Goal: Communication & Community: Answer question/provide support

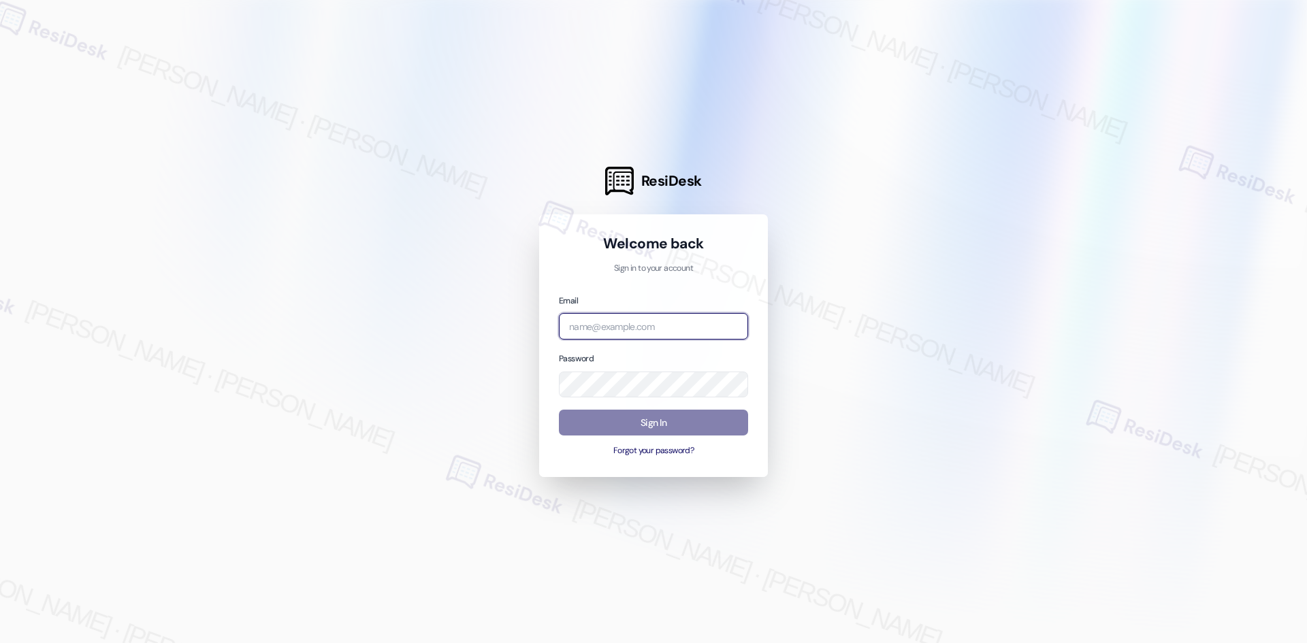
click at [656, 334] on input "email" at bounding box center [653, 326] width 189 height 27
type input "automated-surveys-asset_living-ron.david.dimapilis@asset_living.com"
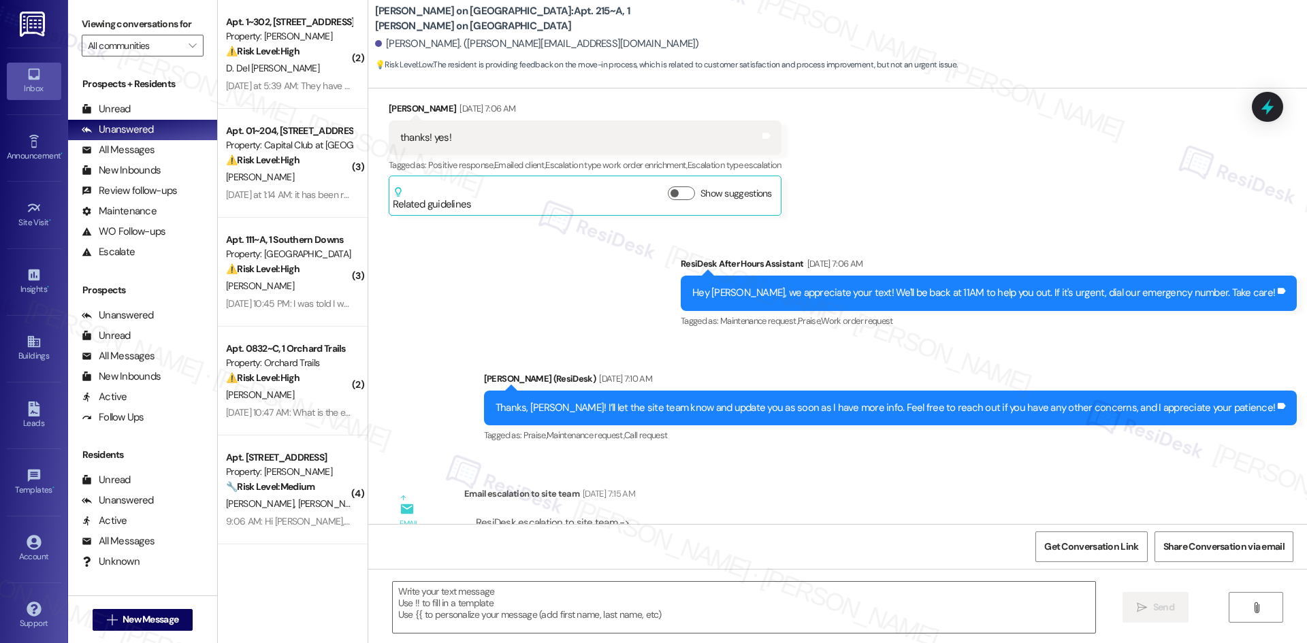
type textarea "Fetching suggested responses. Please feel free to read through the conversation…"
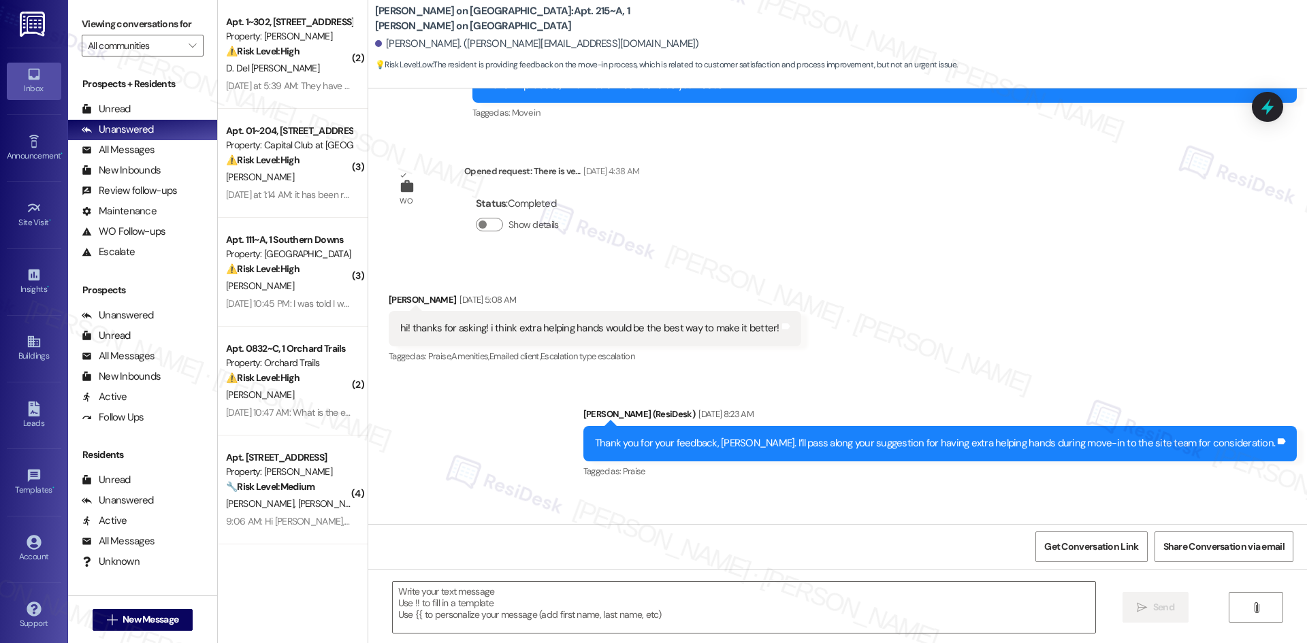
scroll to position [2618, 0]
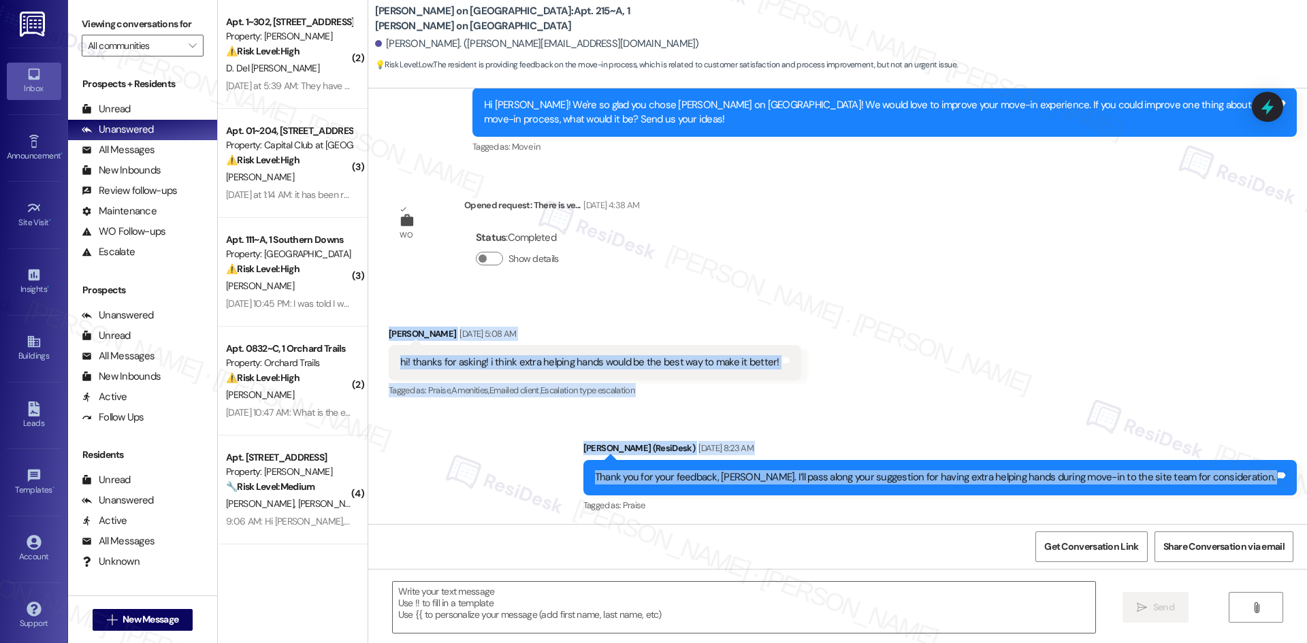
drag, startPoint x: 365, startPoint y: 298, endPoint x: 1234, endPoint y: 477, distance: 887.2
click at [1282, 464] on div "WO Opened request: The water p... Sep 05, 2024 at 10:01 PM Status : Completed S…" at bounding box center [837, 306] width 938 height 436
click at [460, 447] on div "Sent via SMS Sarah (ResiDesk) Aug 09, 2025 at 8:23 AM Thank you for your feedba…" at bounding box center [837, 467] width 938 height 115
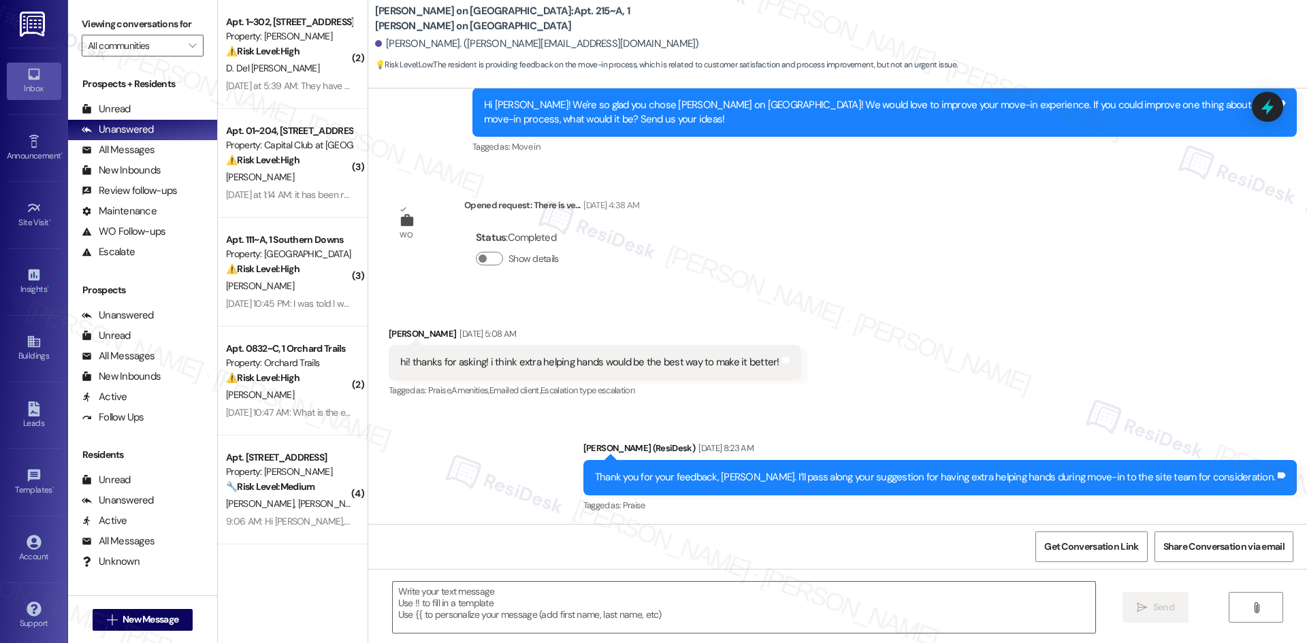
drag, startPoint x: 599, startPoint y: 401, endPoint x: 463, endPoint y: 359, distance: 142.7
click at [599, 410] on div "Sent via SMS Sarah (ResiDesk) Aug 09, 2025 at 8:23 AM Thank you for your feedba…" at bounding box center [837, 467] width 938 height 115
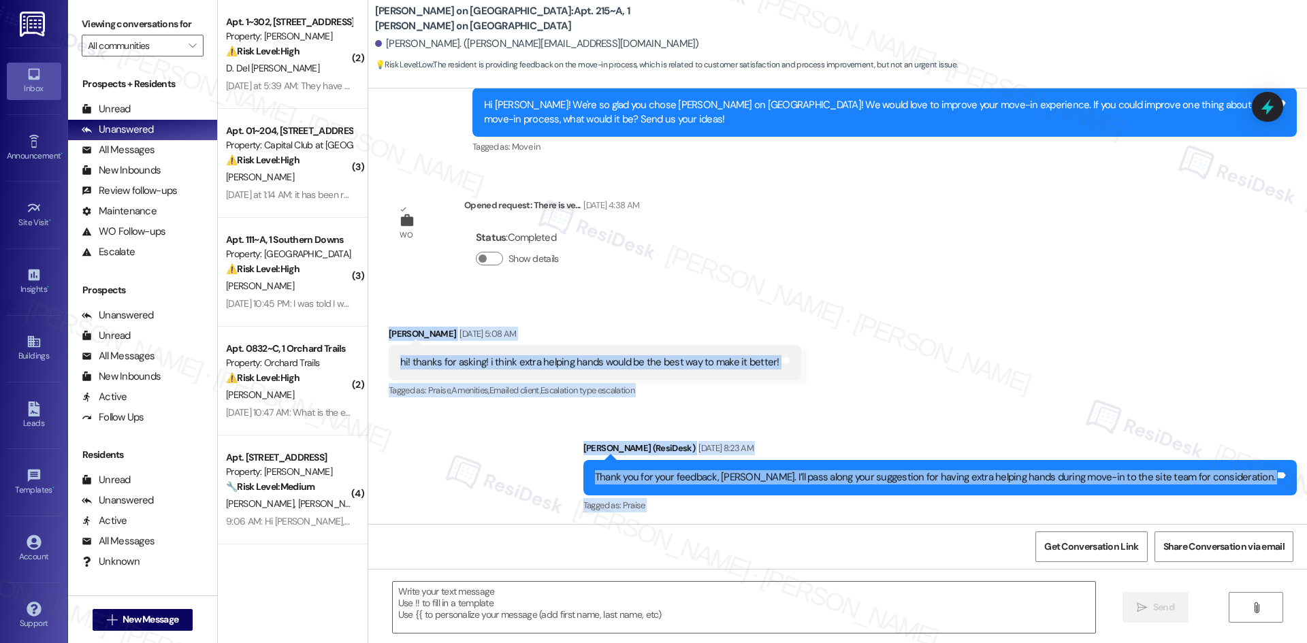
scroll to position [2628, 0]
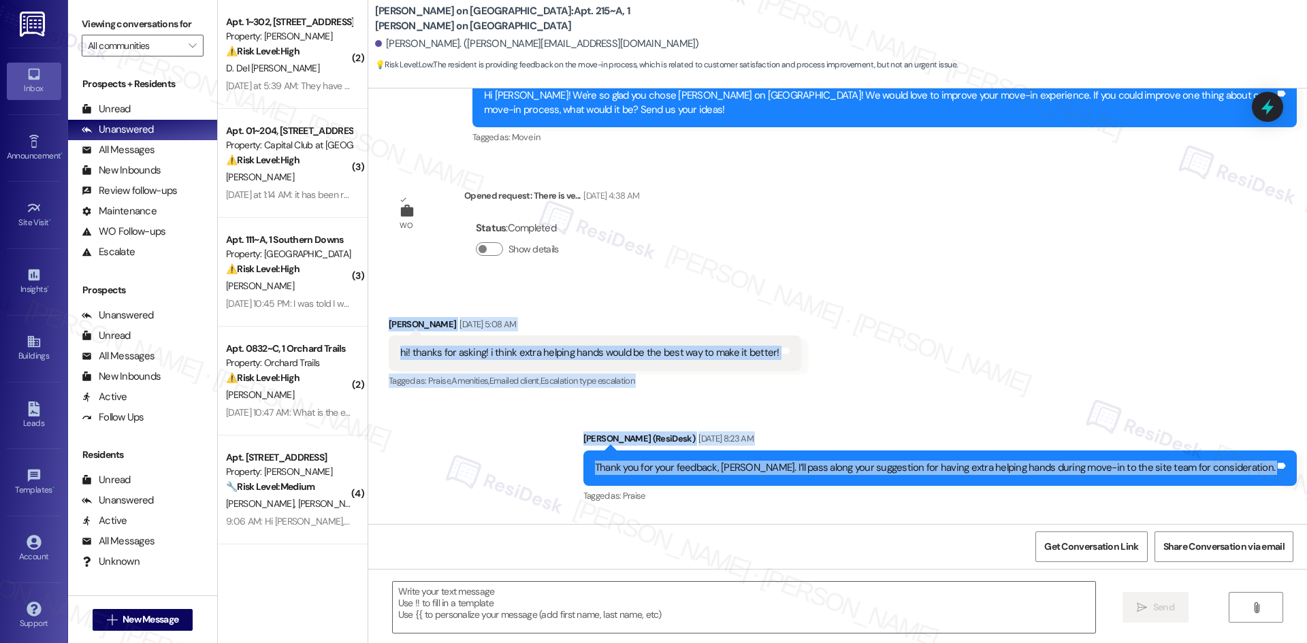
drag, startPoint x: 369, startPoint y: 297, endPoint x: 1135, endPoint y: 444, distance: 779.5
click at [1306, 431] on div "WO Opened request: The water p... Sep 05, 2024 at 10:01 PM Status : Completed S…" at bounding box center [837, 306] width 938 height 436
click at [555, 408] on div "Sent via SMS Sarah (ResiDesk) Aug 09, 2025 at 8:23 AM Thank you for your feedba…" at bounding box center [837, 458] width 938 height 115
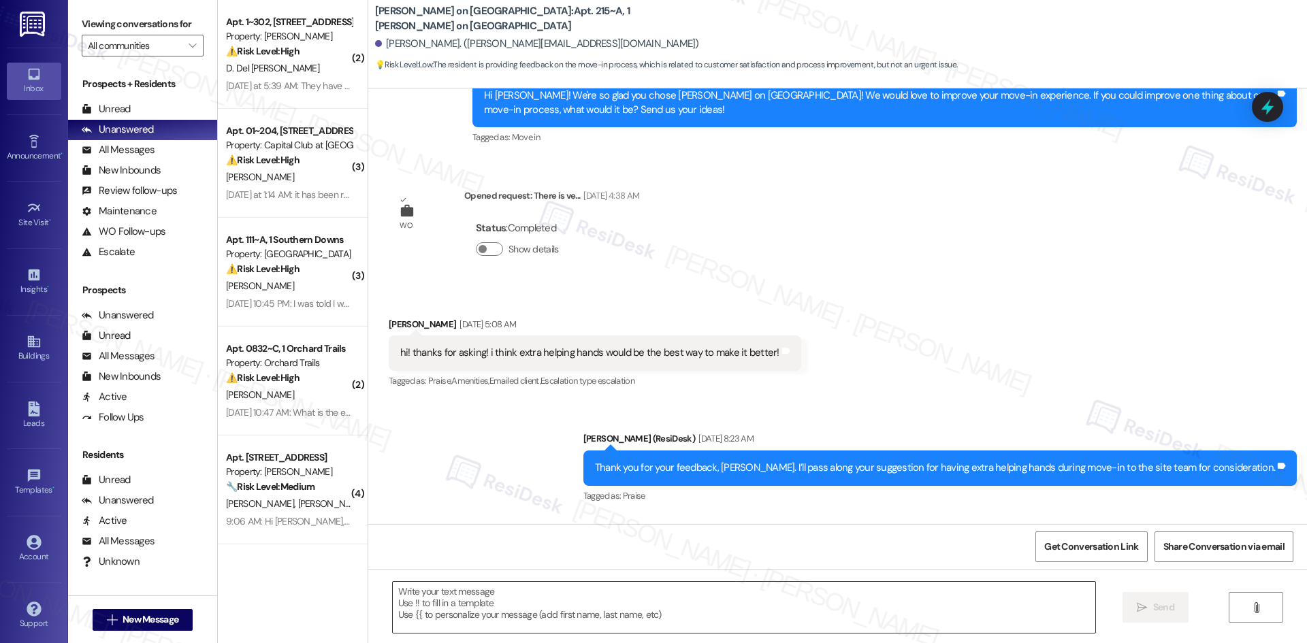
click at [496, 611] on textarea at bounding box center [744, 607] width 702 height 51
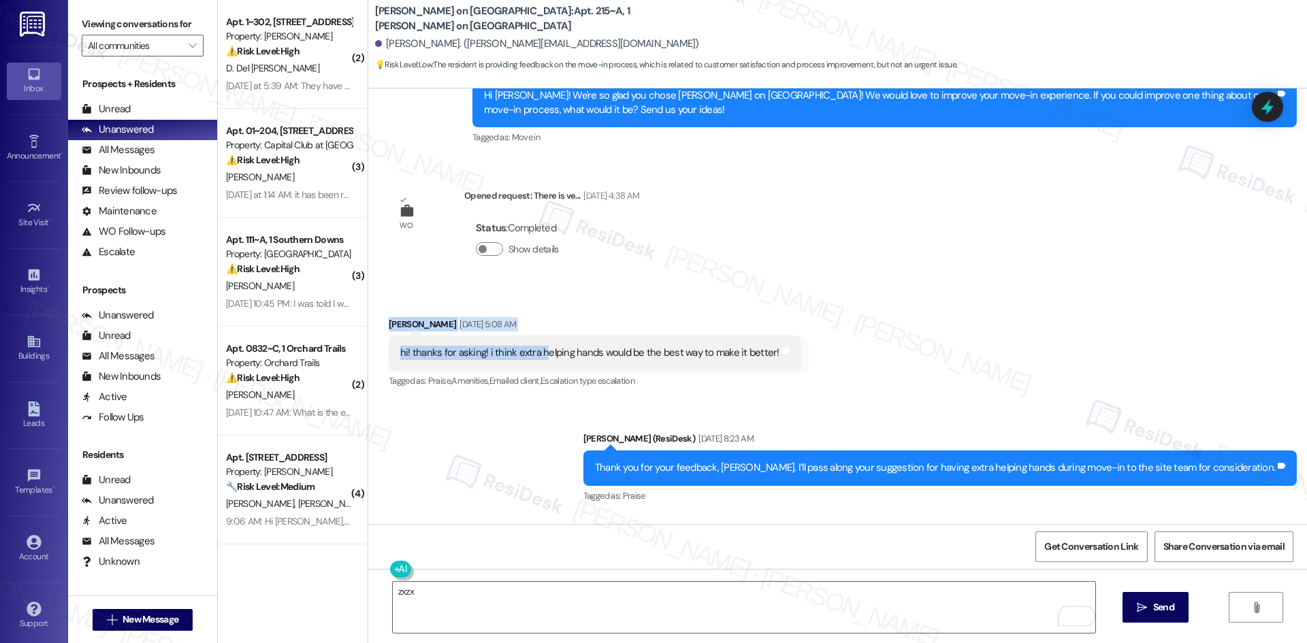
drag, startPoint x: 402, startPoint y: 297, endPoint x: 519, endPoint y: 384, distance: 145.5
click at [534, 326] on div "Received via SMS Sarah Dennis Aug 09, 2025 at 5:08 AM hi! thanks for asking! i …" at bounding box center [594, 354] width 433 height 95
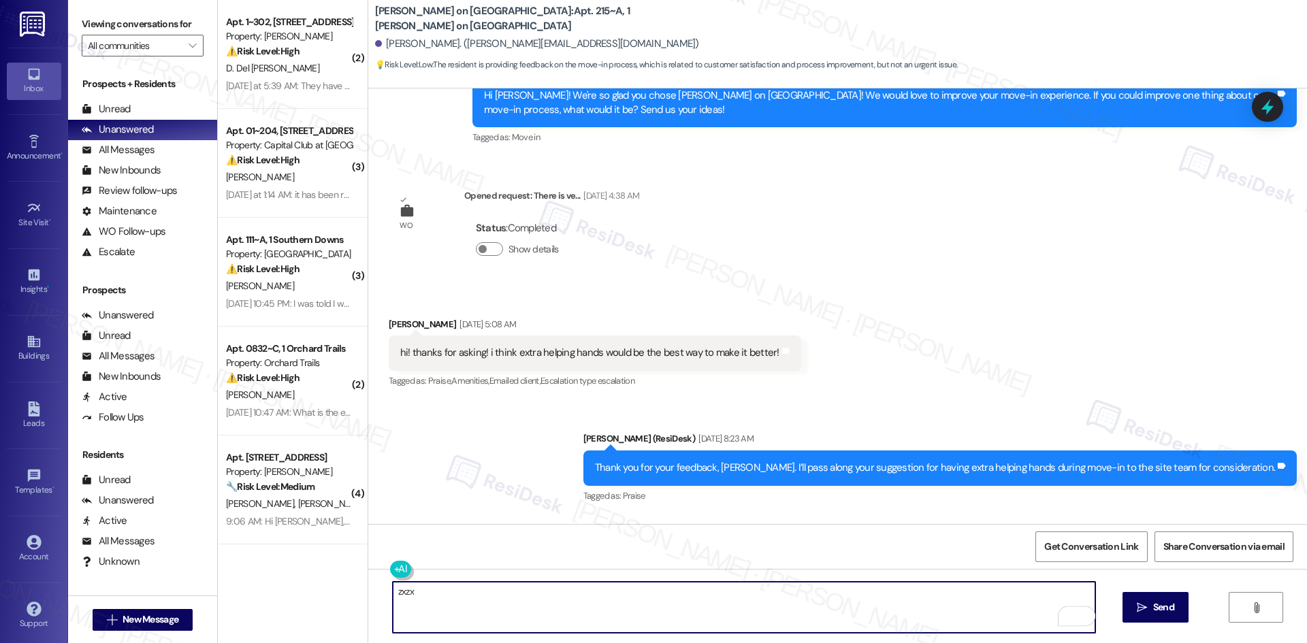
click at [545, 632] on textarea "zxzx" at bounding box center [744, 607] width 702 height 51
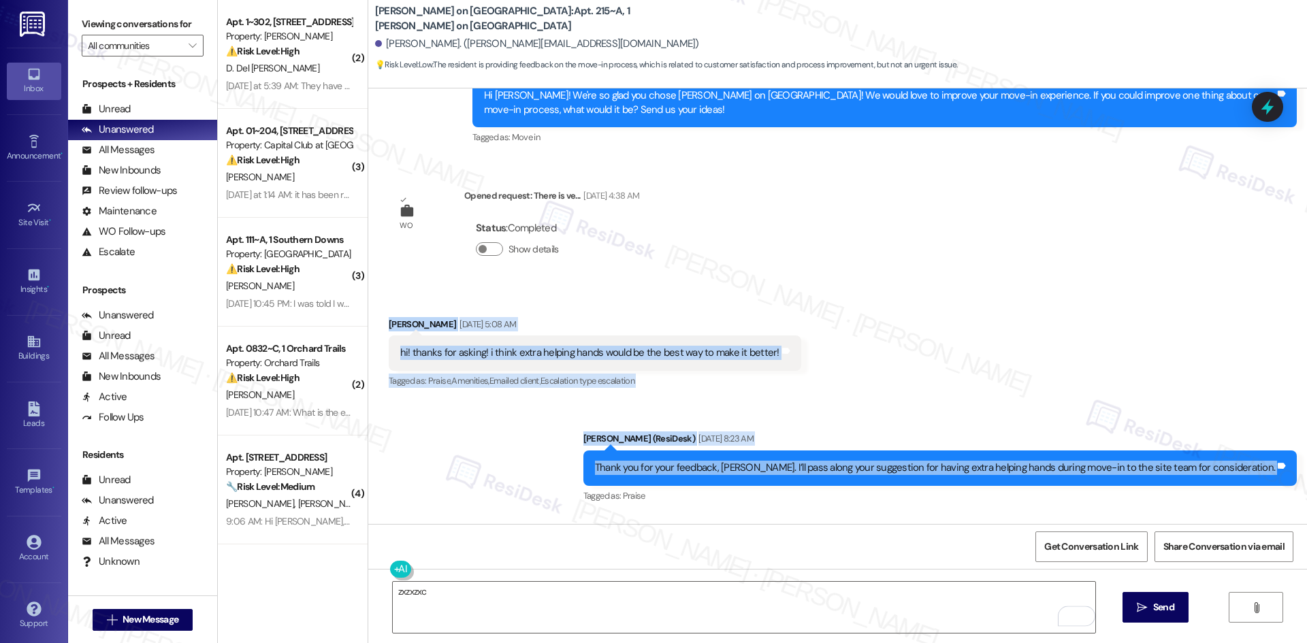
drag, startPoint x: 374, startPoint y: 273, endPoint x: 1296, endPoint y: 438, distance: 937.3
click at [1298, 439] on div "WO Opened request: The water p... Sep 05, 2024 at 10:01 PM Status : Completed S…" at bounding box center [837, 306] width 938 height 436
copy div "Sarah Dennis Aug 09, 2025 at 5:08 AM hi! thanks for asking! i think extra helpi…"
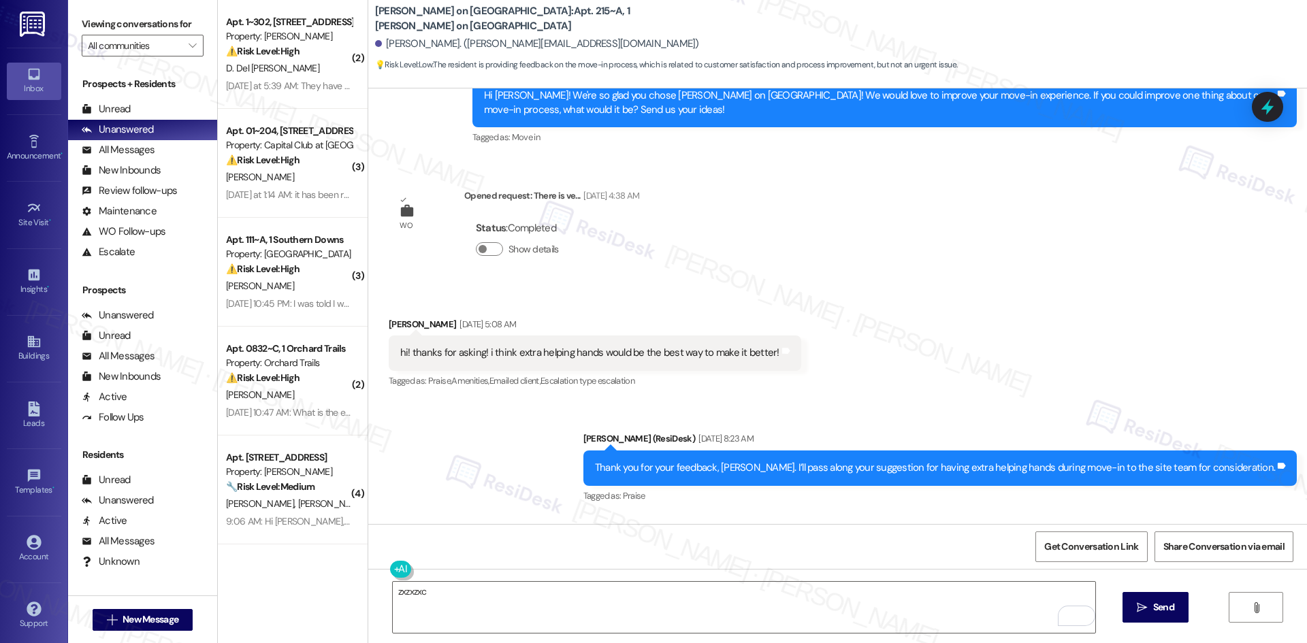
click at [738, 240] on div "WO Opened request: The water p... Sep 05, 2024 at 10:01 PM Status : Completed S…" at bounding box center [837, 306] width 938 height 436
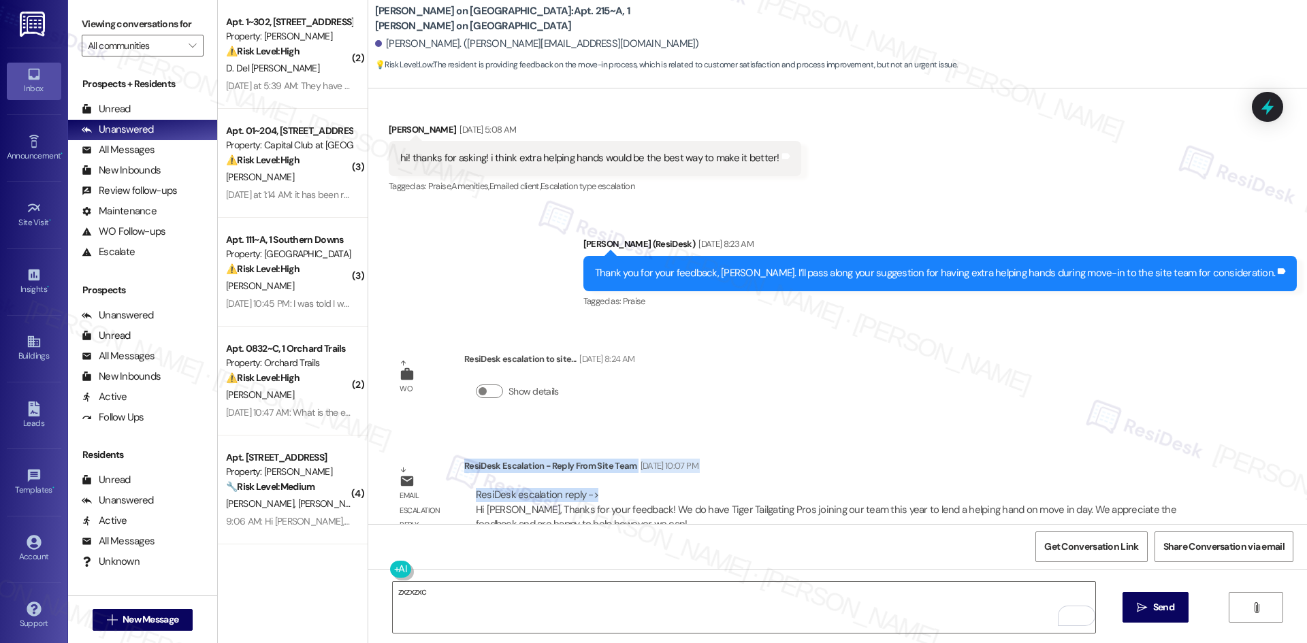
drag, startPoint x: 453, startPoint y: 438, endPoint x: 588, endPoint y: 465, distance: 137.3
click at [588, 465] on div "ResiDesk Escalation - Reply From Site Team Aug 09, 2025 at 10:07 PM ResiDesk es…" at bounding box center [838, 500] width 749 height 83
copy div "ResiDesk Escalation - Reply From Site Team Aug 09, 2025 at 10:07 PM ResiDesk es…"
drag, startPoint x: 560, startPoint y: 203, endPoint x: 538, endPoint y: 187, distance: 27.4
click at [559, 206] on div "Sent via SMS Sarah (ResiDesk) Aug 09, 2025 at 8:23 AM Thank you for your feedba…" at bounding box center [837, 263] width 938 height 115
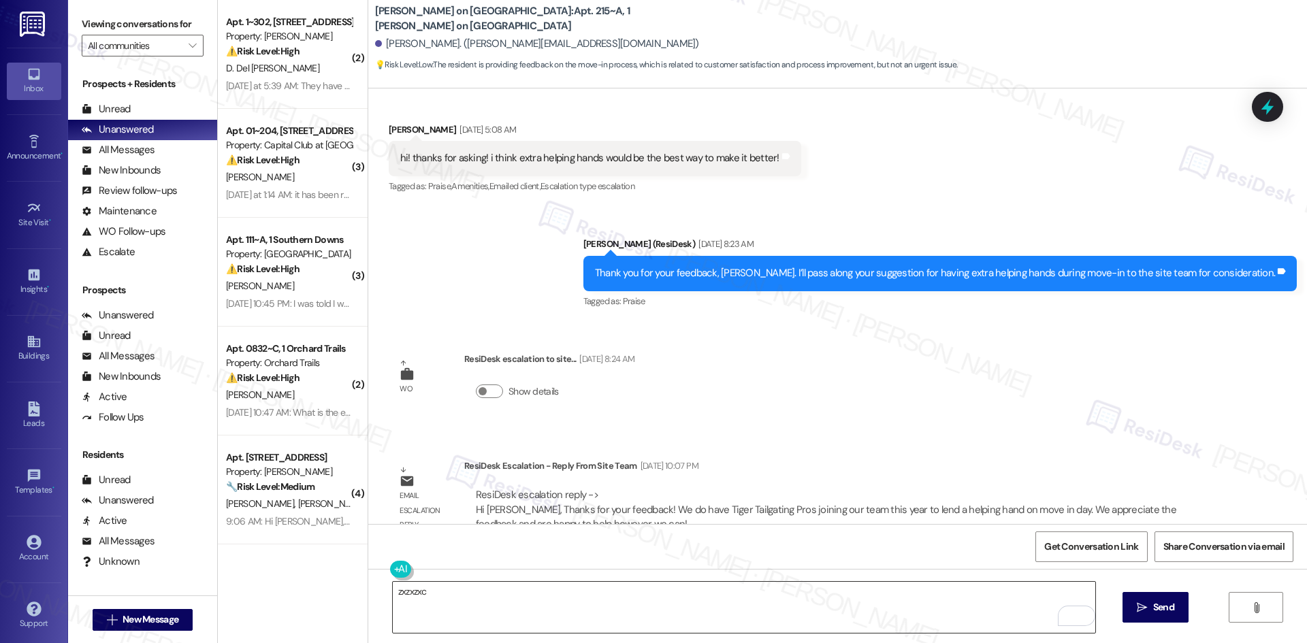
click at [467, 604] on textarea "zxzxzxc" at bounding box center [744, 607] width 702 height 51
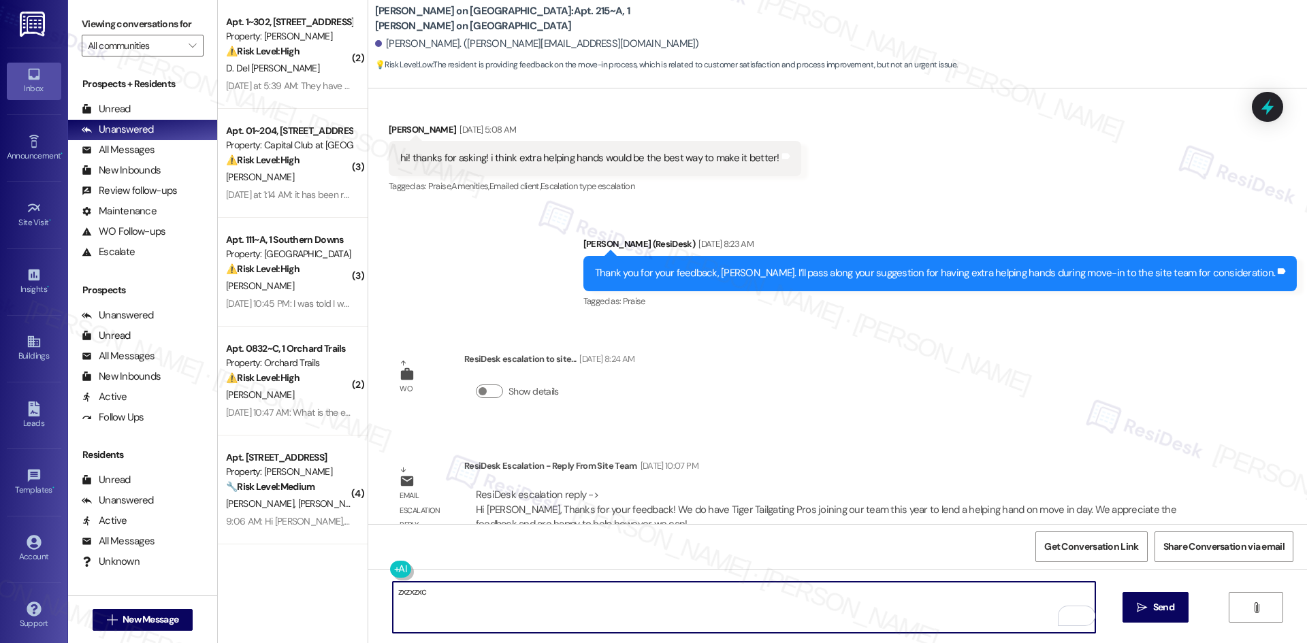
paste textarea "Hi Sarah, the site team said Tiger Tailgating Pros will be there this year to m…"
click at [840, 591] on textarea "Hi Sarah, the site team said Tiger Tailgating Pros will be there this year to m…" at bounding box center [744, 607] width 702 height 51
click at [693, 619] on textarea "Hi Sarah, the site team said Tiger Tailgating Pros will be there this year to m…" at bounding box center [744, 607] width 702 height 51
type textarea "Hi Sarah, the site team said Tiger Tailgating Pros will be there this year to m…"
click at [1167, 612] on span "Send" at bounding box center [1163, 607] width 21 height 14
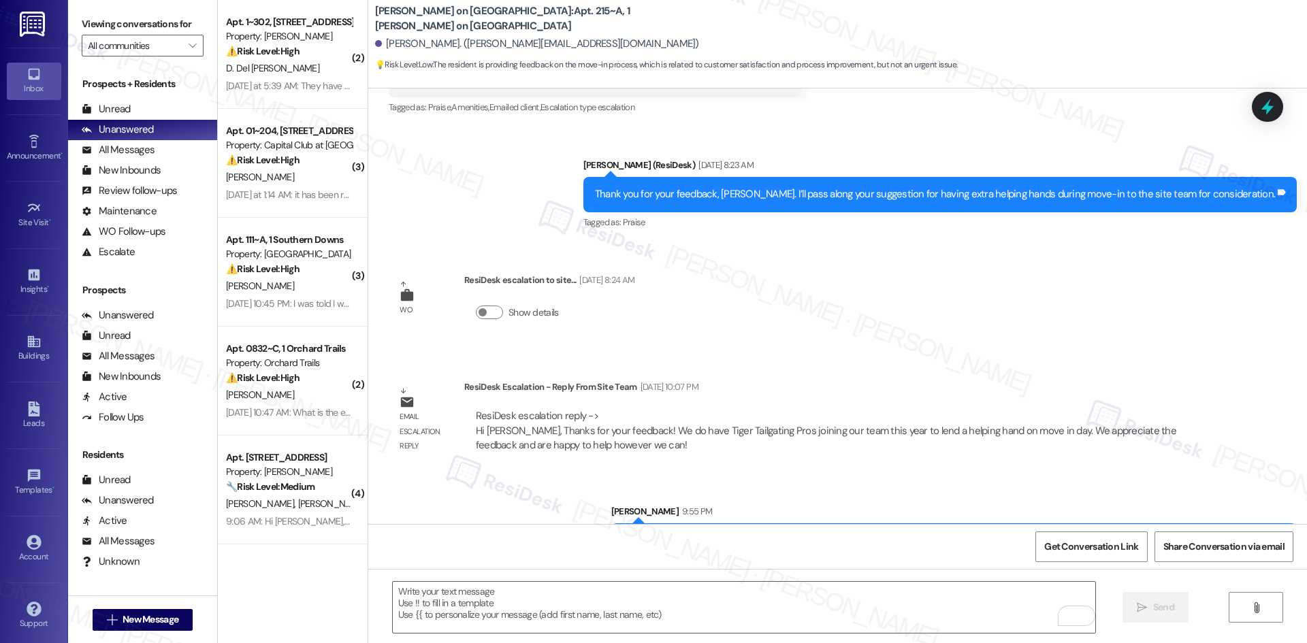
scroll to position [2917, 0]
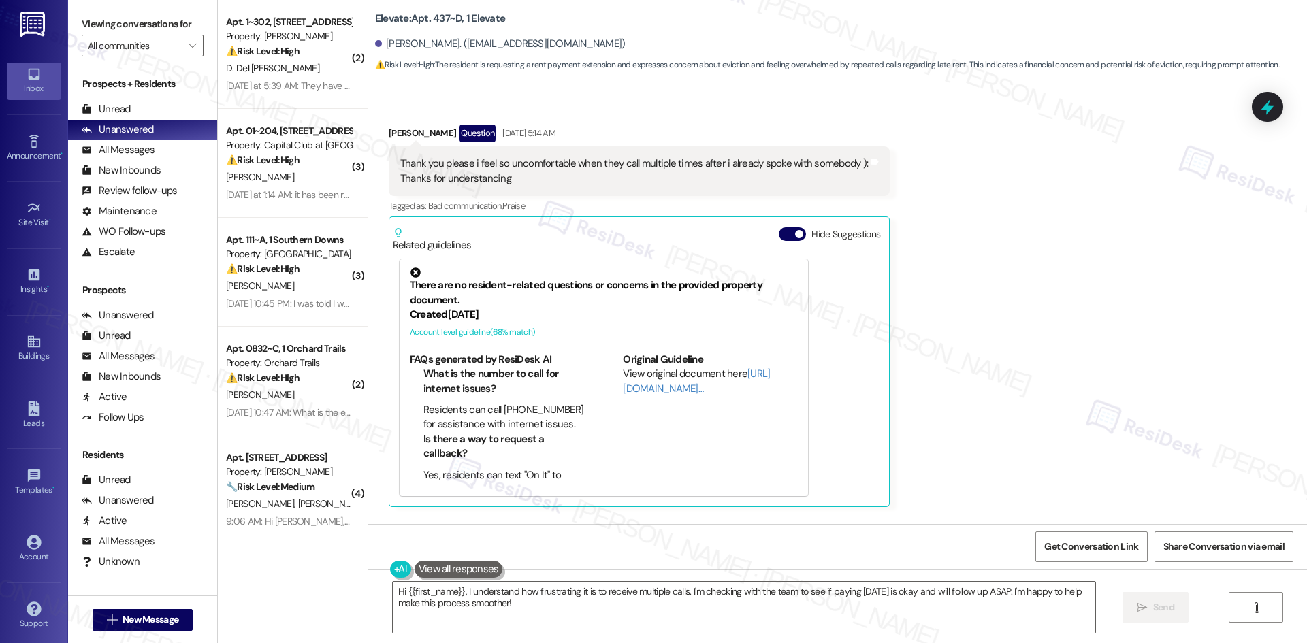
scroll to position [12949, 0]
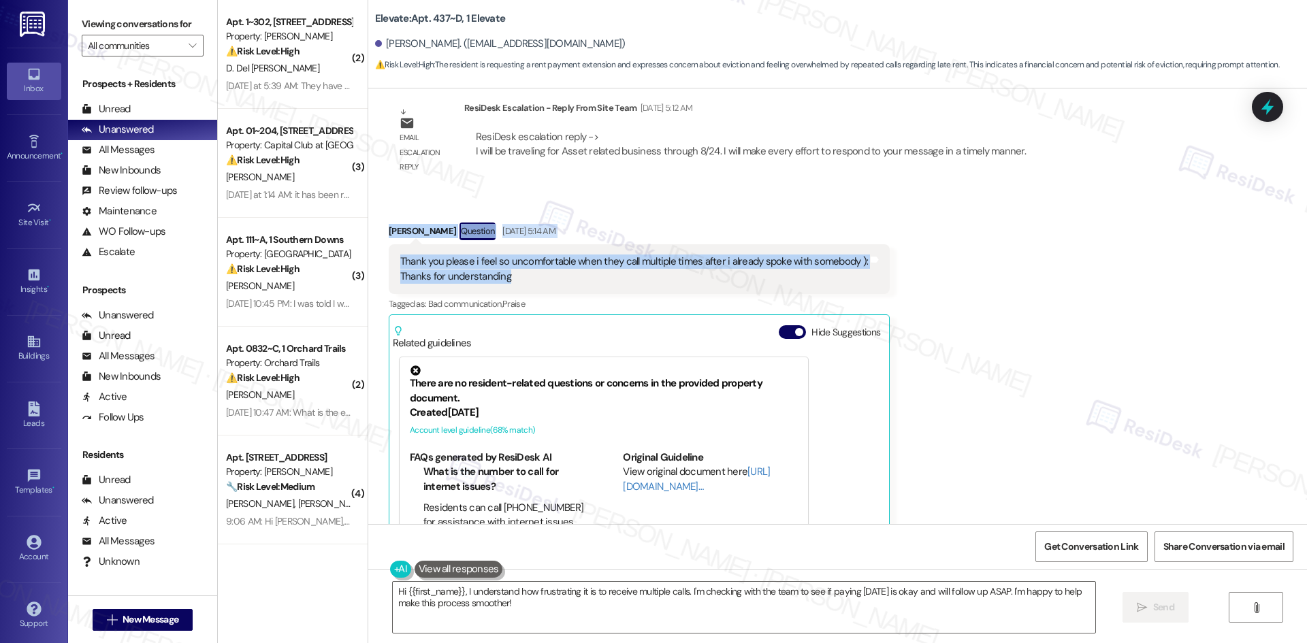
drag, startPoint x: 367, startPoint y: 159, endPoint x: 576, endPoint y: 212, distance: 215.7
click at [576, 212] on div "Received via SMS [PERSON_NAME] Question [DATE] 5:14 AM Thank you please i feel …" at bounding box center [837, 403] width 938 height 423
copy div "[PERSON_NAME] Question [DATE] 5:14 AM Thank you please i feel so uncomfortable …"
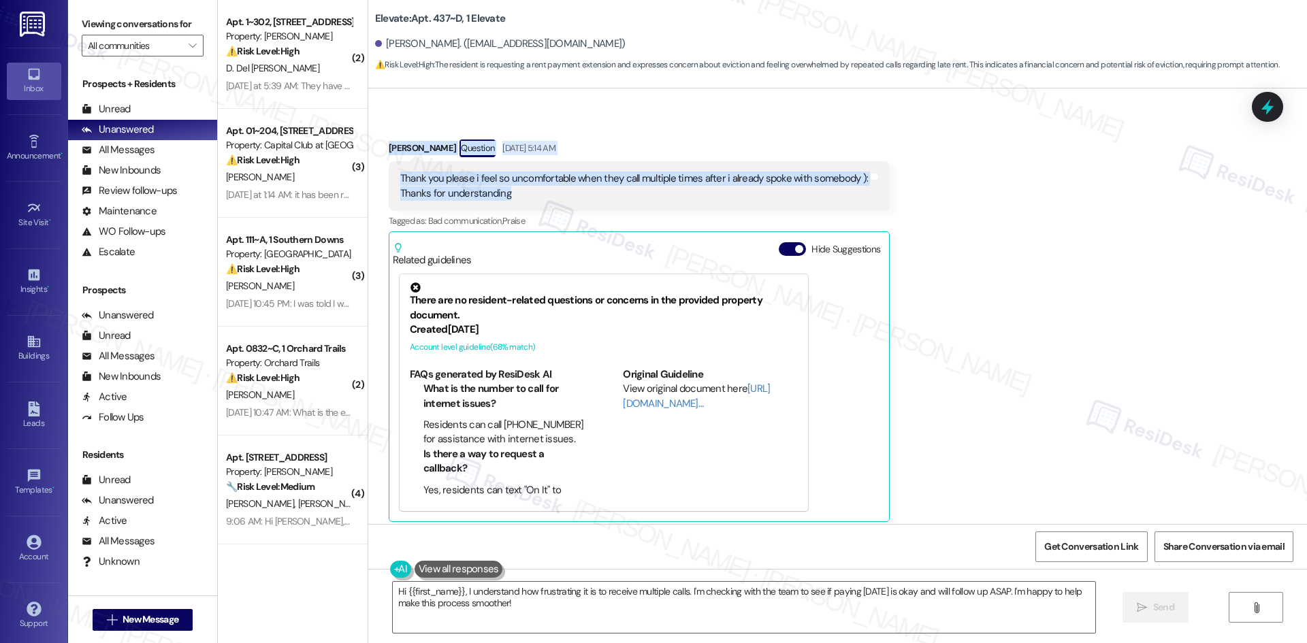
scroll to position [13222, 0]
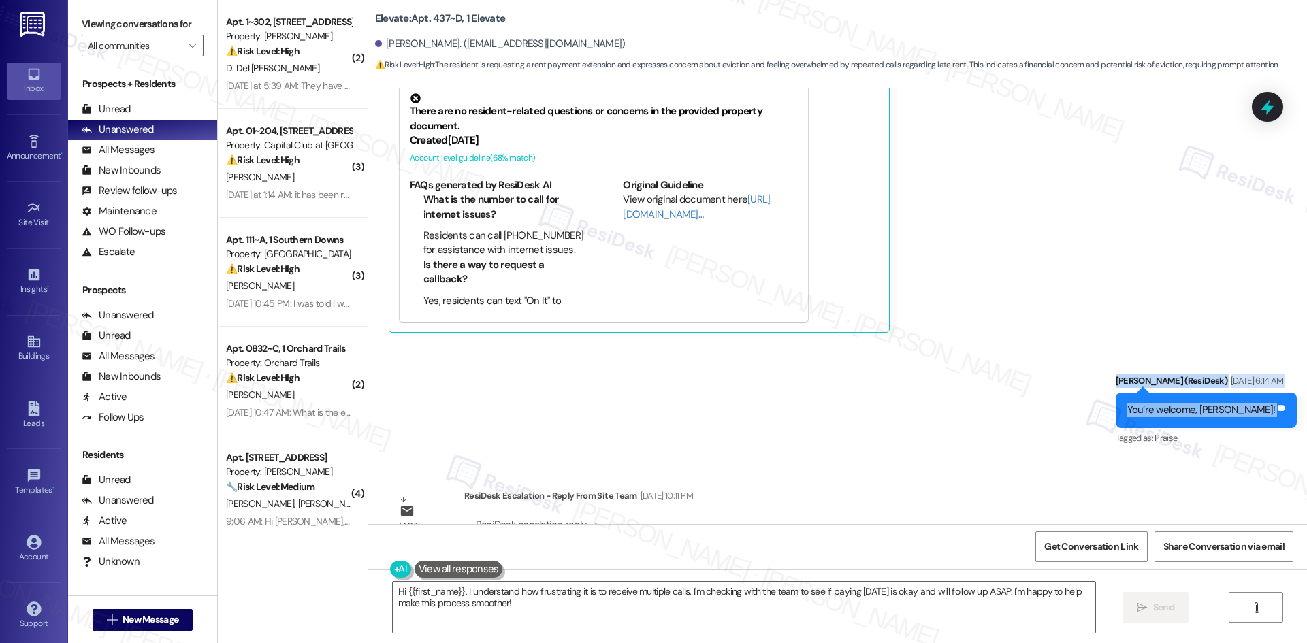
drag, startPoint x: 1108, startPoint y: 303, endPoint x: 1263, endPoint y: 365, distance: 166.7
click at [1264, 365] on div "Sent via SMS [PERSON_NAME] (ResiDesk) [DATE] 6:14 AM You’re welcome, [PERSON_NA…" at bounding box center [837, 400] width 938 height 115
copy div "[PERSON_NAME] (ResiDesk) [DATE] 6:14 AM You’re welcome, [PERSON_NAME]! Tags and…"
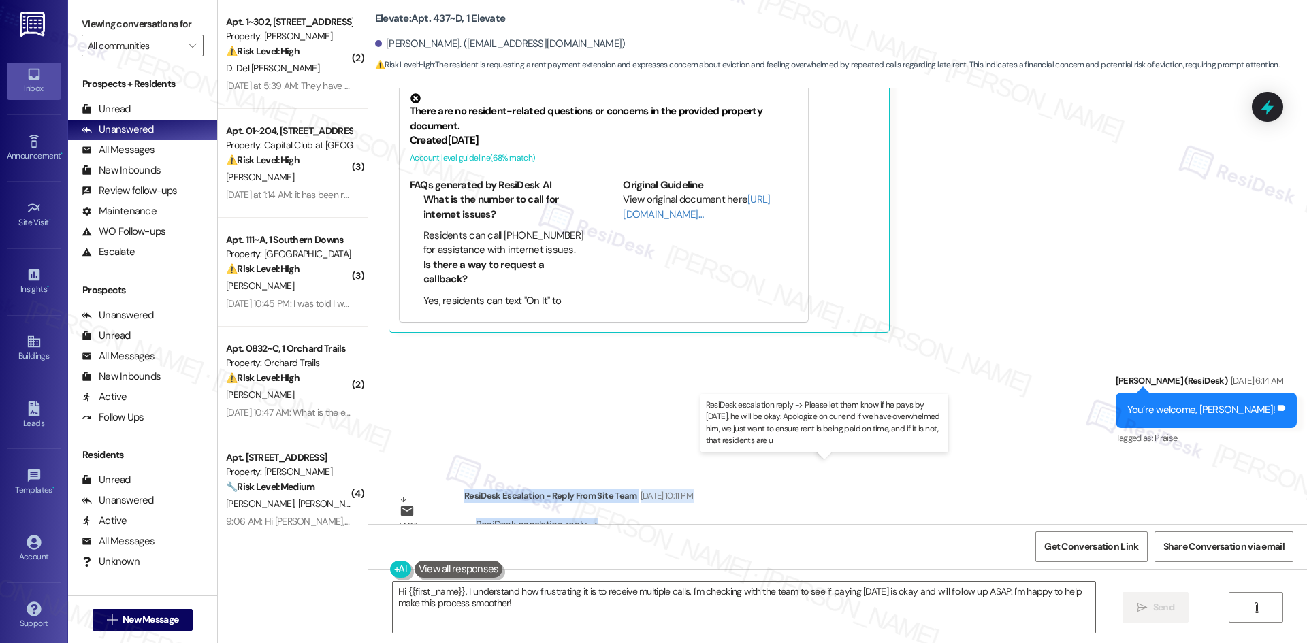
drag, startPoint x: 453, startPoint y: 436, endPoint x: 607, endPoint y: 474, distance: 158.3
click at [607, 489] on div "ResiDesk Escalation - Reply From Site Team [DATE] 10:11 PM ResiDesk escalation …" at bounding box center [838, 530] width 749 height 83
copy div "ResiDesk Escalation - Reply From Site Team [DATE] 10:11 PM ResiDesk escalation …"
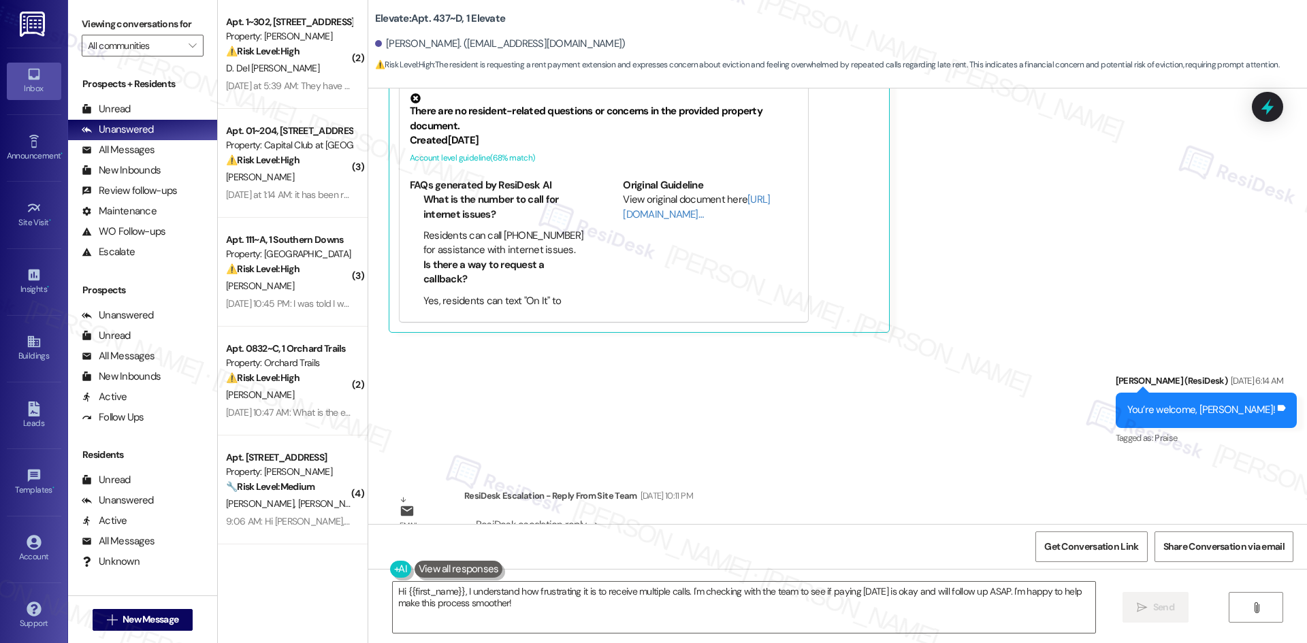
click at [740, 390] on div "Sent via SMS [PERSON_NAME] (ResiDesk) [DATE] 6:14 AM You’re welcome, [PERSON_NA…" at bounding box center [837, 400] width 938 height 115
click at [595, 600] on textarea "Hi {{first_name}}, I understand how frustrating it is to receive multiple calls…" at bounding box center [744, 607] width 702 height 51
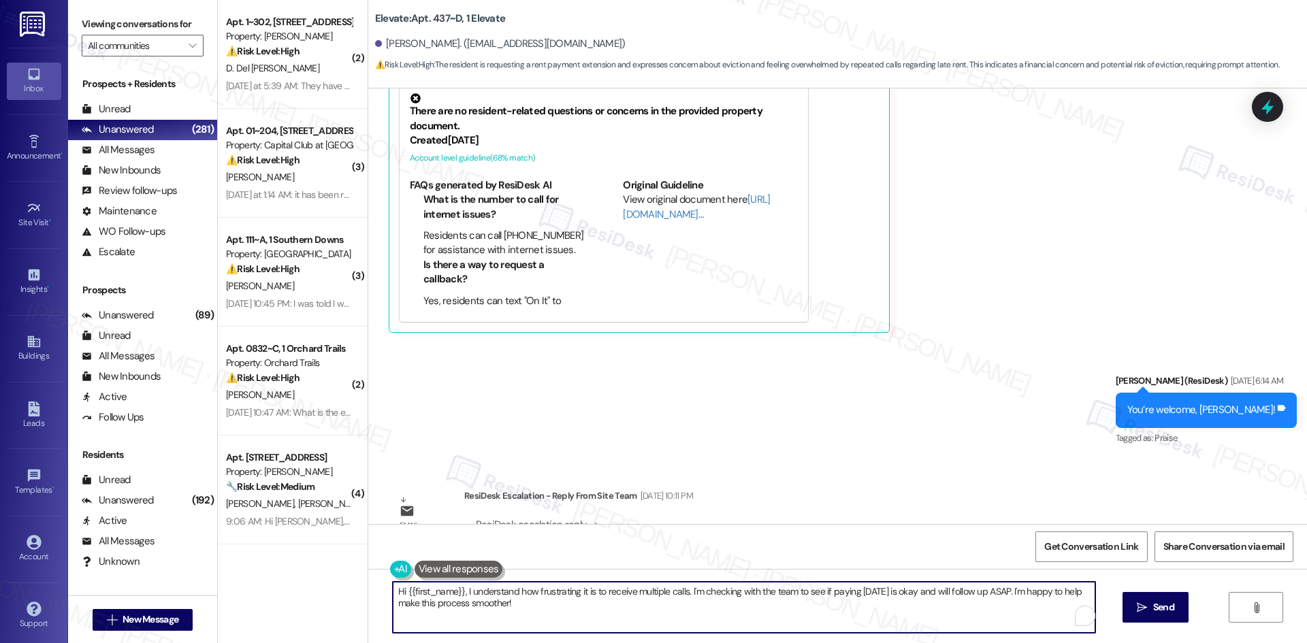
paste textarea "[PERSON_NAME], the site team said that as long as you pay by [DATE], you’ll be …"
click at [1005, 591] on textarea "Hi Kevin, the site team said that as long as you pay by Thursday, you’ll be all…" at bounding box center [744, 607] width 702 height 51
click at [927, 596] on textarea "Hi Kevin, the site team said that as long as you pay by Thursday, you’ll be all…" at bounding box center [744, 607] width 702 height 51
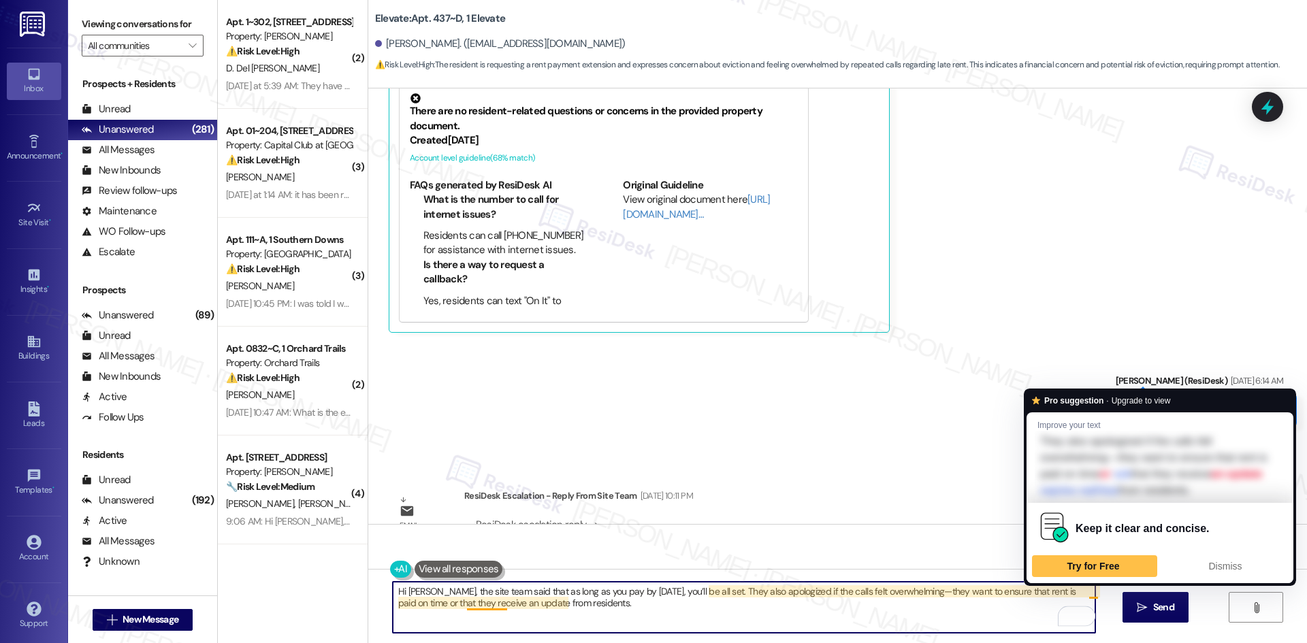
click at [1085, 594] on textarea "Hi Kevin, the site team said that as long as you pay by Thursday, you’ll be all…" at bounding box center [744, 607] width 702 height 51
click at [1212, 561] on span "Dismiss" at bounding box center [1225, 566] width 33 height 11
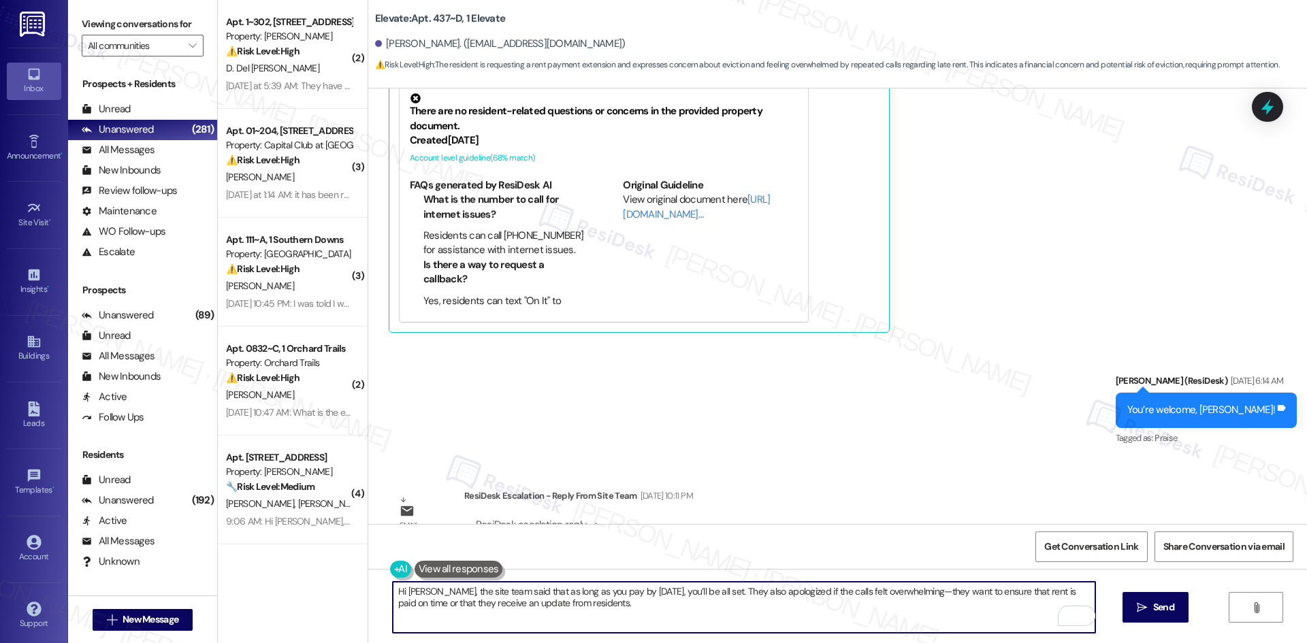
click at [628, 606] on textarea "Hi Kevin, the site team said that as long as you pay by Thursday, you’ll be all…" at bounding box center [744, 607] width 702 height 51
type textarea "Hi Kevin, the site team said that as long as you pay by Thursday, you’ll be all…"
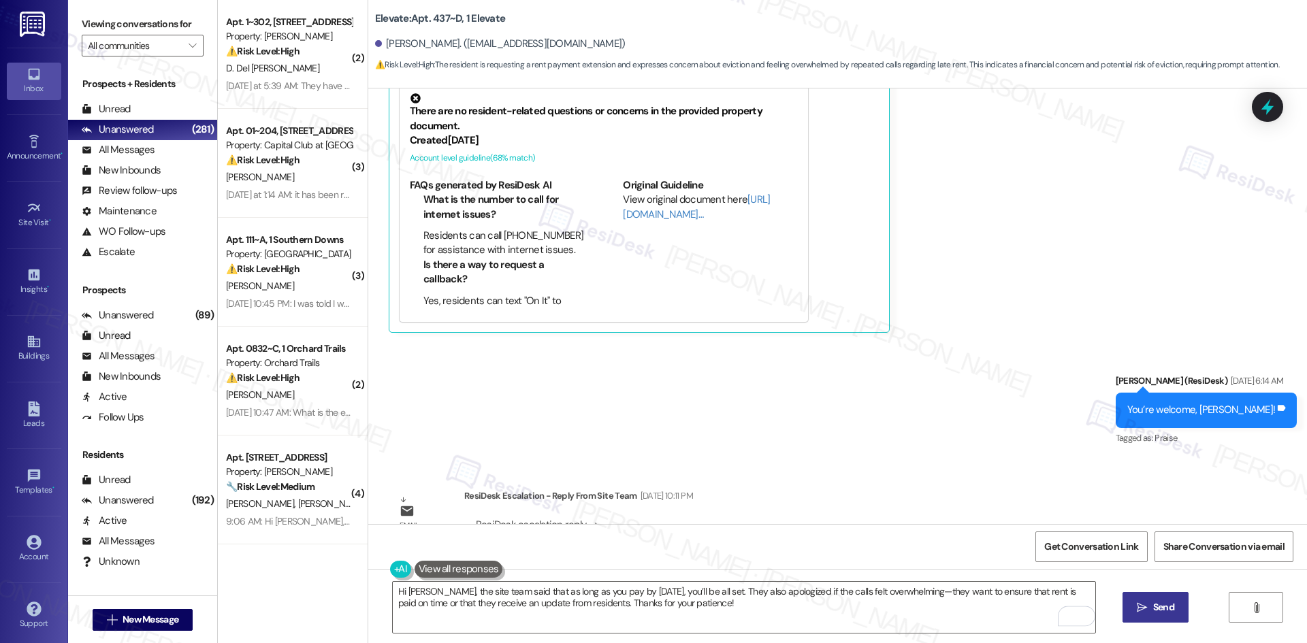
click at [1155, 611] on span "Send" at bounding box center [1163, 607] width 21 height 14
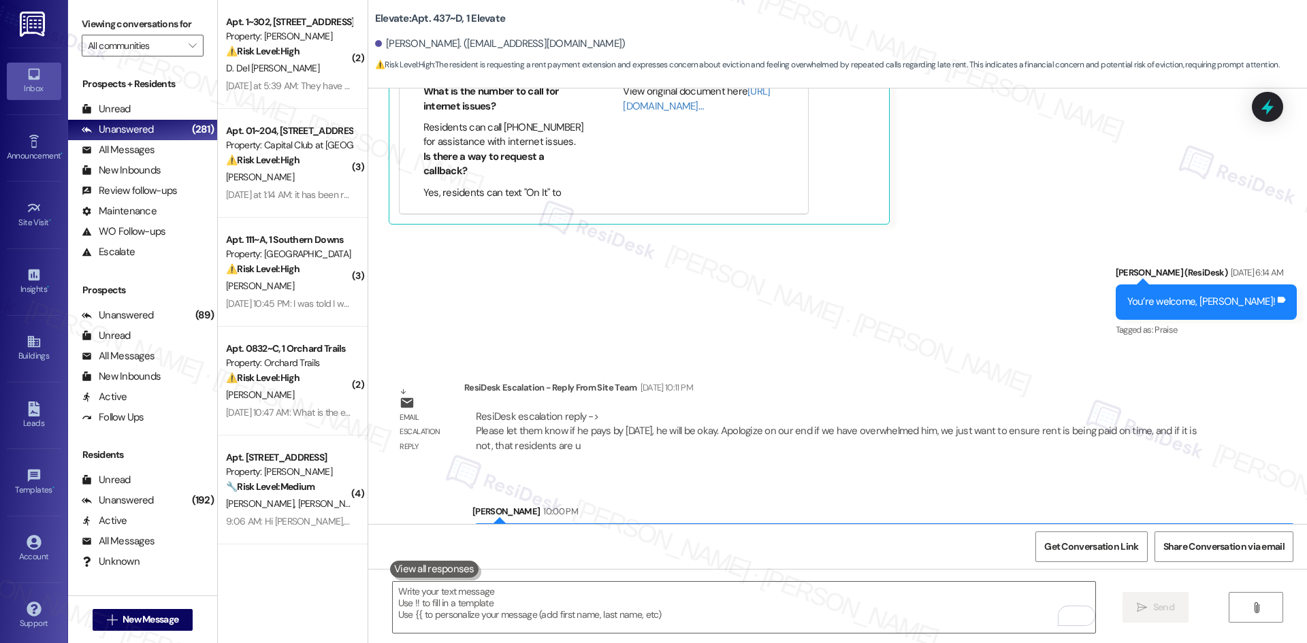
scroll to position [13331, 0]
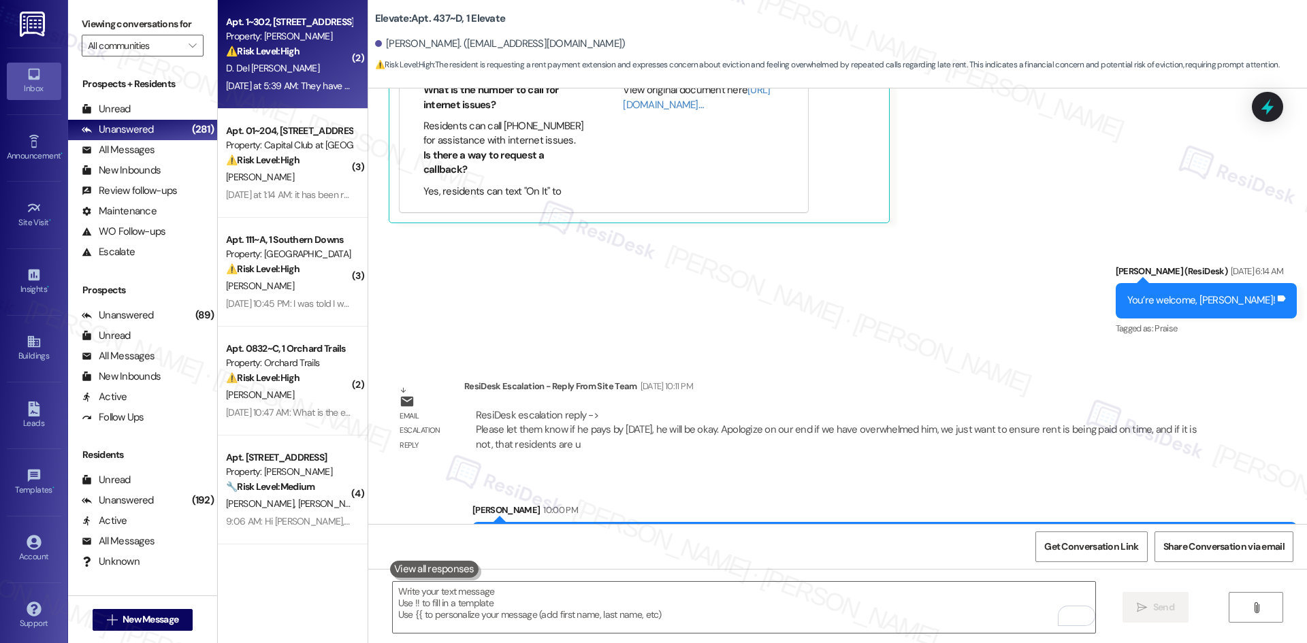
click at [307, 78] on div "Yesterday at 5:39 AM: They have permission and I have pets Yesterday at 5:39 AM…" at bounding box center [289, 86] width 129 height 17
type textarea "Fetching suggested responses. Please feel free to read through the conversation…"
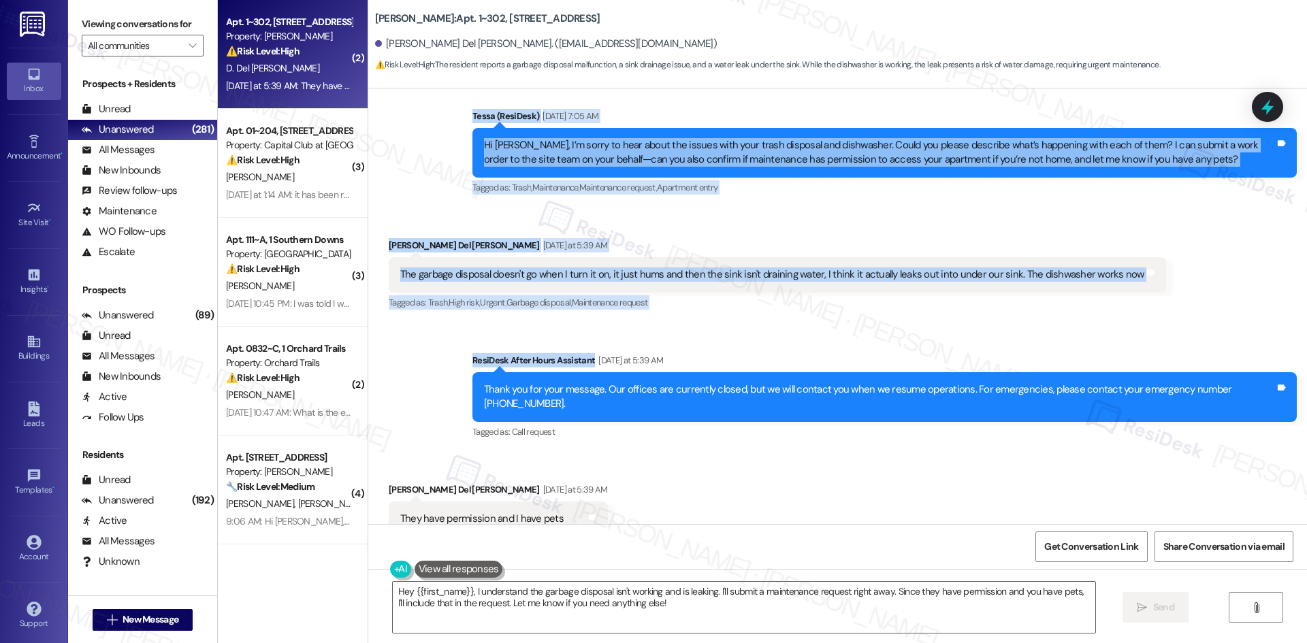
scroll to position [619, 0]
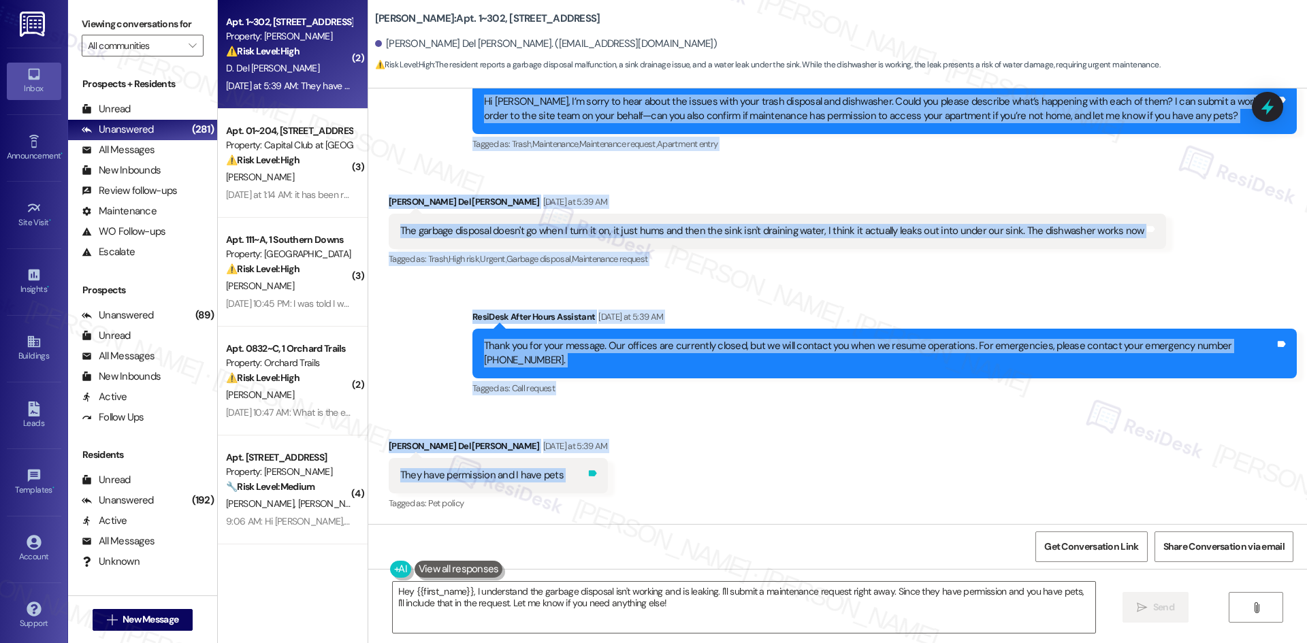
drag, startPoint x: 450, startPoint y: 143, endPoint x: 559, endPoint y: 480, distance: 354.4
click at [559, 480] on div "Lease started Mar 21, 2025 at 8:00 AM Review Donovan del Rosario Apr 24, 2025 a…" at bounding box center [837, 306] width 938 height 436
copy div "Tessa (ResiDesk) Aug 05, 2025 at 7:05 AM Hi Donovan, I’m sorry to hear about th…"
click at [781, 291] on div "Sent via SMS ResiDesk After Hours Assistant Yesterday at 5:39 AM Thank you for …" at bounding box center [837, 343] width 938 height 129
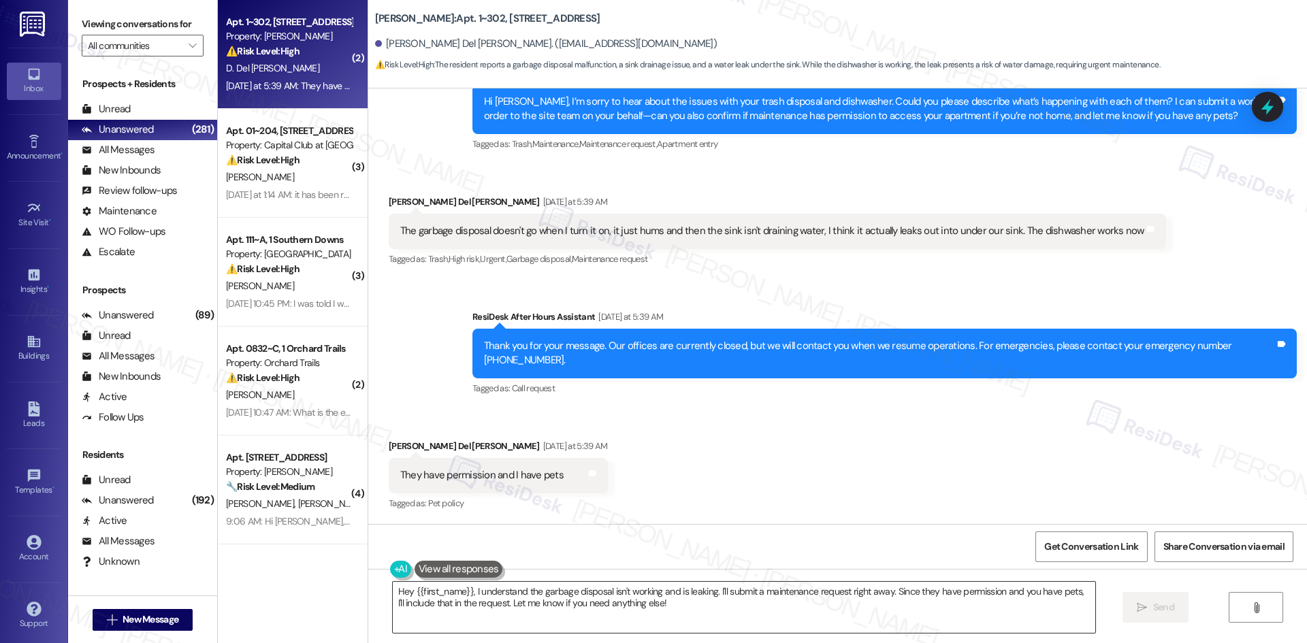
drag, startPoint x: 665, startPoint y: 612, endPoint x: 674, endPoint y: 612, distance: 8.8
click at [667, 612] on textarea "Hey {{first_name}}, I understand the garbage disposal isn't working and is leak…" at bounding box center [744, 607] width 702 height 51
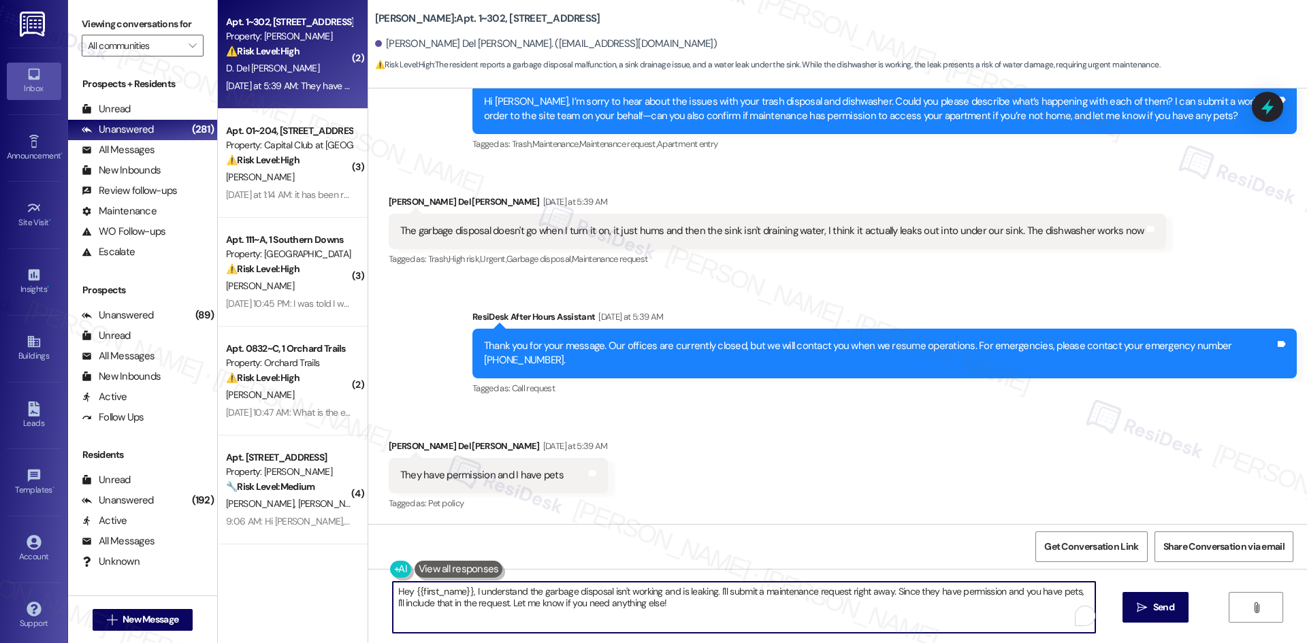
paste textarea "Thanks for the details, Donovan. I’ll let the site team know and get back to yo…"
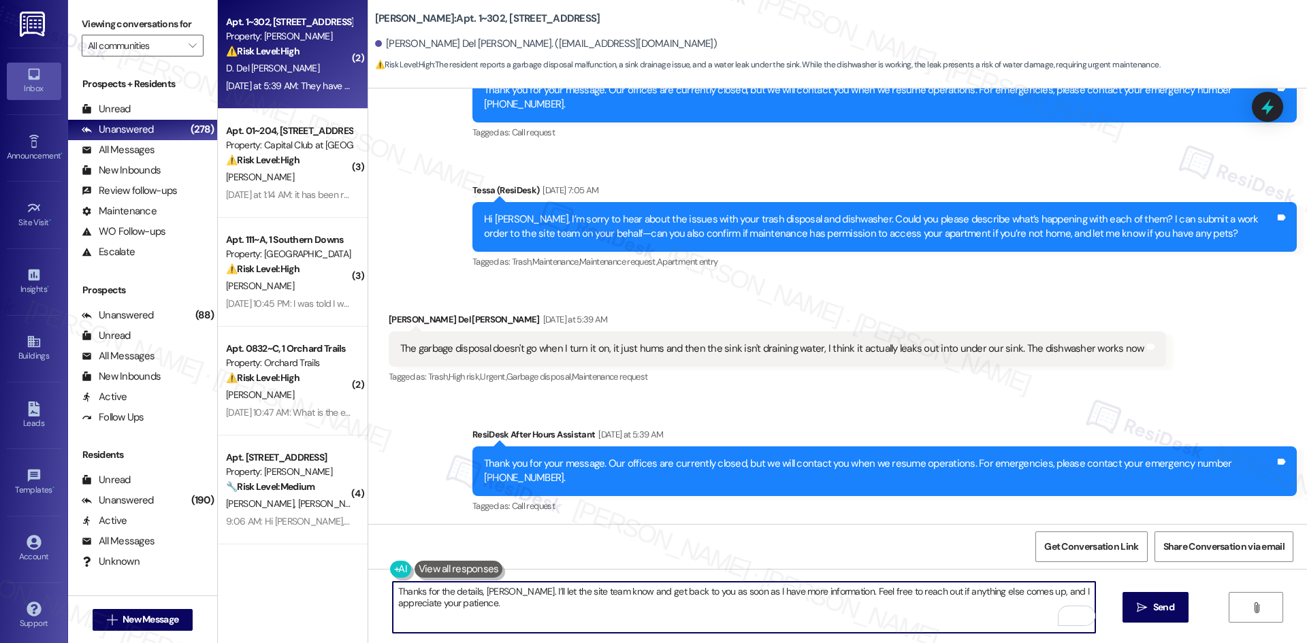
scroll to position [483, 0]
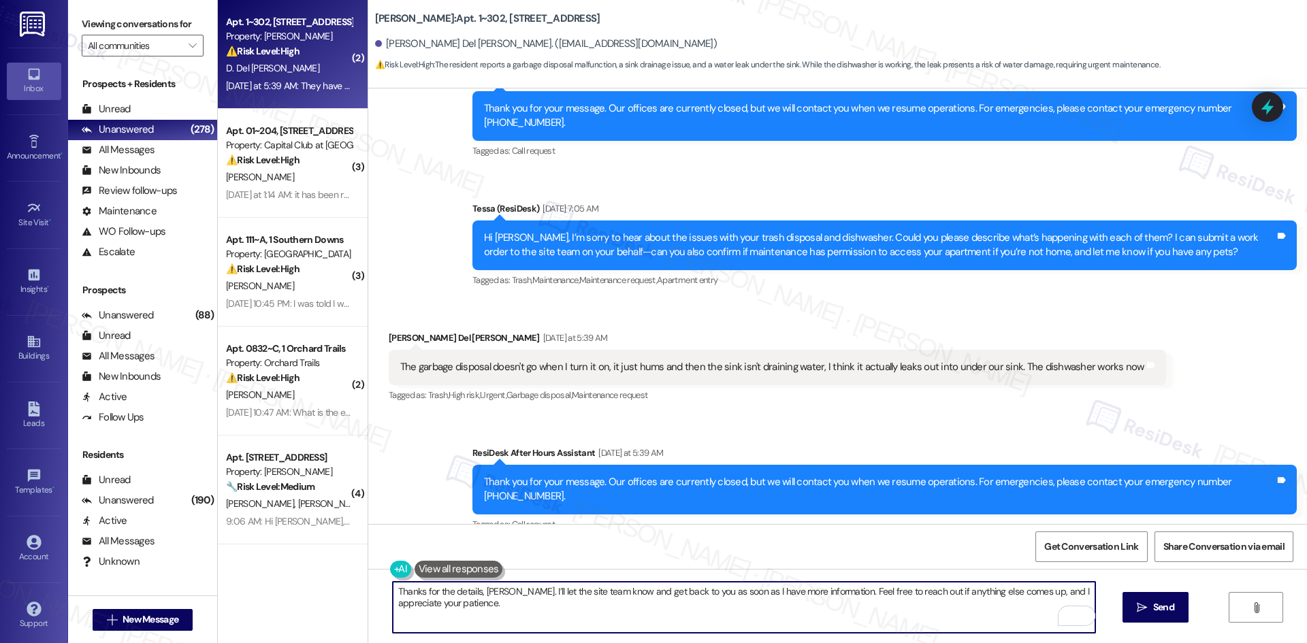
type textarea "Thanks for the details, Donovan. I’ll let the site team know and get back to yo…"
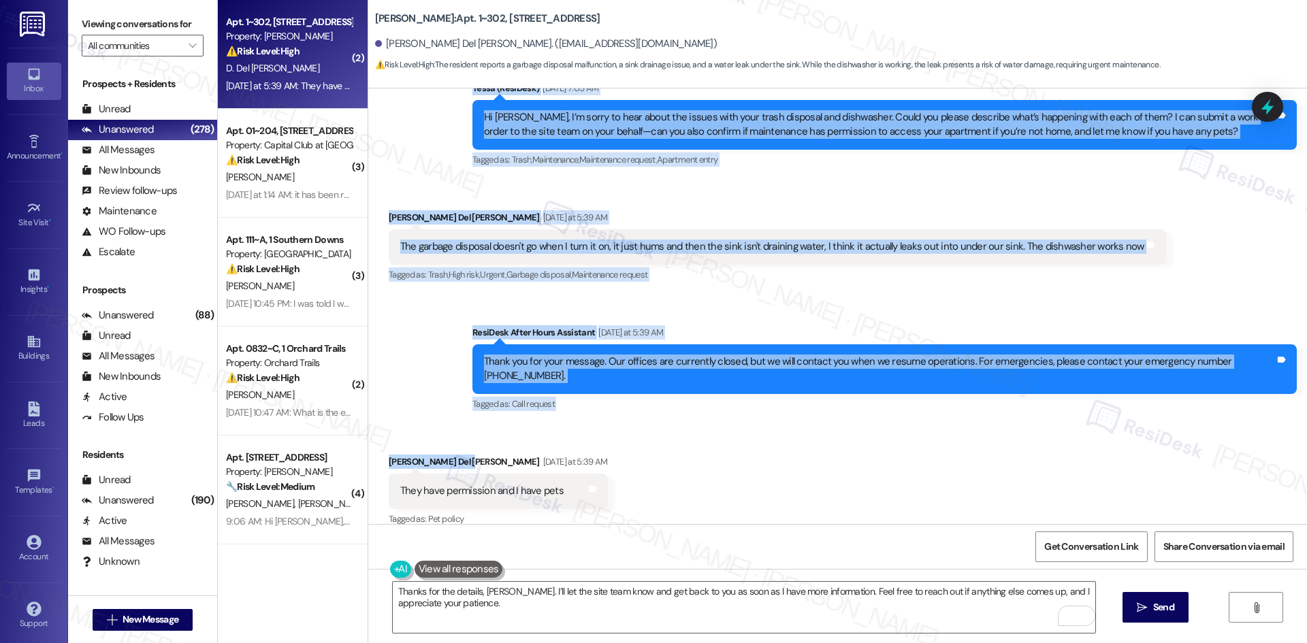
scroll to position [619, 0]
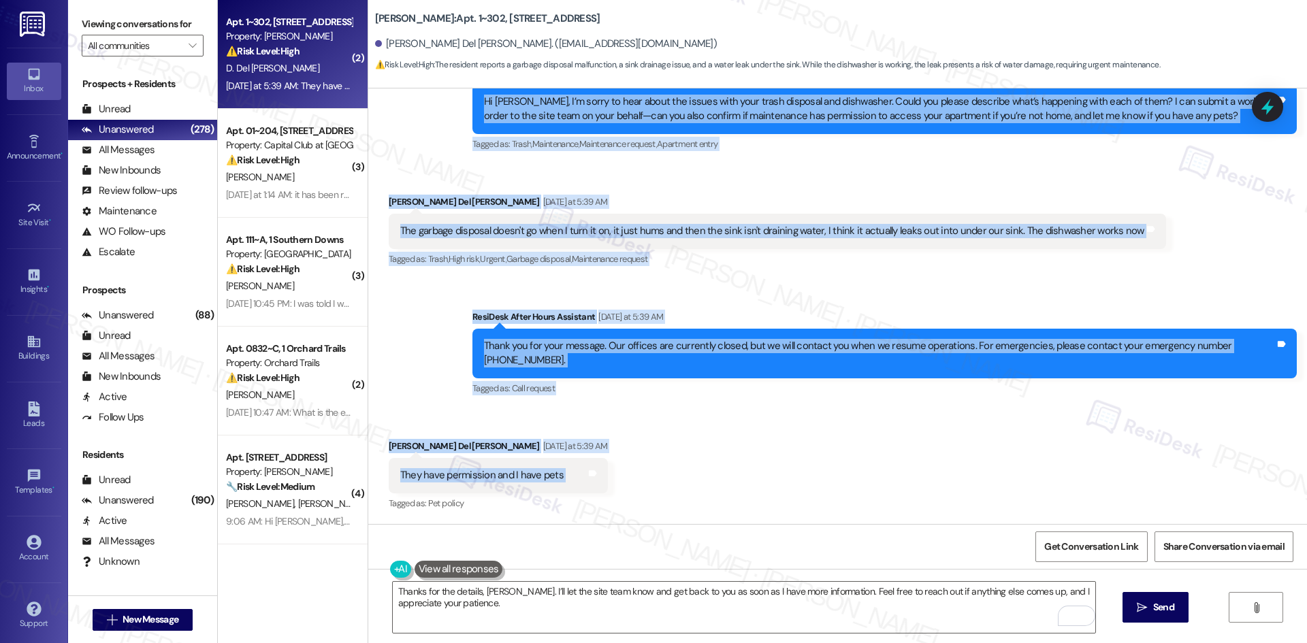
drag, startPoint x: 449, startPoint y: 208, endPoint x: 625, endPoint y: 478, distance: 322.0
click at [625, 478] on div "Lease started Mar 21, 2025 at 8:00 AM Review Donovan del Rosario Apr 24, 2025 a…" at bounding box center [837, 306] width 938 height 436
copy div "Tessa (ResiDesk) Aug 05, 2025 at 7:05 AM Hi Donovan, I’m sorry to hear about th…"
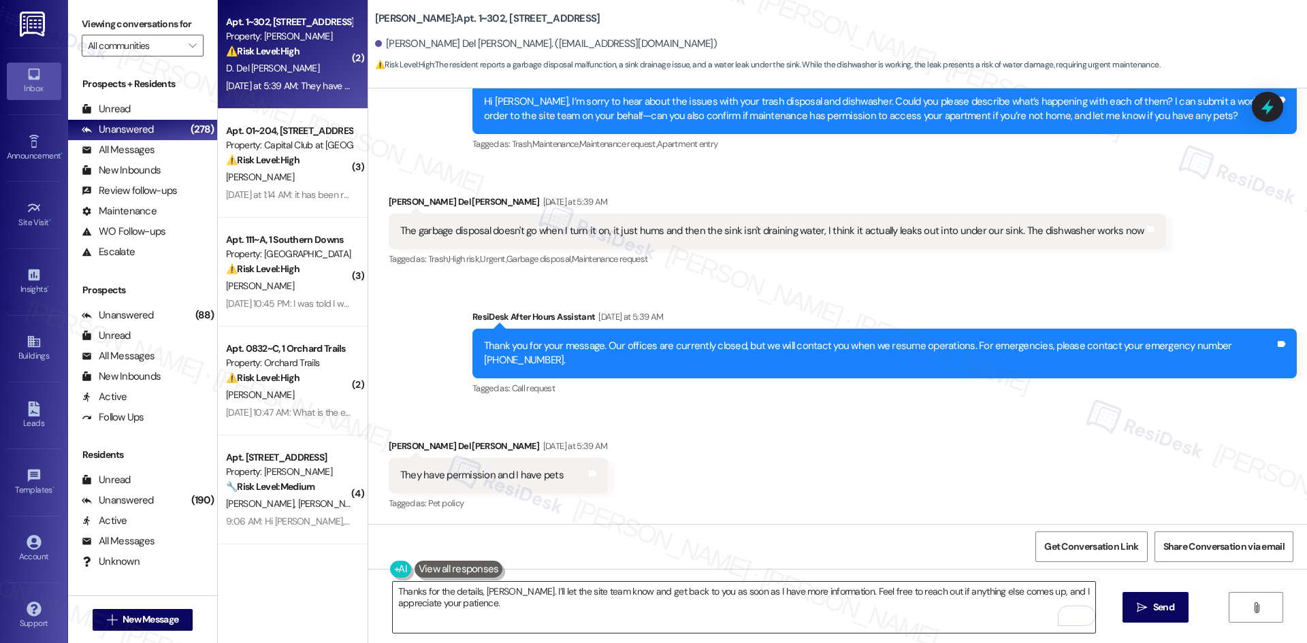
click at [563, 602] on textarea "Thanks for the details, Donovan. I’ll let the site team know and get back to yo…" at bounding box center [744, 607] width 702 height 51
click at [1140, 608] on icon "" at bounding box center [1141, 607] width 10 height 11
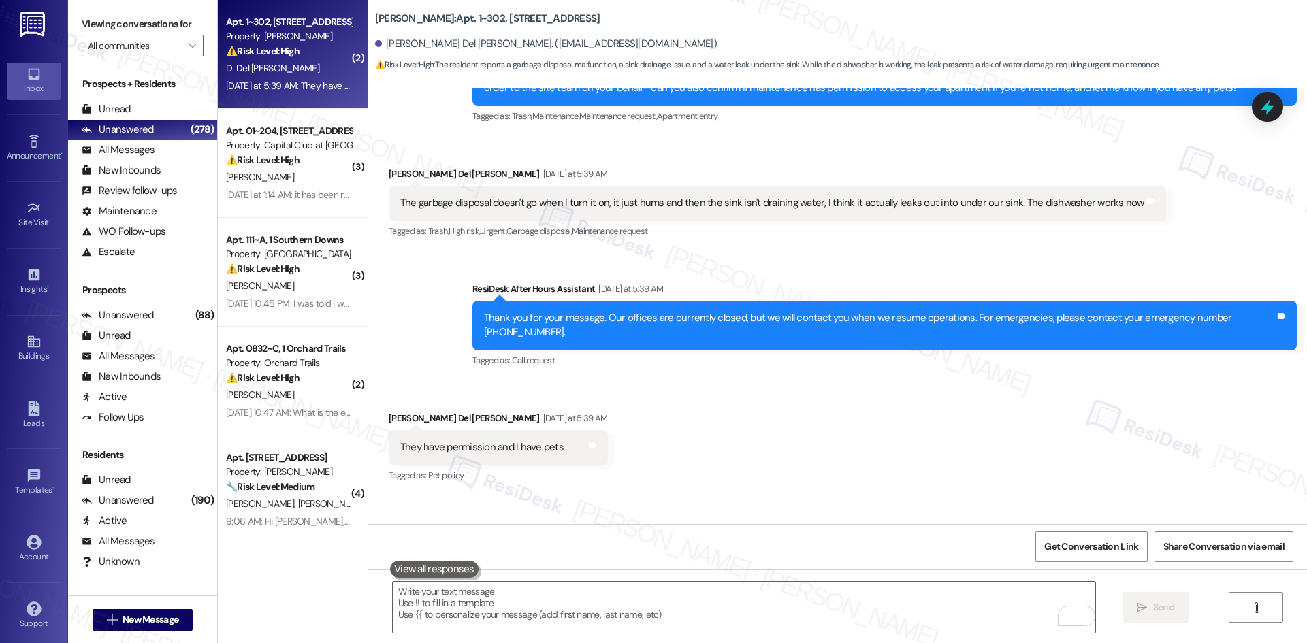
scroll to position [729, 0]
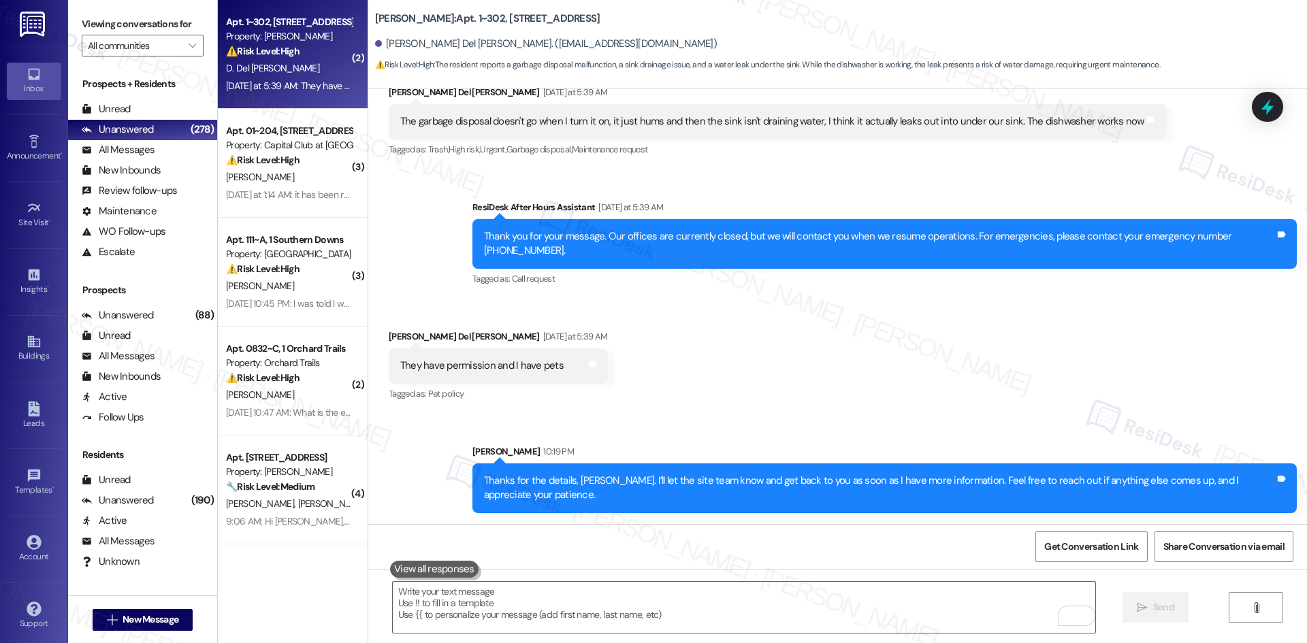
click at [1007, 409] on div "Received via SMS Donovan Del Rosario Yesterday at 5:39 AM They have permission …" at bounding box center [837, 356] width 938 height 115
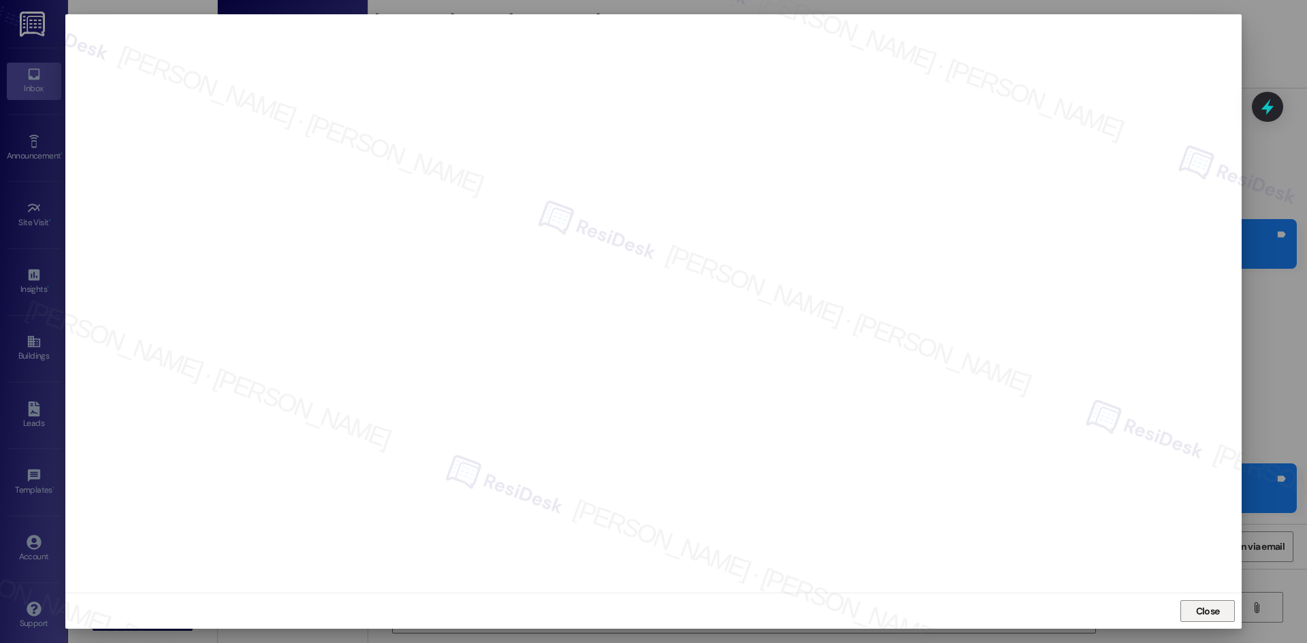
click at [1204, 611] on span "Close" at bounding box center [1208, 611] width 24 height 14
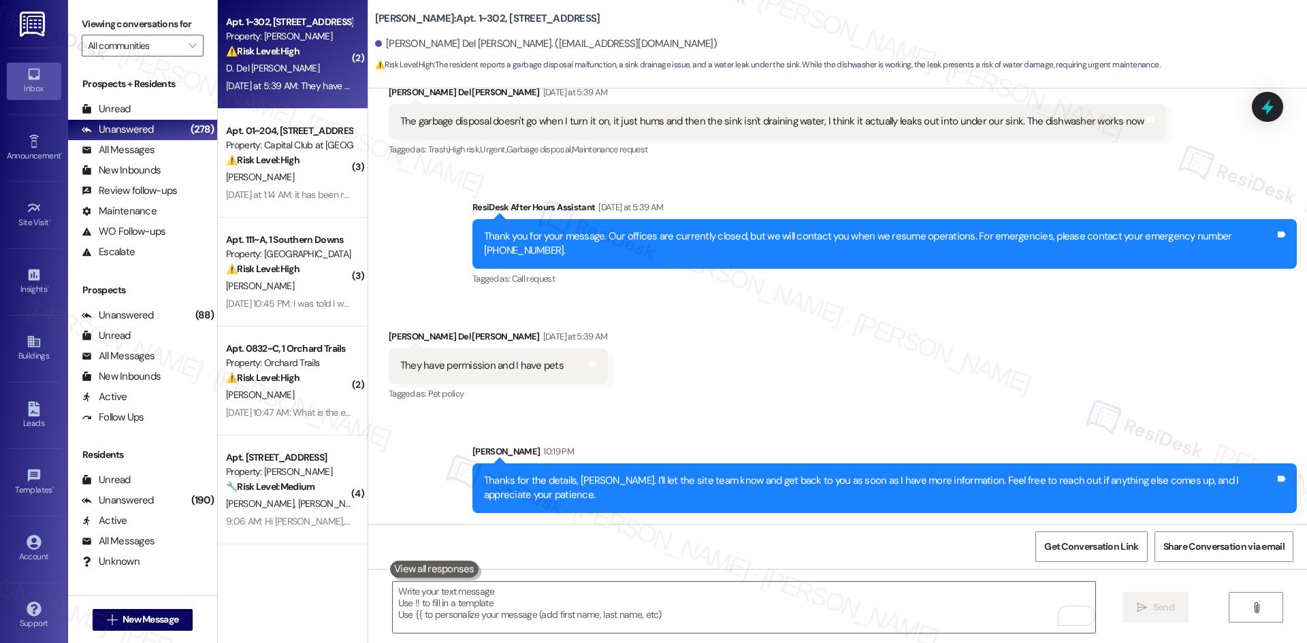
click at [1070, 378] on div "Received via SMS Donovan Del Rosario Yesterday at 5:39 AM They have permission …" at bounding box center [837, 356] width 938 height 115
click at [1068, 378] on div "Received via SMS Donovan Del Rosario Yesterday at 5:39 AM They have permission …" at bounding box center [837, 356] width 938 height 115
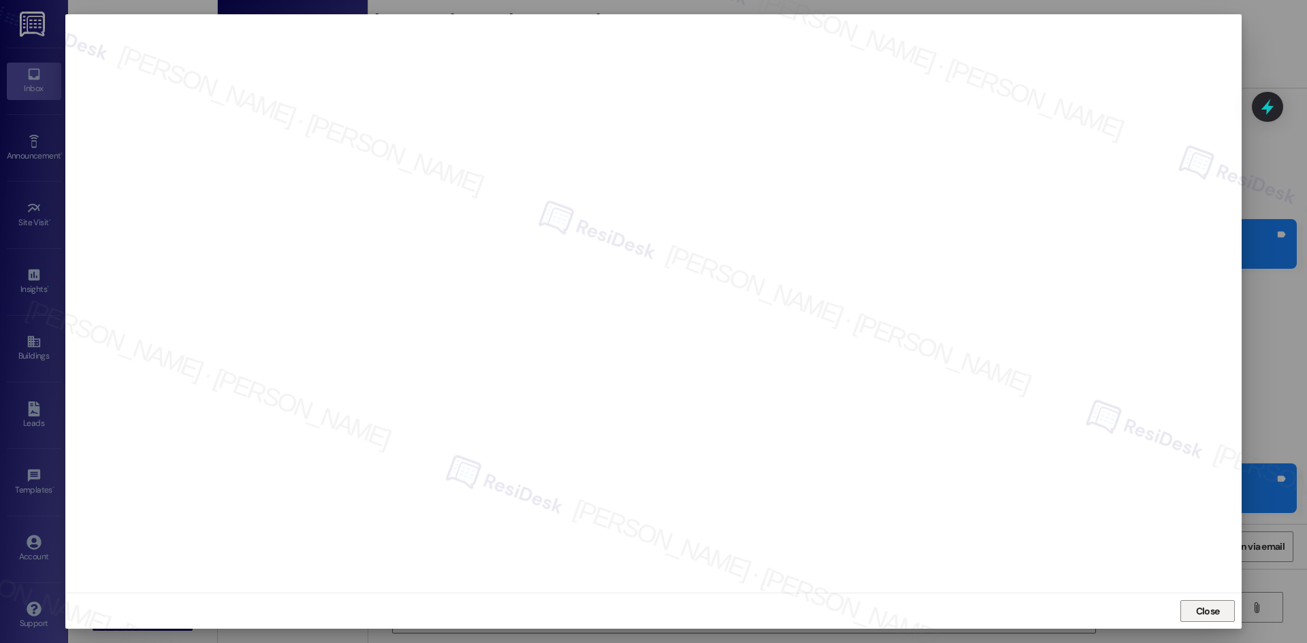
click at [1208, 617] on span "Close" at bounding box center [1208, 611] width 24 height 14
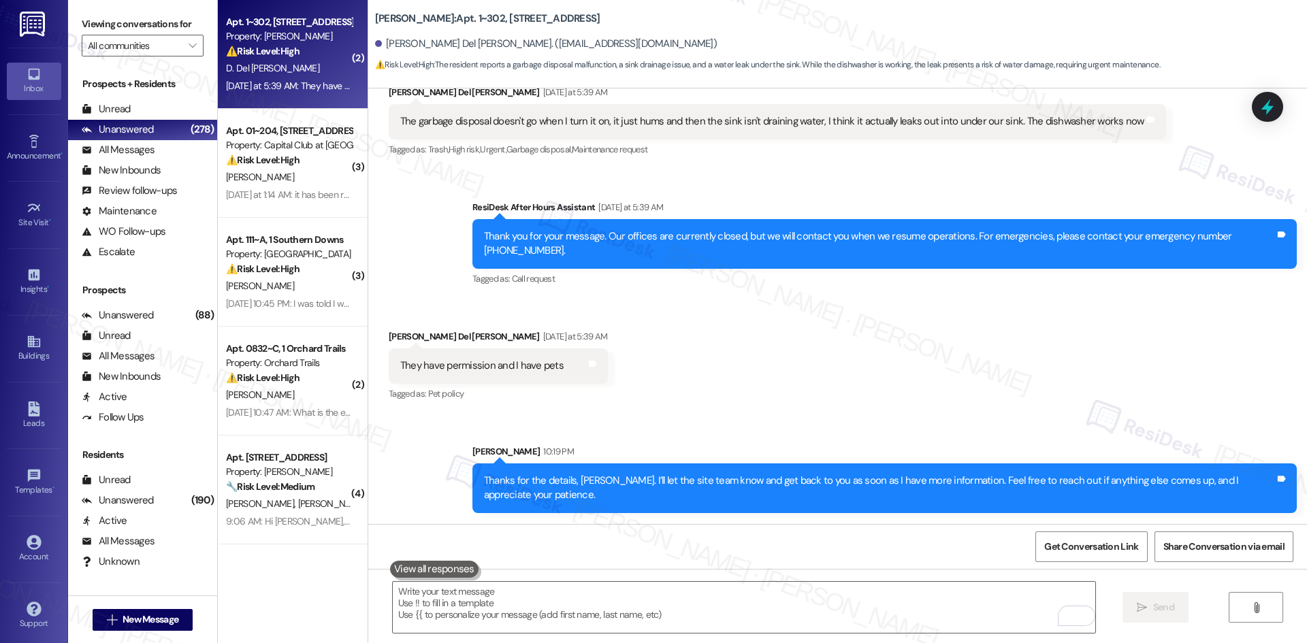
click at [867, 414] on div "Sent via SMS Sarah 10:19 PM Thanks for the details, Donovan. I’ll let the site …" at bounding box center [837, 469] width 938 height 110
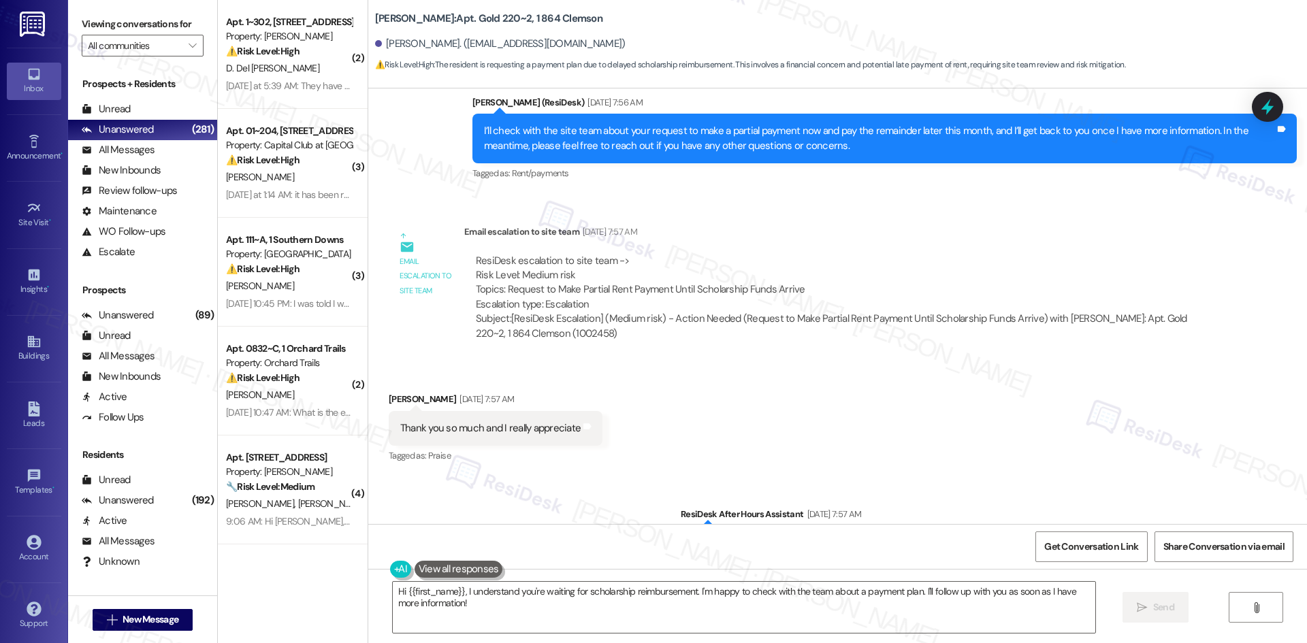
scroll to position [5873, 0]
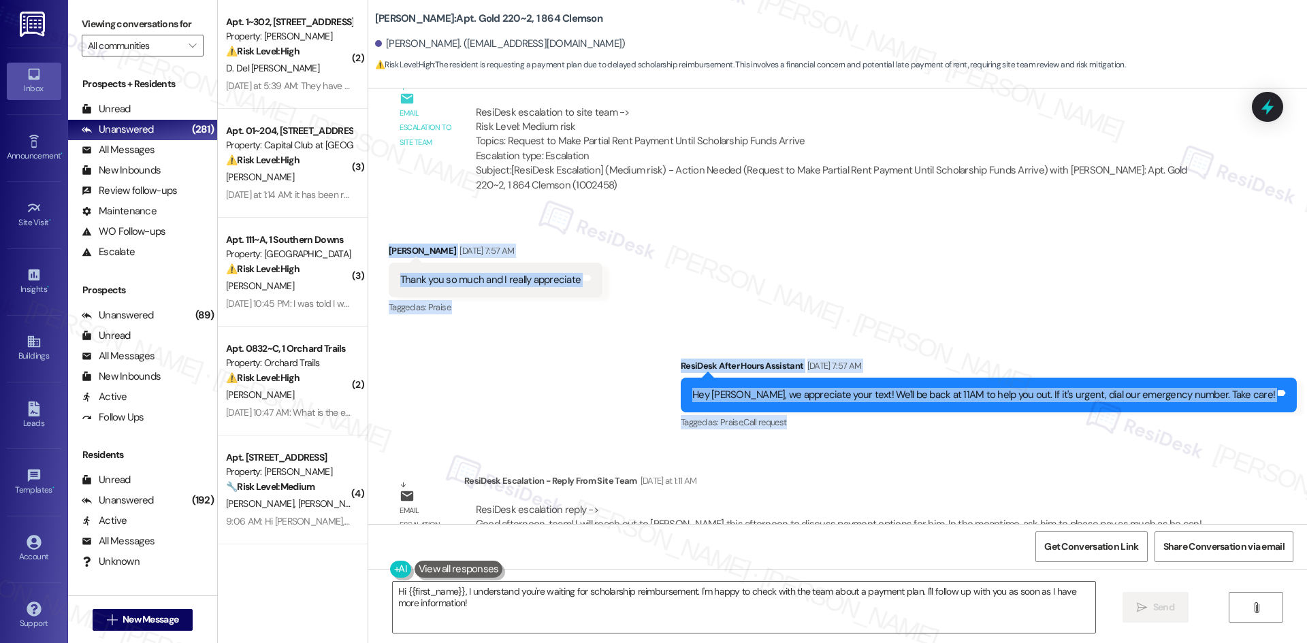
drag, startPoint x: 369, startPoint y: 194, endPoint x: 1286, endPoint y: 374, distance: 934.8
click at [1286, 374] on div "WO Opened request: Needs house... Oct 07, 2023 at 6:26 PM Status : New Show det…" at bounding box center [837, 306] width 938 height 436
copy div "James Brady Aug 09, 2025 at 7:57 AM Thank you so much and I really appreciate T…"
drag, startPoint x: 611, startPoint y: 338, endPoint x: 548, endPoint y: 391, distance: 82.5
click at [611, 338] on div "Sent via SMS ResiDesk After Hours Assistant Aug 09, 2025 at 7:57 AM Hey James, …" at bounding box center [837, 385] width 938 height 115
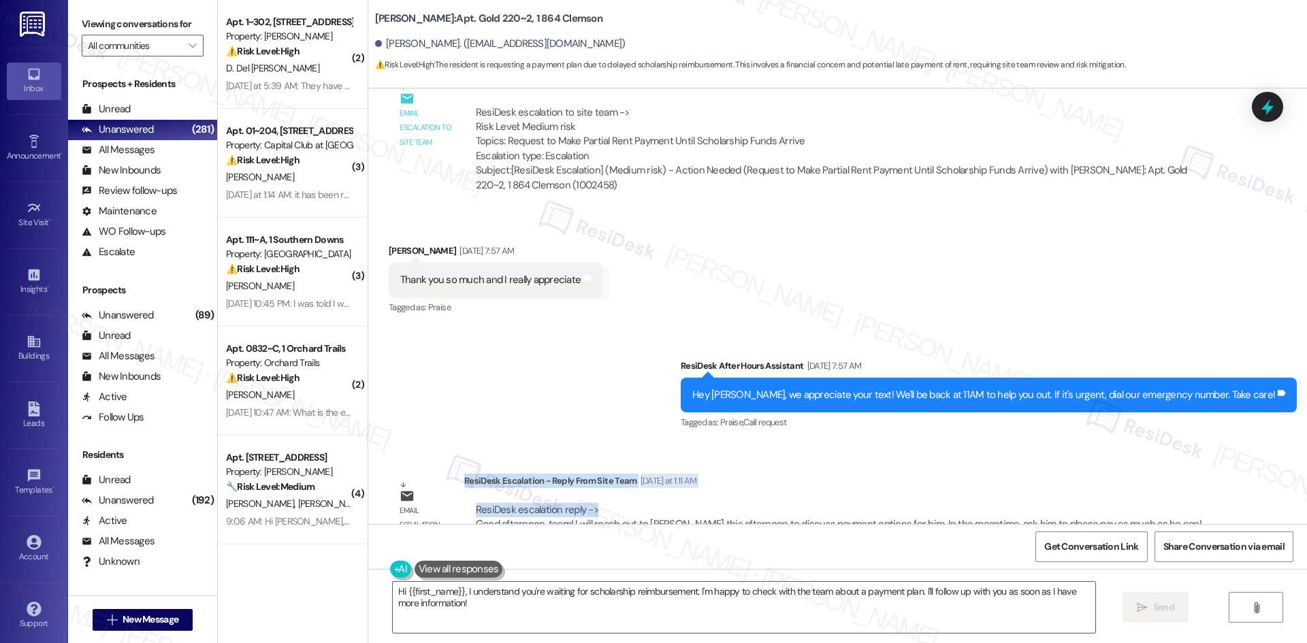
drag, startPoint x: 455, startPoint y: 435, endPoint x: 625, endPoint y: 468, distance: 173.4
click at [625, 474] on div "ResiDesk Escalation - Reply From Site Team Yesterday at 1:11 AM ResiDesk escala…" at bounding box center [838, 515] width 749 height 83
copy div "ResiDesk Escalation - Reply From Site Team Yesterday at 1:11 AM ResiDesk escala…"
click at [889, 604] on textarea "Hi {{first_name}}, I understand you're waiting for scholarship reimbursement. I…" at bounding box center [744, 607] width 702 height 51
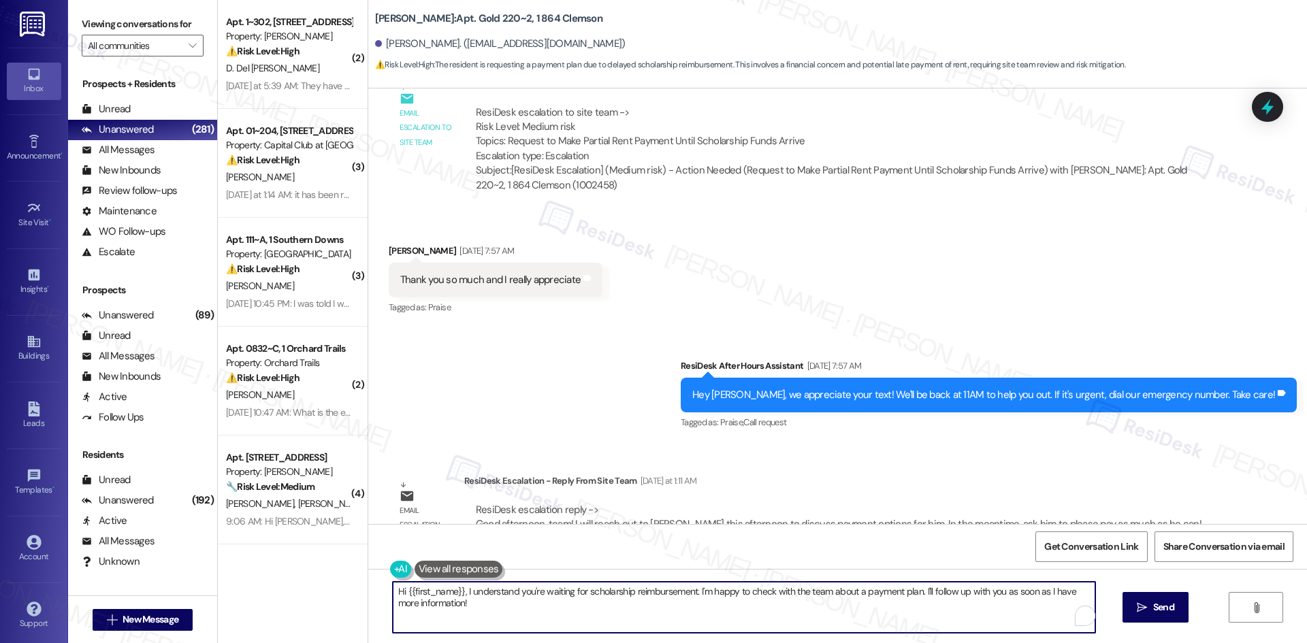
paste textarea "James, the site team will reach out this afternoon to discuss payment options. …"
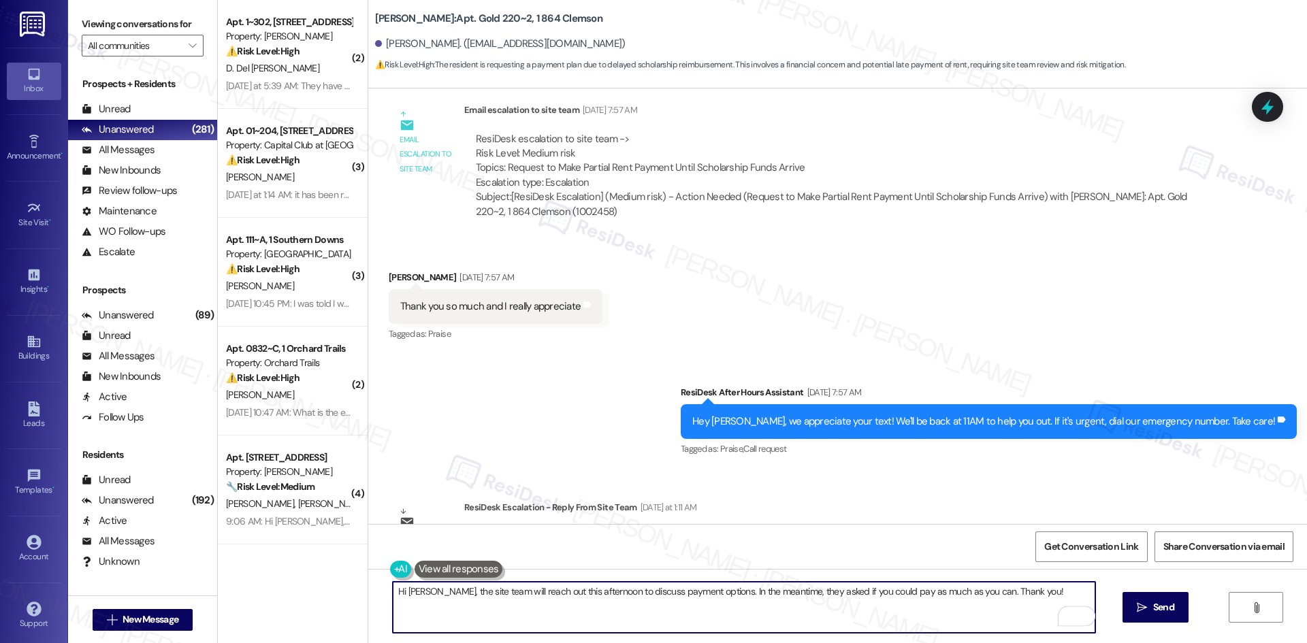
scroll to position [5737, 0]
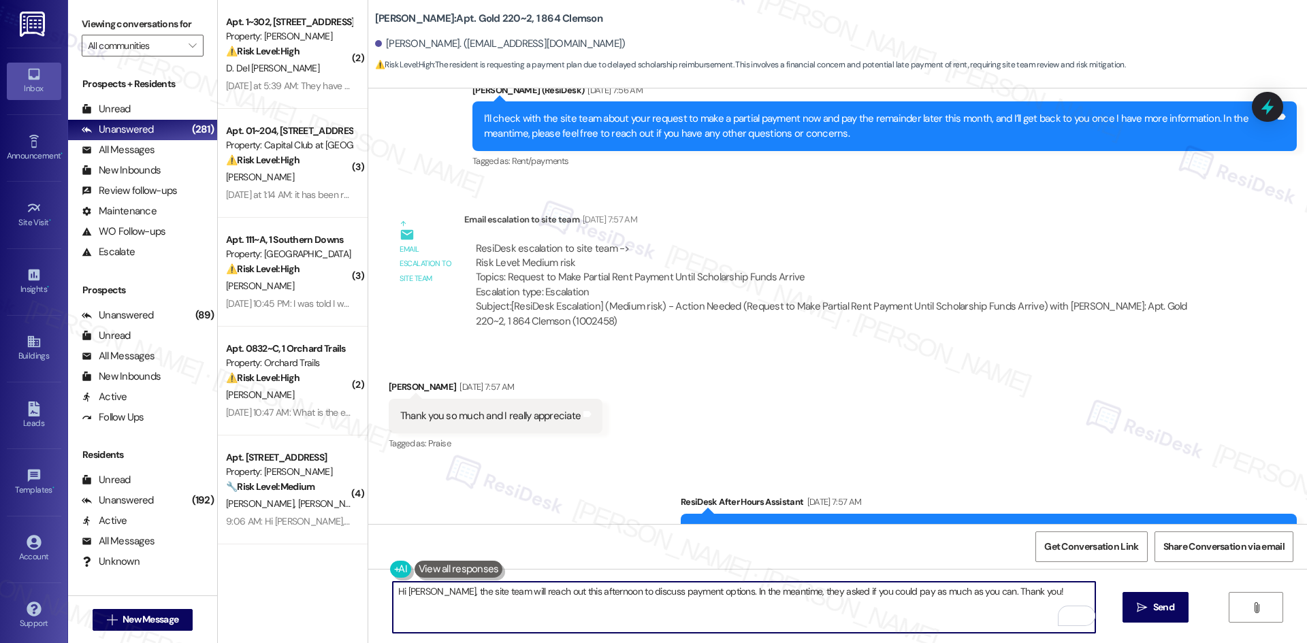
click at [962, 591] on textarea "Hi James, the site team will reach out this afternoon to discuss payment option…" at bounding box center [744, 607] width 702 height 51
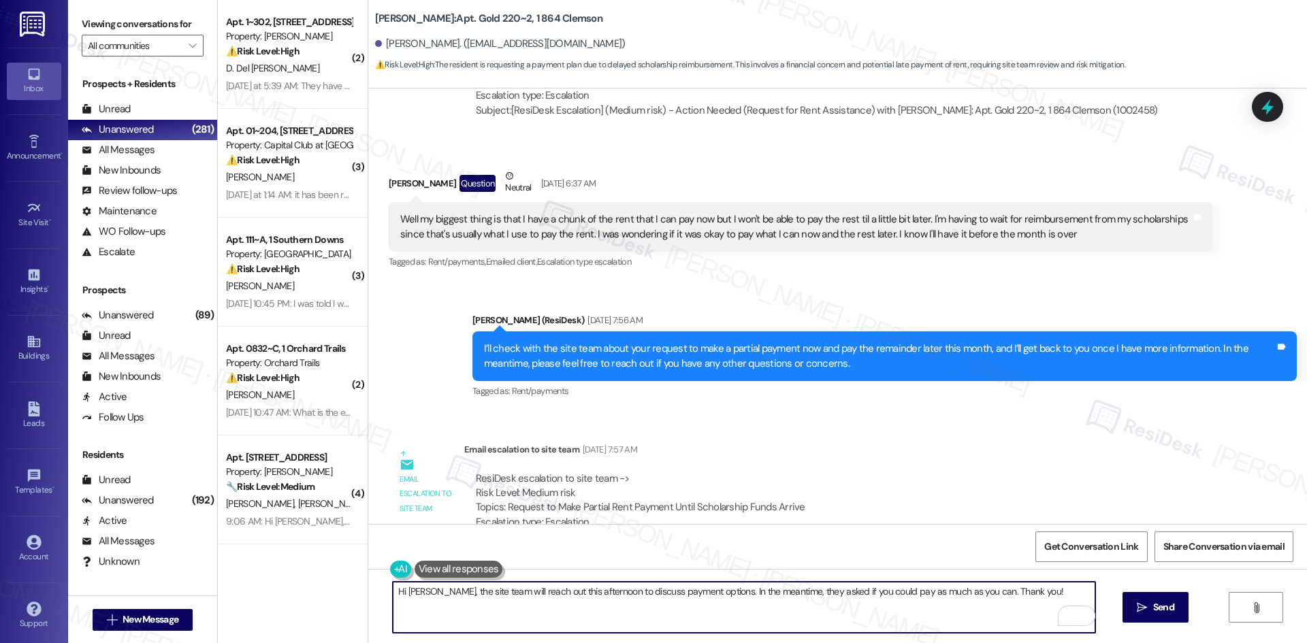
scroll to position [5465, 0]
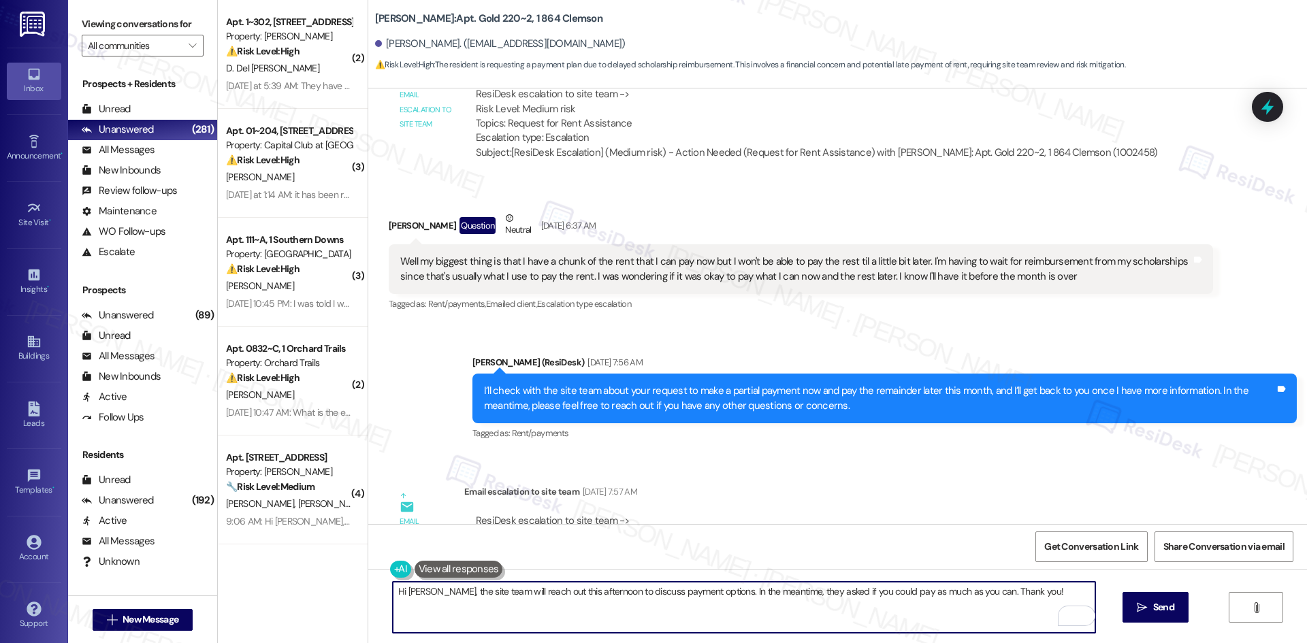
click at [884, 589] on textarea "Hi James, the site team will reach out this afternoon to discuss payment option…" at bounding box center [744, 607] width 702 height 51
click at [895, 594] on textarea "Hi James, the site team will reach out this afternoon to discuss payment option…" at bounding box center [744, 607] width 702 height 51
click at [903, 591] on textarea "Hi James, the site team will reach out this afternoon to discuss payment option…" at bounding box center [744, 607] width 702 height 51
click at [980, 593] on textarea "Hi James, the site team will reach out this afternoon to discuss payment option…" at bounding box center [744, 607] width 702 height 51
click at [900, 595] on textarea "Hi James, the site team will reach out this afternoon to discuss payment option…" at bounding box center [744, 607] width 702 height 51
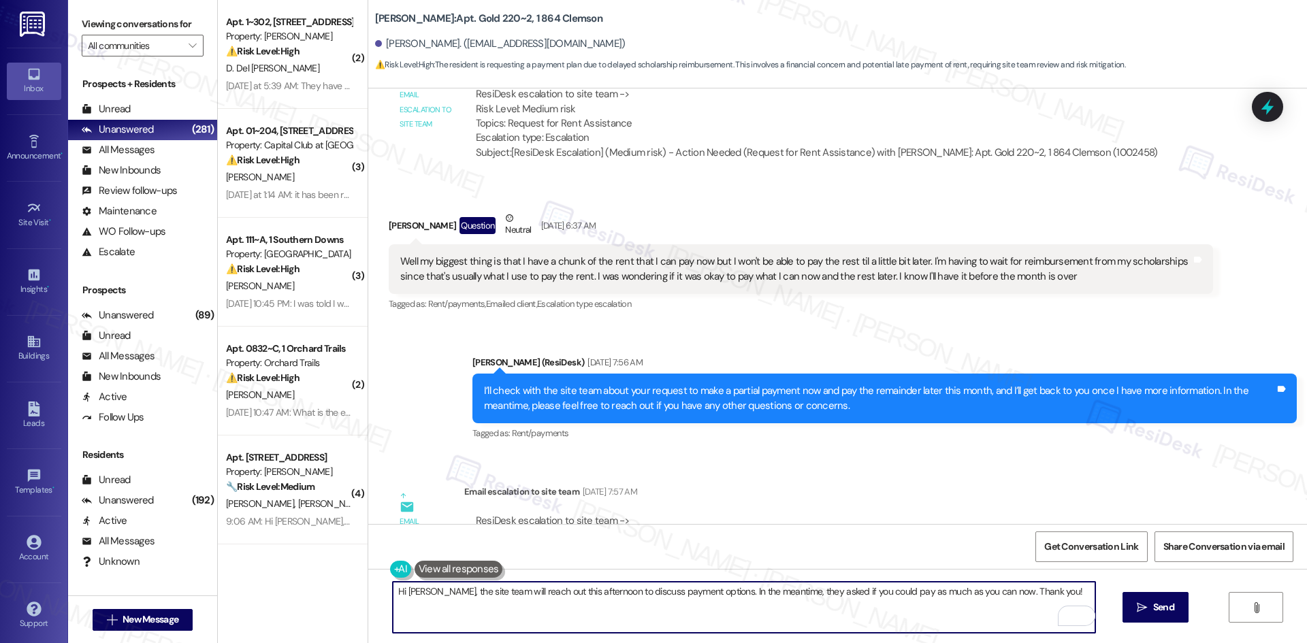
click at [970, 621] on textarea "Hi James, the site team will reach out this afternoon to discuss payment option…" at bounding box center [744, 607] width 702 height 51
click at [1025, 593] on textarea "Hi James, the site team will reach out this afternoon to discuss payment option…" at bounding box center [744, 607] width 702 height 51
drag, startPoint x: 1032, startPoint y: 591, endPoint x: 987, endPoint y: 591, distance: 44.9
click at [987, 591] on textarea "Hi James, the site team will reach out this afternoon to discuss payment option…" at bounding box center [744, 607] width 702 height 51
click at [834, 617] on textarea "Hi James, the site team will reach out this afternoon to discuss payment option…" at bounding box center [744, 607] width 702 height 51
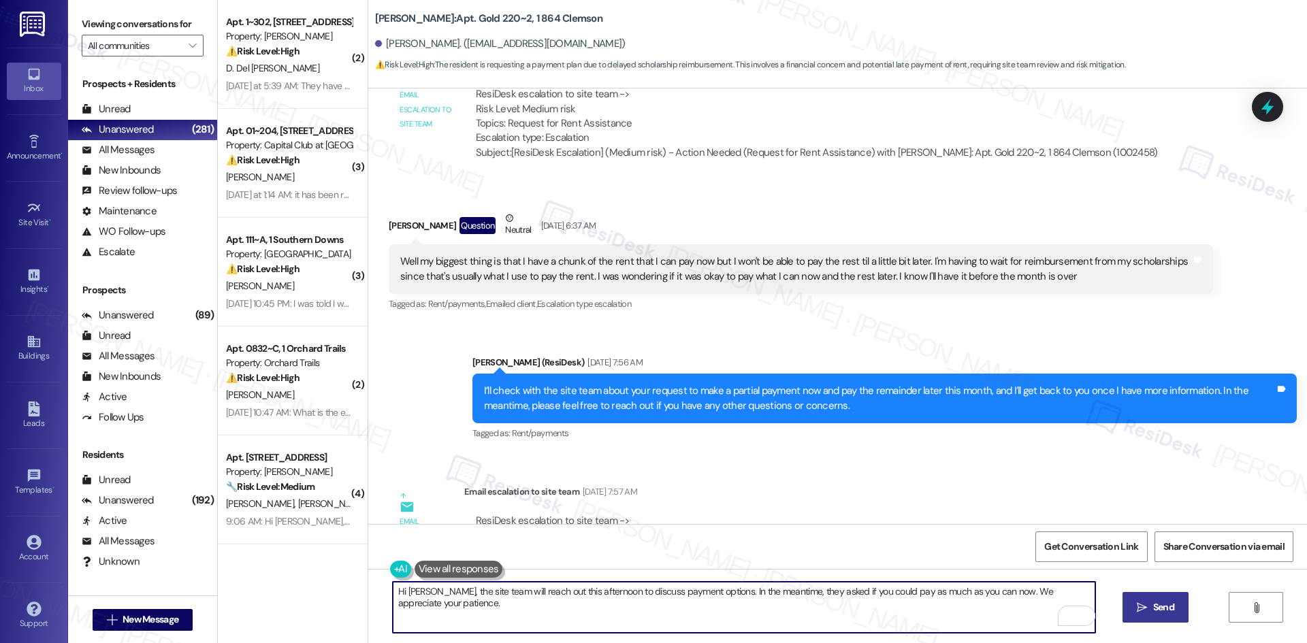
type textarea "Hi James, the site team will reach out this afternoon to discuss payment option…"
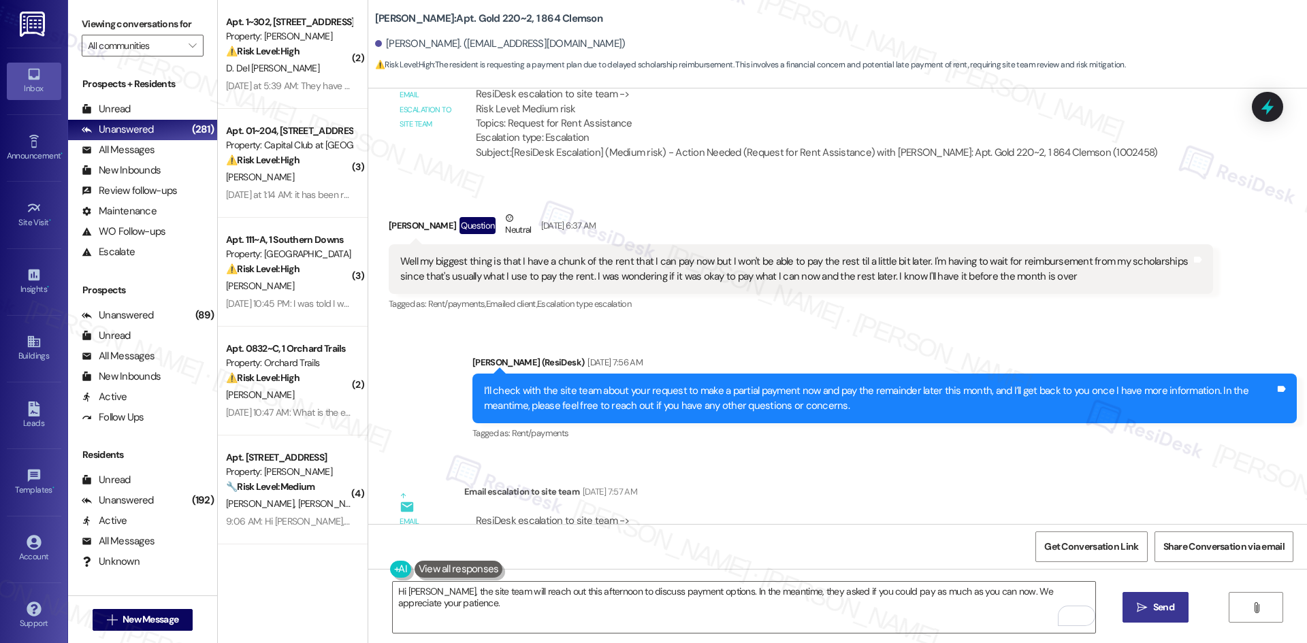
click at [1168, 612] on span "Send" at bounding box center [1163, 607] width 21 height 14
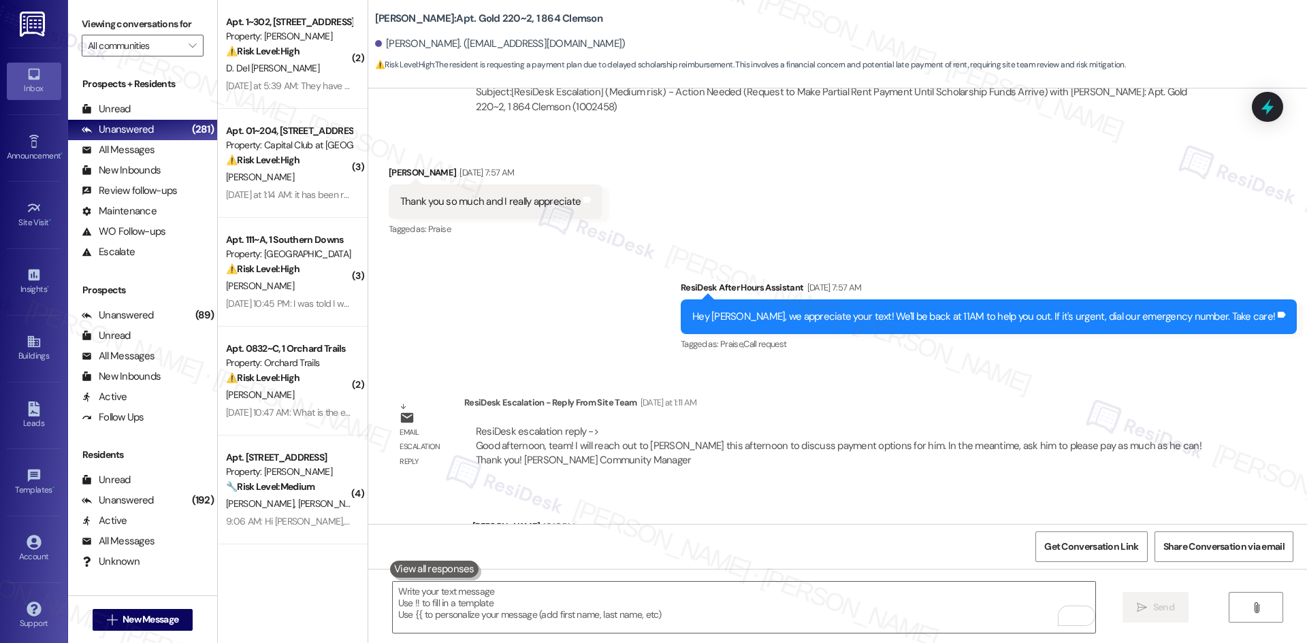
scroll to position [5968, 0]
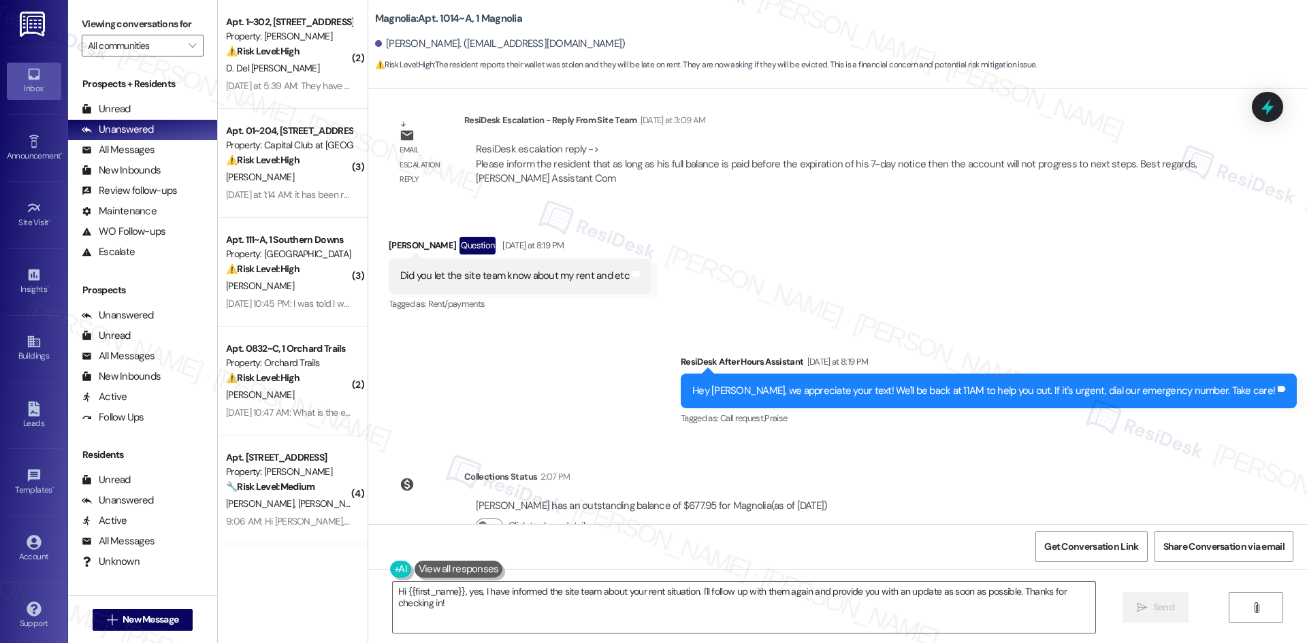
scroll to position [2181, 0]
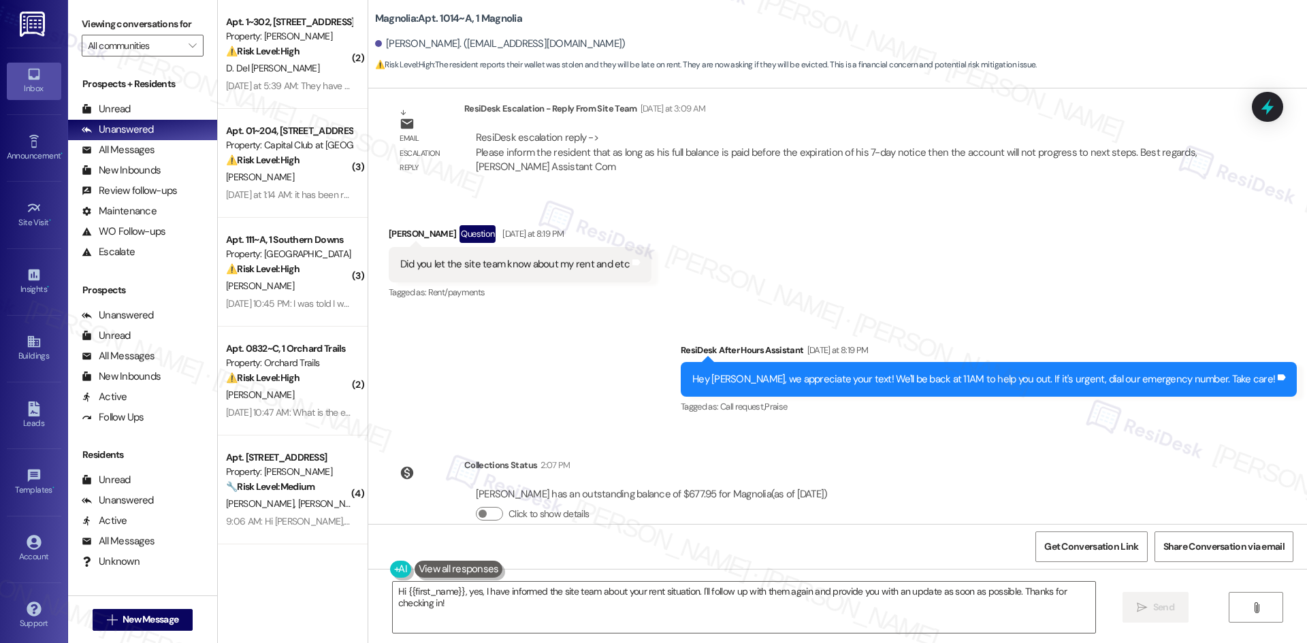
click at [368, 201] on div "Received via SMS Jamarcus Golson Question Yesterday at 8:19 PM Did you let the …" at bounding box center [837, 254] width 938 height 118
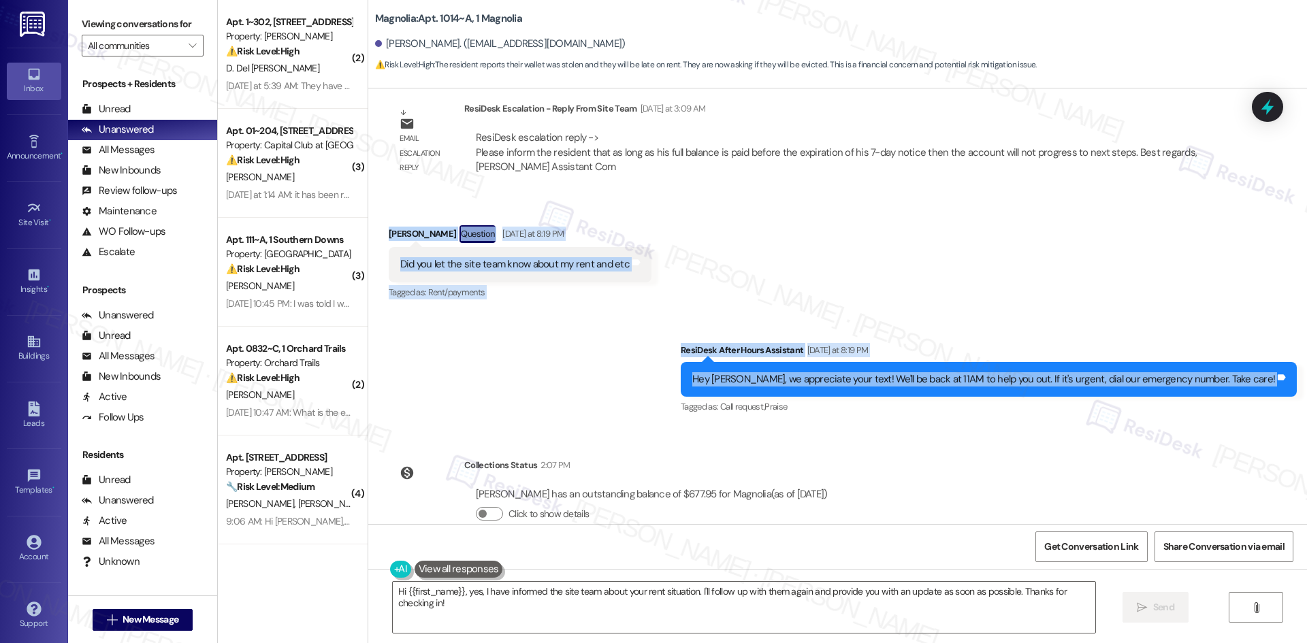
drag, startPoint x: 362, startPoint y: 201, endPoint x: 1289, endPoint y: 355, distance: 939.5
click at [1289, 355] on div "Survey, sent via SMS Residesk Automated Survey Dec 03, 2024 at 1:58 AM Hi Jamar…" at bounding box center [837, 306] width 938 height 436
copy div "Jamarcus Golson Question Yesterday at 8:19 PM Did you let the site team know ab…"
click at [606, 348] on div "Sent via SMS ResiDesk After Hours Assistant Yesterday at 8:19 PM Hey Jamarcus, …" at bounding box center [837, 369] width 938 height 115
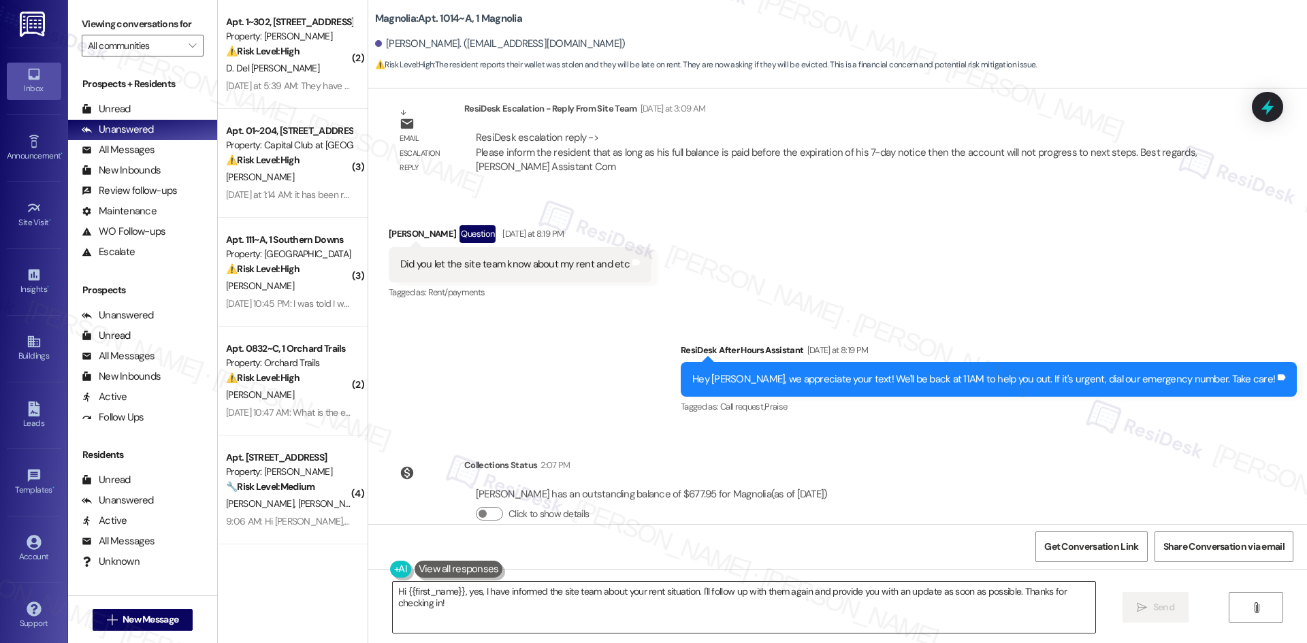
click at [673, 610] on textarea "Hi {{first_name}}, yes, I have informed the site team about your rent situation…" at bounding box center [744, 607] width 702 height 51
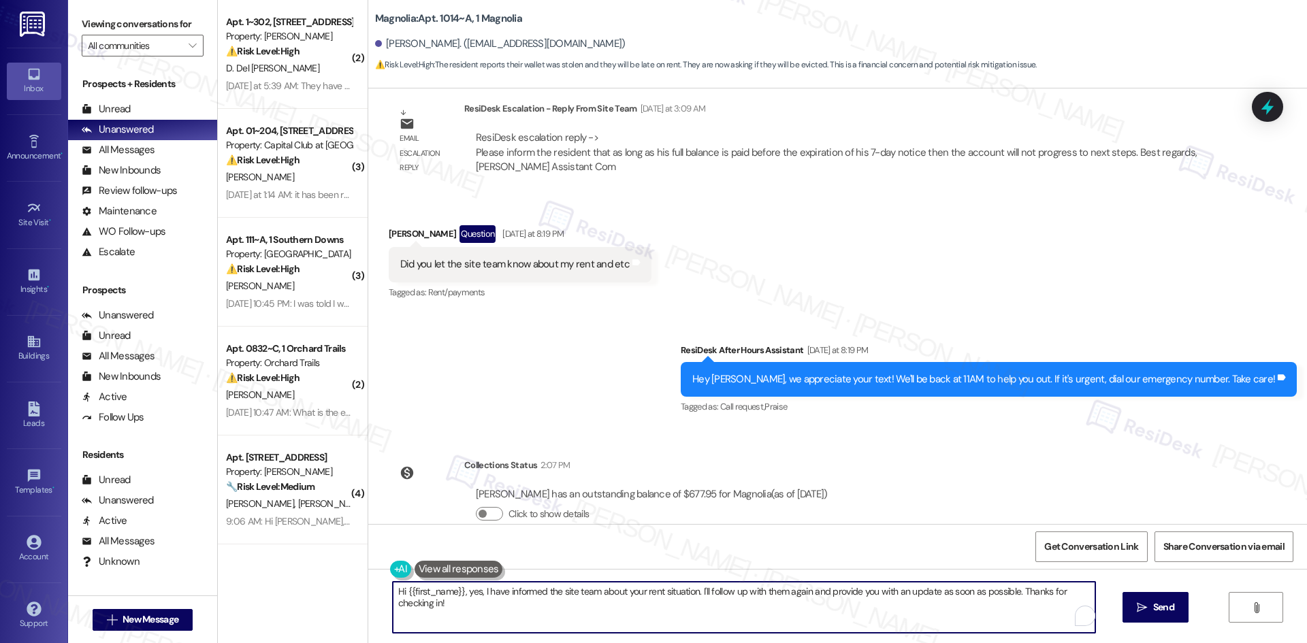
paste textarea "Jamarcus, the site team said that as long as your full balance is paid before y…"
click at [951, 610] on textarea "Hi Jamarcus, the site team said that as long as your full balance is paid befor…" at bounding box center [744, 607] width 702 height 51
type textarea "Hi Jamarcus, the site team said that as long as your full balance is paid befor…"
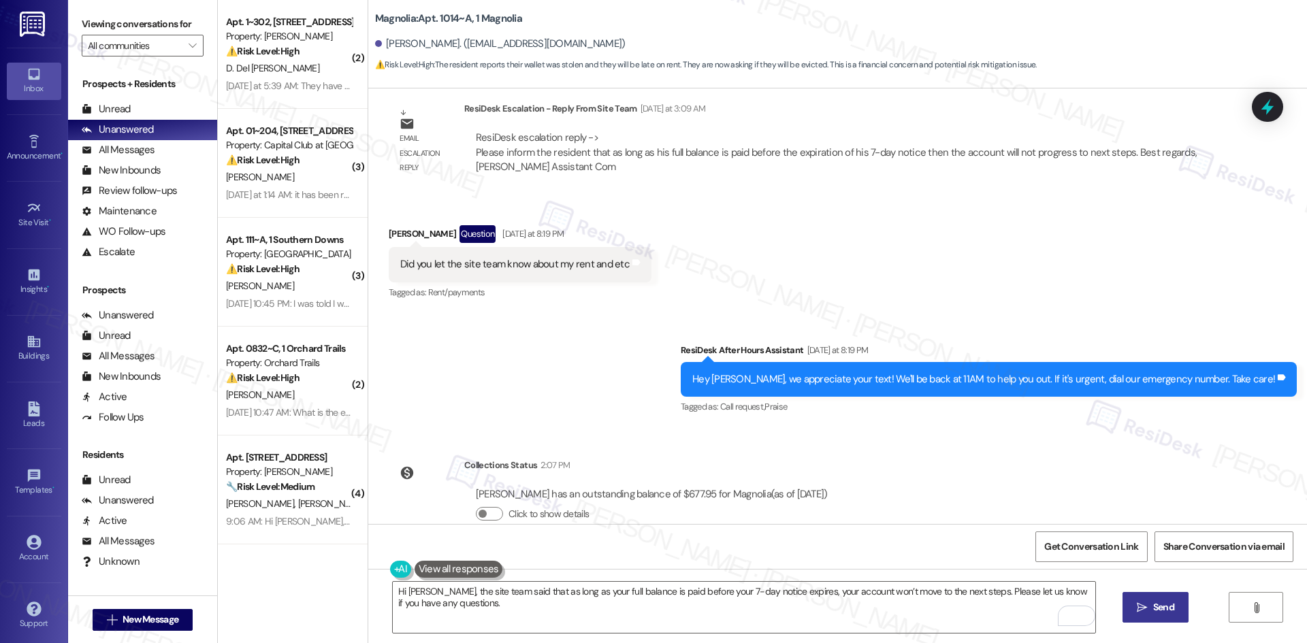
click at [1180, 609] on button " Send" at bounding box center [1155, 607] width 66 height 31
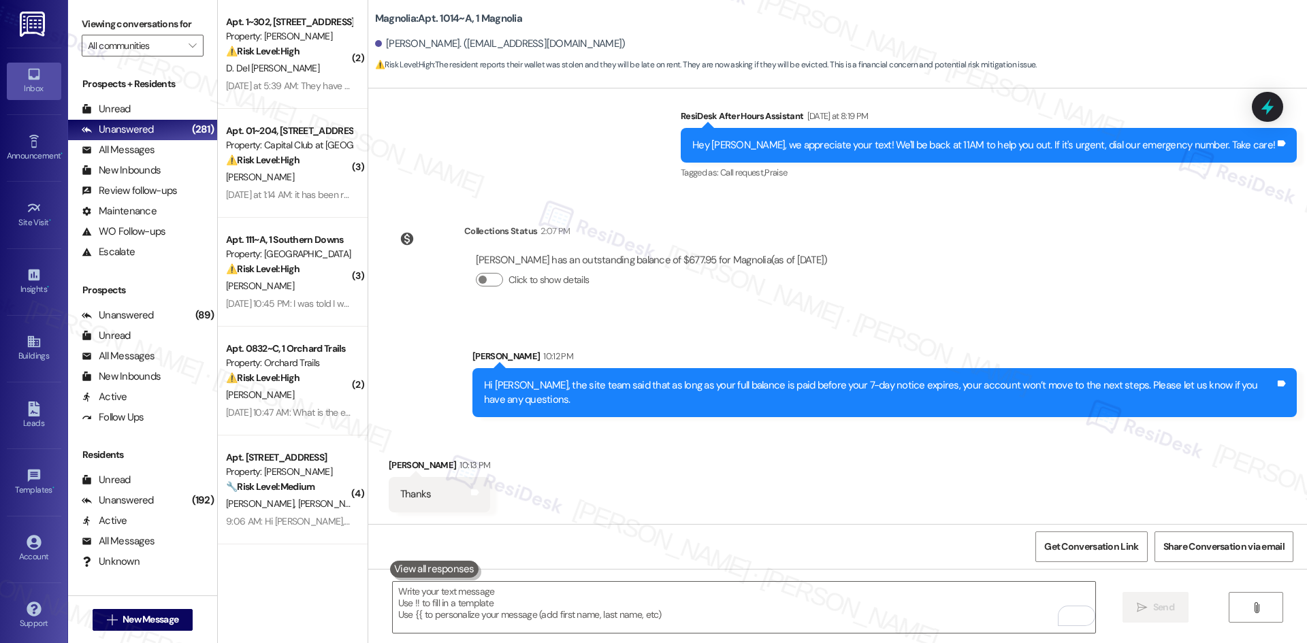
scroll to position [2480, 0]
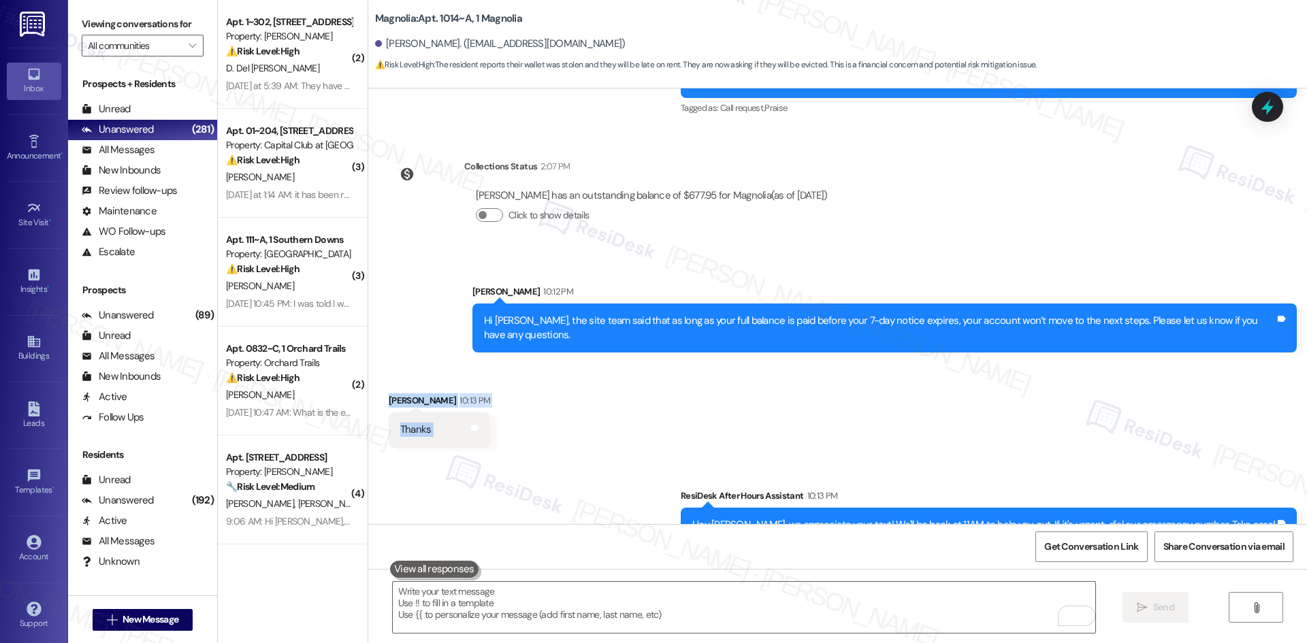
drag, startPoint x: 367, startPoint y: 369, endPoint x: 499, endPoint y: 416, distance: 139.9
click at [499, 416] on div "Received via SMS Jamarcus Golson 10:13 PM Thanks Tags and notes" at bounding box center [837, 410] width 938 height 95
copy div "Jamarcus Golson 10:13 PM Thanks Tags and notes Sent via SMS"
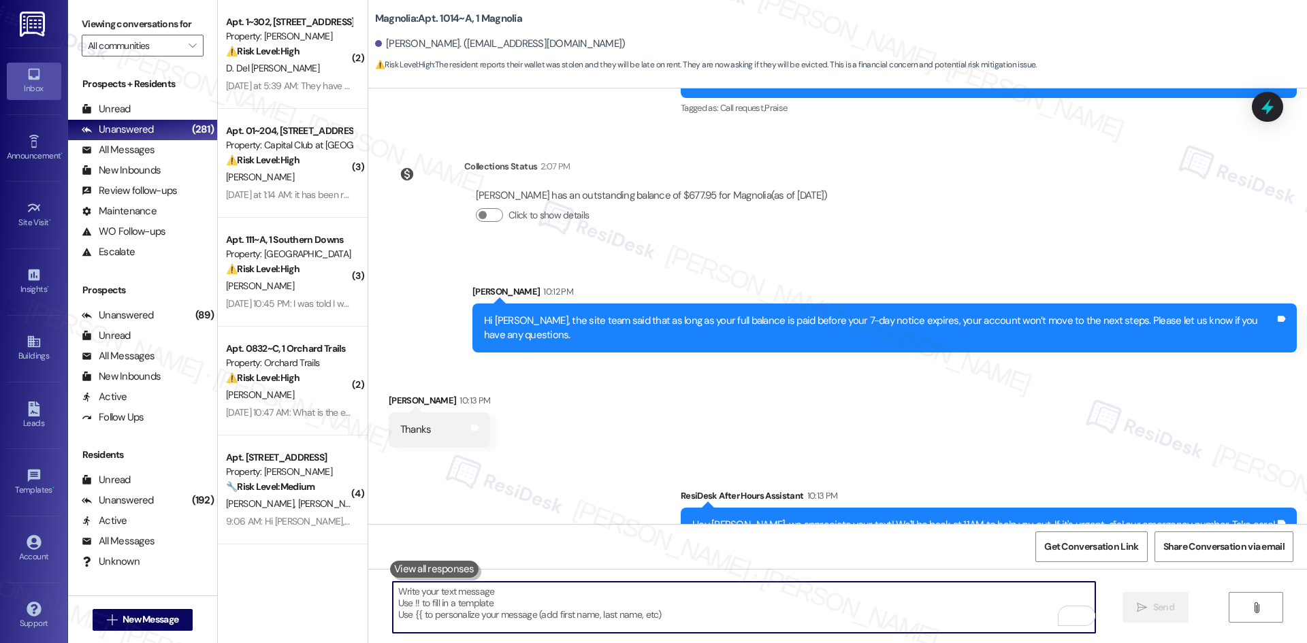
drag, startPoint x: 541, startPoint y: 602, endPoint x: 648, endPoint y: 597, distance: 106.9
click at [546, 602] on textarea "To enrich screen reader interactions, please activate Accessibility in Grammarl…" at bounding box center [744, 607] width 702 height 51
paste textarea "You’re welcome, Jamarcus."
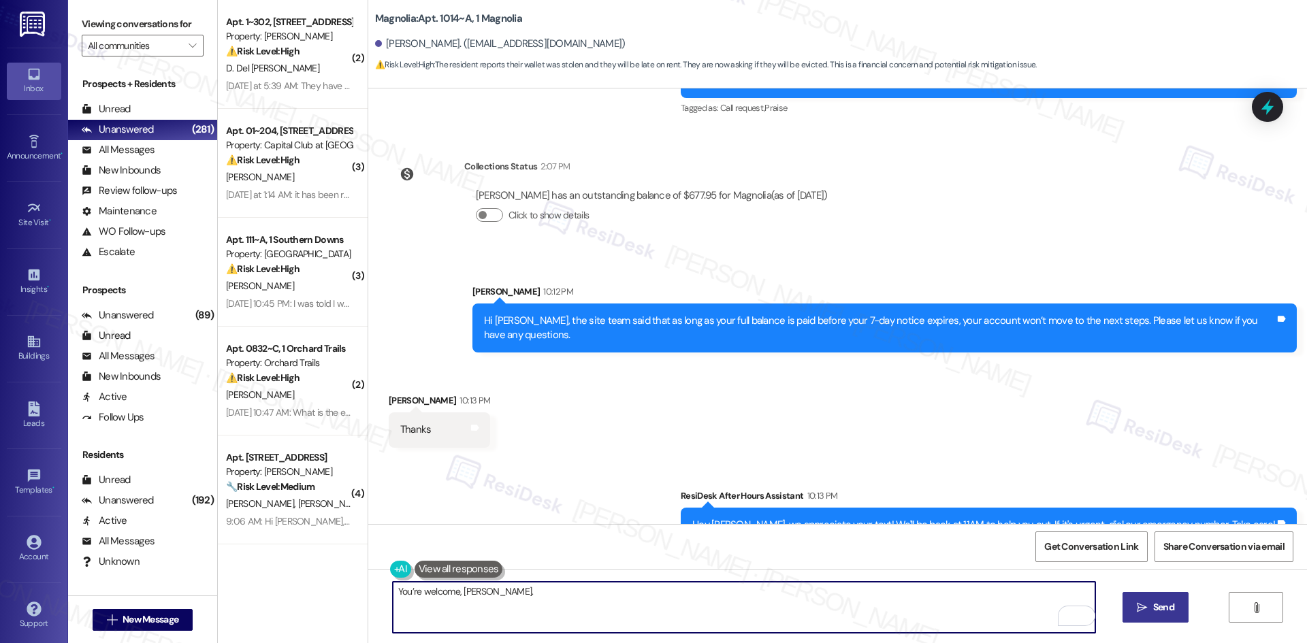
type textarea "You’re welcome, Jamarcus."
click at [1173, 607] on span "Send" at bounding box center [1163, 607] width 27 height 14
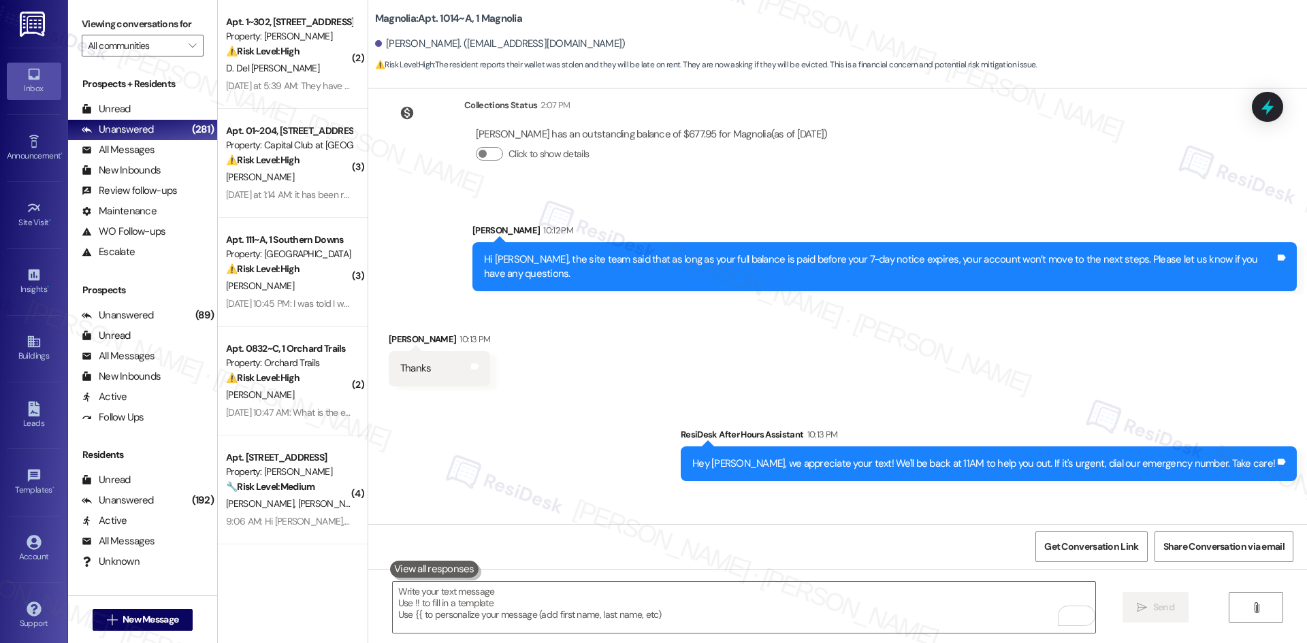
scroll to position [2575, 0]
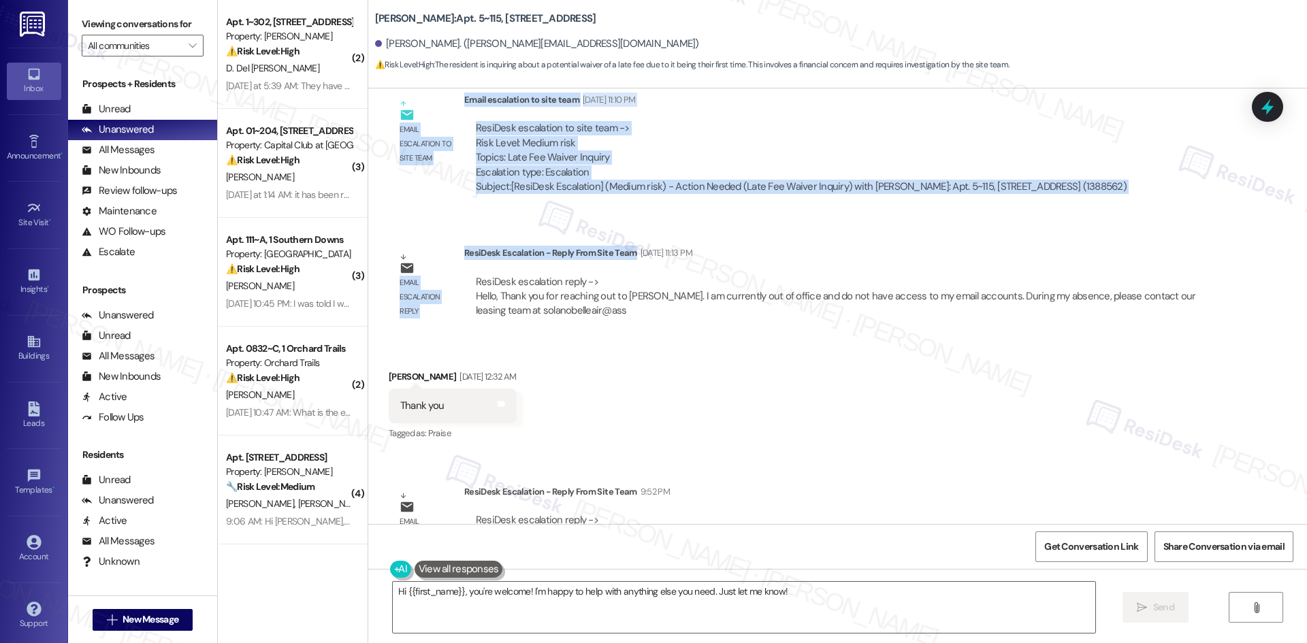
scroll to position [1364, 0]
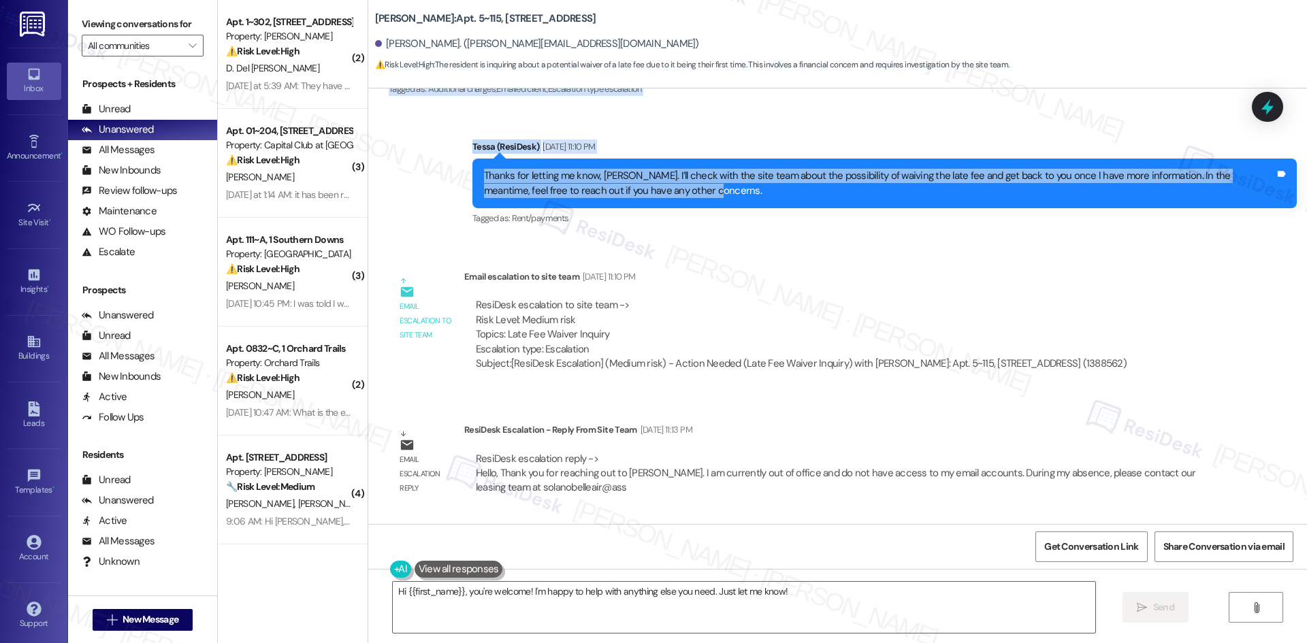
drag, startPoint x: 366, startPoint y: 293, endPoint x: 674, endPoint y: 178, distance: 328.8
click at [674, 178] on div "Survey, sent via SMS Residesk Automated Survey [DATE] 12:32 AM Hi [PERSON_NAME]…" at bounding box center [837, 306] width 938 height 436
copy div "[PERSON_NAME] [DATE] 6:53 AM Tessa I was told since it's my first time late Tha…"
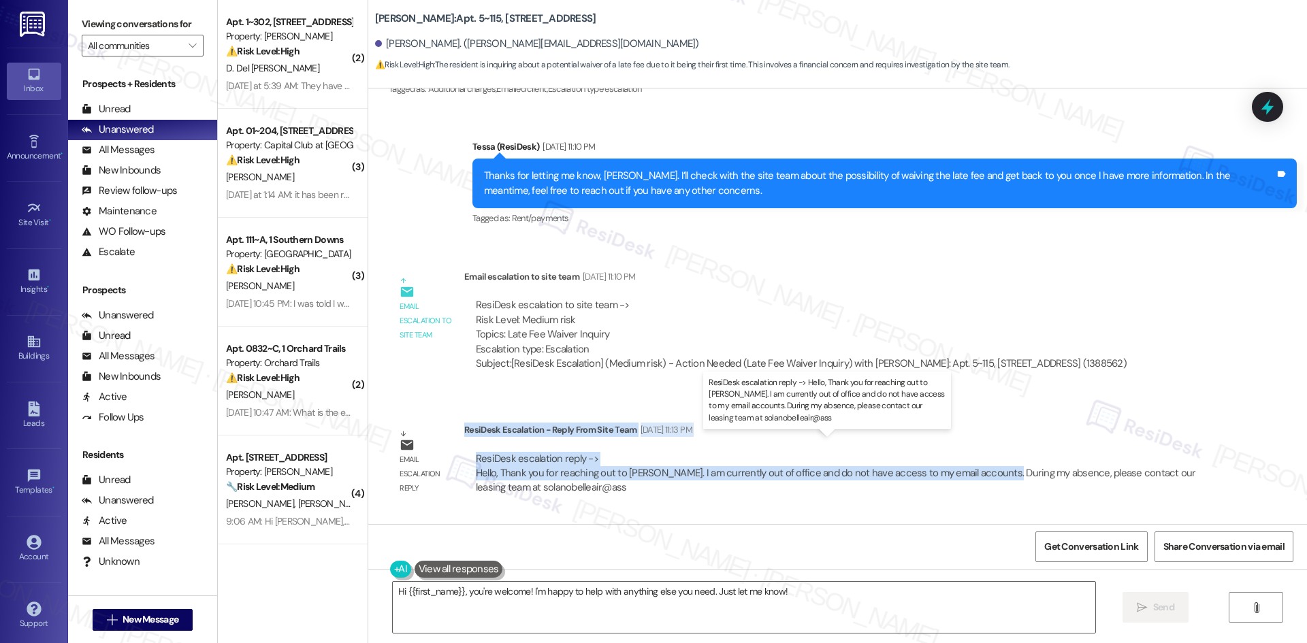
drag, startPoint x: 454, startPoint y: 416, endPoint x: 983, endPoint y: 459, distance: 531.1
click at [983, 459] on div "ResiDesk Escalation - Reply From Site Team [DATE] 11:13 PM ResiDesk escalation …" at bounding box center [838, 464] width 749 height 83
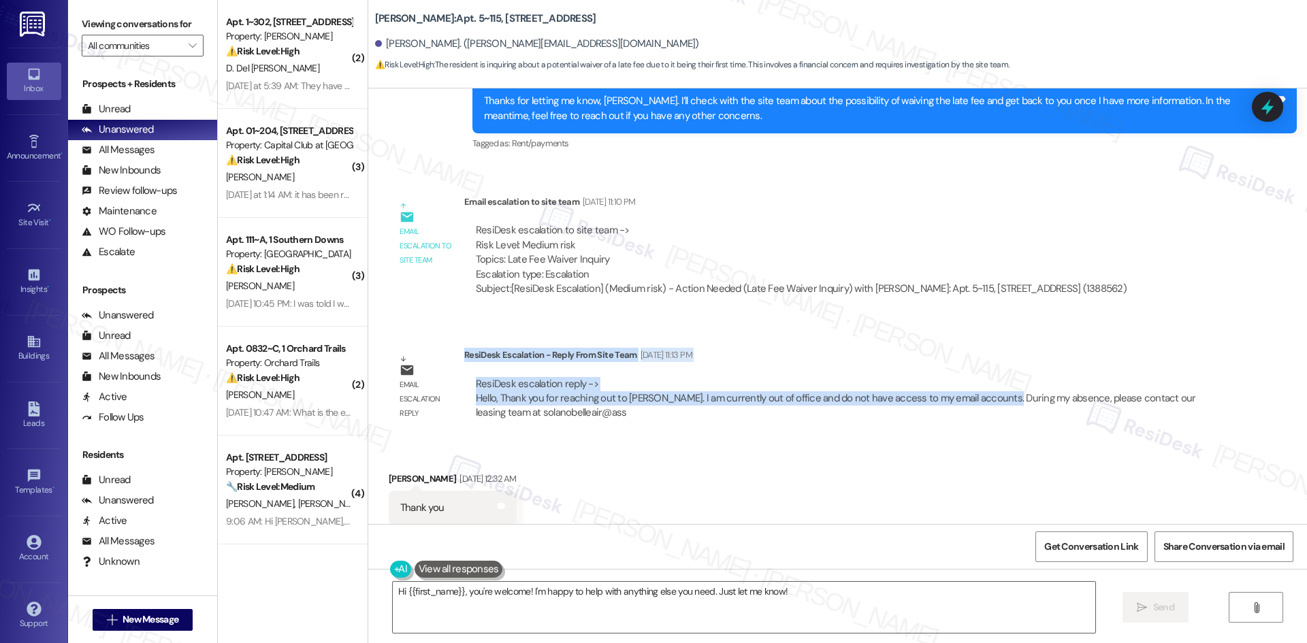
scroll to position [1581, 0]
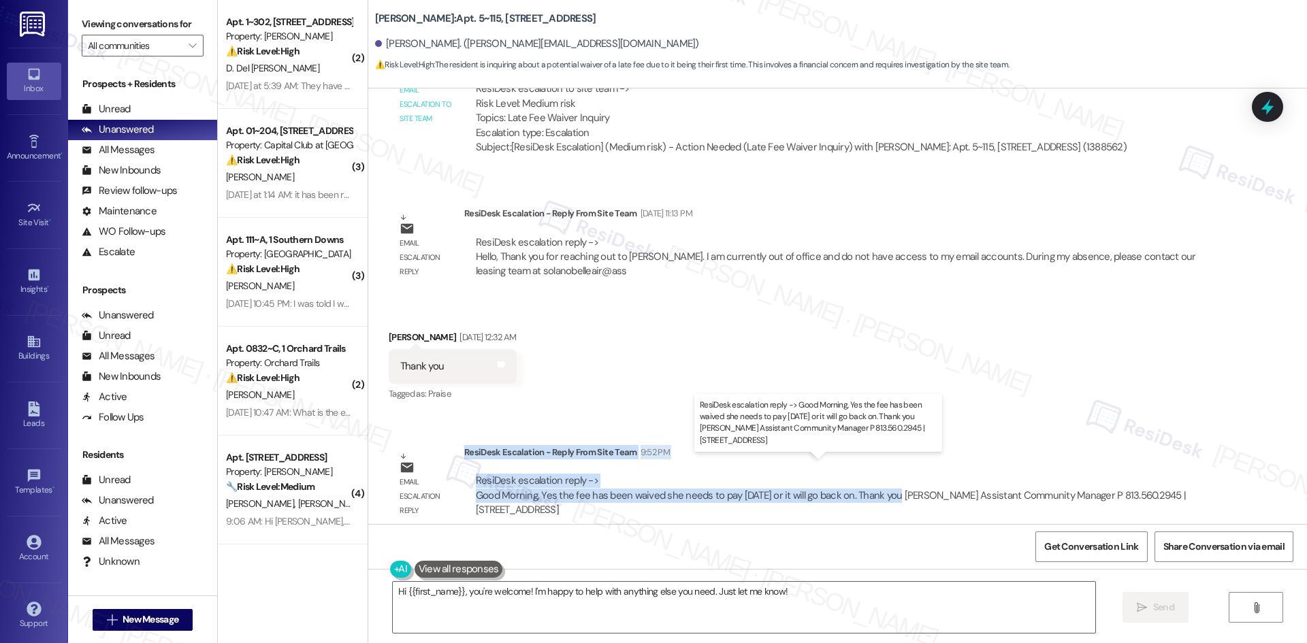
drag, startPoint x: 455, startPoint y: 439, endPoint x: 883, endPoint y: 487, distance: 431.4
click at [883, 487] on div "ResiDesk Escalation - Reply From Site Team 9:52 PM ResiDesk escalation reply ->…" at bounding box center [838, 486] width 749 height 83
copy div "ResiDesk Escalation - Reply From Site Team 9:52 PM ResiDesk escalation reply ->…"
click at [765, 616] on textarea "Hi {{first_name}}, you're welcome! I'm happy to help with anything else you nee…" at bounding box center [744, 607] width 702 height 51
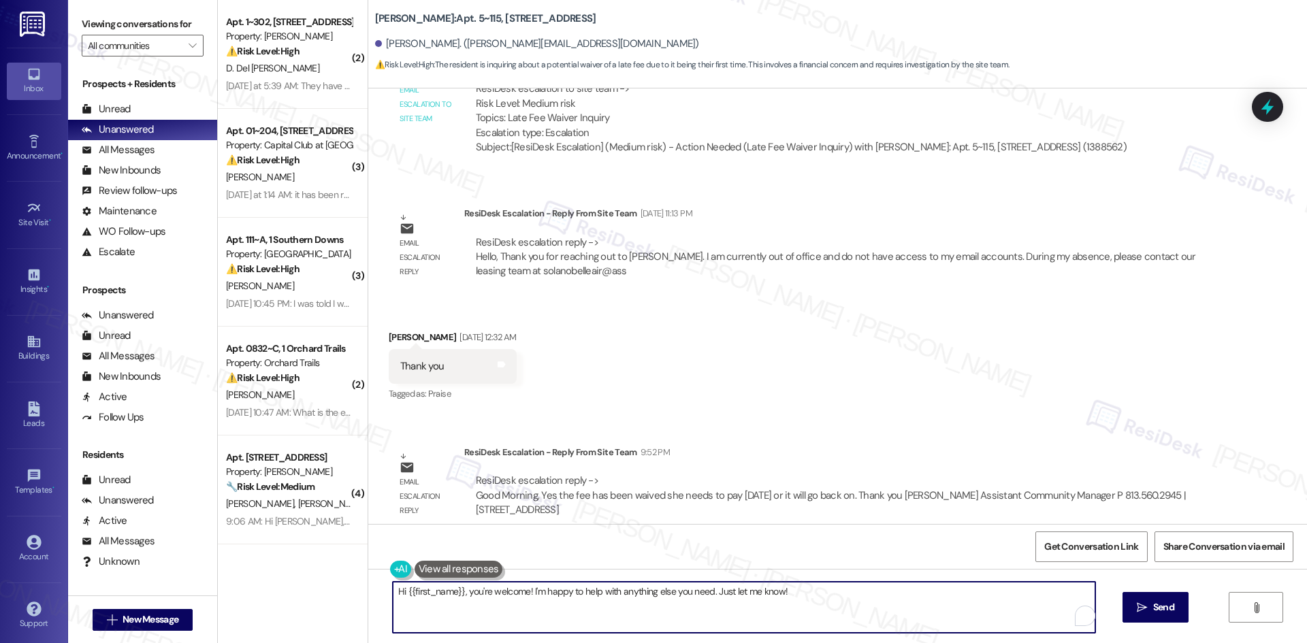
paste textarea "[PERSON_NAME], the site team confirmed your late fee has been waived. Please ma…"
type textarea "Hi [PERSON_NAME], the site team confirmed your late fee has been waived. Please…"
click at [1161, 610] on span "Send" at bounding box center [1163, 607] width 21 height 14
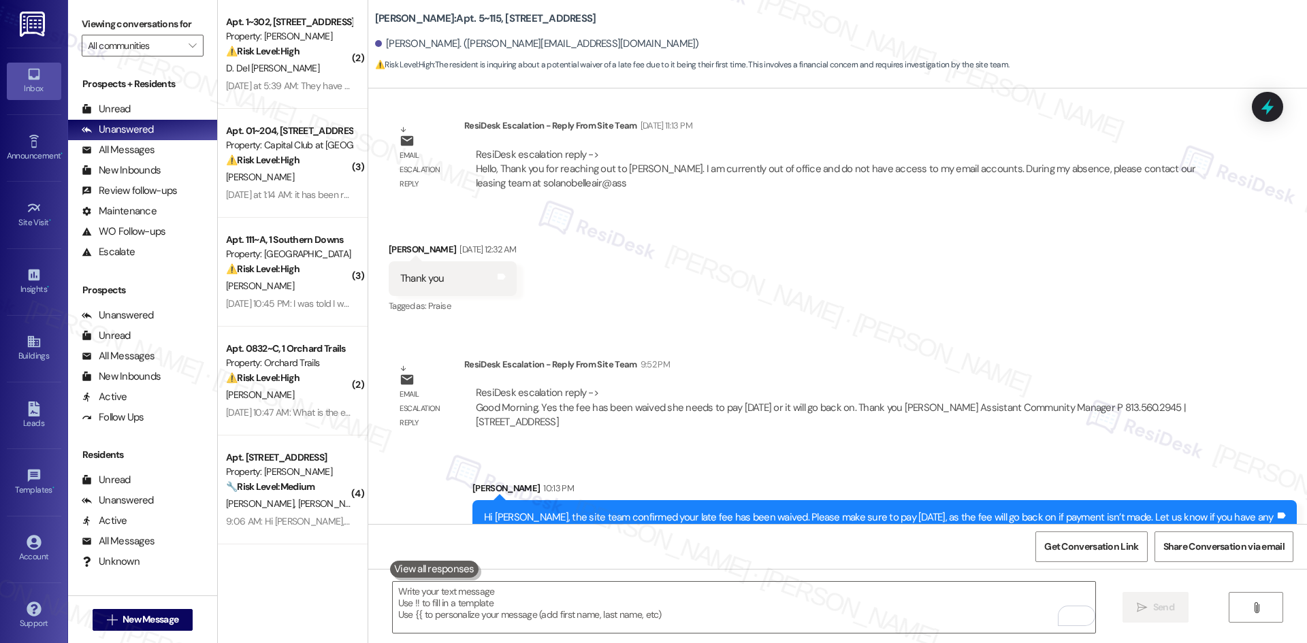
scroll to position [1676, 0]
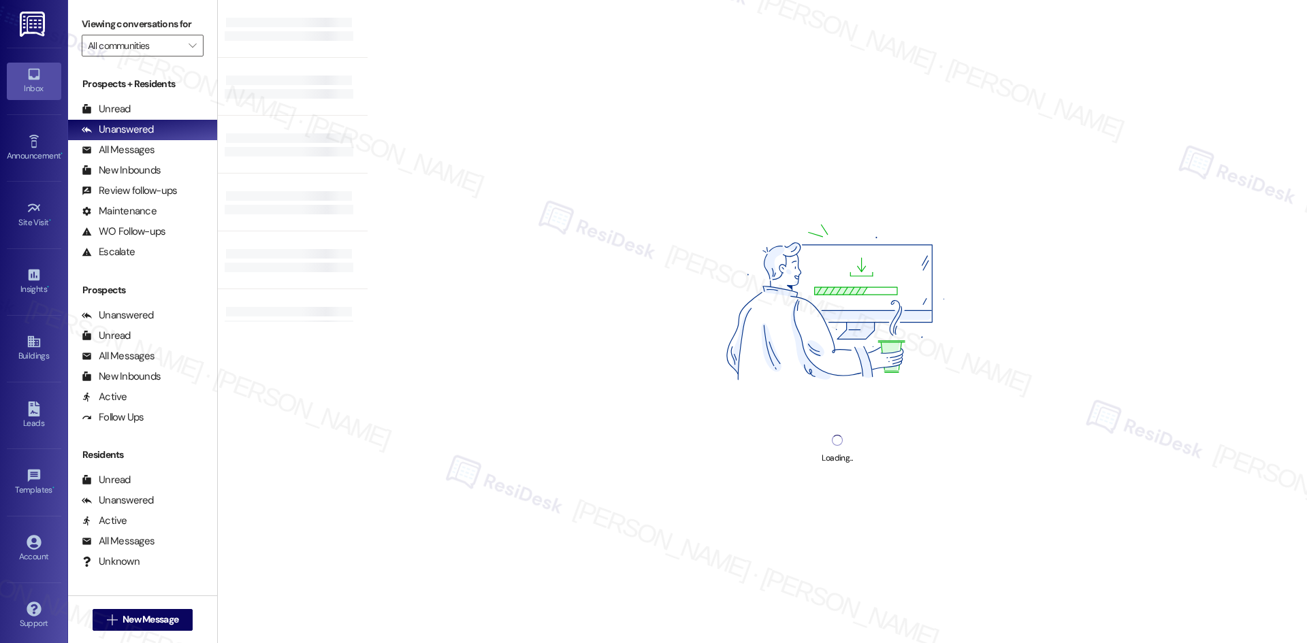
click at [921, 137] on div "Loading..." at bounding box center [836, 321] width 939 height 643
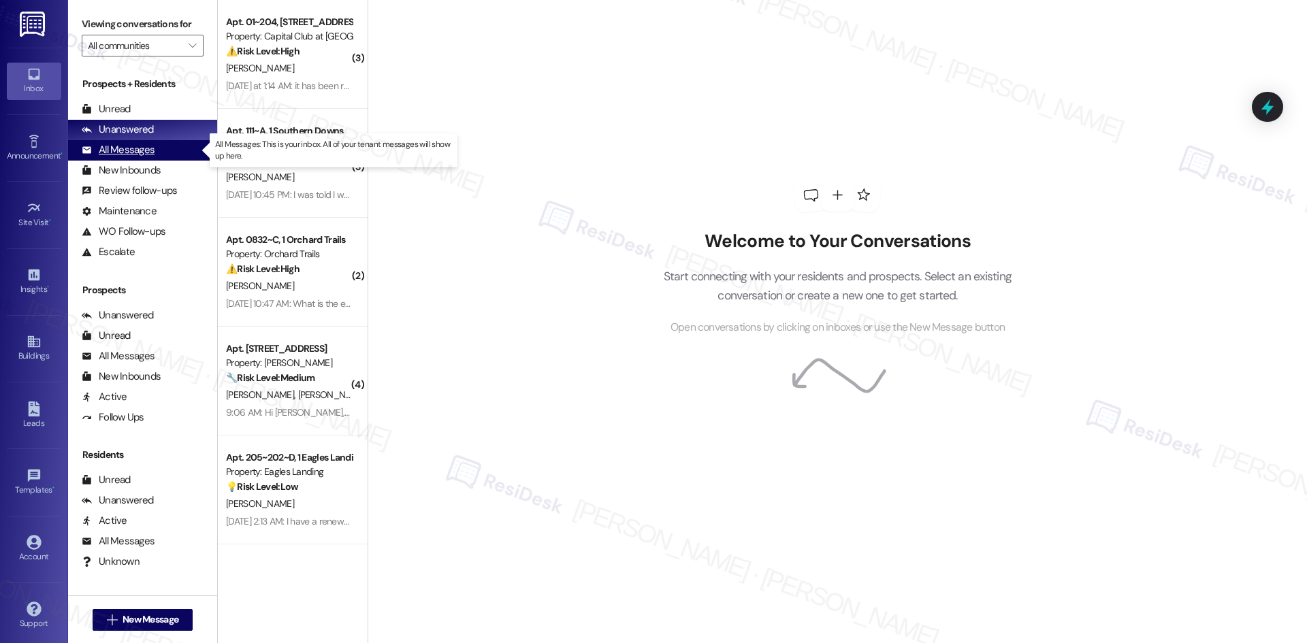
click at [154, 150] on div "All Messages (undefined)" at bounding box center [142, 150] width 149 height 20
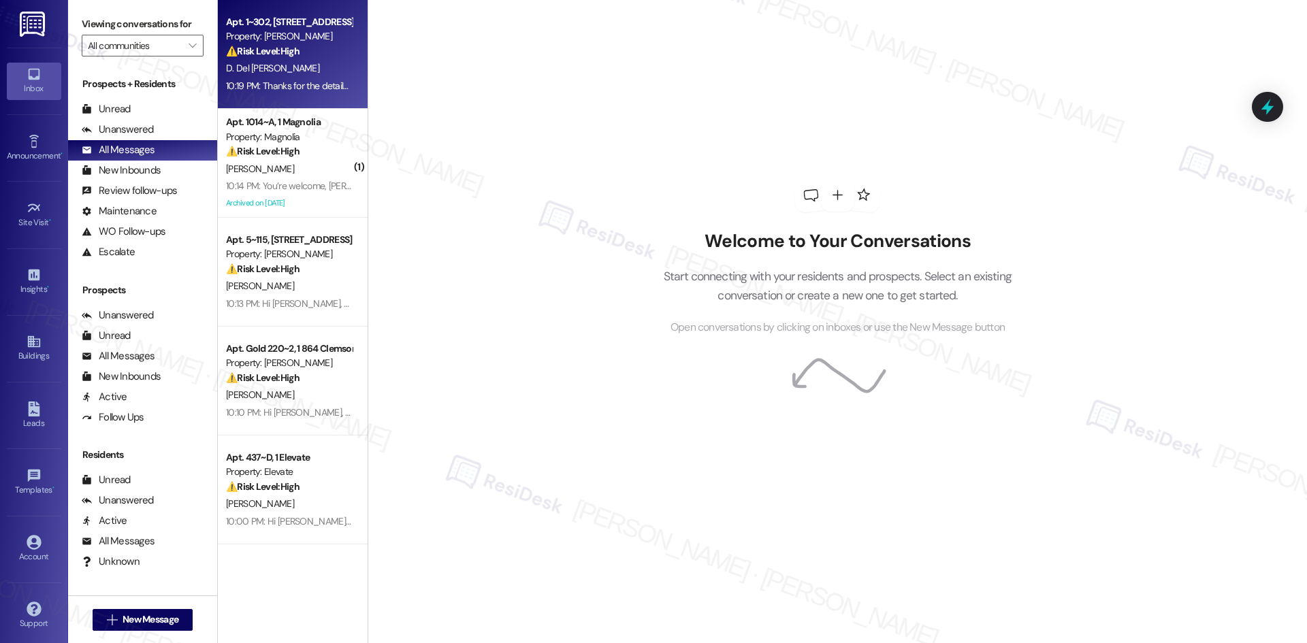
click at [333, 61] on div "D. Del Rosario" at bounding box center [289, 68] width 129 height 17
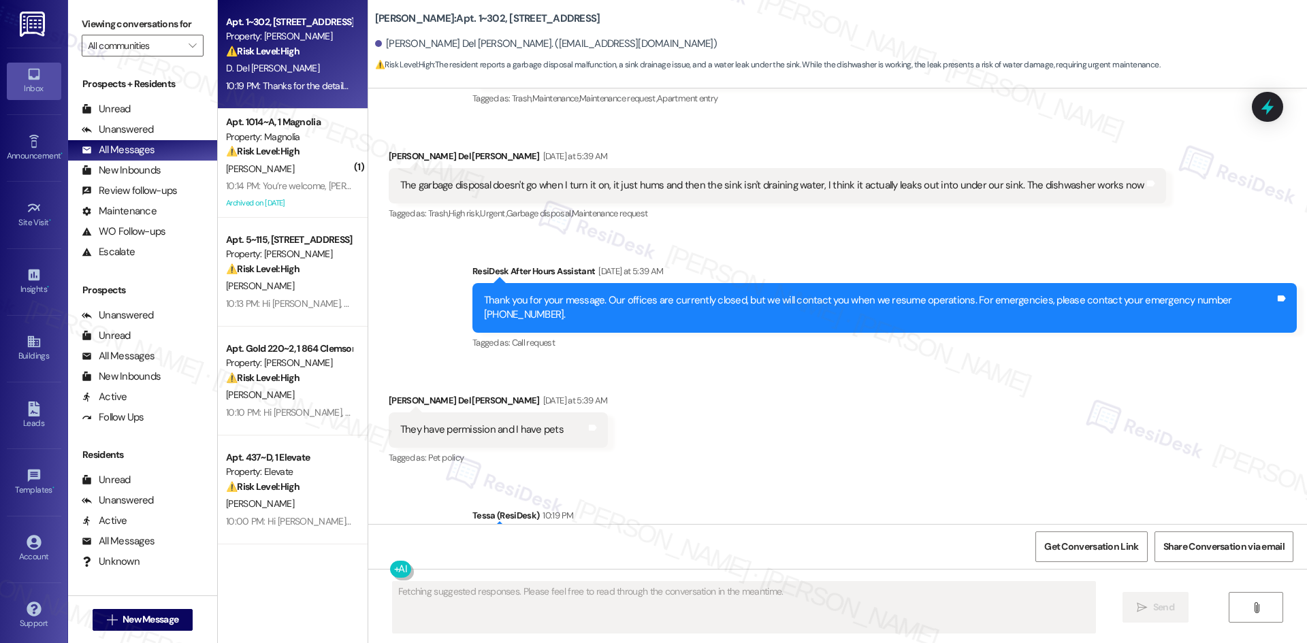
scroll to position [749, 0]
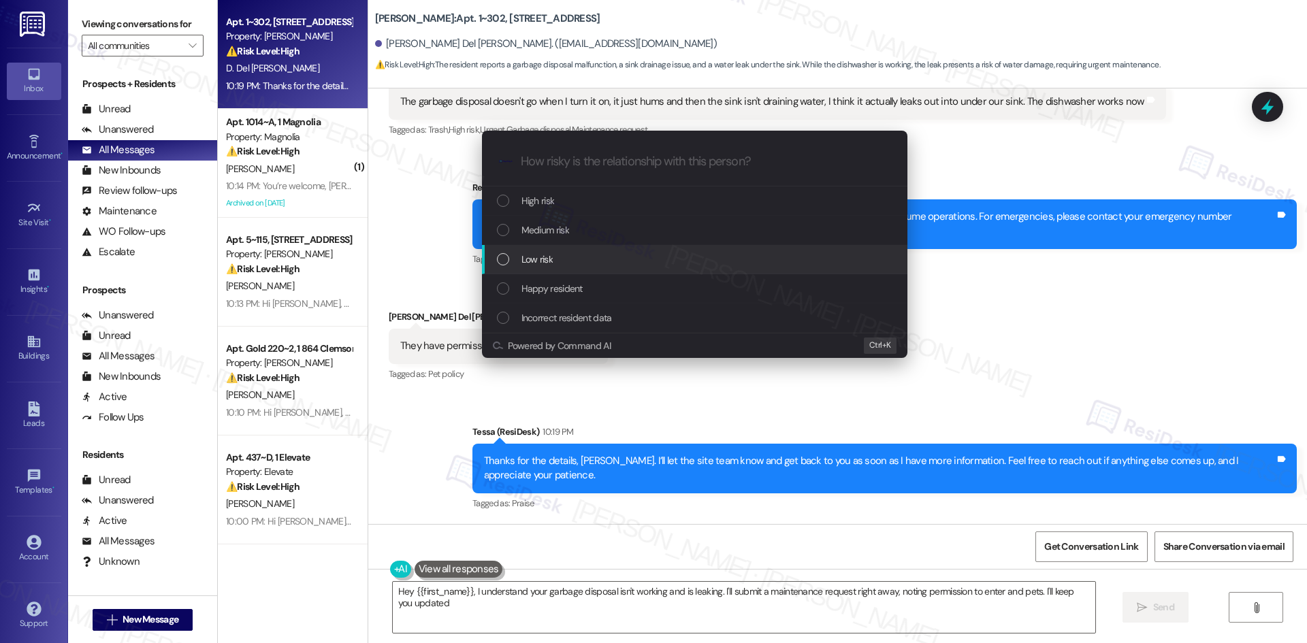
type textarea "Hey {{first_name}}, I understand your garbage disposal isn't working and is lea…"
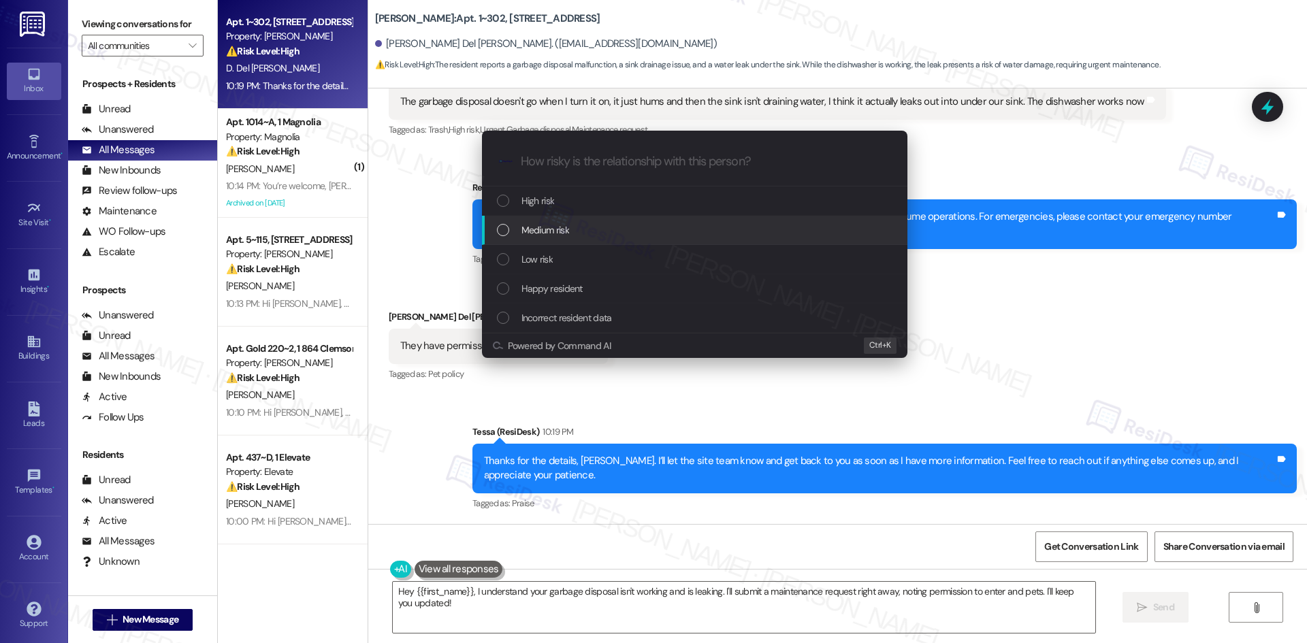
click at [645, 234] on div "Medium risk" at bounding box center [696, 230] width 398 height 15
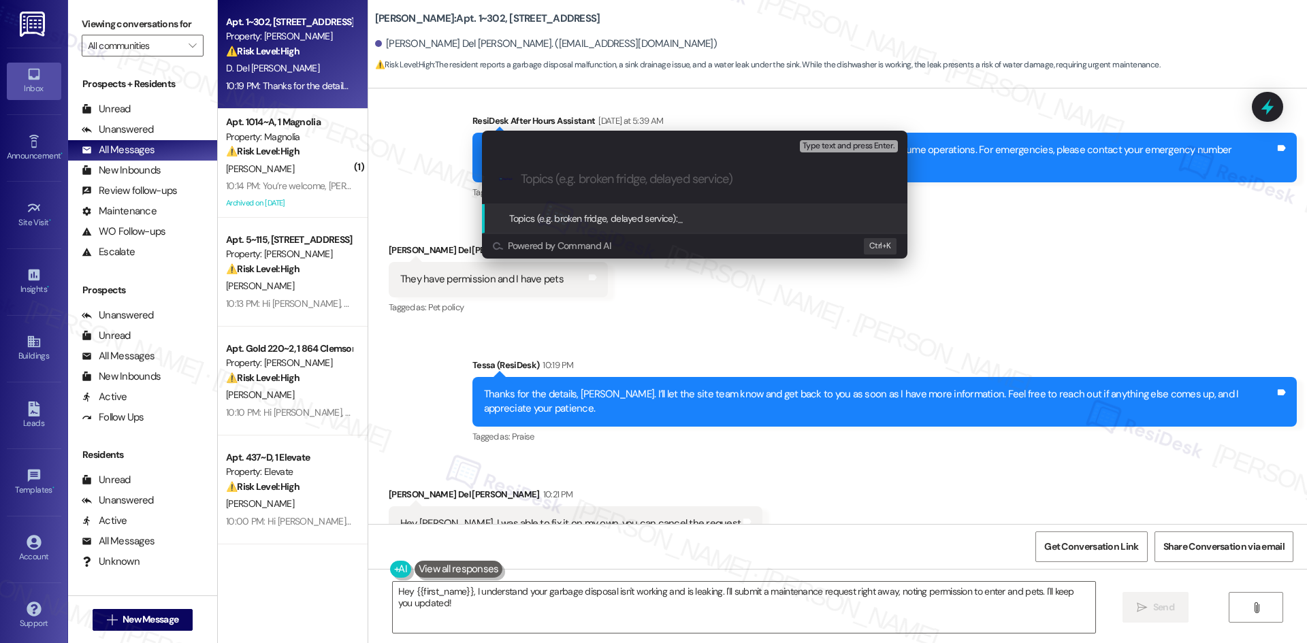
scroll to position [843, 0]
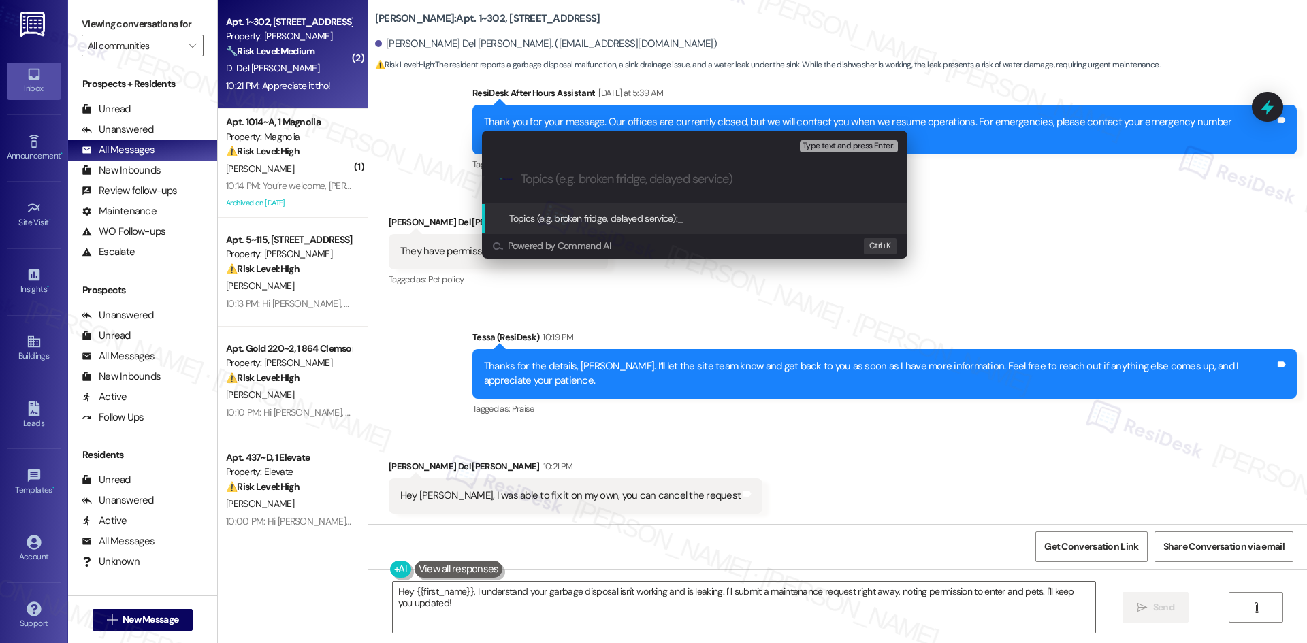
click at [752, 428] on div "Escalate Conversation Medium risk Topics (e.g. broken fridge, delayed service) …" at bounding box center [653, 321] width 1307 height 643
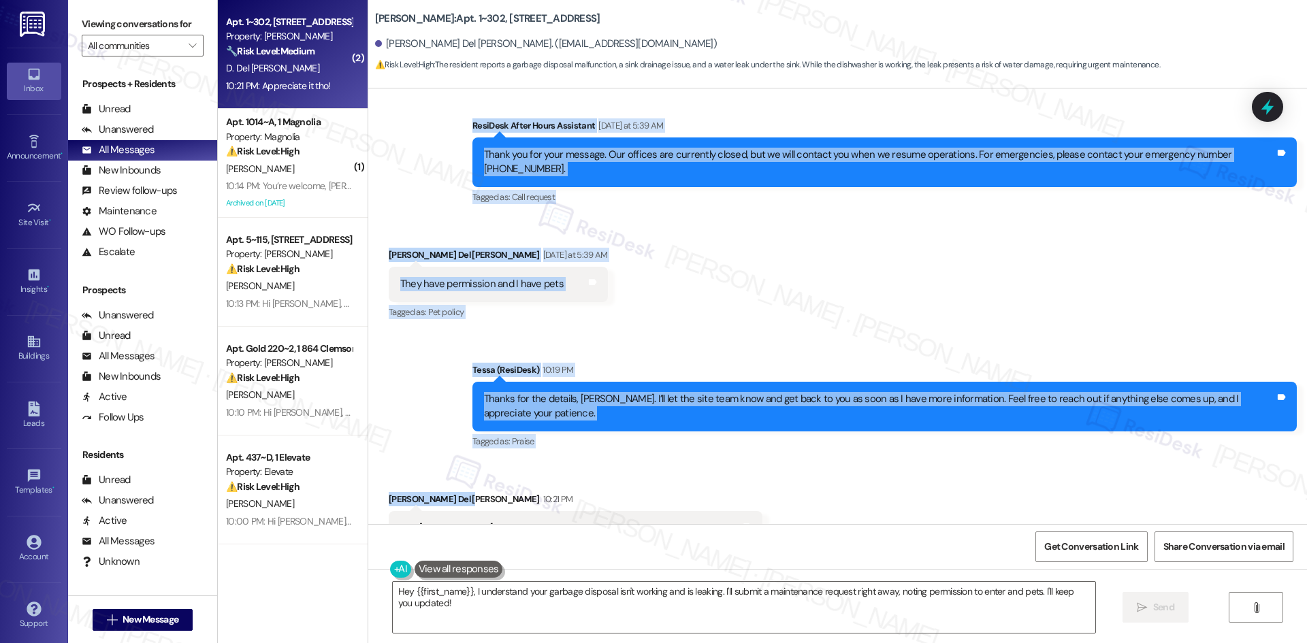
scroll to position [938, 0]
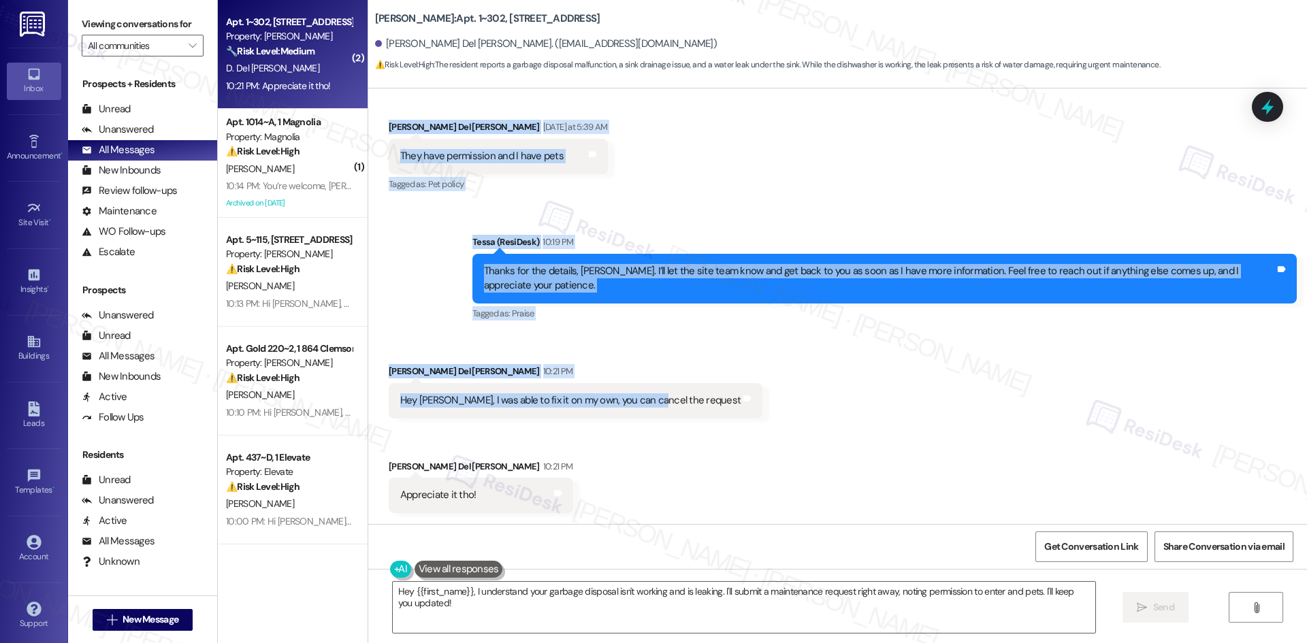
drag, startPoint x: 432, startPoint y: 248, endPoint x: 644, endPoint y: 444, distance: 288.4
click at [638, 442] on div "Lease started Mar 21, 2025 at 8:00 AM Review Donovan del Rosario Apr 24, 2025 a…" at bounding box center [837, 306] width 938 height 436
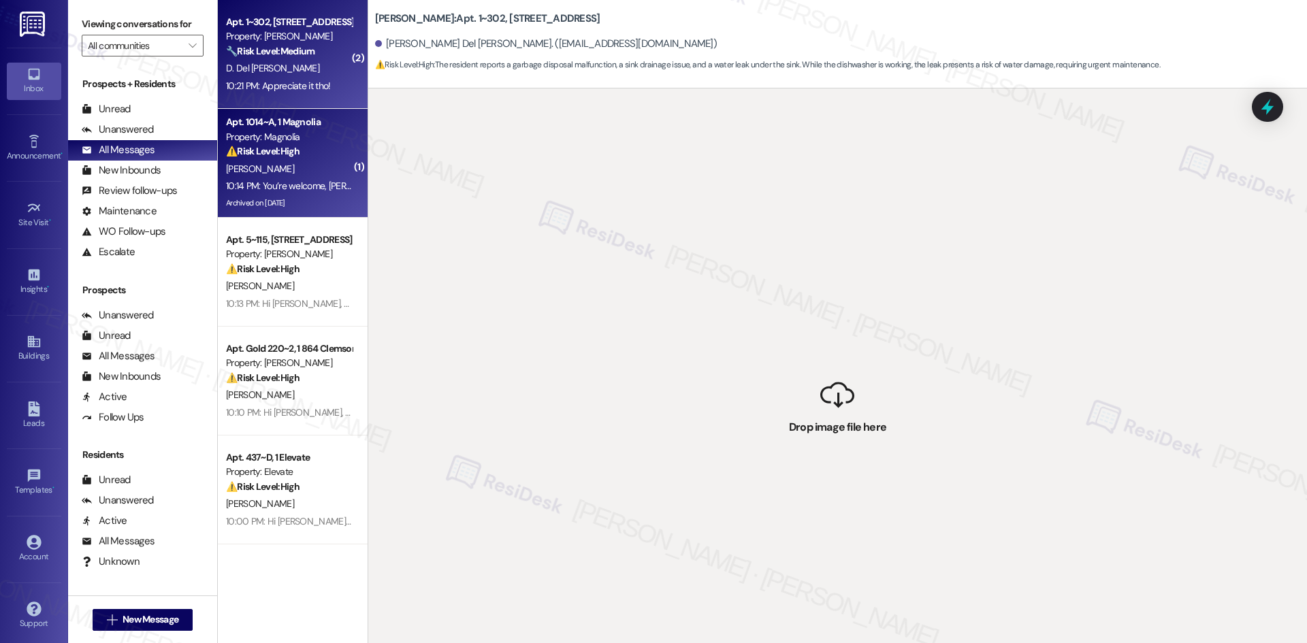
click at [283, 199] on div "Archived on 08/09/2025" at bounding box center [289, 203] width 129 height 17
click at [273, 69] on div "D. Del Rosario" at bounding box center [289, 68] width 129 height 17
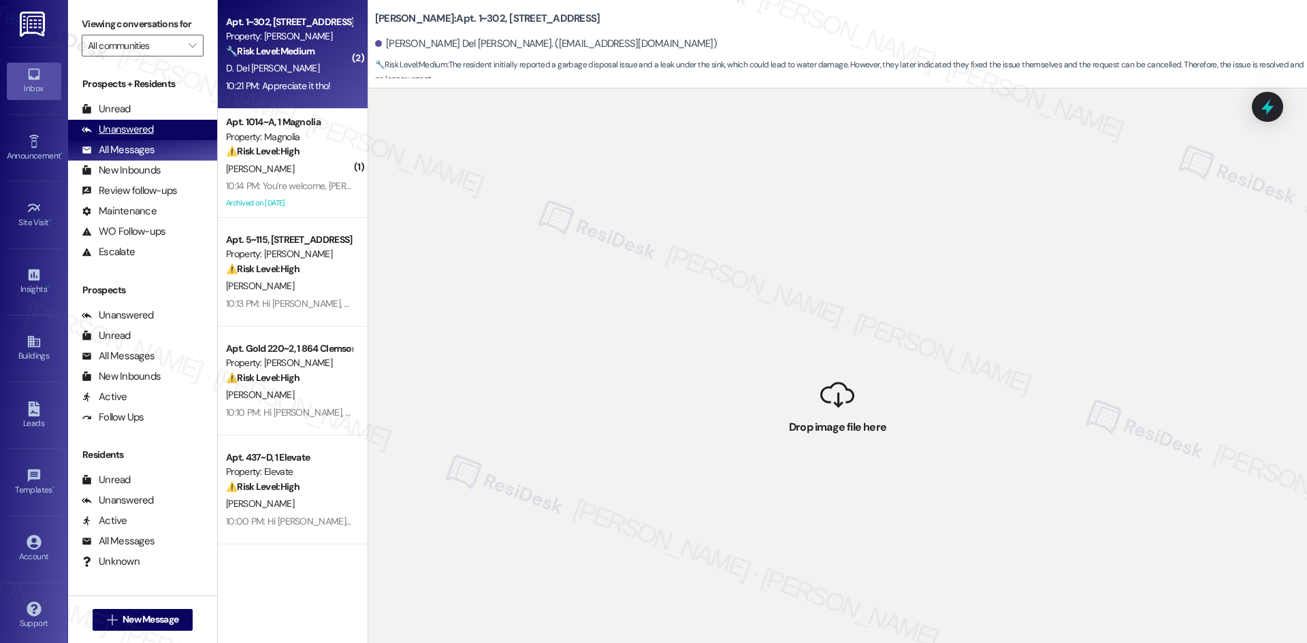
click at [134, 127] on div "Unanswered" at bounding box center [118, 129] width 72 height 14
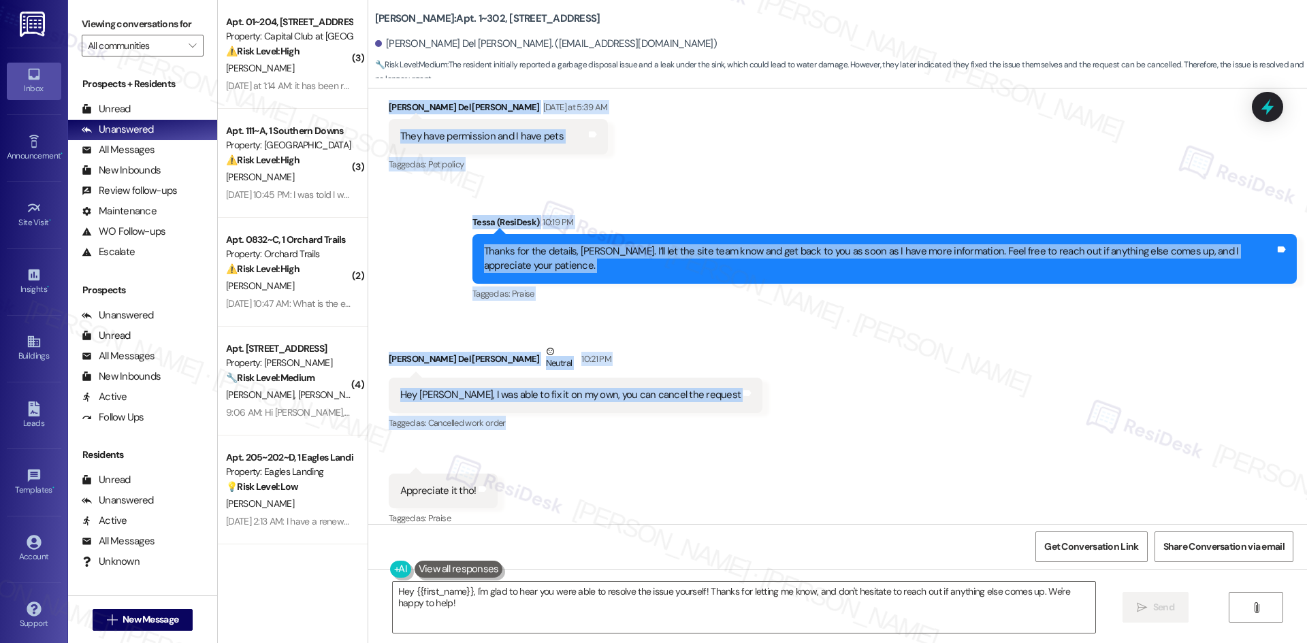
scroll to position [974, 0]
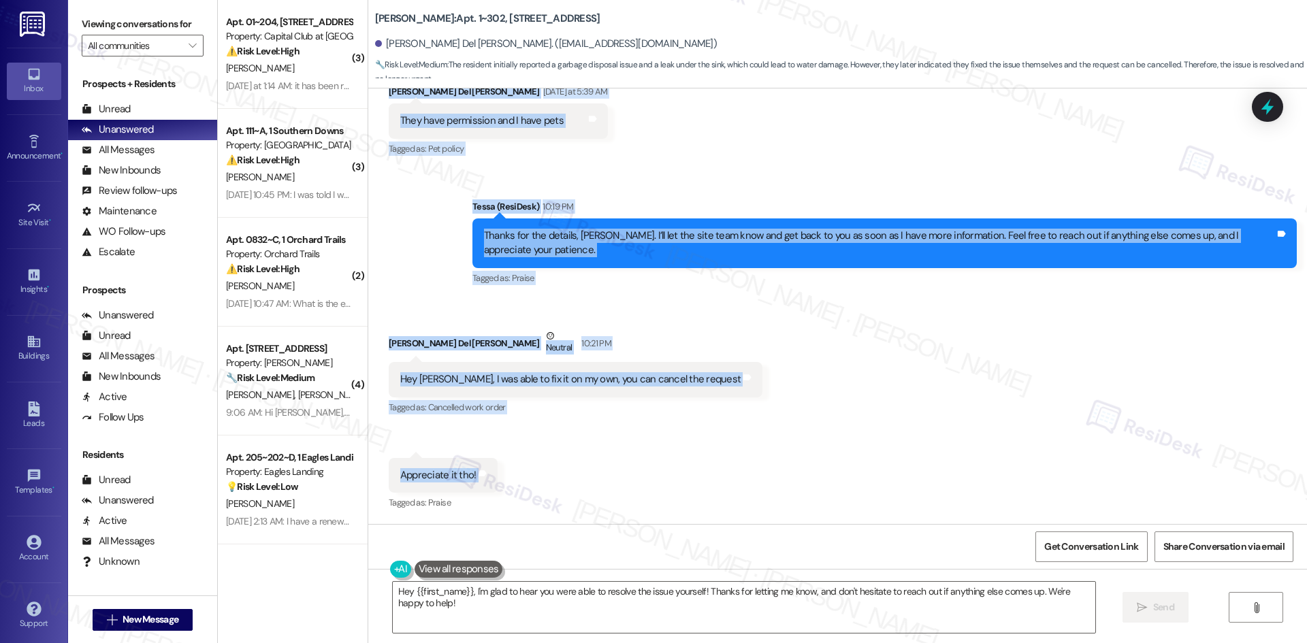
drag, startPoint x: 489, startPoint y: 220, endPoint x: 529, endPoint y: 484, distance: 267.1
click at [529, 484] on div "Lease started Mar 21, 2025 at 8:00 AM Review Donovan del Rosario Apr 24, 2025 a…" at bounding box center [837, 306] width 938 height 436
copy div "Tessa (ResiDesk) Aug 05, 2025 at 7:05 AM Hi Donovan, I’m sorry to hear about th…"
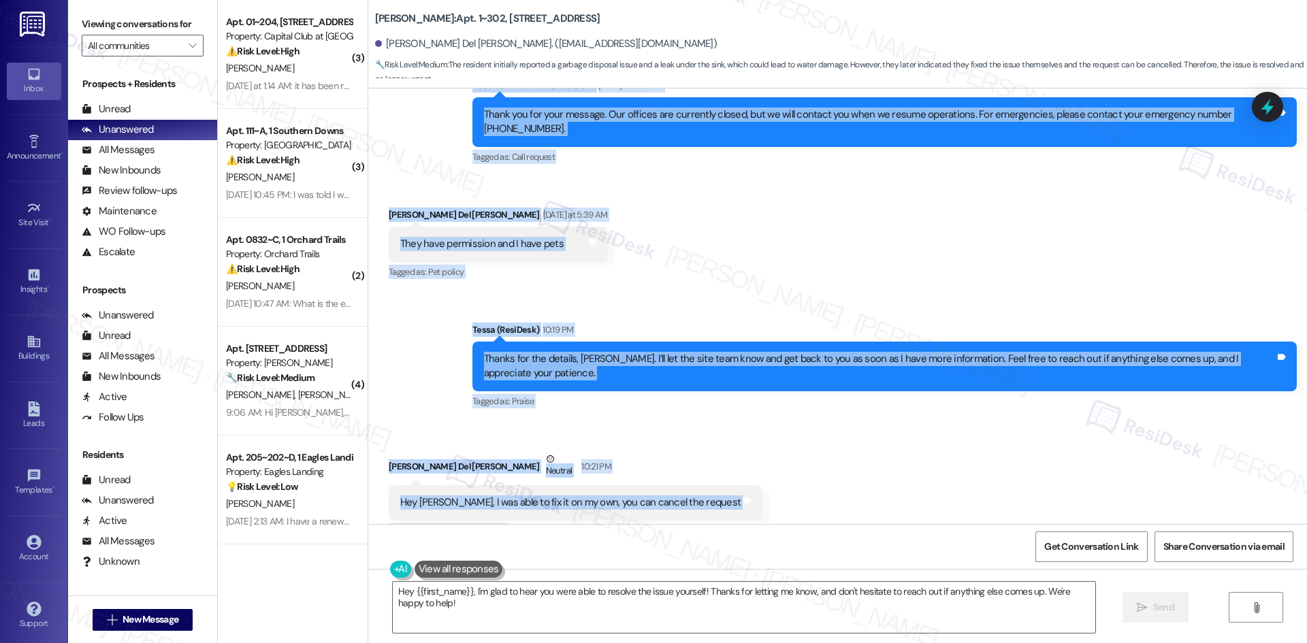
scroll to position [838, 0]
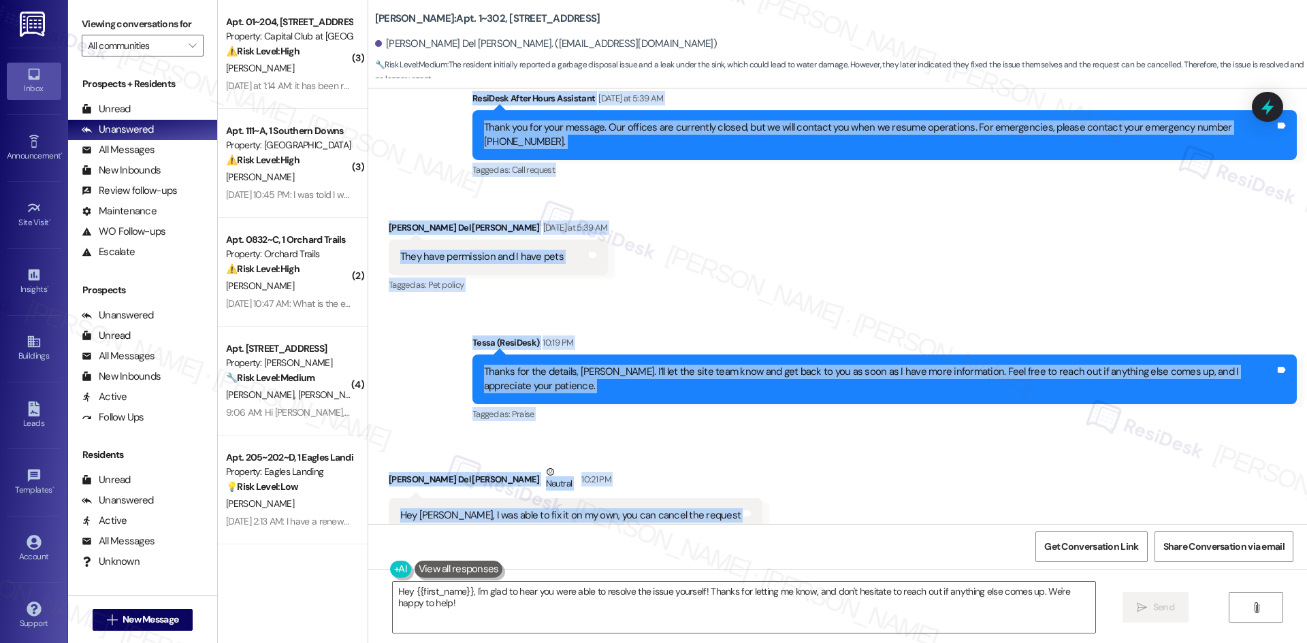
copy div "Tessa (ResiDesk) Aug 05, 2025 at 7:05 AM Hi Donovan, I’m sorry to hear about th…"
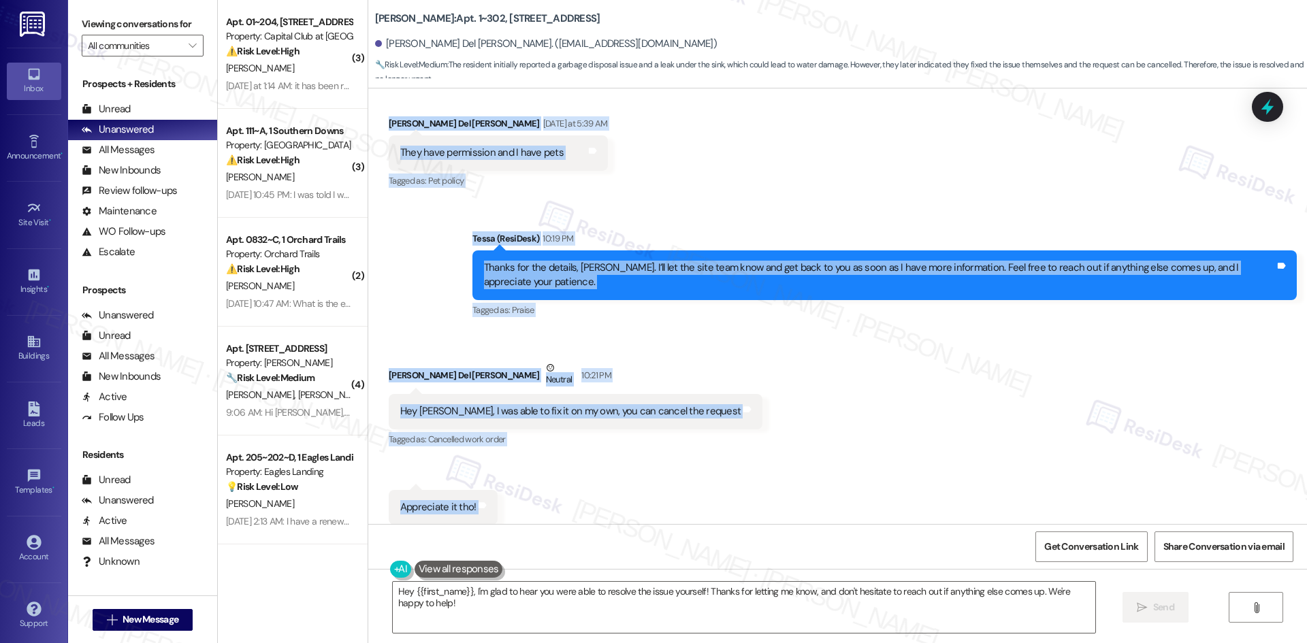
scroll to position [974, 0]
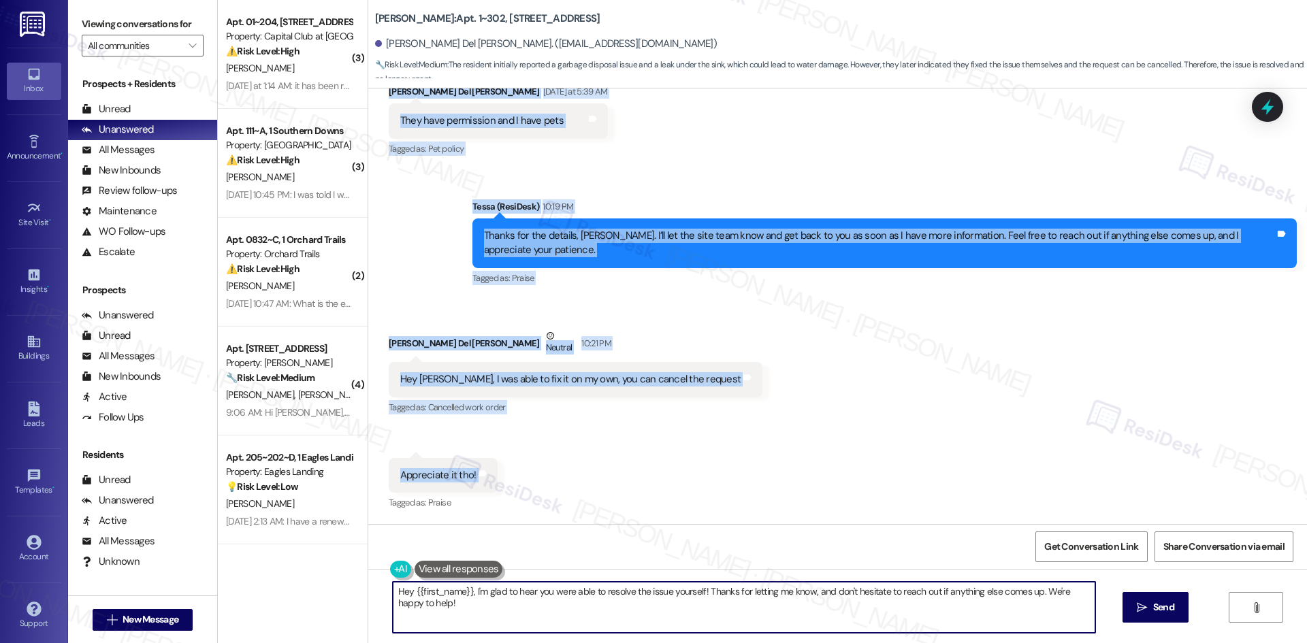
click at [763, 625] on textarea "Hey {{first_name}}, I'm glad to hear you were able to resolve the issue yoursel…" at bounding box center [744, 607] width 702 height 51
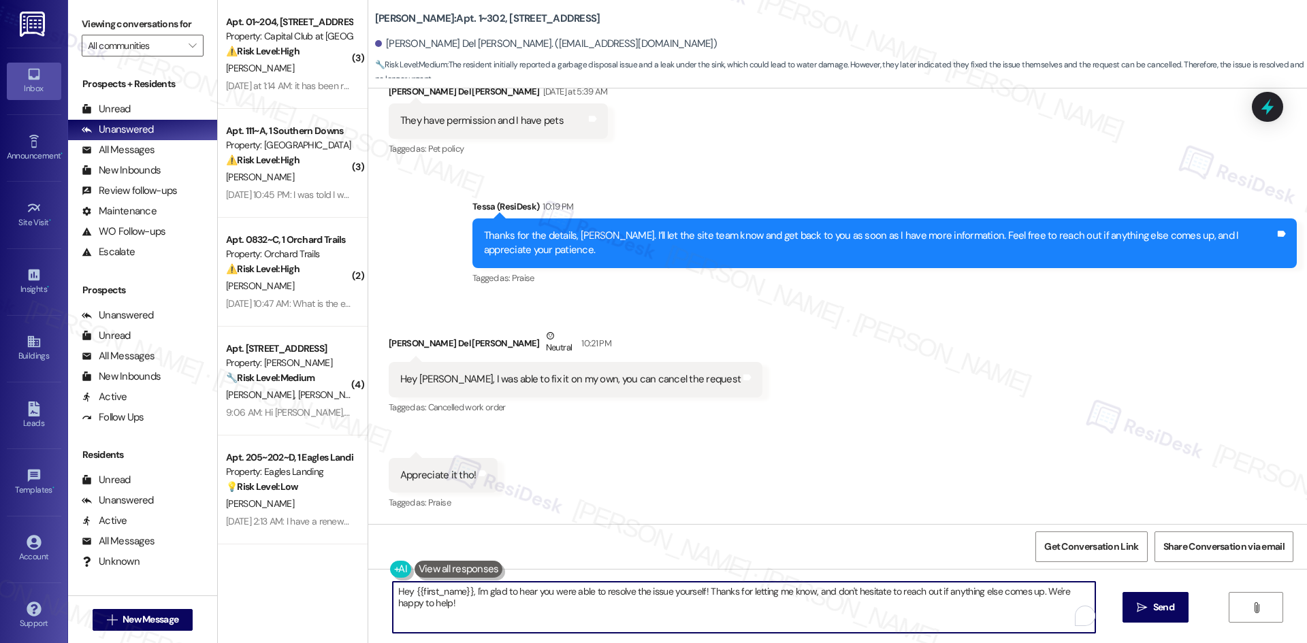
paste textarea "Great! I’m glad you were able to get it fixed, Donovan. I’ll let the site team …"
type textarea "Great! I’m glad you were able to get it fixed, Donovan. I’ll let the site team …"
click at [1162, 607] on span "Send" at bounding box center [1163, 607] width 21 height 14
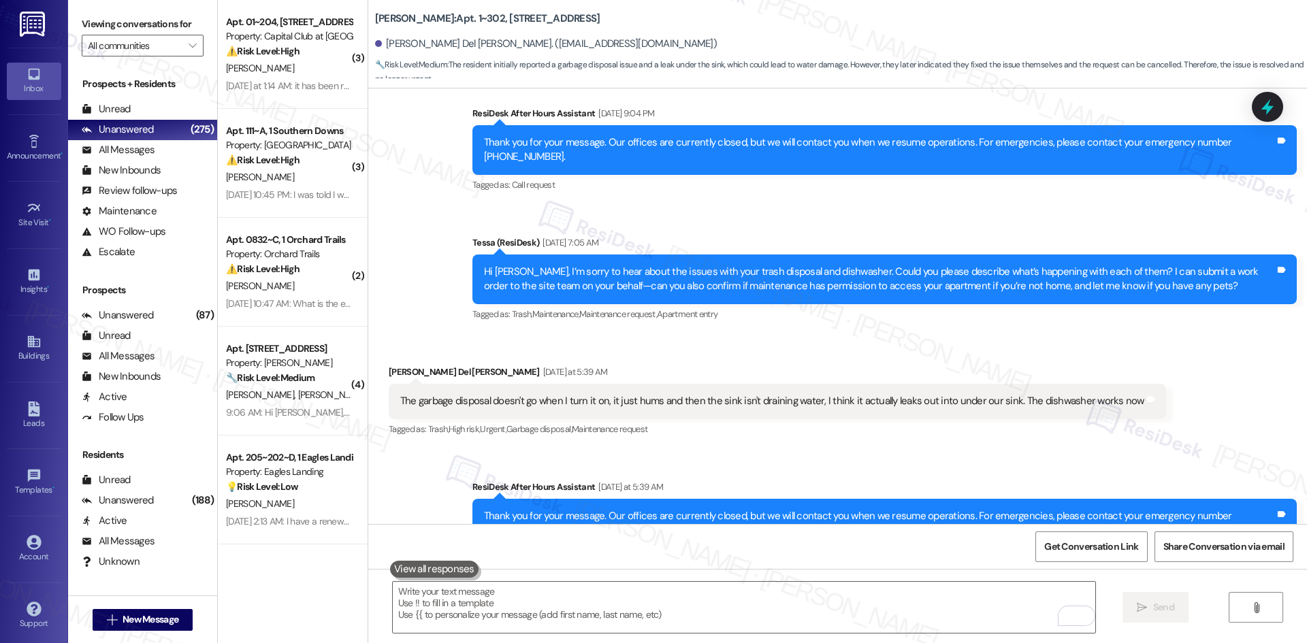
scroll to position [388, 0]
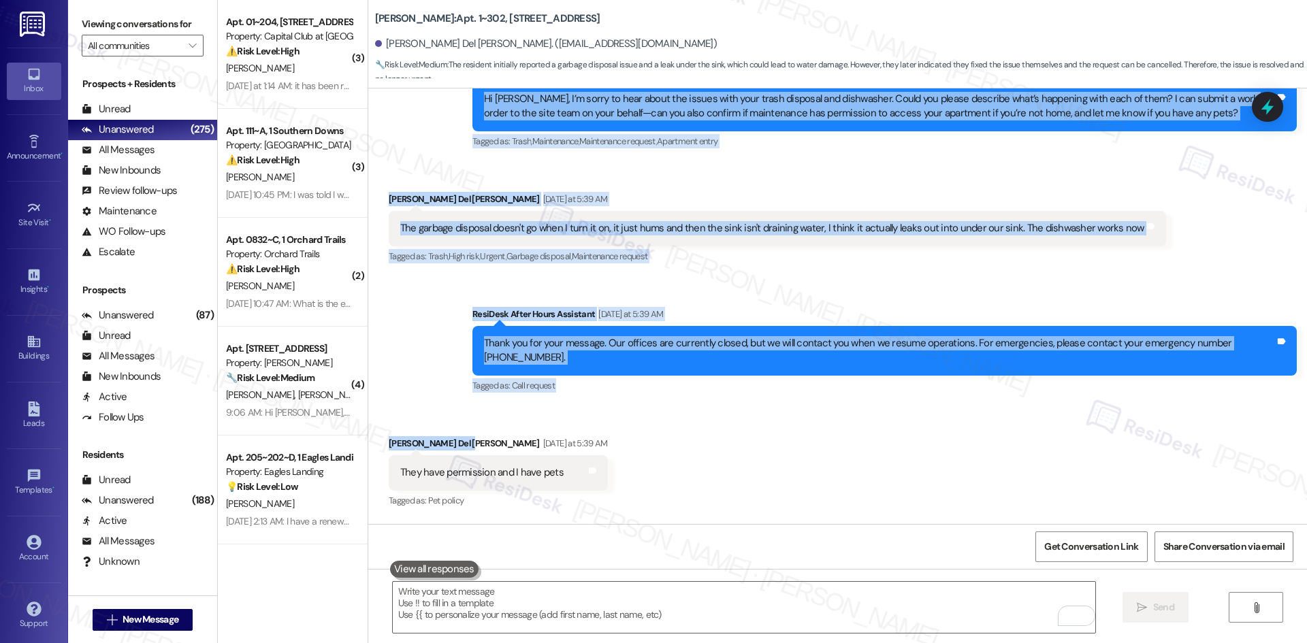
drag, startPoint x: 410, startPoint y: 301, endPoint x: 693, endPoint y: 420, distance: 306.5
click at [693, 420] on div "Lease started Mar 21, 2025 at 8:00 AM Review Donovan del Rosario Apr 24, 2025 a…" at bounding box center [837, 306] width 938 height 436
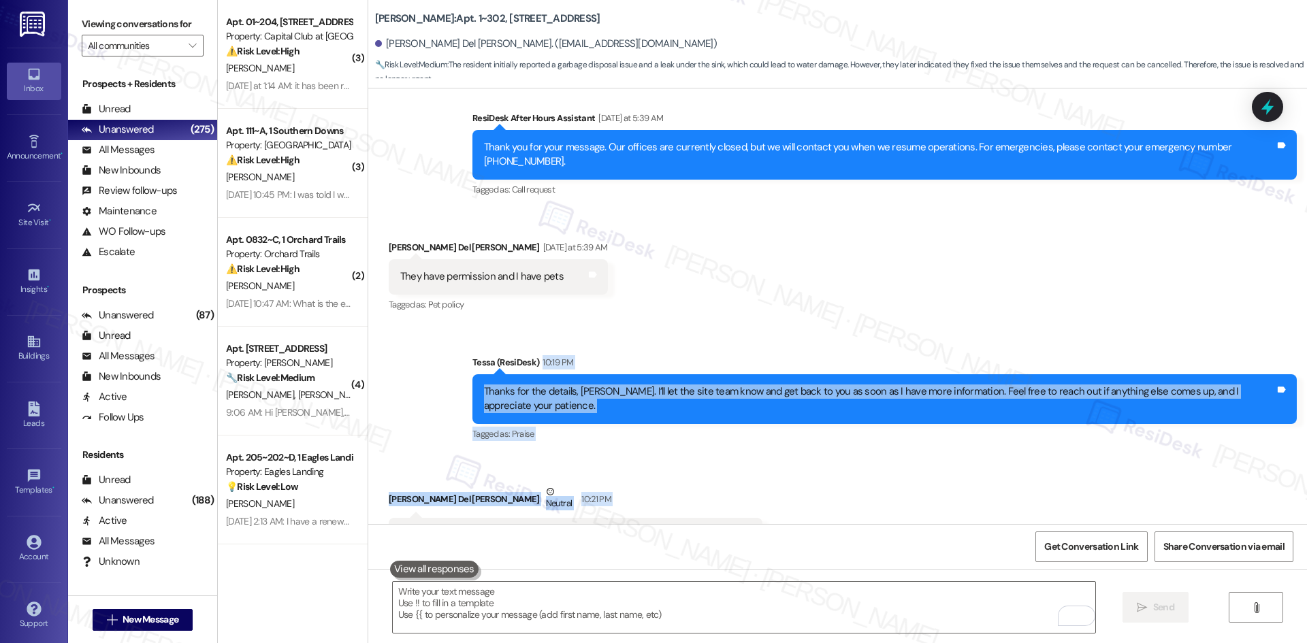
scroll to position [1068, 0]
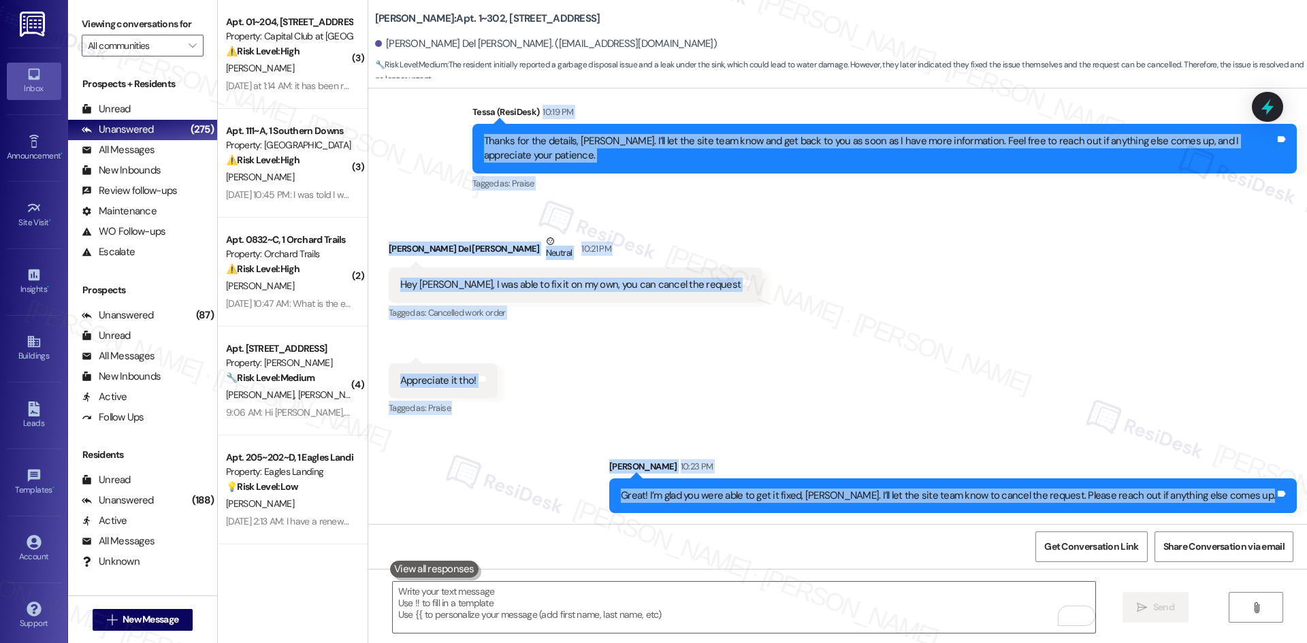
drag, startPoint x: 693, startPoint y: 420, endPoint x: 1282, endPoint y: 506, distance: 595.5
click at [1282, 506] on div "Lease started Mar 21, 2025 at 8:00 AM Review Donovan del Rosario Apr 24, 2025 a…" at bounding box center [837, 306] width 938 height 436
copy div "10:19 PM Thanks for the details, Donovan. I’ll let the site team know and get b…"
click at [901, 307] on div "Received via SMS Donovan Del Rosario Neutral 10:21 PM Hey Tessa, I was able to …" at bounding box center [837, 315] width 938 height 225
click at [876, 346] on div "Received via SMS Donovan Del Rosario Neutral 10:21 PM Hey Tessa, I was able to …" at bounding box center [837, 315] width 938 height 225
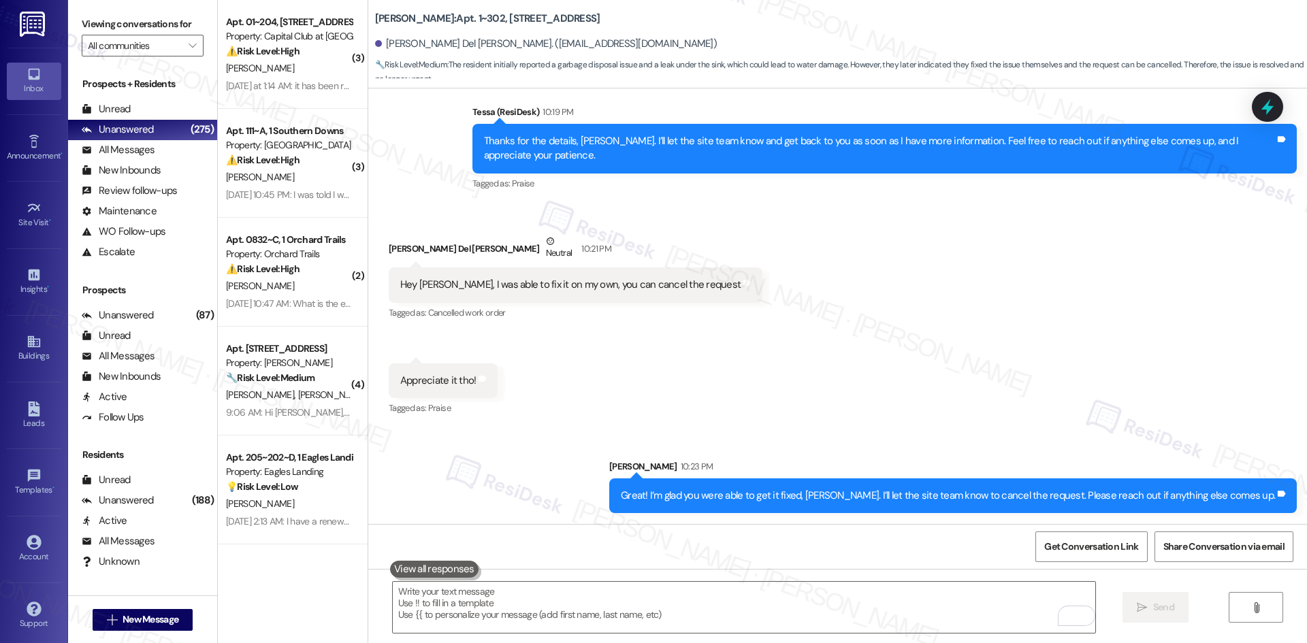
click at [876, 346] on div "Received via SMS Donovan Del Rosario Neutral 10:21 PM Hey Tessa, I was able to …" at bounding box center [837, 315] width 938 height 225
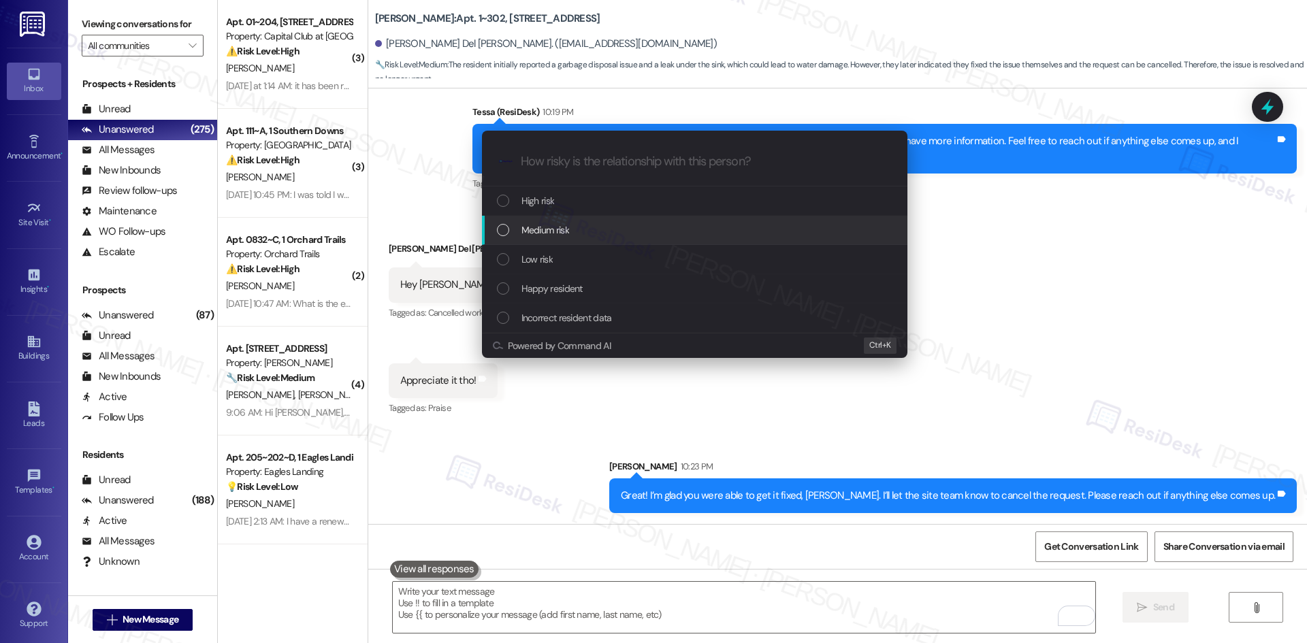
click at [575, 226] on div "Medium risk" at bounding box center [696, 230] width 398 height 15
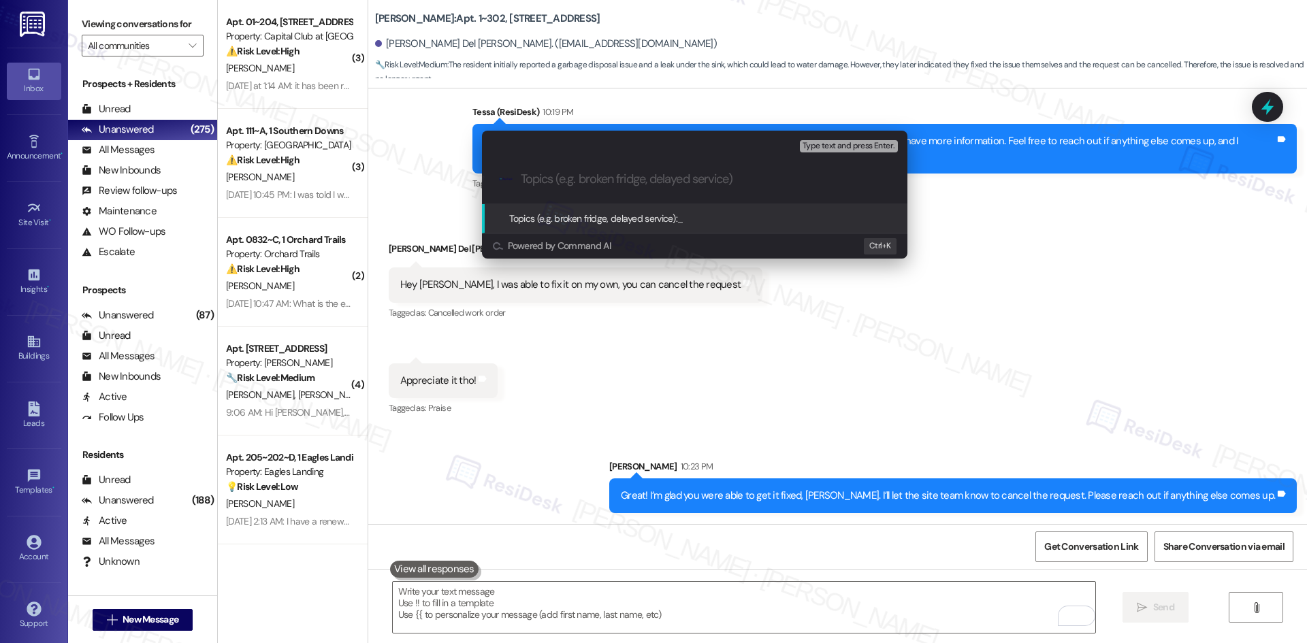
click at [570, 183] on input "Topics (e.g. broken fridge, delayed service)" at bounding box center [705, 179] width 369 height 14
paste input "Garbage Disposal Issue Resolved – Cancel Work Order"
type input "Garbage Disposal Issue Resolved – Cancel Work Order"
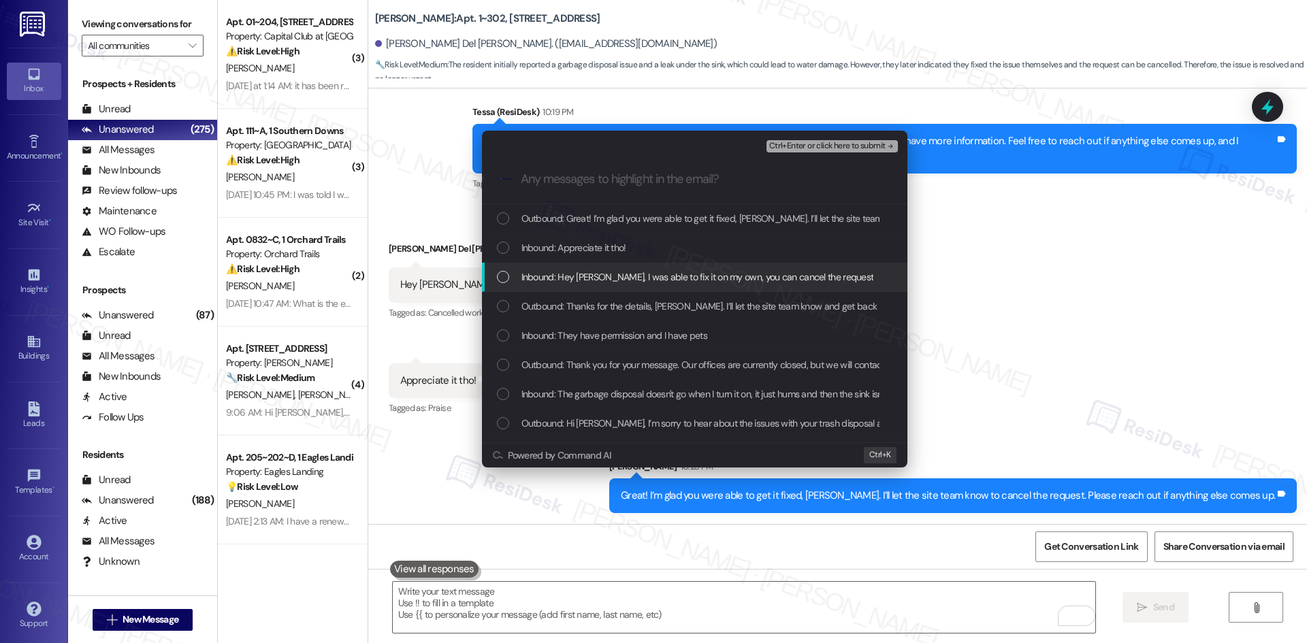
click at [1032, 309] on div "Escalate Conversation Medium risk Garbage Disposal Issue Resolved – Cancel Work…" at bounding box center [653, 321] width 1307 height 643
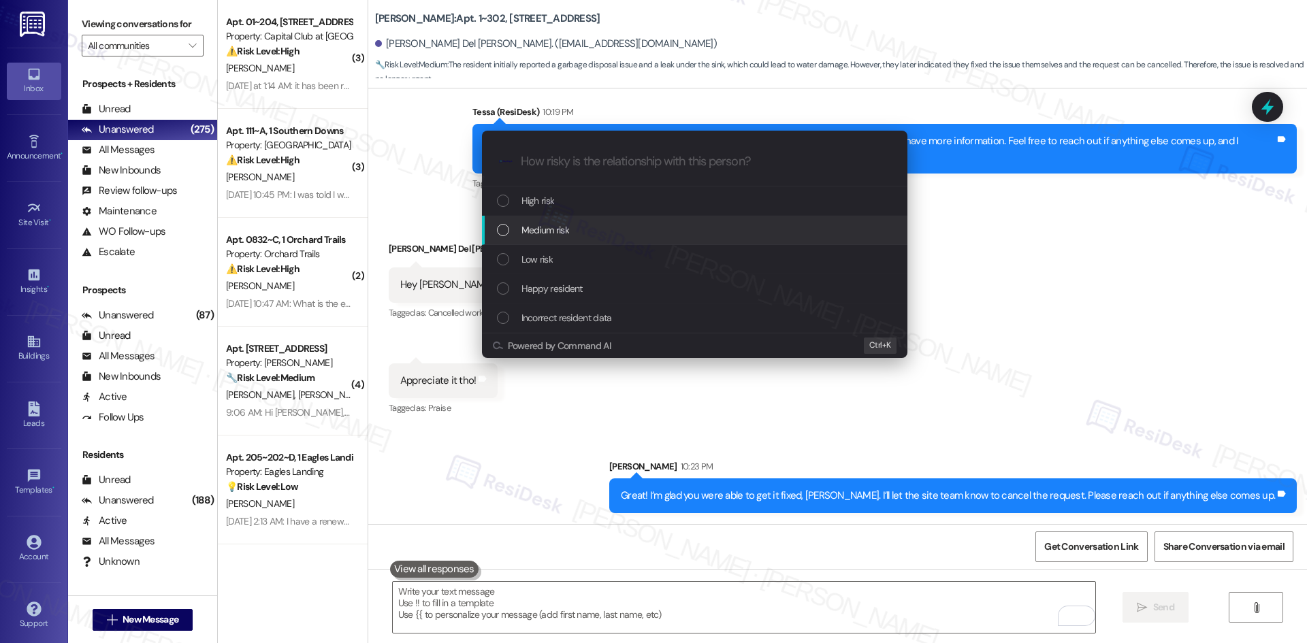
click at [595, 231] on div "Medium risk" at bounding box center [696, 230] width 398 height 15
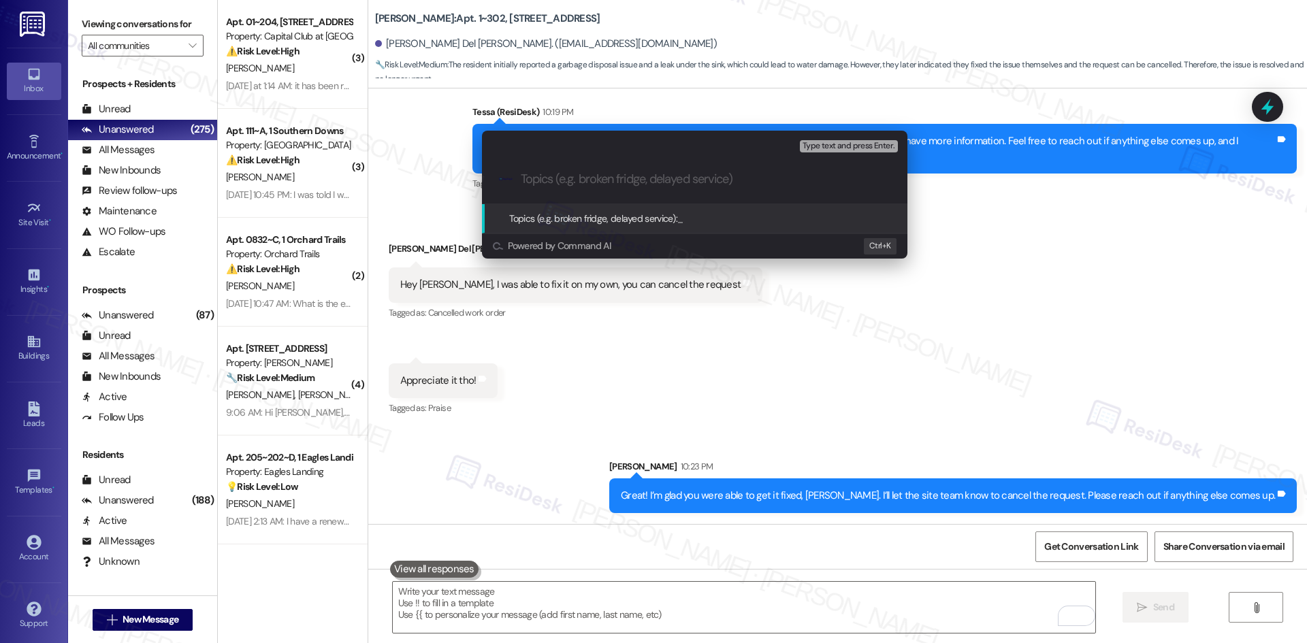
click at [597, 185] on input "Topics (e.g. broken fridge, delayed service)" at bounding box center [705, 179] width 369 height 14
paste input "Garbage Disposal Issue Resolved – Cancel Work Order"
type input "Garbage Disposal Issue Resolved – Cancel Work Order"
drag, startPoint x: 309, startPoint y: 281, endPoint x: 806, endPoint y: 167, distance: 510.4
click at [806, 167] on div ".cls-1{fill:#0a055f;}.cls-2{fill:#0cc4c4;} resideskLogoBlueOrange Garbage Dispo…" at bounding box center [694, 179] width 425 height 48
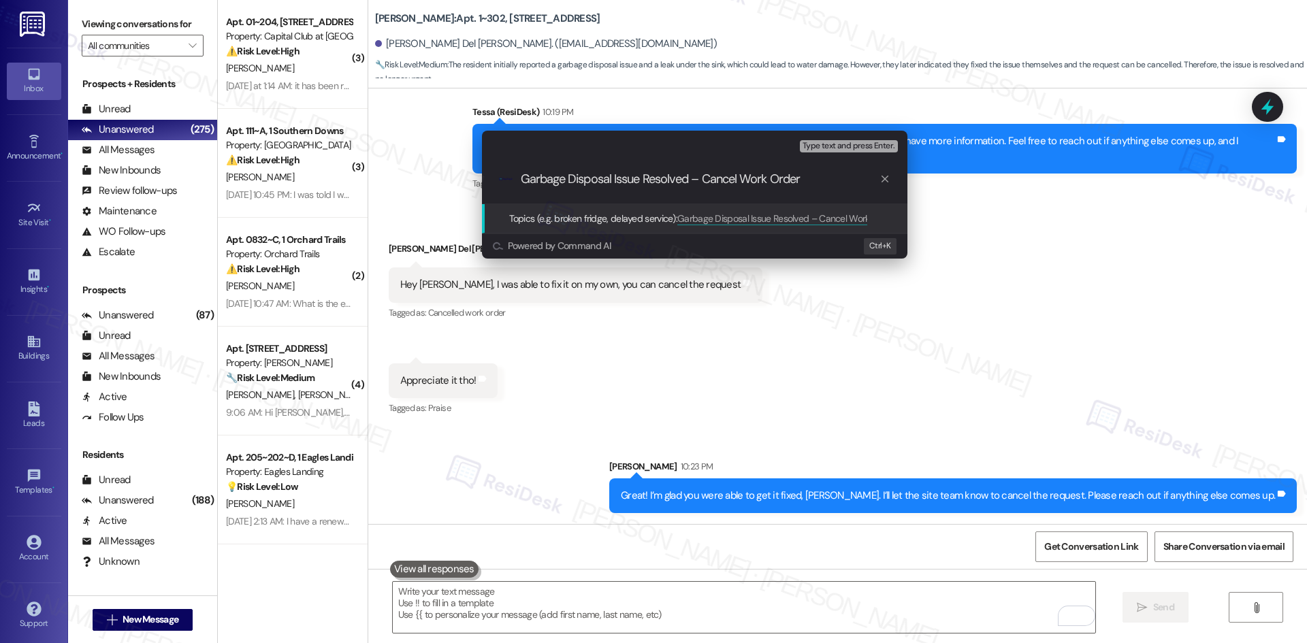
click at [930, 259] on div "Escalate Conversation Medium risk Topics (e.g. broken fridge, delayed service) …" at bounding box center [653, 321] width 1307 height 643
click at [930, 259] on div "Received via SMS Donovan Del Rosario Neutral 10:21 PM Hey Tessa, I was able to …" at bounding box center [837, 315] width 938 height 225
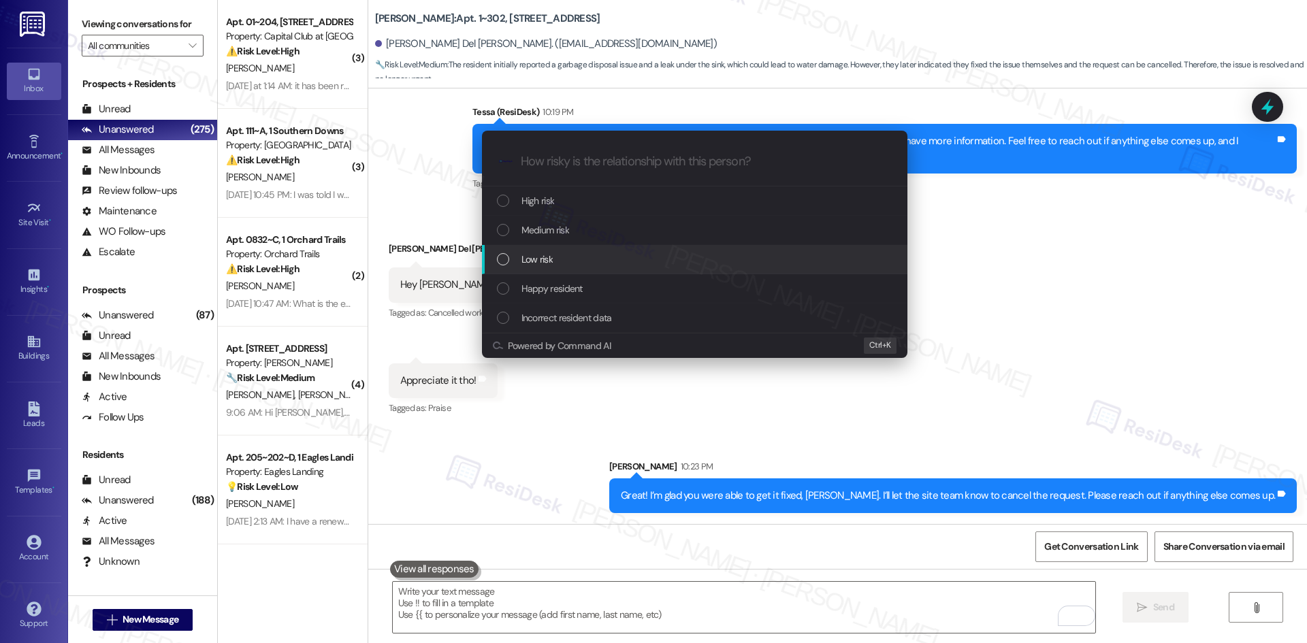
click at [604, 260] on div "Low risk" at bounding box center [696, 259] width 398 height 15
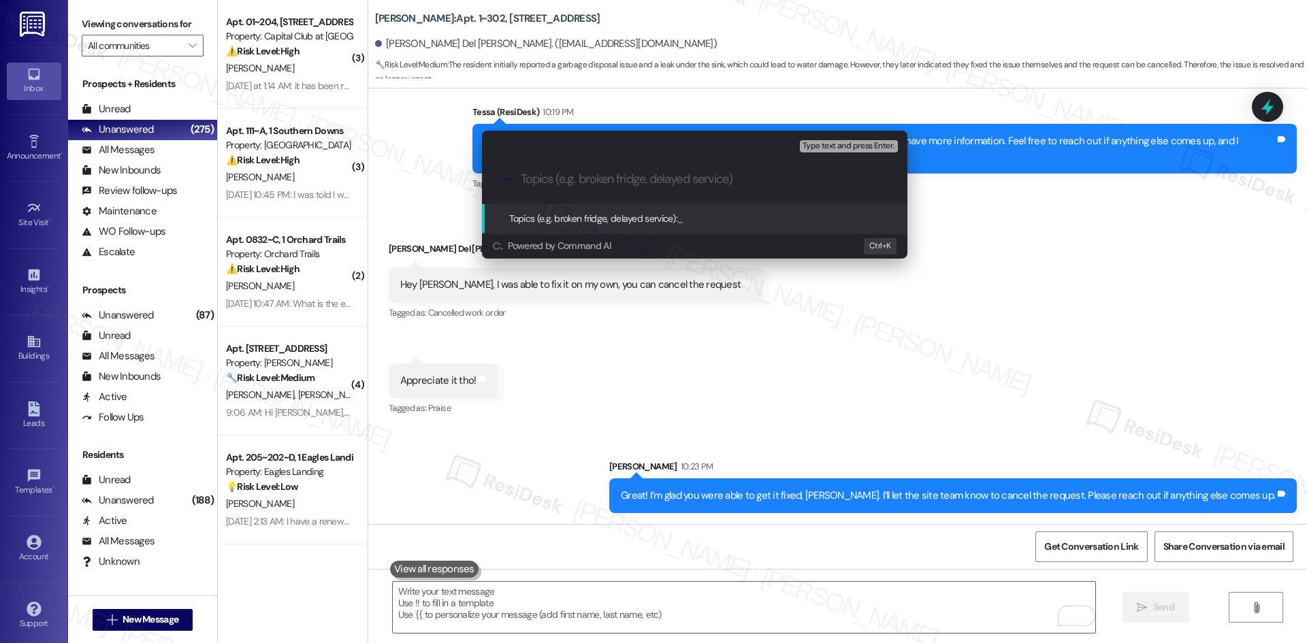
click at [669, 181] on input "Topics (e.g. broken fridge, delayed service)" at bounding box center [705, 179] width 369 height 14
paste input "Garbage Disposal Issue Resolved – Cancel Work Order"
click at [849, 181] on input "Garbage Disposal Issue Resolved – Cancel Work Order" at bounding box center [700, 179] width 359 height 14
paste input "(Work Order ID 4629794)"
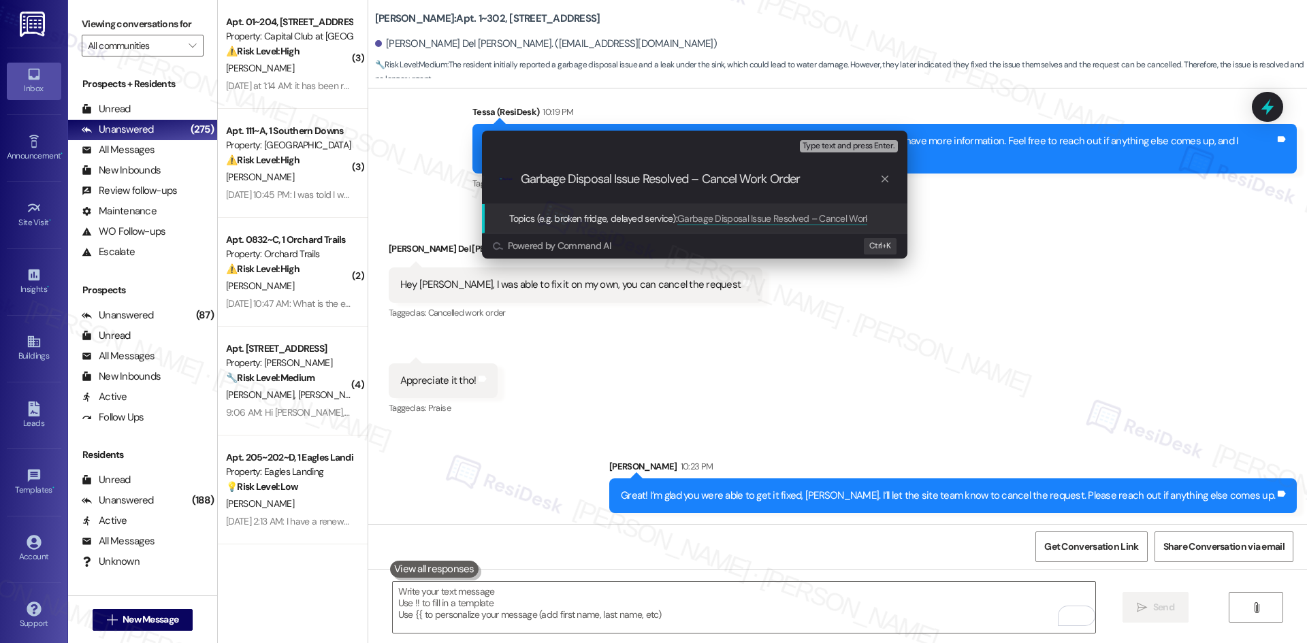
type input "Garbage Disposal Issue Resolved – Cancel Work Order (Work Order ID 4629794)"
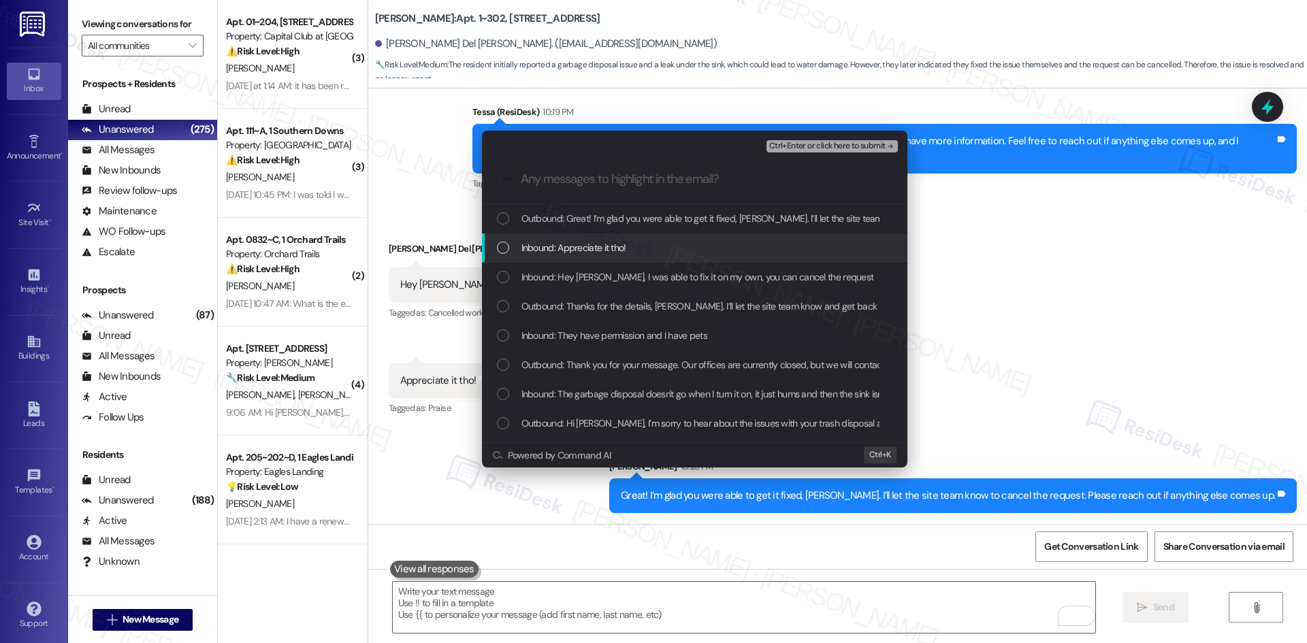
click at [619, 248] on span "Inbound: Appreciate it tho!" at bounding box center [573, 247] width 105 height 15
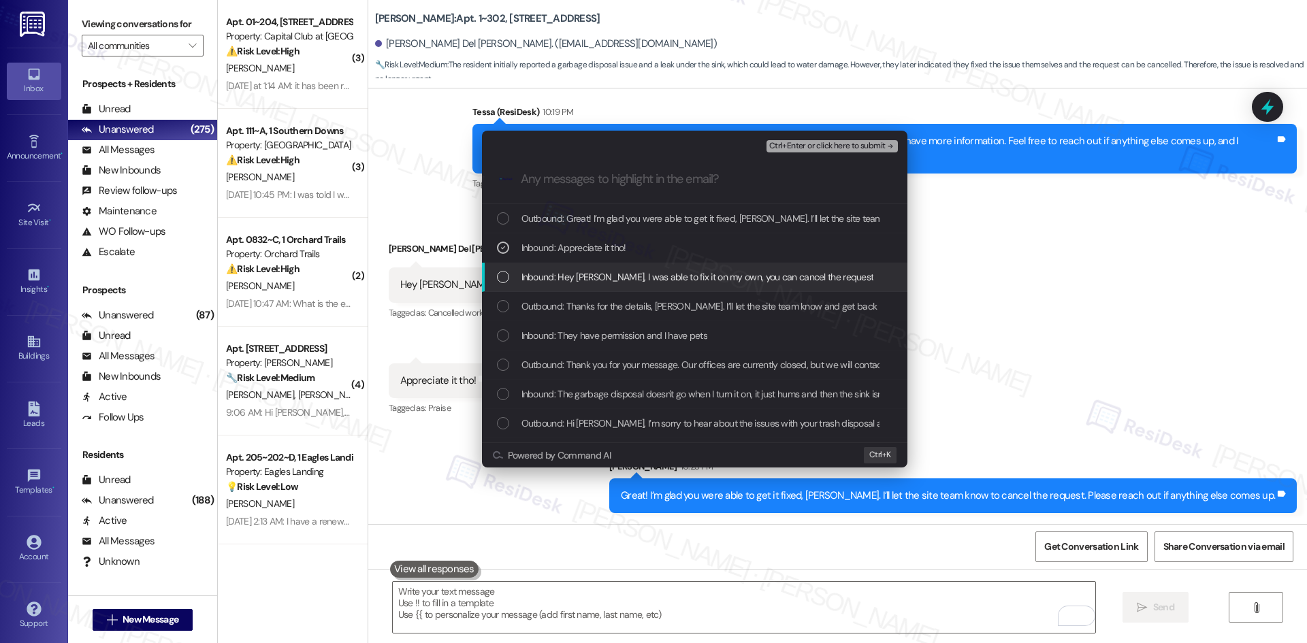
drag, startPoint x: 636, startPoint y: 278, endPoint x: 650, endPoint y: 282, distance: 14.9
click at [636, 278] on span "Inbound: Hey Tessa, I was able to fix it on my own, you can cancel the request" at bounding box center [697, 276] width 352 height 15
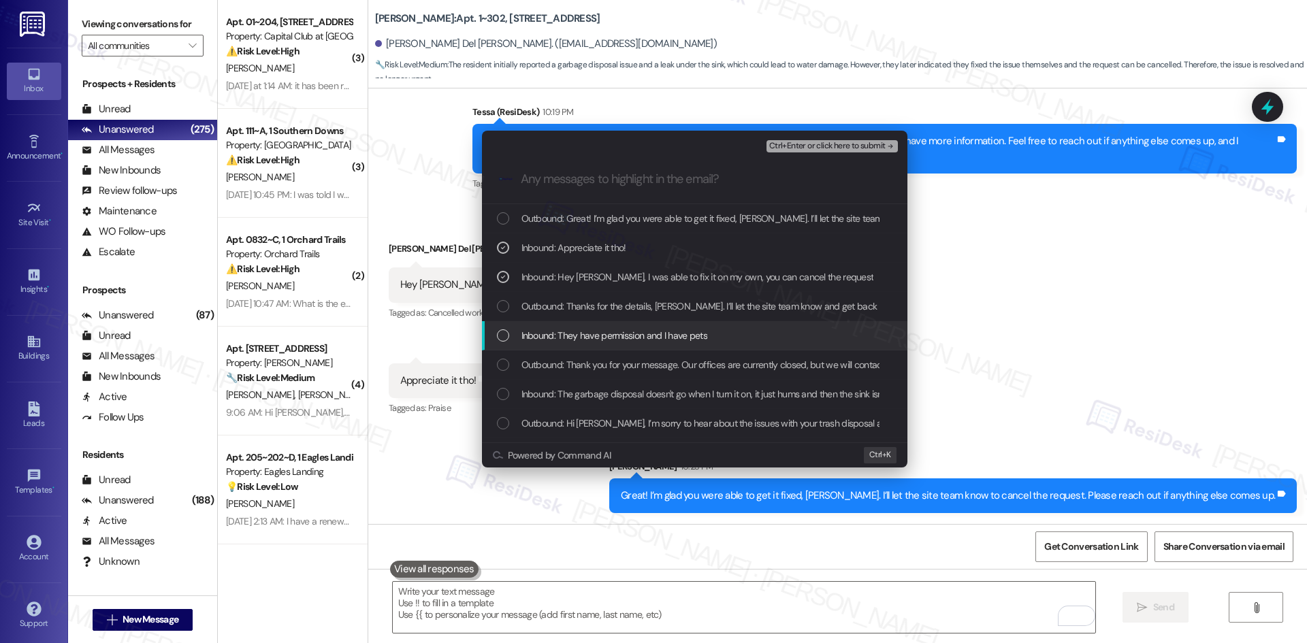
click at [746, 331] on div "Inbound: They have permission and I have pets" at bounding box center [696, 335] width 398 height 15
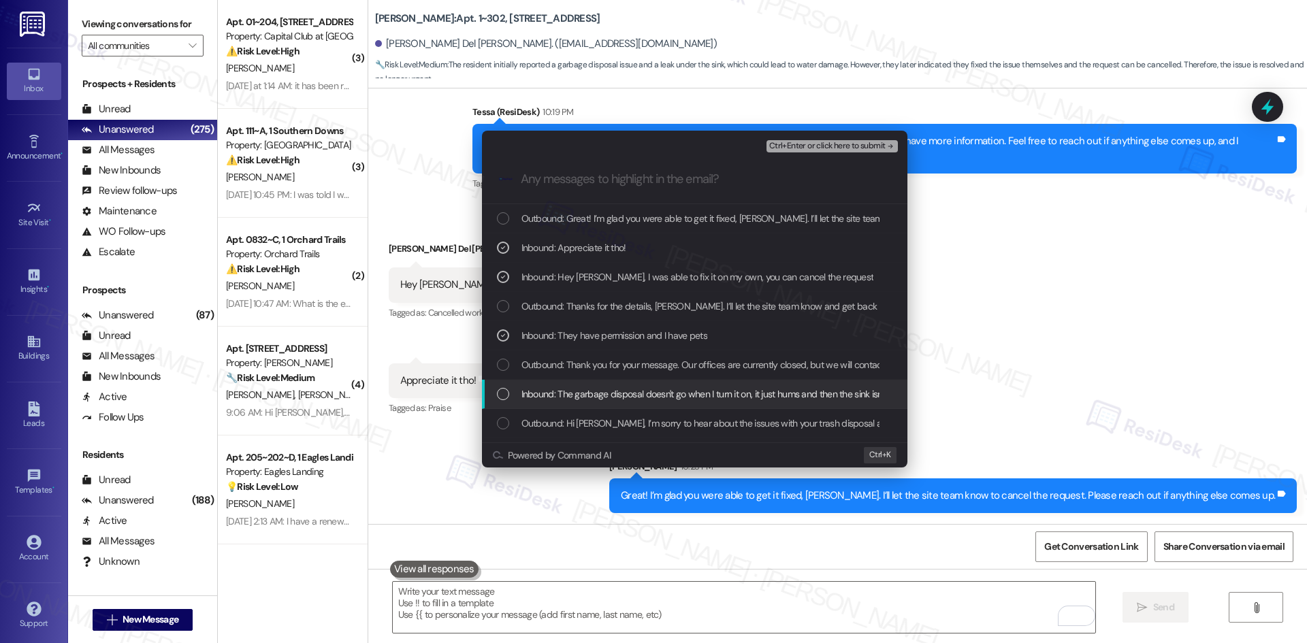
click at [838, 399] on span "Inbound: The garbage disposal doesn't go when I turn it on, it just hums and th…" at bounding box center [877, 394] width 713 height 15
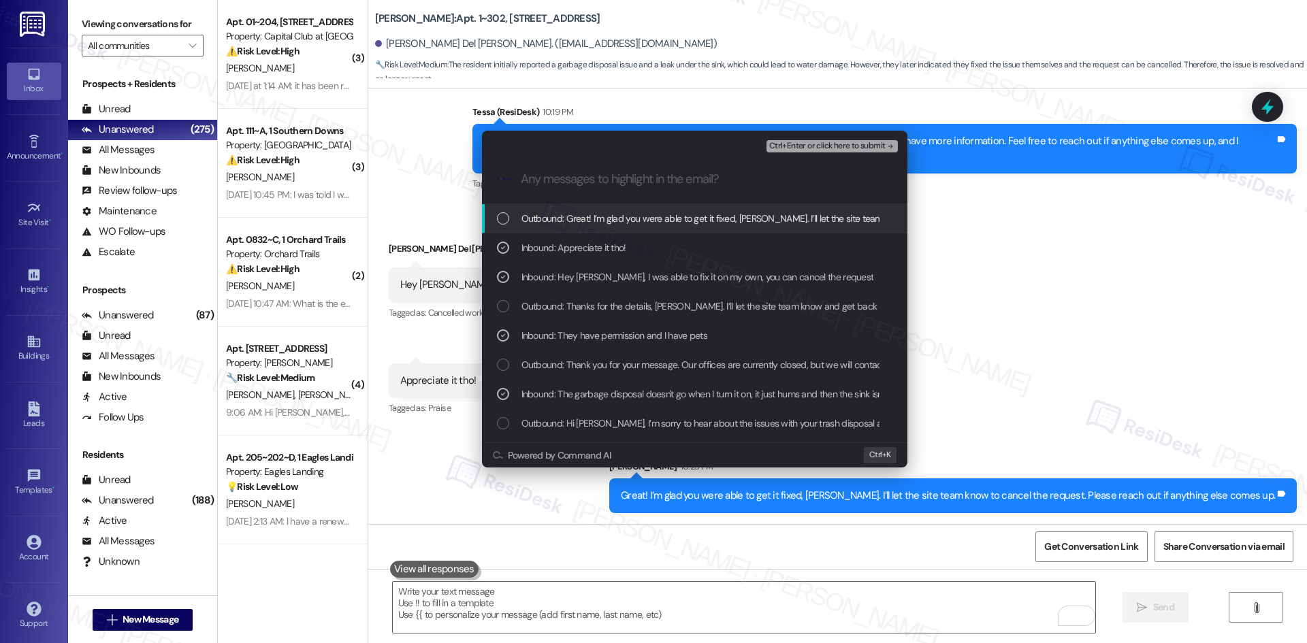
click at [865, 145] on span "Ctrl+Enter or click here to submit" at bounding box center [827, 147] width 116 height 10
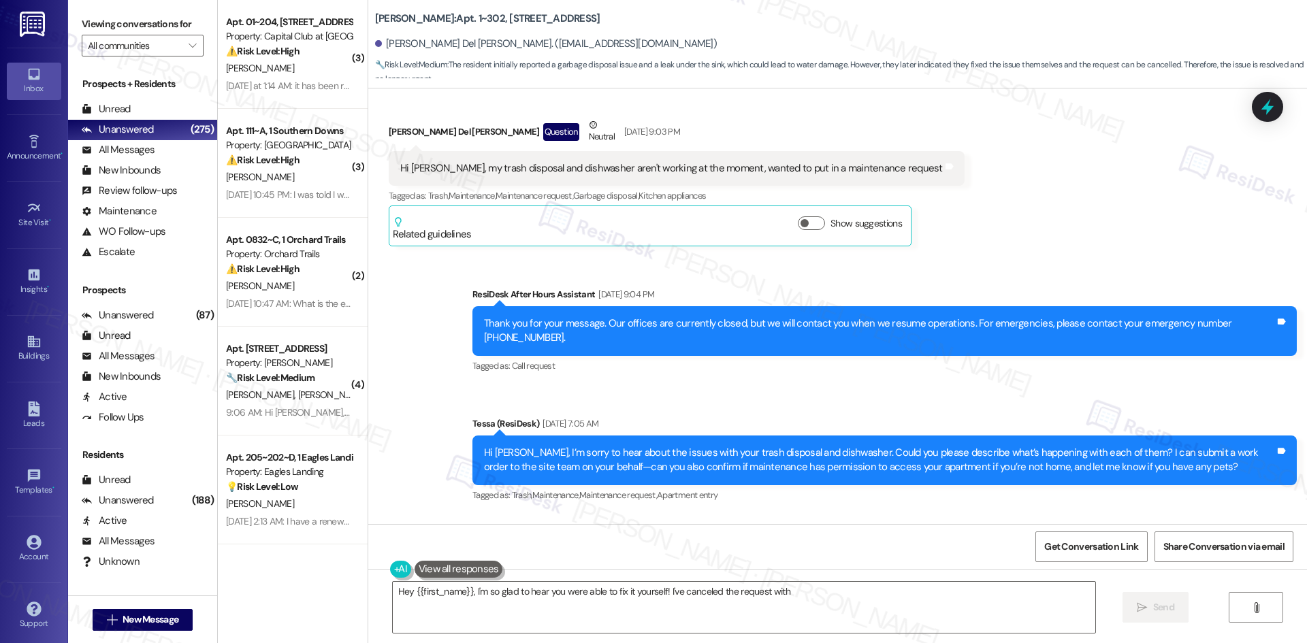
scroll to position [973, 0]
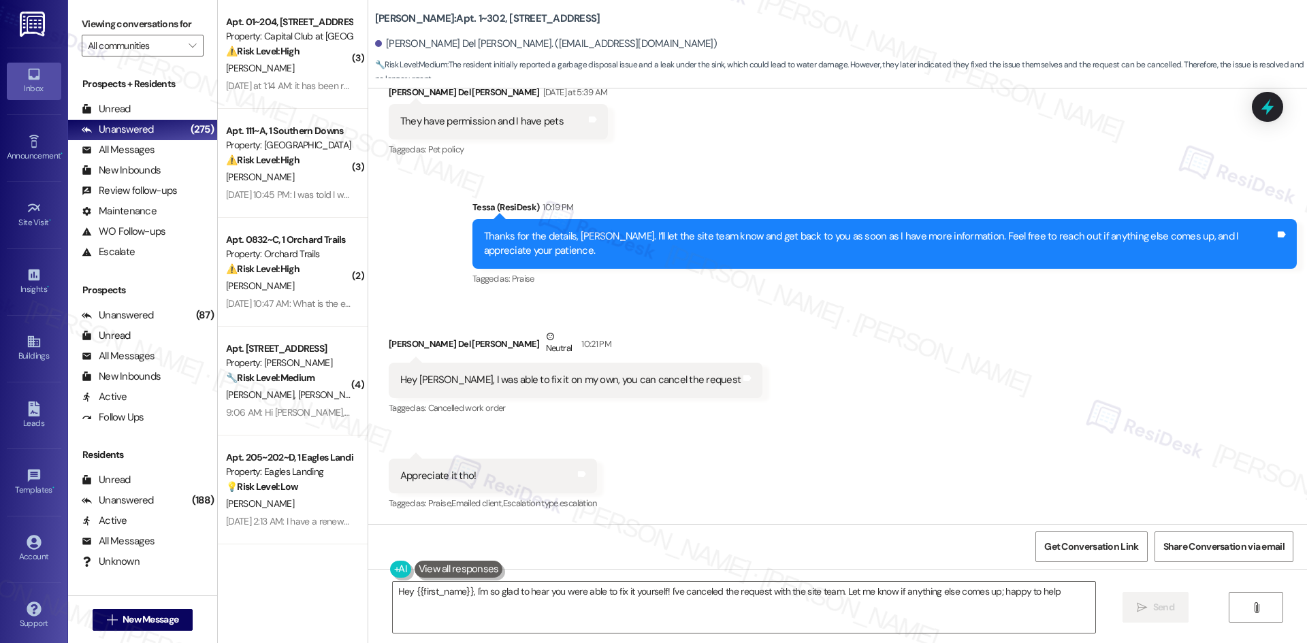
type textarea "Hey {{first_name}}, I'm so glad to hear you were able to fix it yourself! I've …"
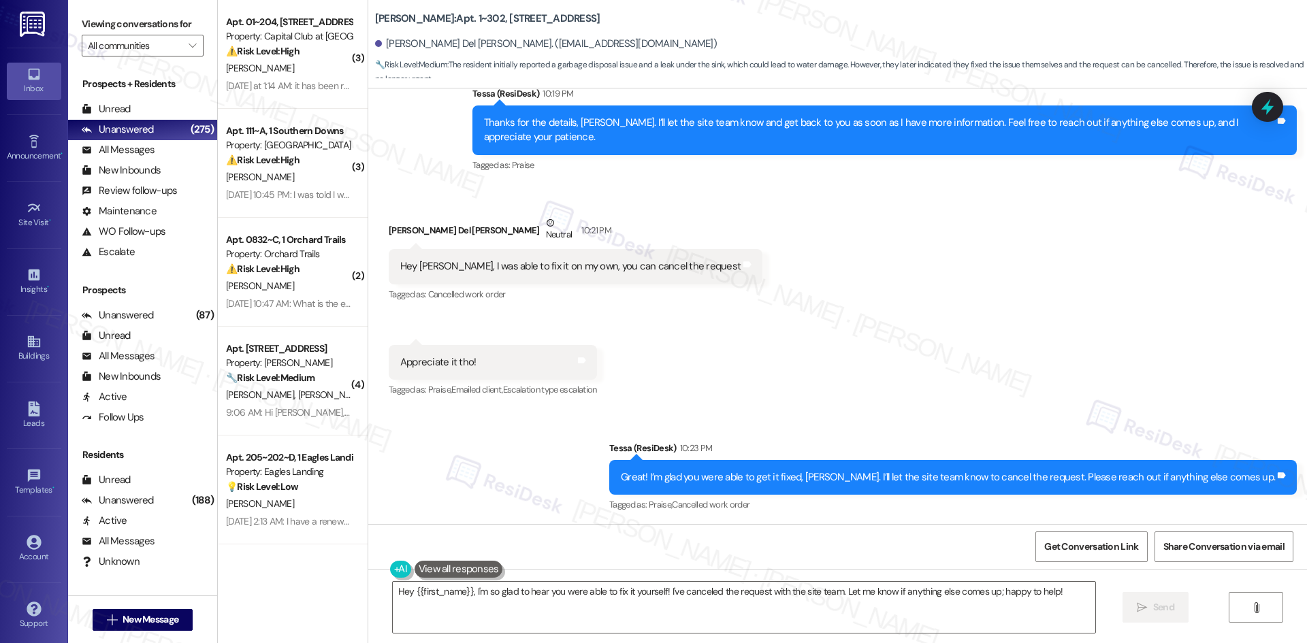
scroll to position [1089, 0]
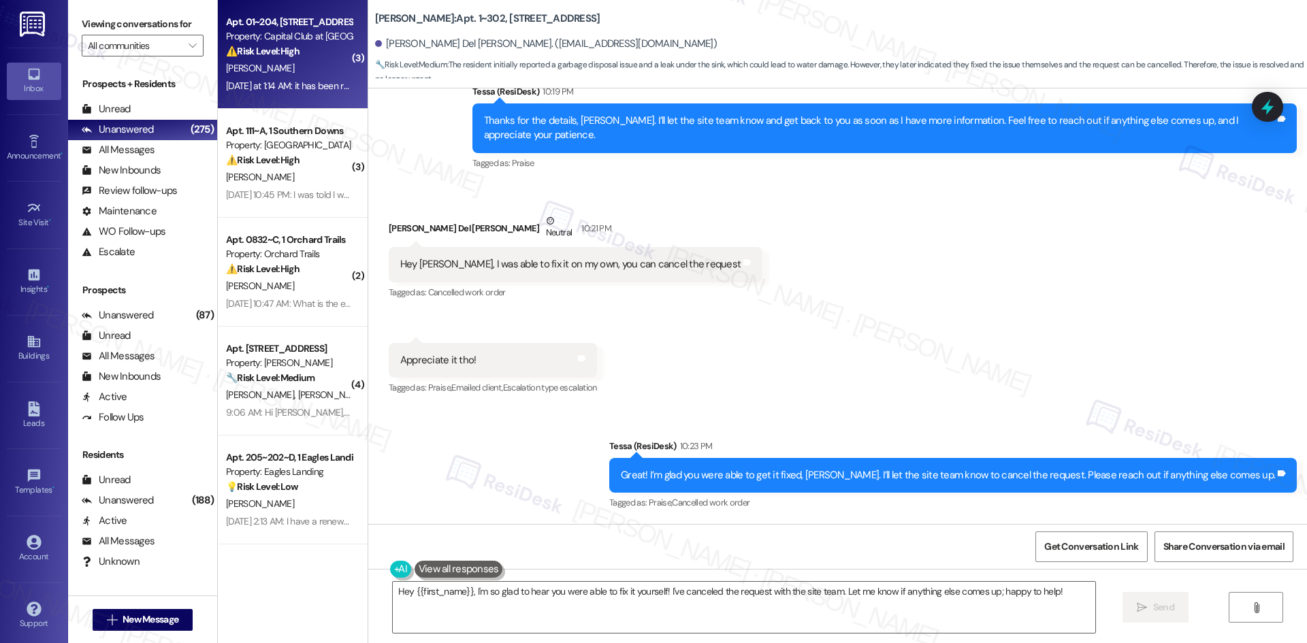
click at [305, 67] on div "A. Samal" at bounding box center [289, 68] width 129 height 17
type textarea "Fetching suggested responses. Please feel free to read through the conversation…"
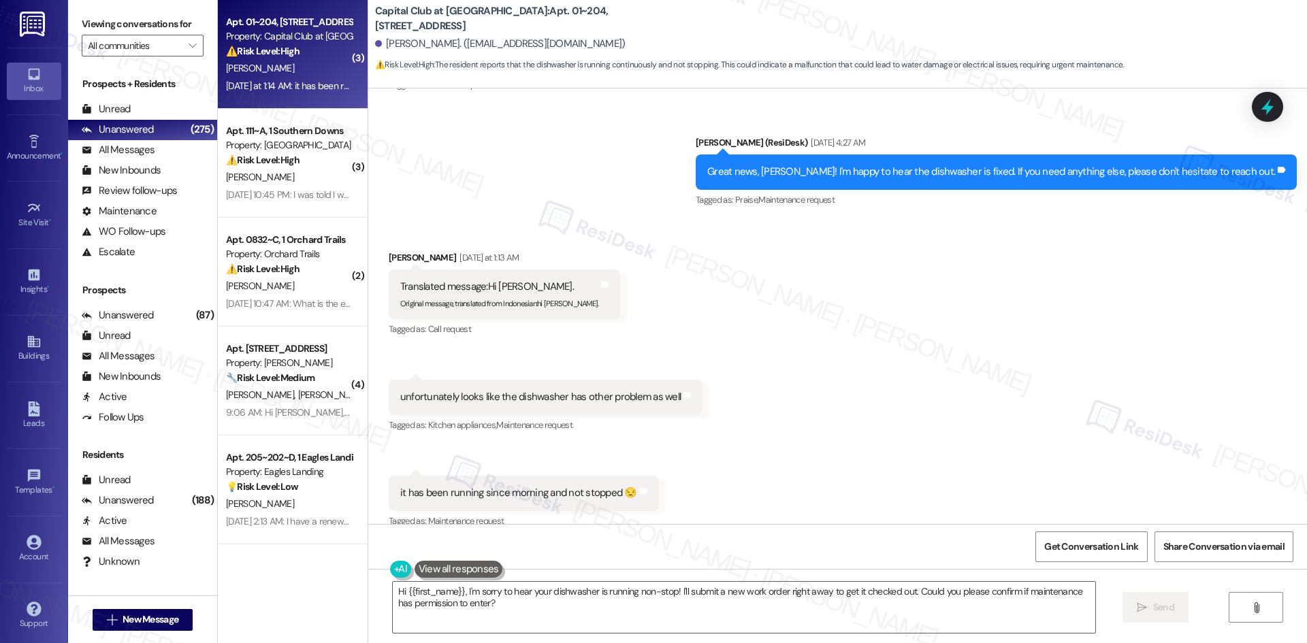
scroll to position [5430, 0]
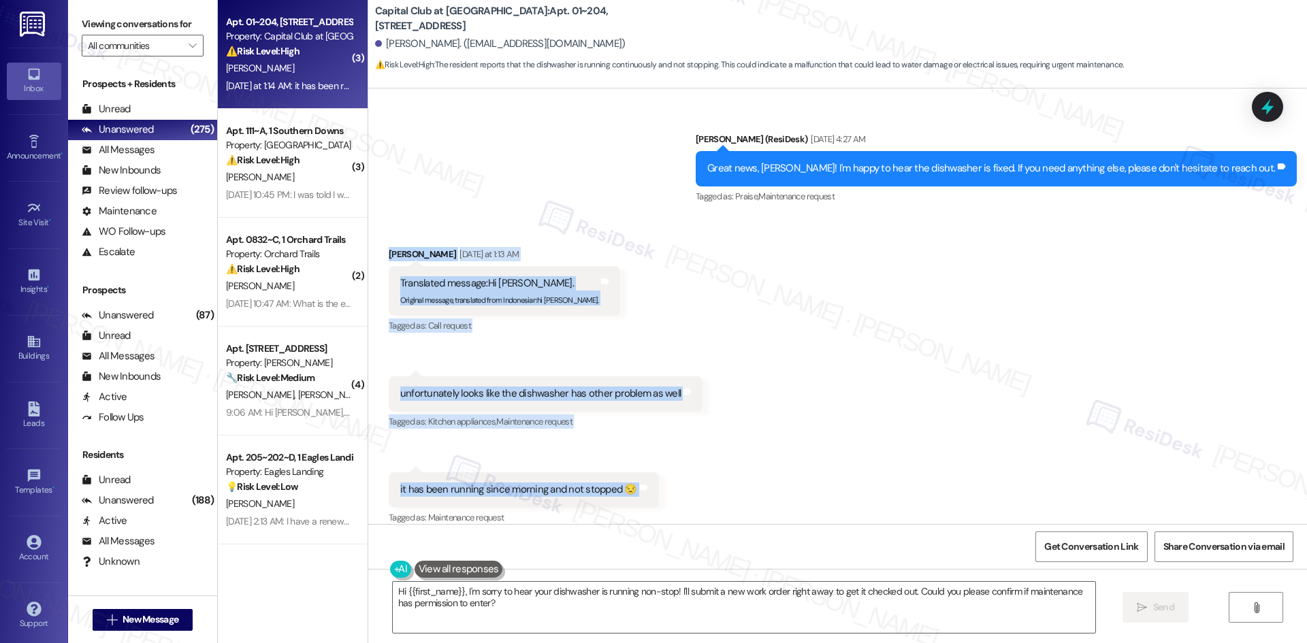
drag, startPoint x: 489, startPoint y: 300, endPoint x: 676, endPoint y: 480, distance: 259.9
click at [676, 480] on div "Received via SMS Ashishkumar Samal Yesterday at 1:13 AM Translated message: Hi …" at bounding box center [837, 376] width 938 height 321
copy div "Ashishkumar Samal Yesterday at 1:13 AM Translated message: Hi Sarah. Original m…"
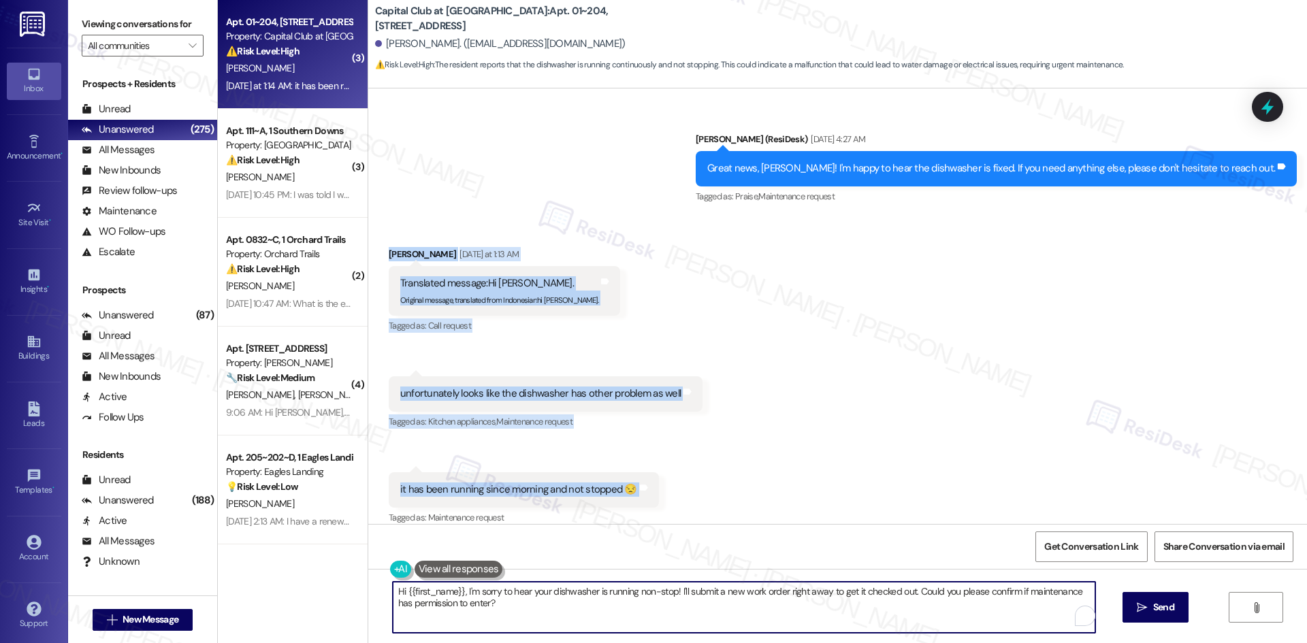
click at [611, 587] on textarea "Hi {{first_name}}, I'm sorry to hear your dishwasher is running non-stop! I'll …" at bounding box center [744, 607] width 702 height 51
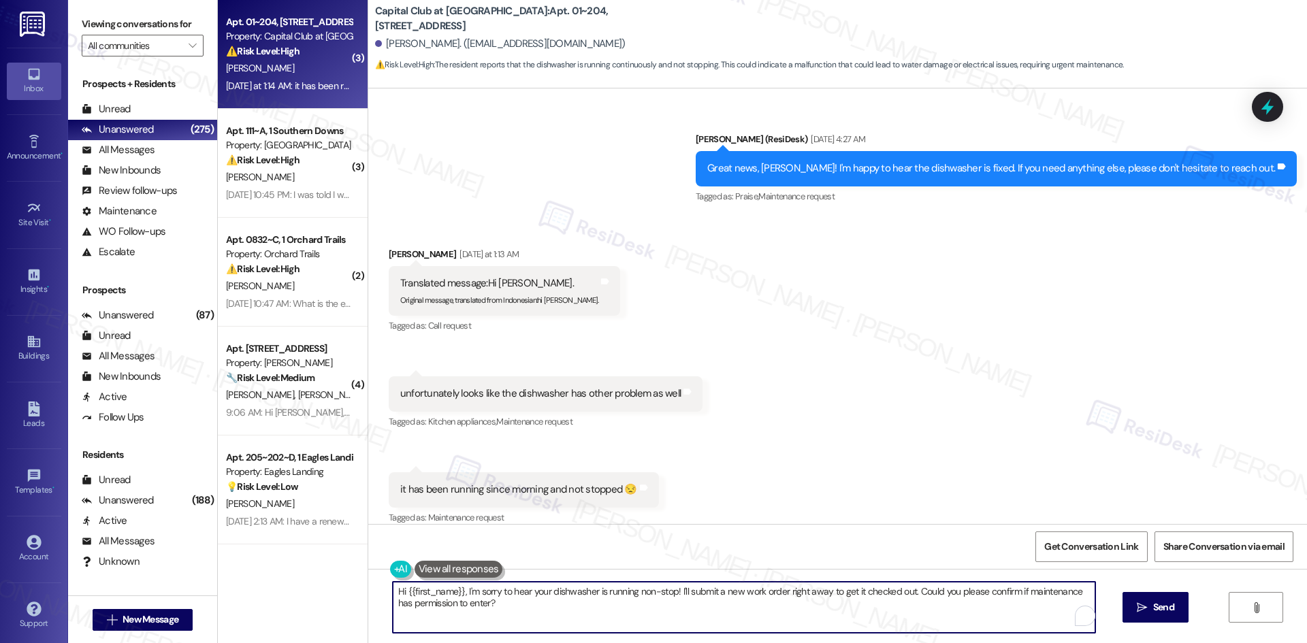
paste textarea "Ashishkumar, I’m sorry to hear about the dishwasher issue. I’ll submit a work o…"
type textarea "Hi Ashishkumar, I’m sorry to hear about the dishwasher issue. I’ll submit a wor…"
click at [1179, 610] on button " Send" at bounding box center [1155, 607] width 66 height 31
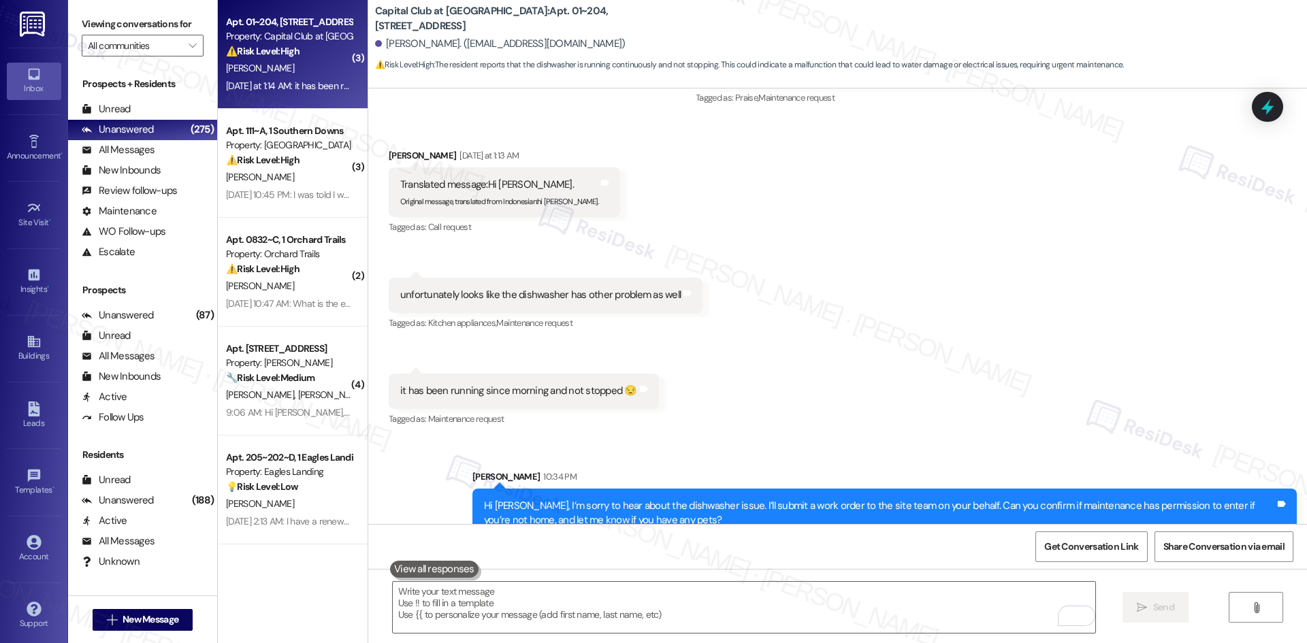
scroll to position [5538, 0]
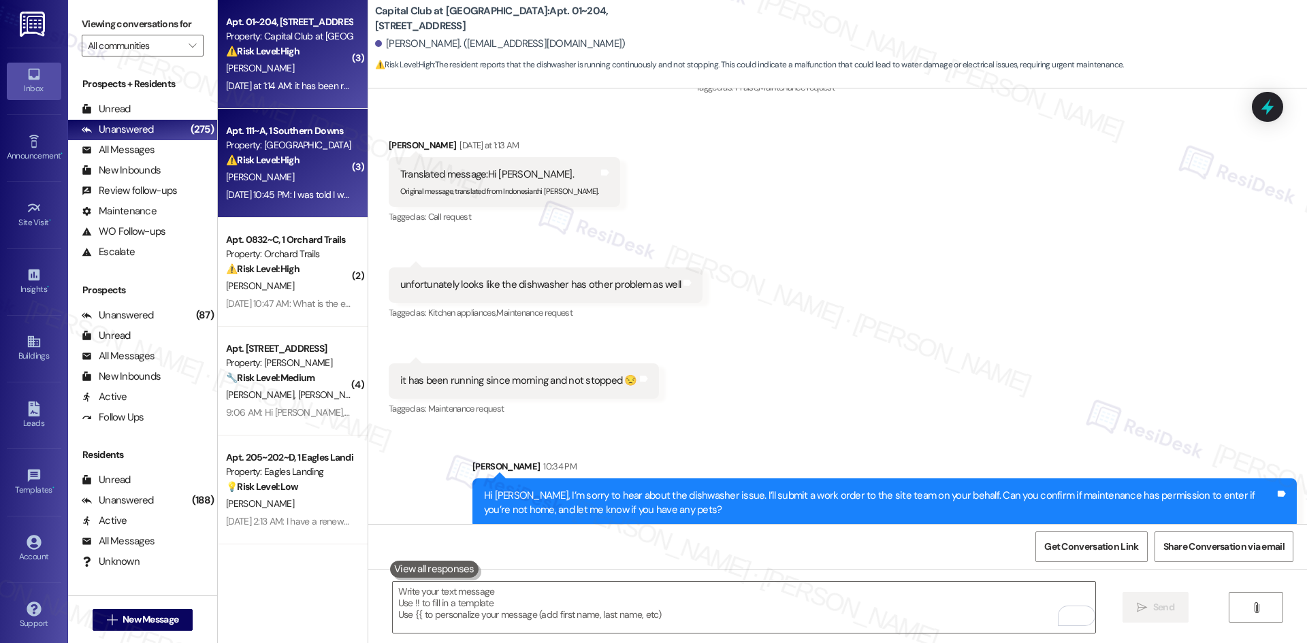
click at [292, 207] on div "Apt. 111~A, 1 Southern Downs Property: Southern Downs ⚠️ Risk Level: High The r…" at bounding box center [293, 163] width 150 height 109
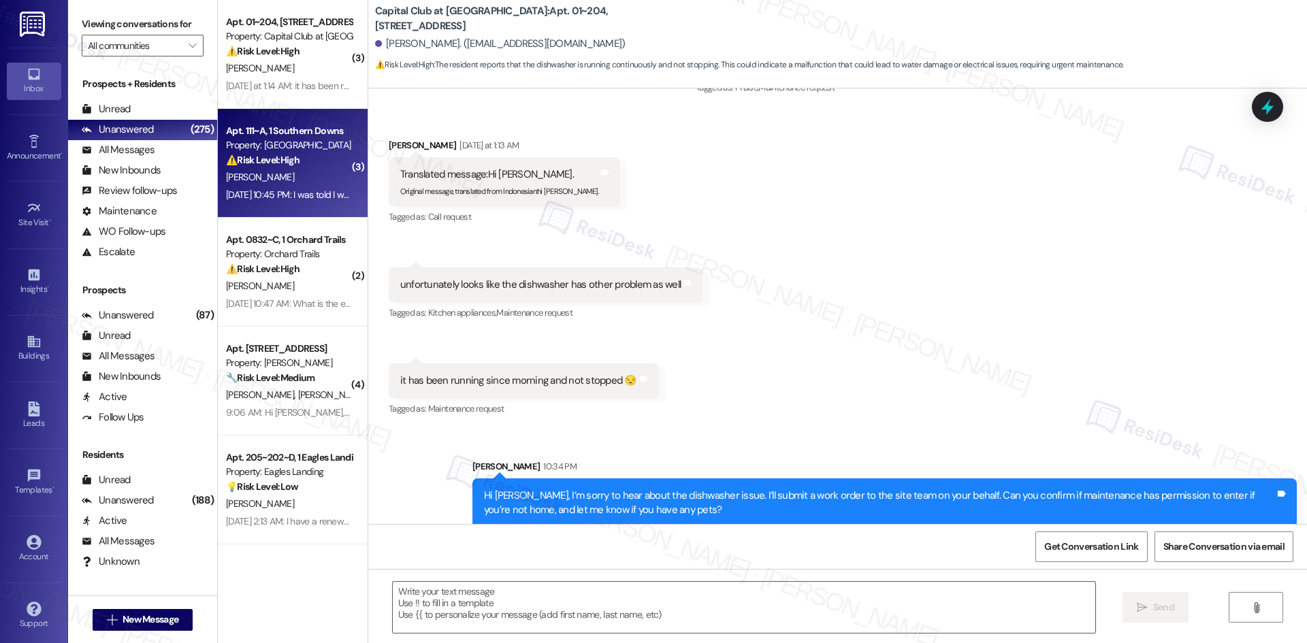
type textarea "Fetching suggested responses. Please feel free to read through the conversation…"
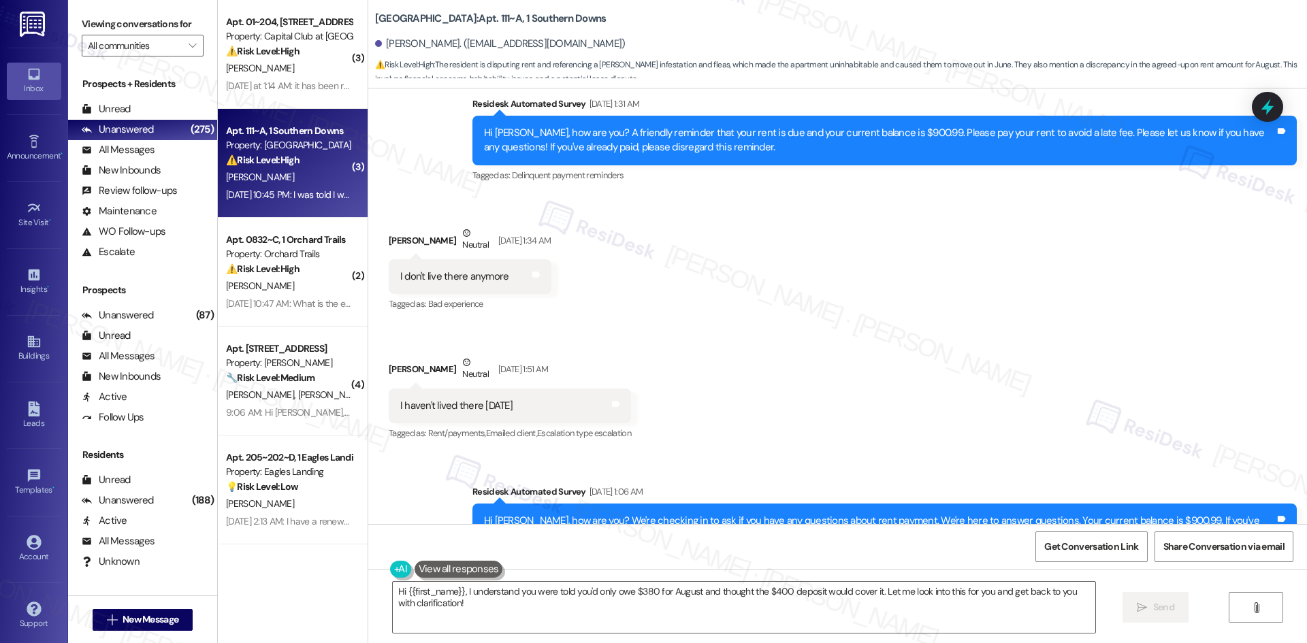
scroll to position [2206, 0]
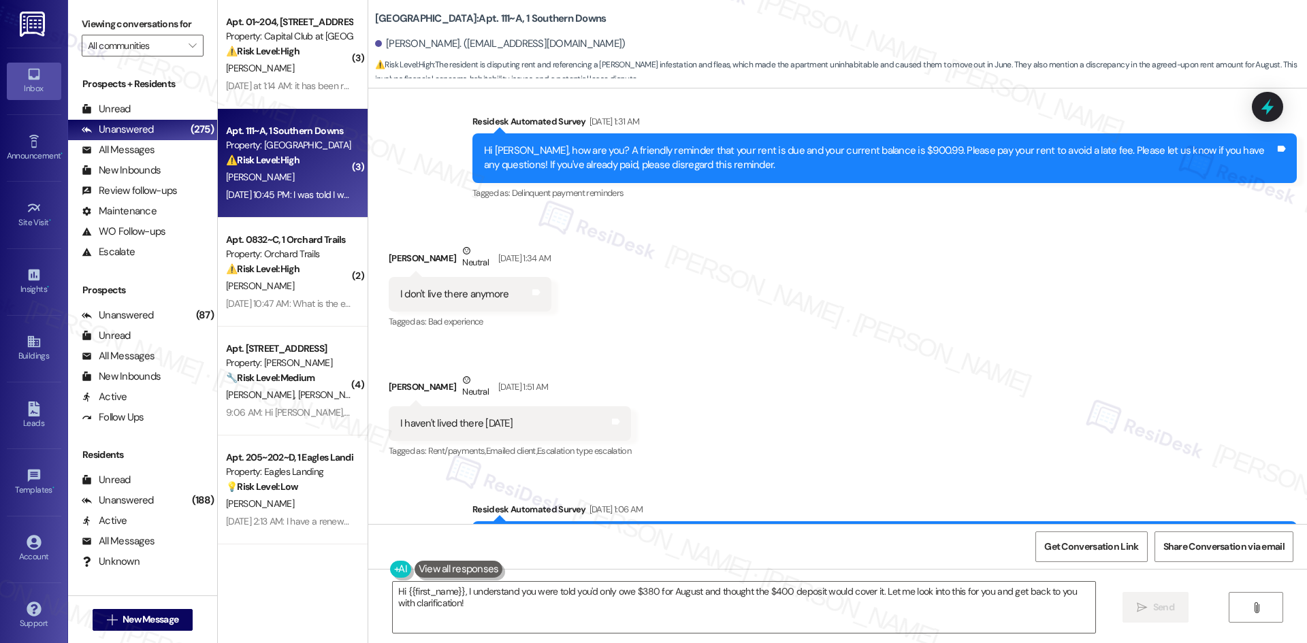
click at [457, 103] on div "Survey, sent via SMS Residesk Automated Survey Aug 06, 2025 at 1:31 AM Hi Amand…" at bounding box center [837, 148] width 938 height 129
click at [450, 108] on div "Survey, sent via SMS Residesk Automated Survey Aug 06, 2025 at 1:31 AM Hi Amand…" at bounding box center [837, 148] width 938 height 129
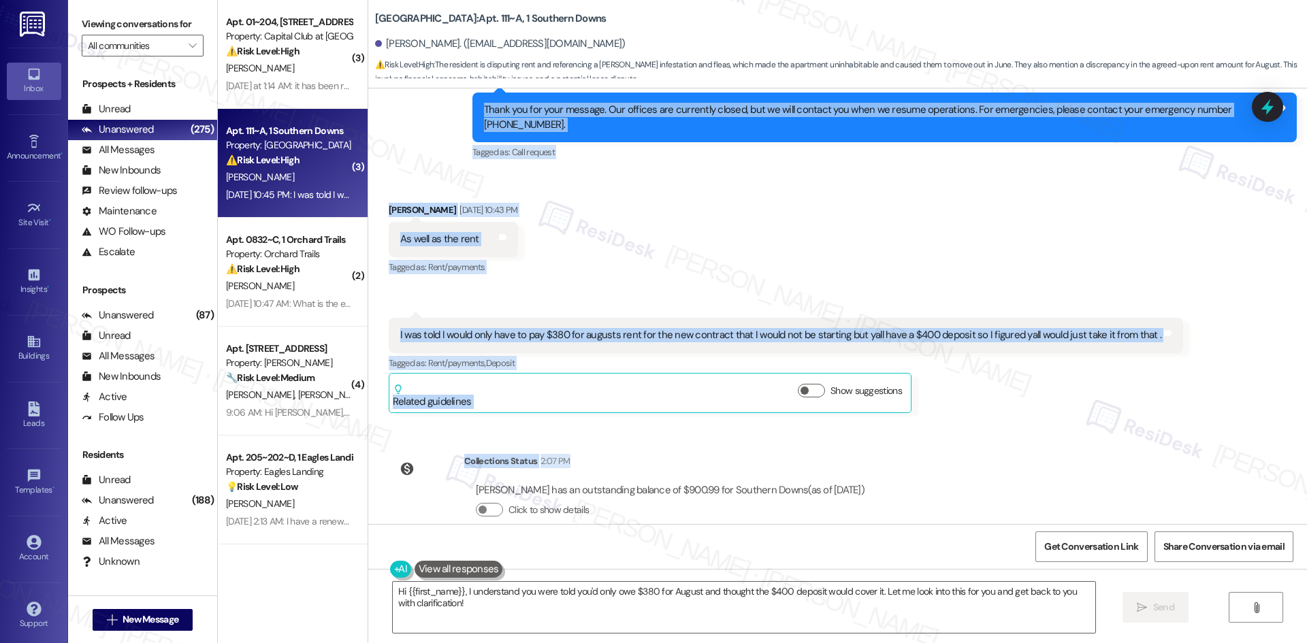
scroll to position [3227, 0]
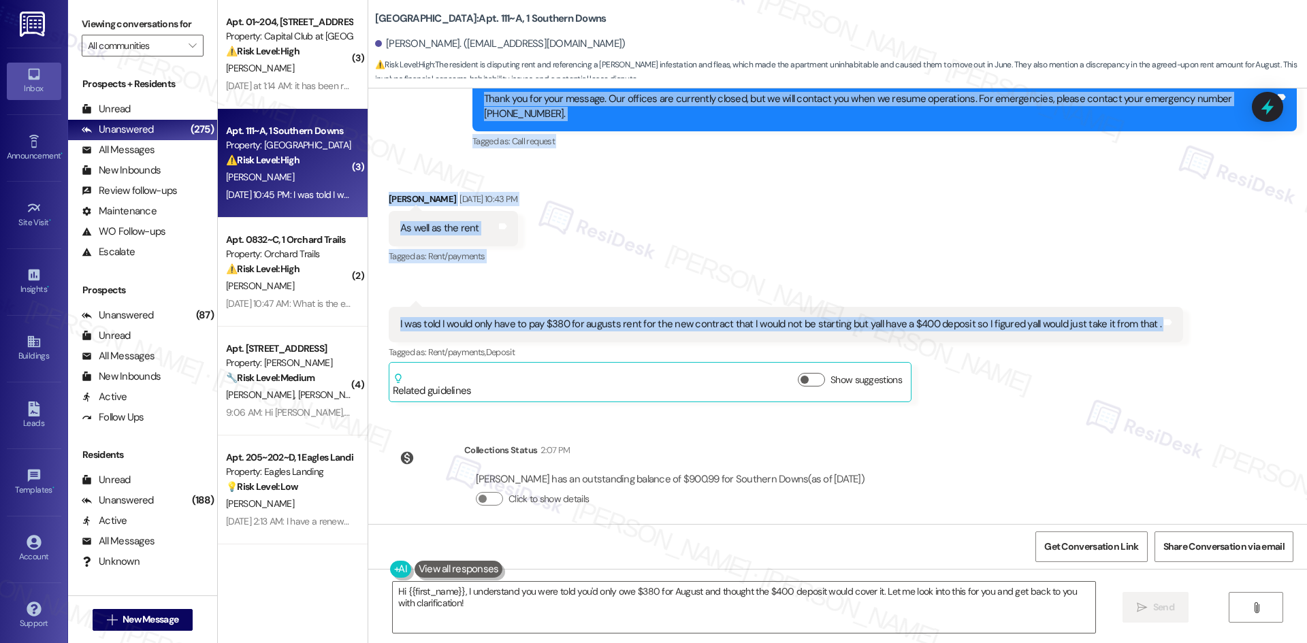
drag, startPoint x: 529, startPoint y: 161, endPoint x: 1201, endPoint y: 309, distance: 687.7
click at [1201, 309] on div "Survey, sent via SMS Residesk Automated Survey Feb 21, 2025 at 1:55 AM Hi Amand…" at bounding box center [837, 306] width 938 height 436
copy div "Residesk Automated Survey Aug 06, 2025 at 1:31 AM Hi Amanda, how are you? A fri…"
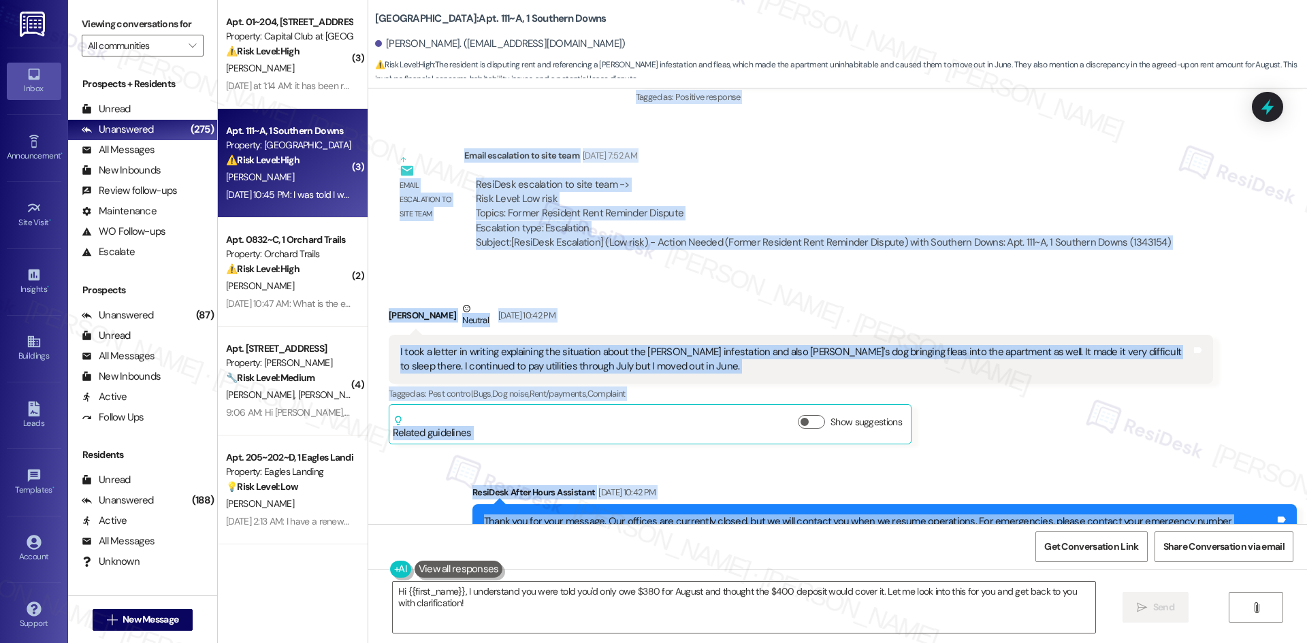
scroll to position [2750, 0]
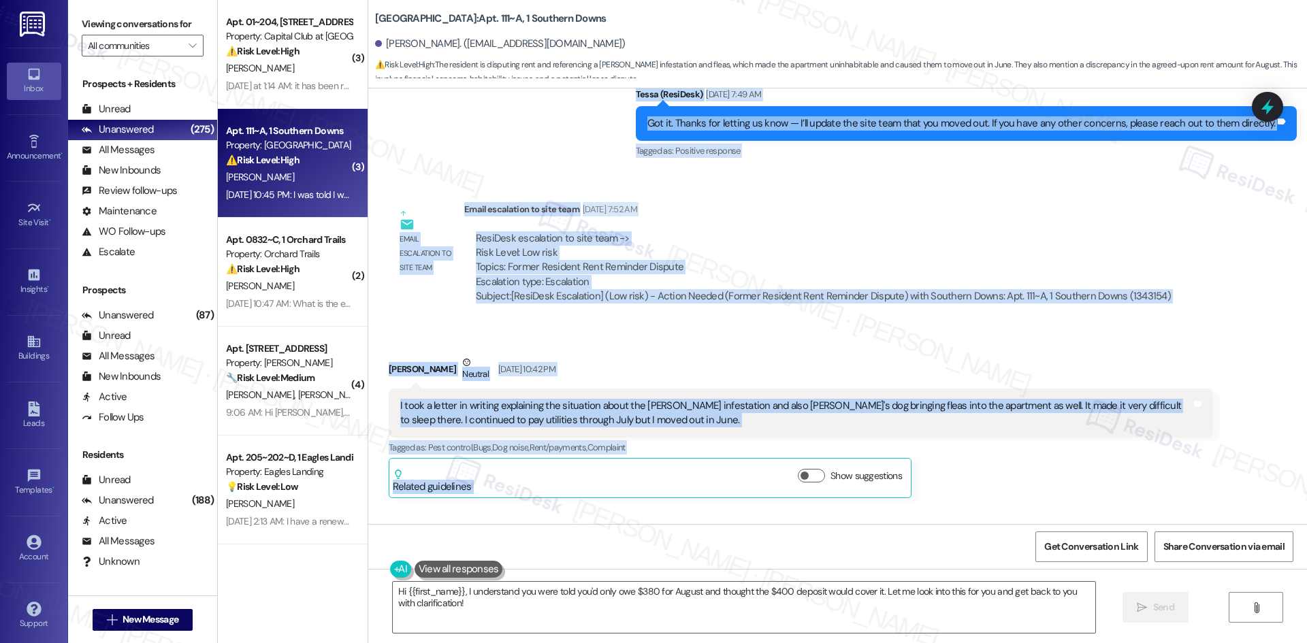
click at [920, 359] on div "Amanda Soto Neutral Aug 09, 2025 at 10:42 PM" at bounding box center [801, 371] width 824 height 33
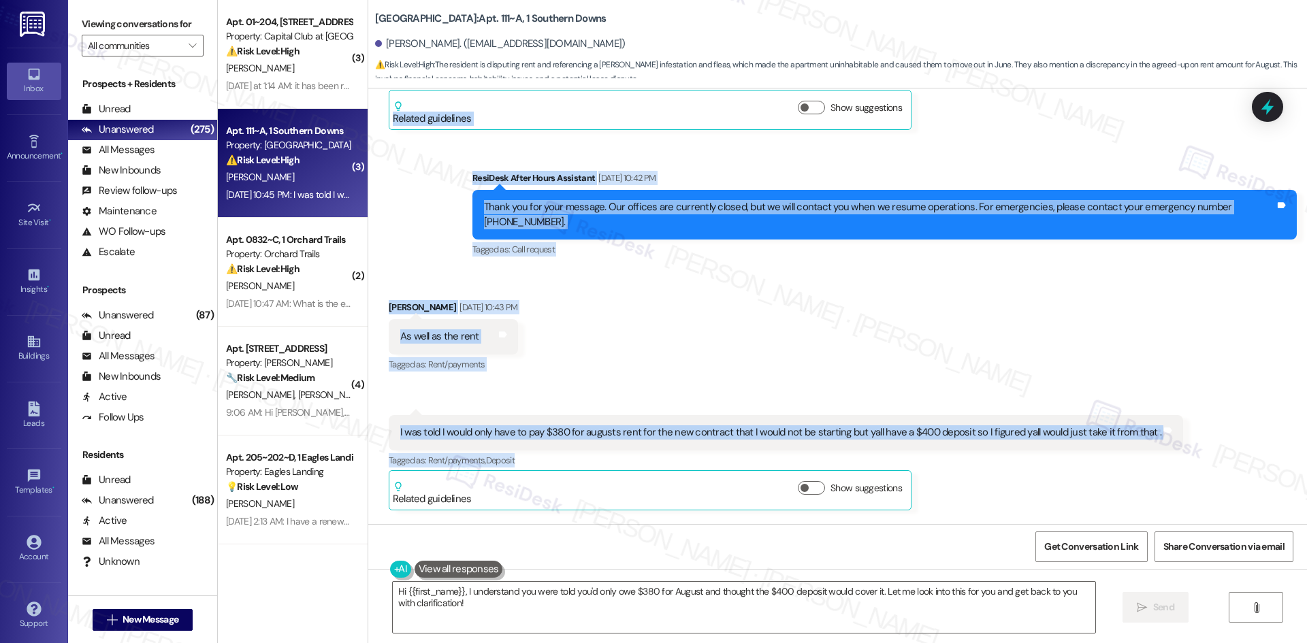
scroll to position [3159, 0]
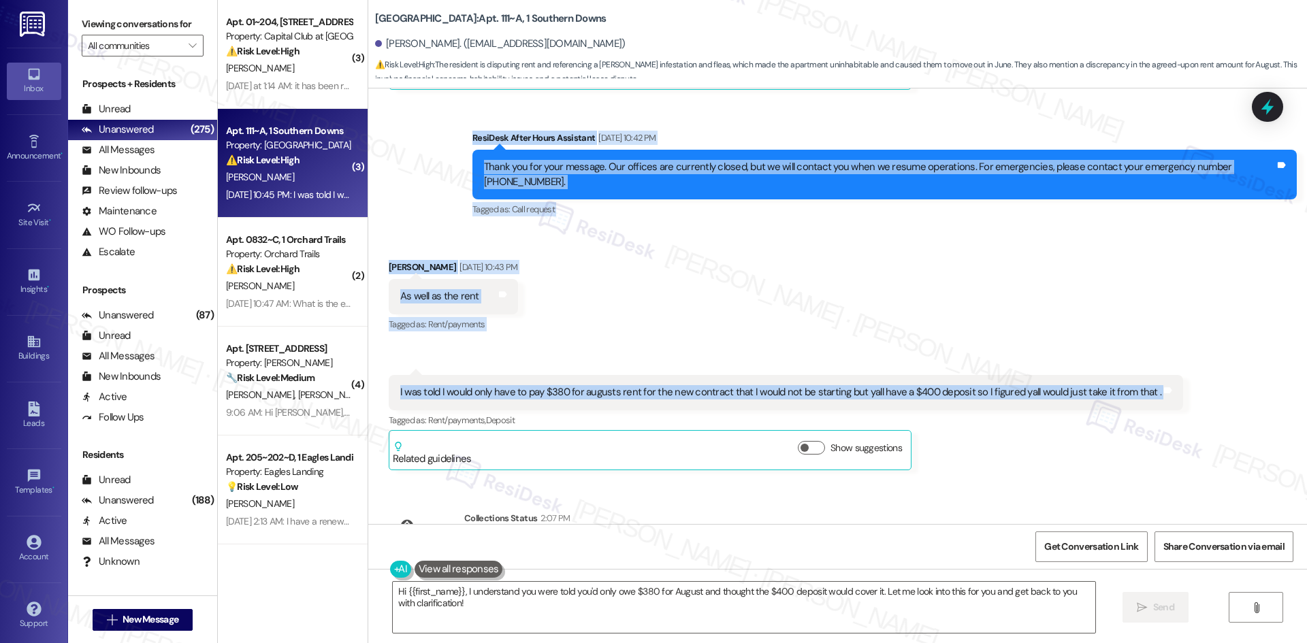
drag, startPoint x: 425, startPoint y: 234, endPoint x: 1192, endPoint y: 384, distance: 782.0
click at [1192, 384] on div "Survey, sent via SMS Residesk Automated Survey Feb 21, 2025 at 1:55 AM Hi Amand…" at bounding box center [837, 306] width 938 height 436
copy div "Residesk Automated Survey Aug 08, 2025 at 1:06 AM Hi Amanda, how are you? We're…"
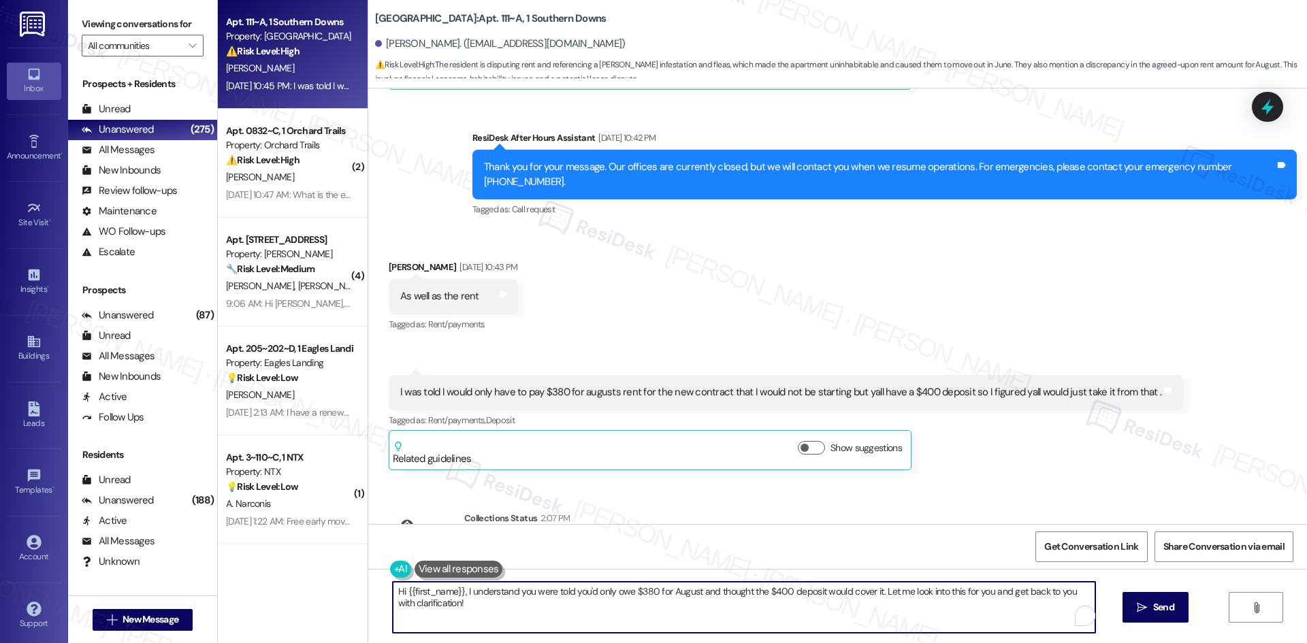
click at [543, 598] on textarea "Hi {{first_name}}, I understand you were told you'd only owe $380 for August an…" at bounding box center [744, 607] width 702 height 51
paste textarea "Thanks for the update, Amanda. I’ve escalated this to the site team, but I have…"
type textarea "Thanks for the update, Amanda. I’ve escalated this to the site team, but I have…"
click at [1150, 610] on span "Send" at bounding box center [1163, 607] width 27 height 14
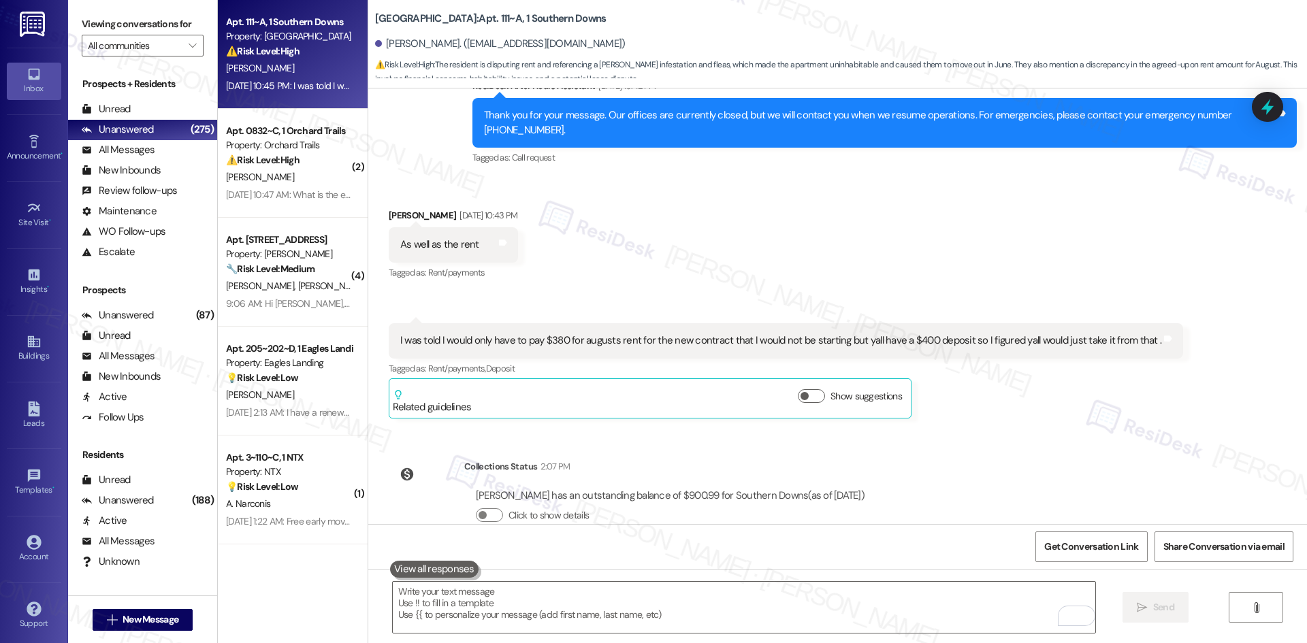
scroll to position [3185, 0]
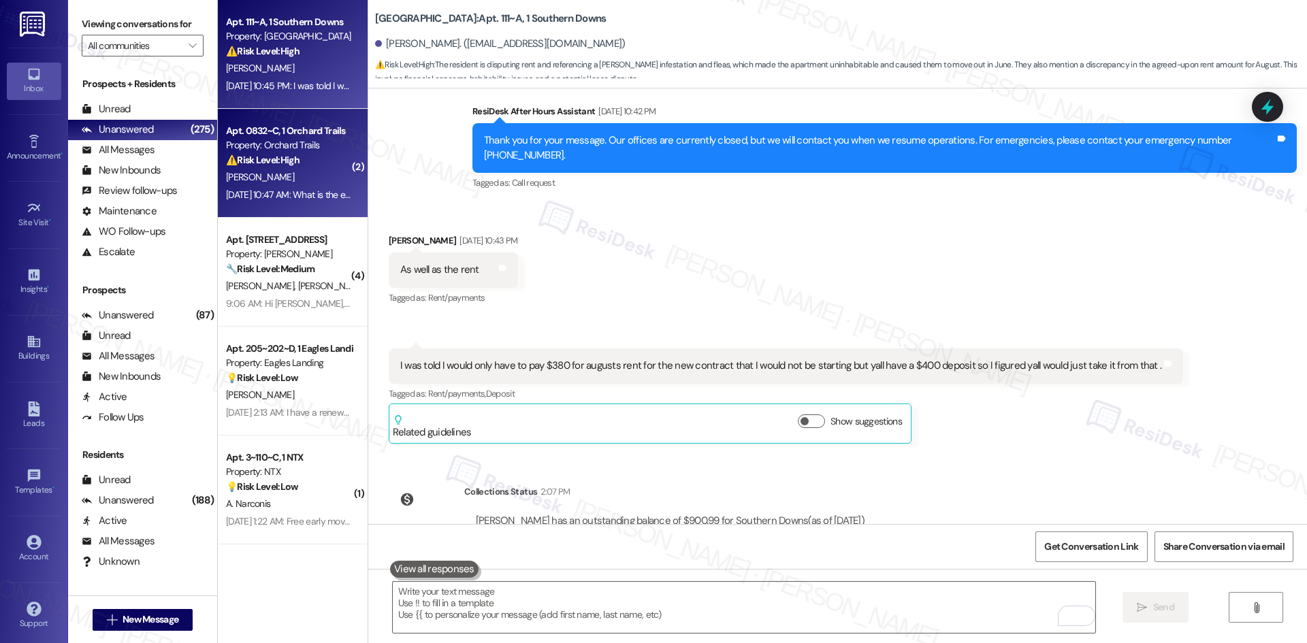
click at [289, 207] on div "Apt. 0832~C, 1 Orchard Trails Property: Orchard Trails ⚠️ Risk Level: High The …" at bounding box center [293, 163] width 150 height 109
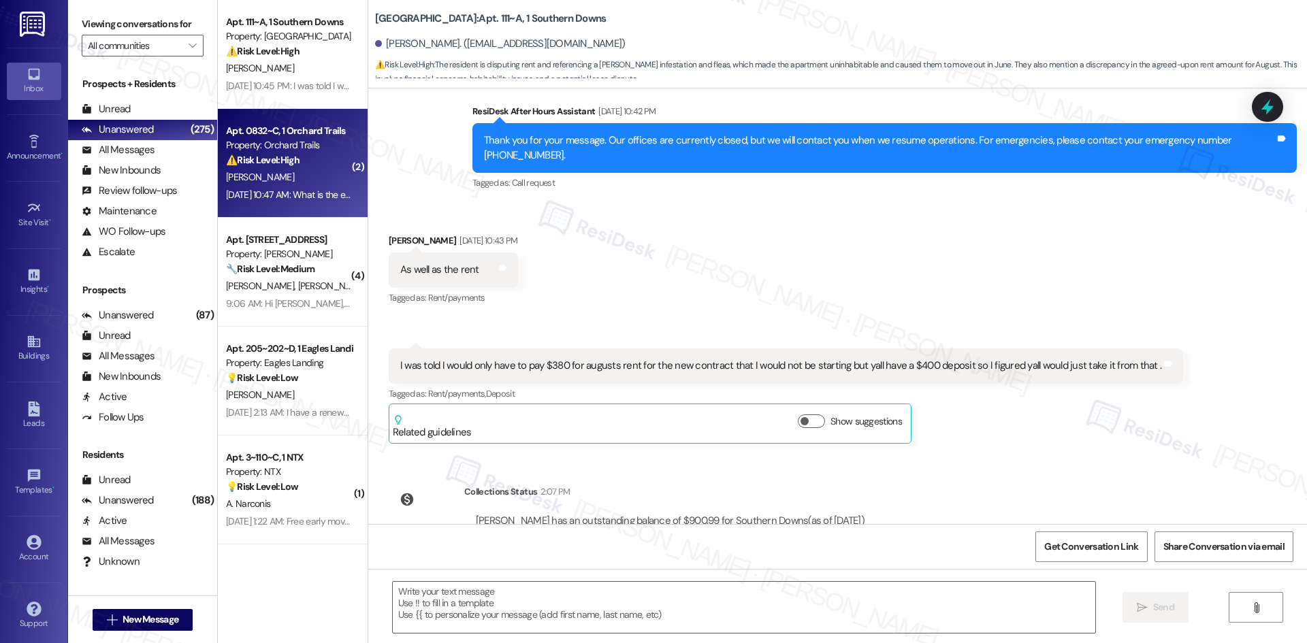
type textarea "Fetching suggested responses. Please feel free to read through the conversation…"
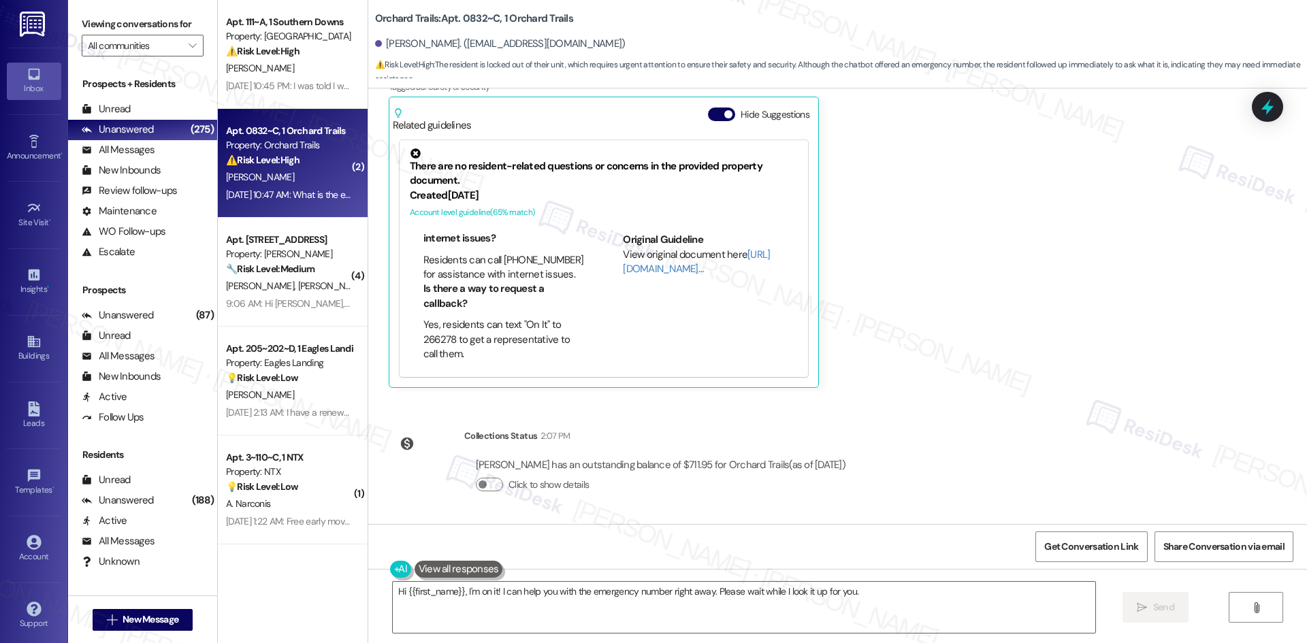
scroll to position [37, 0]
click at [1025, 272] on div "Received via SMS Jordon Crawford Question Neutral Aug 09, 2025 at 10:47 AM What…" at bounding box center [837, 188] width 938 height 420
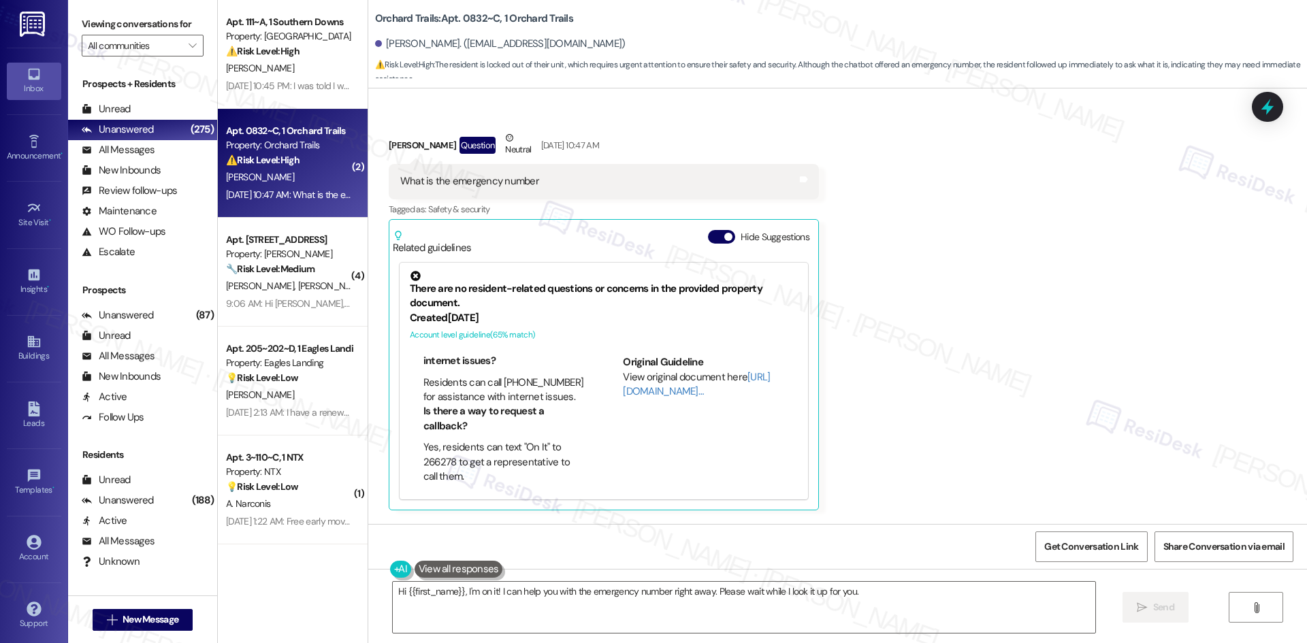
scroll to position [817, 0]
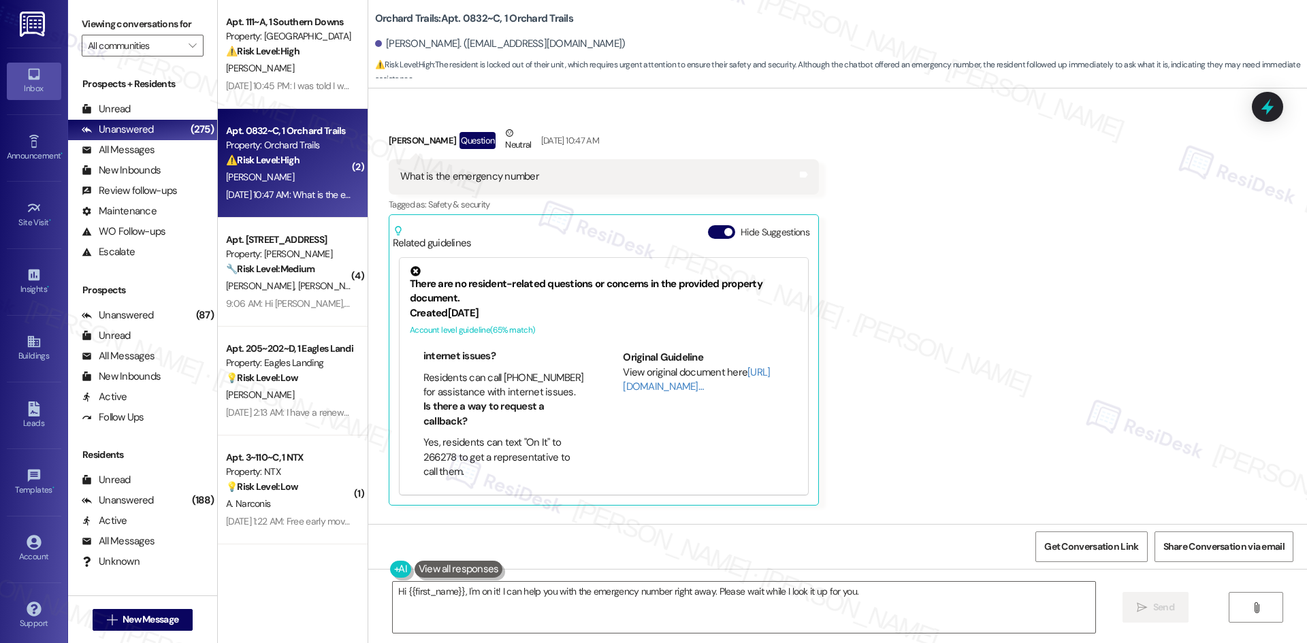
click at [874, 261] on div "Received via SMS Jordon Crawford Question Neutral Aug 09, 2025 at 10:47 AM What…" at bounding box center [837, 305] width 938 height 420
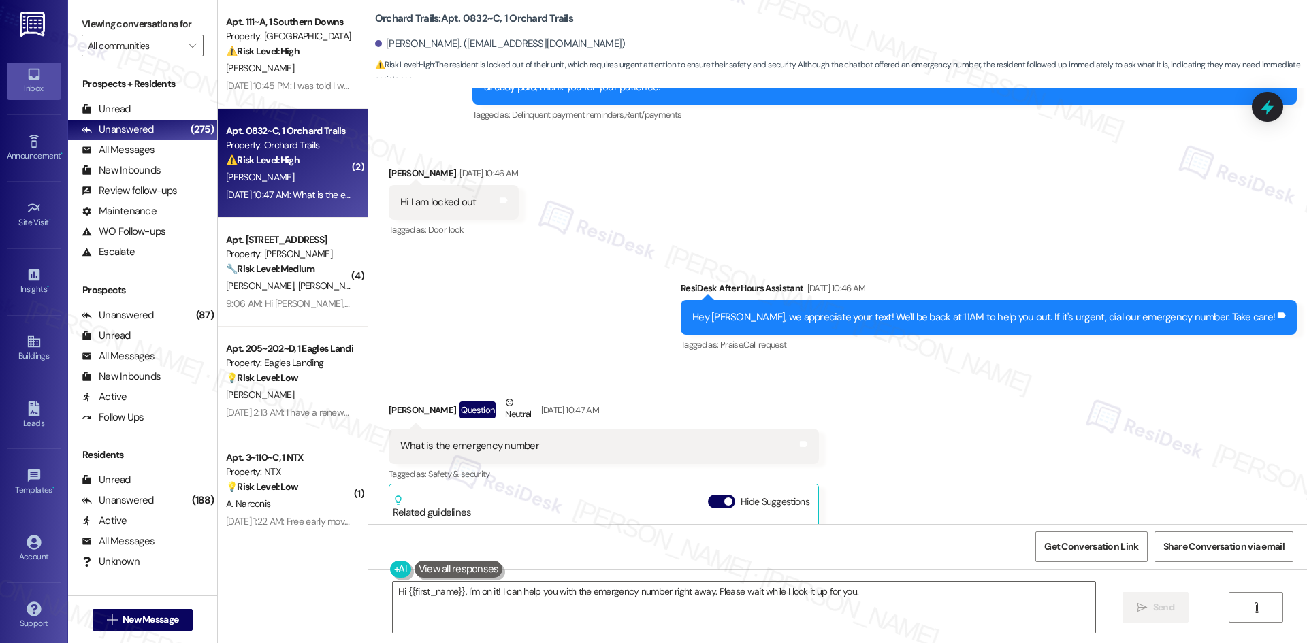
scroll to position [544, 0]
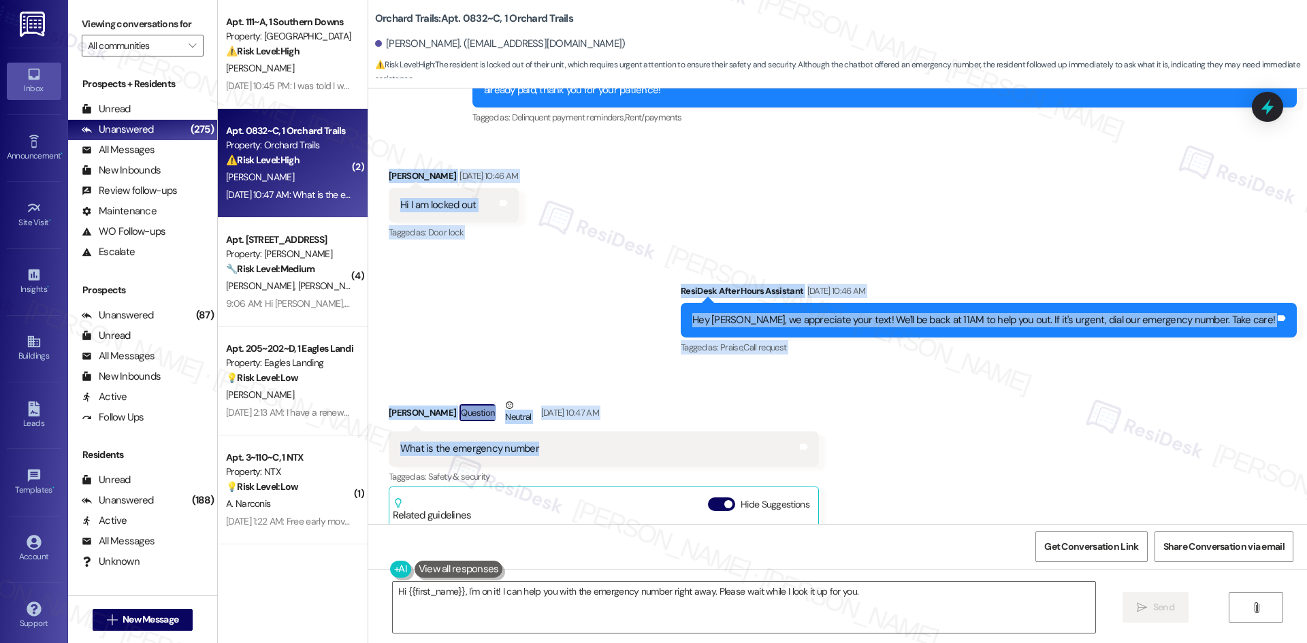
drag, startPoint x: 371, startPoint y: 172, endPoint x: 608, endPoint y: 448, distance: 363.9
click at [608, 448] on div "Lease started Aug 01, 2025 at 8:00 AM Survey, sent via SMS Residesk Automated S…" at bounding box center [837, 306] width 938 height 436
copy div "Jordon Crawford Aug 09, 2025 at 10:46 AM Hi I am locked out Tags and notes Tagg…"
drag, startPoint x: 510, startPoint y: 321, endPoint x: 496, endPoint y: 320, distance: 13.7
click at [509, 321] on div "Sent via SMS ResiDesk After Hours Assistant Aug 09, 2025 at 10:46 AM Hey Jordon…" at bounding box center [837, 310] width 938 height 115
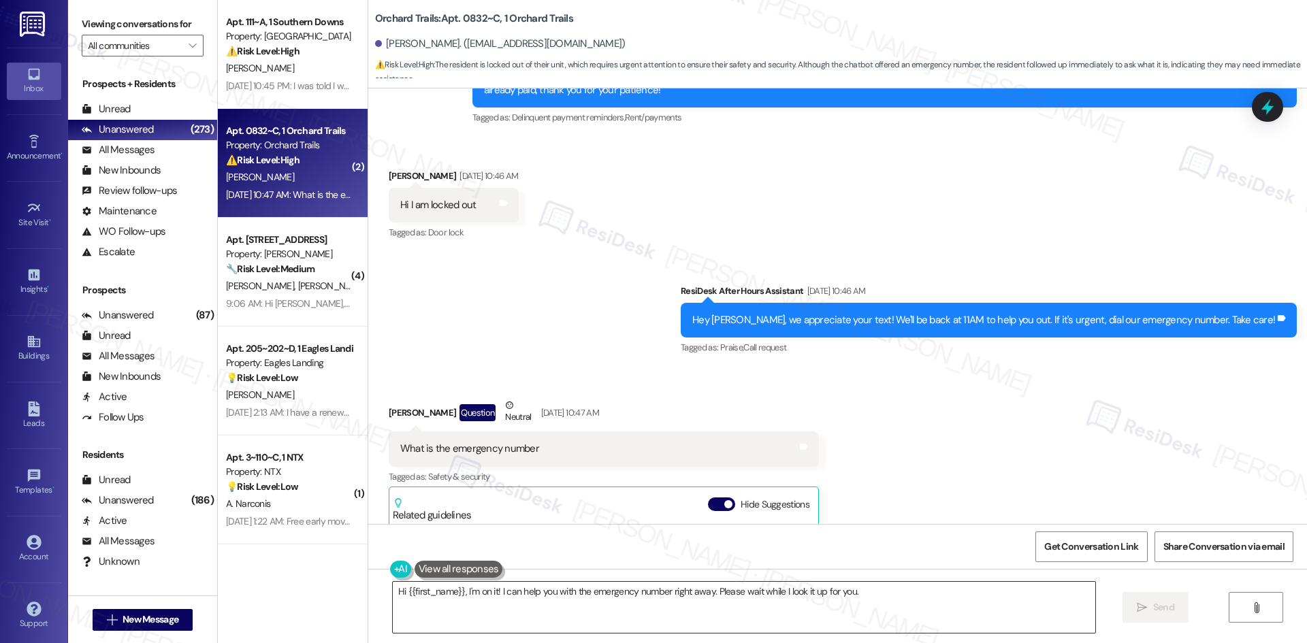
drag, startPoint x: 637, startPoint y: 612, endPoint x: 649, endPoint y: 608, distance: 12.9
click at [638, 612] on textarea "Hi {{first_name}}, I'm on it! I can help you with the emergency number right aw…" at bounding box center [744, 607] width 702 height 51
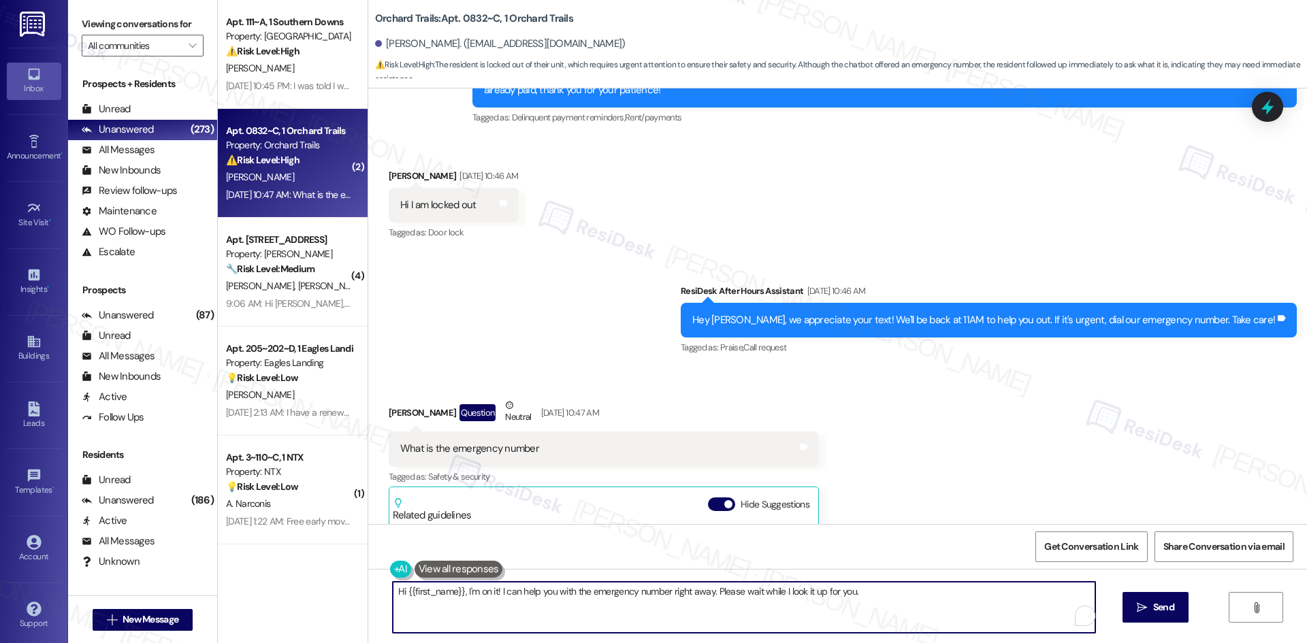
paste textarea "Jordon, just checking in—were you able to get back into your apartment? I don’t…"
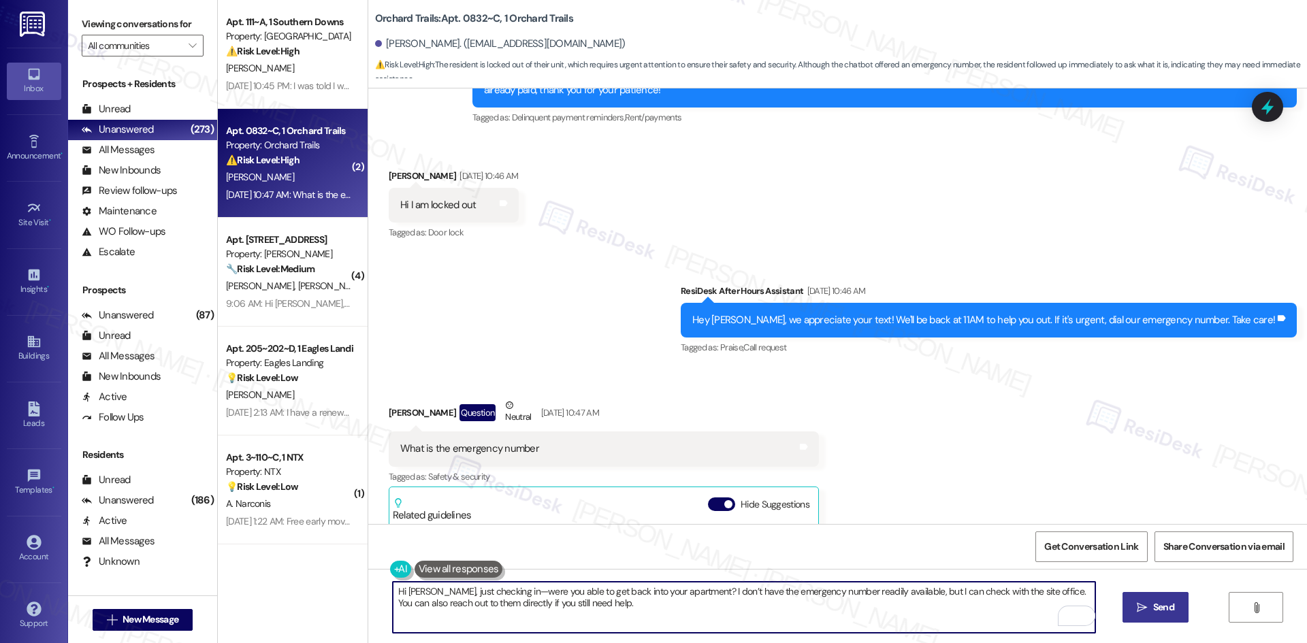
type textarea "Hi Jordon, just checking in—were you able to get back into your apartment? I do…"
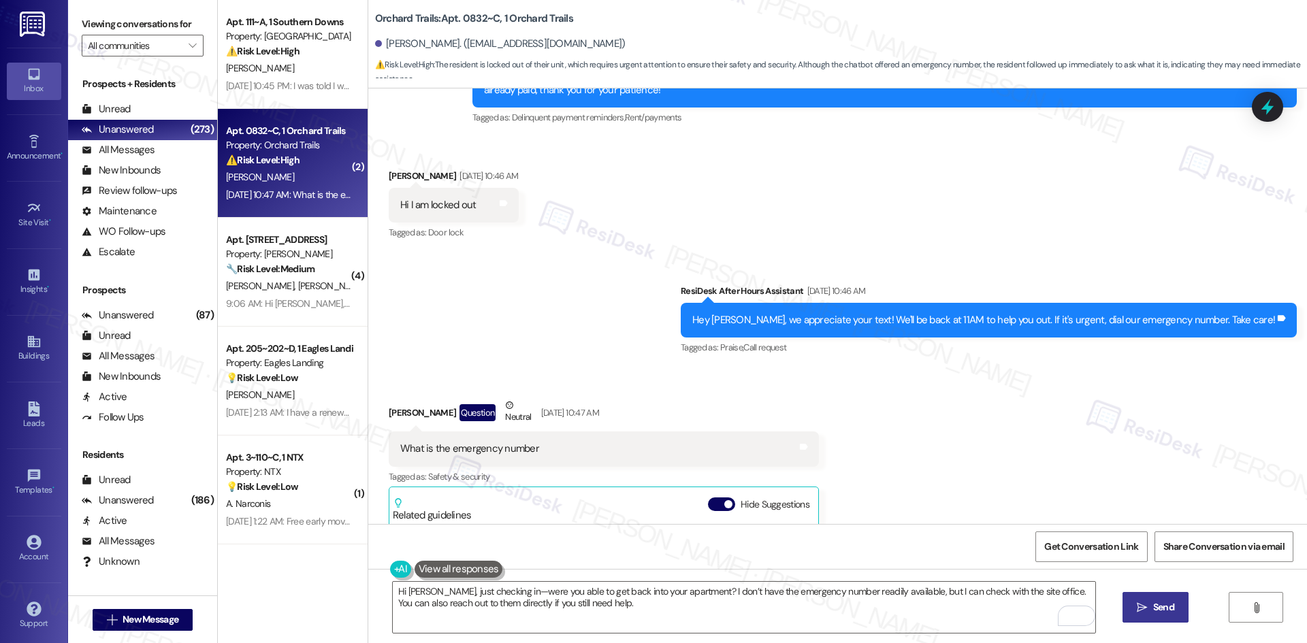
click at [1171, 608] on span "Send" at bounding box center [1163, 607] width 21 height 14
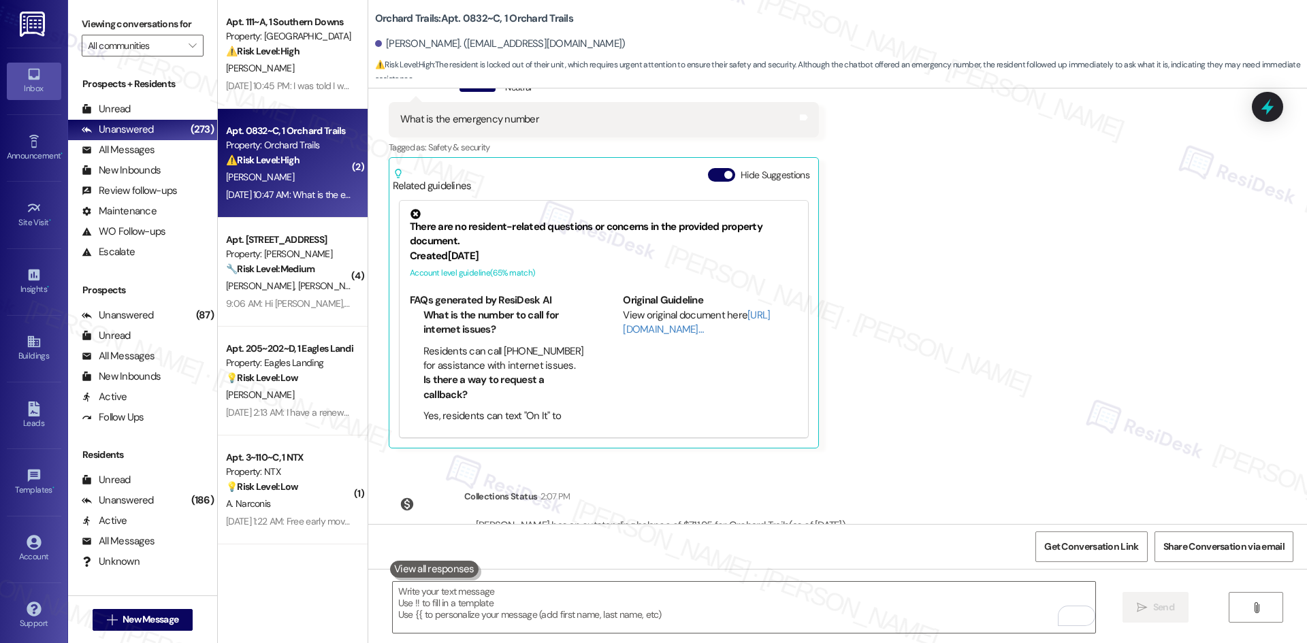
scroll to position [1043, 0]
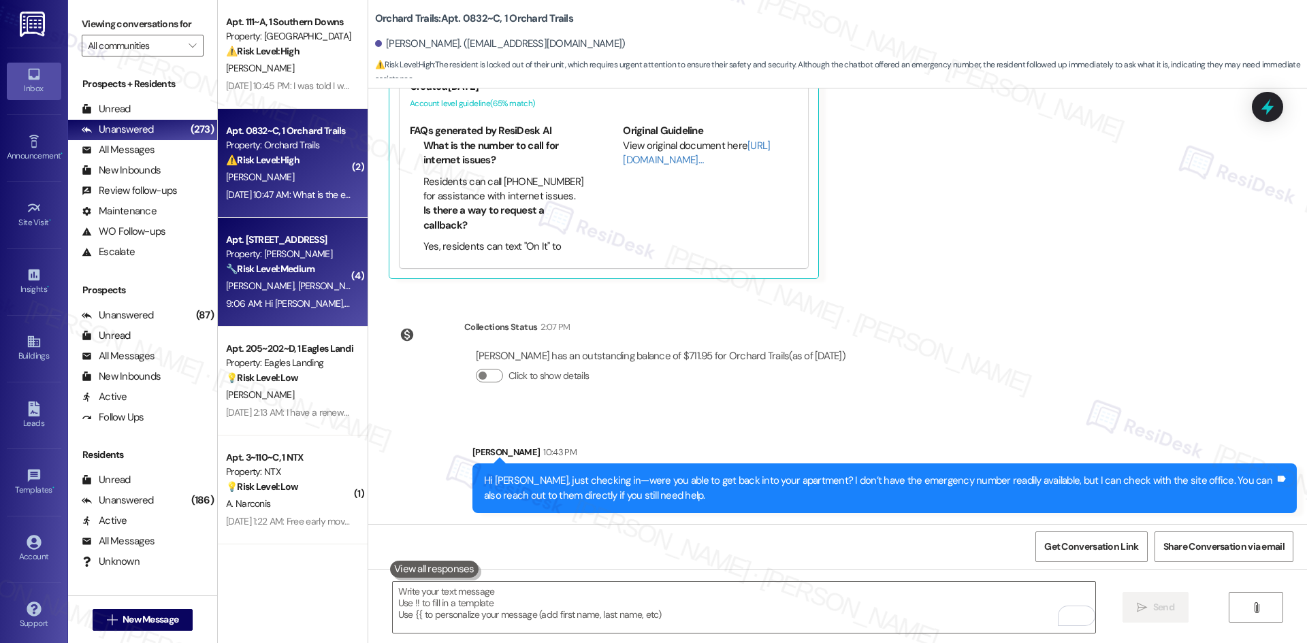
click at [297, 286] on span "[PERSON_NAME]" at bounding box center [331, 286] width 68 height 12
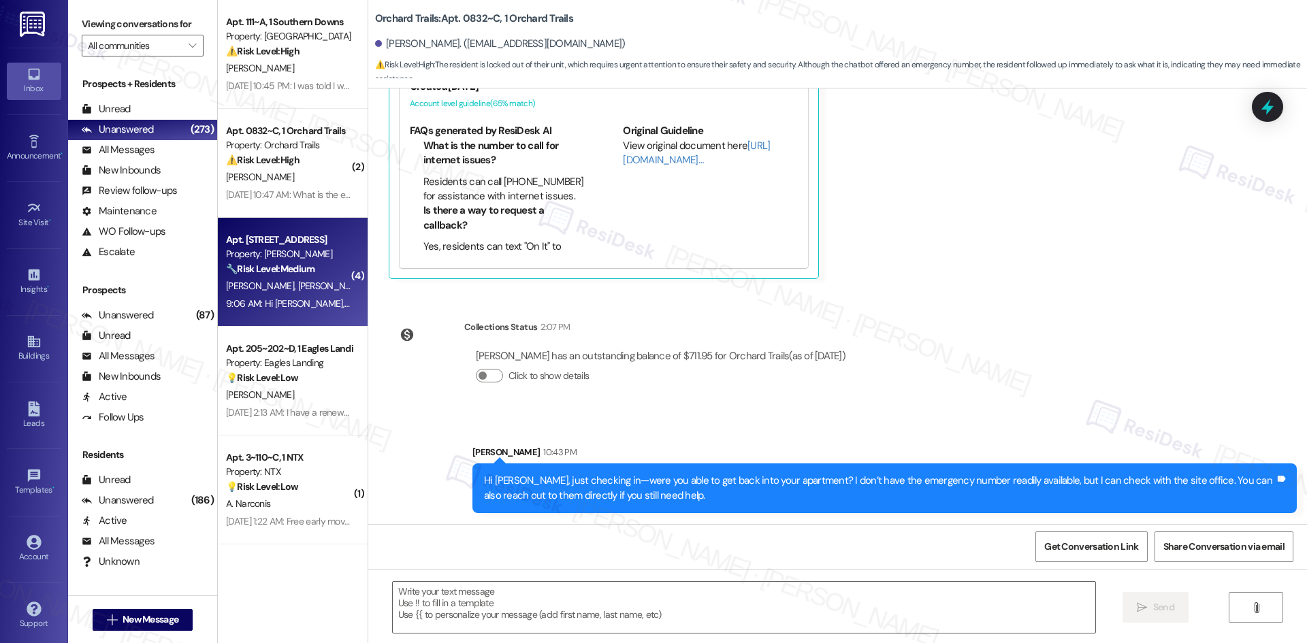
type textarea "Fetching suggested responses. Please feel free to read through the conversation…"
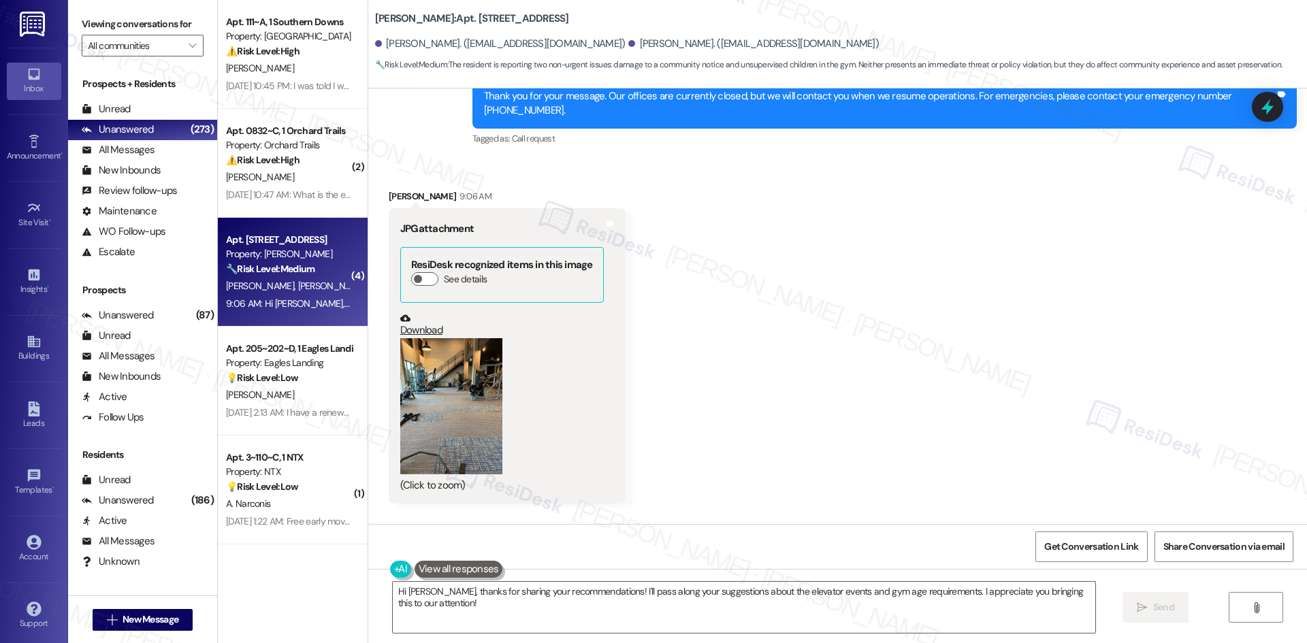
scroll to position [3376, 0]
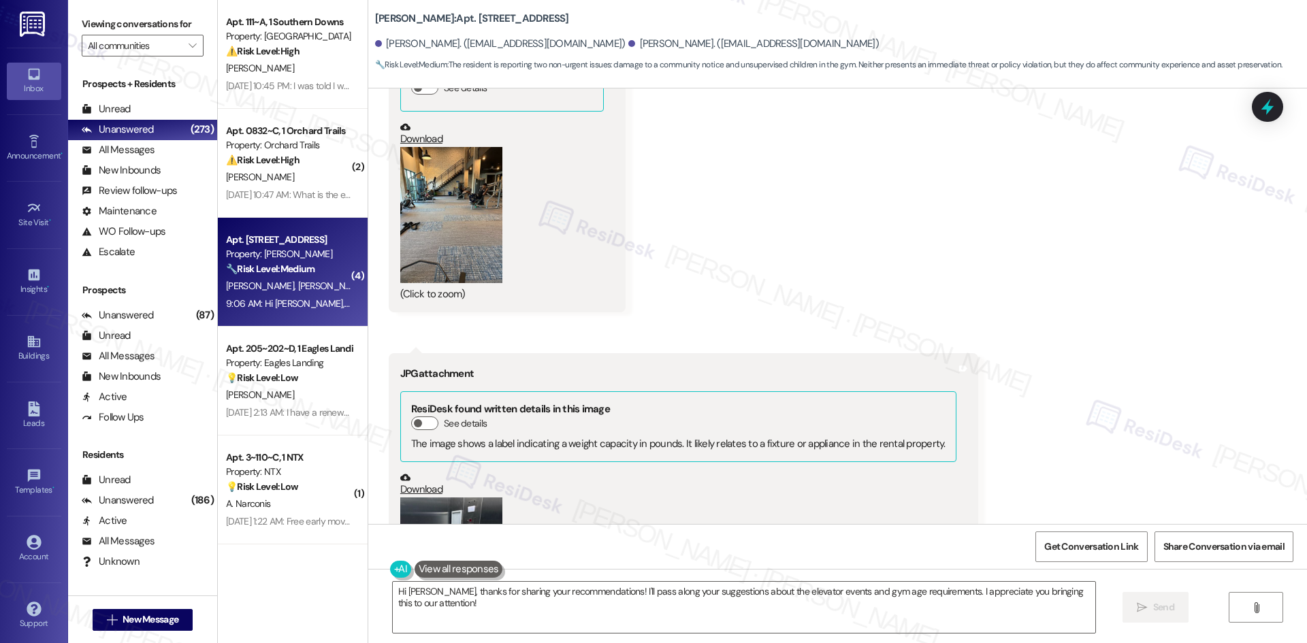
click at [433, 164] on button "Zoom image" at bounding box center [451, 215] width 102 height 136
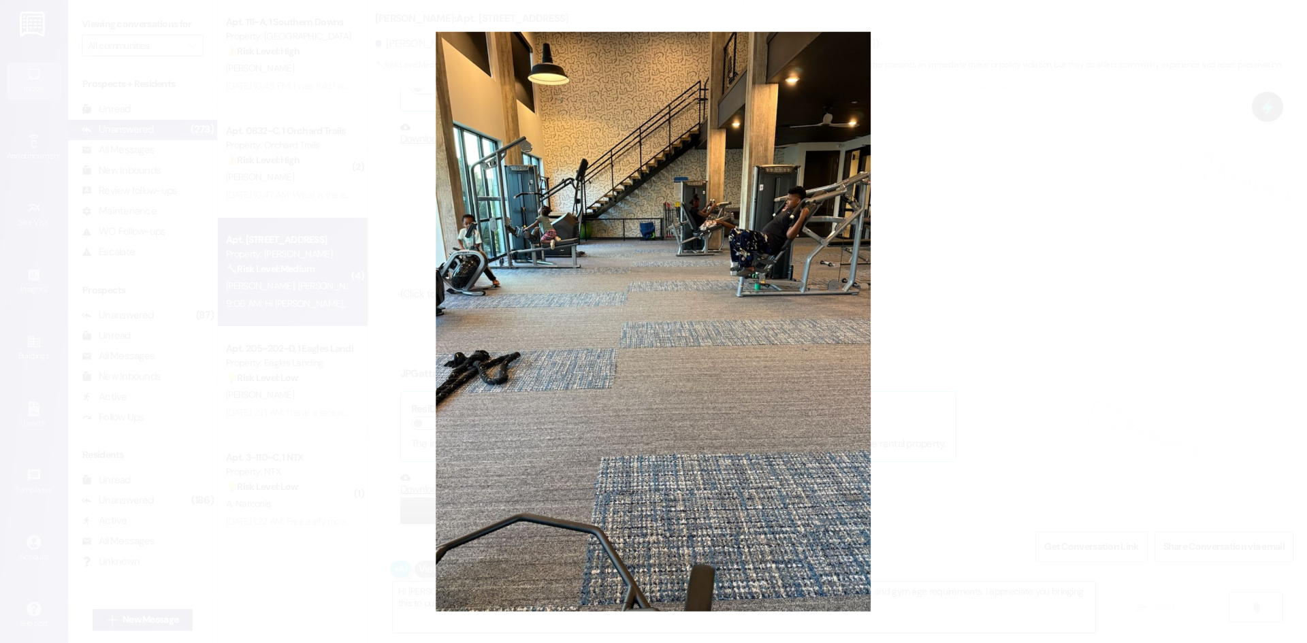
click at [1200, 94] on button "Unzoom image" at bounding box center [653, 321] width 1307 height 643
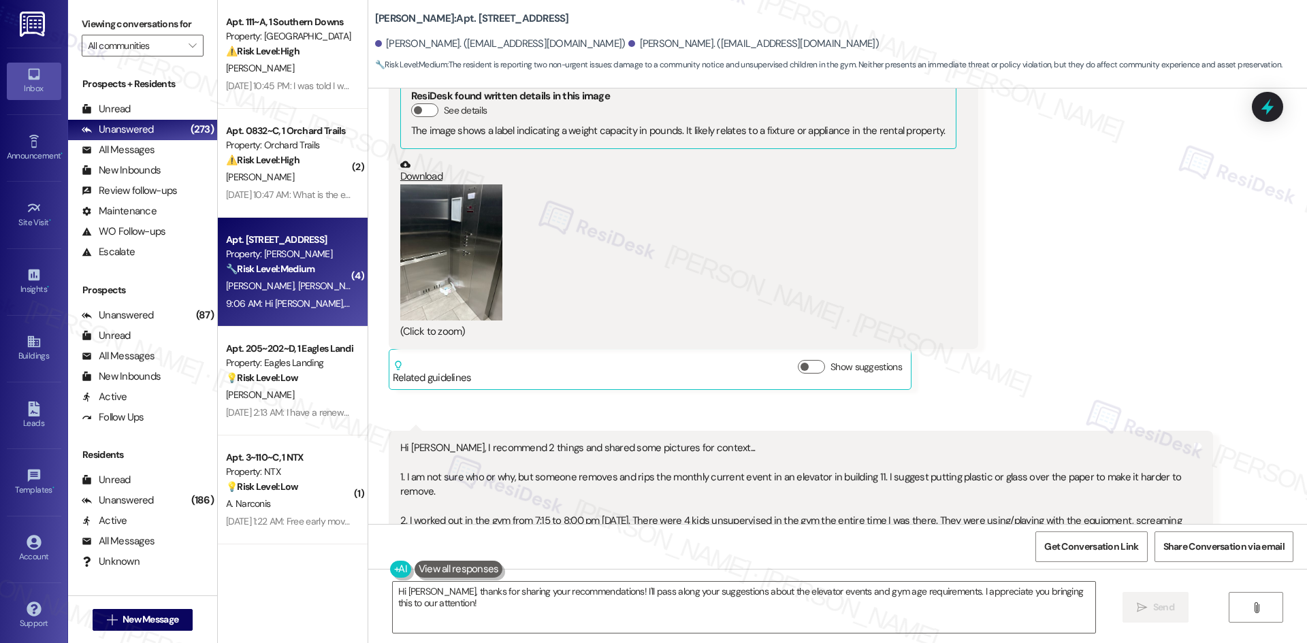
scroll to position [3716, 0]
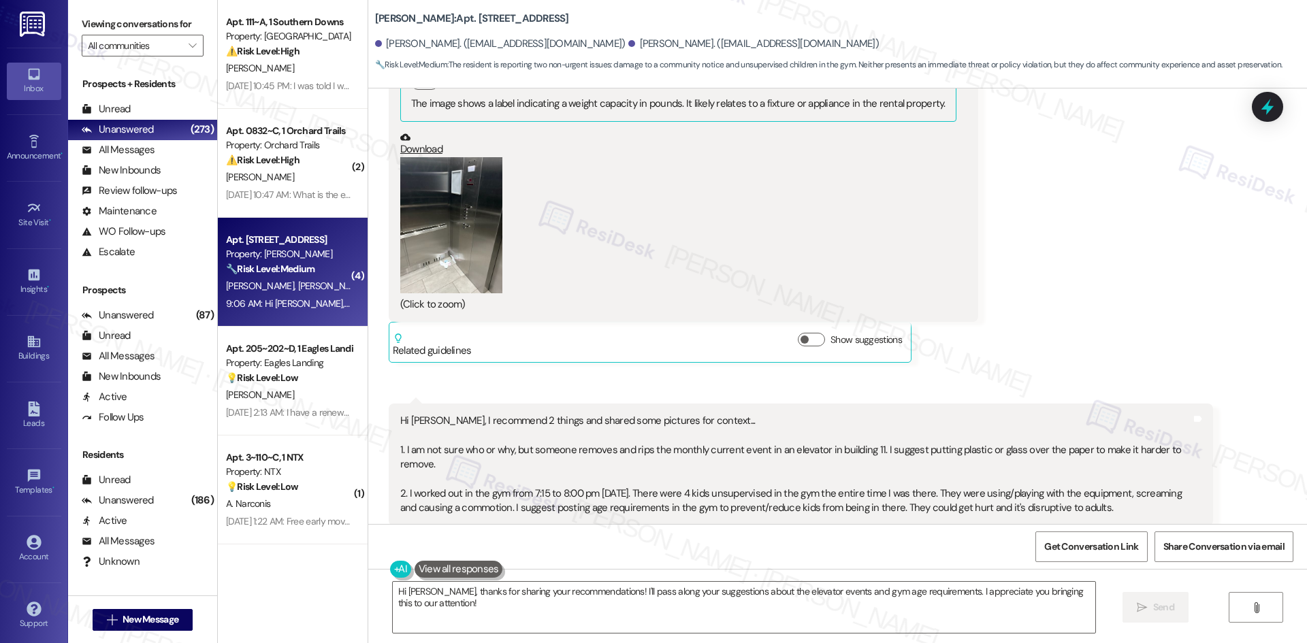
click at [1100, 252] on div "Received via SMS Daniel Afseth 9:06 AM JPG attachment ResiDesk recognized items…" at bounding box center [837, 111] width 938 height 969
click at [400, 193] on button "Zoom image" at bounding box center [451, 225] width 102 height 136
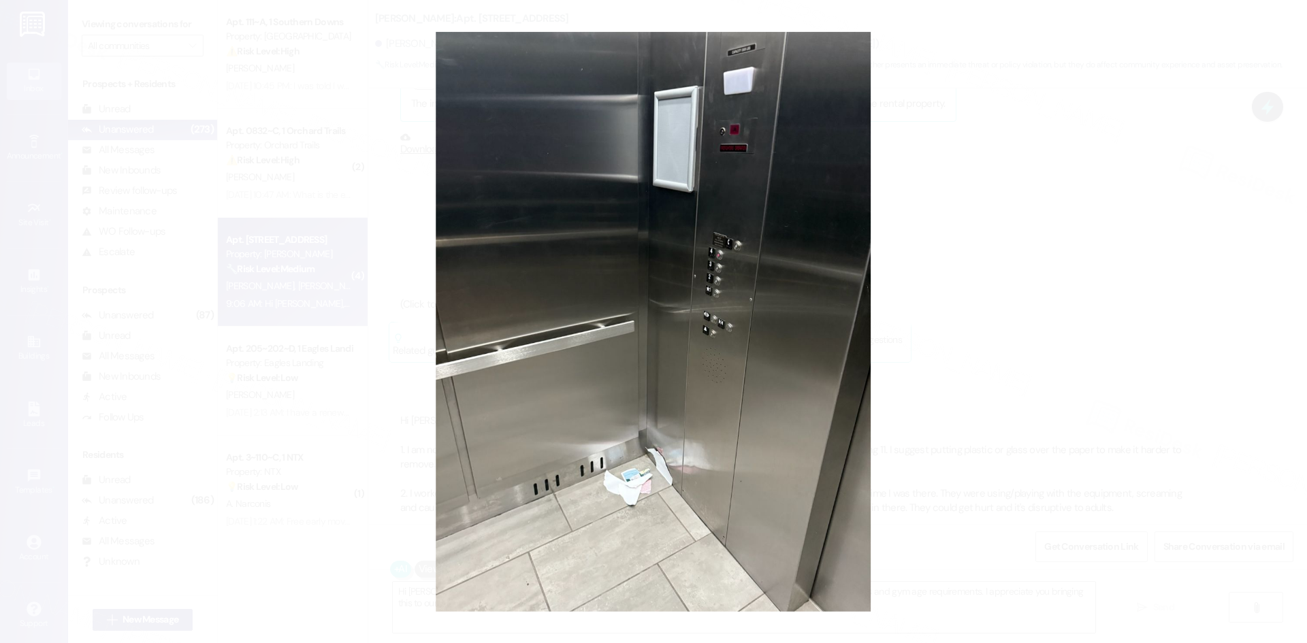
click at [1145, 335] on button "Unzoom image" at bounding box center [653, 321] width 1307 height 643
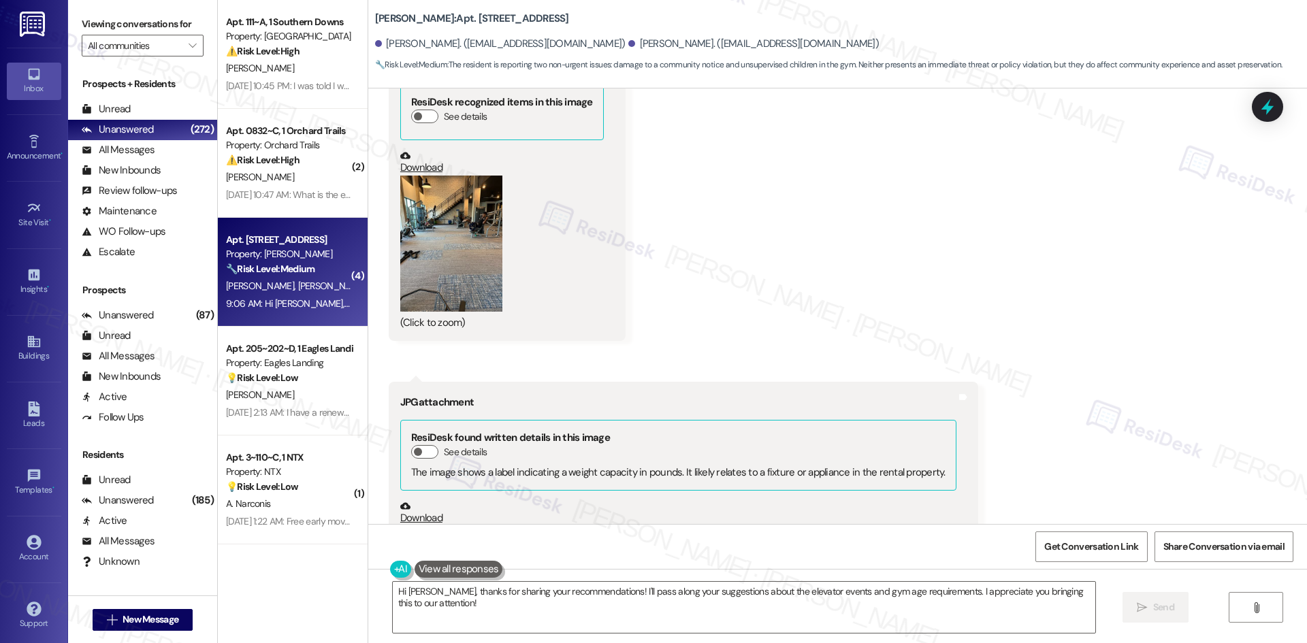
scroll to position [3308, 0]
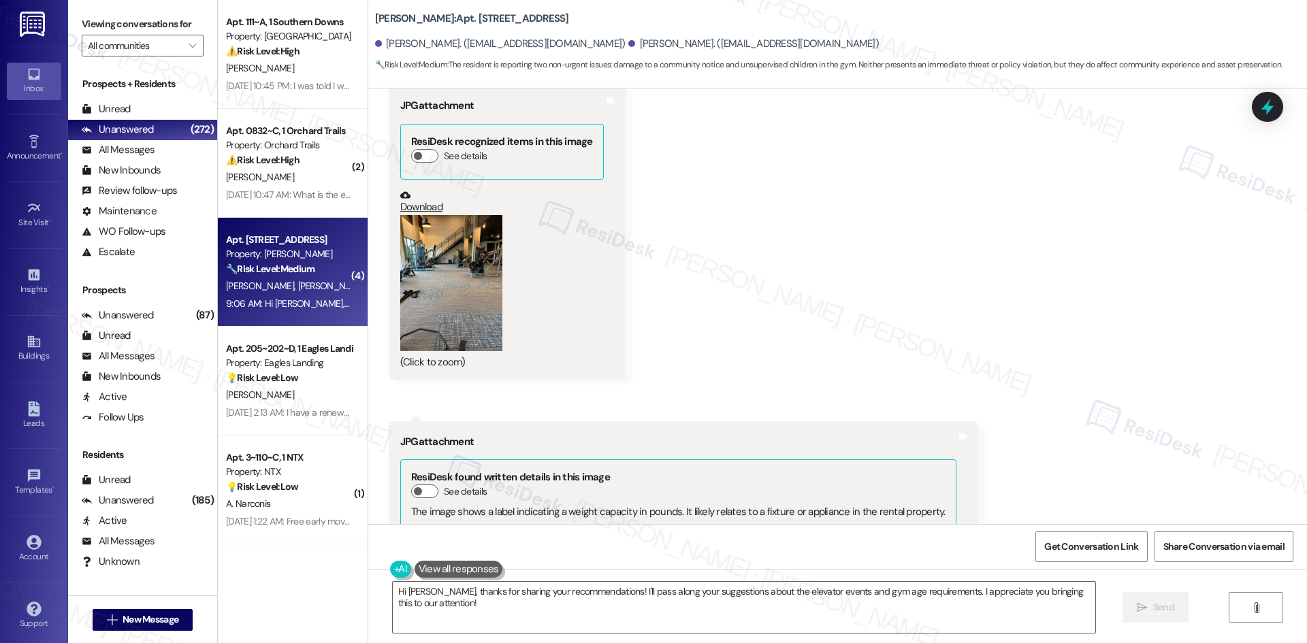
click at [445, 250] on button "Zoom image" at bounding box center [451, 283] width 102 height 136
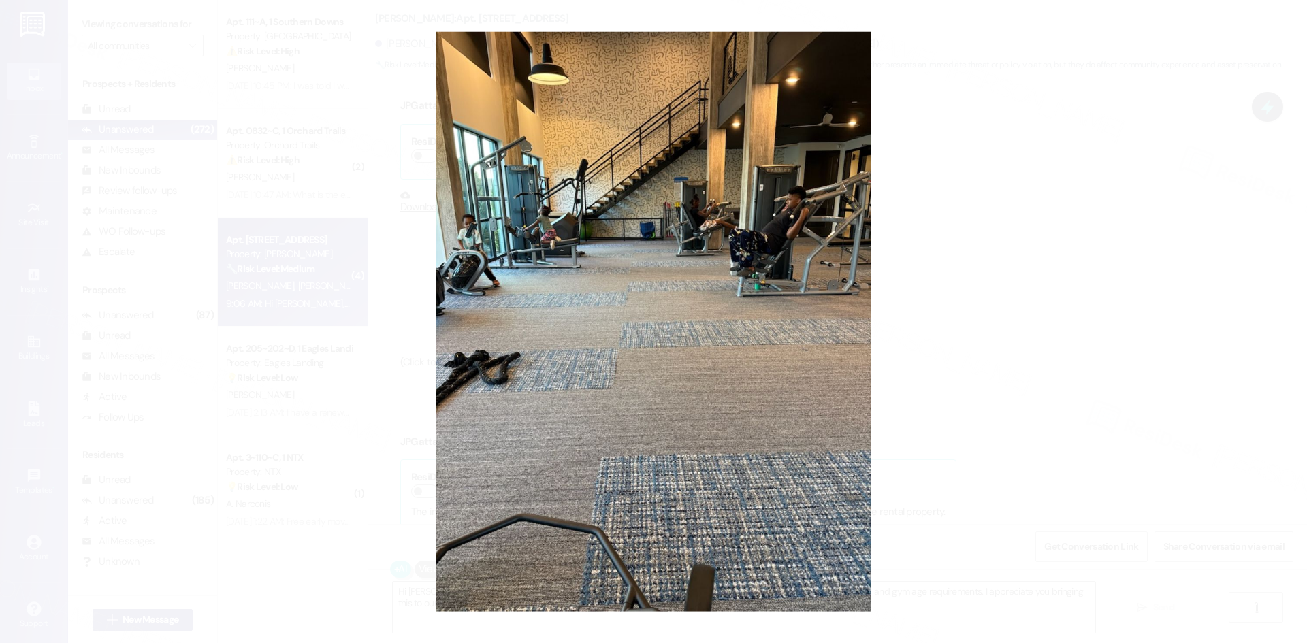
click at [1216, 306] on button "Unzoom image" at bounding box center [653, 321] width 1307 height 643
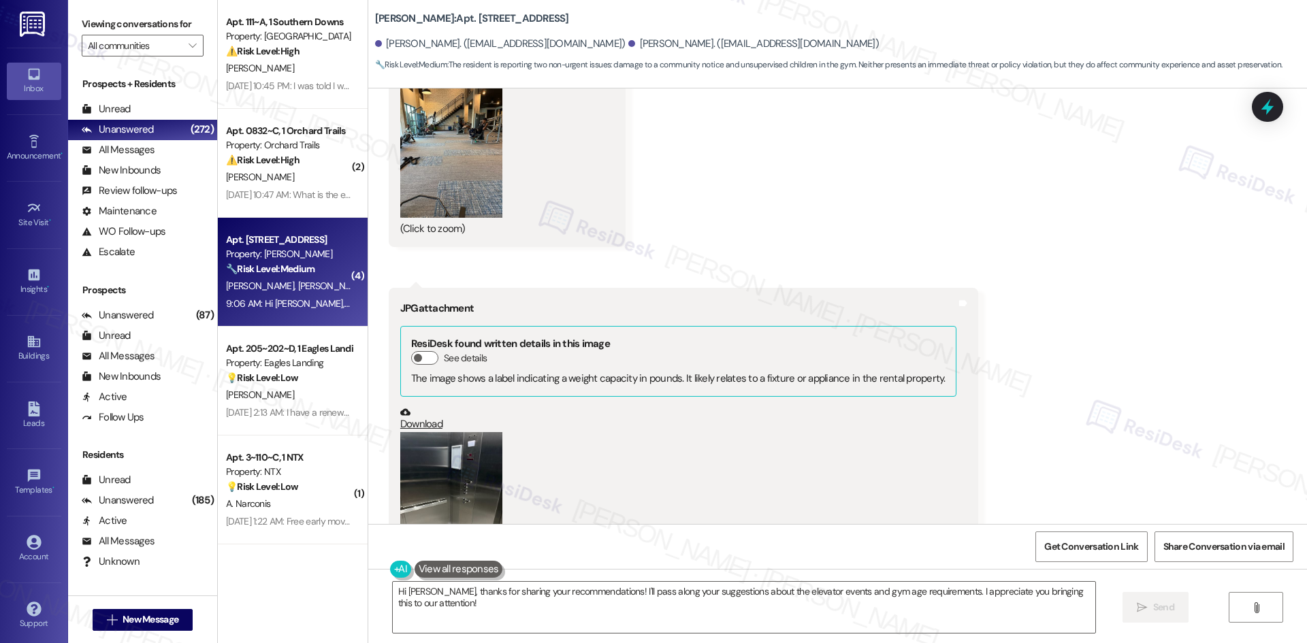
scroll to position [3376, 0]
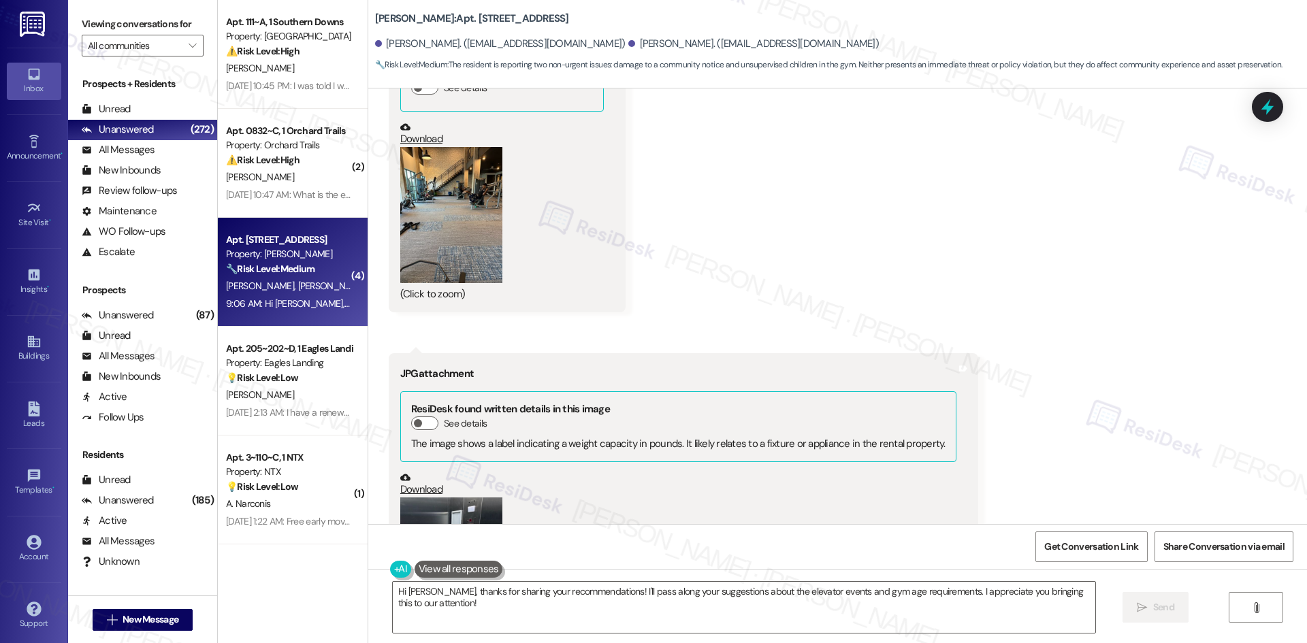
click at [402, 182] on button "Zoom image" at bounding box center [451, 215] width 102 height 136
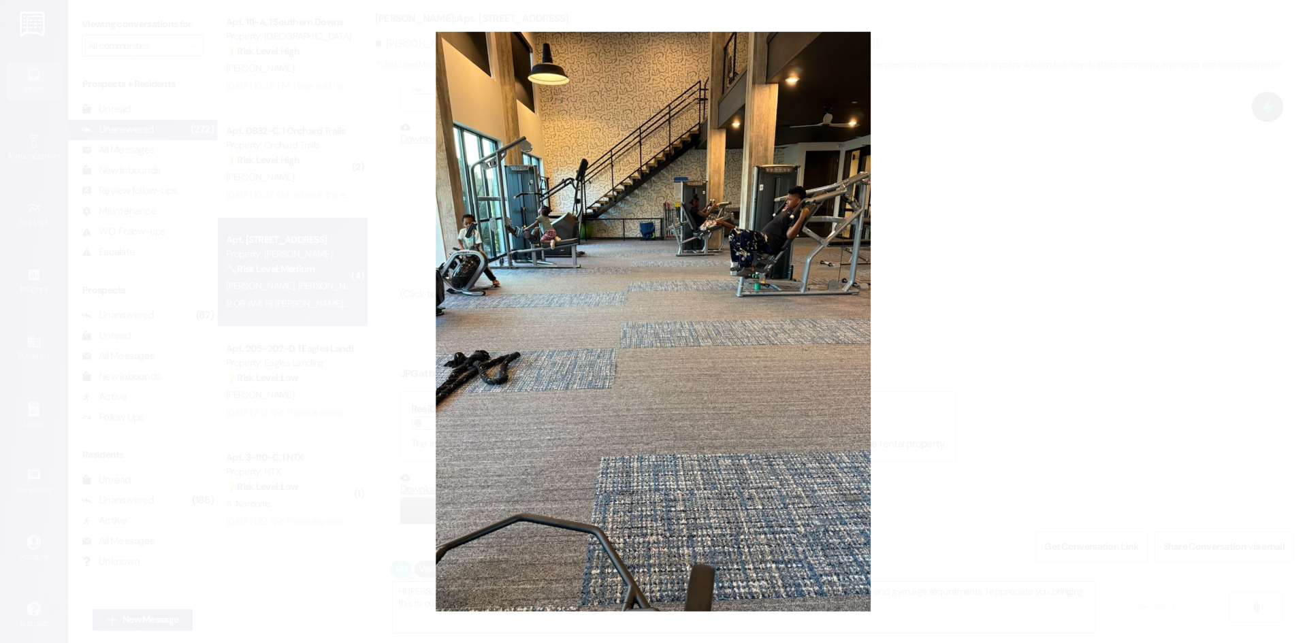
click at [1055, 210] on button "Unzoom image" at bounding box center [653, 321] width 1307 height 643
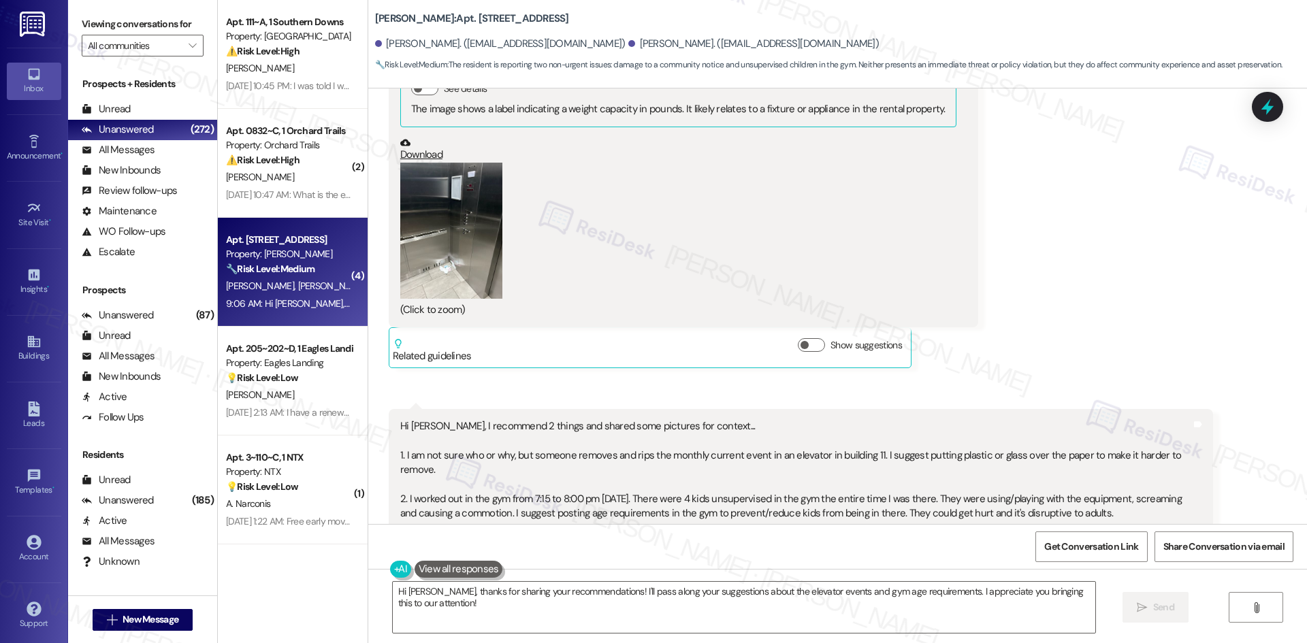
scroll to position [3716, 0]
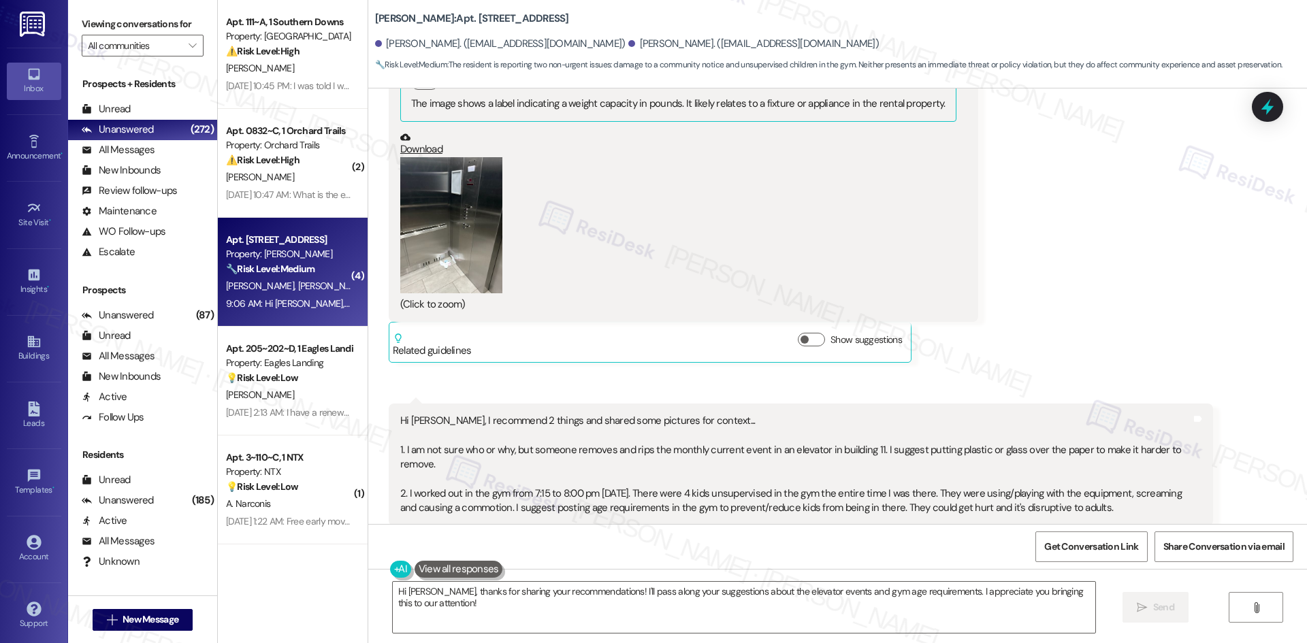
drag, startPoint x: 384, startPoint y: 348, endPoint x: 1138, endPoint y: 437, distance: 759.1
click at [1138, 437] on div "Hi Tessa, I recommend 2 things and shared some pictures for context... 1. I am …" at bounding box center [801, 465] width 824 height 122
copy div "Hi Tessa, I recommend 2 things and shared some pictures for context... 1. I am …"
click at [1121, 267] on div "Received via SMS Daniel Afseth 9:06 AM JPG attachment ResiDesk recognized items…" at bounding box center [837, 111] width 938 height 969
click at [1083, 299] on div "Received via SMS Daniel Afseth 9:06 AM JPG attachment ResiDesk recognized items…" at bounding box center [837, 111] width 938 height 969
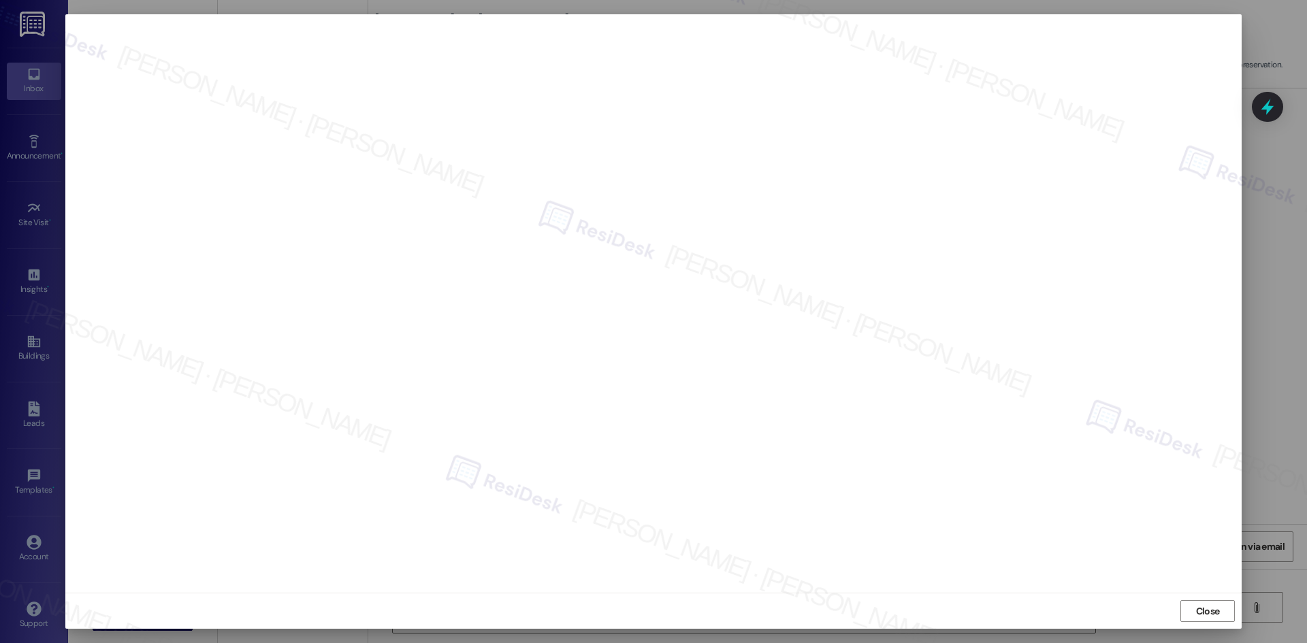
drag, startPoint x: 1216, startPoint y: 613, endPoint x: 1206, endPoint y: 606, distance: 12.1
click at [1215, 612] on span "Close" at bounding box center [1208, 611] width 24 height 14
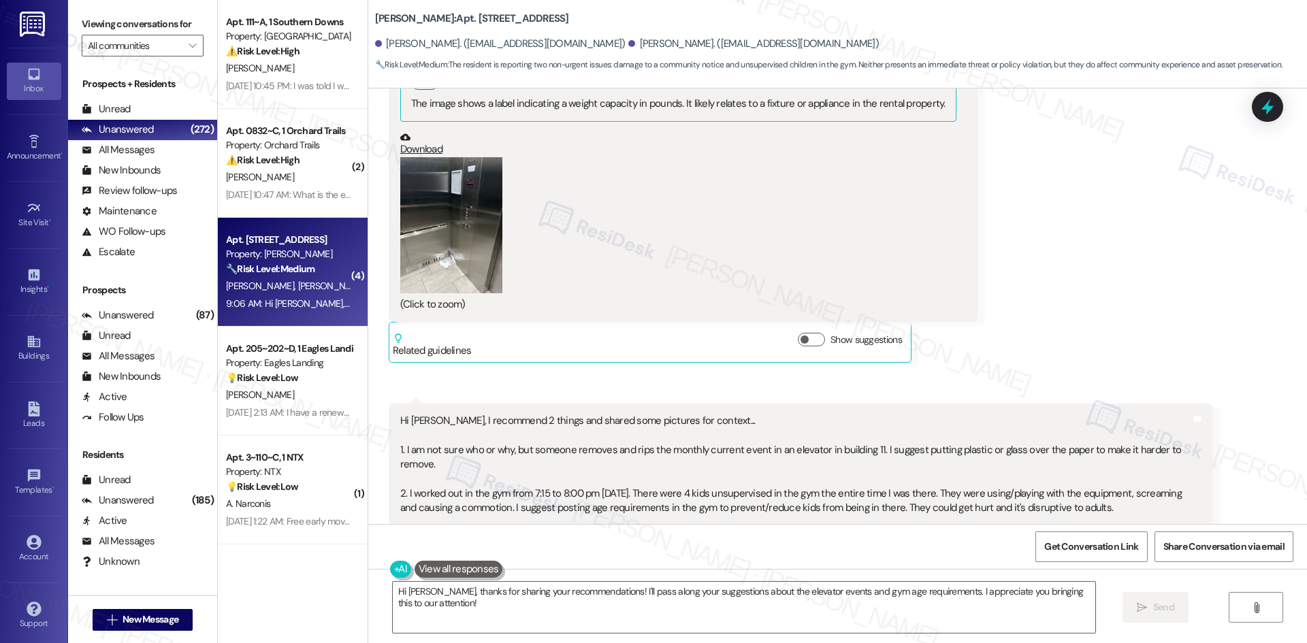
click at [1024, 254] on div "Received via SMS Daniel Afseth 9:06 AM JPG attachment ResiDesk recognized items…" at bounding box center [837, 111] width 938 height 969
click at [1040, 495] on div "Daniel Afseth 9:06 AM Hi Tessa, I recommend 2 things and shared some pictures f…" at bounding box center [801, 495] width 824 height 183
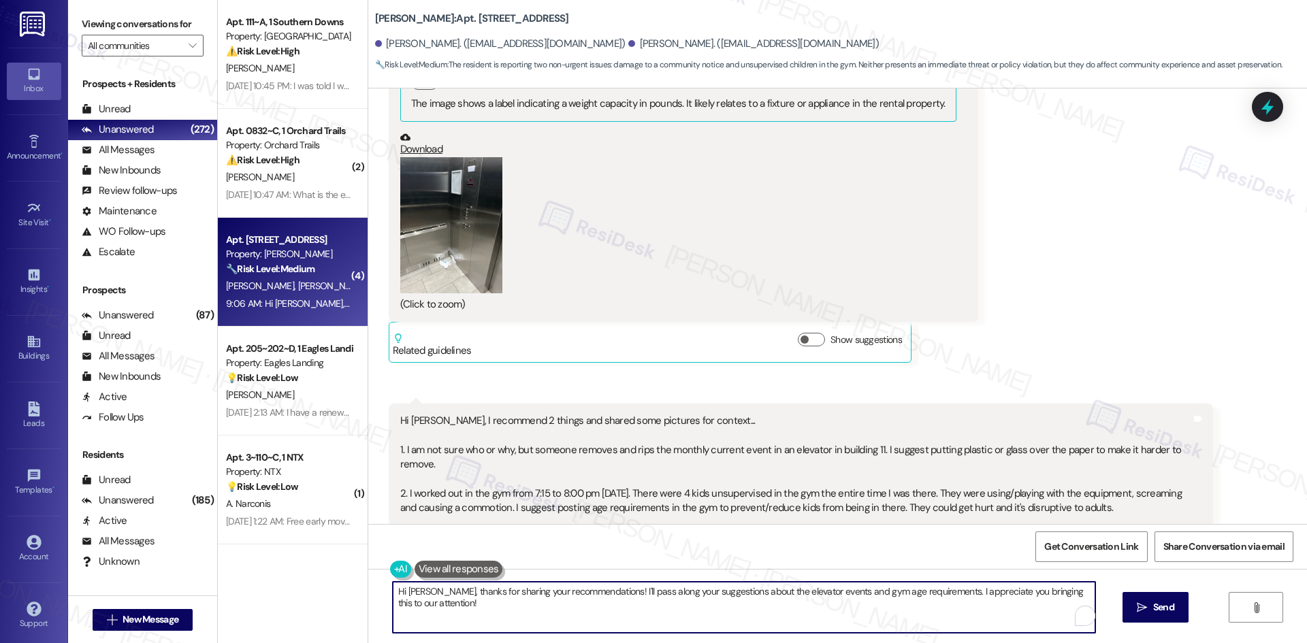
click at [620, 612] on textarea "Hi Daniel, thanks for sharing your recommendations! I'll pass along your sugges…" at bounding box center [744, 607] width 702 height 51
paste textarea "I understand your concerns and appreciate you sharing the details and pictures.…"
type textarea "I understand your concerns and appreciate you sharing the details and pictures.…"
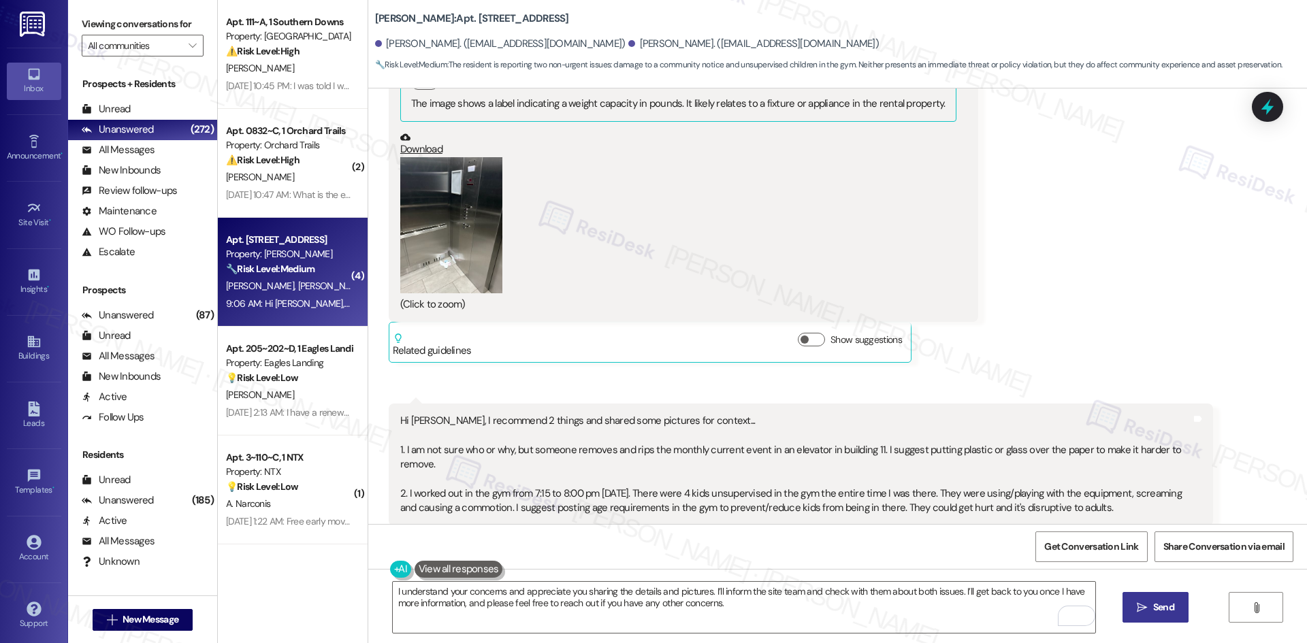
click at [1150, 616] on button " Send" at bounding box center [1155, 607] width 66 height 31
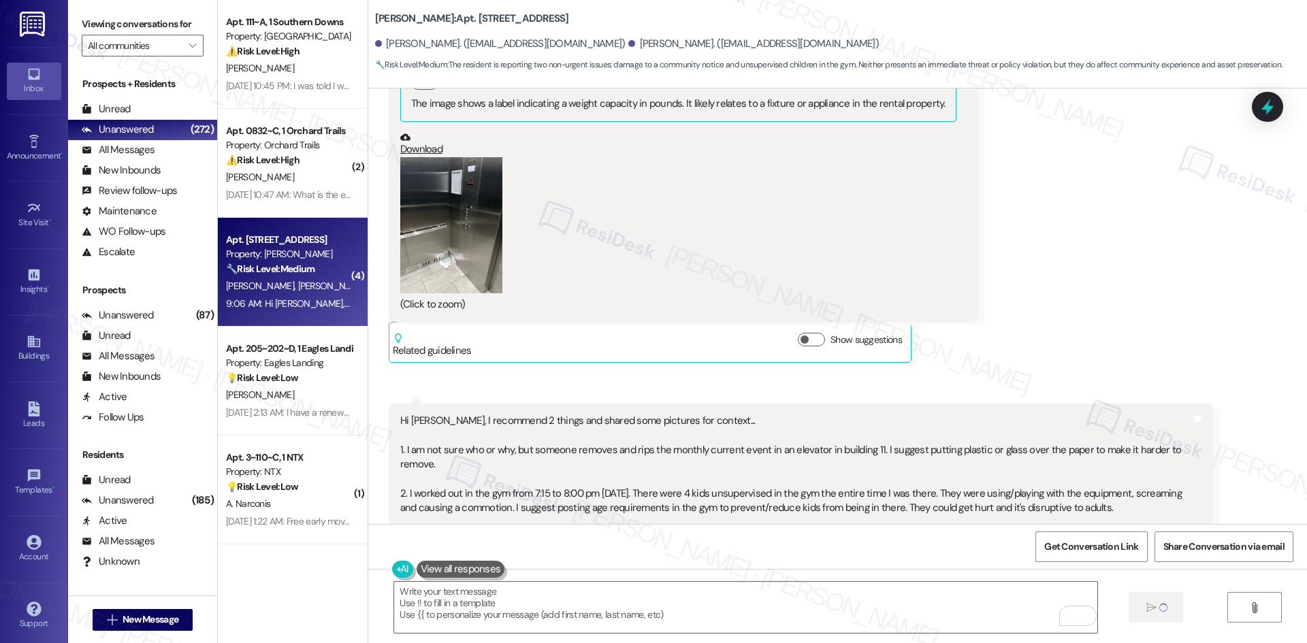
scroll to position [3715, 0]
click at [429, 212] on button "Zoom image" at bounding box center [451, 226] width 102 height 136
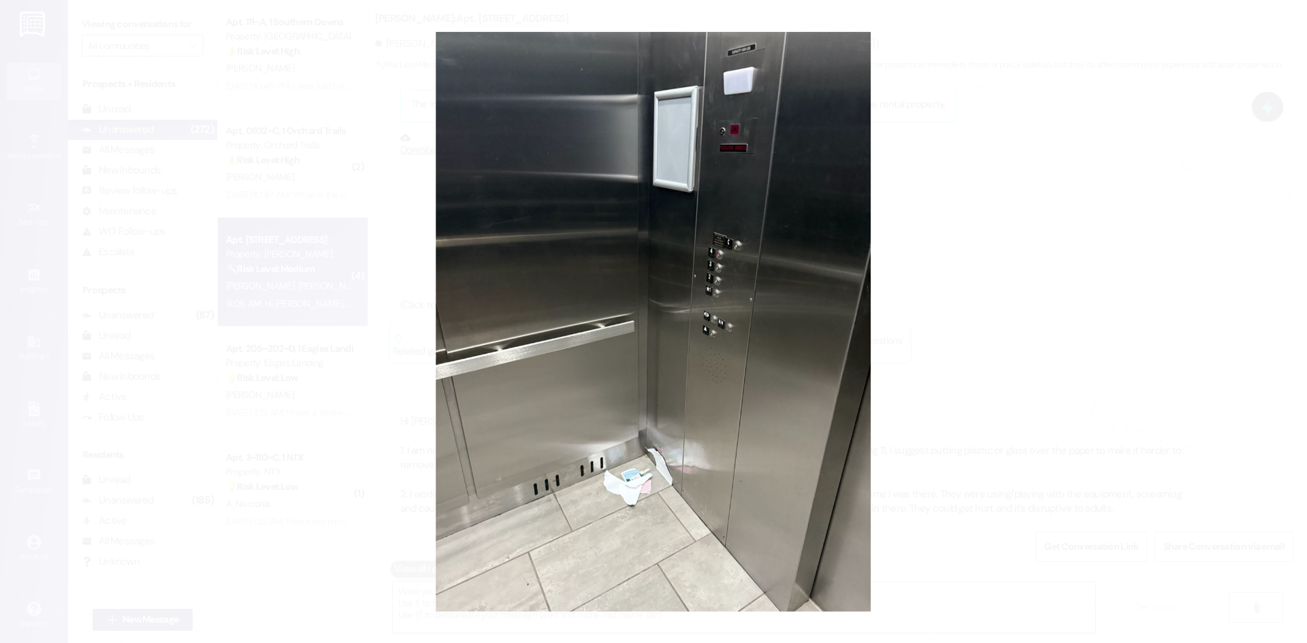
click at [1156, 374] on button "Unzoom image" at bounding box center [653, 321] width 1307 height 643
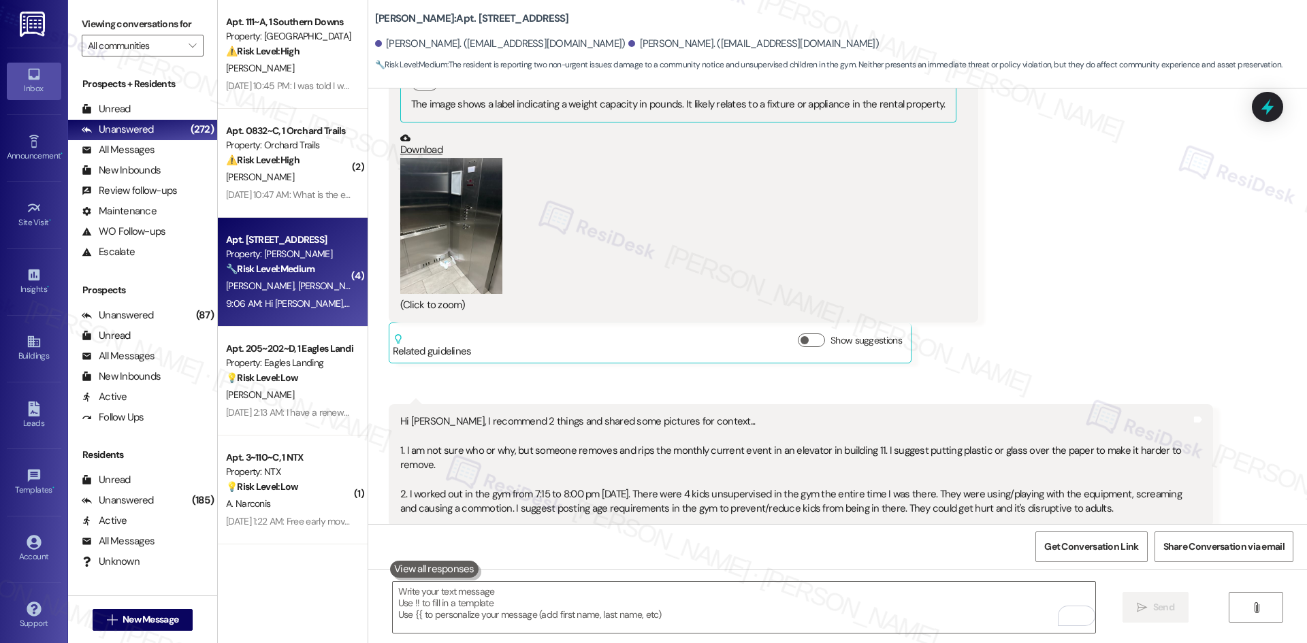
click at [1187, 267] on div "Received via SMS Daniel Afseth 9:06 AM JPG attachment ResiDesk recognized items…" at bounding box center [837, 112] width 938 height 969
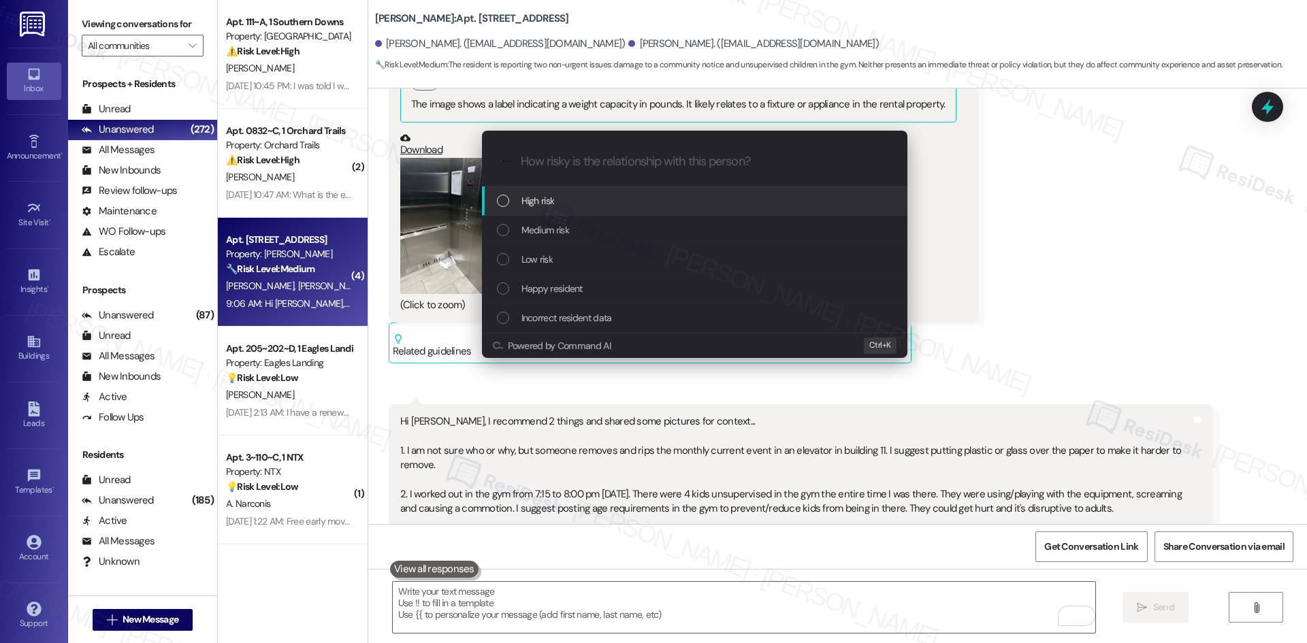
click at [1094, 227] on div "Escalate Conversation How risky is the relationship with this person? Topics (e…" at bounding box center [653, 321] width 1307 height 643
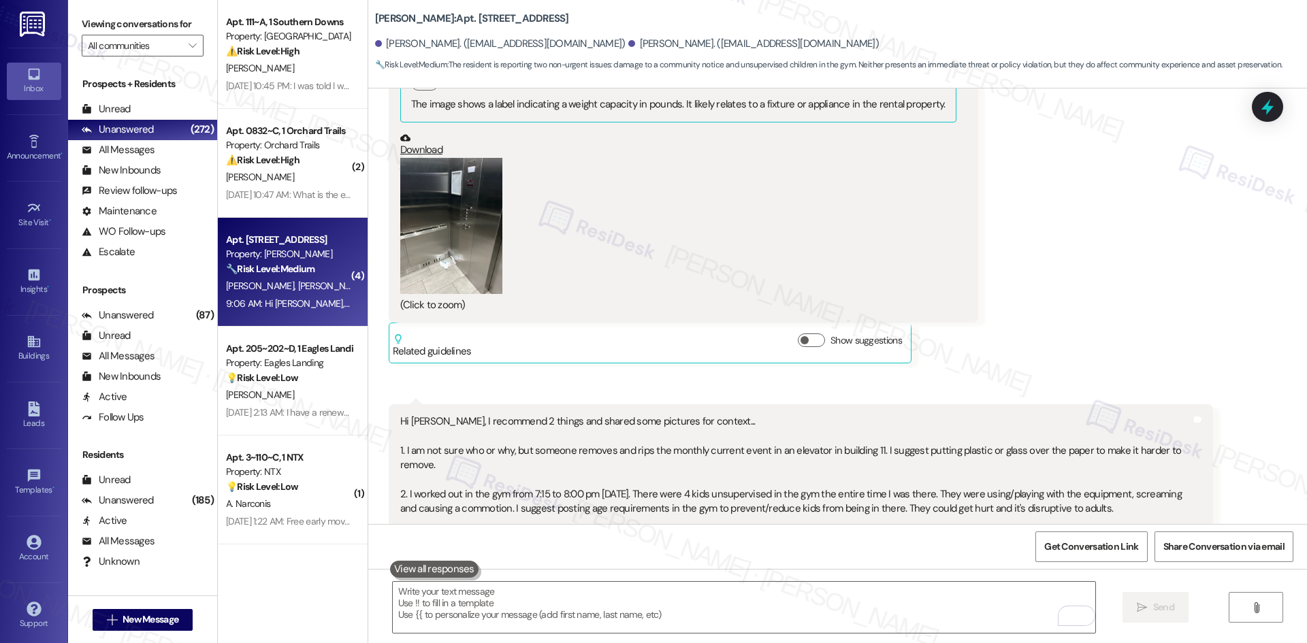
click at [1051, 272] on div "Received via SMS Daniel Afseth 9:06 AM JPG attachment ResiDesk recognized items…" at bounding box center [837, 112] width 938 height 969
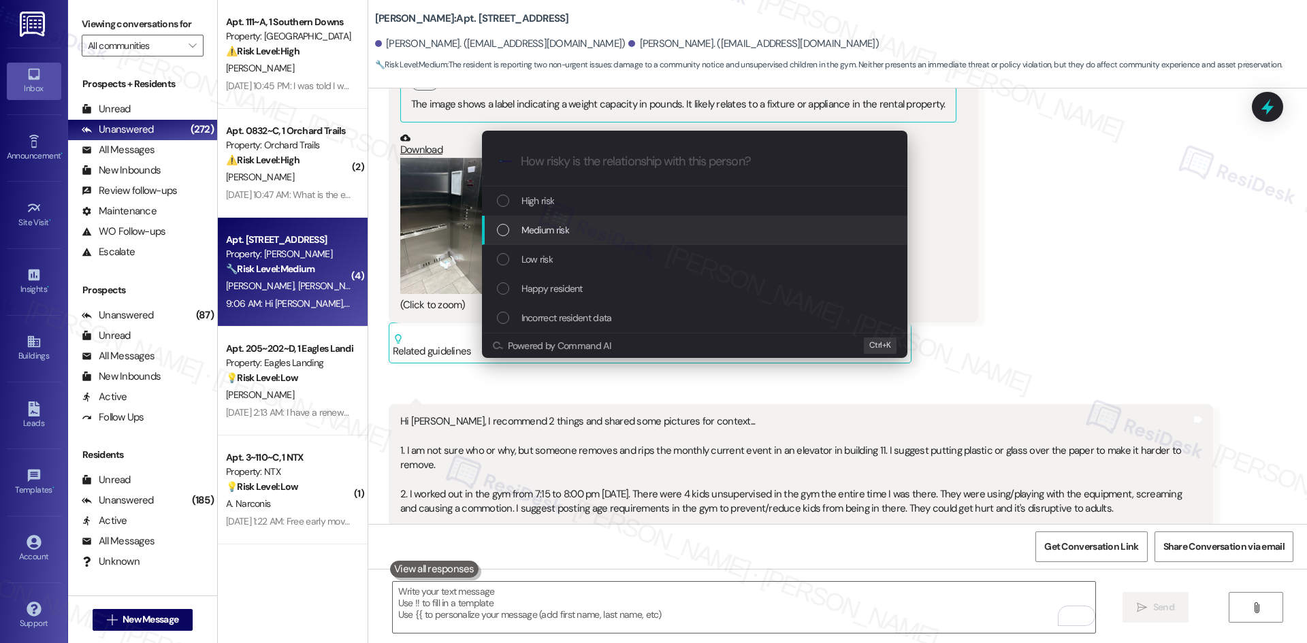
click at [598, 231] on div "Medium risk" at bounding box center [696, 230] width 398 height 15
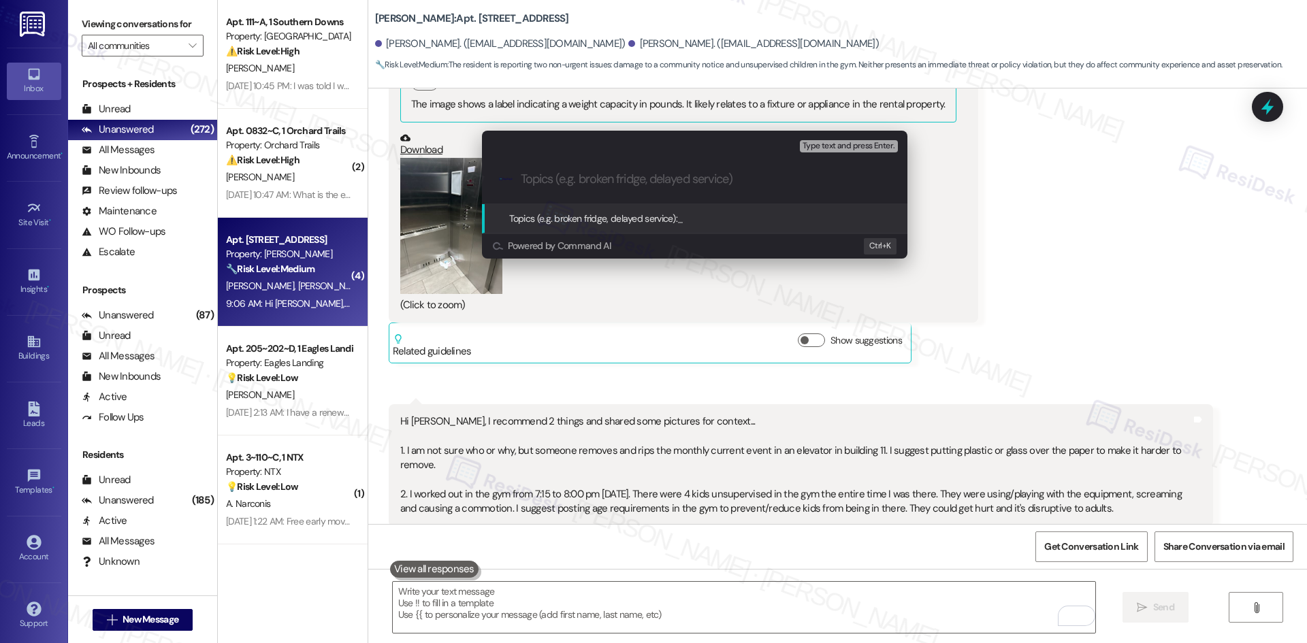
click at [647, 172] on input "Topics (e.g. broken fridge, delayed service)" at bounding box center [705, 179] width 369 height 14
paste input "Elevator Current Event Removal & Unsupervised Children in Gym"
type input "Elevator Current Event Removal & Unsupervised Children in Gym"
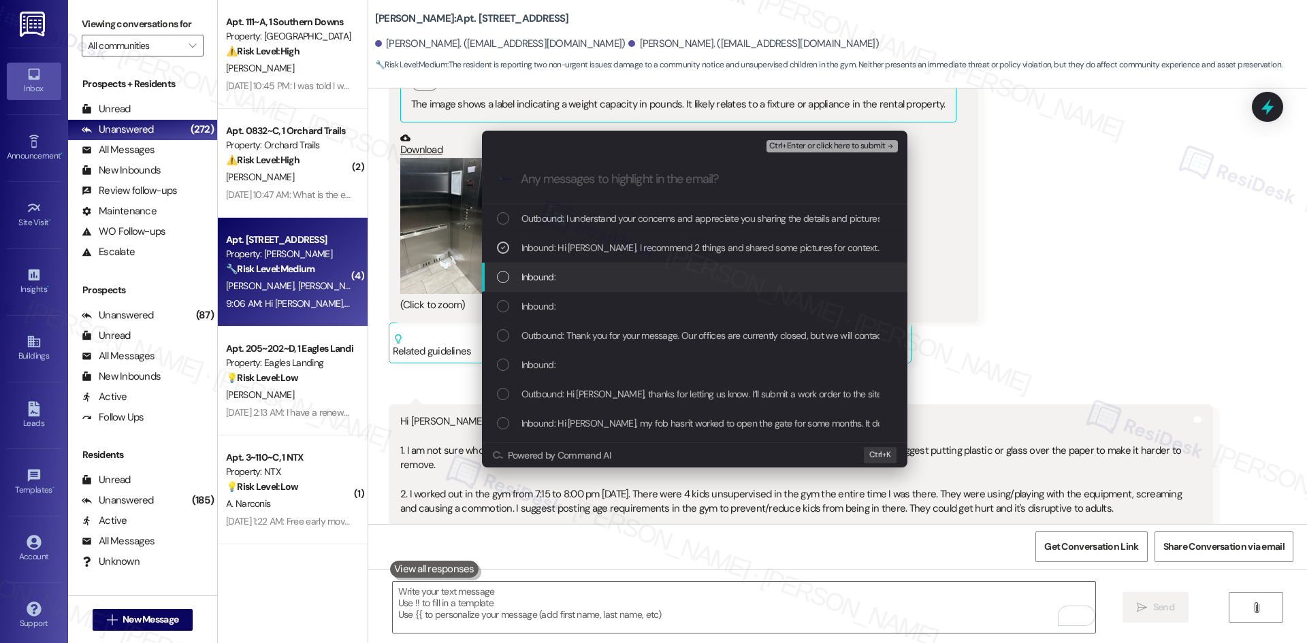
click at [678, 272] on div "Inbound:" at bounding box center [696, 276] width 398 height 15
click at [668, 300] on div "Inbound:" at bounding box center [696, 306] width 398 height 15
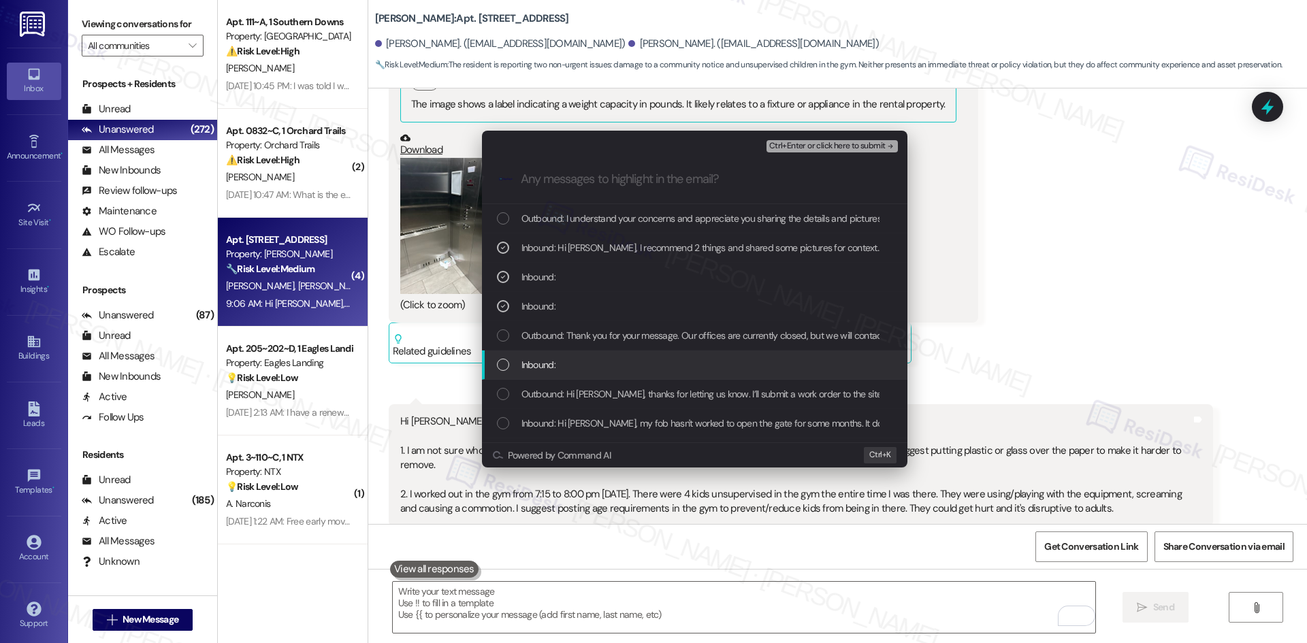
drag, startPoint x: 802, startPoint y: 352, endPoint x: 803, endPoint y: 360, distance: 7.6
click at [802, 359] on div "Inbound:" at bounding box center [694, 364] width 425 height 29
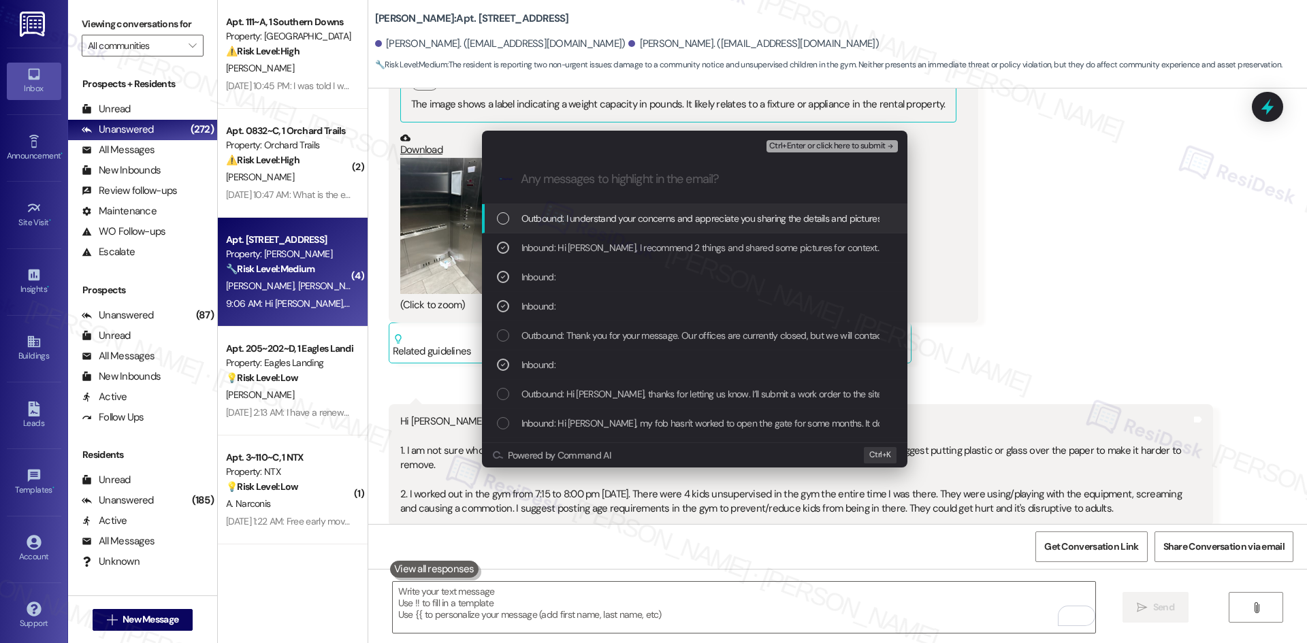
click at [878, 146] on span "Ctrl+Enter or click here to submit" at bounding box center [827, 147] width 116 height 10
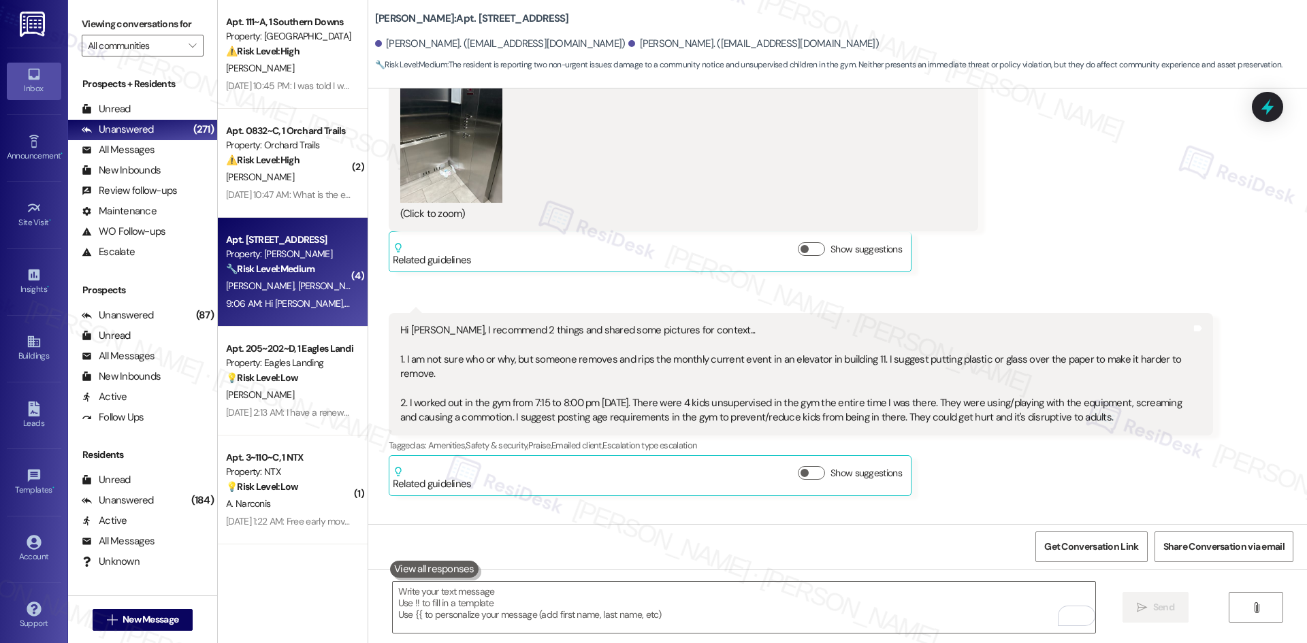
scroll to position [3846, 0]
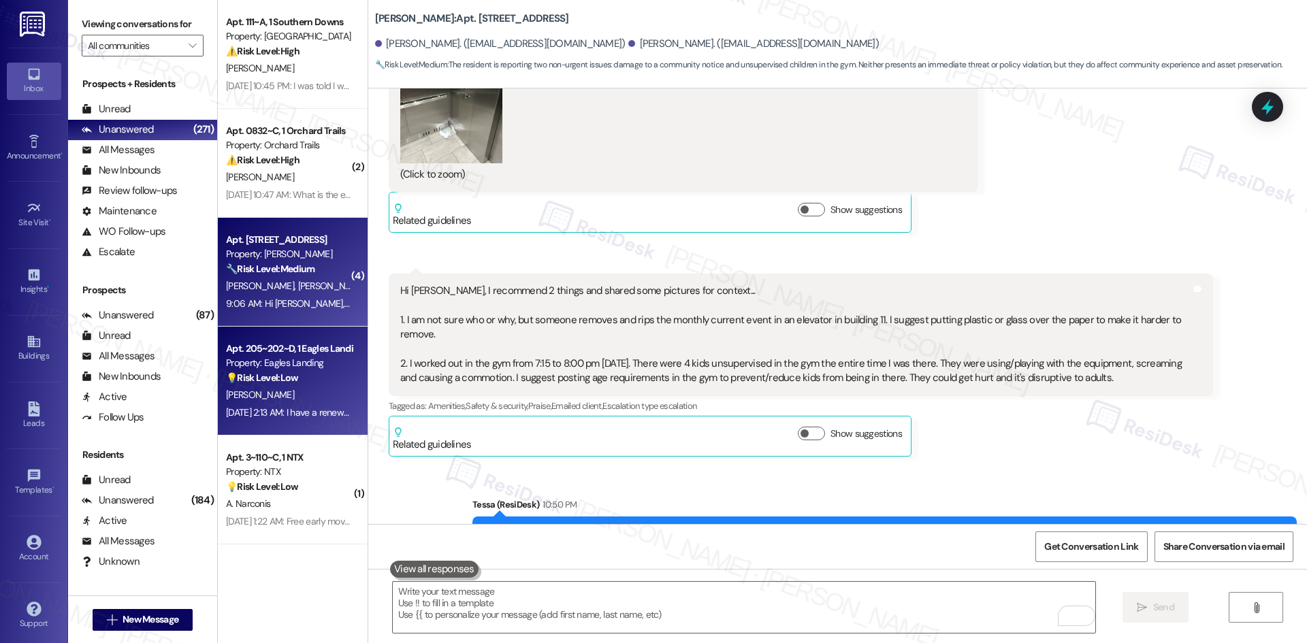
click at [302, 381] on div "💡 Risk Level: Low The resident is providing feedback on the key pick-up process…" at bounding box center [289, 378] width 126 height 14
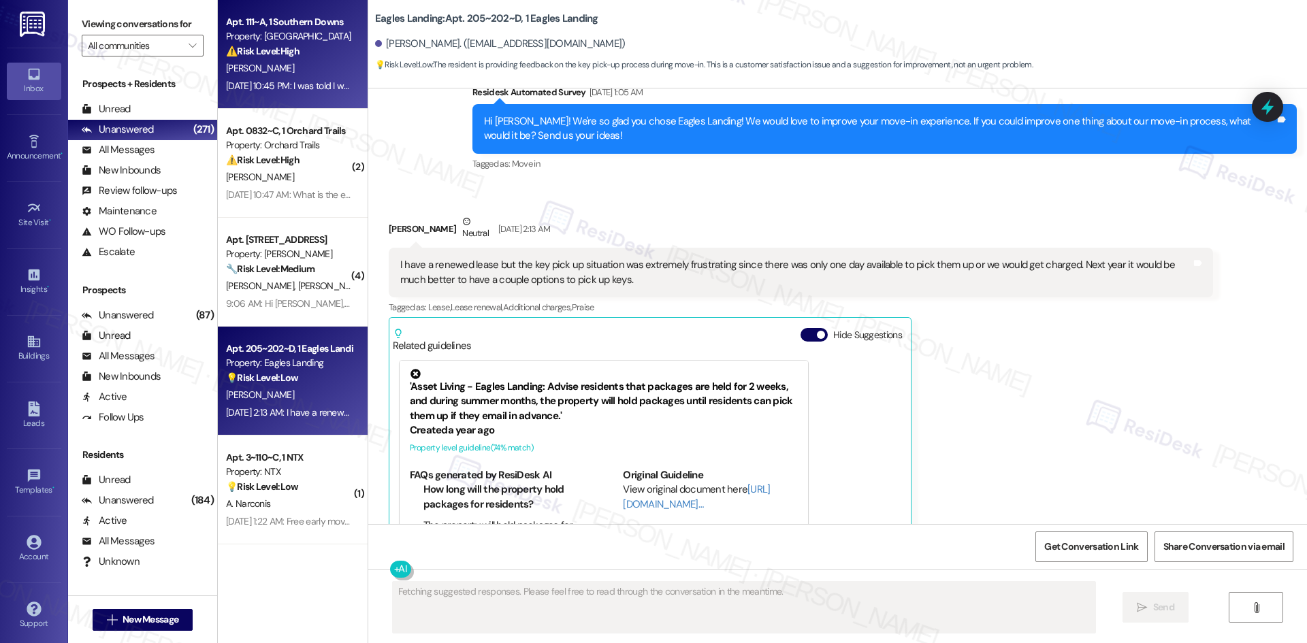
scroll to position [2305, 0]
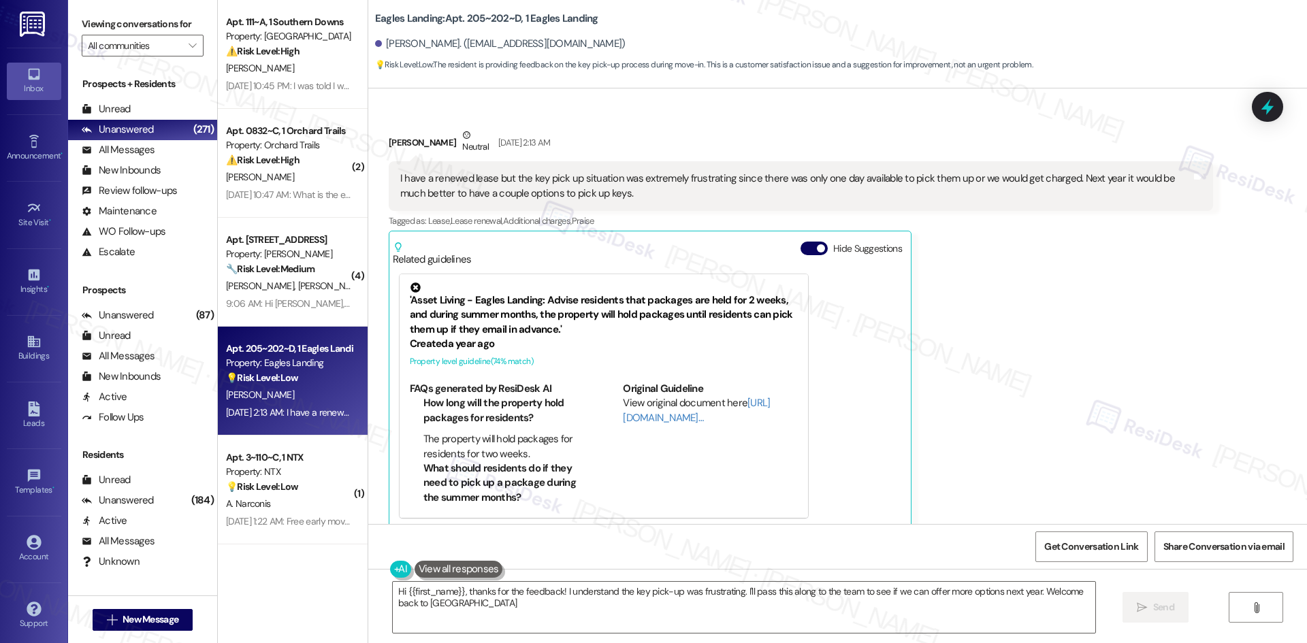
type textarea "Hi {{first_name}}, thanks for the feedback! I understand the key pick-up was fr…"
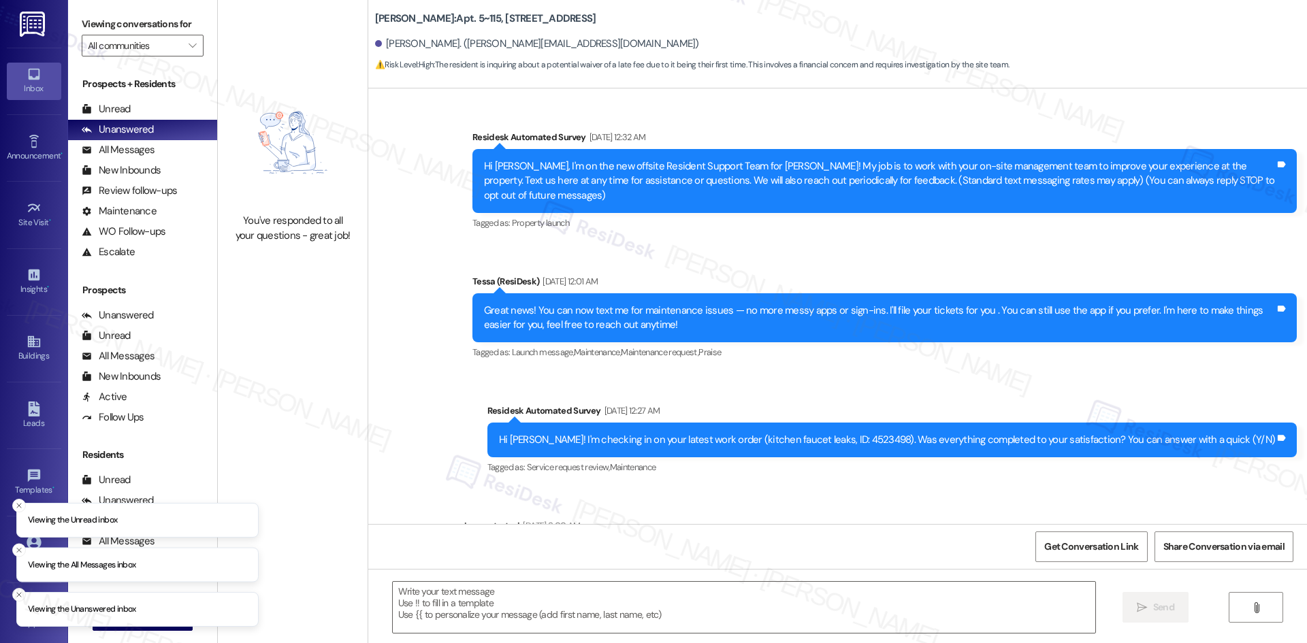
type textarea "Fetching suggested responses. Please feel free to read through the conversation…"
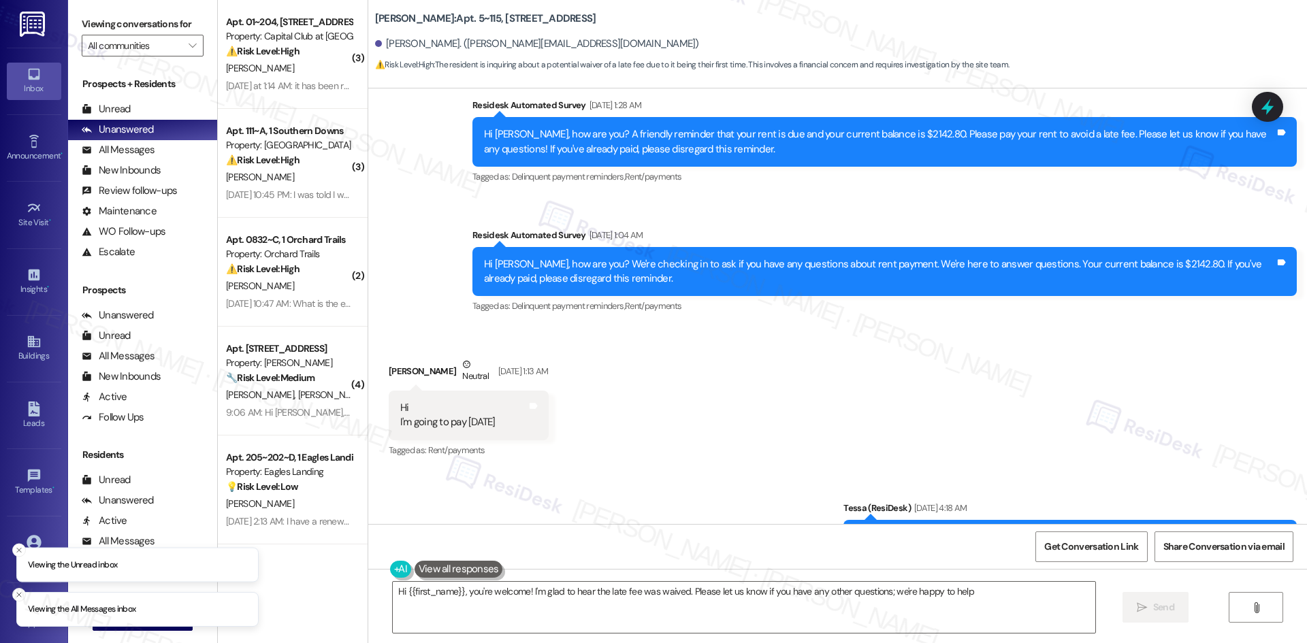
type textarea "Hi {{first_name}}, you're welcome! I'm glad to hear the late fee was waived. Pl…"
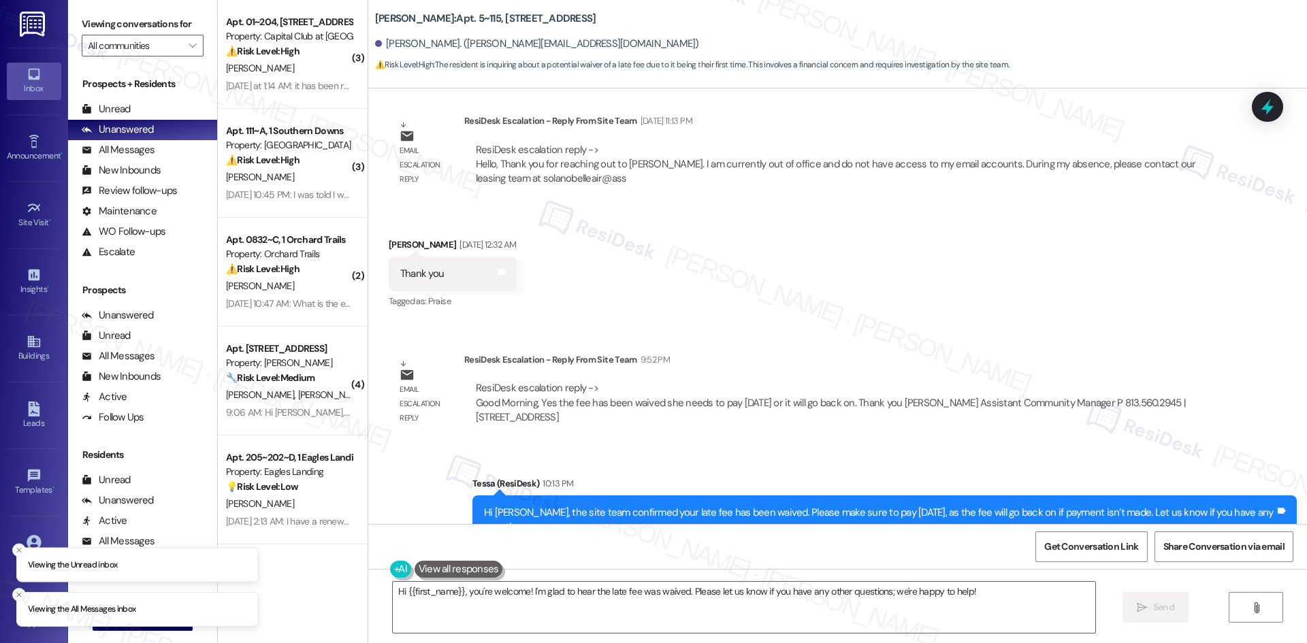
scroll to position [1696, 0]
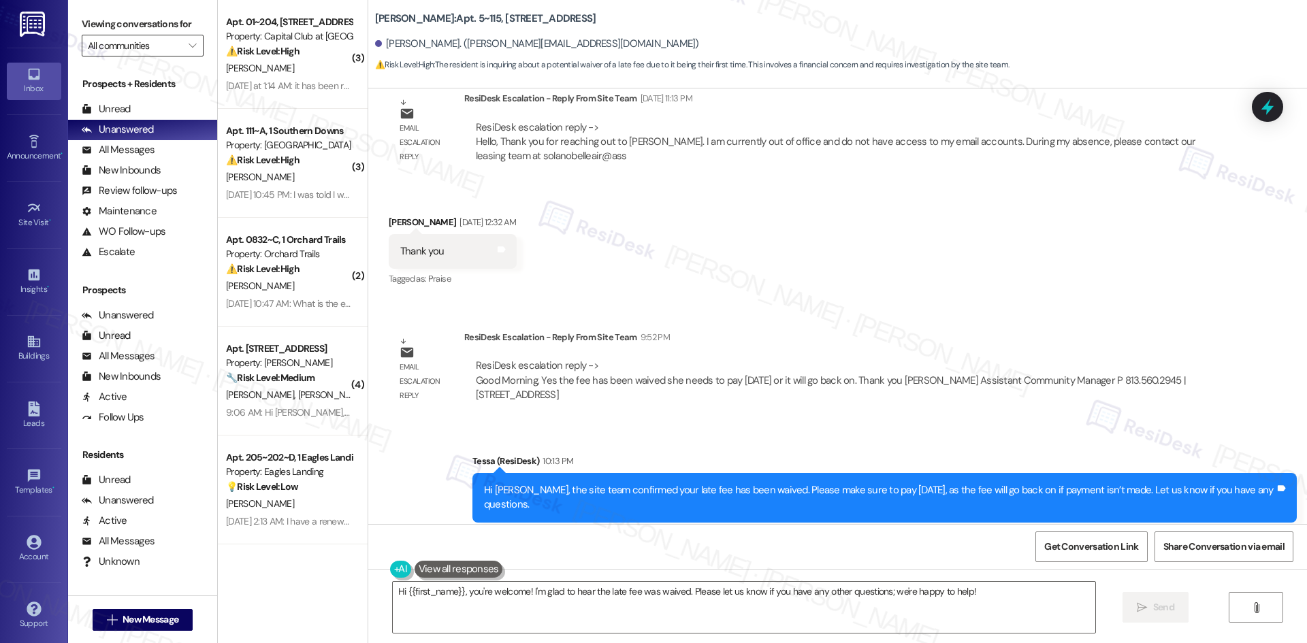
click at [165, 51] on input "All communities" at bounding box center [135, 46] width 94 height 22
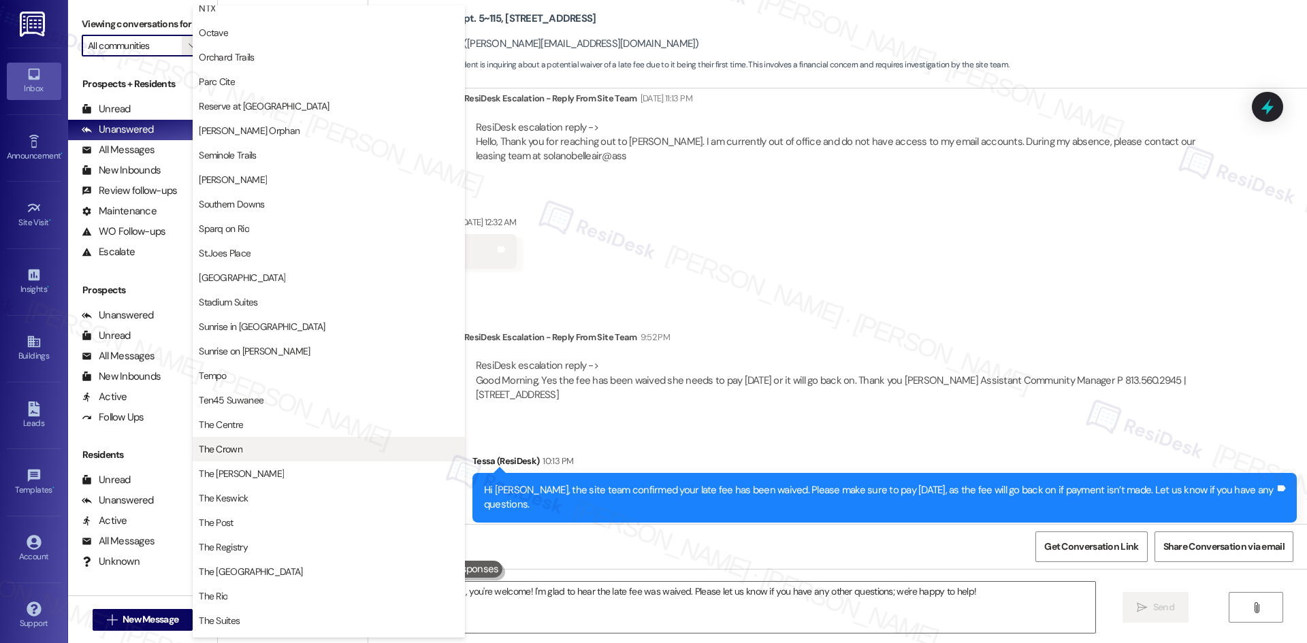
scroll to position [680, 0]
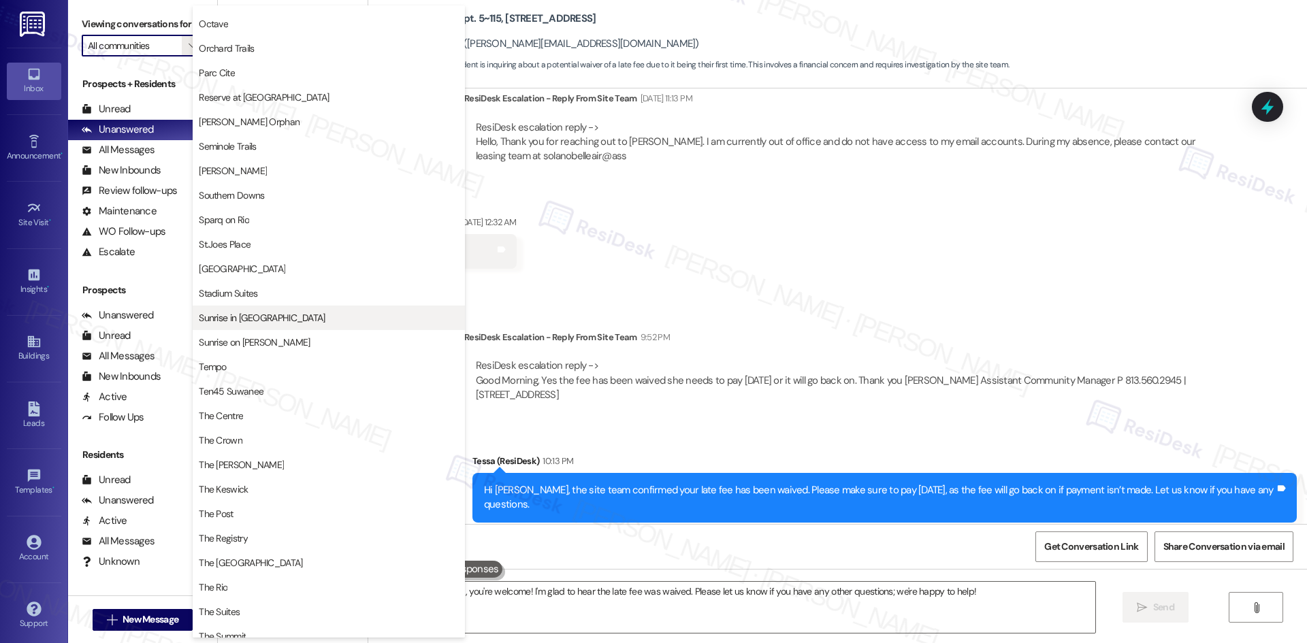
click at [304, 322] on span "Sunrise in [GEOGRAPHIC_DATA]" at bounding box center [329, 318] width 260 height 14
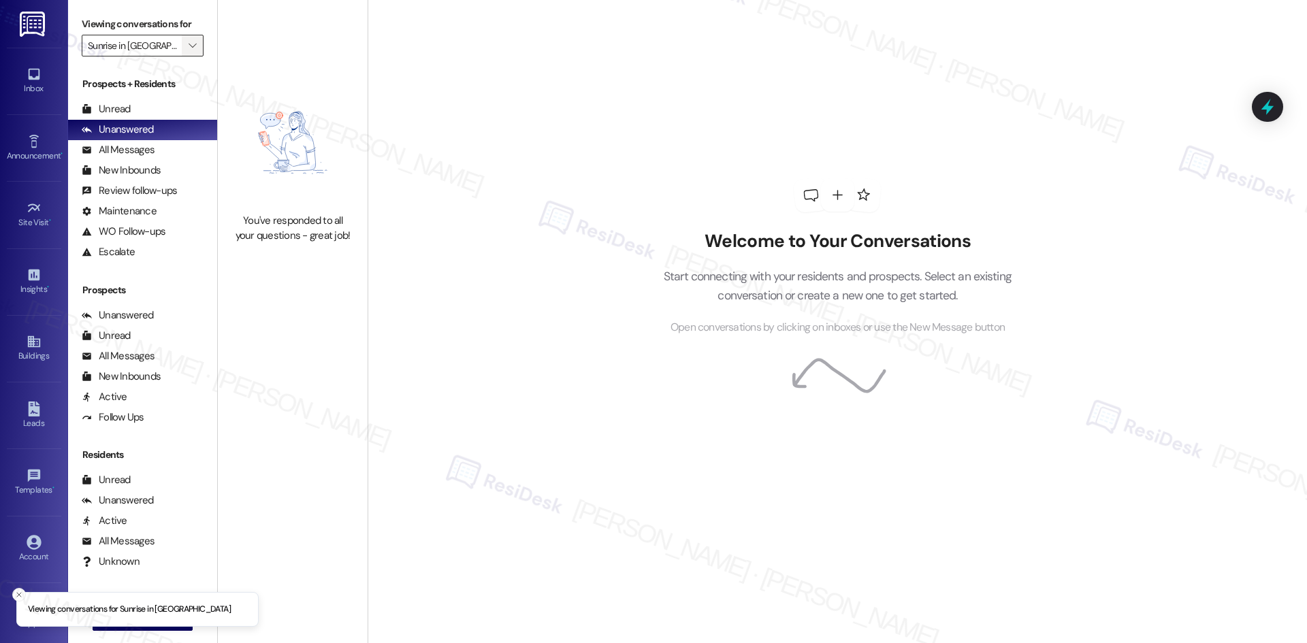
click at [188, 45] on icon "" at bounding box center [191, 45] width 7 height 11
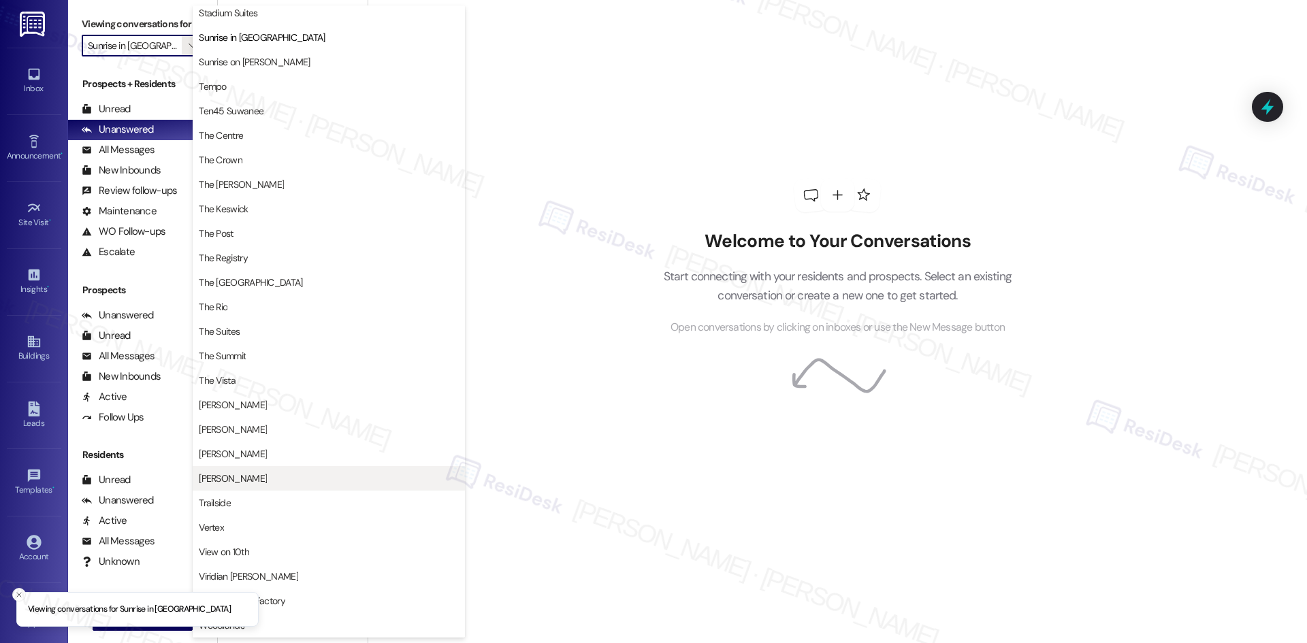
scroll to position [689, 0]
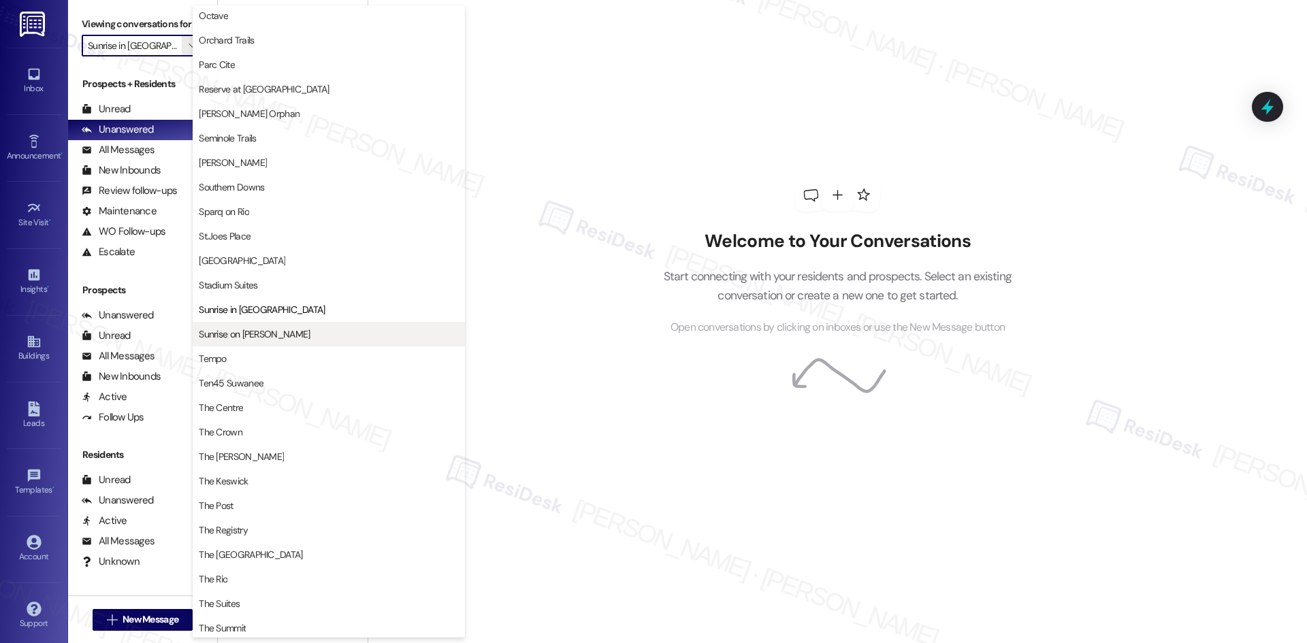
click at [343, 338] on span "Sunrise on Bethany" at bounding box center [329, 334] width 260 height 14
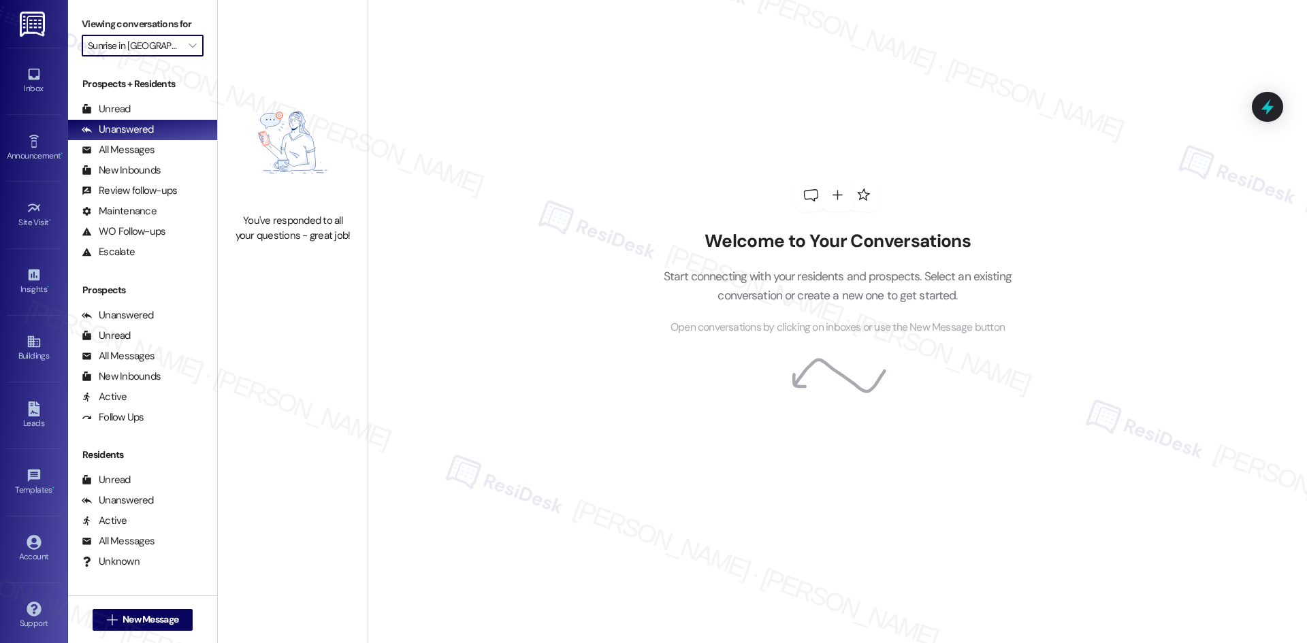
type input "Sunrise on Bethany"
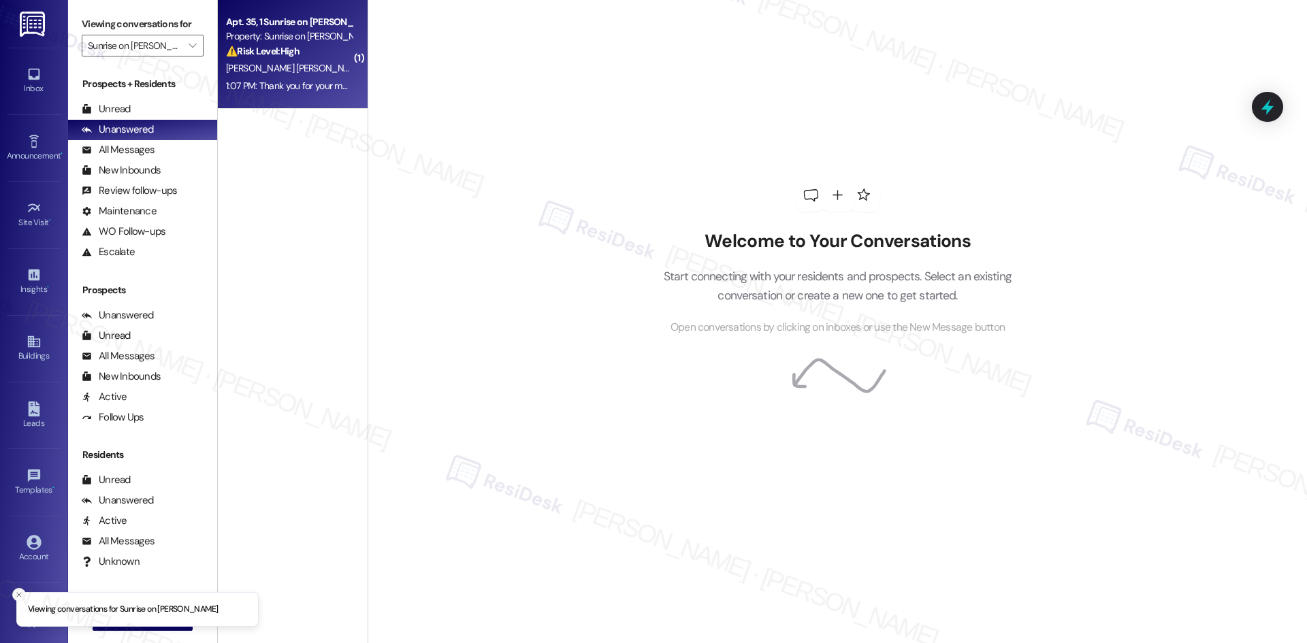
click at [296, 60] on div "L. Ortiz Rodriguez" at bounding box center [289, 68] width 129 height 17
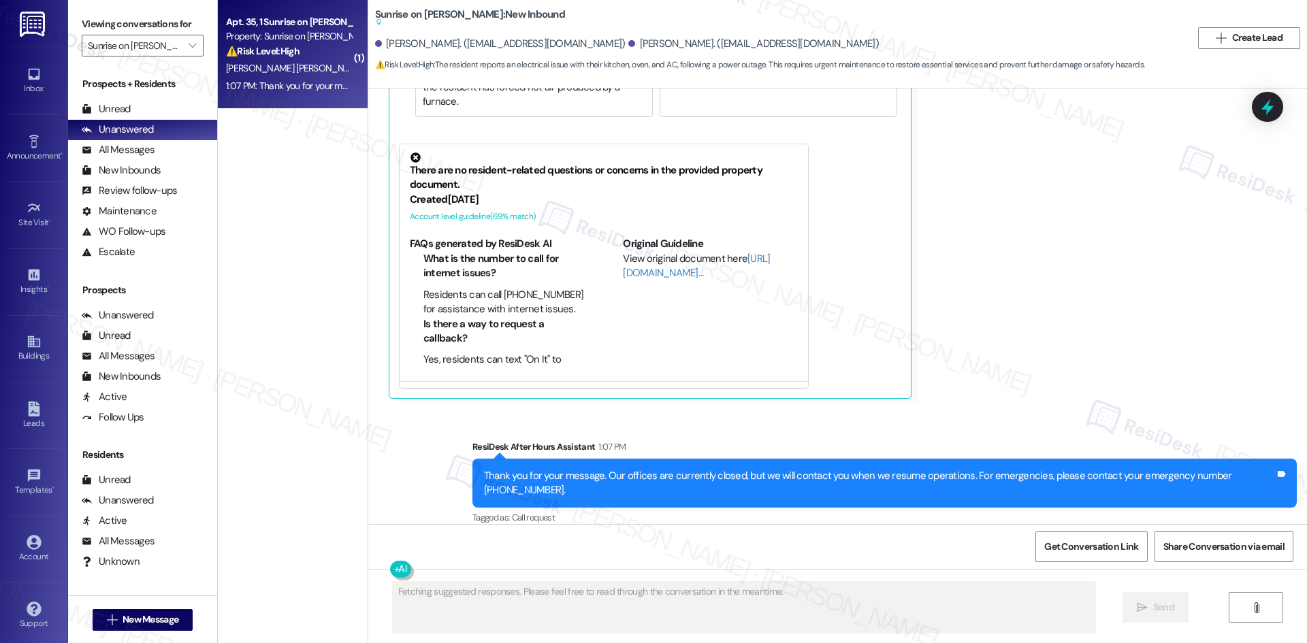
scroll to position [275, 0]
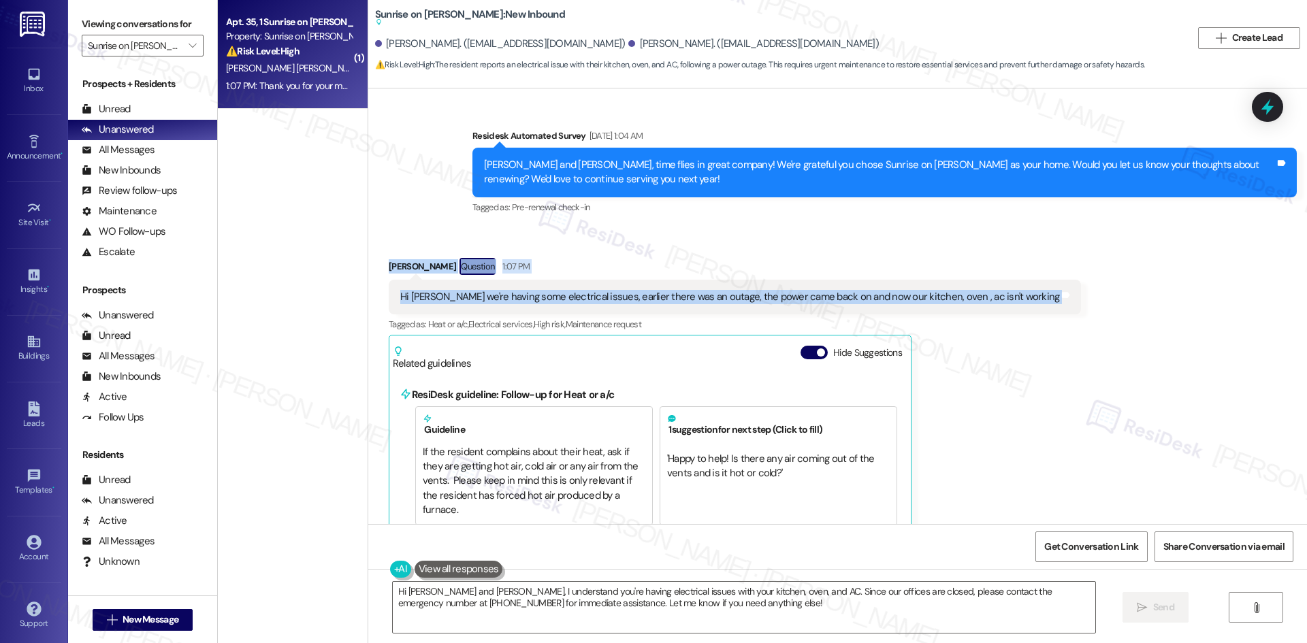
drag, startPoint x: 367, startPoint y: 258, endPoint x: 1035, endPoint y: 302, distance: 669.0
click at [1035, 302] on div "Received via SMS Luis Ortiz Rodriguez Question 1:07 PM Hi Tessa we're having so…" at bounding box center [837, 522] width 938 height 590
copy div "Luis Ortiz Rodriguez Question 1:07 PM Hi Tessa we're having some electrical iss…"
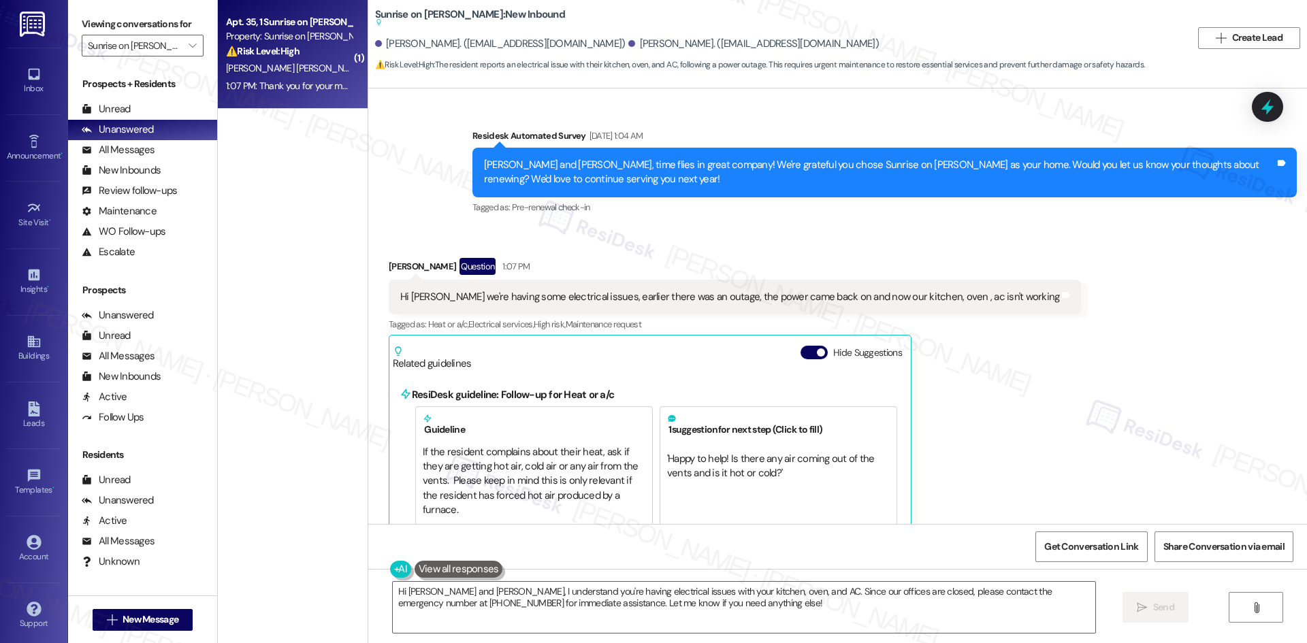
drag, startPoint x: 1054, startPoint y: 338, endPoint x: 1042, endPoint y: 348, distance: 15.9
click at [1054, 338] on div "Received via SMS Luis Ortiz Rodriguez Question 1:07 PM Hi Tessa we're having so…" at bounding box center [837, 522] width 938 height 590
click at [757, 614] on textarea "Hi Jasmin and Luis, I understand you're having electrical issues with your kitc…" at bounding box center [744, 607] width 702 height 51
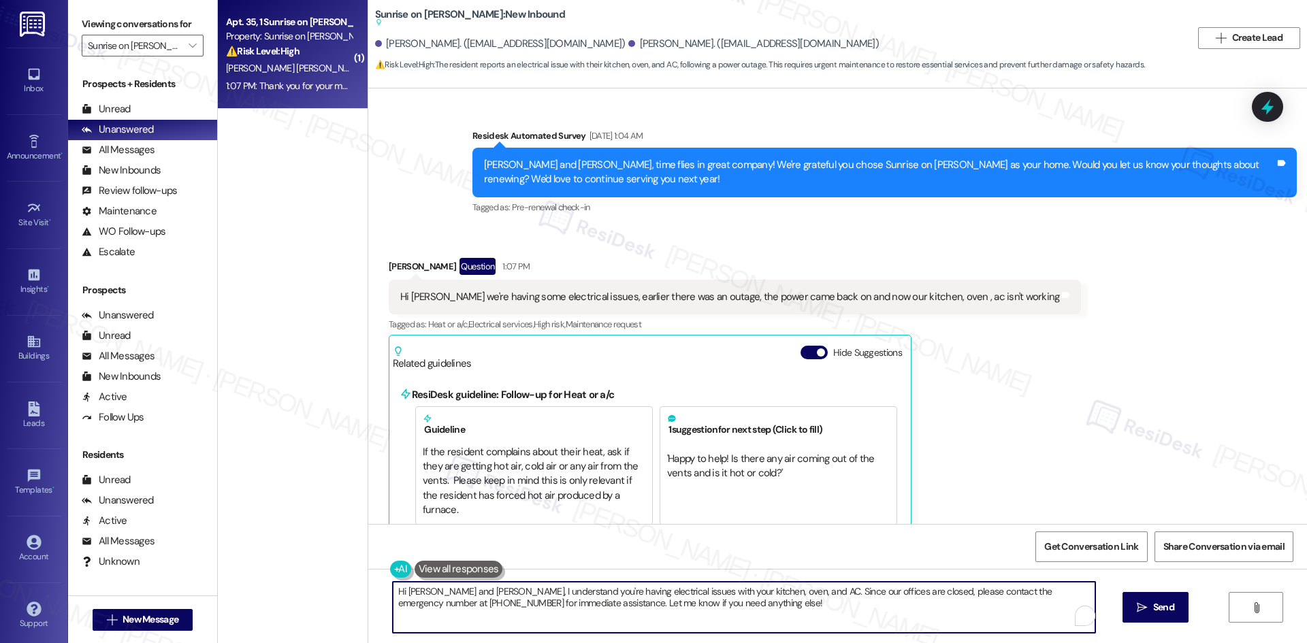
paste textarea "Luis, I’m sorry to hear about the electrical issues. I’ll submit a work order t…"
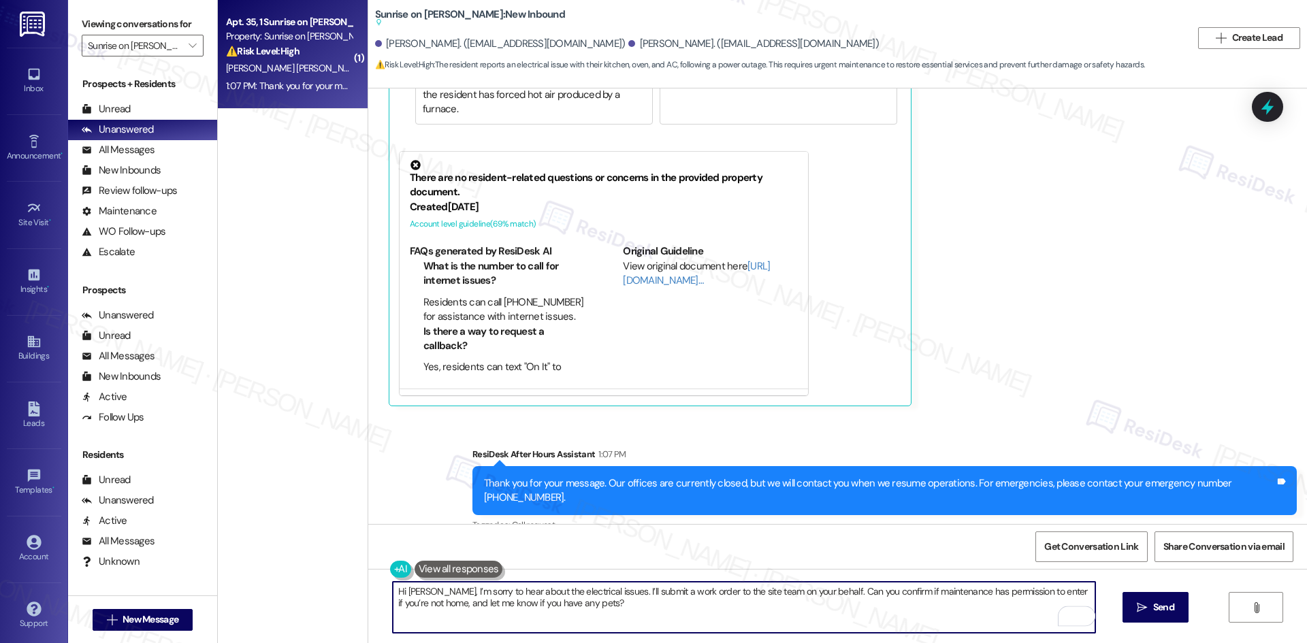
scroll to position [683, 0]
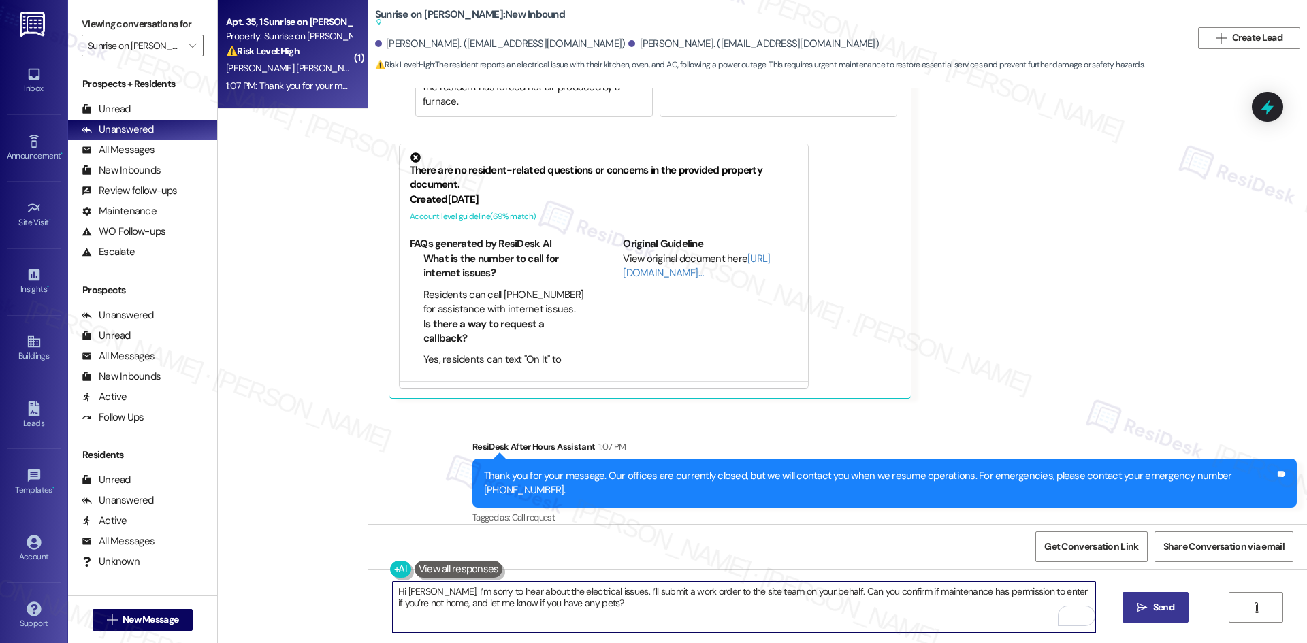
type textarea "Hi Luis, I’m sorry to hear about the electrical issues. I’ll submit a work orde…"
click at [1147, 610] on span " Send" at bounding box center [1155, 607] width 43 height 14
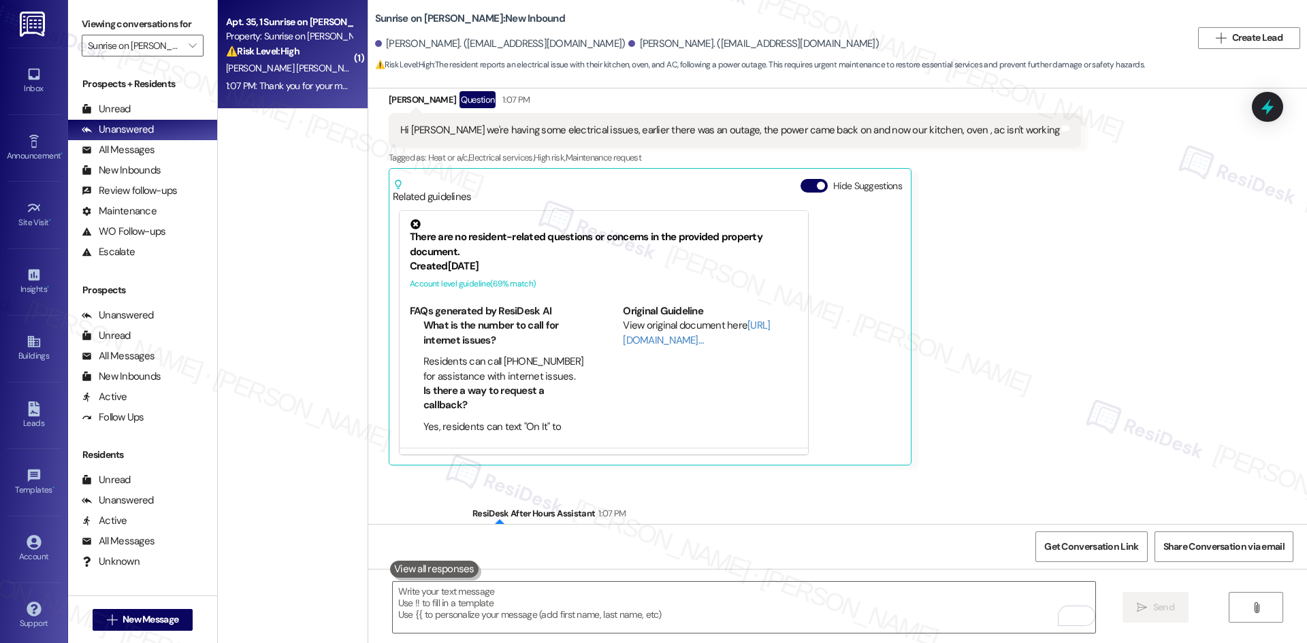
scroll to position [633, 0]
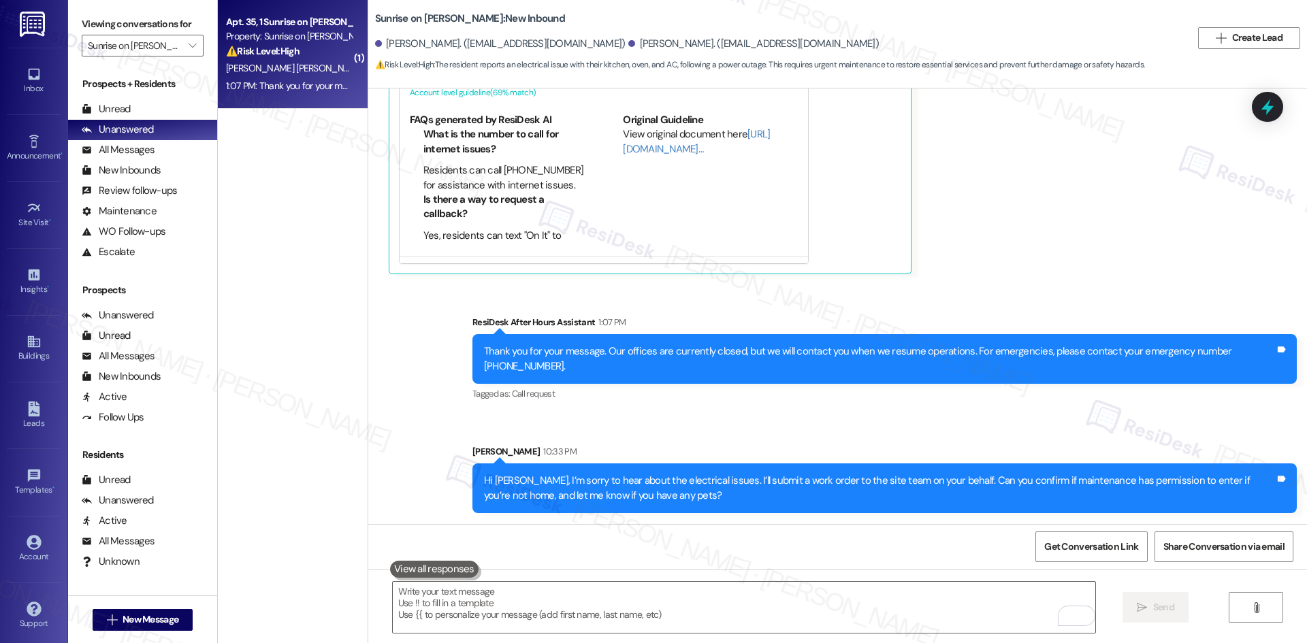
click at [1048, 244] on div "Received via SMS Luis Ortiz Rodriguez Question 1:07 PM Hi Tessa we're having so…" at bounding box center [837, 76] width 938 height 415
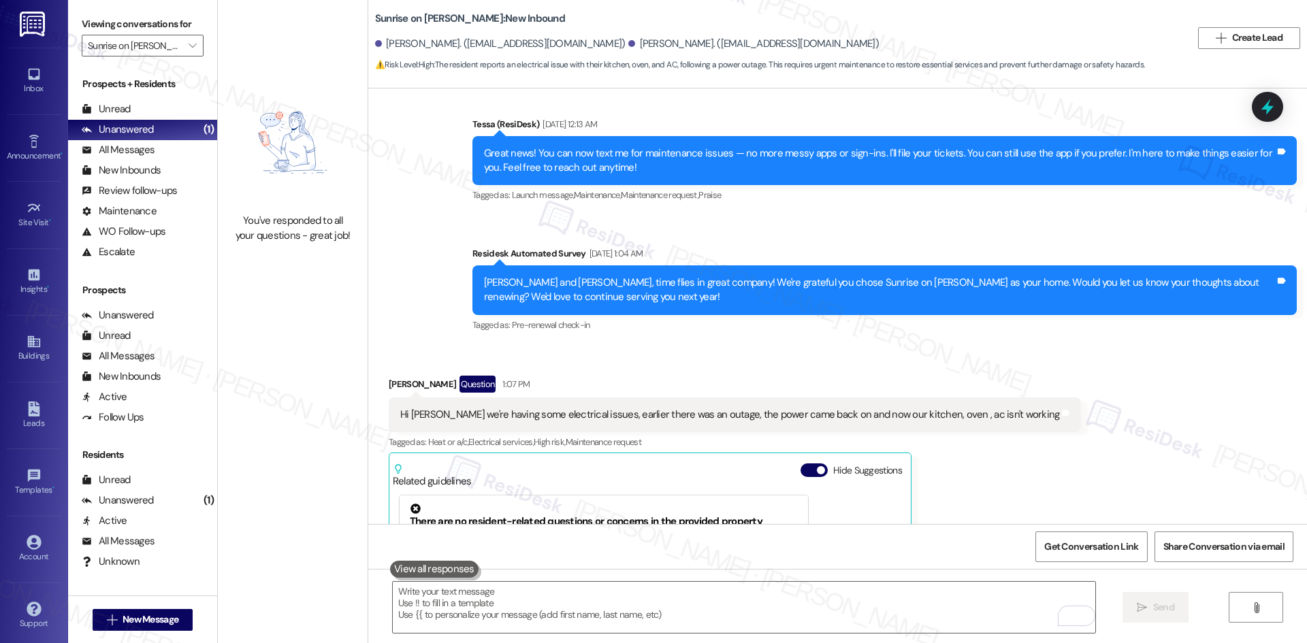
scroll to position [115, 0]
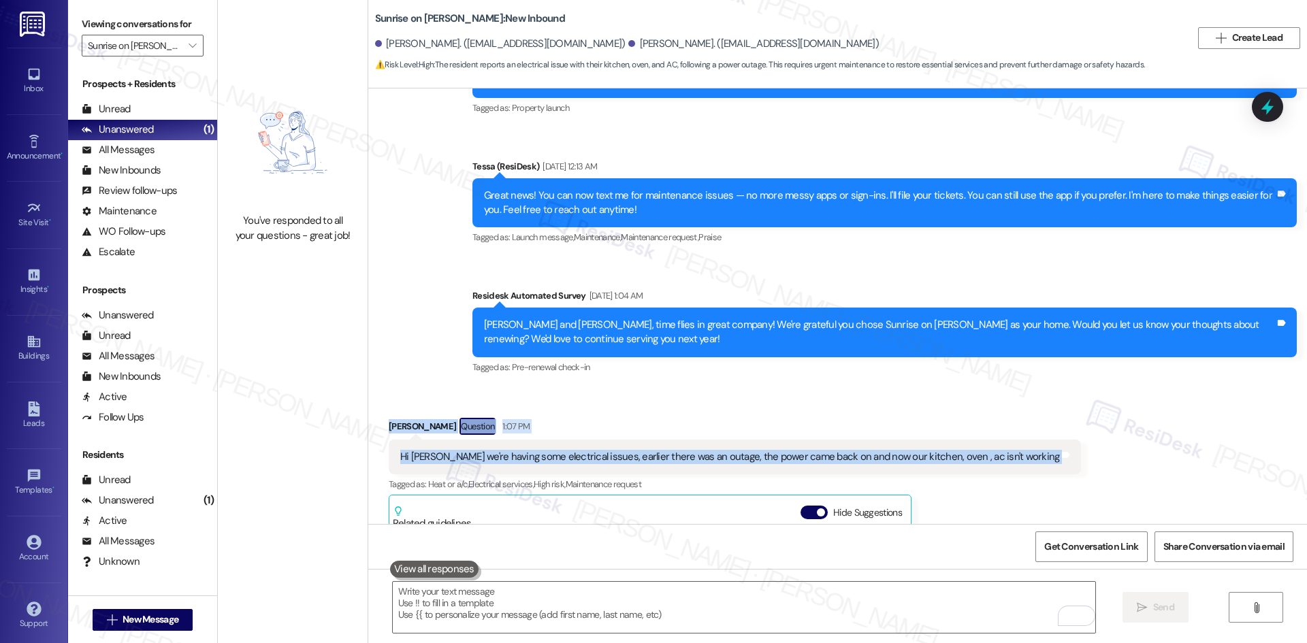
drag, startPoint x: 403, startPoint y: 423, endPoint x: 1066, endPoint y: 458, distance: 663.7
click at [1066, 458] on div "Received via SMS Luis Ortiz Rodriguez Question 1:07 PM Hi Tessa we're having so…" at bounding box center [837, 594] width 938 height 415
copy div "Luis Ortiz Rodriguez Question 1:07 PM Hi Tessa we're having some electrical iss…"
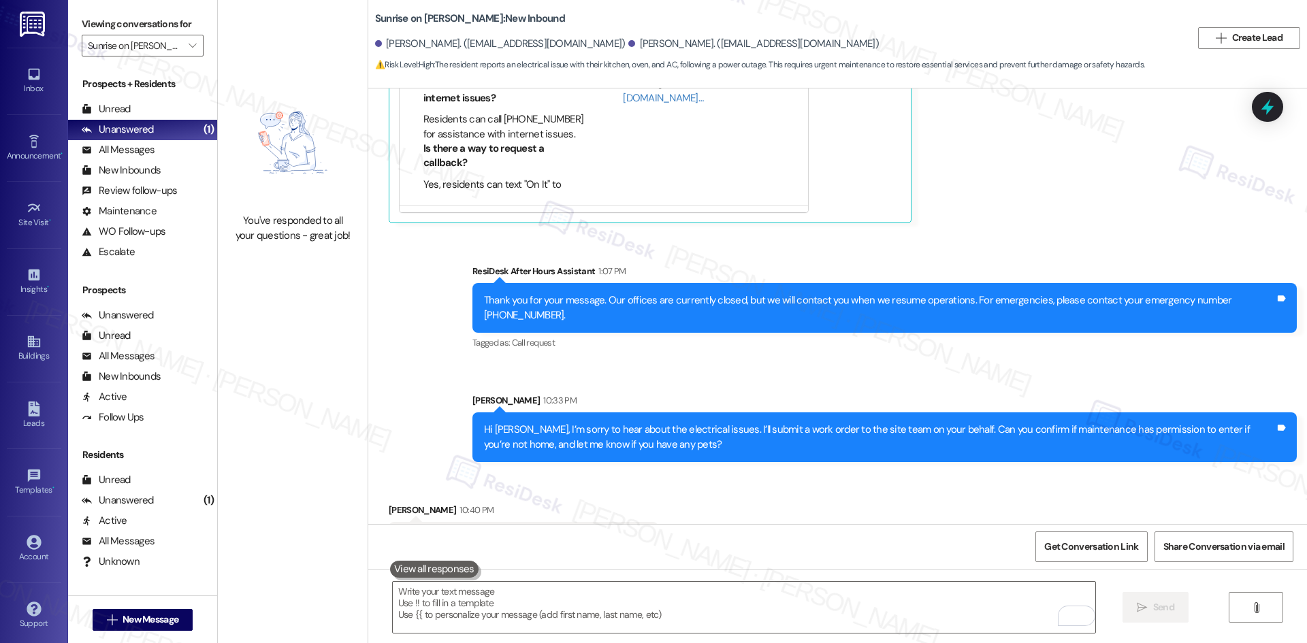
scroll to position [727, 0]
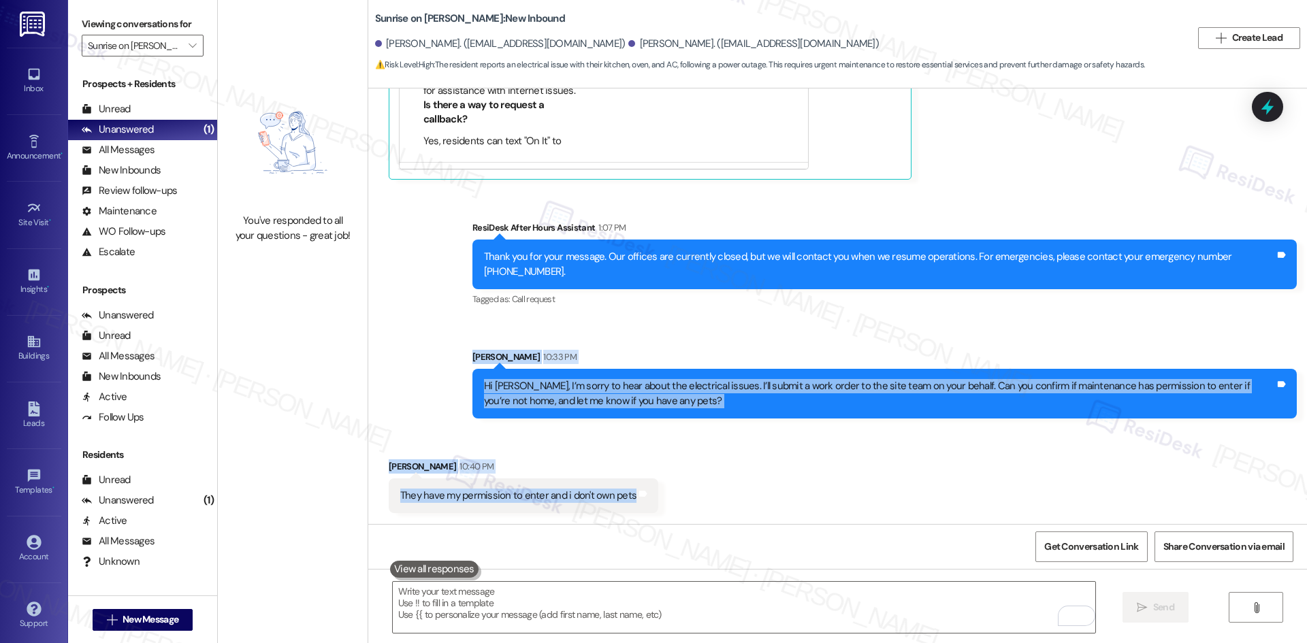
drag, startPoint x: 437, startPoint y: 345, endPoint x: 672, endPoint y: 514, distance: 290.1
click at [672, 514] on div "Survey, sent via SMS Residesk Automated Survey Jul 24, 2025 at 12:30 AM Hi Jasm…" at bounding box center [837, 306] width 938 height 436
copy div "Sarah 10:33 PM Hi Luis, I’m sorry to hear about the electrical issues. I’ll sub…"
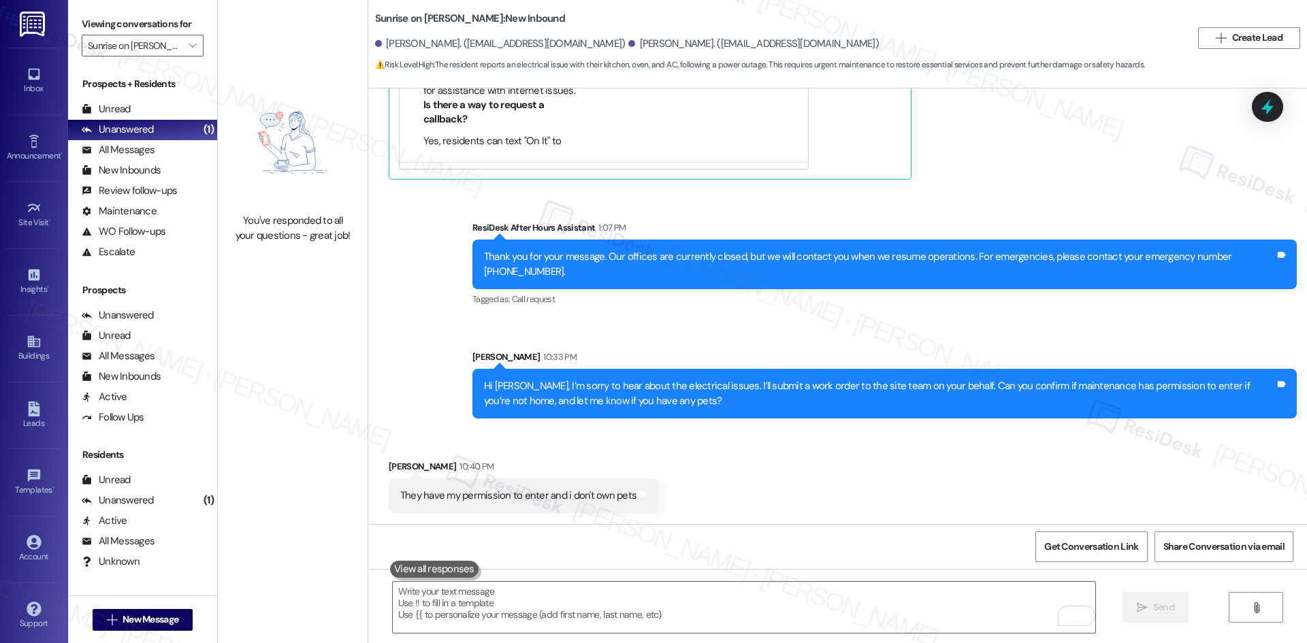
drag, startPoint x: 903, startPoint y: 281, endPoint x: 896, endPoint y: 305, distance: 24.8
click at [903, 283] on div "Thank you for your message. Our offices are currently closed, but we will conta…" at bounding box center [884, 265] width 824 height 50
click at [888, 340] on div "Sent via SMS Sarah 10:33 PM Hi Luis, I’m sorry to hear about the electrical iss…" at bounding box center [884, 384] width 844 height 89
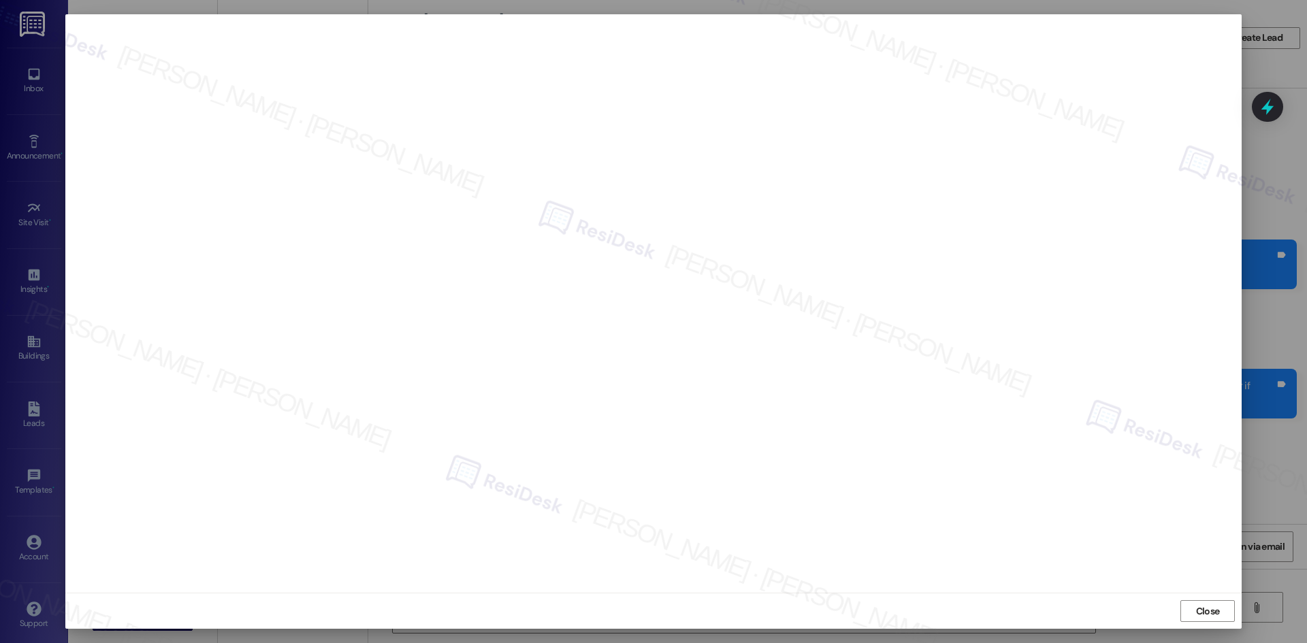
drag, startPoint x: 1198, startPoint y: 609, endPoint x: 1192, endPoint y: 600, distance: 10.8
click at [1198, 608] on span "Close" at bounding box center [1208, 611] width 24 height 14
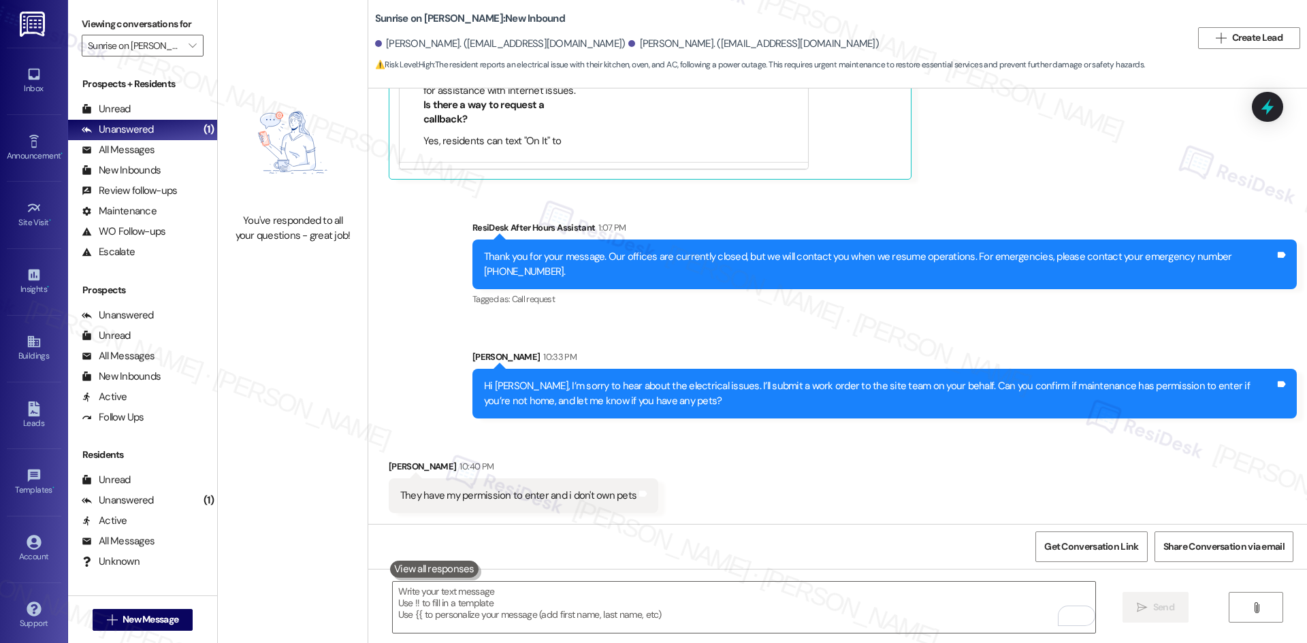
click at [1023, 457] on div "Received via SMS Luis Ortiz Rodriguez 10:40 PM They have my permission to enter…" at bounding box center [837, 476] width 938 height 95
click at [978, 486] on div "Received via SMS Luis Ortiz Rodriguez 10:40 PM They have my permission to enter…" at bounding box center [837, 476] width 938 height 95
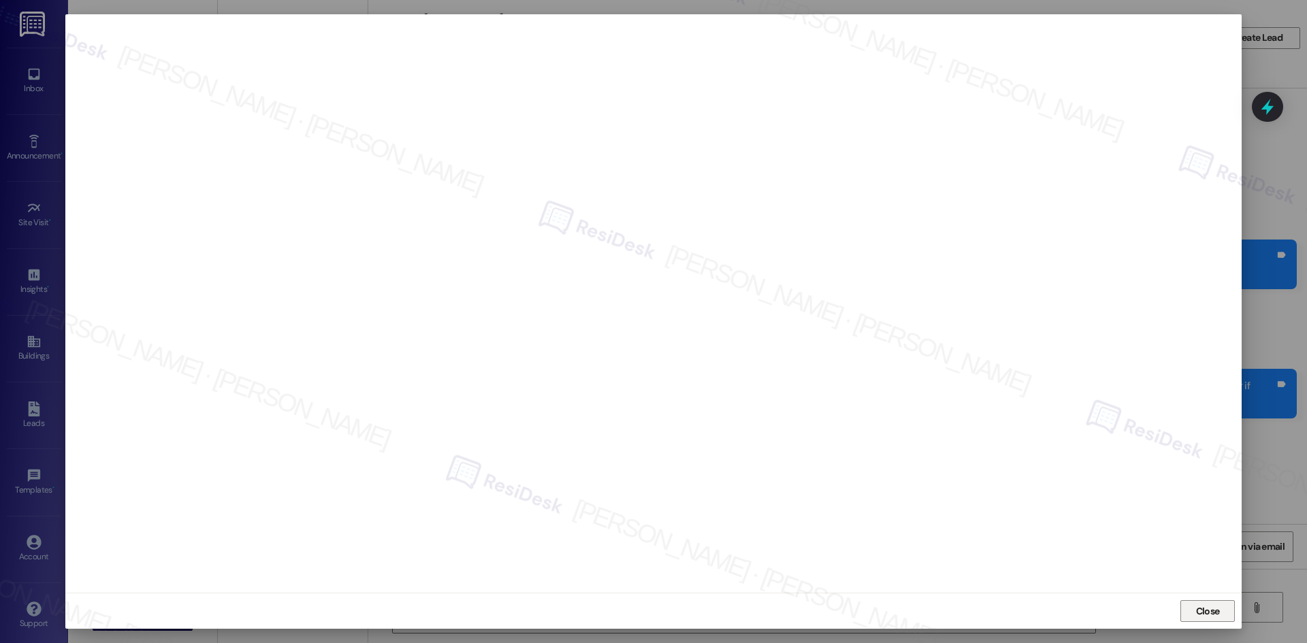
click at [1223, 612] on button "Close" at bounding box center [1207, 611] width 54 height 22
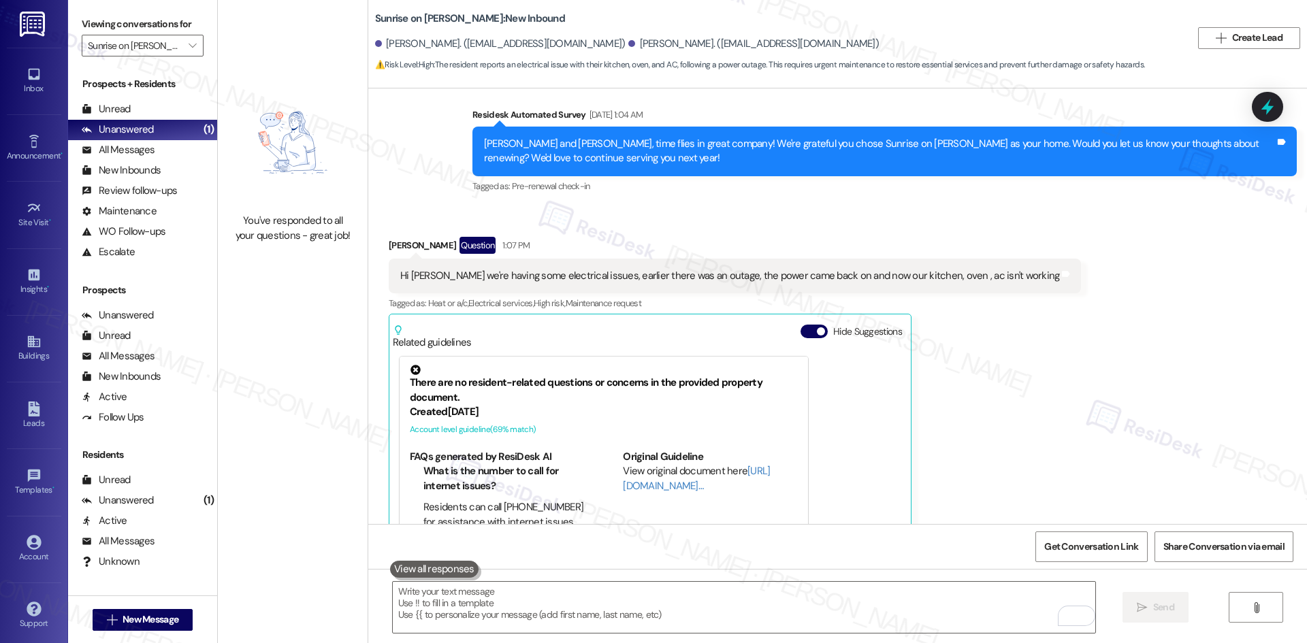
scroll to position [183, 0]
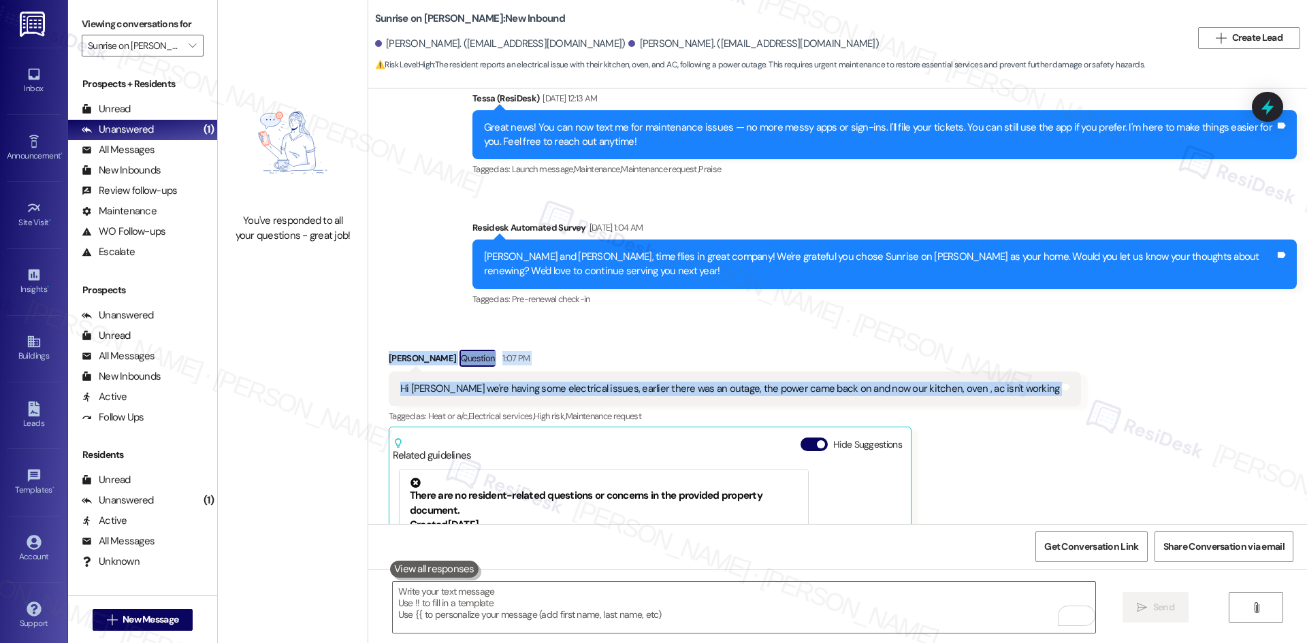
drag, startPoint x: 406, startPoint y: 357, endPoint x: 1189, endPoint y: 401, distance: 783.8
click at [1272, 399] on div "Received via SMS Luis Ortiz Rodriguez Question 1:07 PM Hi Tessa we're having so…" at bounding box center [837, 526] width 938 height 415
copy div "Luis Ortiz Rodriguez Question 1:07 PM Hi Tessa we're having some electrical iss…"
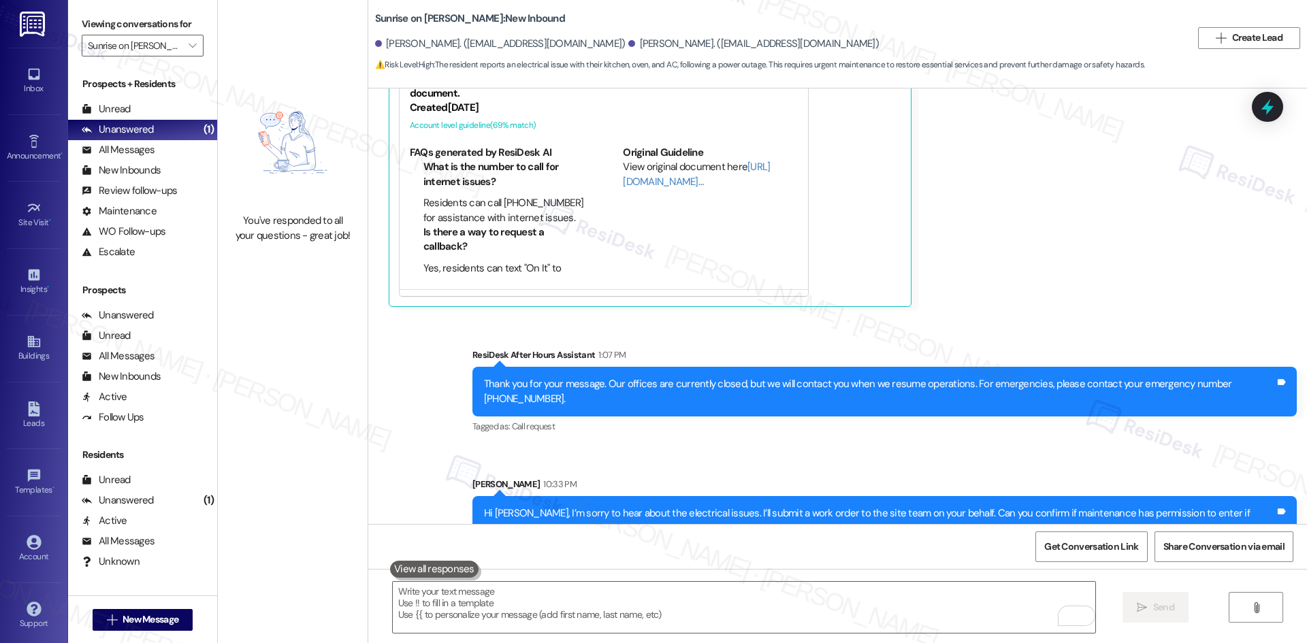
scroll to position [727, 0]
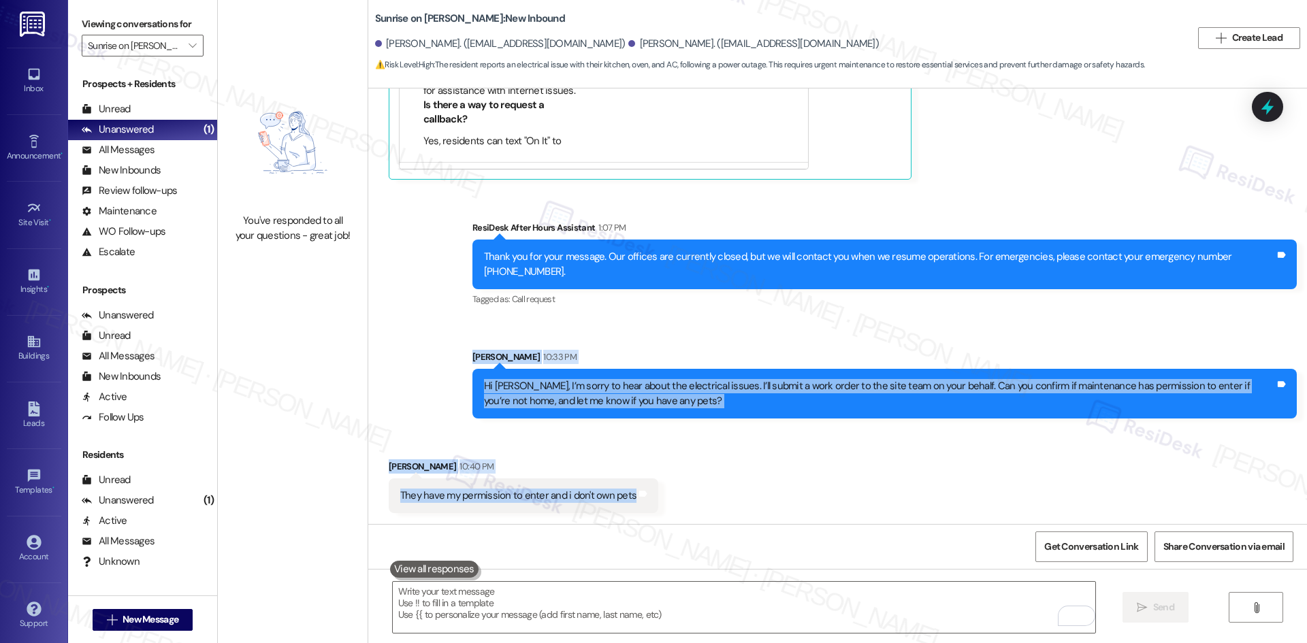
drag, startPoint x: 444, startPoint y: 362, endPoint x: 717, endPoint y: 508, distance: 309.6
click at [717, 508] on div "Survey, sent via SMS Residesk Automated Survey Jul 24, 2025 at 12:30 AM Hi Jasm…" at bounding box center [837, 306] width 938 height 436
copy div "Sarah 10:33 PM Hi Luis, I’m sorry to hear about the electrical issues. I’ll sub…"
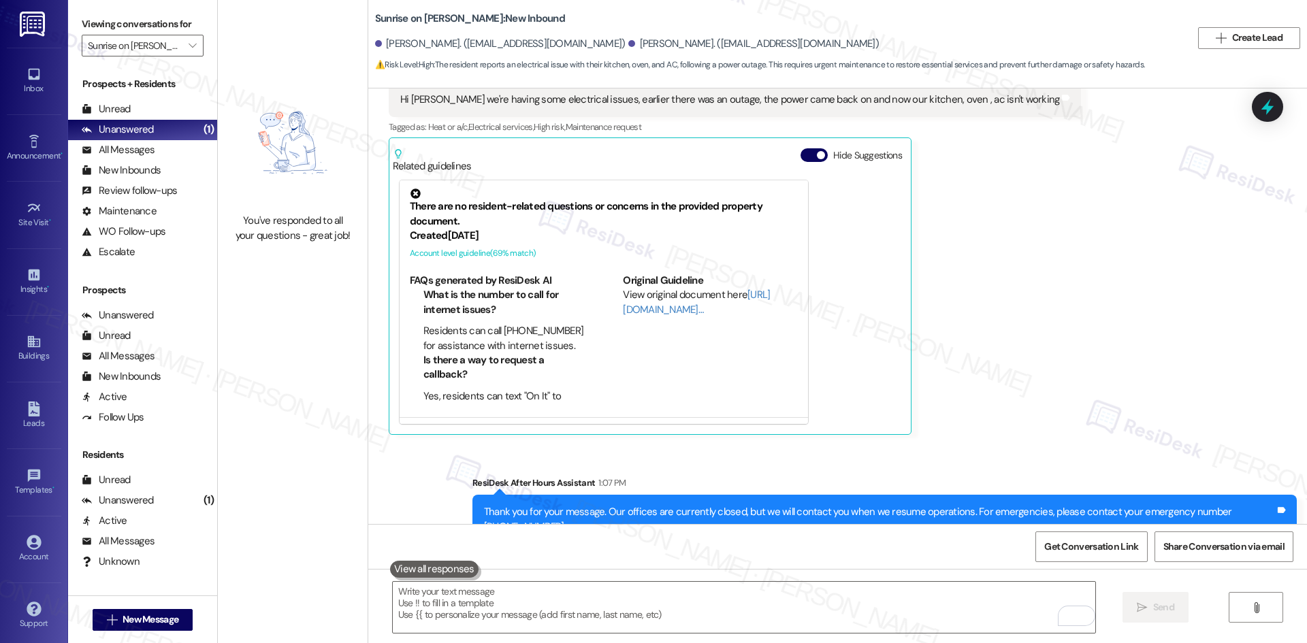
scroll to position [455, 0]
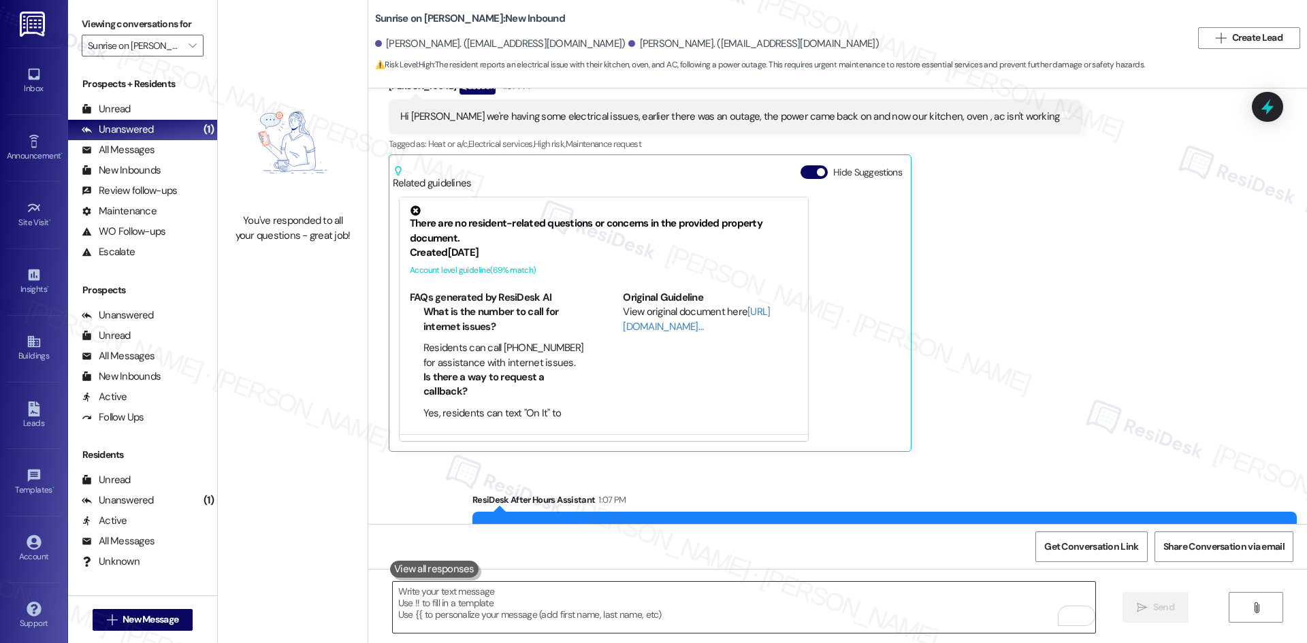
click at [668, 617] on textarea "To enrich screen reader interactions, please activate Accessibility in Grammarl…" at bounding box center [744, 607] width 702 height 51
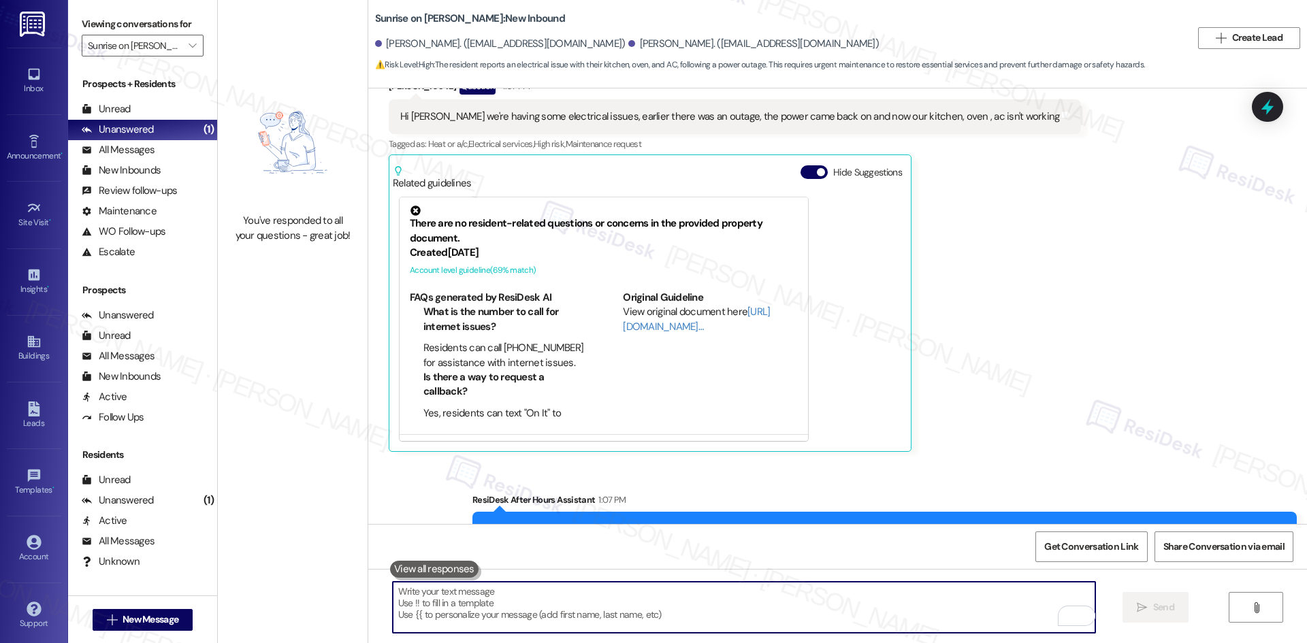
paste textarea "Thanks for confirming, Luis. Just to clarify, when you say kitchen oven, do you…"
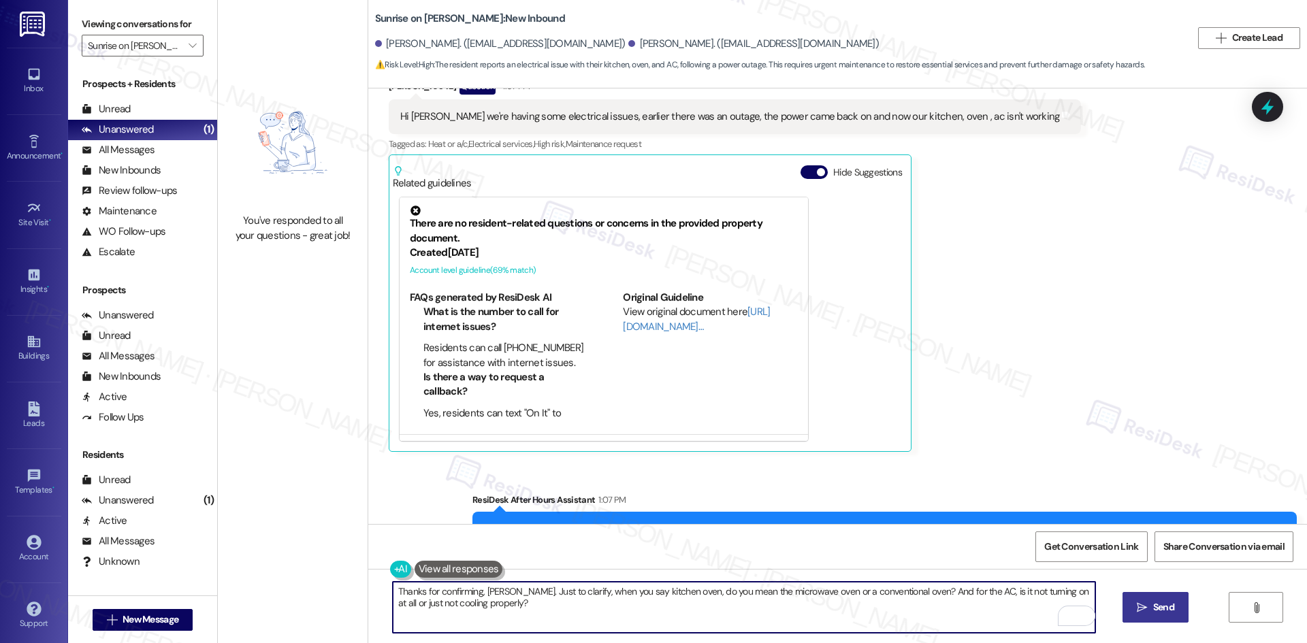
type textarea "Thanks for confirming, Luis. Just to clarify, when you say kitchen oven, do you…"
click at [1153, 612] on span "Send" at bounding box center [1163, 607] width 21 height 14
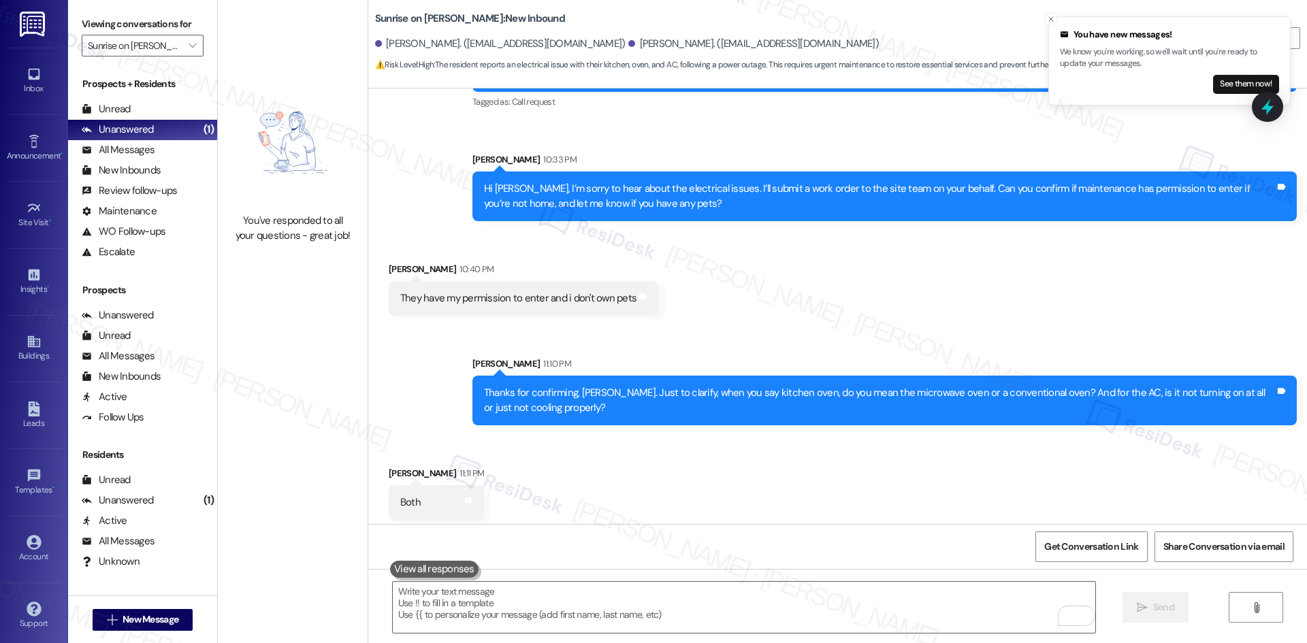
scroll to position [932, 0]
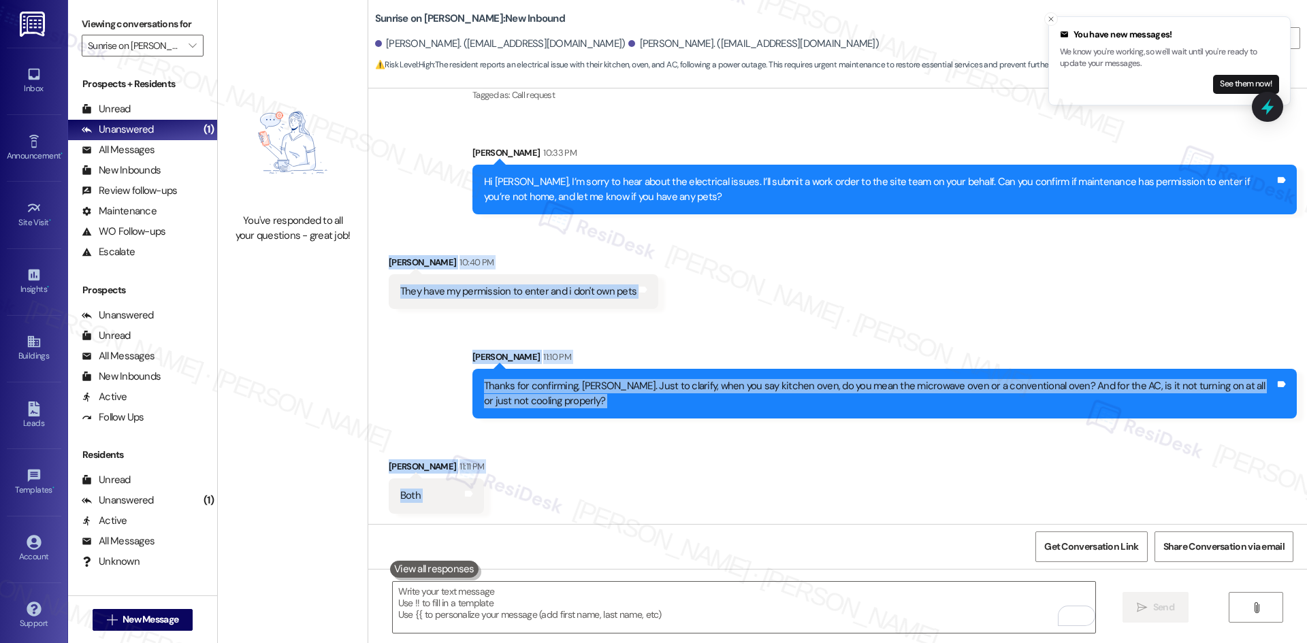
drag, startPoint x: 366, startPoint y: 258, endPoint x: 560, endPoint y: 497, distance: 307.7
click at [560, 497] on div "Survey, sent via SMS Residesk Automated Survey Jul 24, 2025 at 12:30 AM Hi Jasm…" at bounding box center [837, 306] width 938 height 436
copy div "Luis Ortiz Rodriguez 10:40 PM They have my permission to enter and i don't own …"
click at [737, 306] on div "Received via SMS Luis Ortiz Rodriguez 10:40 PM They have my permission to enter…" at bounding box center [837, 272] width 938 height 95
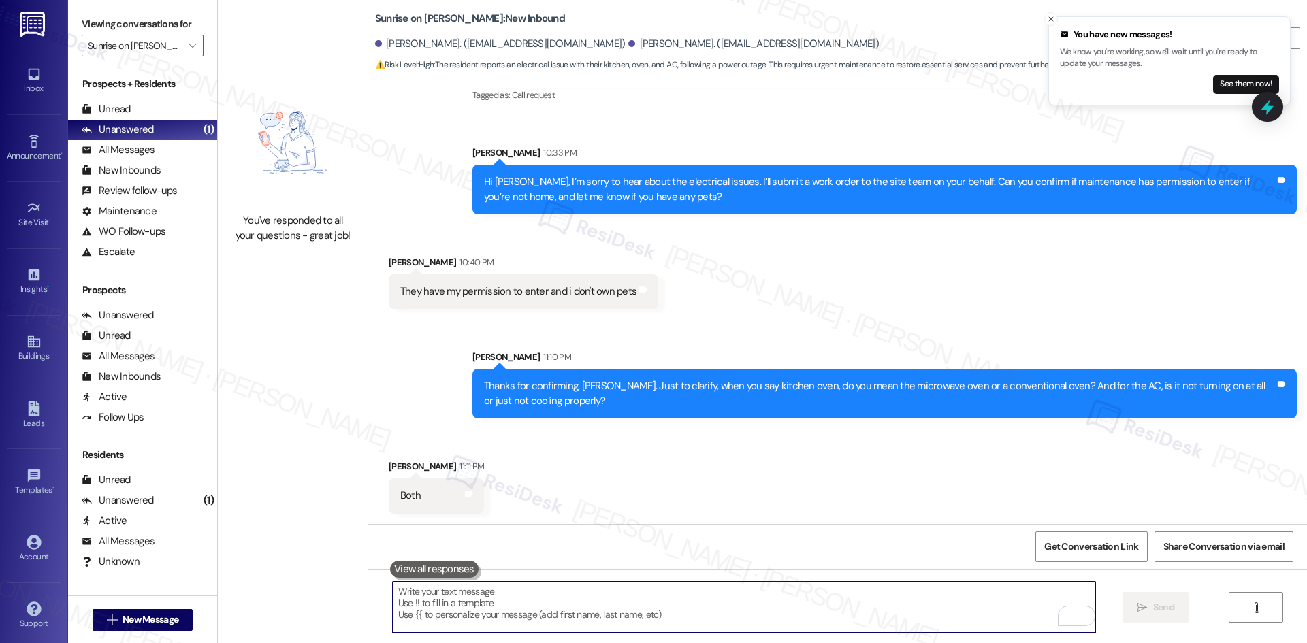
click at [602, 616] on textarea "To enrich screen reader interactions, please activate Accessibility in Grammarl…" at bounding box center [744, 607] width 702 height 51
paste textarea "Thanks for clarifying, Jasmin. I’ll let the site team know about the microwave …"
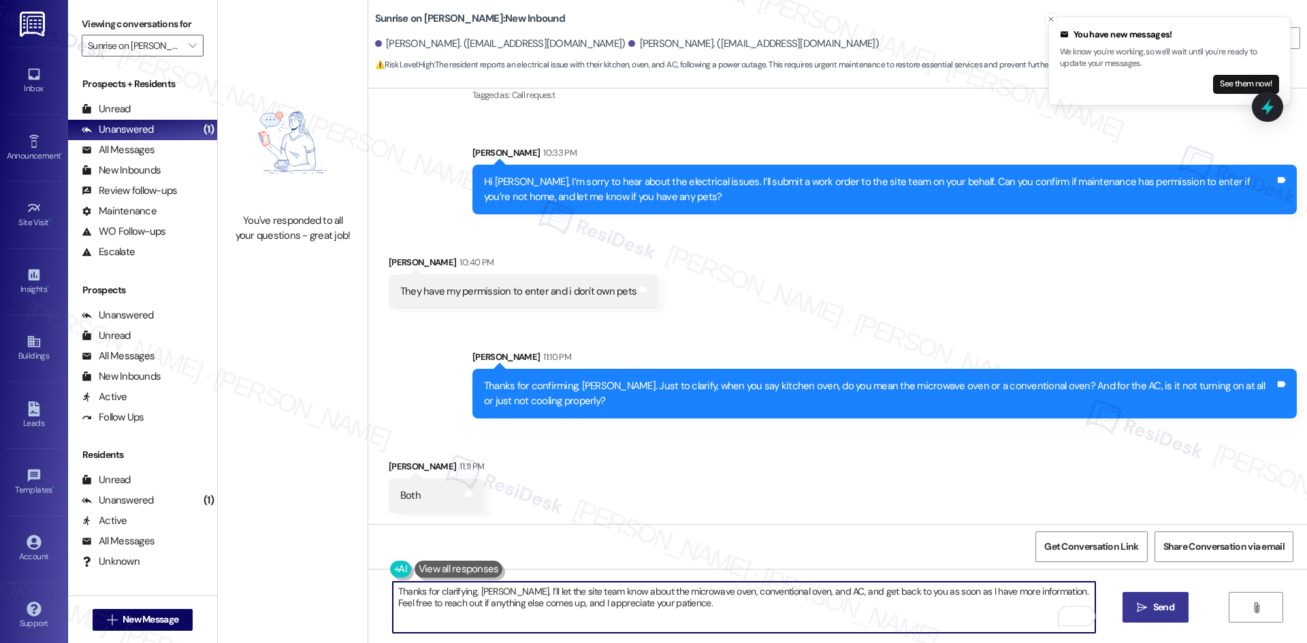
type textarea "Thanks for clarifying, Jasmin. I’ll let the site team know about the microwave …"
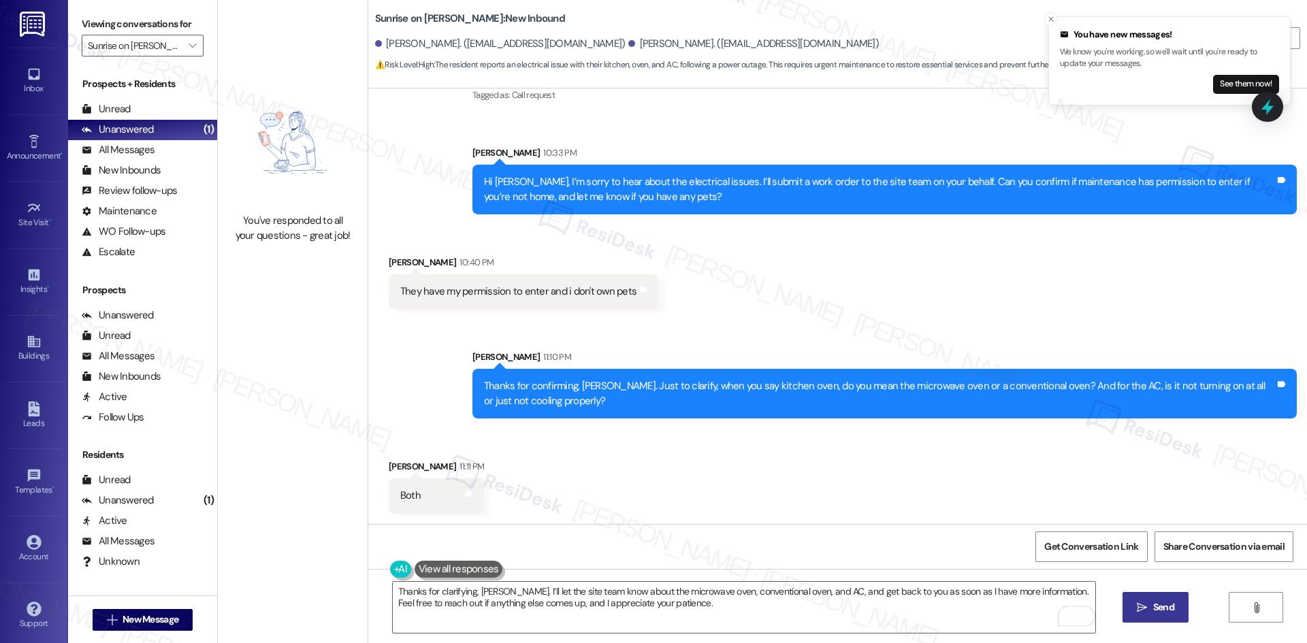
click at [1153, 605] on span "Send" at bounding box center [1163, 607] width 21 height 14
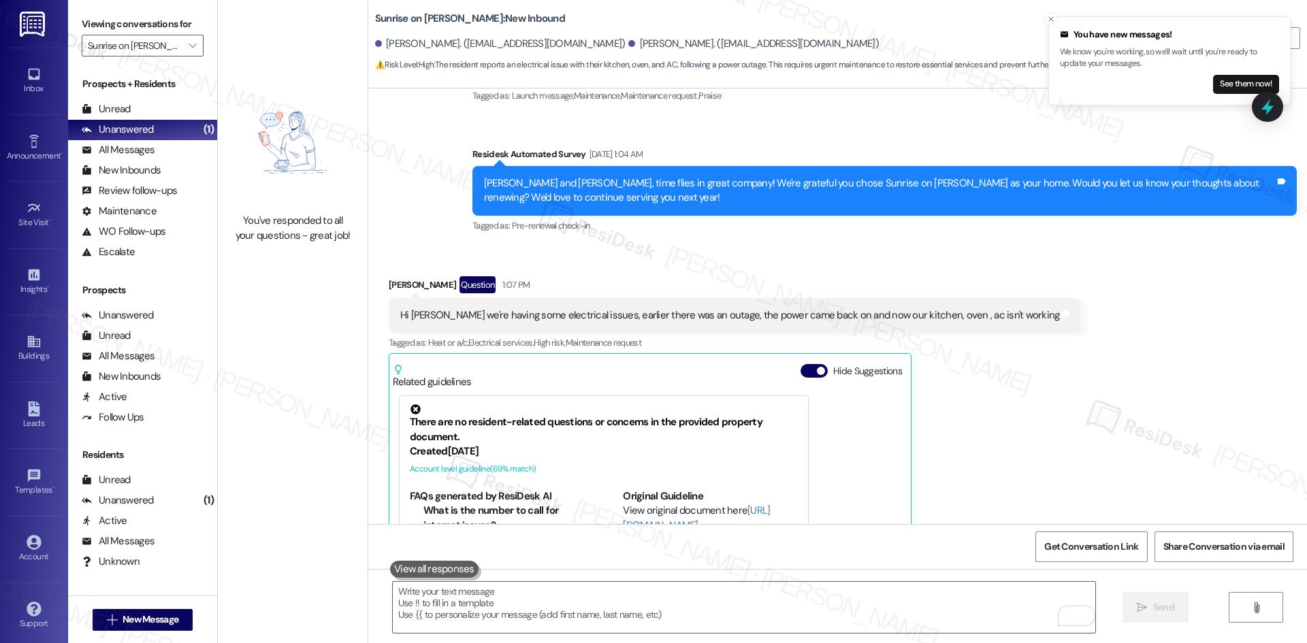
scroll to position [272, 0]
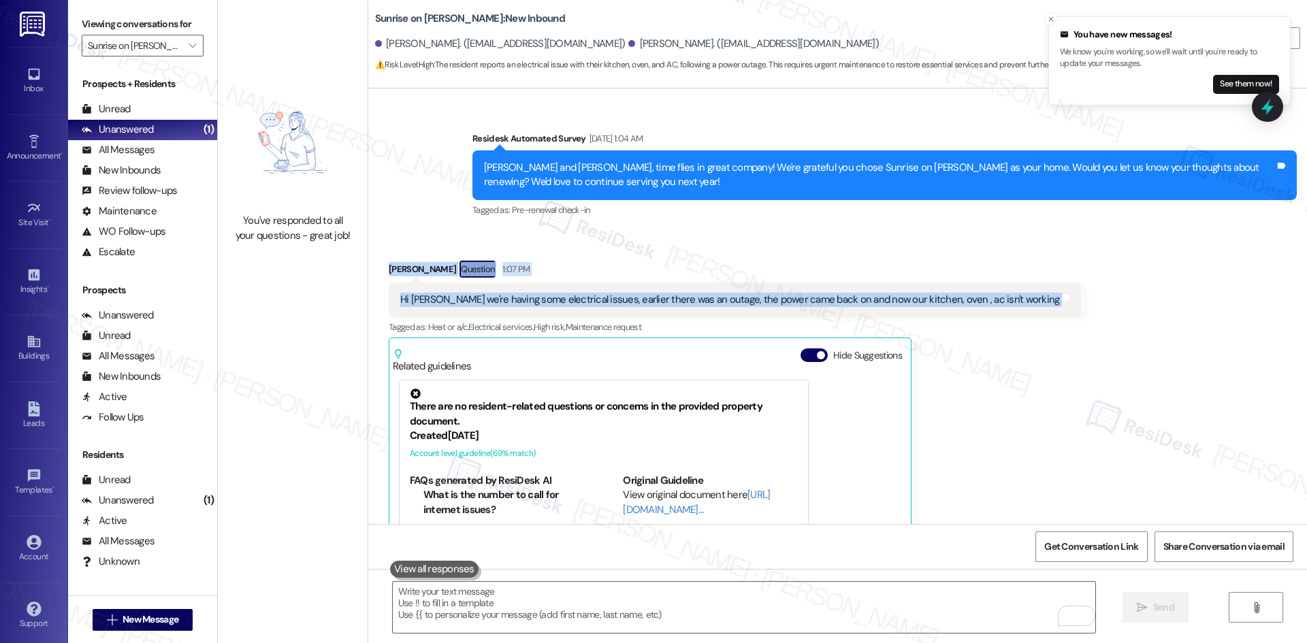
drag, startPoint x: 374, startPoint y: 257, endPoint x: 1022, endPoint y: 305, distance: 649.6
click at [1022, 305] on div "Received via SMS Luis Ortiz Rodriguez Question 1:07 PM Hi Tessa we're having so…" at bounding box center [837, 437] width 938 height 415
copy div "Luis Ortiz Rodriguez Question 1:07 PM Hi Tessa we're having some electrical iss…"
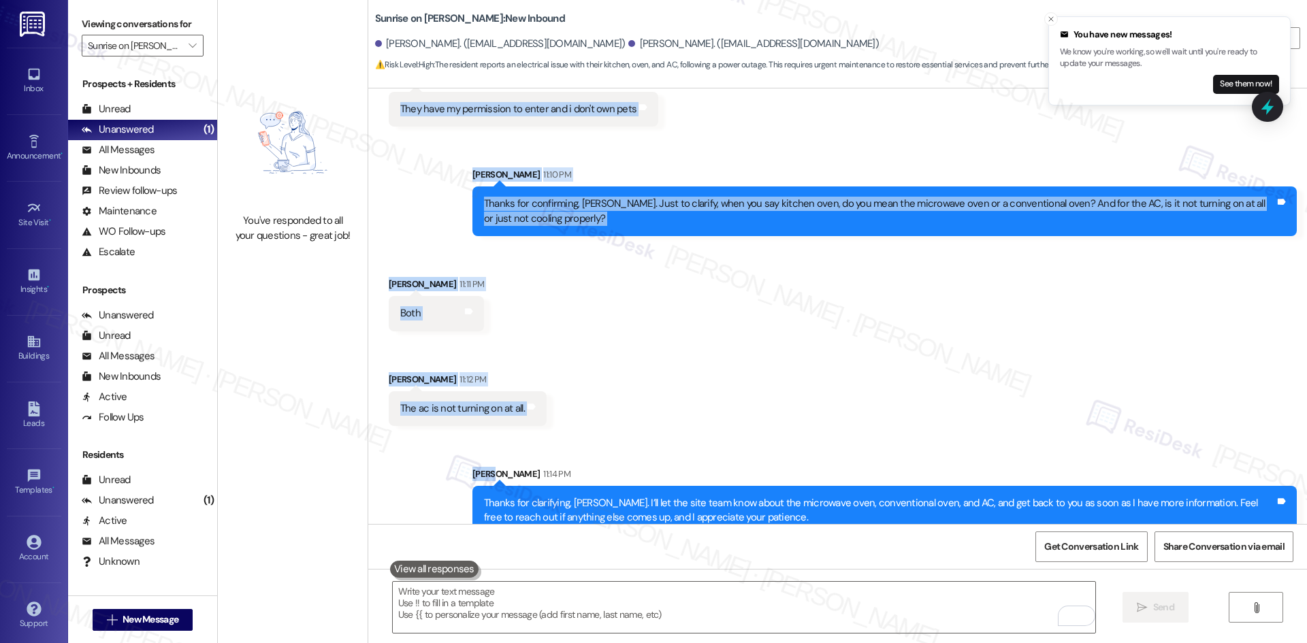
scroll to position [1136, 0]
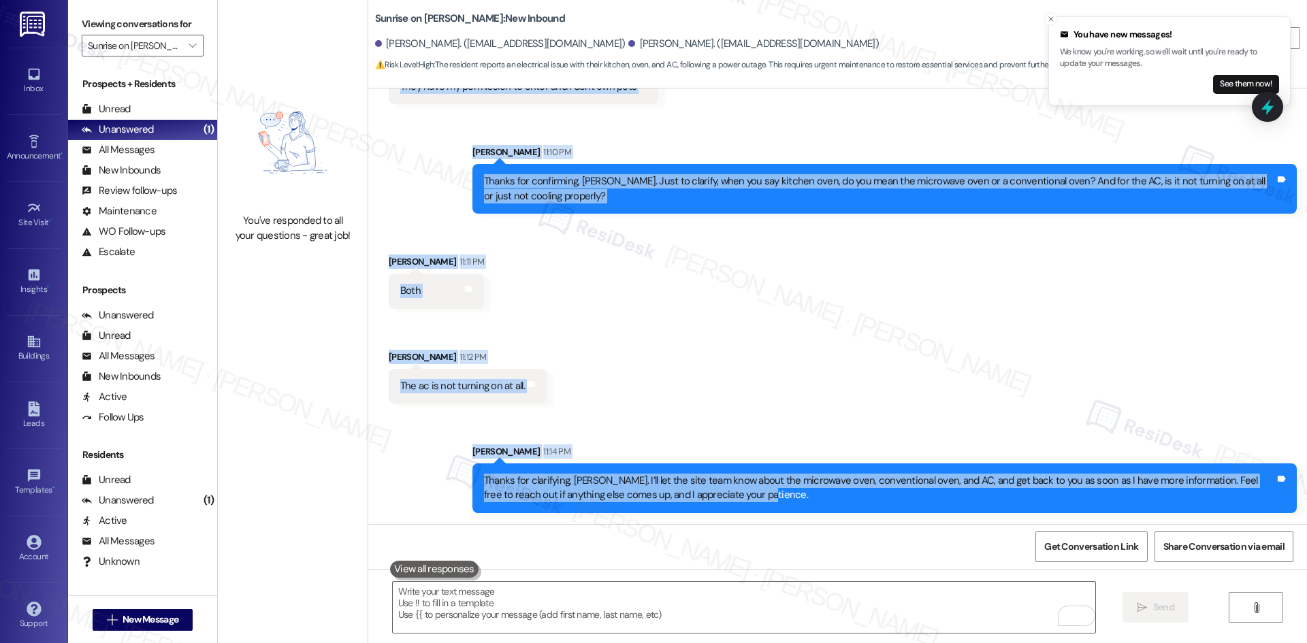
drag, startPoint x: 442, startPoint y: 311, endPoint x: 817, endPoint y: 495, distance: 417.5
click at [817, 495] on div "Survey, sent via SMS Residesk Automated Survey Jul 24, 2025 at 12:30 AM Hi Jasm…" at bounding box center [837, 306] width 938 height 436
copy div "Sarah 10:33 PM Hi Luis, I’m sorry to hear about the electrical issues. I’ll sub…"
click at [700, 311] on div "Received via SMS Jasmin Tafoya 11:11 PM Both Tags and notes Received via SMS Ja…" at bounding box center [837, 319] width 938 height 190
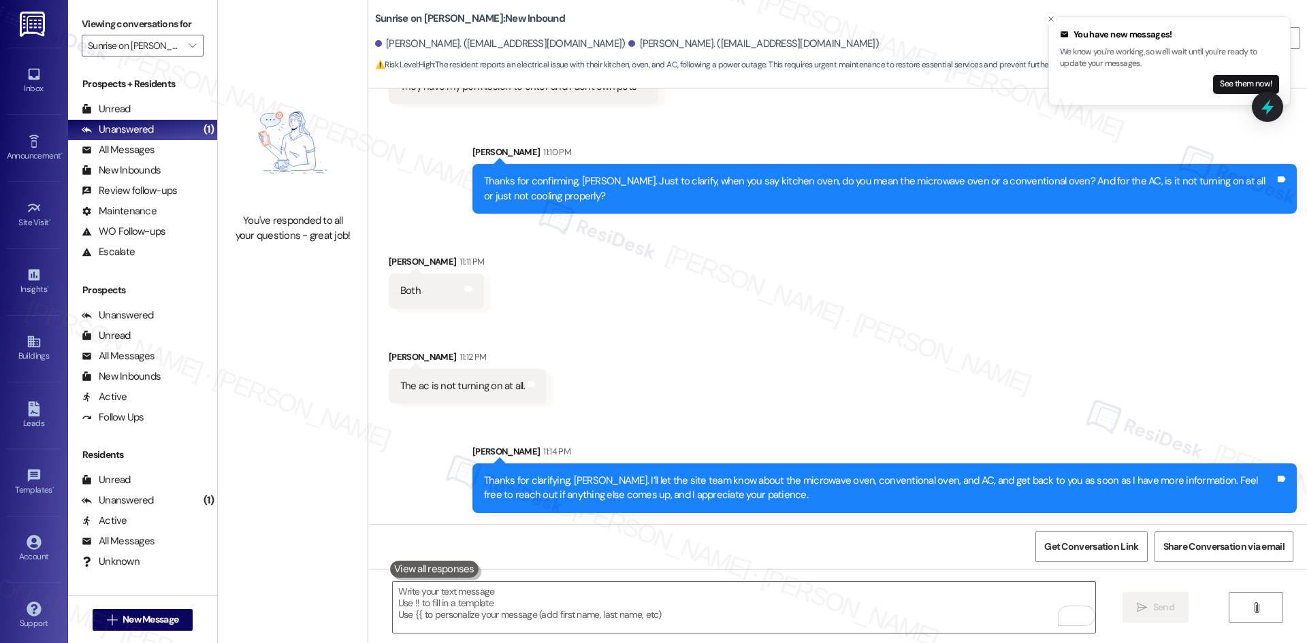
click at [704, 349] on div "Received via SMS Jasmin Tafoya 11:11 PM Both Tags and notes Received via SMS Ja…" at bounding box center [837, 319] width 938 height 190
click at [717, 349] on div "Received via SMS Jasmin Tafoya 11:11 PM Both Tags and notes Received via SMS Ja…" at bounding box center [837, 319] width 938 height 190
click at [719, 367] on div "Received via SMS Jasmin Tafoya 11:11 PM Both Tags and notes Received via SMS Ja…" at bounding box center [837, 319] width 938 height 190
click at [763, 358] on div "Received via SMS Jasmin Tafoya 11:11 PM Both Tags and notes Received via SMS Ja…" at bounding box center [837, 319] width 938 height 190
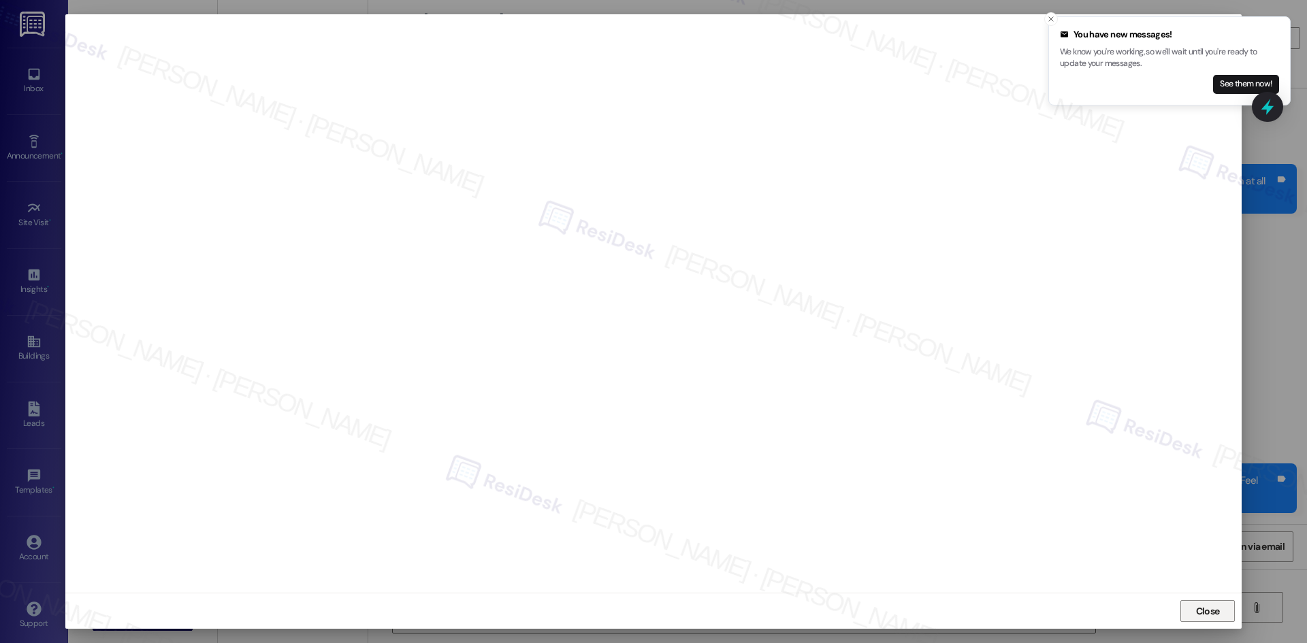
click at [1207, 614] on span "Close" at bounding box center [1208, 611] width 24 height 14
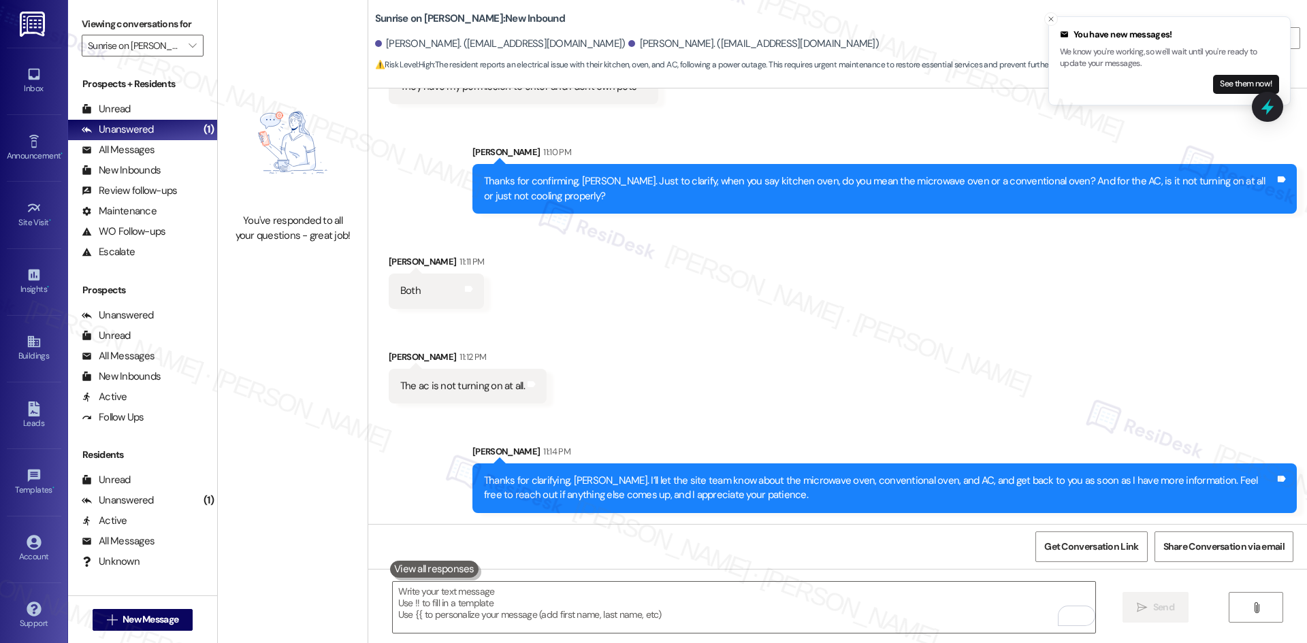
click at [880, 351] on div "Received via SMS Jasmin Tafoya 11:11 PM Both Tags and notes Received via SMS Ja…" at bounding box center [837, 319] width 938 height 190
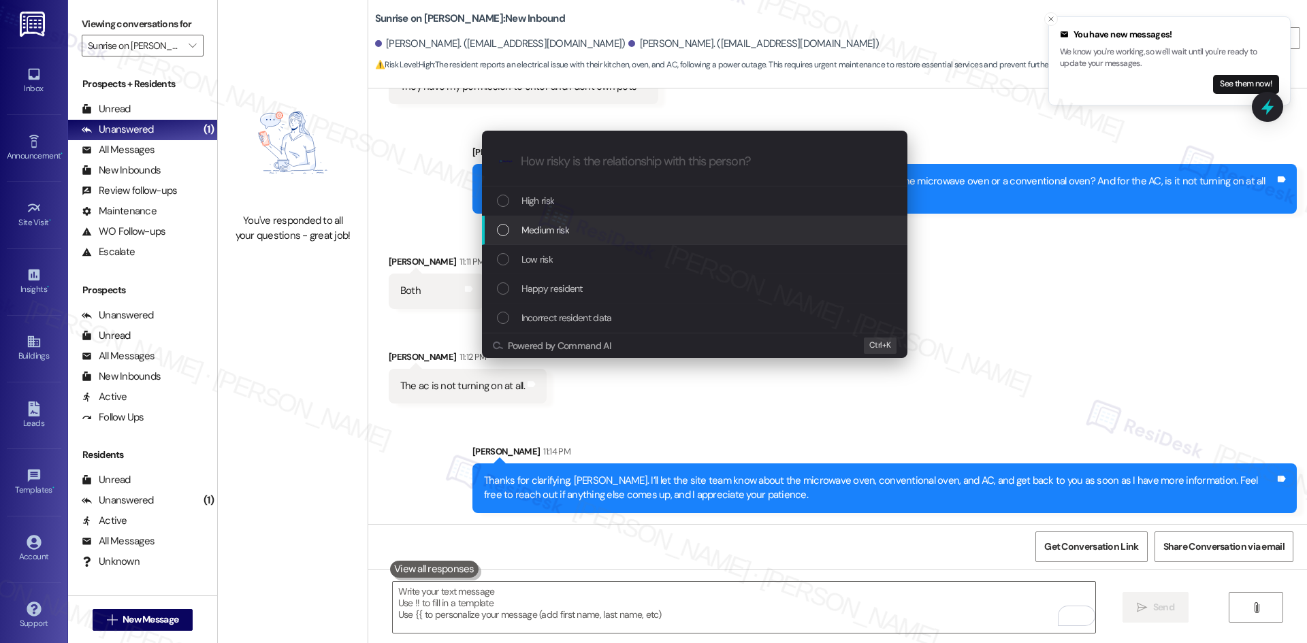
click at [612, 223] on div "Medium risk" at bounding box center [696, 230] width 398 height 15
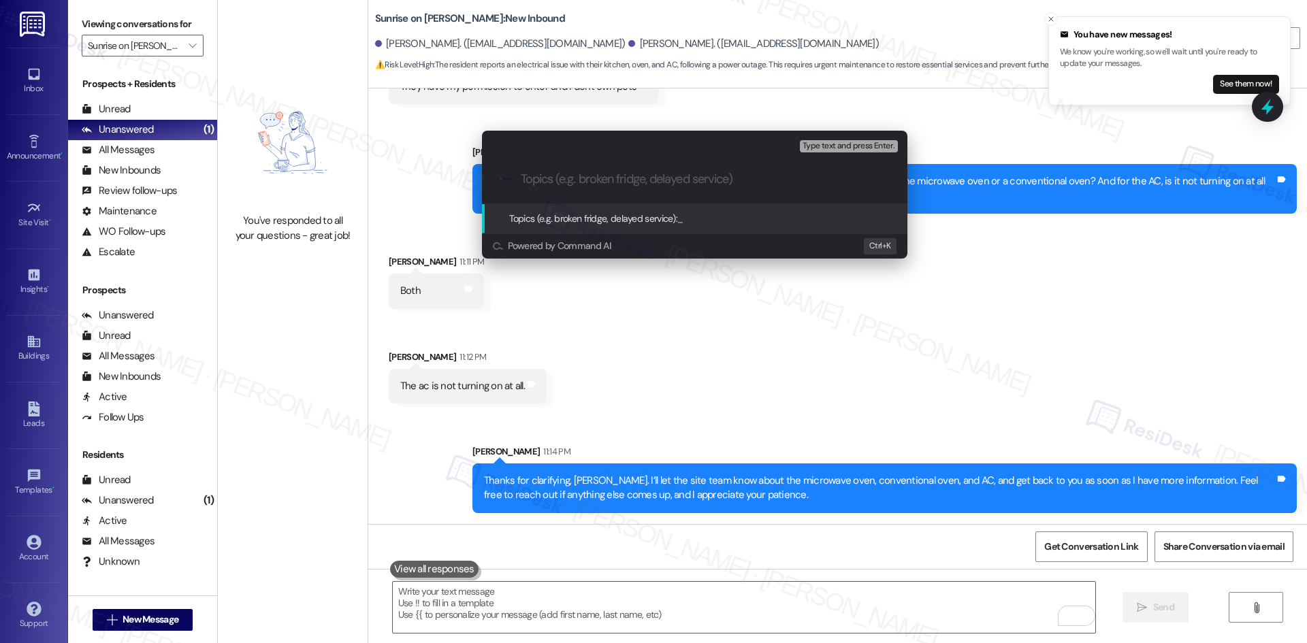
click at [581, 176] on input "Topics (e.g. broken fridge, delayed service)" at bounding box center [705, 179] width 369 height 14
paste input "Electrical Issues After Power Outage – Multiple Appliances Not Working"
type input "Electrical Issues After Power Outage – Multiple Appliances Not Working"
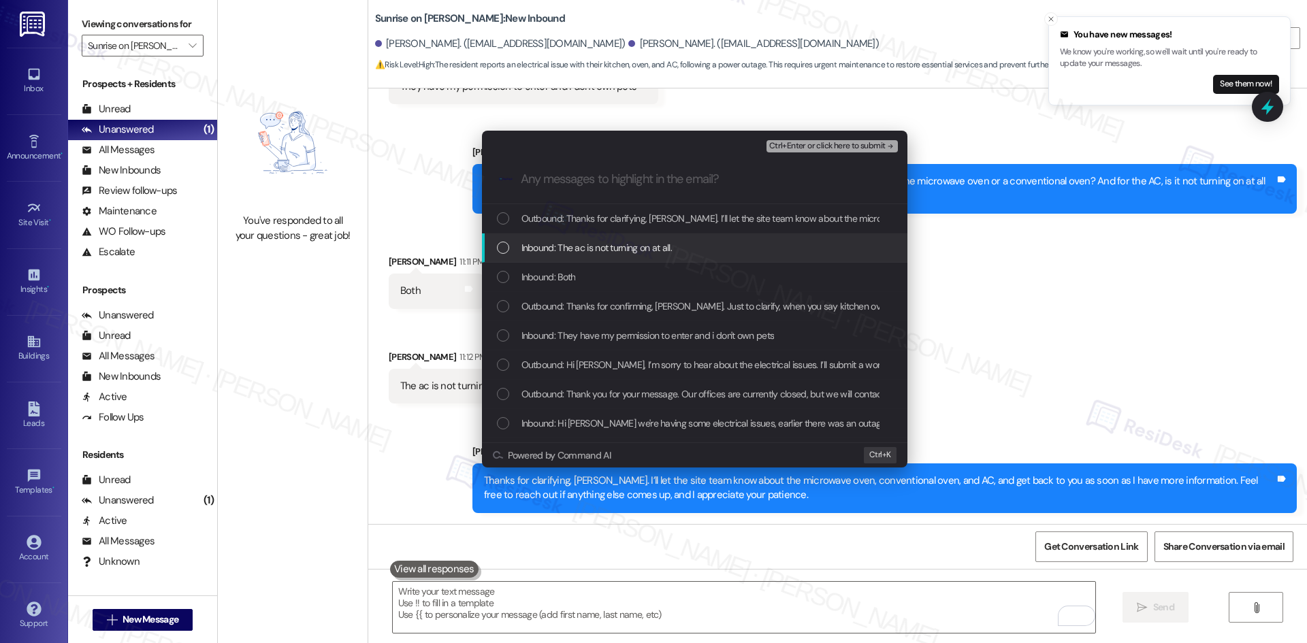
click at [577, 244] on span "Inbound: The ac is not turning on at all." at bounding box center [596, 247] width 150 height 15
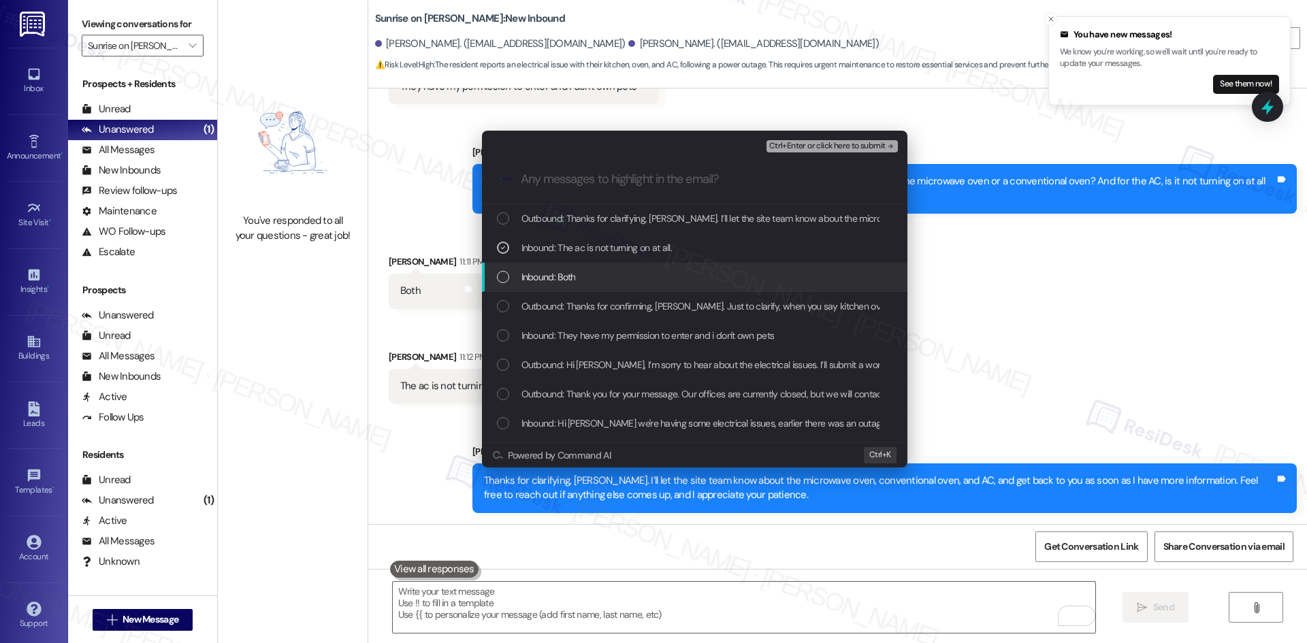
drag, startPoint x: 573, startPoint y: 269, endPoint x: 585, endPoint y: 277, distance: 13.8
click at [572, 270] on span "Inbound: Both" at bounding box center [548, 276] width 54 height 15
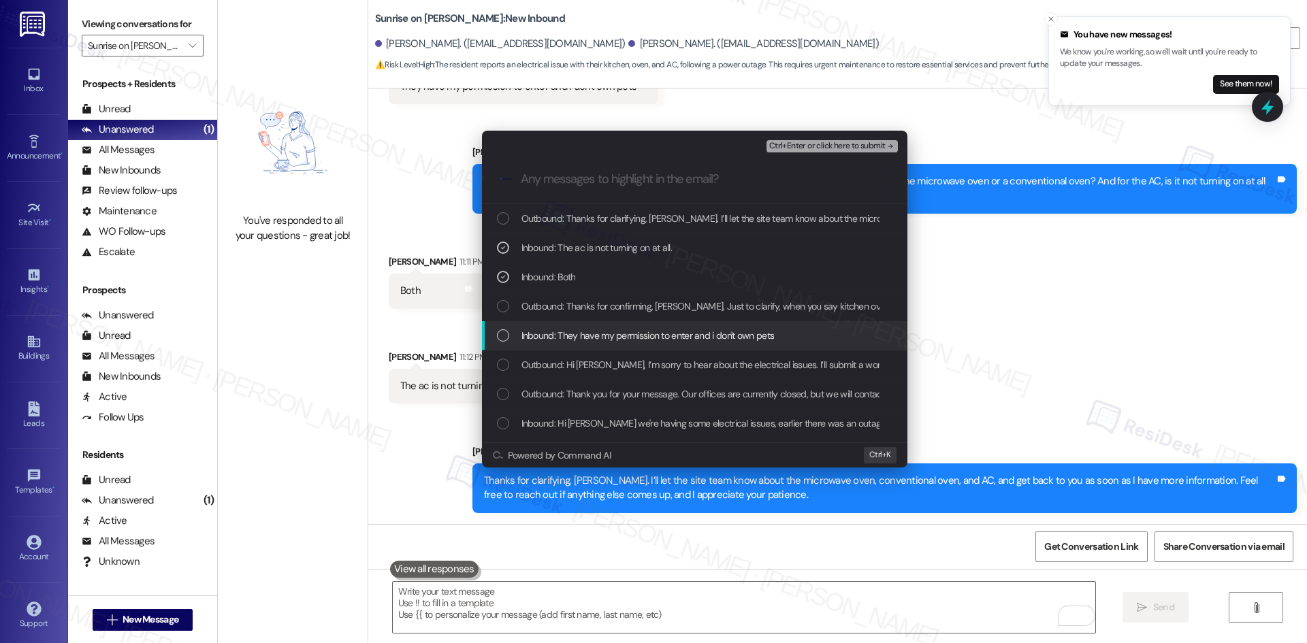
click at [641, 337] on span "Inbound: They have my permission to enter and i don't own pets" at bounding box center [647, 335] width 253 height 15
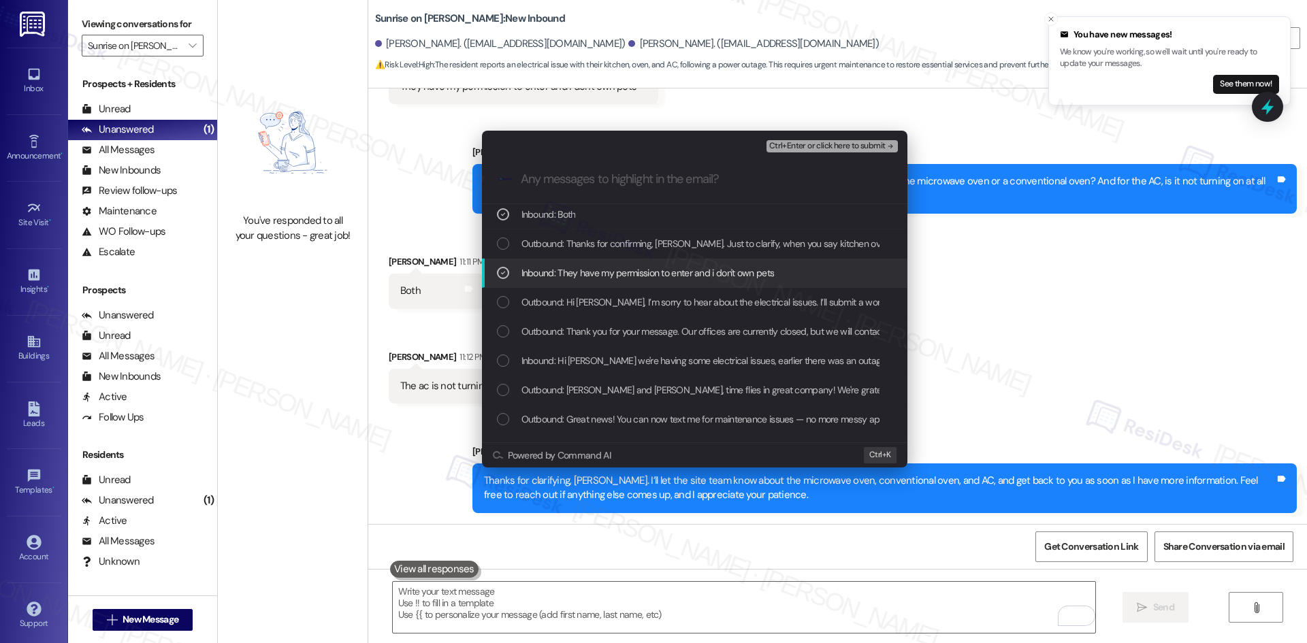
scroll to position [68, 0]
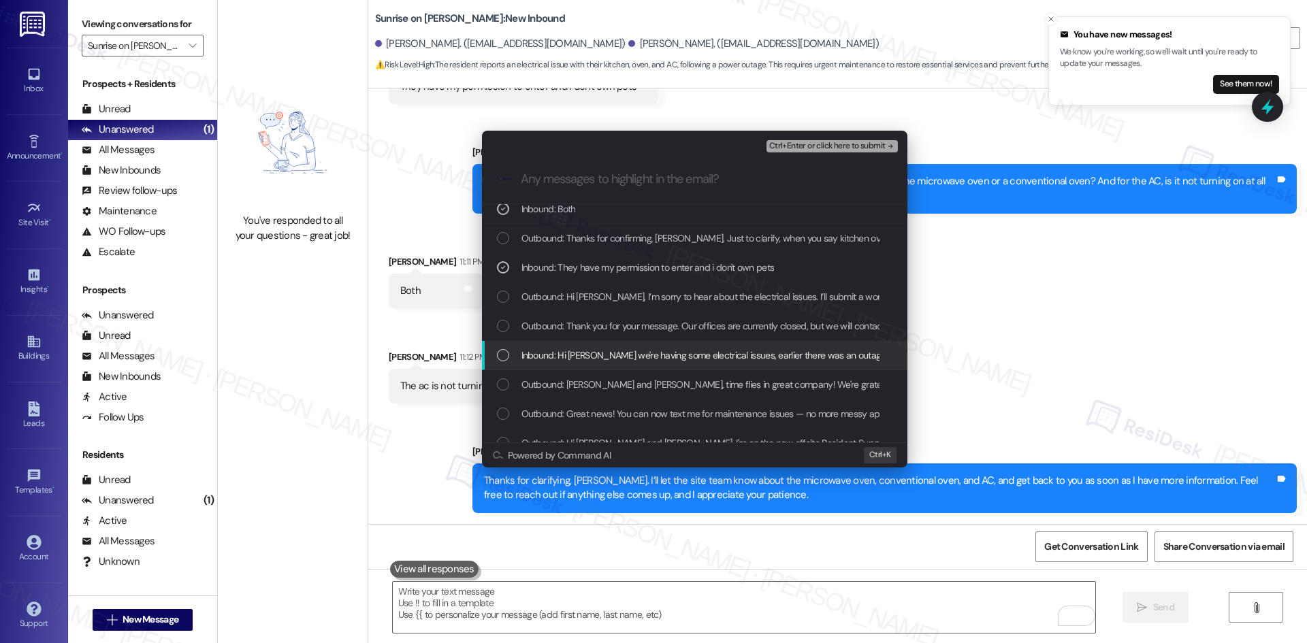
click at [614, 358] on span "Inbound: Hi Tessa we're having some electrical issues, earlier there was an out…" at bounding box center [841, 355] width 640 height 15
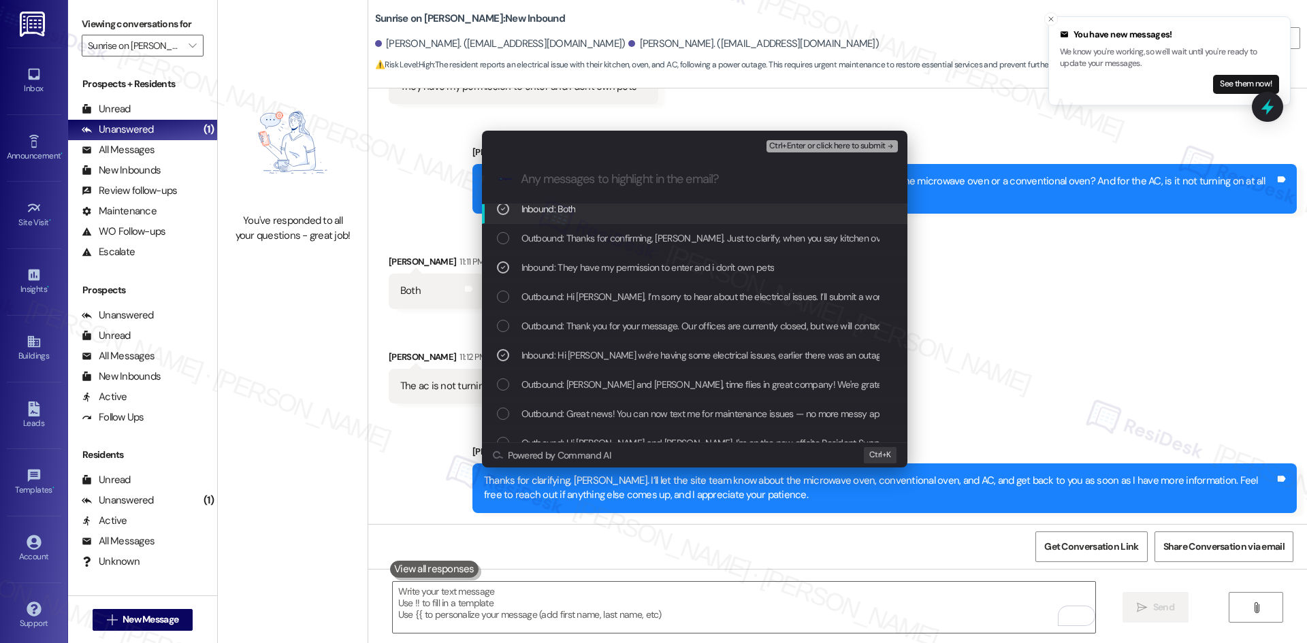
click at [866, 150] on span "Ctrl+Enter or click here to submit" at bounding box center [827, 147] width 116 height 10
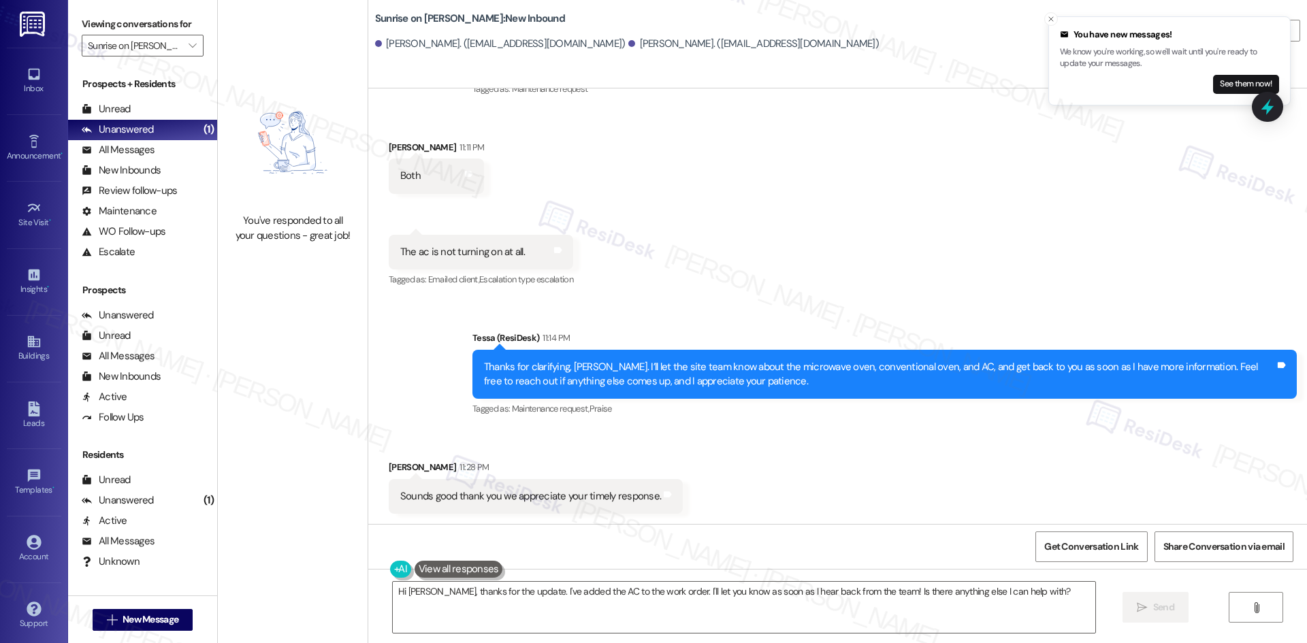
scroll to position [1055, 0]
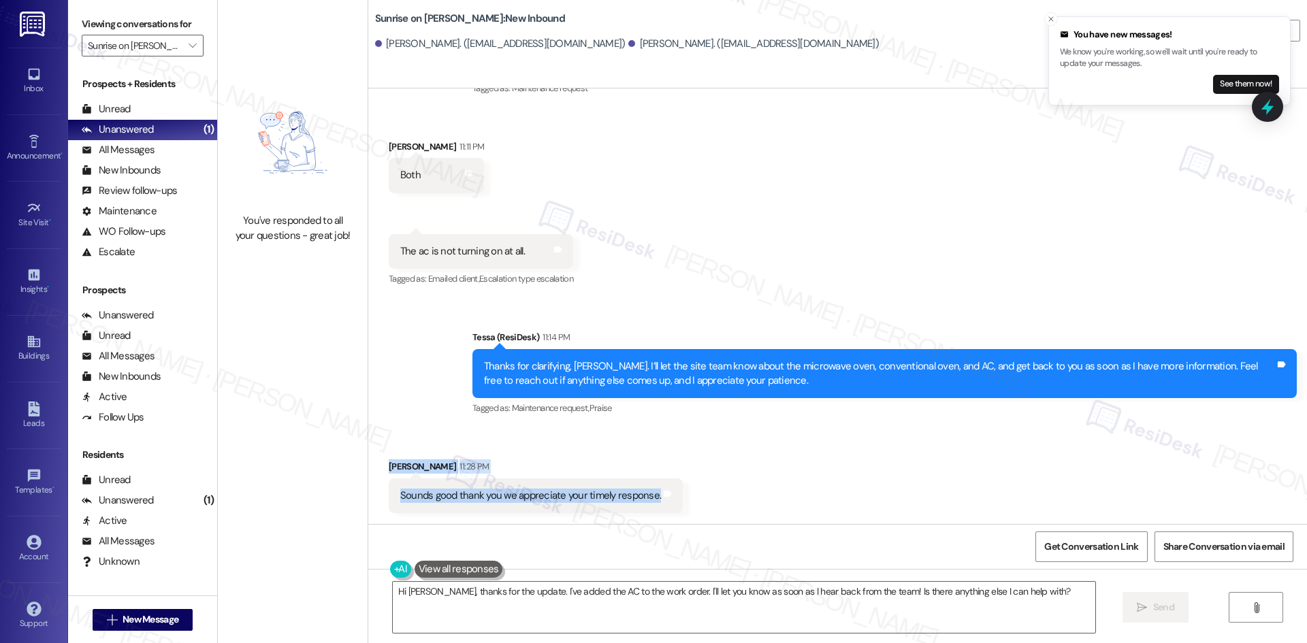
drag, startPoint x: 365, startPoint y: 455, endPoint x: 706, endPoint y: 504, distance: 344.5
click at [744, 504] on div "Received via SMS Jasmin Tafoya 11:28 PM Sounds good thank you we appreciate you…" at bounding box center [837, 476] width 938 height 95
copy div "Jasmin Tafoya 11:28 PM Sounds good thank you we appreciate your timely response…"
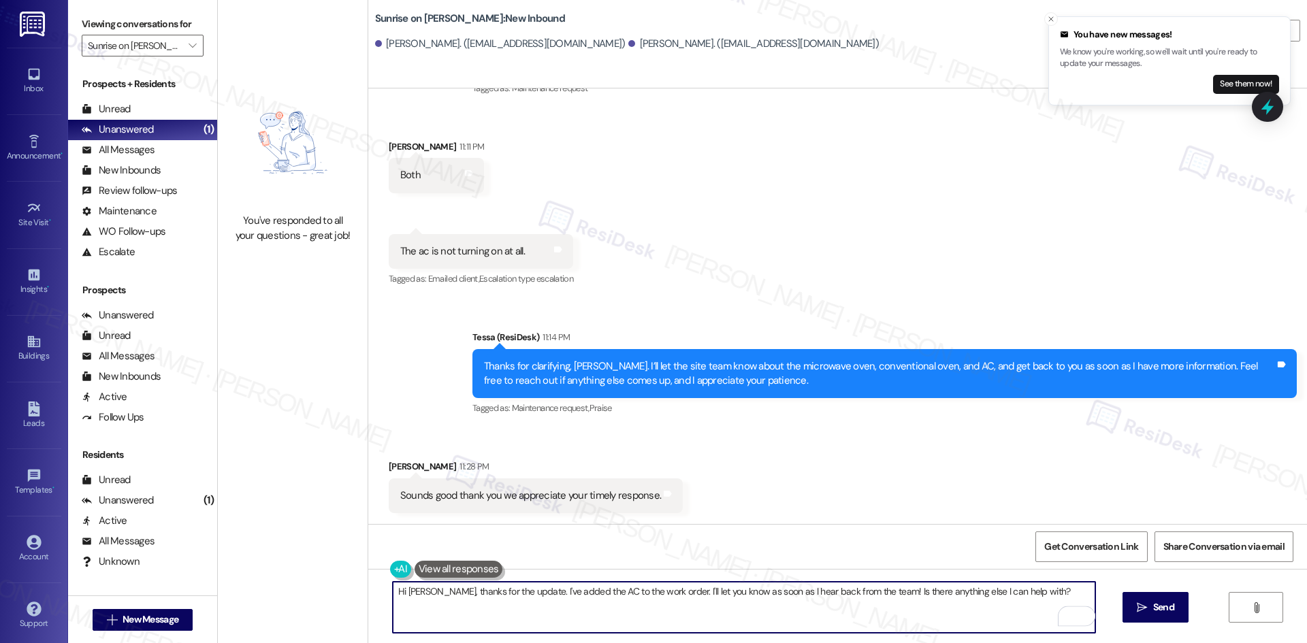
drag, startPoint x: 1034, startPoint y: 592, endPoint x: 372, endPoint y: 580, distance: 662.9
click at [372, 580] on div "Hi Jasmin, thanks for the update. I've added the AC to the work order. I'll let…" at bounding box center [837, 620] width 938 height 102
paste textarea "You’re welcome, Jasmin. I appreciate your patience"
type textarea "You’re welcome, Jasmin. I appreciate your patience."
click at [1183, 612] on button " Send" at bounding box center [1155, 607] width 66 height 31
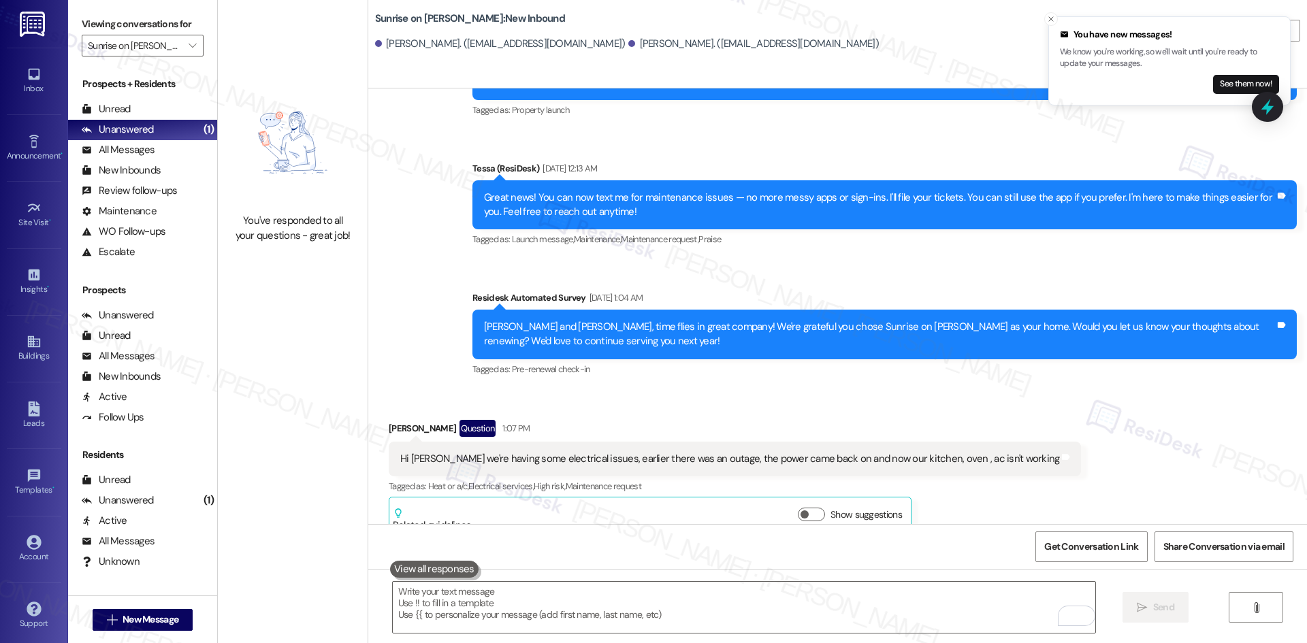
scroll to position [136, 0]
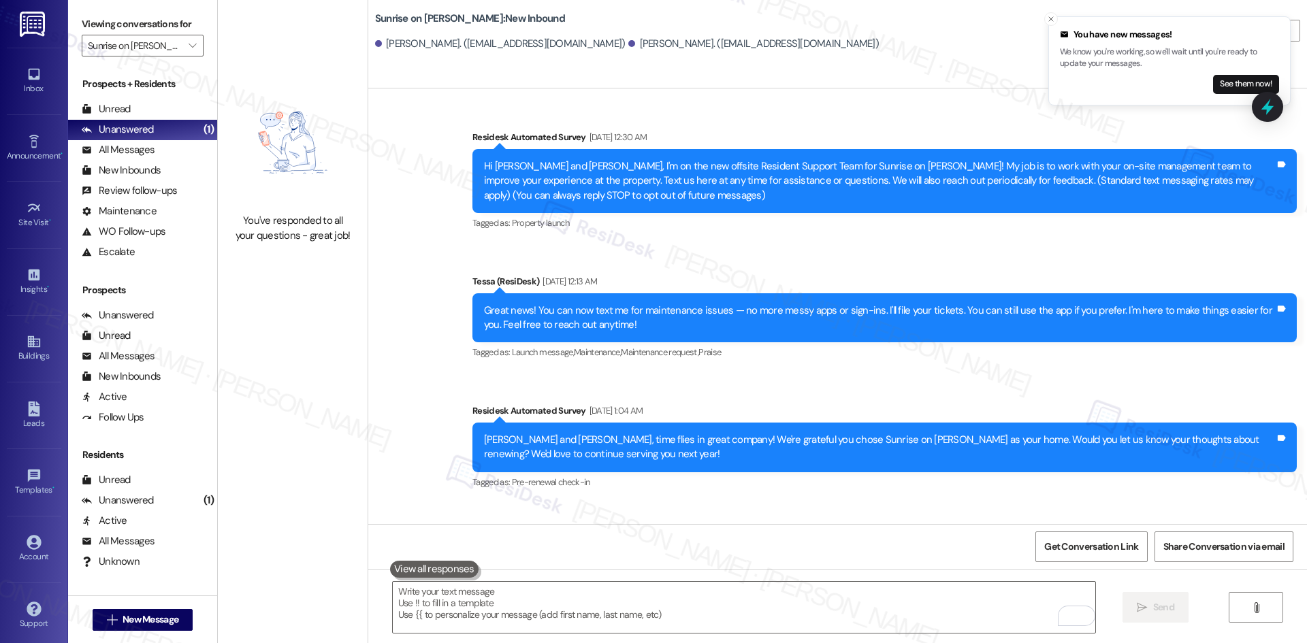
scroll to position [136, 0]
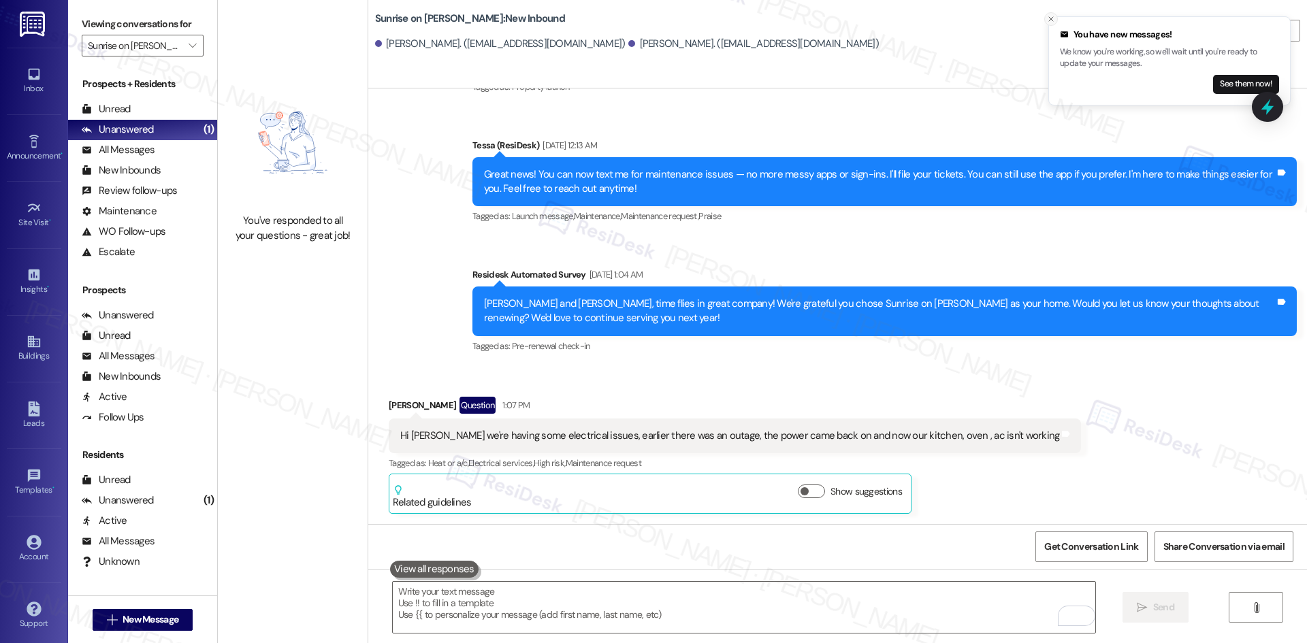
click at [1049, 22] on icon "Close toast" at bounding box center [1051, 19] width 8 height 8
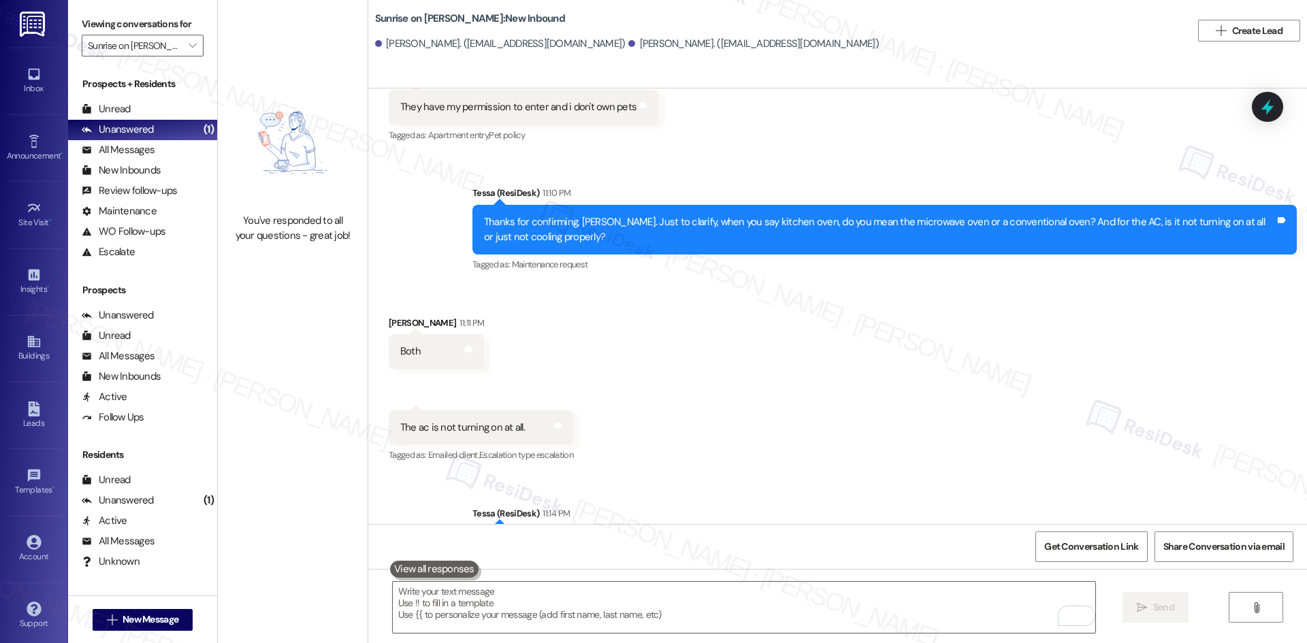
scroll to position [1150, 0]
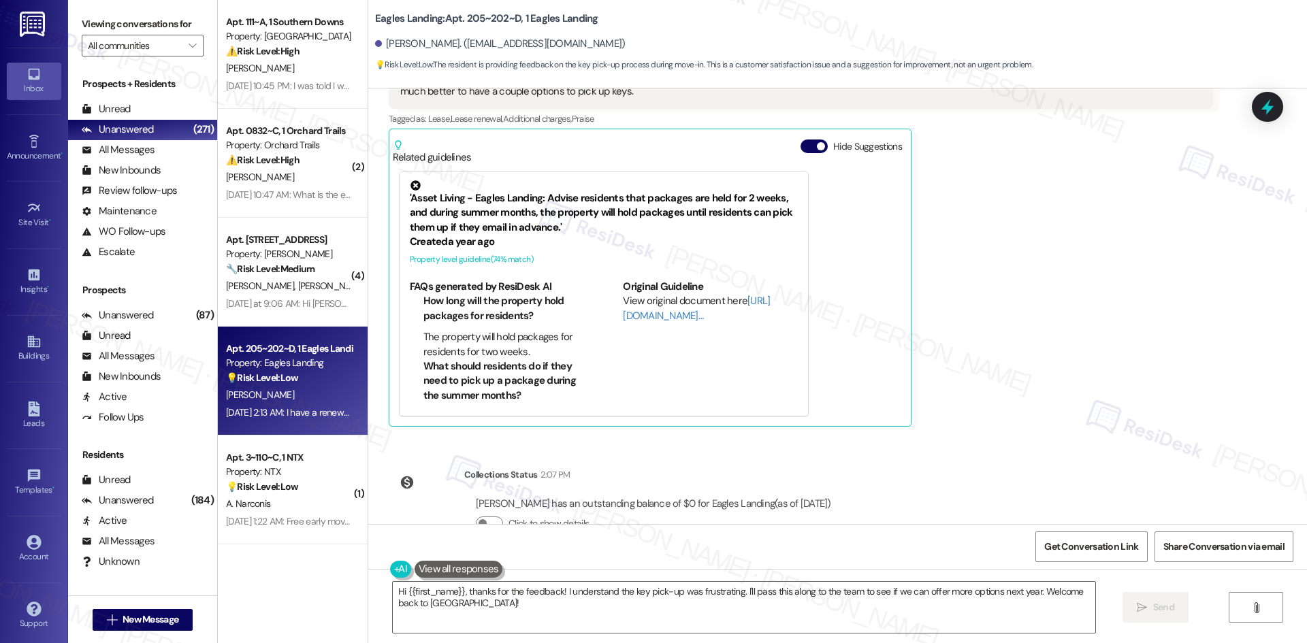
scroll to position [2431, 0]
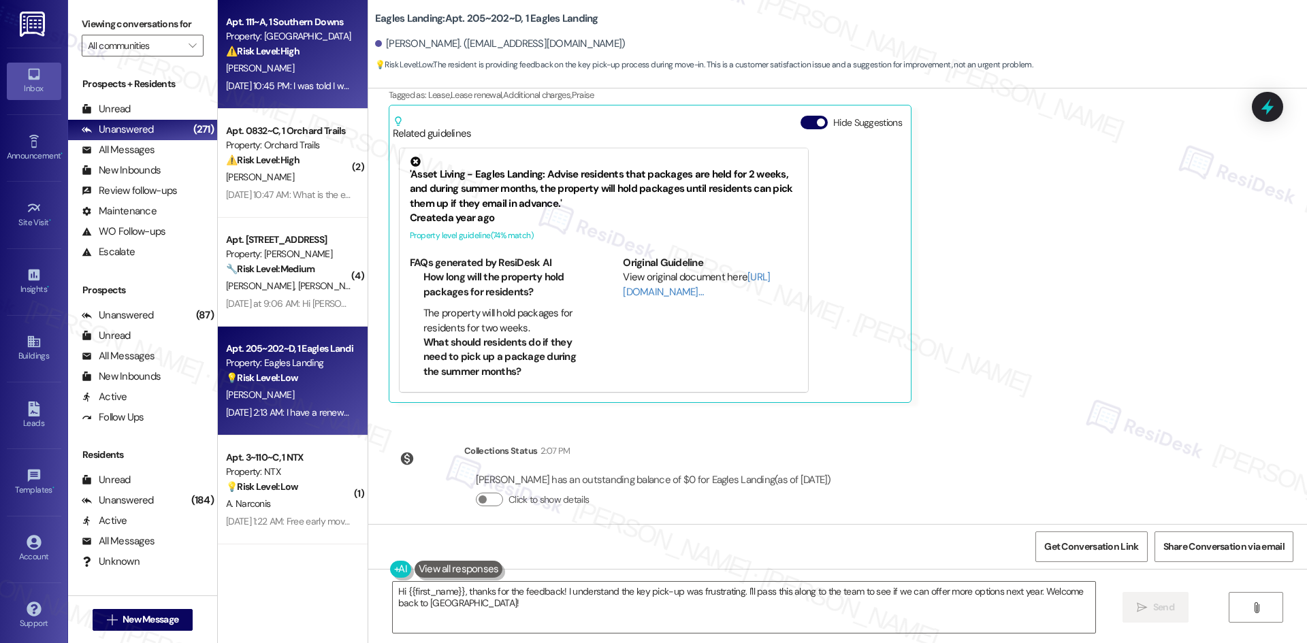
click at [299, 59] on div "Apt. 111~A, 1 Southern Downs Property: Southern Downs ⚠️ Risk Level: High The r…" at bounding box center [289, 37] width 129 height 46
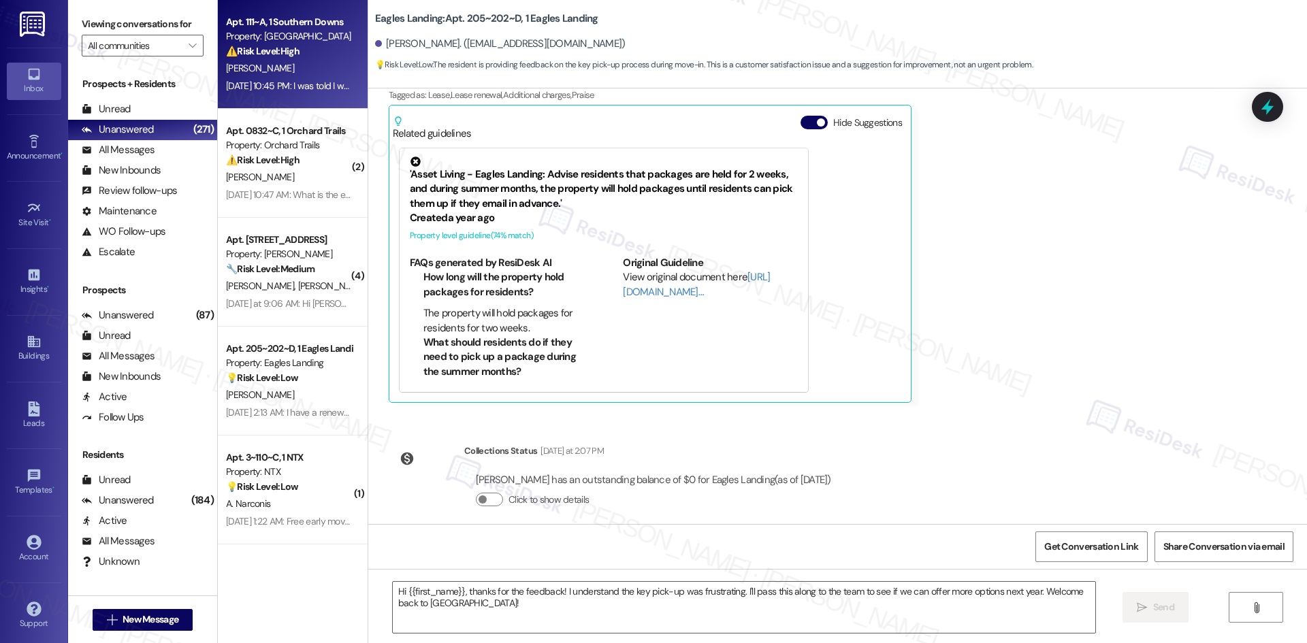
type textarea "Fetching suggested responses. Please feel free to read through the conversation…"
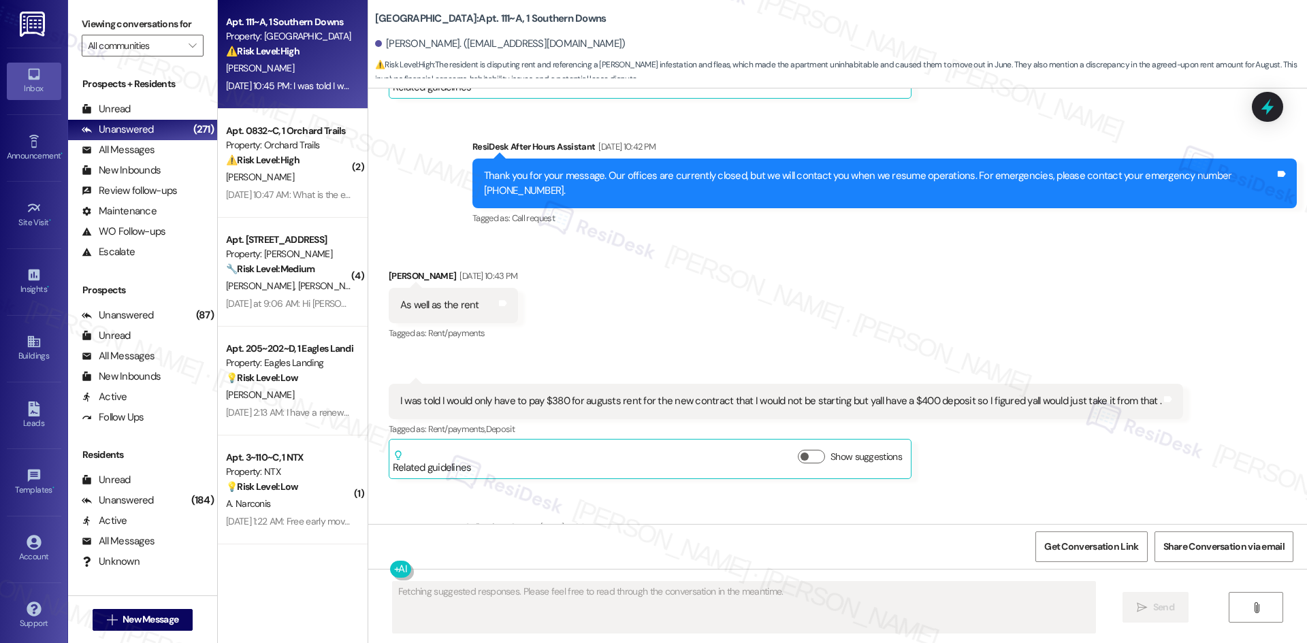
scroll to position [3342, 0]
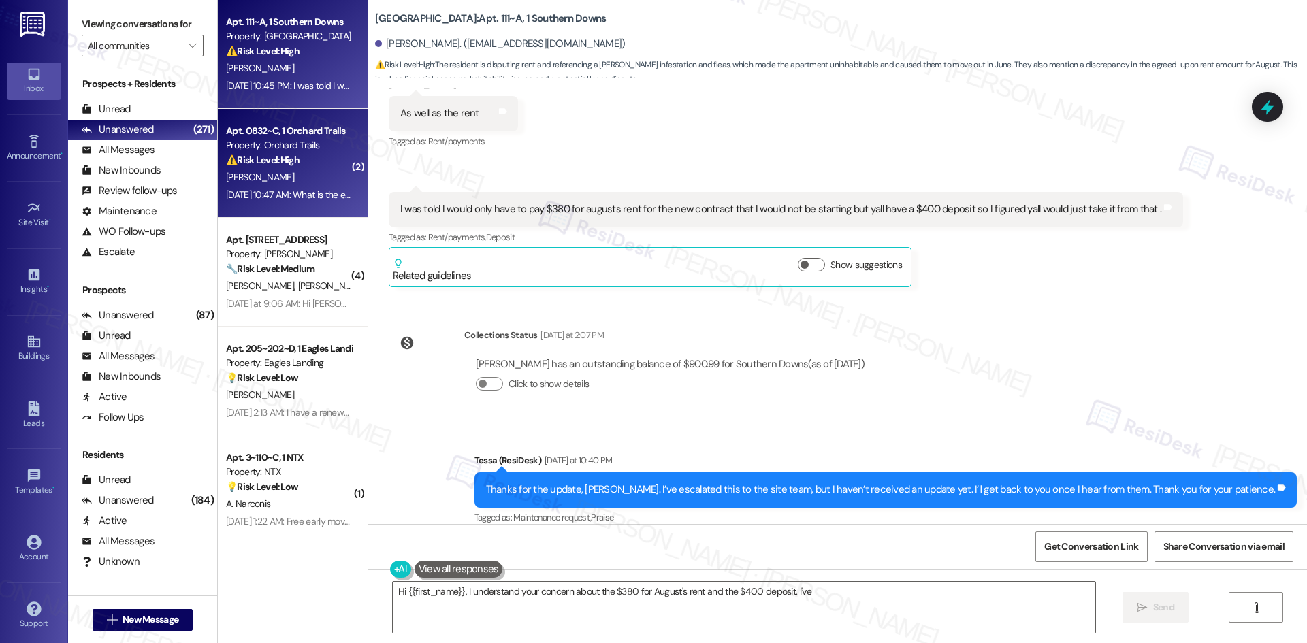
type textarea "Hi {{first_name}}, I understand your concern about the $380 for August's rent a…"
click at [299, 180] on div "[PERSON_NAME]" at bounding box center [289, 177] width 129 height 17
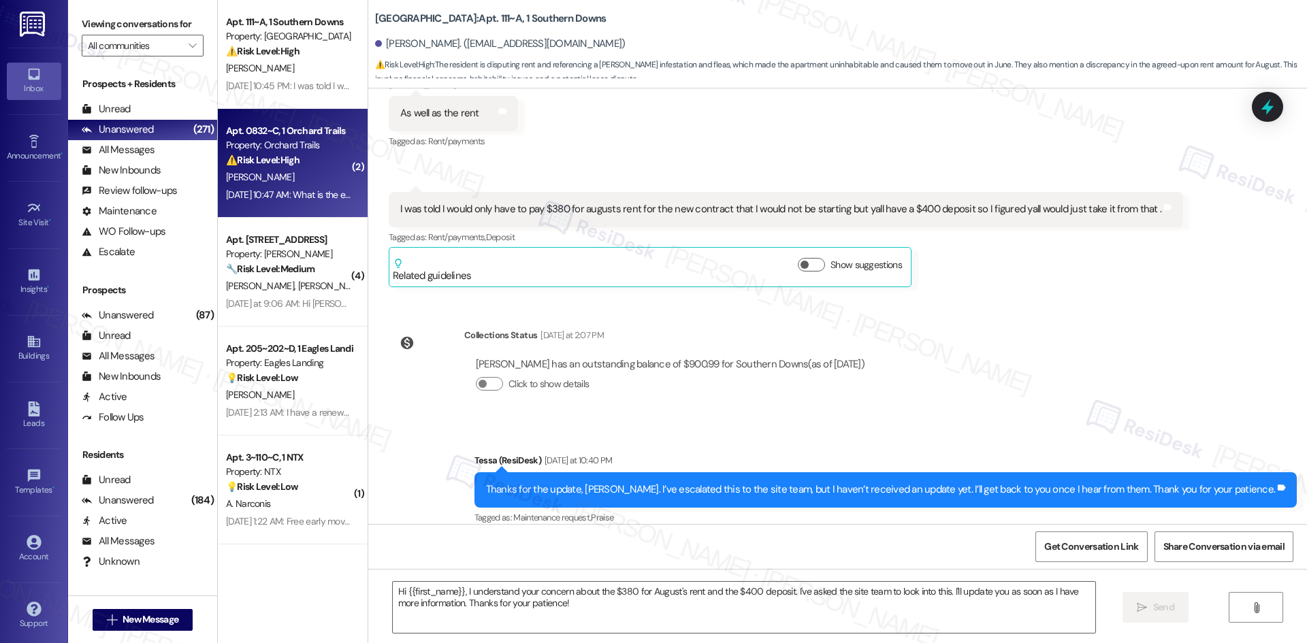
type textarea "Fetching suggested responses. Please feel free to read through the conversation…"
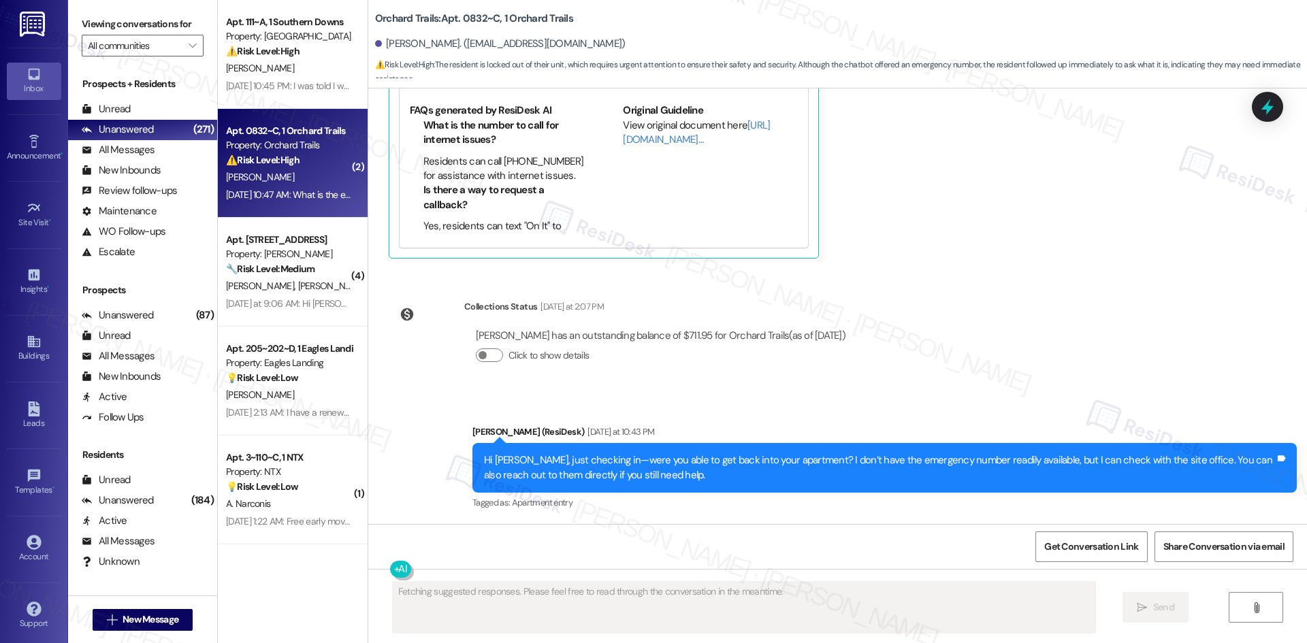
scroll to position [1064, 0]
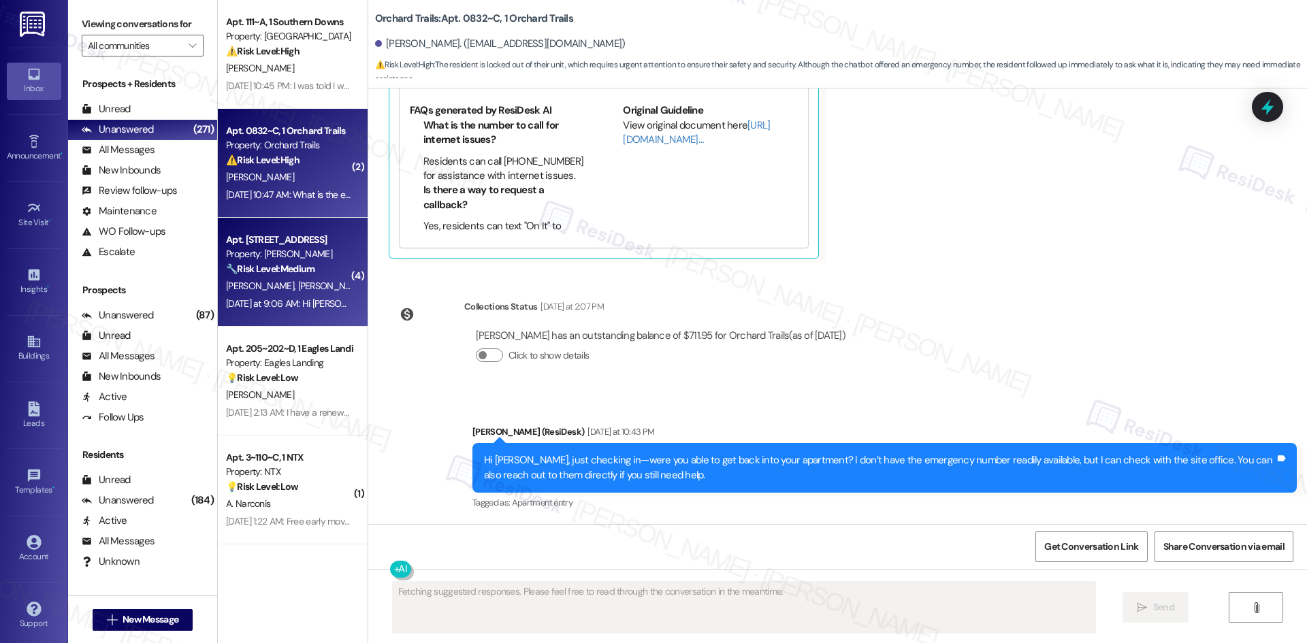
click at [297, 295] on div "[DATE] at 9:06 AM: Hi [PERSON_NAME], I recommend 2 things and shared some pictu…" at bounding box center [289, 303] width 129 height 17
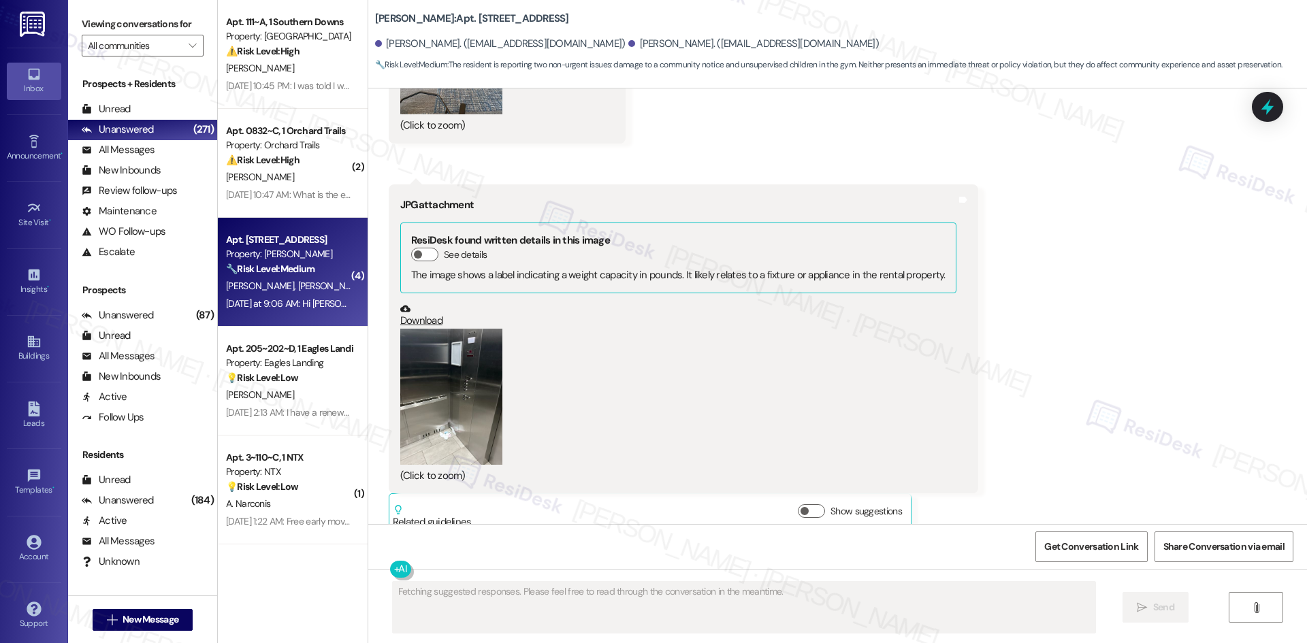
scroll to position [3469, 0]
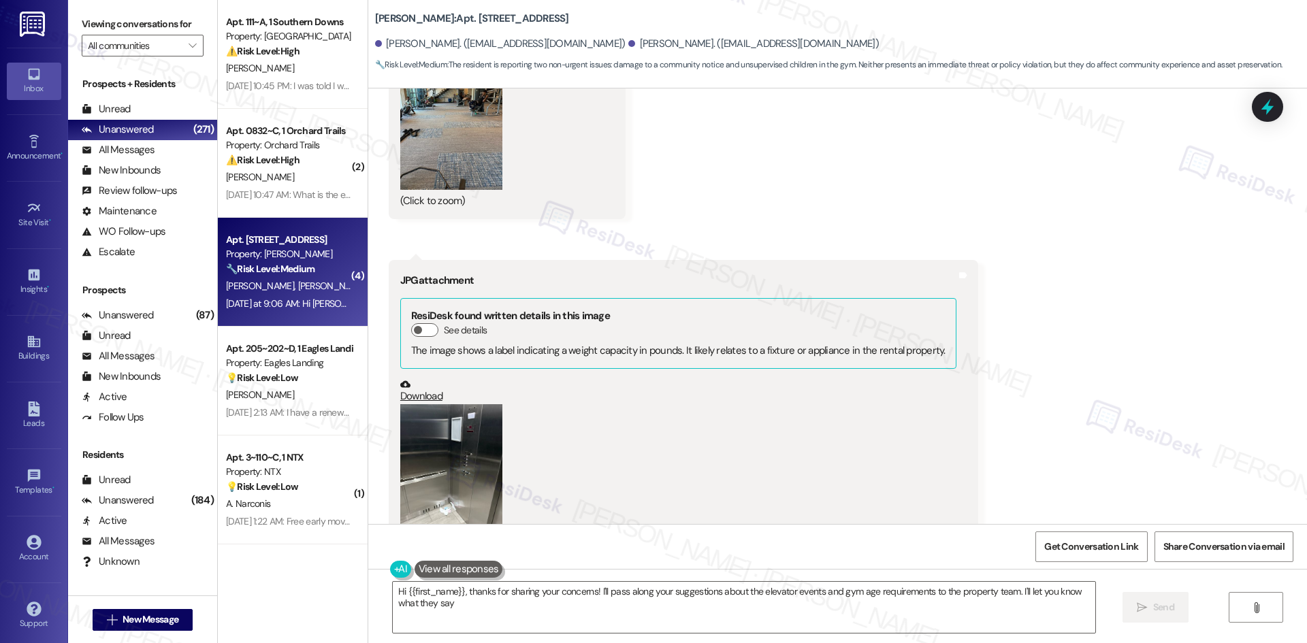
type textarea "Hi {{first_name}}, thanks for sharing your concerns! I'll pass along your sugge…"
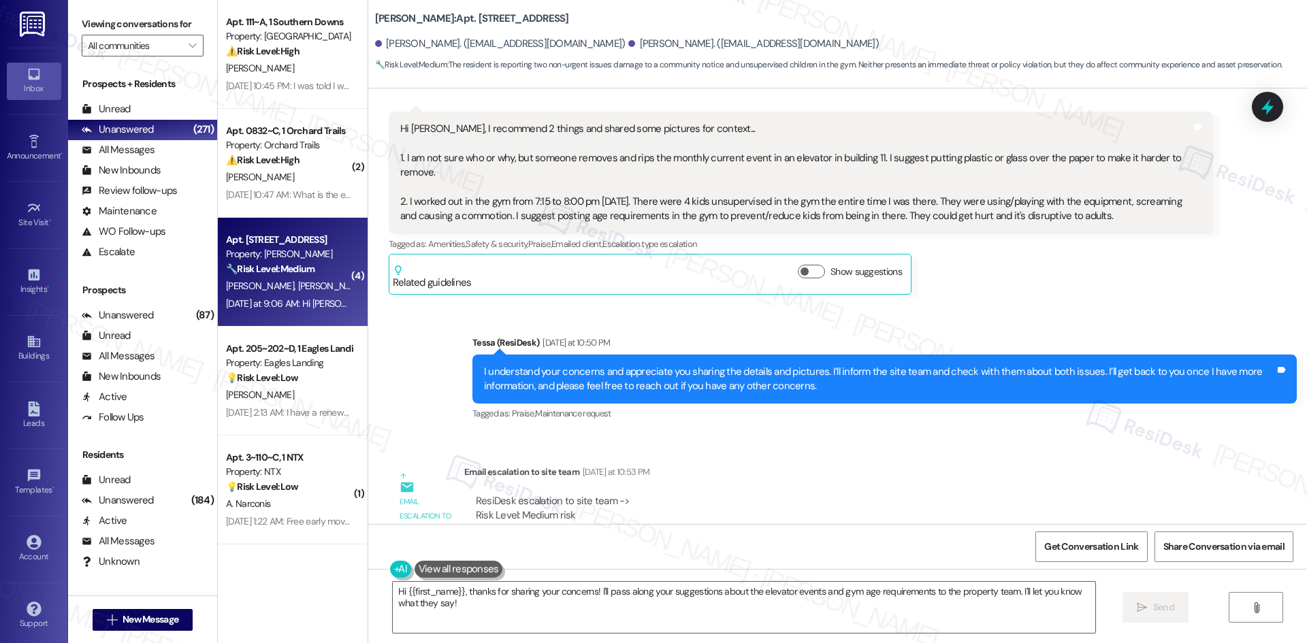
scroll to position [4013, 0]
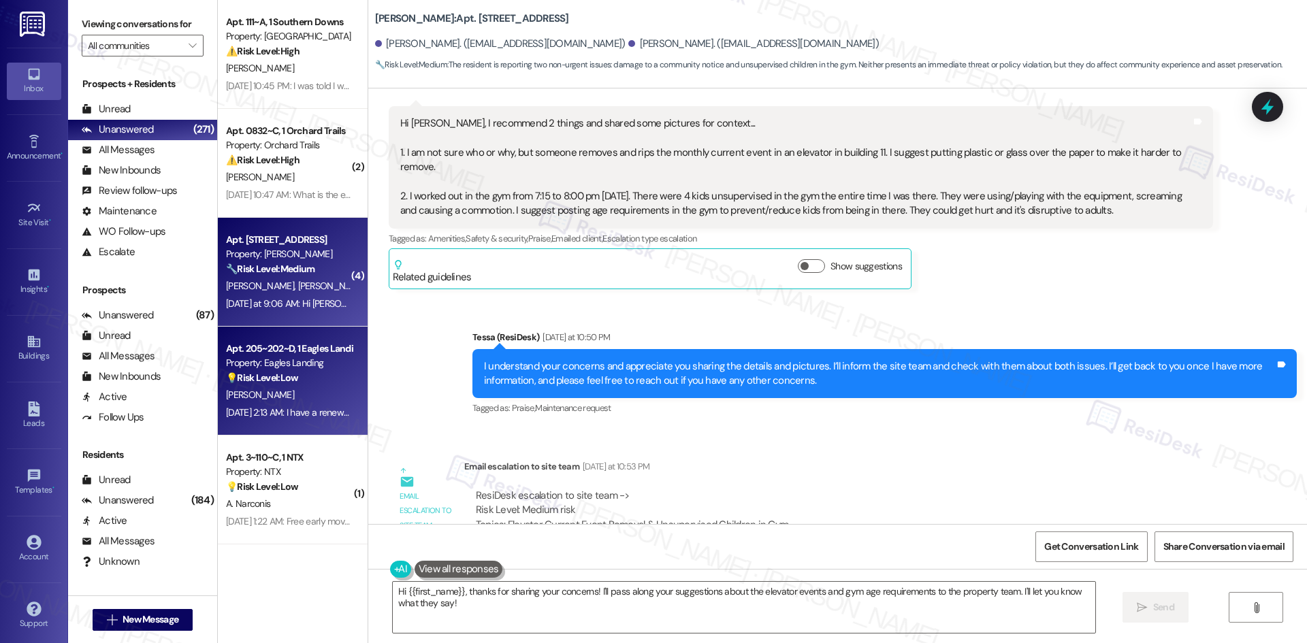
click at [283, 365] on div "Property: Eagles Landing" at bounding box center [289, 363] width 126 height 14
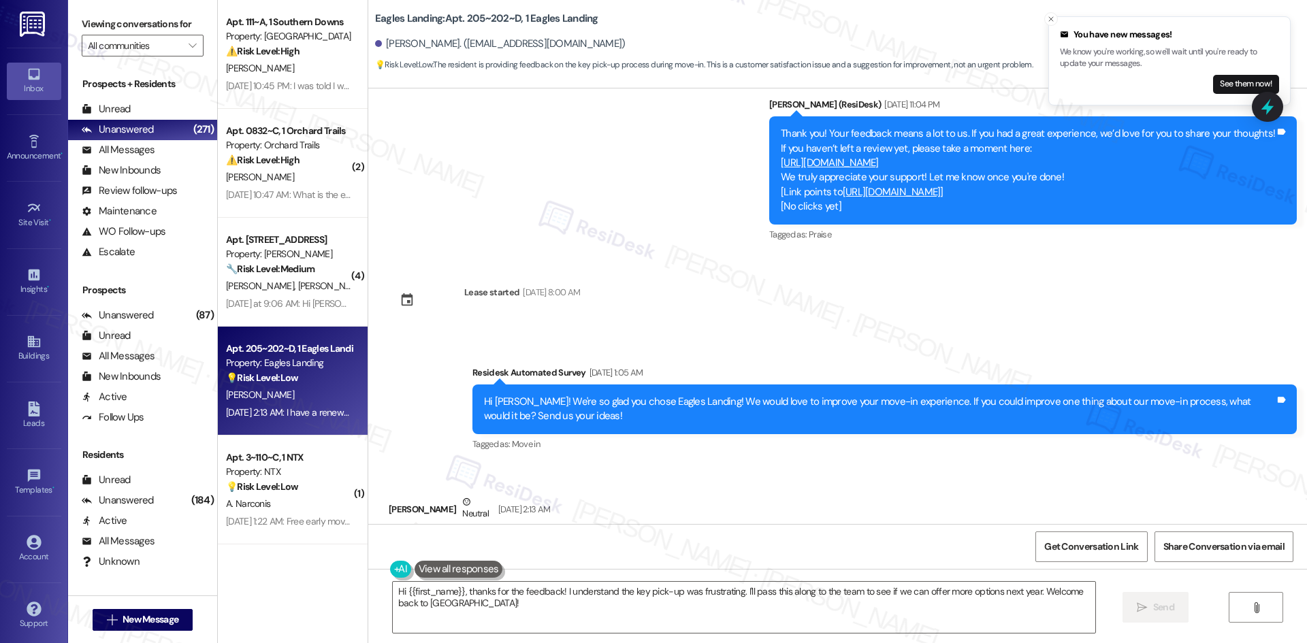
scroll to position [2091, 0]
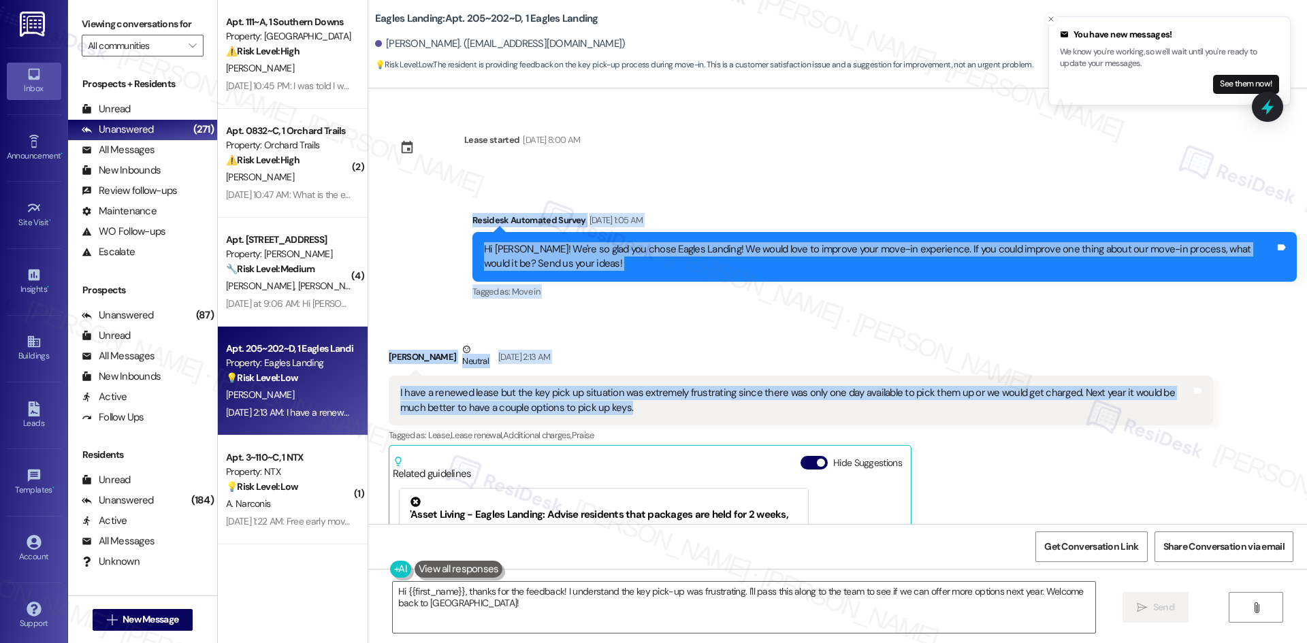
drag, startPoint x: 436, startPoint y: 191, endPoint x: 1096, endPoint y: 396, distance: 691.3
click at [1115, 398] on div "Survey, sent via SMS Residesk Automated Survey [DATE] 2:21 AM Hi there [PERSON_…" at bounding box center [837, 306] width 938 height 436
copy div "Residesk Automated Survey [DATE] 1:05 AM Hi [PERSON_NAME]! We're so glad you ch…"
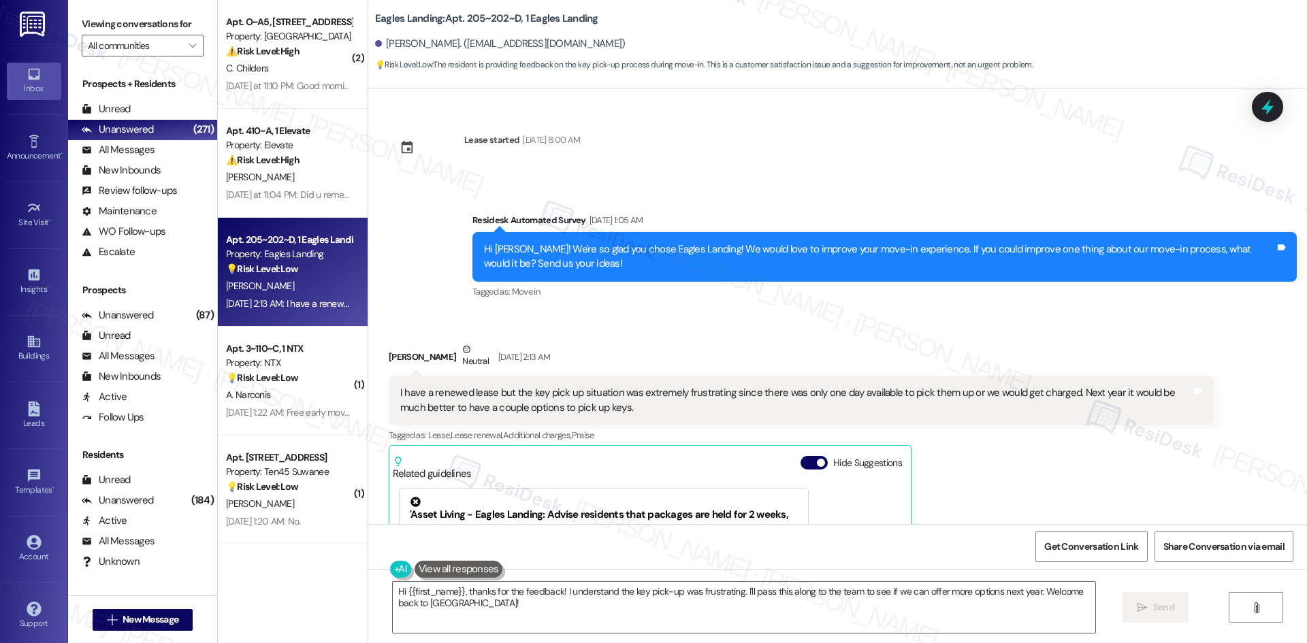
drag, startPoint x: 775, startPoint y: 157, endPoint x: 770, endPoint y: 167, distance: 11.0
click at [775, 157] on div "Survey, sent via SMS Residesk Automated Survey [DATE] 2:21 AM Hi there [PERSON_…" at bounding box center [837, 306] width 938 height 436
click at [546, 617] on textarea "Hi {{first_name}}, thanks for the feedback! I understand the key pick-up was fr…" at bounding box center [744, 607] width 702 height 51
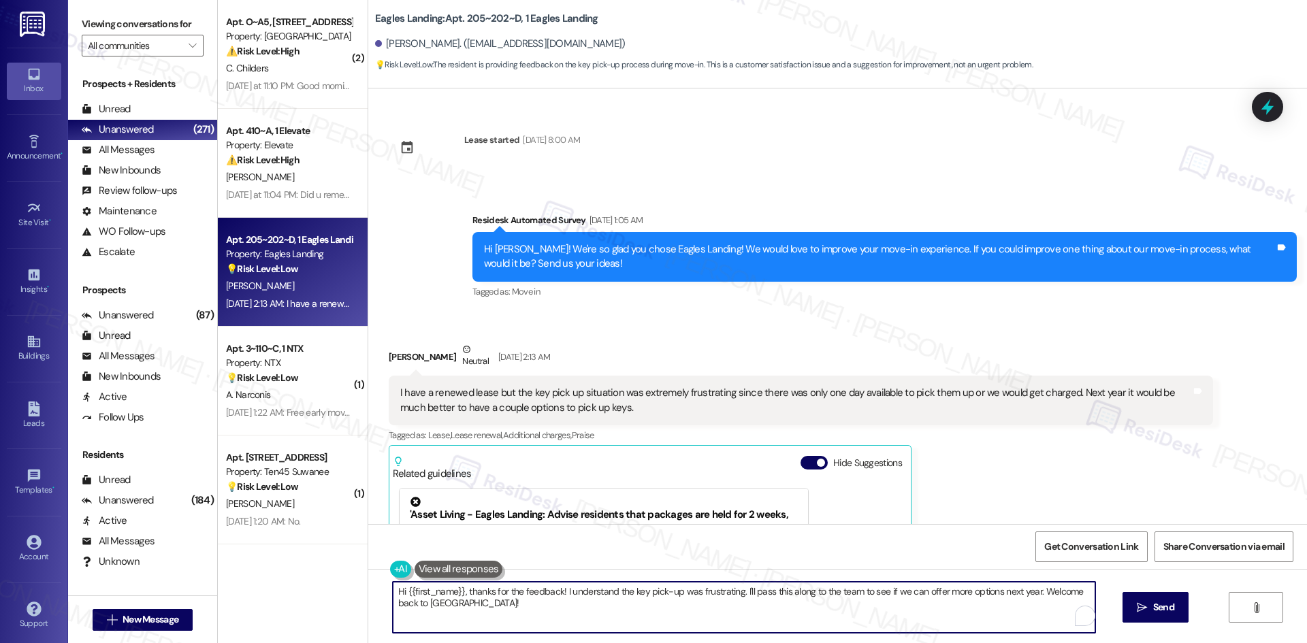
paste textarea "[PERSON_NAME], I understand how frustrating that must have been. I’ll share you…"
click at [572, 606] on textarea "Hi [PERSON_NAME], I understand how frustrating that must have been. I’ll share …" at bounding box center [744, 607] width 702 height 51
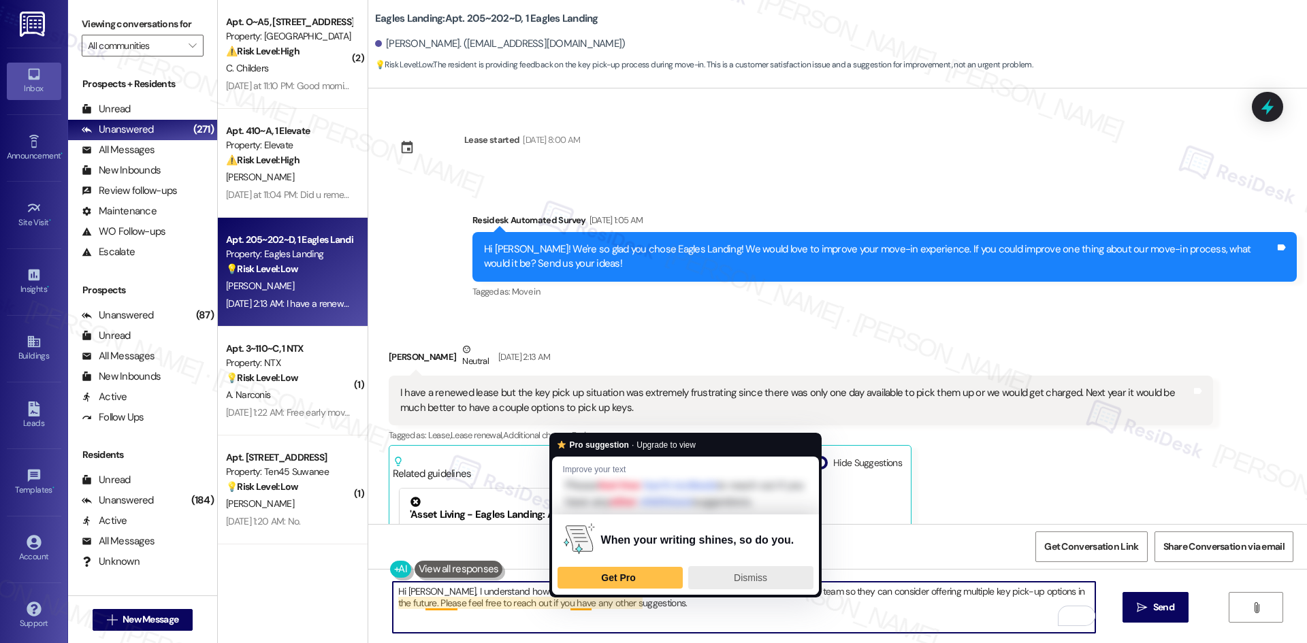
click at [754, 578] on span "Dismiss" at bounding box center [750, 577] width 33 height 11
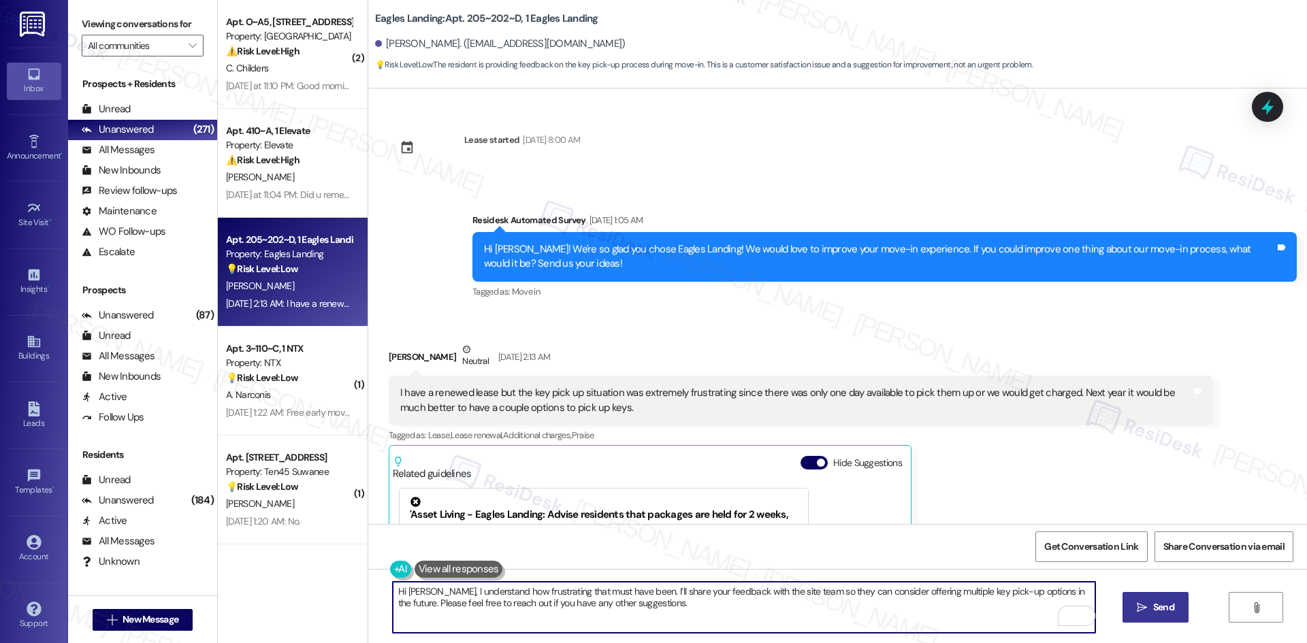
type textarea "Hi [PERSON_NAME], I understand how frustrating that must have been. I’ll share …"
click at [1145, 606] on icon "" at bounding box center [1141, 607] width 10 height 11
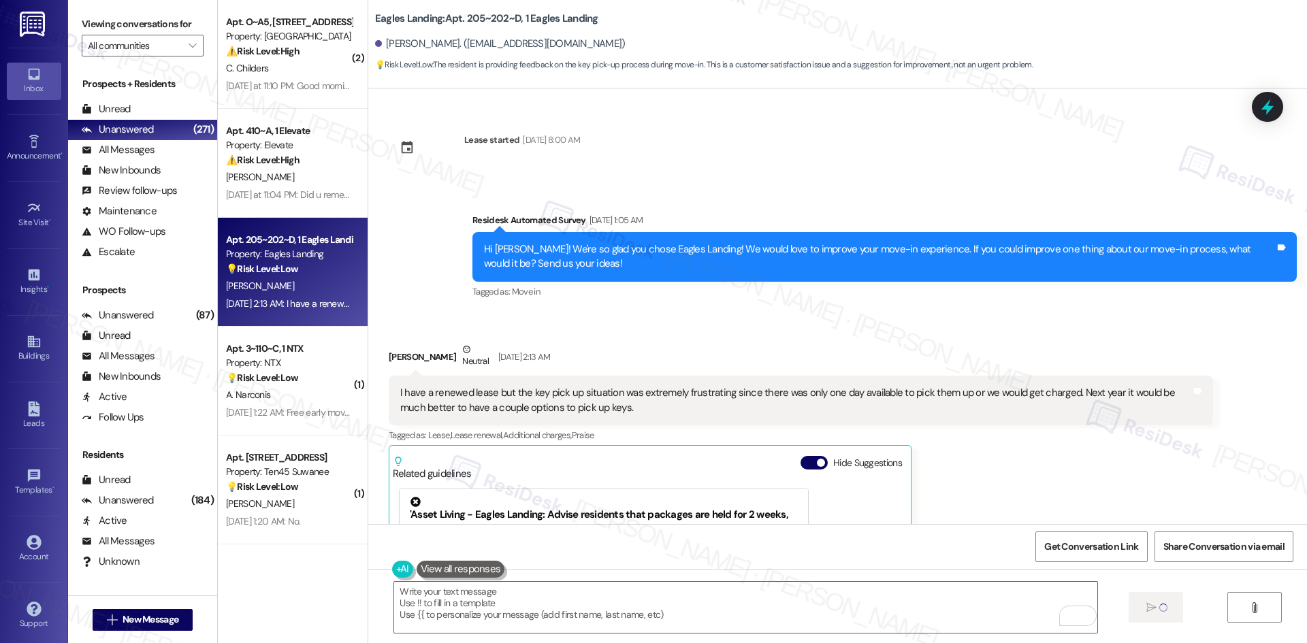
type textarea "Fetching suggested responses. Please feel free to read through the conversation…"
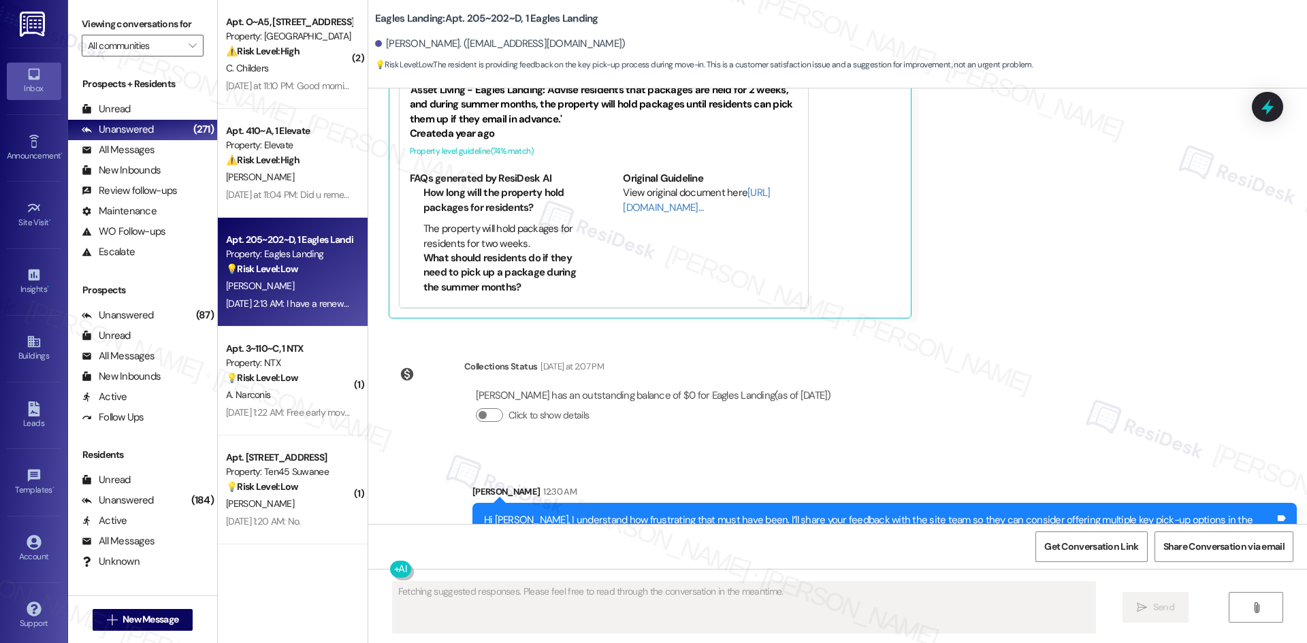
scroll to position [2541, 0]
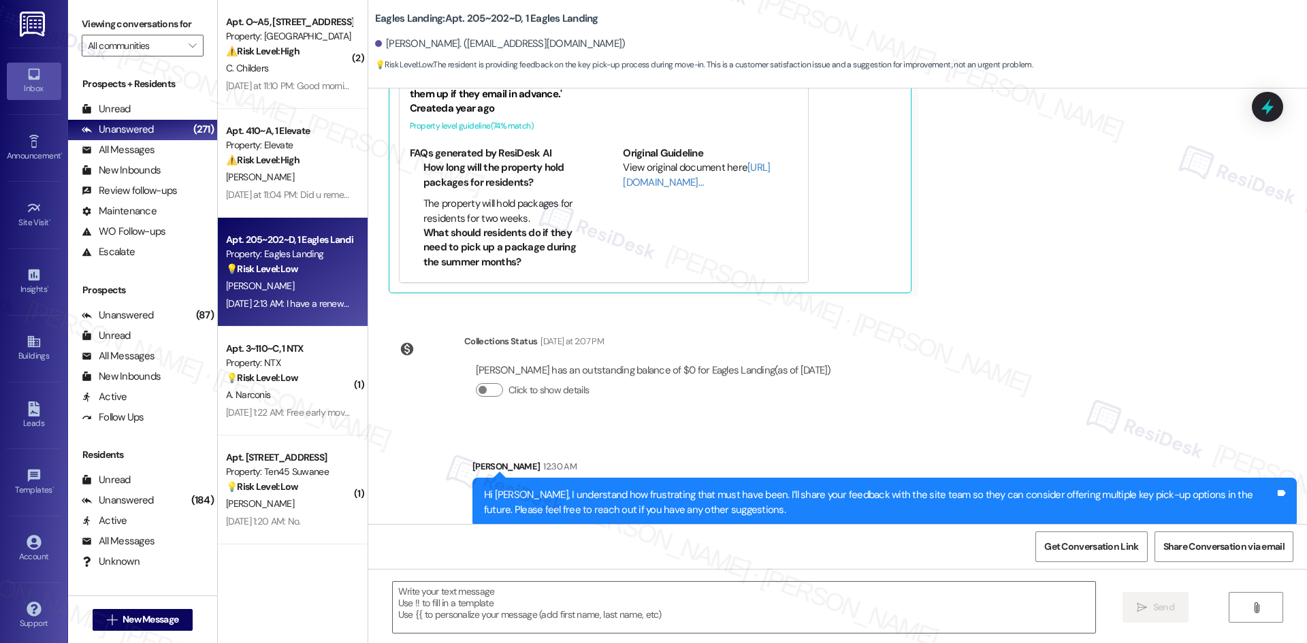
click at [1182, 413] on div "Survey, sent via SMS Residesk Automated Survey [DATE] 2:21 AM Hi there [PERSON_…" at bounding box center [837, 306] width 938 height 436
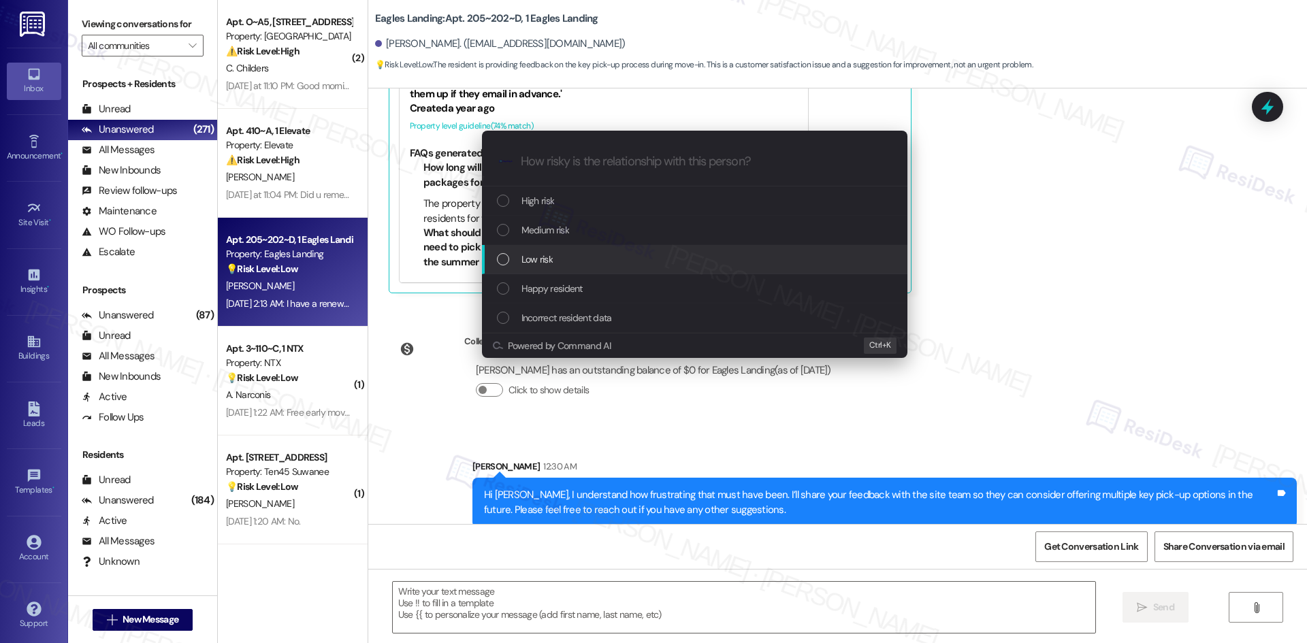
click at [557, 246] on div "Low risk" at bounding box center [694, 259] width 425 height 29
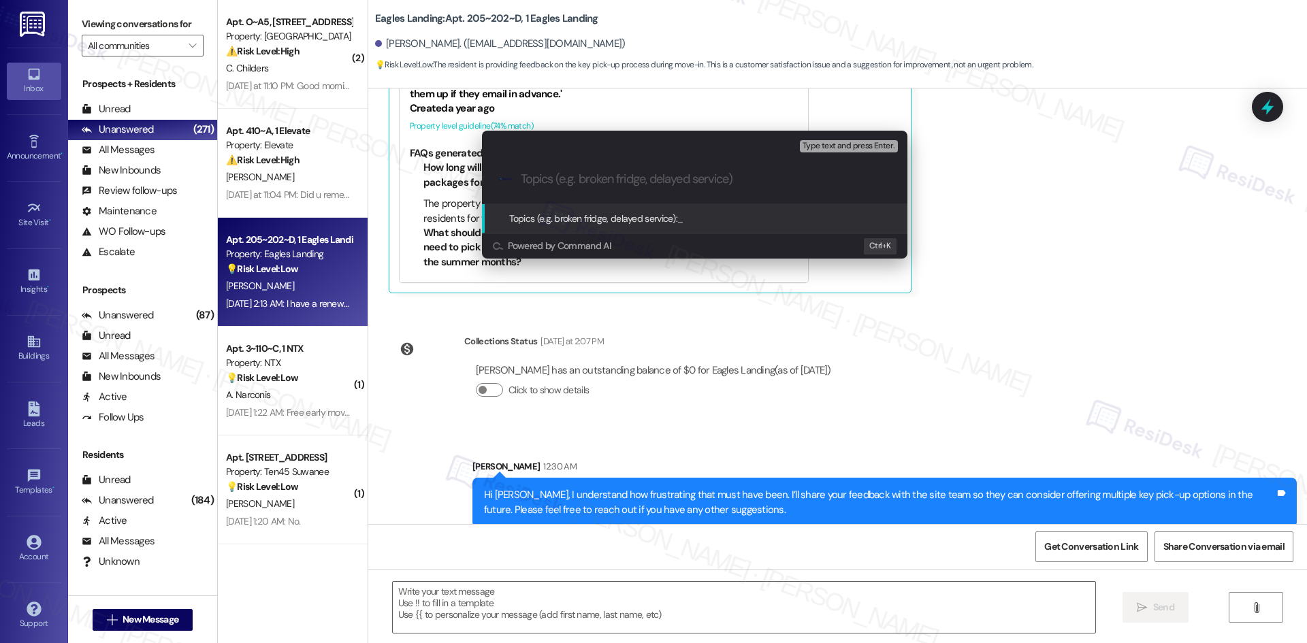
click at [597, 180] on input "Topics (e.g. broken fridge, delayed service)" at bounding box center [705, 179] width 369 height 14
paste input "Feedback on Key Pick-Up Process for Renewed Lease"
type input "Feedback on Key Pick-Up Process for Renewed Lease"
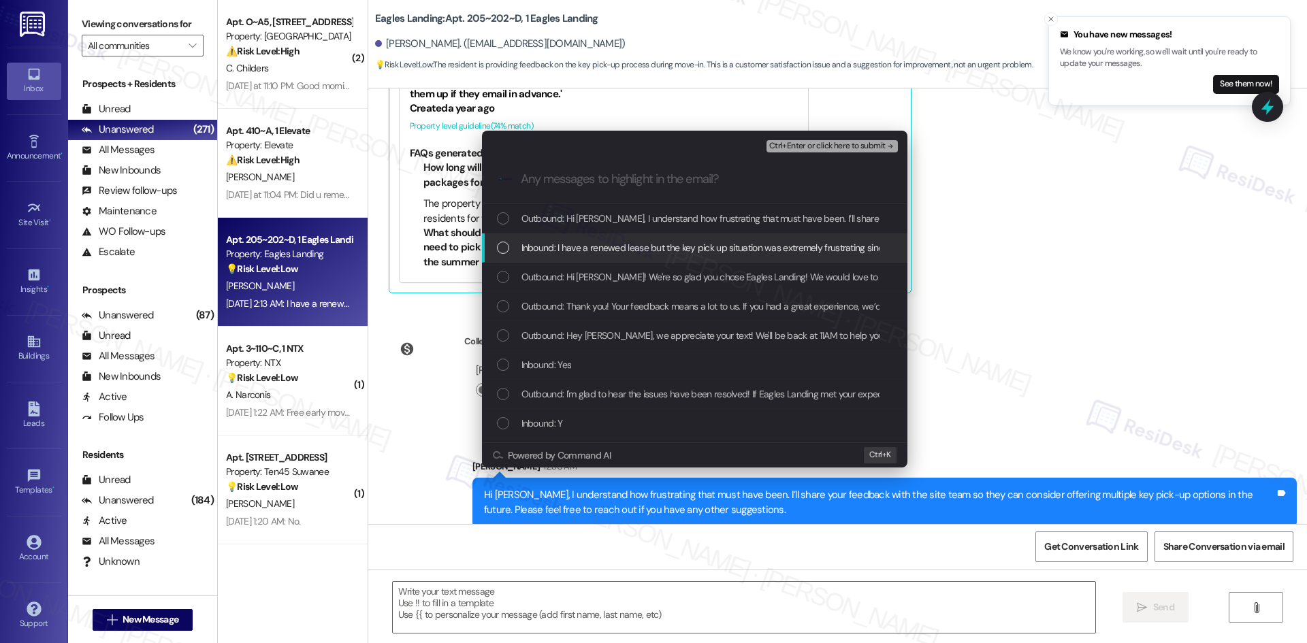
click at [641, 246] on span "Inbound: I have a renewed lease but the key pick up situation was extremely fru…" at bounding box center [1004, 247] width 967 height 15
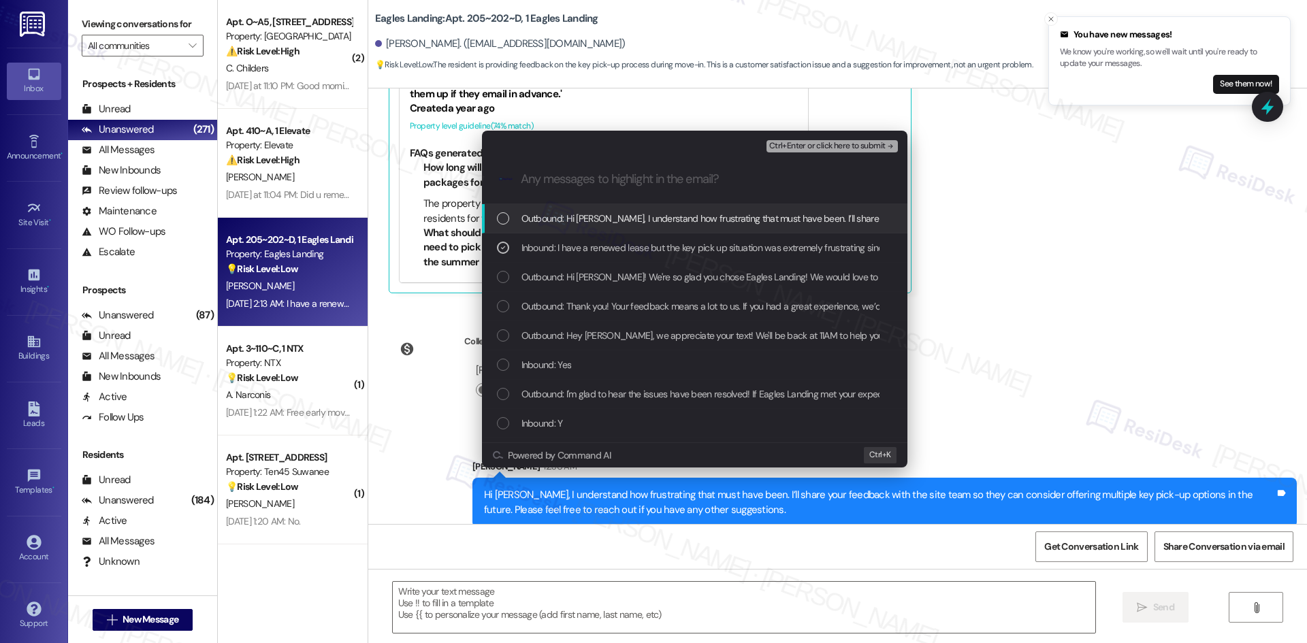
click at [865, 148] on span "Ctrl+Enter or click here to submit" at bounding box center [827, 147] width 116 height 10
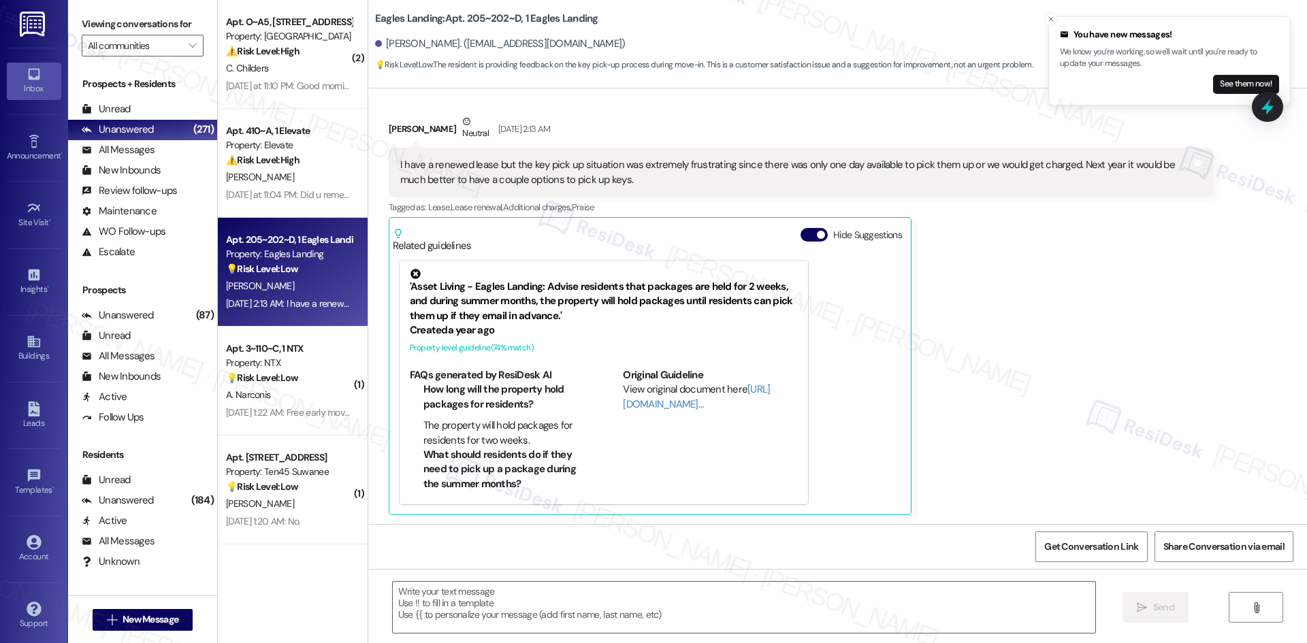
scroll to position [2305, 0]
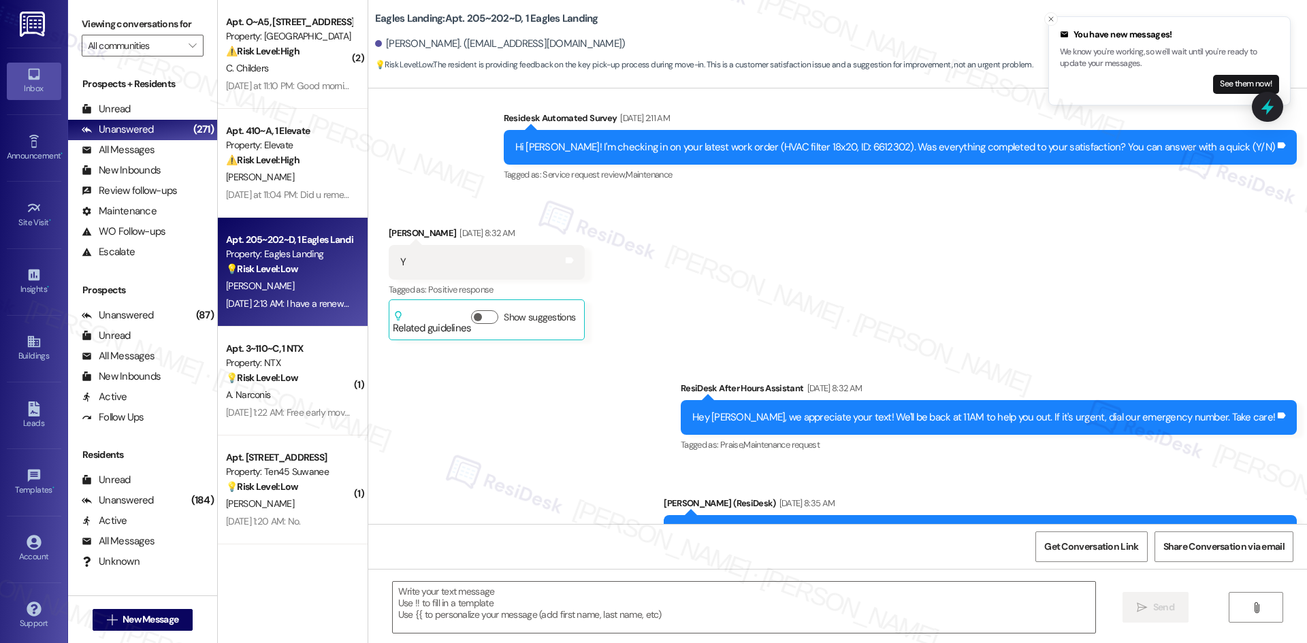
type textarea "Fetching suggested responses. Please feel free to read through the conversation…"
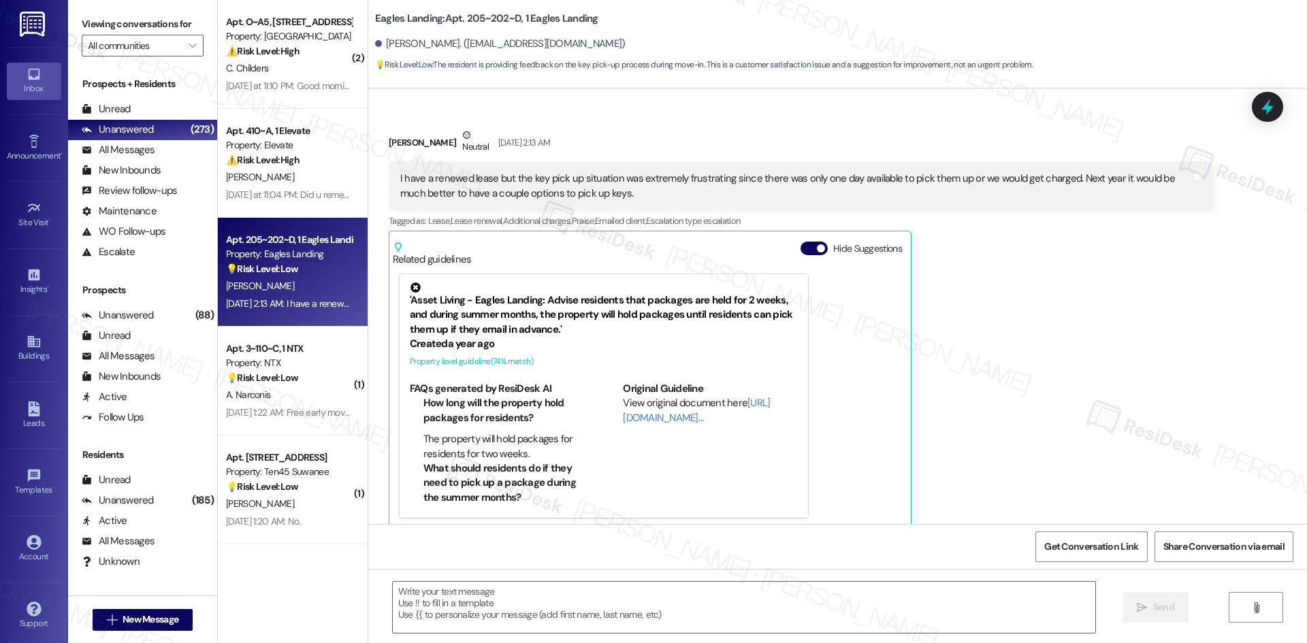
click at [1084, 377] on div "Lexie Holder Neutral Aug 09, 2025 at 2:13 AM I have a renewed lease but the key…" at bounding box center [801, 328] width 824 height 401
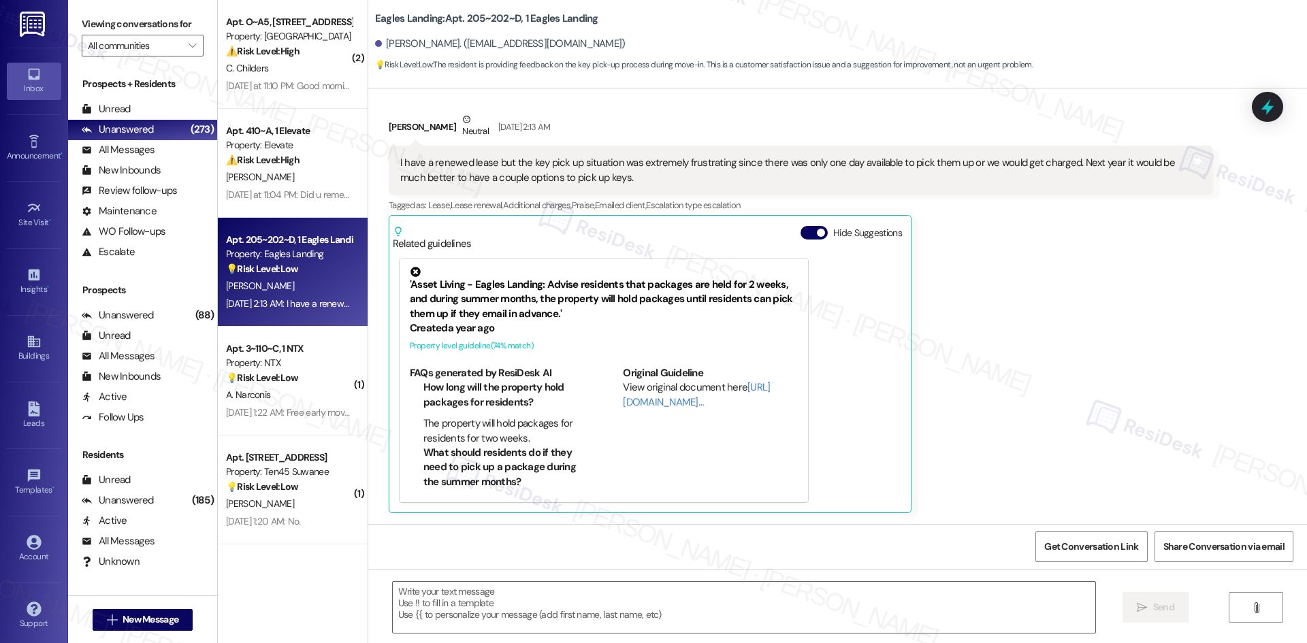
scroll to position [2288, 0]
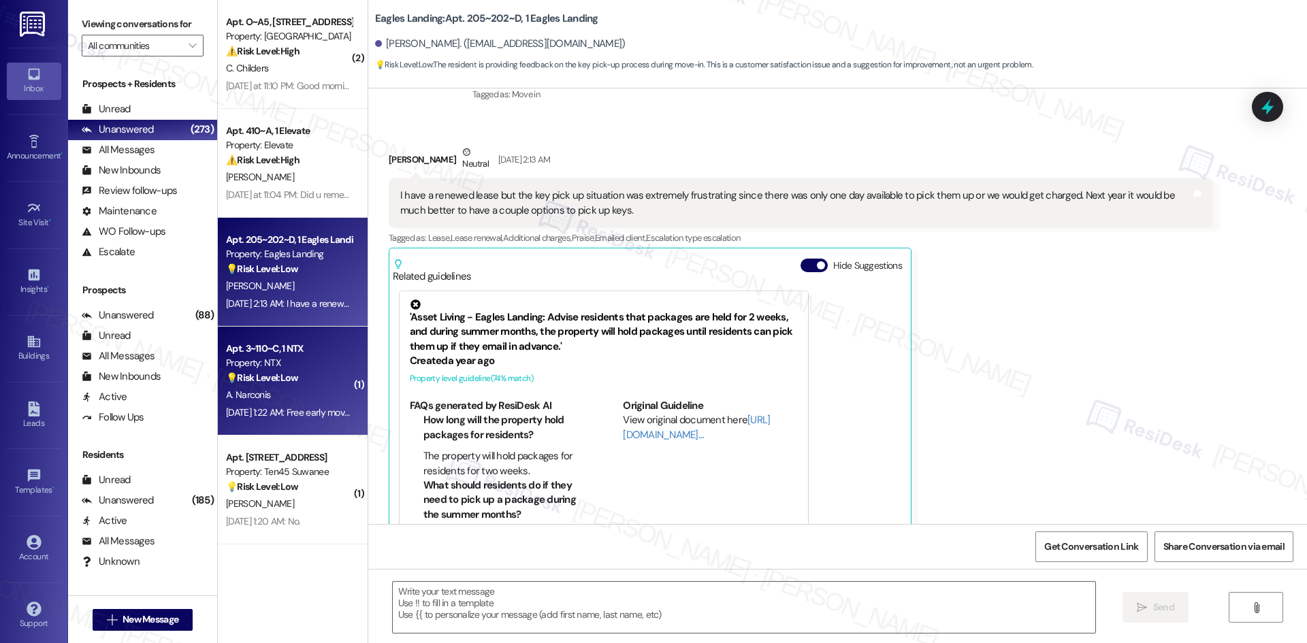
click at [305, 383] on div "💡 Risk Level: Low The resident is suggesting an improvement to the move-in proc…" at bounding box center [289, 378] width 126 height 14
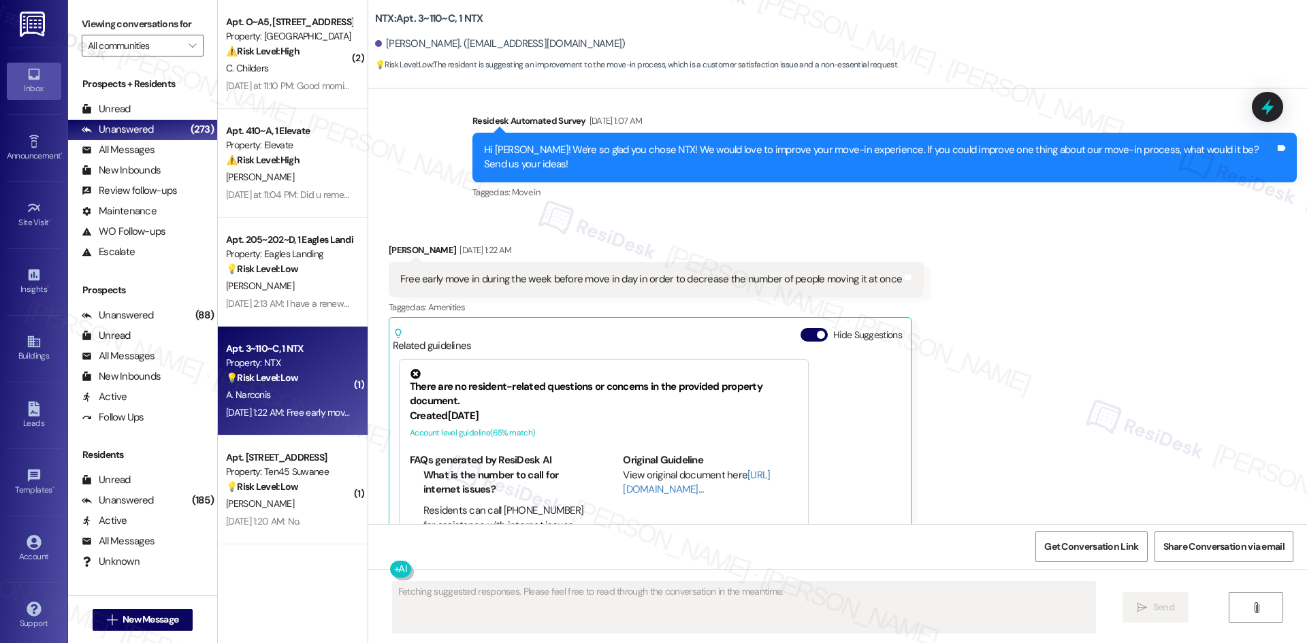
scroll to position [576, 0]
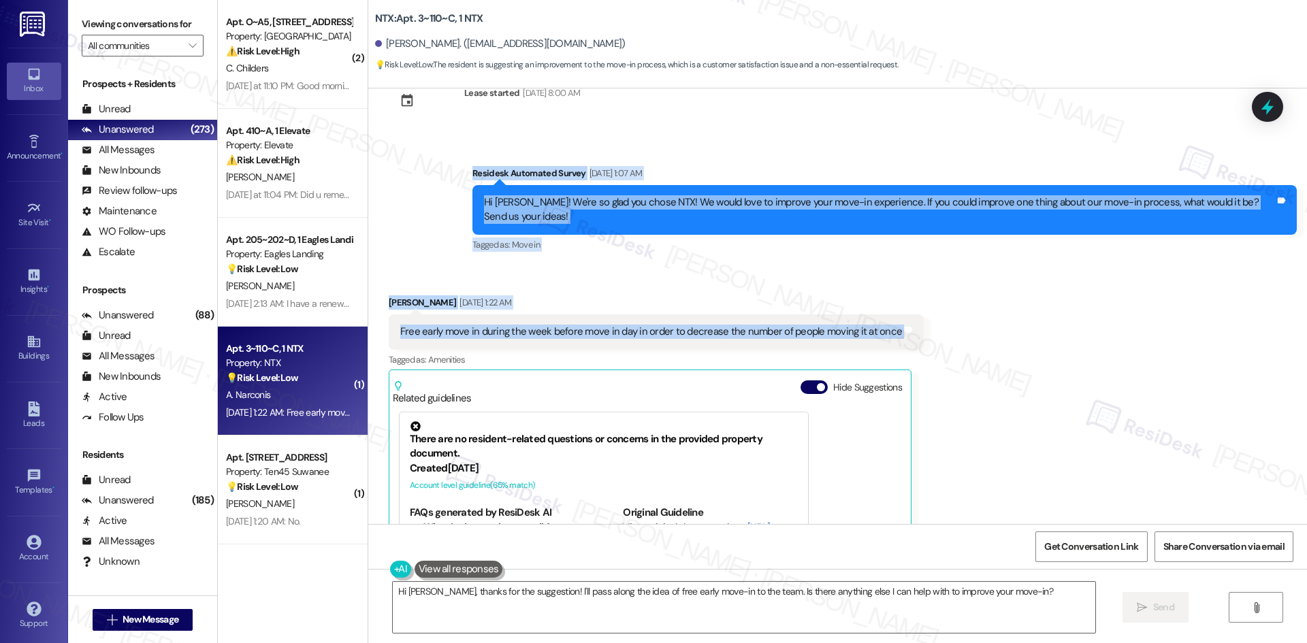
drag, startPoint x: 442, startPoint y: 162, endPoint x: 1019, endPoint y: 332, distance: 600.9
click at [1019, 332] on div "Survey, sent via SMS Residesk Automated Survey Aug 28, 2024 at 2:04 AM This mes…" at bounding box center [837, 306] width 938 height 436
copy div "Residesk Automated Survey Aug 09, 2025 at 1:07 AM Hi Anastasia! We're so glad y…"
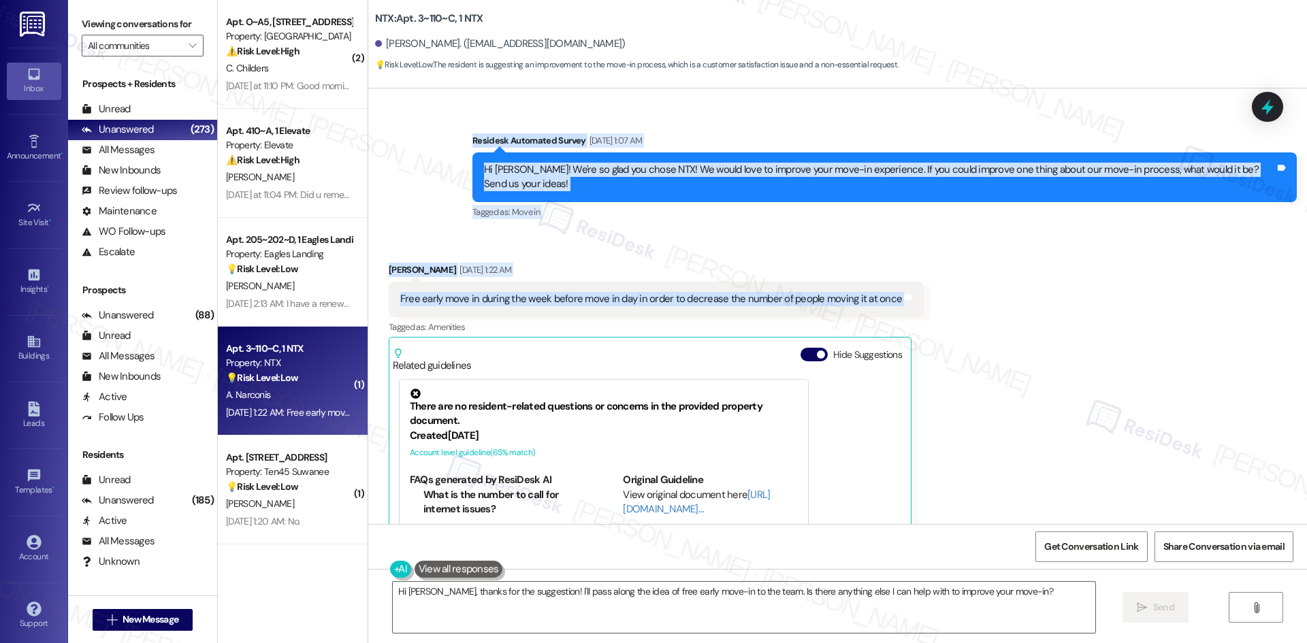
scroll to position [712, 0]
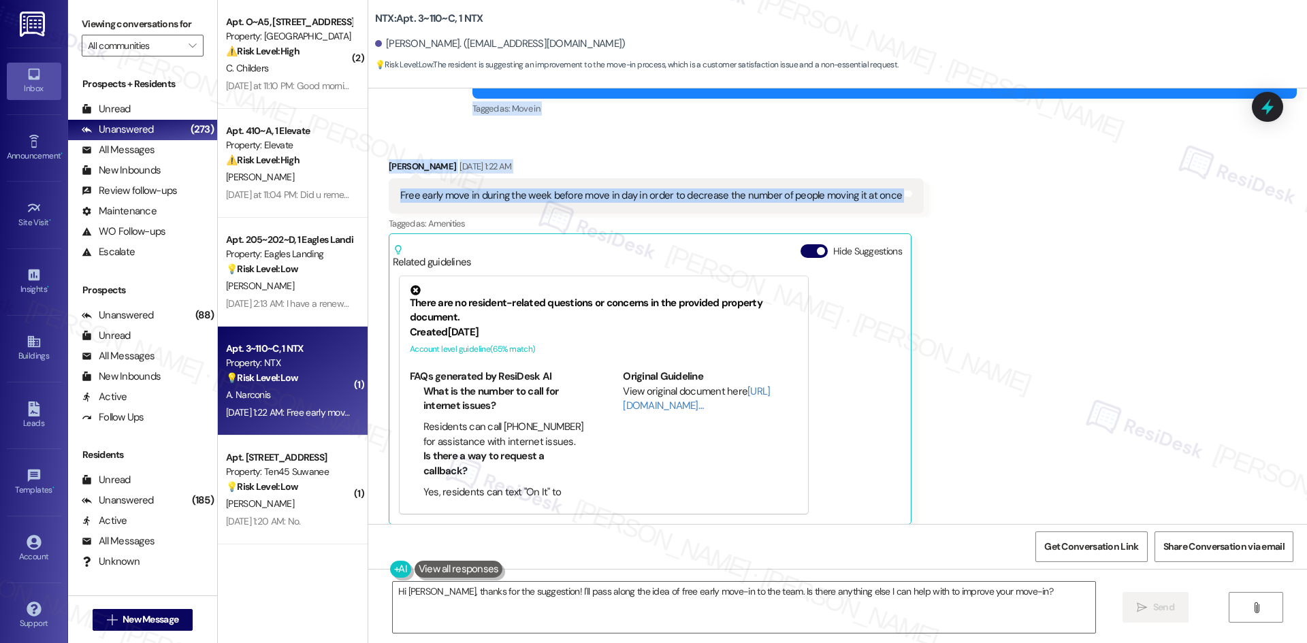
click at [689, 157] on div "Received via SMS Anastasia Narconis Aug 09, 2025 at 1:22 AM Free early move in …" at bounding box center [655, 341] width 555 height 385
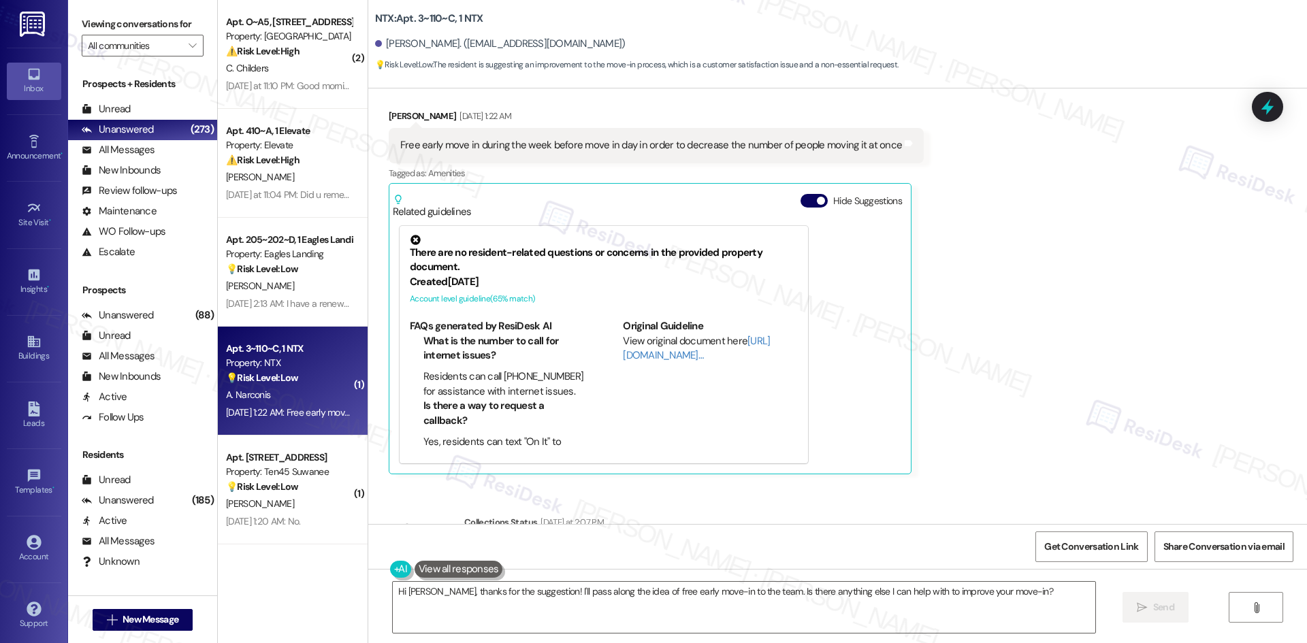
scroll to position [781, 0]
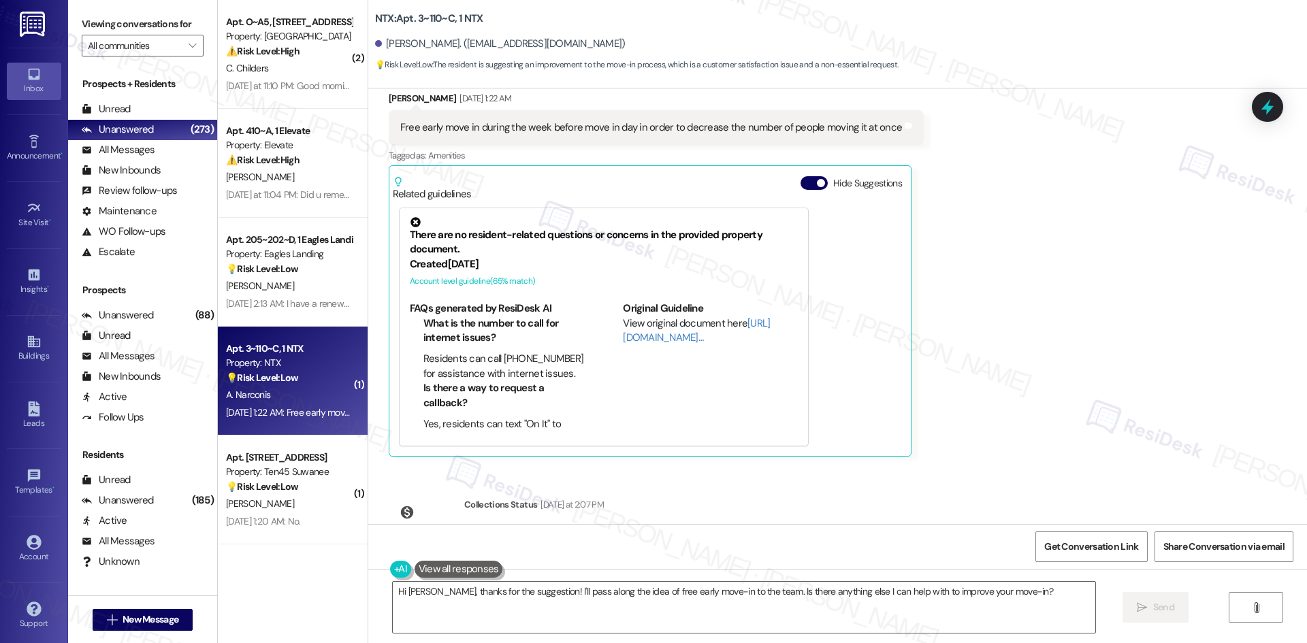
click at [1140, 169] on div "Received via SMS Anastasia Narconis Aug 09, 2025 at 1:22 AM Free early move in …" at bounding box center [837, 264] width 938 height 406
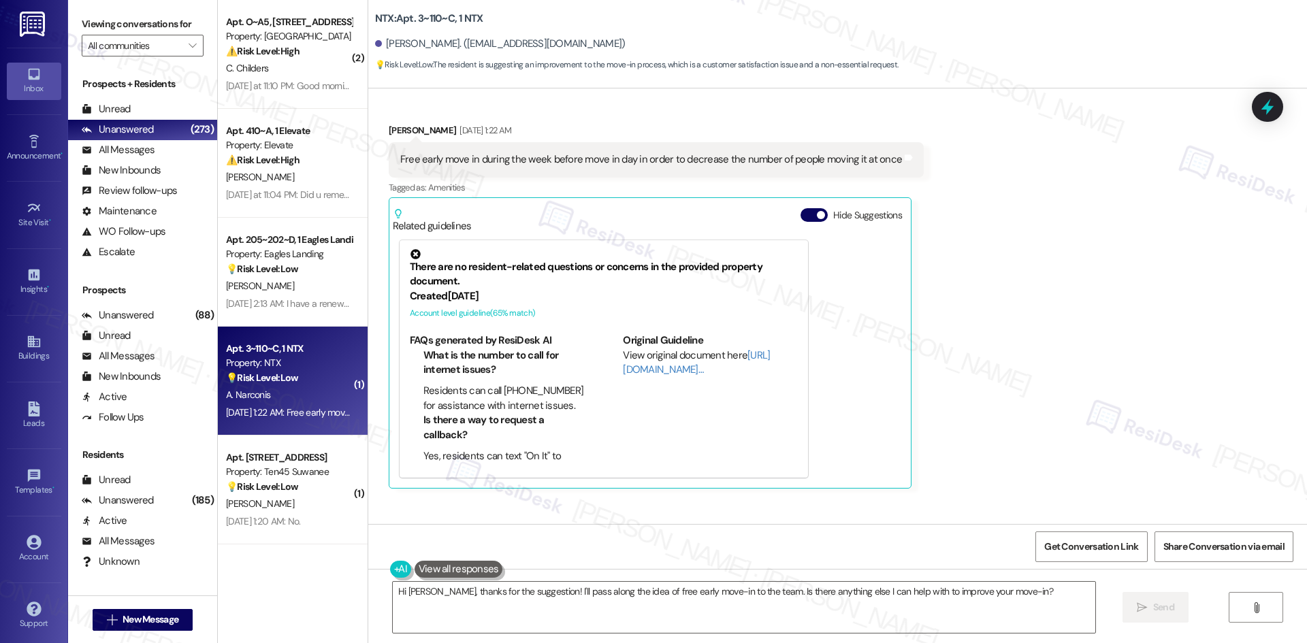
scroll to position [576, 0]
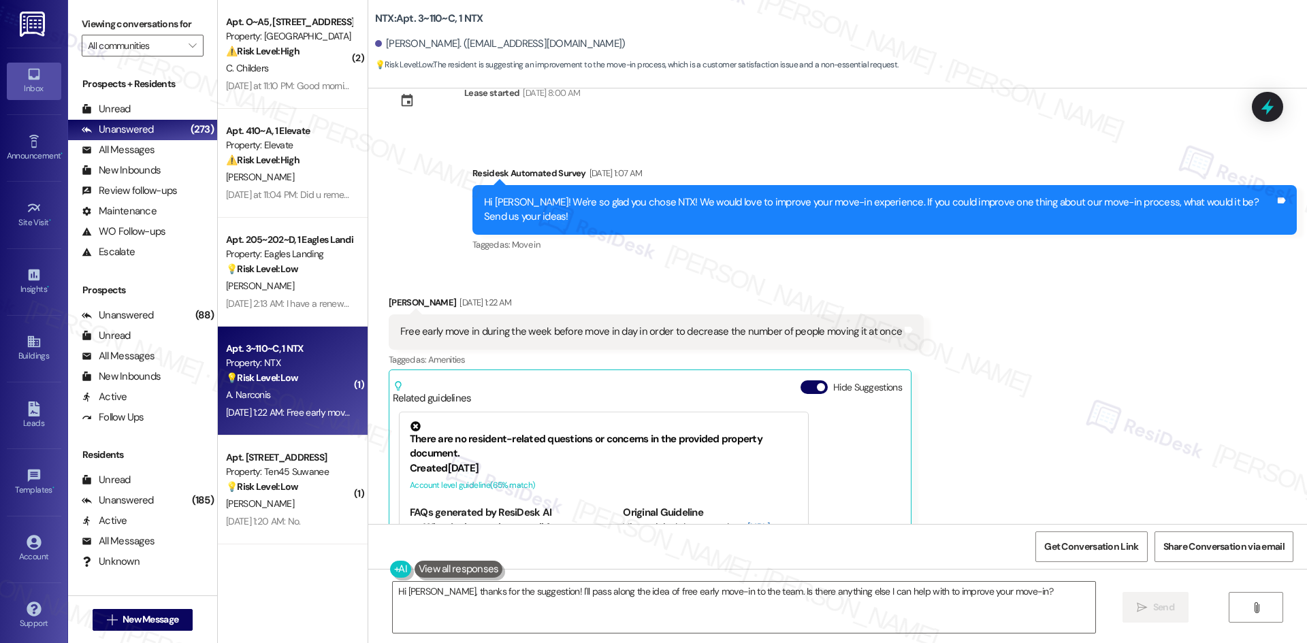
drag, startPoint x: 949, startPoint y: 455, endPoint x: 944, endPoint y: 467, distance: 13.6
click at [949, 455] on div "Received via SMS Anastasia Narconis Aug 09, 2025 at 1:22 AM Free early move in …" at bounding box center [837, 468] width 938 height 406
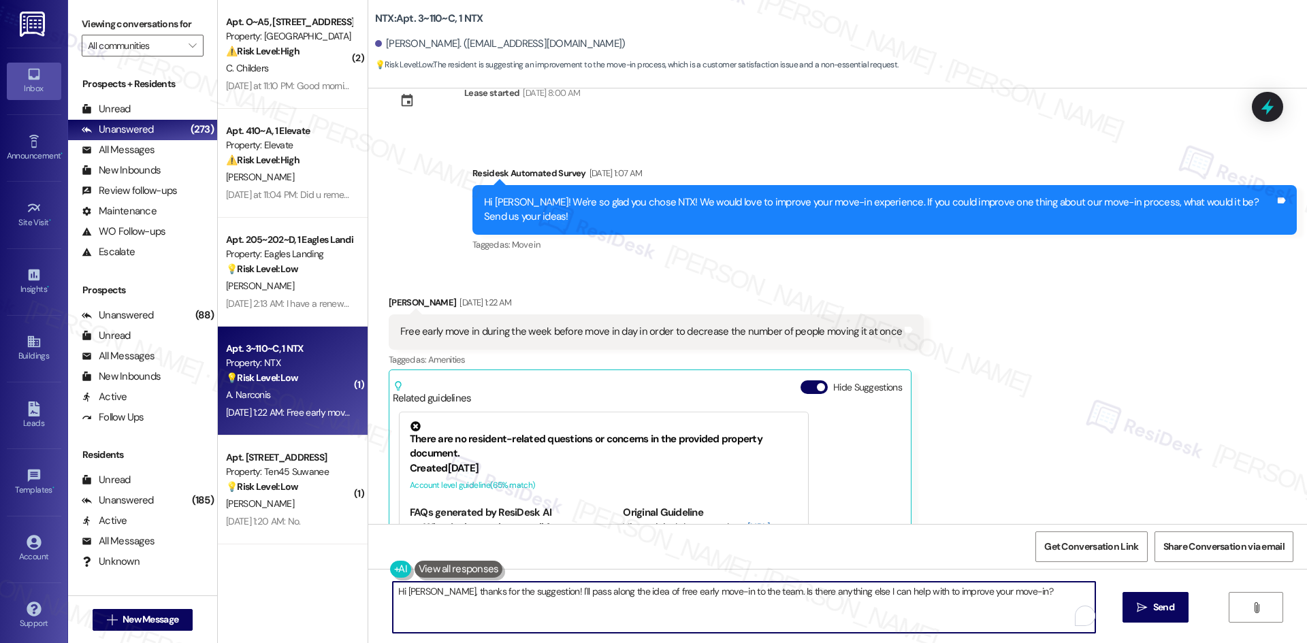
click at [868, 614] on textarea "Hi Anastasia, thanks for the suggestion! I'll pass along the idea of free early…" at bounding box center [744, 607] width 702 height 51
paste textarea "you for your suggestion. I’ll share your feedback with the site team so they ca…"
click at [523, 604] on textarea "Hi Anastasia, thank you for your suggestion. I’ll share your feedback with the …" at bounding box center [744, 607] width 702 height 51
click at [533, 605] on textarea "Hi Anastasia, thank you for your suggestion. I’ll share your feedback with the …" at bounding box center [744, 607] width 702 height 51
type textarea "Hi Anastasia, thank you for your suggestion. I’ll share your feedback with the …"
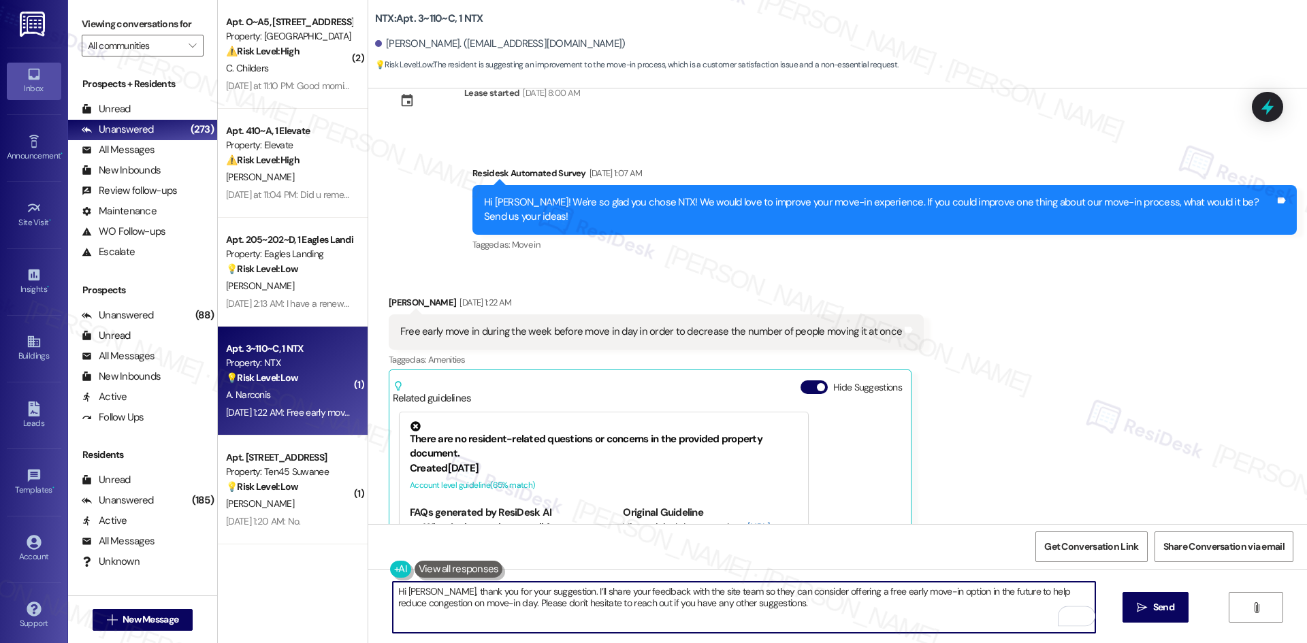
drag, startPoint x: 1205, startPoint y: 608, endPoint x: 1197, endPoint y: 608, distance: 8.2
click at [1204, 608] on div "Hi Anastasia, thank you for your suggestion. I’ll share your feedback with the …" at bounding box center [837, 620] width 938 height 102
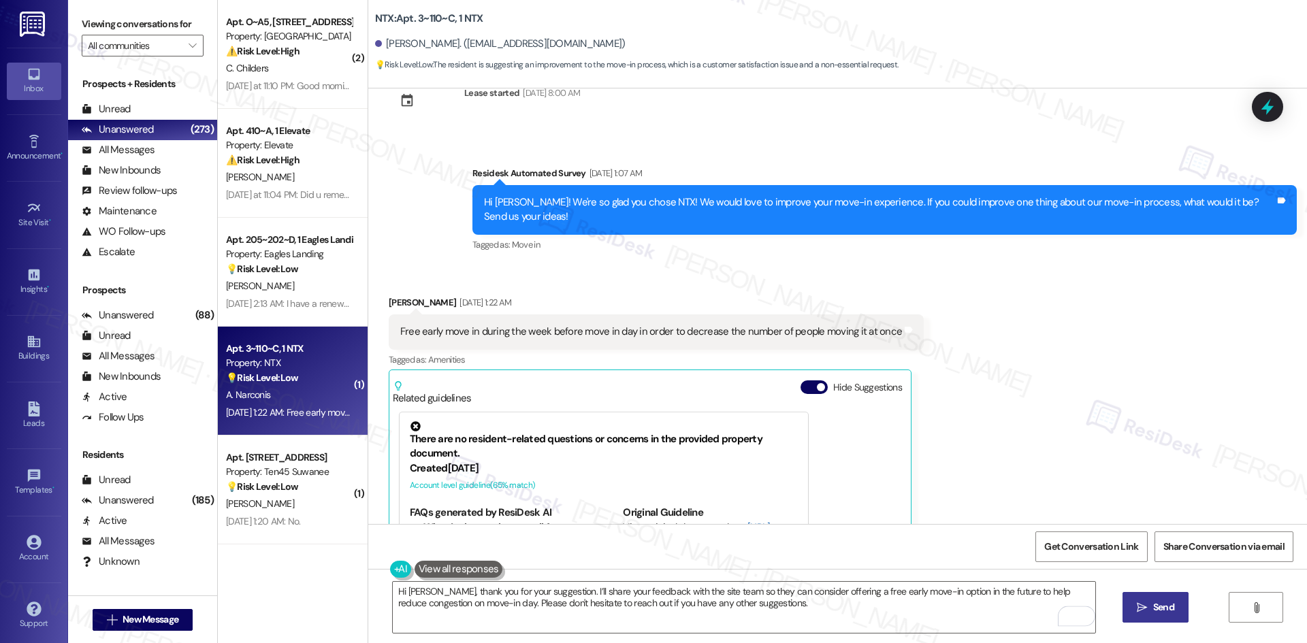
click at [1171, 611] on span "Send" at bounding box center [1163, 607] width 21 height 14
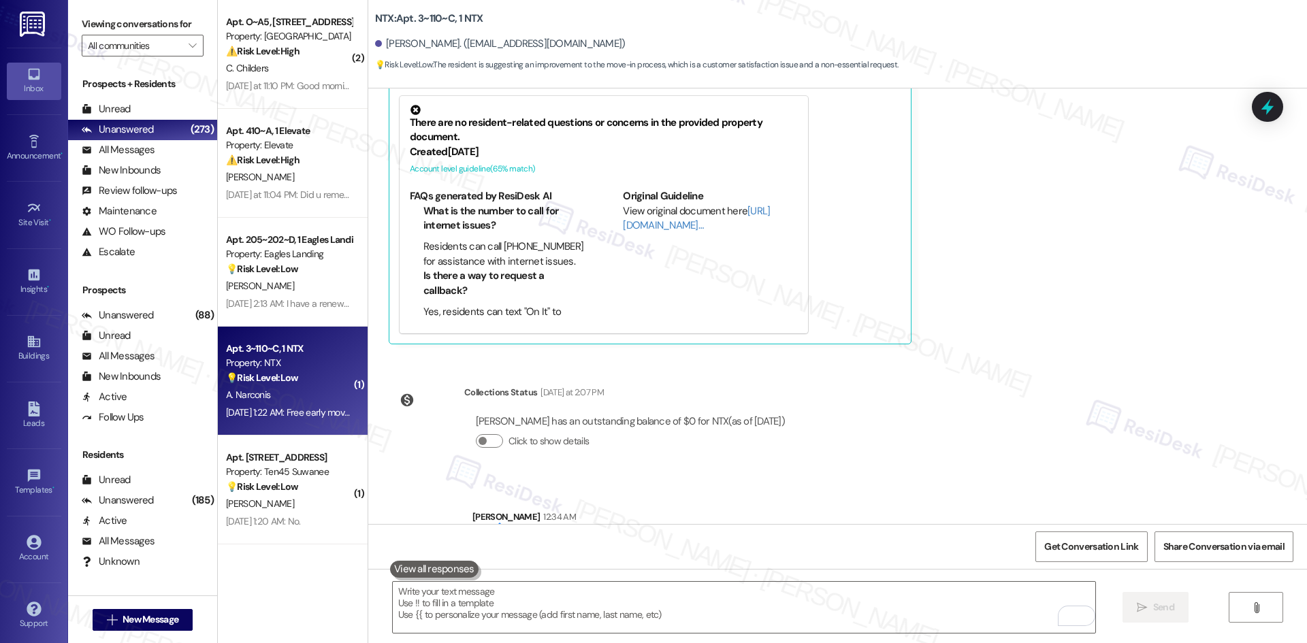
scroll to position [958, 0]
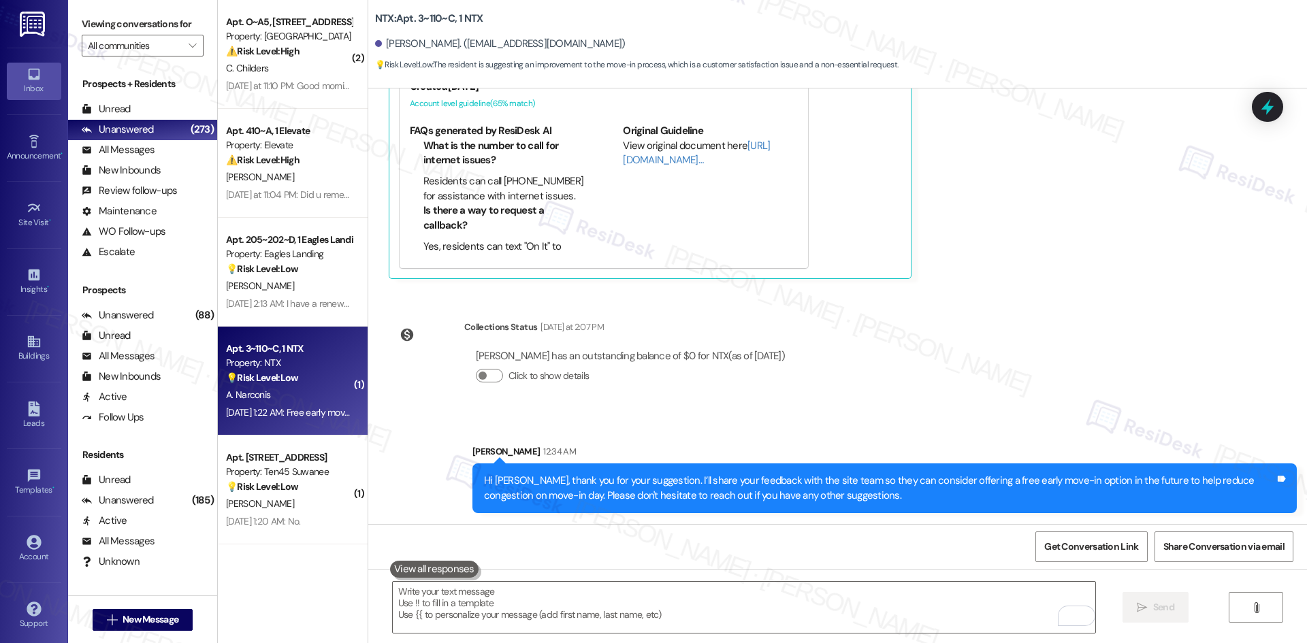
click at [1117, 397] on div "Survey, sent via SMS Residesk Automated Survey Aug 28, 2024 at 2:04 AM This mes…" at bounding box center [837, 306] width 938 height 436
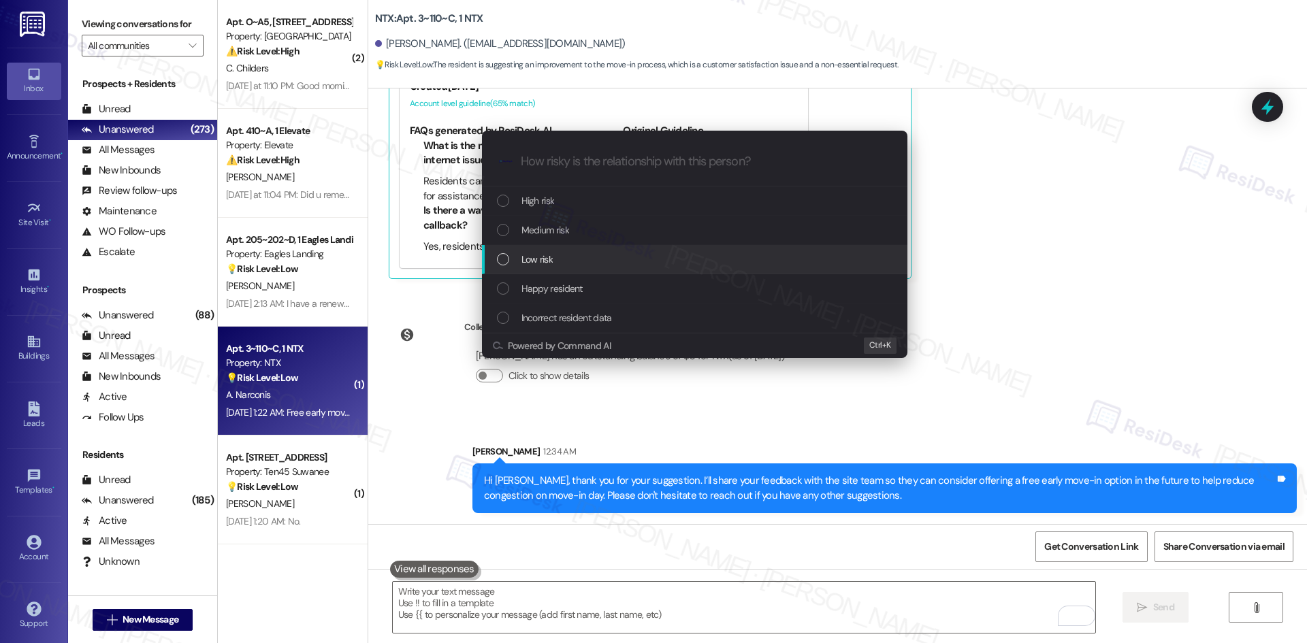
click at [619, 254] on div "Low risk" at bounding box center [696, 259] width 398 height 15
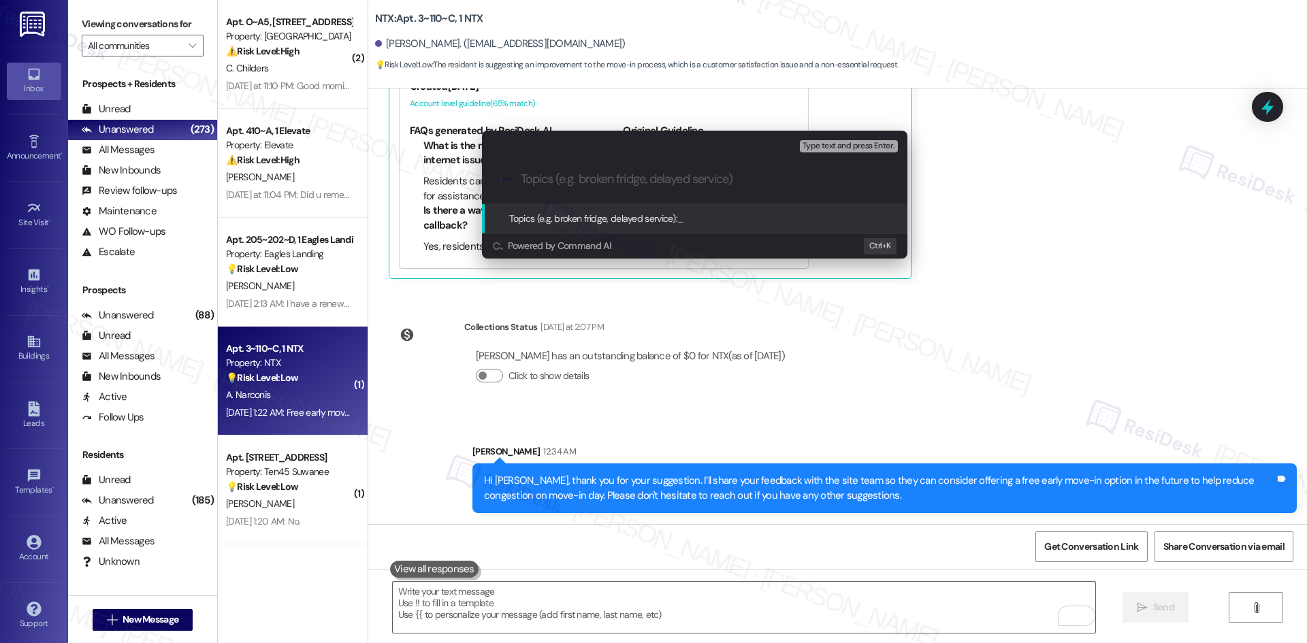
click at [588, 180] on input "Topics (e.g. broken fridge, delayed service)" at bounding box center [705, 179] width 369 height 14
paste input "Feedback on Move-In Process – Suggestion for Early Move-In Option"
type input "Feedback on Move-In Process – Suggestion for Early Move-In Option"
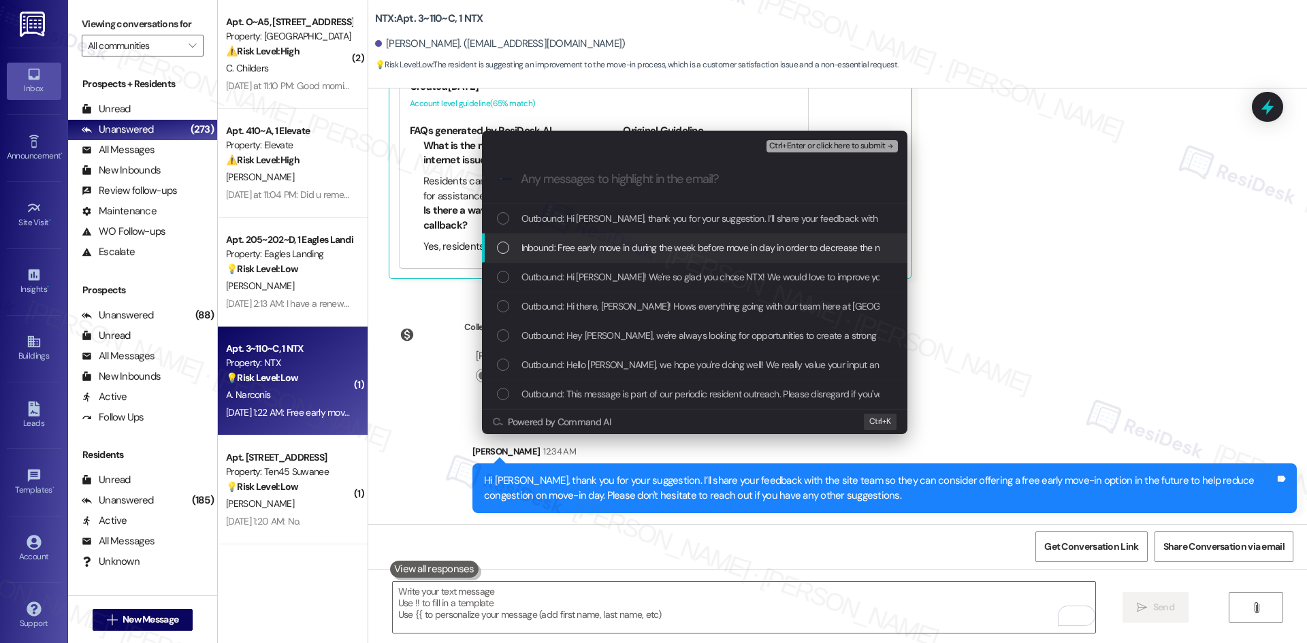
click at [603, 248] on span "Inbound: Free early move in during the week before move in day in order to decr…" at bounding box center [768, 247] width 495 height 15
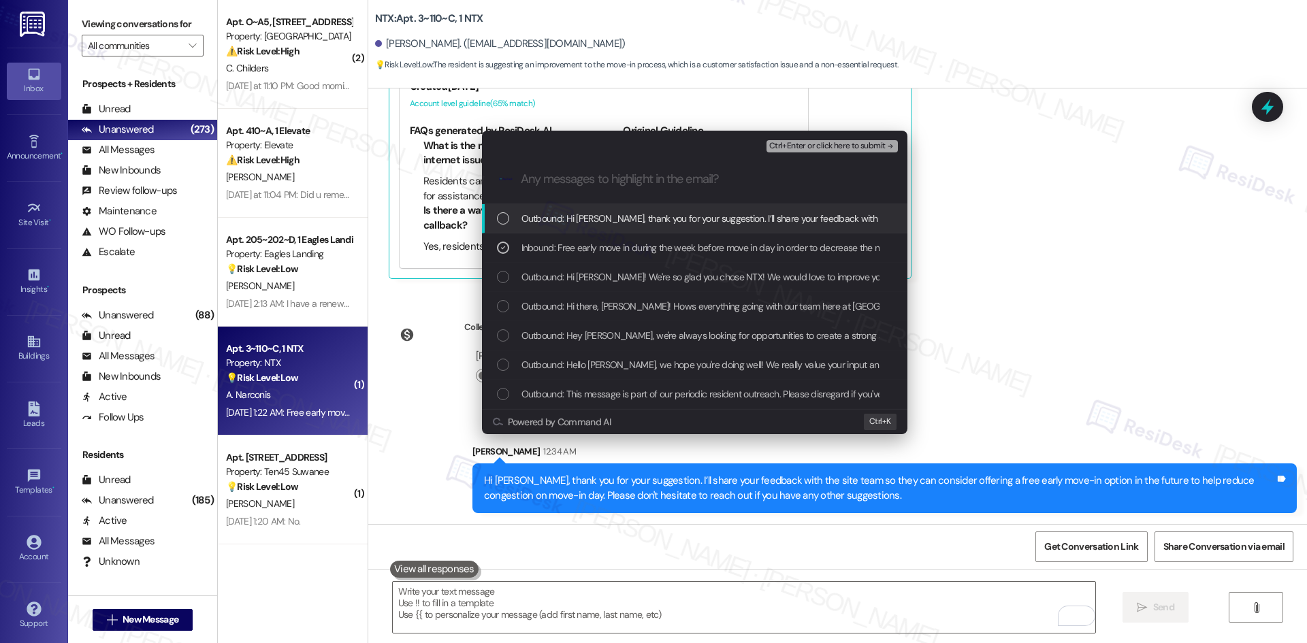
click at [883, 146] on span "Ctrl+Enter or click here to submit" at bounding box center [827, 147] width 116 height 10
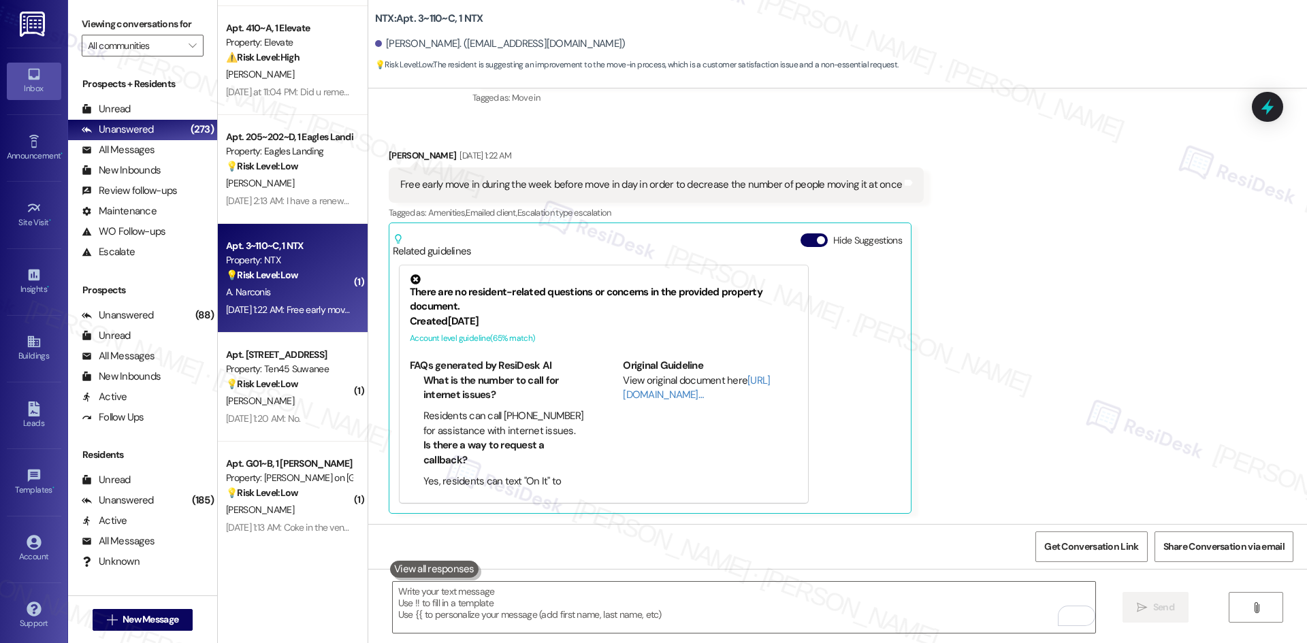
scroll to position [272, 0]
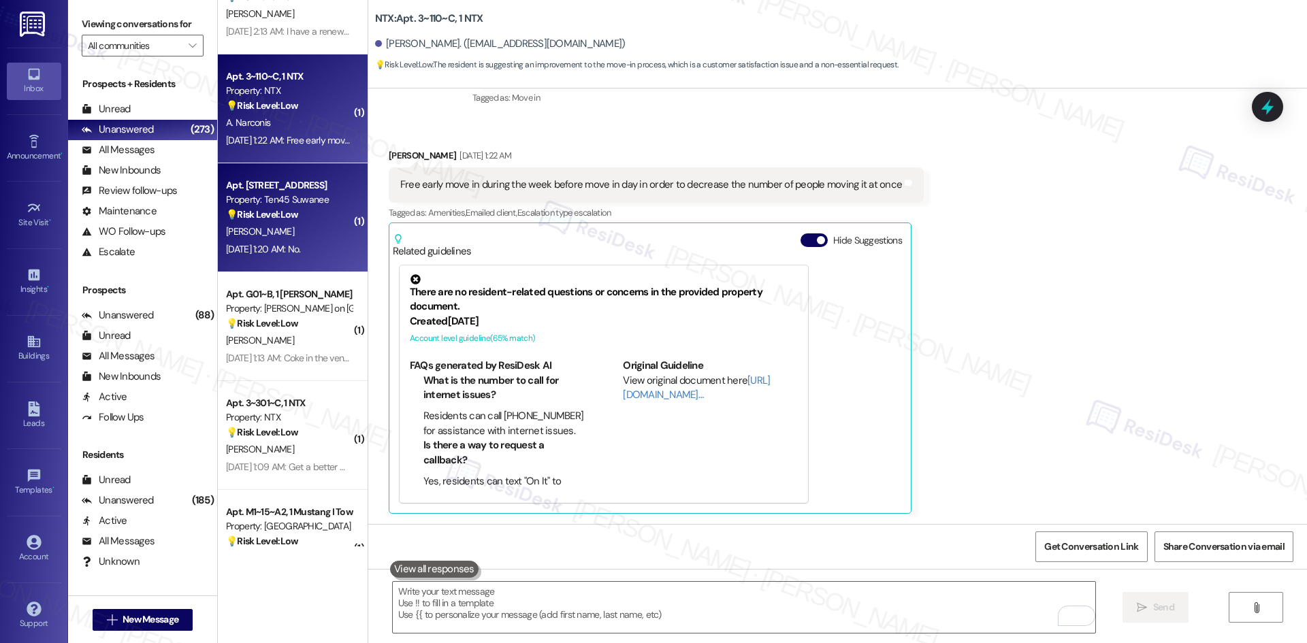
click at [278, 231] on div "[PERSON_NAME]" at bounding box center [289, 231] width 129 height 17
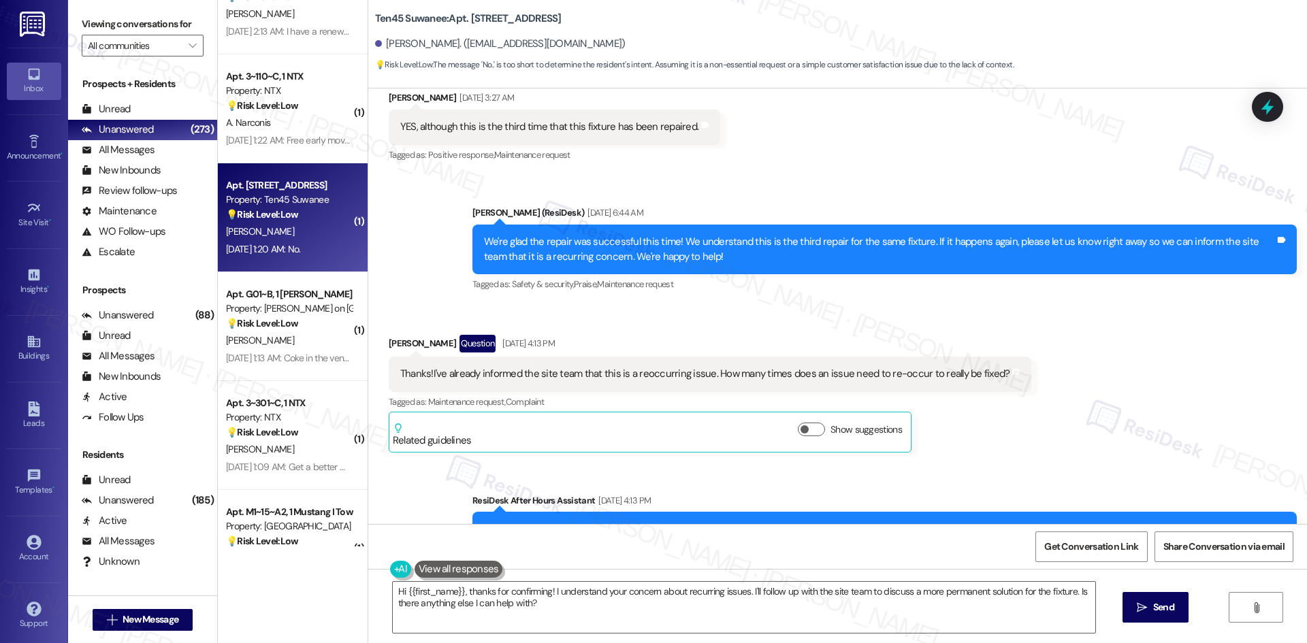
scroll to position [3192, 0]
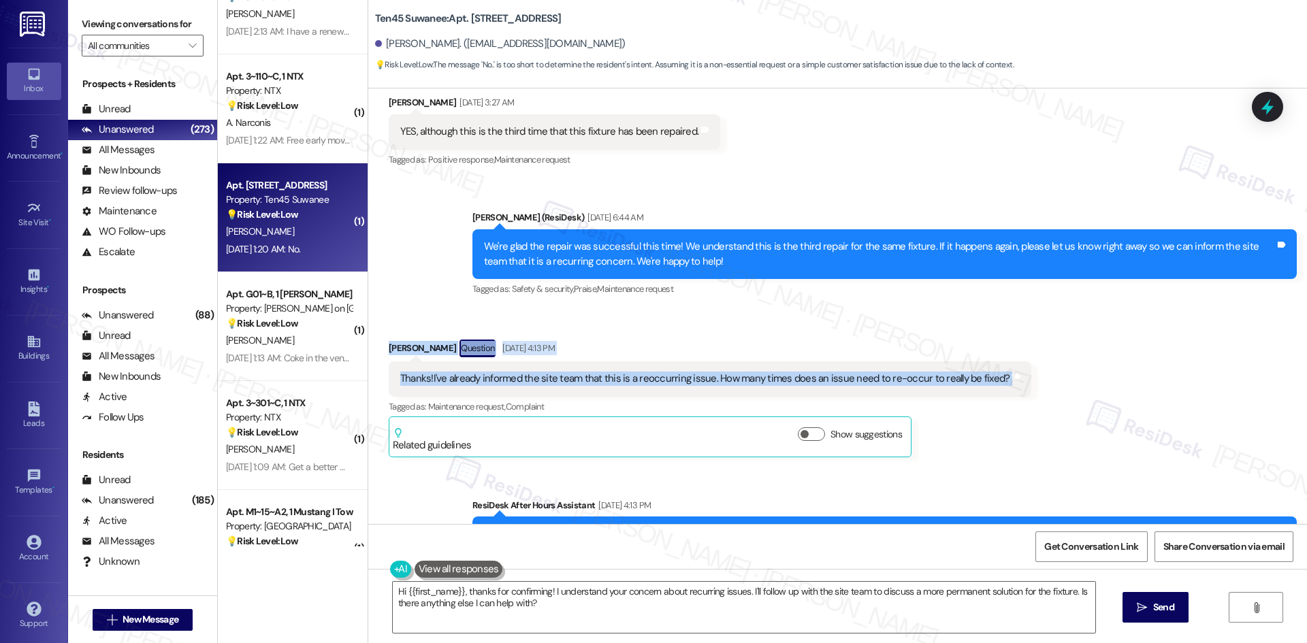
drag, startPoint x: 360, startPoint y: 265, endPoint x: 1074, endPoint y: 317, distance: 716.4
click at [1074, 317] on div "Received via SMS Sabrina Goode Question Jul 26, 2025 at 4:13 PM Thanks!I've alr…" at bounding box center [837, 388] width 938 height 158
copy div "Sabrina Goode Question Jul 26, 2025 at 4:13 PM Thanks!I've already informed the…"
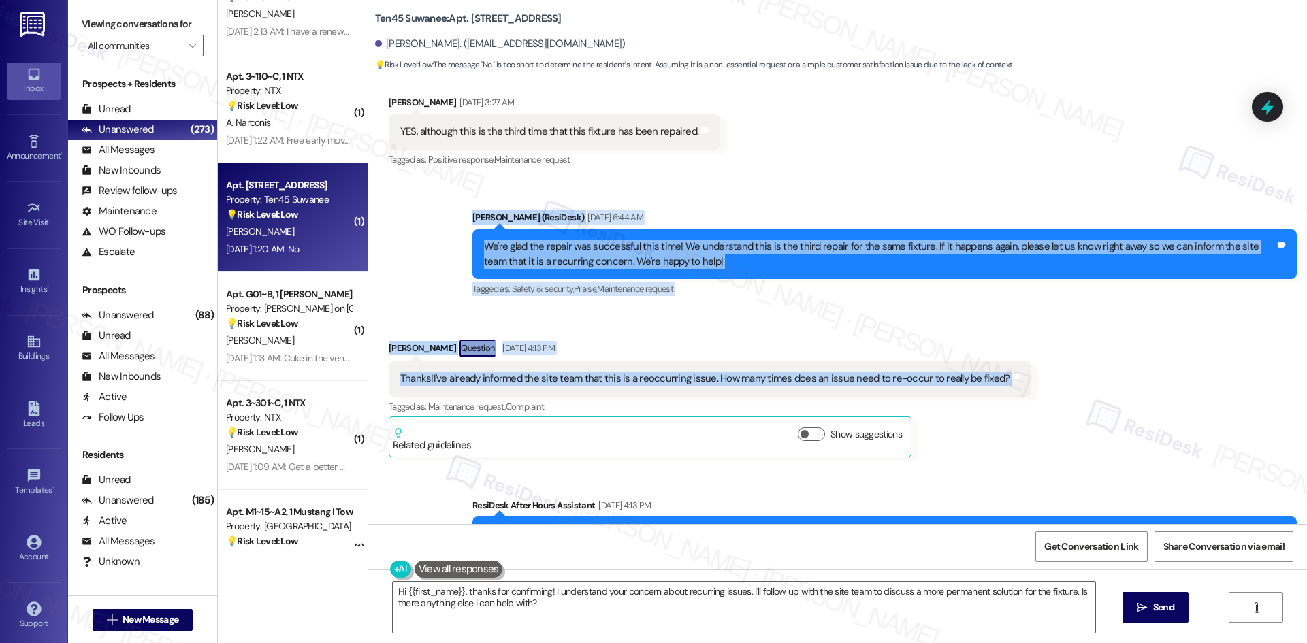
drag, startPoint x: 447, startPoint y: 149, endPoint x: 1128, endPoint y: 314, distance: 700.3
click at [1128, 314] on div "Review Sabrina Goode Jun 13, 2023 at 9:38 PM Excellent and very responsive staf…" at bounding box center [837, 306] width 938 height 436
copy div "Sarah (ResiDesk) Jul 22, 2025 at 6:44 AM We're glad the repair was successful t…"
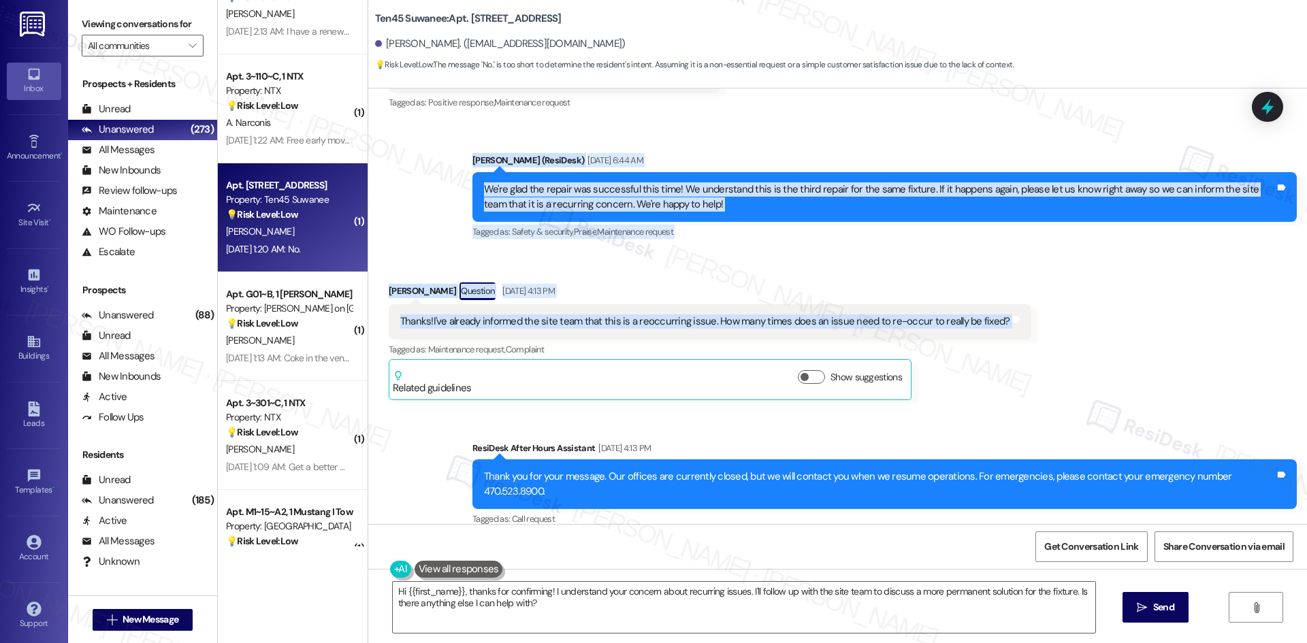
scroll to position [3532, 0]
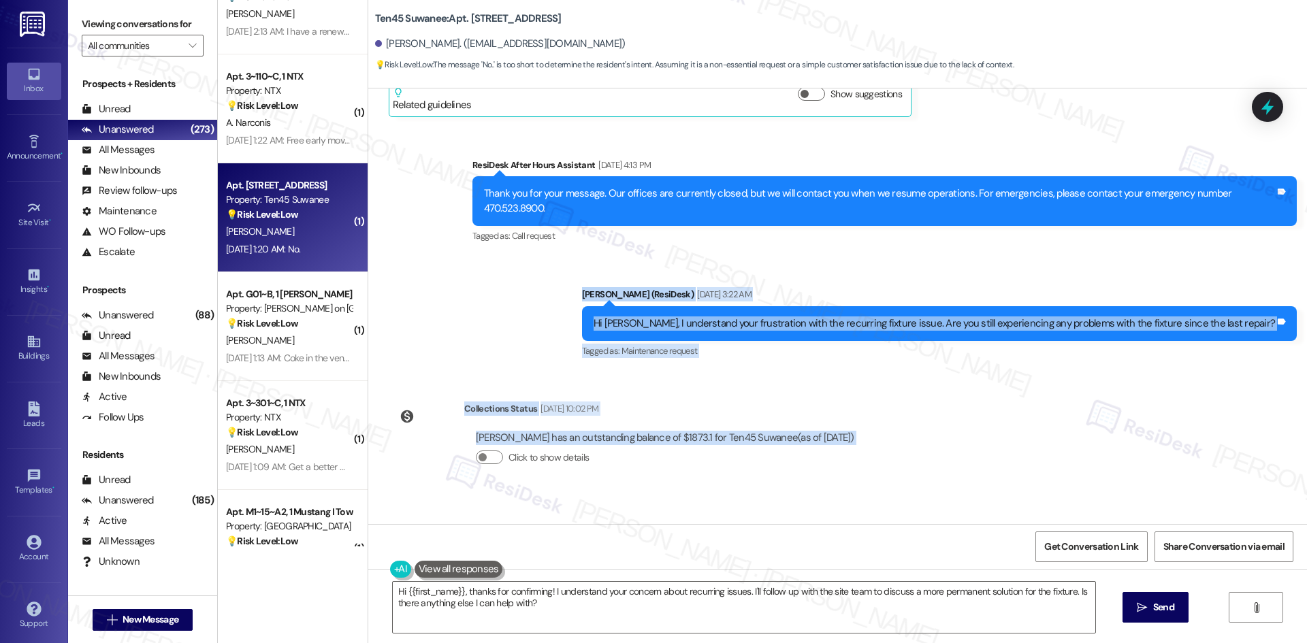
drag, startPoint x: 618, startPoint y: 212, endPoint x: 749, endPoint y: 485, distance: 303.1
click at [749, 485] on div "Review Sabrina Goode Jun 13, 2023 at 9:38 PM Excellent and very responsive staf…" at bounding box center [837, 306] width 938 height 436
copy div "Sarah (ResiDesk) Jul 30, 2025 at 3:22 AM Hi Sabrina, I understand your frustrat…"
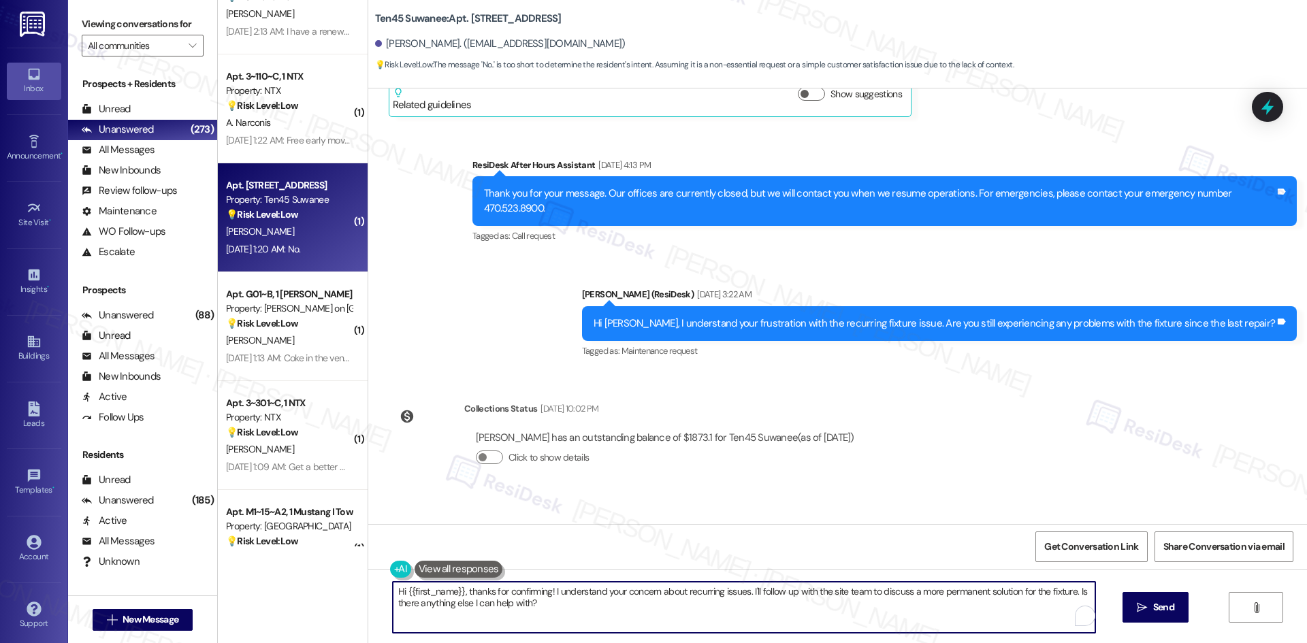
drag, startPoint x: 628, startPoint y: 613, endPoint x: 608, endPoint y: 606, distance: 21.7
click at [628, 612] on textarea "Hi {{first_name}}, thanks for confirming! I understand your concern about recur…" at bounding box center [744, 607] width 702 height 51
paste textarea "Got it, Sabrina — glad to hear the fixture hasn’t had any more issues since the…"
type textarea "Got it, Sabrina — glad to hear the fixture hasn’t had any more issues since the…"
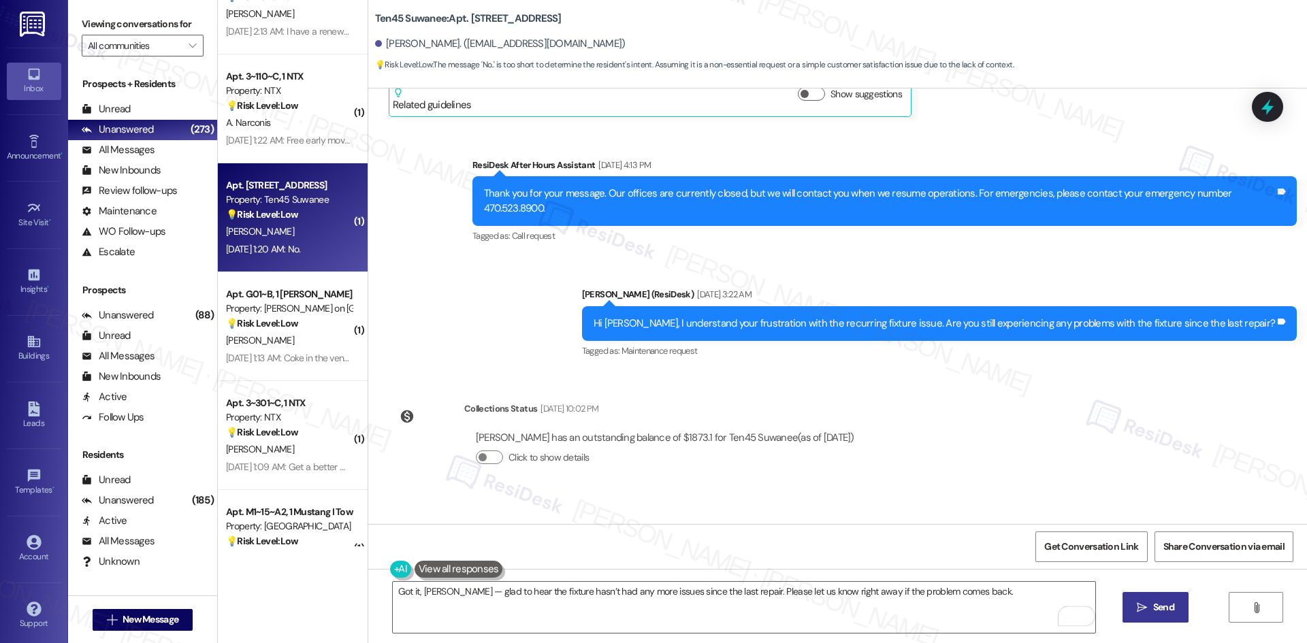
click at [1168, 602] on span "Send" at bounding box center [1163, 607] width 21 height 14
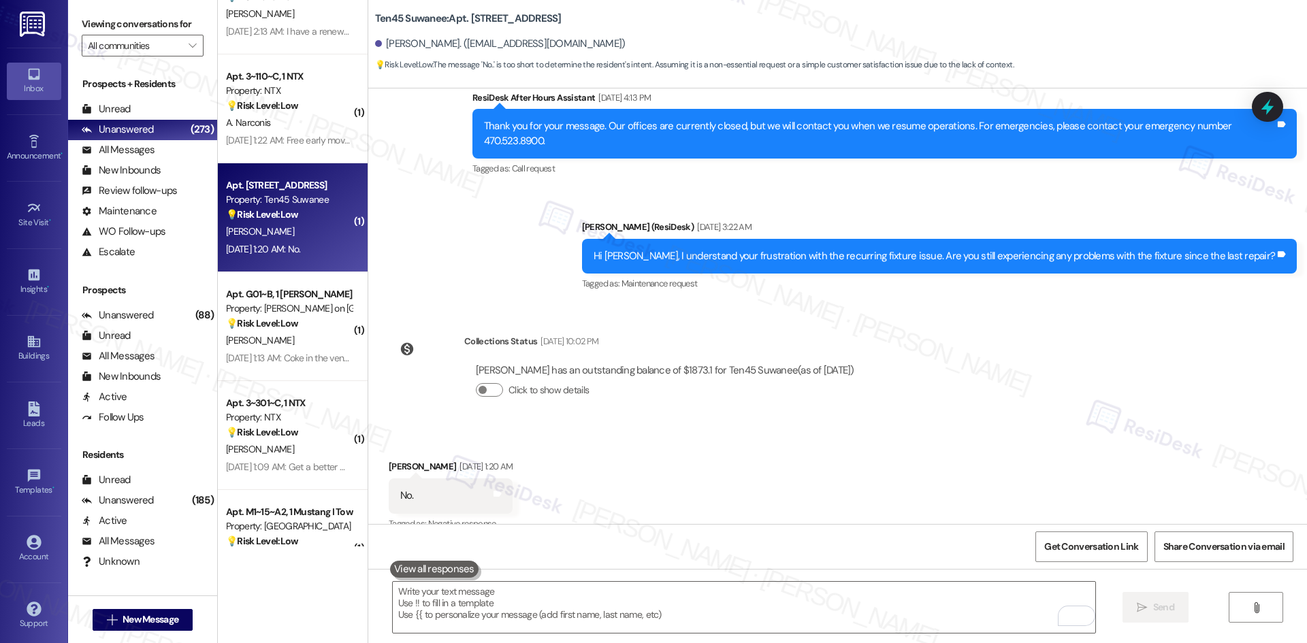
scroll to position [3628, 0]
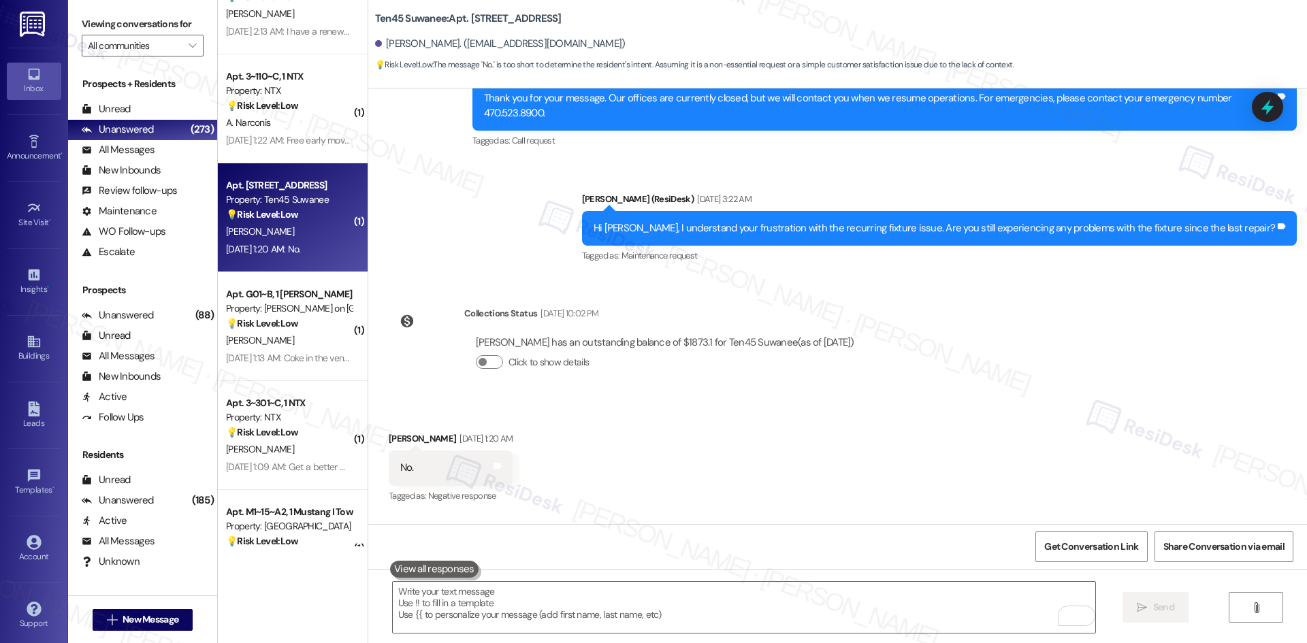
click at [909, 211] on div "Review Sabrina Goode Jun 13, 2023 at 9:38 PM Excellent and very responsive staf…" at bounding box center [837, 306] width 938 height 436
click at [777, 401] on div "Received via SMS Sabrina Goode Aug 09, 2025 at 1:20 AM No. Tags and notes Tagge…" at bounding box center [837, 458] width 938 height 115
drag, startPoint x: 429, startPoint y: 360, endPoint x: 1295, endPoint y: 505, distance: 878.3
click at [1295, 505] on div "Review Sabrina Goode Jun 13, 2023 at 9:38 PM Excellent and very responsive staf…" at bounding box center [837, 306] width 938 height 436
copy div "Sabrina Goode Aug 09, 2025 at 1:20 AM No. Tags and notes Tagged as: Negative re…"
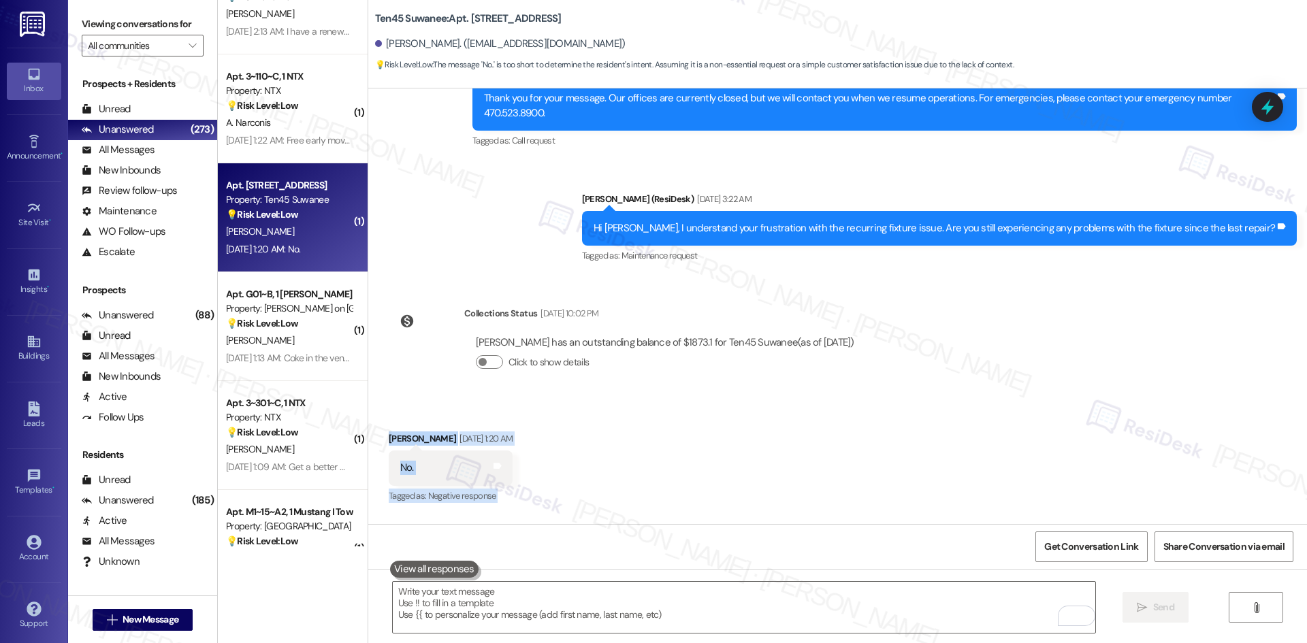
click at [921, 401] on div "Received via SMS Sabrina Goode Aug 09, 2025 at 1:20 AM No. Tags and notes Tagge…" at bounding box center [837, 458] width 938 height 115
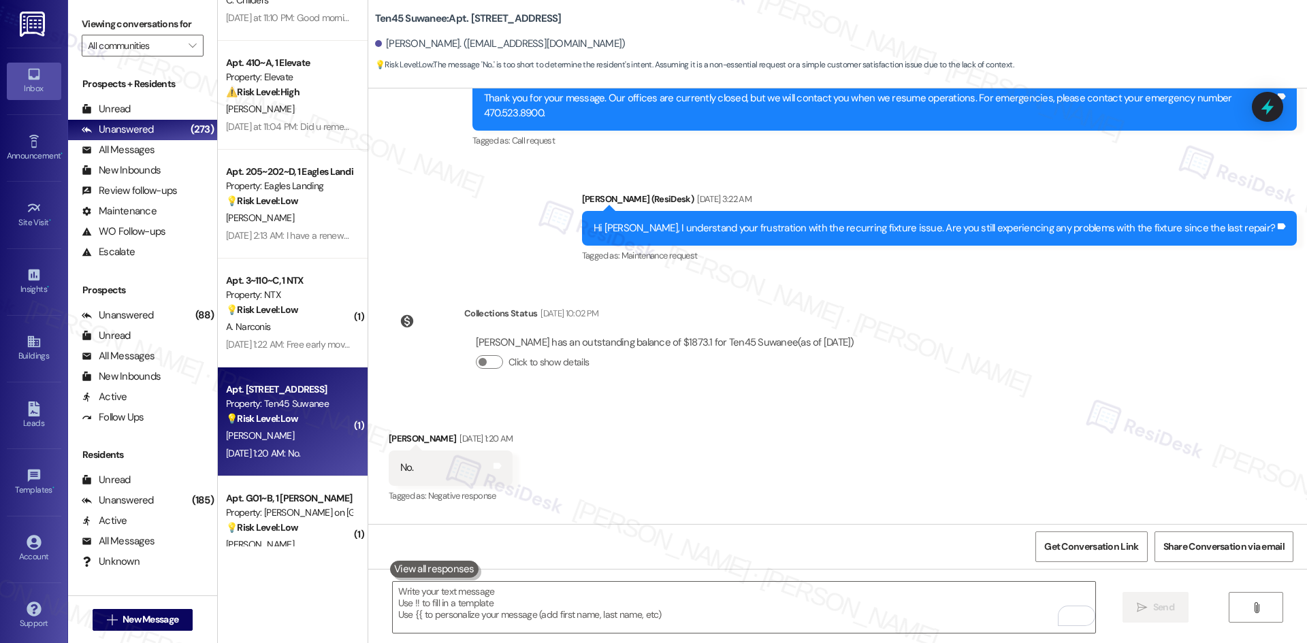
scroll to position [0, 0]
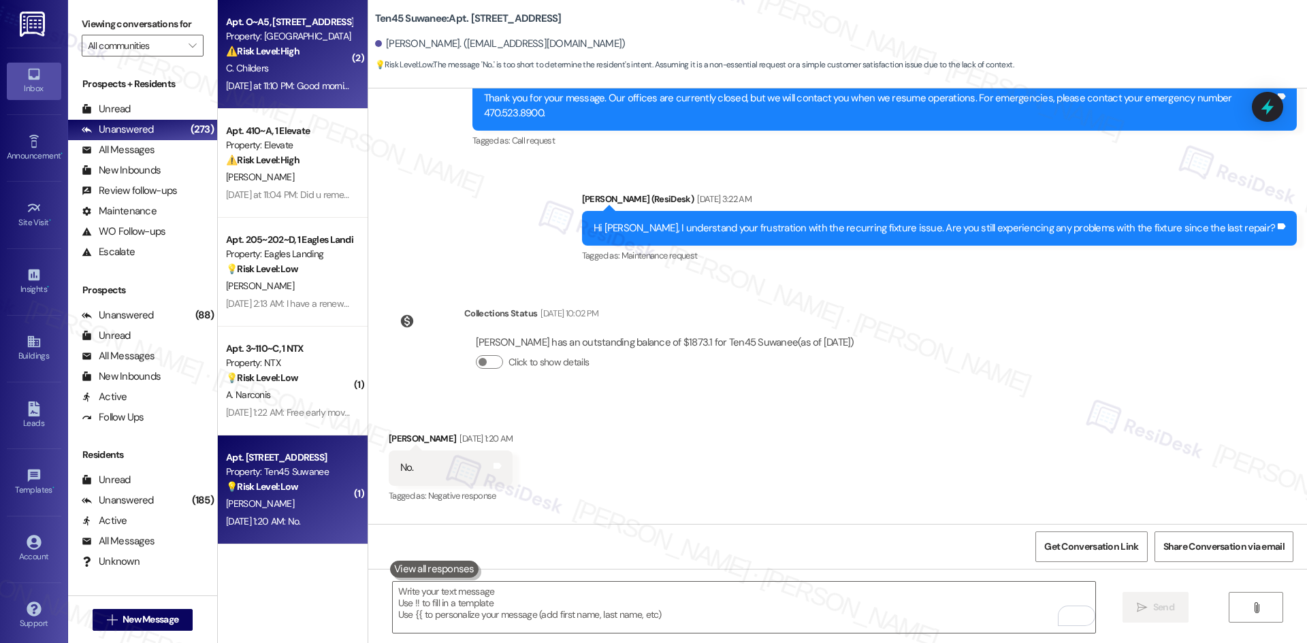
click at [270, 65] on div "C. Childers" at bounding box center [289, 68] width 129 height 17
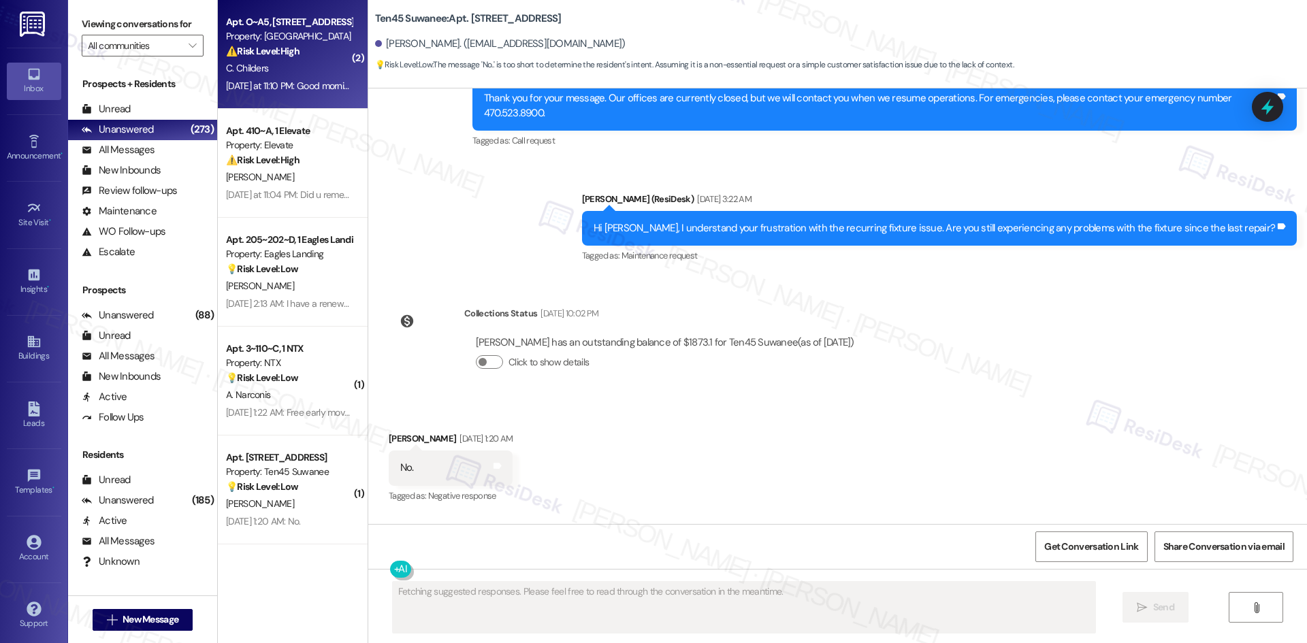
scroll to position [1978, 0]
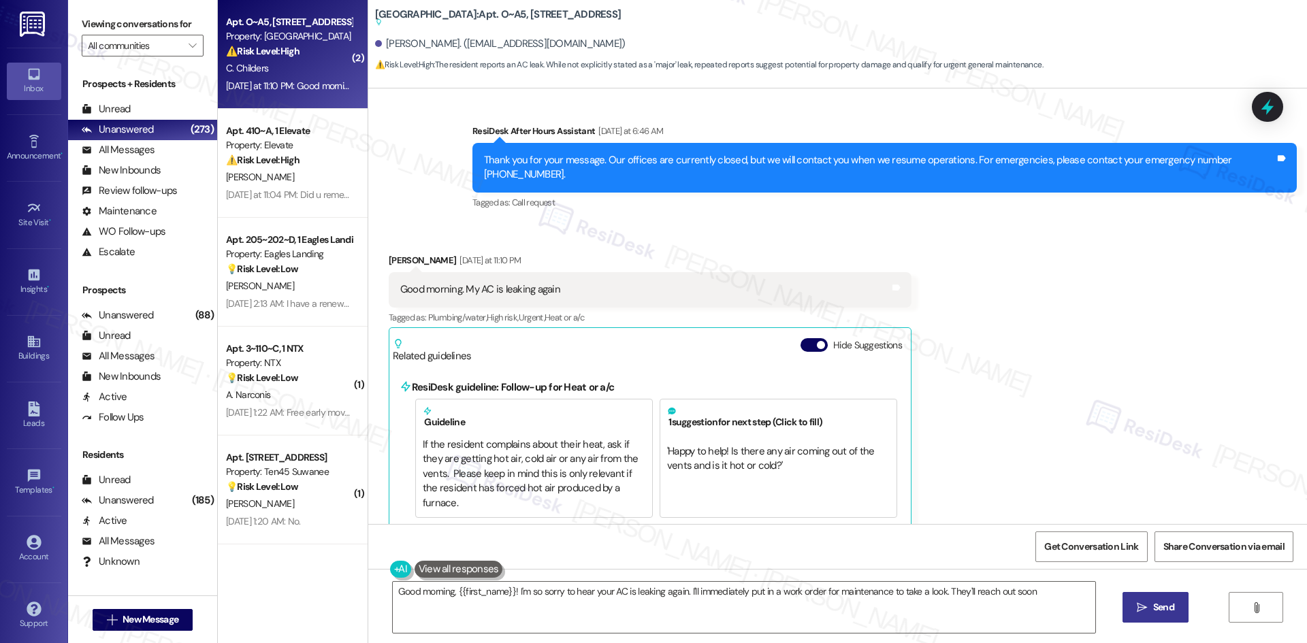
type textarea "Good morning, {{first_name}}! I'm so sorry to hear your AC is leaking again. I'…"
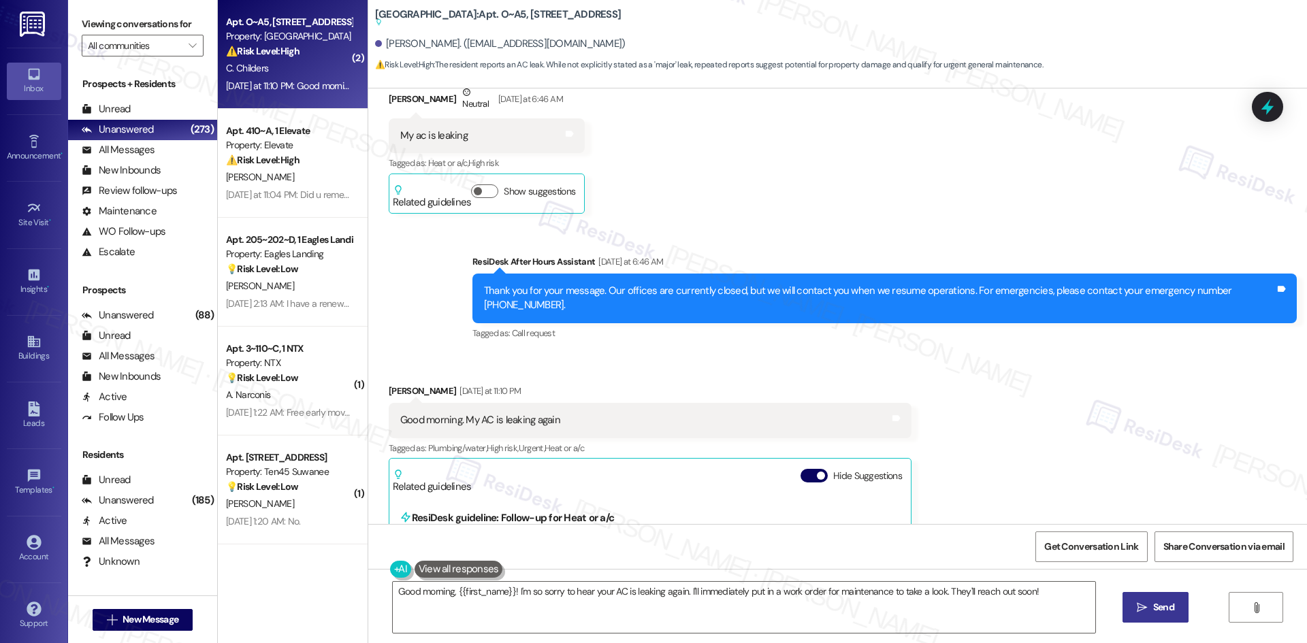
scroll to position [1774, 0]
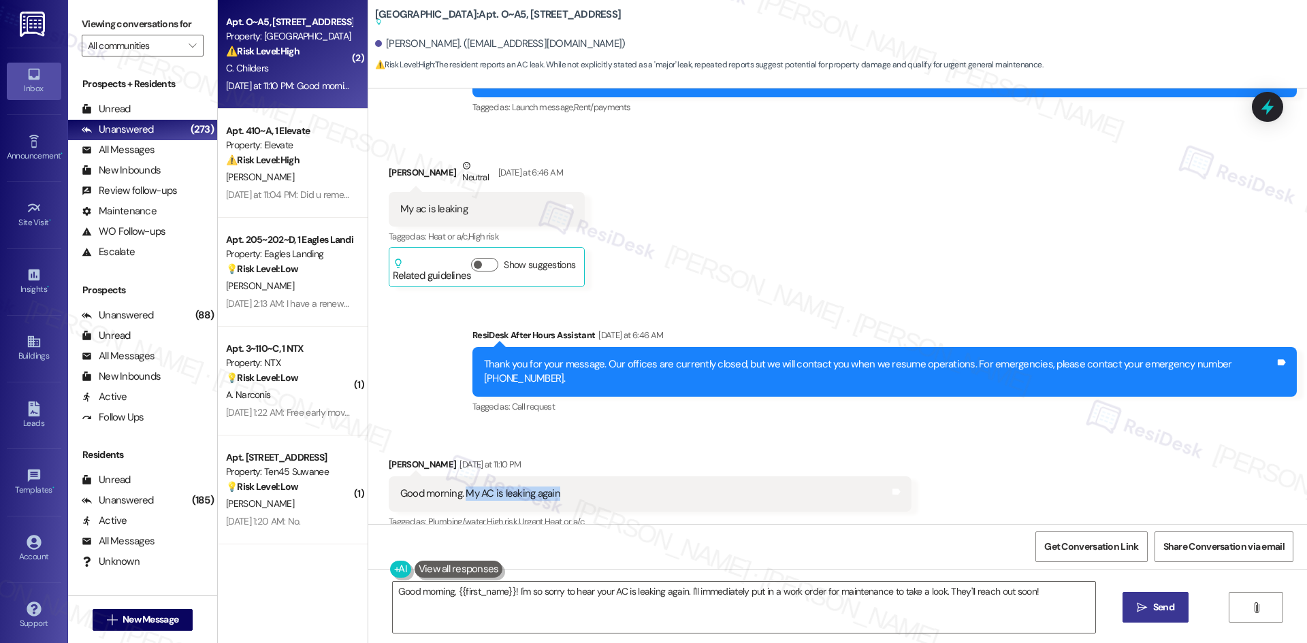
drag, startPoint x: 560, startPoint y: 480, endPoint x: 457, endPoint y: 479, distance: 103.4
click at [457, 479] on div "Good morning. My AC is leaking again Tags and notes" at bounding box center [650, 493] width 523 height 35
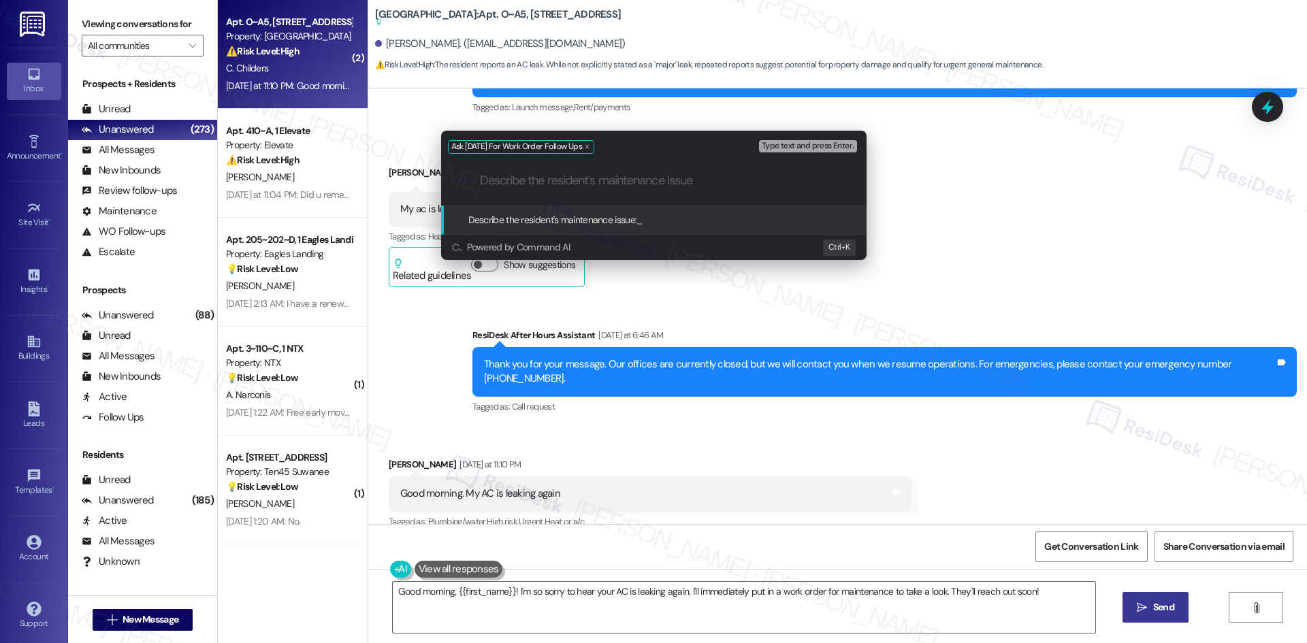
paste input "Could you let me know what happened or what part of the work order wasn’t addre…"
click at [495, 448] on div "Ask Friday For Work Order Follow Ups Type text and press Enter. .cls-1{fill:#0a…" at bounding box center [653, 321] width 1307 height 643
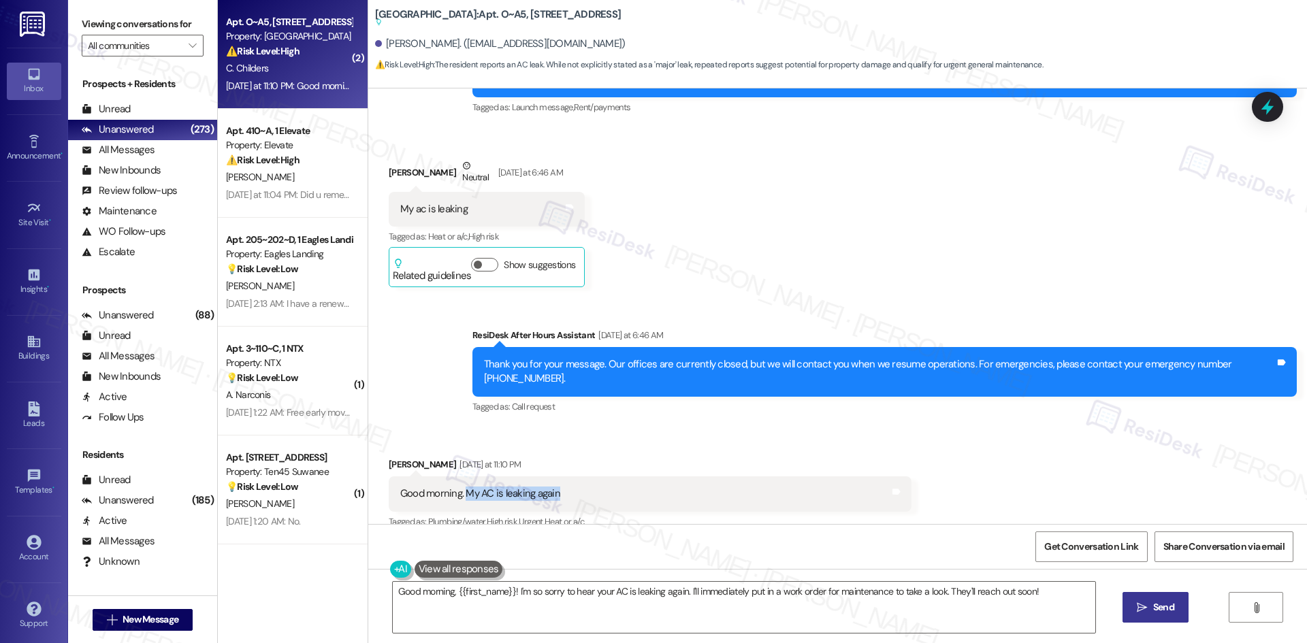
drag, startPoint x: 556, startPoint y: 478, endPoint x: 456, endPoint y: 479, distance: 100.0
click at [456, 479] on div "Good morning. My AC is leaking again Tags and notes" at bounding box center [650, 493] width 523 height 35
drag, startPoint x: 730, startPoint y: 440, endPoint x: 680, endPoint y: 459, distance: 53.2
click at [724, 447] on div "Received via SMS Carolyn Childers Yesterday at 11:10 PM Good morning. My AC is …" at bounding box center [649, 602] width 543 height 310
drag, startPoint x: 540, startPoint y: 474, endPoint x: 455, endPoint y: 474, distance: 84.4
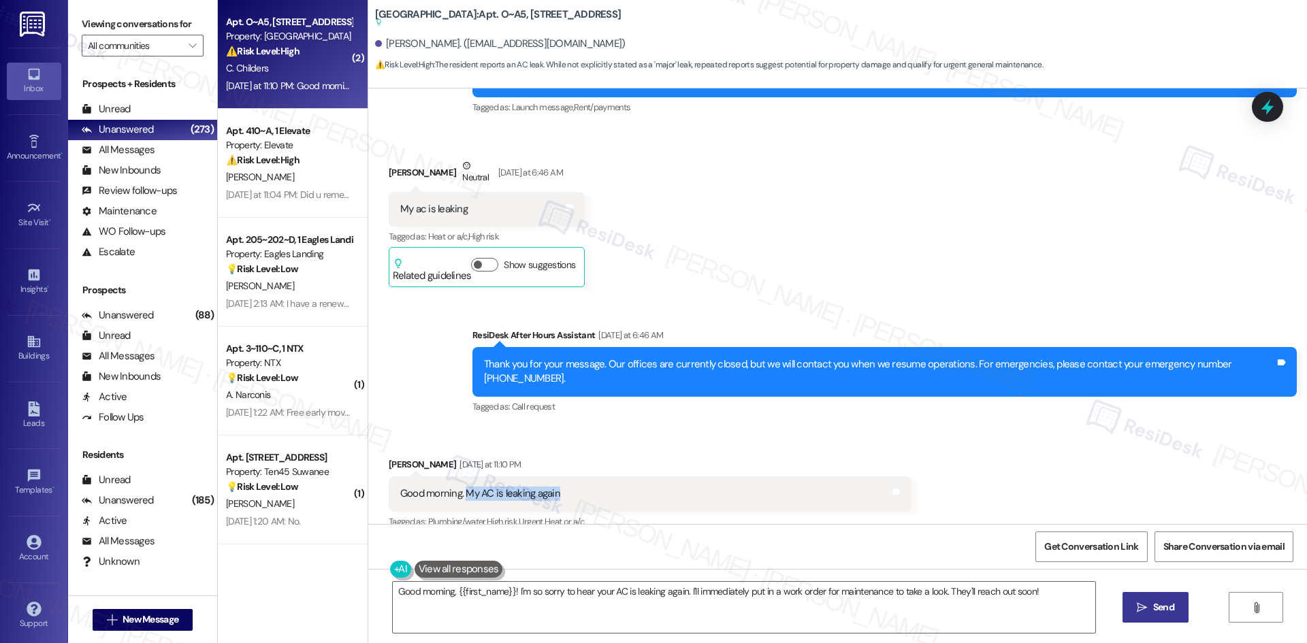
click at [455, 476] on div "Good morning. My AC is leaking again Tags and notes" at bounding box center [650, 493] width 523 height 35
copy div "My AC is leaking again"
drag, startPoint x: 673, startPoint y: 400, endPoint x: 677, endPoint y: 371, distance: 29.5
click at [674, 399] on div "Tagged as: Call request Click to highlight conversations about Call request" at bounding box center [884, 407] width 824 height 20
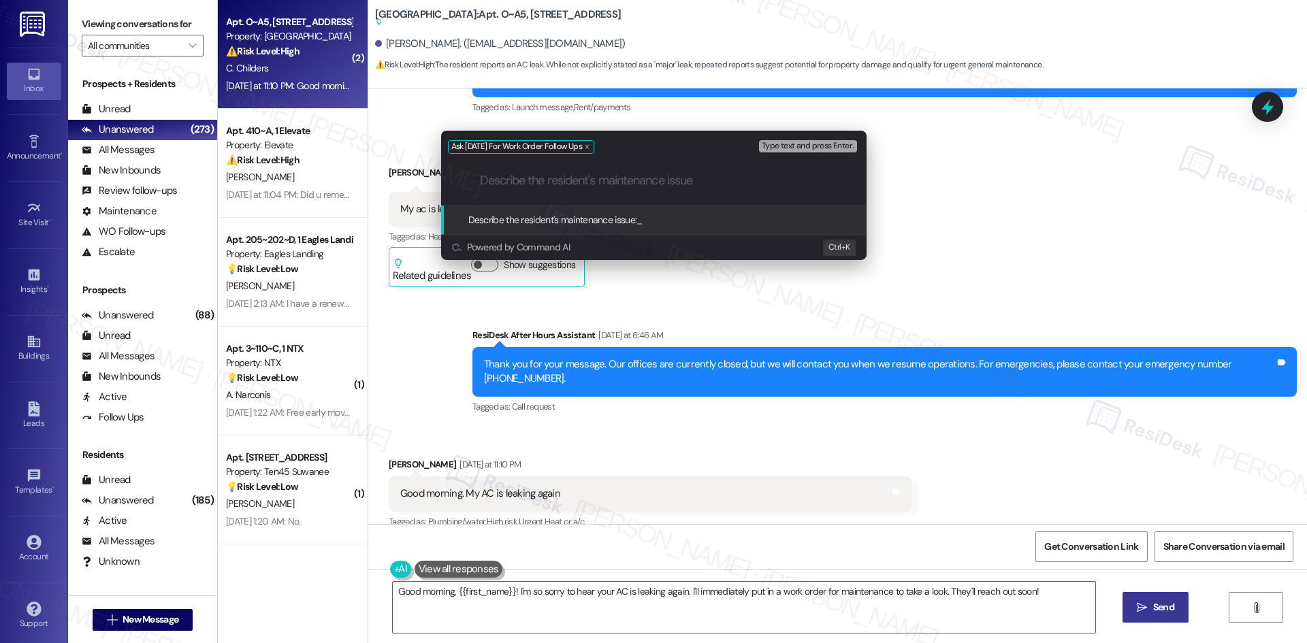
paste input "My AC is leaking again"
type input "My AC is leaking again"
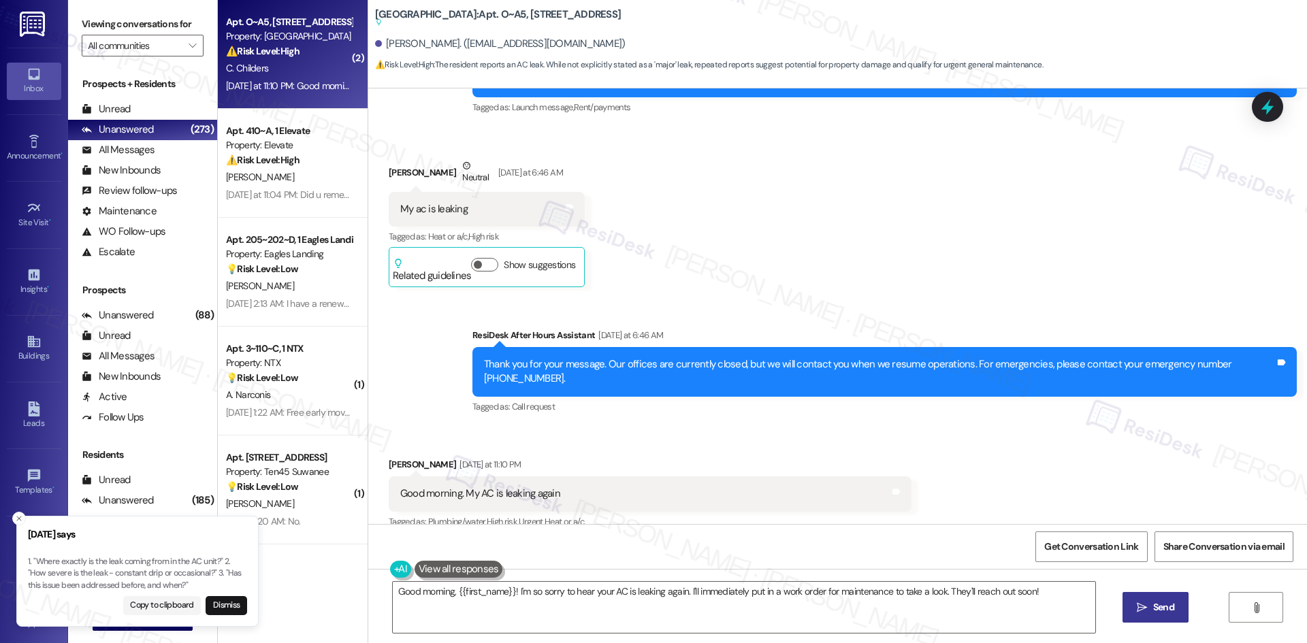
click at [624, 427] on div "Received via SMS Carolyn Childers Yesterday at 11:10 PM Good morning. My AC is …" at bounding box center [837, 592] width 938 height 330
drag, startPoint x: 359, startPoint y: 440, endPoint x: 566, endPoint y: 479, distance: 211.1
click at [566, 479] on div "Received via SMS Carolyn Childers Yesterday at 11:10 PM Good morning. My AC is …" at bounding box center [837, 592] width 938 height 330
copy div "Carolyn Childers Yesterday at 11:10 PM Good morning. My AC is leaking again"
click at [734, 193] on div "Received via SMS Carolyn Childers Neutral Yesterday at 6:46 AM My ac is leaking…" at bounding box center [837, 212] width 938 height 169
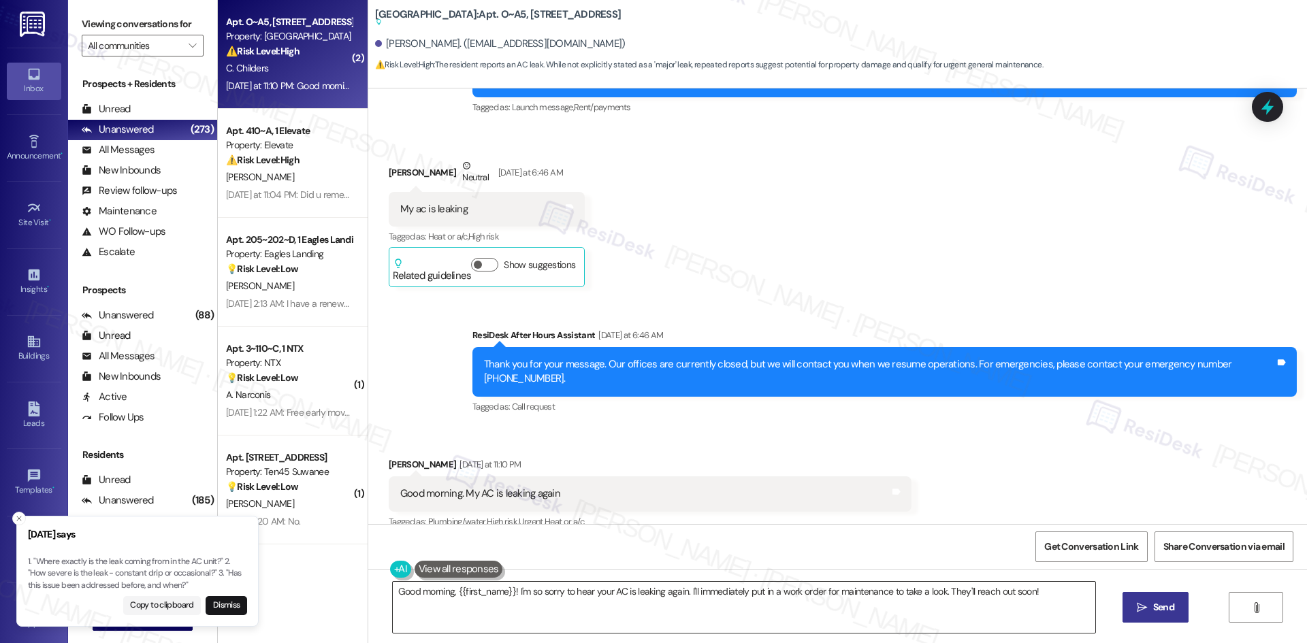
click at [568, 616] on textarea "Good morning, {{first_name}}! I'm so sorry to hear your AC is leaking again. I'…" at bounding box center [744, 607] width 702 height 51
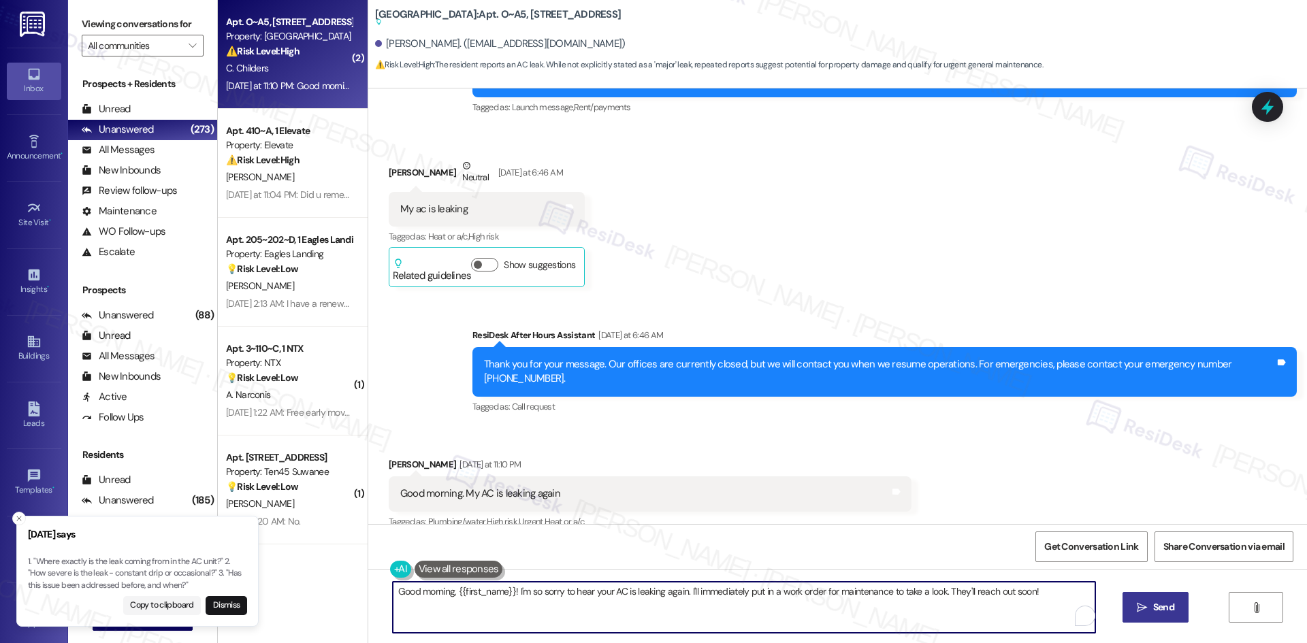
paste textarea "Hi [PERSON_NAME], I’m sorry to hear your AC is leaking again. I’ll submit a wor…"
type textarea "Hi [PERSON_NAME], I’m sorry to hear your AC is leaking again. I’ll submit a wor…"
click at [1170, 608] on span "Send" at bounding box center [1163, 607] width 27 height 14
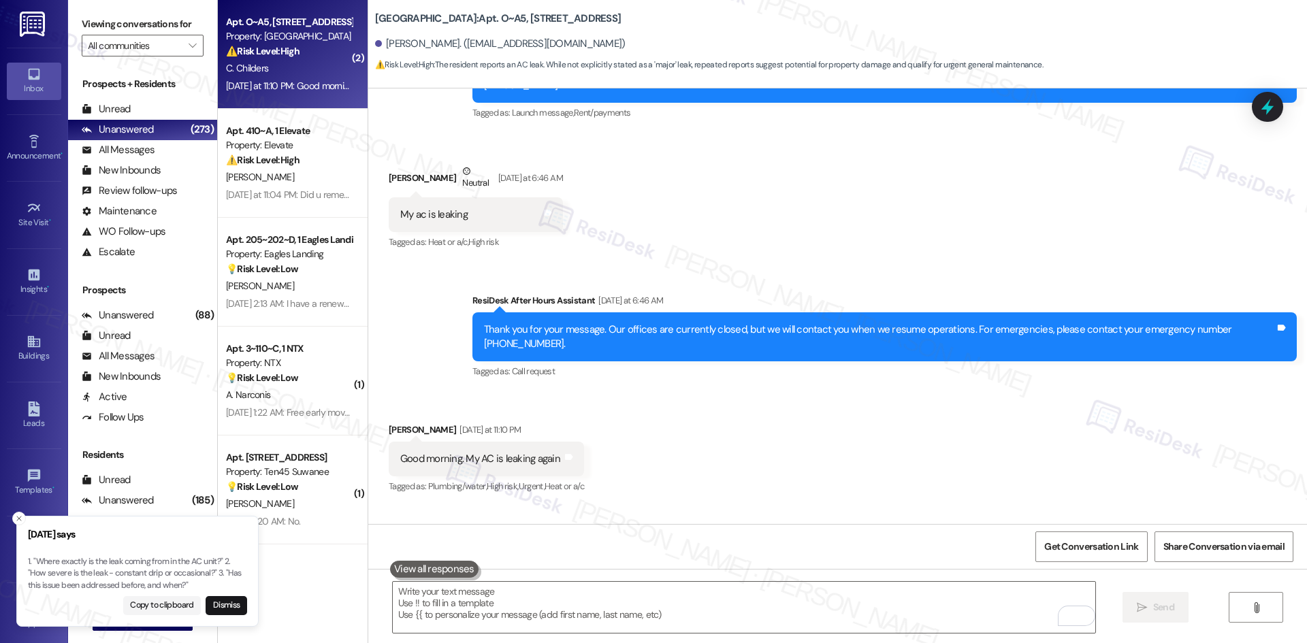
scroll to position [1847, 0]
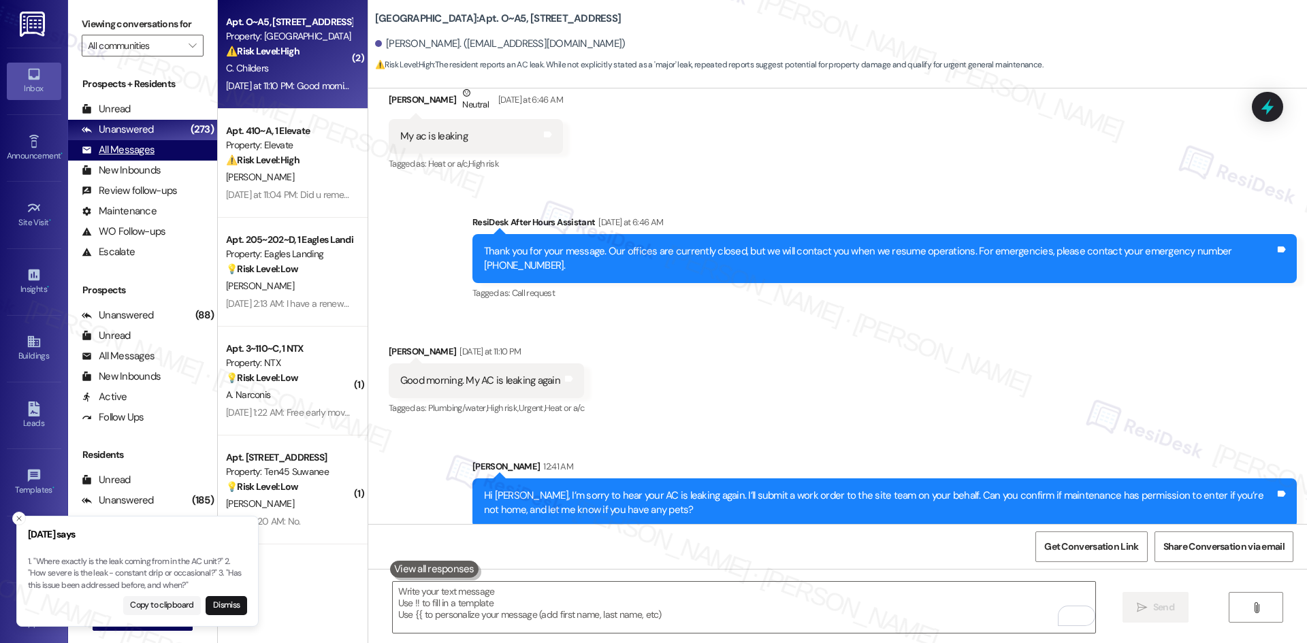
click at [150, 150] on div "All Messages" at bounding box center [118, 150] width 73 height 14
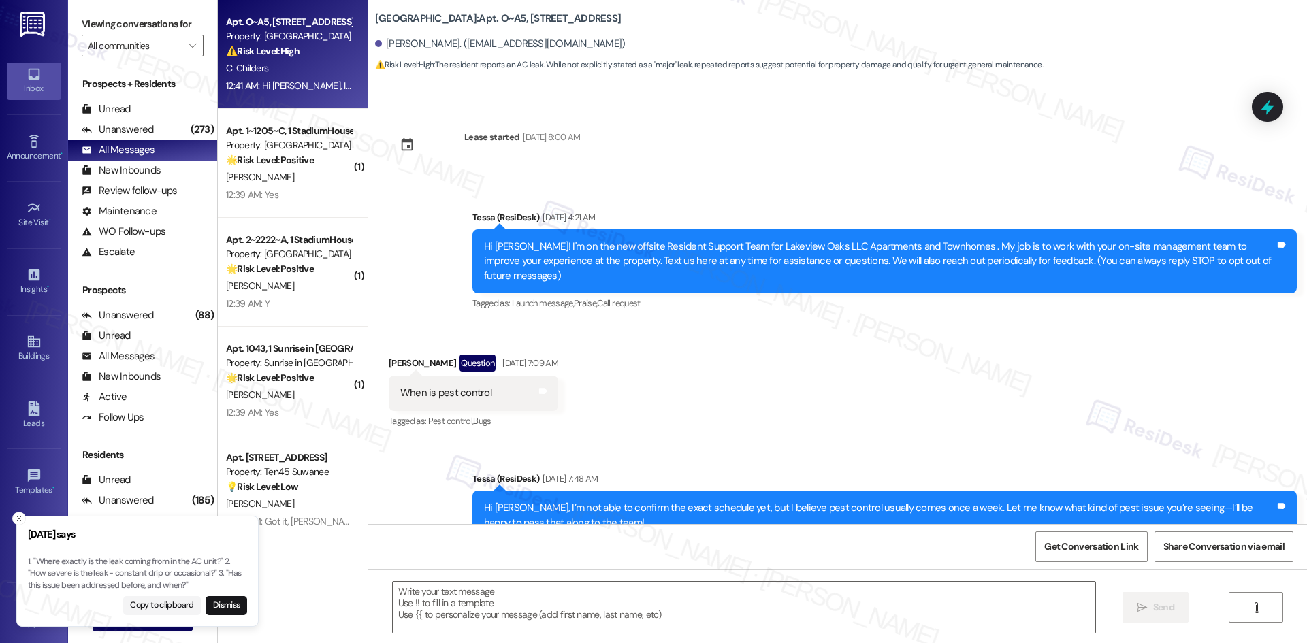
scroll to position [1737, 0]
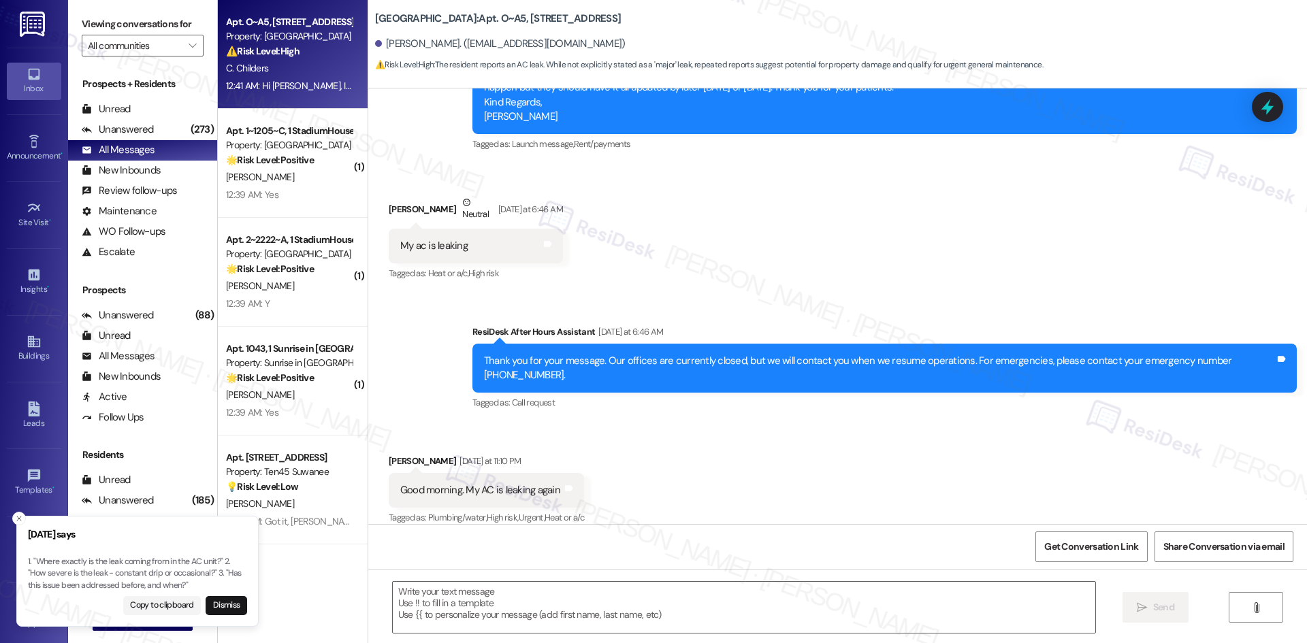
type textarea "Fetching suggested responses. Please feel free to read through the conversation…"
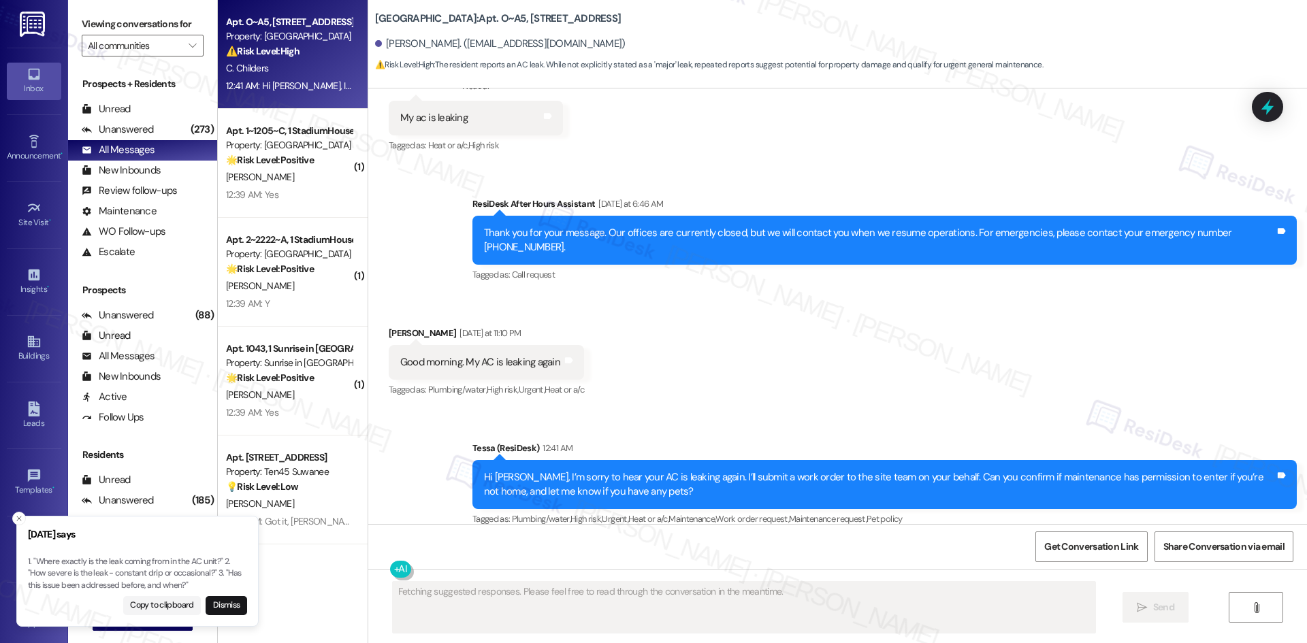
scroll to position [1867, 0]
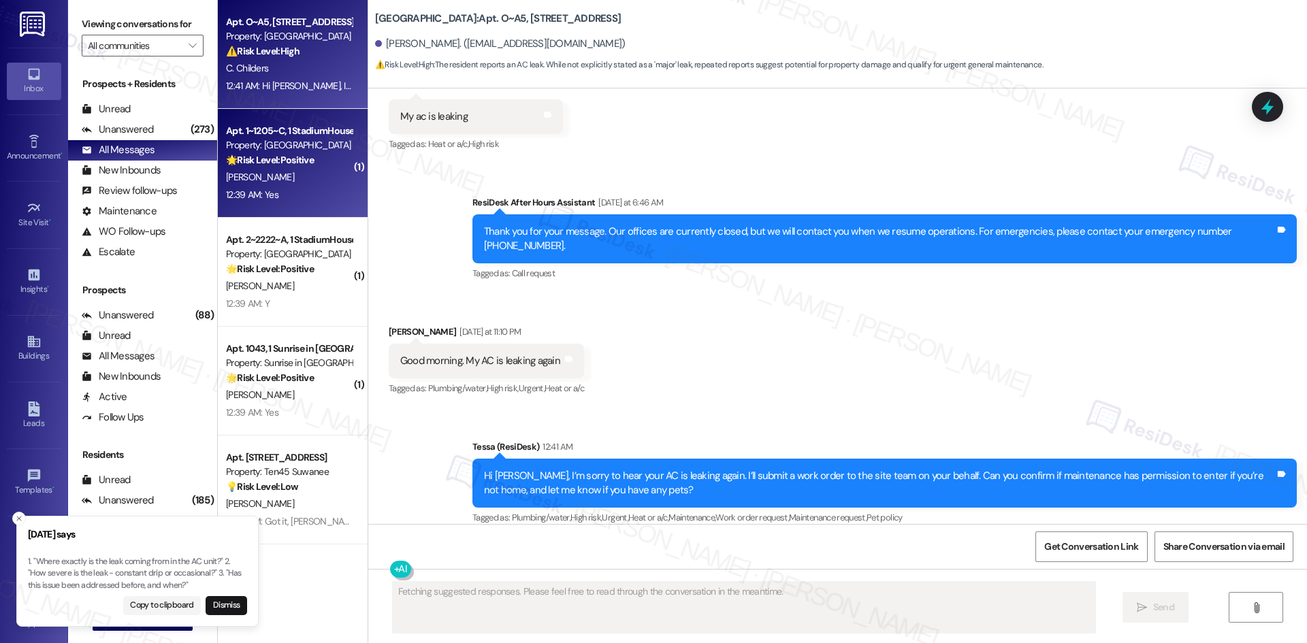
click at [259, 175] on span "[PERSON_NAME]" at bounding box center [260, 177] width 68 height 12
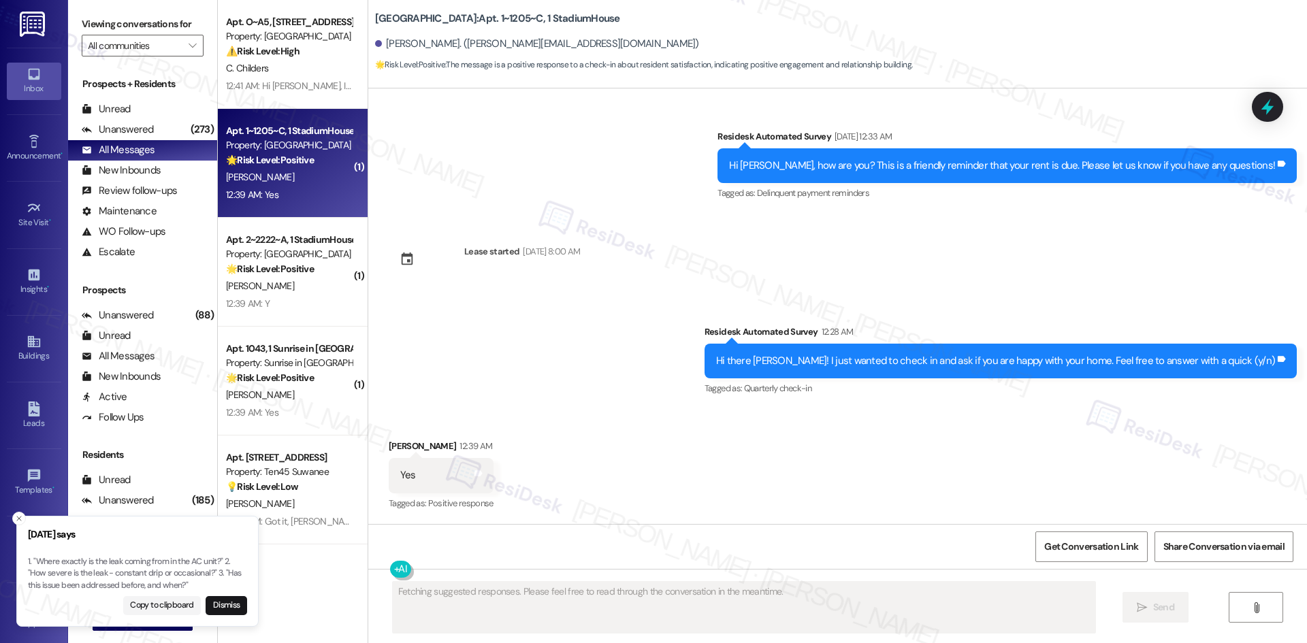
scroll to position [1093, 0]
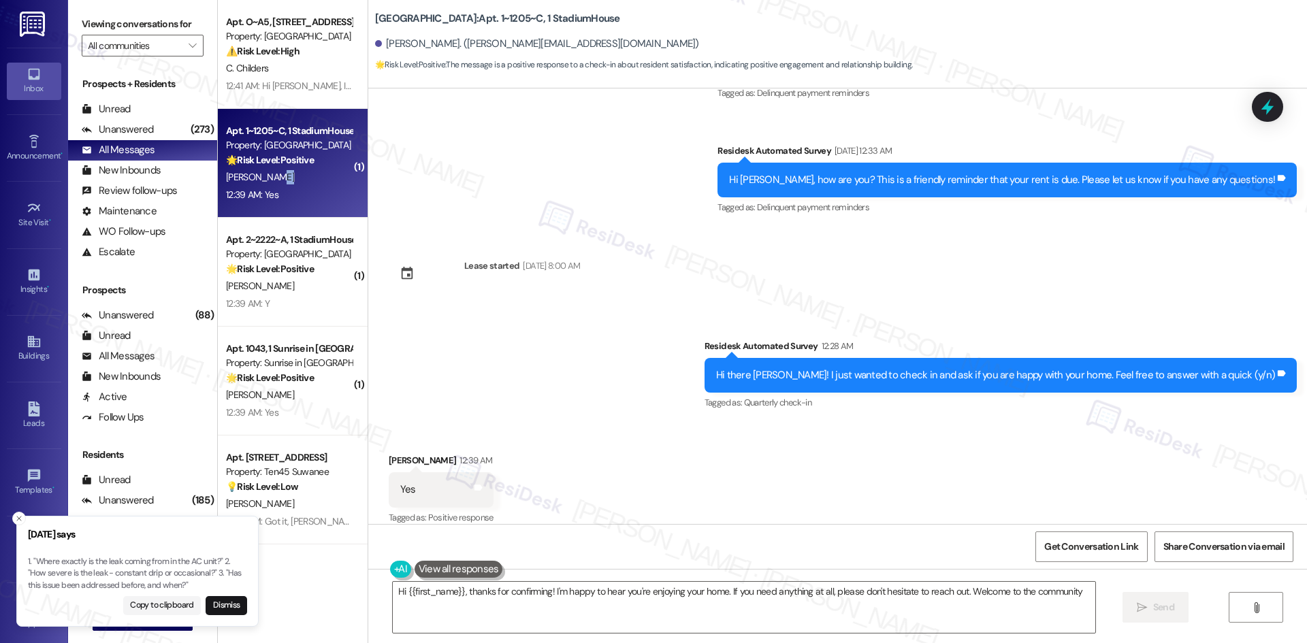
type textarea "Hi {{first_name}}, thanks for confirming! I'm happy to hear you're enjoying you…"
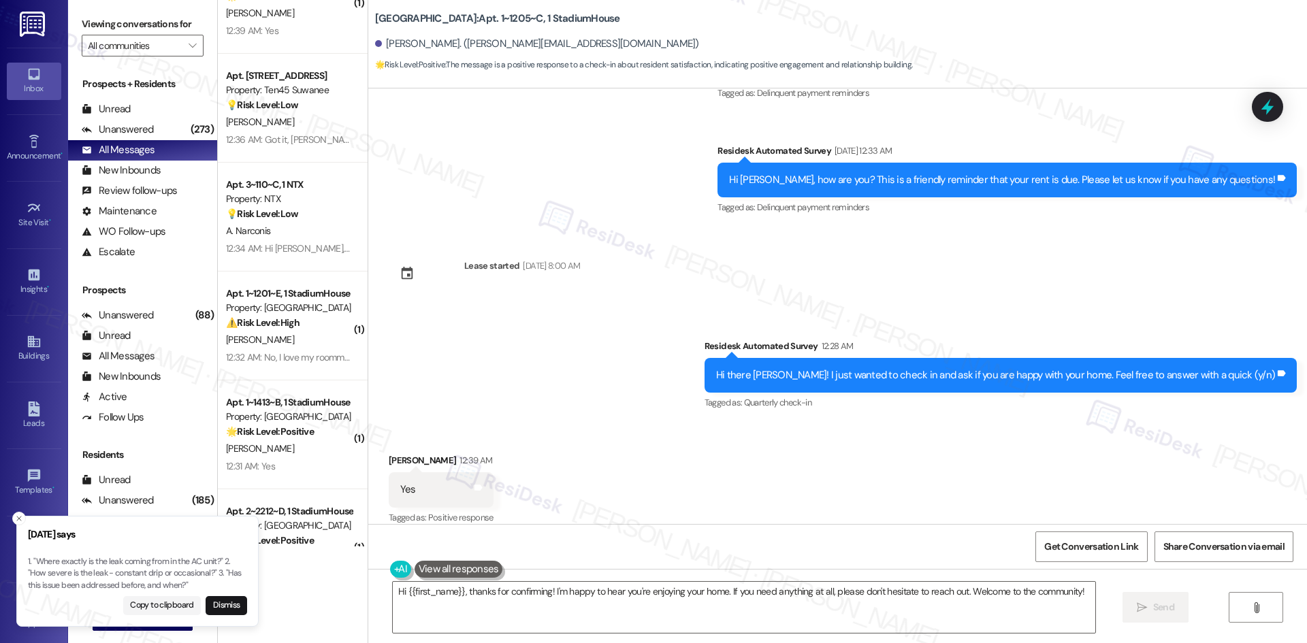
scroll to position [408, 0]
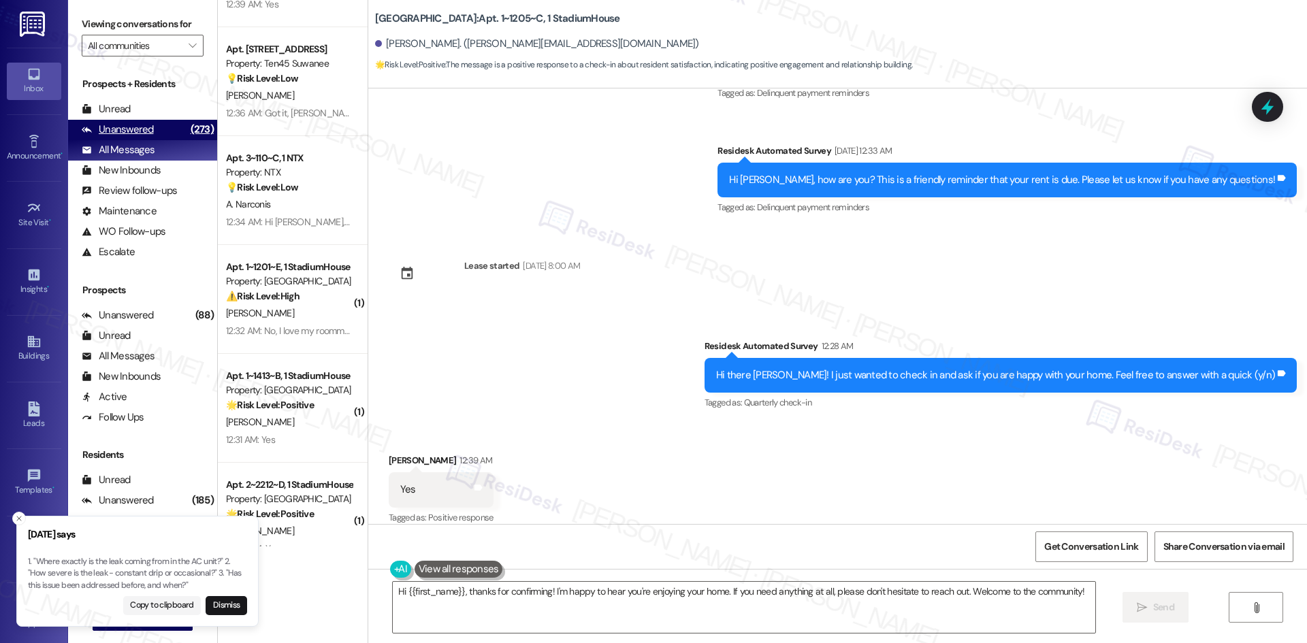
click at [119, 125] on div "Unanswered" at bounding box center [118, 129] width 72 height 14
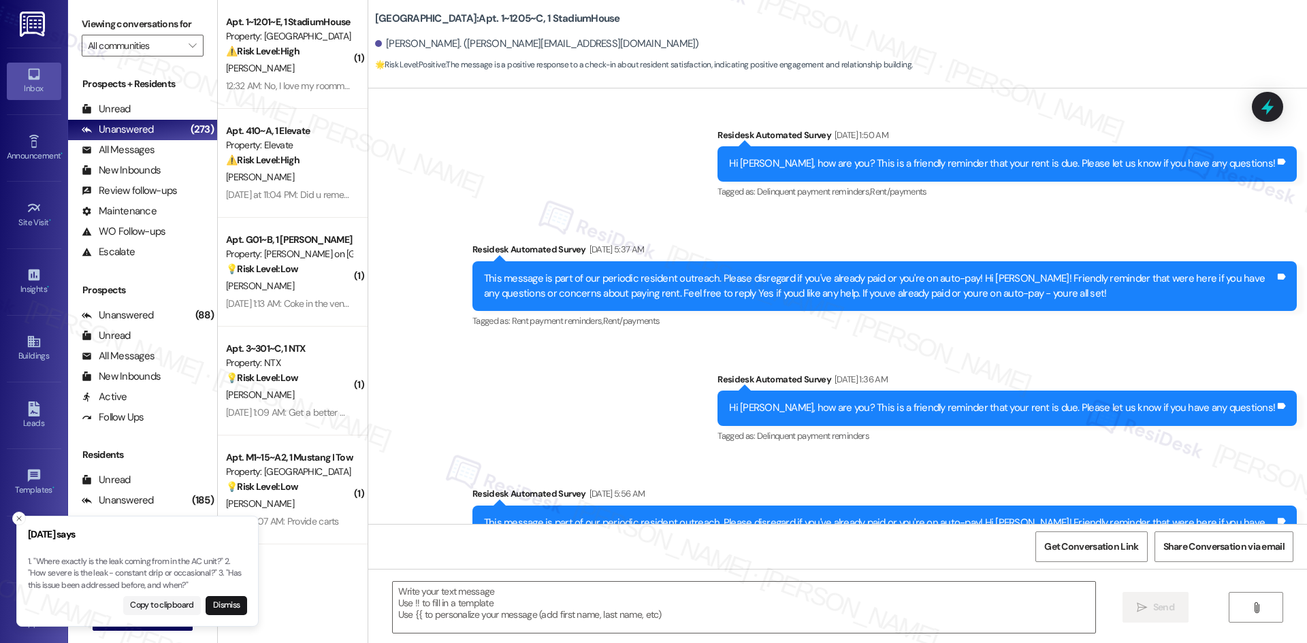
type textarea "Fetching suggested responses. Please feel free to read through the conversation…"
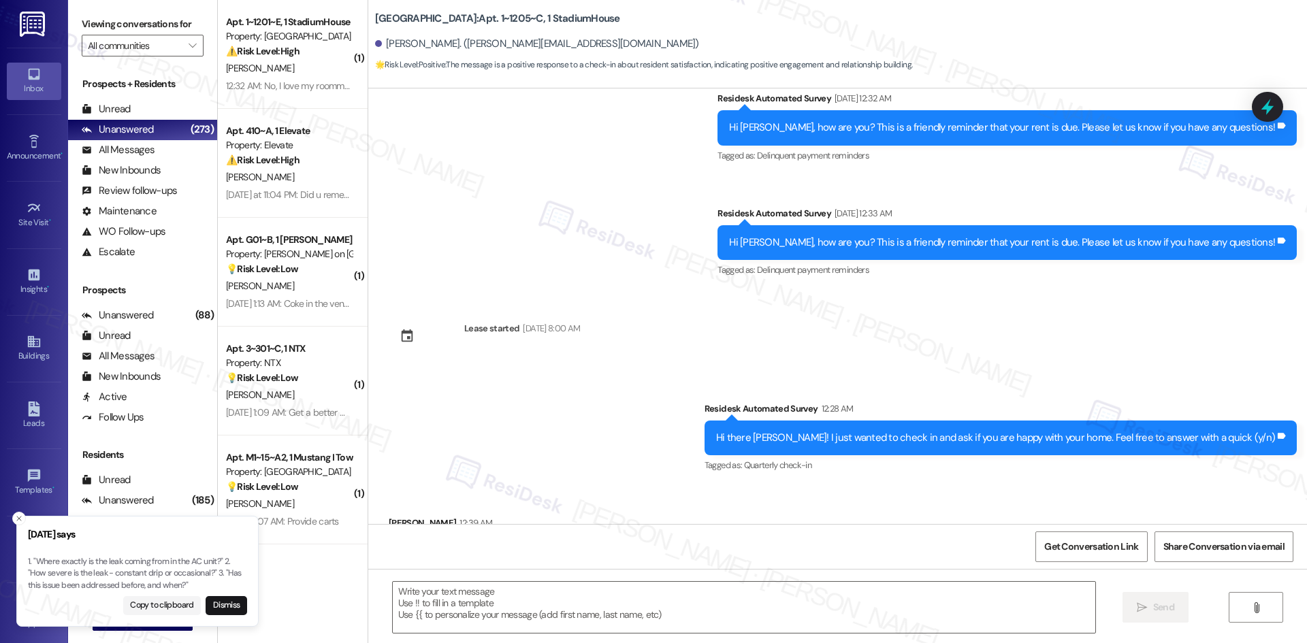
scroll to position [1025, 0]
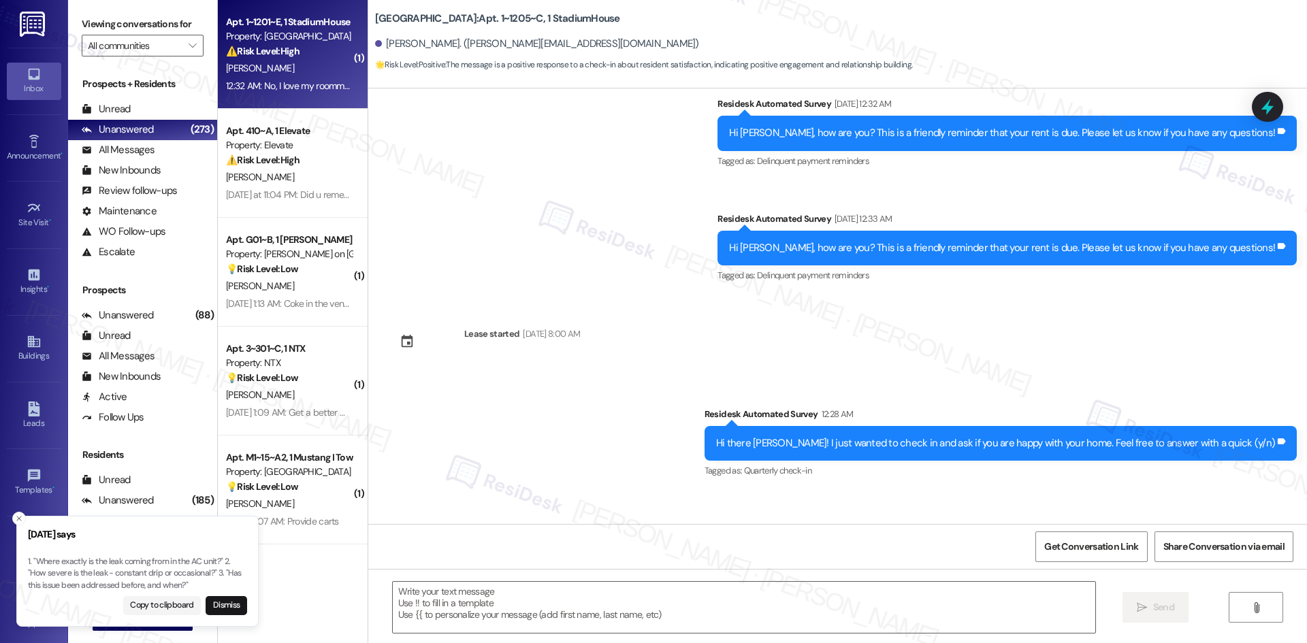
click at [291, 75] on div "[PERSON_NAME]" at bounding box center [289, 68] width 129 height 17
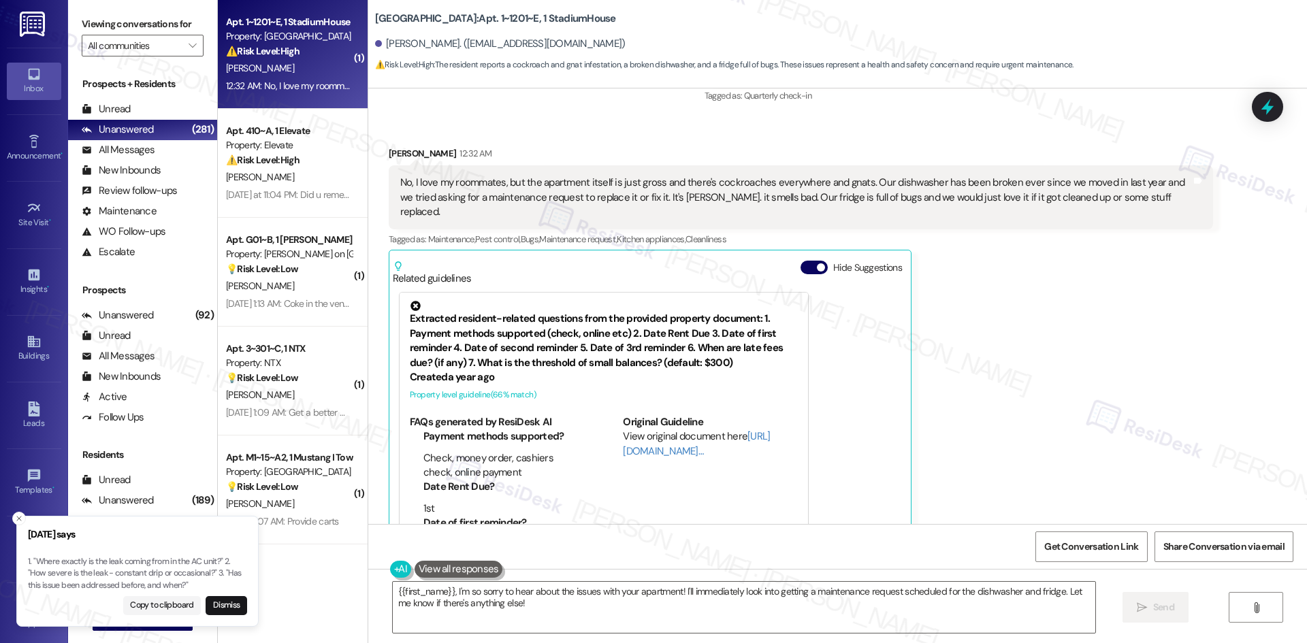
scroll to position [1060, 0]
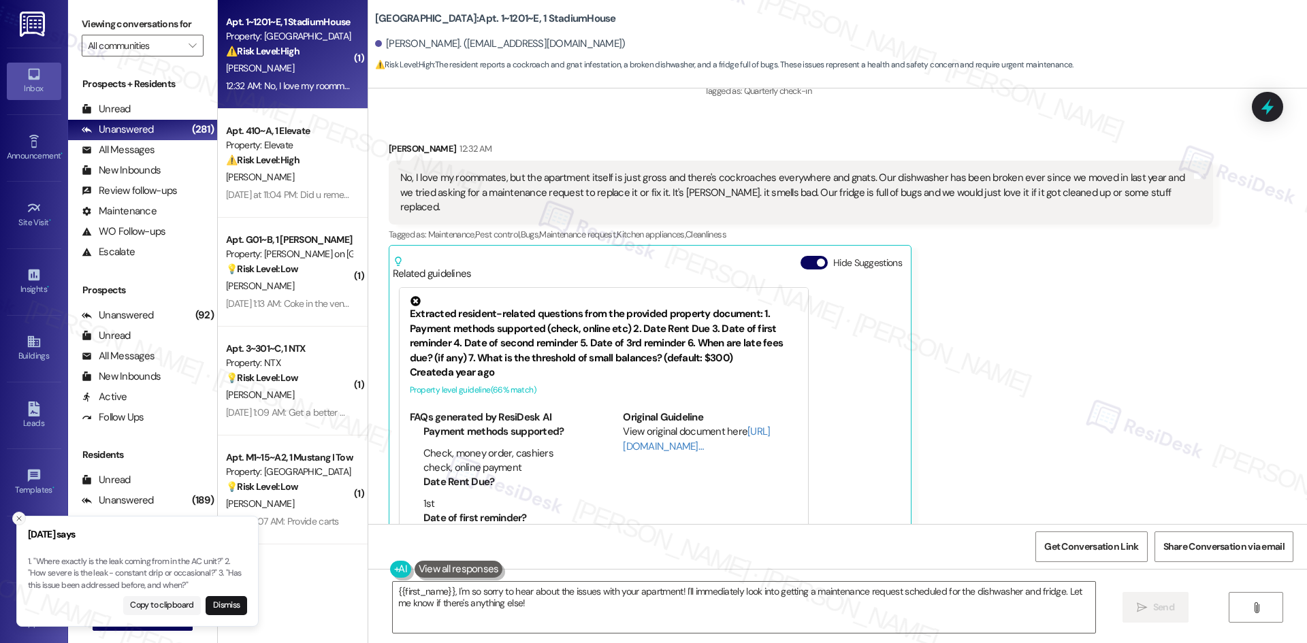
click at [18, 516] on icon "Close toast" at bounding box center [19, 518] width 8 height 8
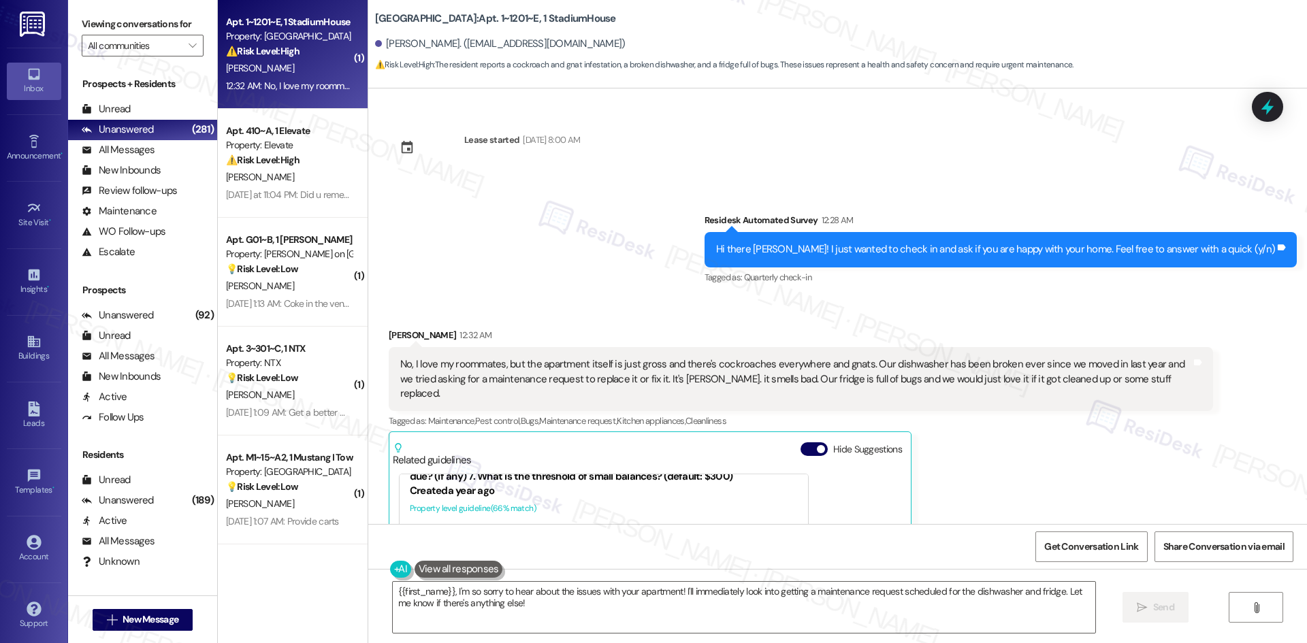
scroll to position [788, 0]
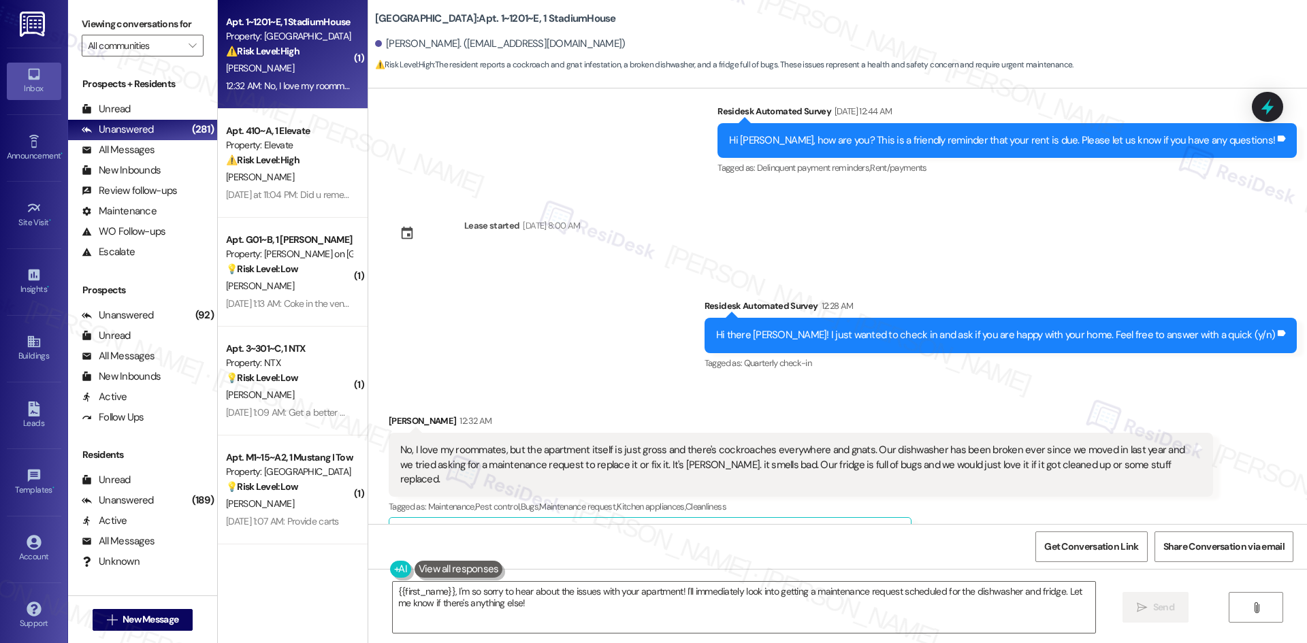
click at [478, 333] on div "Survey, sent via SMS Residesk Automated Survey 12:28 AM Hi there Samira! I just…" at bounding box center [837, 325] width 938 height 115
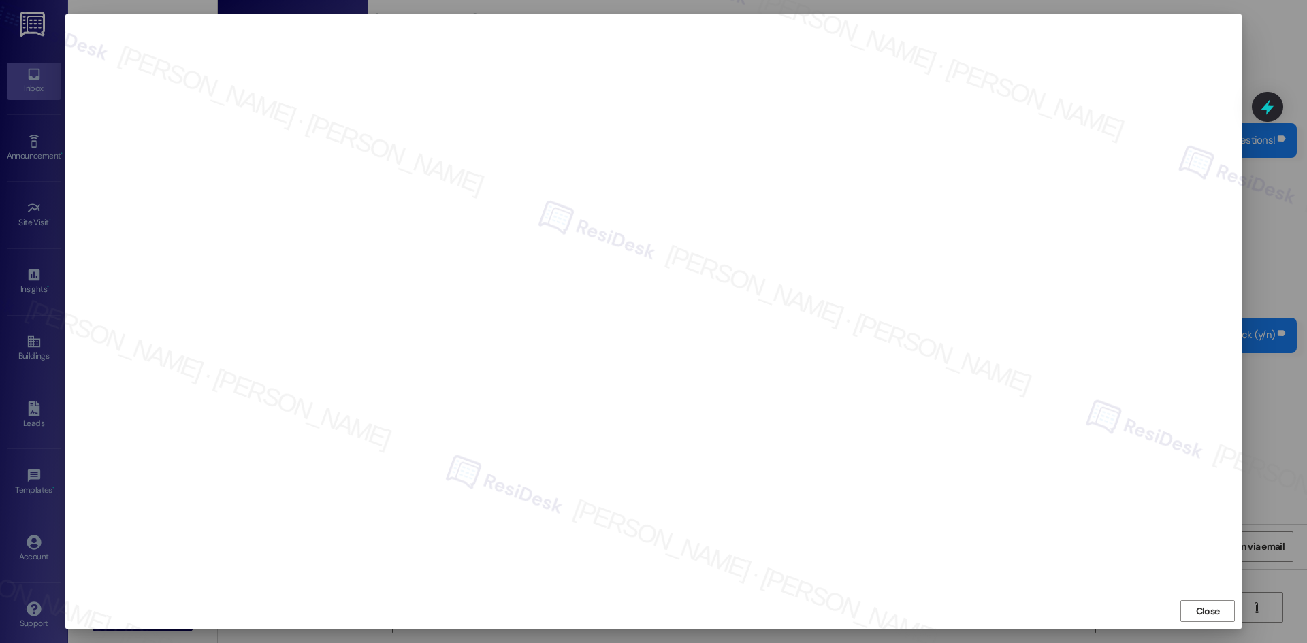
click at [1215, 608] on span "Close" at bounding box center [1208, 611] width 24 height 14
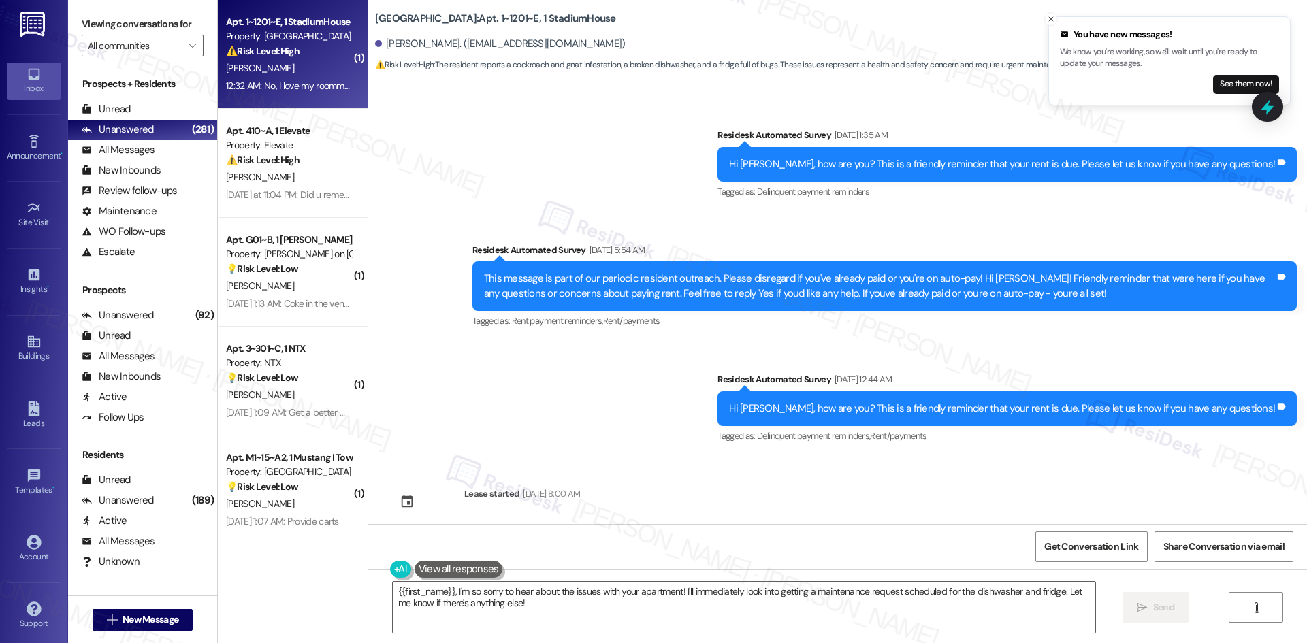
scroll to position [516, 0]
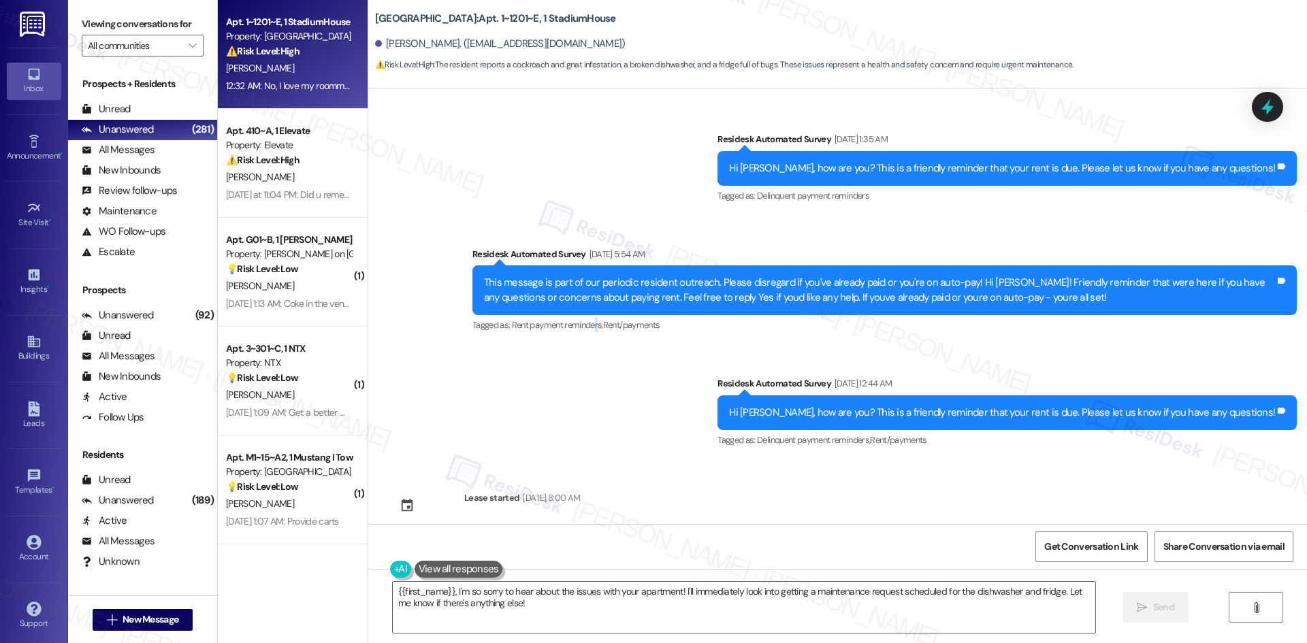
click at [590, 439] on div "Survey, sent via SMS Residesk Automated Survey Aug 28, 2024 at 12:24 AM This me…" at bounding box center [837, 22] width 938 height 876
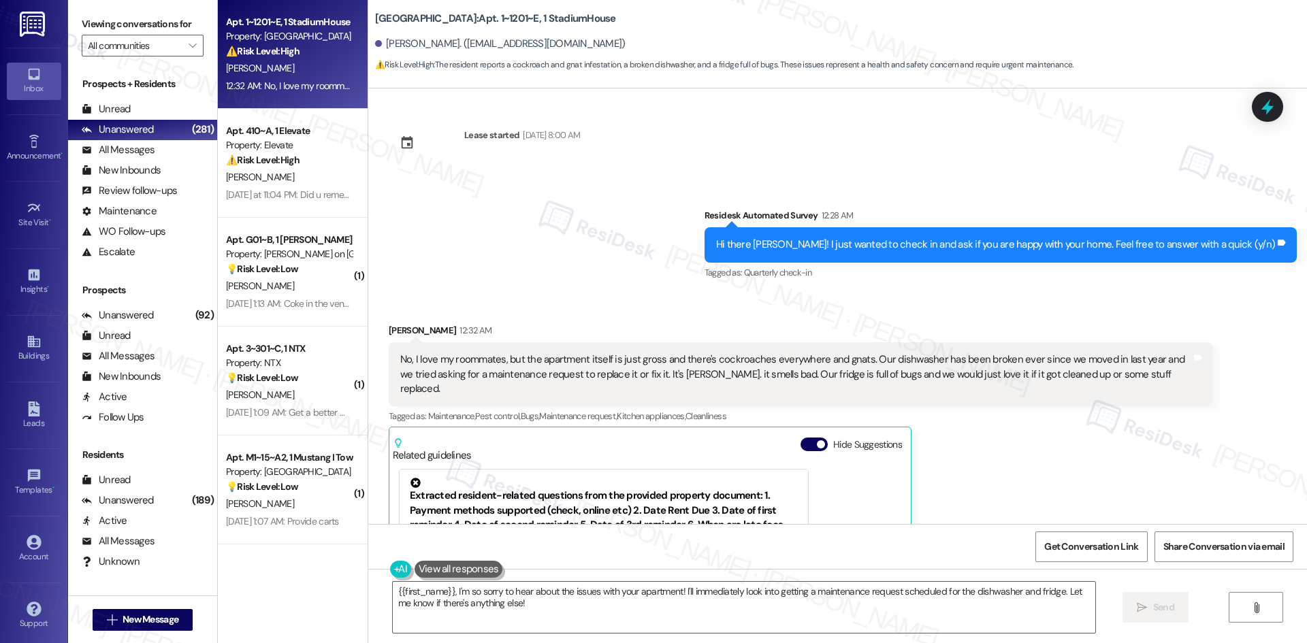
scroll to position [856, 0]
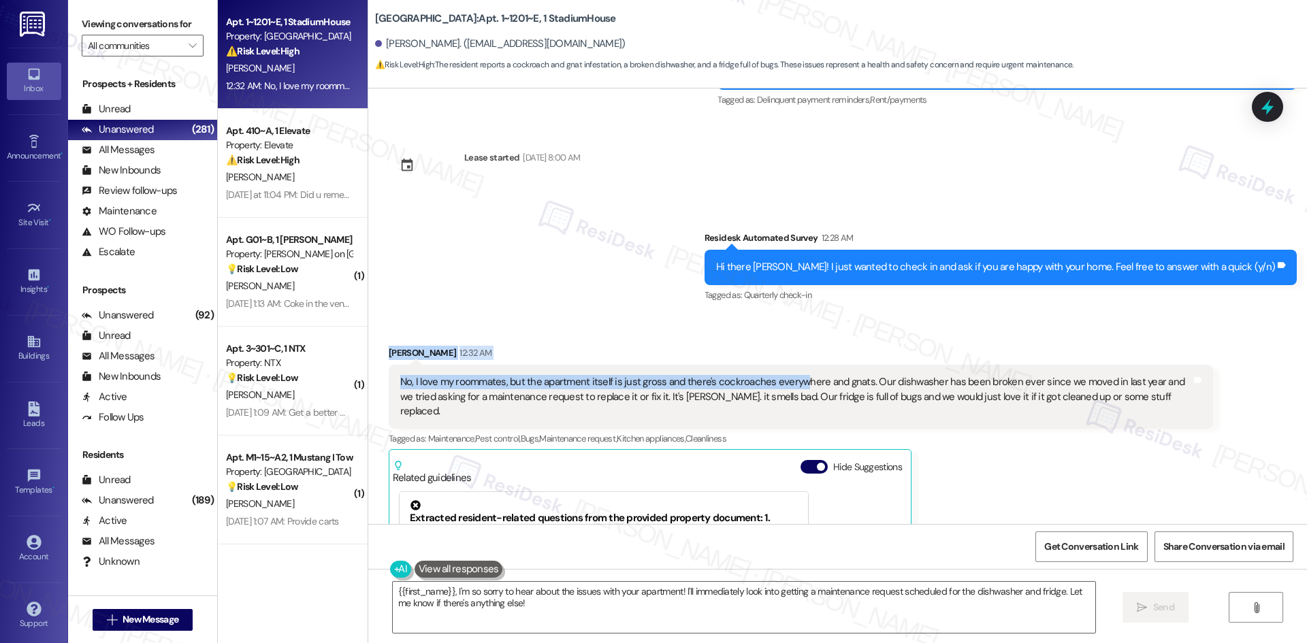
drag, startPoint x: 367, startPoint y: 327, endPoint x: 793, endPoint y: 352, distance: 426.0
click at [789, 359] on div "Received via SMS Samira Gonzalez 12:32 AM No, I love my roommates, but the apar…" at bounding box center [800, 545] width 844 height 421
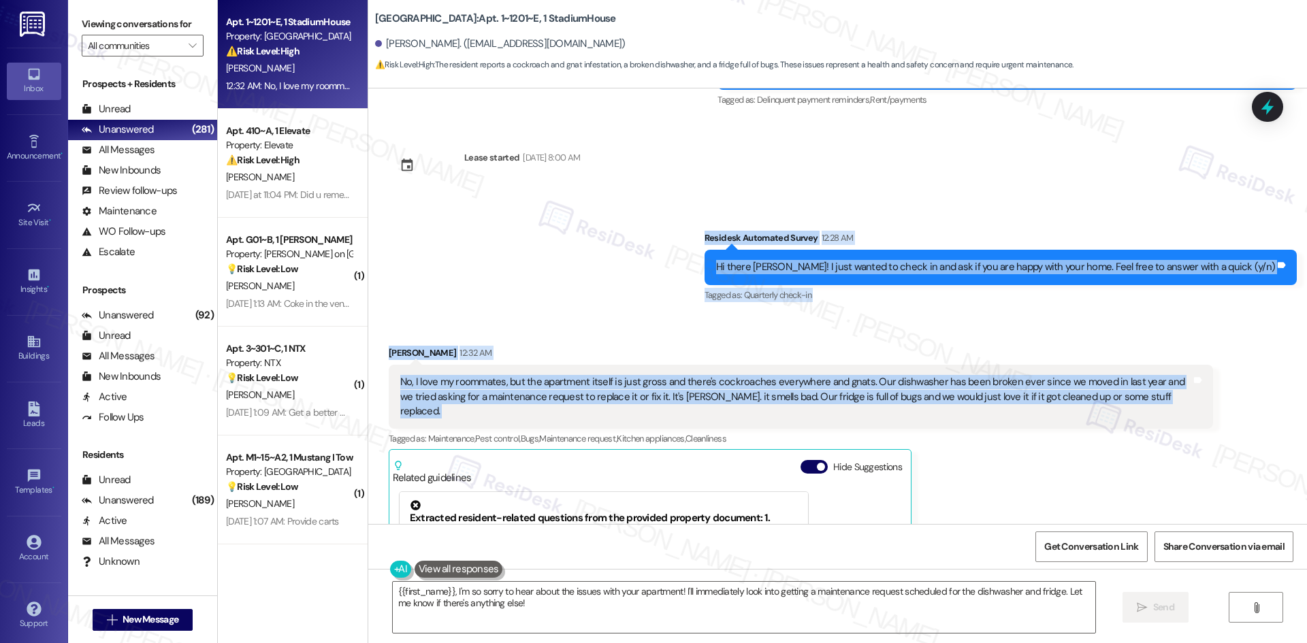
drag, startPoint x: 715, startPoint y: 199, endPoint x: 1247, endPoint y: 363, distance: 557.0
click at [1247, 363] on div "Survey, sent via SMS Residesk Automated Survey Aug 28, 2024 at 12:24 AM This me…" at bounding box center [837, 306] width 938 height 436
copy div "Residesk Automated Survey 12:28 AM Hi there Samira! I just wanted to check in a…"
drag, startPoint x: 604, startPoint y: 282, endPoint x: 596, endPoint y: 293, distance: 14.2
click at [604, 282] on div "Survey, sent via SMS Residesk Automated Survey 12:28 AM Hi there Samira! I just…" at bounding box center [837, 257] width 938 height 115
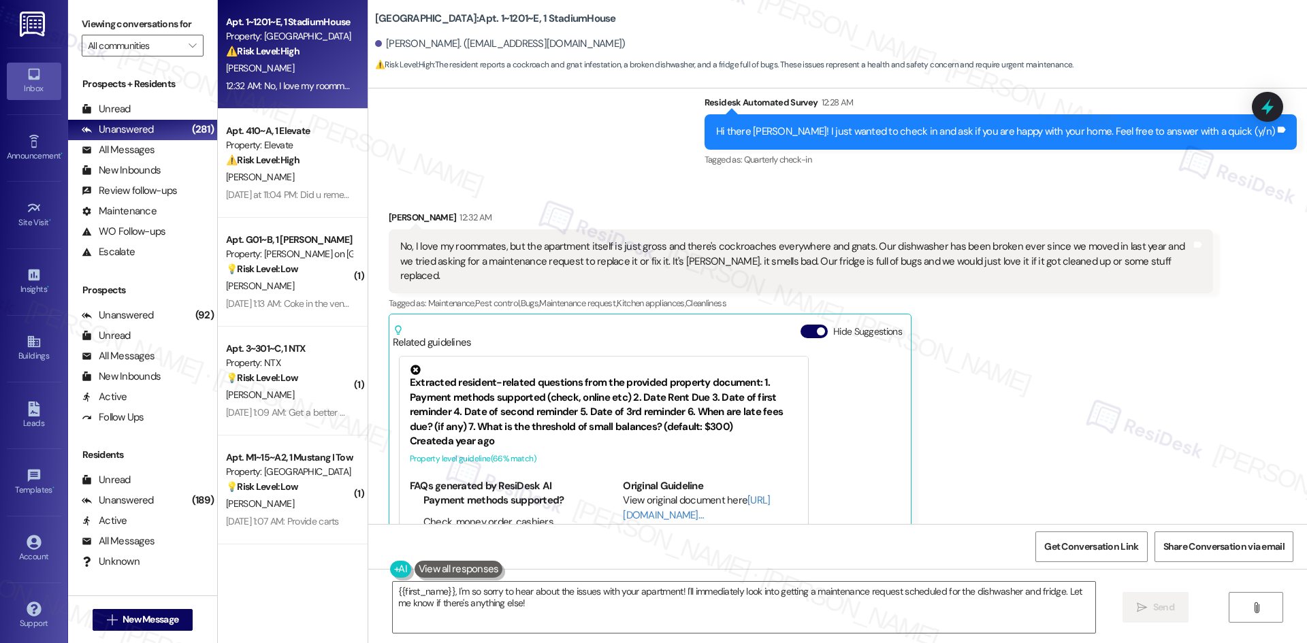
scroll to position [992, 0]
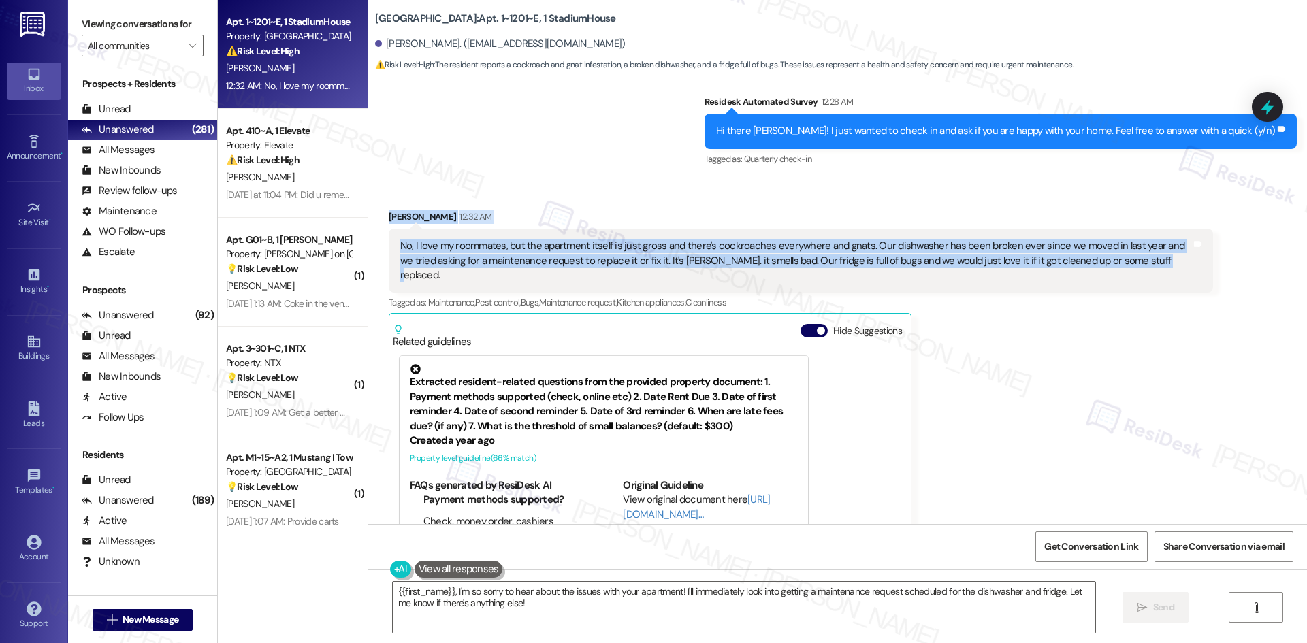
drag, startPoint x: 364, startPoint y: 199, endPoint x: 1143, endPoint y: 259, distance: 780.7
click at [1143, 259] on div "Received via SMS Samira Gonzalez 12:32 AM No, I love my roommates, but the apar…" at bounding box center [837, 400] width 938 height 442
copy div "Samira Gonzalez 12:32 AM No, I love my roommates, but the apartment itself is j…"
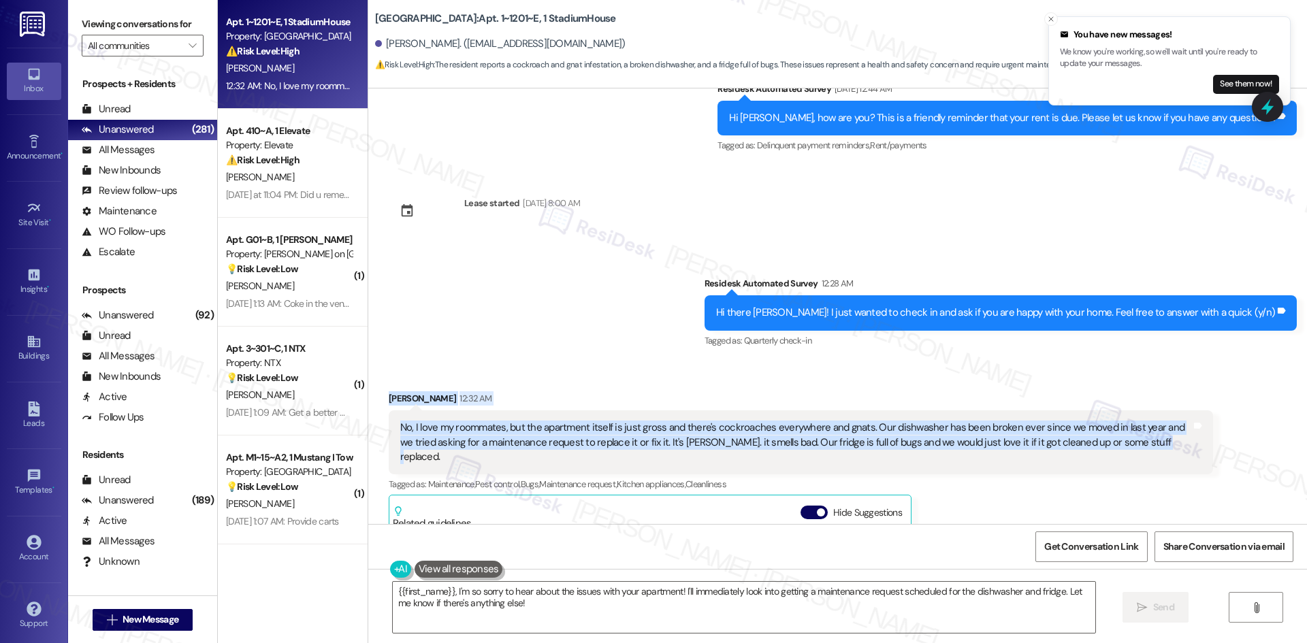
scroll to position [720, 0]
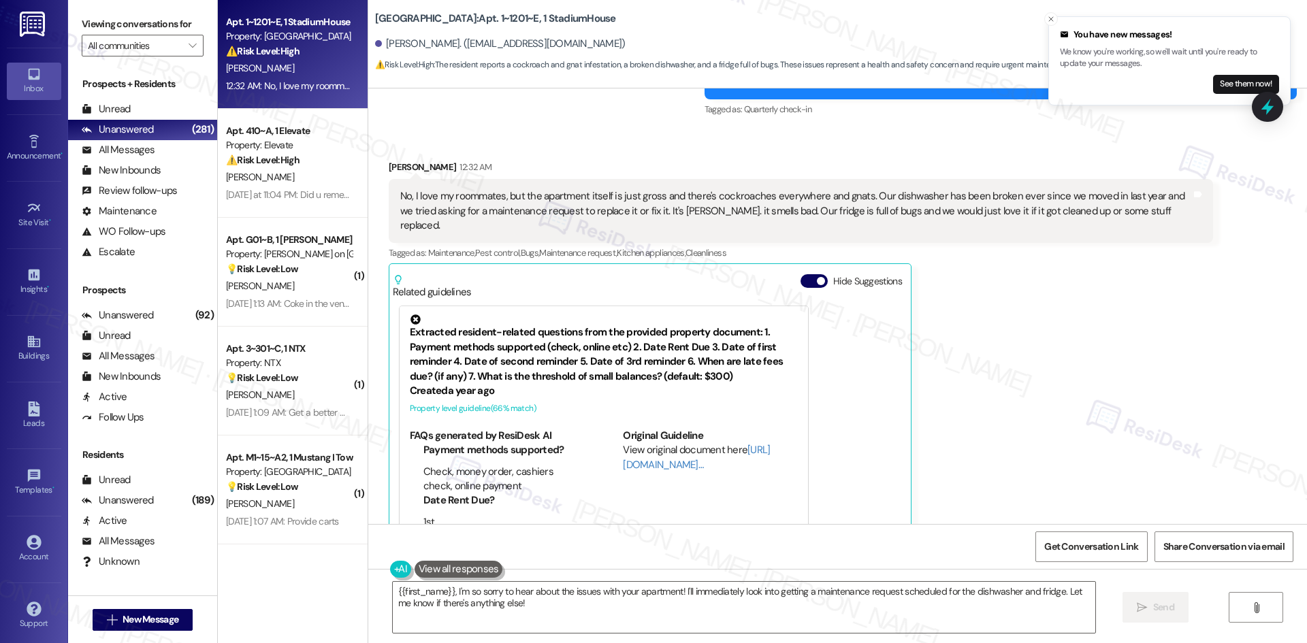
scroll to position [1060, 0]
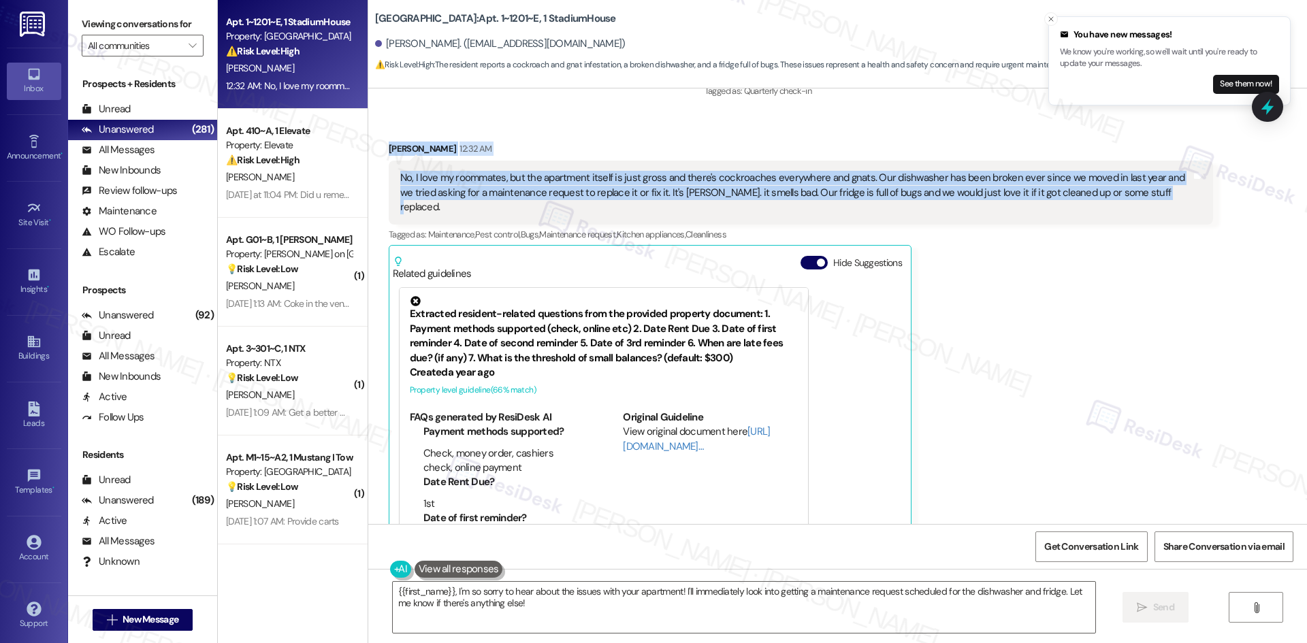
drag, startPoint x: 369, startPoint y: 121, endPoint x: 1146, endPoint y: 178, distance: 778.5
click at [1146, 178] on div "Received via SMS Samira Gonzalez 12:32 AM No, I love my roommates, but the apar…" at bounding box center [800, 341] width 844 height 421
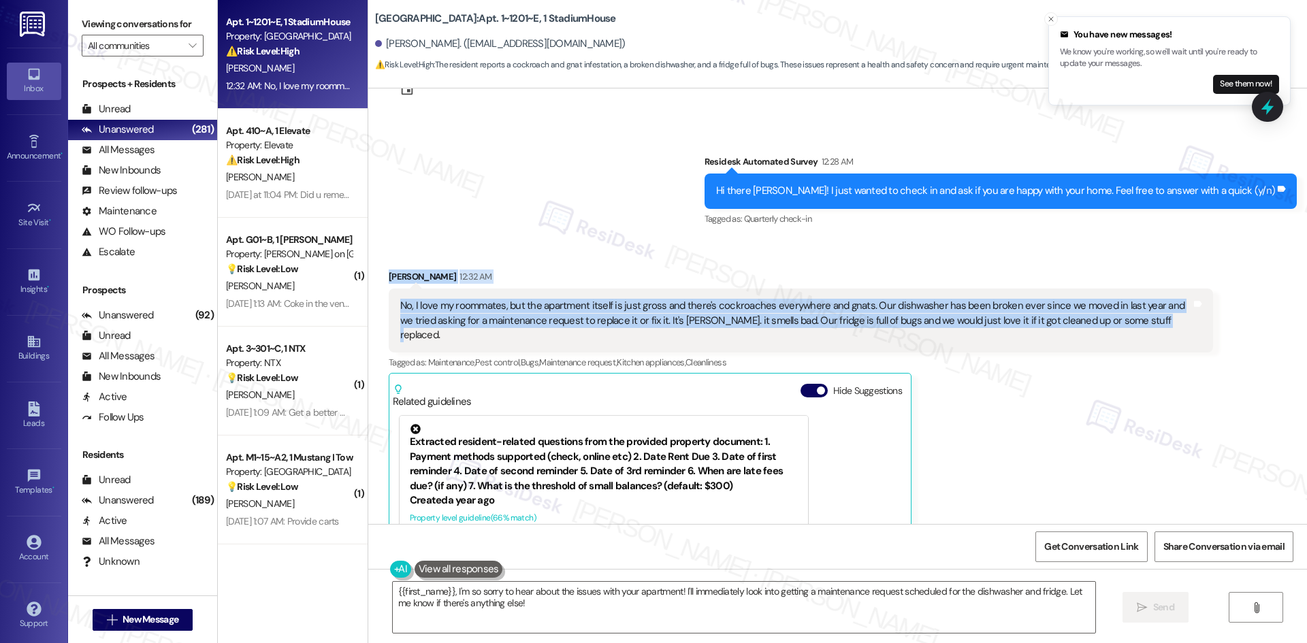
scroll to position [924, 0]
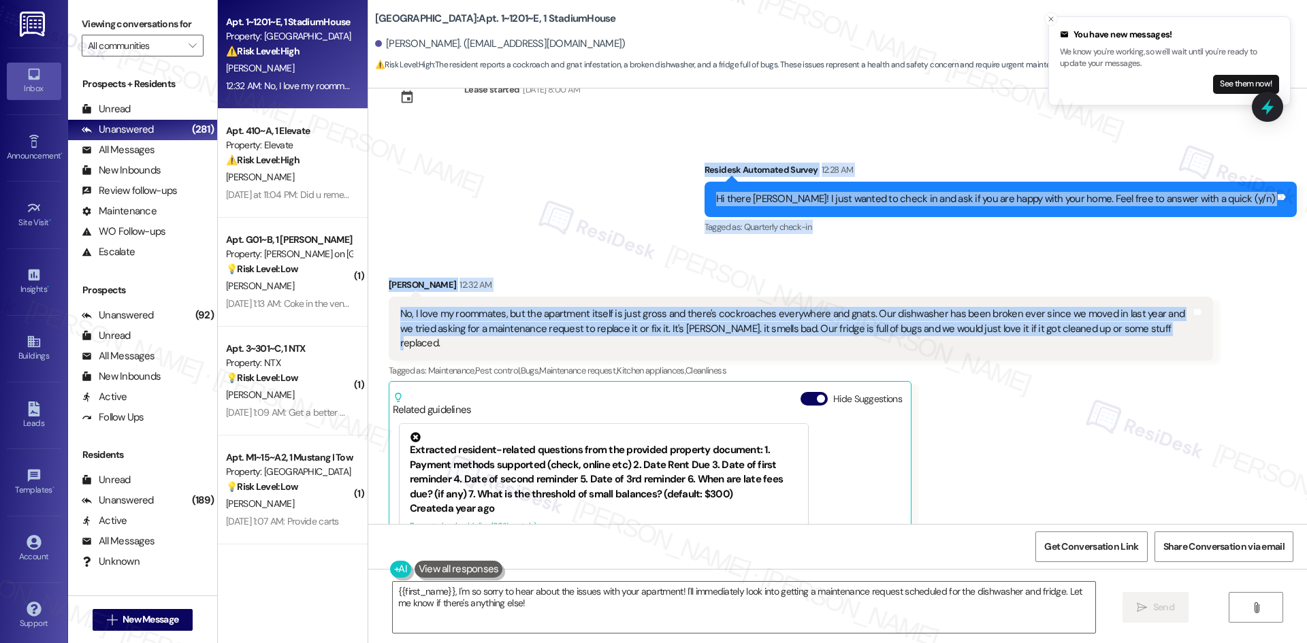
drag, startPoint x: 763, startPoint y: 154, endPoint x: 1157, endPoint y: 313, distance: 425.3
click at [1157, 313] on div "Survey, sent via SMS Residesk Automated Survey Aug 28, 2024 at 12:24 AM This me…" at bounding box center [837, 306] width 938 height 436
drag, startPoint x: 487, startPoint y: 191, endPoint x: 493, endPoint y: 195, distance: 8.3
click at [488, 191] on div "Survey, sent via SMS Residesk Automated Survey 12:28 AM Hi there Samira! I just…" at bounding box center [837, 189] width 938 height 115
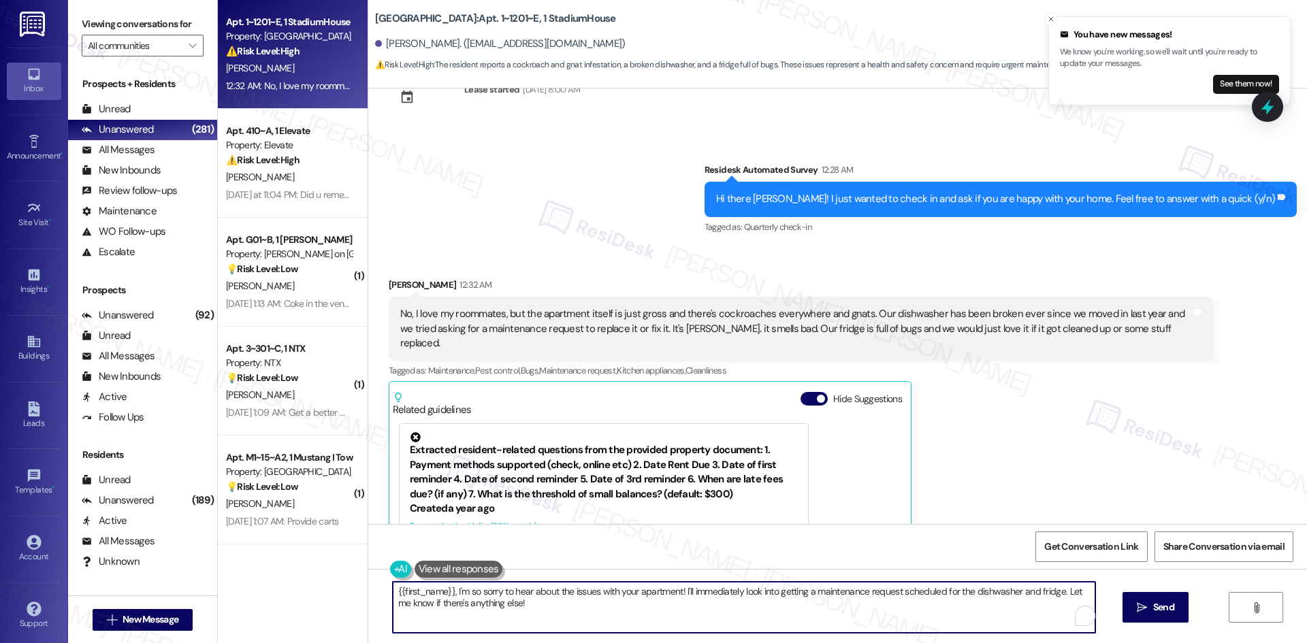
drag, startPoint x: 521, startPoint y: 605, endPoint x: 337, endPoint y: 590, distance: 185.0
click at [337, 590] on div "Apt. 1~1201~E, 1 StadiumHouse Property: Stadium House ⚠️ Risk Level: High The r…" at bounding box center [762, 321] width 1089 height 643
paste textarea "I’m sorry to hear about these ongoing issues, Samira. I’ll submit a work order …"
type textarea "I’m sorry to hear about these ongoing issues, Samira. I’ll submit a work order …"
drag, startPoint x: 1209, startPoint y: 617, endPoint x: 1194, endPoint y: 617, distance: 15.7
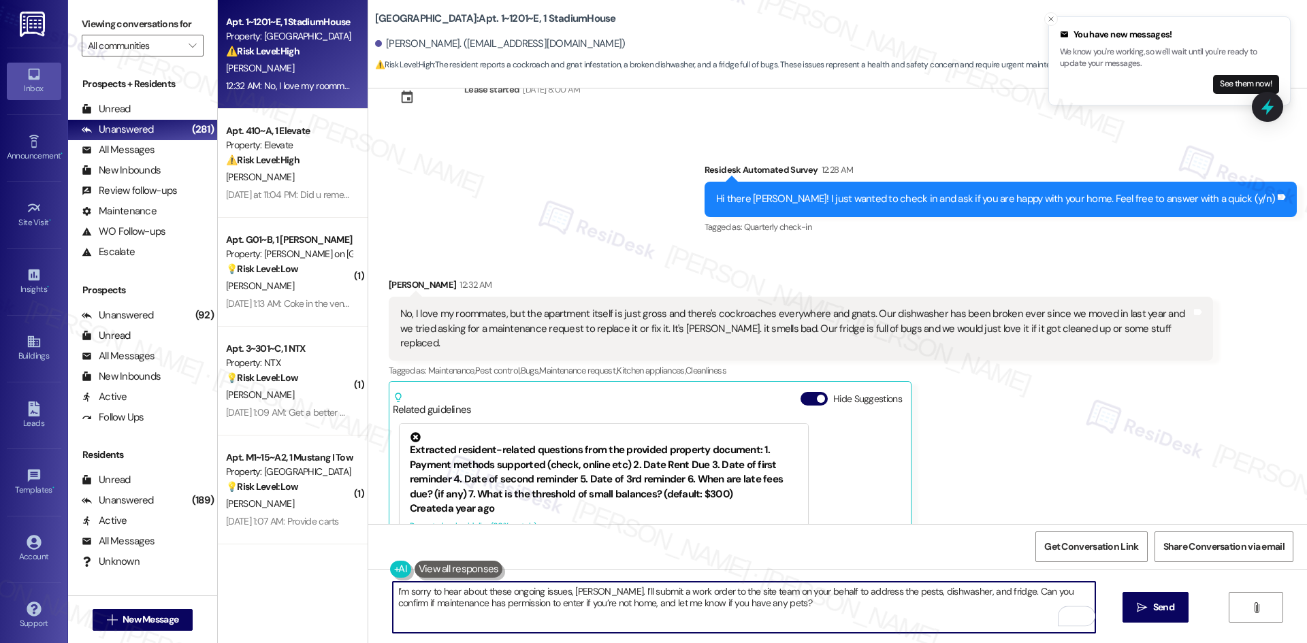
click at [1209, 617] on div "I’m sorry to hear about these ongoing issues, Samira. I’ll submit a work order …" at bounding box center [837, 620] width 938 height 102
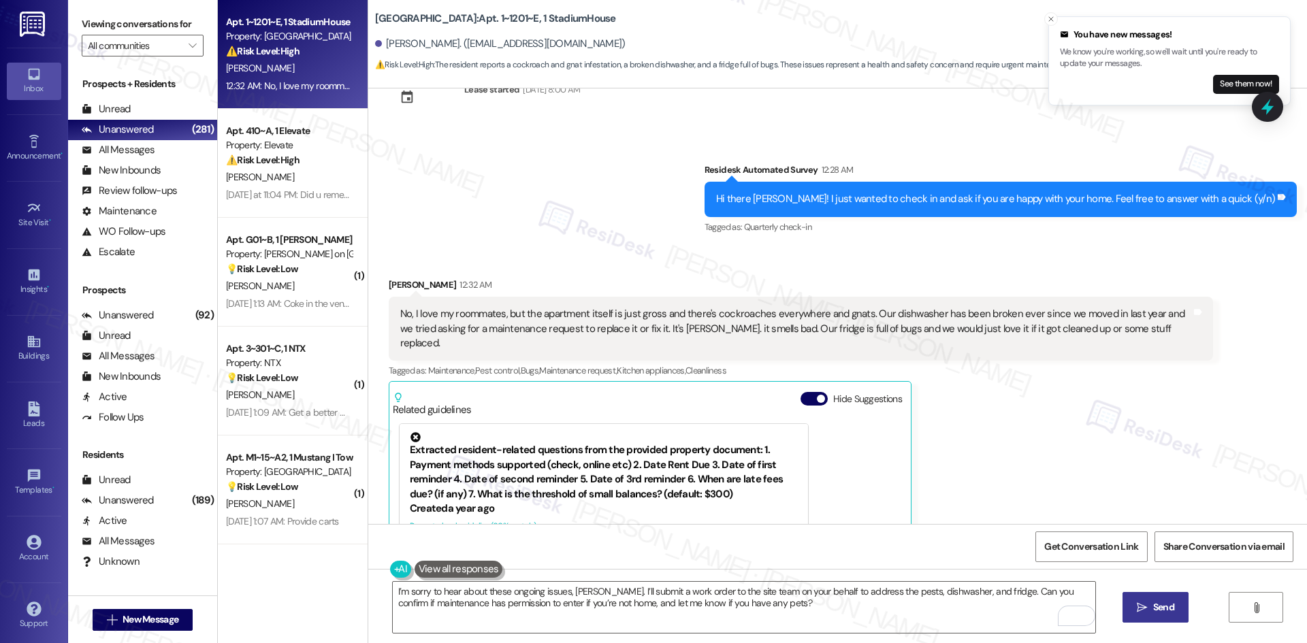
click at [1164, 612] on span "Send" at bounding box center [1163, 607] width 21 height 14
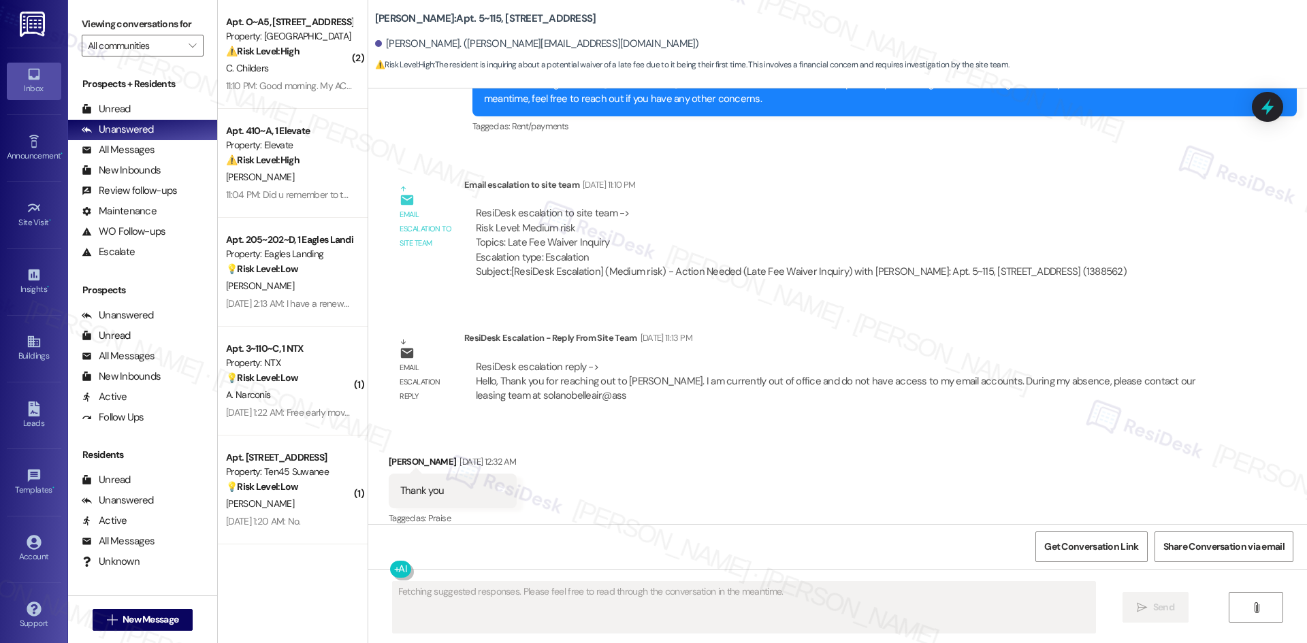
scroll to position [1696, 0]
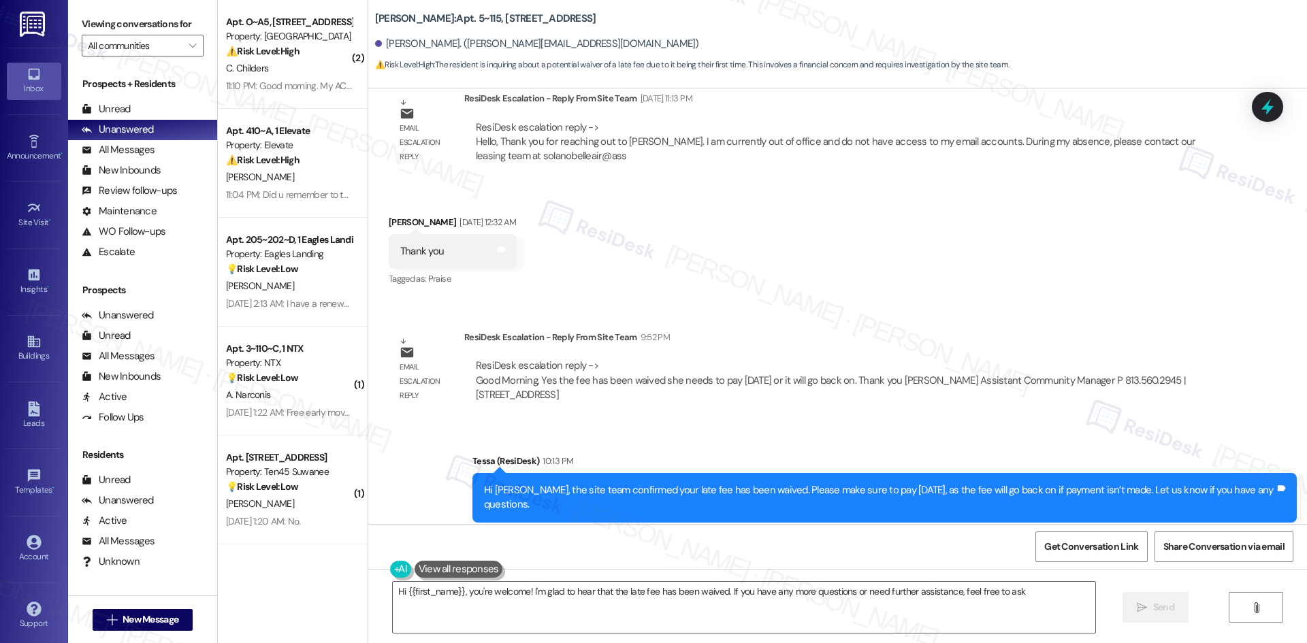
type textarea "Hi {{first_name}}, you're welcome! I'm glad to hear that the late fee has been …"
click at [1002, 423] on div "Sent via SMS Tessa (ResiDesk) 10:13 PM Hi [PERSON_NAME], the site team confirme…" at bounding box center [837, 487] width 938 height 129
click at [186, 52] on span "" at bounding box center [192, 46] width 13 height 22
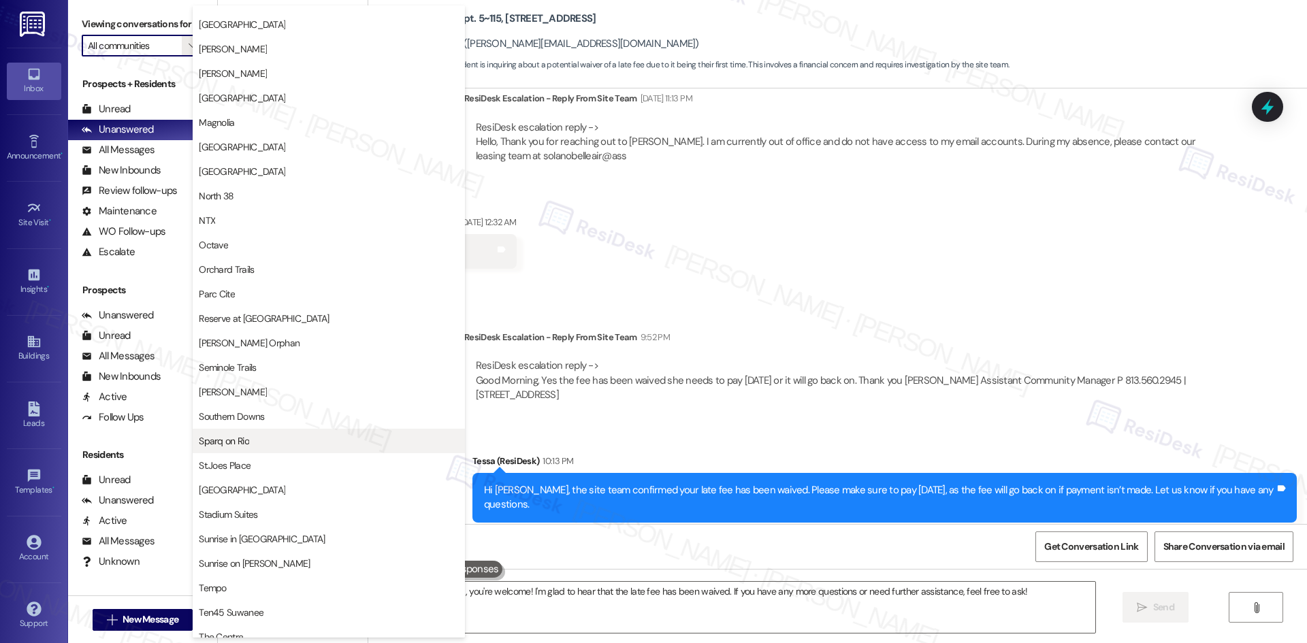
scroll to position [544, 0]
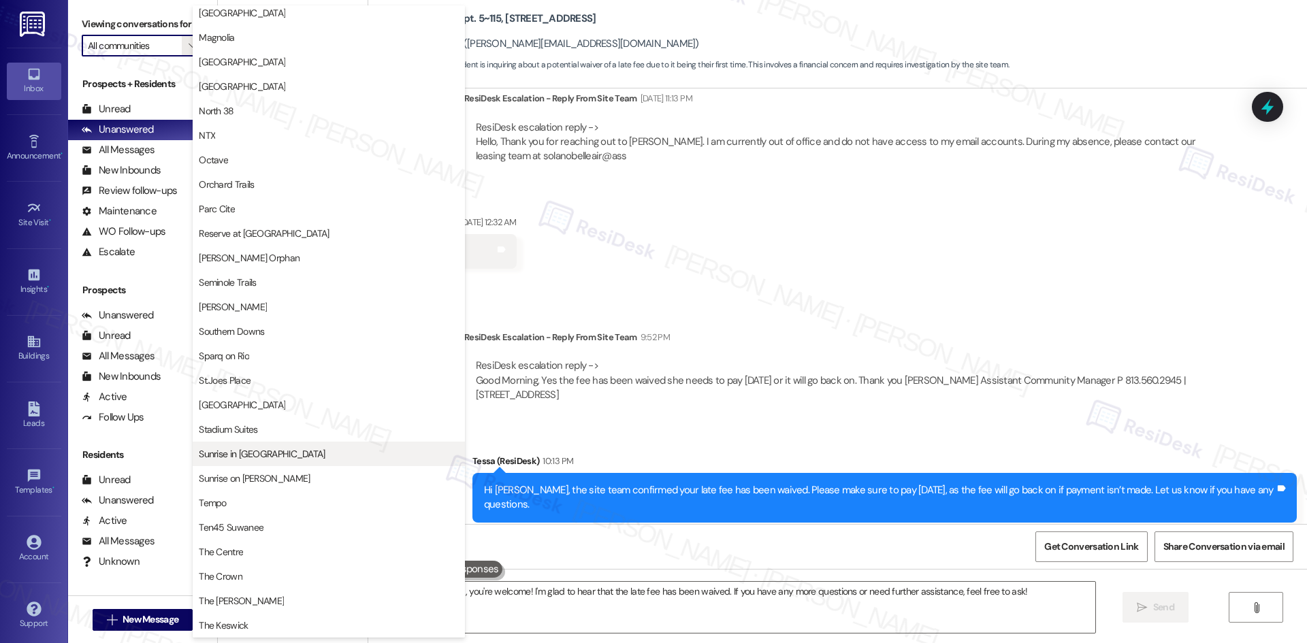
click at [331, 449] on span "Sunrise in [GEOGRAPHIC_DATA]" at bounding box center [329, 454] width 260 height 14
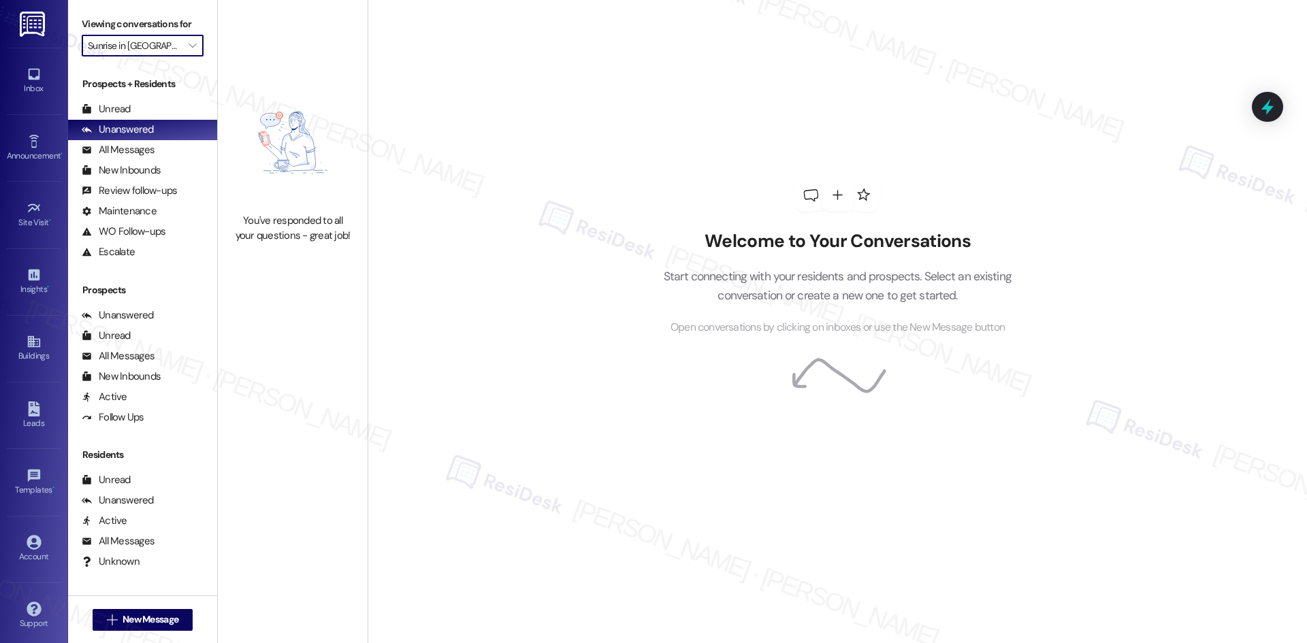
click at [159, 50] on input "Sunrise in [GEOGRAPHIC_DATA]" at bounding box center [135, 46] width 94 height 22
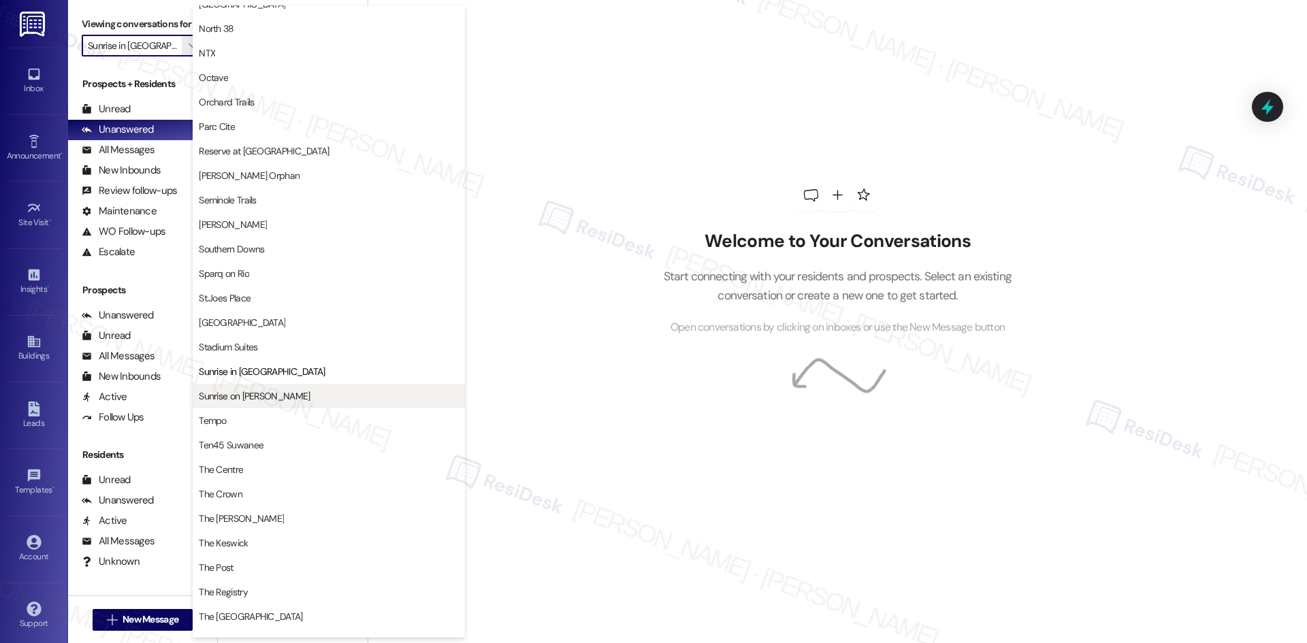
scroll to position [621, 0]
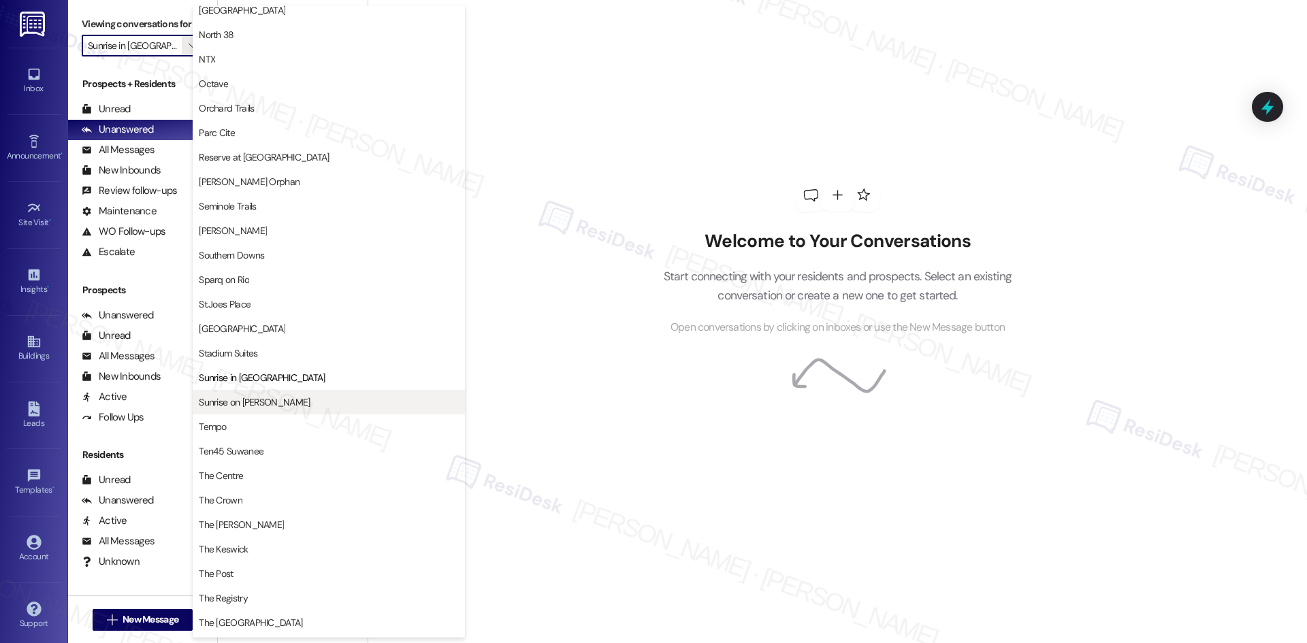
click at [320, 406] on span "Sunrise on [PERSON_NAME]" at bounding box center [329, 402] width 260 height 14
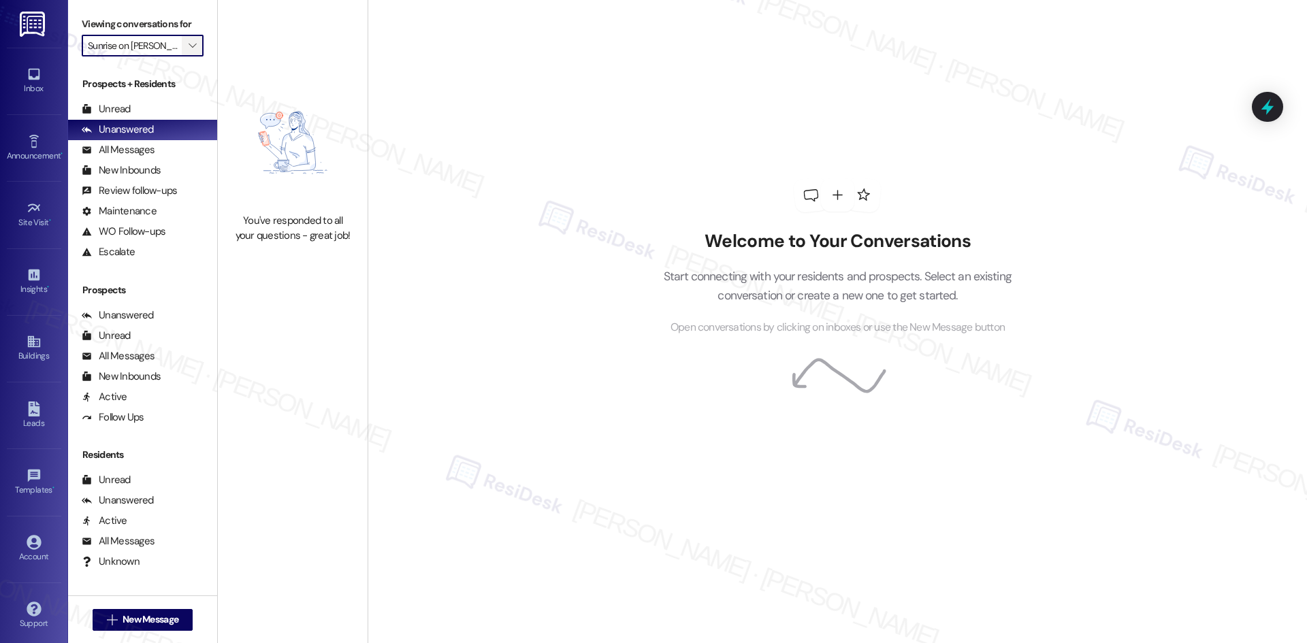
click at [188, 50] on icon "" at bounding box center [191, 45] width 7 height 11
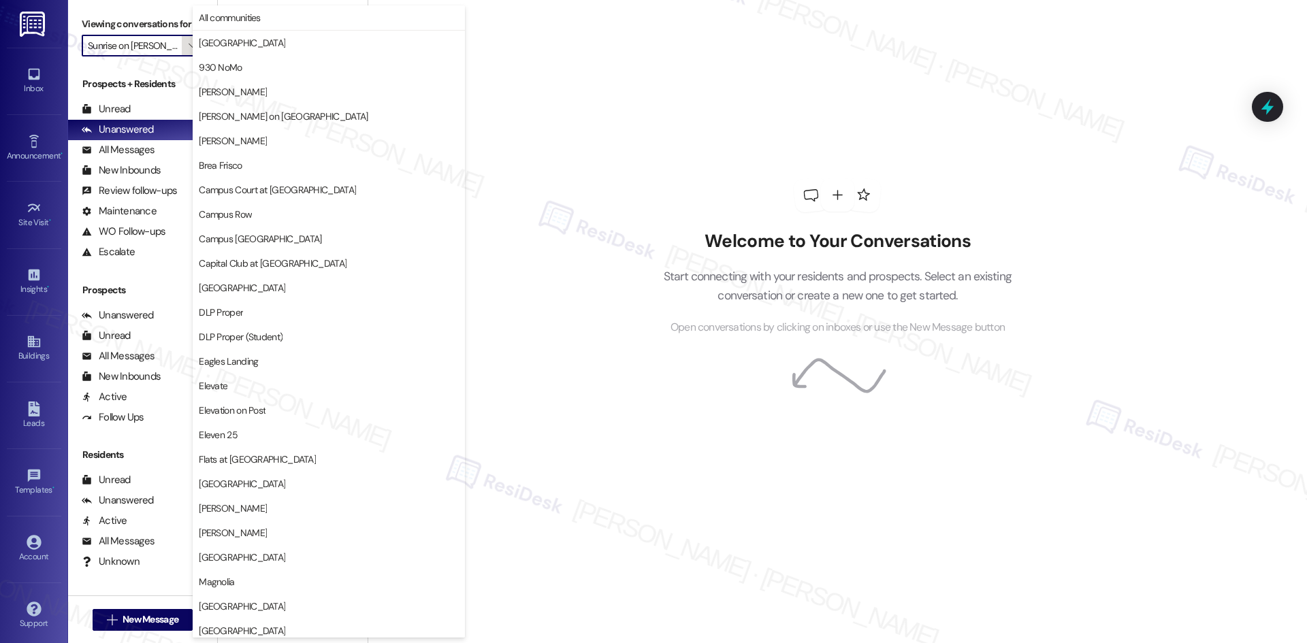
scroll to position [949, 0]
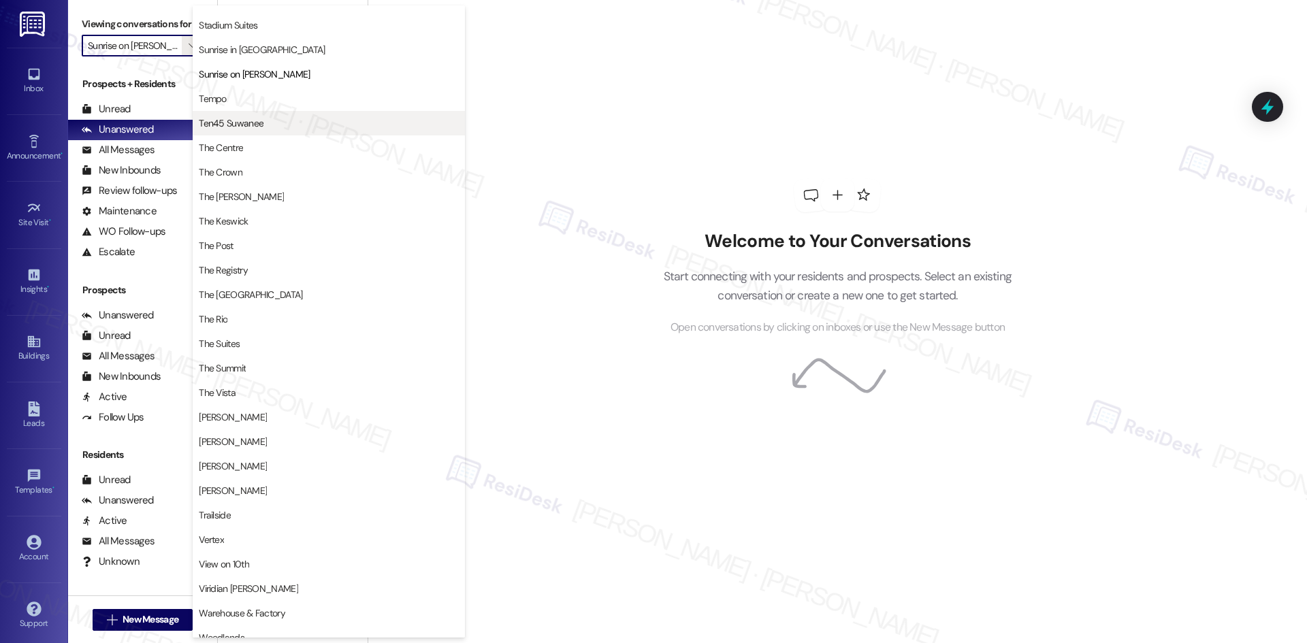
click at [280, 128] on span "Ten45 Suwanee" at bounding box center [329, 123] width 260 height 14
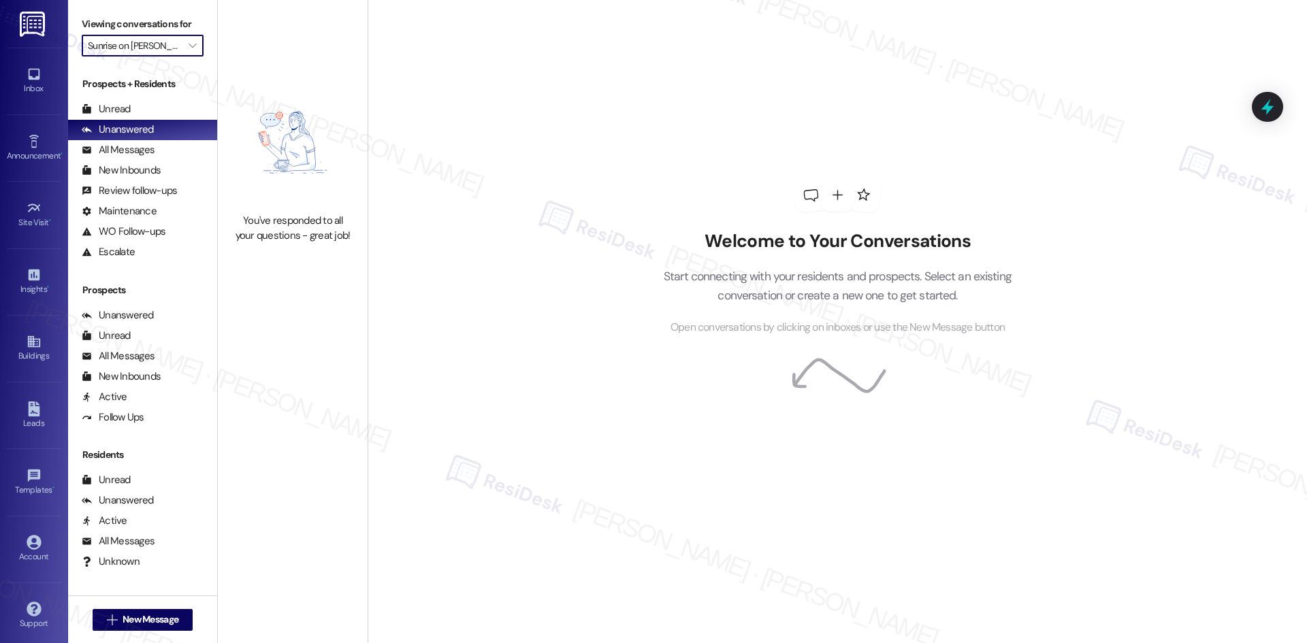
type input "Ten45 Suwanee"
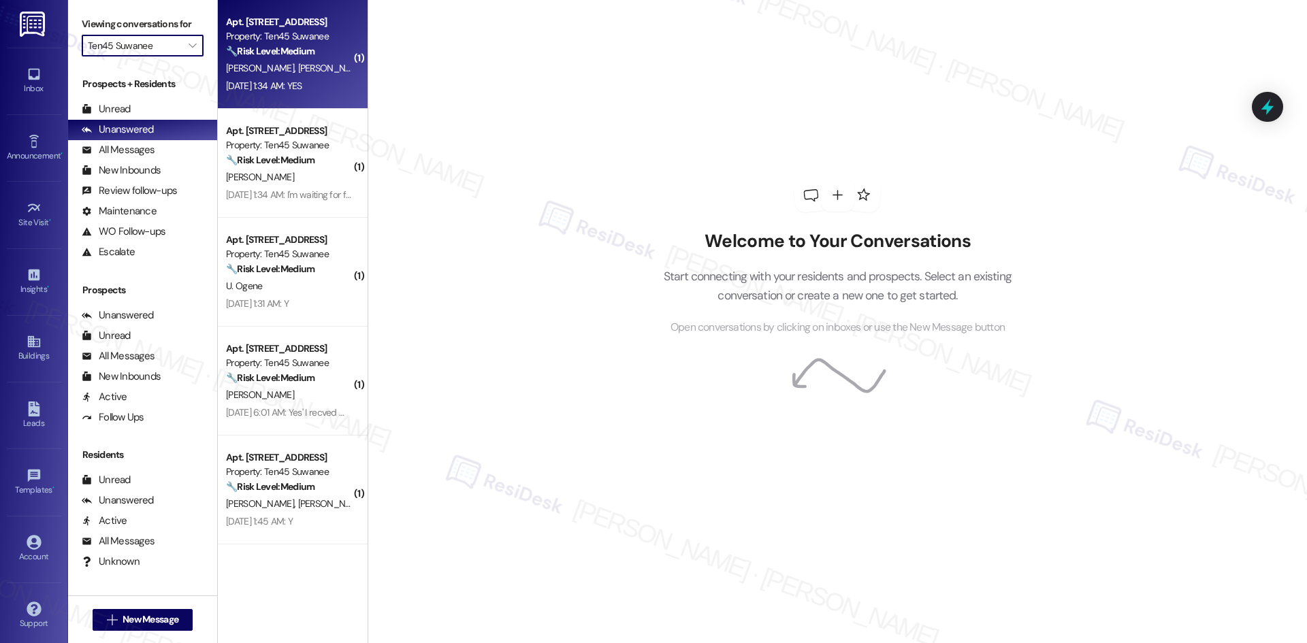
click at [303, 76] on div "[PERSON_NAME] [PERSON_NAME]" at bounding box center [289, 68] width 129 height 17
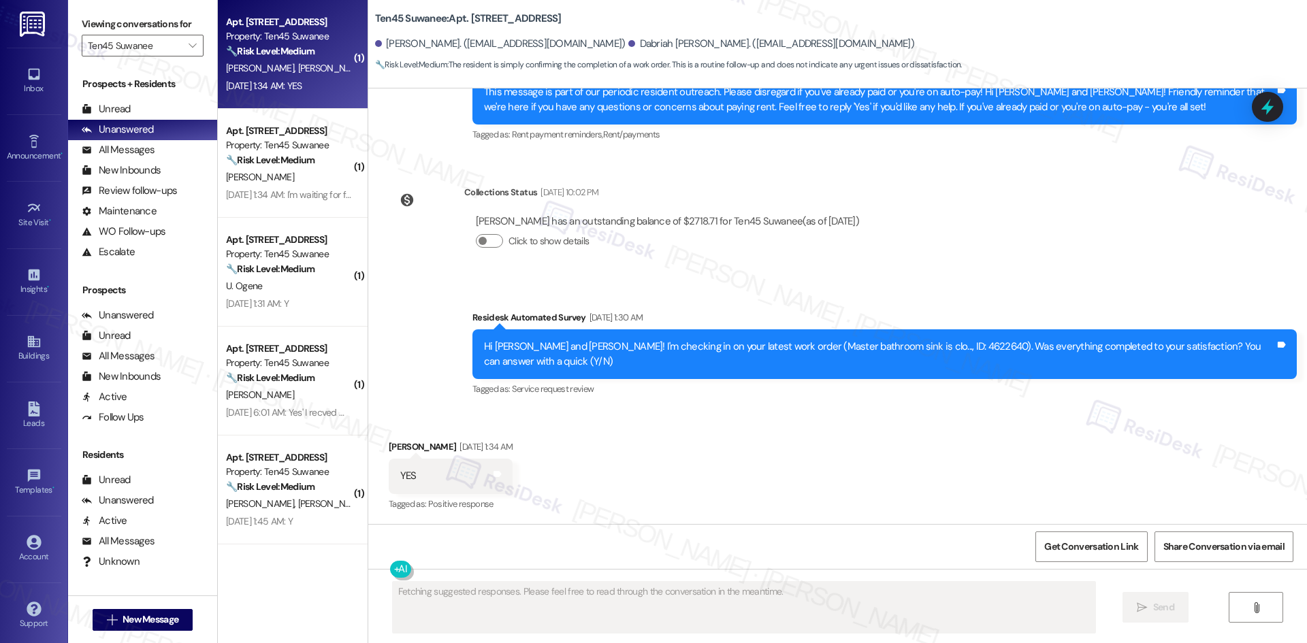
scroll to position [842, 0]
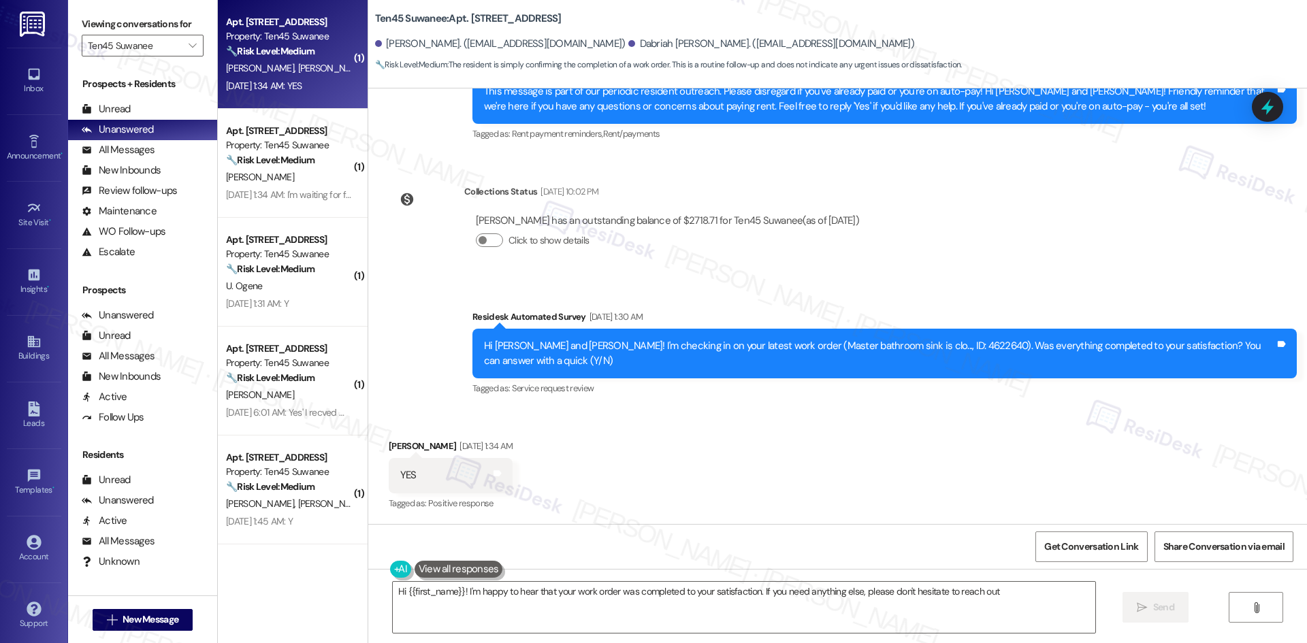
type textarea "Hi {{first_name}}! I'm happy to hear that your work order was completed to your…"
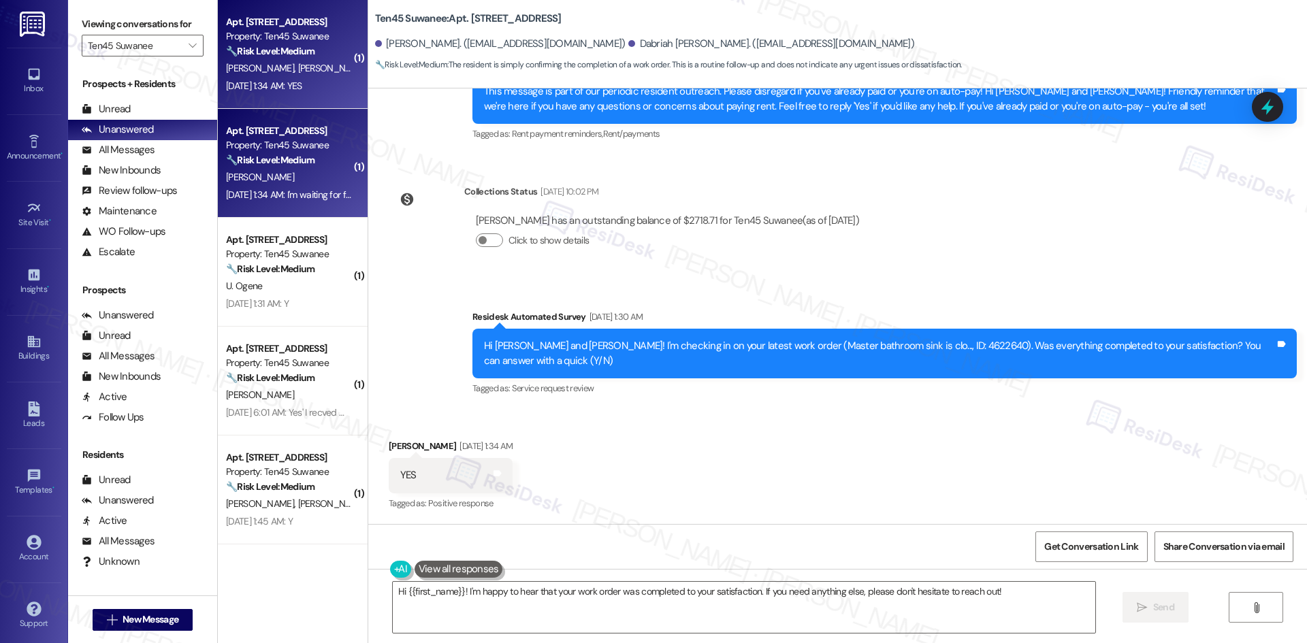
click at [289, 190] on div "[DATE] 1:34 AM: I'm waiting for flex to update my account [DATE] 1:34 AM: I'm w…" at bounding box center [337, 194] width 222 height 12
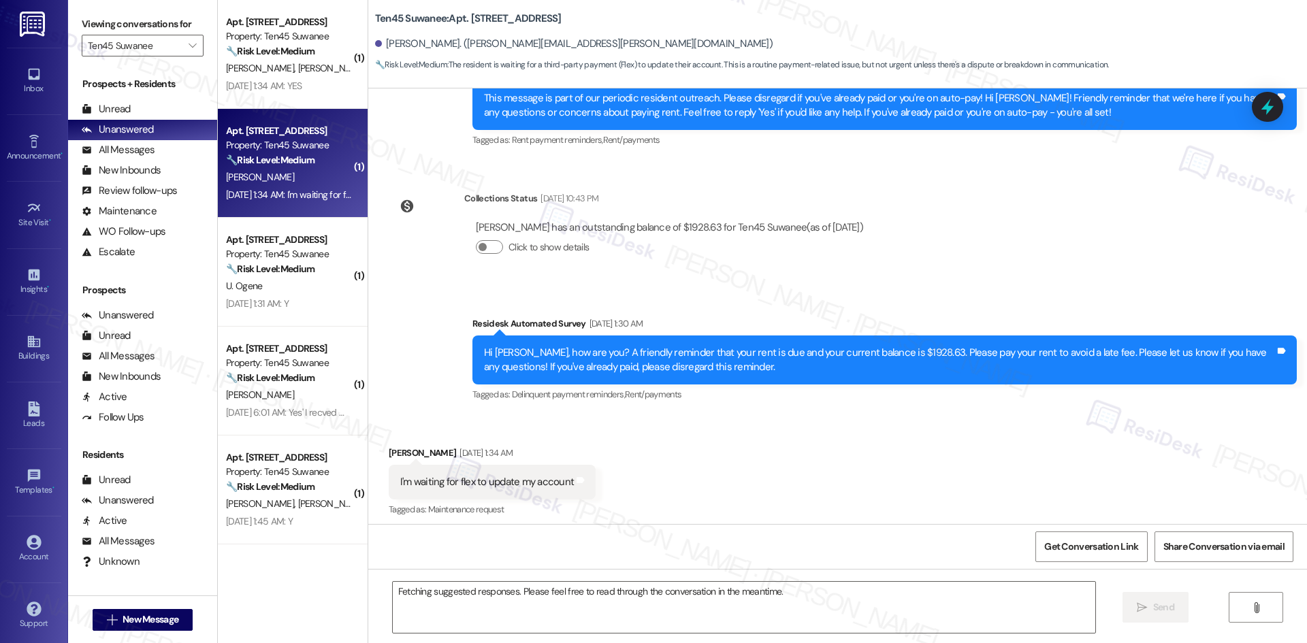
scroll to position [428, 0]
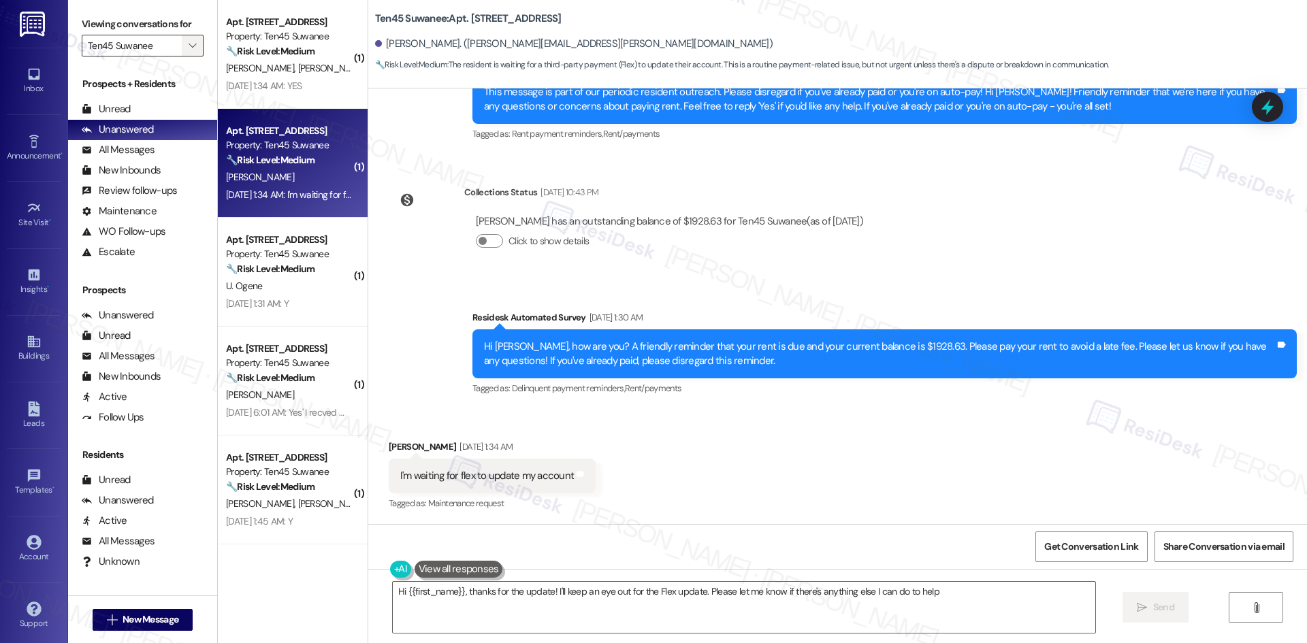
type textarea "Hi {{first_name}}, thanks for the update! I'll keep an eye out for the Flex upd…"
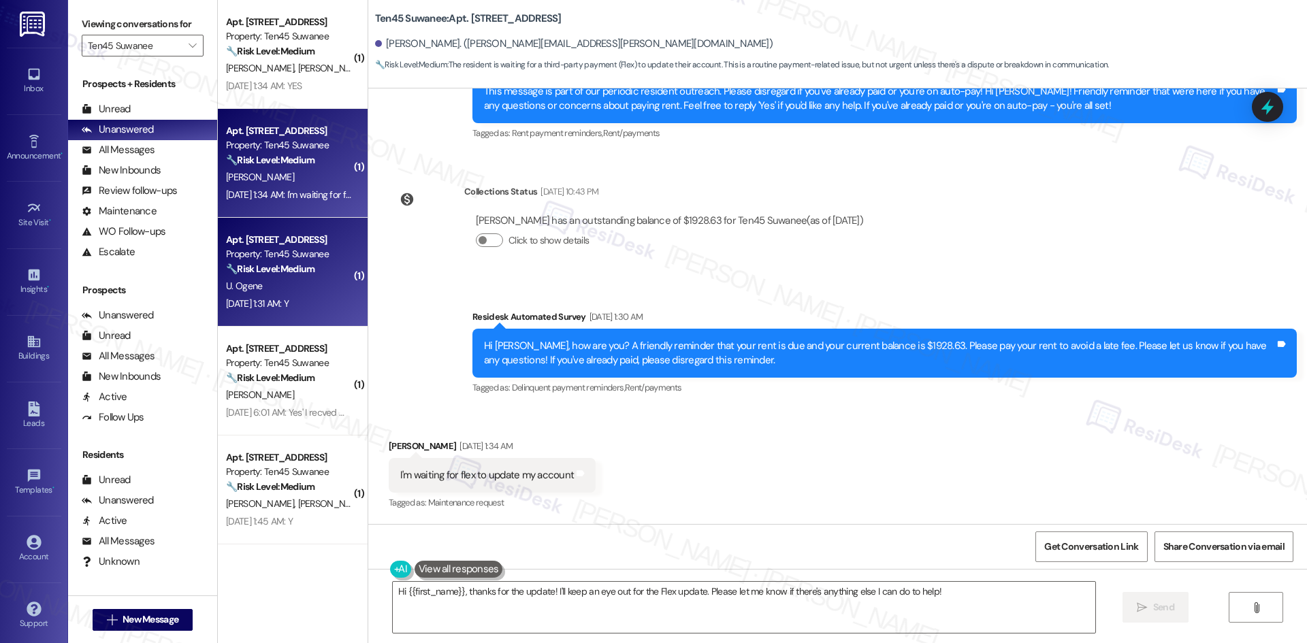
click at [317, 291] on div "U. Ogene" at bounding box center [289, 286] width 129 height 17
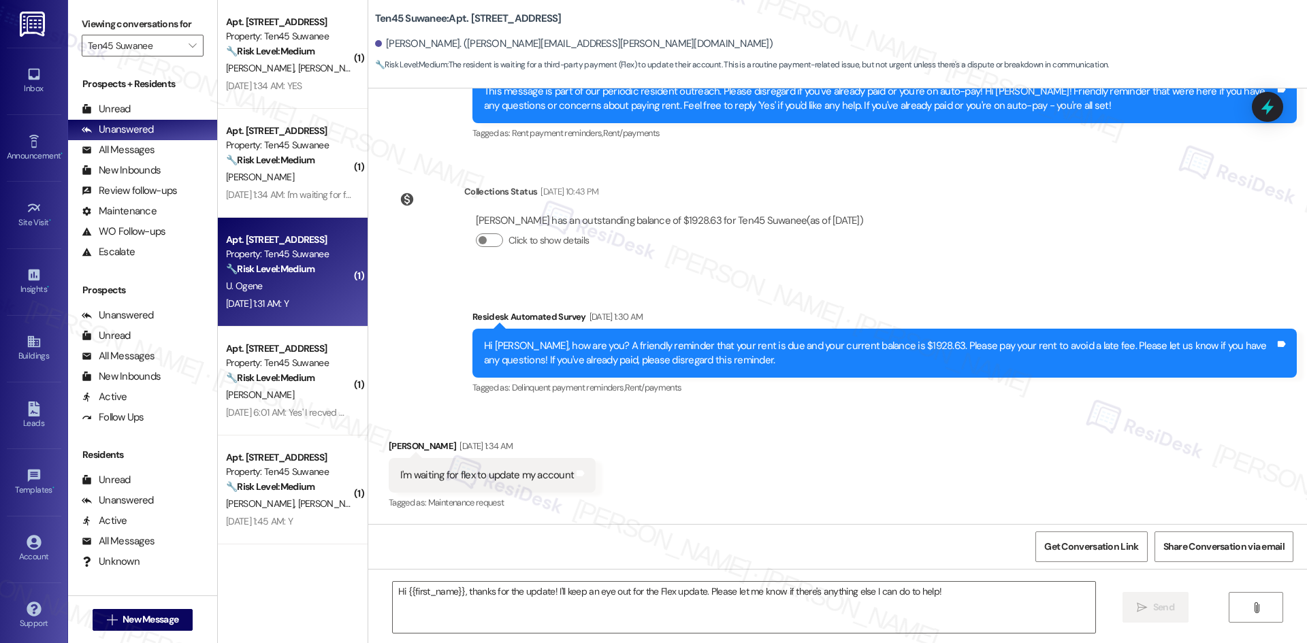
type textarea "Fetching suggested responses. Please feel free to read through the conversation…"
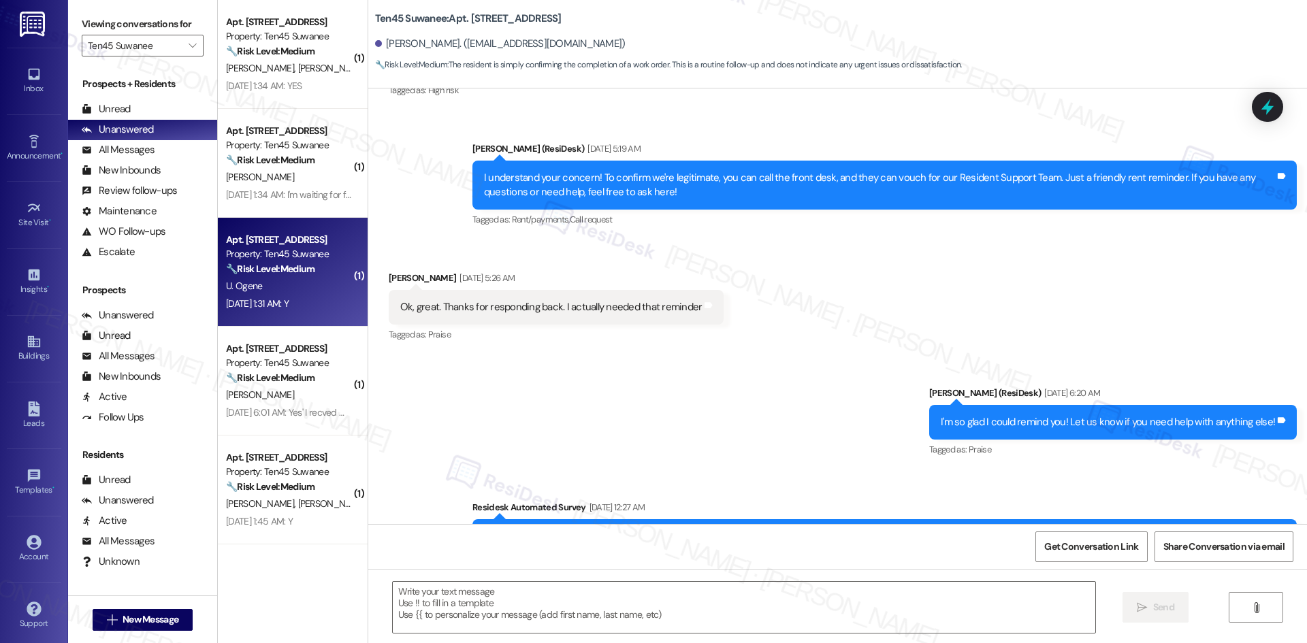
type textarea "Fetching suggested responses. Please feel free to read through the conversation…"
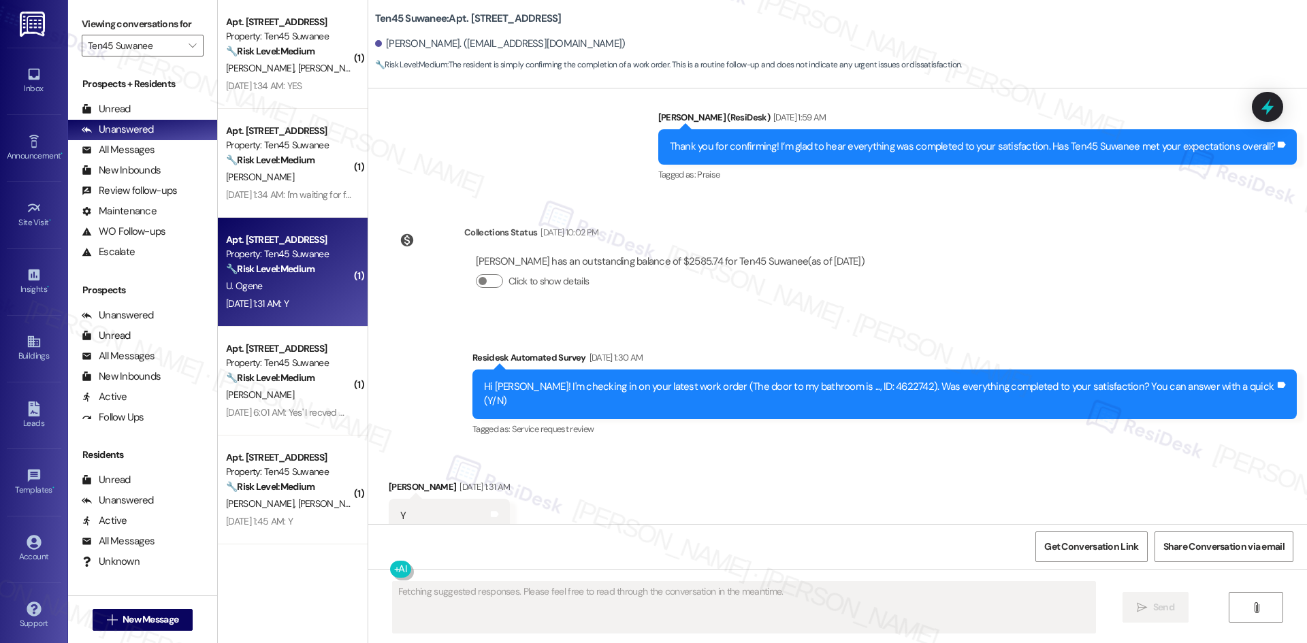
scroll to position [1232, 0]
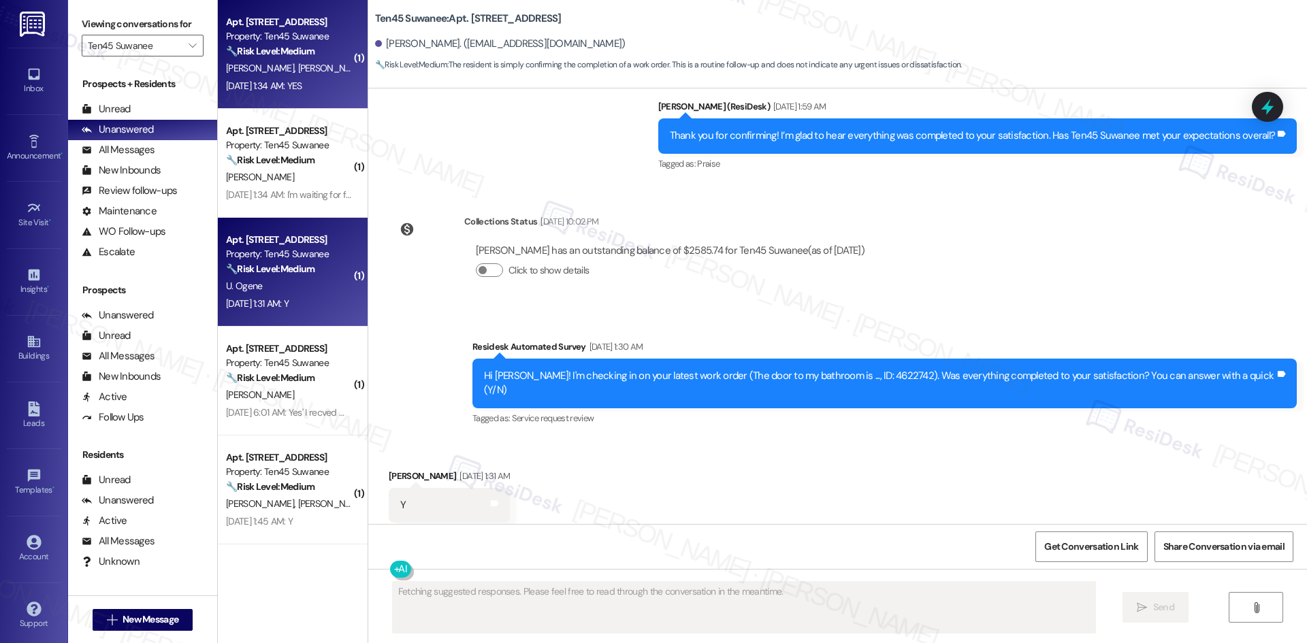
click at [272, 81] on div "[DATE] 1:34 AM: YES [DATE] 1:34 AM: YES" at bounding box center [264, 86] width 76 height 12
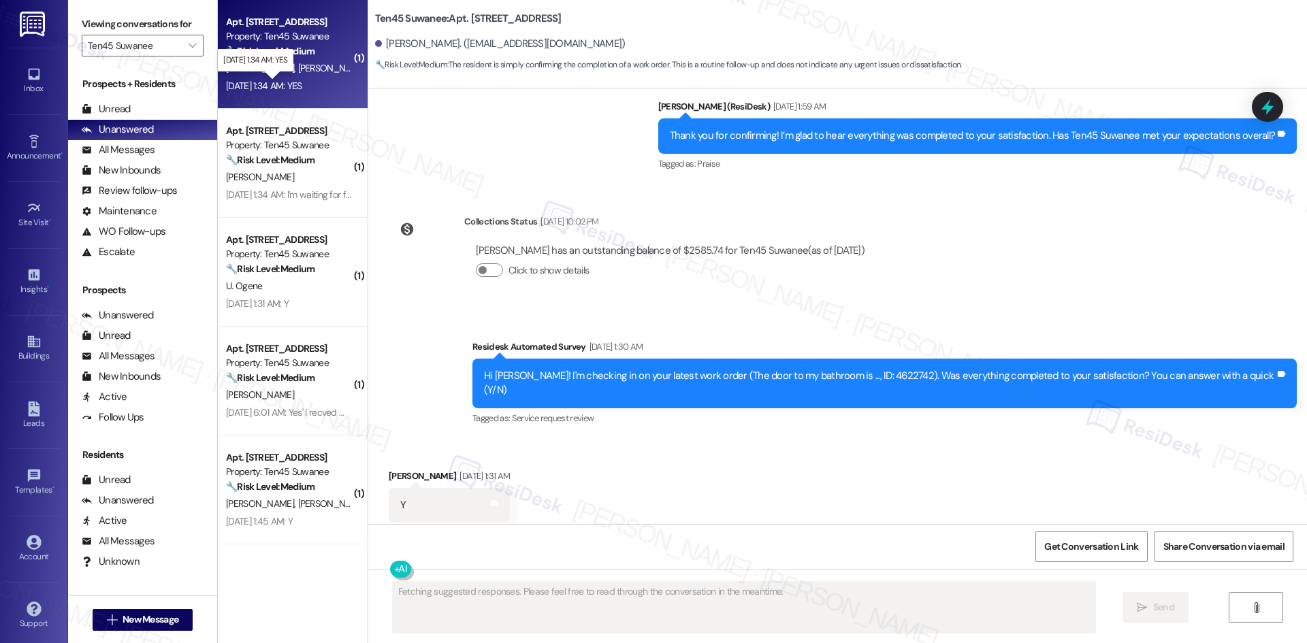
scroll to position [842, 0]
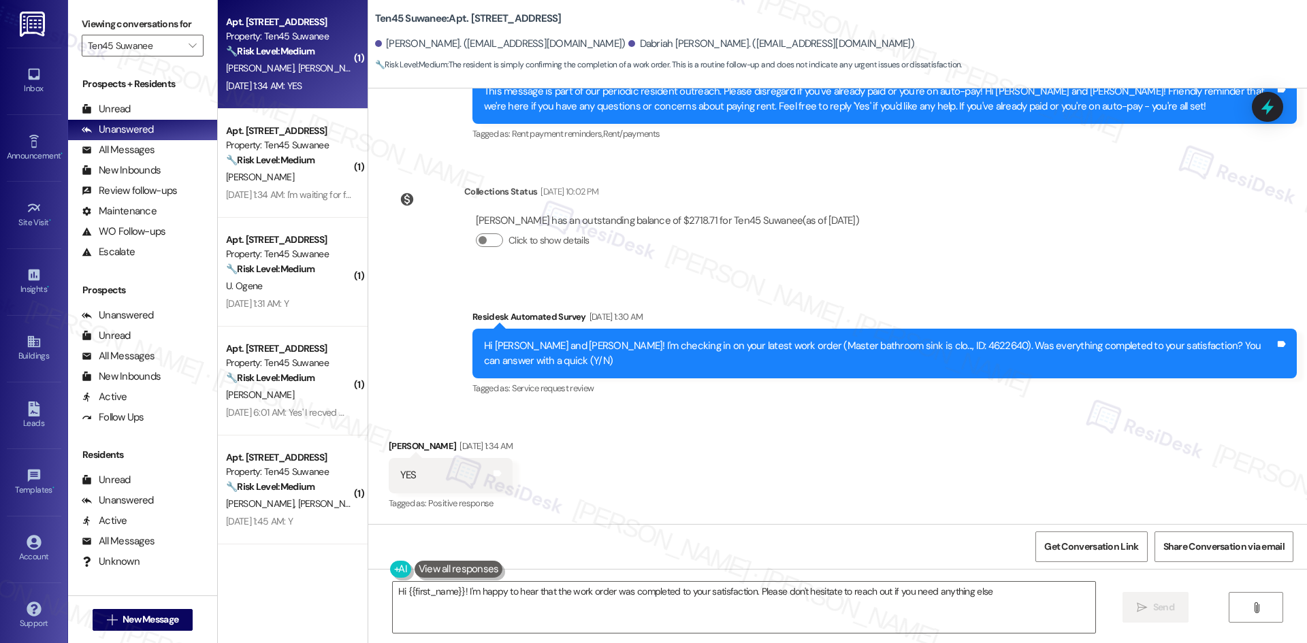
type textarea "Hi {{first_name}}! I'm happy to hear that the work order was completed to your …"
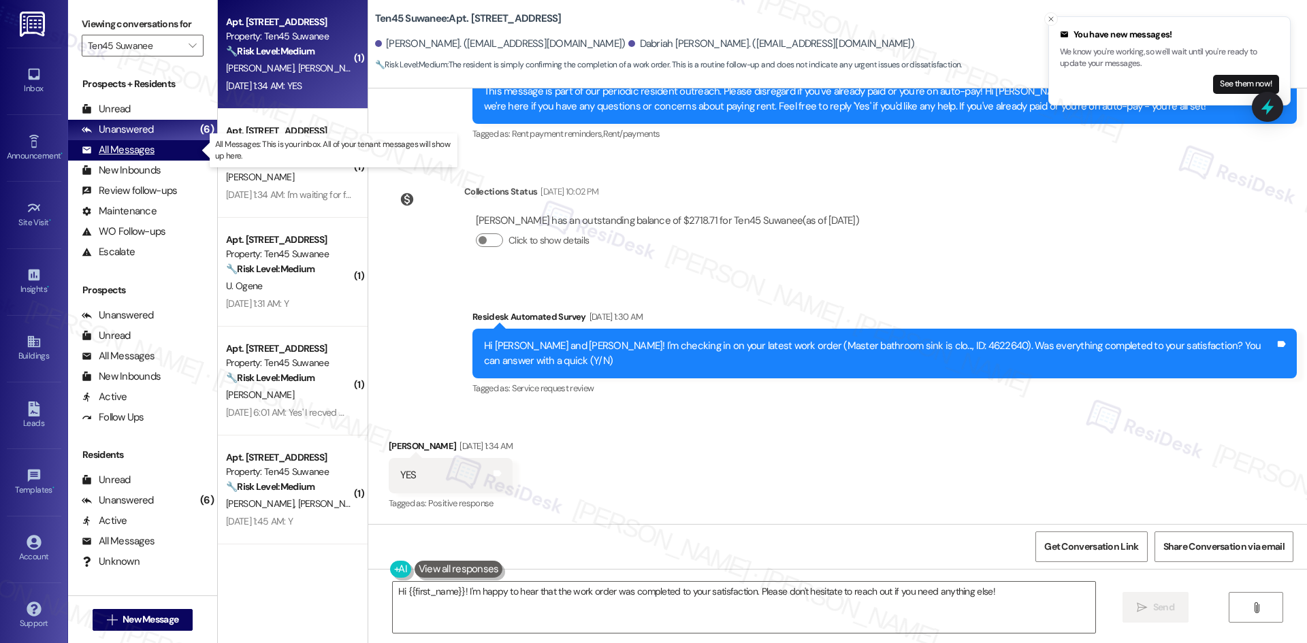
click at [144, 147] on div "All Messages" at bounding box center [118, 150] width 73 height 14
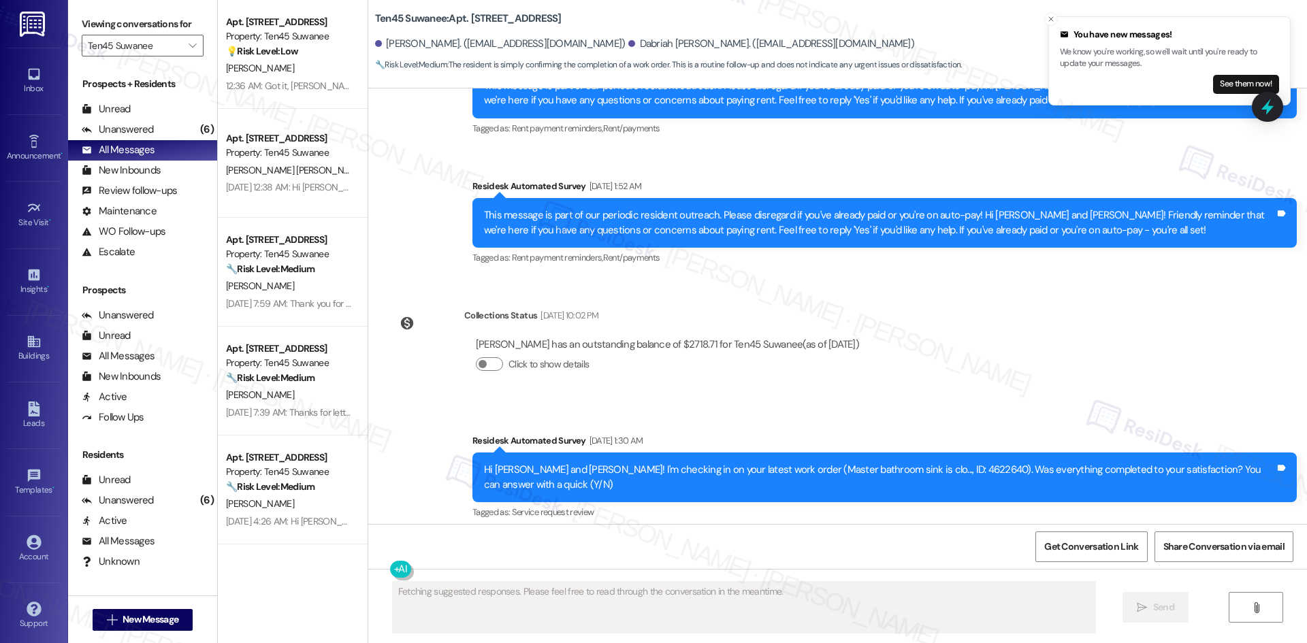
scroll to position [842, 0]
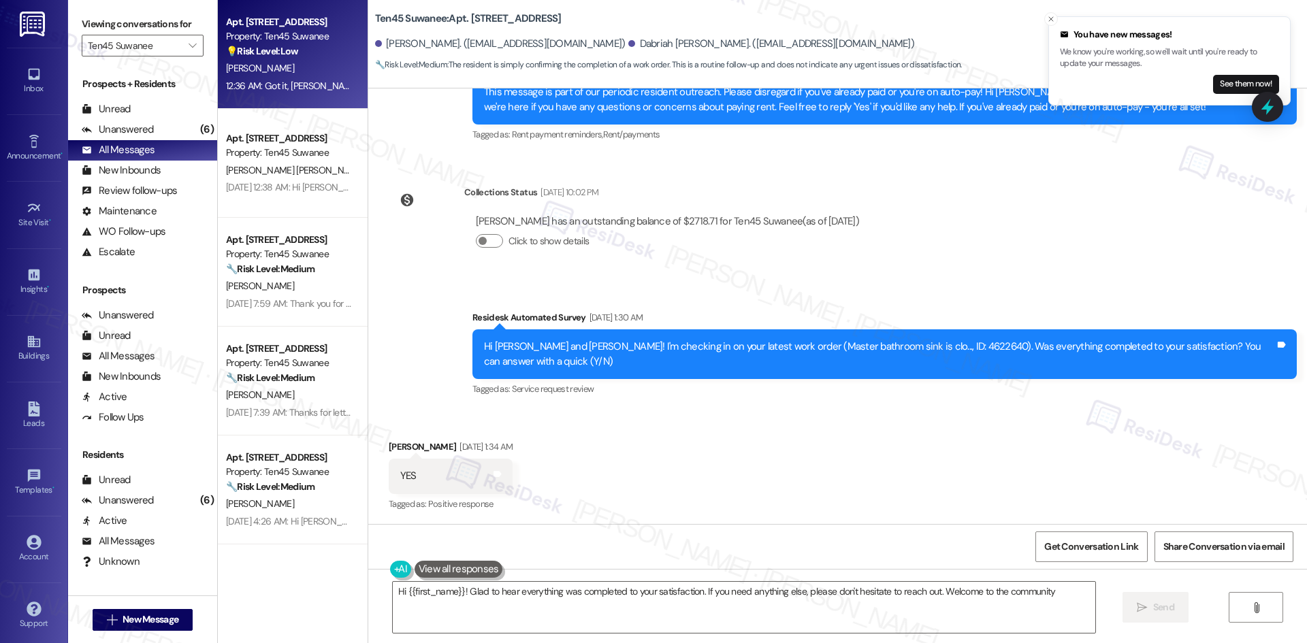
type textarea "Hi {{first_name}}! Glad to hear everything was completed to your satisfaction. …"
click at [286, 94] on div "12:36 AM: Got it, [PERSON_NAME] — glad to hear the fixture hasn’t had any more …" at bounding box center [289, 86] width 129 height 17
type textarea "Fetching suggested responses. Please feel free to read through the conversation…"
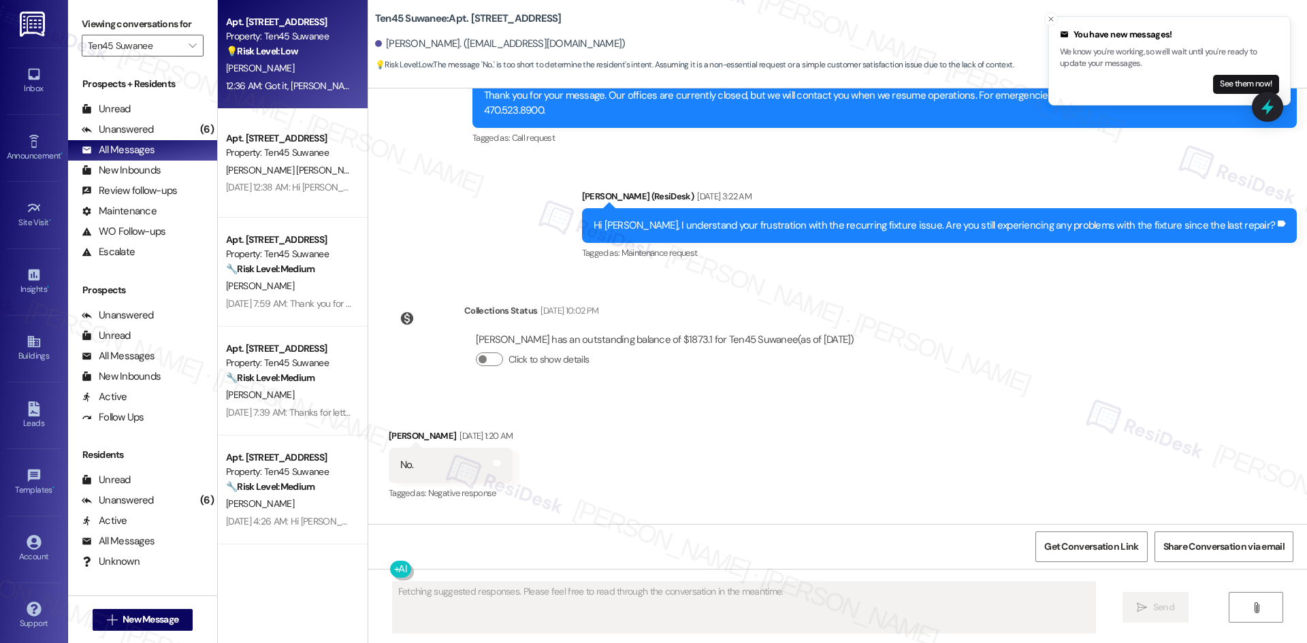
scroll to position [3647, 0]
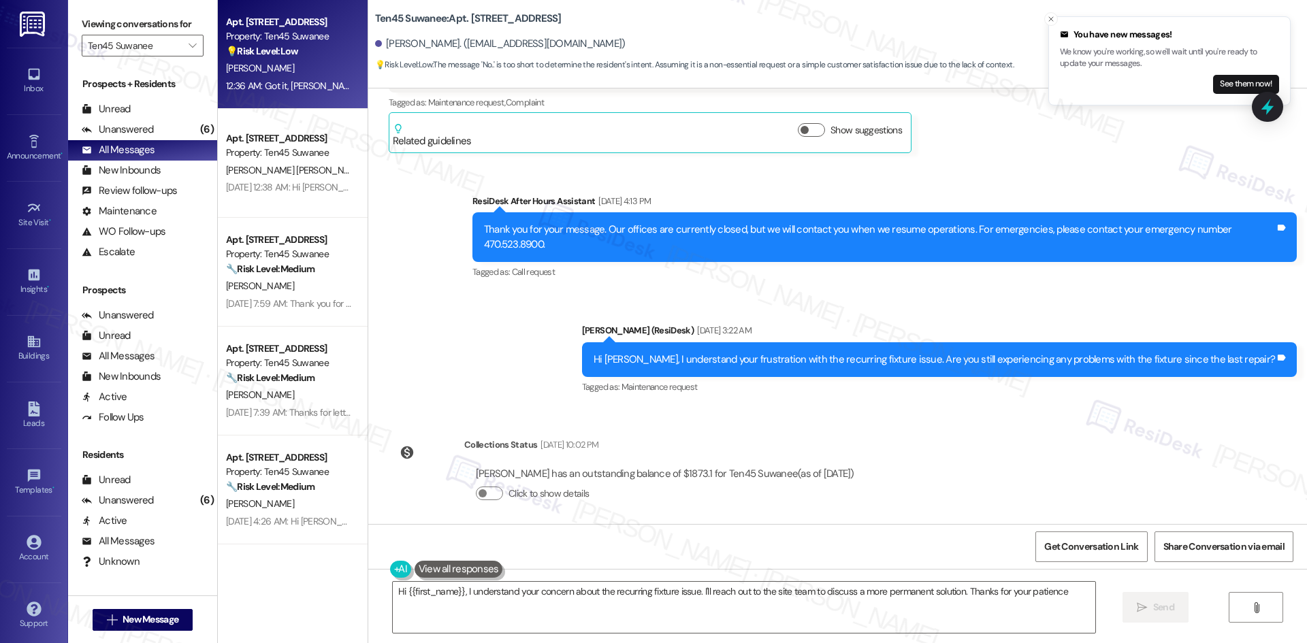
type textarea "Hi {{first_name}}, I understand your concern about the recurring fixture issue.…"
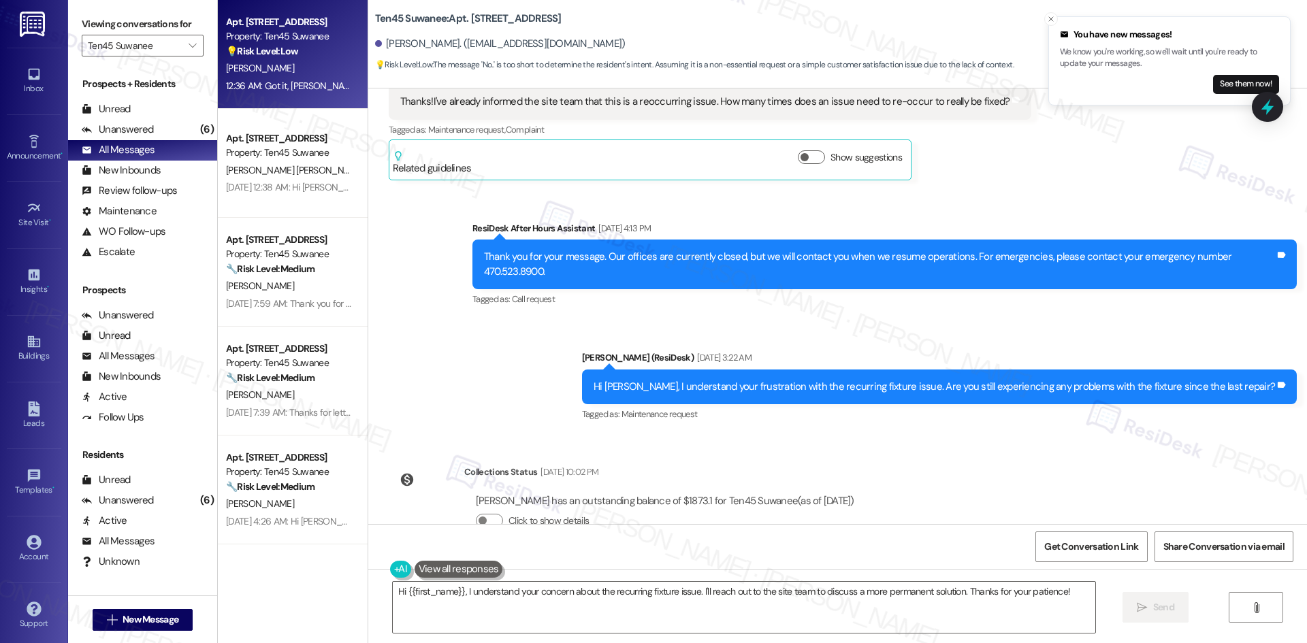
scroll to position [3443, 0]
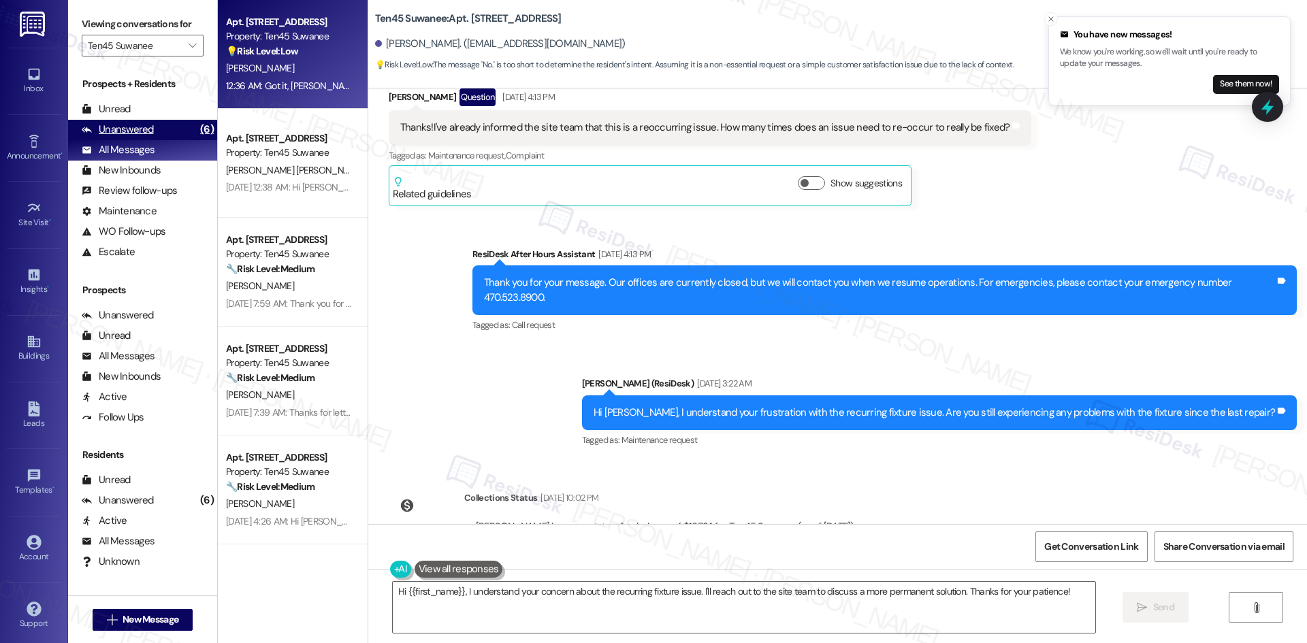
click at [159, 127] on div "Unanswered (6)" at bounding box center [142, 130] width 149 height 20
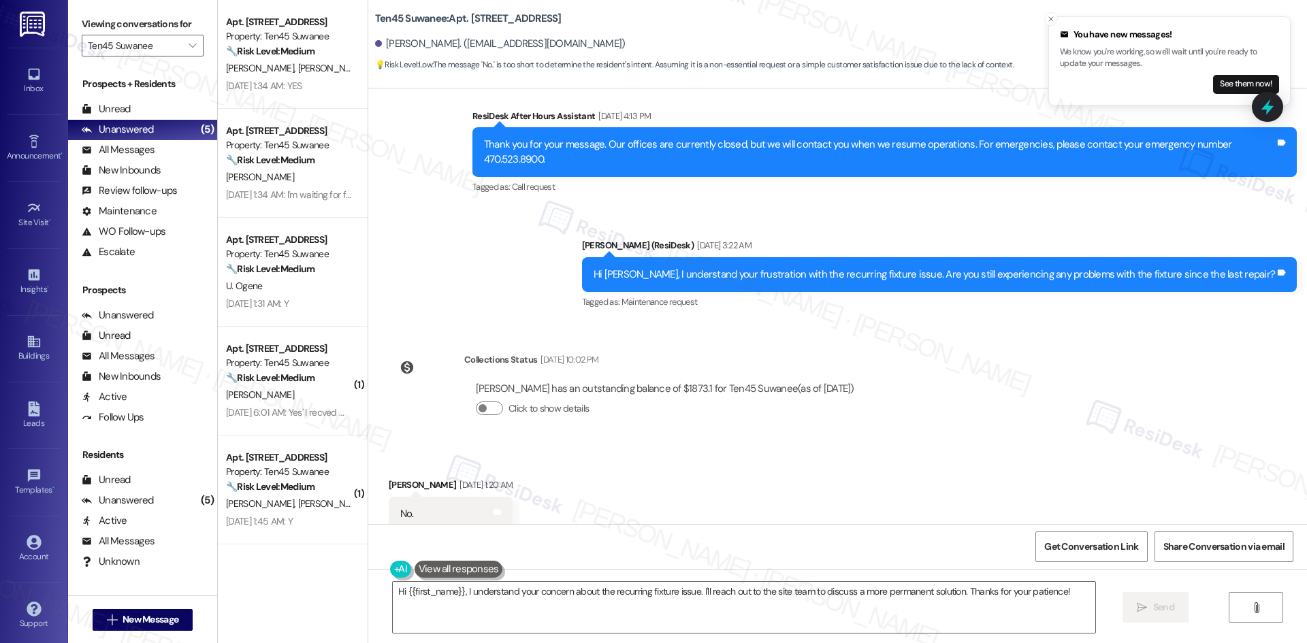
scroll to position [3579, 0]
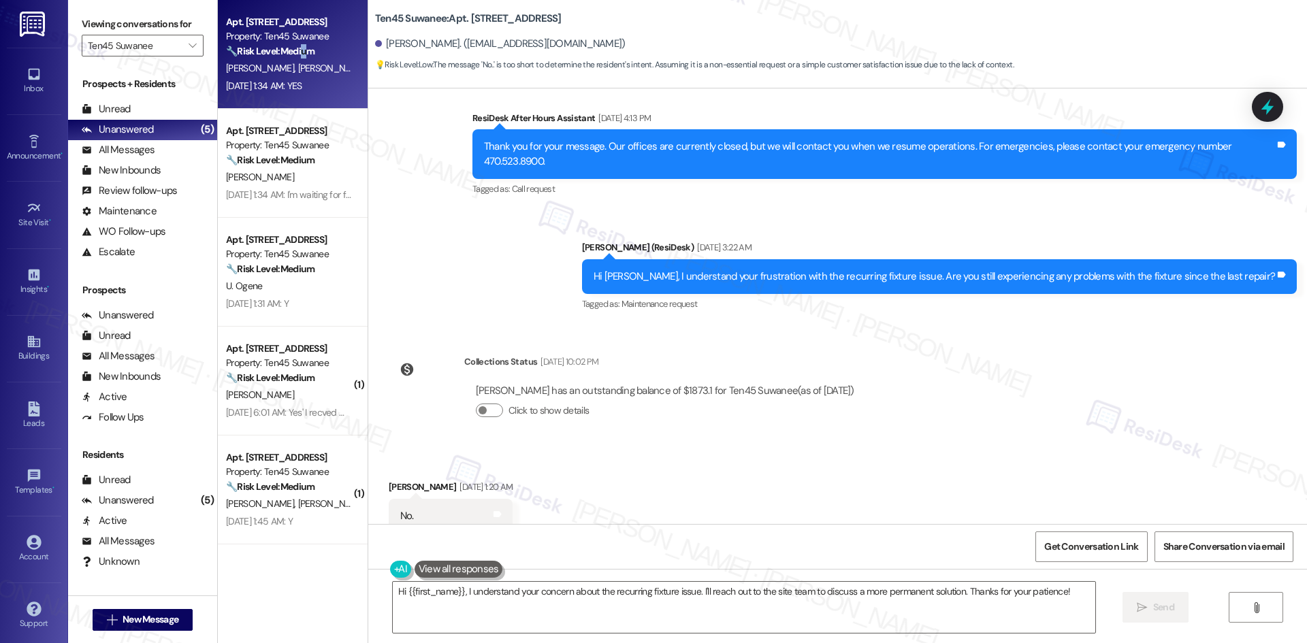
click at [299, 48] on strong "🔧 Risk Level: Medium" at bounding box center [270, 51] width 88 height 12
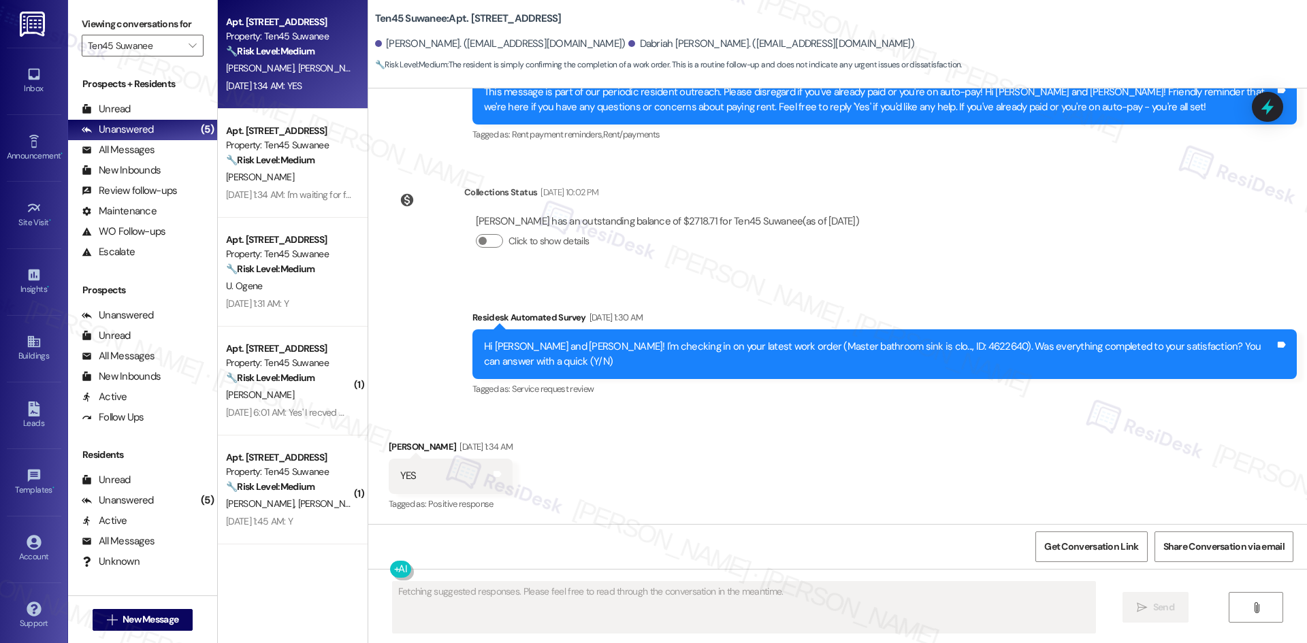
scroll to position [842, 0]
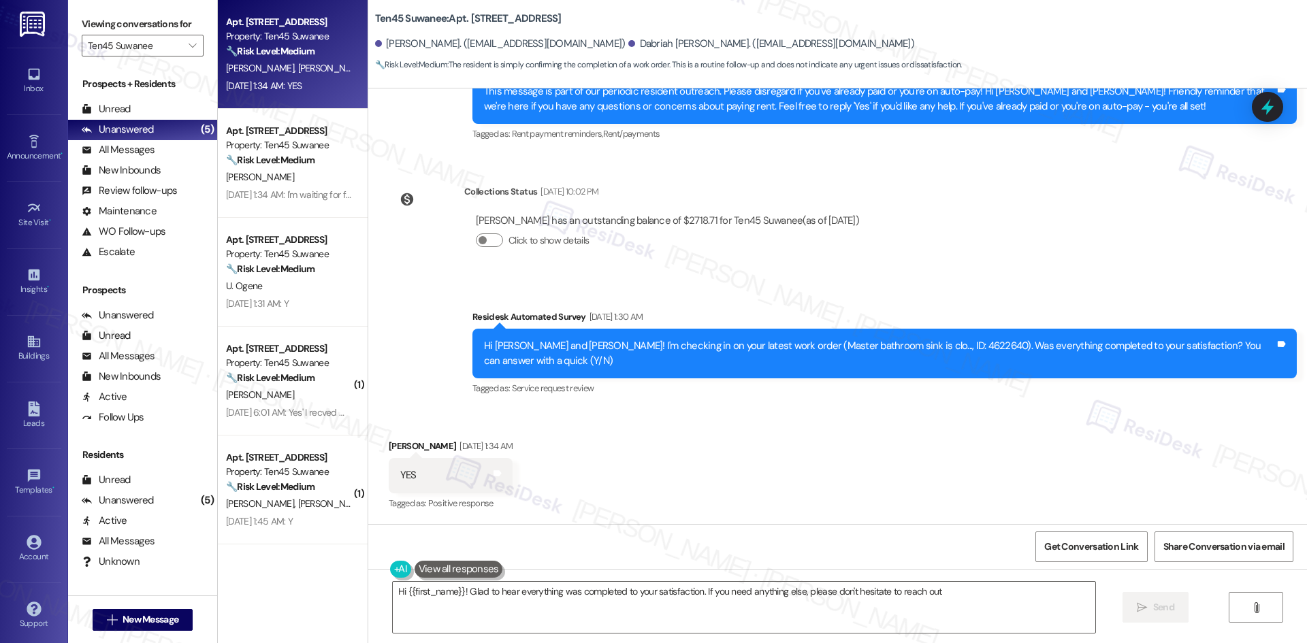
type textarea "Hi {{first_name}}! Glad to hear everything was completed to your satisfaction. …"
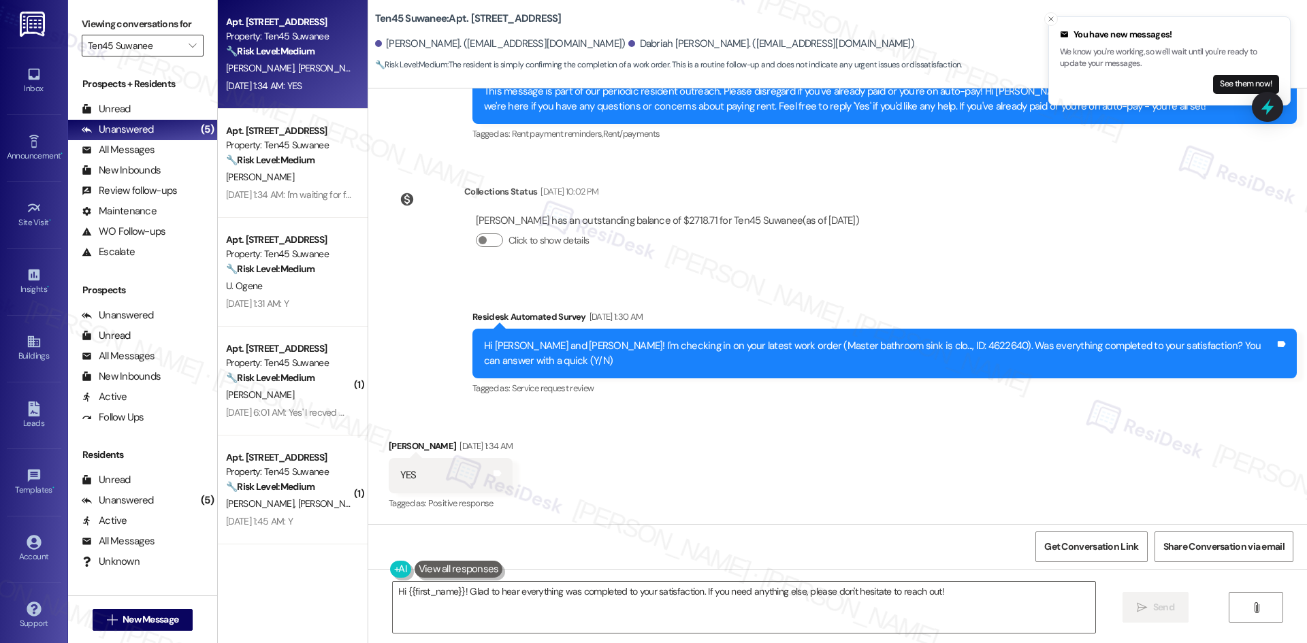
click at [165, 44] on input "Ten45 Suwanee" at bounding box center [135, 46] width 94 height 22
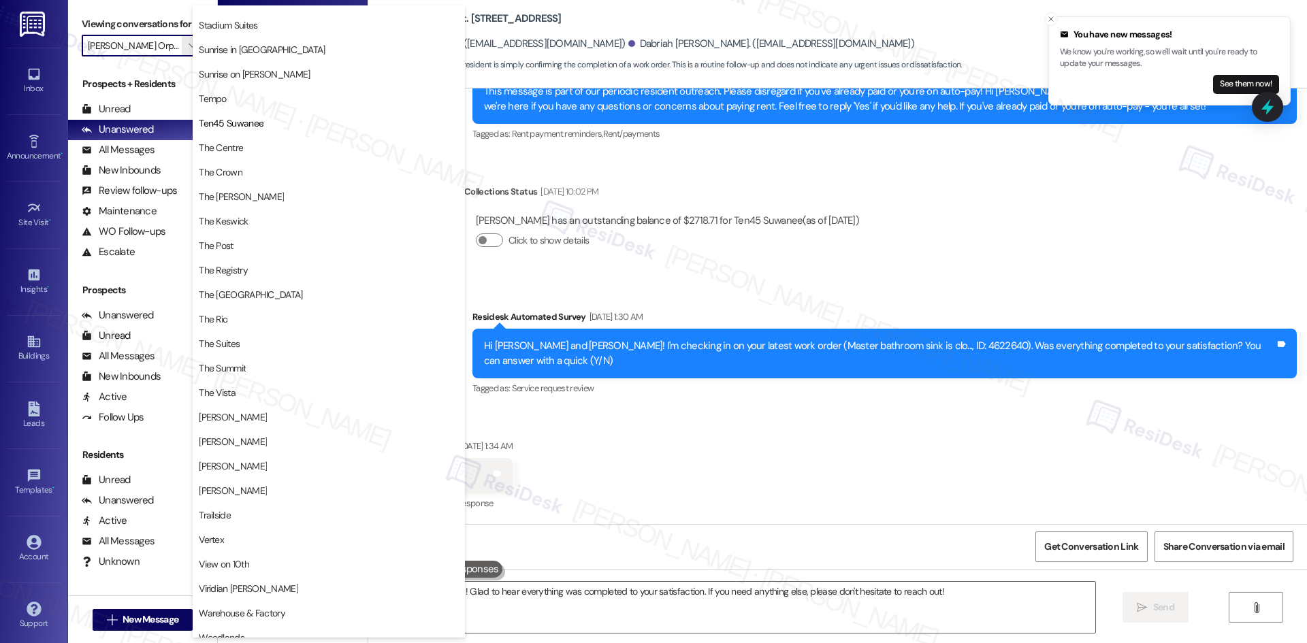
scroll to position [711, 0]
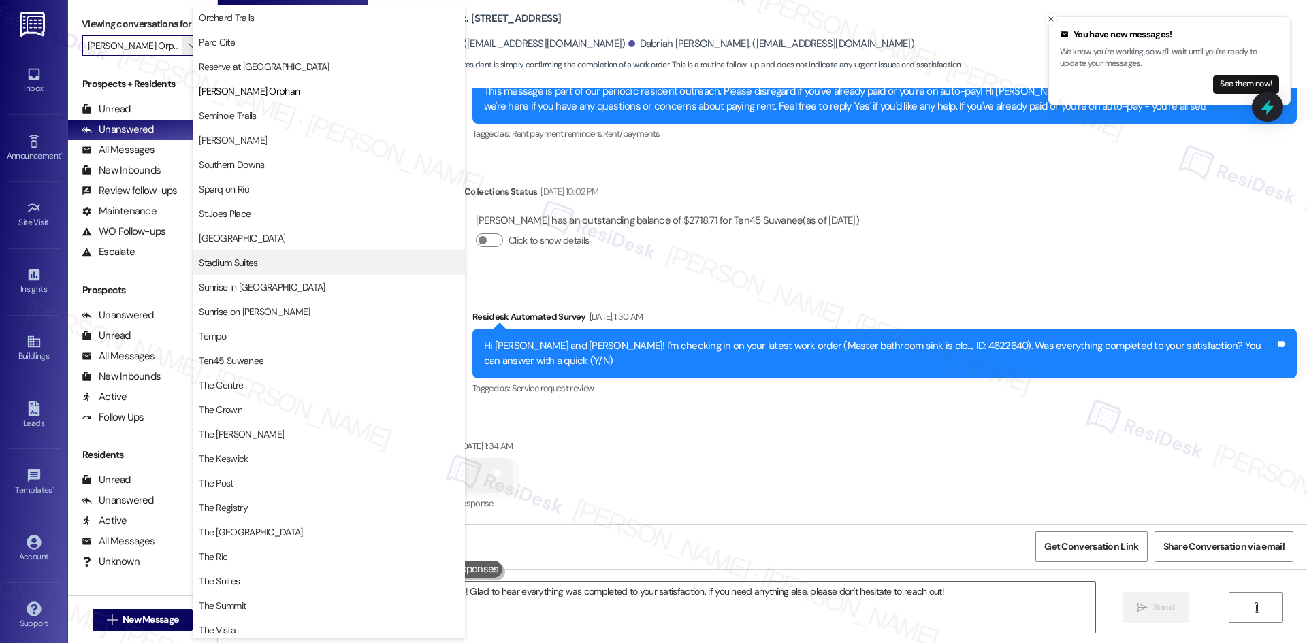
drag, startPoint x: 291, startPoint y: 263, endPoint x: 283, endPoint y: 254, distance: 12.1
click at [283, 254] on button "Stadium Suites" at bounding box center [329, 262] width 272 height 24
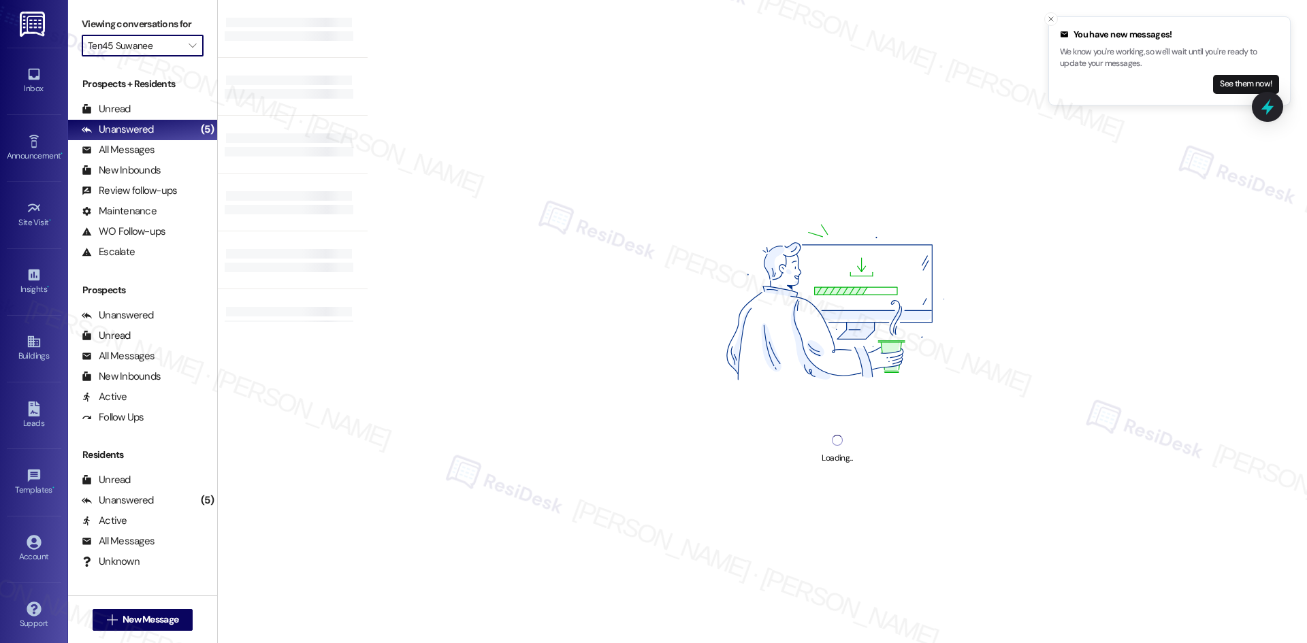
type input "Stadium Suites"
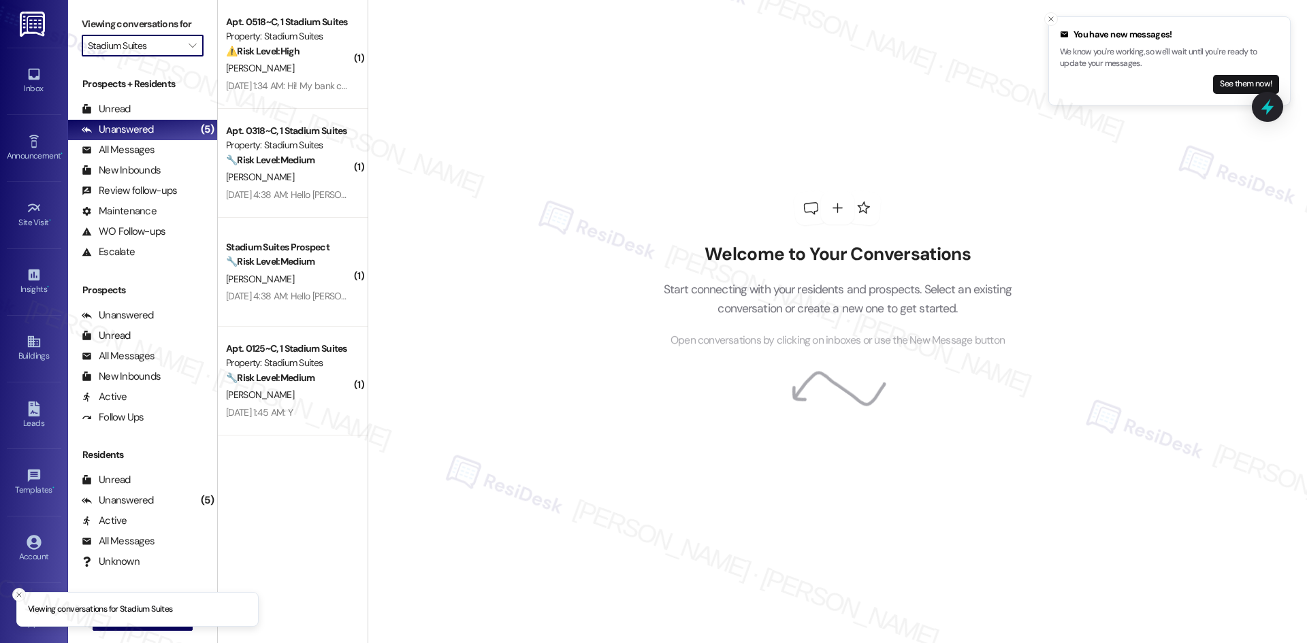
click at [167, 46] on input "Stadium Suites" at bounding box center [135, 46] width 94 height 22
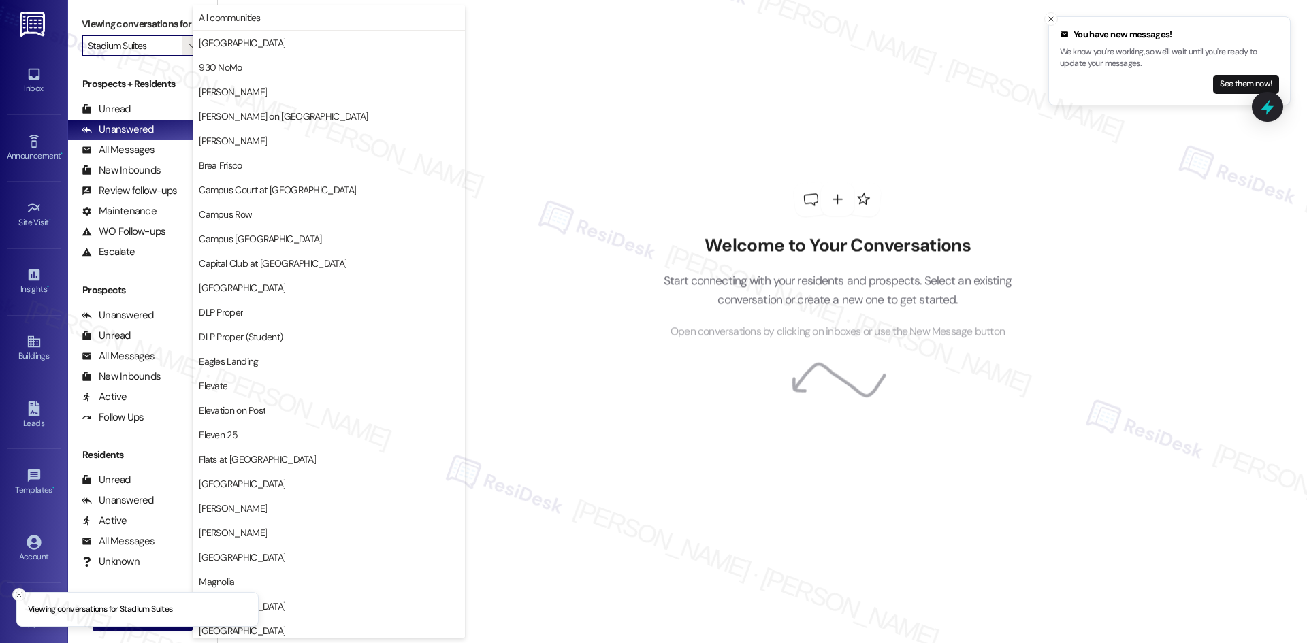
scroll to position [949, 0]
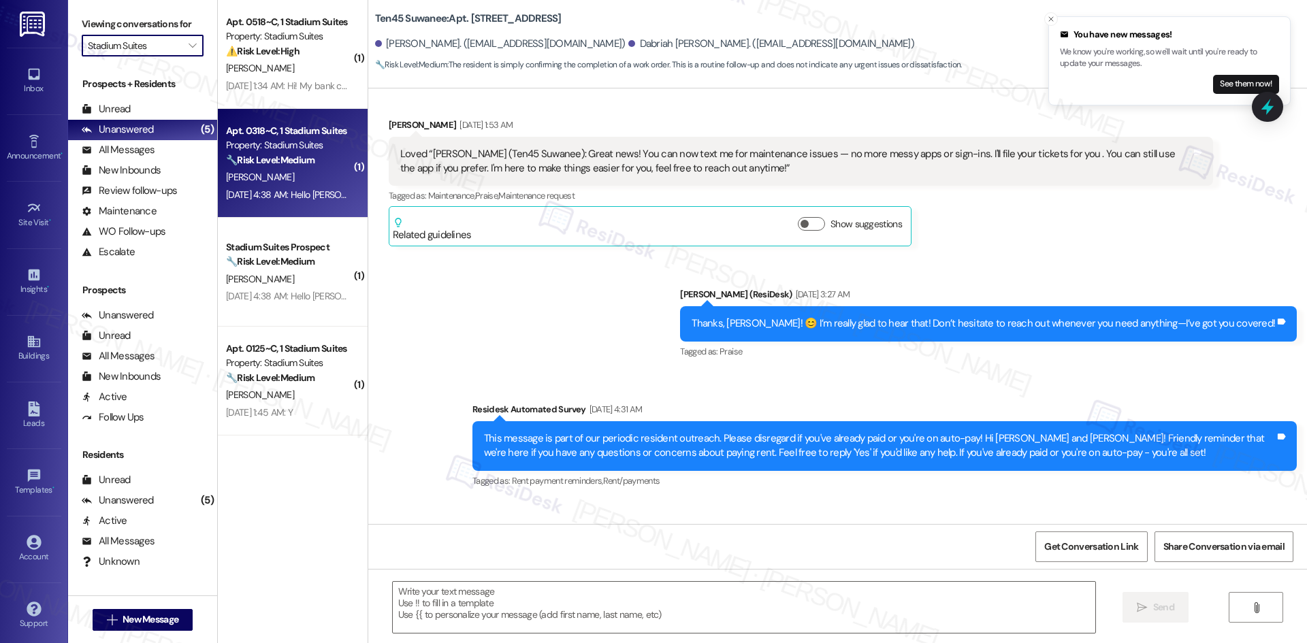
type textarea "Fetching suggested responses. Please feel free to read through the conversation…"
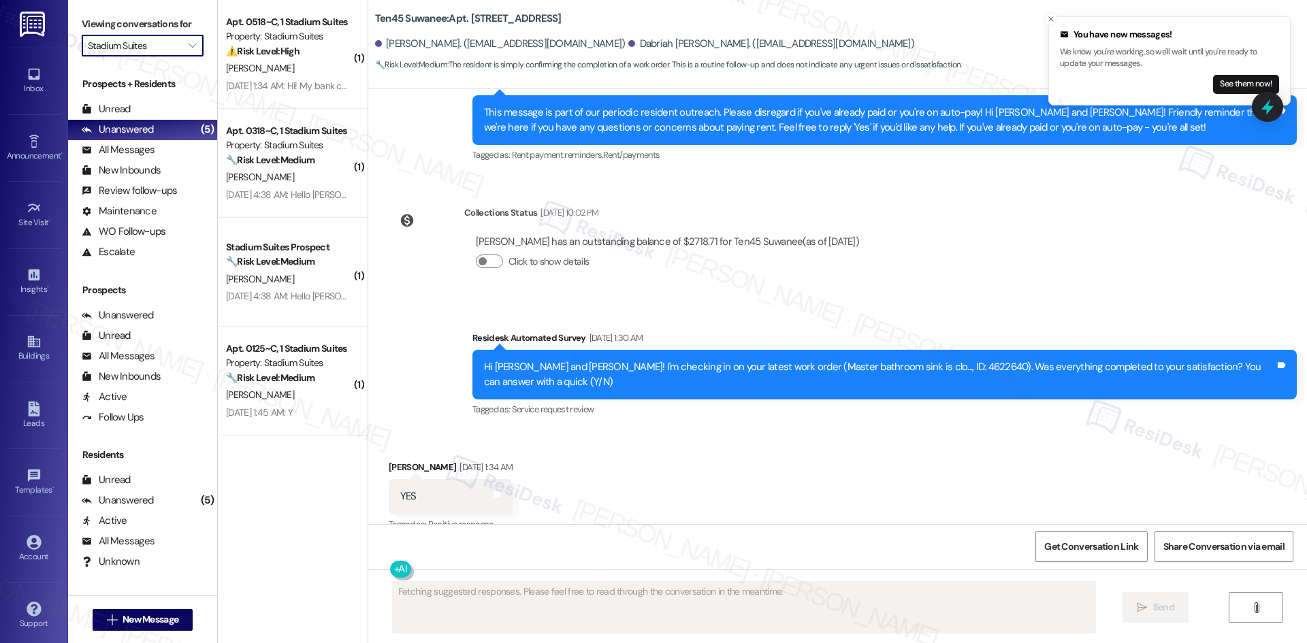
scroll to position [842, 0]
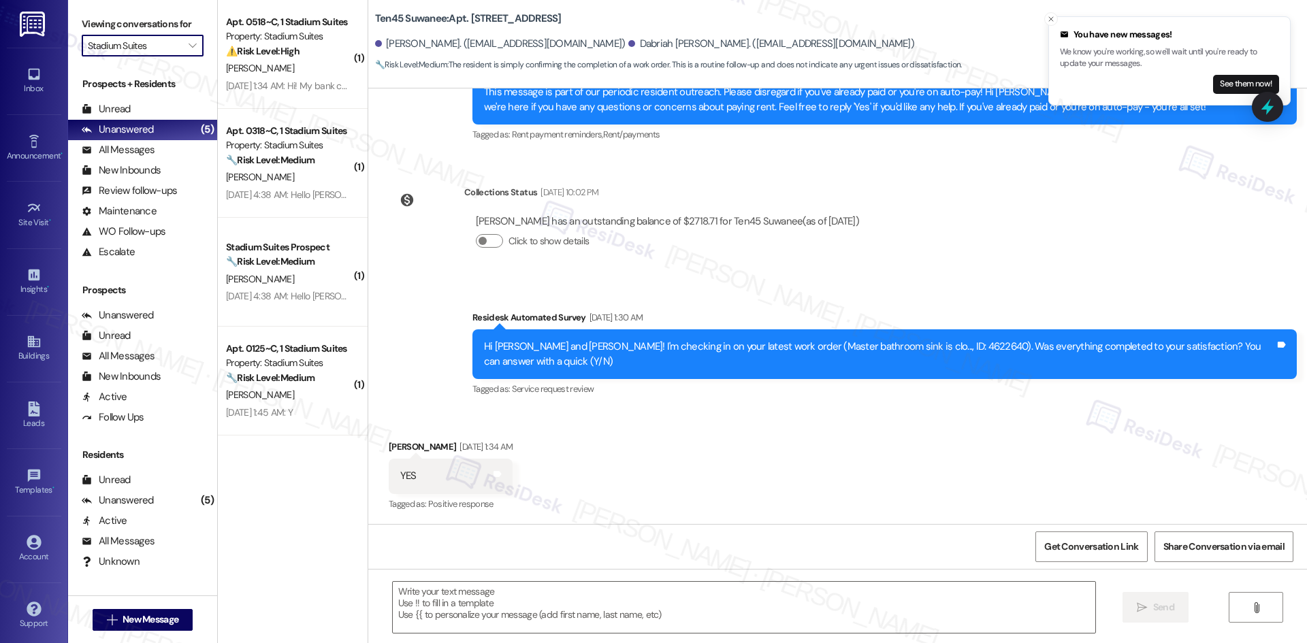
click at [170, 39] on input "Stadium Suites" at bounding box center [135, 46] width 94 height 22
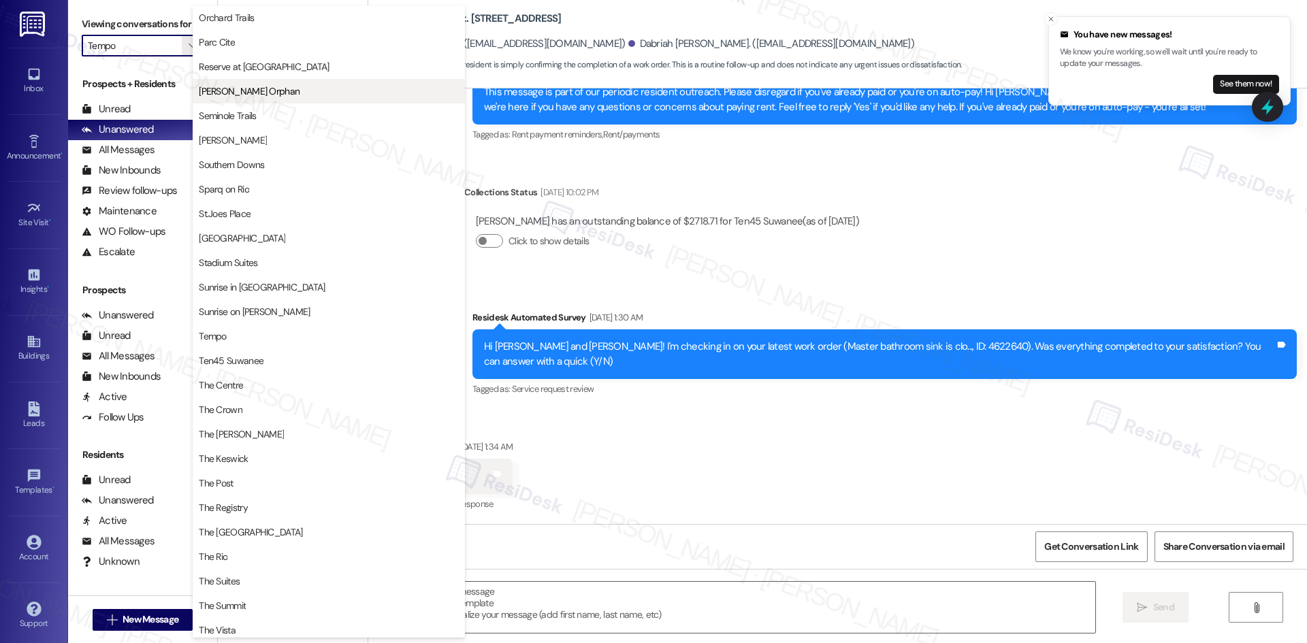
scroll to position [956, 0]
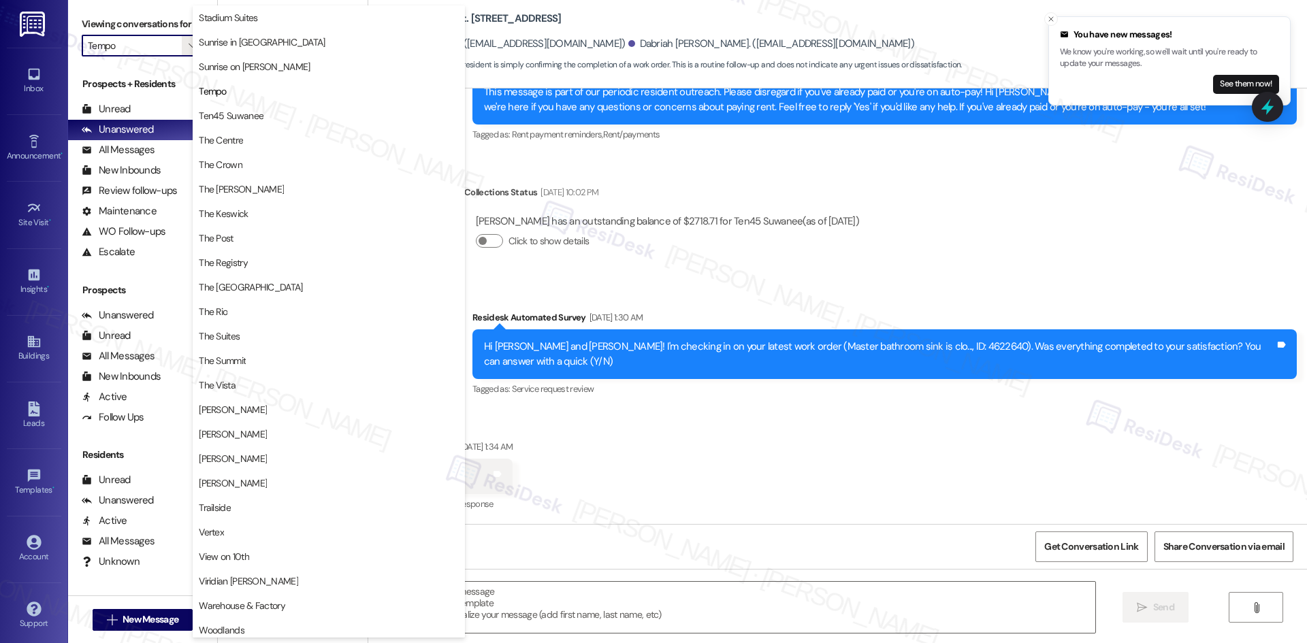
click at [127, 52] on input "Tempo" at bounding box center [135, 46] width 94 height 22
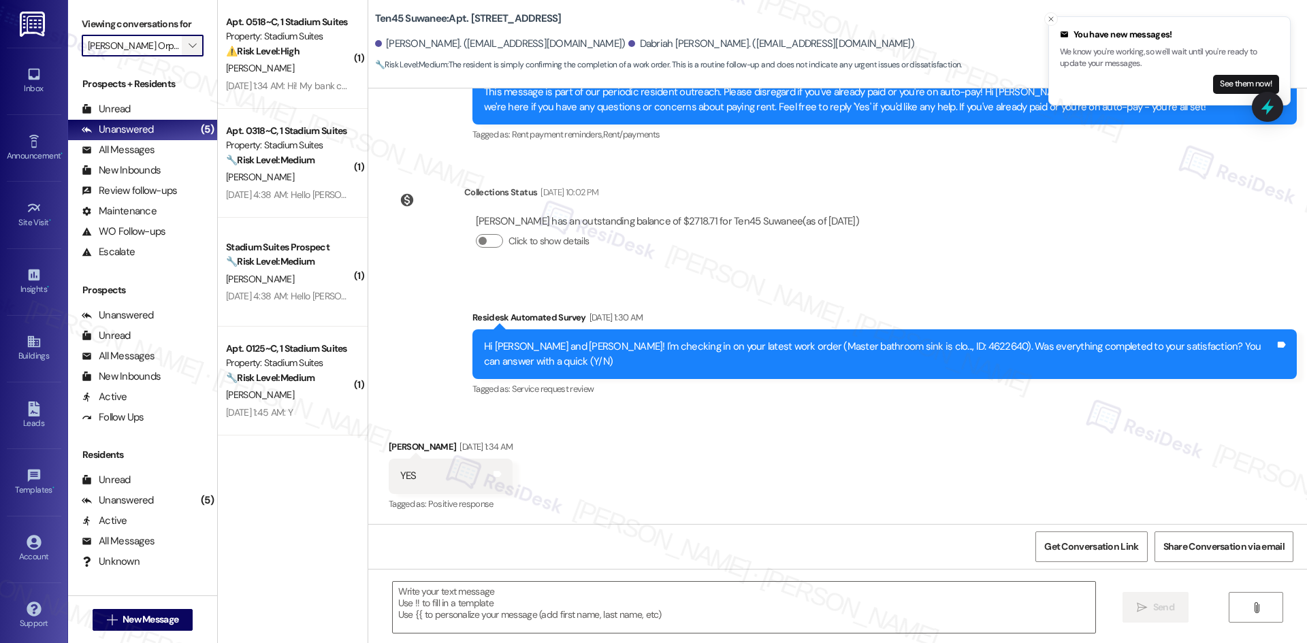
click at [186, 50] on span "" at bounding box center [192, 46] width 13 height 22
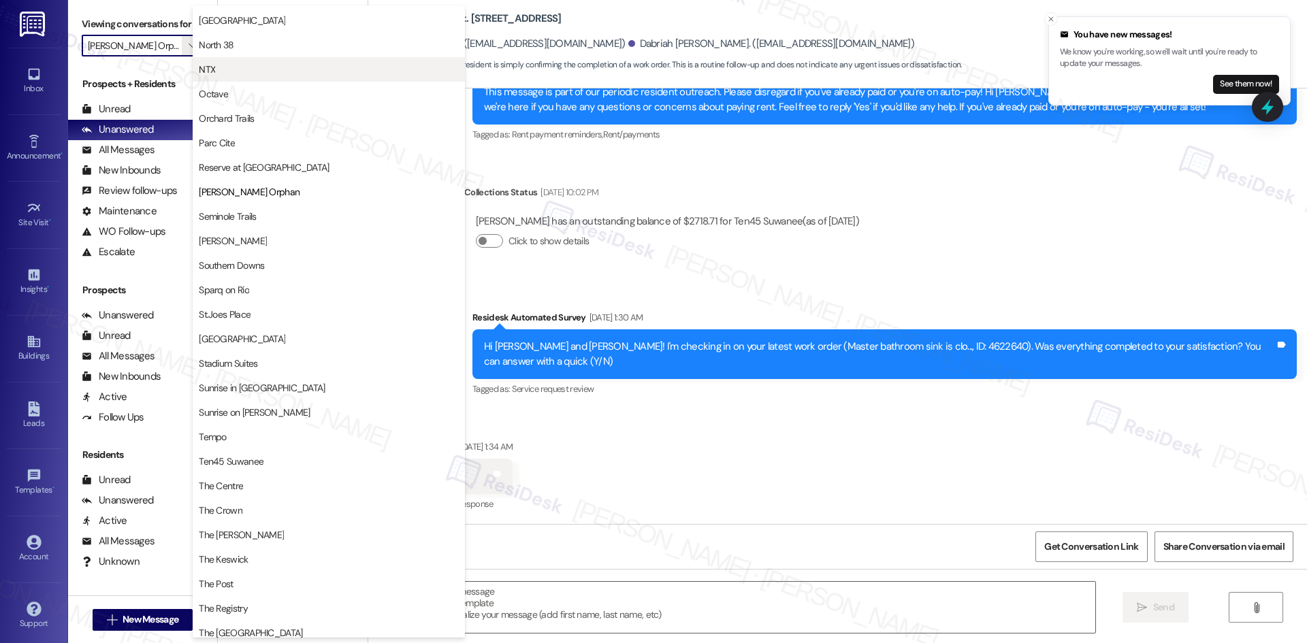
scroll to position [575, 0]
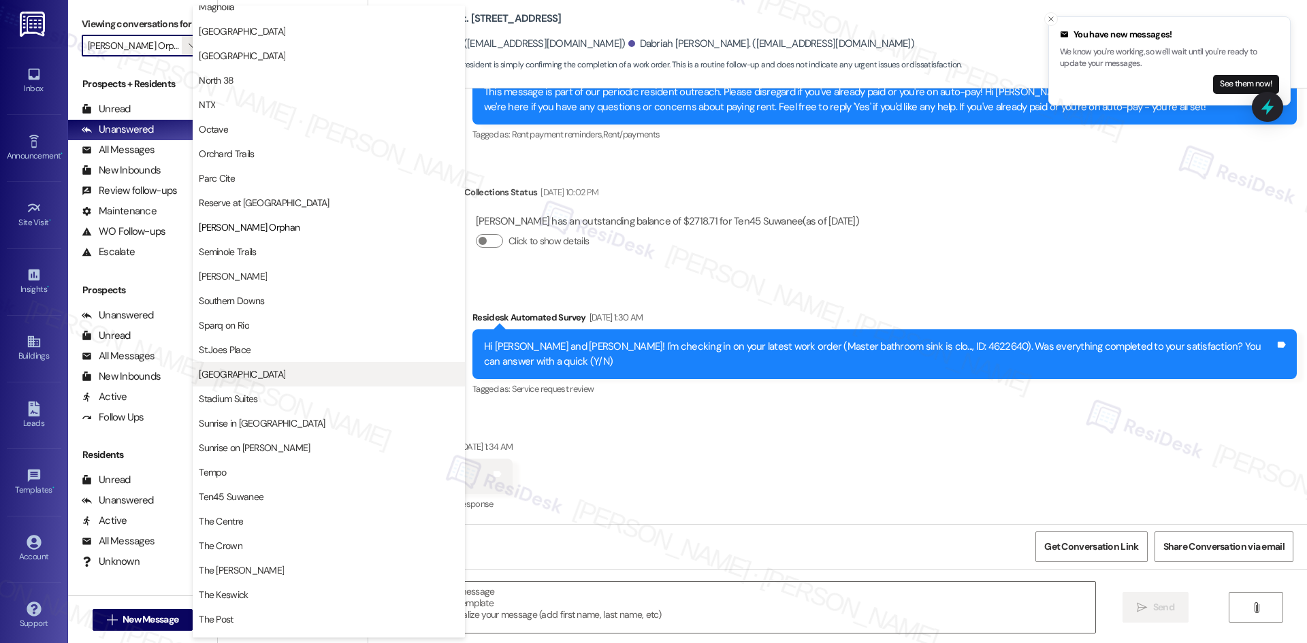
click at [293, 375] on span "[GEOGRAPHIC_DATA]" at bounding box center [329, 374] width 260 height 14
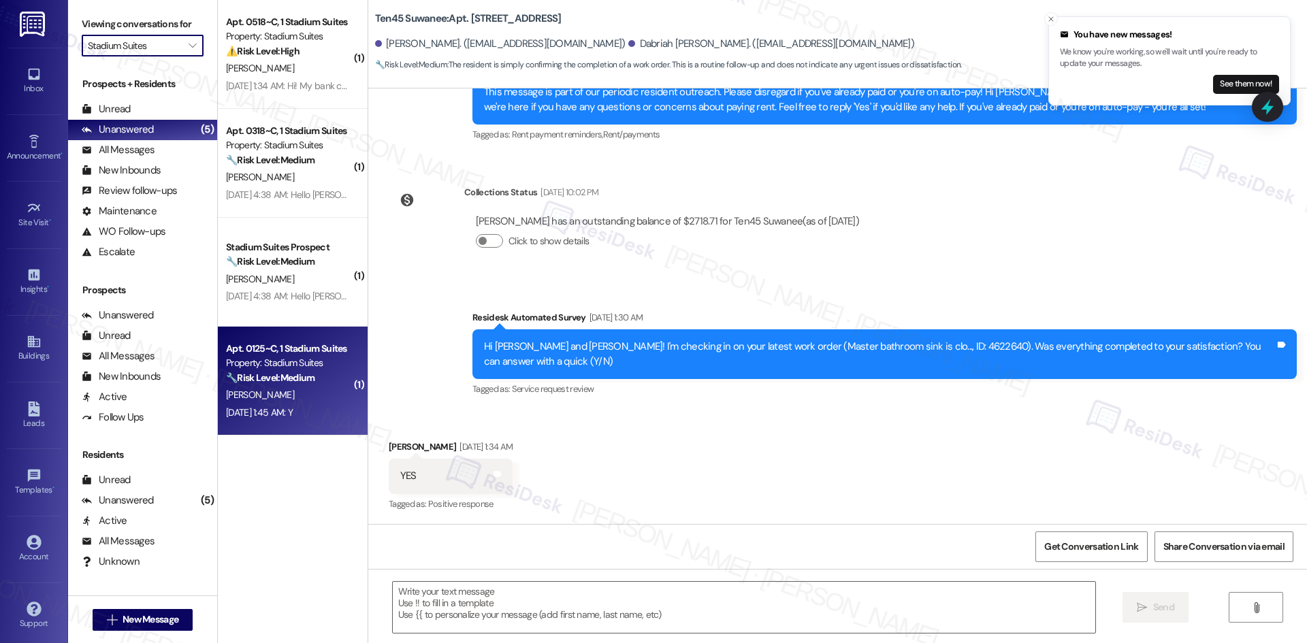
type input "[GEOGRAPHIC_DATA]"
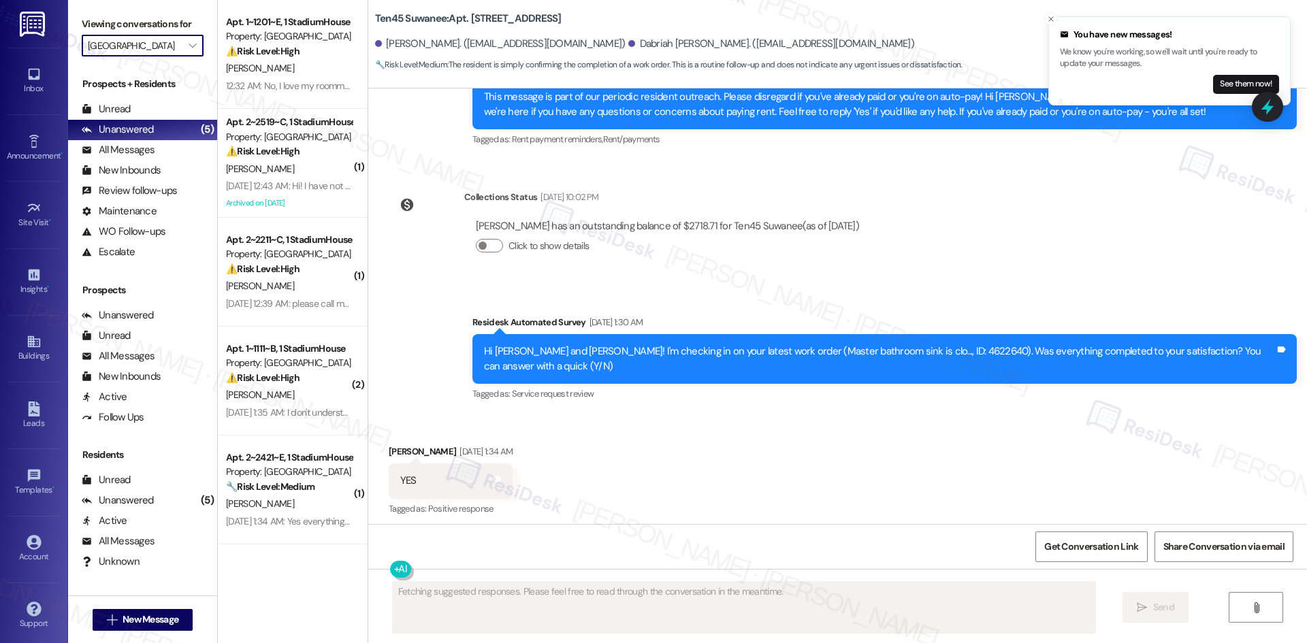
scroll to position [842, 0]
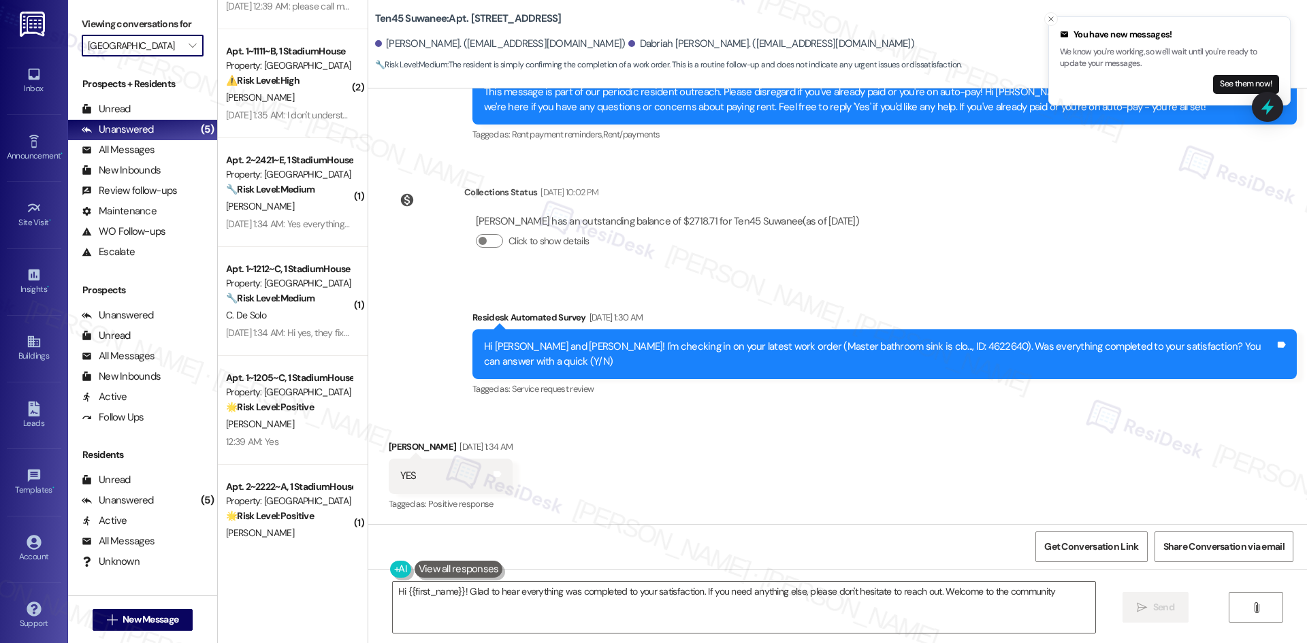
type textarea "Hi {{first_name}}! Glad to hear everything was completed to your satisfaction. …"
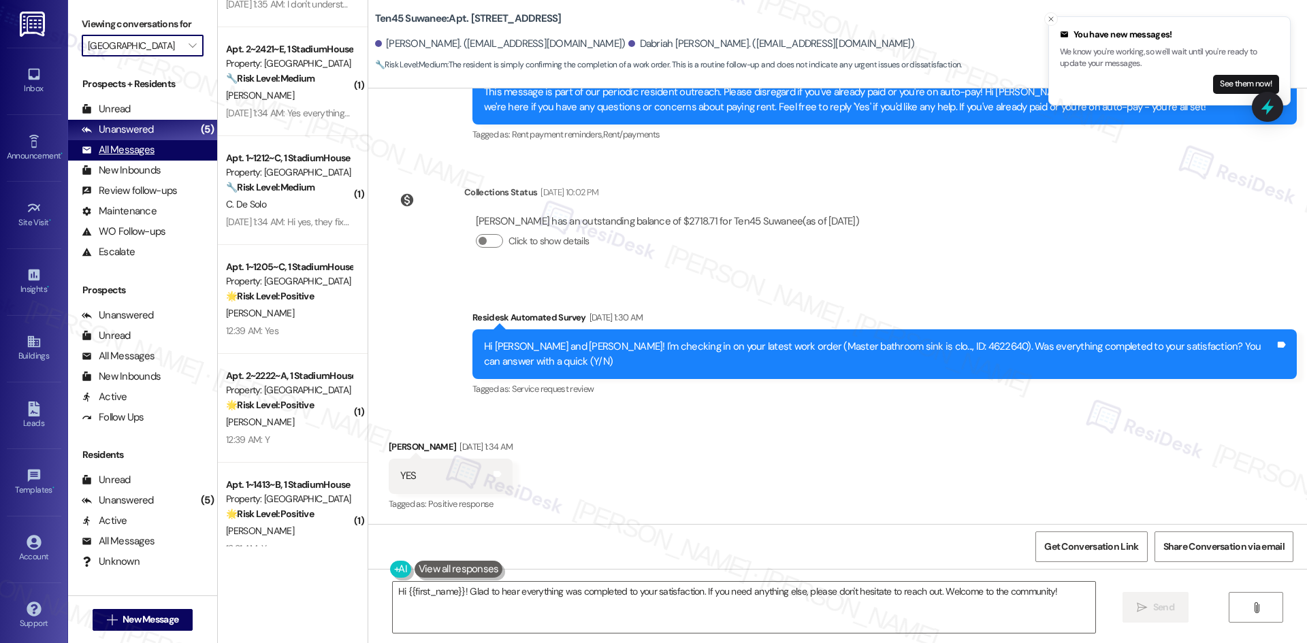
click at [120, 145] on div "All Messages" at bounding box center [118, 150] width 73 height 14
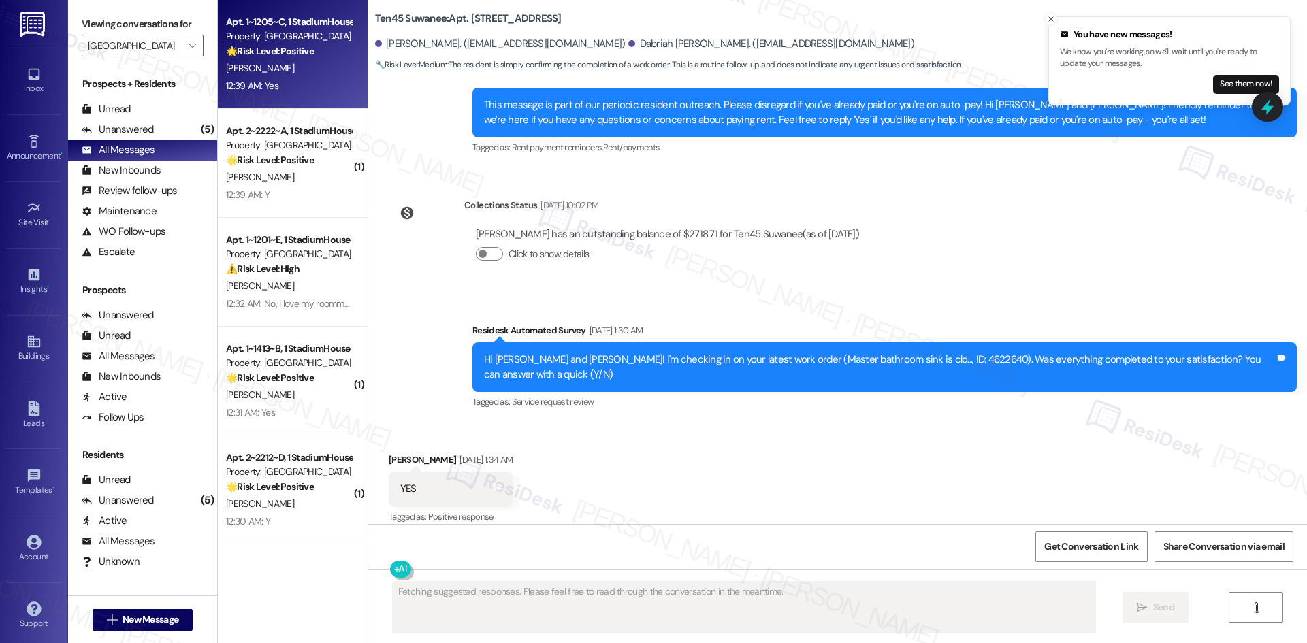
scroll to position [842, 0]
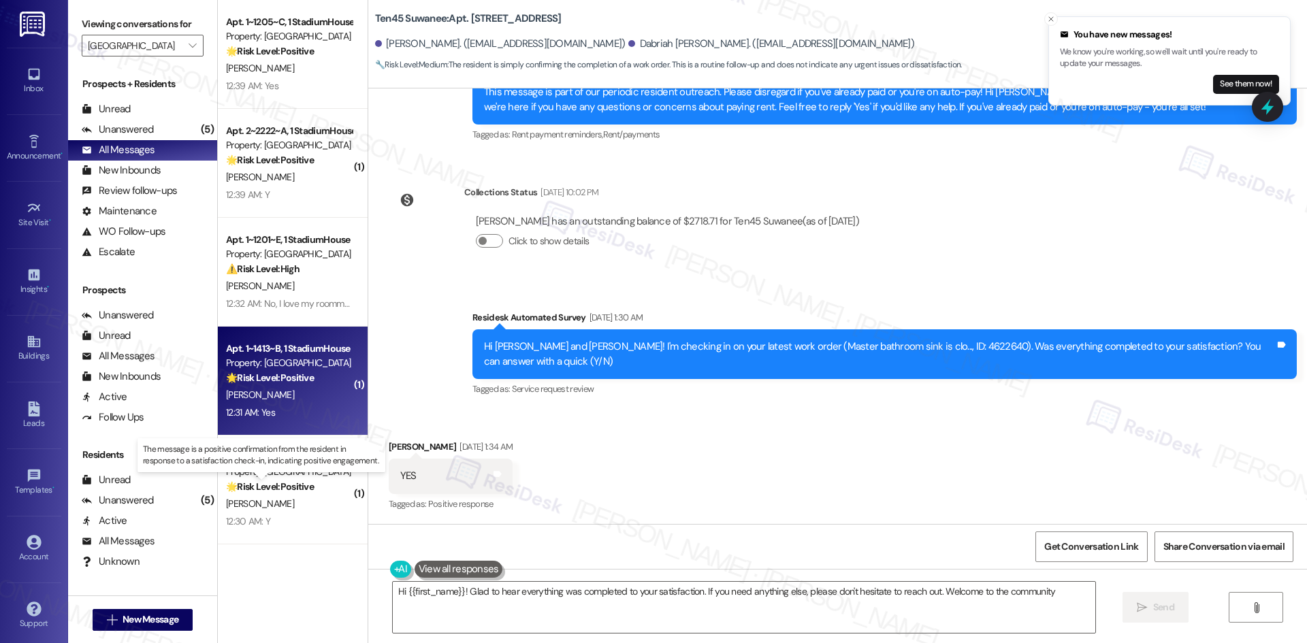
type textarea "Hi {{first_name}}! Glad to hear everything was completed to your satisfaction. …"
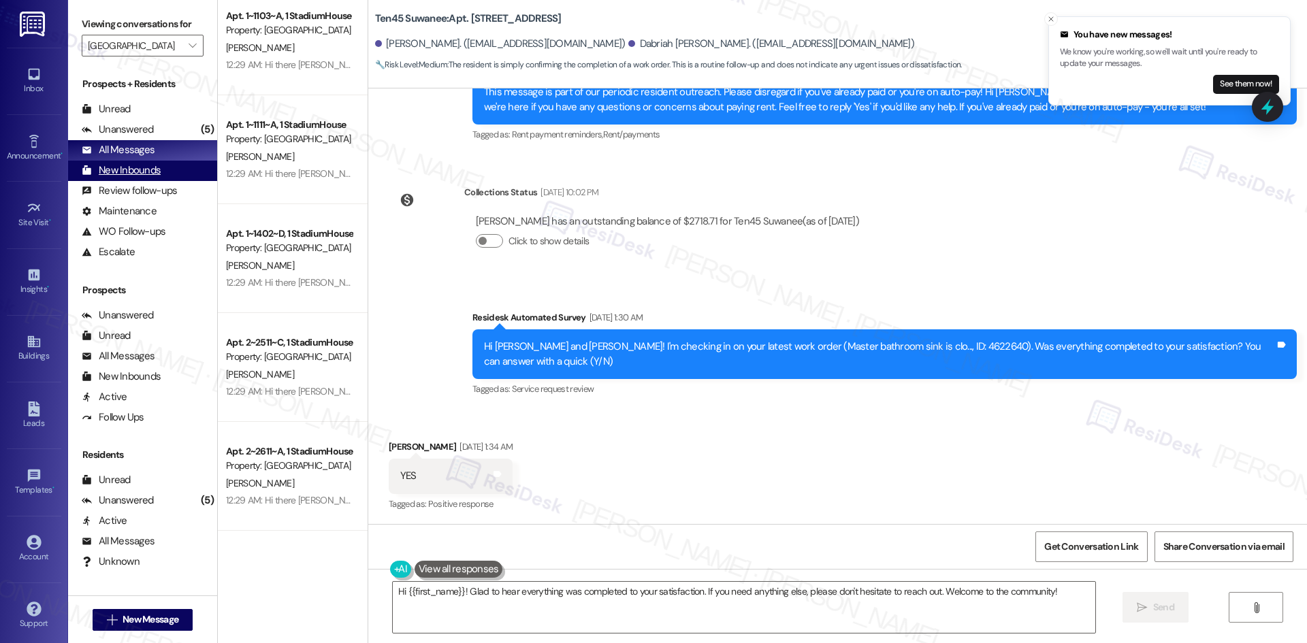
scroll to position [1701, 0]
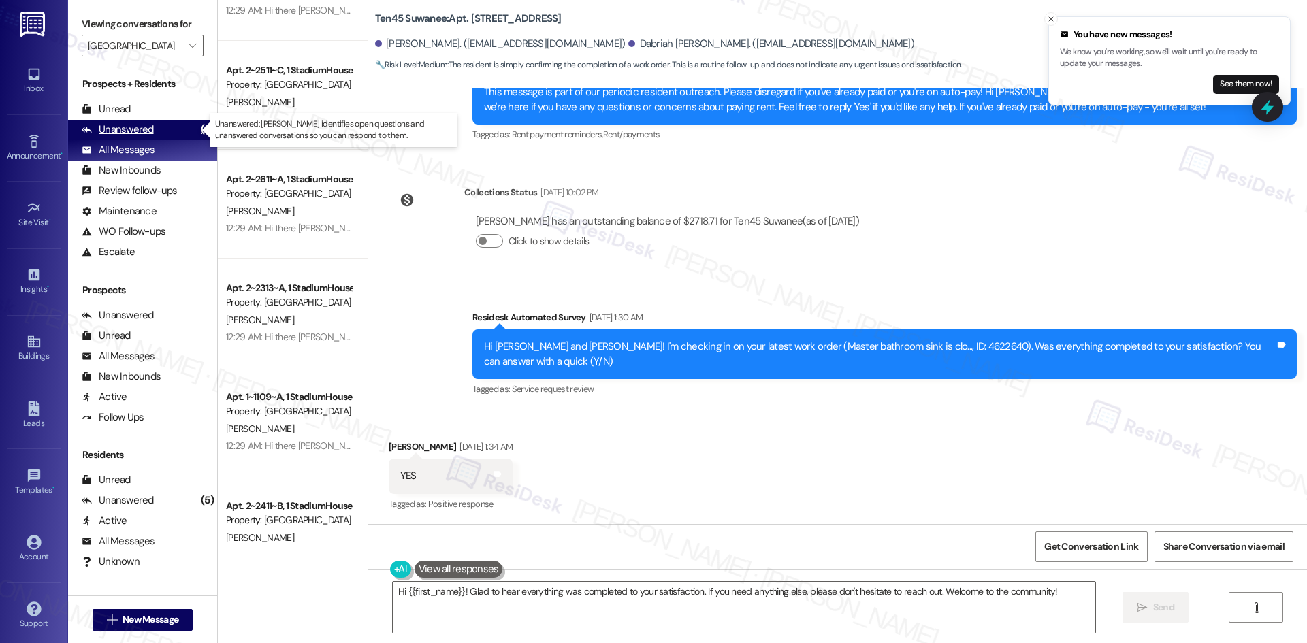
click at [167, 123] on div "Unanswered (5)" at bounding box center [142, 130] width 149 height 20
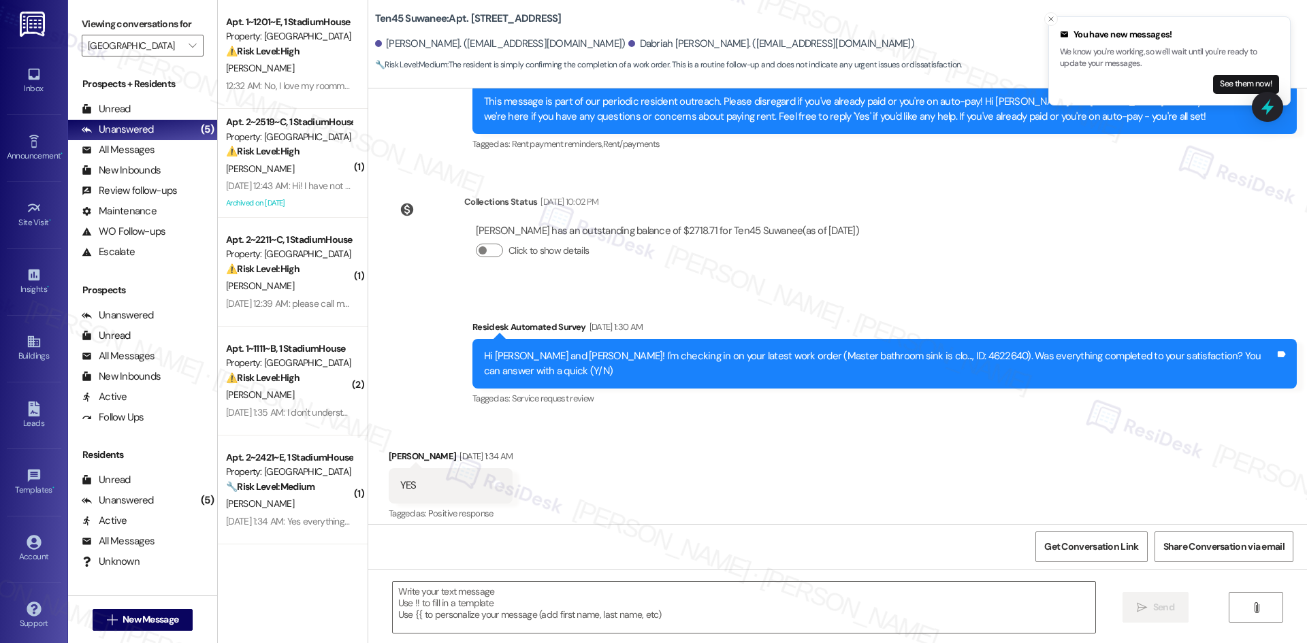
scroll to position [842, 0]
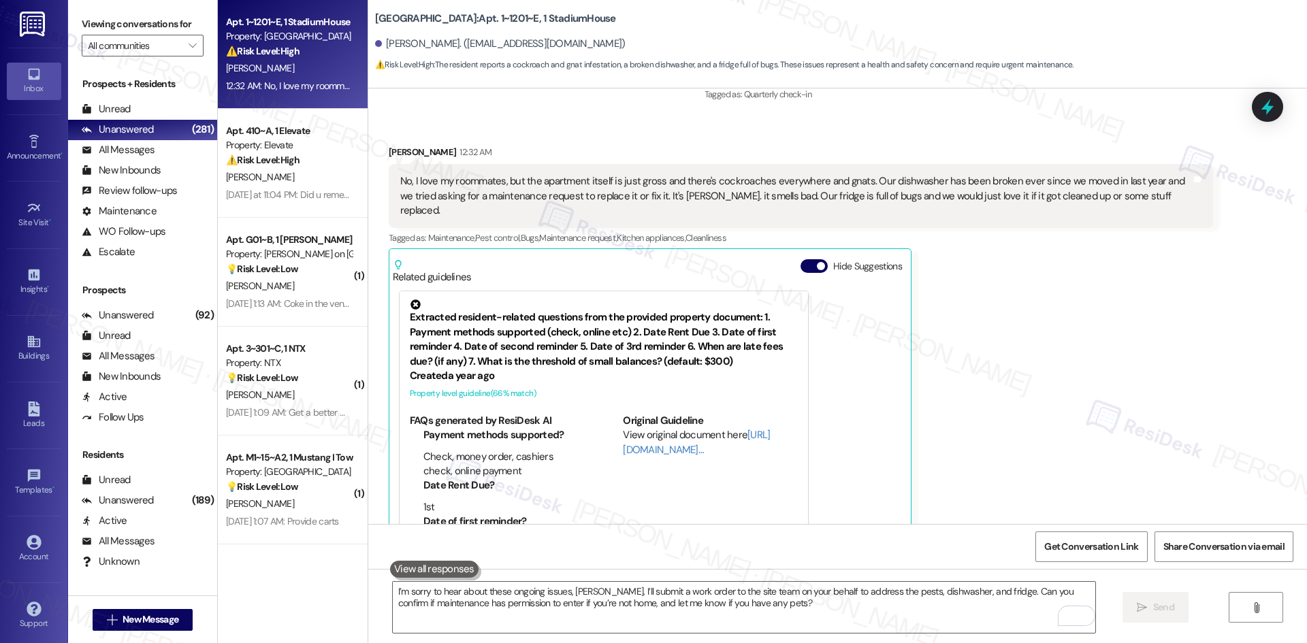
scroll to position [1060, 0]
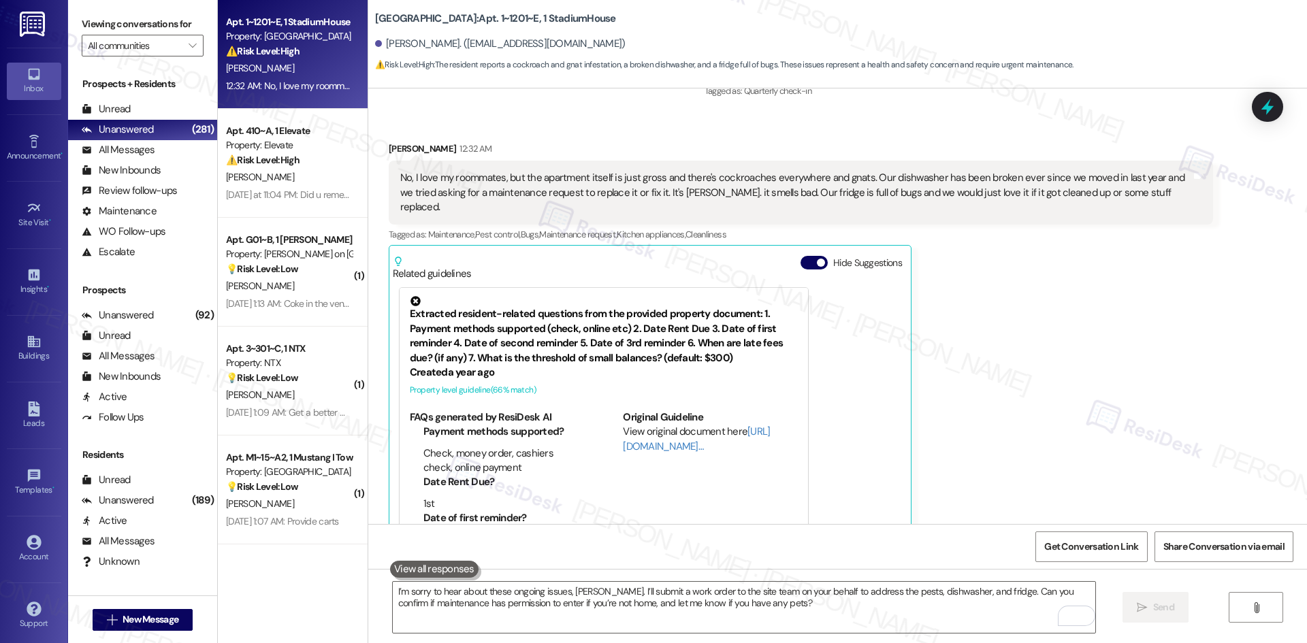
click at [1051, 341] on div "[PERSON_NAME] 12:32 AM No, I love my roommates, but the apartment itself is jus…" at bounding box center [801, 342] width 824 height 401
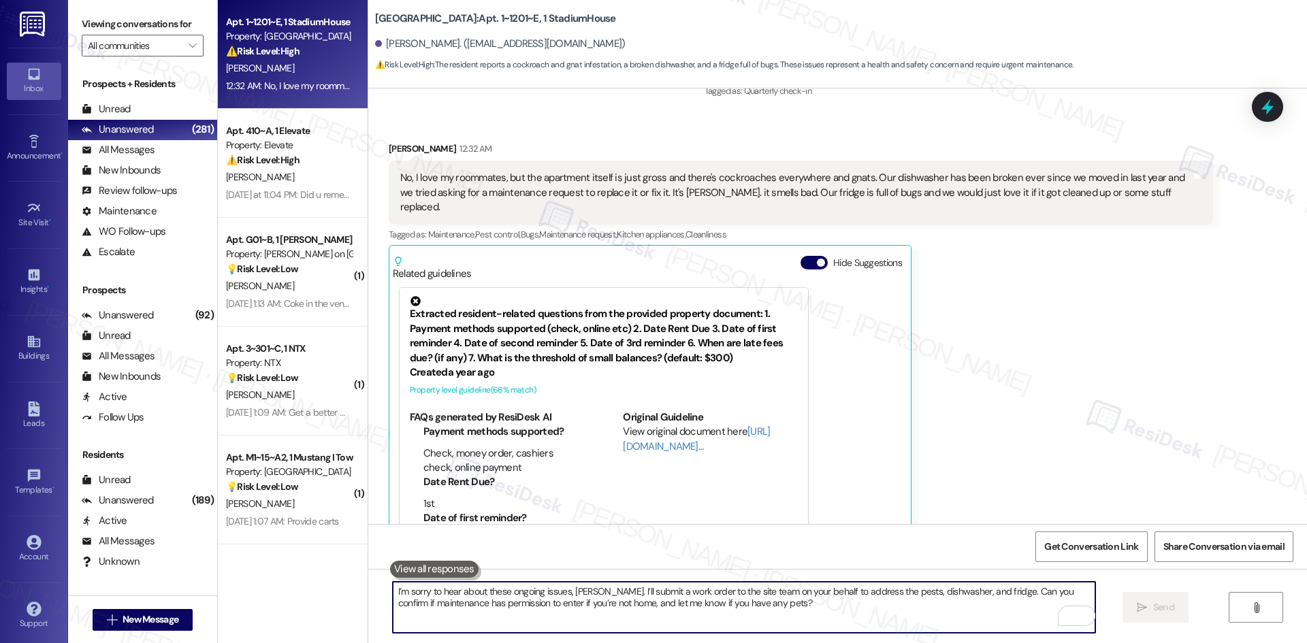
click at [541, 606] on textarea "I’m sorry to hear about these ongoing issues, [PERSON_NAME]. I’ll submit a work…" at bounding box center [744, 607] width 702 height 51
drag, startPoint x: 717, startPoint y: 624, endPoint x: 704, endPoint y: 617, distance: 15.5
click at [709, 619] on textarea "I’m sorry to hear about these ongoing issues, [PERSON_NAME]. I’ll submit a work…" at bounding box center [744, 607] width 702 height 51
click at [752, 618] on textarea "I’m sorry to hear about these ongoing issues, [PERSON_NAME]. I’ll submit a work…" at bounding box center [744, 607] width 702 height 51
click at [755, 617] on textarea "I’m sorry to hear about these ongoing issues, [PERSON_NAME]. I’ll submit a work…" at bounding box center [744, 607] width 702 height 51
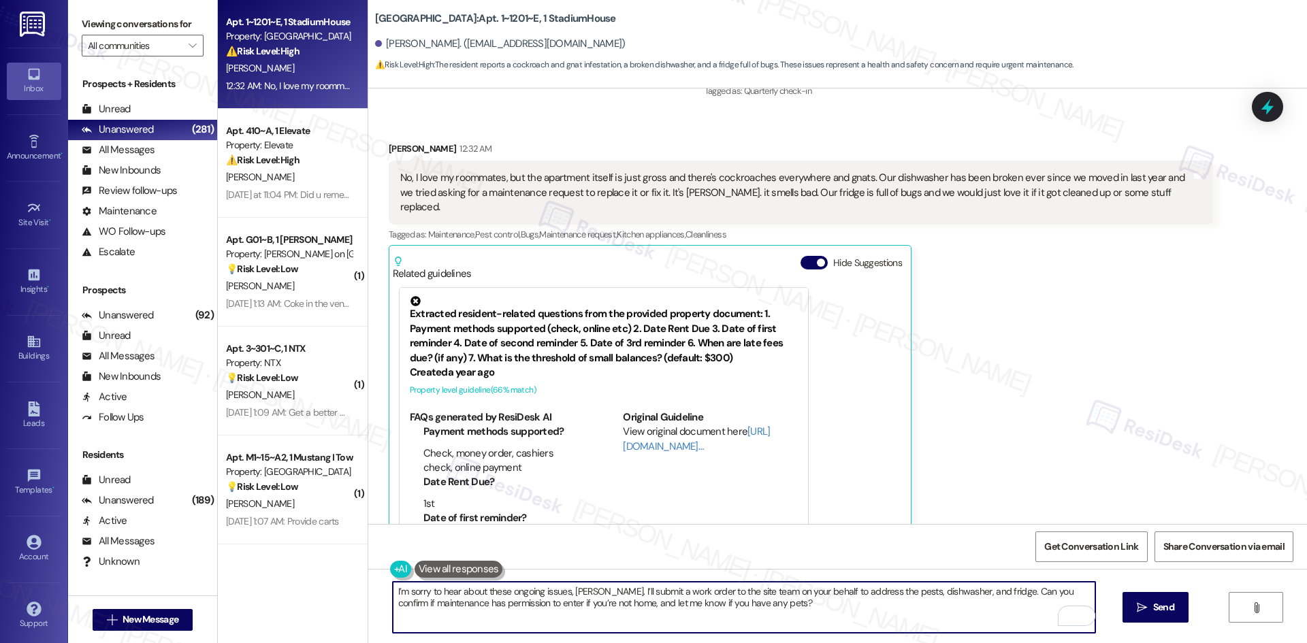
click at [774, 599] on textarea "I’m sorry to hear about these ongoing issues, [PERSON_NAME]. I’ll submit a work…" at bounding box center [744, 607] width 702 height 51
click at [792, 608] on textarea "I’m sorry to hear about these ongoing issues, [PERSON_NAME]. I’ll submit a work…" at bounding box center [744, 607] width 702 height 51
click at [788, 617] on textarea "I’m sorry to hear about these ongoing issues, [PERSON_NAME]. I’ll submit a work…" at bounding box center [744, 607] width 702 height 51
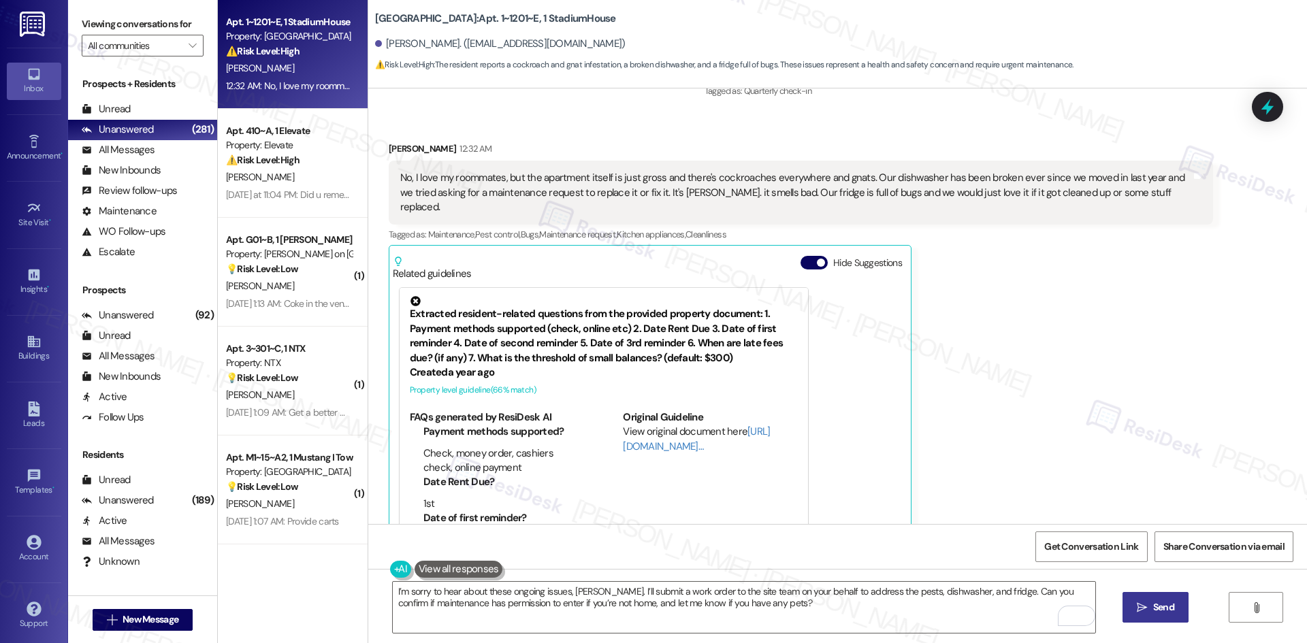
drag, startPoint x: 1177, startPoint y: 612, endPoint x: 1150, endPoint y: 608, distance: 26.8
click at [1177, 610] on button " Send" at bounding box center [1155, 607] width 66 height 31
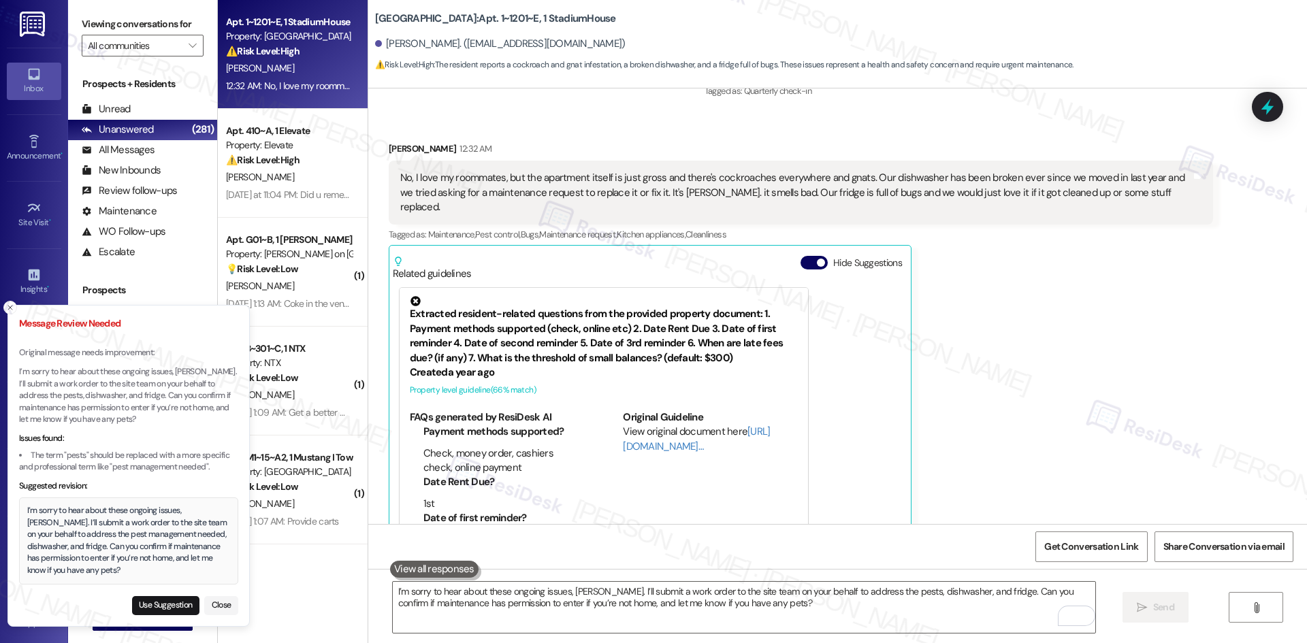
drag, startPoint x: 57, startPoint y: 570, endPoint x: 49, endPoint y: 568, distance: 8.4
click at [49, 568] on div "I’m sorry to hear about these ongoing issues, [PERSON_NAME]. I’ll submit a work…" at bounding box center [128, 540] width 203 height 71
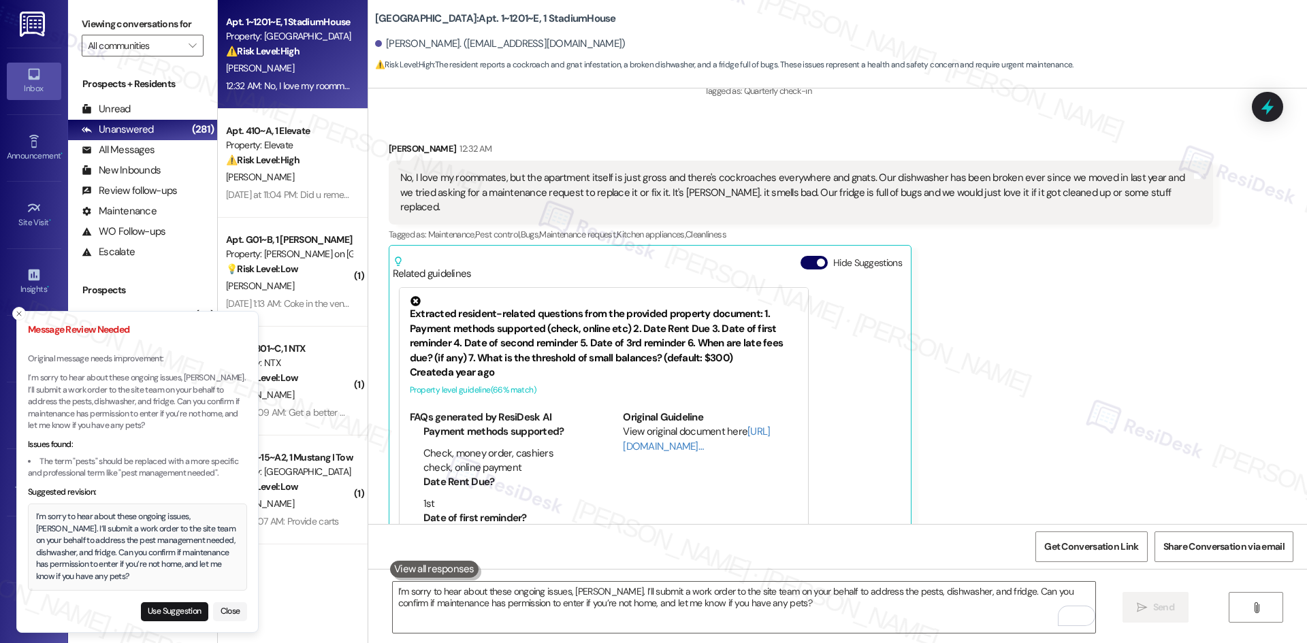
click at [37, 515] on div "I’m sorry to hear about these ongoing issues, Samira. I’ll submit a work order …" at bounding box center [137, 546] width 203 height 71
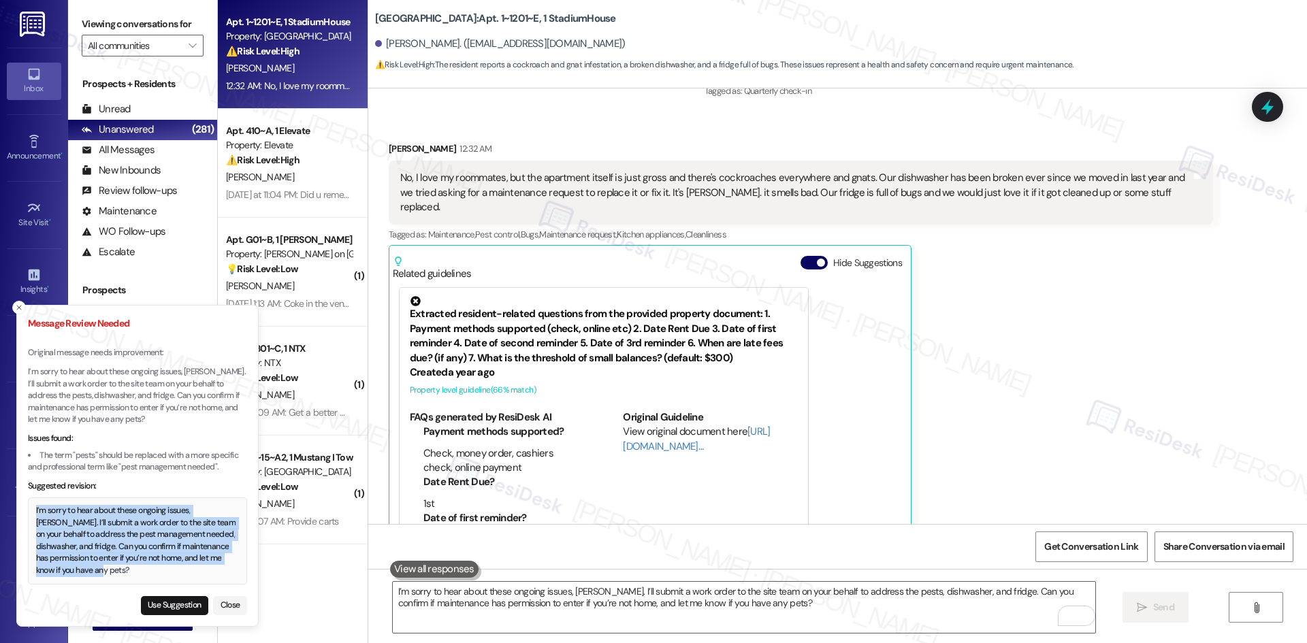
drag, startPoint x: 54, startPoint y: 570, endPoint x: 33, endPoint y: 516, distance: 58.4
click at [36, 516] on div "I’m sorry to hear about these ongoing issues, Samira. I’ll submit a work order …" at bounding box center [137, 540] width 203 height 71
copy div "I’m sorry to hear about these ongoing issues, Samira. I’ll submit a work order …"
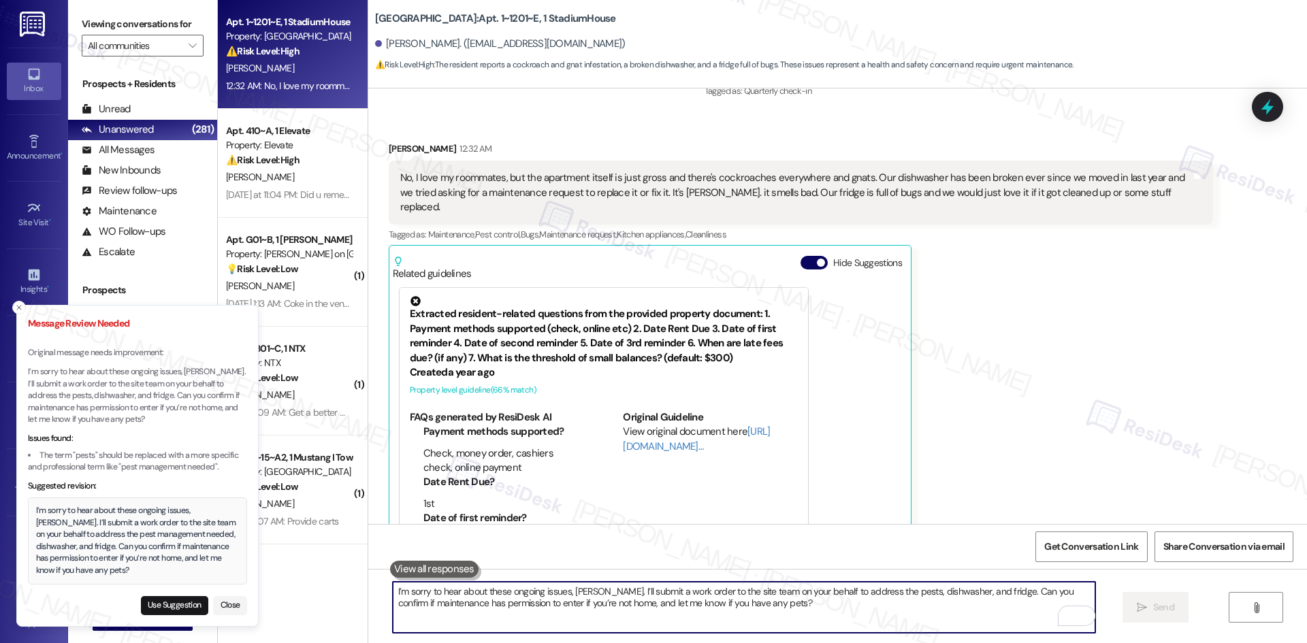
click at [510, 591] on textarea "I’m sorry to hear about these ongoing issues, Samira. I’ll submit a work order …" at bounding box center [744, 607] width 702 height 51
paste textarea "management needed"
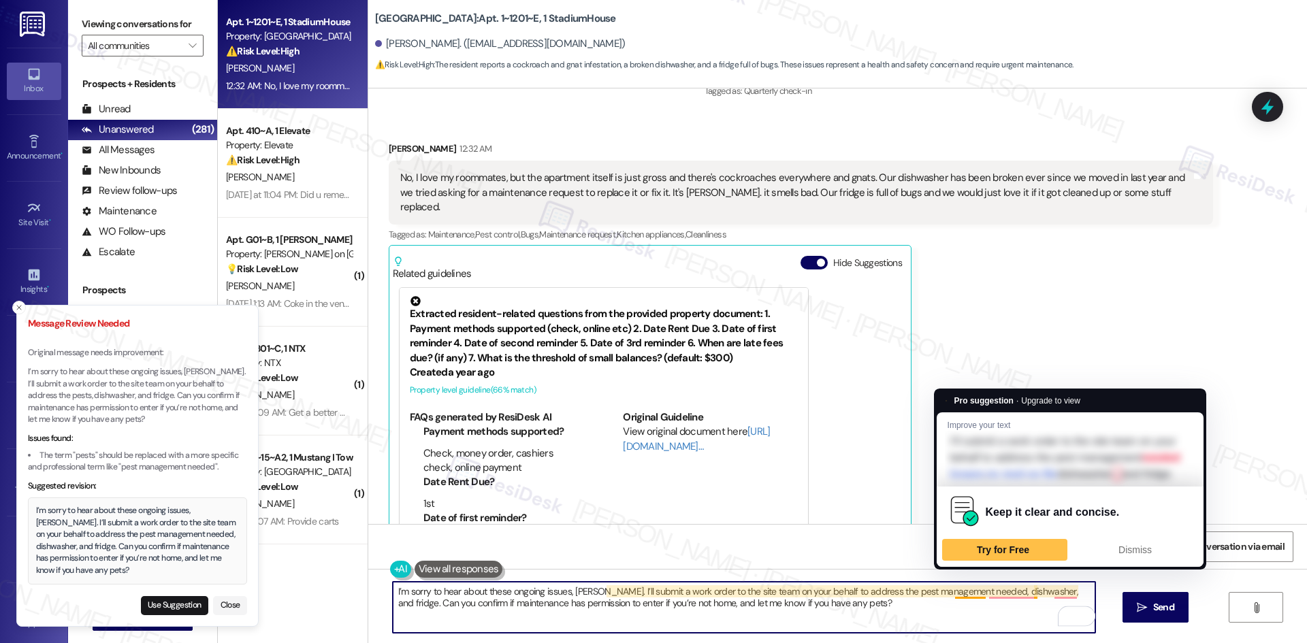
click at [961, 591] on textarea "I’m sorry to hear about these ongoing issues, Samira. I’ll submit a work order …" at bounding box center [744, 607] width 702 height 51
click at [1098, 561] on div "Dismiss" at bounding box center [1135, 550] width 113 height 22
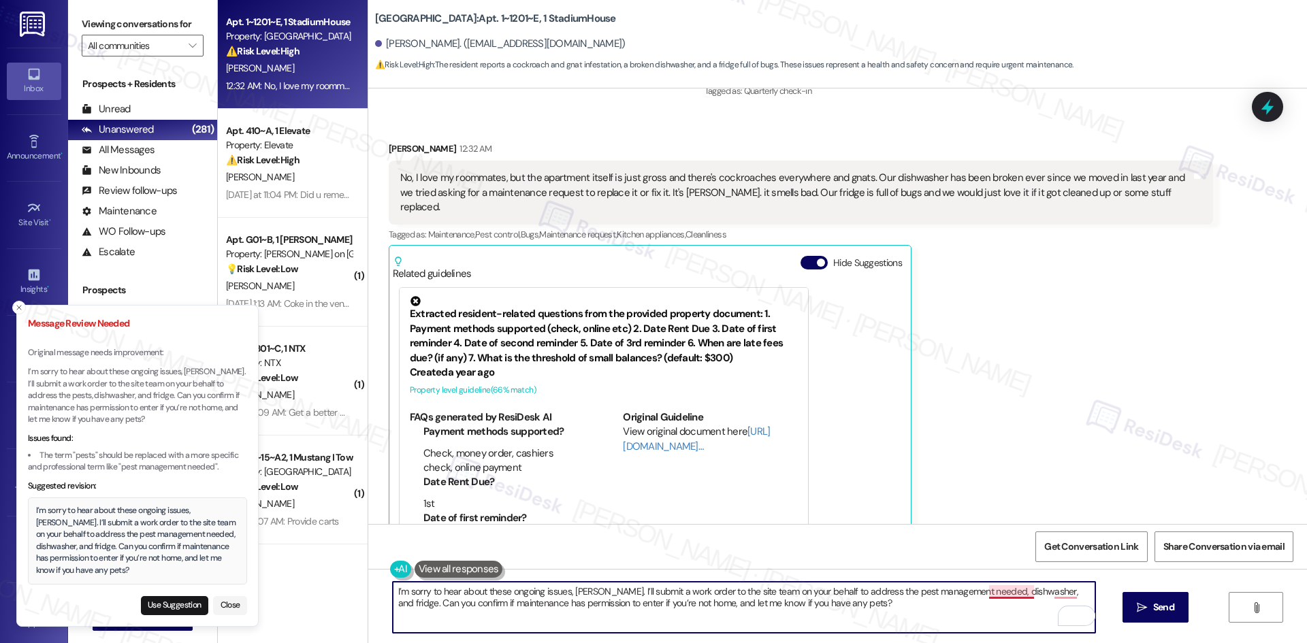
click at [991, 595] on textarea "I’m sorry to hear about these ongoing issues, Samira. I’ll submit a work order …" at bounding box center [744, 607] width 702 height 51
click at [1071, 591] on textarea "I’m sorry to hear about these ongoing issues, Samira. I’ll submit a work order …" at bounding box center [744, 607] width 702 height 51
type textarea "I’m sorry to hear about these ongoing issues, [PERSON_NAME]. I’ll submit a work…"
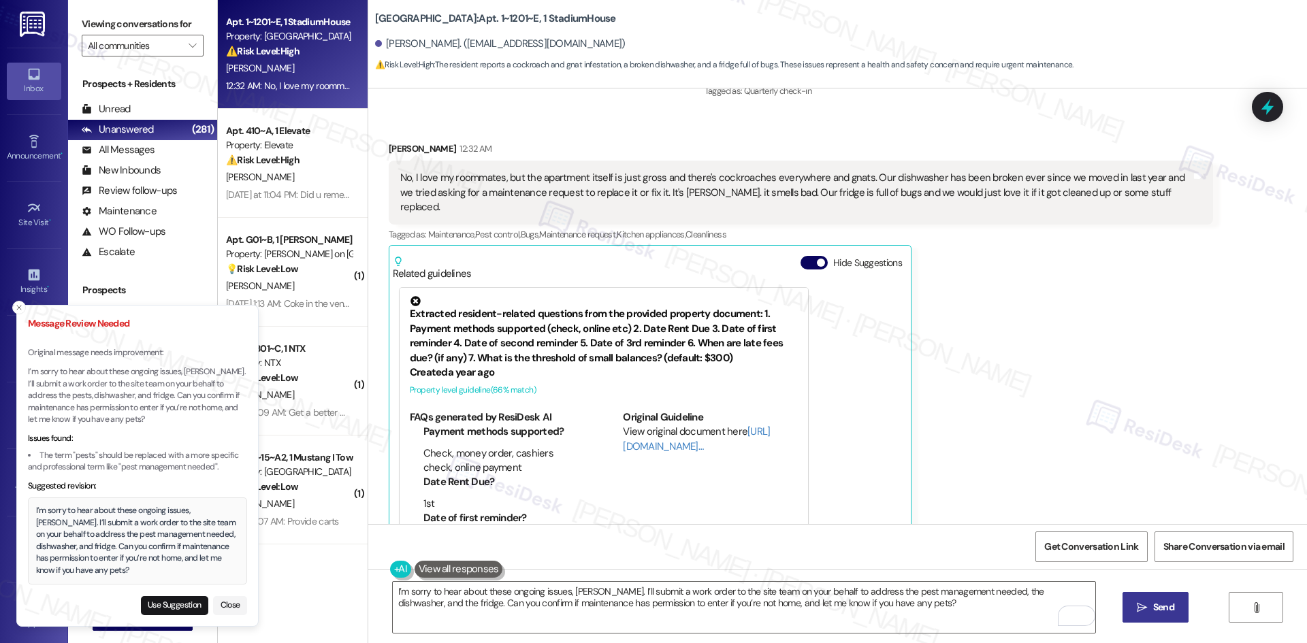
click at [1136, 608] on icon "" at bounding box center [1141, 607] width 10 height 11
click at [15, 310] on icon "Close toast" at bounding box center [19, 307] width 8 height 8
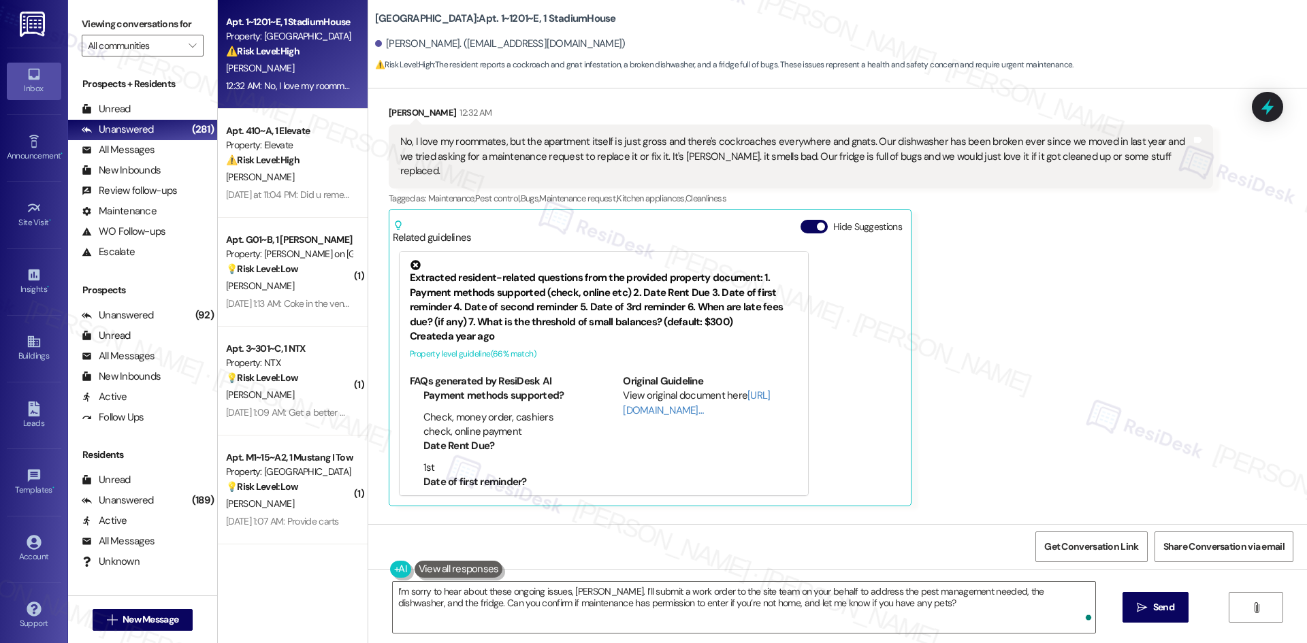
scroll to position [1170, 0]
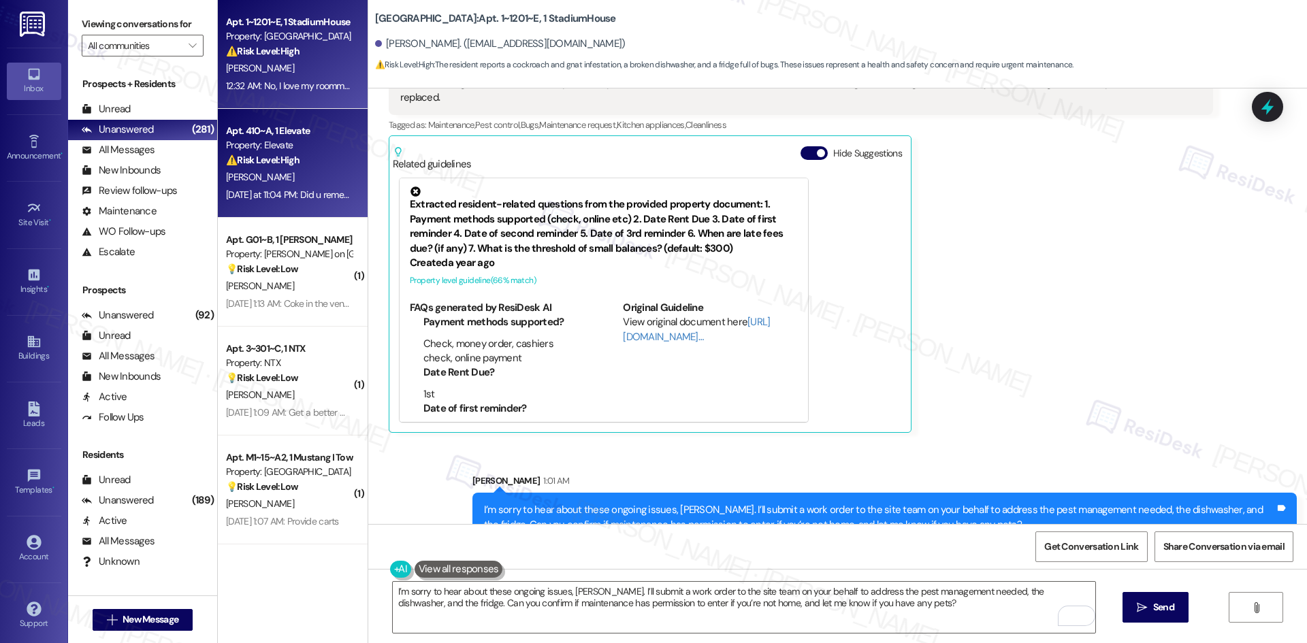
click at [226, 149] on div "Property: Elevate" at bounding box center [289, 145] width 126 height 14
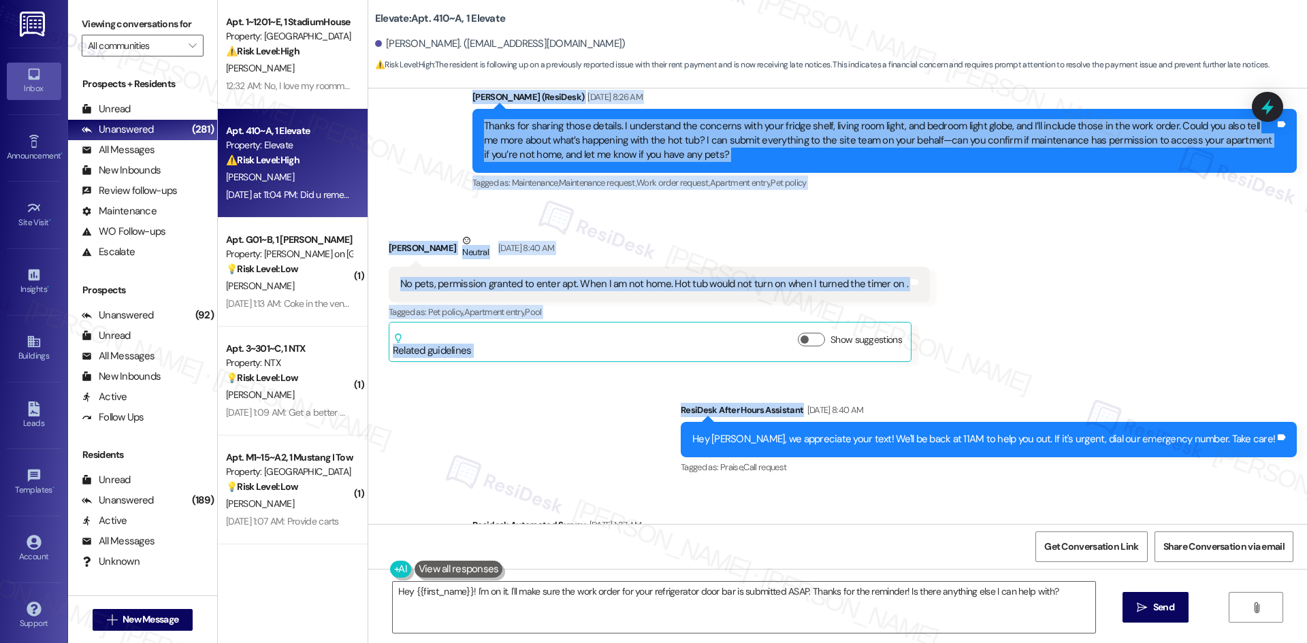
scroll to position [682, 0]
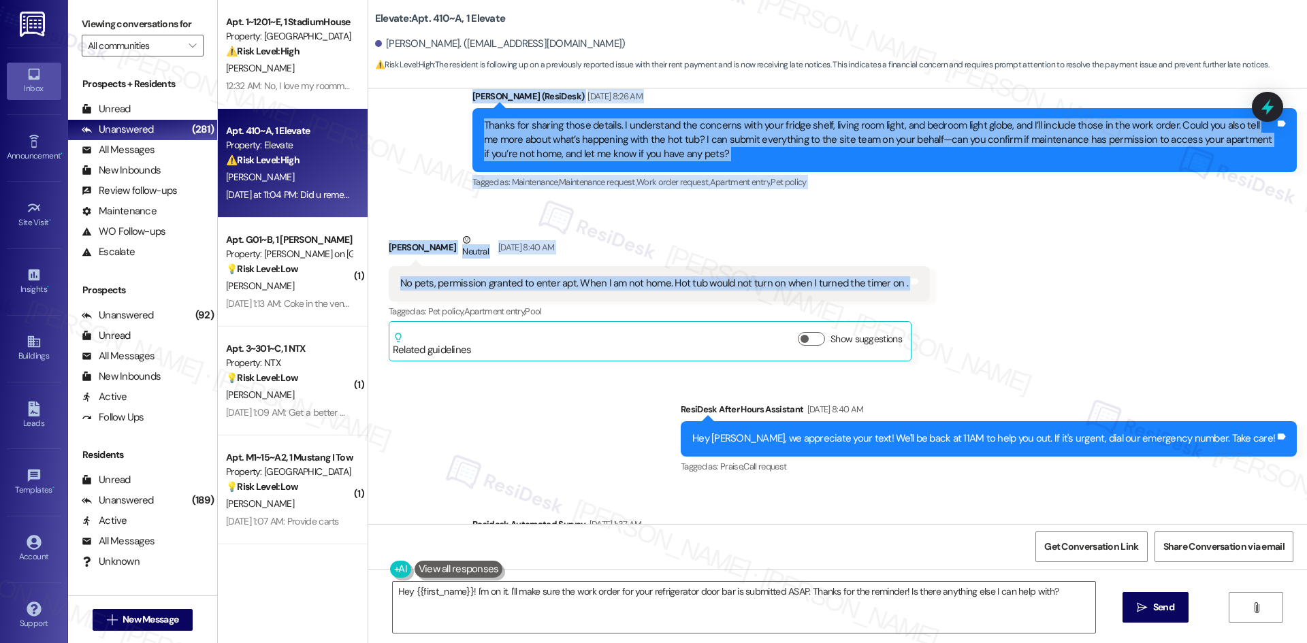
drag, startPoint x: 364, startPoint y: 252, endPoint x: 987, endPoint y: 295, distance: 624.8
click at [987, 295] on div "Lease started Jul 26, 2025 at 8:00 AM Survey, sent via SMS Residesk Automated S…" at bounding box center [837, 306] width 938 height 436
copy div "Eddie Stivers Neutral Aug 05, 2025 at 5:49 AM Emily, Thank you i will take you …"
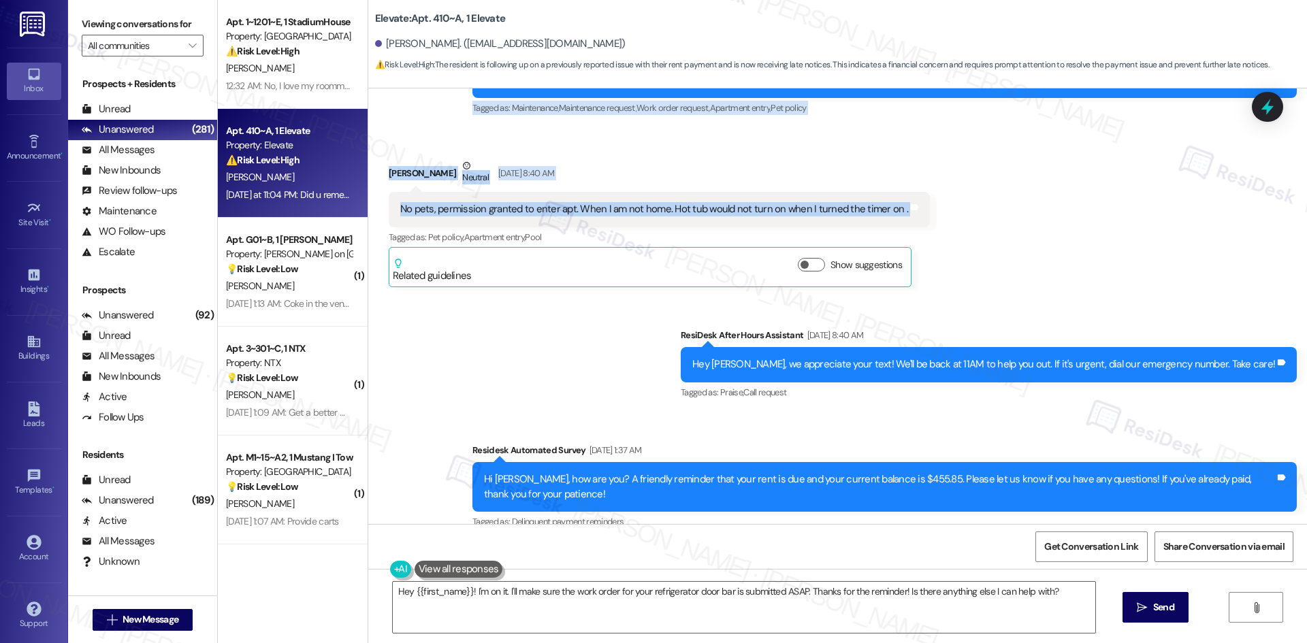
scroll to position [750, 0]
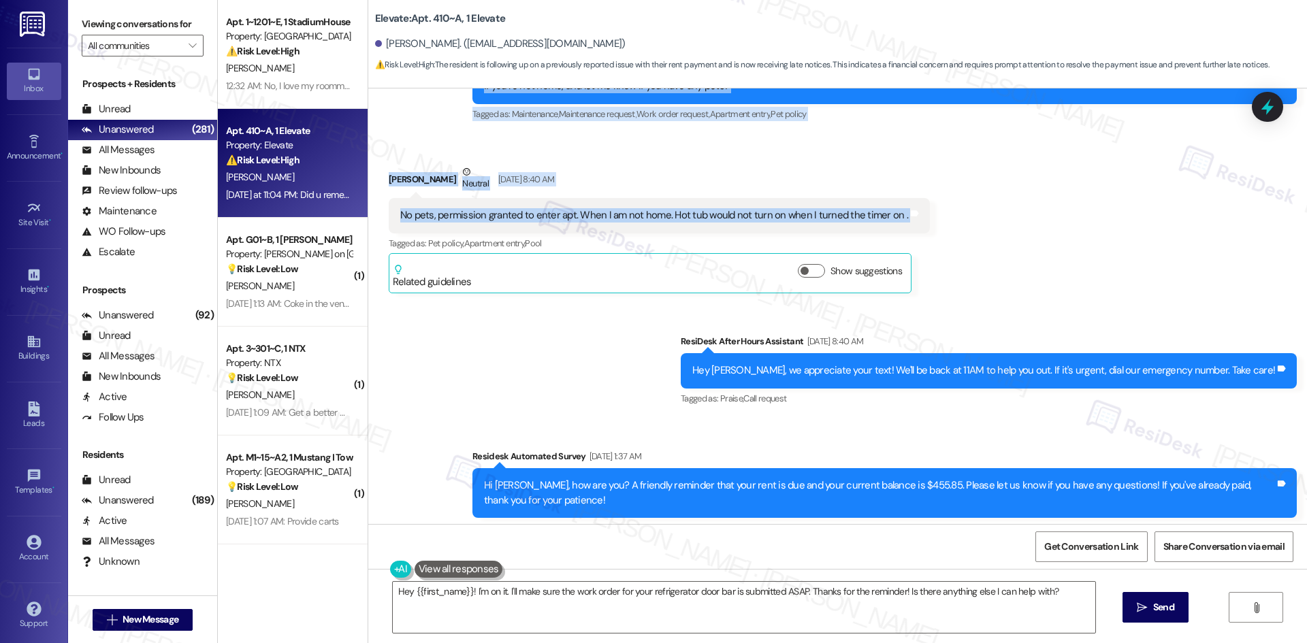
copy div "Eddie Stivers Neutral Aug 05, 2025 at 5:49 AM Emily, Thank you i will take you …"
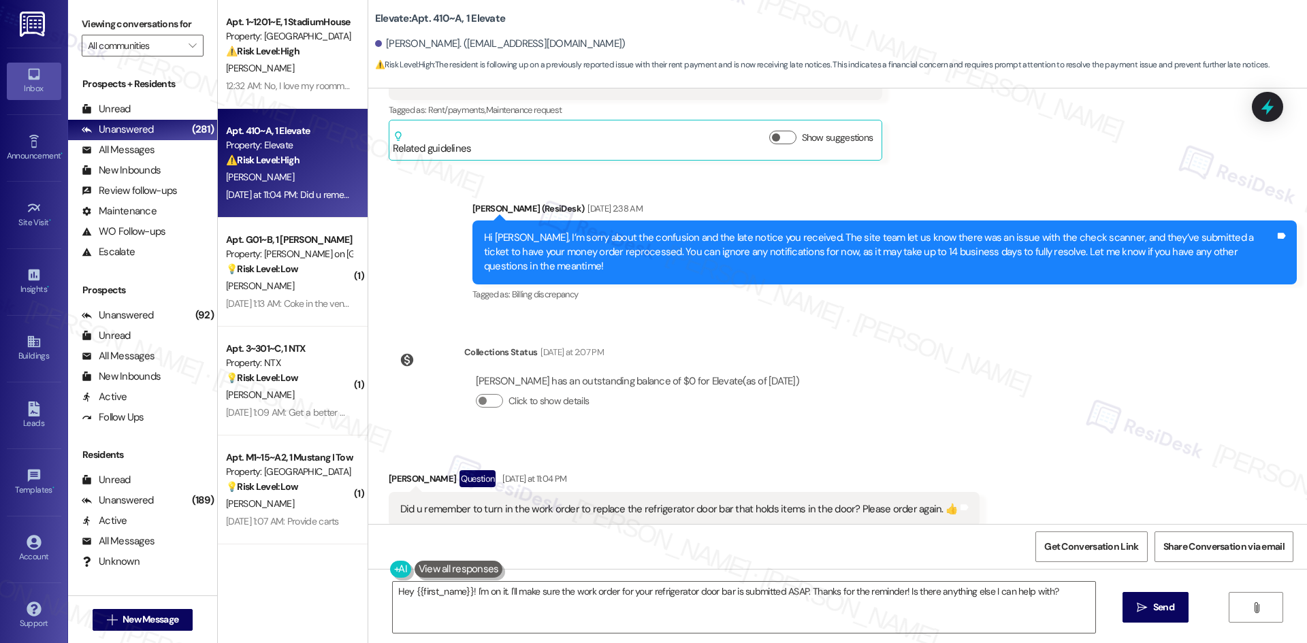
scroll to position [2111, 0]
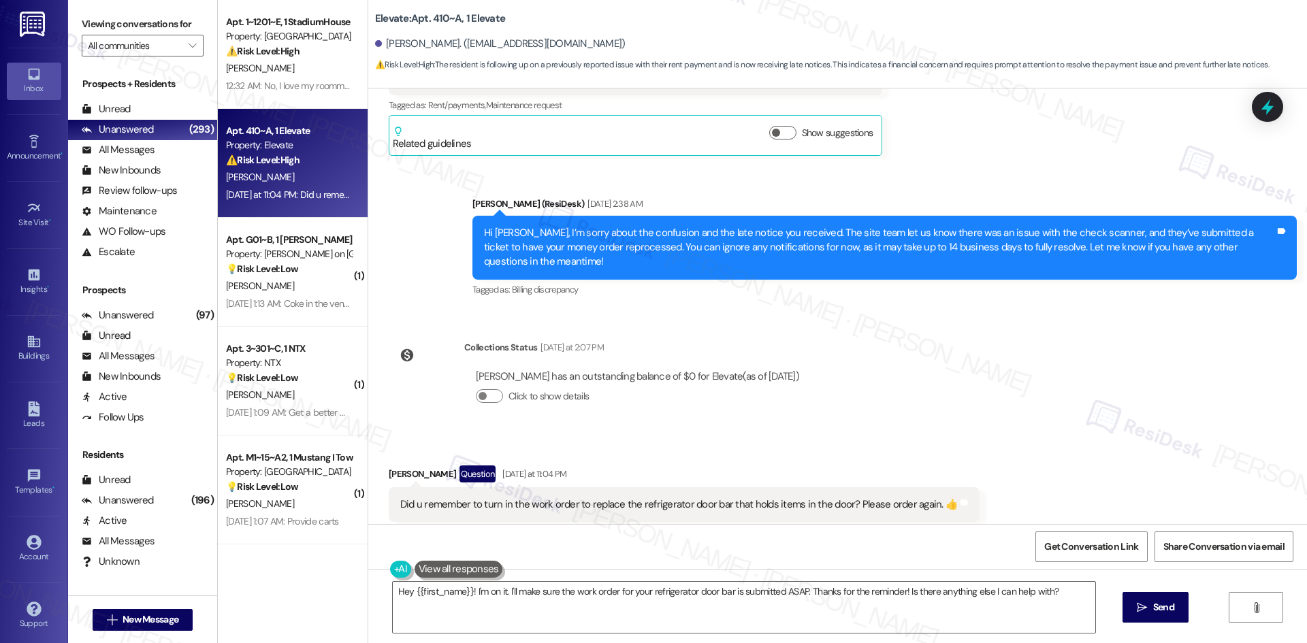
copy div "Eddie Stivers Neutral Aug 05, 2025 at 5:49 AM Emily, Thank you i will take you …"
click at [600, 398] on div "Collections Status Yesterday at 2:07 PM Eddie Stivers has an outstanding balanc…" at bounding box center [599, 382] width 442 height 105
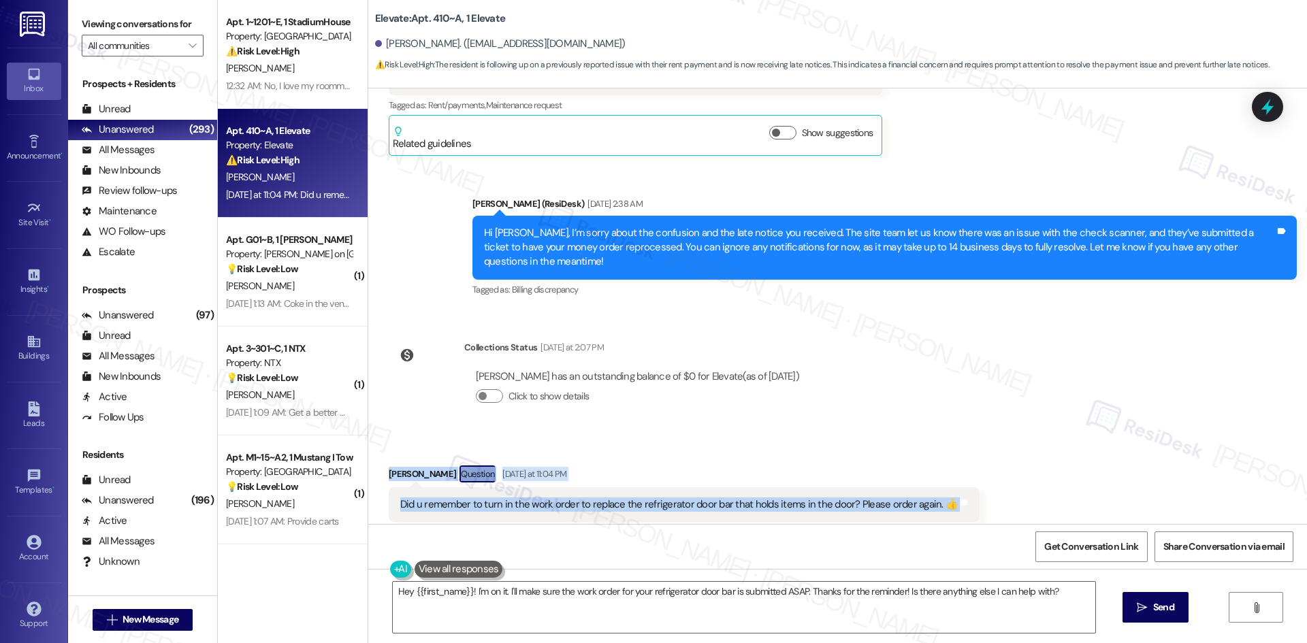
drag, startPoint x: 367, startPoint y: 437, endPoint x: 1008, endPoint y: 467, distance: 641.7
click at [1008, 467] on div "Received via SMS Eddie Stivers Question Yesterday at 11:04 PM Did u remember to…" at bounding box center [837, 494] width 938 height 118
copy div "Eddie Stivers Question Yesterday at 11:04 PM Did u remember to turn in the work…"
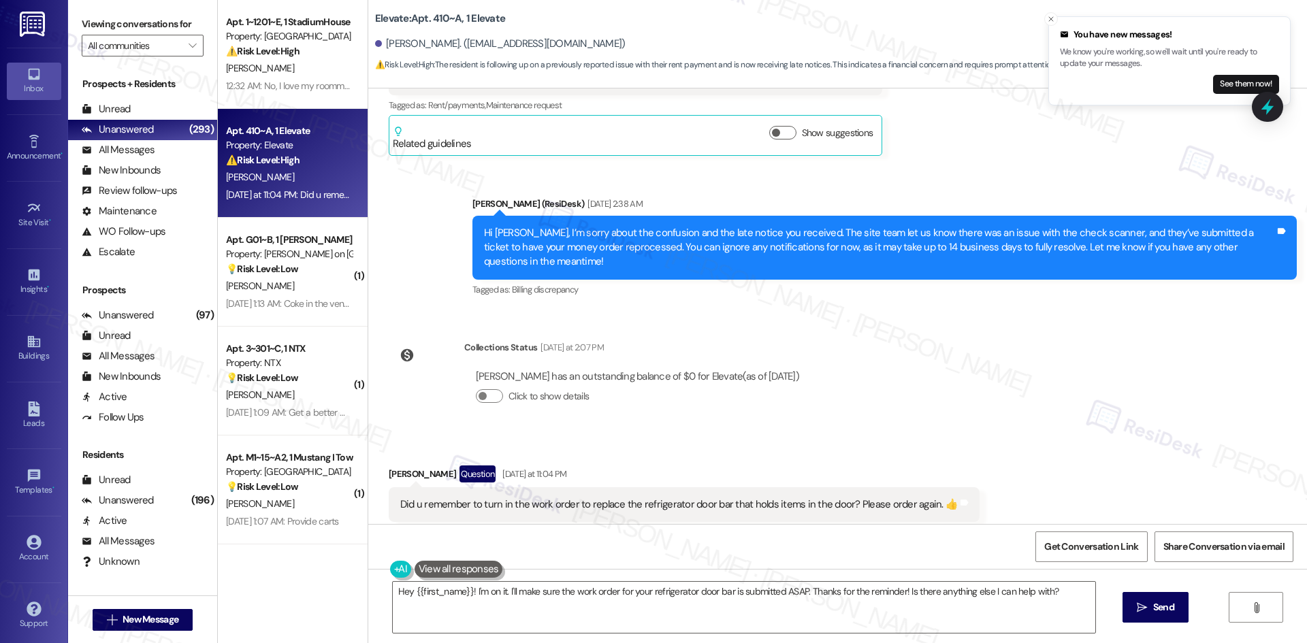
click at [1036, 387] on div "Lease started Jul 26, 2025 at 8:00 AM Survey, sent via SMS Residesk Automated S…" at bounding box center [837, 306] width 938 height 436
click at [1099, 435] on div "Received via SMS Eddie Stivers Question Yesterday at 11:04 PM Did u remember to…" at bounding box center [837, 494] width 938 height 118
click at [1050, 22] on icon "Close toast" at bounding box center [1051, 19] width 8 height 8
click at [778, 280] on div "Tagged as: Billing discrepancy Click to highlight conversations about Billing d…" at bounding box center [884, 290] width 824 height 20
click at [1051, 16] on icon "Close toast" at bounding box center [1051, 19] width 8 height 8
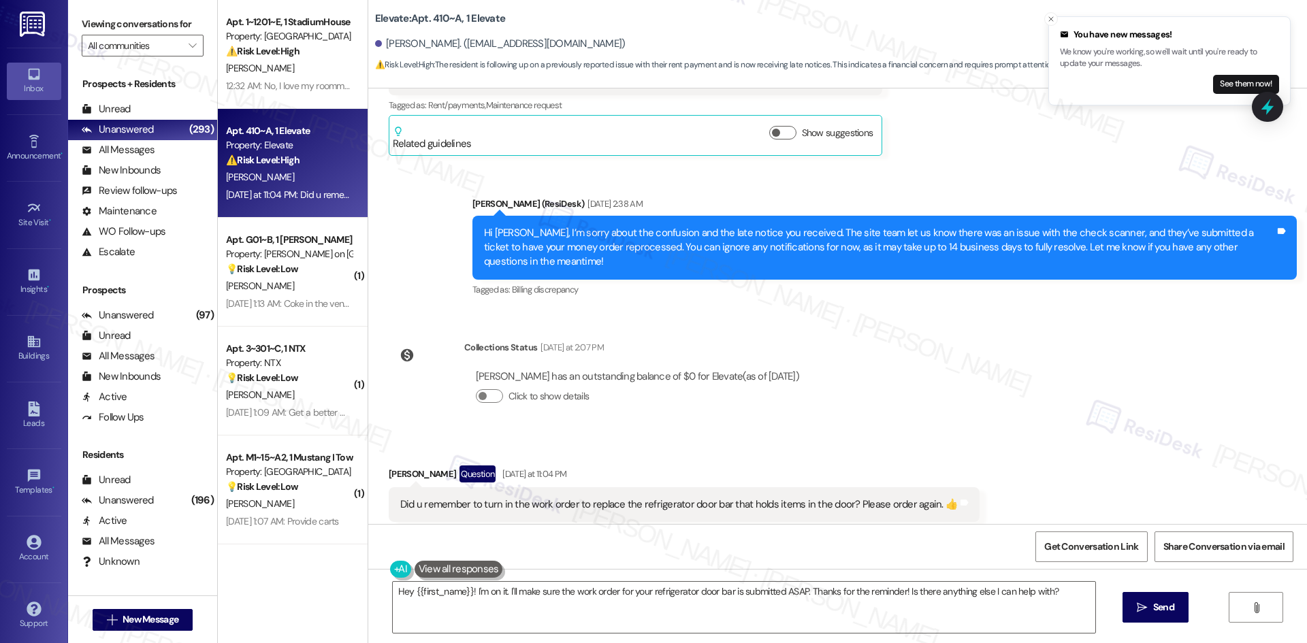
click at [1042, 23] on div "Elevate: Apt. 410~A, 1 Elevate Eddie Stivers. (elstivers07@gmail.com) ⚠️ Risk L…" at bounding box center [841, 37] width 932 height 69
click at [1049, 17] on icon "Close toast" at bounding box center [1051, 19] width 8 height 8
drag, startPoint x: 825, startPoint y: 336, endPoint x: 827, endPoint y: 344, distance: 8.6
click at [825, 336] on div "Lease started Jul 26, 2025 at 8:00 AM Survey, sent via SMS Residesk Automated S…" at bounding box center [837, 306] width 938 height 436
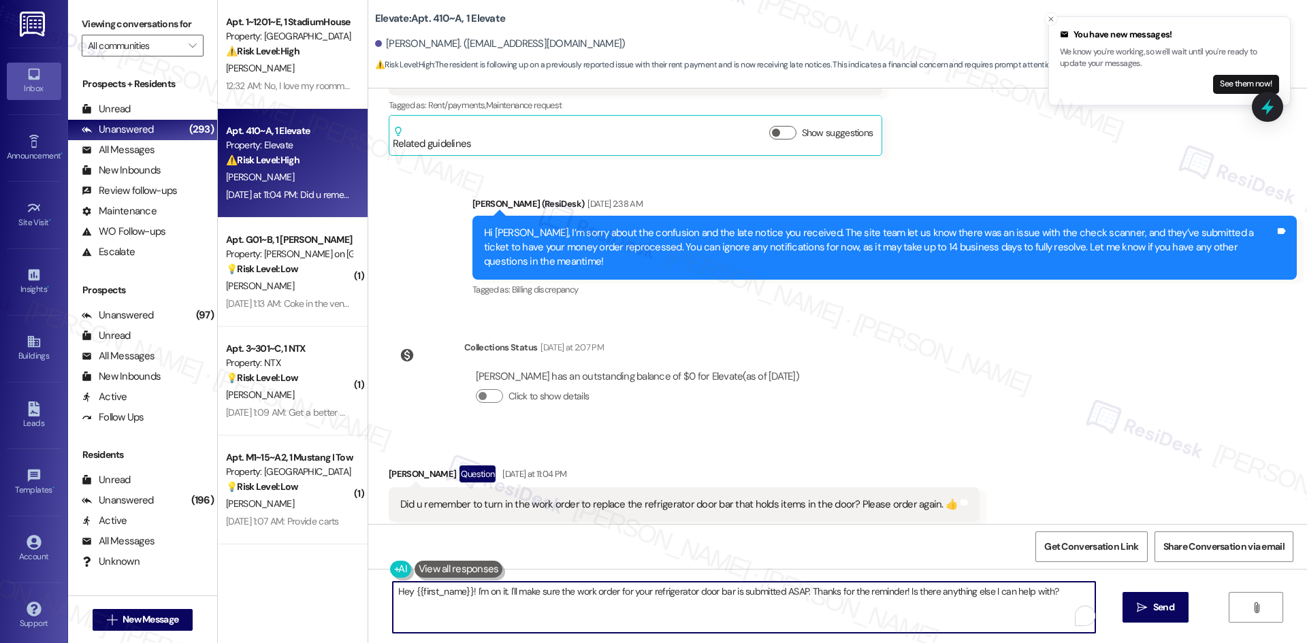
click at [761, 599] on textarea "Hey {{first_name}}! I'm on it. I'll make sure the work order for your refrigera…" at bounding box center [744, 607] width 702 height 51
paste textarea "Thanks for checking, [PERSON_NAME]. I’ll let the site team know about the refri…"
type textarea "Thanks for checking, [PERSON_NAME]. I’ll let the site team know about the refri…"
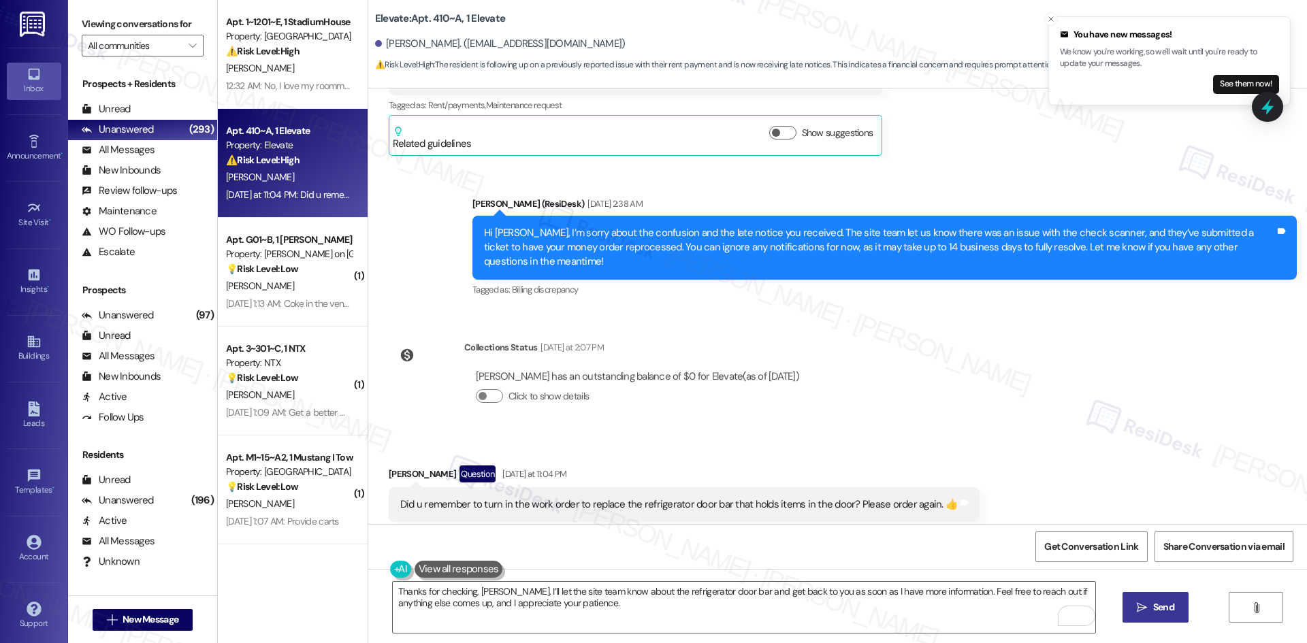
click at [1144, 617] on button " Send" at bounding box center [1155, 607] width 66 height 31
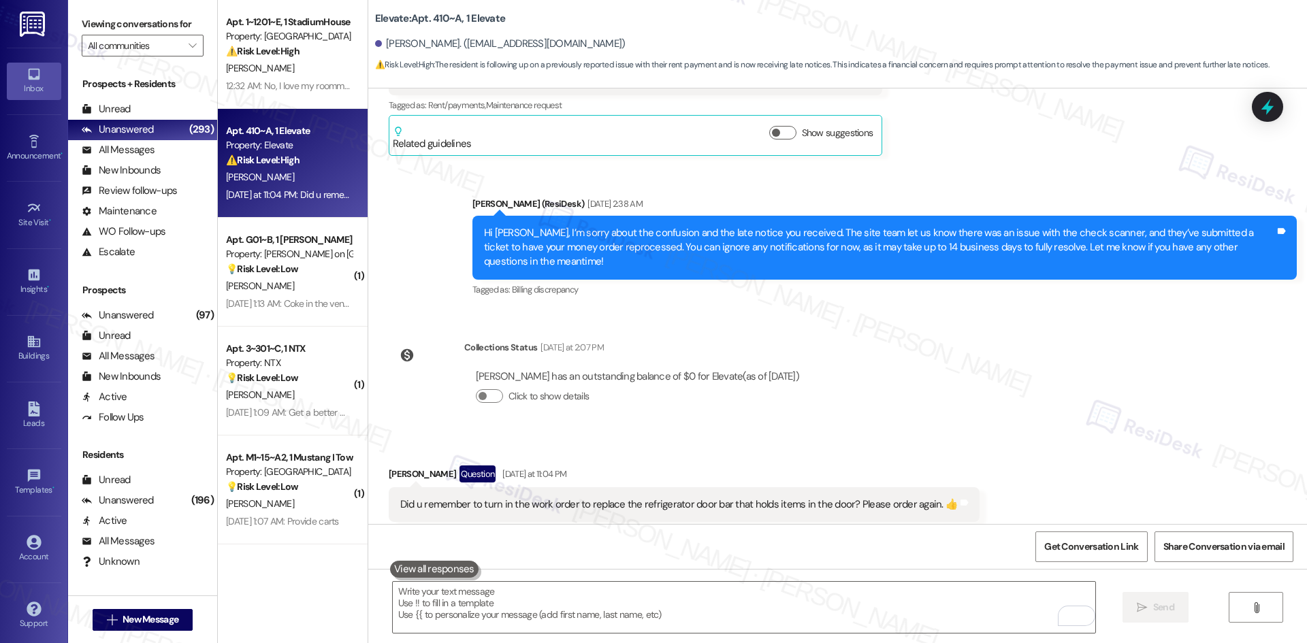
scroll to position [2110, 0]
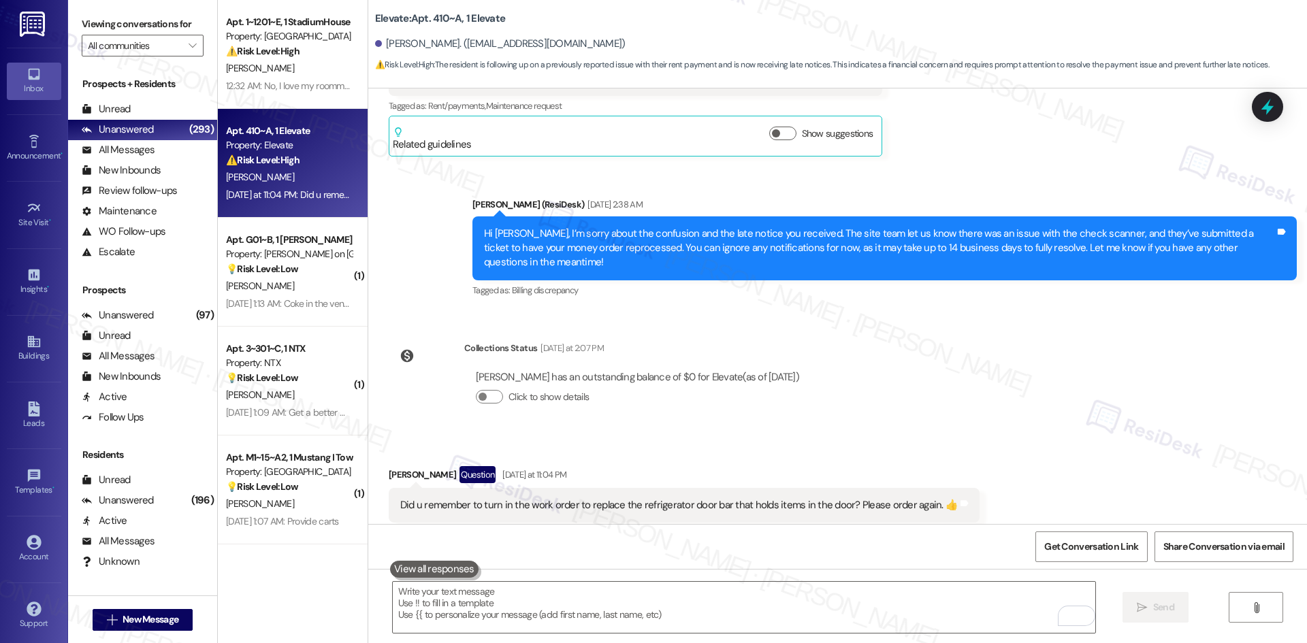
click at [939, 324] on div "Lease started Jul 26, 2025 at 8:00 AM Survey, sent via SMS Residesk Automated S…" at bounding box center [837, 306] width 938 height 436
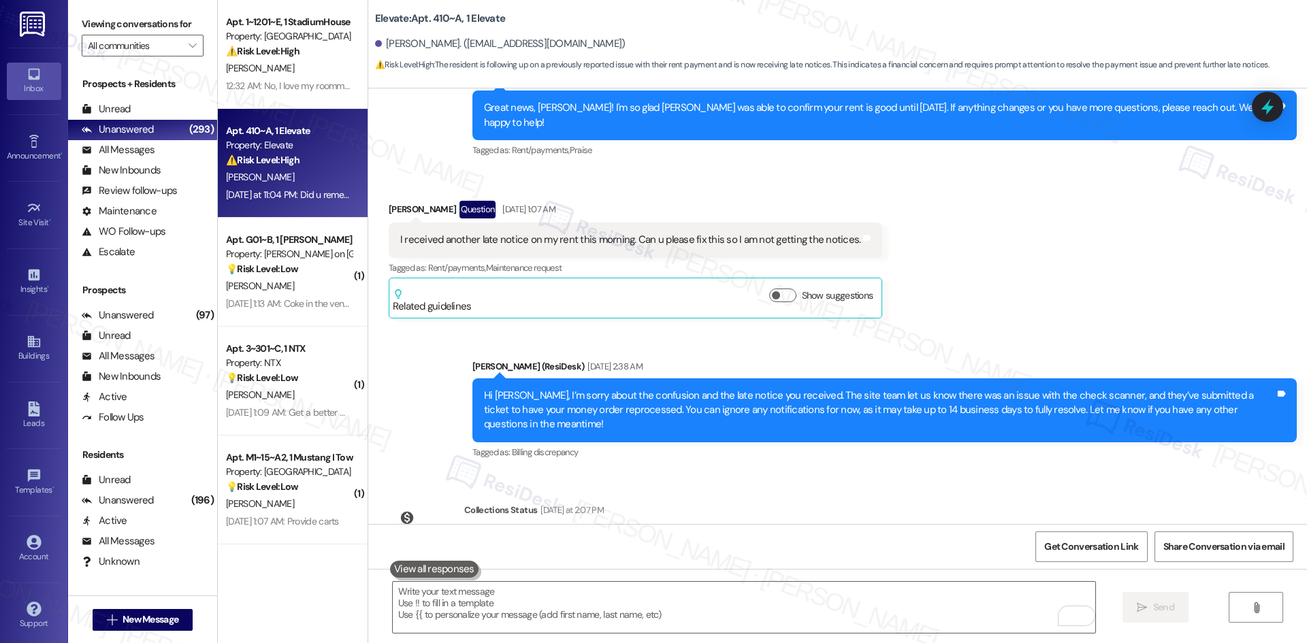
scroll to position [2220, 0]
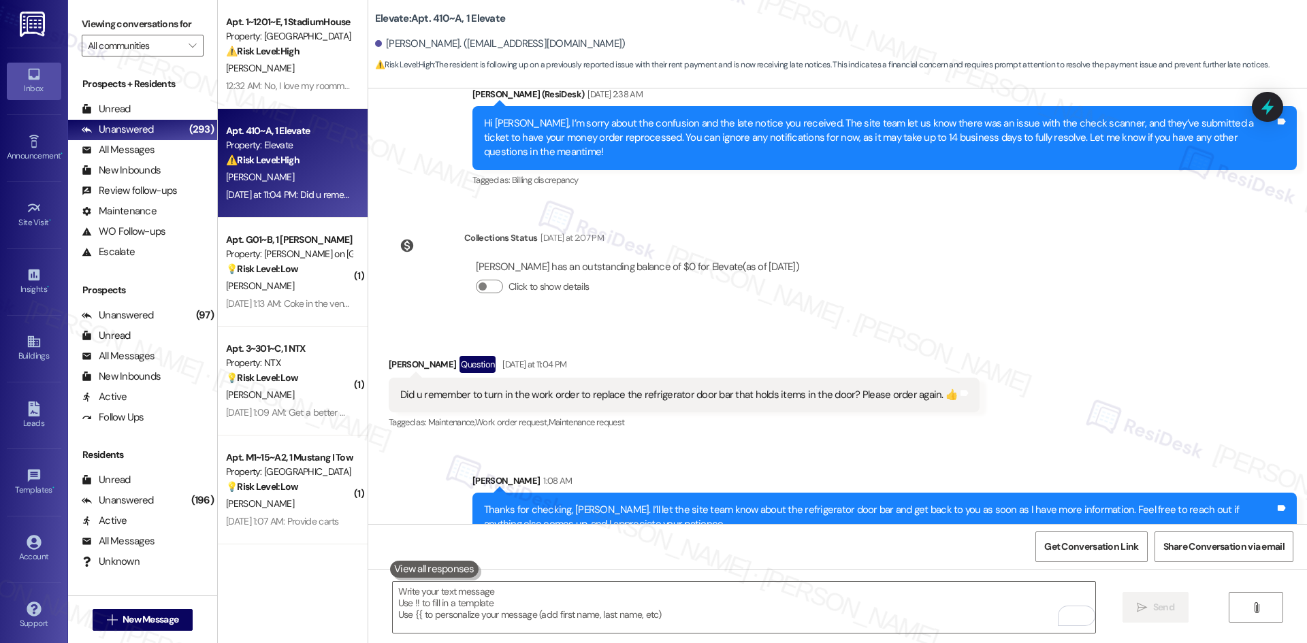
click at [1121, 346] on div "Received via SMS Eddie Stivers Question Yesterday at 11:04 PM Did u remember to…" at bounding box center [837, 384] width 938 height 118
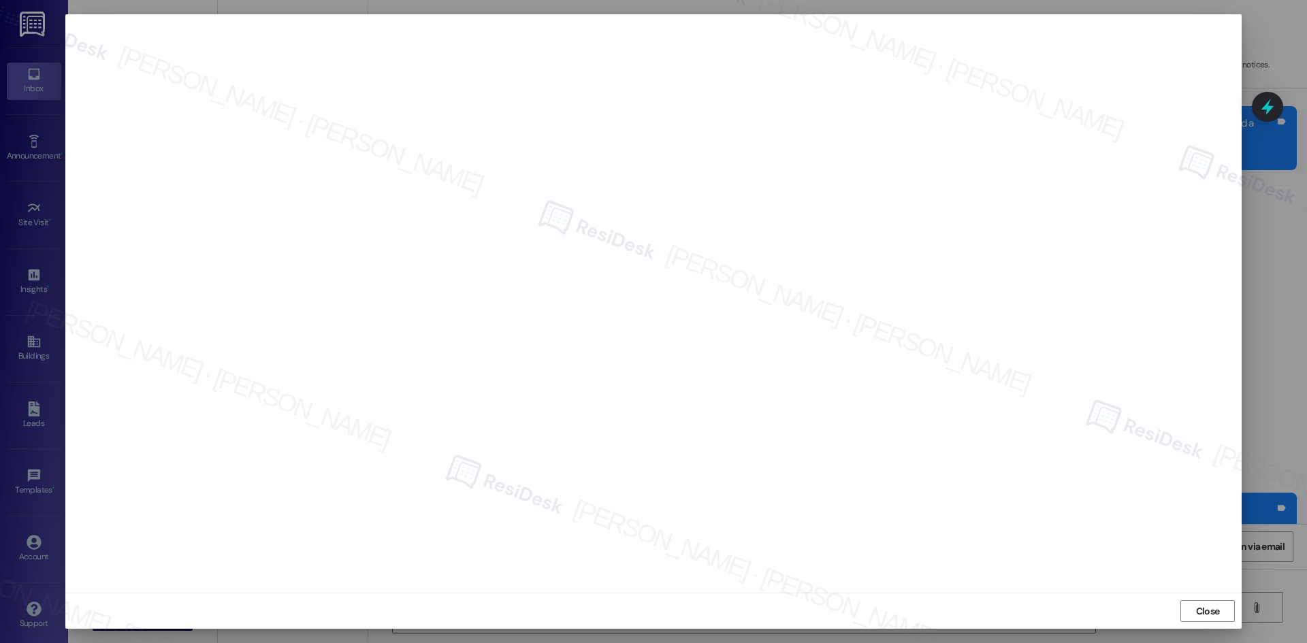
click at [1193, 606] on span "Close" at bounding box center [1207, 611] width 29 height 14
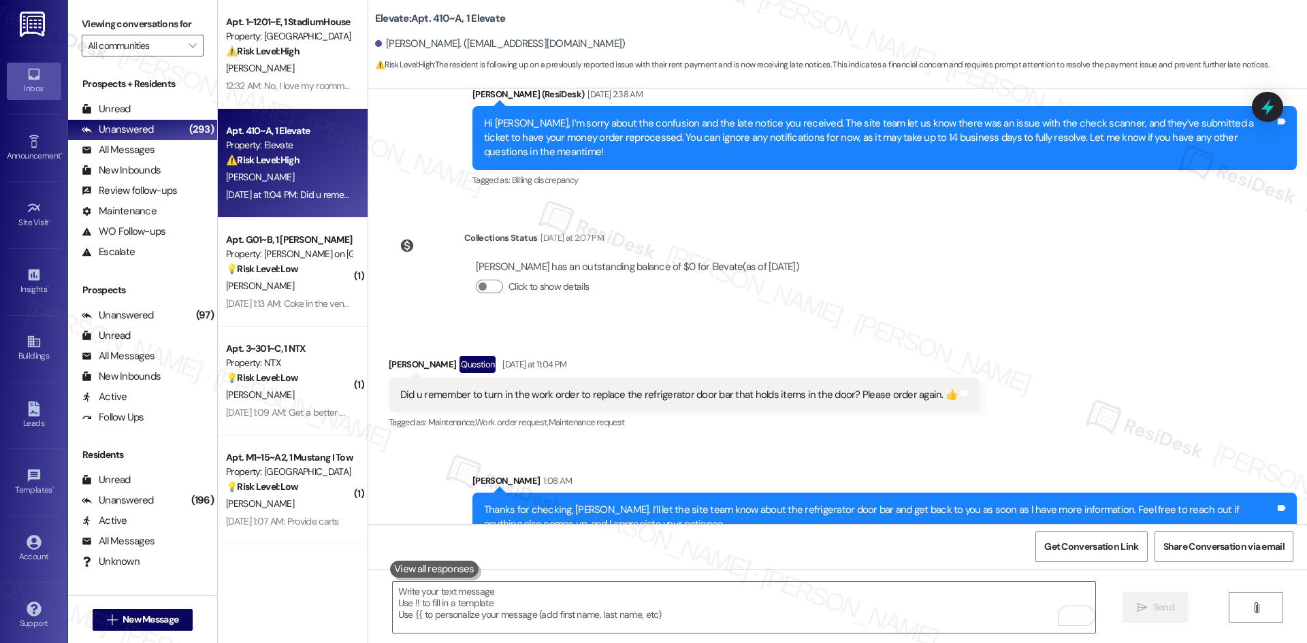
click at [893, 260] on div "Lease started Jul 26, 2025 at 8:00 AM Survey, sent via SMS Residesk Automated S…" at bounding box center [837, 306] width 938 height 436
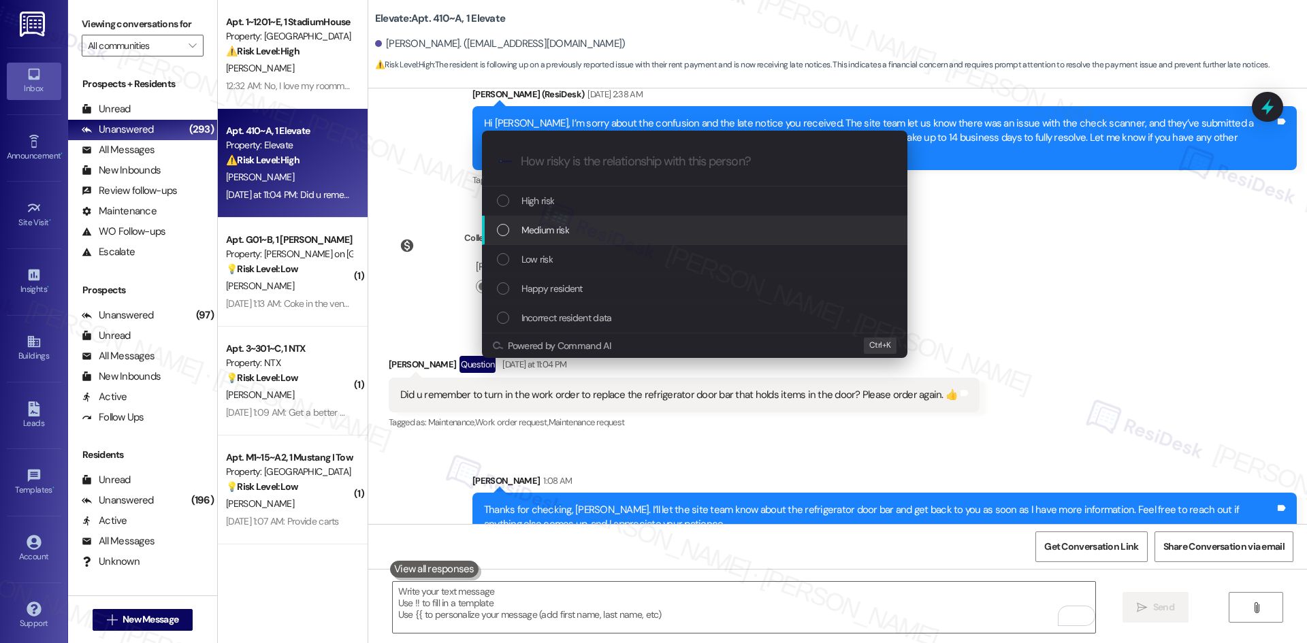
click at [583, 226] on div "Medium risk" at bounding box center [696, 230] width 398 height 15
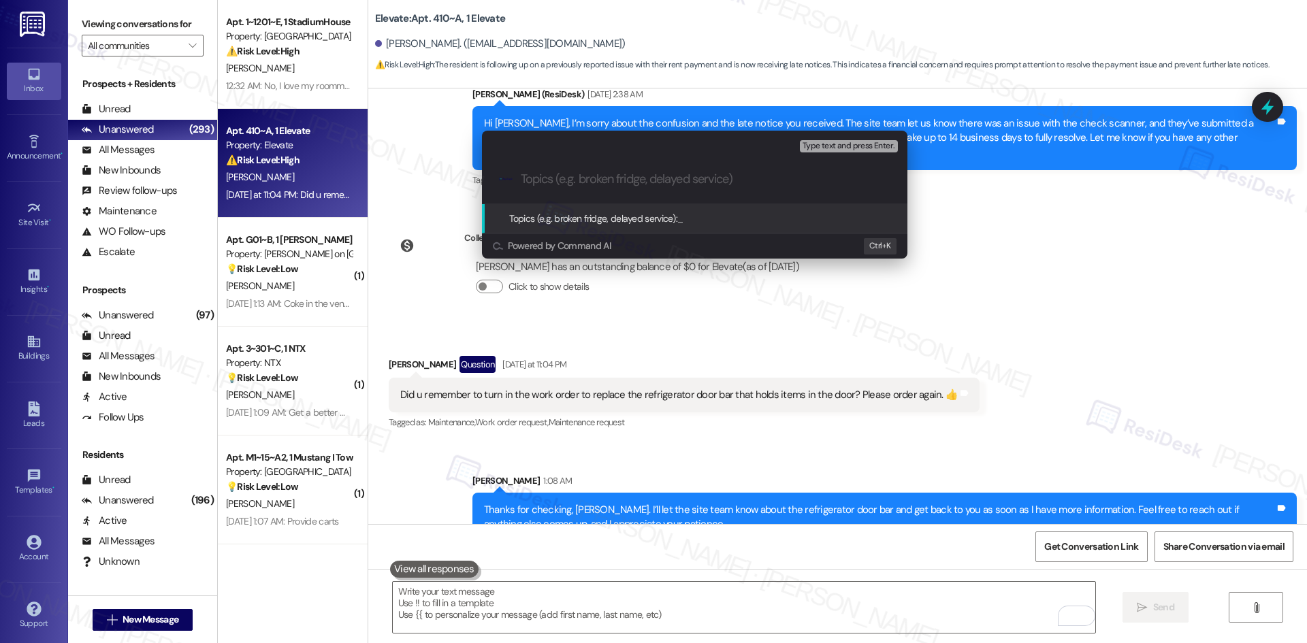
click at [627, 182] on input "Topics (e.g. broken fridge, delayed service)" at bounding box center [705, 179] width 369 height 14
paste input "Multiple Maintenance Requests – Refrigerator Door Bar, Lighting Issues, and Hot…"
type input "Multiple Maintenance Requests – Refrigerator Door Bar, Lighting Issues, and Hot…"
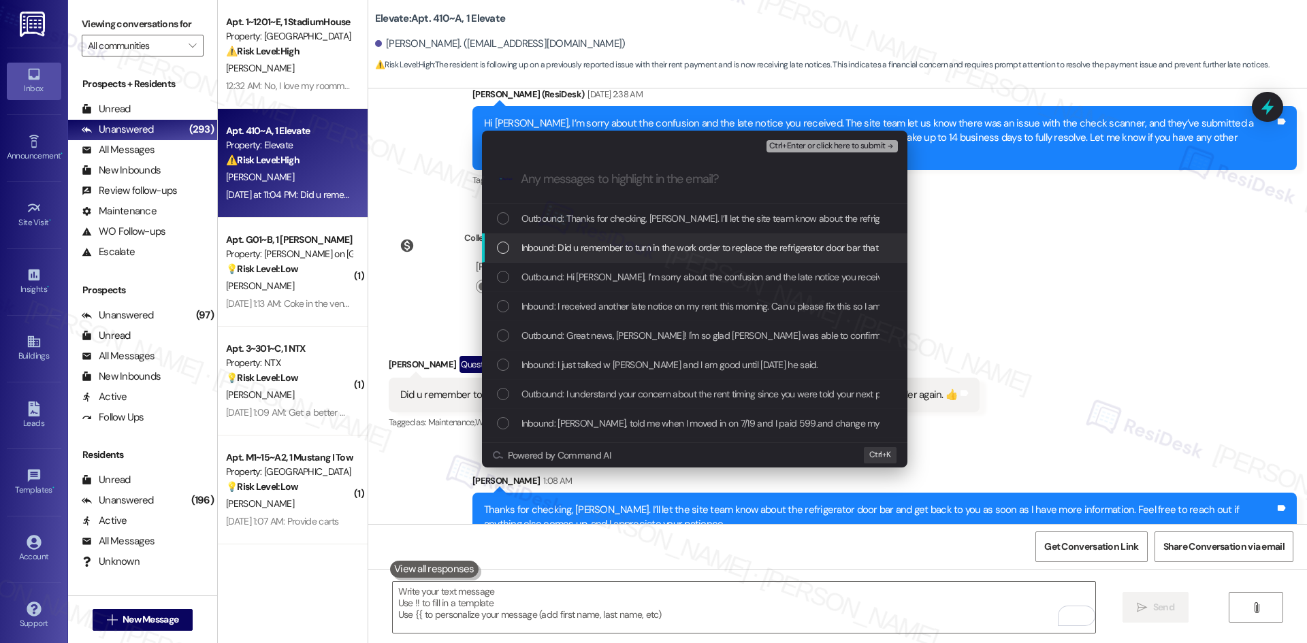
click at [657, 250] on span "Inbound: Did u remember to turn in the work order to replace the refrigerator d…" at bounding box center [792, 247] width 543 height 15
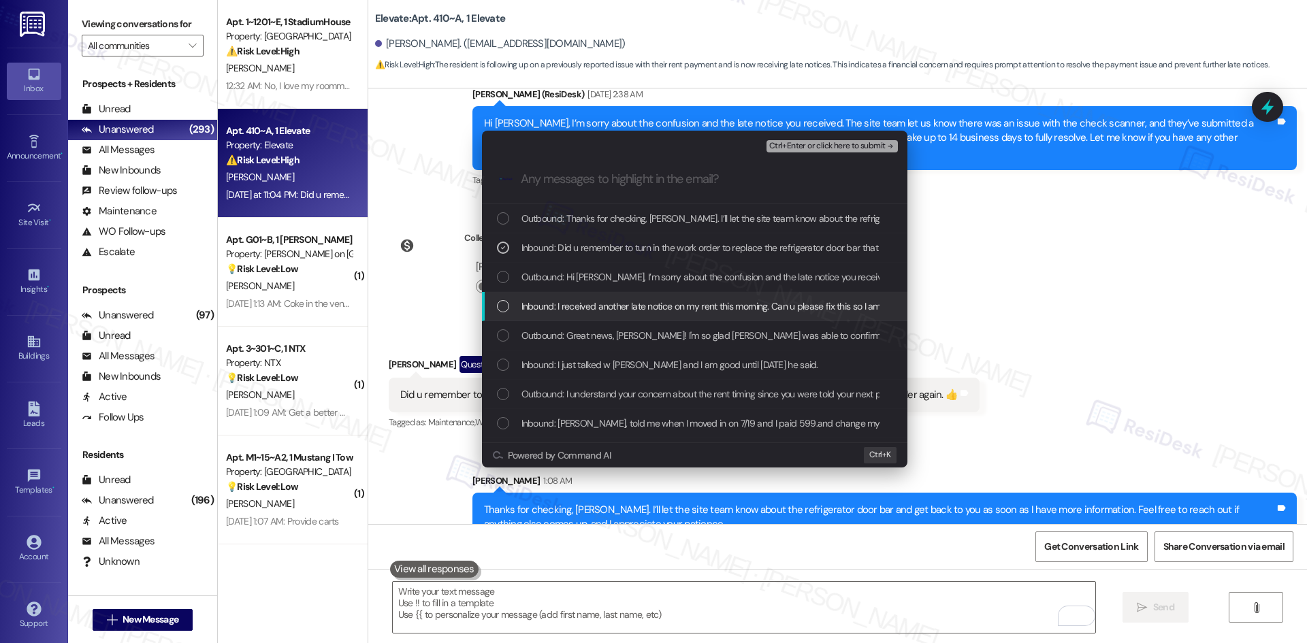
click at [735, 304] on span "Inbound: I received another late notice on my rent this morning. Can u please f…" at bounding box center [747, 306] width 452 height 15
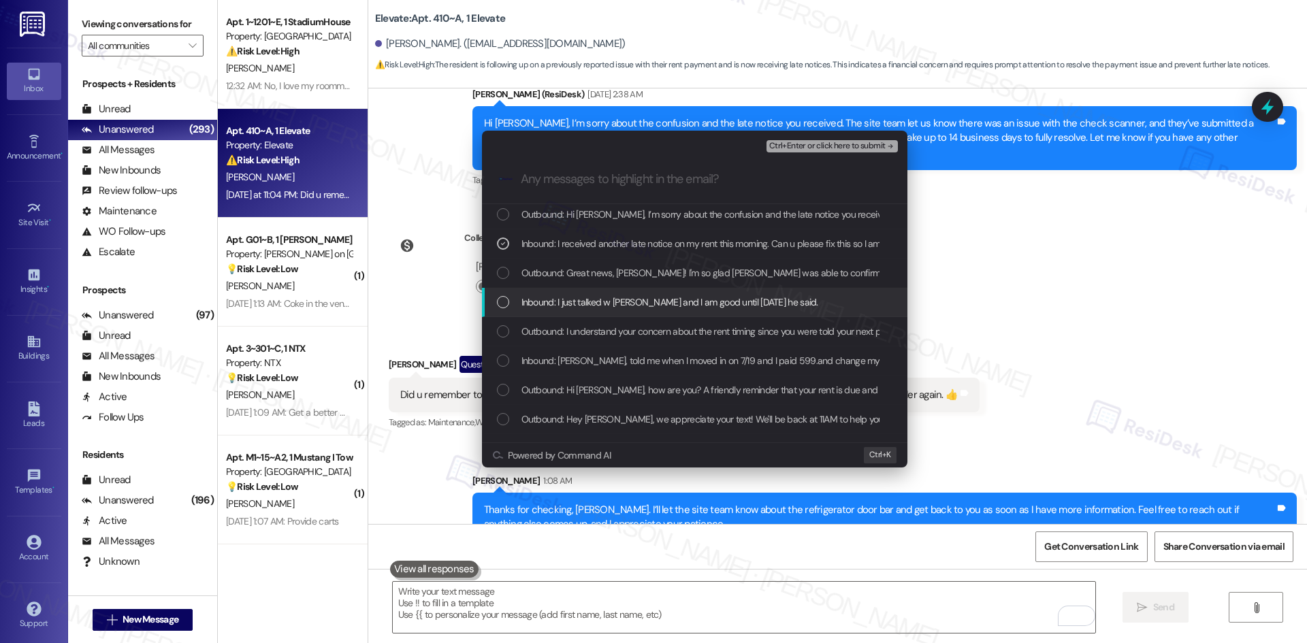
scroll to position [68, 0]
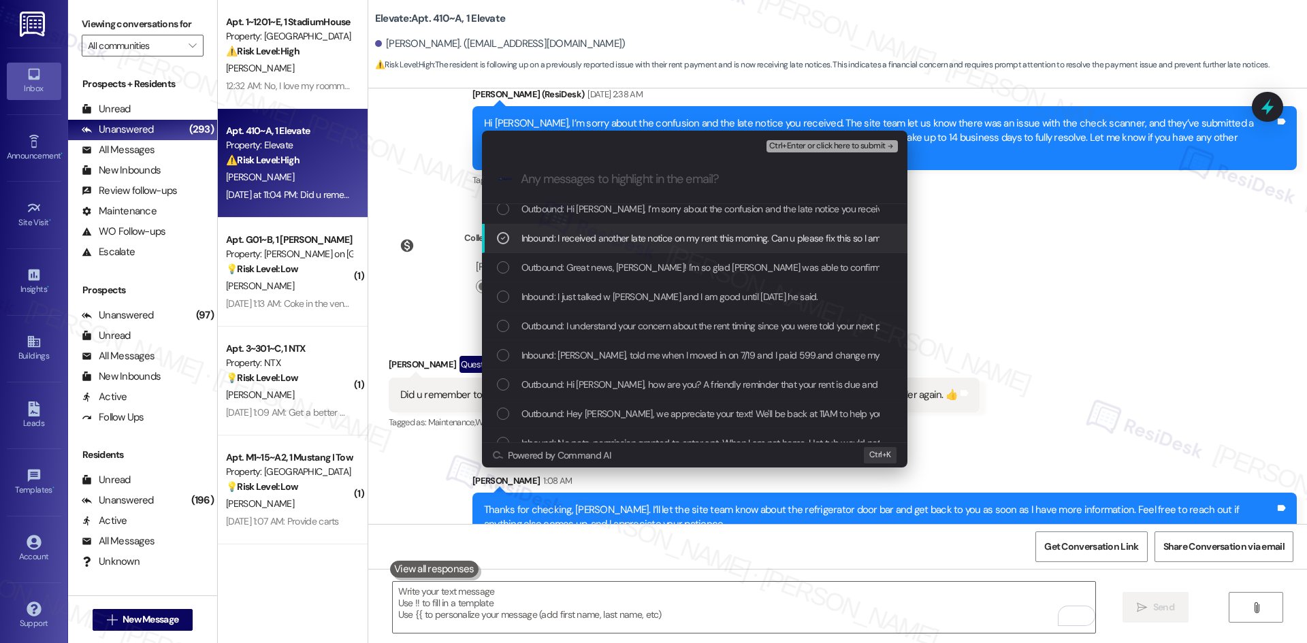
click at [768, 240] on span "Inbound: I received another late notice on my rent this morning. Can u please f…" at bounding box center [747, 238] width 452 height 15
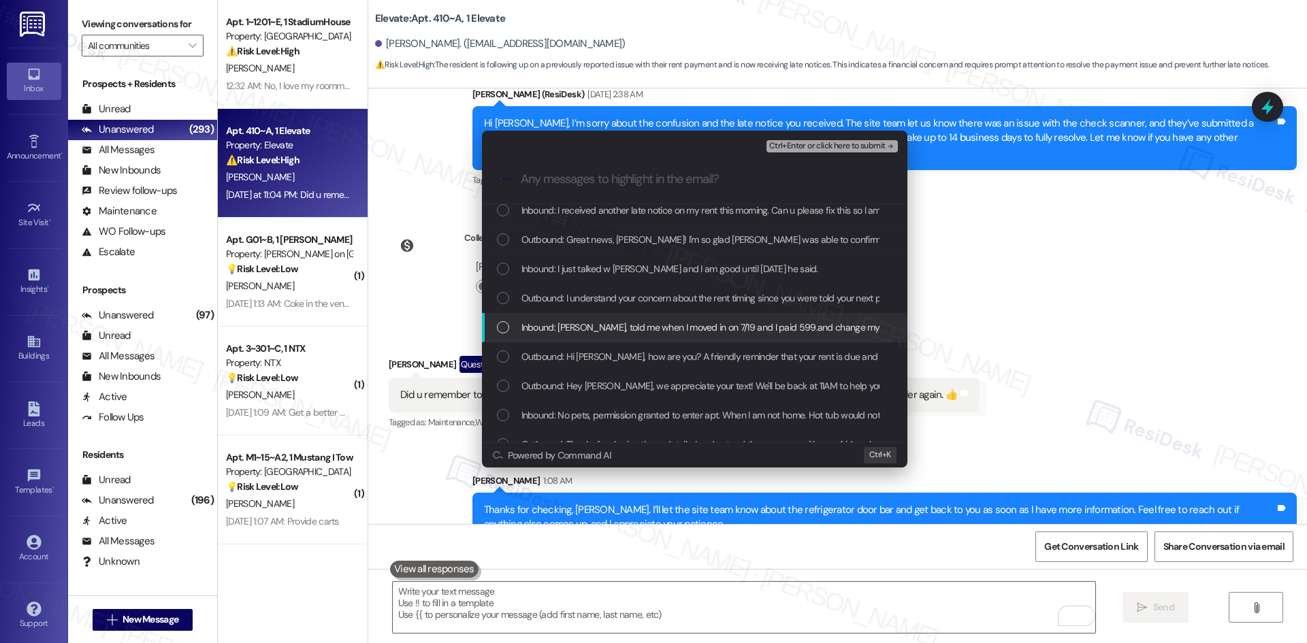
scroll to position [204, 0]
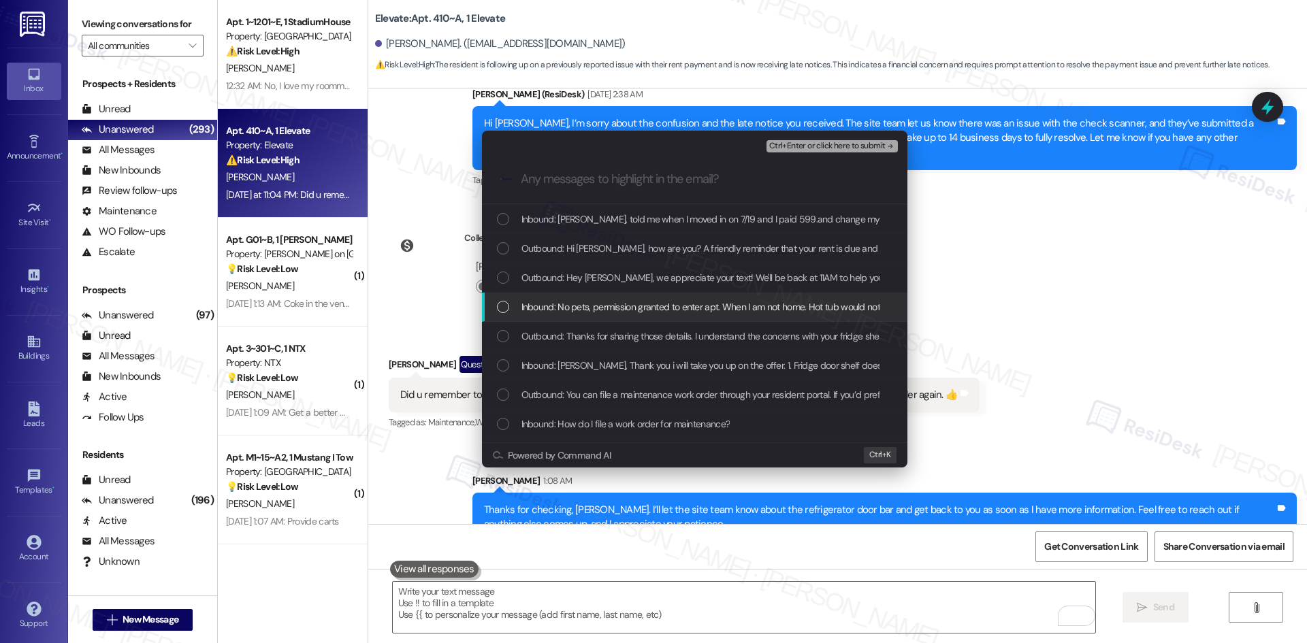
click at [785, 308] on span "Inbound: No pets, permission granted to enter apt. When I am not home. Hot tub …" at bounding box center [770, 306] width 499 height 15
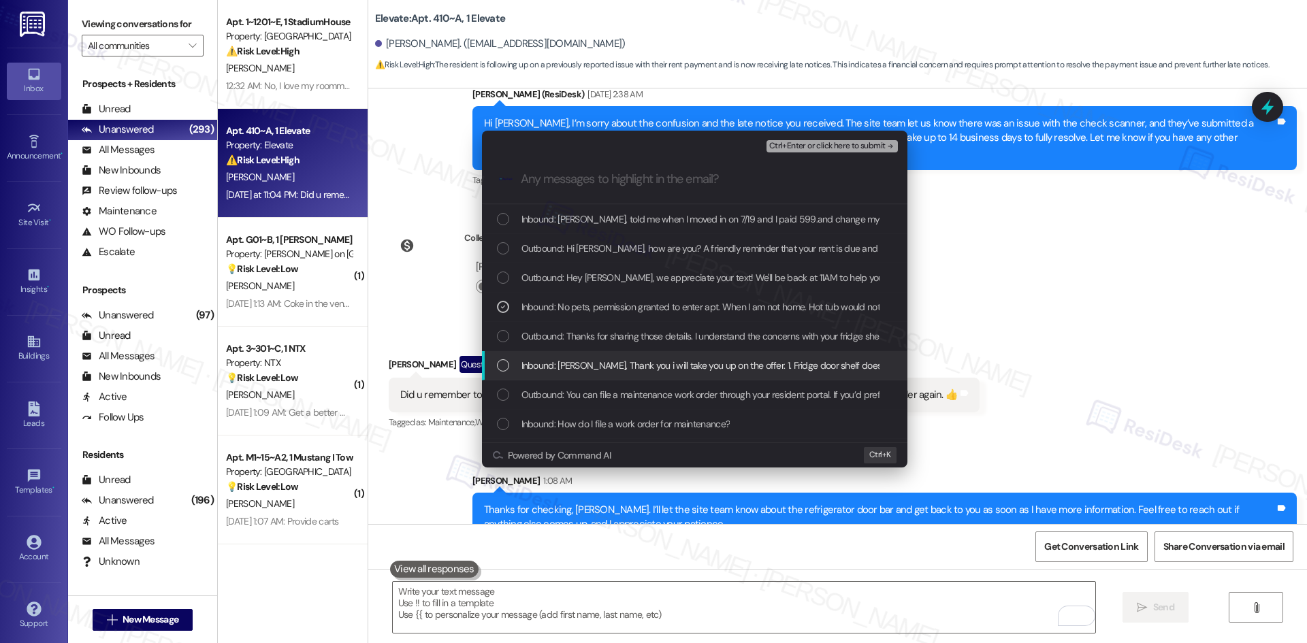
click at [785, 367] on span "Inbound: Emily, Thank you i will take you up on the offer. 1. Fridge door shelf…" at bounding box center [1104, 365] width 1166 height 15
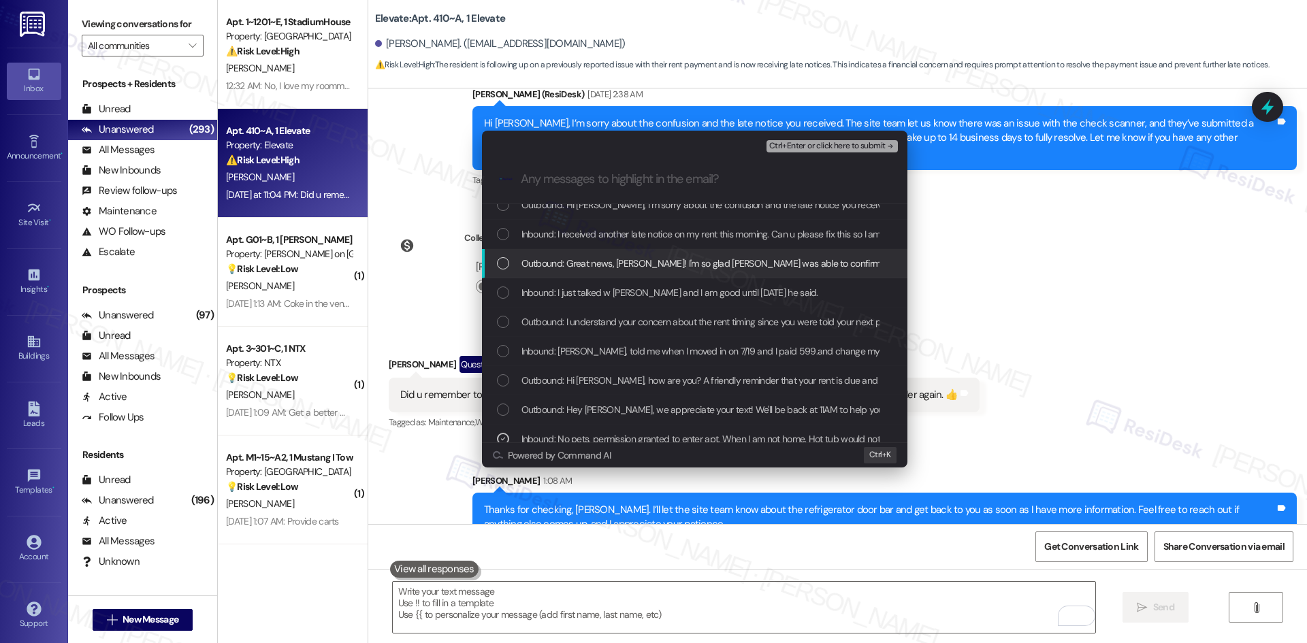
scroll to position [68, 0]
click at [885, 142] on icon "remove-block-ctrl+enter-or click here to submit" at bounding box center [890, 147] width 10 height 10
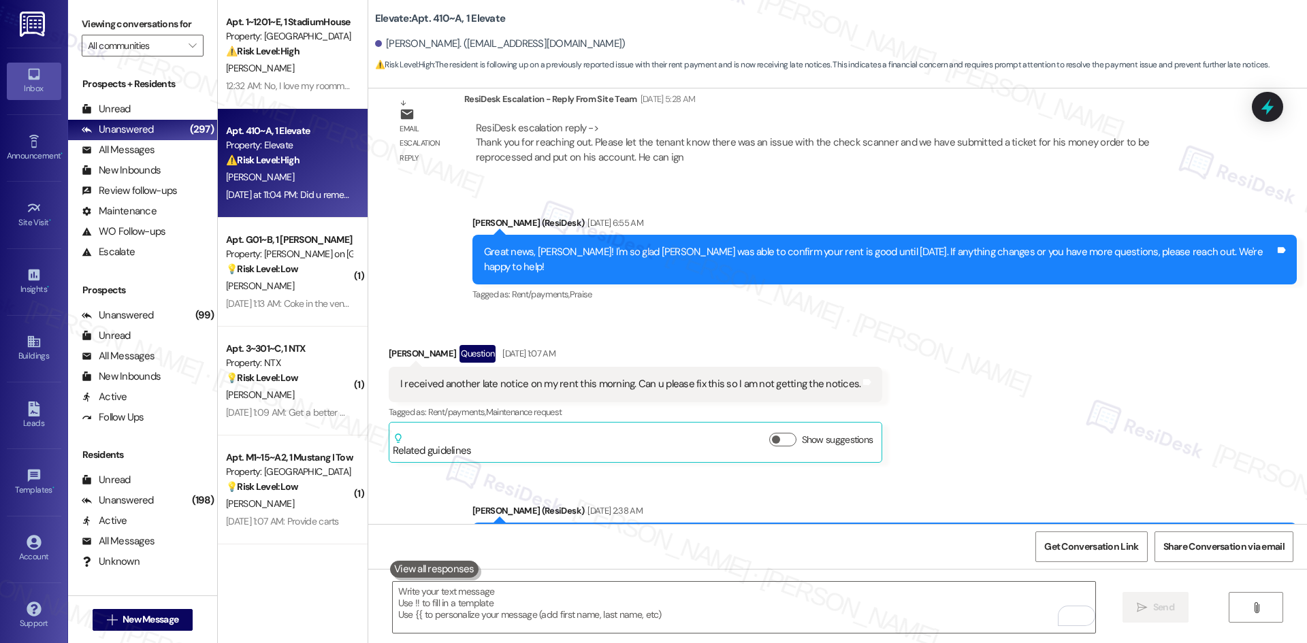
scroll to position [1764, 0]
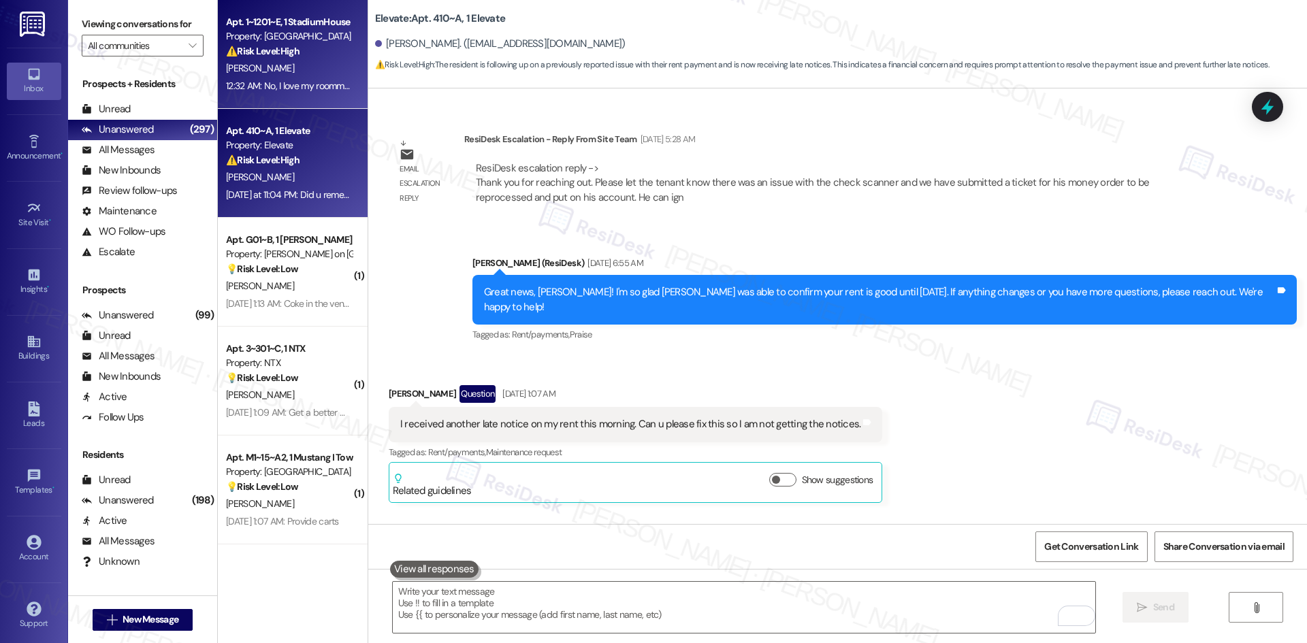
click at [269, 33] on div "Property: [GEOGRAPHIC_DATA]" at bounding box center [289, 36] width 126 height 14
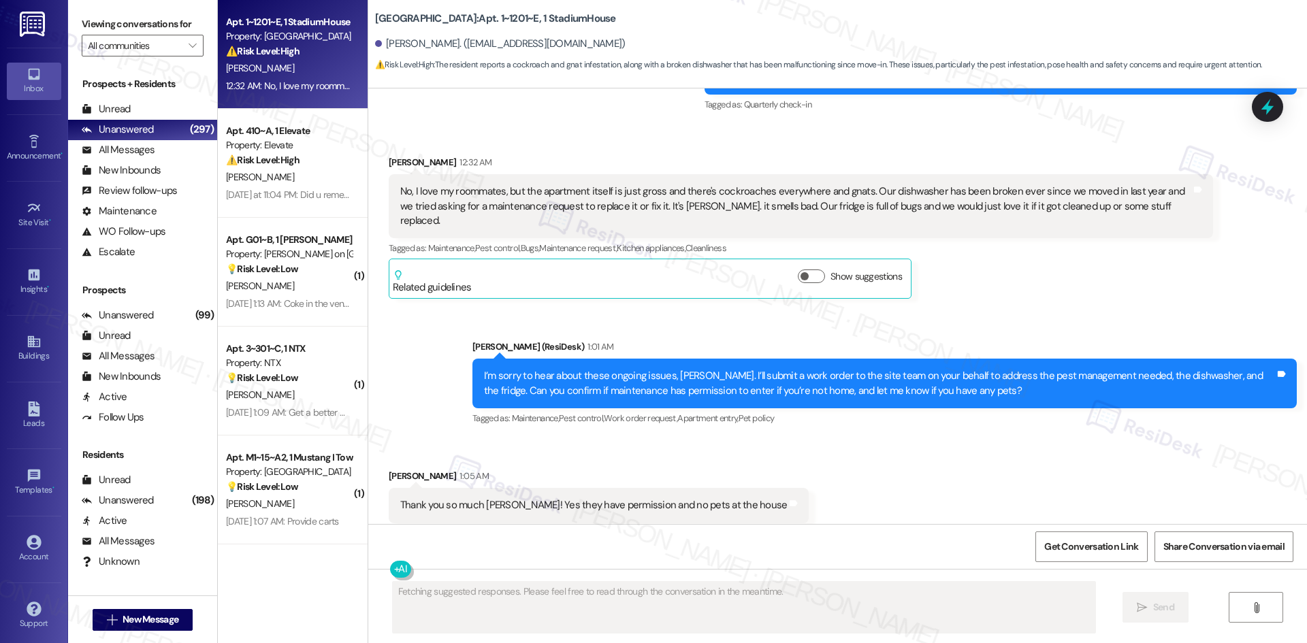
scroll to position [1047, 0]
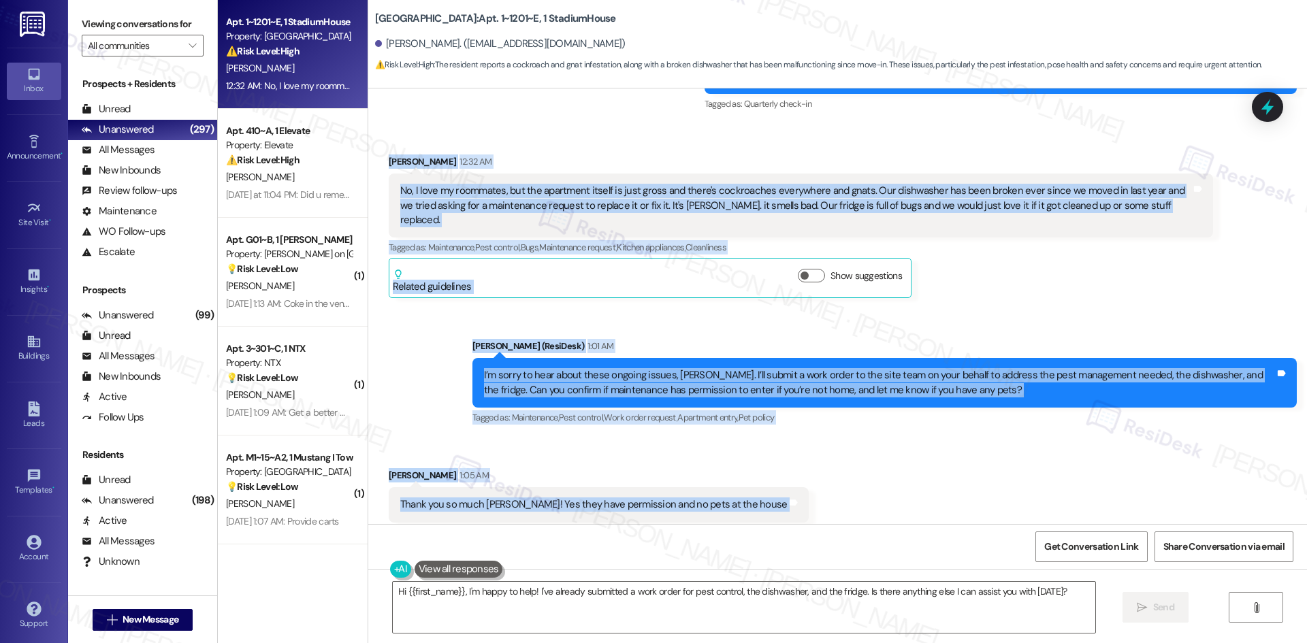
drag, startPoint x: 367, startPoint y: 144, endPoint x: 805, endPoint y: 482, distance: 553.6
click at [805, 482] on div "Survey, sent via SMS Residesk Automated Survey Aug 28, 2024 at 12:24 AM This me…" at bounding box center [837, 306] width 938 height 436
copy div "Samira Gonzalez 12:32 AM No, I love my roommates, but the apartment itself is j…"
click at [659, 274] on div "Received via SMS Samira Gonzalez 12:32 AM No, I love my roommates, but the apar…" at bounding box center [800, 226] width 844 height 164
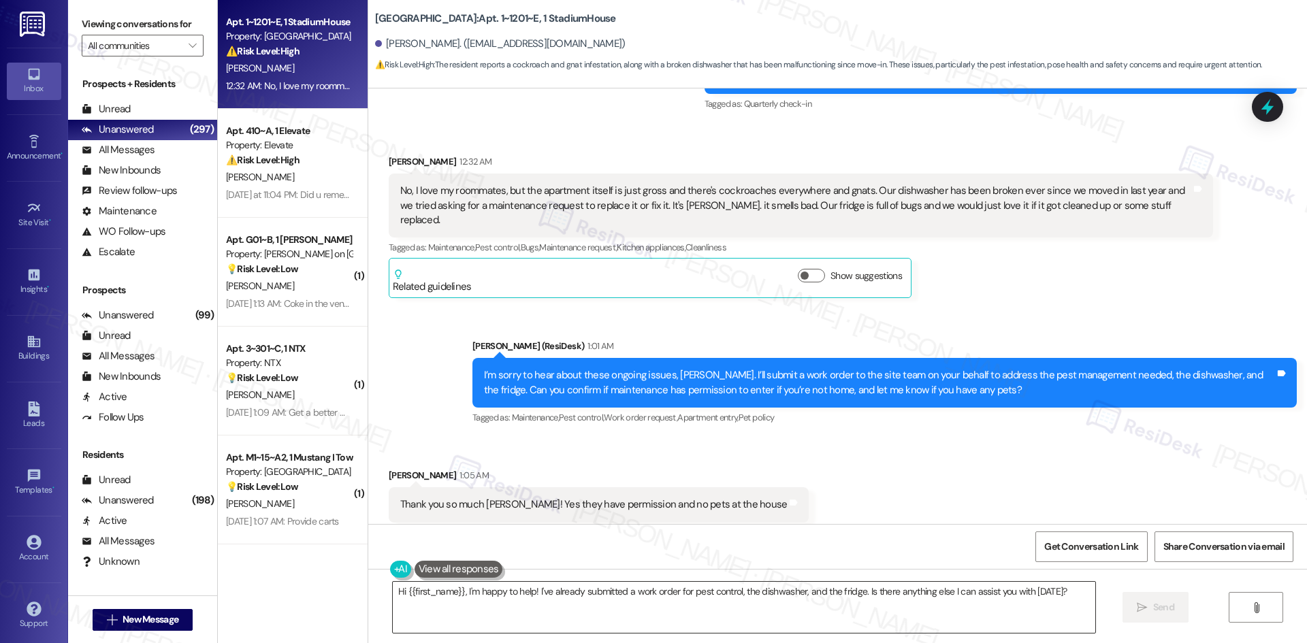
drag, startPoint x: 566, startPoint y: 621, endPoint x: 674, endPoint y: 614, distance: 108.4
click at [578, 619] on textarea "Hi {{first_name}}, I'm happy to help! I've already submitted a work order for p…" at bounding box center [744, 607] width 702 height 51
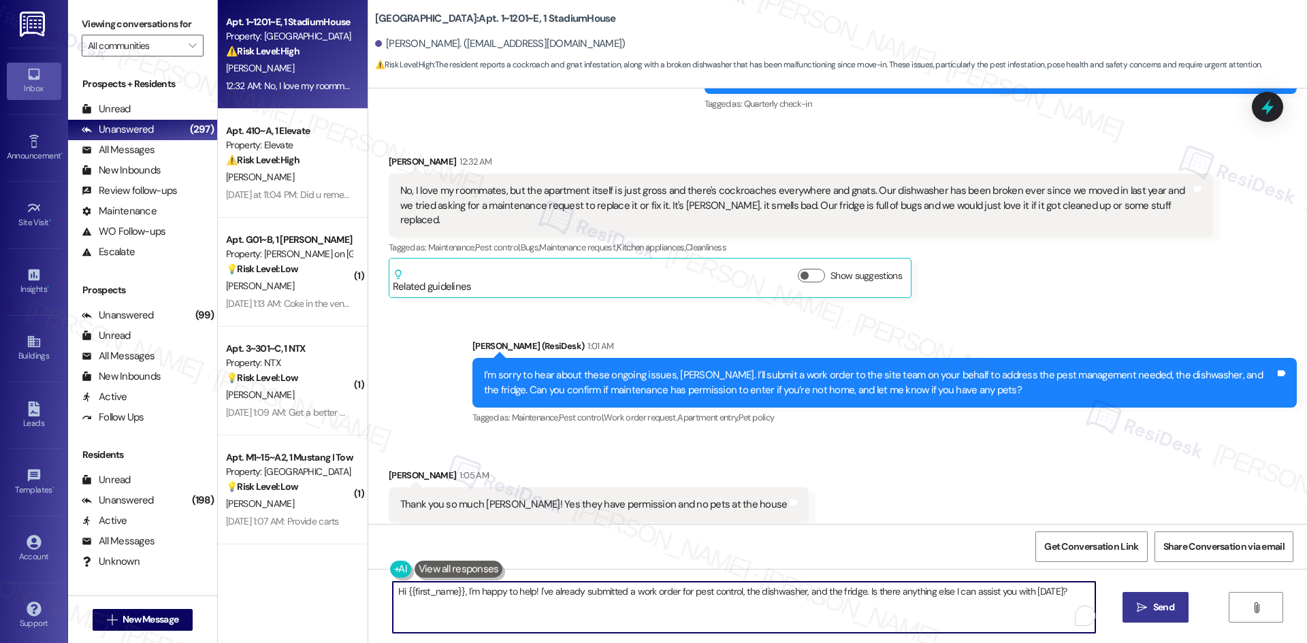
paste textarea "Thanks for confirming, Samira. I’ll let the site team know and get back to you …"
type textarea "Thanks for confirming, Samira. I’ll let the site team know and get back to you …"
click at [1164, 607] on span "Send" at bounding box center [1163, 607] width 21 height 14
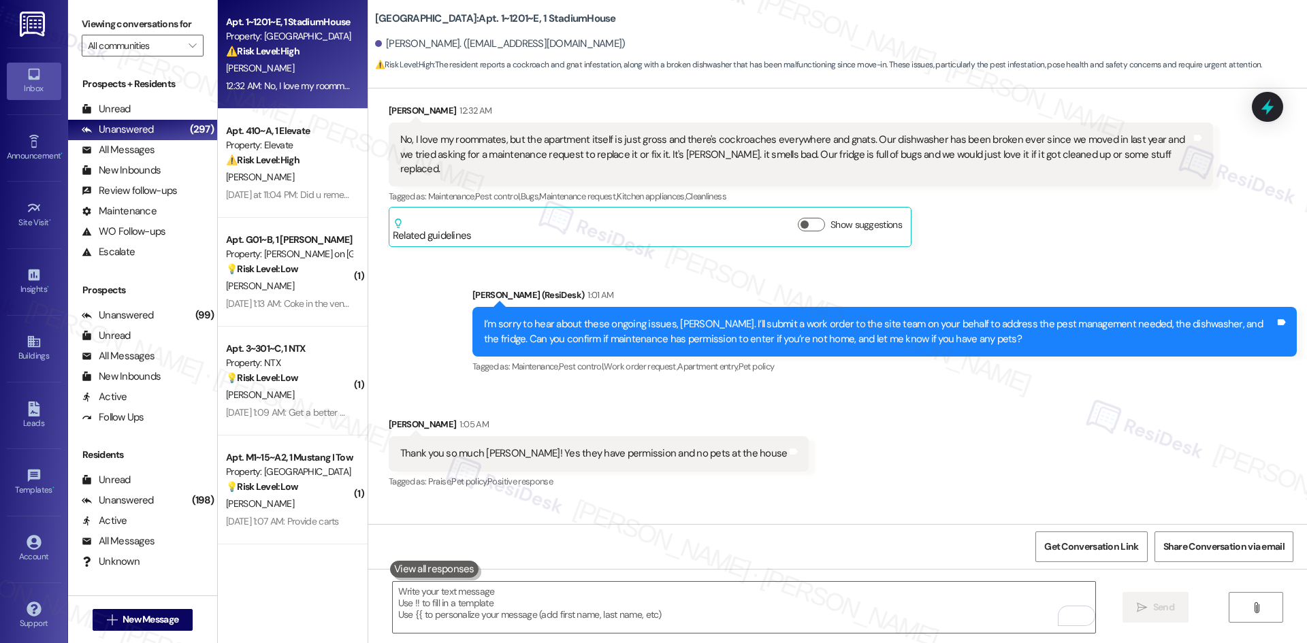
scroll to position [1157, 0]
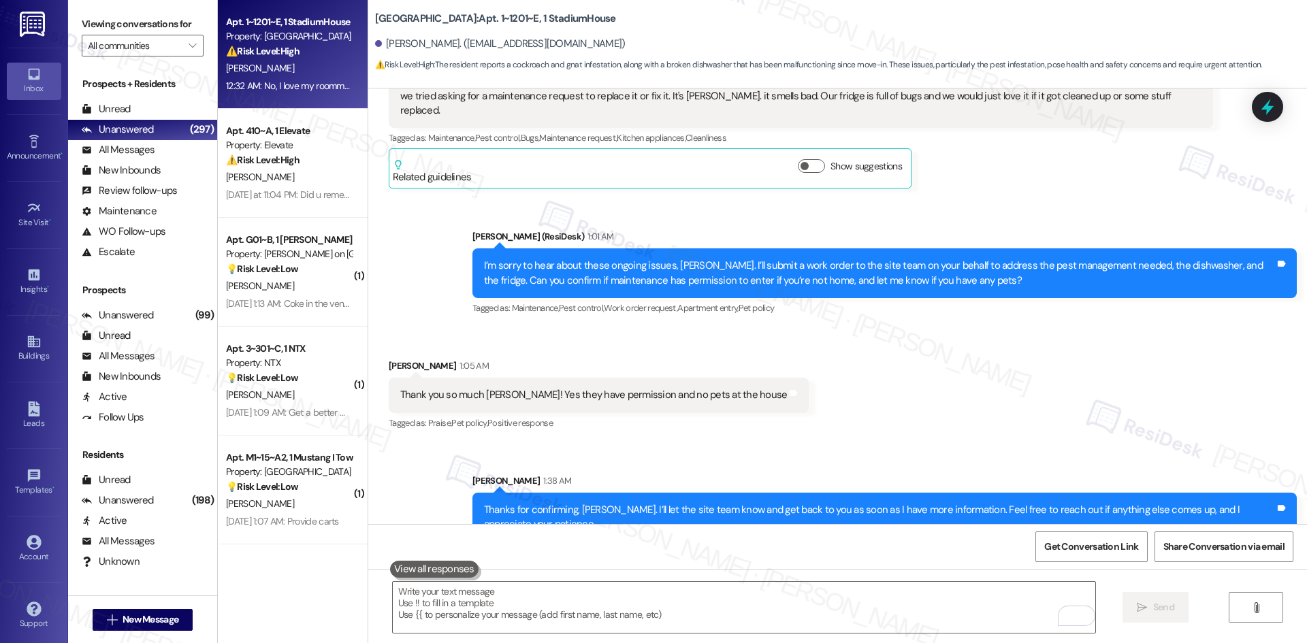
click at [983, 338] on div "Received via SMS Samira Gonzalez 1:05 AM Thank you so much Sarah! Yes they have…" at bounding box center [837, 385] width 938 height 115
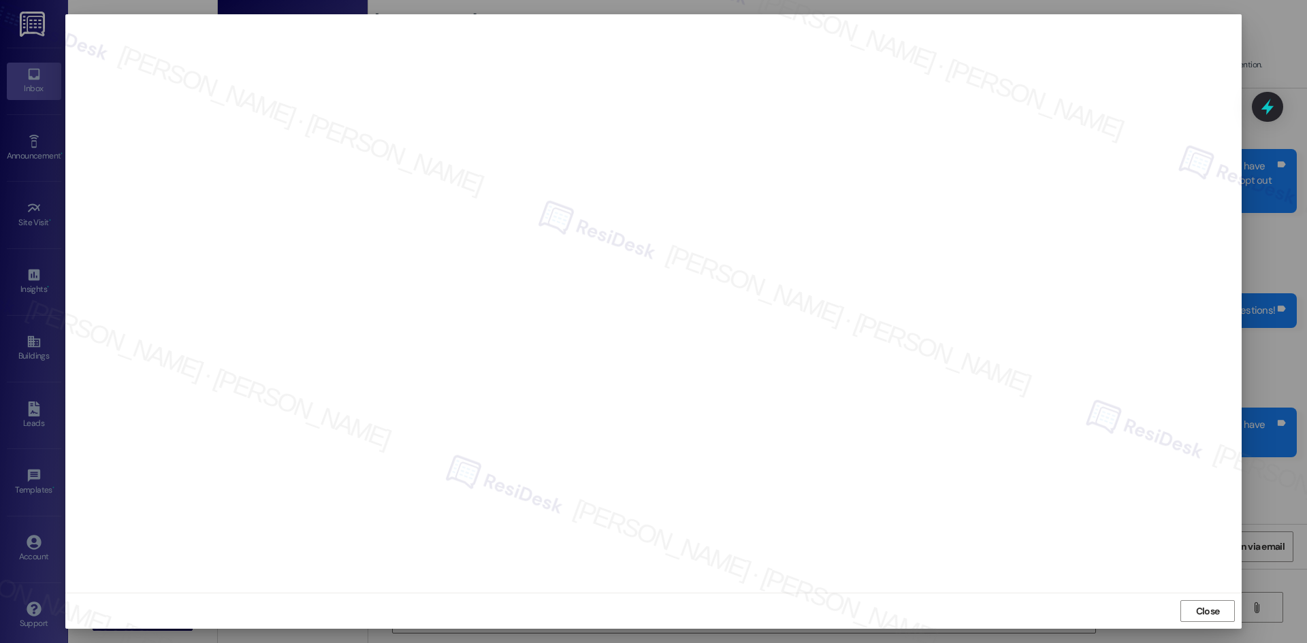
scroll to position [1157, 0]
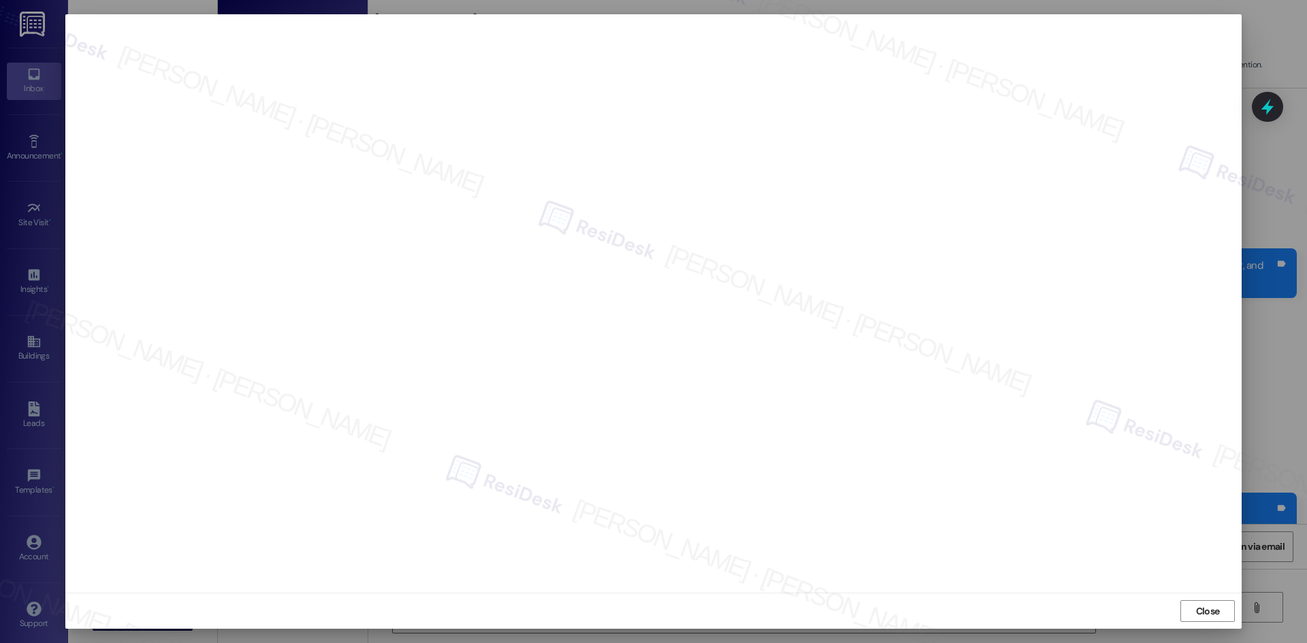
click at [1057, 603] on div "Close" at bounding box center [653, 611] width 1176 height 36
click at [1209, 615] on span "Close" at bounding box center [1208, 611] width 24 height 14
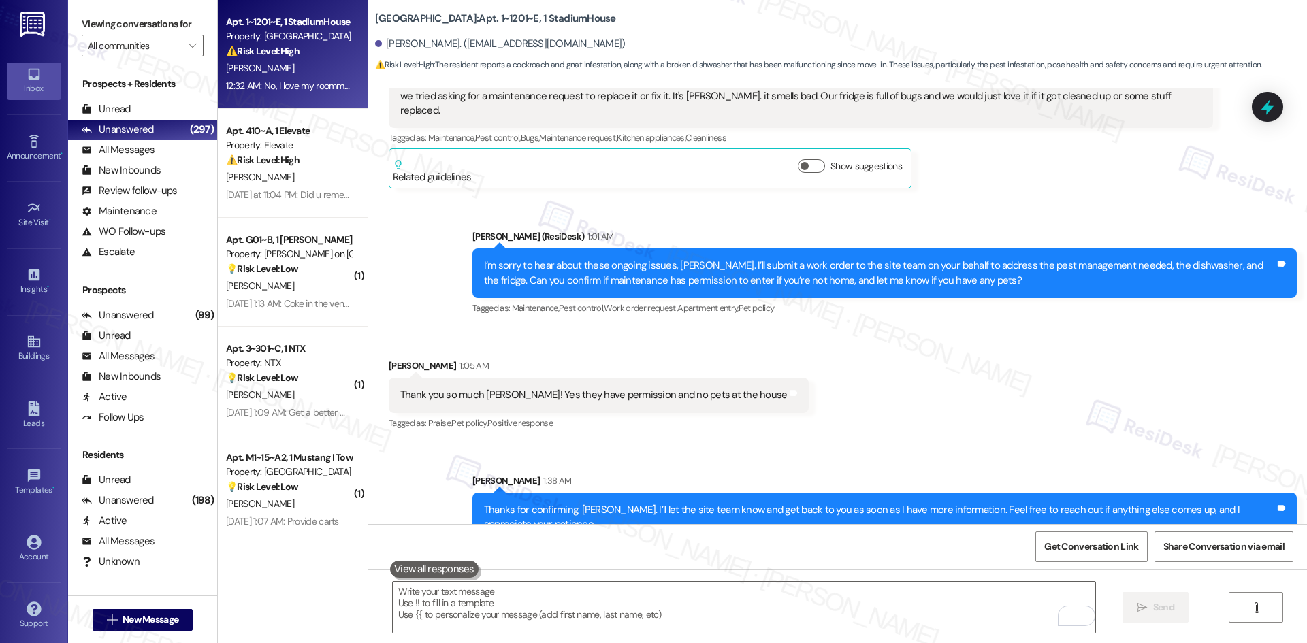
click at [1069, 463] on div "Sent via SMS [PERSON_NAME] 1:38 AM Thanks for confirming, [PERSON_NAME]. I’ll l…" at bounding box center [884, 507] width 844 height 89
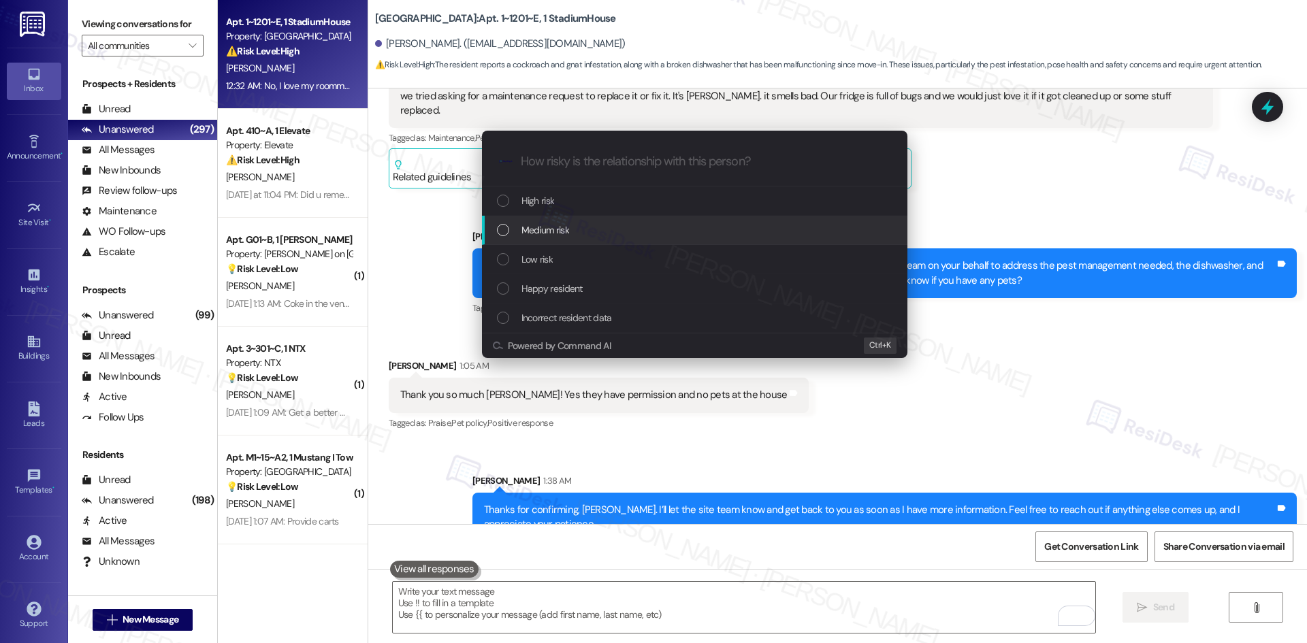
click at [565, 232] on span "Medium risk" at bounding box center [545, 230] width 48 height 15
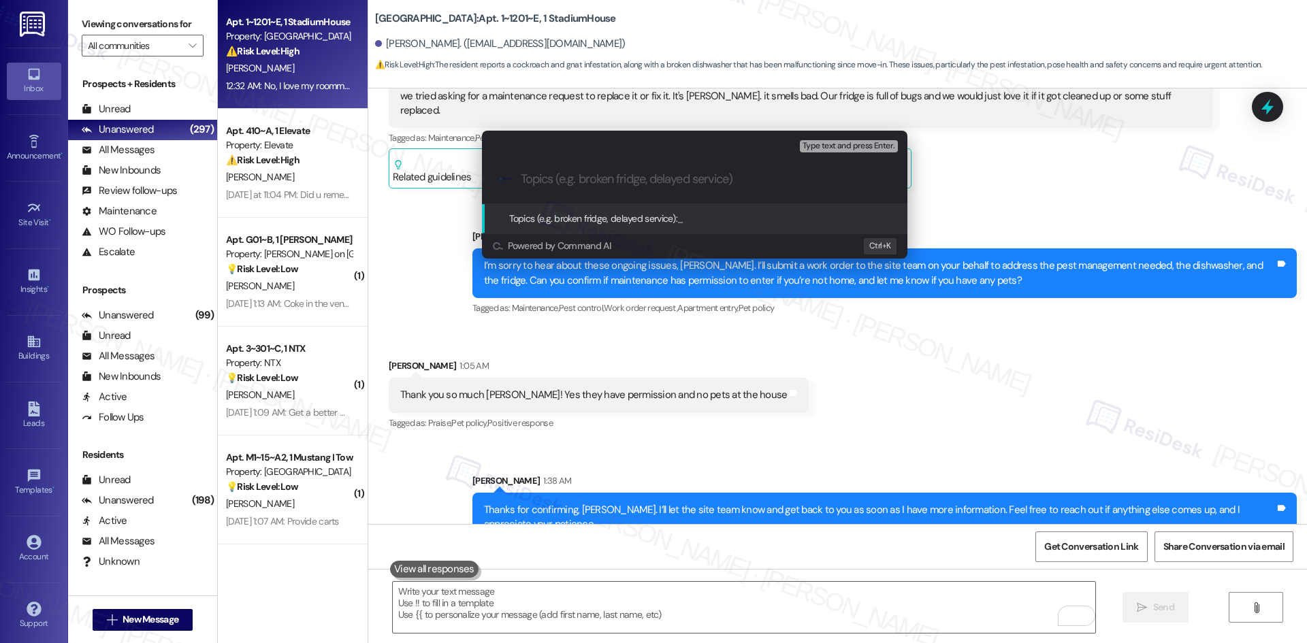
click at [556, 178] on input "Topics (e.g. broken fridge, delayed service)" at bounding box center [705, 179] width 369 height 14
paste input "Pest Infestation, Broken Dishwasher, and Fridge With Bugs"
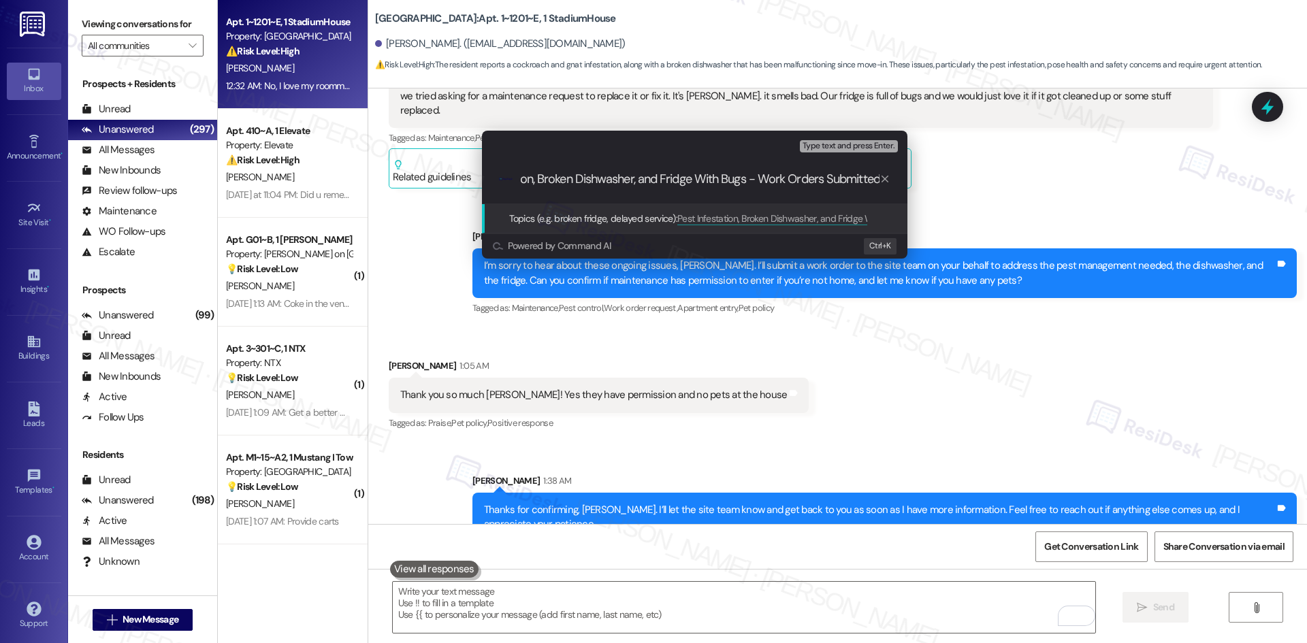
scroll to position [0, 73]
drag, startPoint x: 821, startPoint y: 178, endPoint x: 760, endPoint y: 176, distance: 61.3
click at [760, 176] on input "Pest Infestation, Broken Dishwasher, and Fridge With Bugs - Work Orders Submitt…" at bounding box center [700, 179] width 359 height 14
click at [853, 179] on input "Pest Infestation, Broken Dishwasher, and Fridge With Bugs - Work Orders Submitt…" at bounding box center [700, 179] width 359 height 14
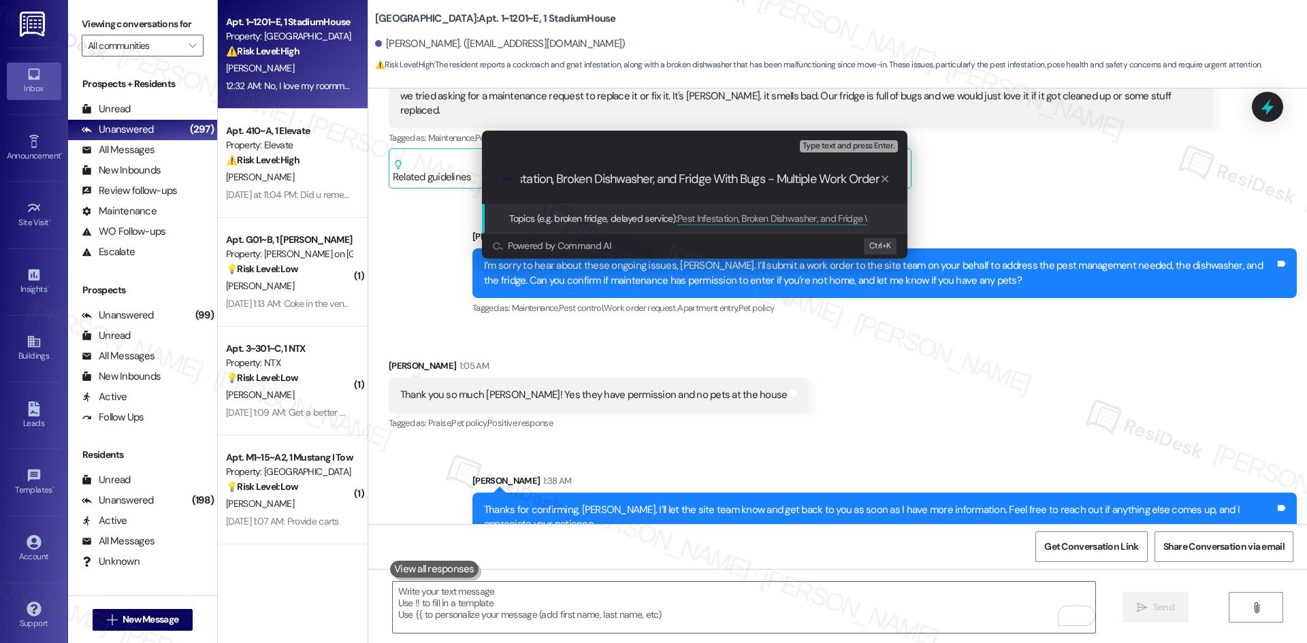
scroll to position [0, 53]
type input "Pest Infestation, Broken Dishwasher, and Fridge With Bugs - Multiple Work Orders"
click at [802, 180] on input "Pest Infestation, Broken Dishwasher, and Fridge With Bugs - Multiple Work Orders" at bounding box center [700, 179] width 359 height 14
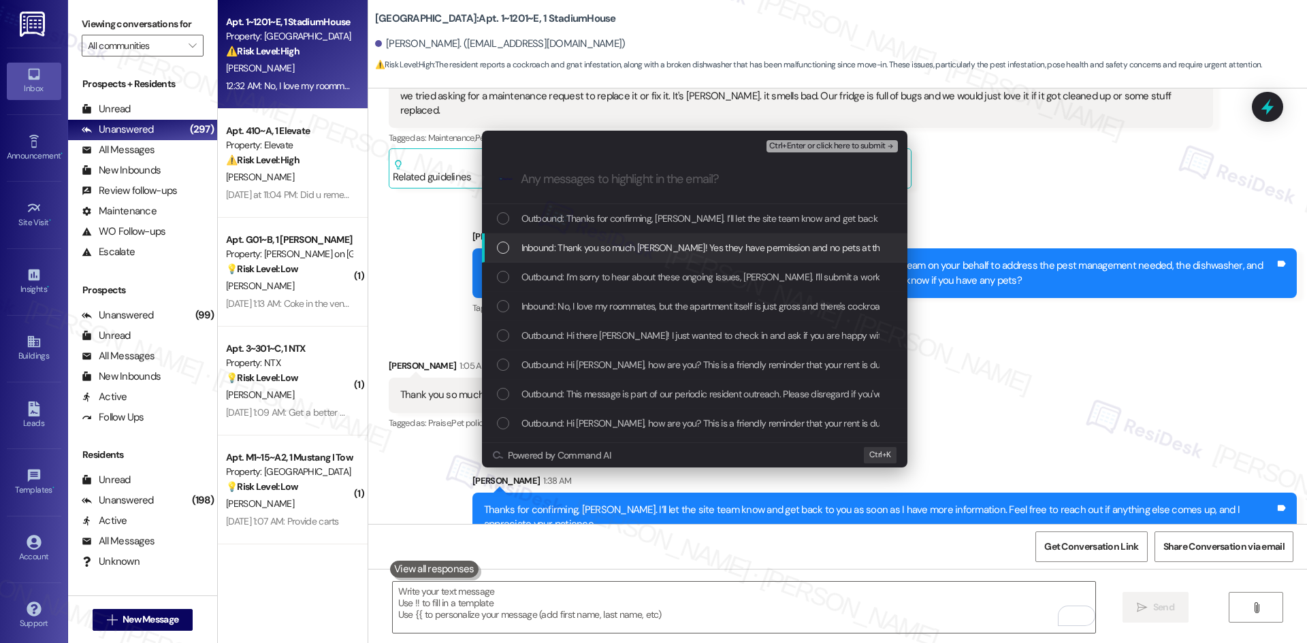
click at [721, 245] on span "Inbound: Thank you so much [PERSON_NAME]! Yes they have permission and no pets …" at bounding box center [716, 247] width 390 height 15
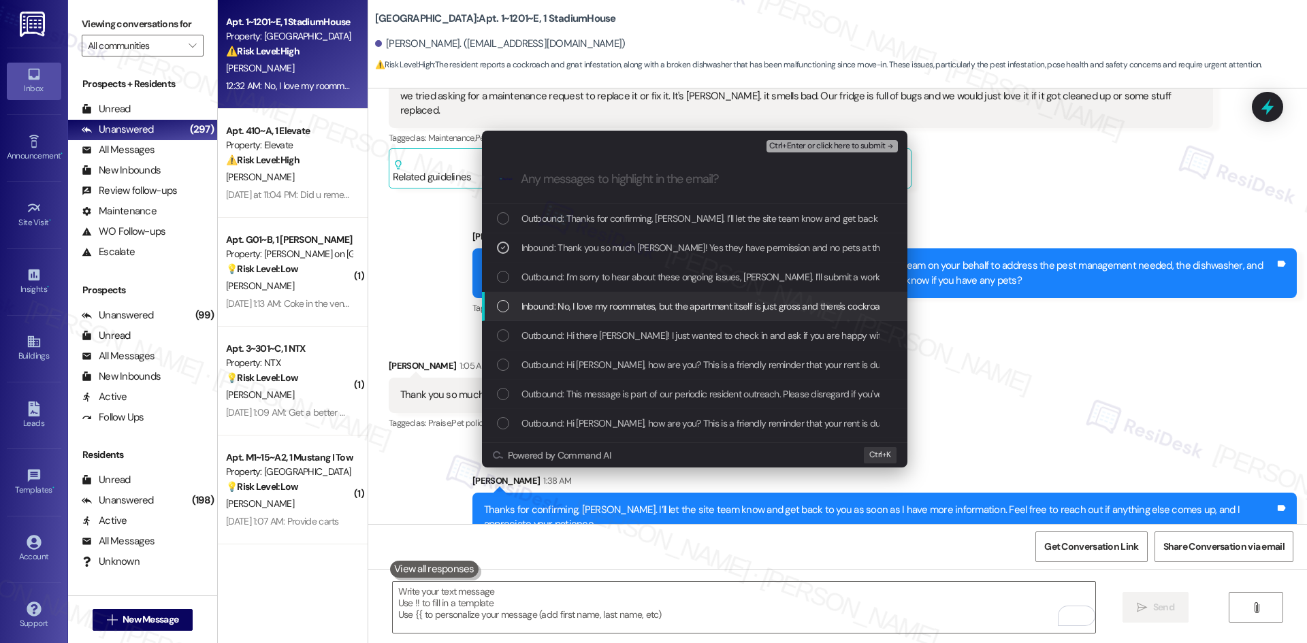
click at [715, 305] on span "Inbound: No, I love my roommates, but the apartment itself is just gross and th…" at bounding box center [1272, 306] width 1502 height 15
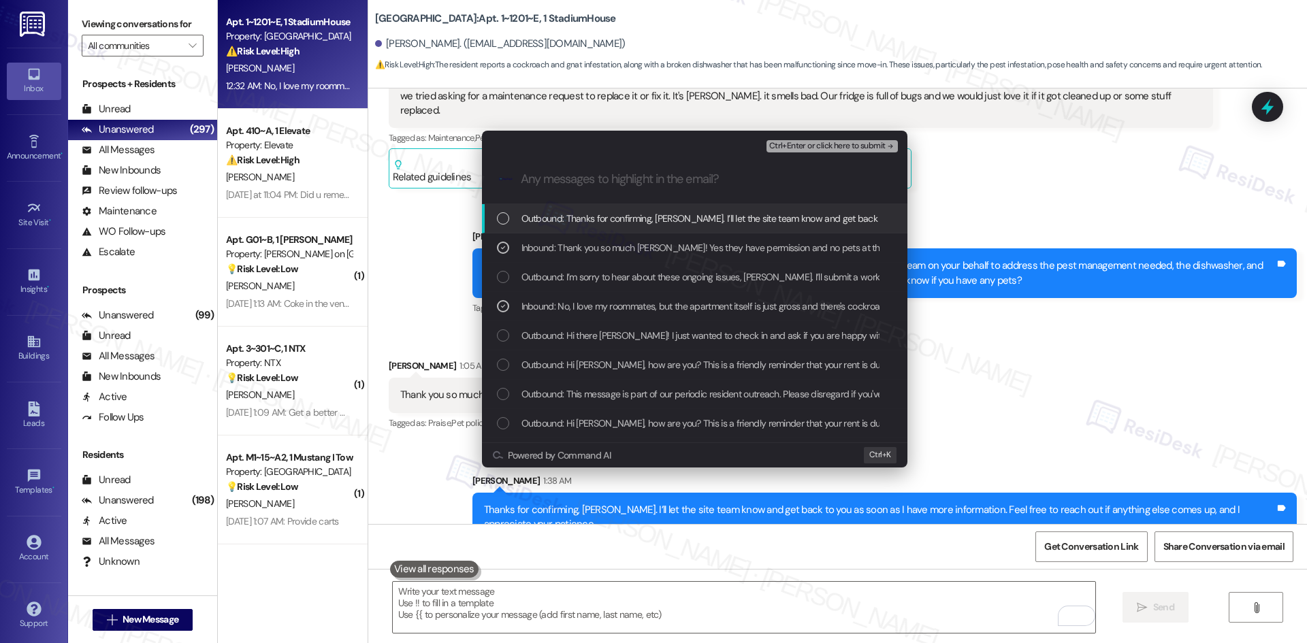
click at [866, 148] on span "Ctrl+Enter or click here to submit" at bounding box center [827, 147] width 116 height 10
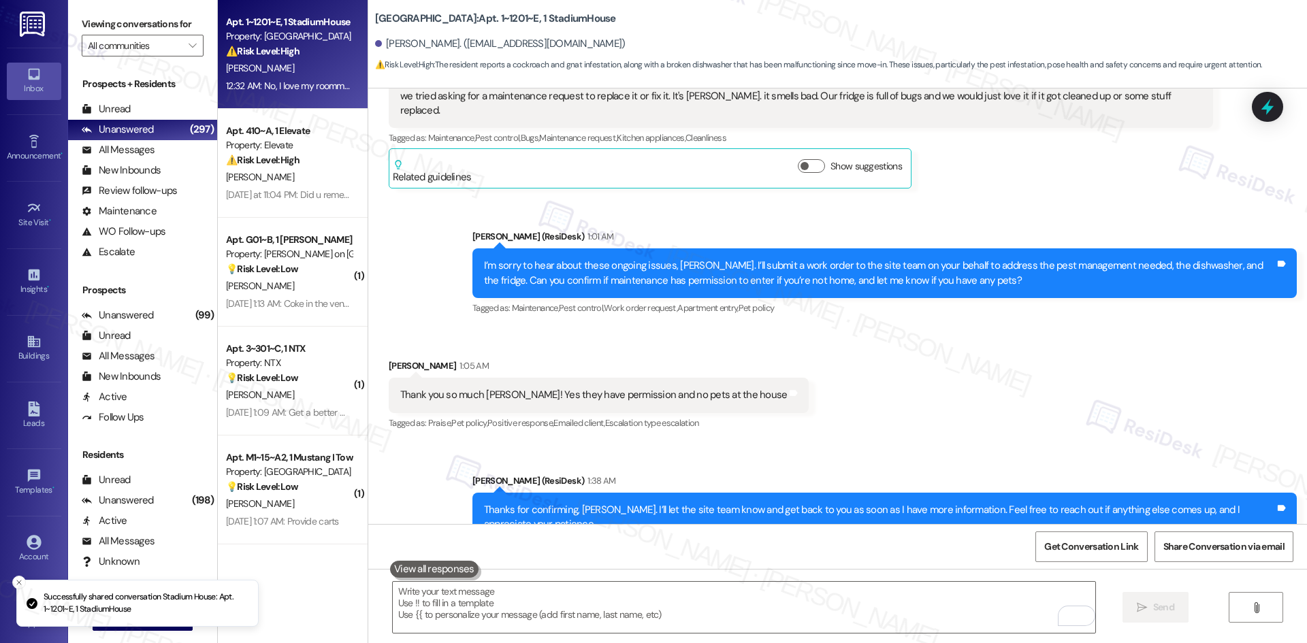
scroll to position [1177, 0]
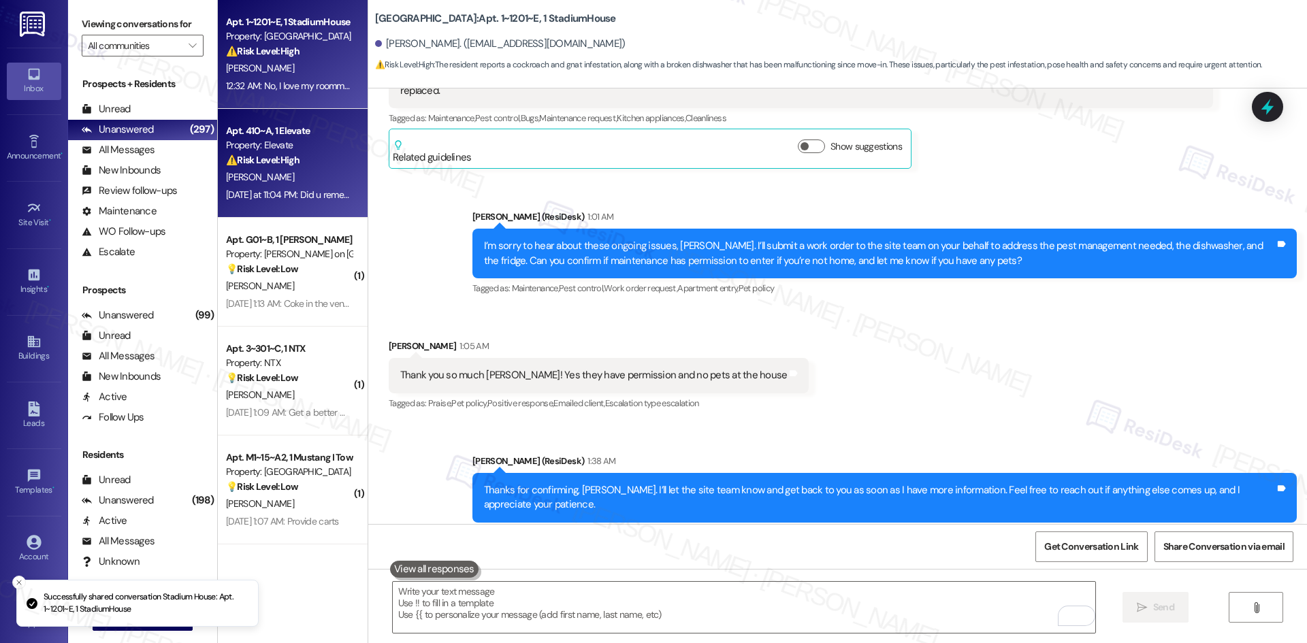
click at [271, 164] on strong "⚠️ Risk Level: High" at bounding box center [262, 160] width 73 height 12
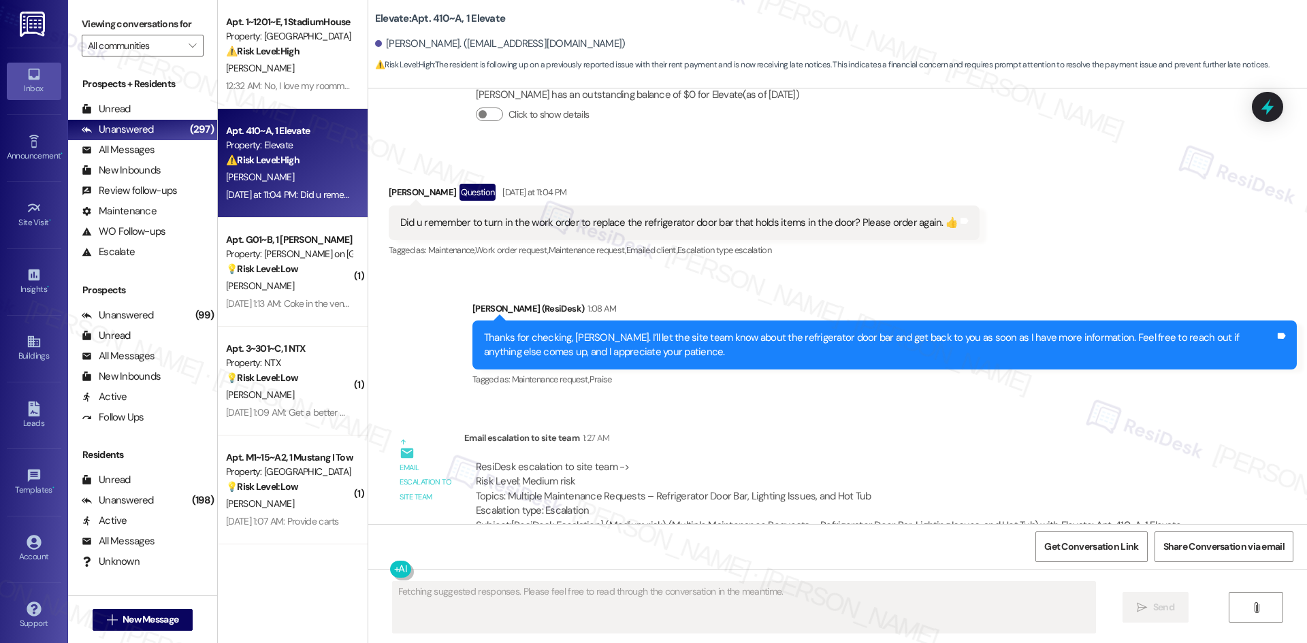
scroll to position [2393, 0]
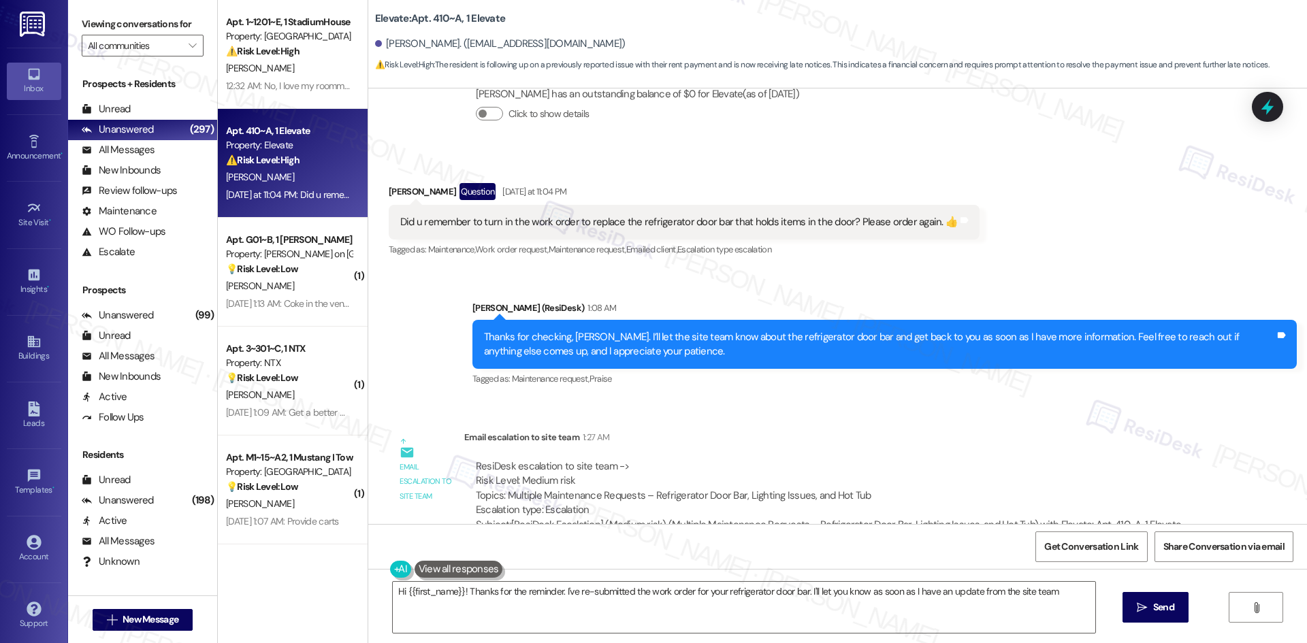
type textarea "Hi {{first_name}}! Thanks for the reminder. I've re-submitted the work order fo…"
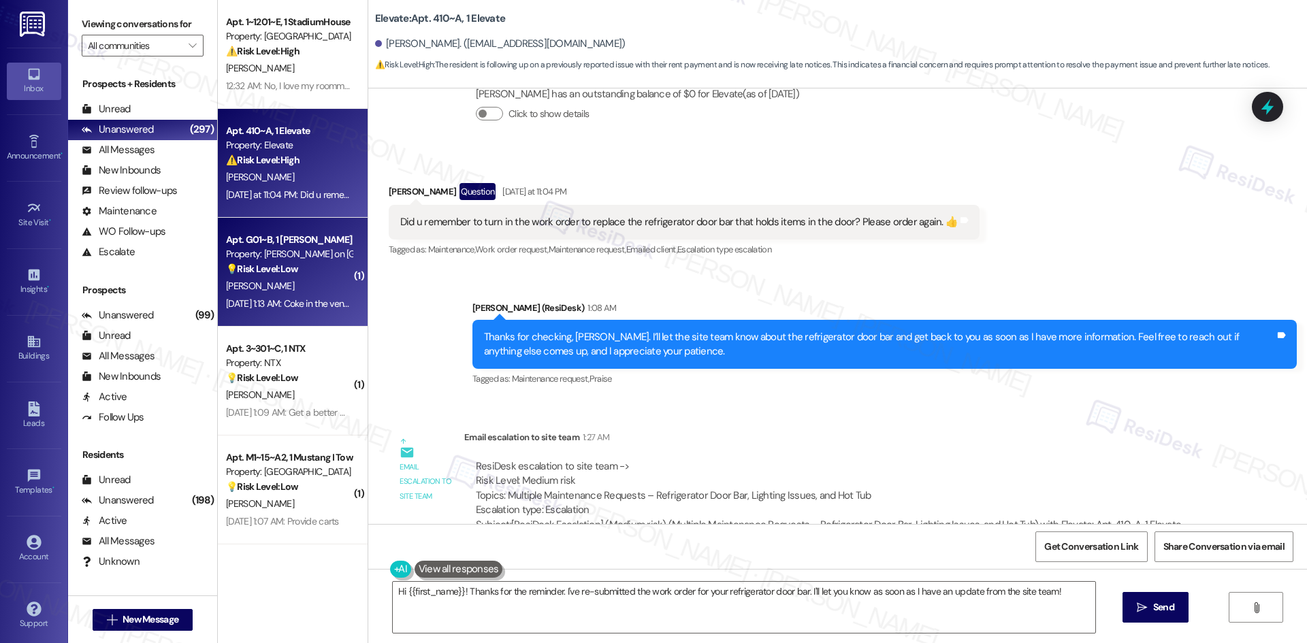
click at [278, 304] on div "[DATE] 1:13 AM: Coke in the vending machine [DATE] 1:13 AM: Coke in the vending…" at bounding box center [311, 303] width 171 height 12
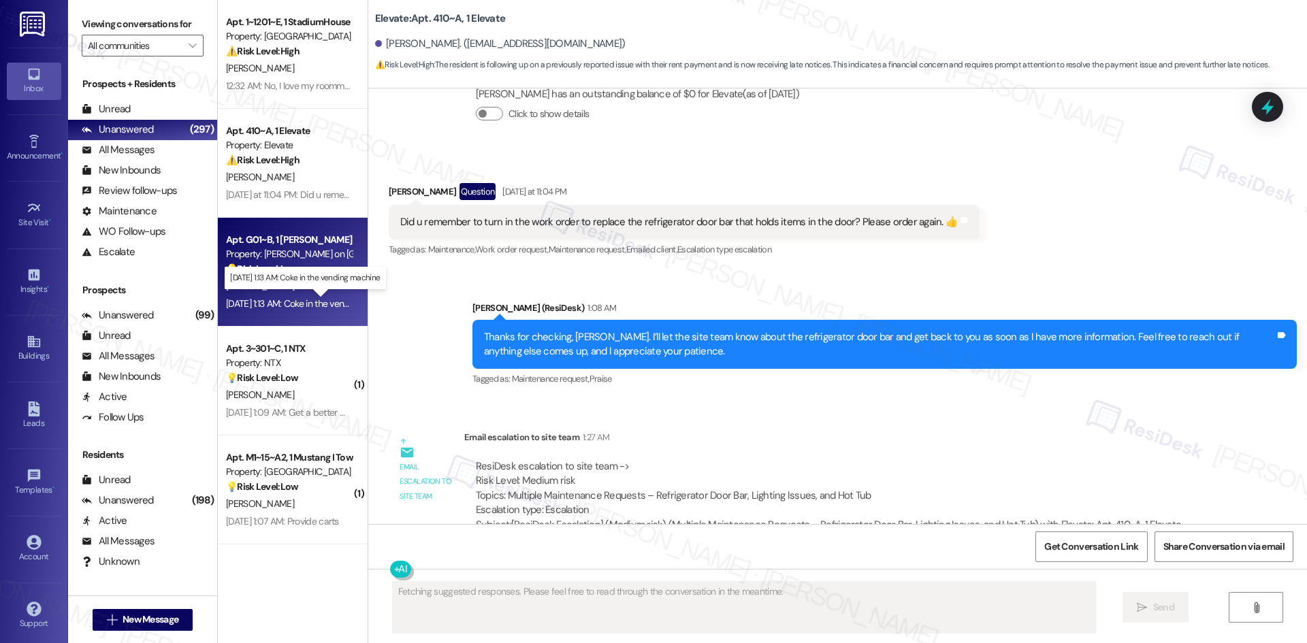
scroll to position [1655, 0]
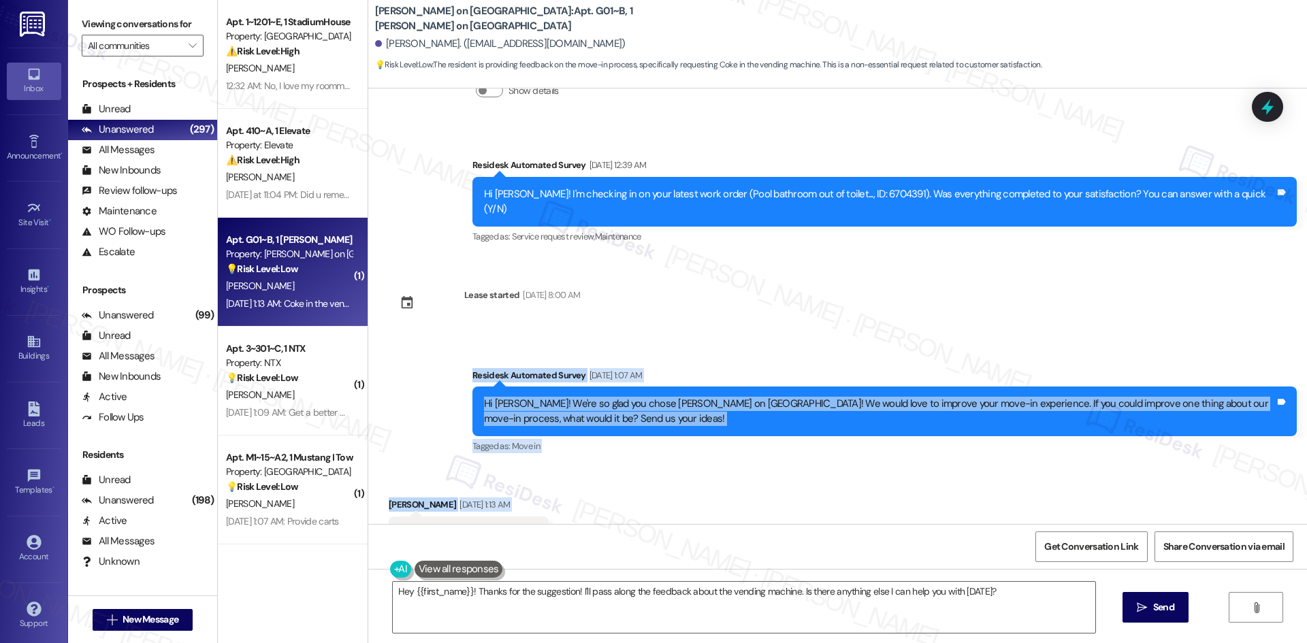
drag, startPoint x: 495, startPoint y: 374, endPoint x: 591, endPoint y: 463, distance: 130.5
click at [587, 478] on div "Survey, sent via SMS Residesk Automated Survey [DATE] 12:46 AM Hi there [PERSON…" at bounding box center [837, 306] width 938 height 436
copy div "Residesk Automated Survey [DATE] 1:07 AM Hi [PERSON_NAME]! We're so glad you ch…"
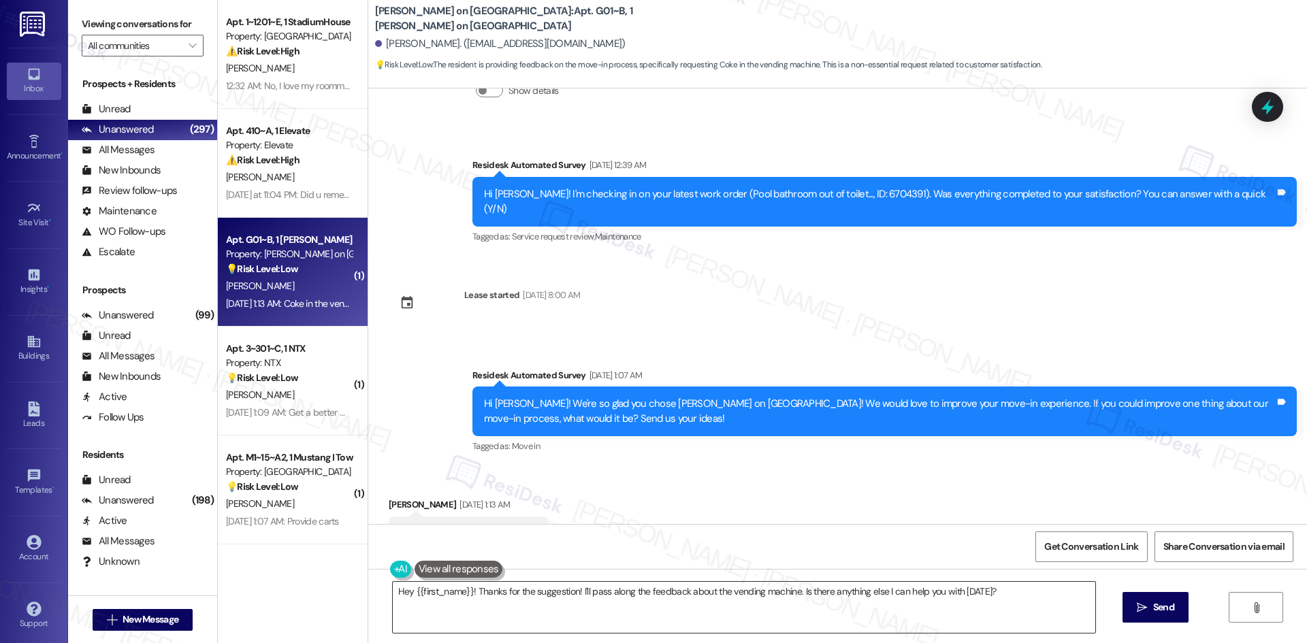
click at [584, 608] on textarea "Hey {{first_name}}! Thanks for the suggestion! I'll pass along the feedback abo…" at bounding box center [744, 607] width 702 height 51
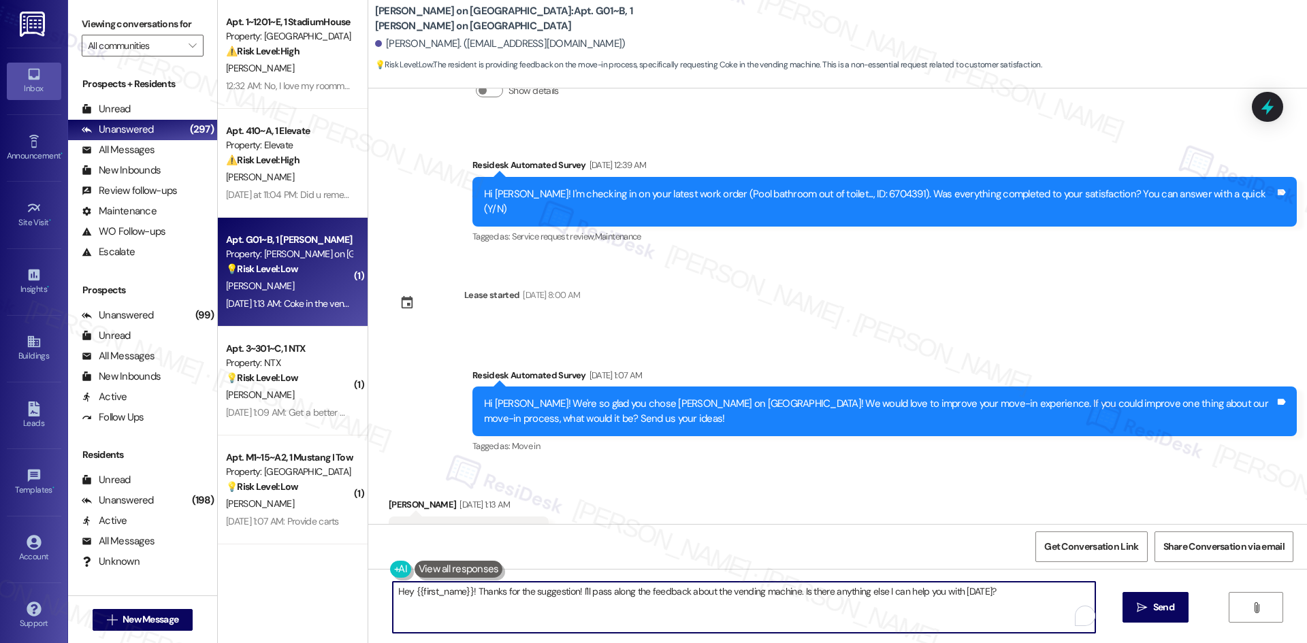
paste textarea "i [PERSON_NAME], thanks for your suggestion! I’ll share your feedback with the …"
type textarea "Hi [PERSON_NAME], thanks for your suggestion! I’ll share your feedback with the…"
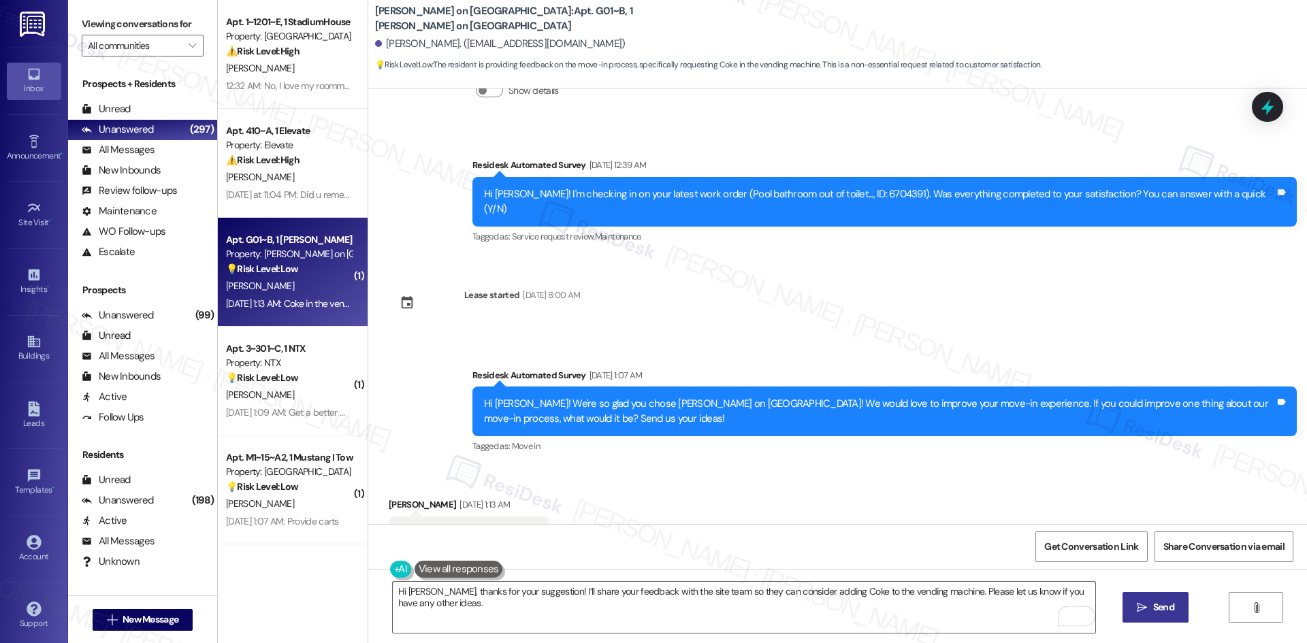
click at [1168, 605] on span "Send" at bounding box center [1163, 607] width 21 height 14
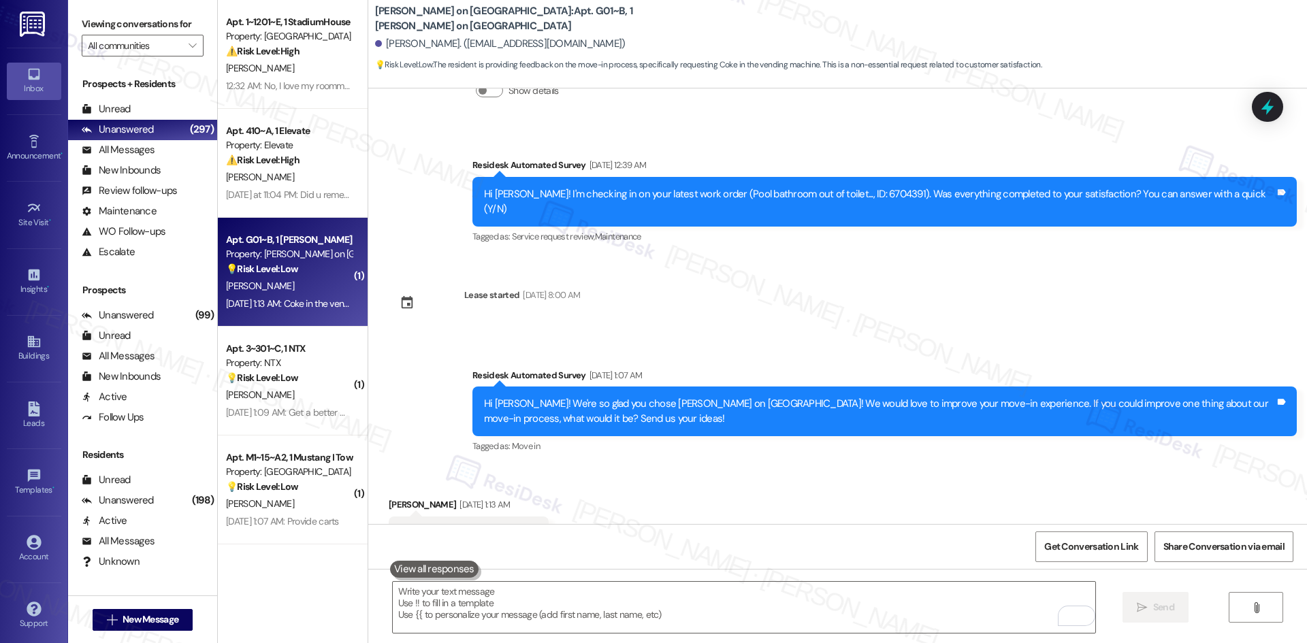
click at [709, 338] on div "Survey, sent via SMS Residesk Automated Survey [DATE] 1:07 AM Hi [PERSON_NAME]!…" at bounding box center [837, 402] width 938 height 129
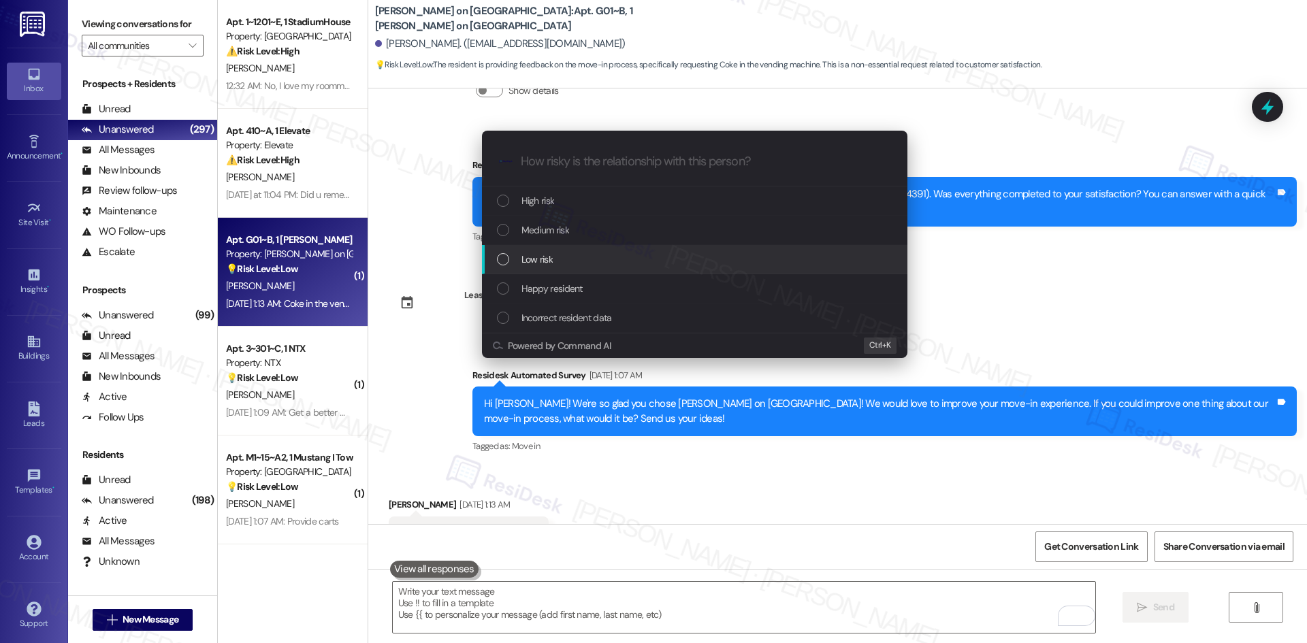
click at [538, 260] on span "Low risk" at bounding box center [536, 259] width 31 height 15
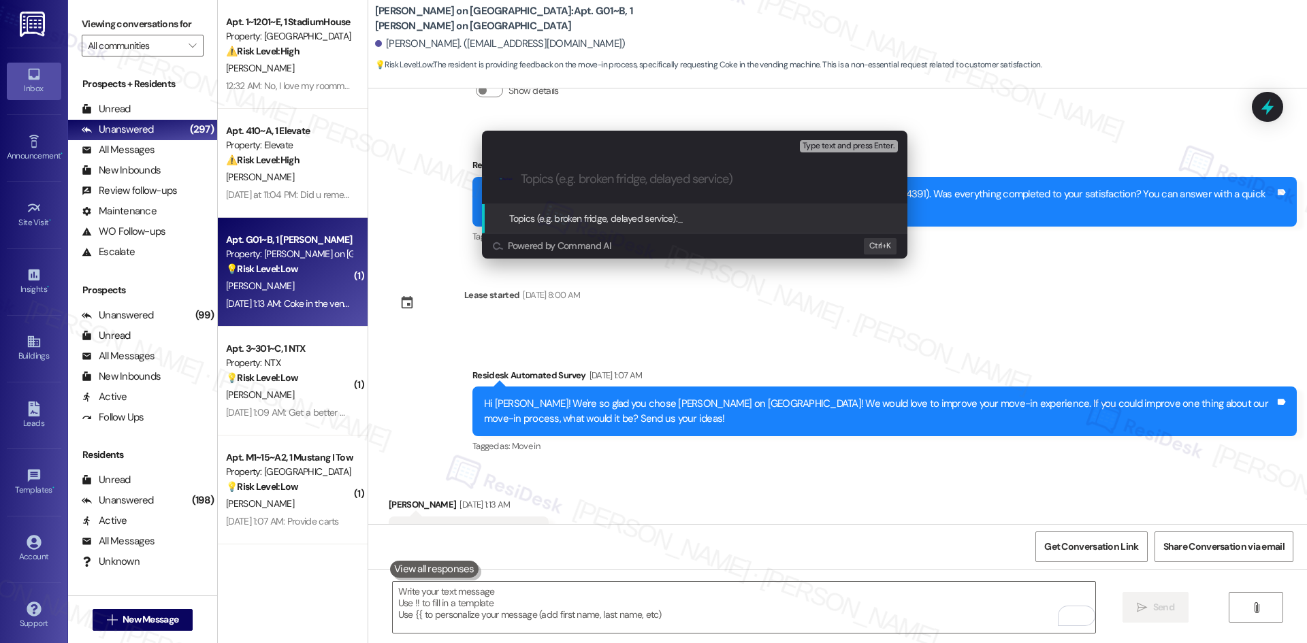
click at [596, 177] on input "Topics (e.g. broken fridge, delayed service)" at bounding box center [705, 179] width 369 height 14
paste input "Feedback on Vending Machine Options"
type input "Feedback on Vending Machine Options"
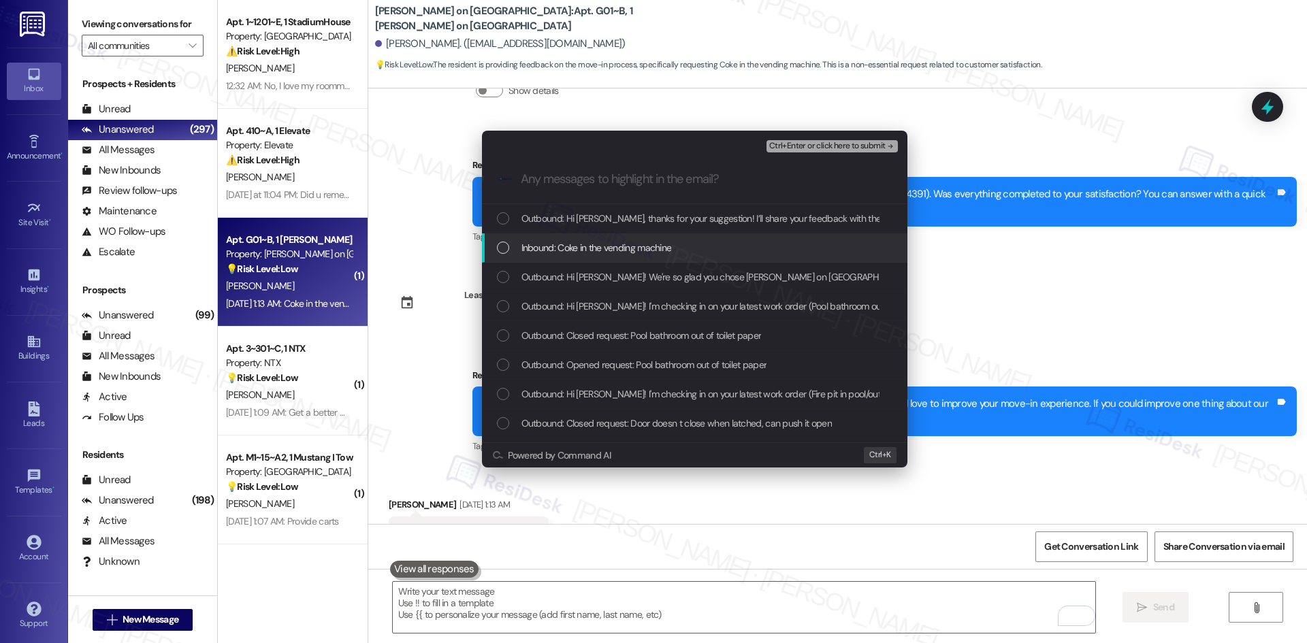
click at [609, 249] on span "Inbound: Coke in the vending machine" at bounding box center [596, 247] width 150 height 15
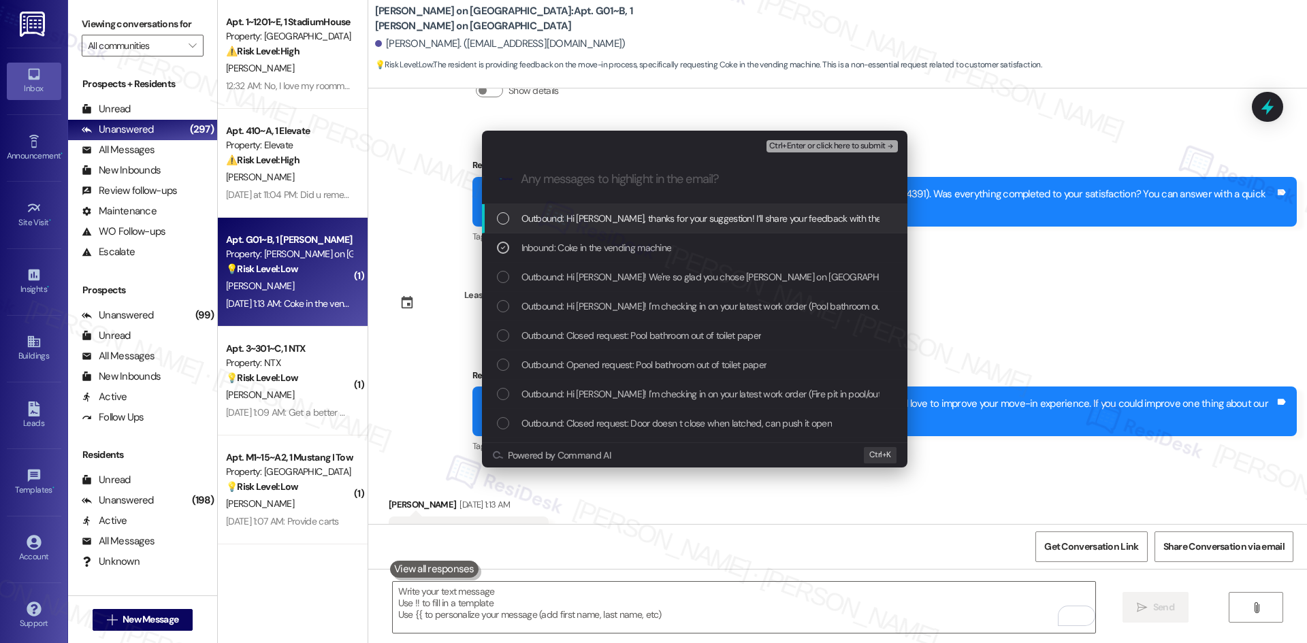
click at [882, 145] on span "Ctrl+Enter or click here to submit" at bounding box center [827, 147] width 116 height 10
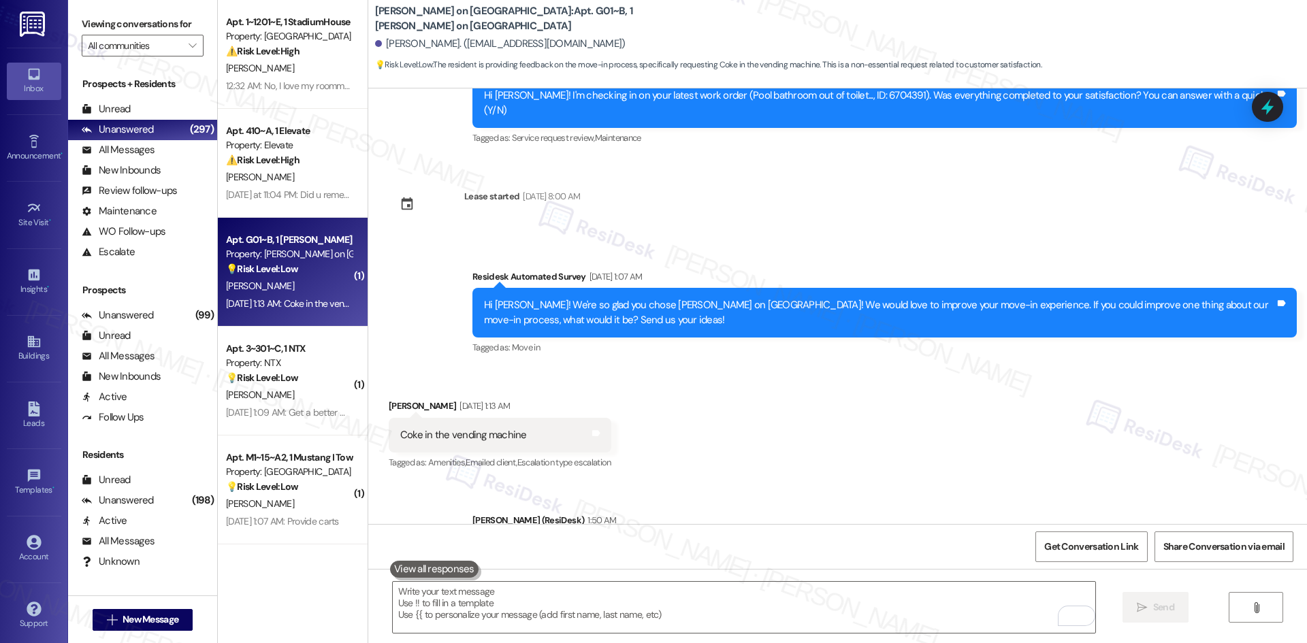
scroll to position [1770, 0]
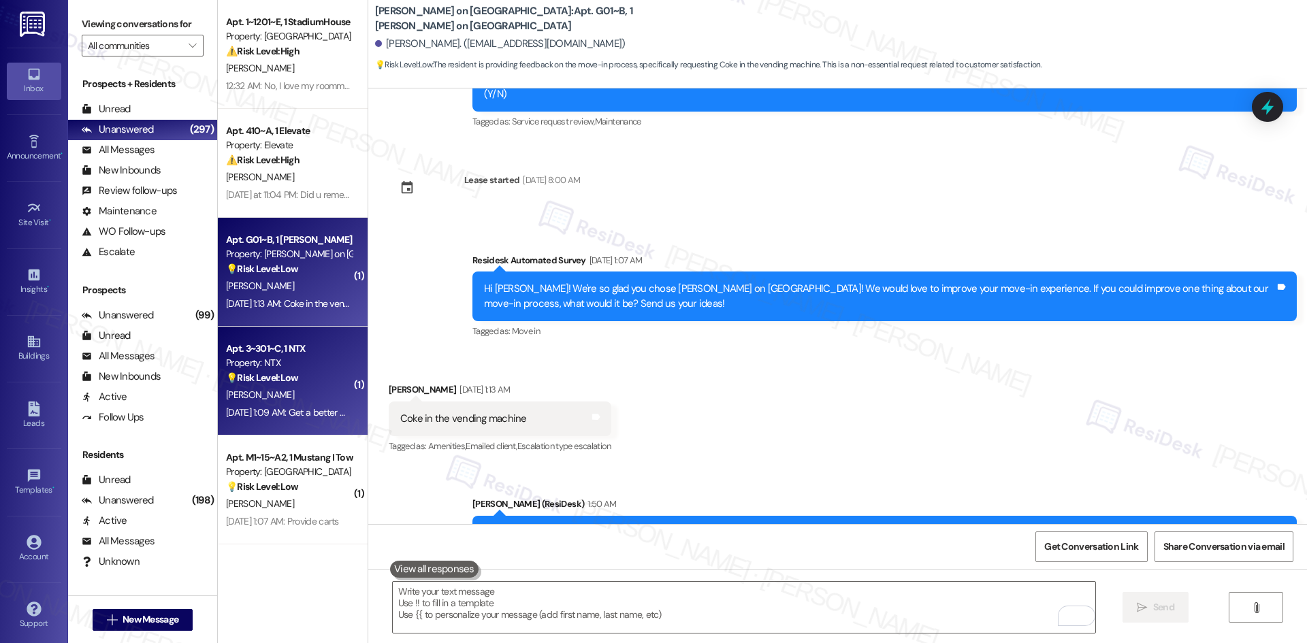
click at [289, 414] on div "[DATE] 1:09 AM: Get a better walking sink [DATE] 1:09 AM: Get a better walking …" at bounding box center [306, 412] width 160 height 12
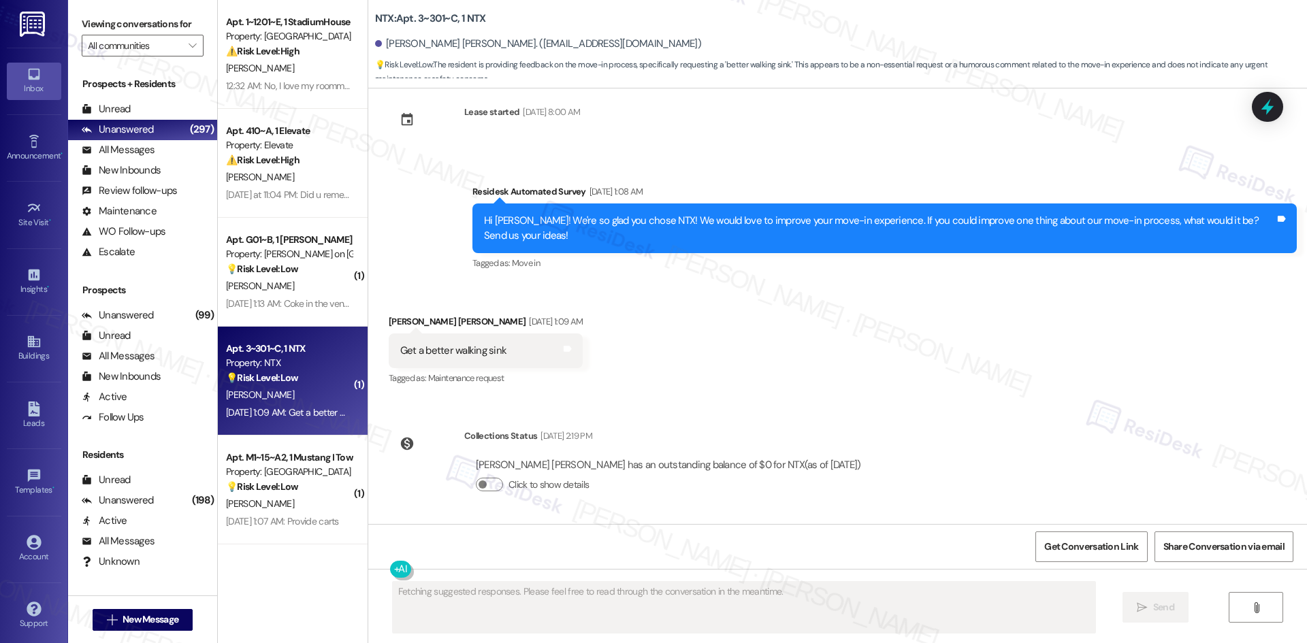
scroll to position [413, 0]
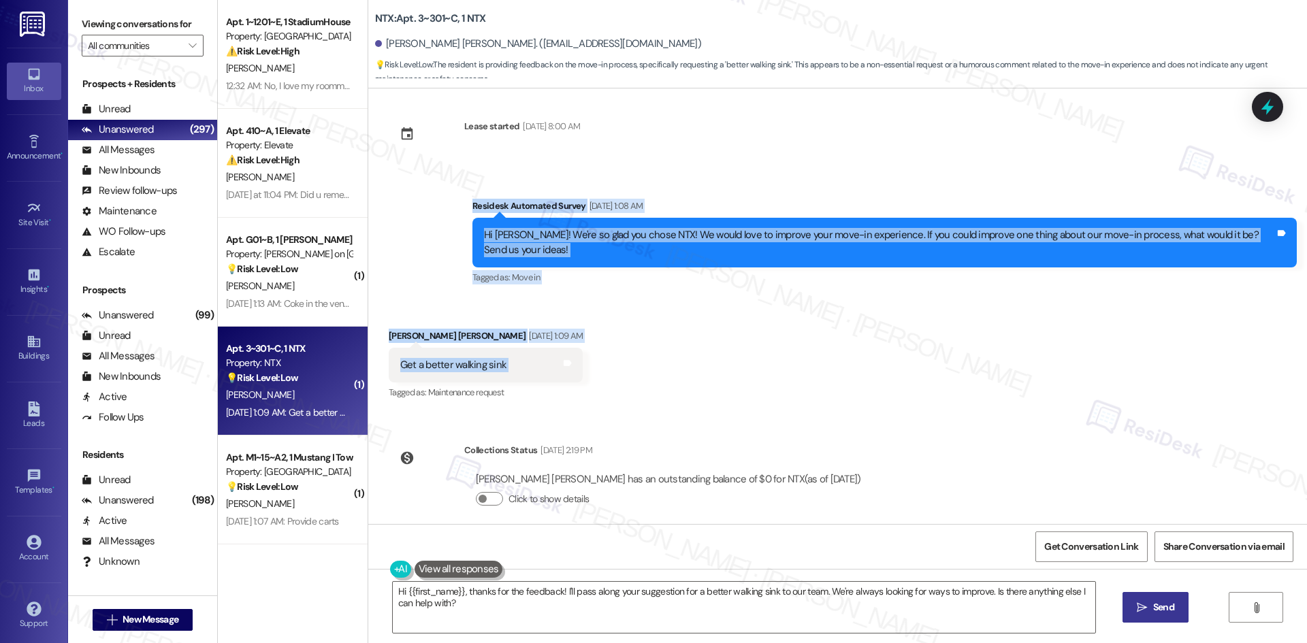
drag, startPoint x: 429, startPoint y: 188, endPoint x: 525, endPoint y: 347, distance: 185.9
click at [525, 347] on div "Survey, sent via SMS Residesk Automated Survey [DATE] 12:44 AM This message is …" at bounding box center [837, 306] width 938 height 436
copy div "Residesk Automated Survey [DATE] 1:08 AM Hi [PERSON_NAME]! We're so glad you ch…"
click at [588, 365] on div "Received via SMS [PERSON_NAME] [PERSON_NAME] [DATE] 1:09 AM Get a better walkin…" at bounding box center [837, 355] width 938 height 115
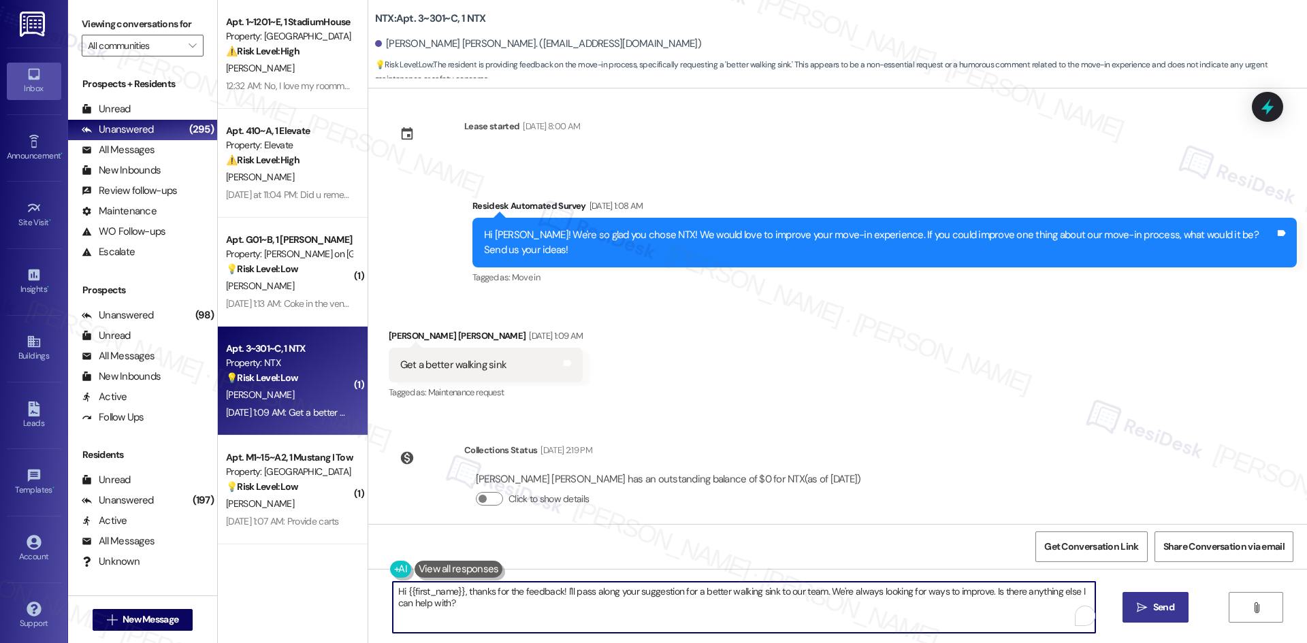
click at [591, 602] on textarea "Hi {{first_name}}, thanks for the feedback! I'll pass along your suggestion for…" at bounding box center [744, 607] width 702 height 51
paste textarea "ust to clarify, when you say “walking sink,” do you mean the sink is loose or w…"
type textarea "Just to clarify, when you say “walking sink,” do you mean the sink is loose or …"
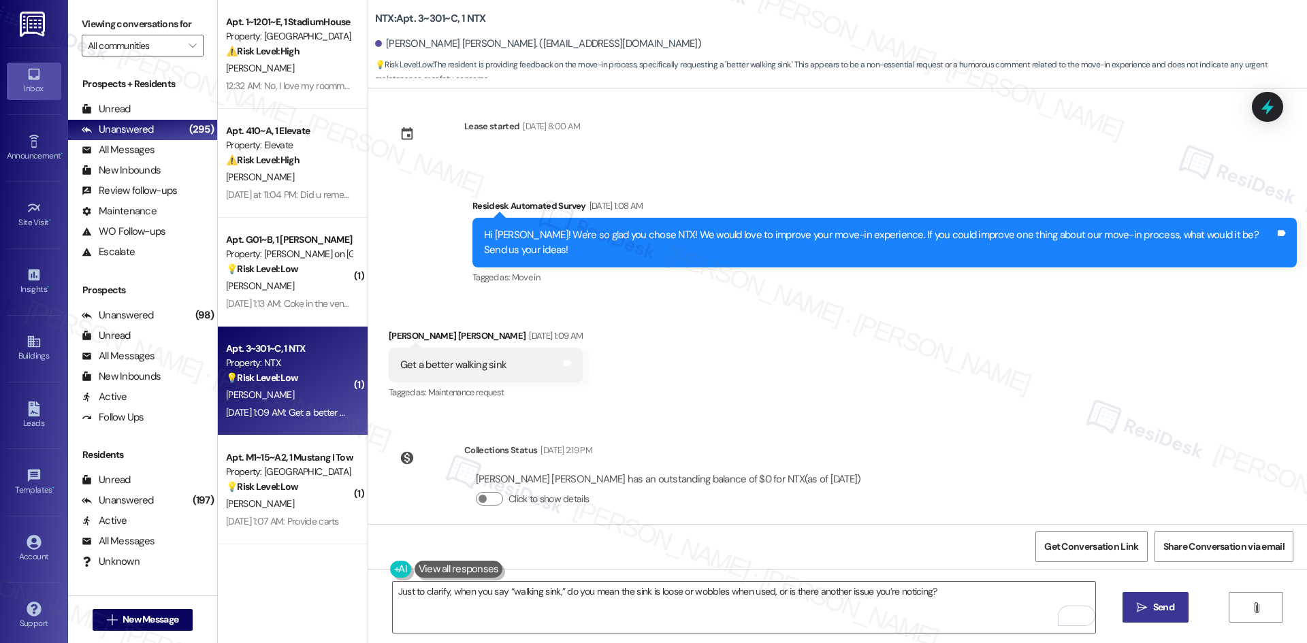
click at [1170, 612] on span "Send" at bounding box center [1163, 607] width 21 height 14
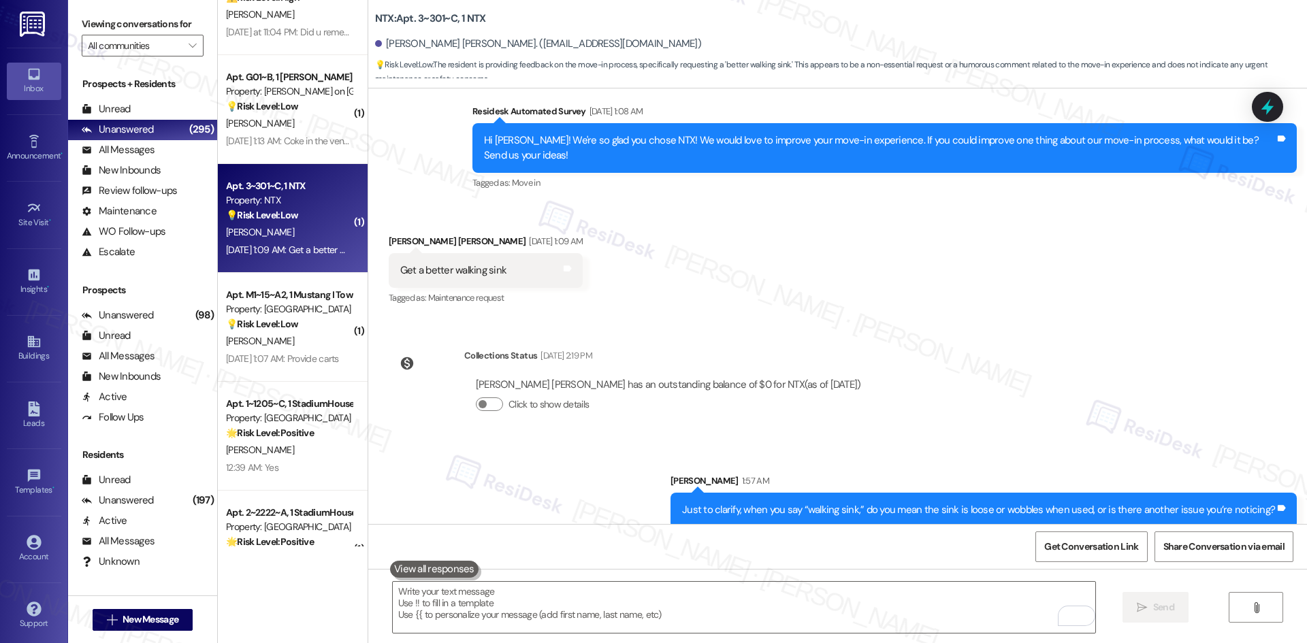
scroll to position [204, 0]
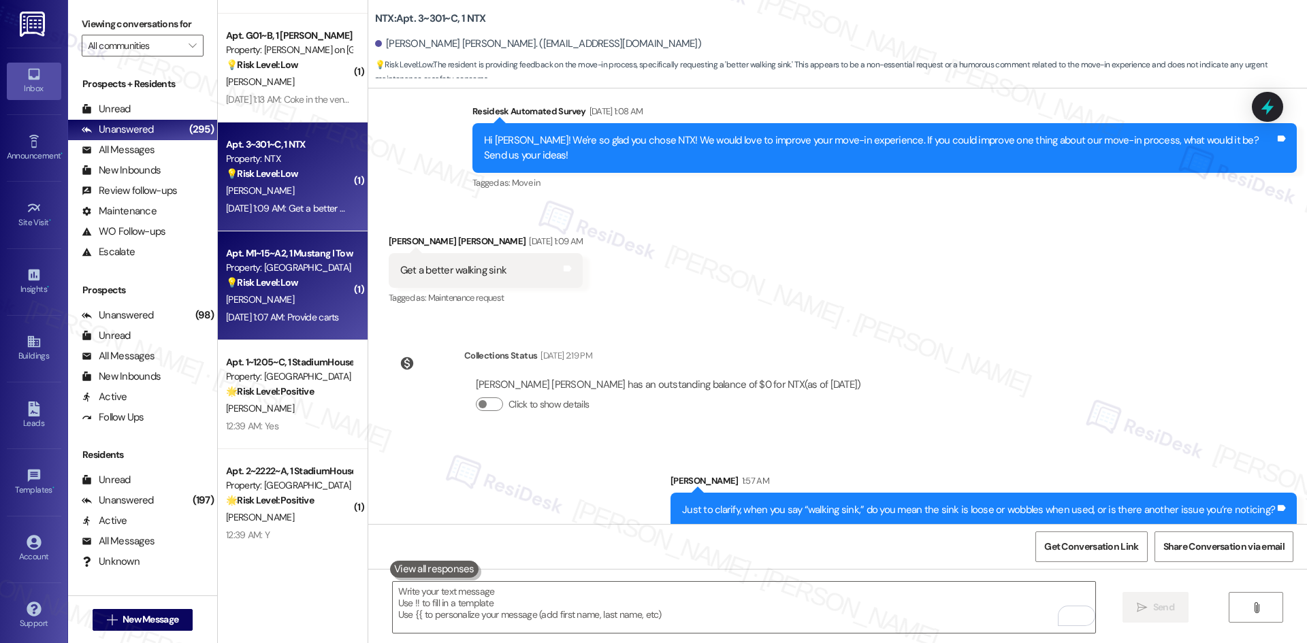
click at [265, 323] on div "[DATE] 1:07 AM: Provide carts [DATE] 1:07 AM: Provide carts" at bounding box center [289, 317] width 129 height 17
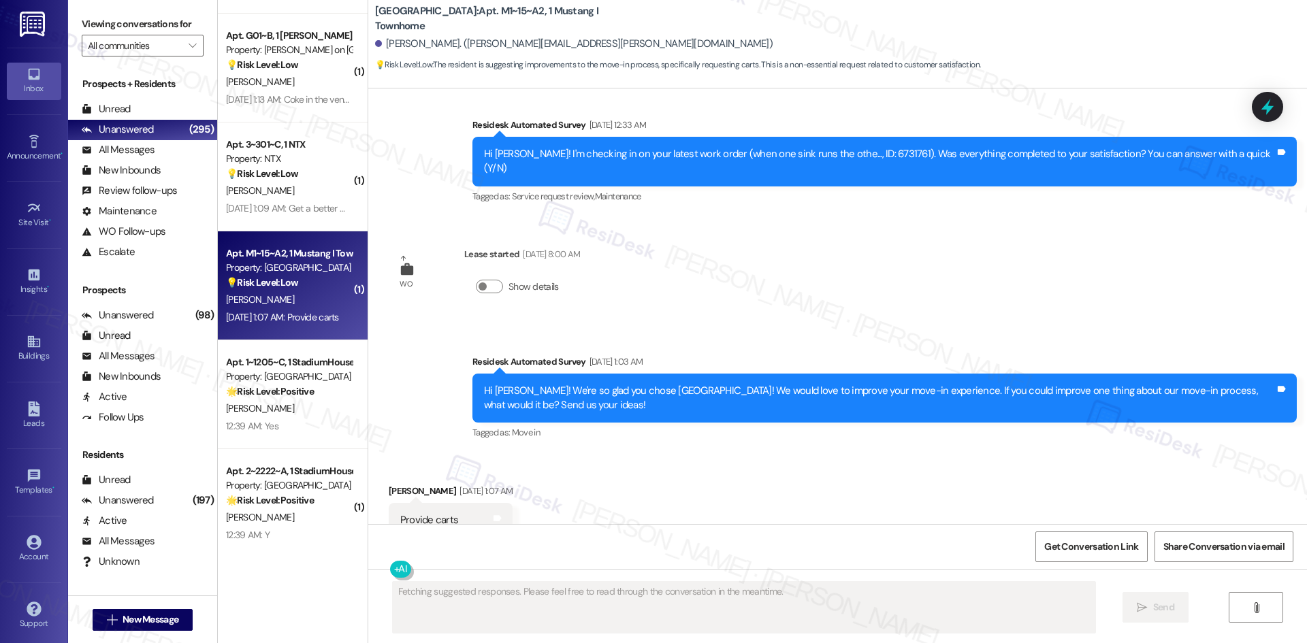
scroll to position [2929, 0]
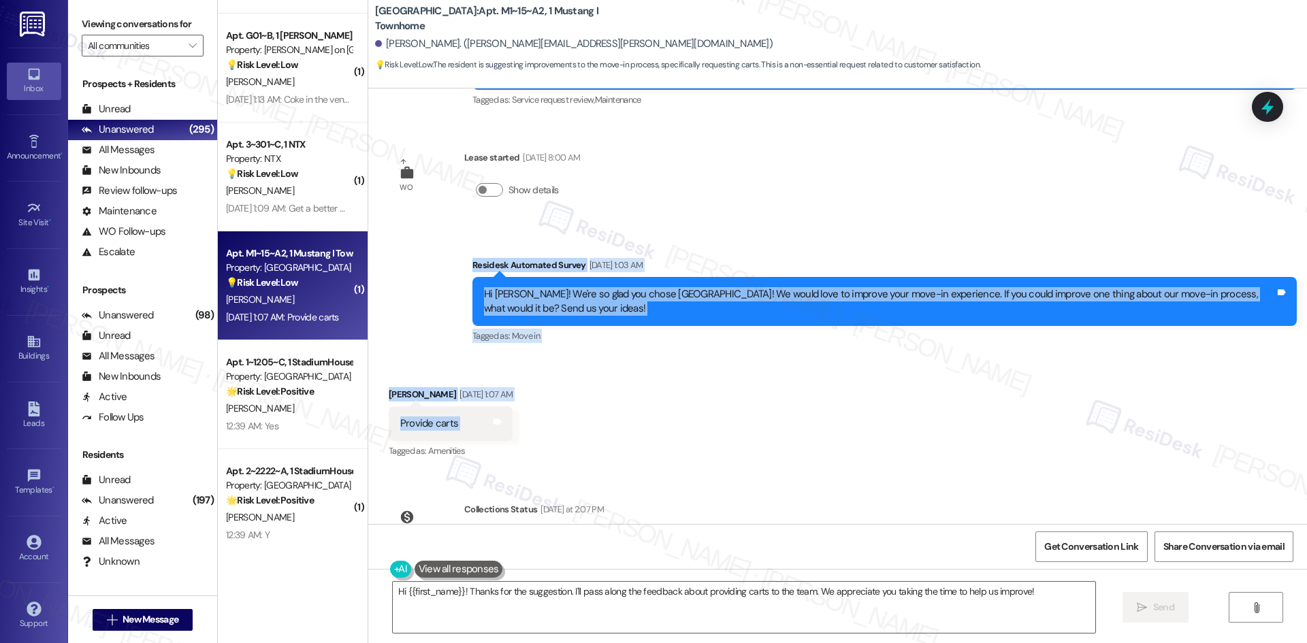
drag, startPoint x: 410, startPoint y: 182, endPoint x: 481, endPoint y: 352, distance: 184.3
click at [481, 352] on div "WO Opened request: The window ... [DATE] 8:53 PM Status : Completed Show detail…" at bounding box center [837, 306] width 938 height 436
copy div "Residesk Automated Survey [DATE] 1:03 AM Hi [PERSON_NAME]! We're so glad you ch…"
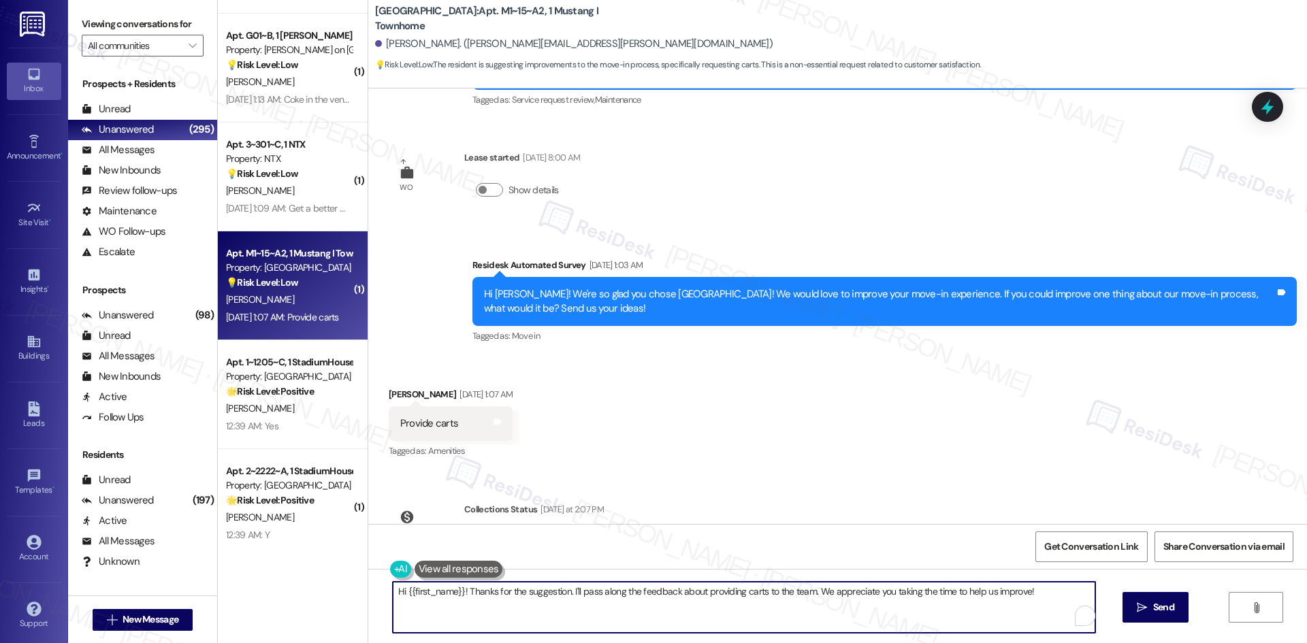
drag, startPoint x: 1054, startPoint y: 594, endPoint x: 286, endPoint y: 582, distance: 767.7
click at [286, 582] on div "Apt. 1~1201~E, 1 StadiumHouse Property: Stadium House ⚠️ Risk Level: High The r…" at bounding box center [762, 321] width 1089 height 643
paste textarea "Anna, thanks for your suggestion! I’ll share your feedback with the site team s…"
type textarea "Hi Anna, thanks for your suggestion! I’ll share your feedback with the site tea…"
click at [1153, 610] on span "Send" at bounding box center [1163, 607] width 21 height 14
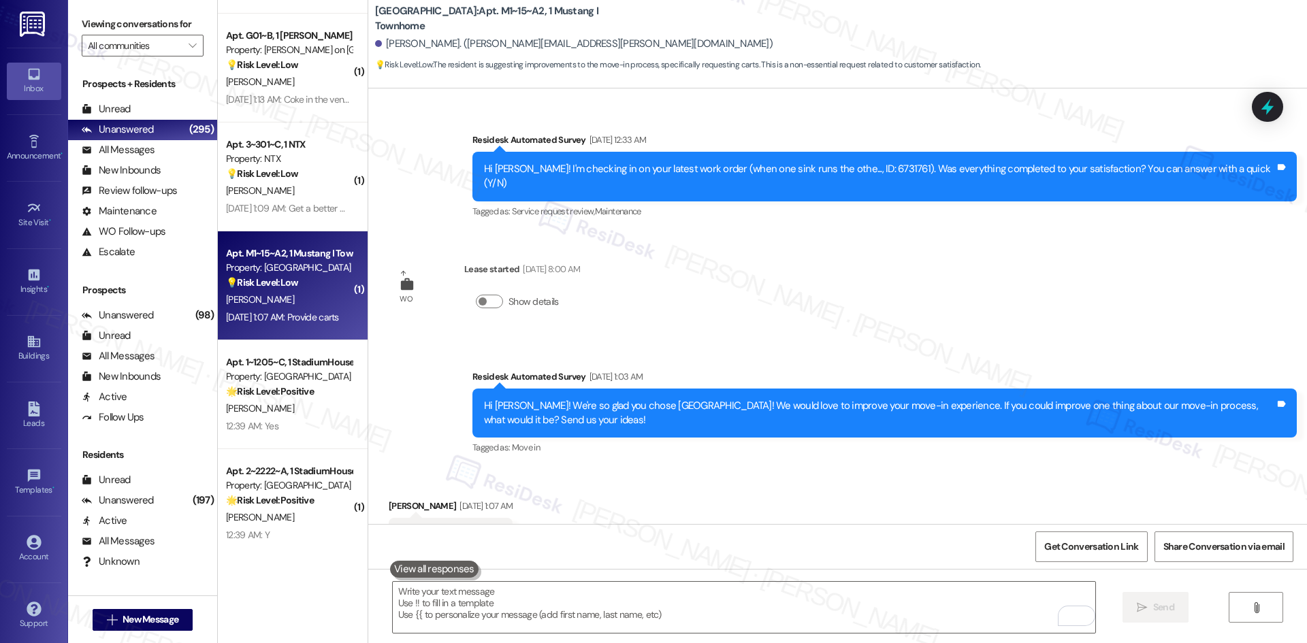
scroll to position [2804, 0]
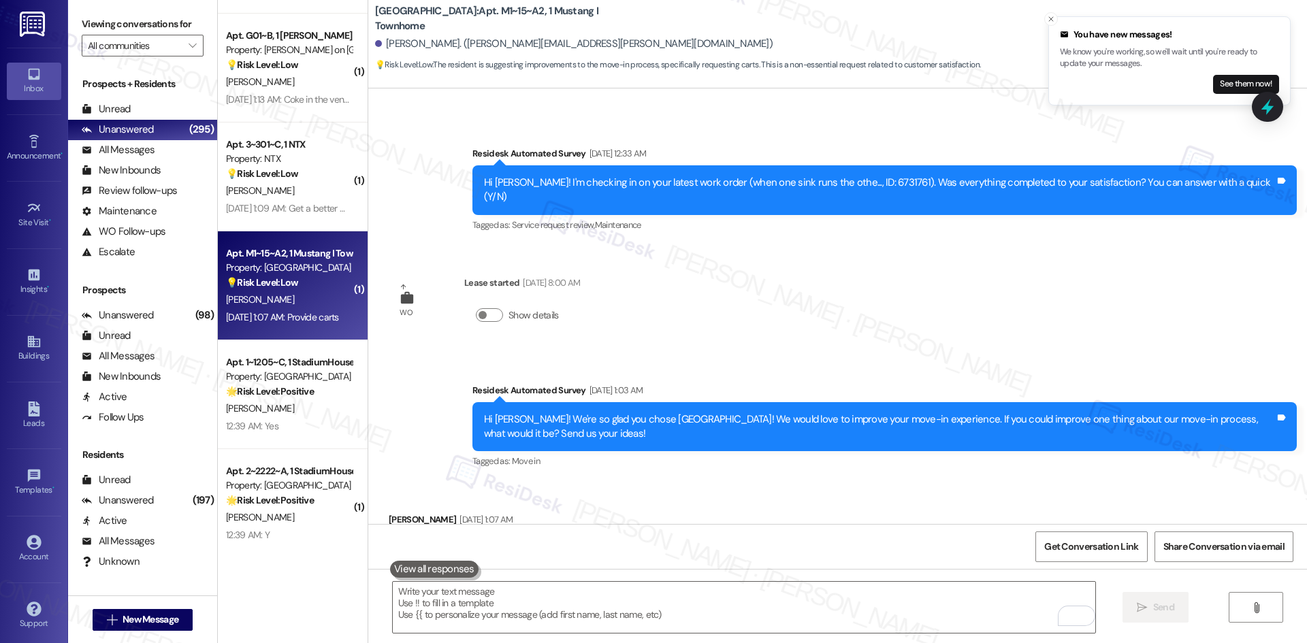
drag, startPoint x: 1002, startPoint y: 350, endPoint x: 1017, endPoint y: 242, distance: 109.2
drag, startPoint x: 1017, startPoint y: 242, endPoint x: 726, endPoint y: 461, distance: 364.9
click at [726, 482] on div "Received via SMS Anna Mooradian Aug 09, 2025 at 1:07 AM Provide carts Tags and …" at bounding box center [837, 539] width 938 height 115
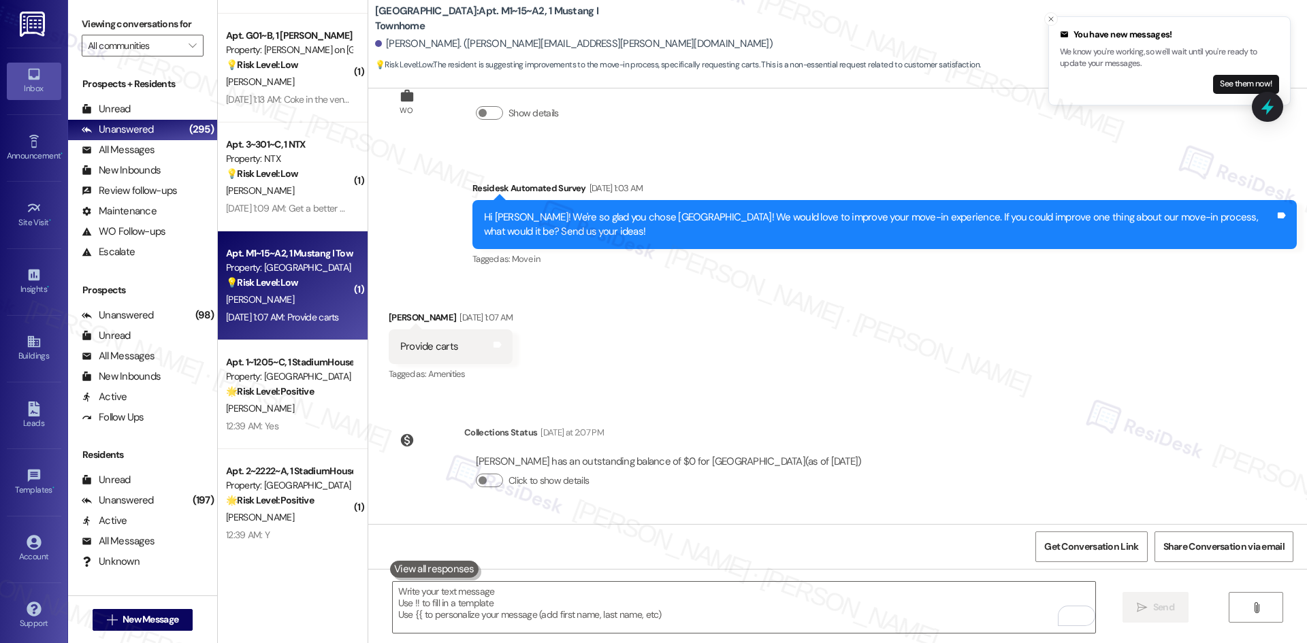
scroll to position [3024, 0]
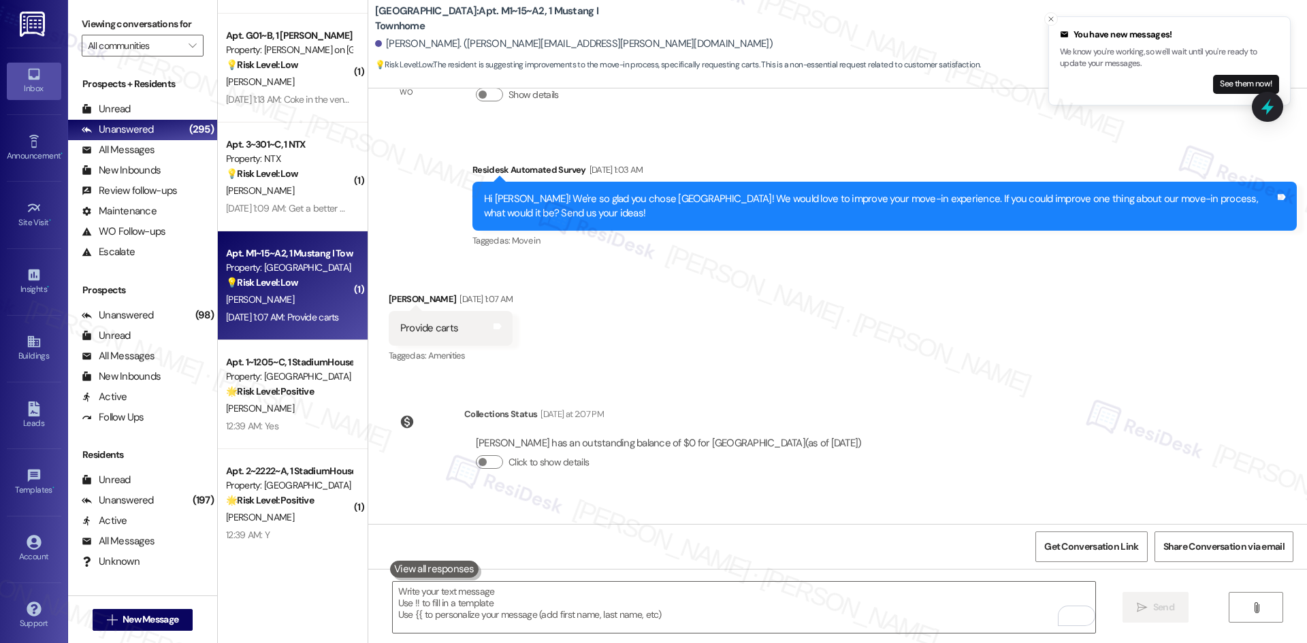
click at [1096, 332] on div "WO Opened request: The window ... Sep 15, 2024 at 8:53 PM Status : Completed Sh…" at bounding box center [837, 306] width 938 height 436
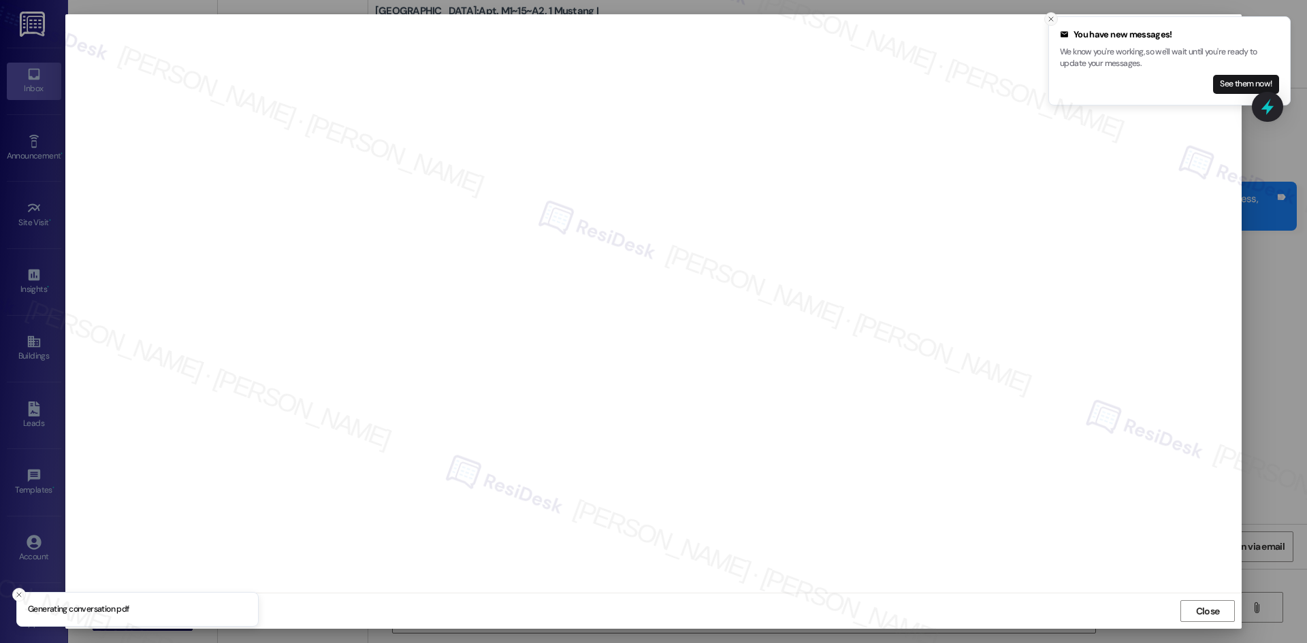
click at [1049, 20] on icon "Close toast" at bounding box center [1051, 19] width 8 height 8
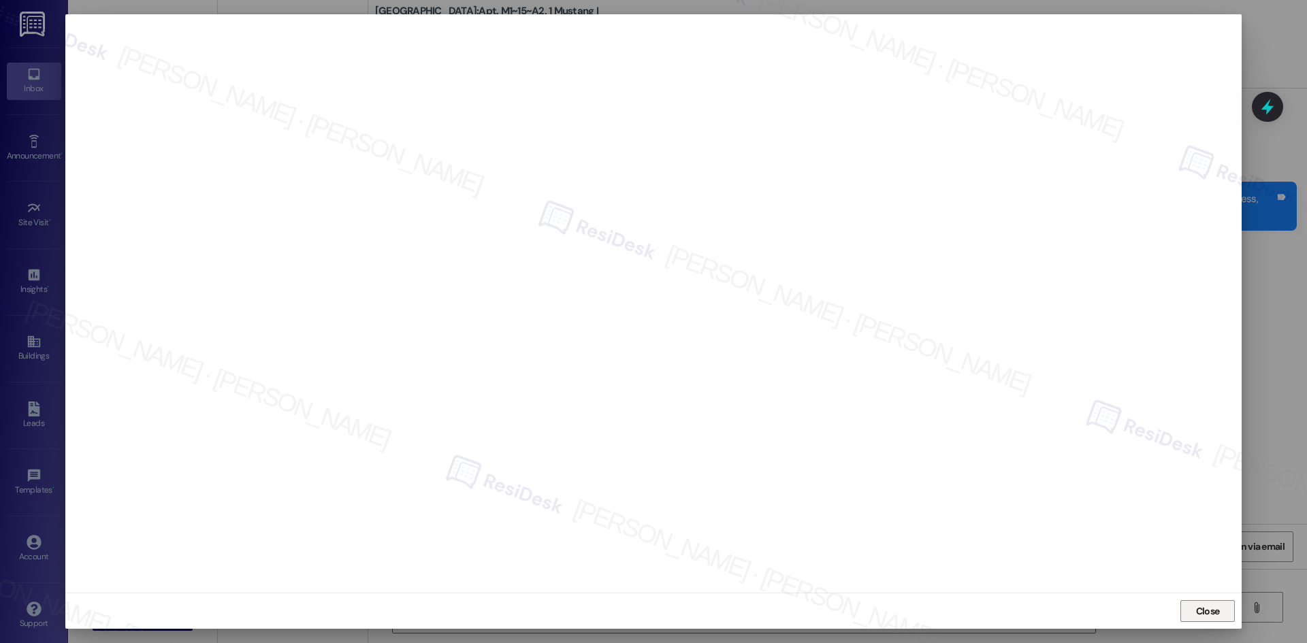
click at [1217, 617] on span "Close" at bounding box center [1208, 611] width 24 height 14
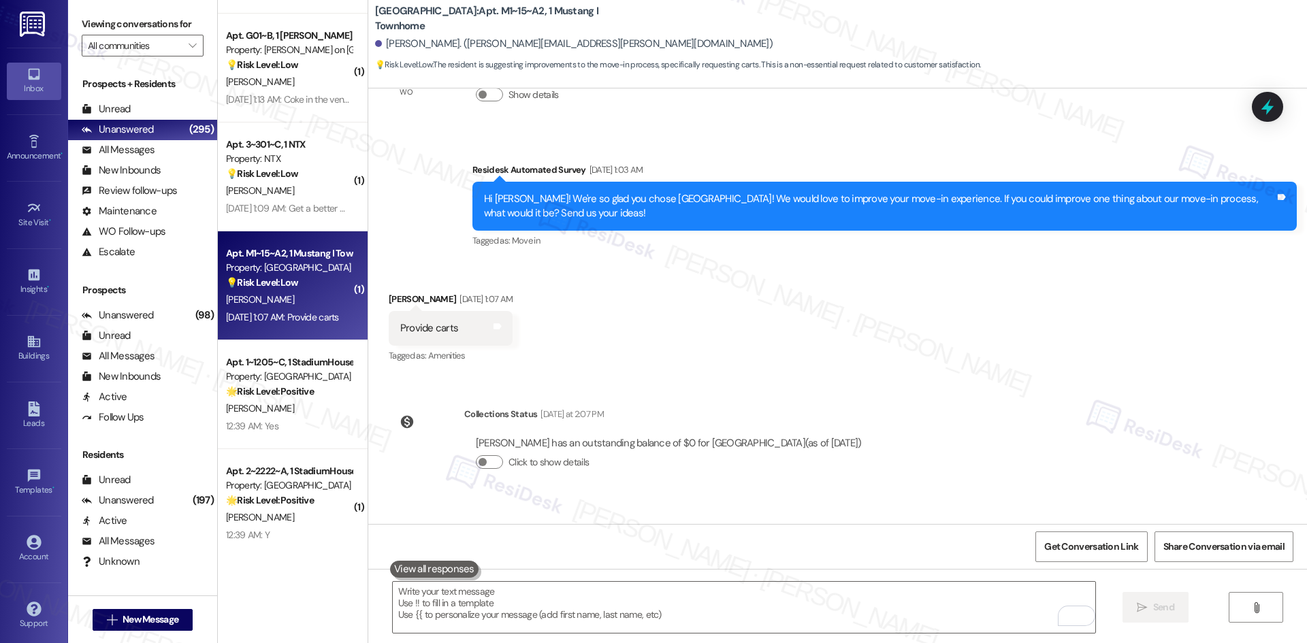
click at [1140, 396] on div "WO Opened request: The window ... Sep 15, 2024 at 8:53 PM Status : Completed Sh…" at bounding box center [837, 306] width 938 height 436
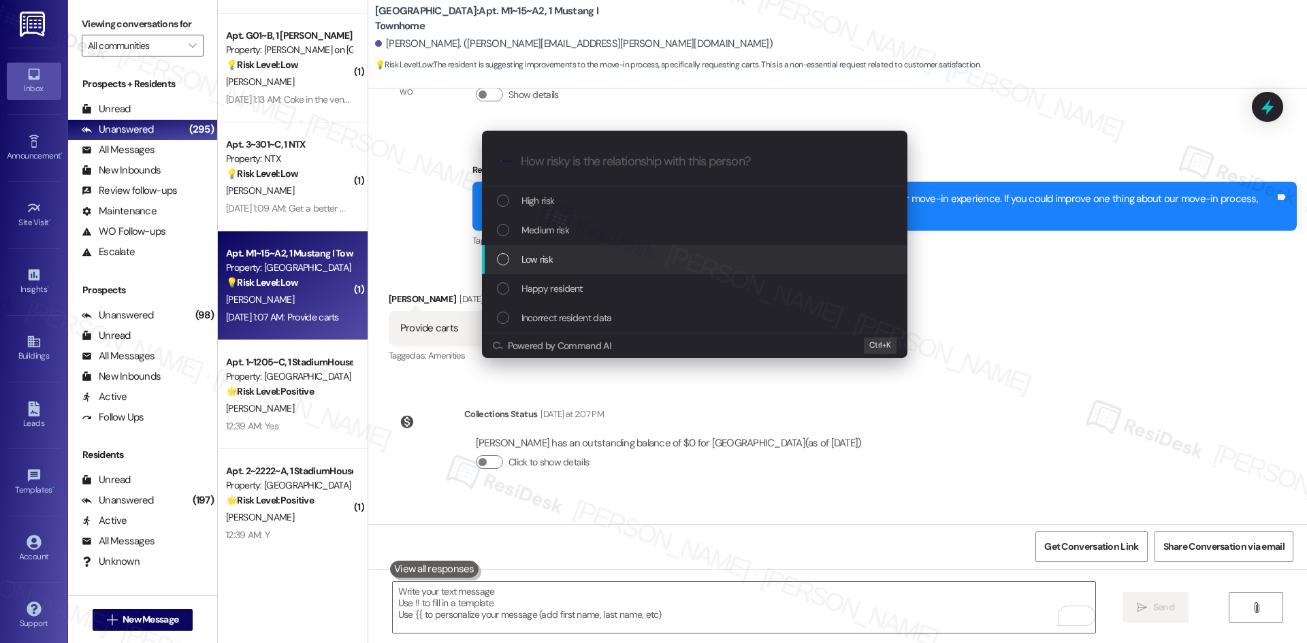
click at [599, 250] on div "Low risk" at bounding box center [694, 259] width 425 height 29
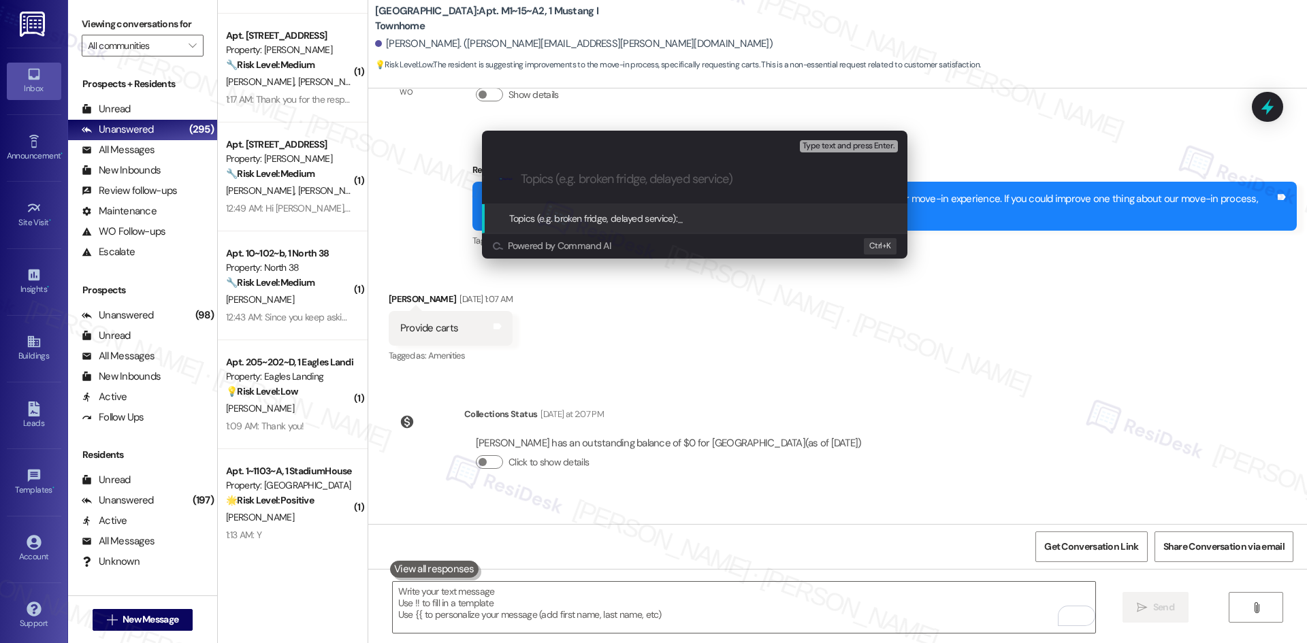
click at [676, 178] on input "Topics (e.g. broken fridge, delayed service)" at bounding box center [705, 179] width 369 height 14
paste input "Feedback on Move-In Process – Suggestion for Carts"
type input "Feedback on Move-In Process – Suggestion for Carts"
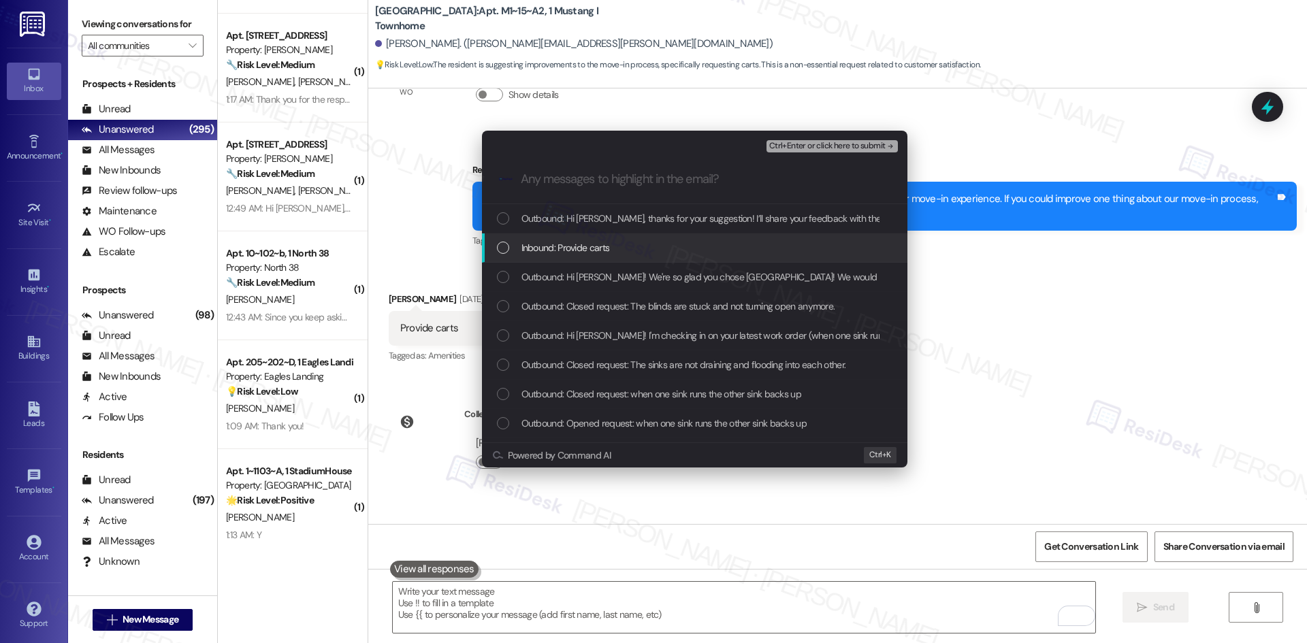
drag, startPoint x: 596, startPoint y: 257, endPoint x: 602, endPoint y: 248, distance: 10.4
click at [596, 257] on div "Inbound: Provide carts" at bounding box center [694, 247] width 425 height 29
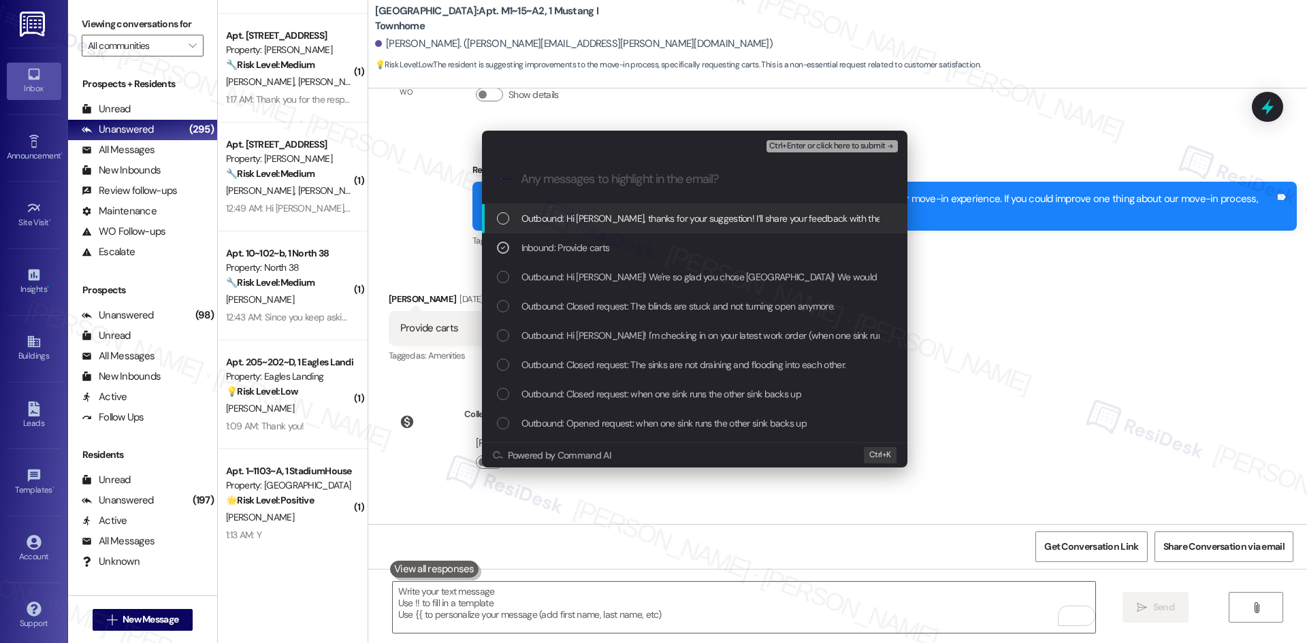
click at [844, 147] on span "Ctrl+Enter or click here to submit" at bounding box center [827, 147] width 116 height 10
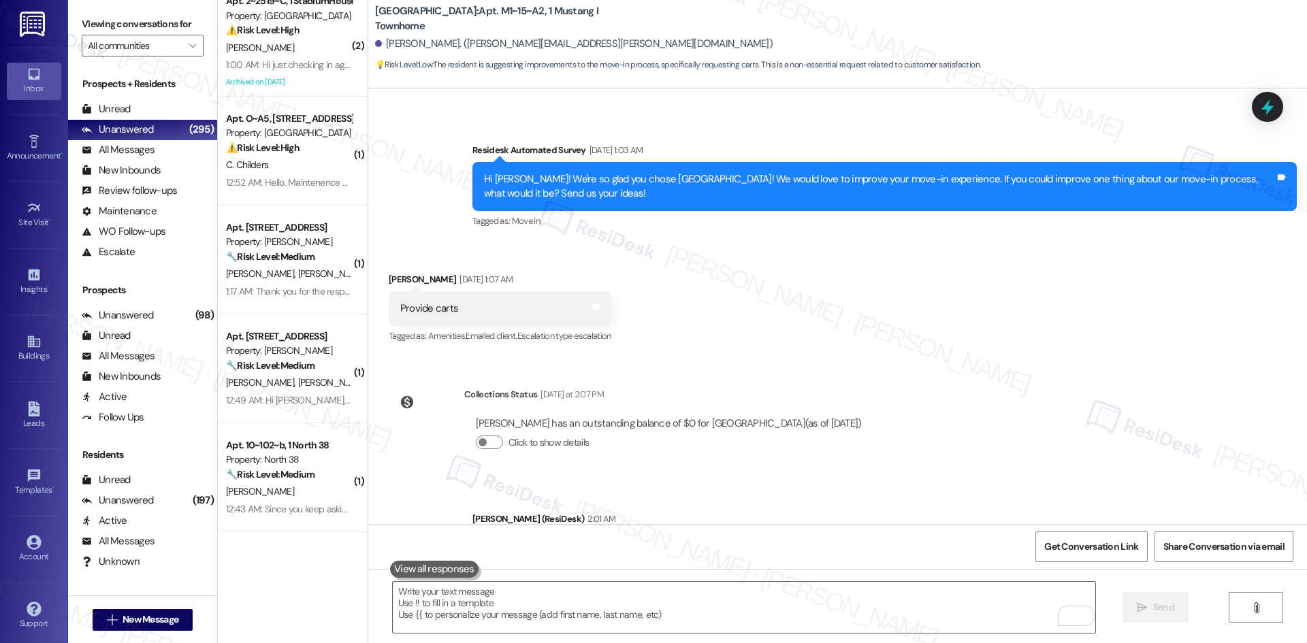
scroll to position [0, 0]
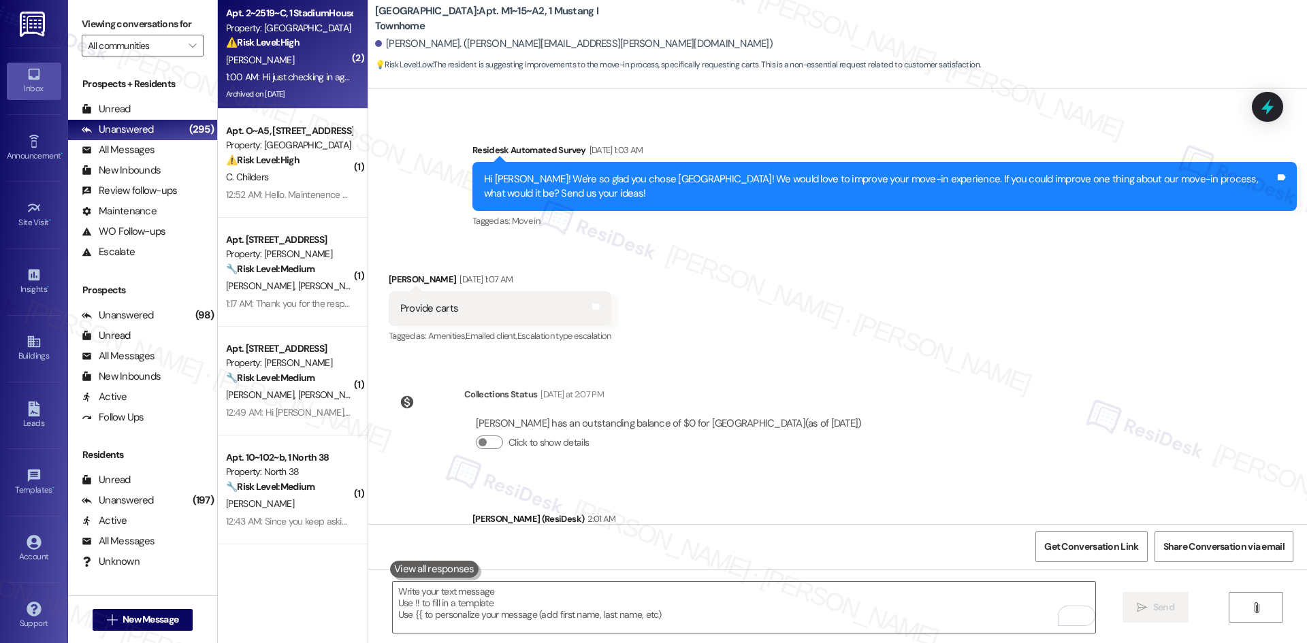
click at [263, 47] on strong "⚠️ Risk Level: High" at bounding box center [262, 42] width 73 height 12
type textarea "Fetching suggested responses. Please feel free to read through the conversation…"
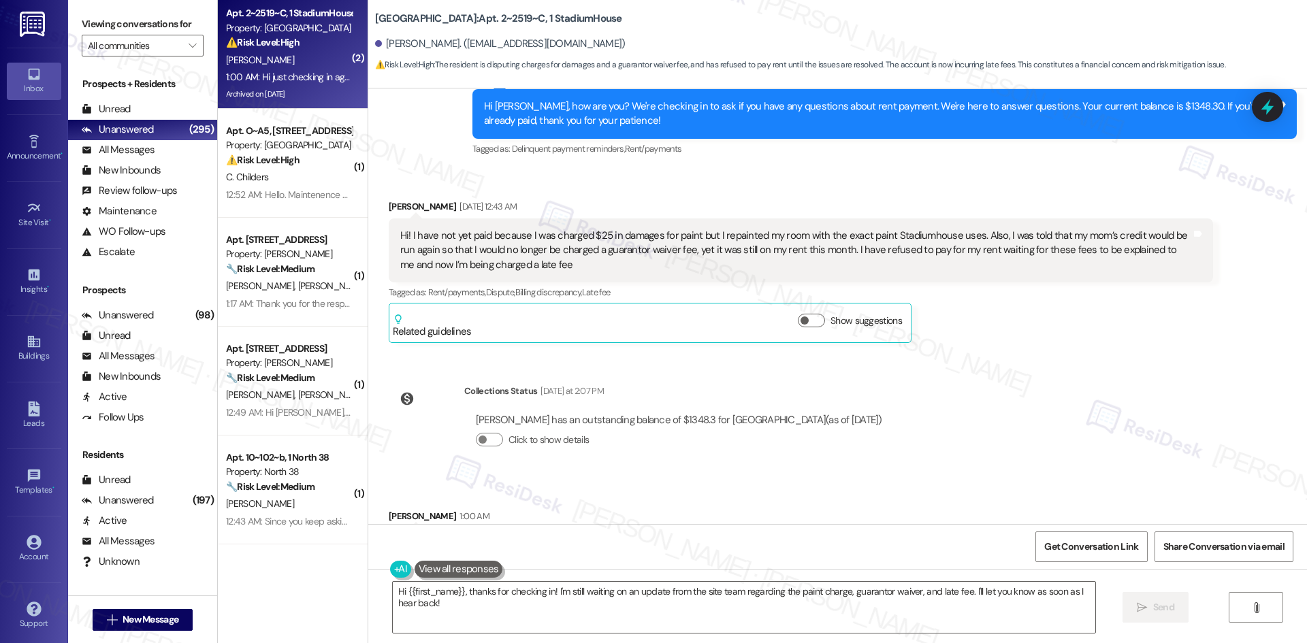
scroll to position [6032, 0]
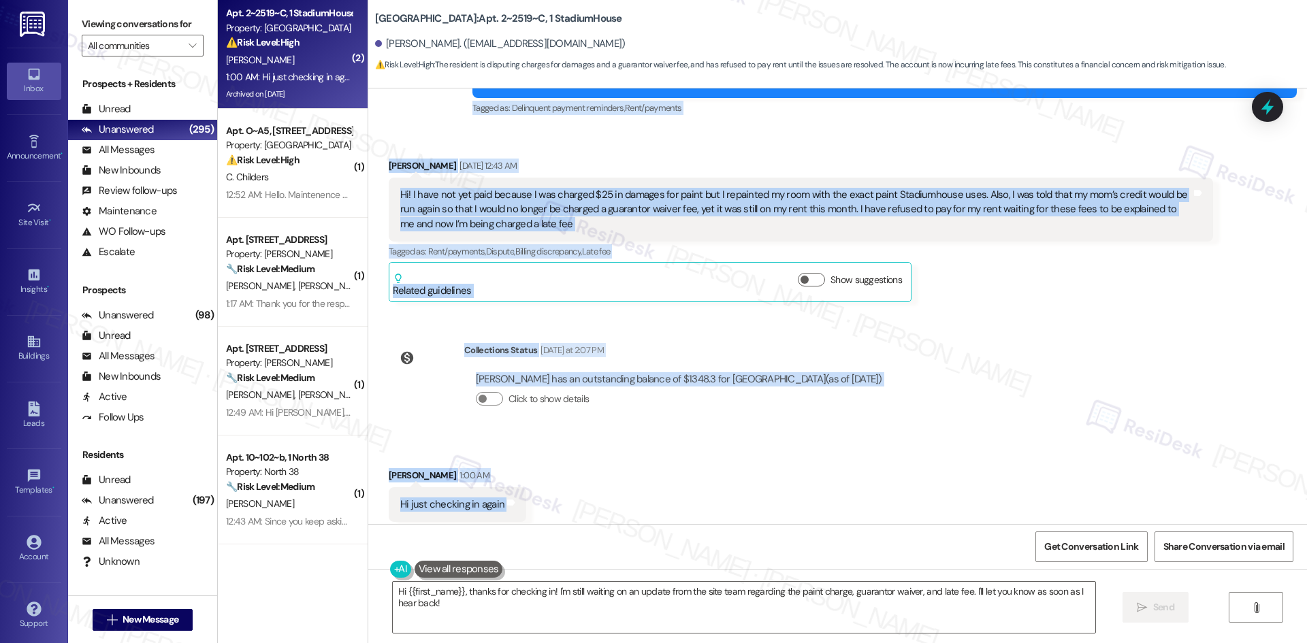
drag, startPoint x: 401, startPoint y: 214, endPoint x: 602, endPoint y: 487, distance: 338.4
click at [602, 487] on div "Survey, sent via SMS Residesk Automated Survey Jul 30, 2024 at 1:59 AM This mes…" at bounding box center [837, 306] width 938 height 436
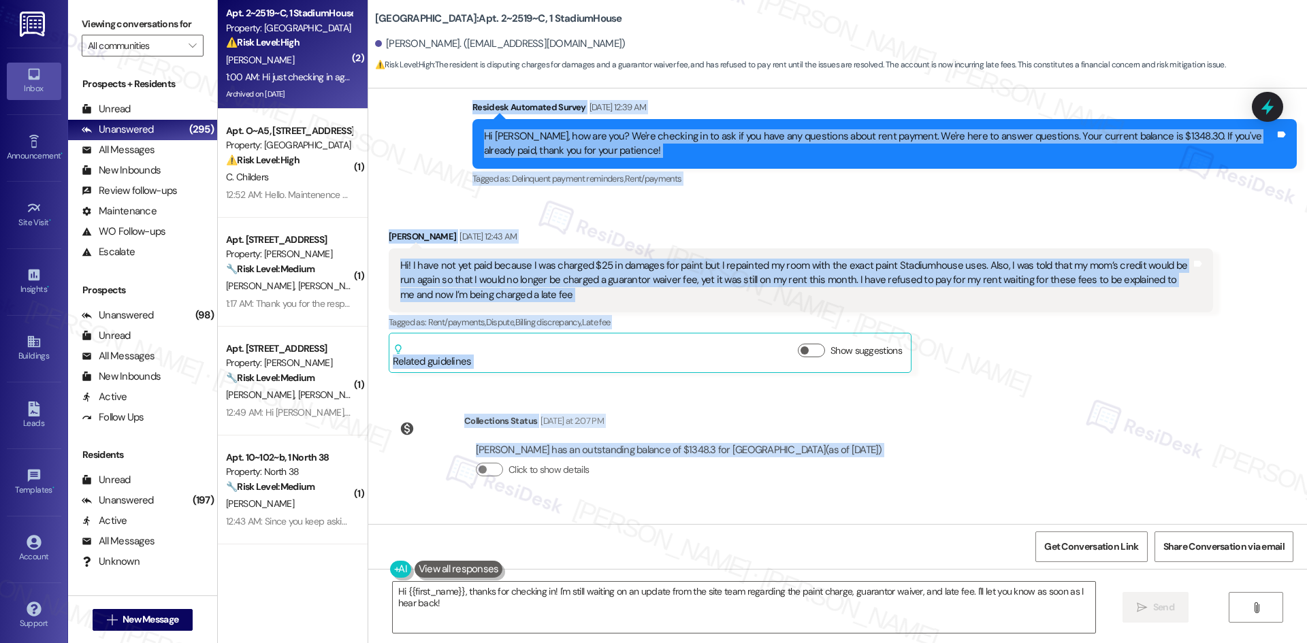
scroll to position [5964, 0]
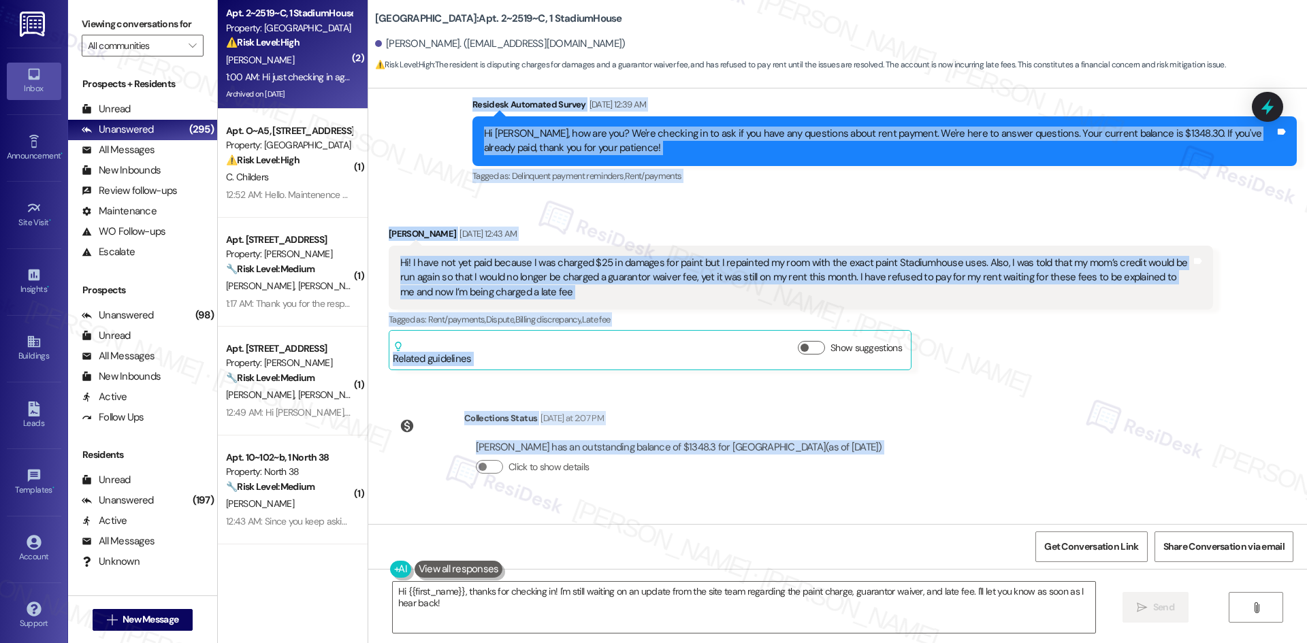
click at [972, 425] on div "Survey, sent via SMS Residesk Automated Survey Jul 30, 2024 at 1:59 AM This mes…" at bounding box center [837, 306] width 938 height 436
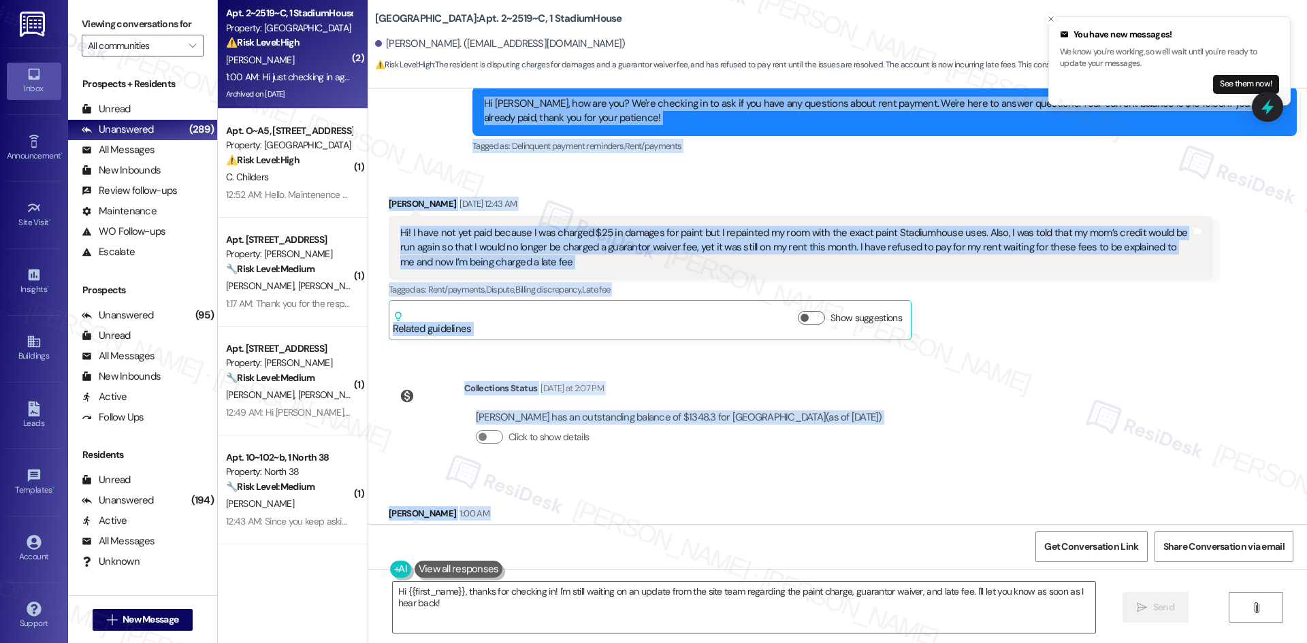
scroll to position [6032, 0]
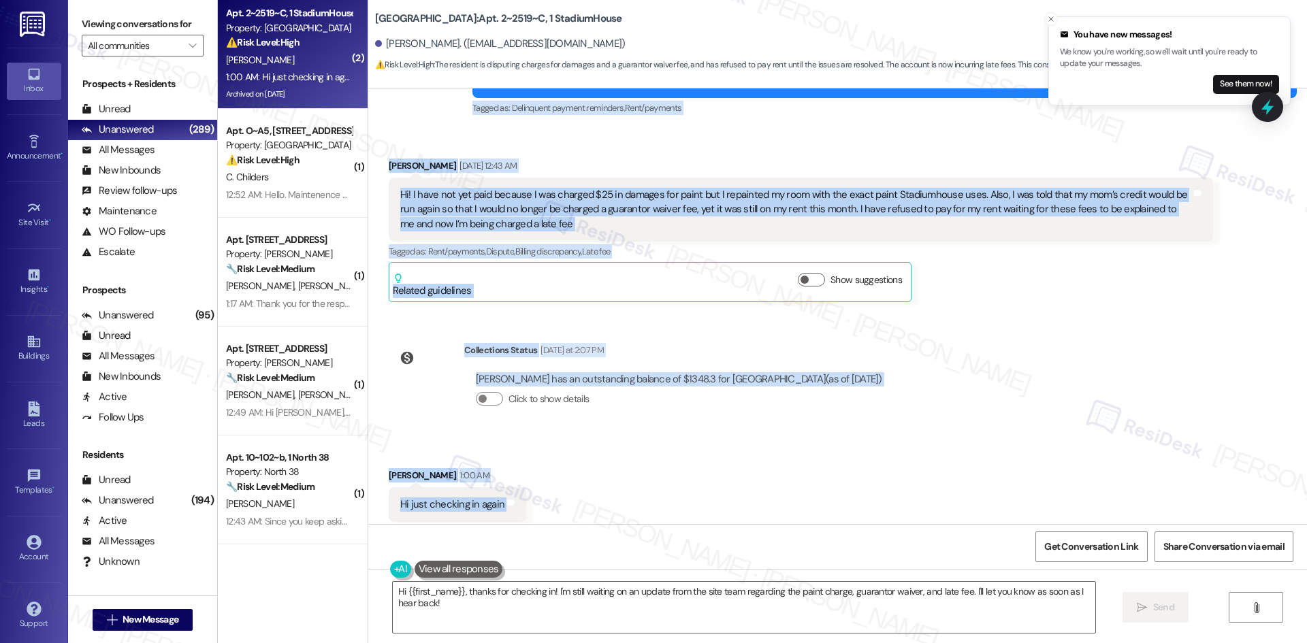
drag, startPoint x: 367, startPoint y: 168, endPoint x: 889, endPoint y: 482, distance: 609.3
click at [889, 482] on div "Survey, sent via SMS Residesk Automated Survey Jul 30, 2024 at 1:59 AM This mes…" at bounding box center [837, 306] width 938 height 436
copy div "Jalie Juig Aug 06, 2025 at 2:55 AM Hi I've been trying to get in contact with s…"
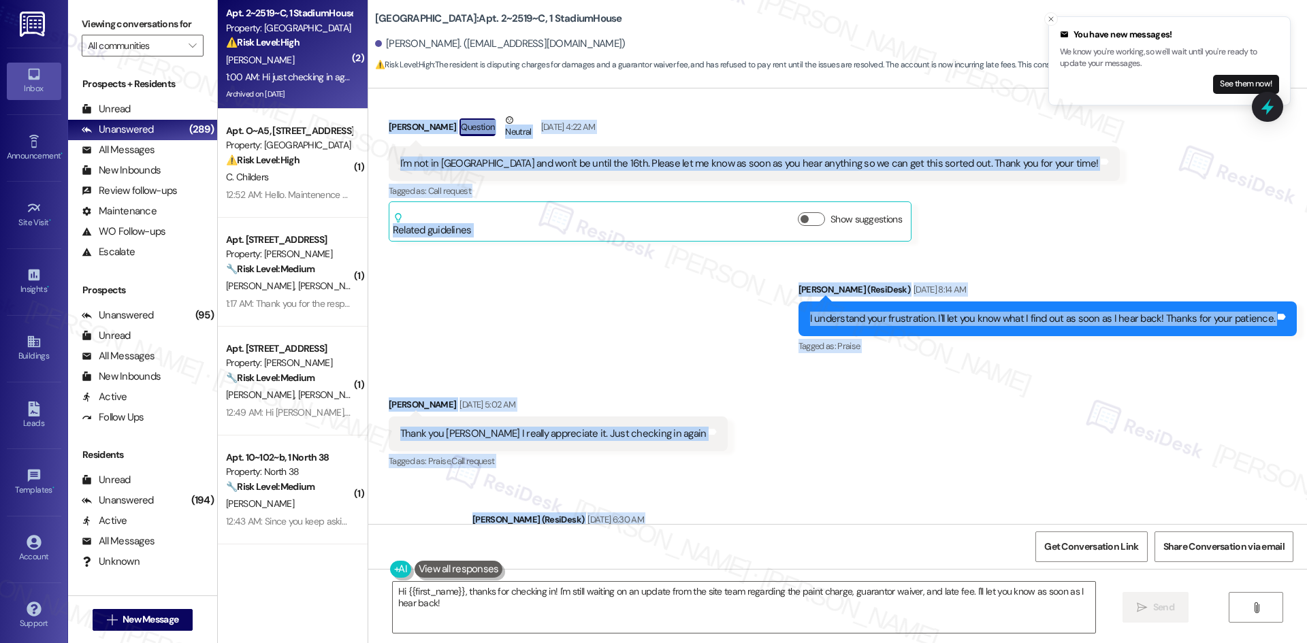
click at [725, 367] on div "Received via SMS Jalie Juig Aug 08, 2025 at 5:02 AM Thank you Sarah I really ap…" at bounding box center [837, 424] width 938 height 115
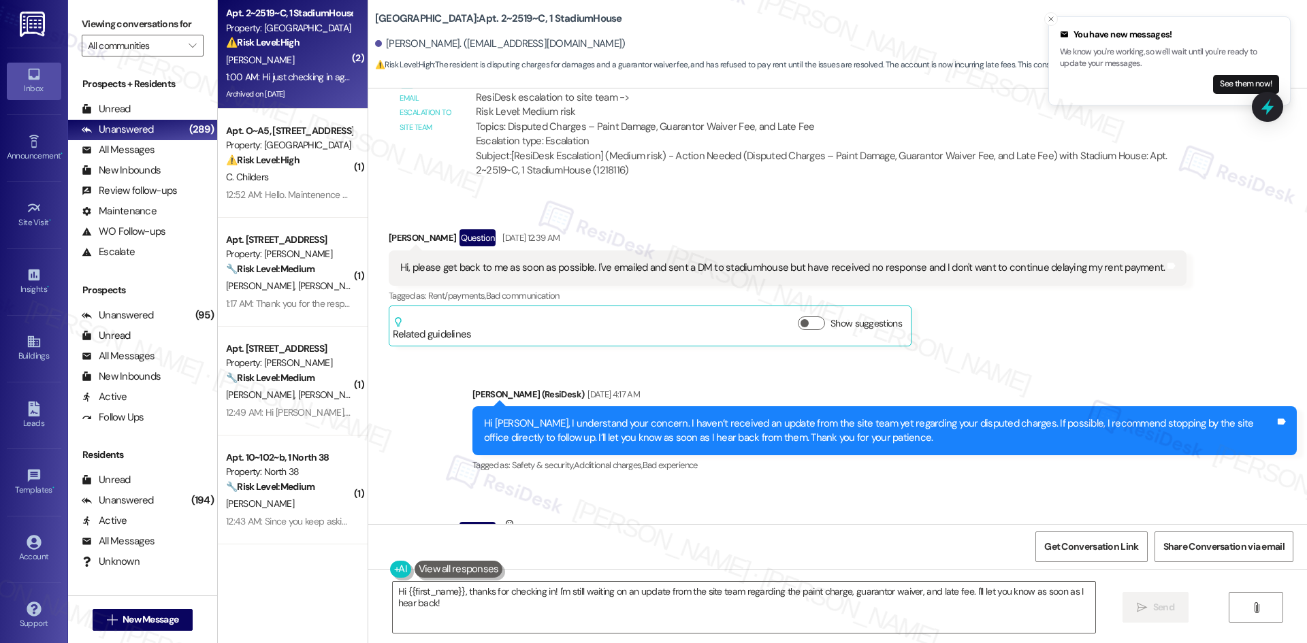
scroll to position [5011, 0]
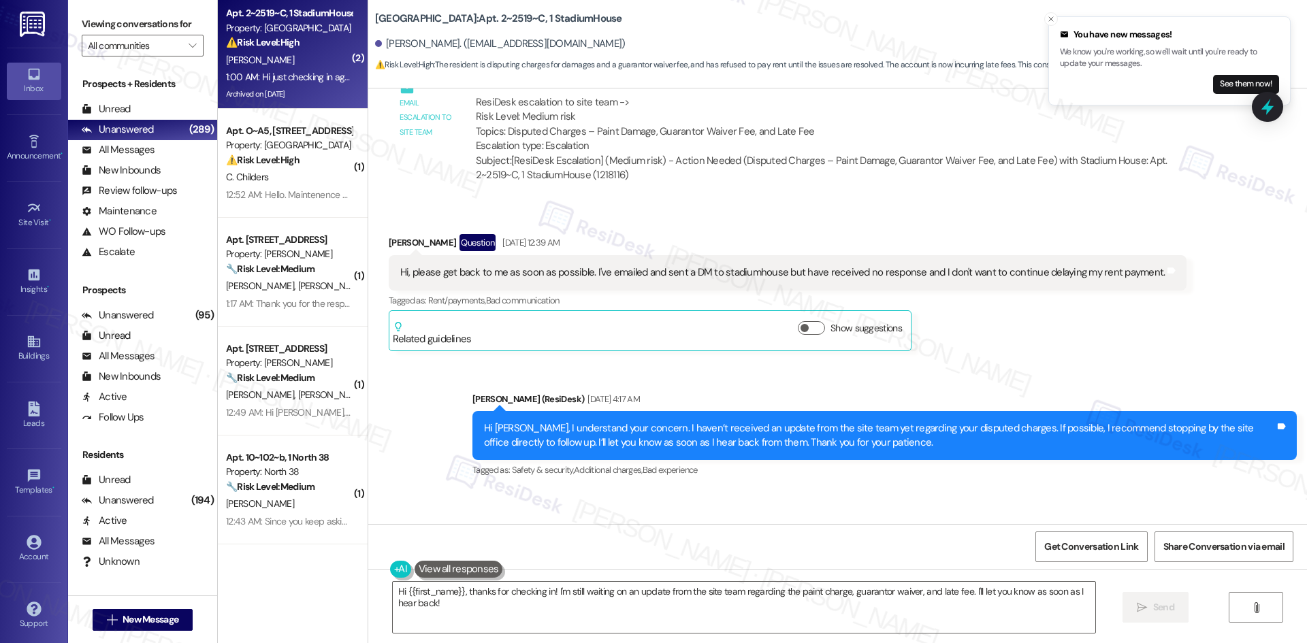
click at [679, 203] on div "Received via SMS Jalie Juig Question Aug 07, 2025 at 12:39 AM Hi, please get ba…" at bounding box center [837, 282] width 938 height 158
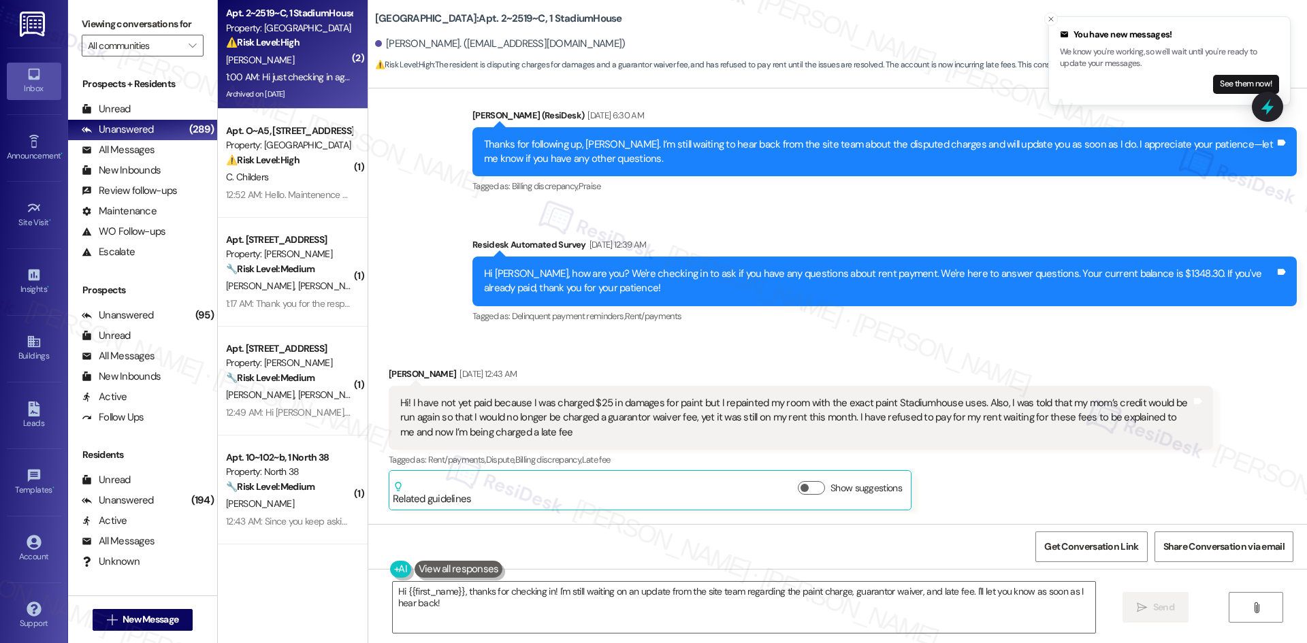
scroll to position [6032, 0]
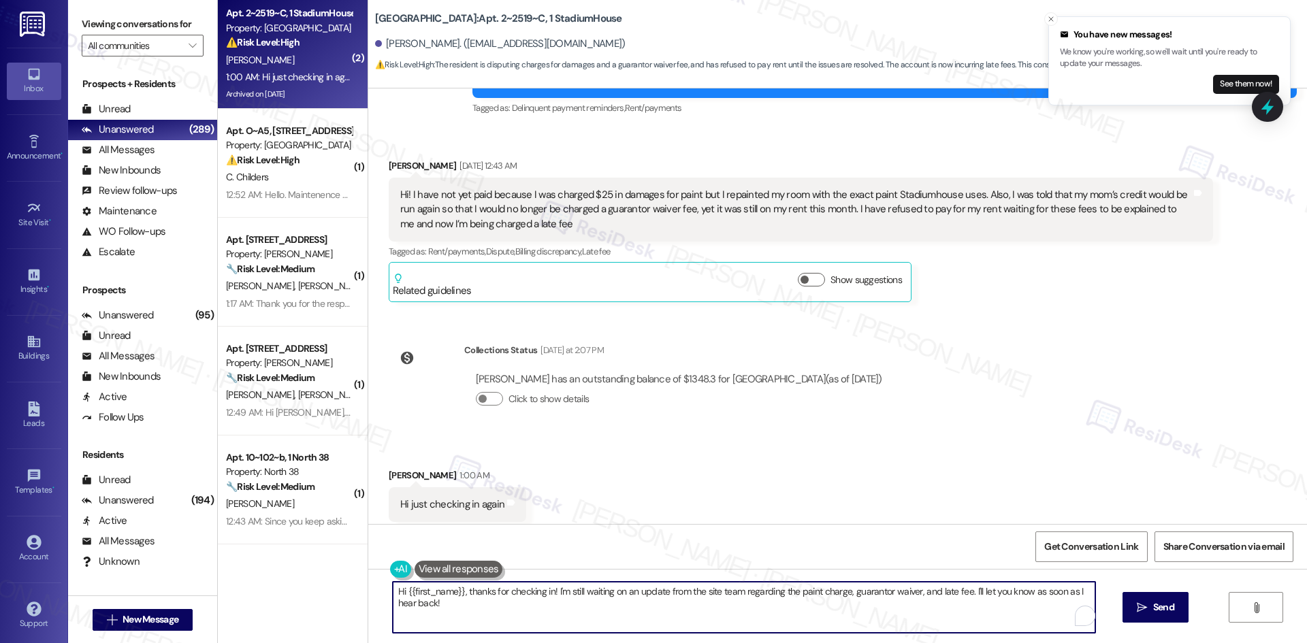
click at [739, 619] on textarea "Hi {{first_name}}, thanks for checking in! I'm still waiting on an update from …" at bounding box center [744, 607] width 702 height 51
paste textarea "Jalie, we haven’t received an update from the site team yet, but we’ll continue…"
type textarea "Hi Jalie, we haven’t received an update from the site team yet, but we’ll conti…"
click at [1171, 602] on span "Send" at bounding box center [1163, 607] width 21 height 14
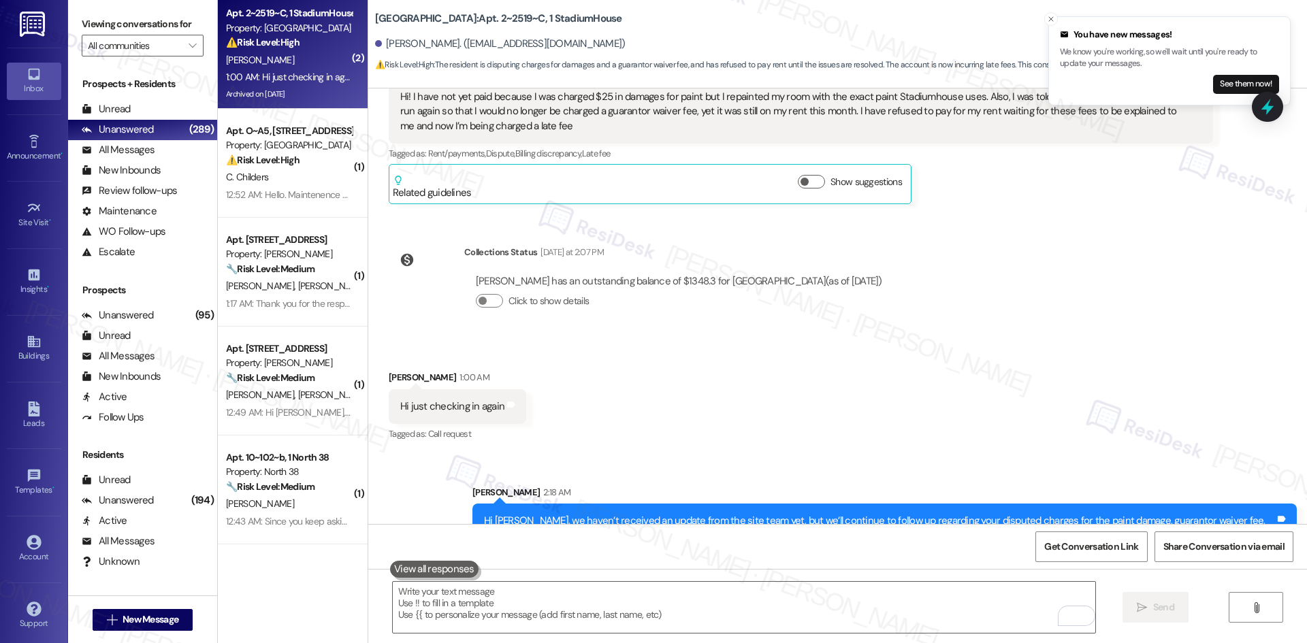
scroll to position [6141, 0]
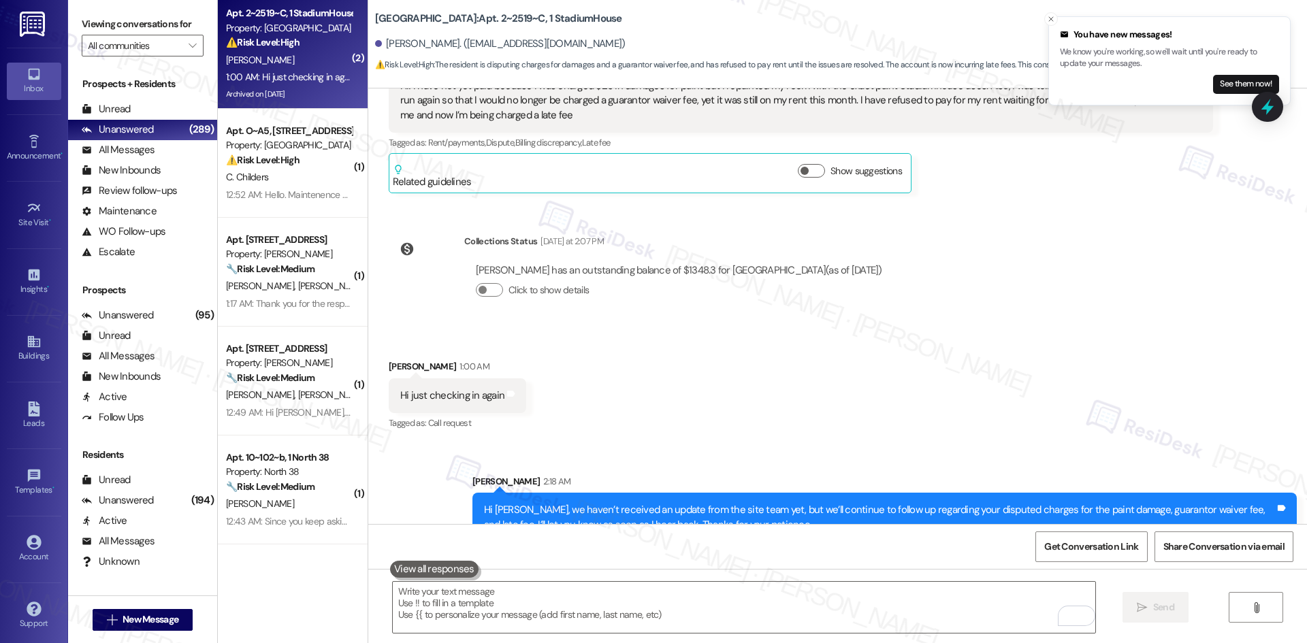
click at [1005, 329] on div "Received via SMS Jalie Juig 1:00 AM Hi just checking in again Tags and notes Ta…" at bounding box center [837, 386] width 938 height 115
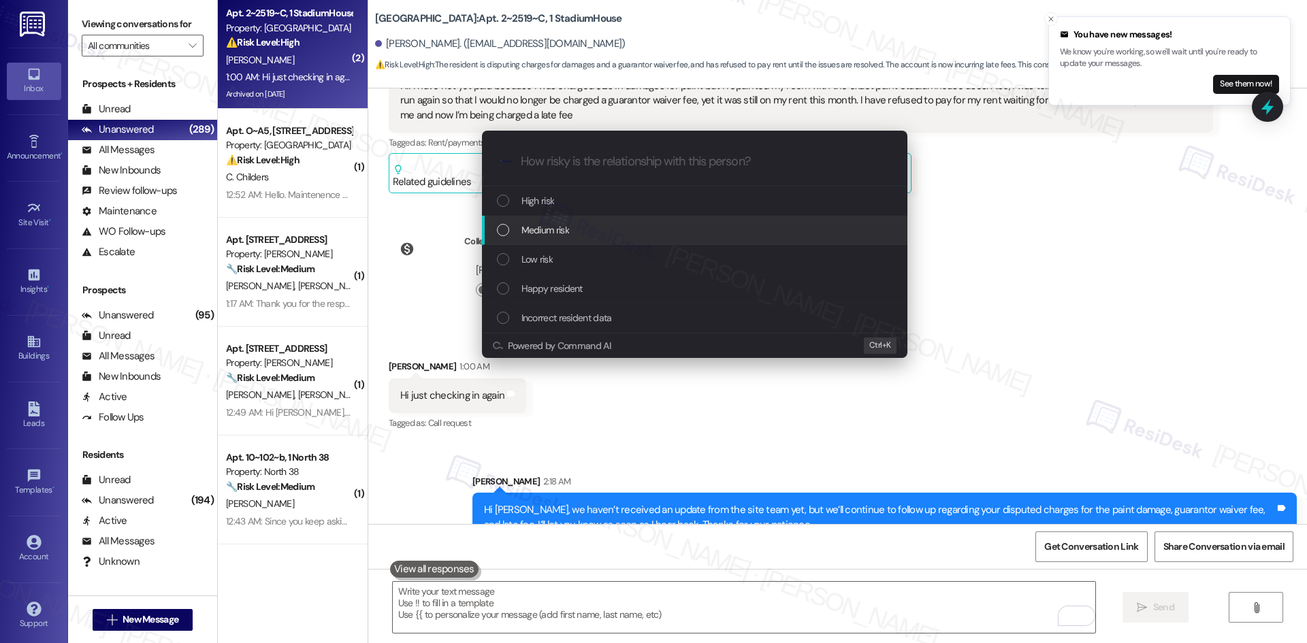
click at [561, 233] on span "Medium risk" at bounding box center [545, 230] width 48 height 15
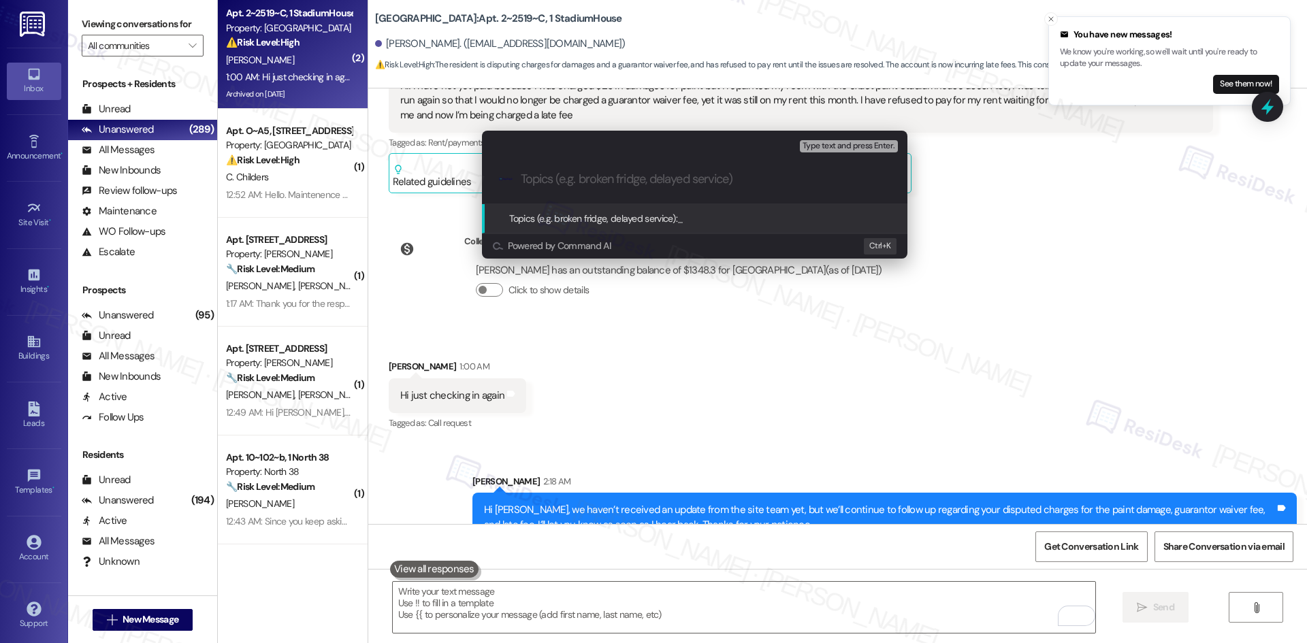
click at [581, 173] on input "Topics (e.g. broken fridge, delayed service)" at bounding box center [705, 179] width 369 height 14
paste input "Disputed Charges – Paint Damage, Guarantor Waiver Fee, and Late Fee"
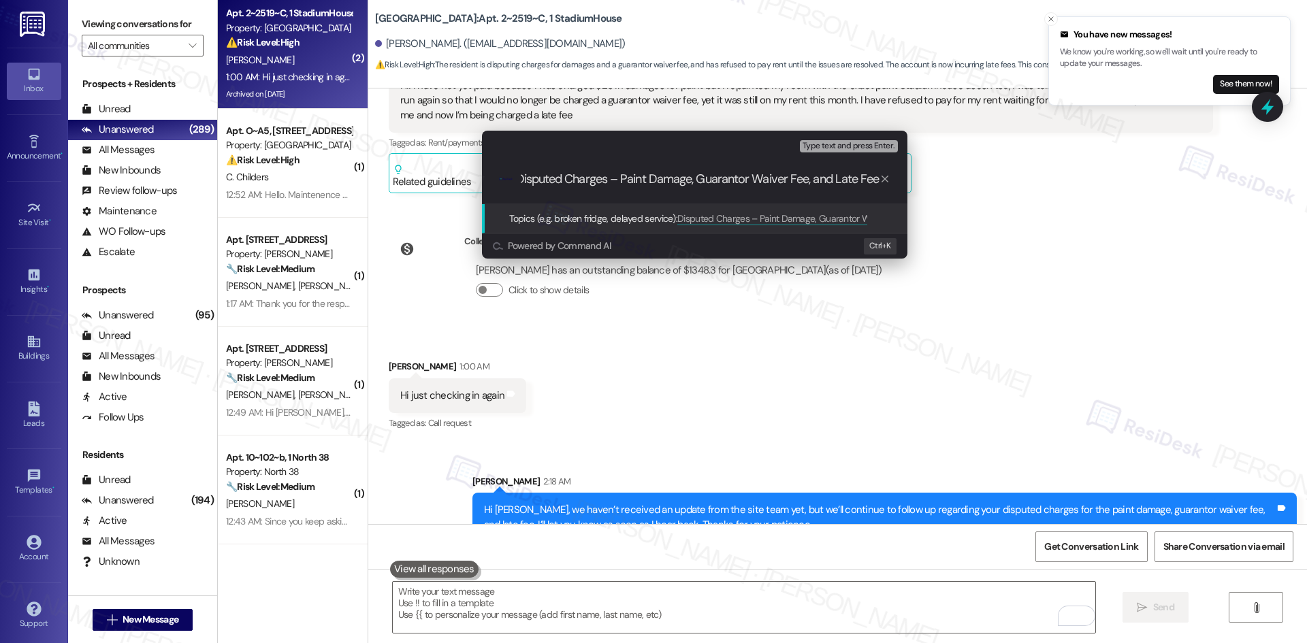
scroll to position [0, 0]
drag, startPoint x: 604, startPoint y: 167, endPoint x: 440, endPoint y: 169, distance: 163.3
click at [440, 169] on div "Escalate Conversation Medium risk Topics (e.g. broken fridge, delayed service) …" at bounding box center [653, 321] width 1307 height 643
click at [751, 177] on input "Disputed Charges – Paint Damage, Guarantor Waiver Fee, and Late Fee" at bounding box center [700, 179] width 359 height 14
click at [661, 176] on input "Disputed Charges – Paint Damage, Guarantor Waiver Fee, and Late Fee" at bounding box center [700, 179] width 359 height 14
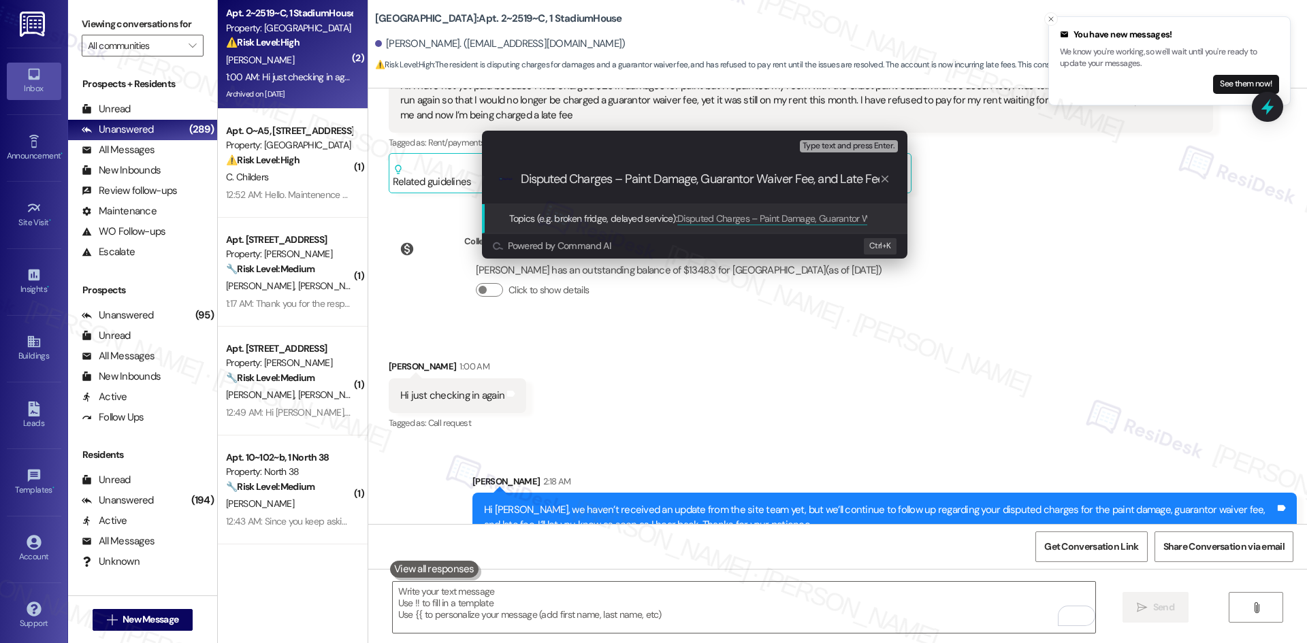
paste input "Follow-Up – Disputed Charges:"
type input "Follow-Up – Disputed Charges: Paint Damage, Guarantor Waiver Fee, and Late Fee"
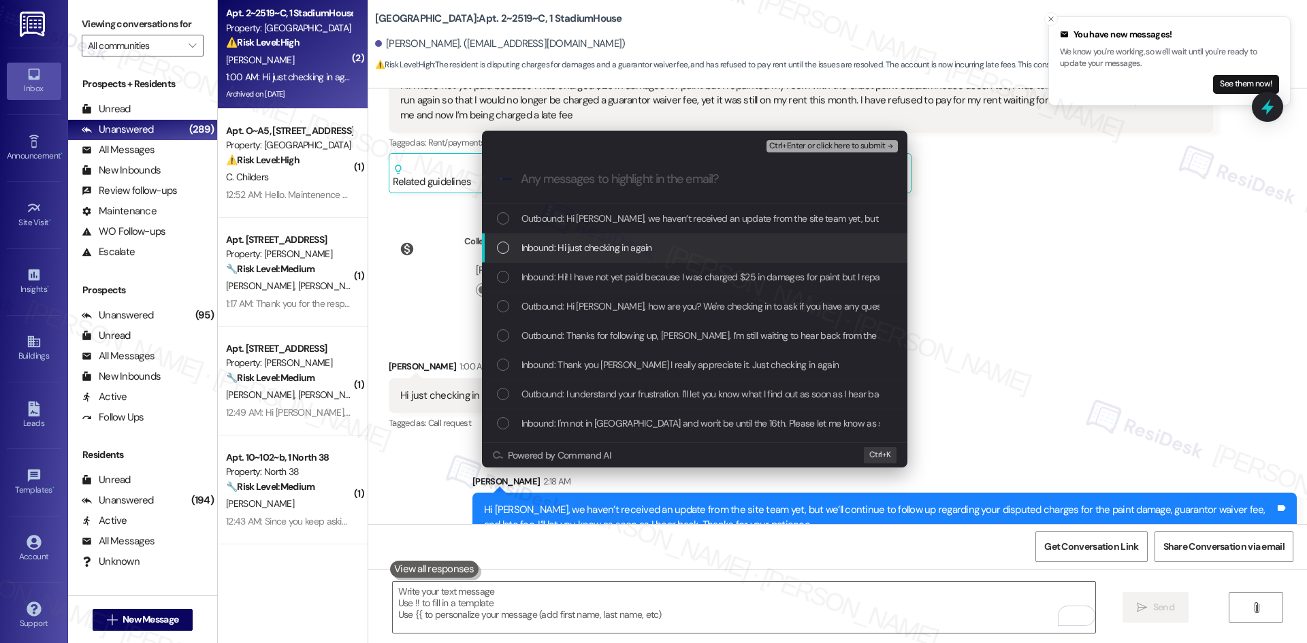
click at [638, 249] on span "Inbound: Hi just checking in again" at bounding box center [586, 247] width 131 height 15
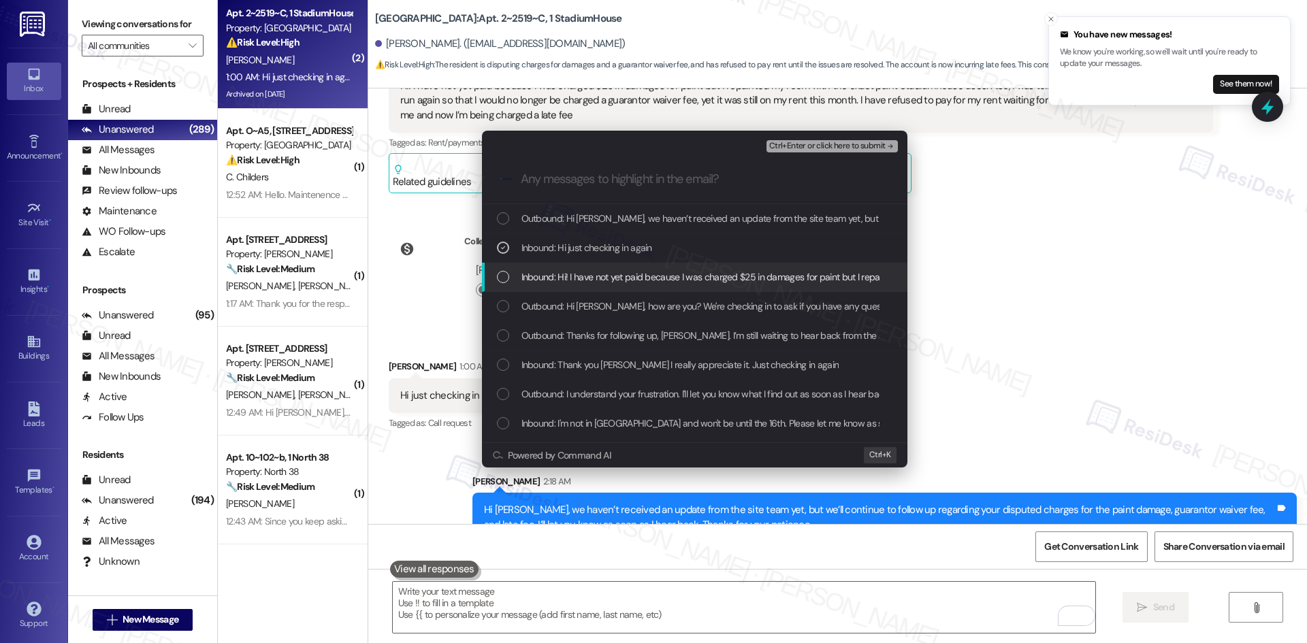
drag, startPoint x: 657, startPoint y: 274, endPoint x: 666, endPoint y: 280, distance: 10.2
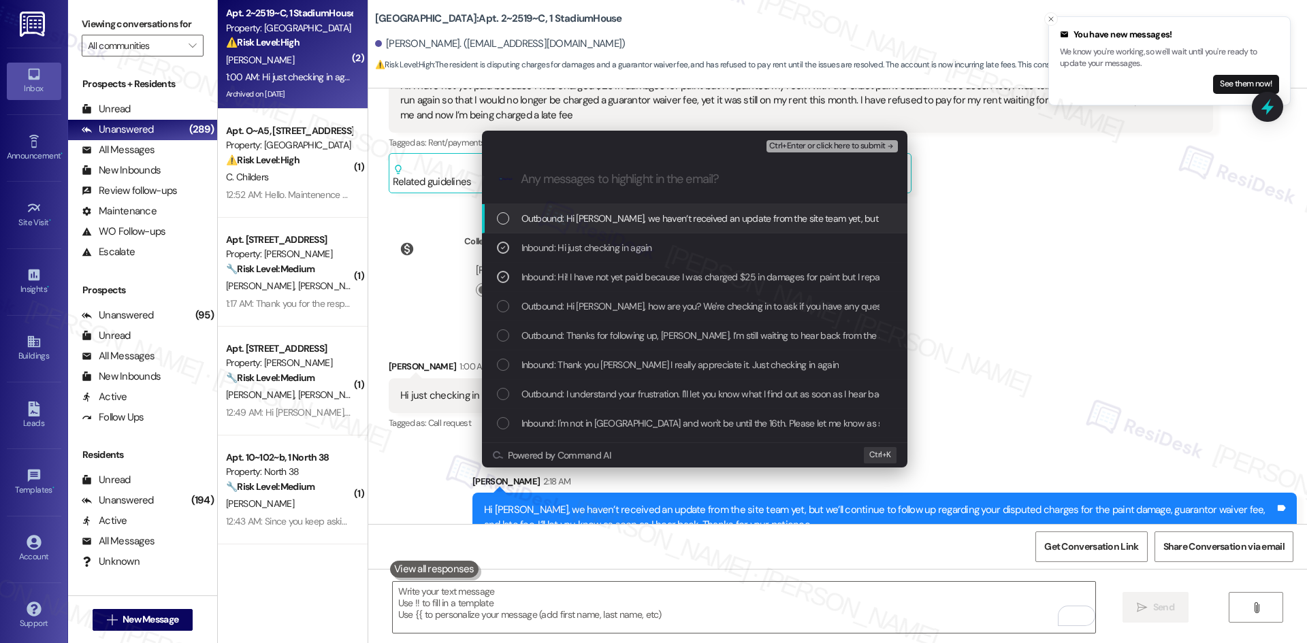
click at [878, 145] on span "Ctrl+Enter or click here to submit" at bounding box center [827, 147] width 116 height 10
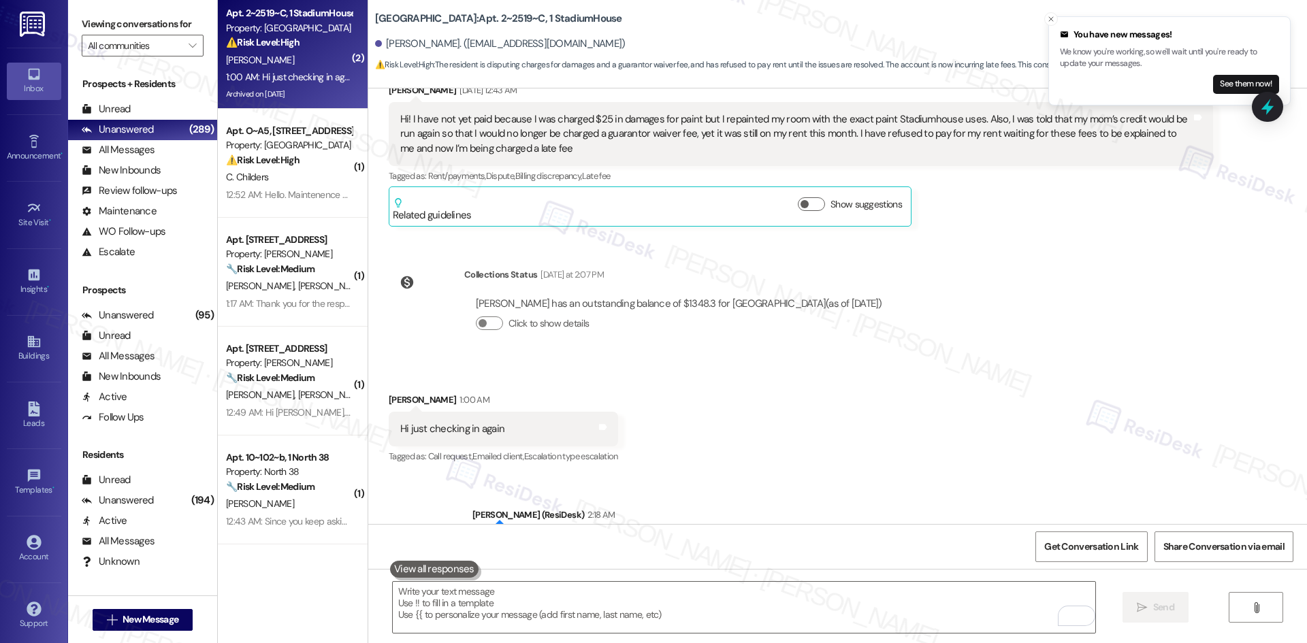
scroll to position [6161, 0]
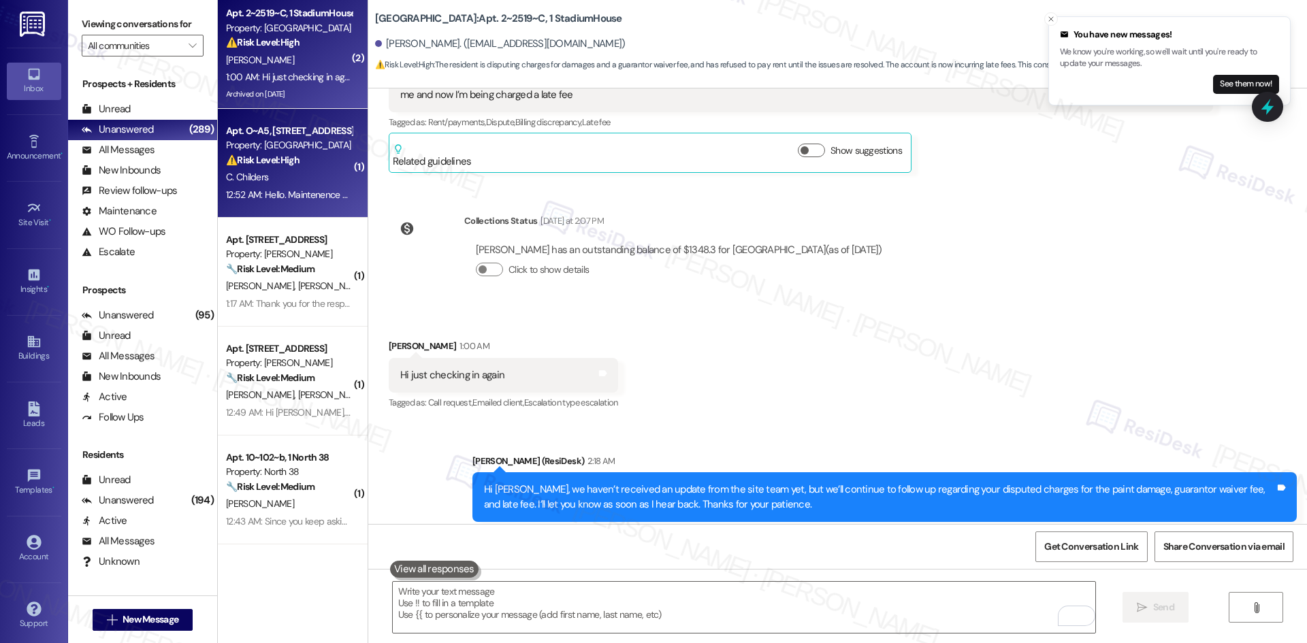
click at [299, 192] on div "12:52 AM: Hello. Maintenence can enter, and I don't have any pets 12:52 AM: Hel…" at bounding box center [354, 194] width 257 height 12
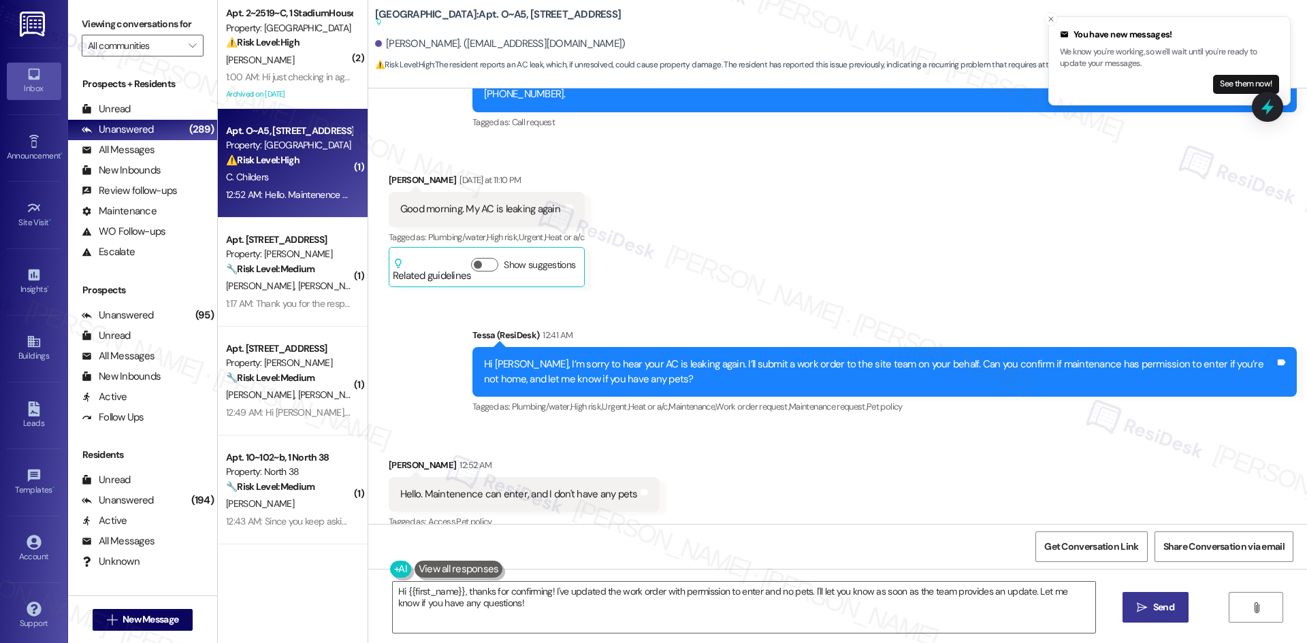
scroll to position [2063, 0]
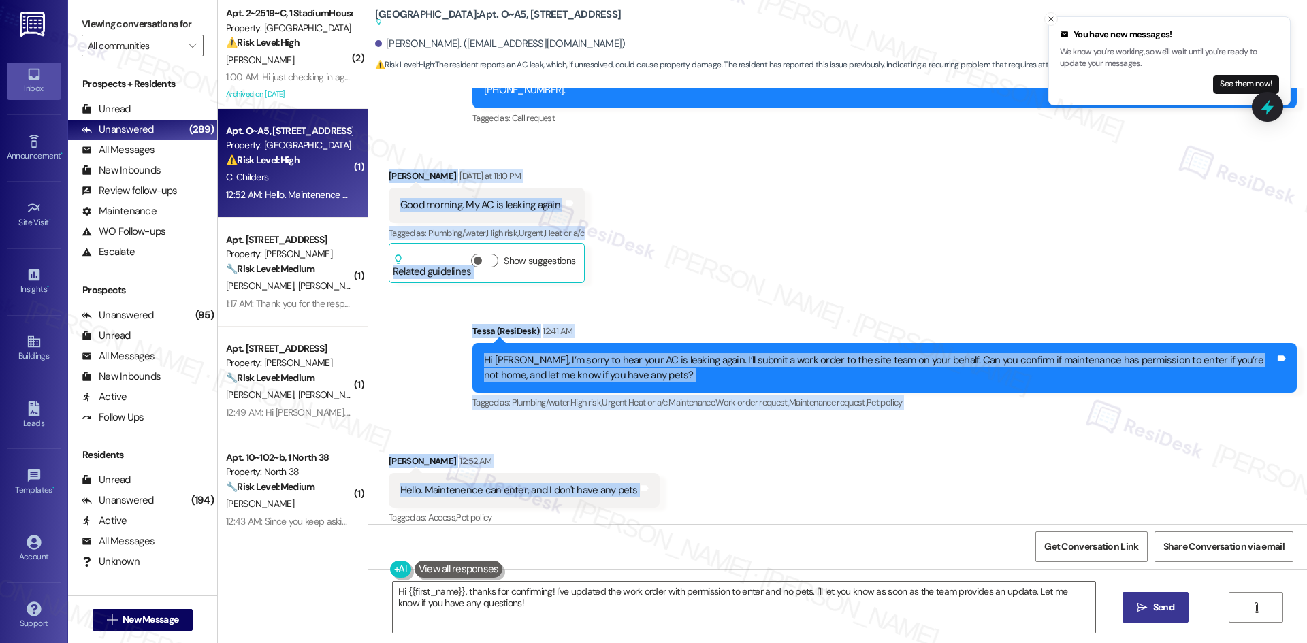
drag, startPoint x: 412, startPoint y: 301, endPoint x: 663, endPoint y: 485, distance: 311.7
click at [663, 485] on div "Lease started Mar 01, 2025 at 8:00 AM Announcement, sent via SMS Tessa (ResiDes…" at bounding box center [837, 306] width 938 height 436
copy div "Carolyn Childers Yesterday at 11:10 PM Good morning. My AC is leaking again Tag…"
drag, startPoint x: 697, startPoint y: 258, endPoint x: 714, endPoint y: 278, distance: 26.1
click at [697, 258] on div "Received via SMS Carolyn Childers Yesterday at 11:10 PM Good morning. My AC is …" at bounding box center [837, 215] width 938 height 155
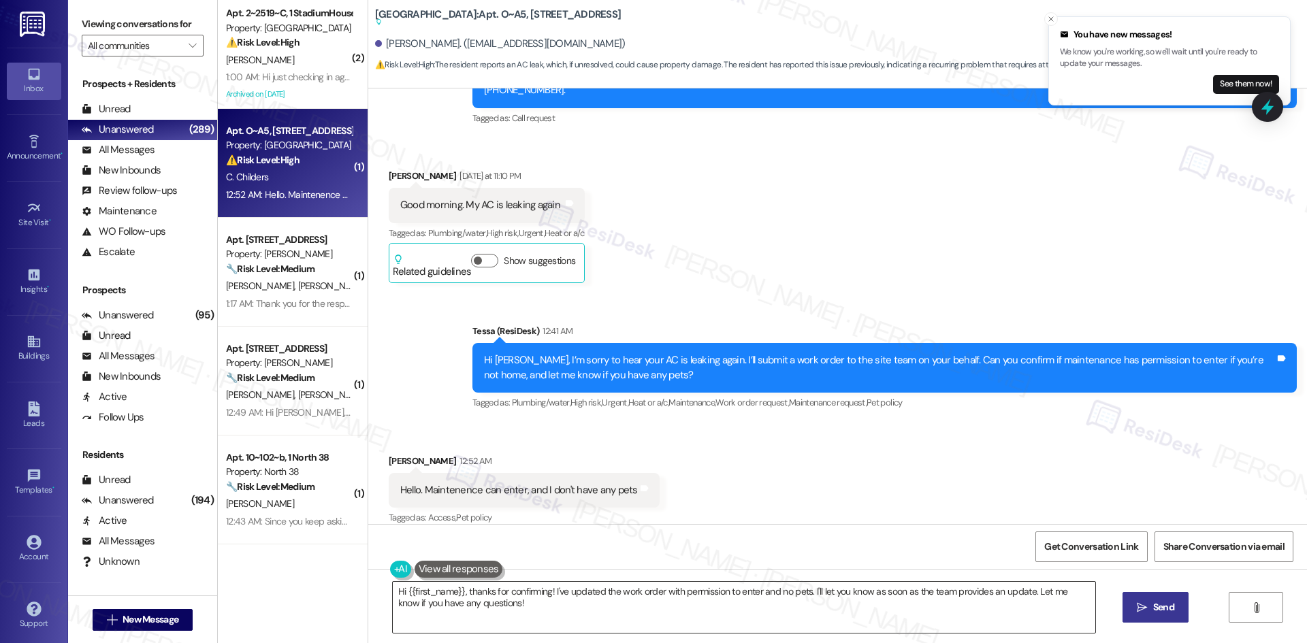
click at [720, 614] on textarea "Hi {{first_name}}, thanks for confirming! I've updated the work order with perm…" at bounding box center [744, 607] width 702 height 51
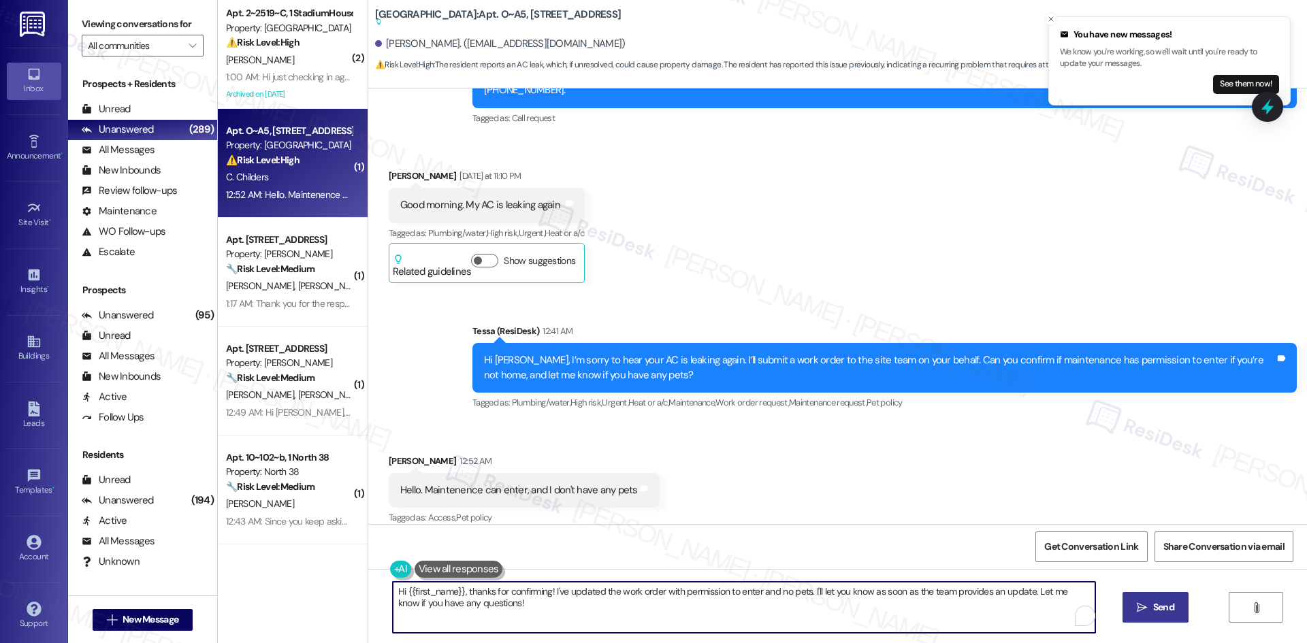
paste textarea "ChatGPT said: Thanks for confirming, Carolyn. I’ll let the site team know and g…"
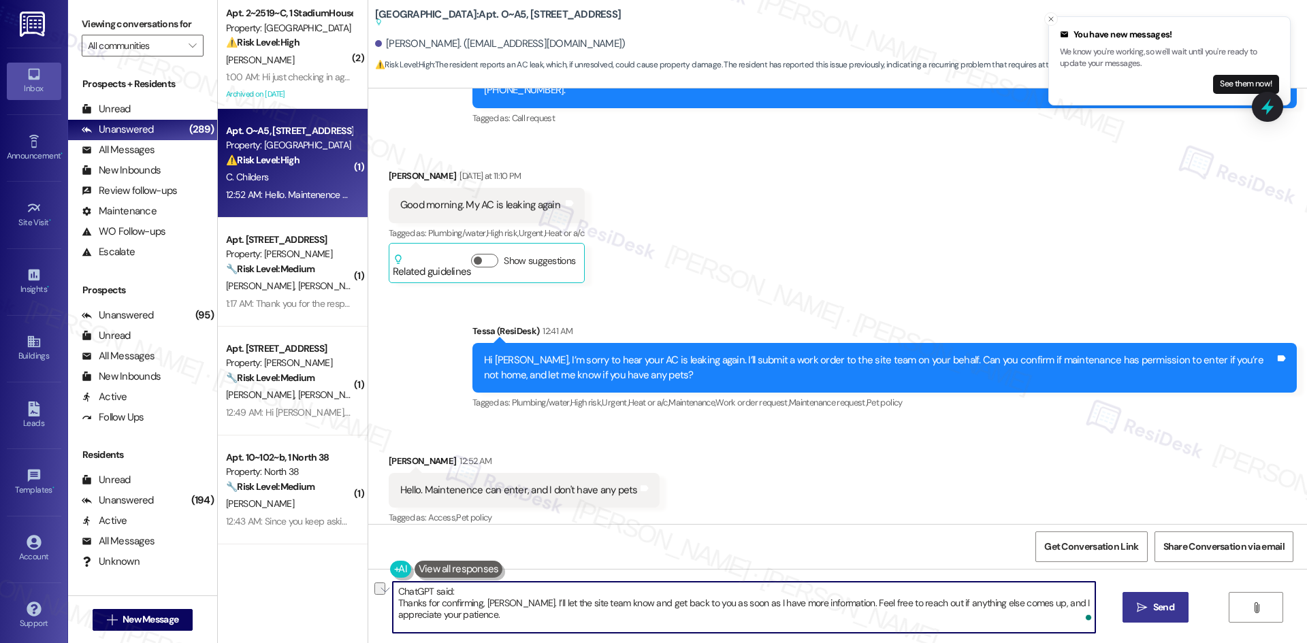
drag, startPoint x: 461, startPoint y: 589, endPoint x: 304, endPoint y: 588, distance: 157.2
click at [304, 588] on div "( 2 ) Apt. 2~2519~C, 1 StadiumHouse Property: Stadium House ⚠️ Risk Level: High…" at bounding box center [762, 321] width 1089 height 643
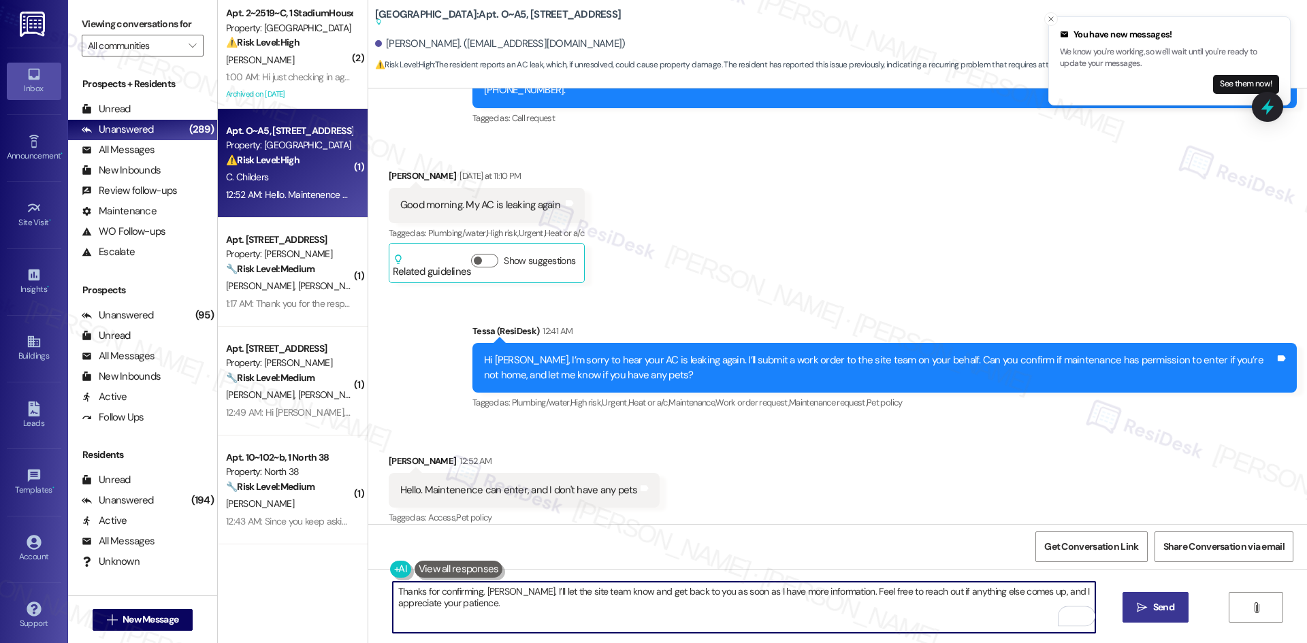
click at [589, 616] on textarea "Thanks for confirming, Carolyn. I’ll let the site team know and get back to you…" at bounding box center [744, 607] width 702 height 51
type textarea "Thanks for confirming, Carolyn. I’ll let the site team know and get back to you…"
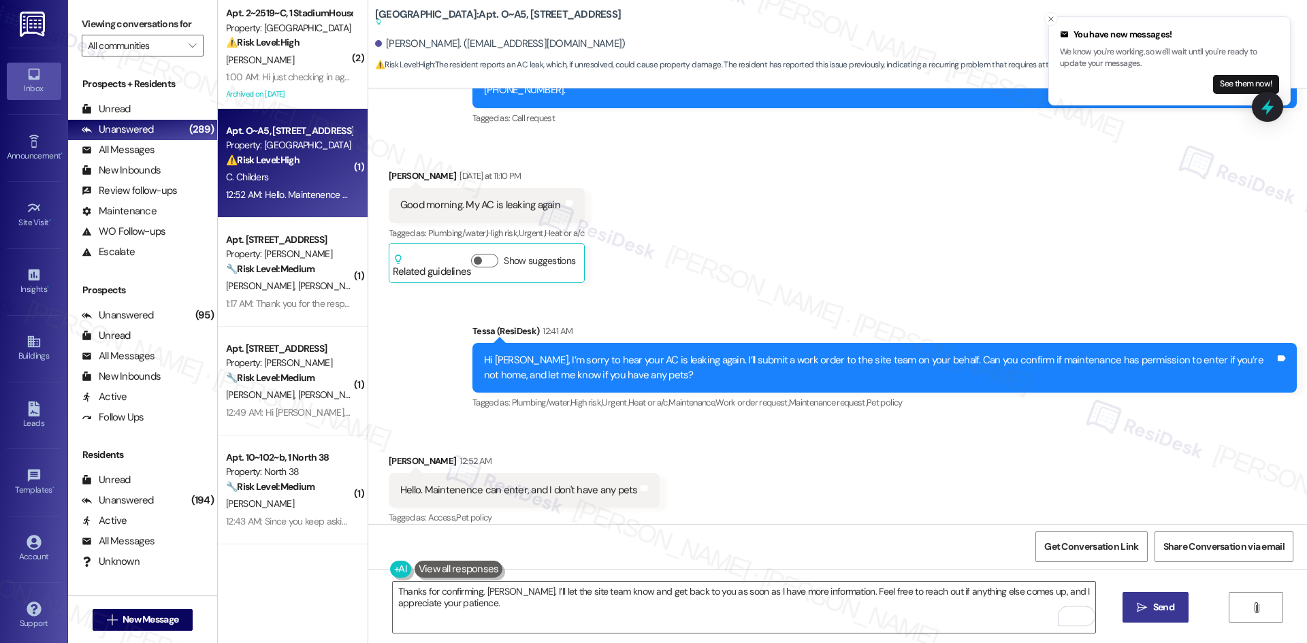
drag, startPoint x: 1168, startPoint y: 610, endPoint x: 1129, endPoint y: 607, distance: 38.9
click at [1168, 610] on span "Send" at bounding box center [1163, 607] width 21 height 14
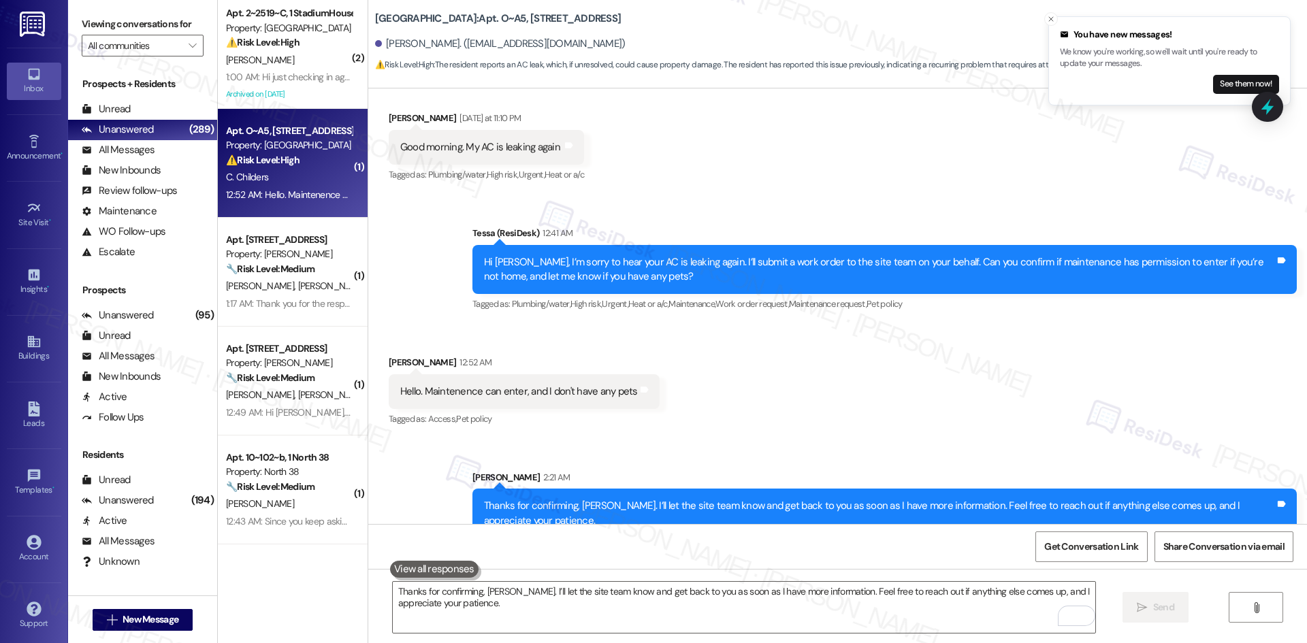
scroll to position [2091, 0]
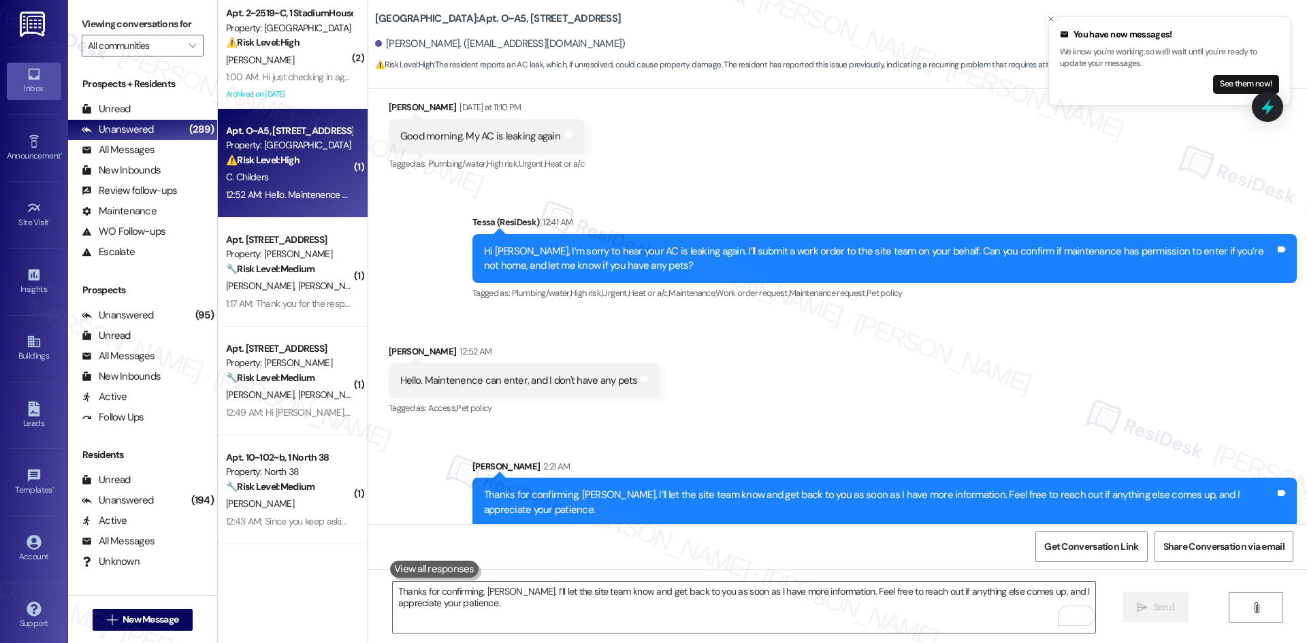
click at [902, 449] on div "Sent via SMS [PERSON_NAME] 2:21 AM Thanks for confirming, [PERSON_NAME]. I’ll l…" at bounding box center [884, 493] width 844 height 89
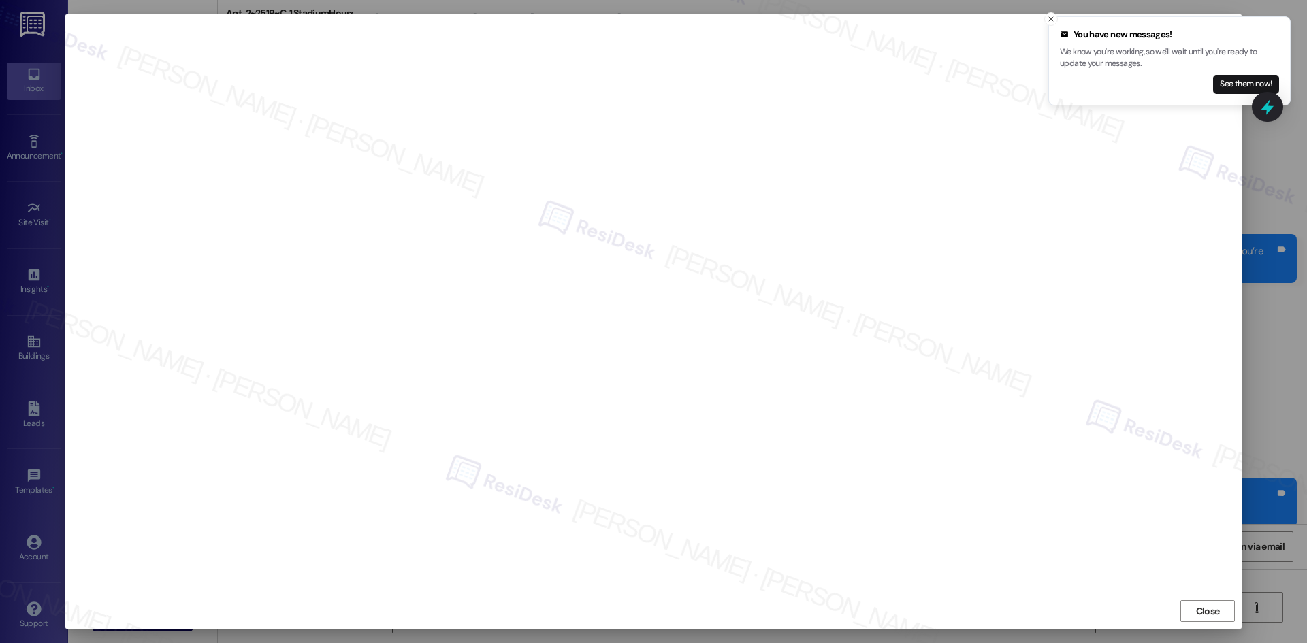
click at [1079, 614] on div "Close" at bounding box center [653, 611] width 1176 height 36
click at [1199, 615] on span "Close" at bounding box center [1208, 611] width 24 height 14
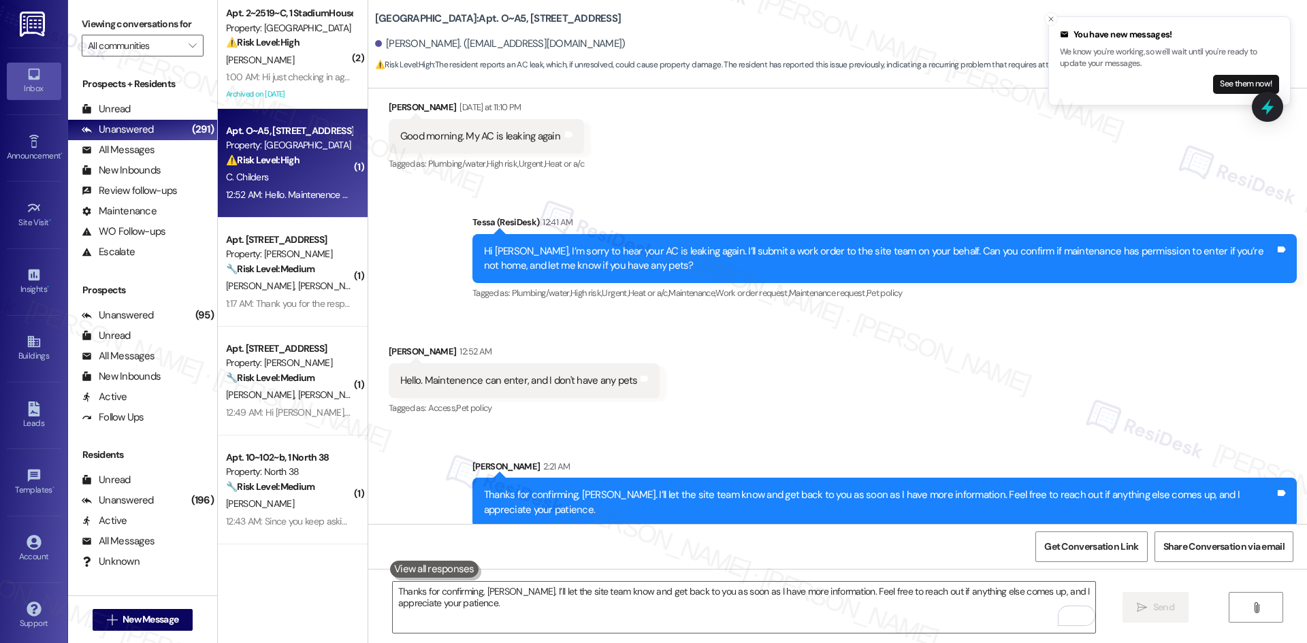
click at [903, 369] on div "Received via SMS [PERSON_NAME] 12:52 AM Hello. Maintenence can enter, and I don…" at bounding box center [837, 371] width 938 height 115
click at [913, 382] on div "Received via SMS [PERSON_NAME] 12:52 AM Hello. Maintenence can enter, and I don…" at bounding box center [837, 371] width 938 height 115
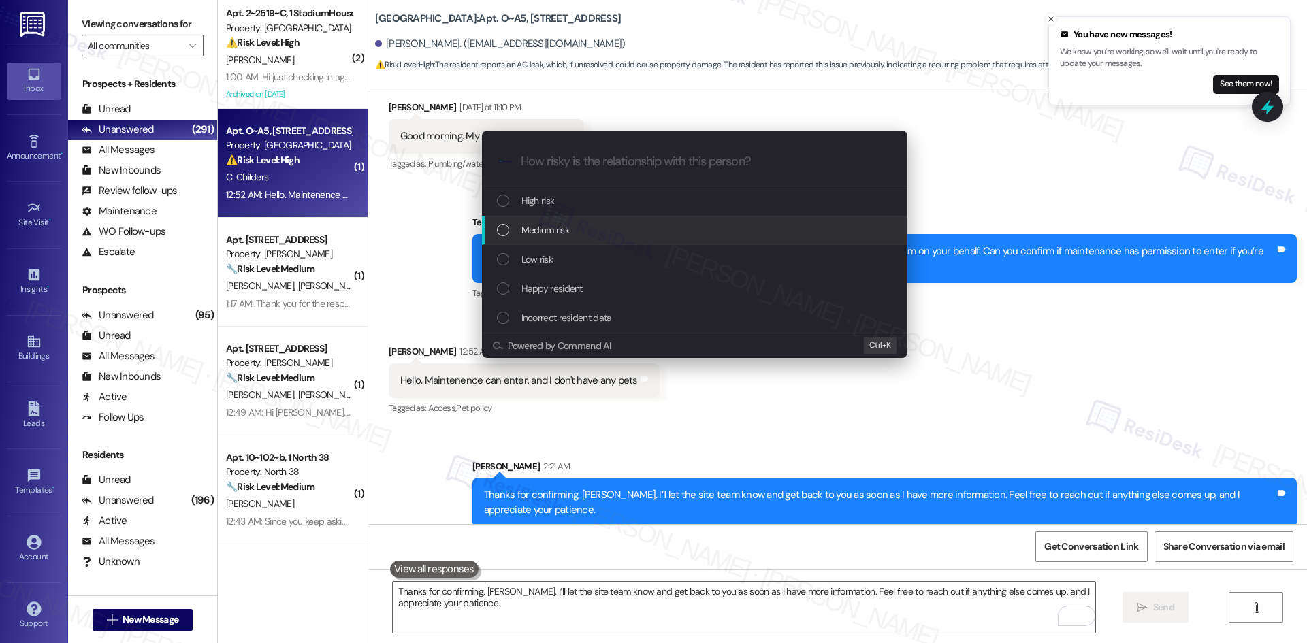
click at [558, 229] on span "Medium risk" at bounding box center [545, 230] width 48 height 15
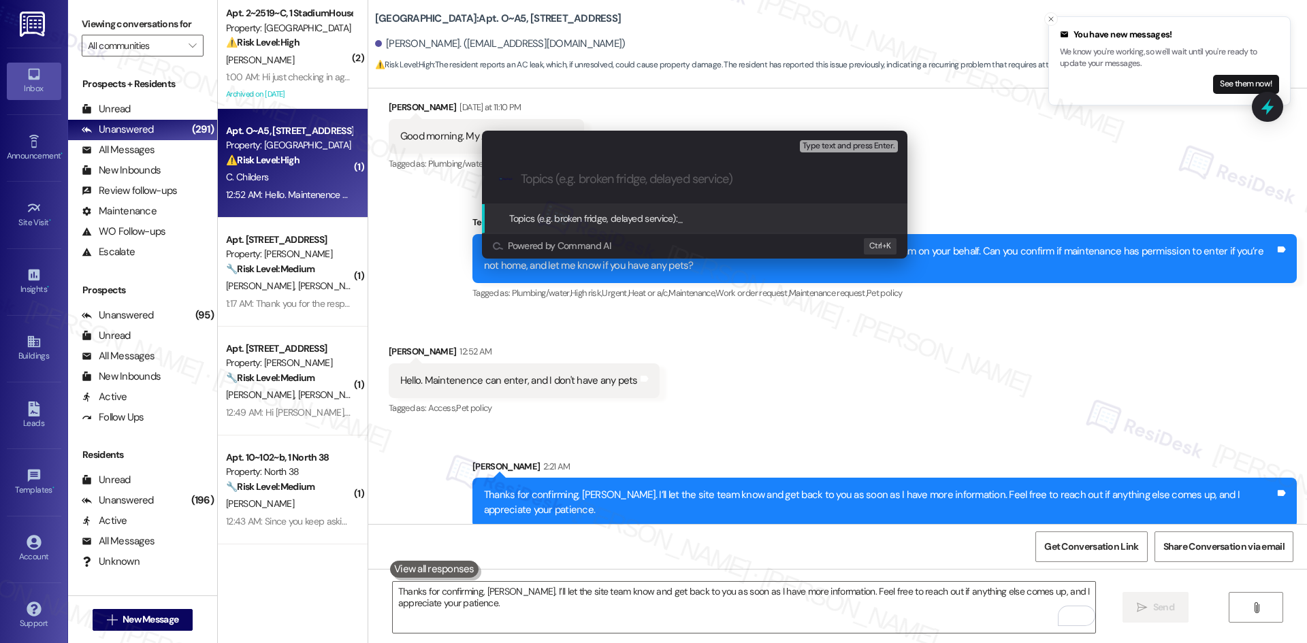
click at [617, 186] on div ".cls-1{fill:#0a055f;}.cls-2{fill:#0cc4c4;} resideskLogoBlueOrange" at bounding box center [694, 179] width 425 height 48
click at [666, 165] on div ".cls-1{fill:#0a055f;}.cls-2{fill:#0cc4c4;} resideskLogoBlueOrange" at bounding box center [694, 179] width 425 height 48
click at [662, 178] on input "Topics (e.g. broken fridge, delayed service)" at bounding box center [705, 179] width 369 height 14
paste input "AC Leak – Repeat Issue (ID 1166127)"
type input "AC Leak – Repeat Issue (ID 1166127)"
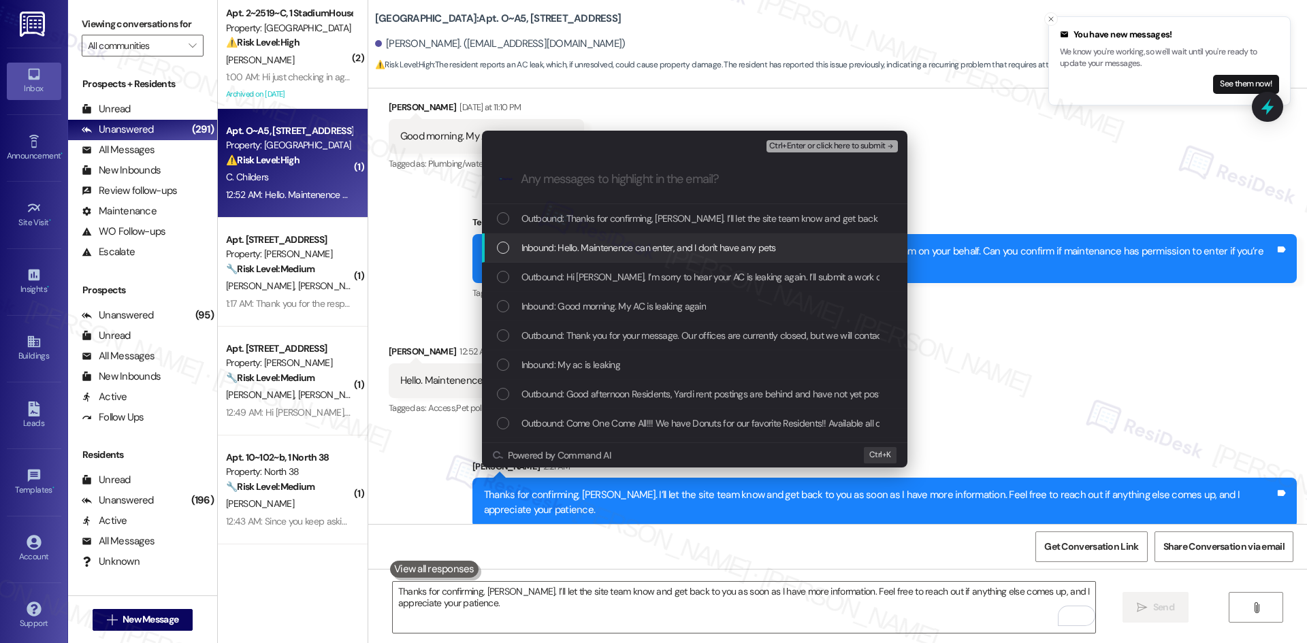
click at [671, 252] on span "Inbound: Hello. Maintenence can enter, and I don't have any pets" at bounding box center [648, 247] width 254 height 15
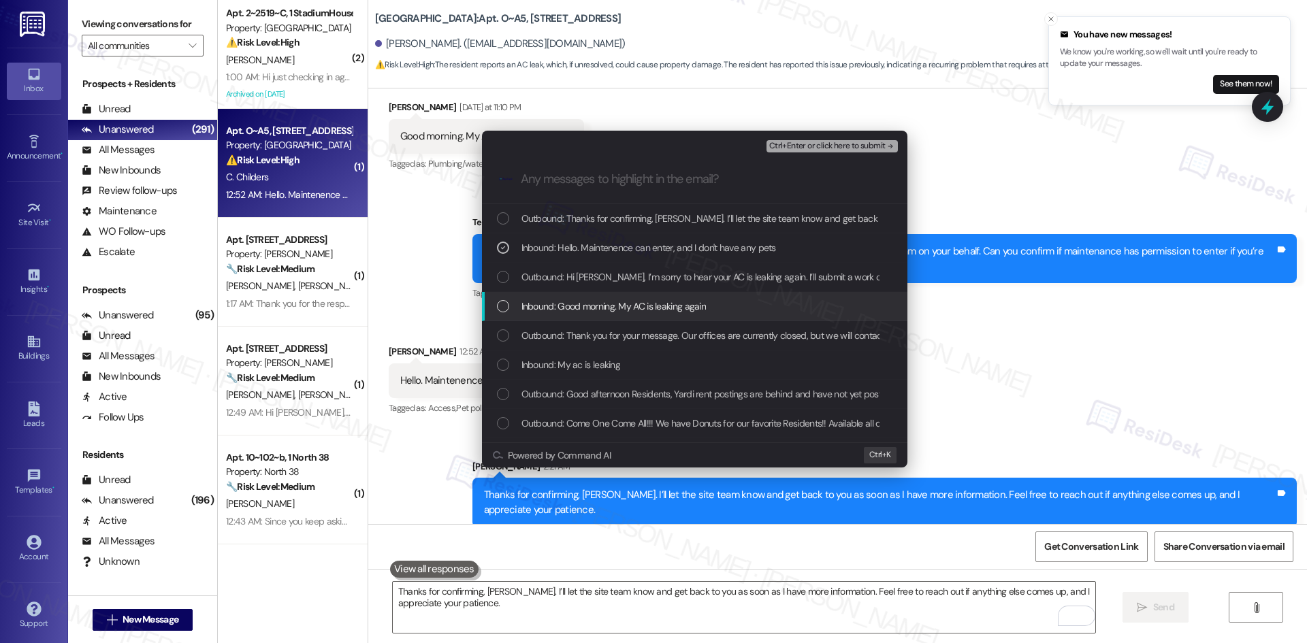
click at [690, 303] on span "Inbound: Good morning. My AC is leaking again" at bounding box center [613, 306] width 185 height 15
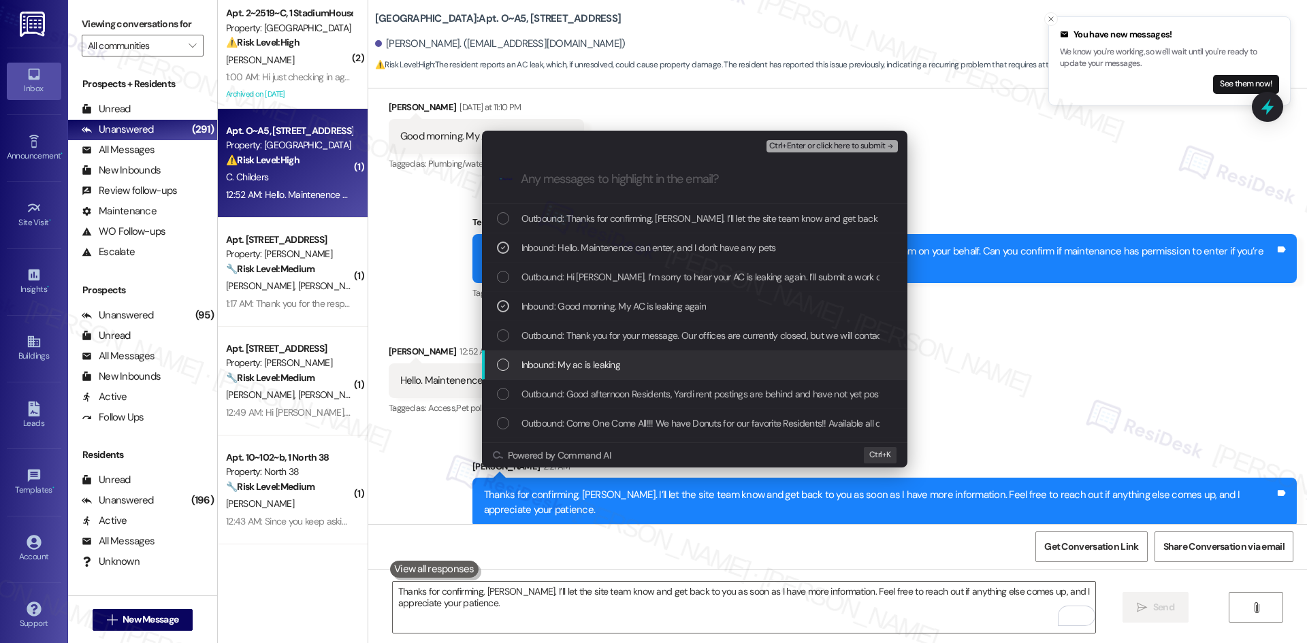
click at [677, 353] on div "Inbound: My ac is leaking" at bounding box center [694, 364] width 425 height 29
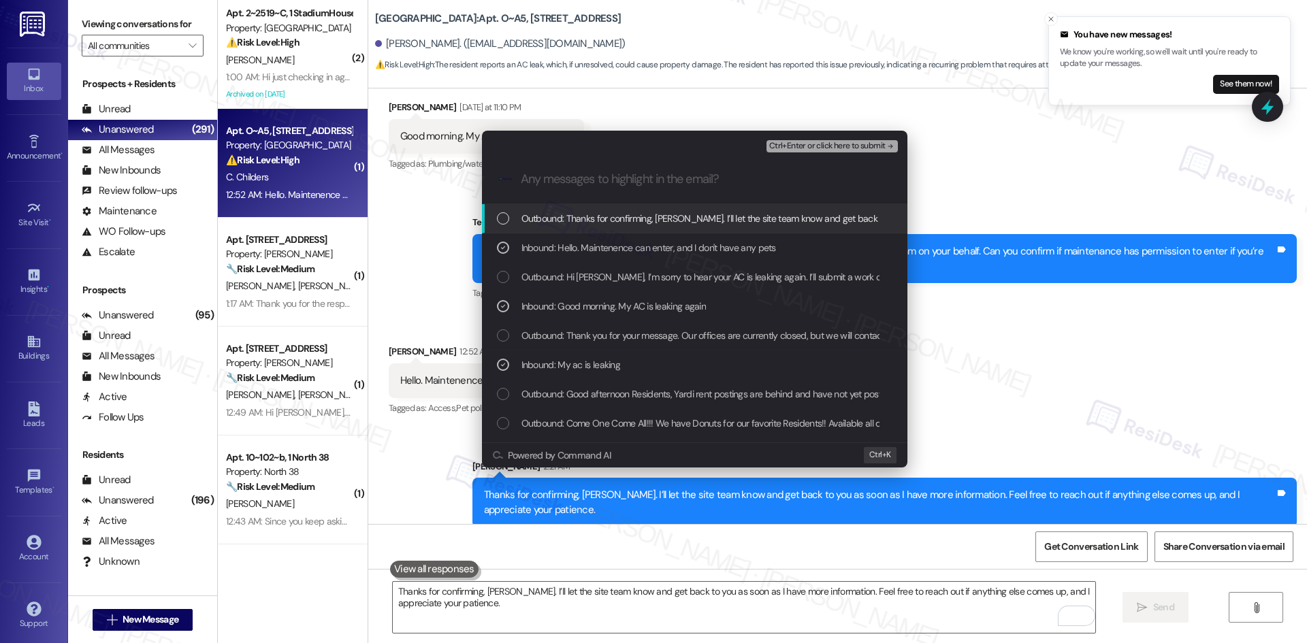
click at [856, 146] on span "Ctrl+Enter or click here to submit" at bounding box center [827, 147] width 116 height 10
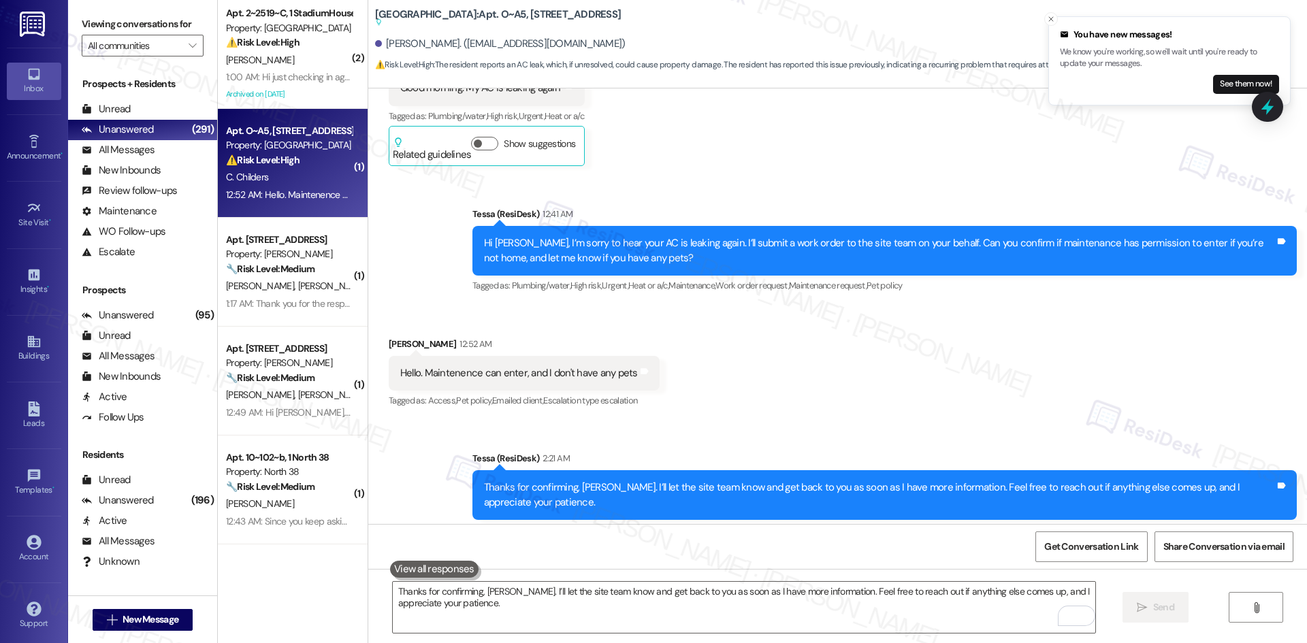
scroll to position [2192, 0]
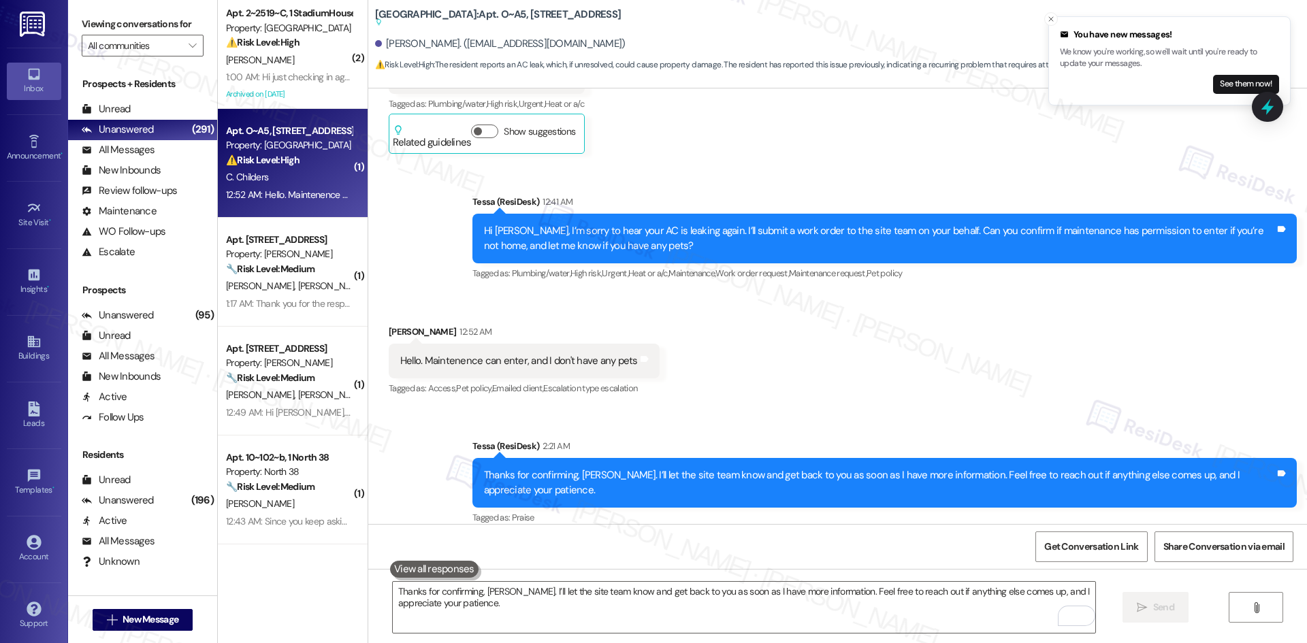
drag, startPoint x: 832, startPoint y: 323, endPoint x: 836, endPoint y: 317, distance: 7.0
click at [834, 322] on div "Received via SMS Carolyn Childers 12:52 AM Hello. Maintenence can enter, and I …" at bounding box center [837, 351] width 938 height 115
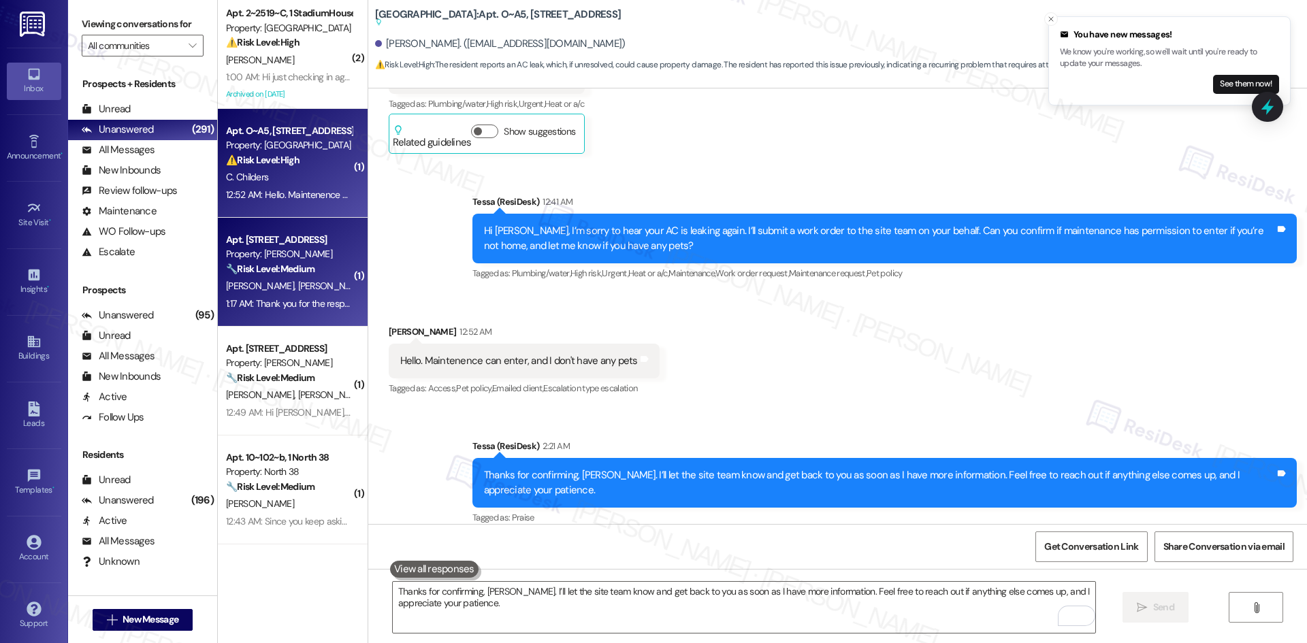
click at [291, 296] on div "1:17 AM: Thank you for the response. Please reach out if I can add context or d…" at bounding box center [289, 303] width 129 height 17
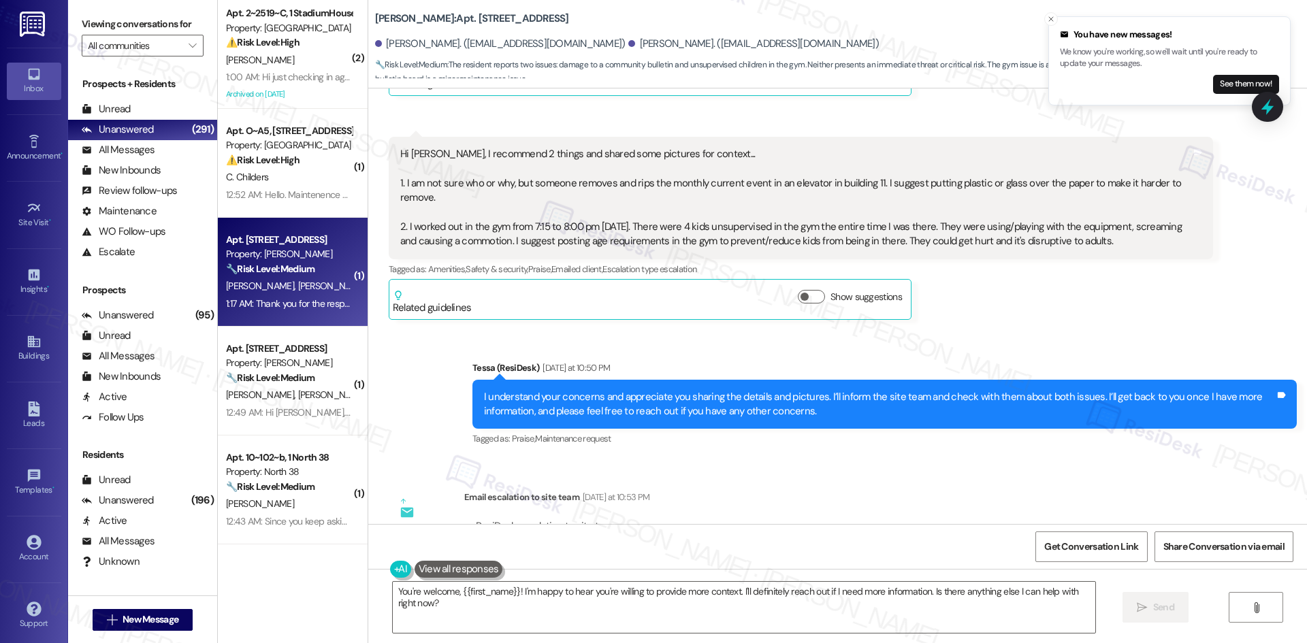
scroll to position [4131, 0]
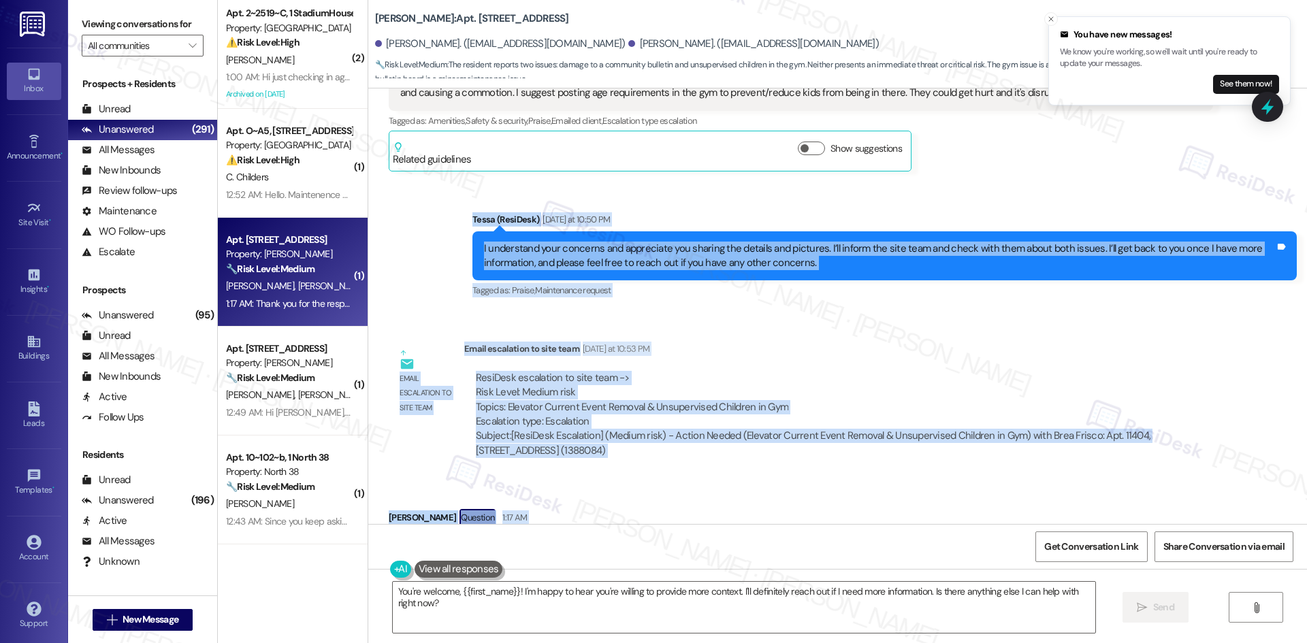
drag, startPoint x: 428, startPoint y: 131, endPoint x: 786, endPoint y: 467, distance: 491.0
click at [786, 467] on div "Lease started Feb 06, 2025 at 8:00 AM Survey, sent via SMS Residesk Automated S…" at bounding box center [837, 306] width 938 height 436
copy div "Tessa (ResiDesk) Yesterday at 10:50 PM I understand your concerns and appreciat…"
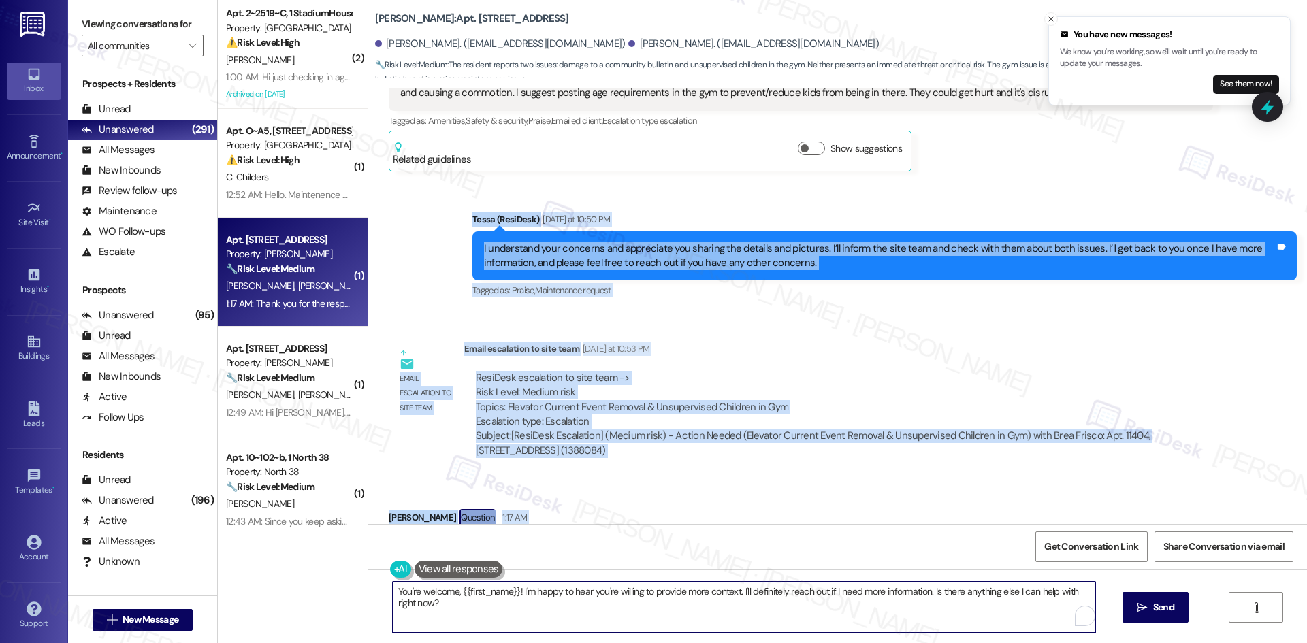
click at [531, 629] on textarea "You're welcome, {{first_name}}! I'm happy to hear you're willing to provide mor…" at bounding box center [744, 607] width 702 height 51
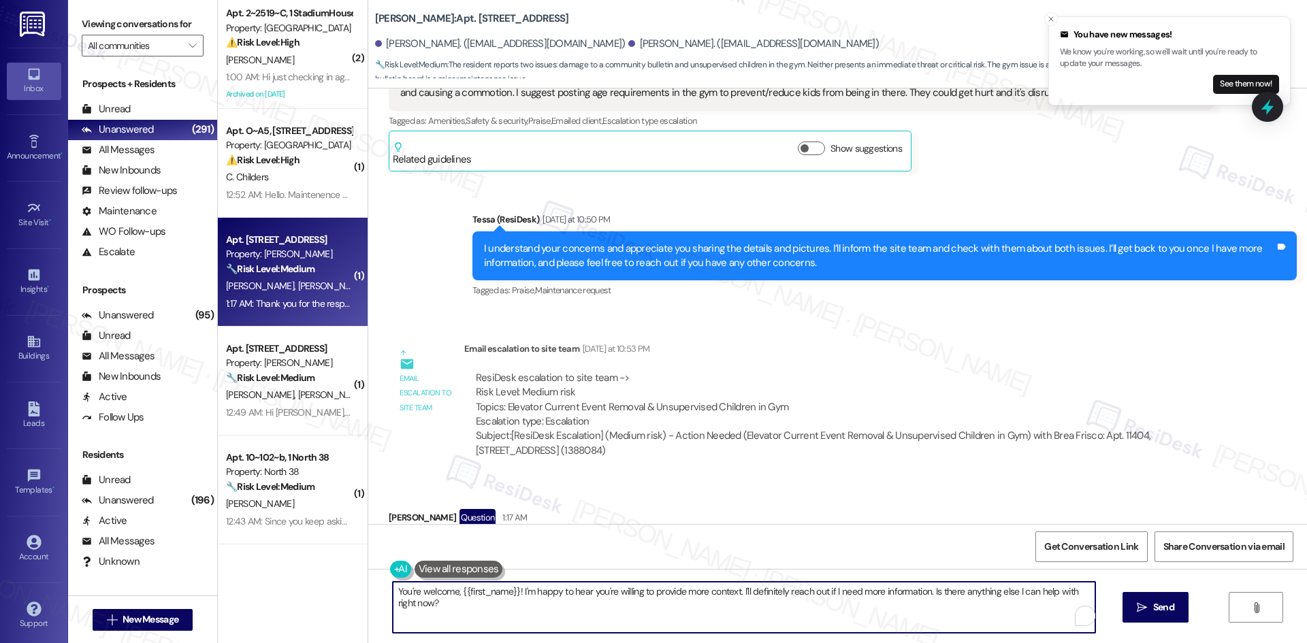
paste textarea "Got it, Daniel — I’ll let you know if we need any additional details or context…"
type textarea "Got it, Daniel — I’ll let you know if we need any additional details or context…"
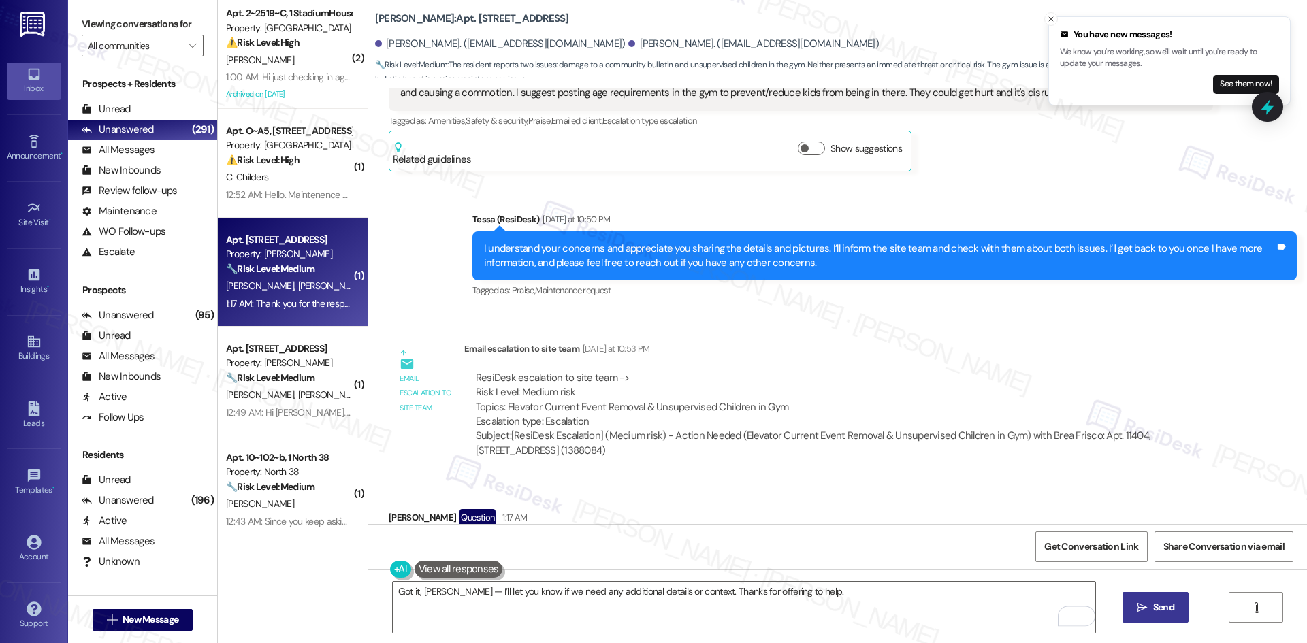
click at [1136, 597] on button " Send" at bounding box center [1155, 607] width 66 height 31
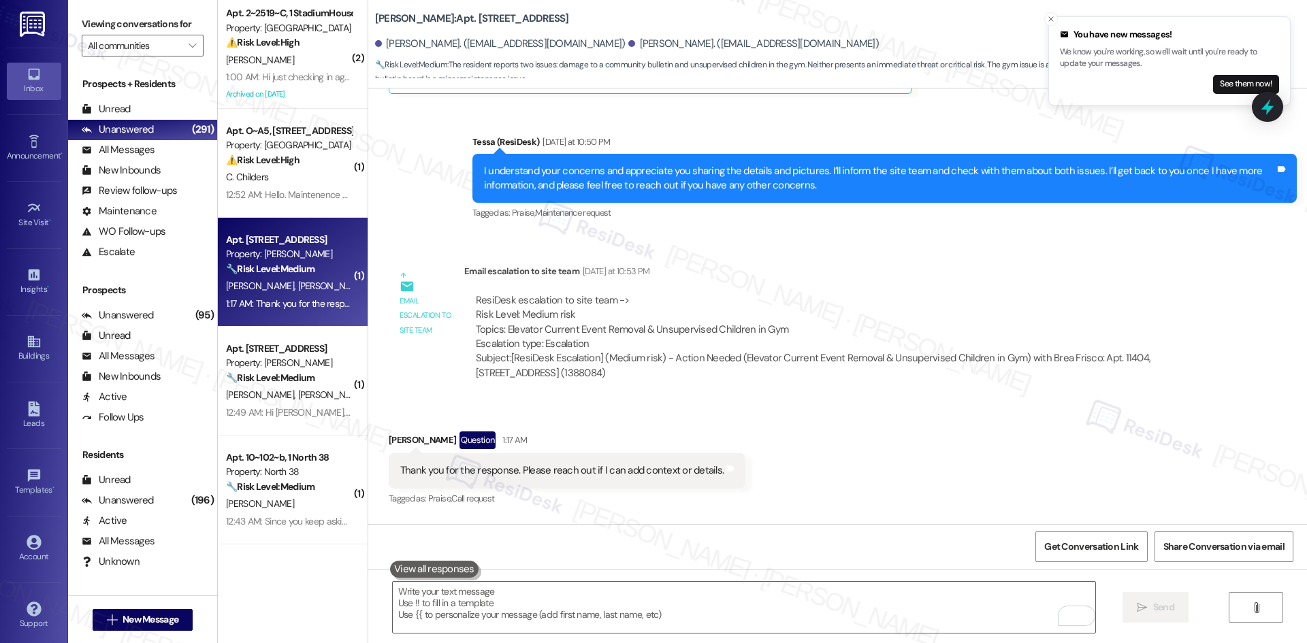
scroll to position [4226, 0]
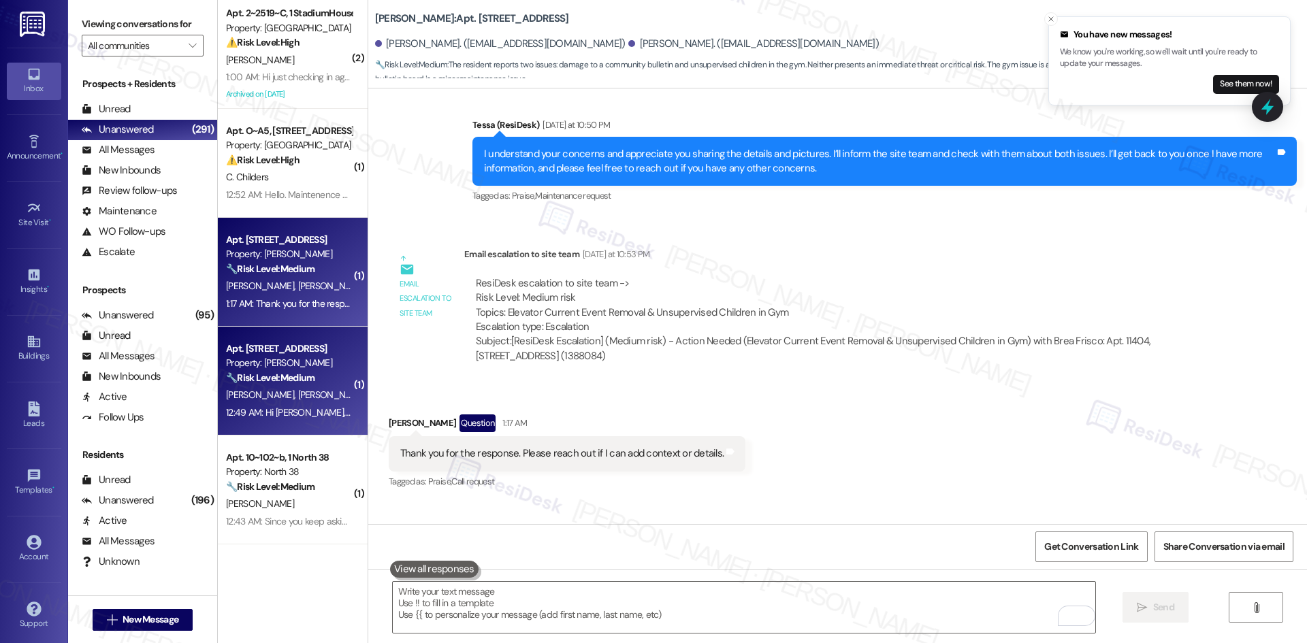
click at [301, 386] on div "Apt. 13220, 12330 Research Road Property: Brea Frisco 🔧 Risk Level: Medium The …" at bounding box center [289, 363] width 129 height 46
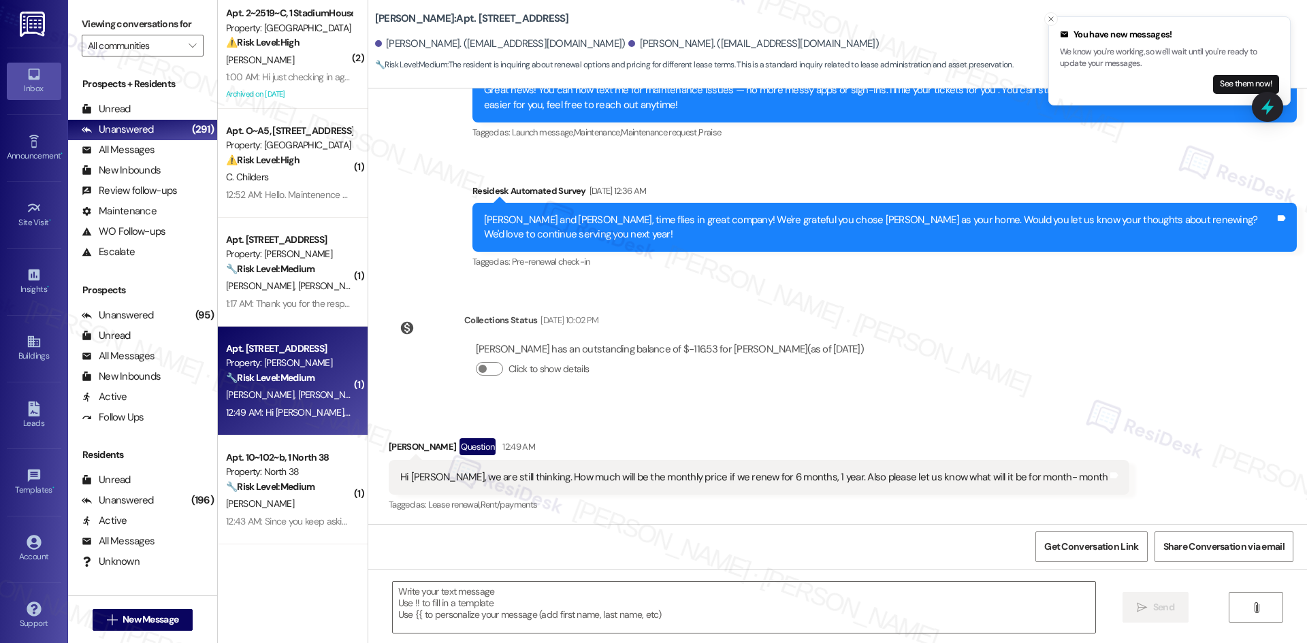
type textarea "Fetching suggested responses. Please feel free to read through the conversation…"
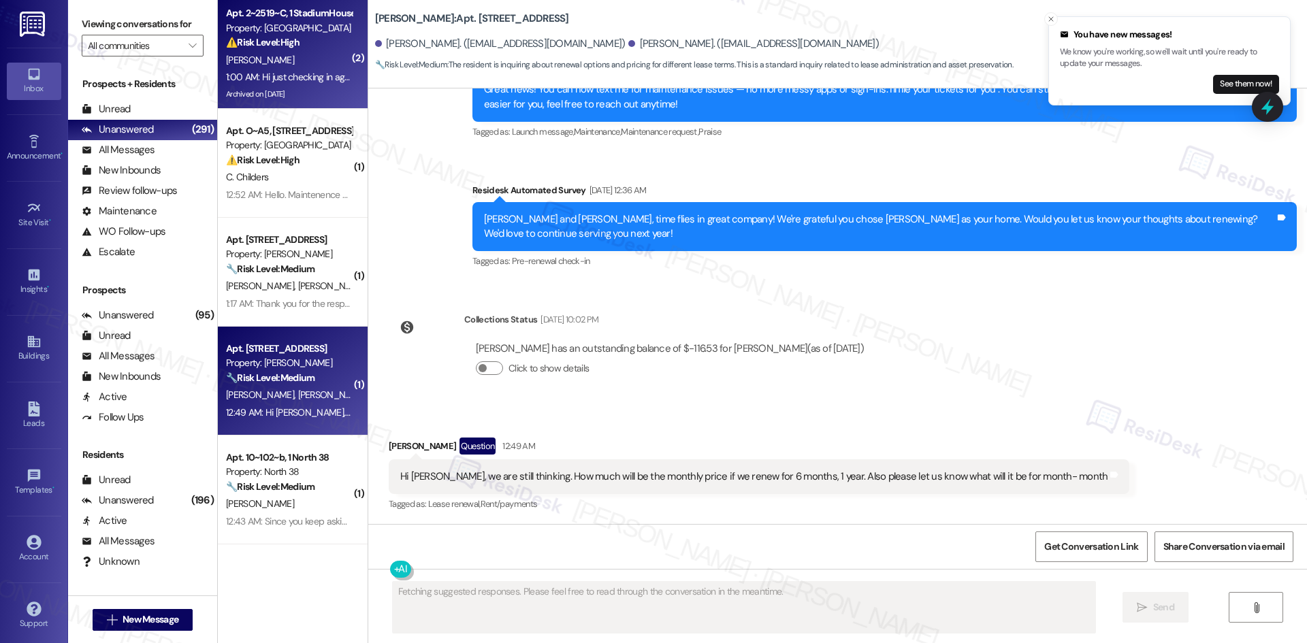
click at [290, 69] on div "1:00 AM: Hi just checking in again 1:00 AM: Hi just checking in again" at bounding box center [289, 77] width 129 height 17
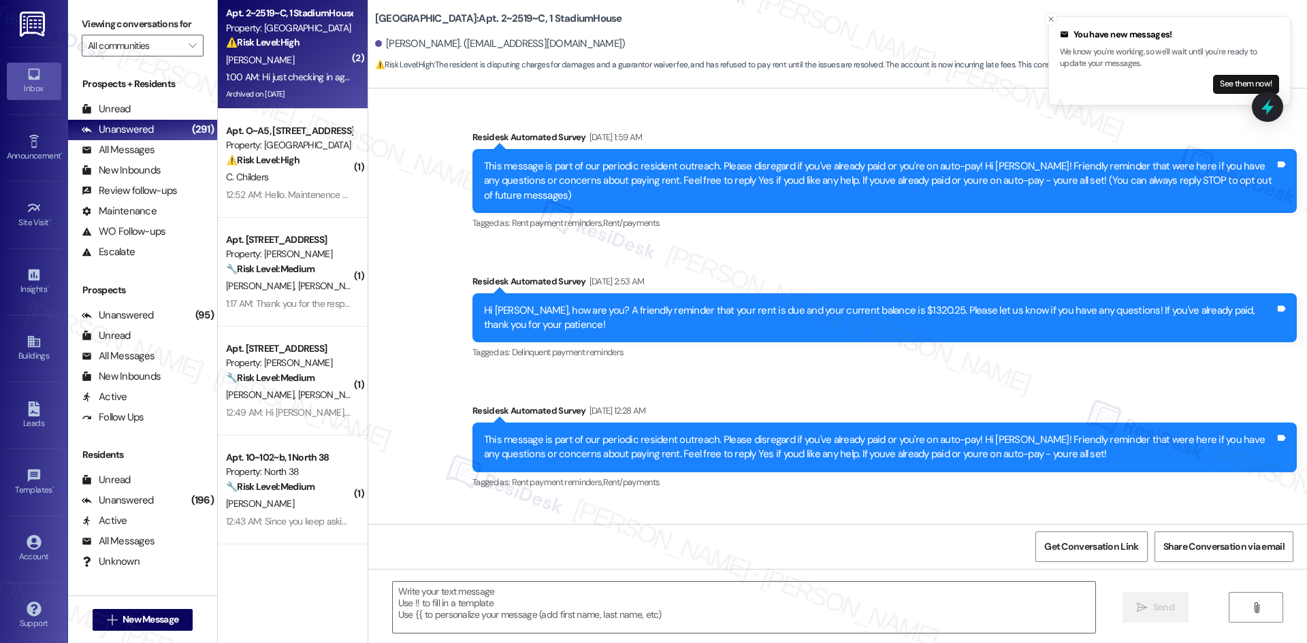
type textarea "Fetching suggested responses. Please feel free to read through the conversation…"
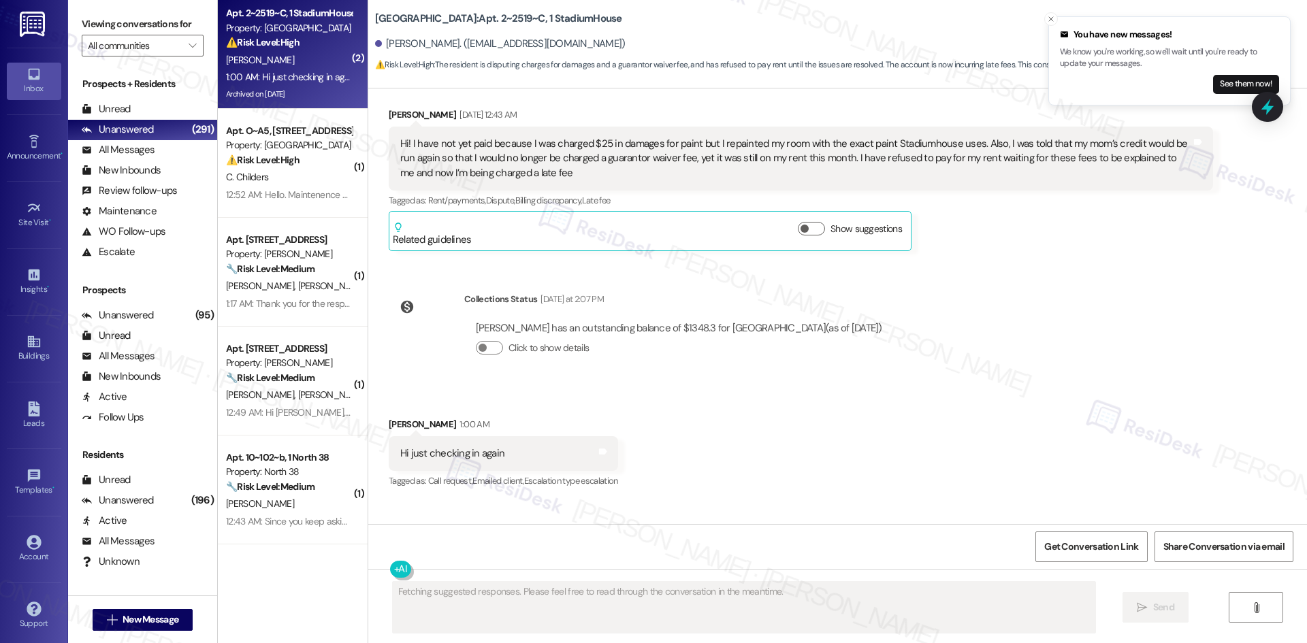
scroll to position [6328, 0]
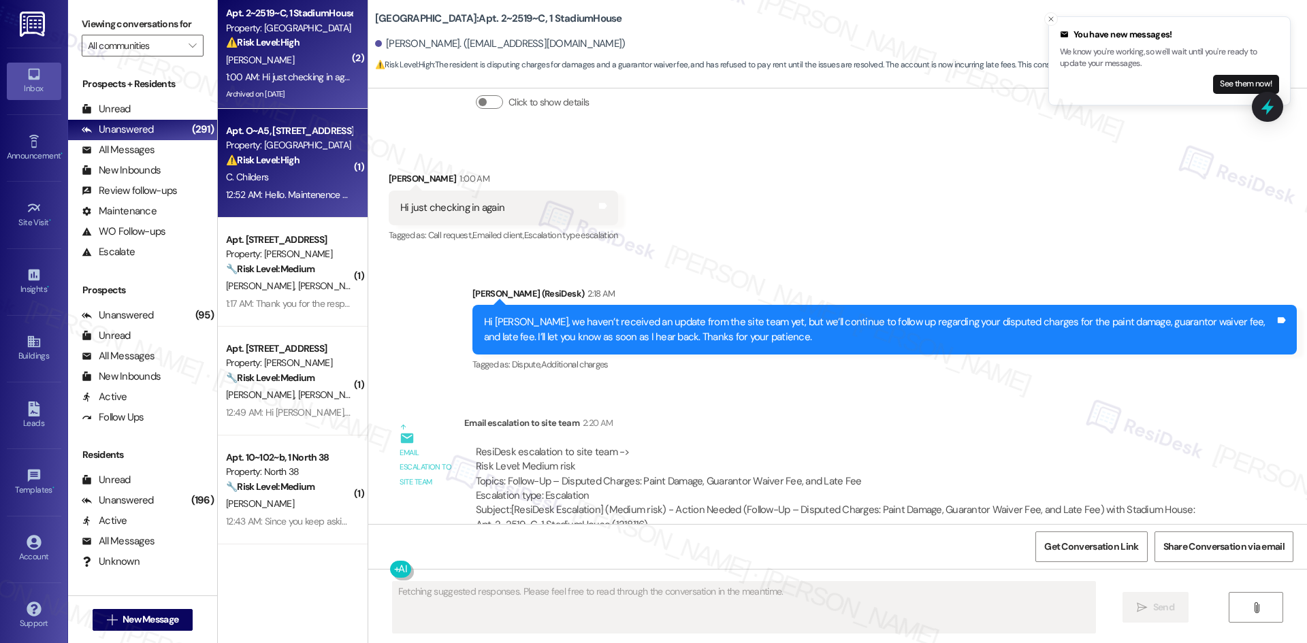
click at [275, 183] on div "C. Childers" at bounding box center [289, 177] width 129 height 17
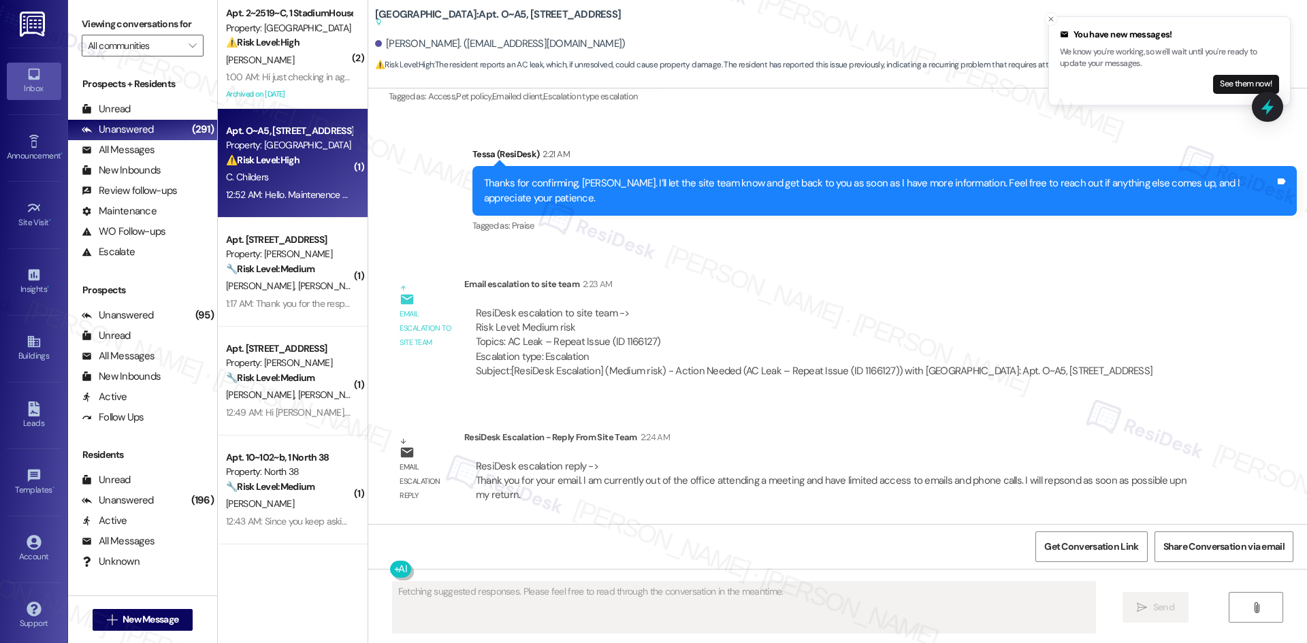
scroll to position [2469, 0]
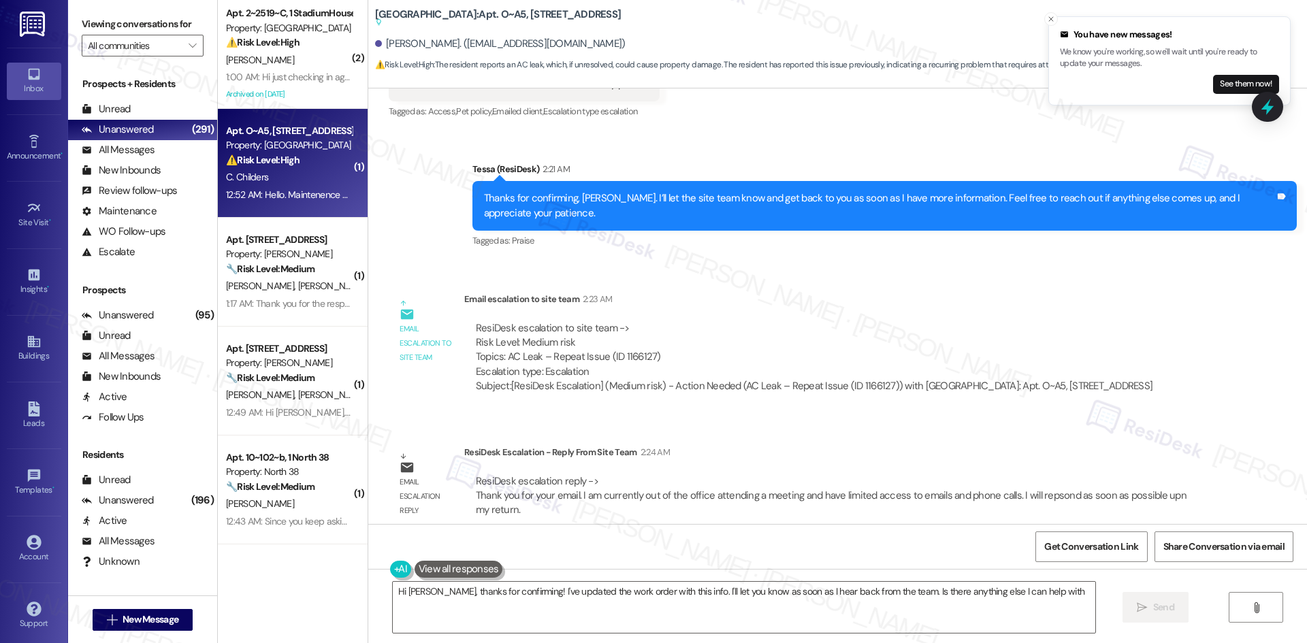
type textarea "Hi Carolyn, thanks for confirming! I've updated the work order with this info. …"
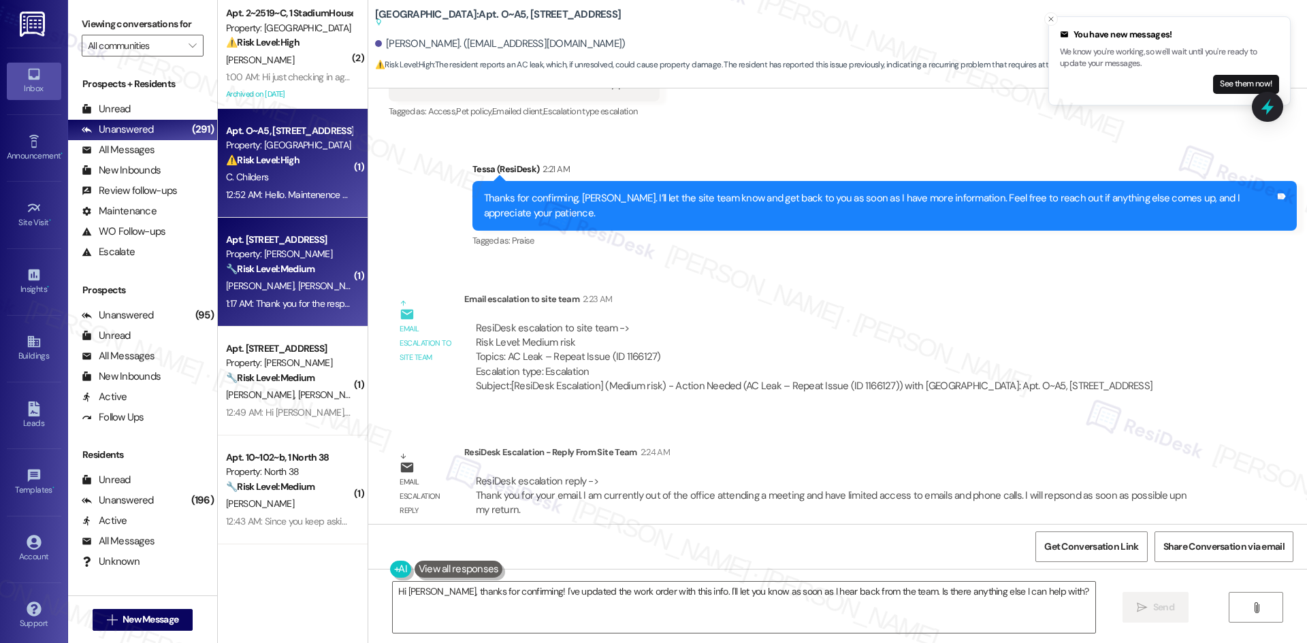
click at [261, 302] on div "1:17 AM: Thank you for the response. Please reach out if I can add context or d…" at bounding box center [389, 303] width 326 height 12
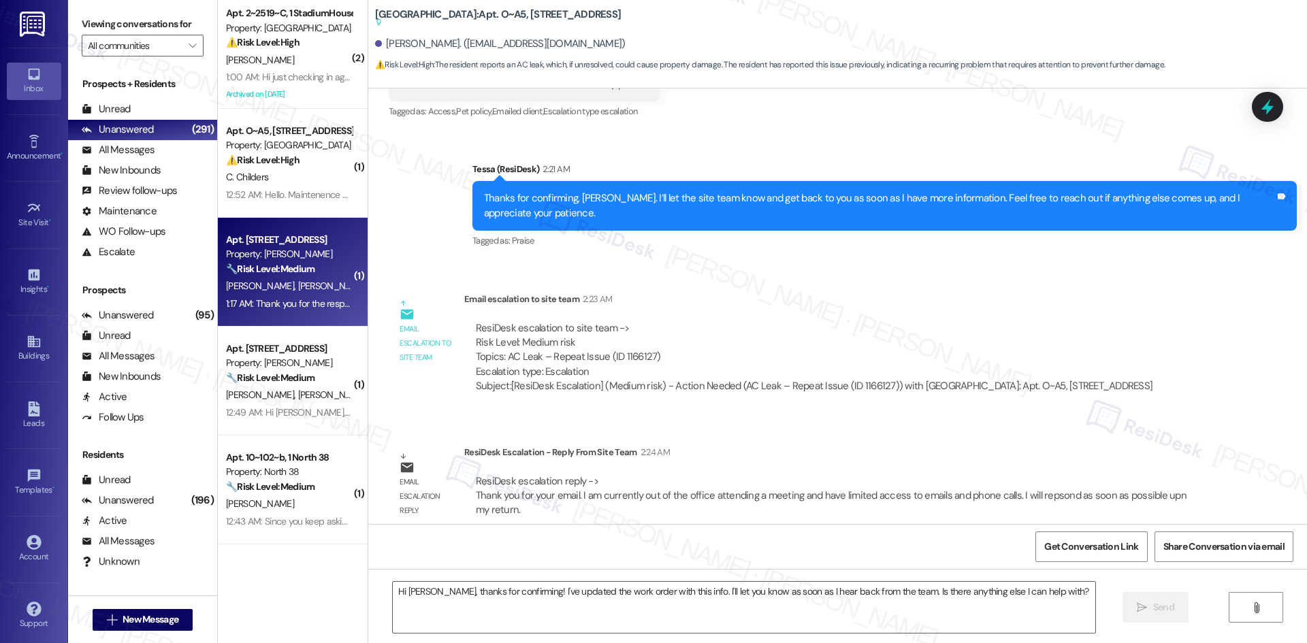
type textarea "Fetching suggested responses. Please feel free to read through the conversation…"
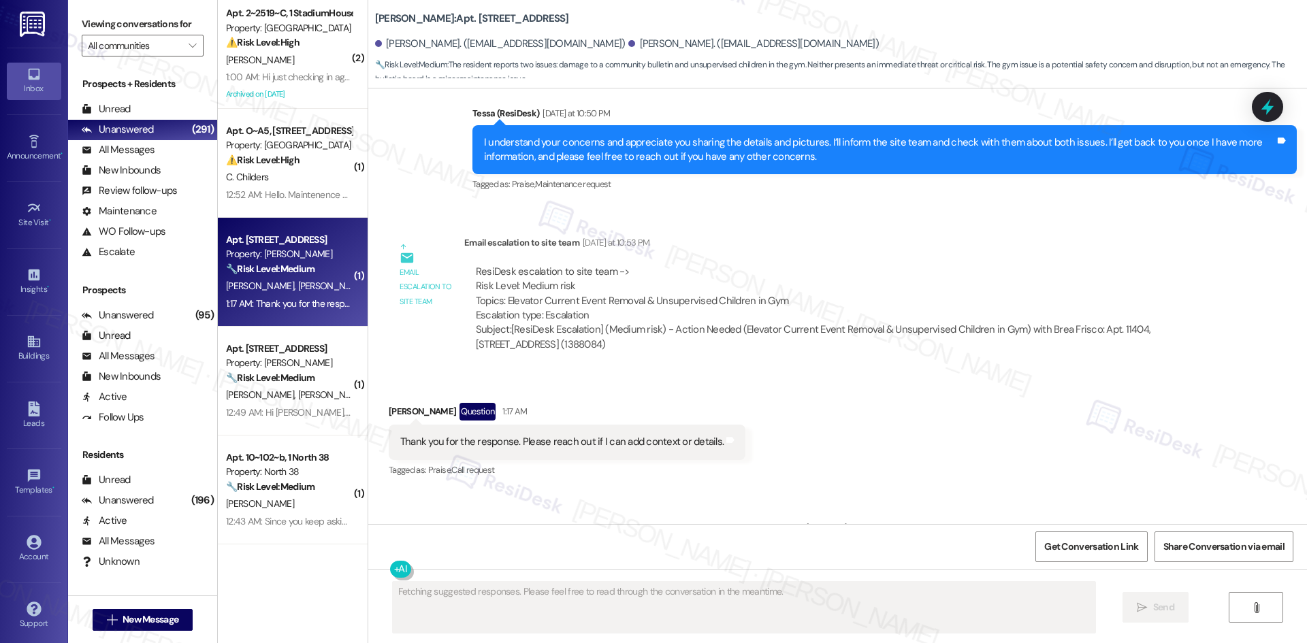
scroll to position [4246, 0]
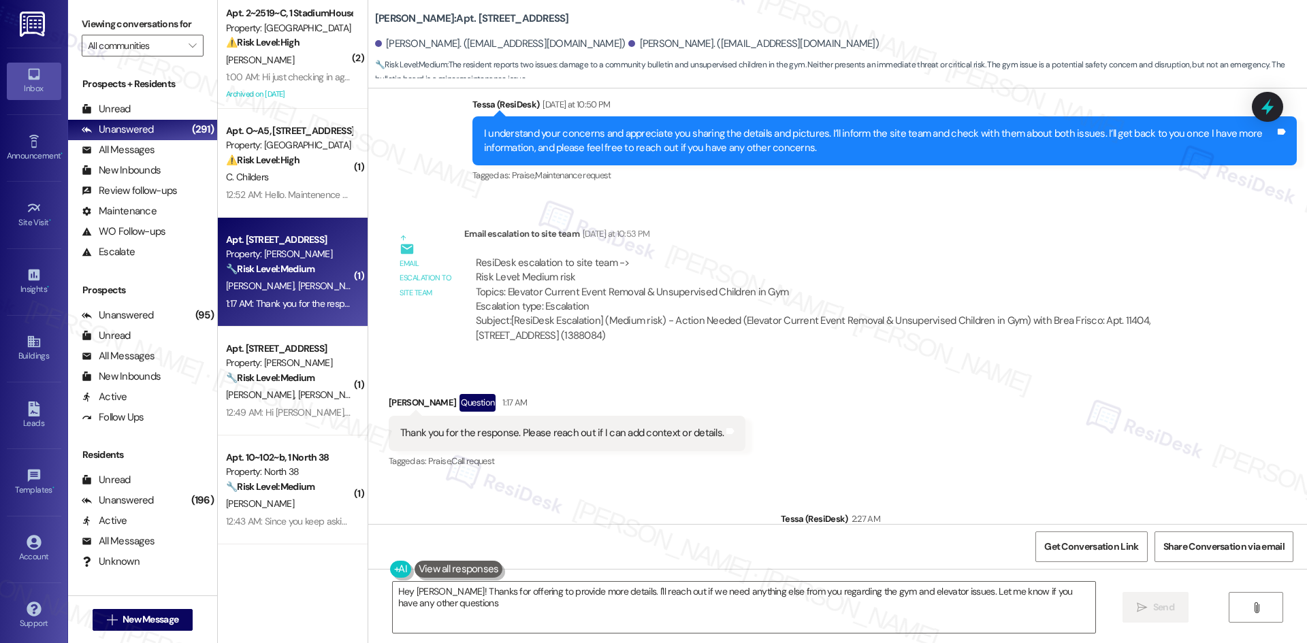
type textarea "Hey Daniel! Thanks for offering to provide more details. I'll reach out if we n…"
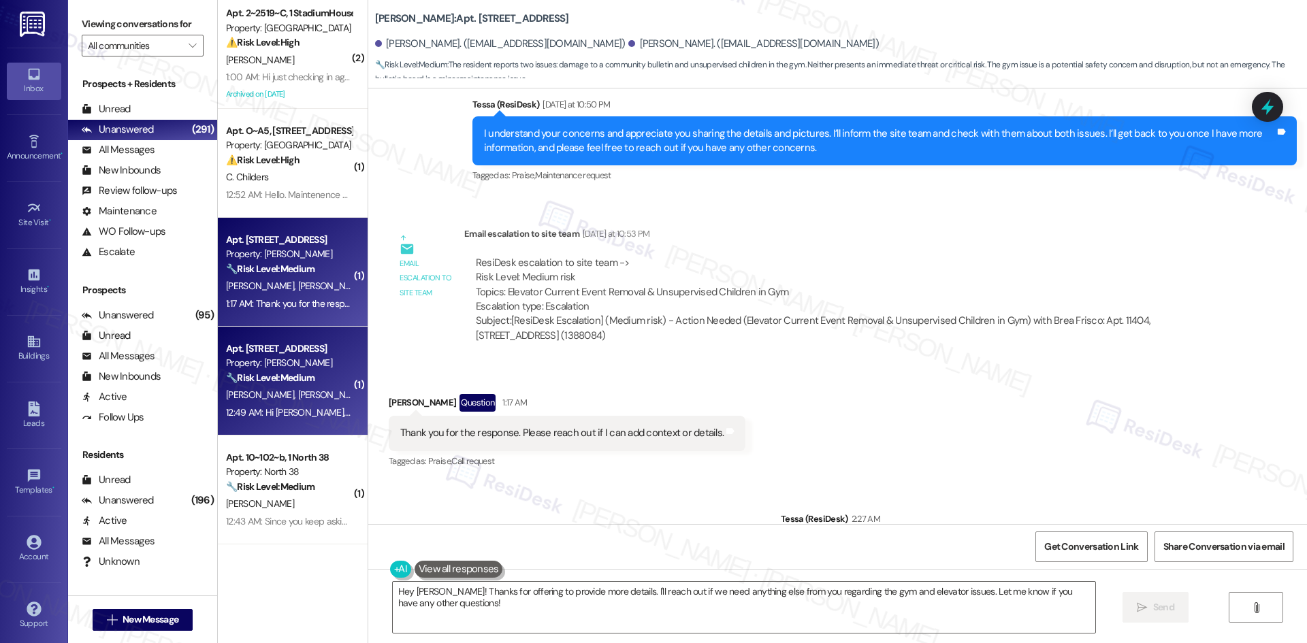
click at [271, 416] on div "12:49 AM: Hi Tessa, we are still thinking. How much will be the monthly price i…" at bounding box center [571, 412] width 691 height 12
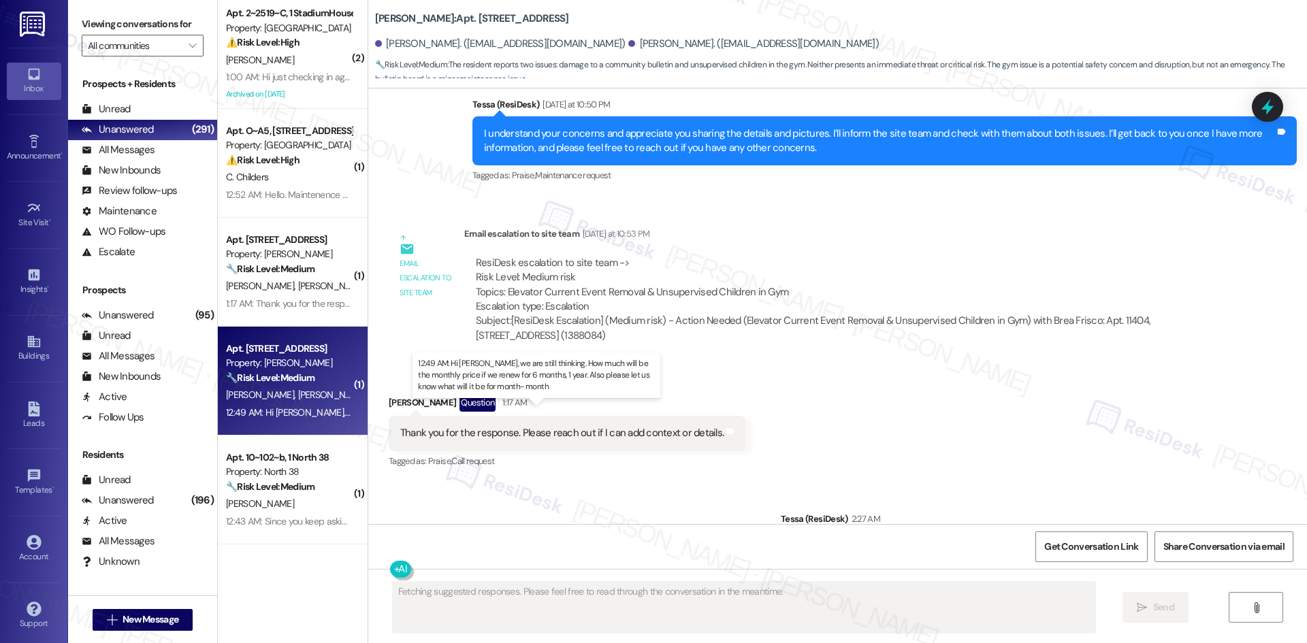
scroll to position [301, 0]
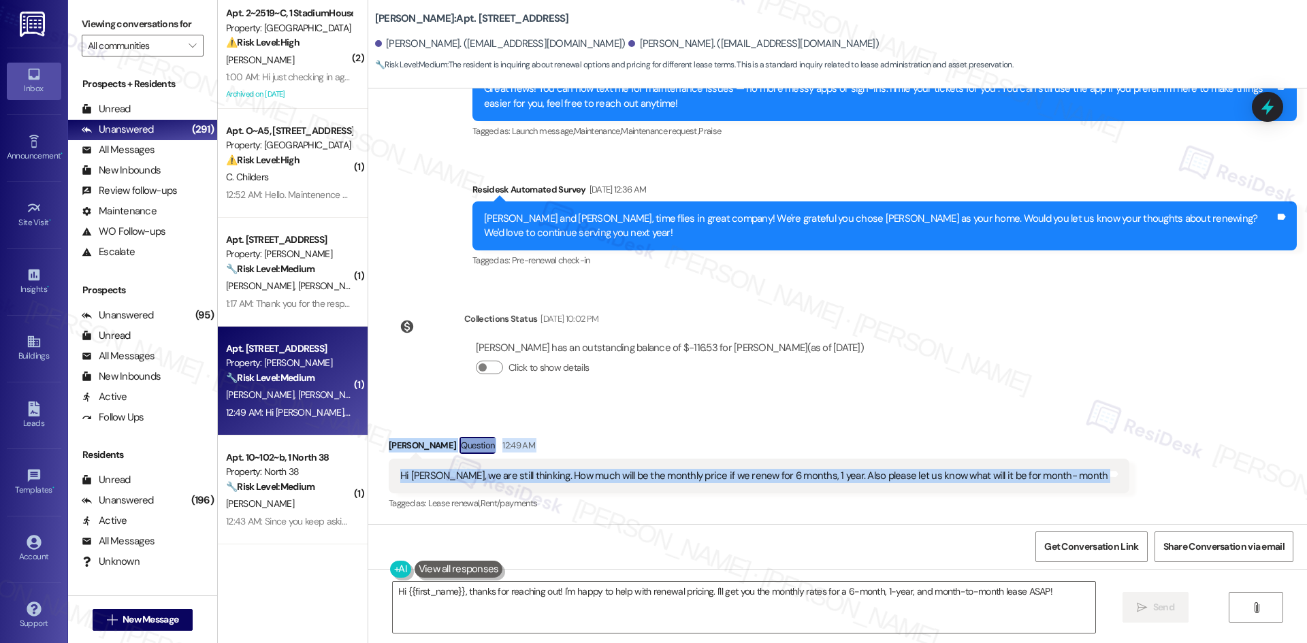
drag, startPoint x: 374, startPoint y: 437, endPoint x: 1068, endPoint y: 477, distance: 695.2
click at [1068, 477] on div "Received via SMS Leela Krishna Mohan Potluri Question 12:49 AM Hi Tessa, we are…" at bounding box center [758, 475] width 761 height 97
copy div "Leela Krishna Mohan Potluri Question 12:49 AM Hi Tessa, we are still thinking. …"
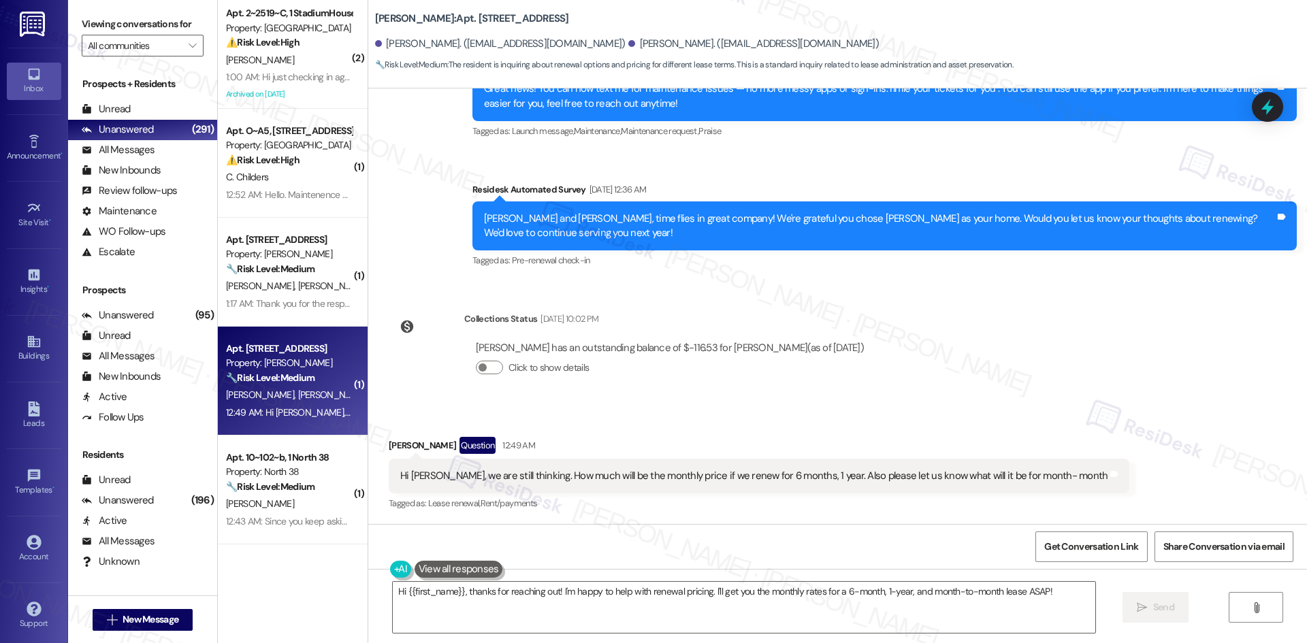
click at [966, 344] on div "Lease started Oct 26, 2024 at 8:00 AM Survey, sent via SMS Residesk Automated S…" at bounding box center [837, 306] width 938 height 436
click at [723, 585] on textarea "Hi {{first_name}}, thanks for reaching out! I'm happy to help with renewal pric…" at bounding box center [744, 607] width 702 height 51
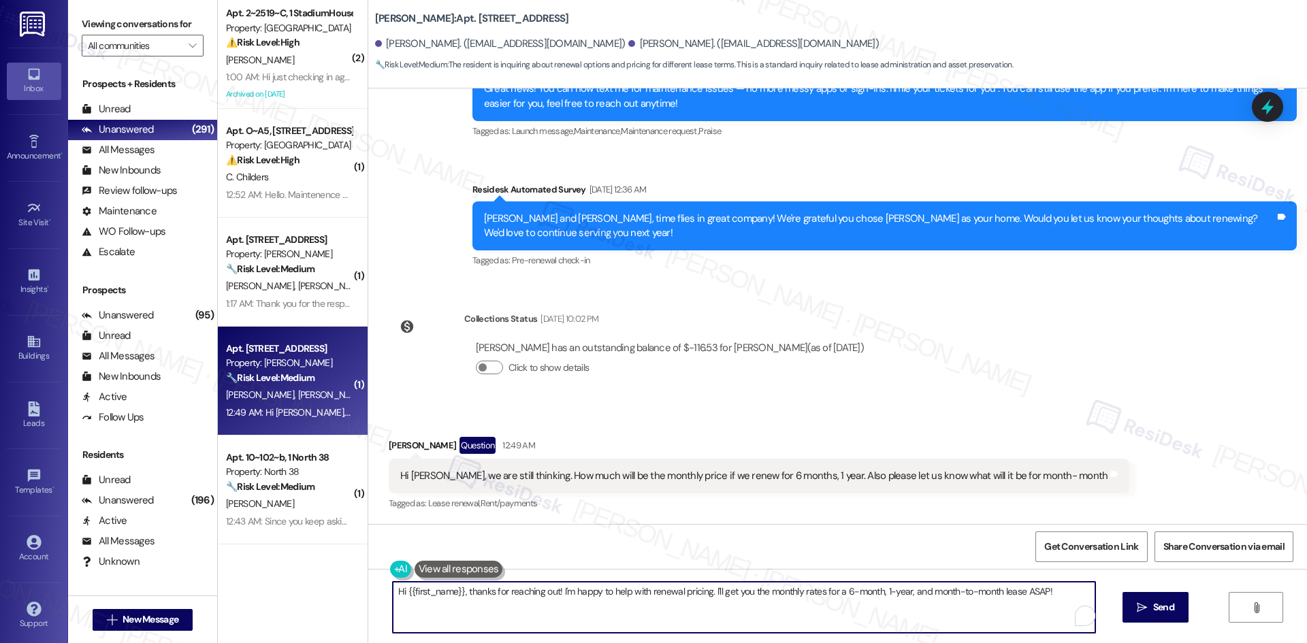
paste textarea "I understand your question, Leela. I’ll check with the site team about the mont…"
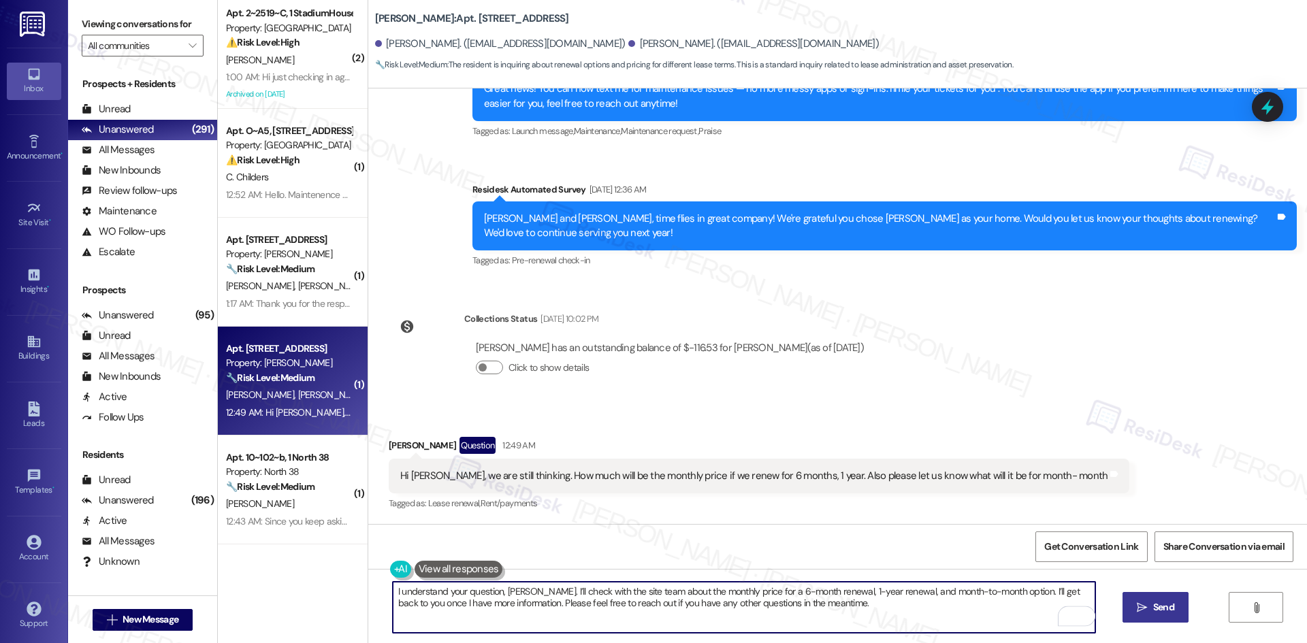
type textarea "I understand your question, Leela. I’ll check with the site team about the mont…"
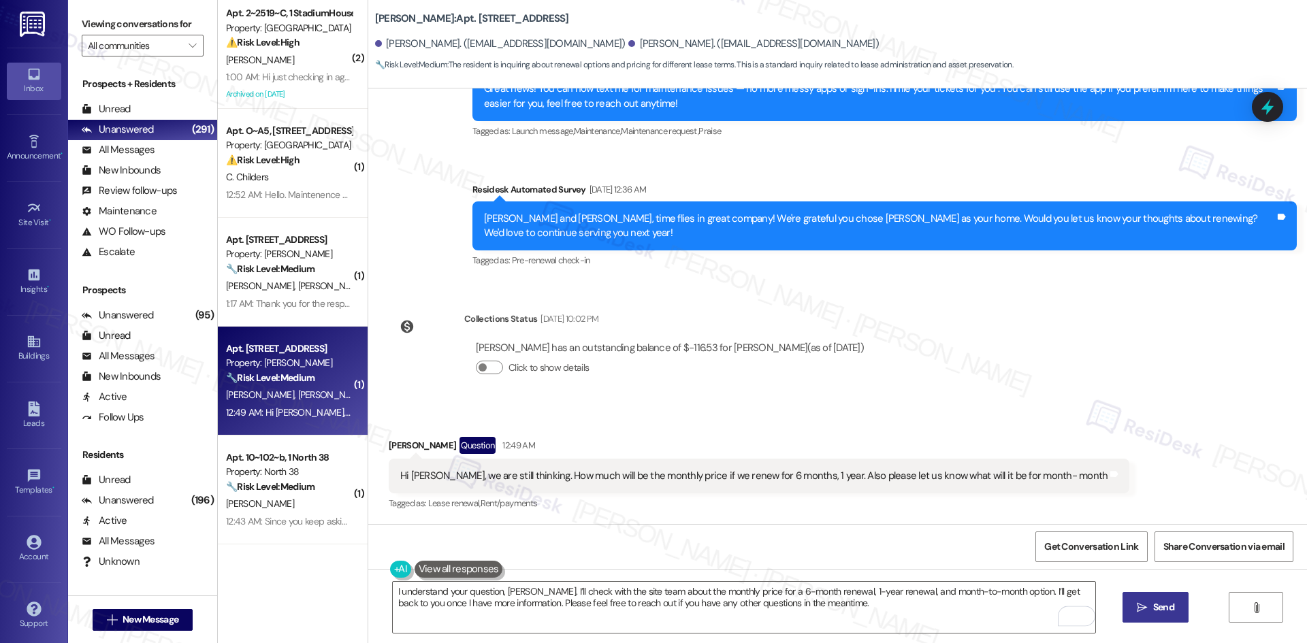
click at [1168, 602] on span "Send" at bounding box center [1163, 607] width 21 height 14
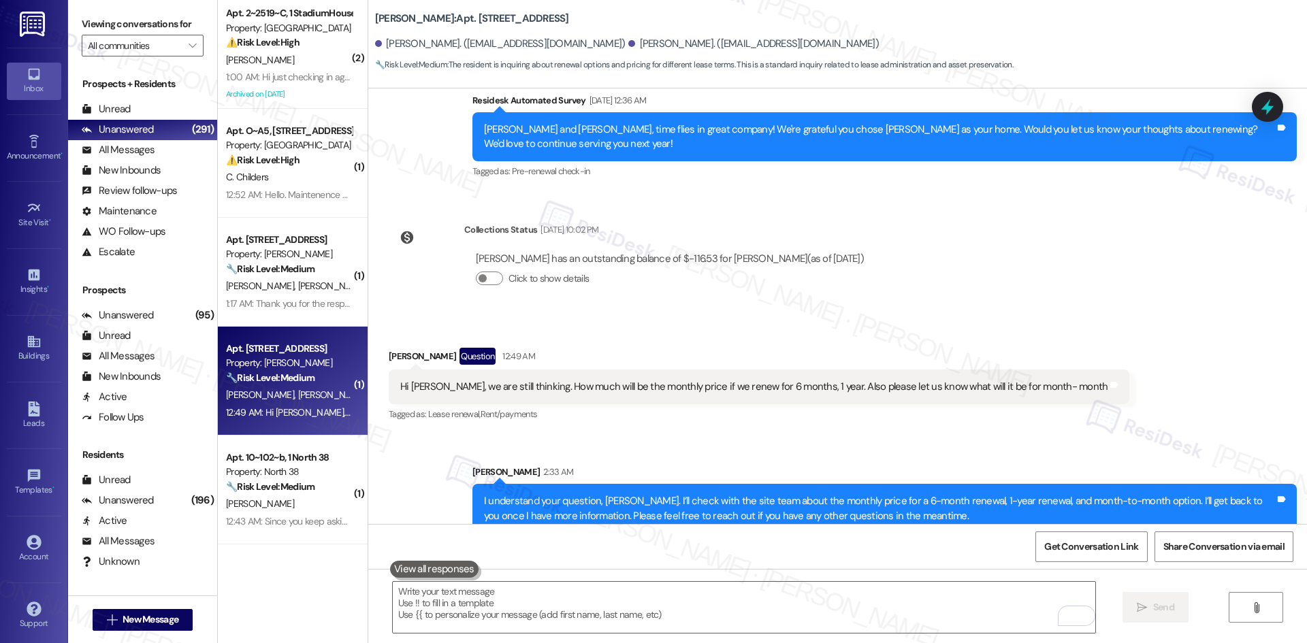
scroll to position [411, 0]
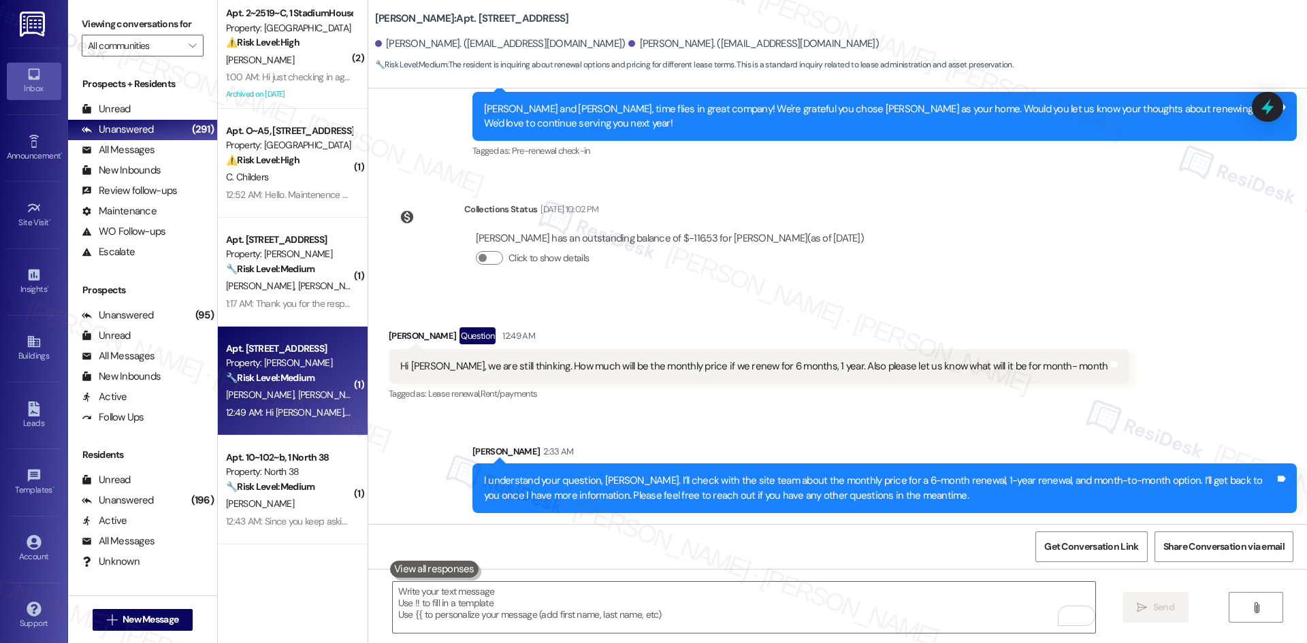
click at [1114, 414] on div "Sent via SMS Sarah 2:33 AM I understand your question, Leela. I’ll check with t…" at bounding box center [837, 469] width 938 height 110
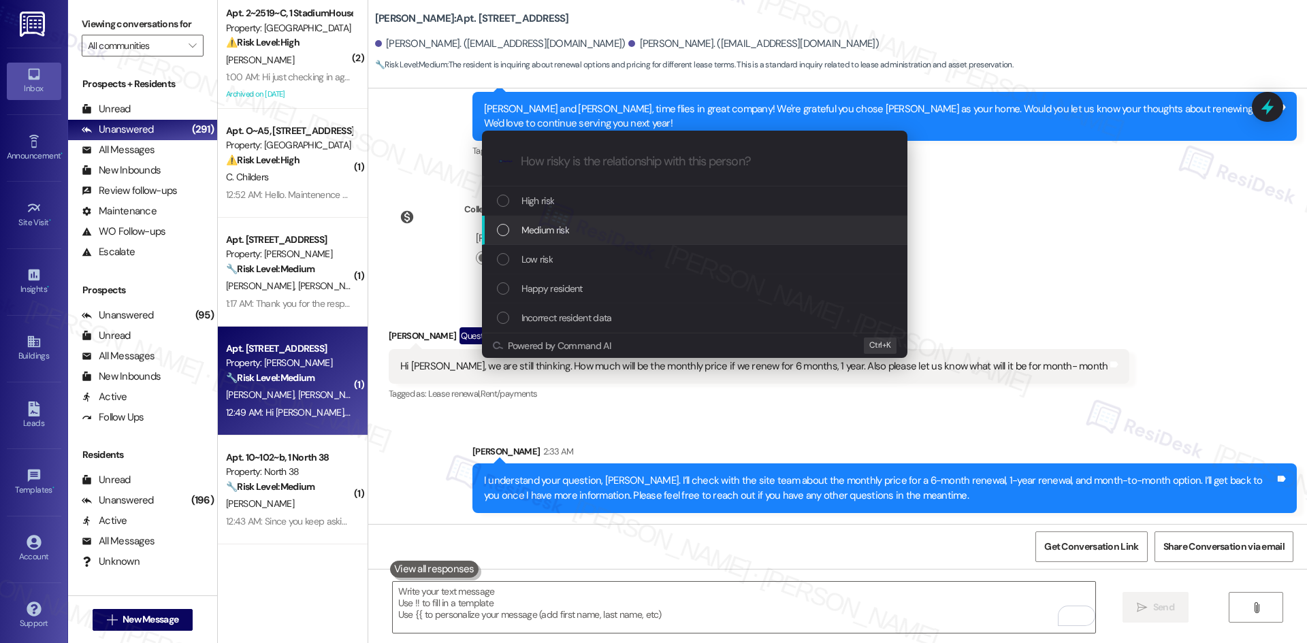
click at [624, 233] on div "Medium risk" at bounding box center [696, 230] width 398 height 15
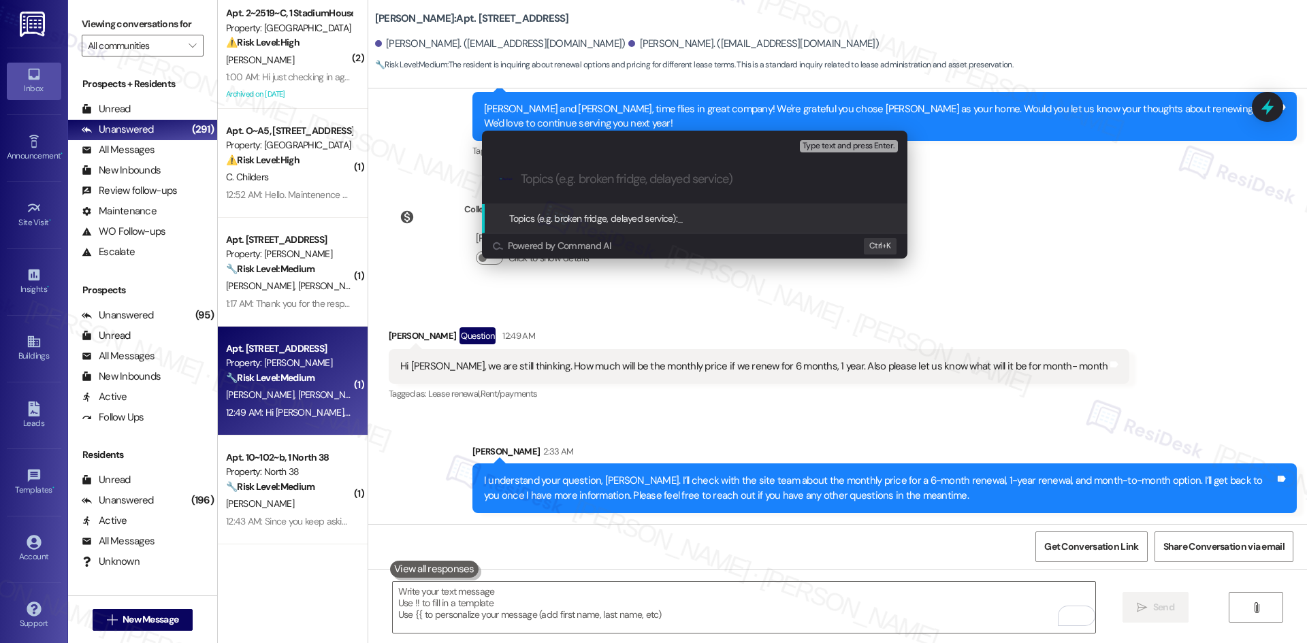
click at [641, 183] on input "Topics (e.g. broken fridge, delayed service)" at bounding box center [705, 179] width 369 height 14
paste input "Renewal Pricing Inquiry – 6-Month, 1-Year, and Month-to-Month Options"
type input "Renewal Pricing Inquiry – 6-Month, 1-Year, and Month-to-Month Options"
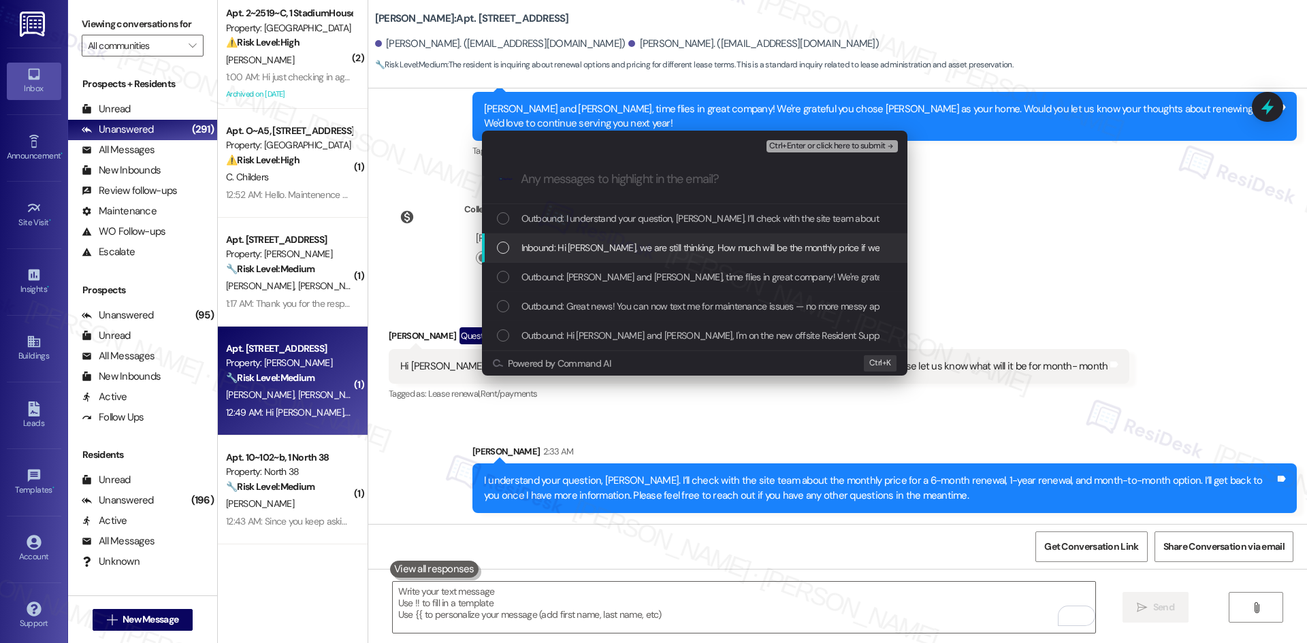
click at [662, 251] on span "Inbound: Hi Tessa, we are still thinking. How much will be the monthly price if…" at bounding box center [865, 247] width 689 height 15
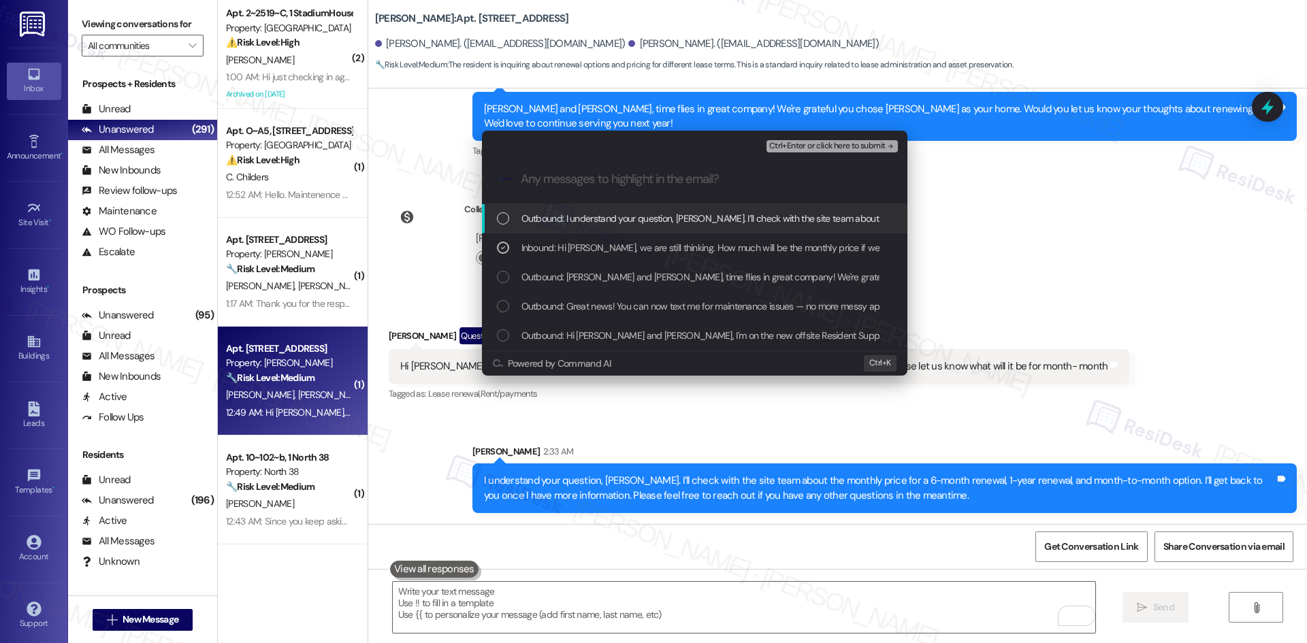
click at [861, 144] on span "Ctrl+Enter or click here to submit" at bounding box center [827, 147] width 116 height 10
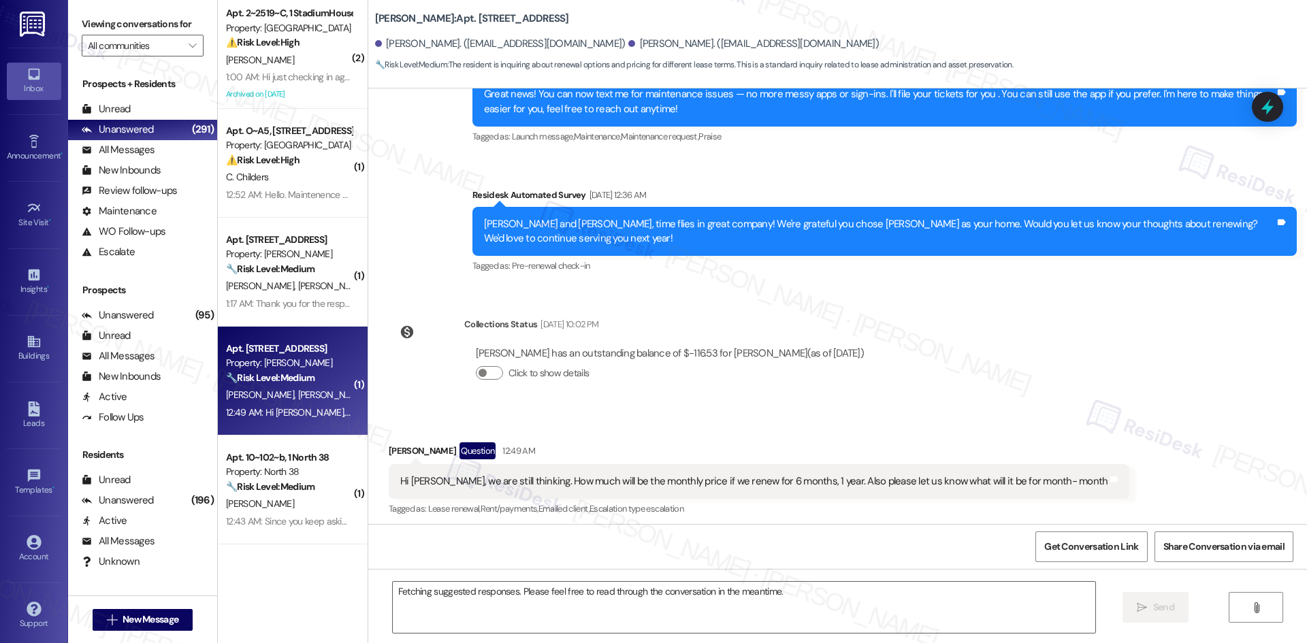
scroll to position [301, 0]
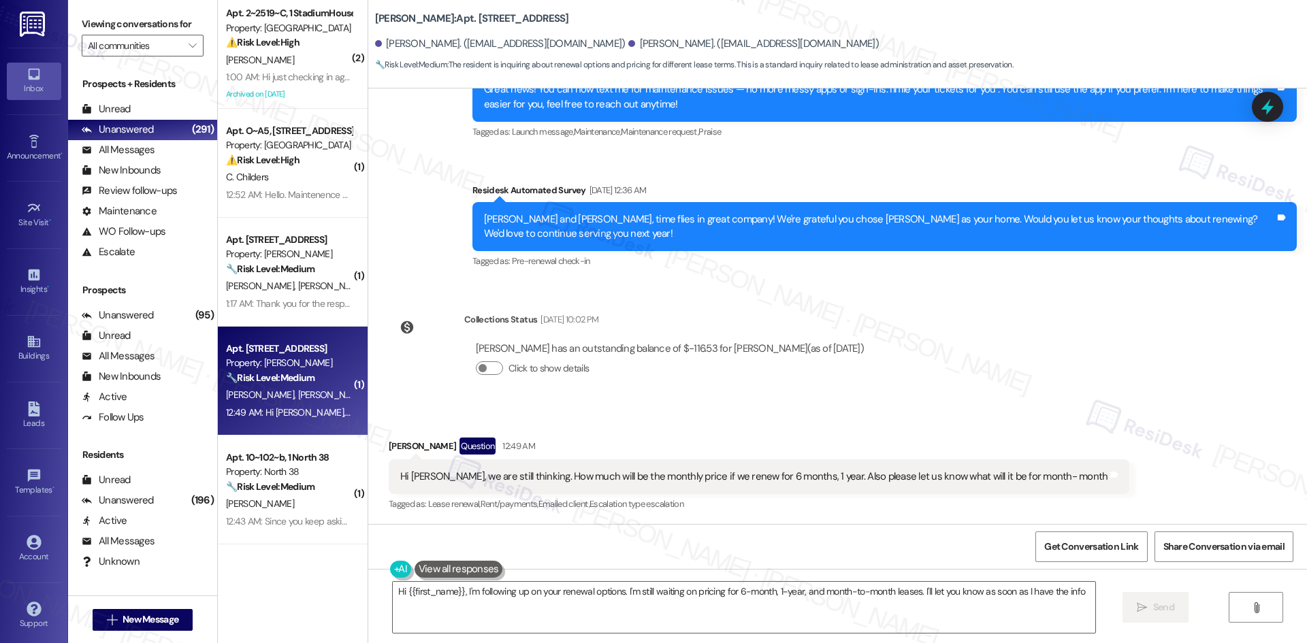
type textarea "Hi {{first_name}}, I'm following up on your renewal options. I'm still waiting …"
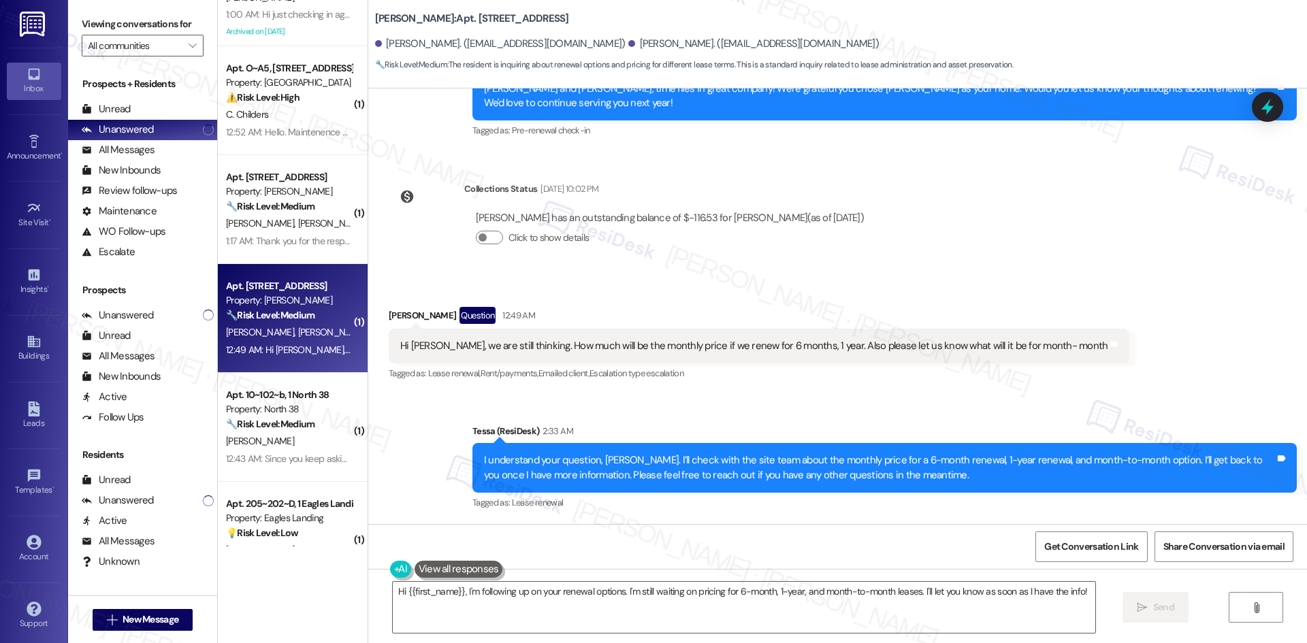
scroll to position [204, 0]
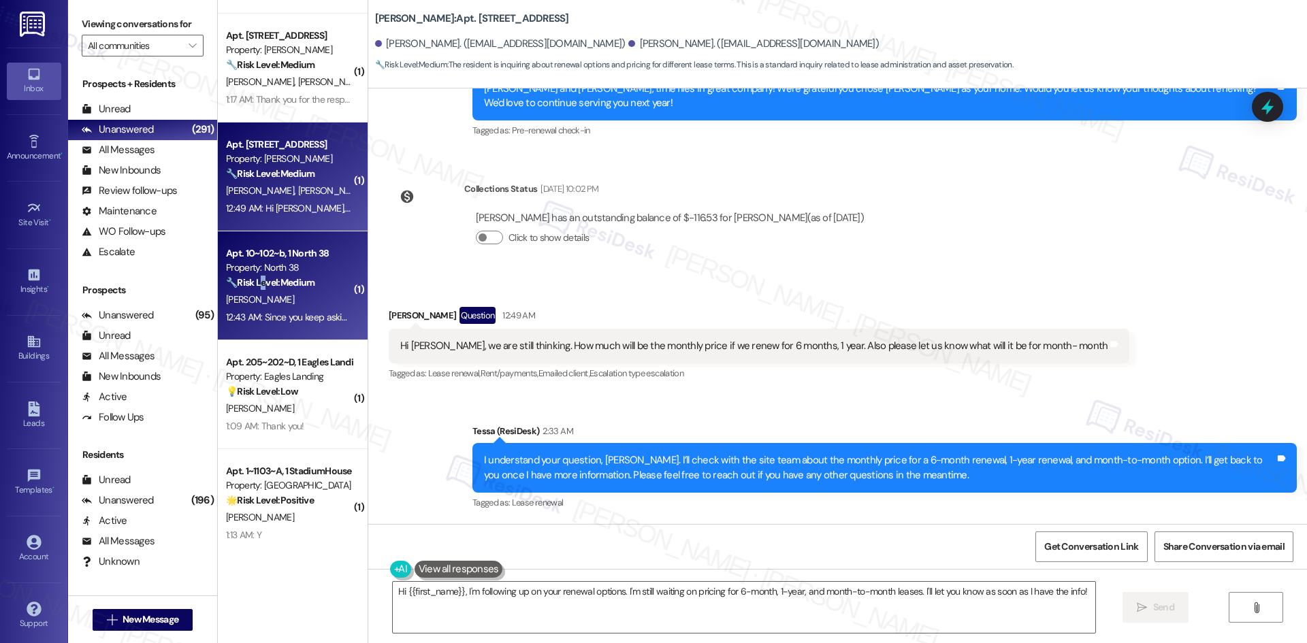
click at [251, 281] on strong "🔧 Risk Level: Medium" at bounding box center [270, 282] width 88 height 12
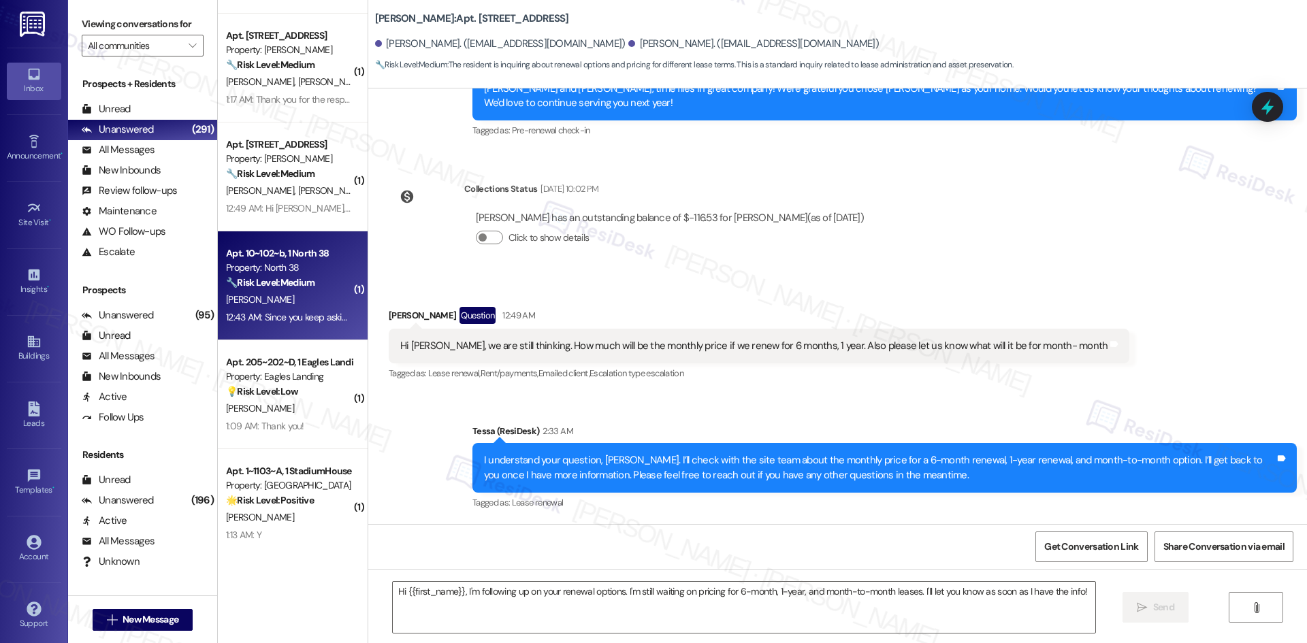
type textarea "Fetching suggested responses. Please feel free to read through the conversation…"
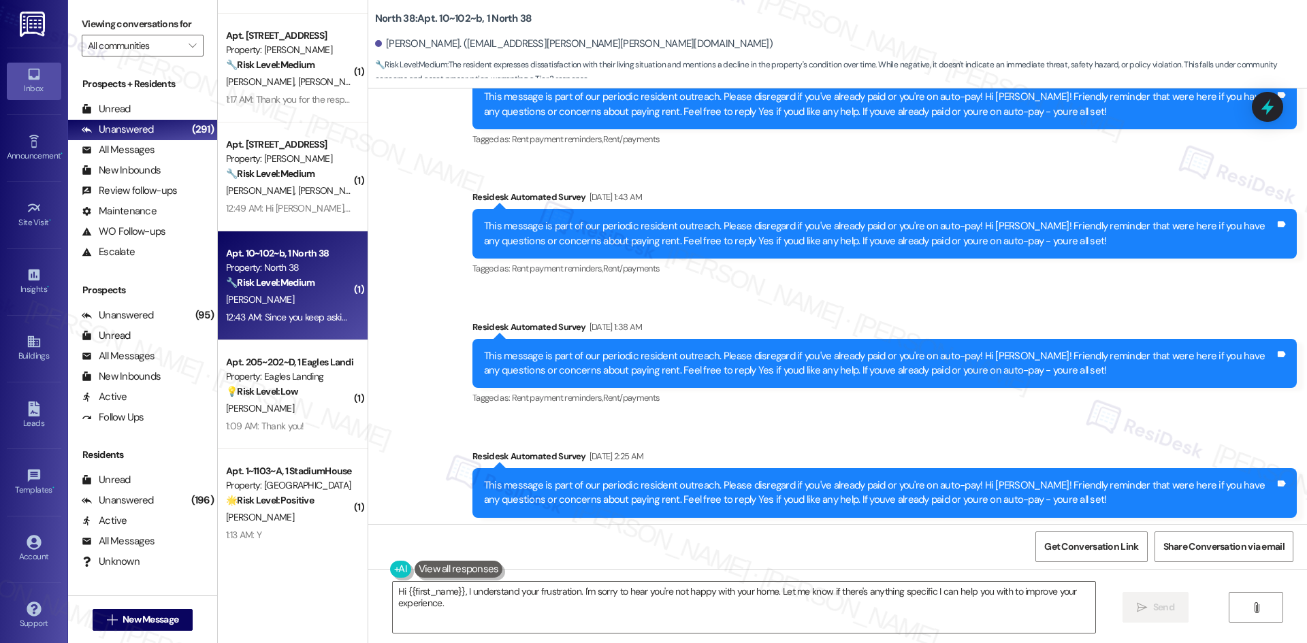
scroll to position [1157, 0]
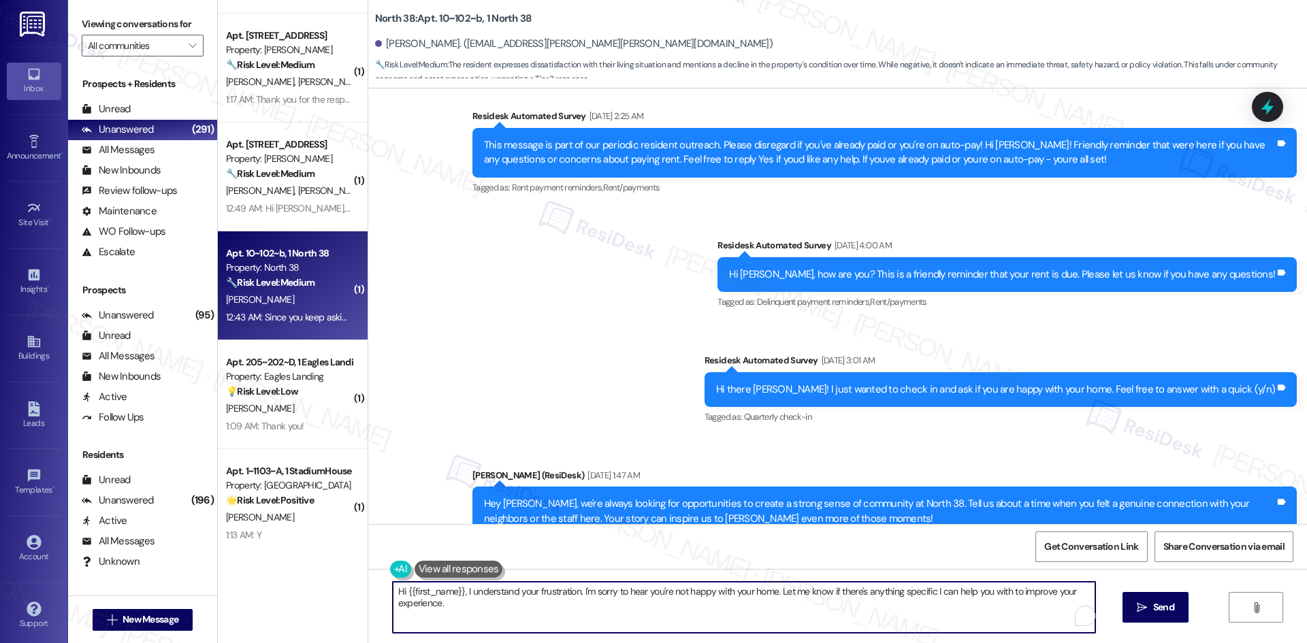
drag, startPoint x: 441, startPoint y: 611, endPoint x: 394, endPoint y: 597, distance: 49.1
click at [372, 587] on div "Hi {{first_name}}, I understand your frustration. I'm sorry to hear you're not …" at bounding box center [837, 620] width 938 height 102
paste textarea "I'm so sorry to bother you! I'll take you off our distribution list. Would you …"
type textarea "I'm so sorry to bother you! I'll take you off our distribution list. Would you …"
click at [1135, 610] on span " Send" at bounding box center [1155, 607] width 43 height 14
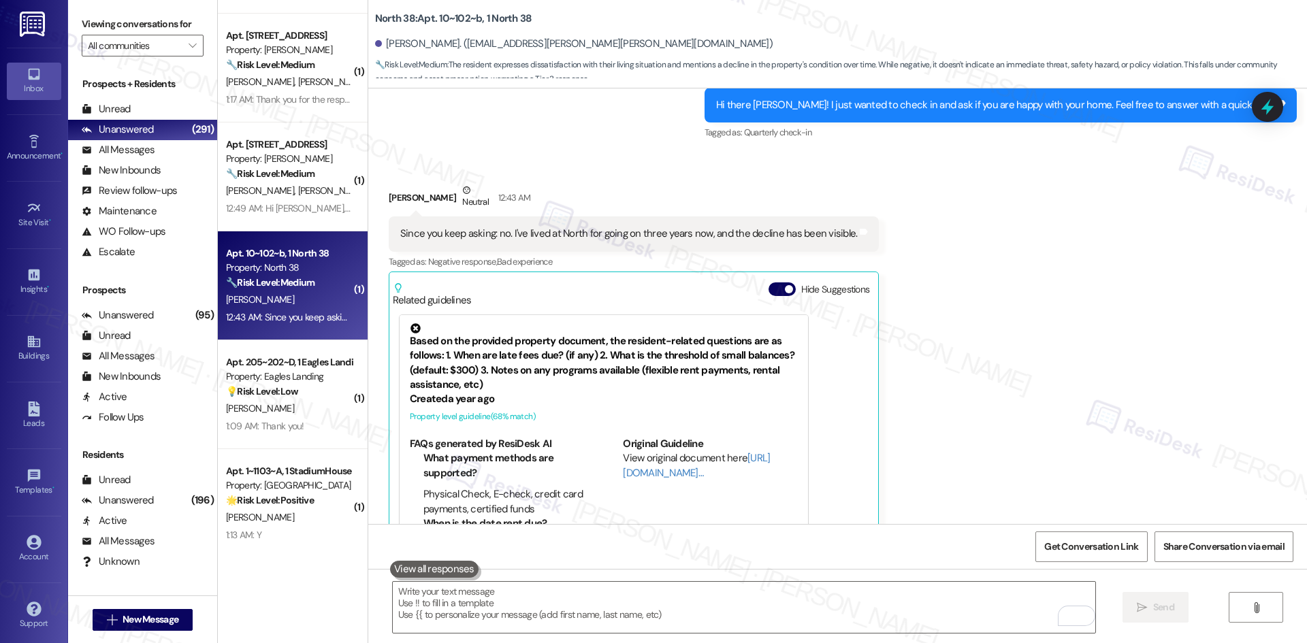
scroll to position [2201, 0]
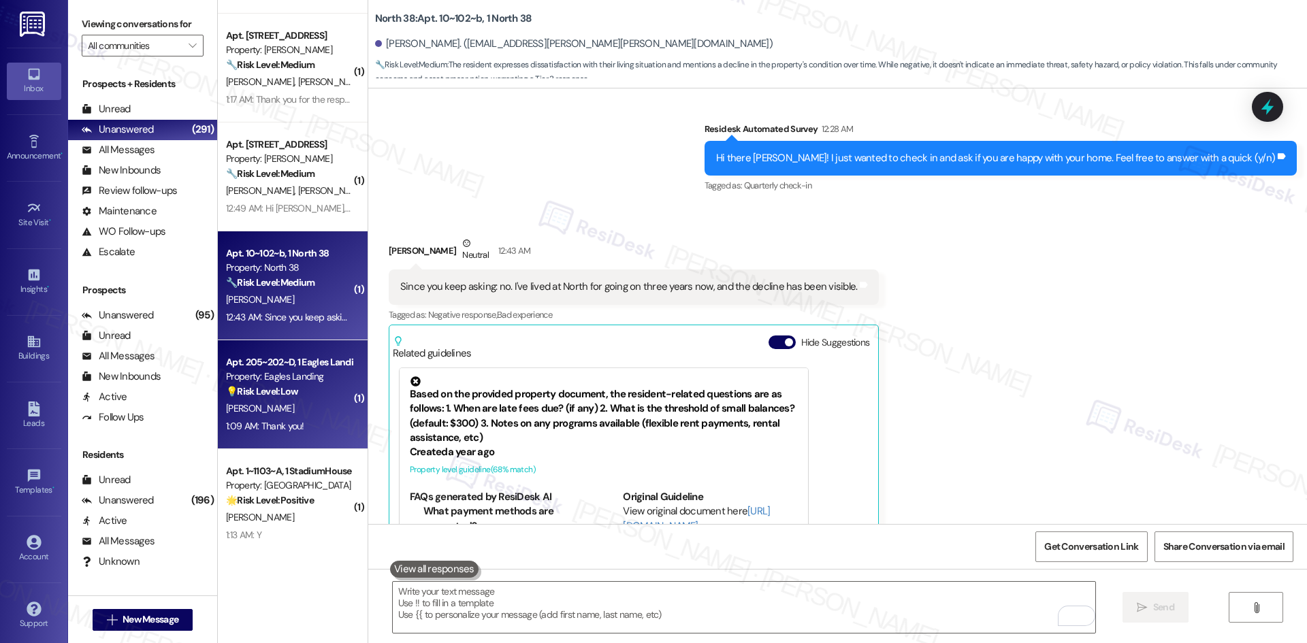
click at [265, 415] on div "[PERSON_NAME]" at bounding box center [289, 408] width 129 height 17
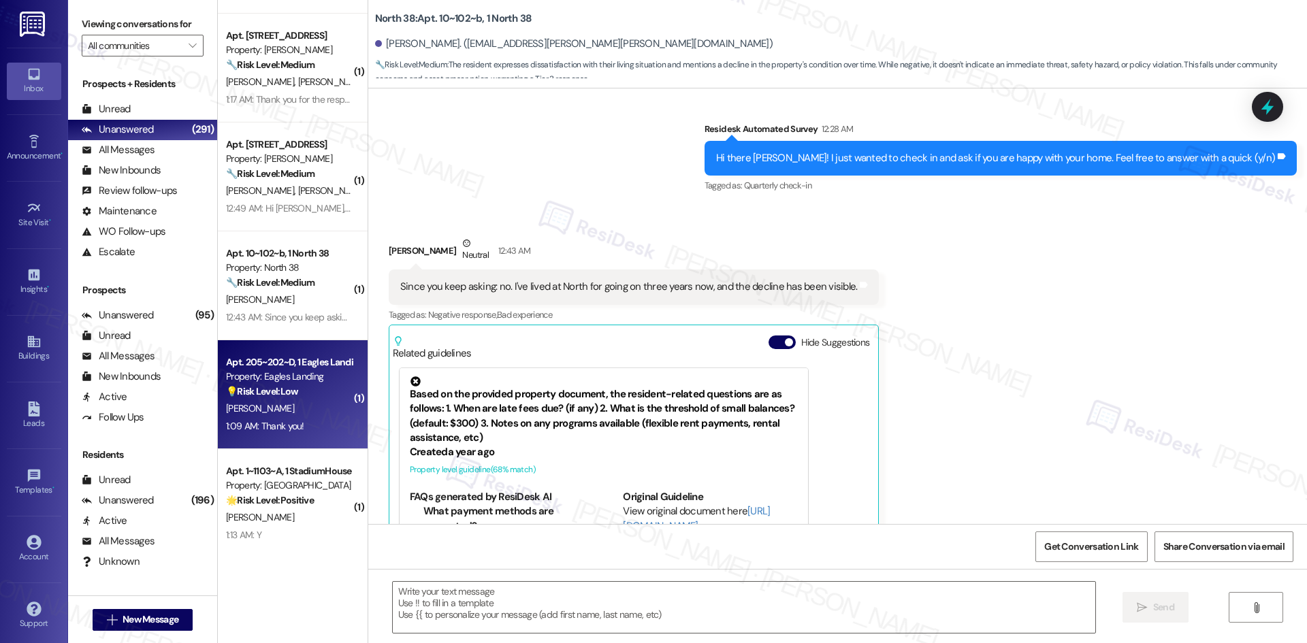
type textarea "Fetching suggested responses. Please feel free to read through the conversation…"
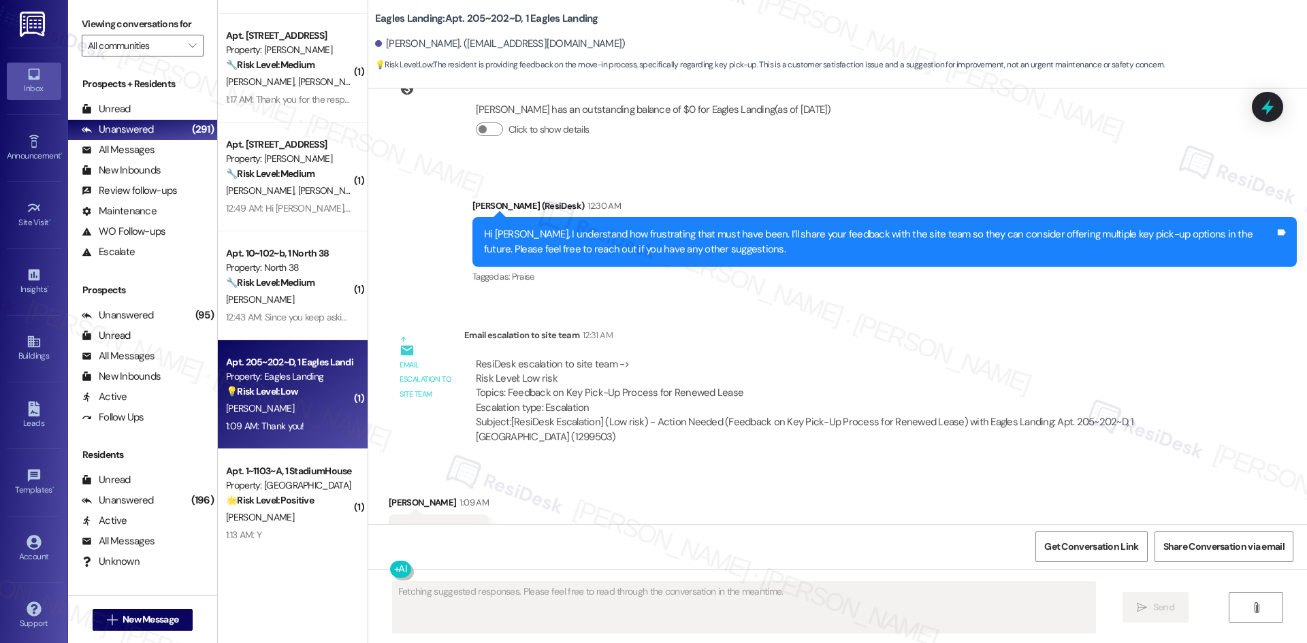
scroll to position [2586, 0]
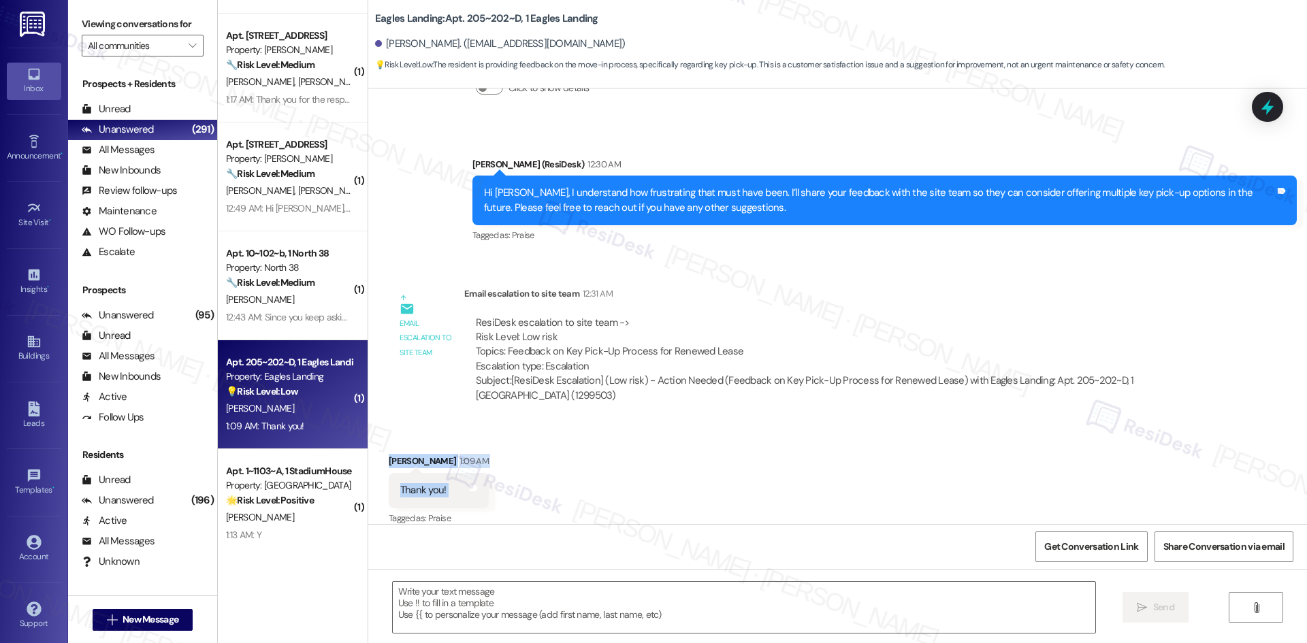
drag, startPoint x: 372, startPoint y: 442, endPoint x: 445, endPoint y: 489, distance: 87.2
click at [445, 489] on div "Received via SMS Lexie Holder 1:09 AM Thank you! Tags and notes Tagged as: Prai…" at bounding box center [438, 491] width 120 height 95
copy div "Lexie Holder 1:09 AM Thank you! Tags and notes"
click at [485, 597] on textarea at bounding box center [744, 607] width 702 height 51
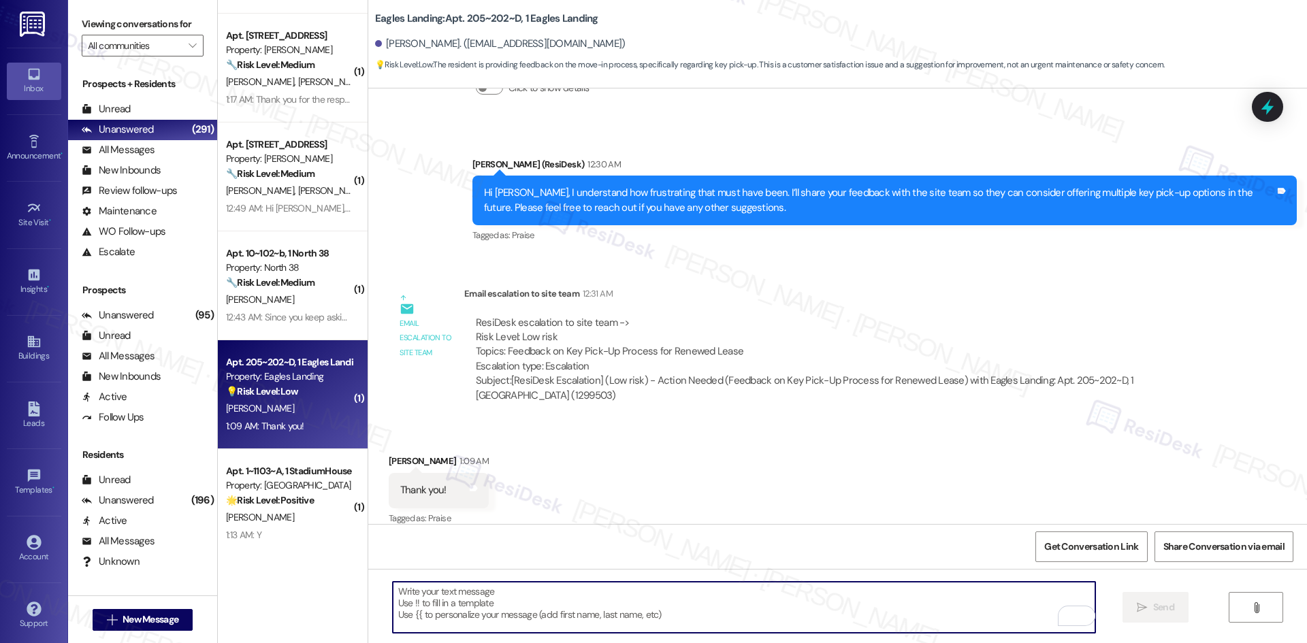
paste textarea "You’re welcome, Lexie."
type textarea "You’re welcome, Lexie!"
drag, startPoint x: 1156, startPoint y: 604, endPoint x: 1143, endPoint y: 597, distance: 15.5
click at [1156, 604] on span "Send" at bounding box center [1163, 607] width 21 height 14
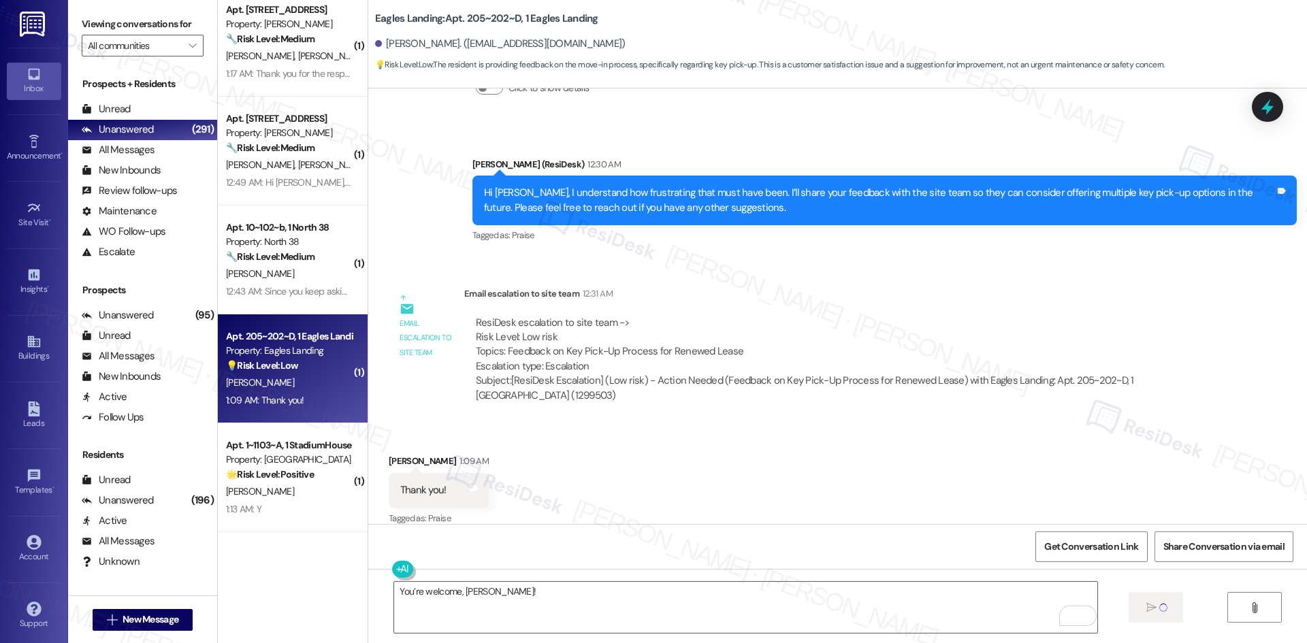
scroll to position [272, 0]
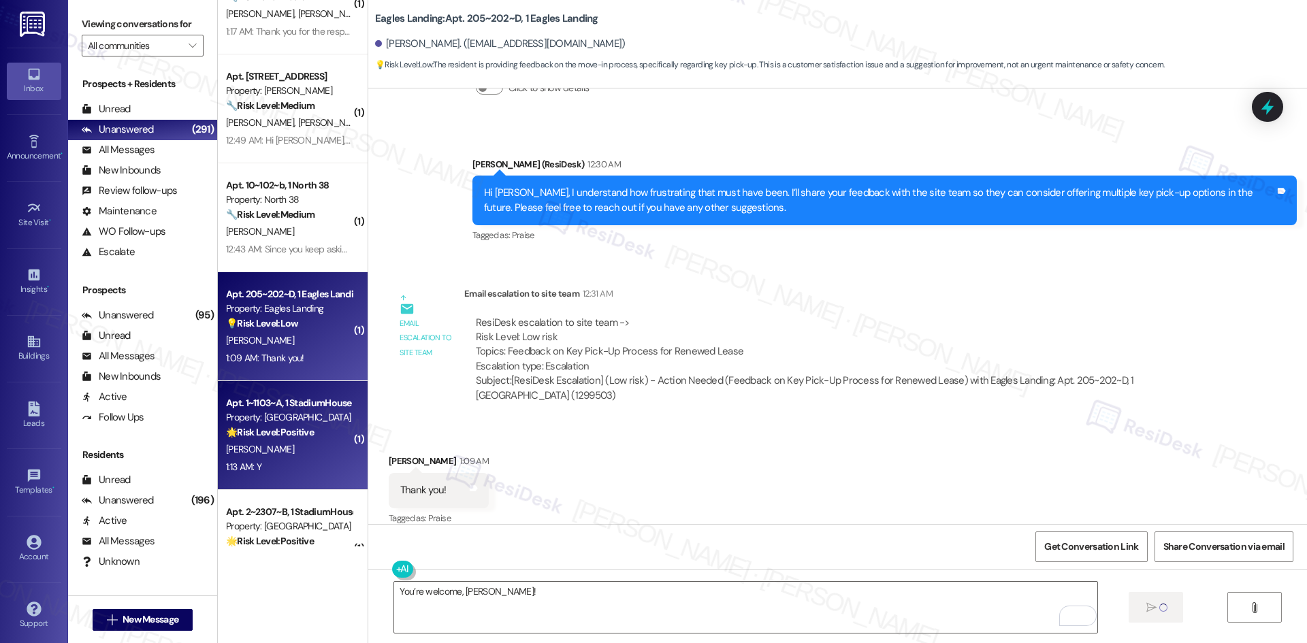
click at [288, 415] on div "Property: Stadium House" at bounding box center [289, 417] width 126 height 14
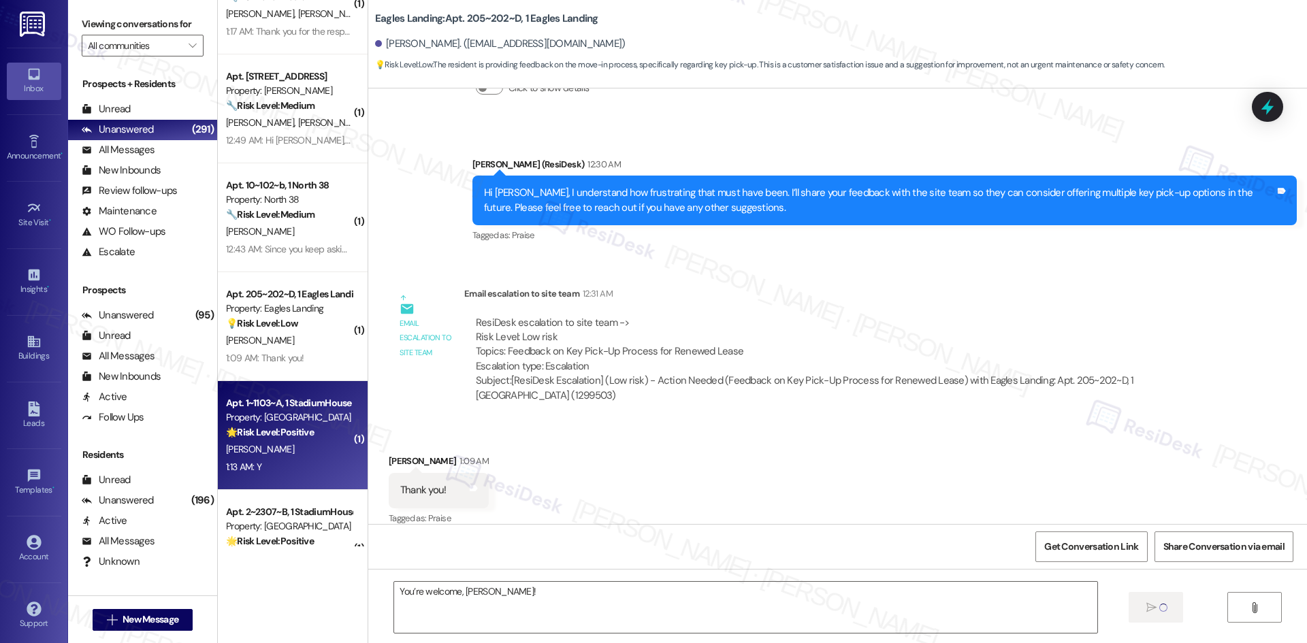
type textarea "Fetching suggested responses. Please feel free to read through the conversation…"
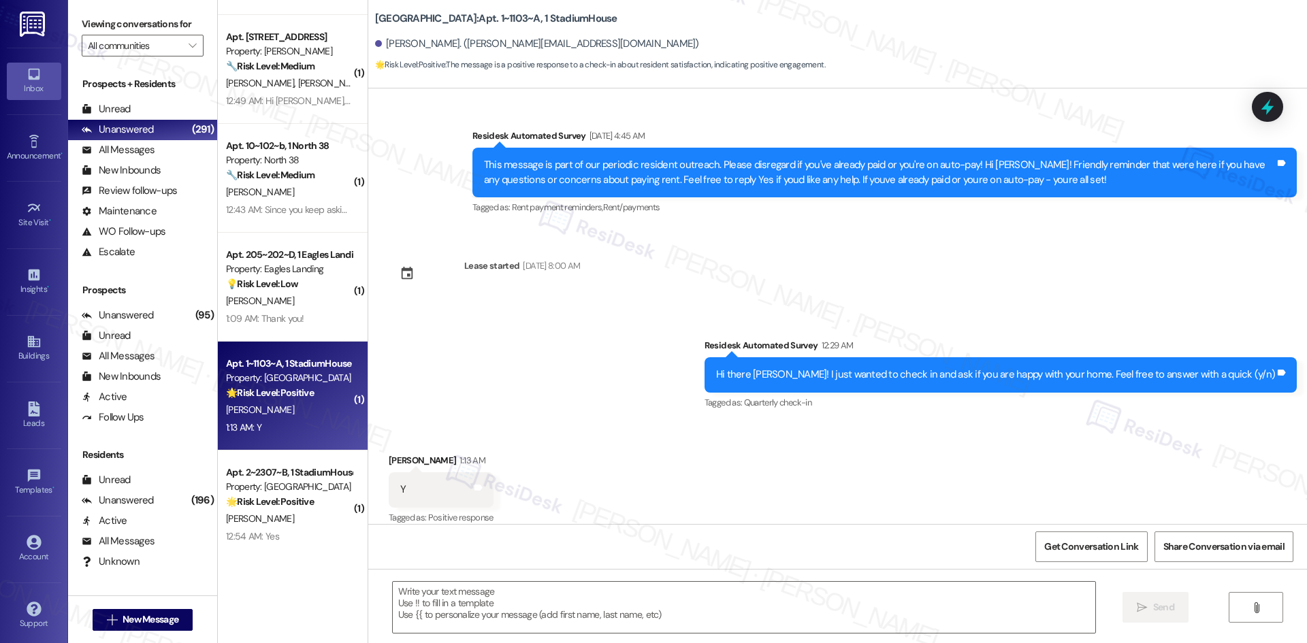
scroll to position [408, 0]
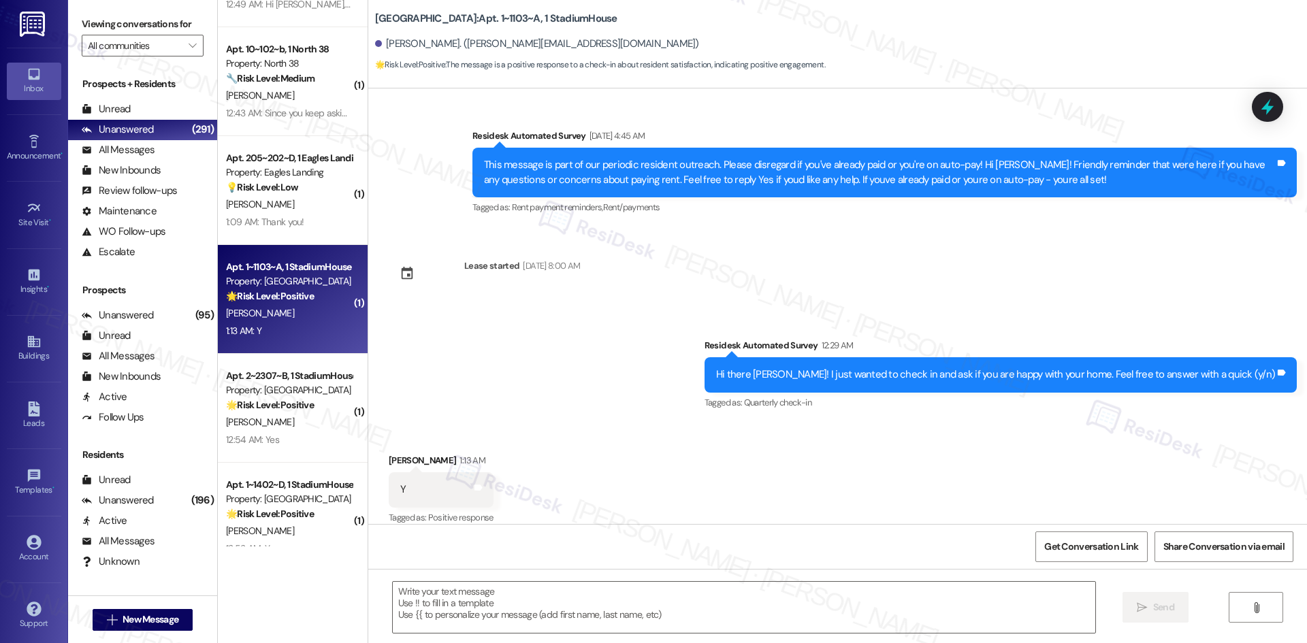
click at [590, 278] on div "Lease started Aug 01, 2025 at 8:00 AM" at bounding box center [484, 278] width 212 height 60
click at [555, 594] on textarea at bounding box center [744, 607] width 702 height 51
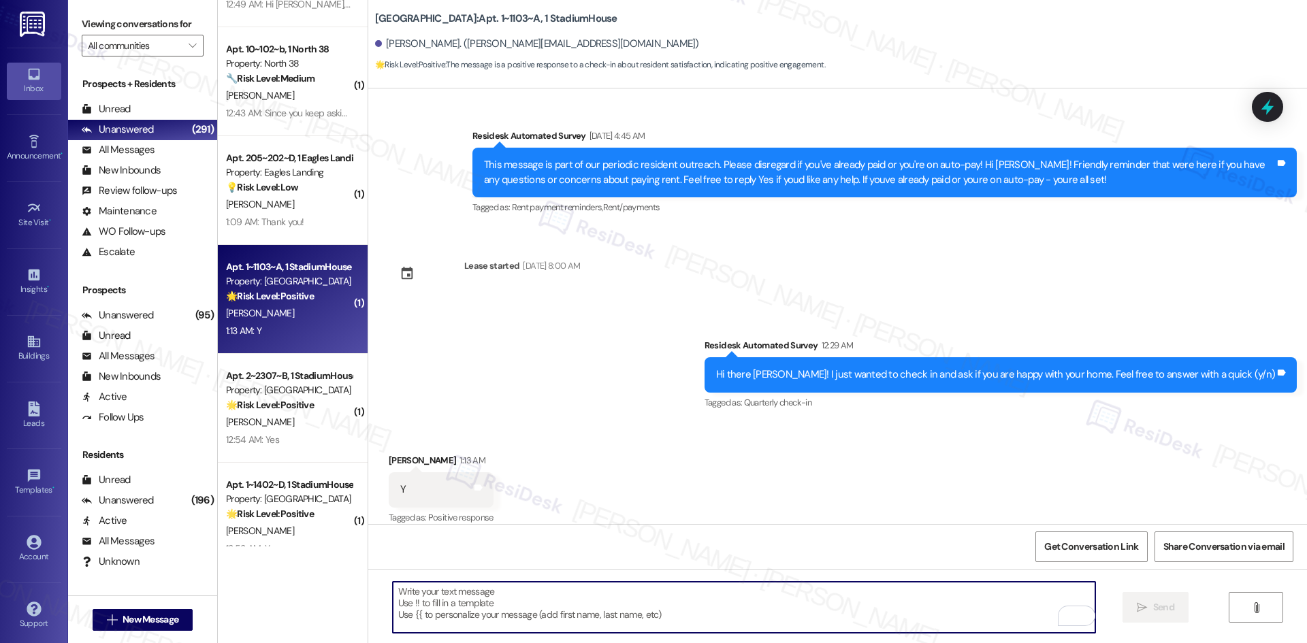
paste textarea "Great to hear you're happy with your home! Would you say it has met your expect…"
type textarea "Great to hear you're happy with your home! Would you say it has met your expect…"
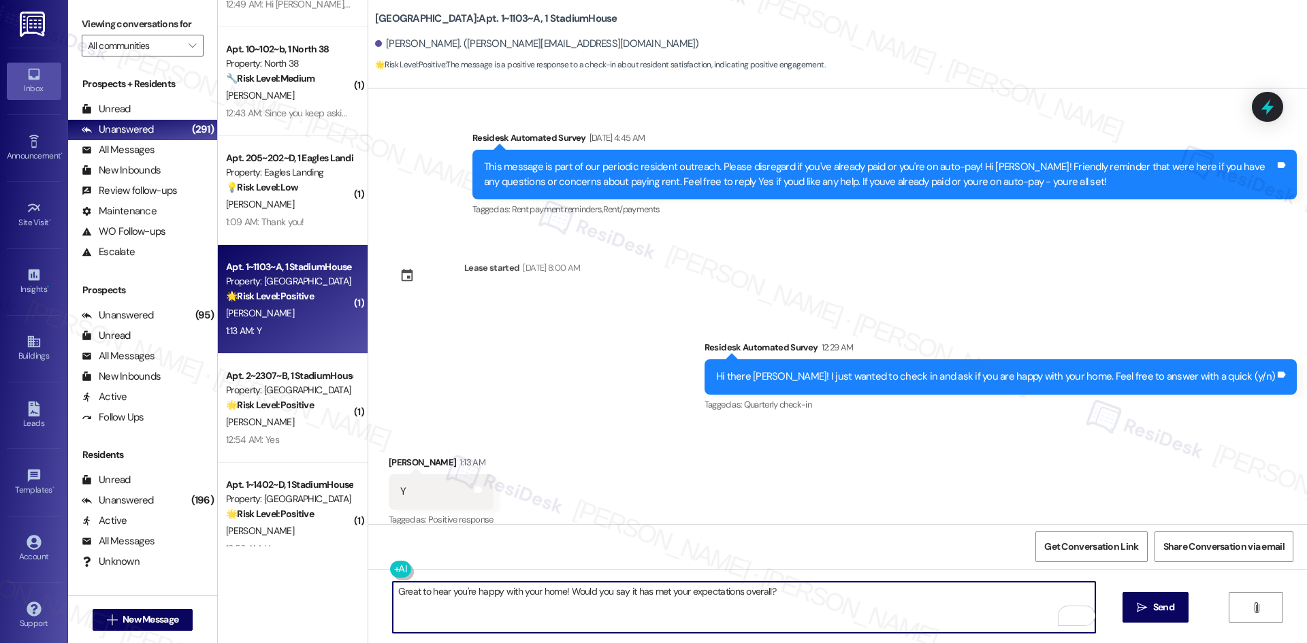
scroll to position [274, 0]
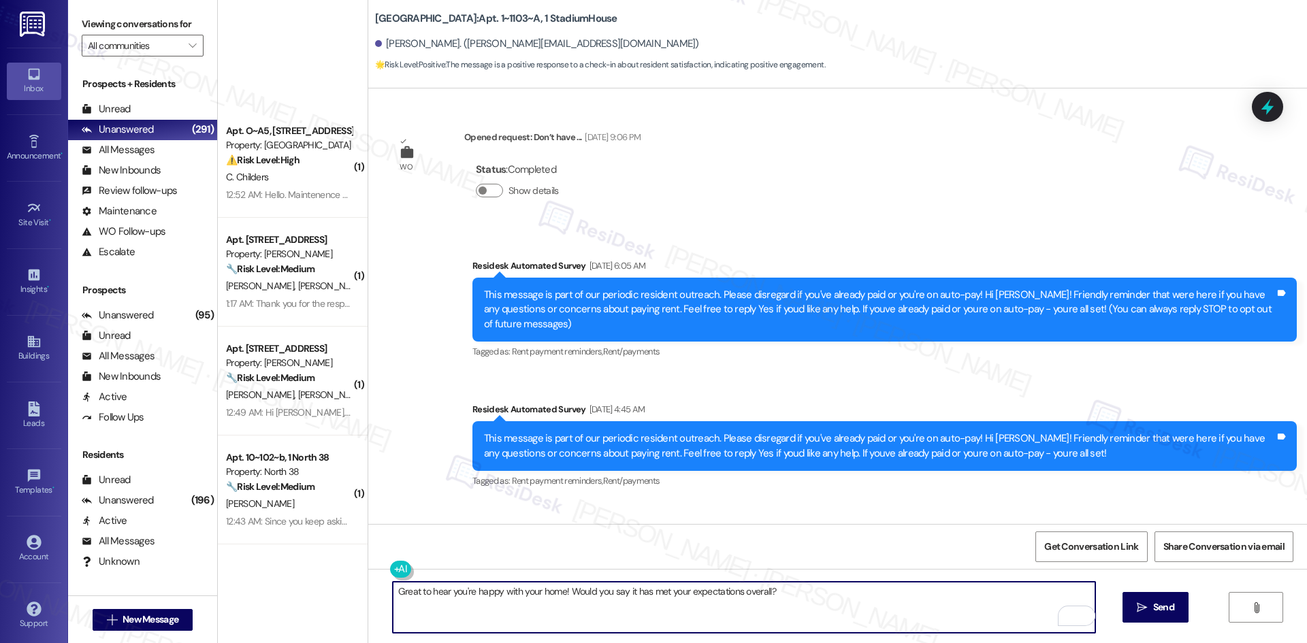
scroll to position [274, 0]
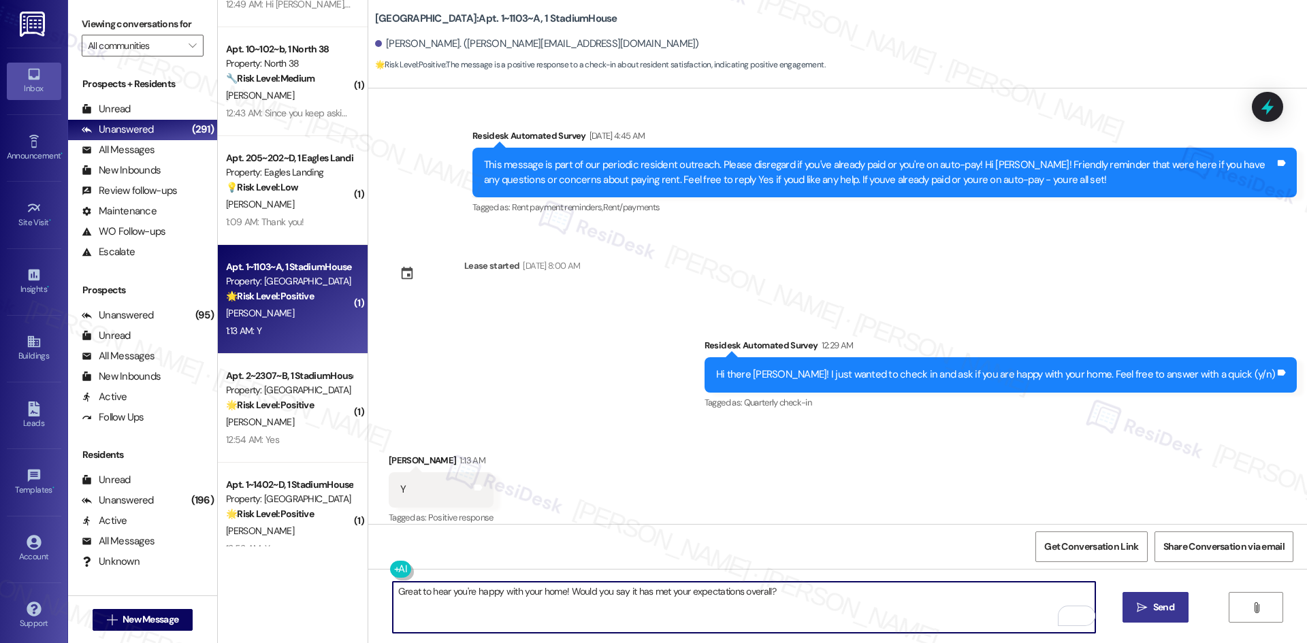
type textarea "Great to hear you're happy with your home! Would you say it has met your expect…"
click at [1150, 605] on span "Send" at bounding box center [1163, 607] width 27 height 14
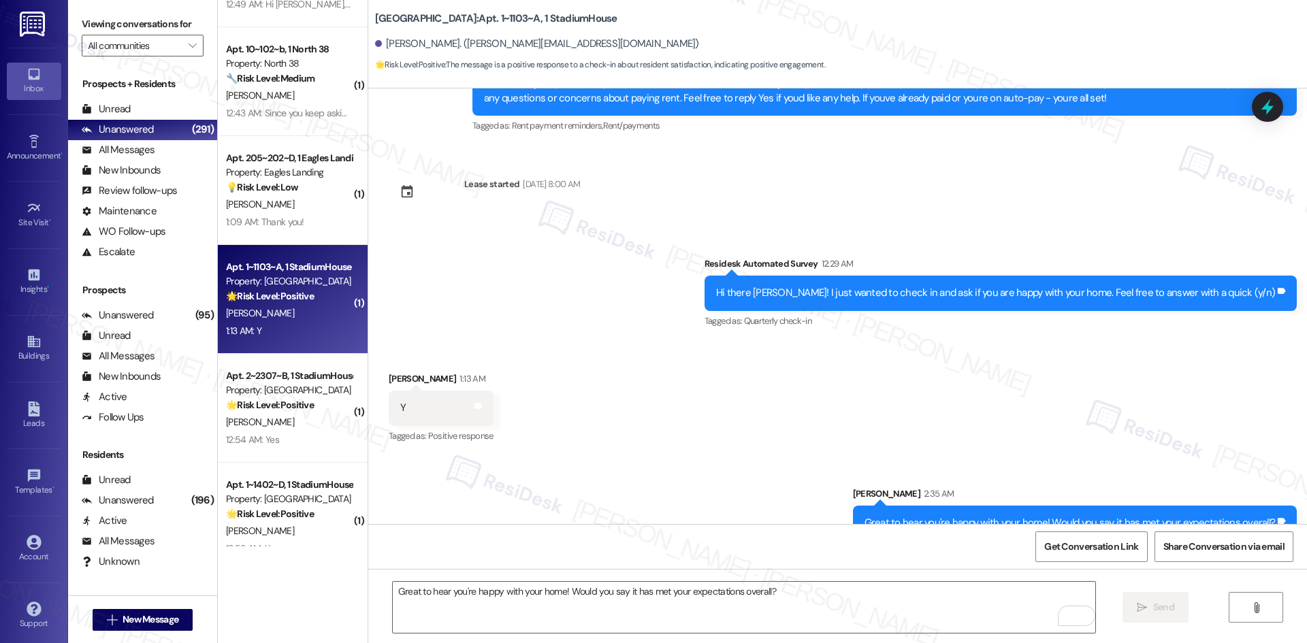
scroll to position [368, 0]
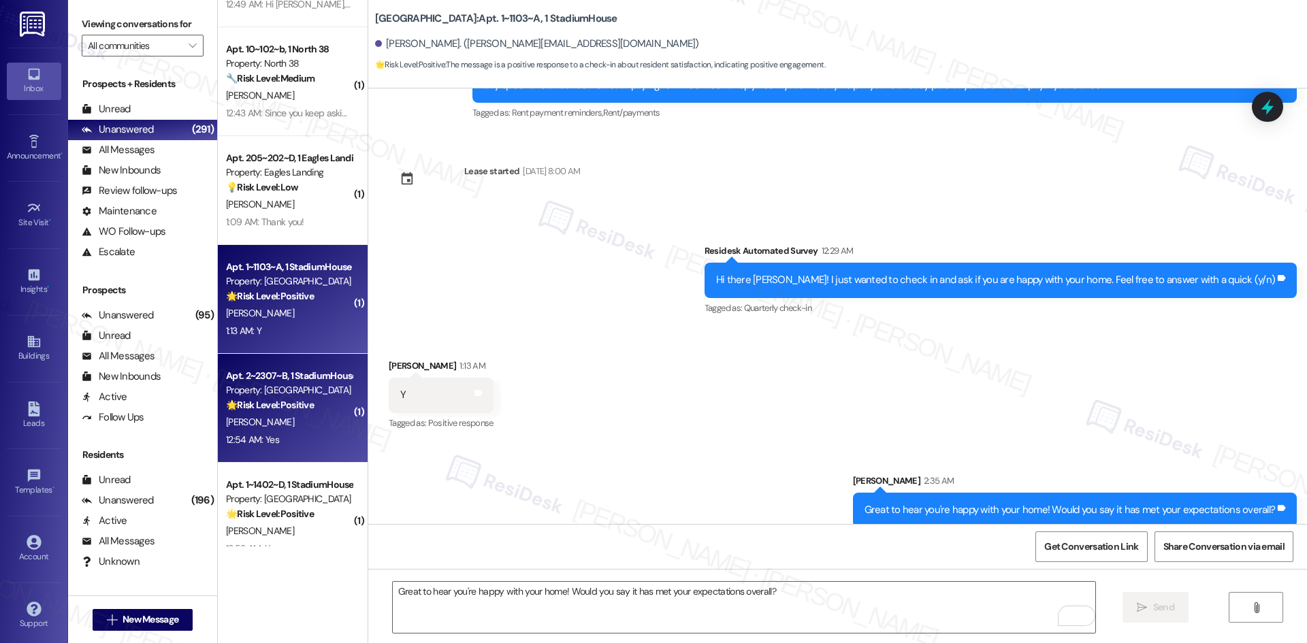
click at [310, 382] on div "Apt. 2~2307~B, 1 StadiumHouse" at bounding box center [289, 376] width 126 height 14
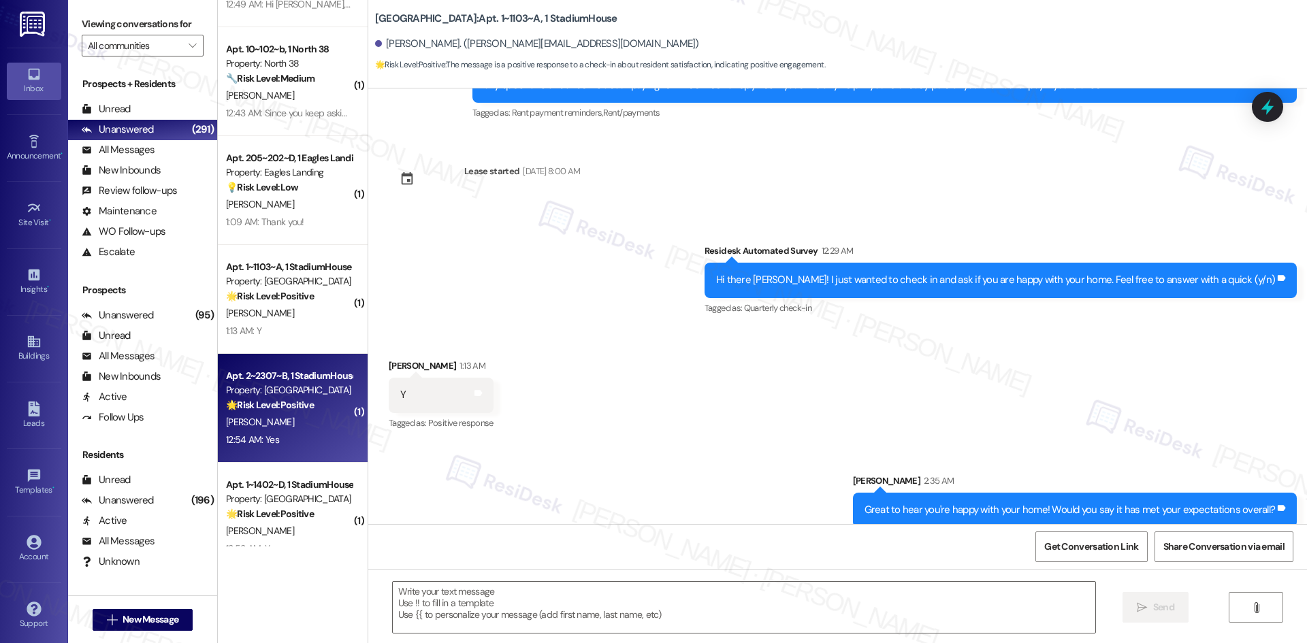
type textarea "Fetching suggested responses. Please feel free to read through the conversation…"
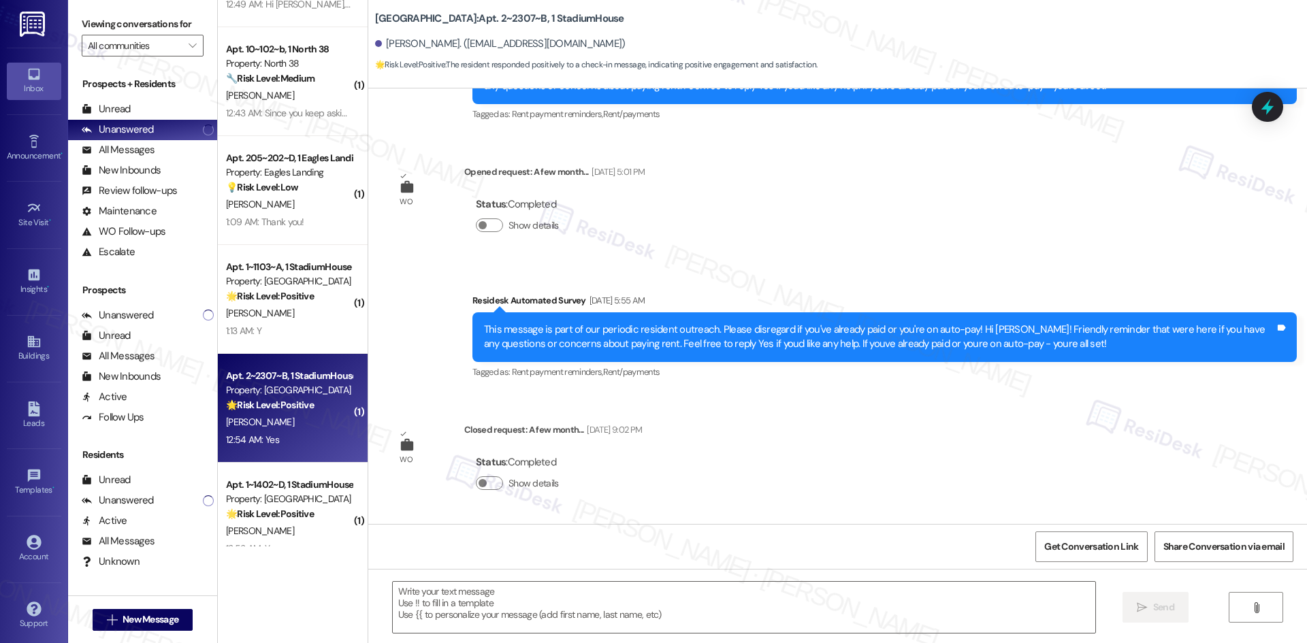
type textarea "Fetching suggested responses. Please feel free to read through the conversation…"
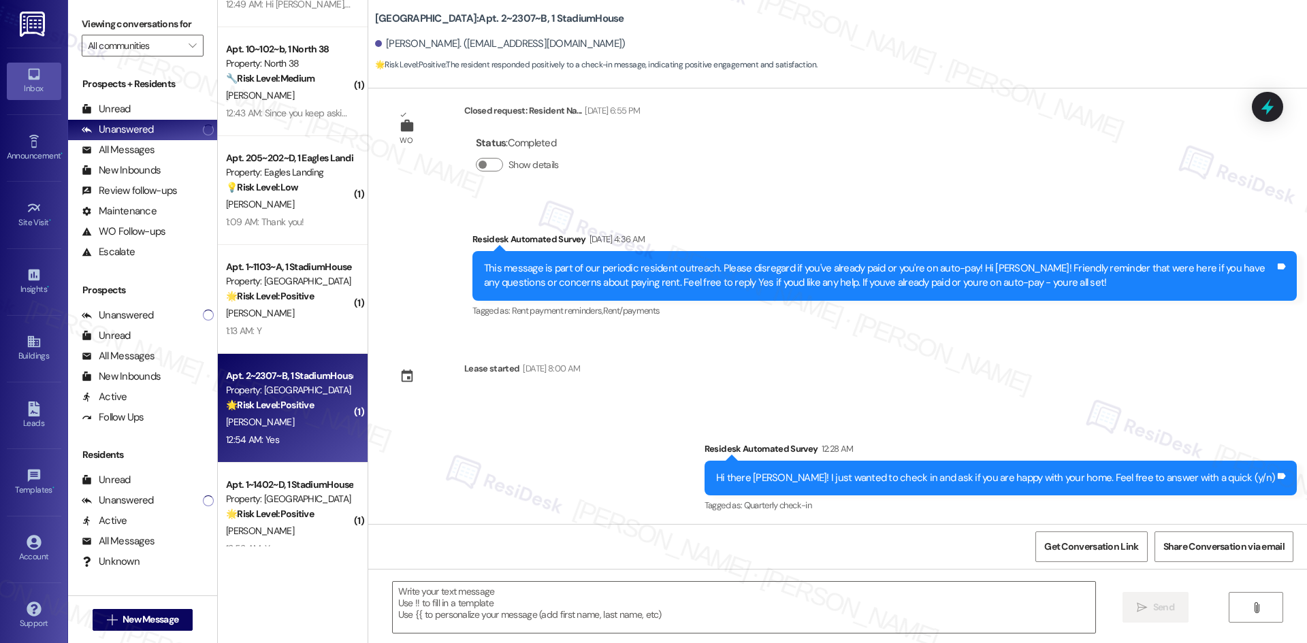
scroll to position [5014, 0]
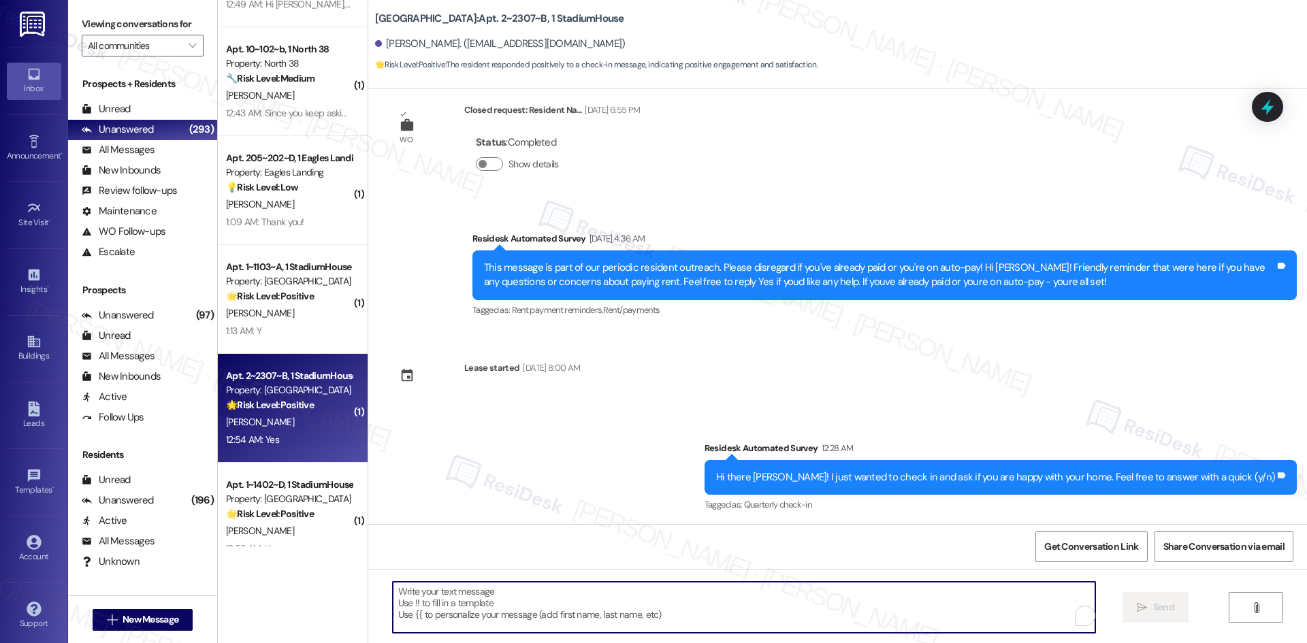
click at [578, 610] on textarea "To enrich screen reader interactions, please activate Accessibility in Grammarl…" at bounding box center [744, 607] width 702 height 51
paste textarea "Great to hear you're happy with your home! Would you say it has met your expect…"
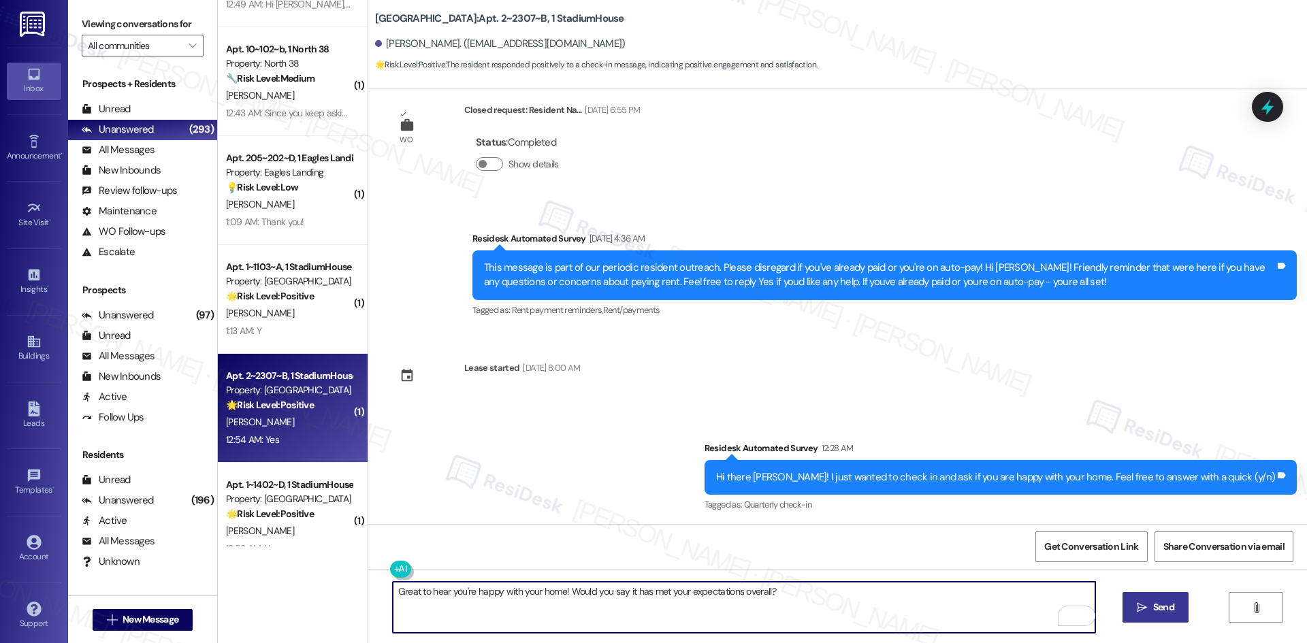
type textarea "Great to hear you're happy with your home! Would you say it has met your expect…"
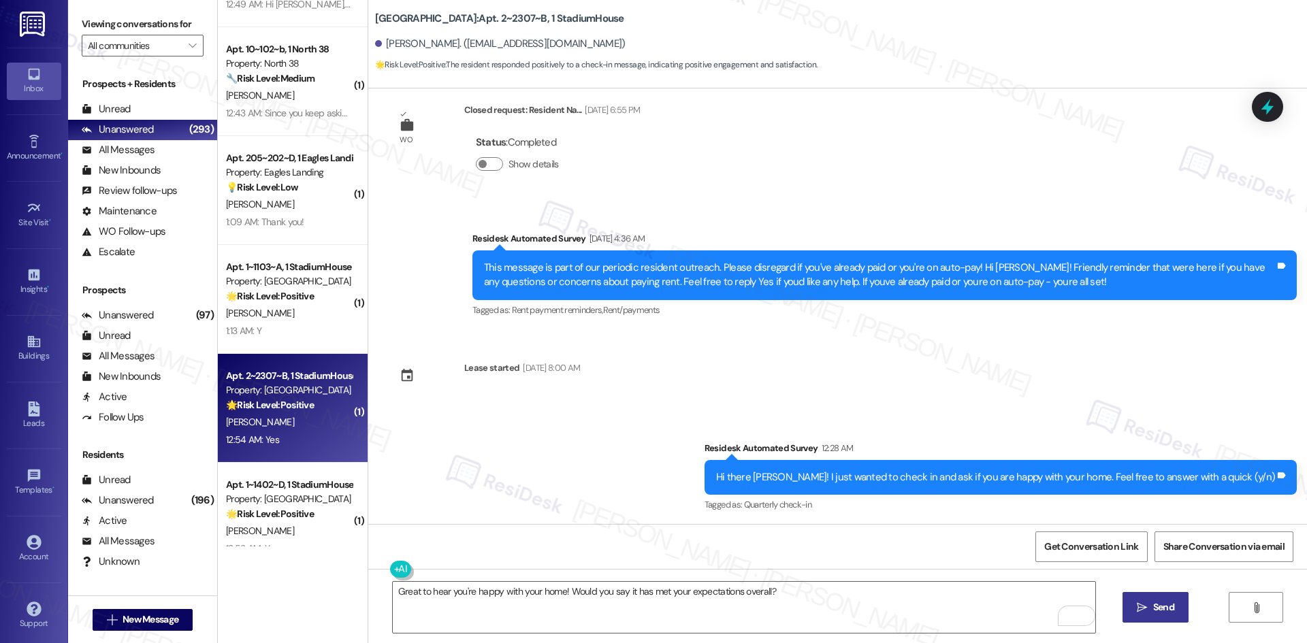
click at [1158, 608] on span "Send" at bounding box center [1163, 607] width 21 height 14
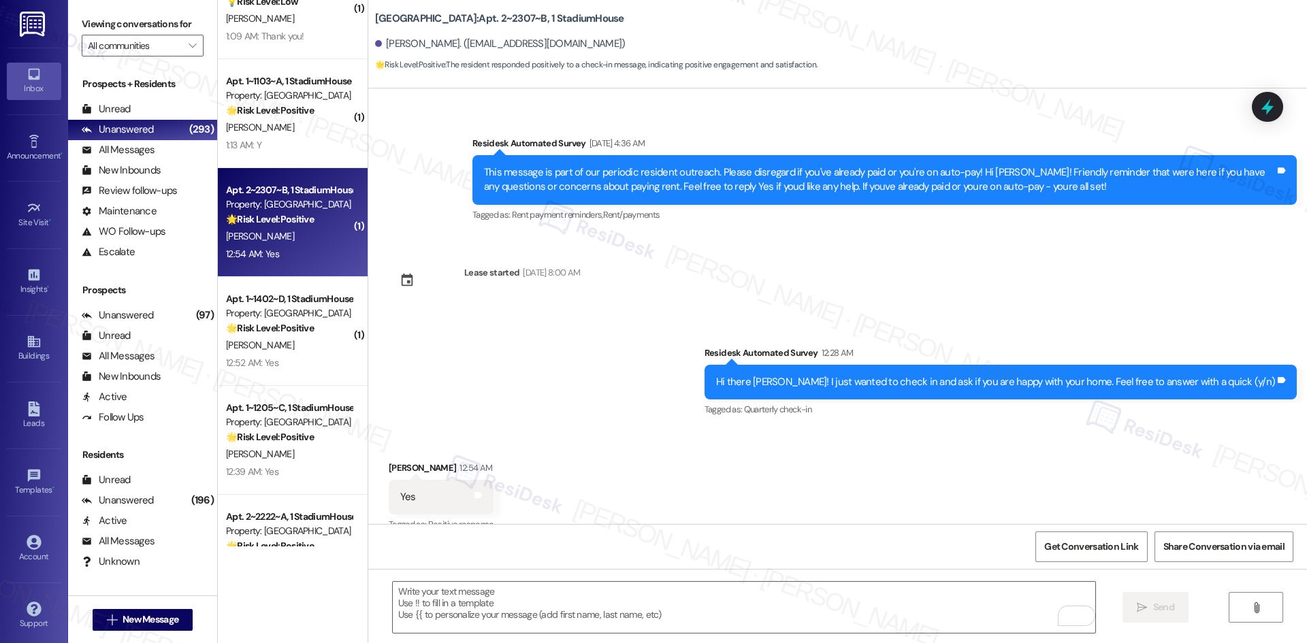
scroll to position [612, 0]
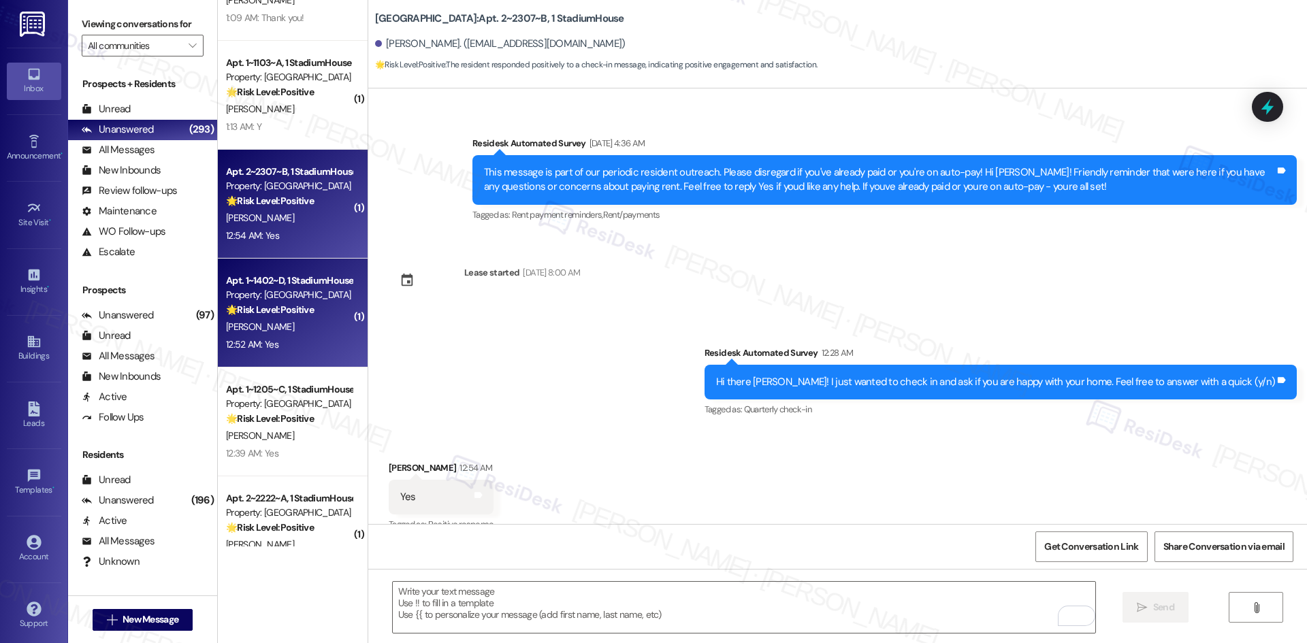
click at [278, 338] on div "12:52 AM: Yes 12:52 AM: Yes" at bounding box center [289, 344] width 129 height 17
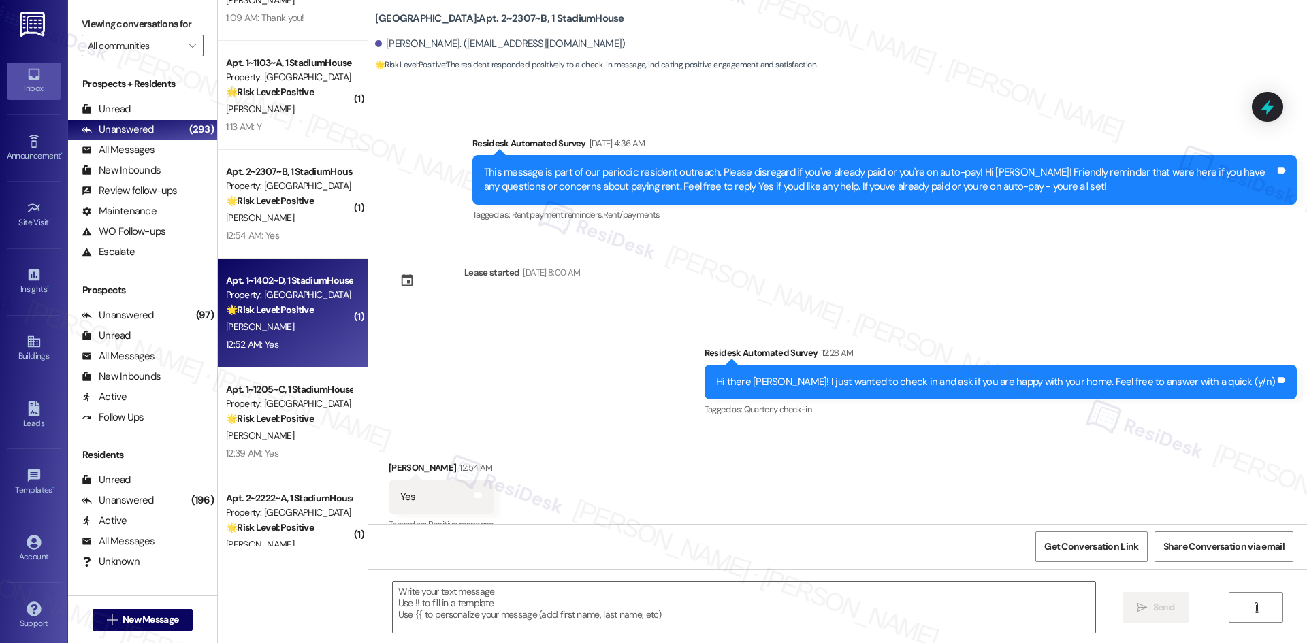
type textarea "Fetching suggested responses. Please feel free to read through the conversation…"
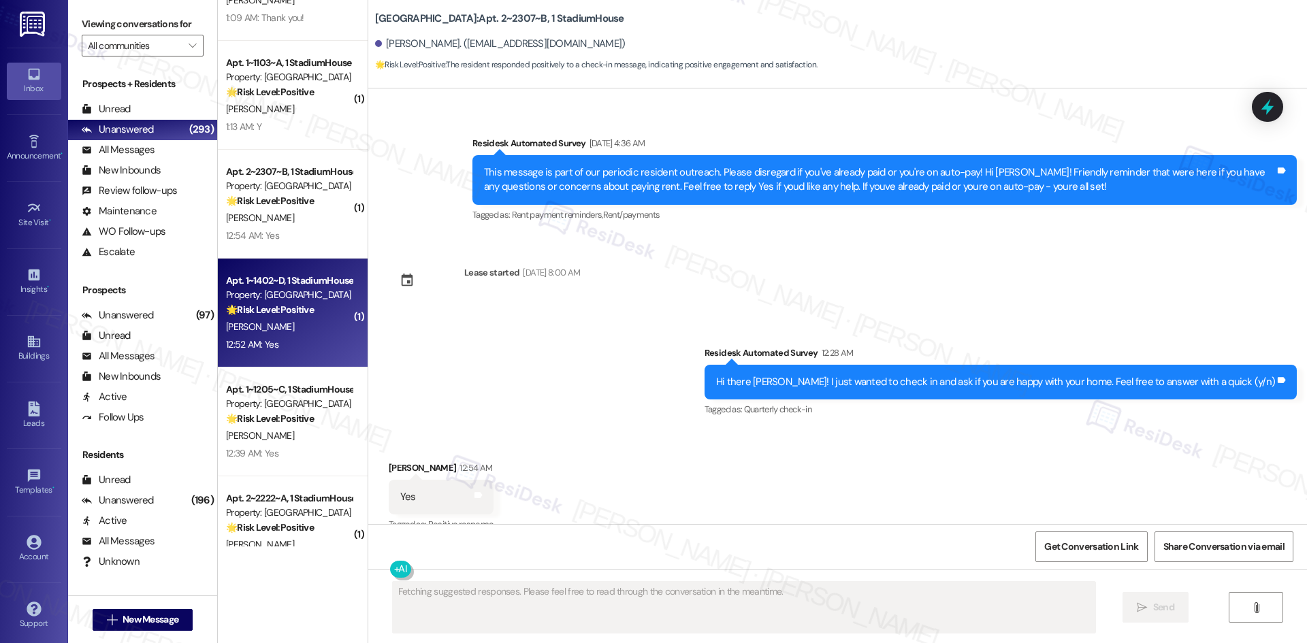
scroll to position [1249, 0]
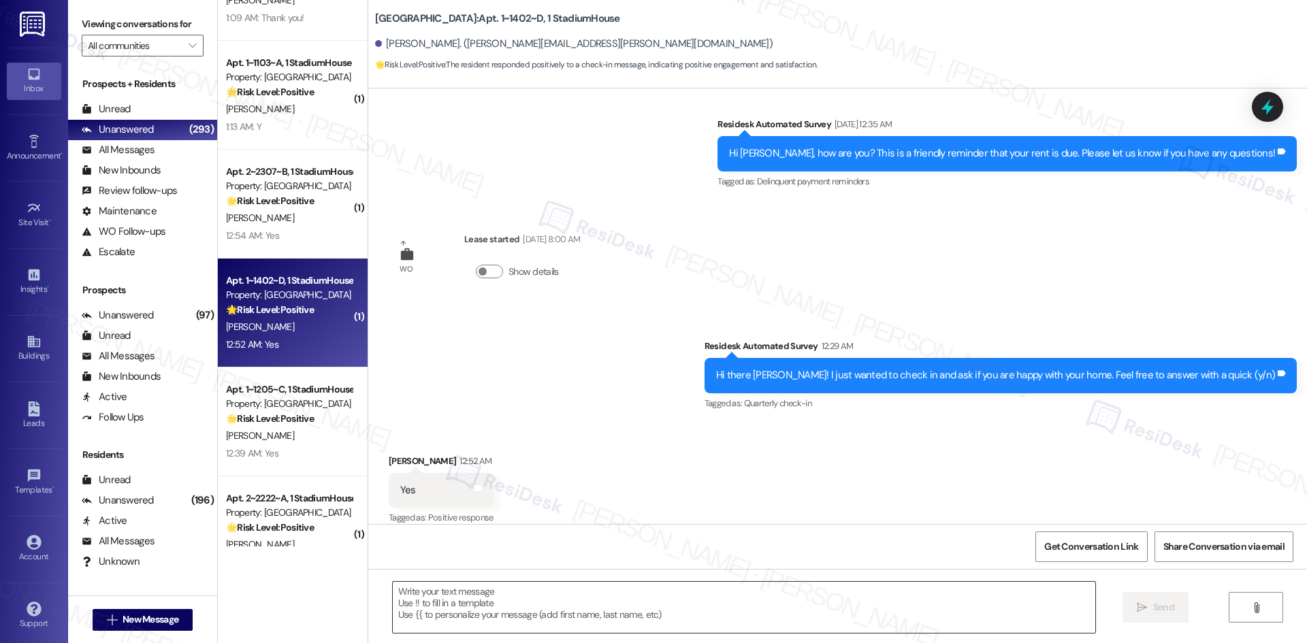
click at [621, 610] on textarea at bounding box center [744, 607] width 702 height 51
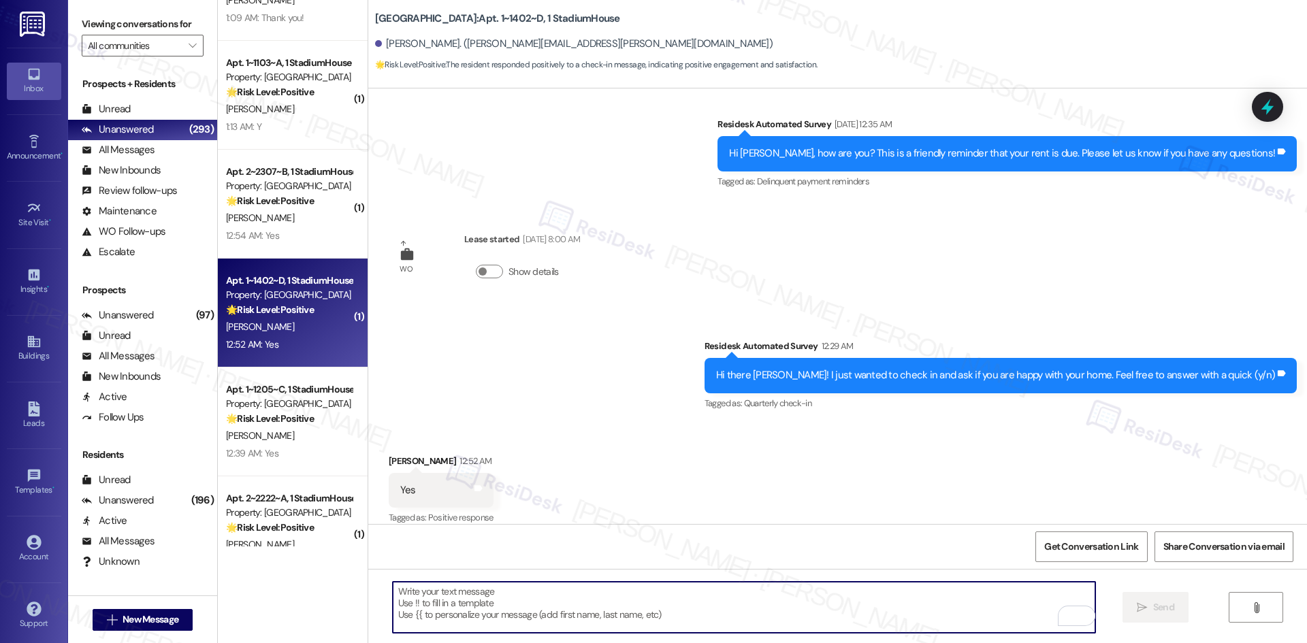
paste textarea "Great to hear you're happy with your home! Would you say it has met your expect…"
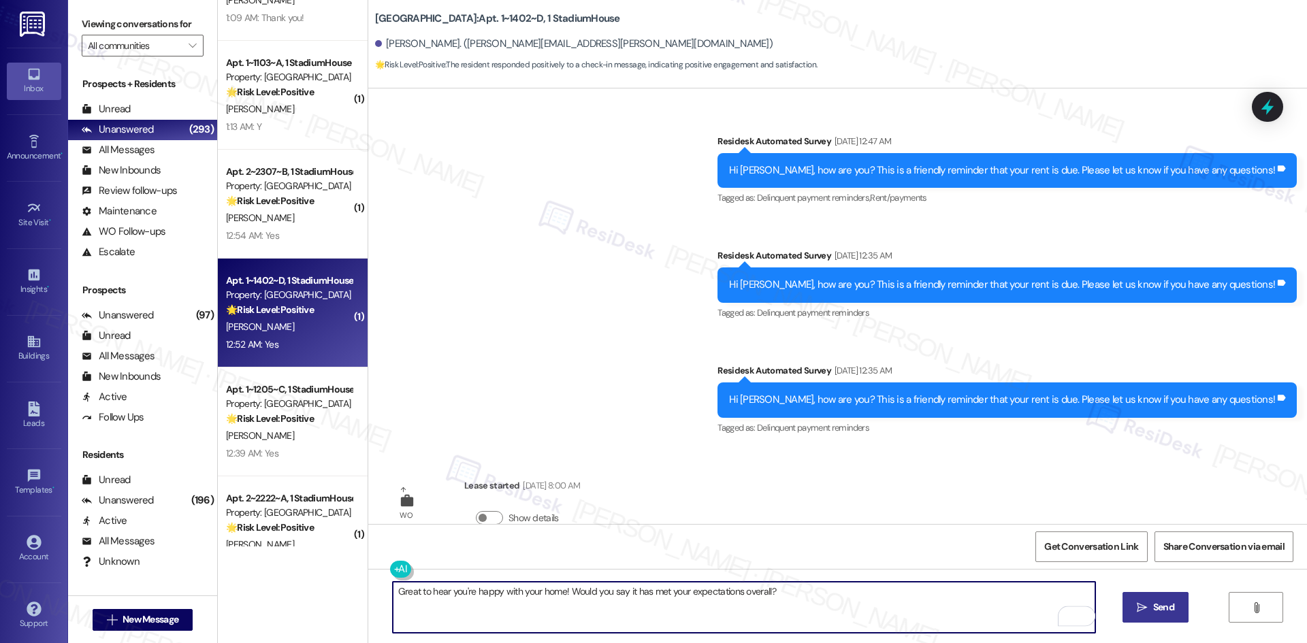
scroll to position [976, 0]
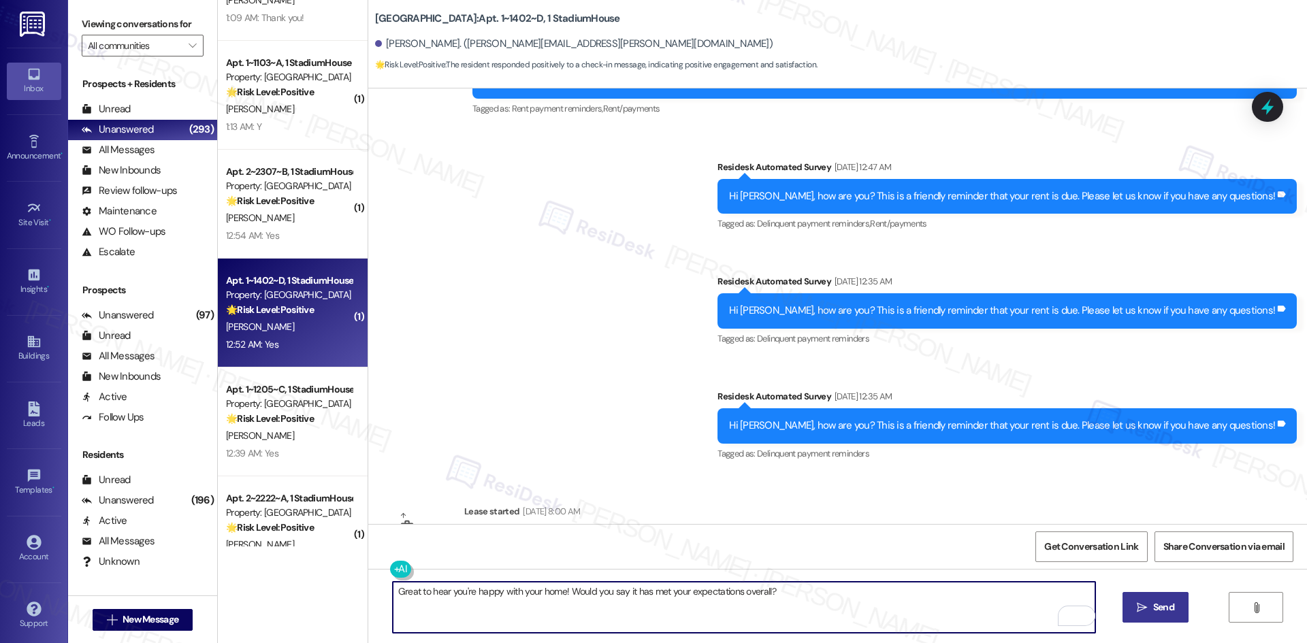
type textarea "Great to hear you're happy with your home! Would you say it has met your expect…"
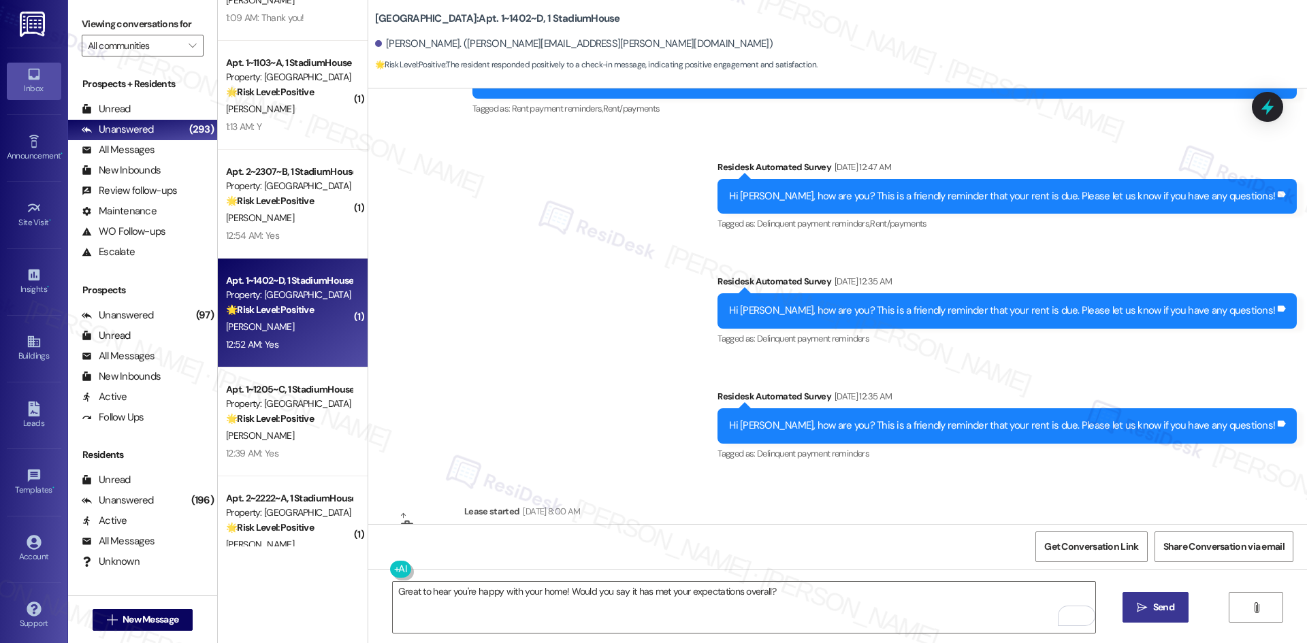
click at [1168, 601] on span "Send" at bounding box center [1163, 607] width 21 height 14
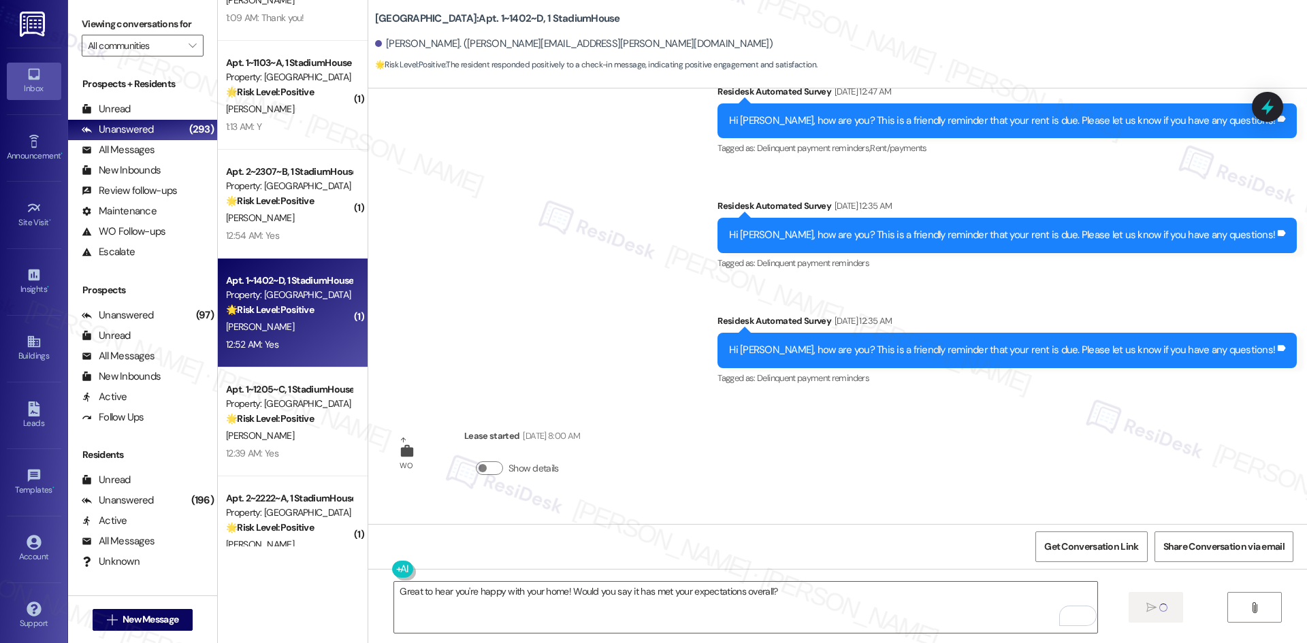
scroll to position [1249, 0]
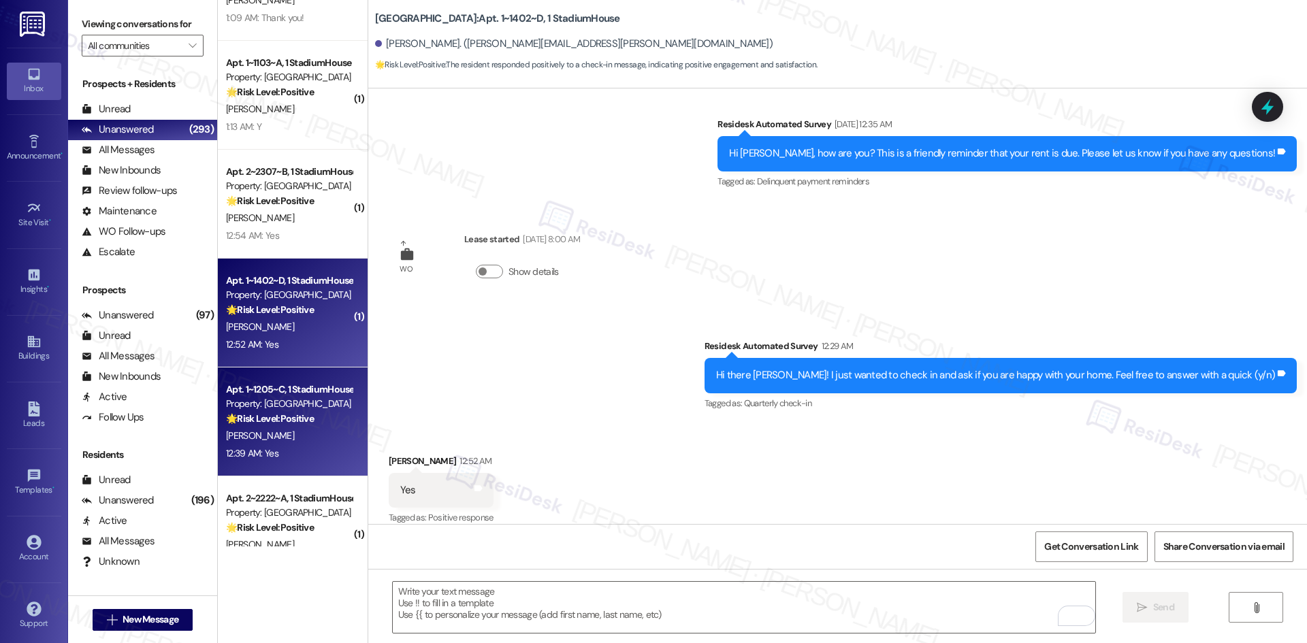
click at [263, 459] on div "12:39 AM: Yes 12:39 AM: Yes" at bounding box center [252, 453] width 52 height 12
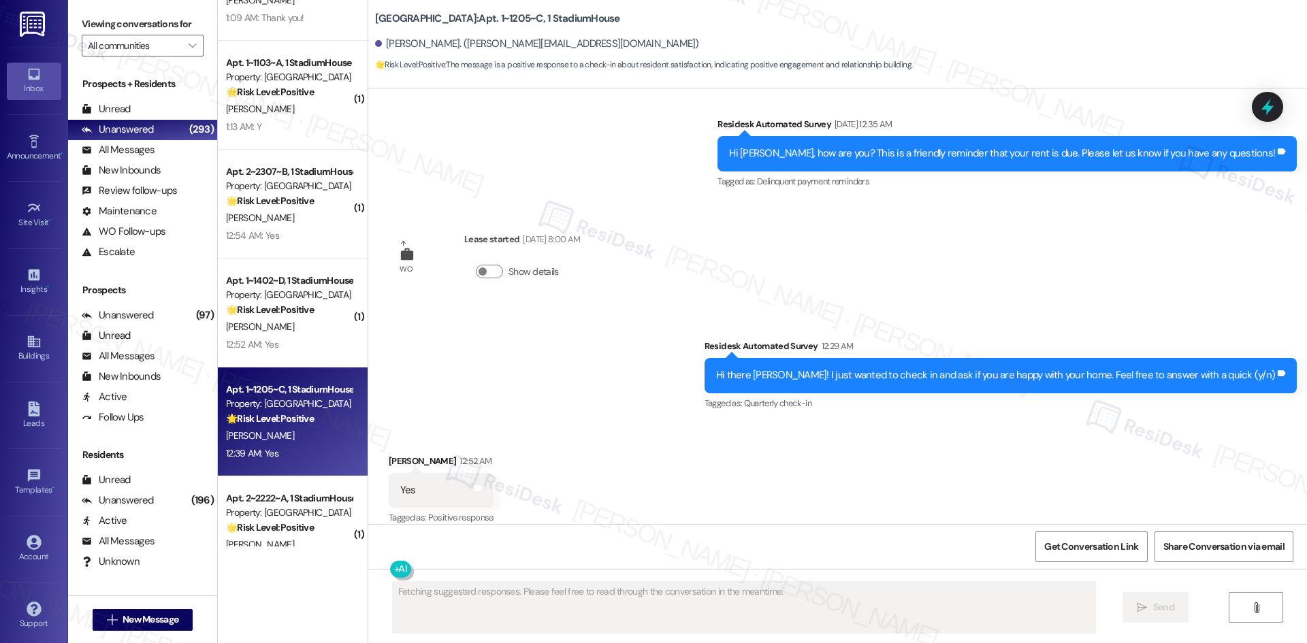
scroll to position [1092, 0]
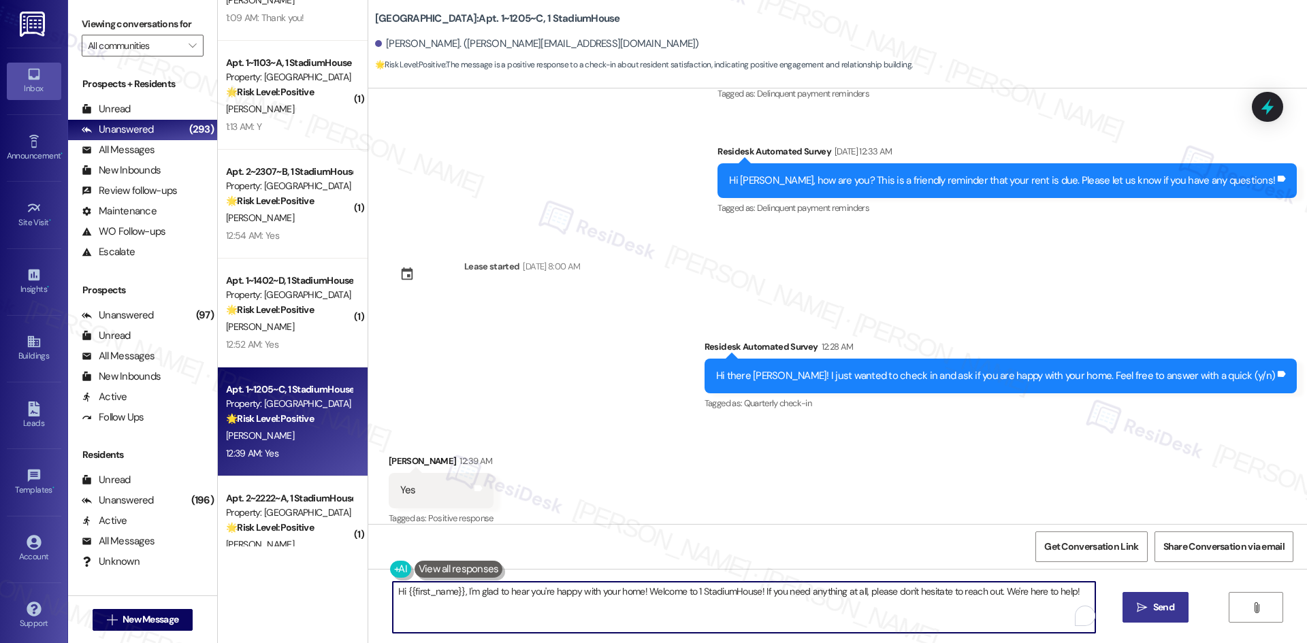
drag, startPoint x: 621, startPoint y: 603, endPoint x: 938, endPoint y: 616, distance: 316.7
click at [938, 616] on textarea "Hi {{first_name}}, I'm glad to hear you're happy with your home! Welcome to 1 S…" at bounding box center [744, 607] width 702 height 51
drag, startPoint x: 1073, startPoint y: 589, endPoint x: 358, endPoint y: 590, distance: 715.2
click at [368, 589] on div "Hi {{first_name}}, I'm glad to hear you're happy with your home! Welcome to 1 S…" at bounding box center [837, 620] width 938 height 102
paste textarea "Great to hear you're happy with your home! Would you say it has met your expect…"
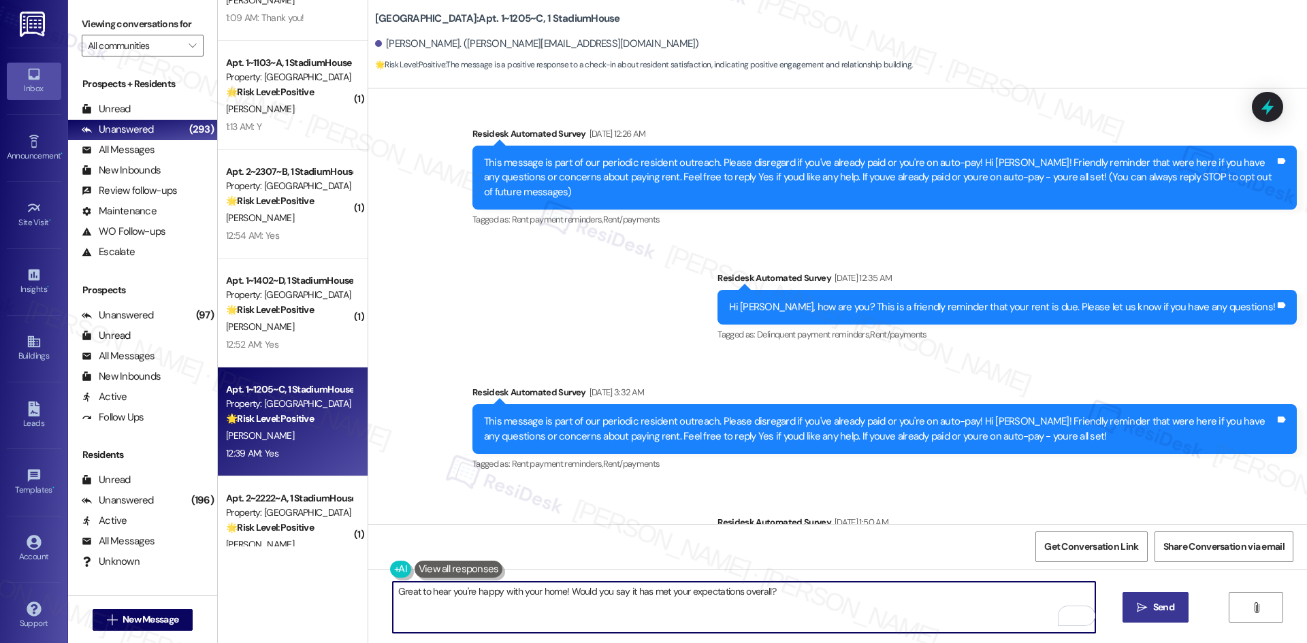
scroll to position [0, 0]
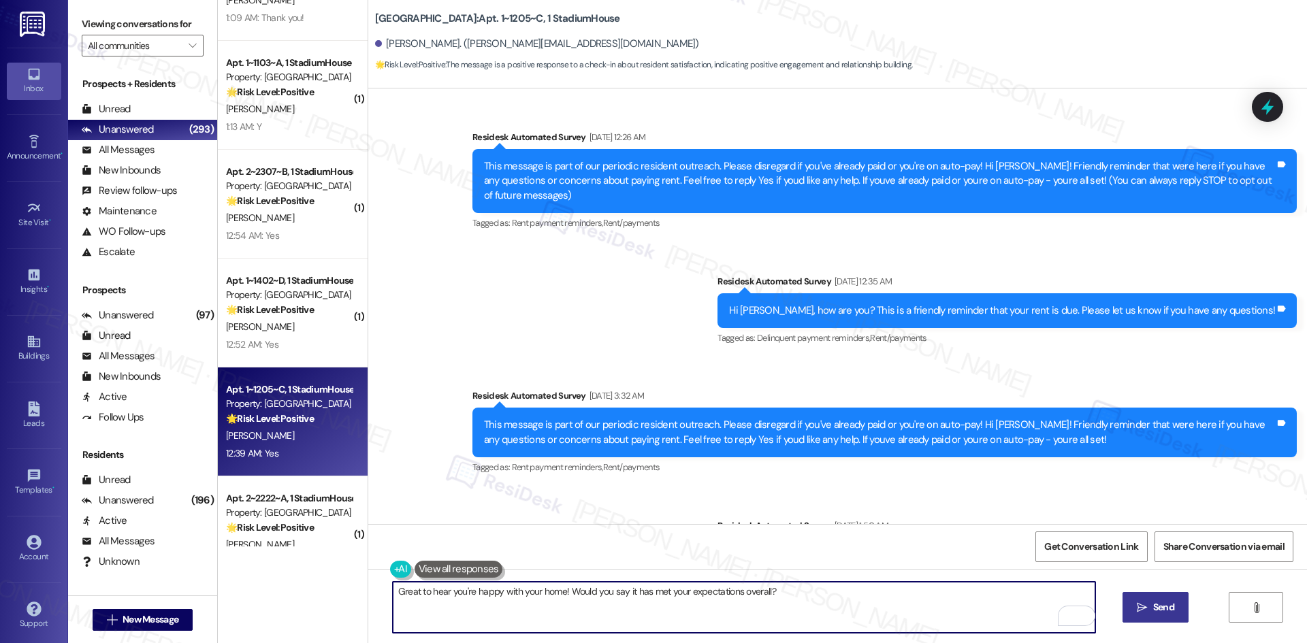
type textarea "Great to hear you're happy with your home! Would you say it has met your expect…"
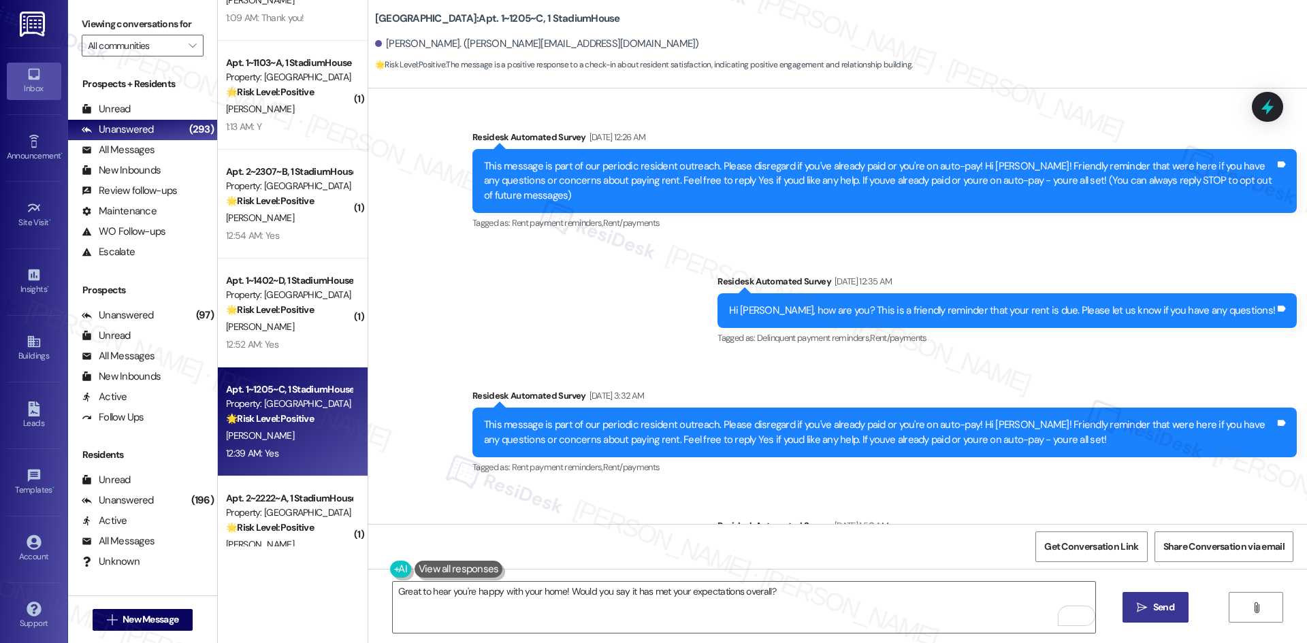
click at [1147, 601] on span " Send" at bounding box center [1155, 607] width 43 height 14
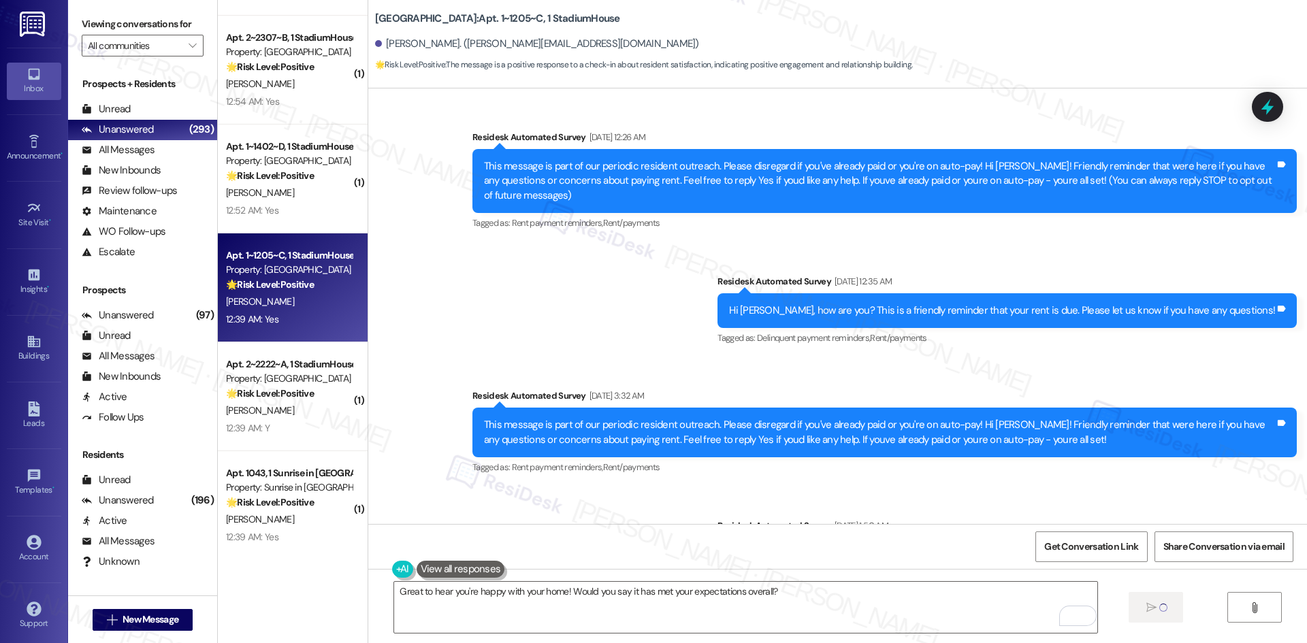
scroll to position [749, 0]
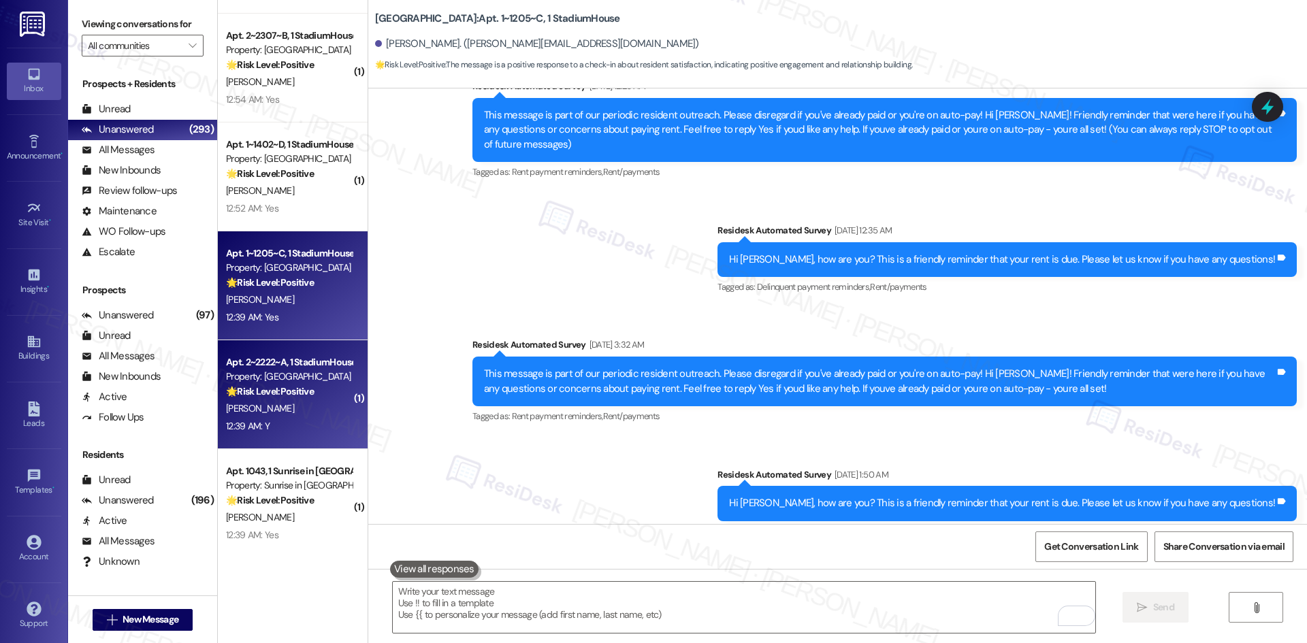
click at [282, 386] on strong "🌟 Risk Level: Positive" at bounding box center [270, 391] width 88 height 12
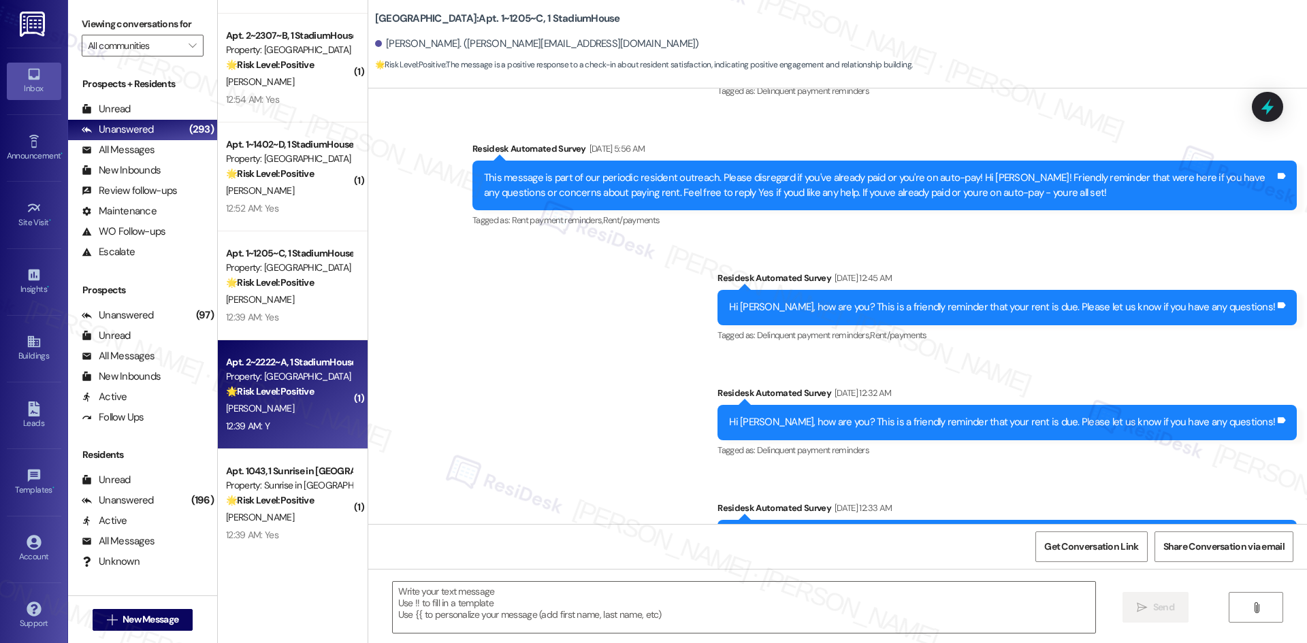
type textarea "Fetching suggested responses. Please feel free to read through the conversation…"
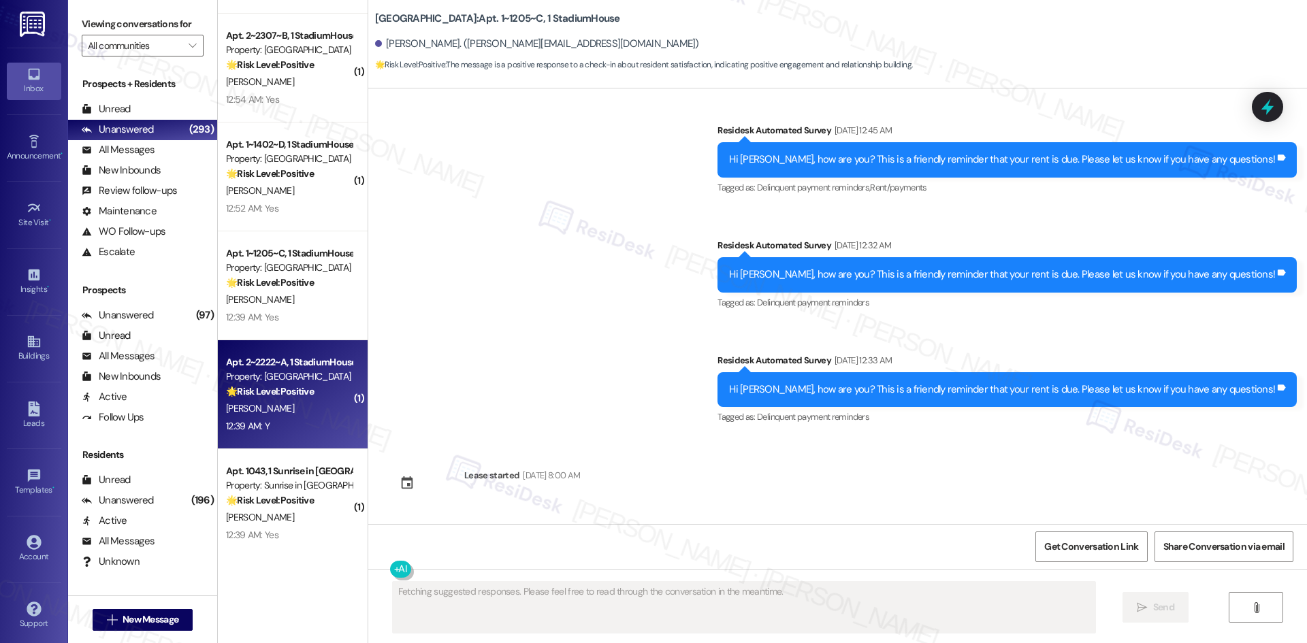
scroll to position [0, 0]
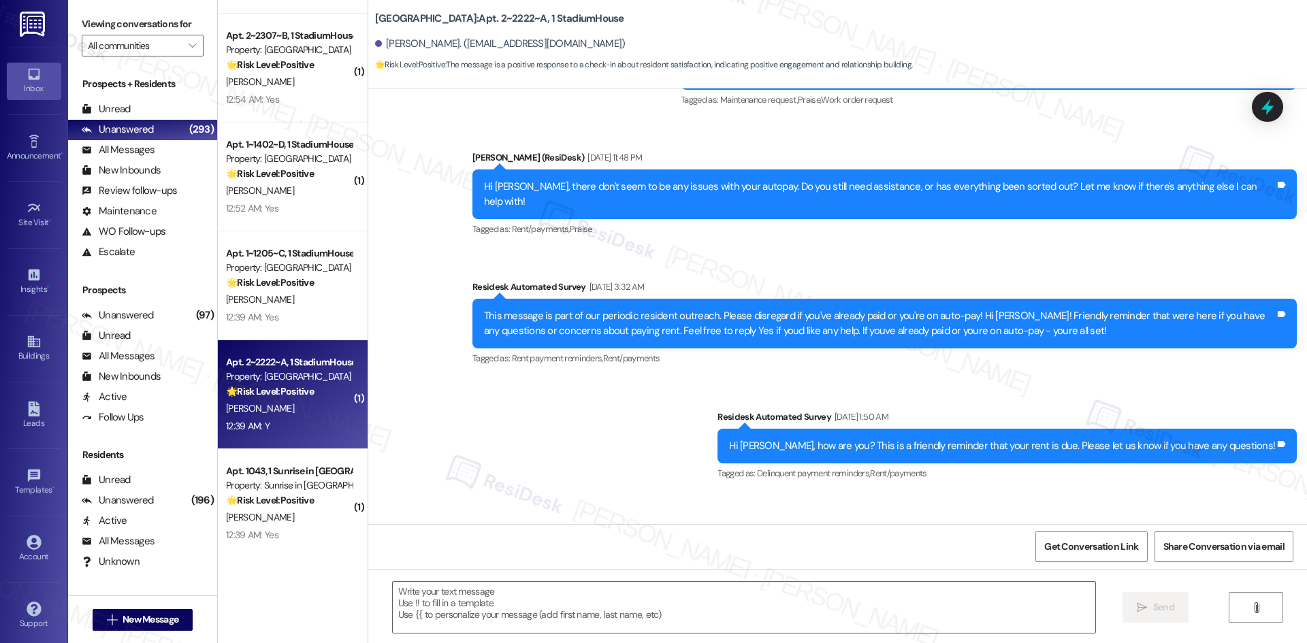
type textarea "Fetching suggested responses. Please feel free to read through the conversation…"
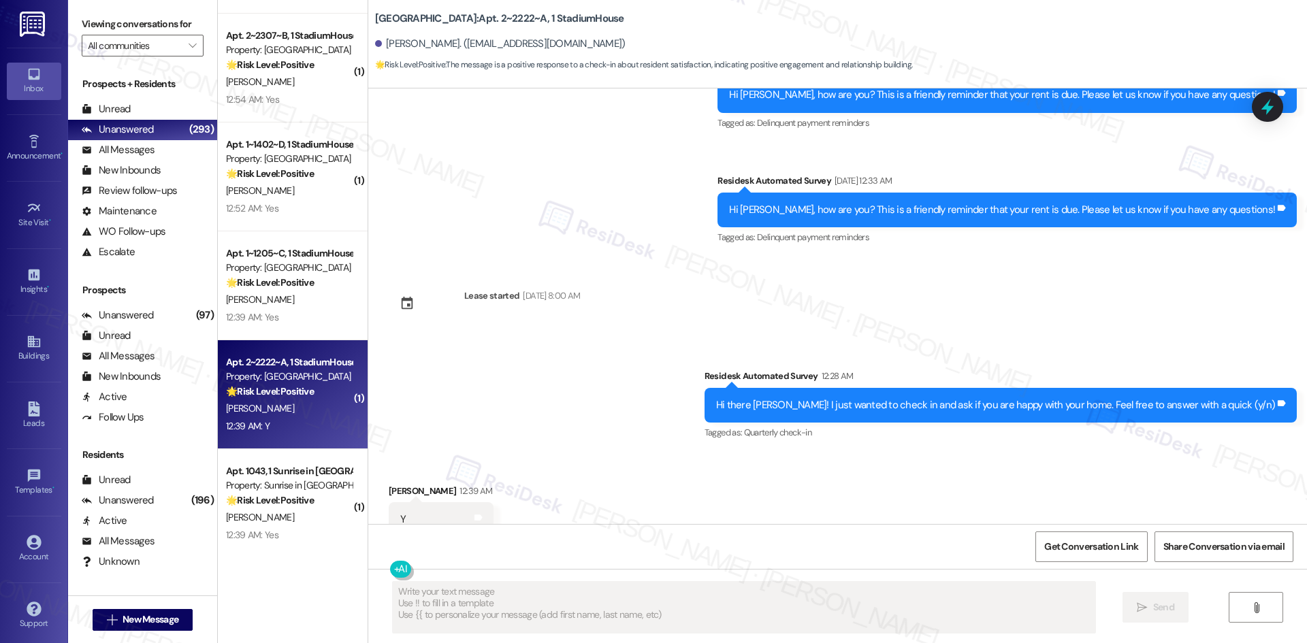
scroll to position [2020, 0]
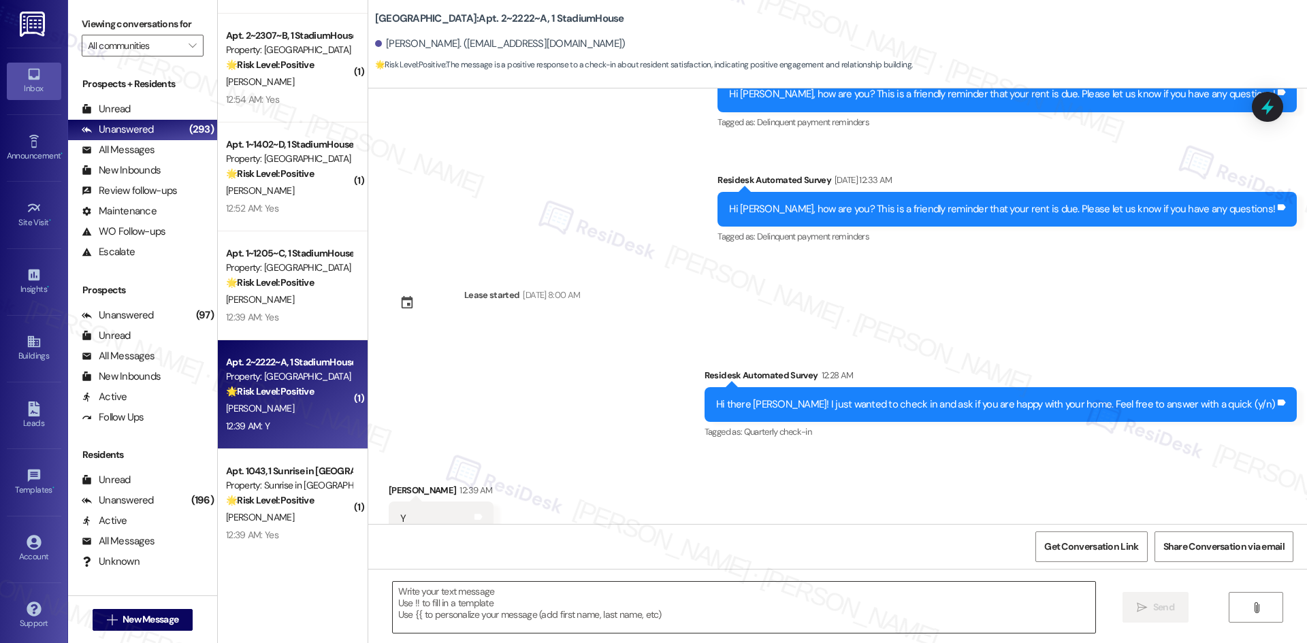
click at [604, 617] on textarea at bounding box center [744, 607] width 702 height 51
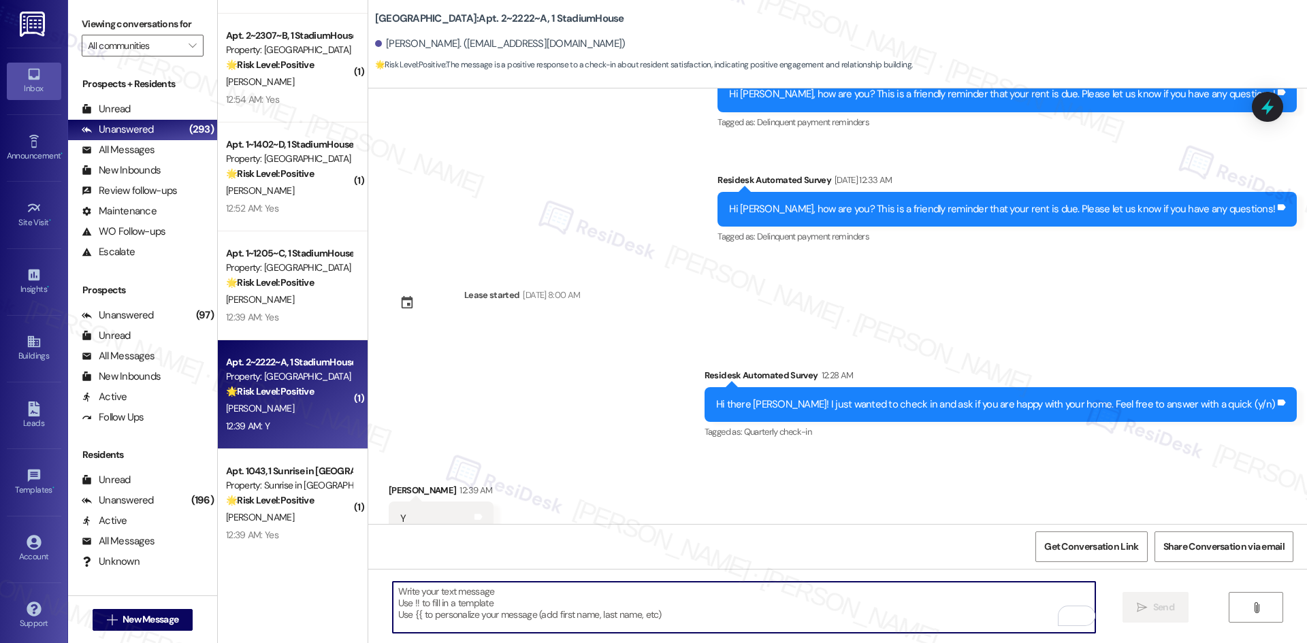
paste textarea "Great to hear you're happy with your home! Would you say it has met your expect…"
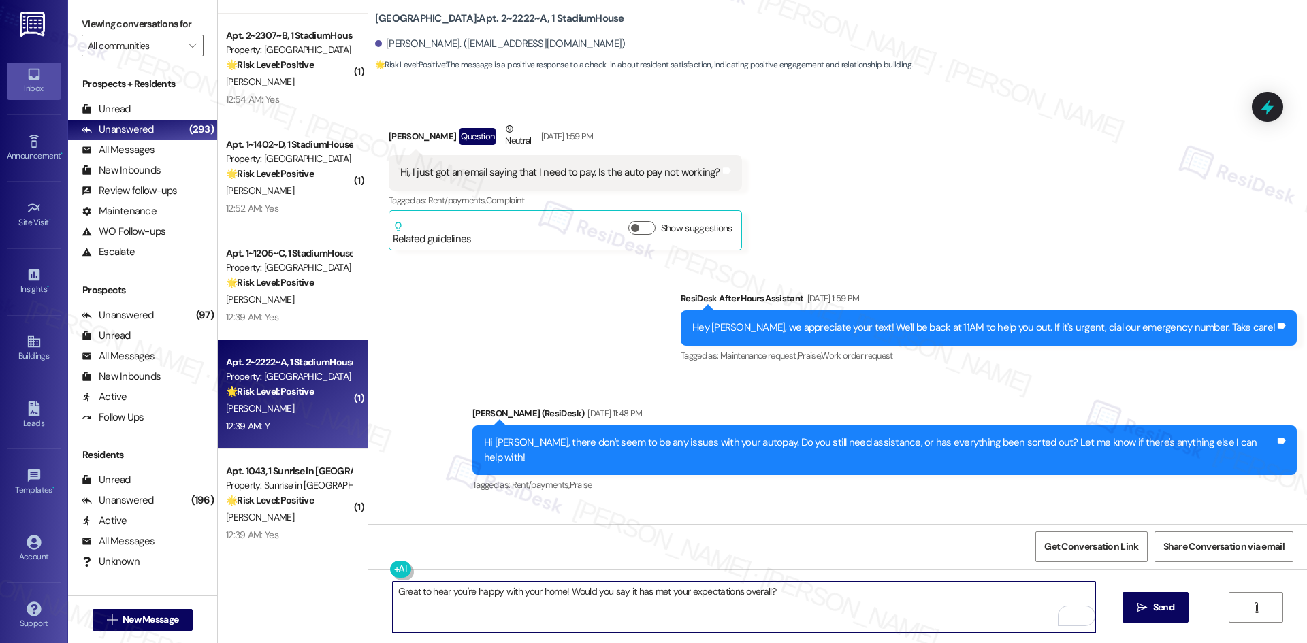
scroll to position [727, 0]
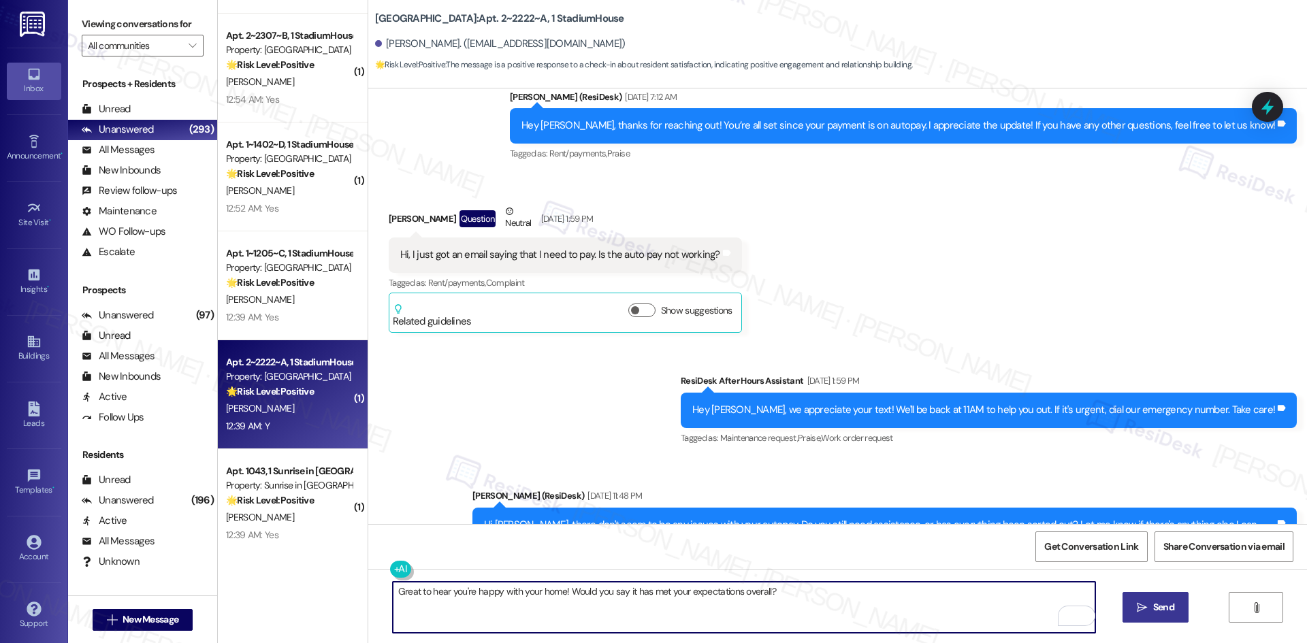
type textarea "Great to hear you're happy with your home! Would you say it has met your expect…"
click at [1156, 607] on span "Send" at bounding box center [1163, 607] width 21 height 14
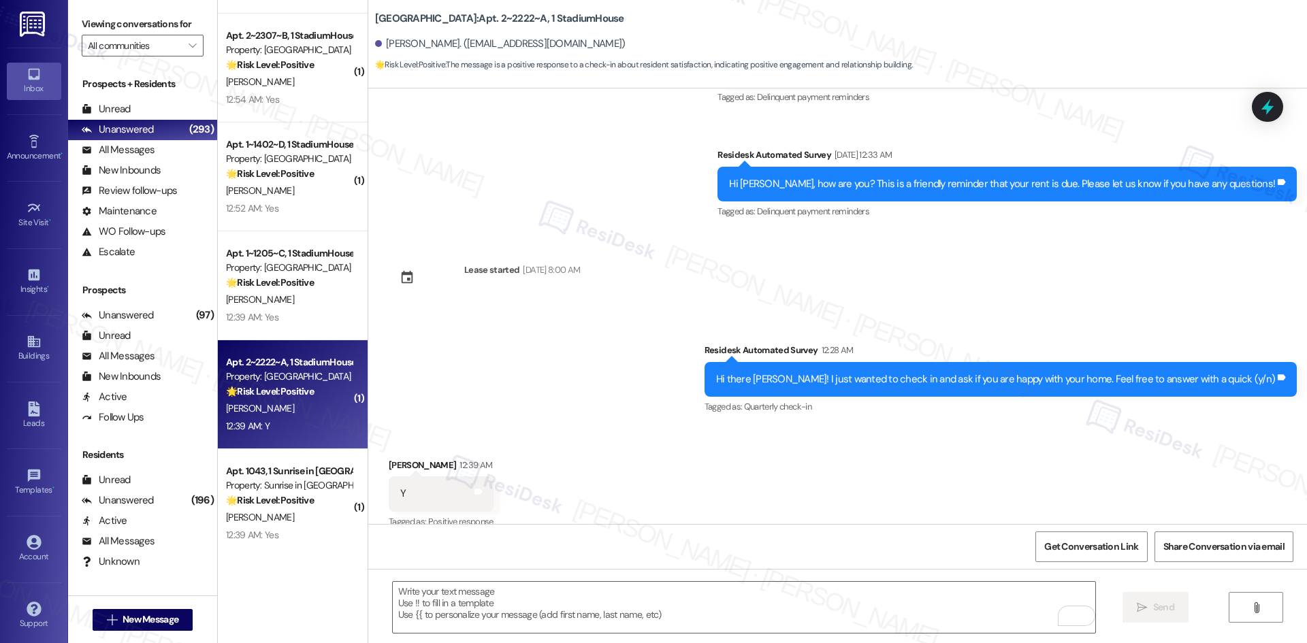
scroll to position [2114, 0]
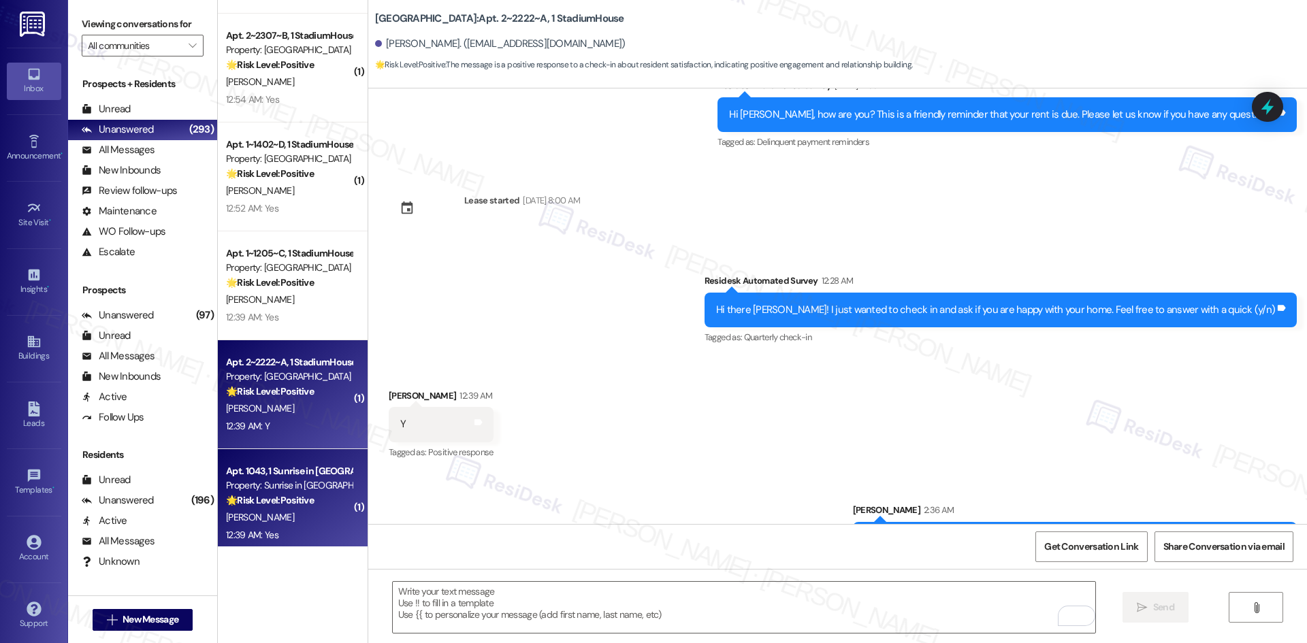
click at [263, 535] on div "12:39 AM: Yes 12:39 AM: Yes" at bounding box center [252, 535] width 52 height 12
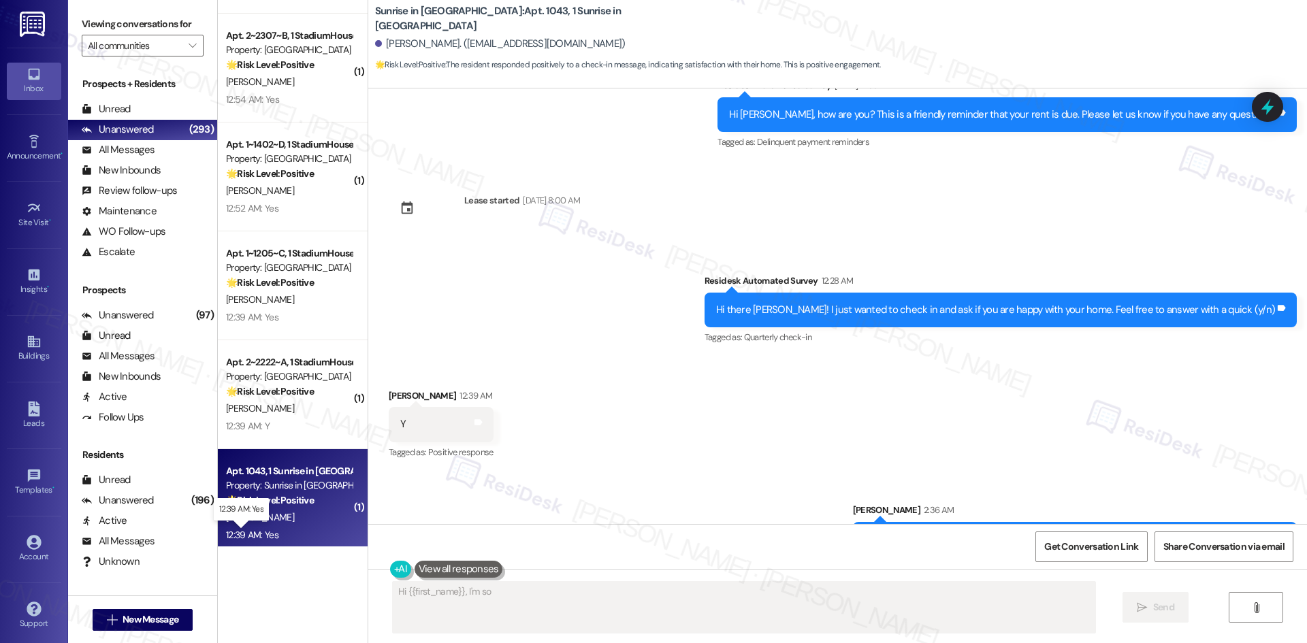
scroll to position [0, 0]
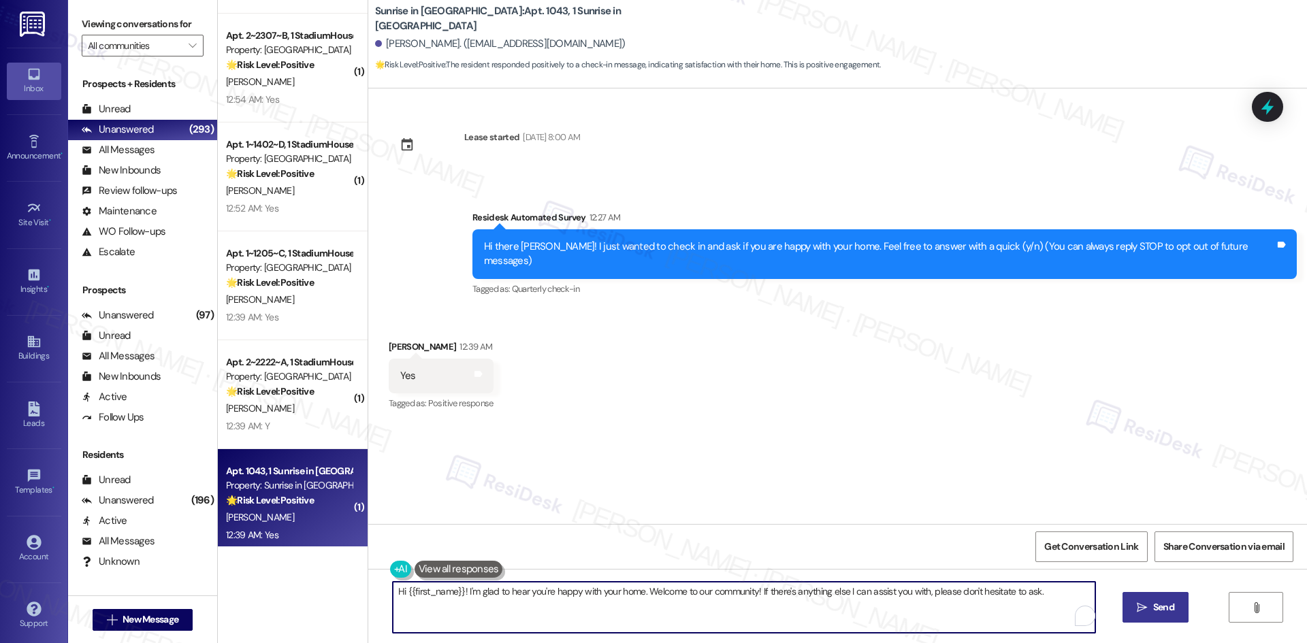
drag, startPoint x: 976, startPoint y: 592, endPoint x: 437, endPoint y: 604, distance: 539.8
click at [368, 592] on div "Hi {{first_name}}! I'm glad to hear you're happy with your home. Welcome to our…" at bounding box center [837, 620] width 938 height 102
paste textarea "Great to hear you're happy with your home! Would you say it has met your expect…"
type textarea "Great to hear you're happy with your home! Would you say it has met your expect…"
click at [1166, 609] on span "Send" at bounding box center [1163, 607] width 21 height 14
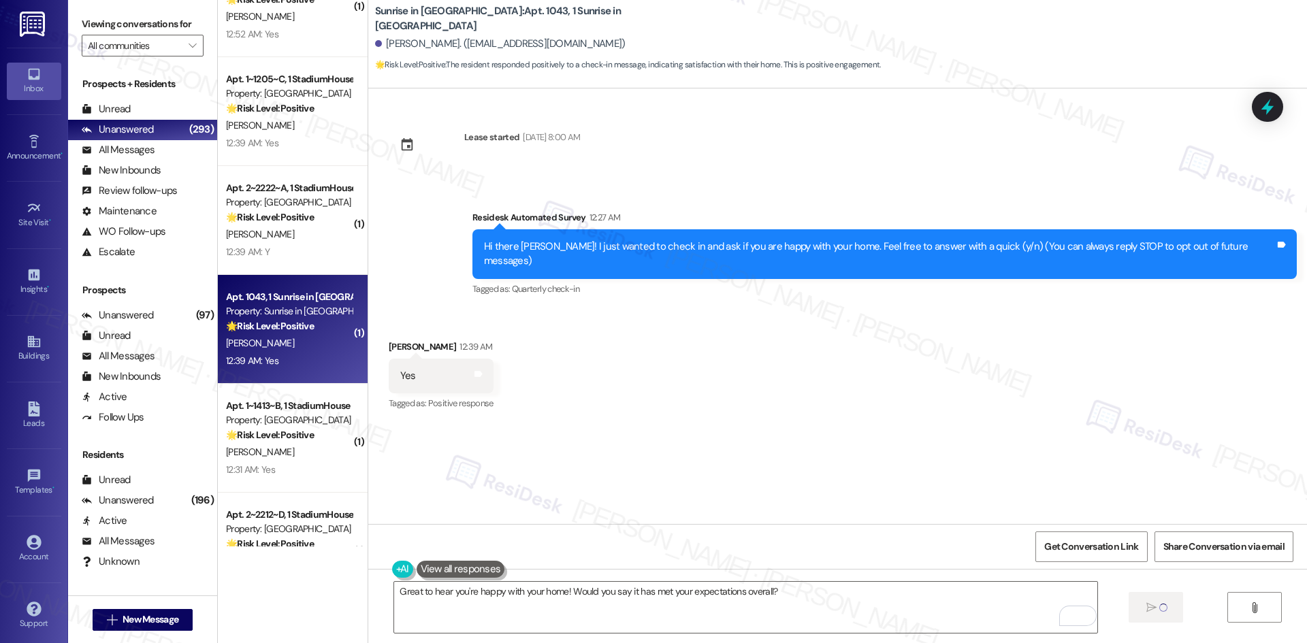
scroll to position [953, 0]
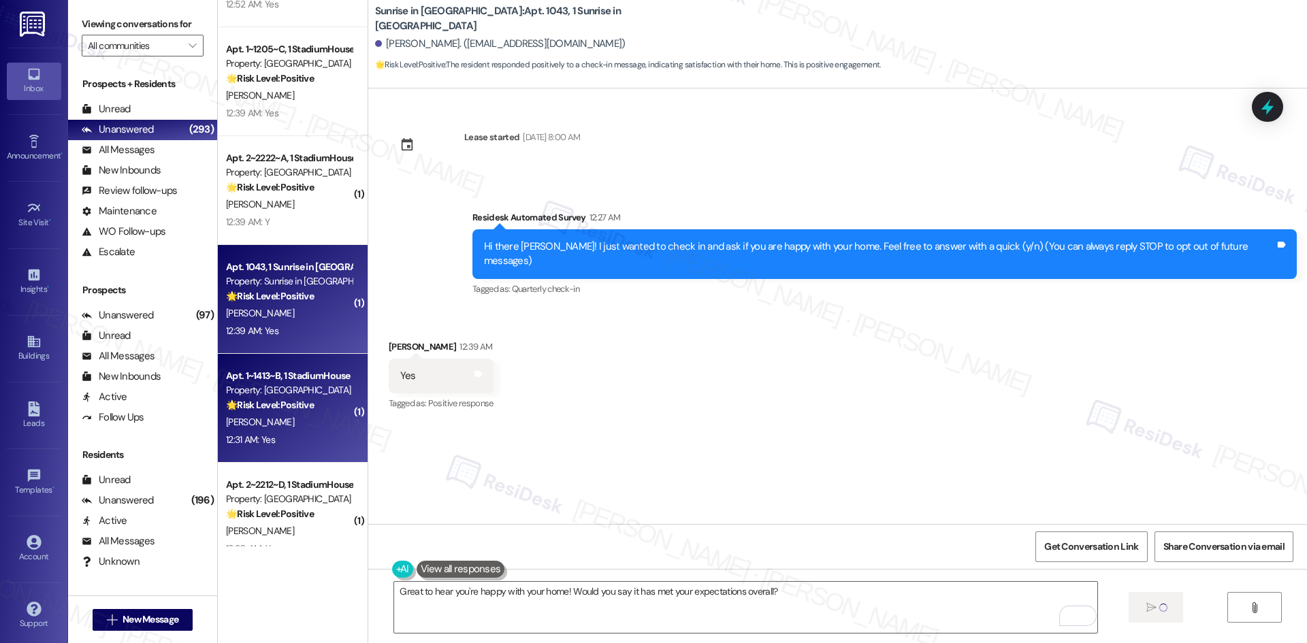
click at [316, 437] on div "12:31 AM: Yes 12:31 AM: Yes" at bounding box center [289, 439] width 129 height 17
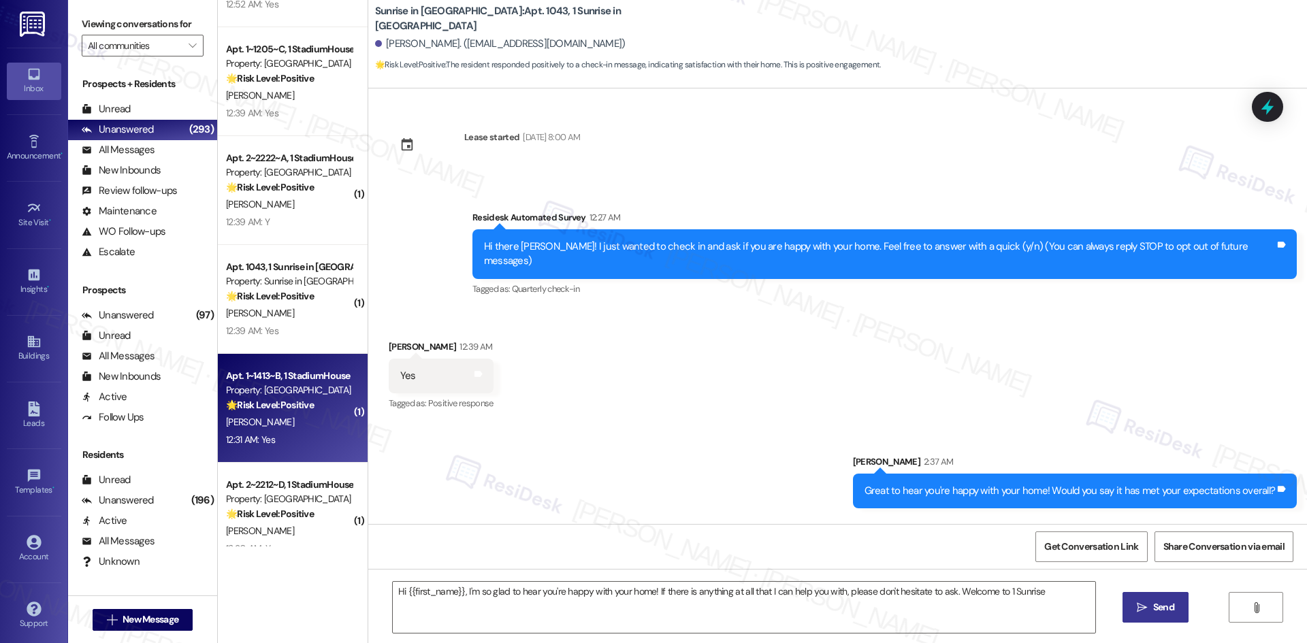
type textarea "Hi {{first_name}}, I'm so glad to hear you're happy with your home! If there is…"
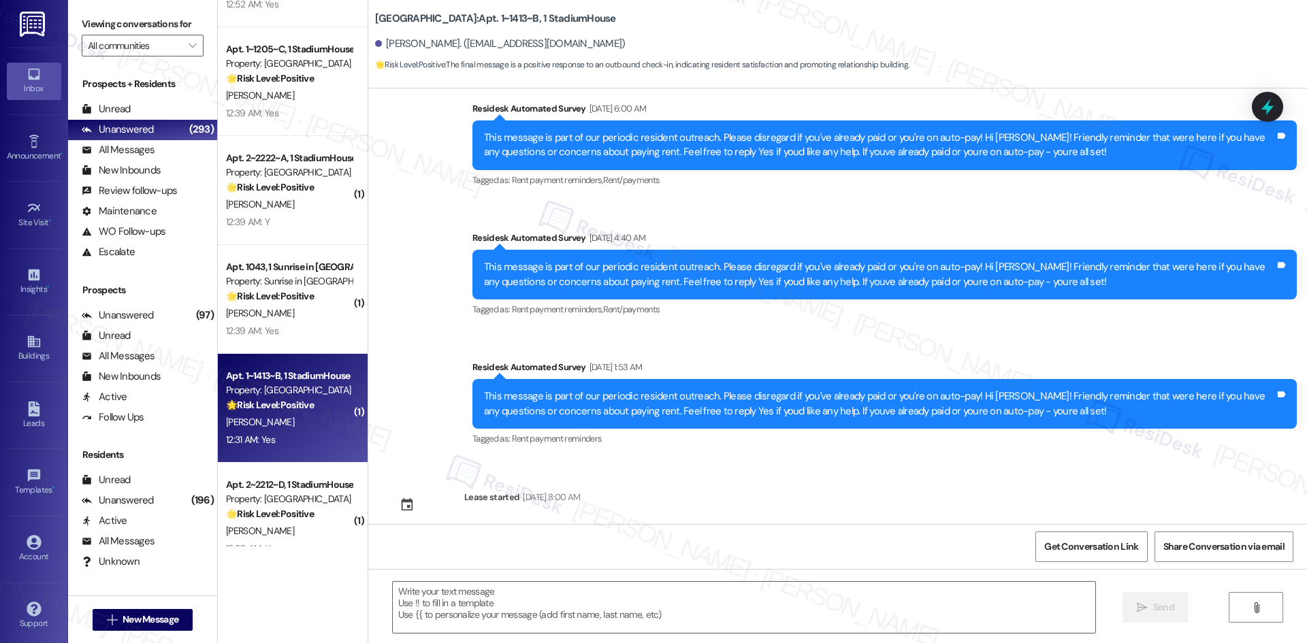
scroll to position [663, 0]
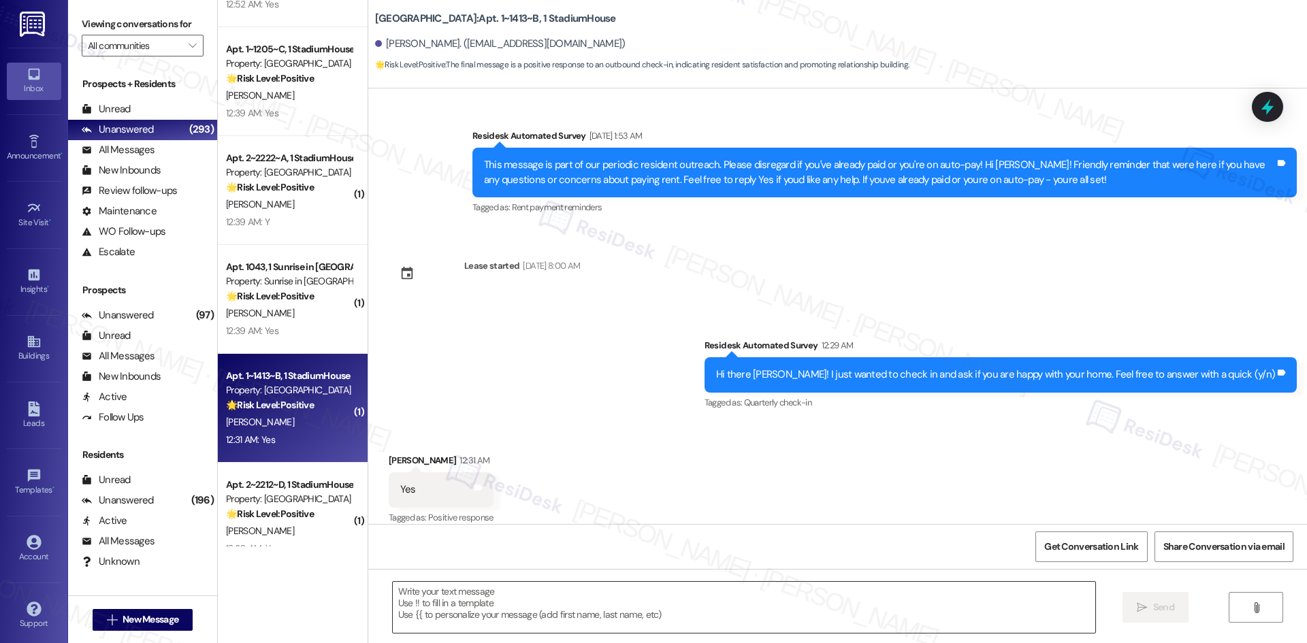
click at [657, 609] on textarea at bounding box center [744, 607] width 702 height 51
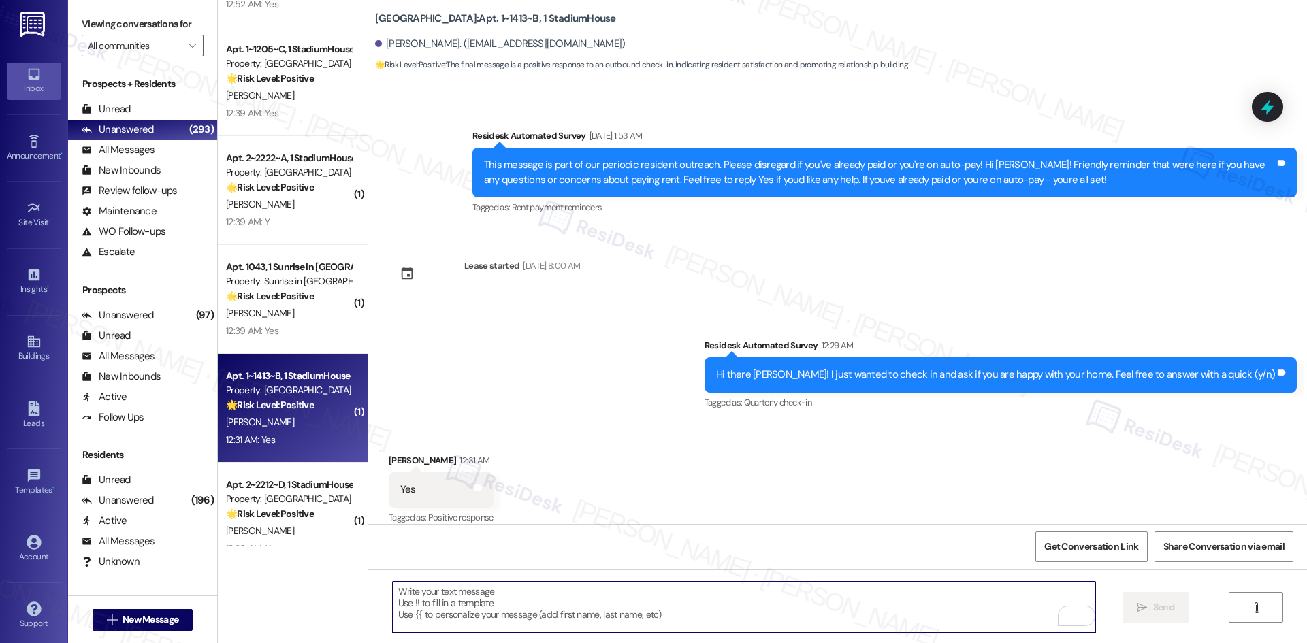
paste textarea "Great to hear you're happy with your home! Would you say it has met your expect…"
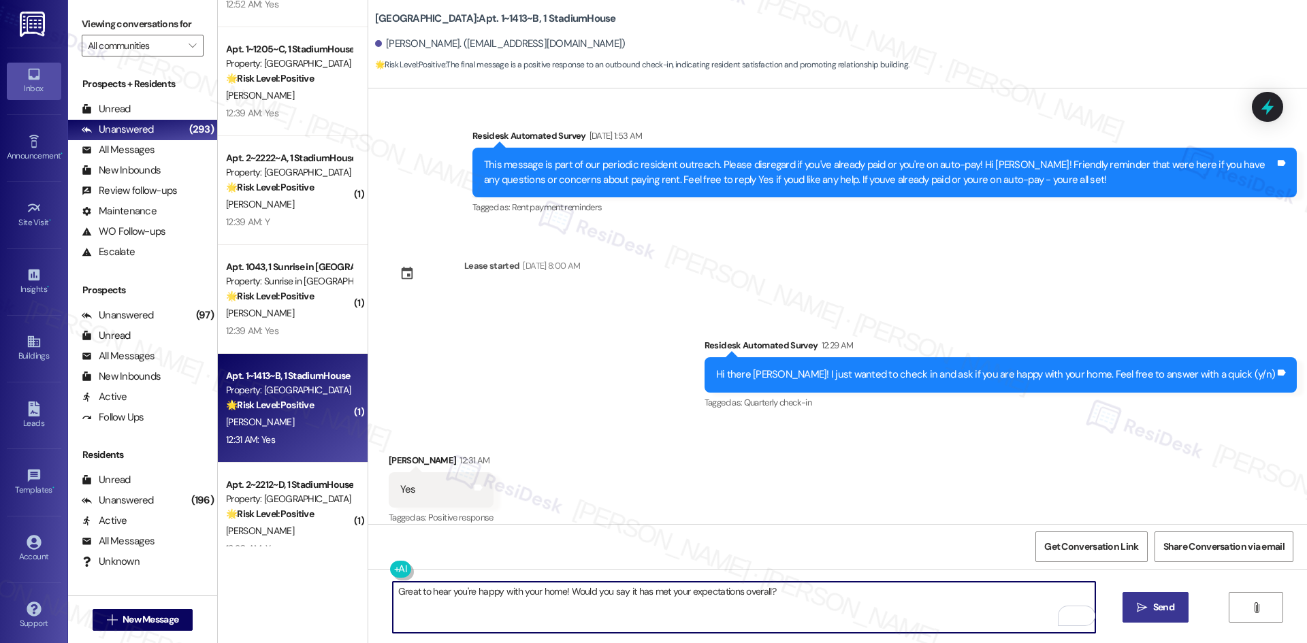
type textarea "Great to hear you're happy with your home! Would you say it has met your expect…"
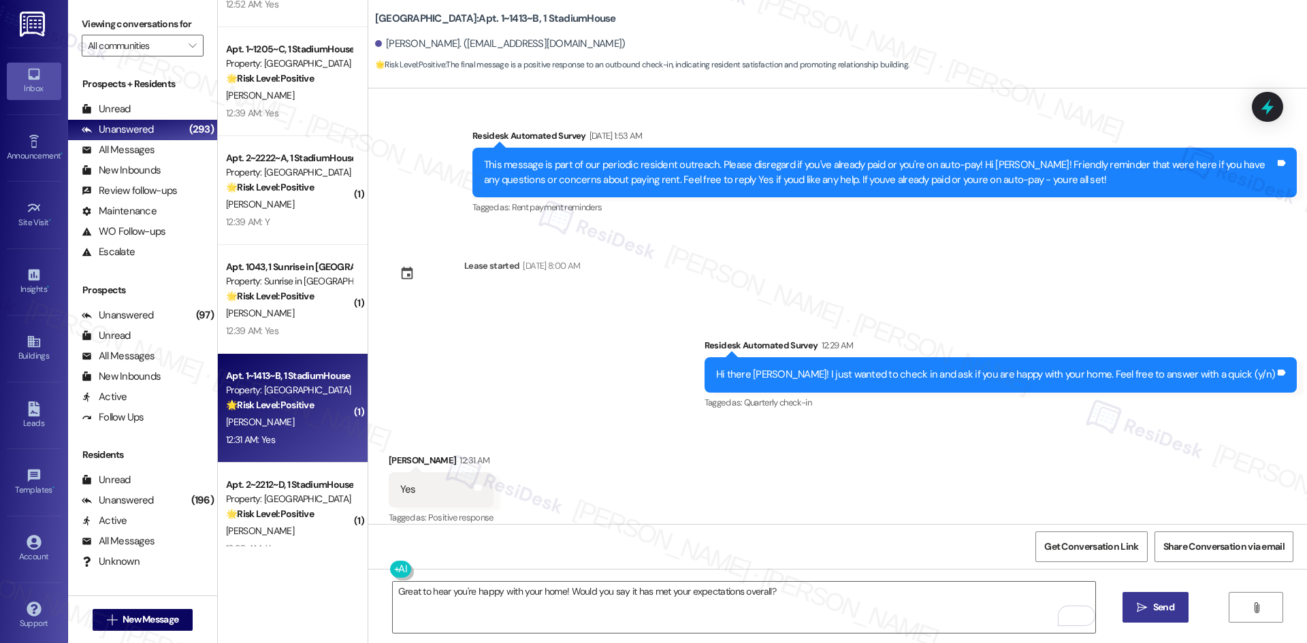
click at [1150, 606] on span "Send" at bounding box center [1163, 607] width 27 height 14
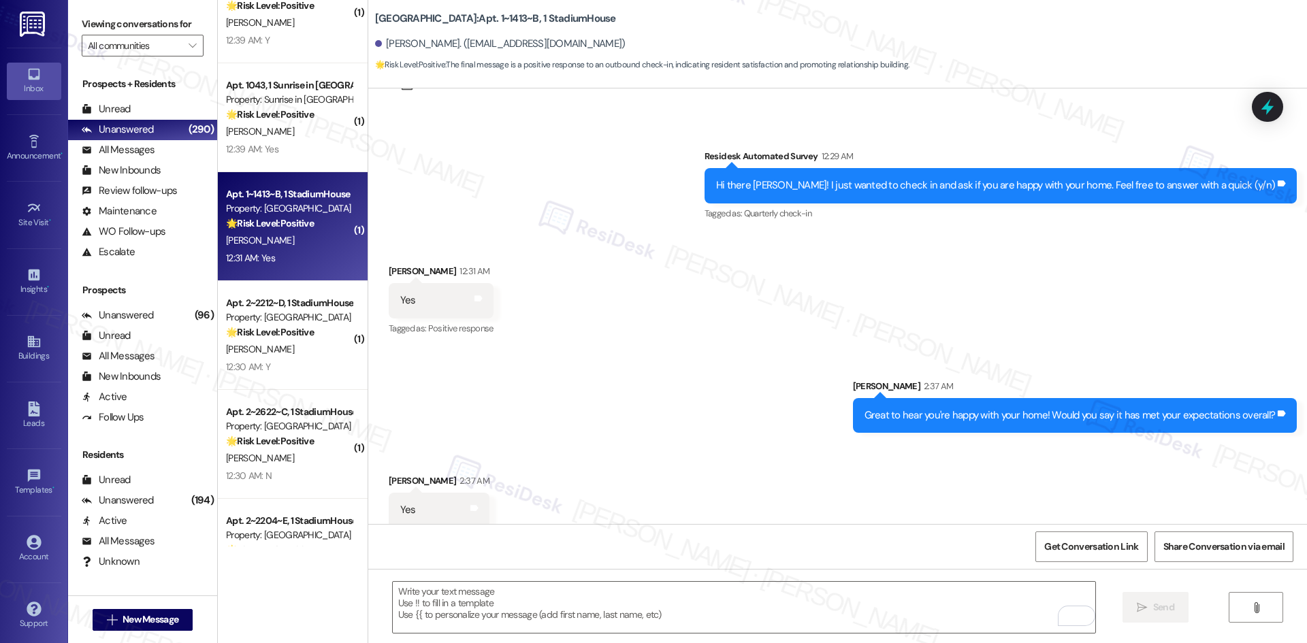
scroll to position [1157, 0]
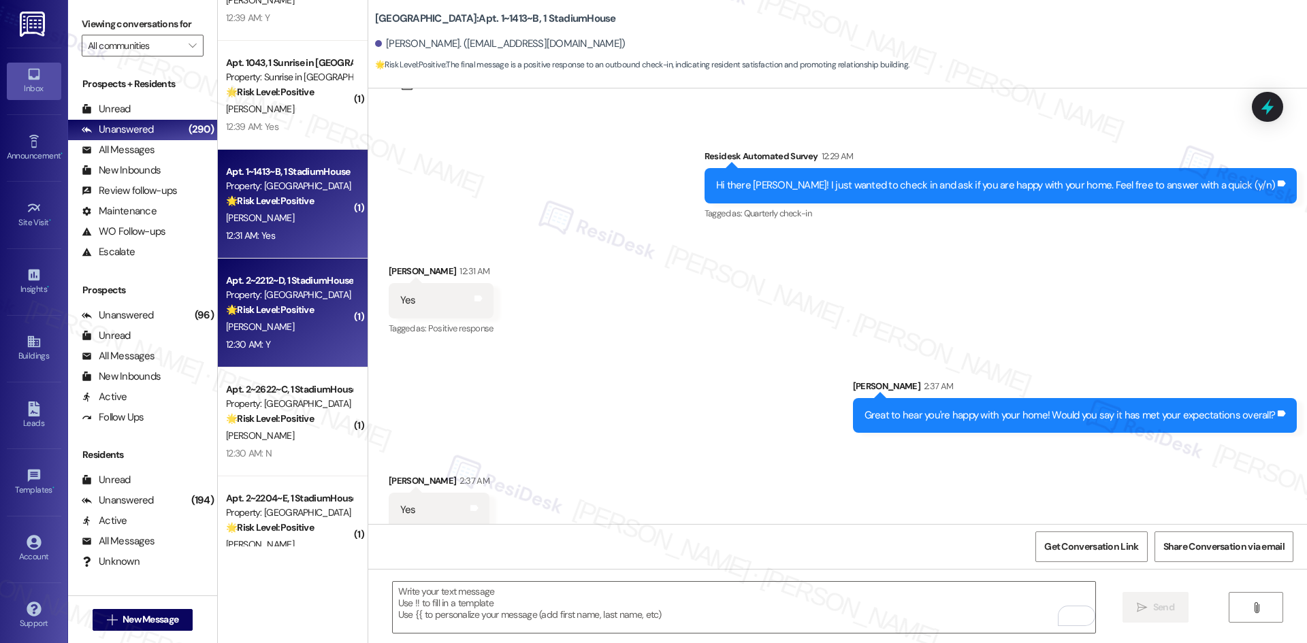
click at [303, 339] on div "12:30 AM: Y 12:30 AM: Y" at bounding box center [289, 344] width 129 height 17
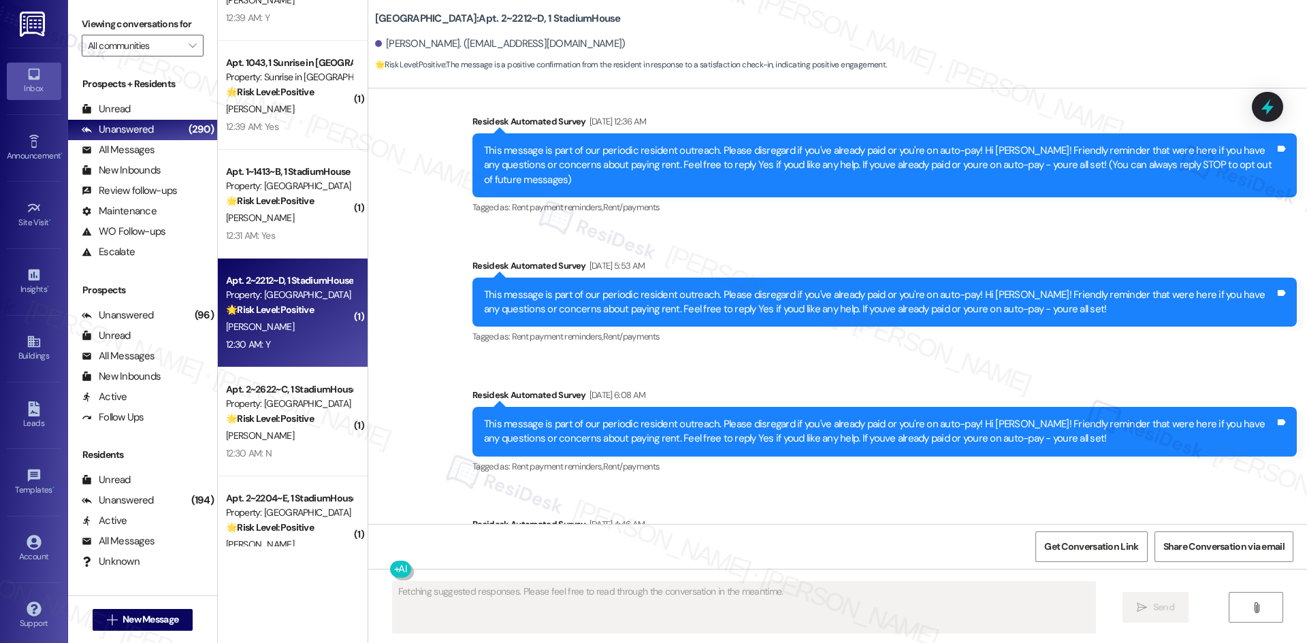
scroll to position [0, 0]
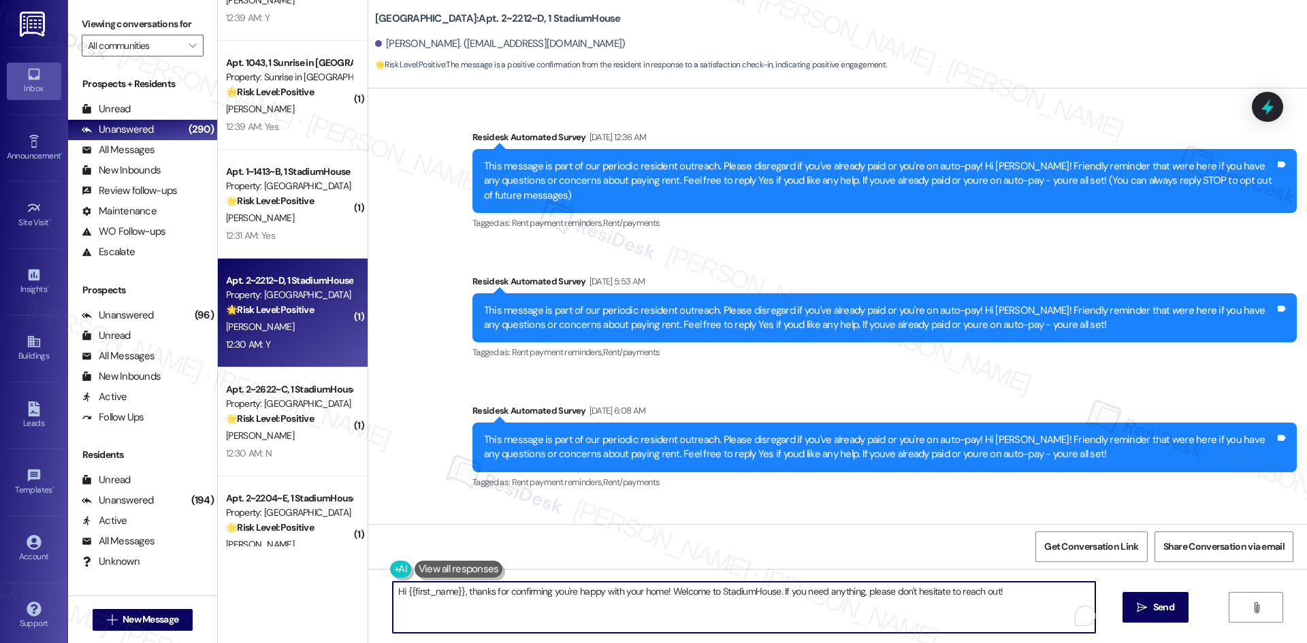
drag, startPoint x: 1013, startPoint y: 591, endPoint x: 393, endPoint y: 591, distance: 619.9
click at [397, 591] on textarea "Hi {{first_name}}, thanks for confirming you're happy with your home! Welcome t…" at bounding box center [744, 607] width 702 height 51
drag, startPoint x: 386, startPoint y: 592, endPoint x: 941, endPoint y: 610, distance: 555.6
click at [1044, 642] on html "Inbox Go to Inbox Announcement • Send A Text Announcement Site Visit • Go to Si…" at bounding box center [653, 321] width 1307 height 643
paste textarea "Great to hear you're happy with your home! Would you say it has met your expect…"
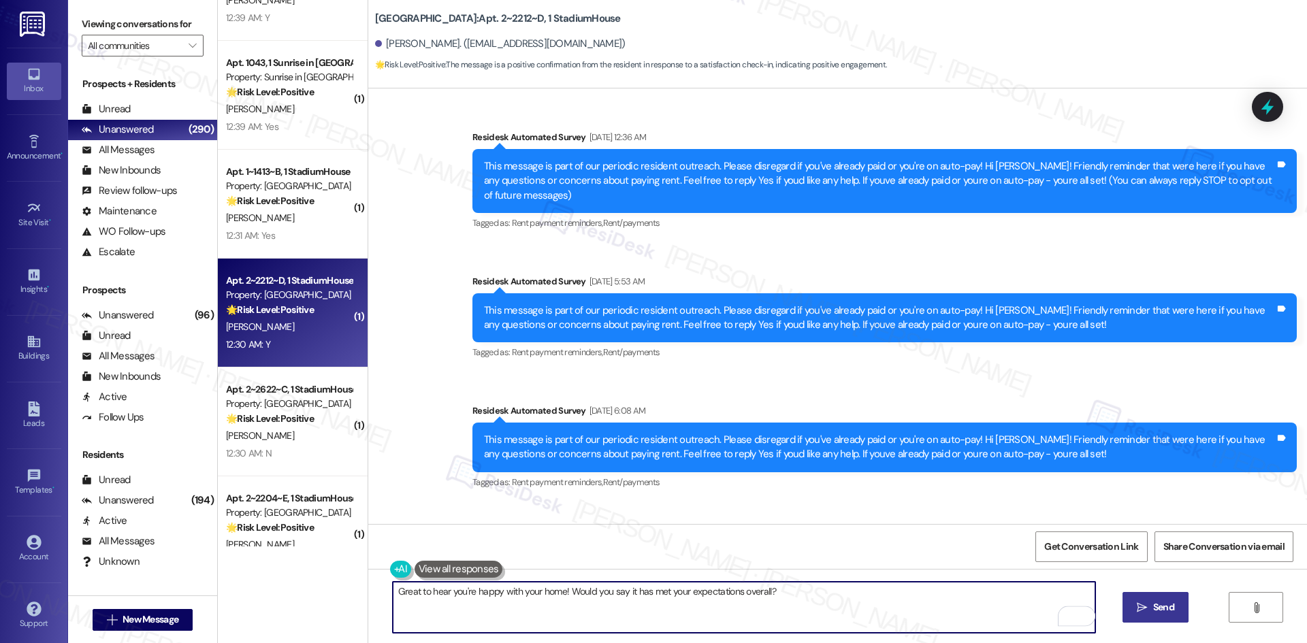
type textarea "Great to hear you're happy with your home! Would you say it has met your expect…"
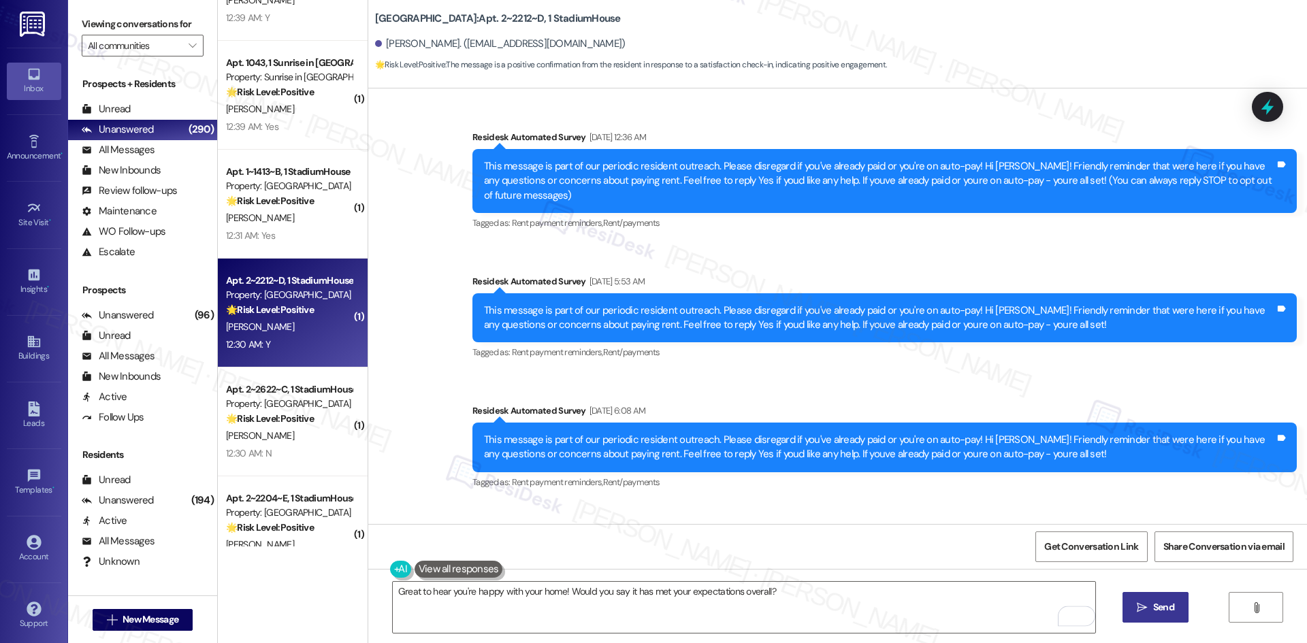
click at [1154, 608] on span "Send" at bounding box center [1163, 607] width 21 height 14
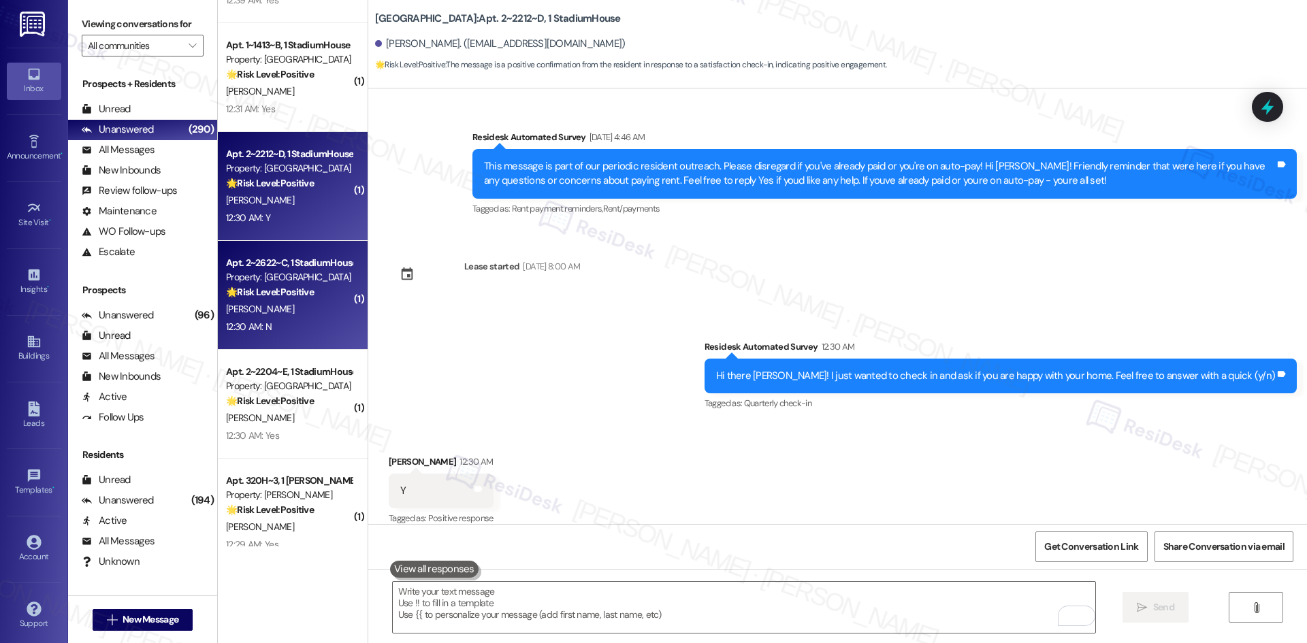
scroll to position [1225, 0]
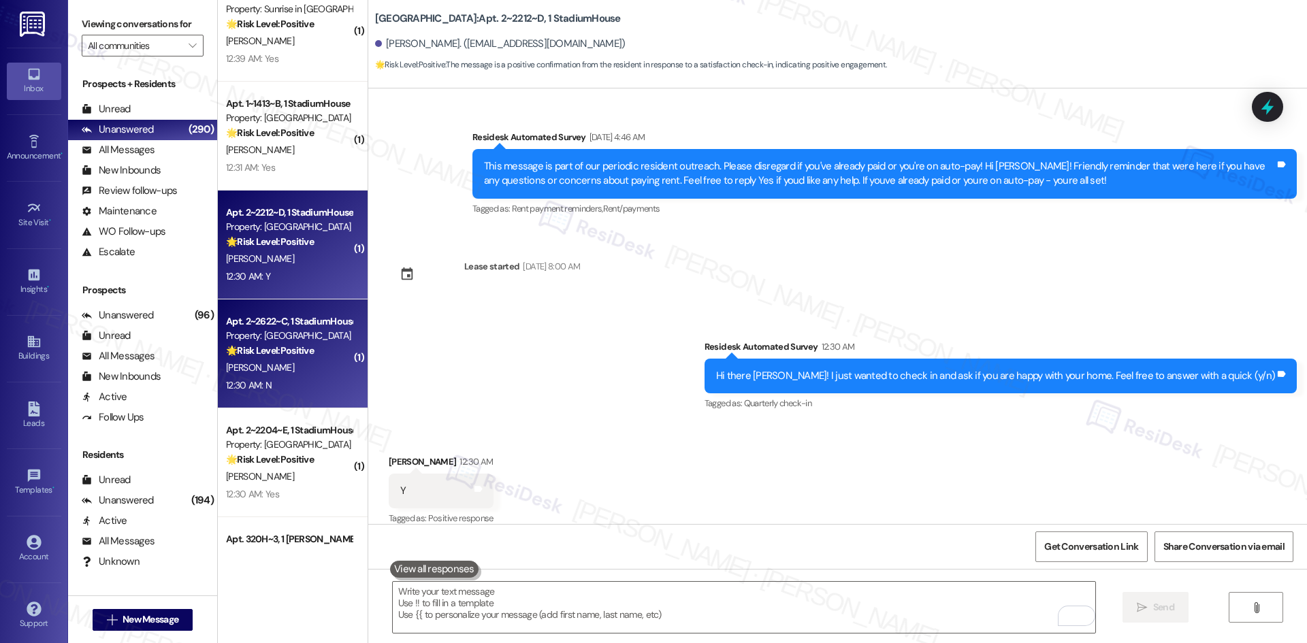
click at [286, 380] on div "12:30 AM: N 12:30 AM: N" at bounding box center [289, 385] width 129 height 17
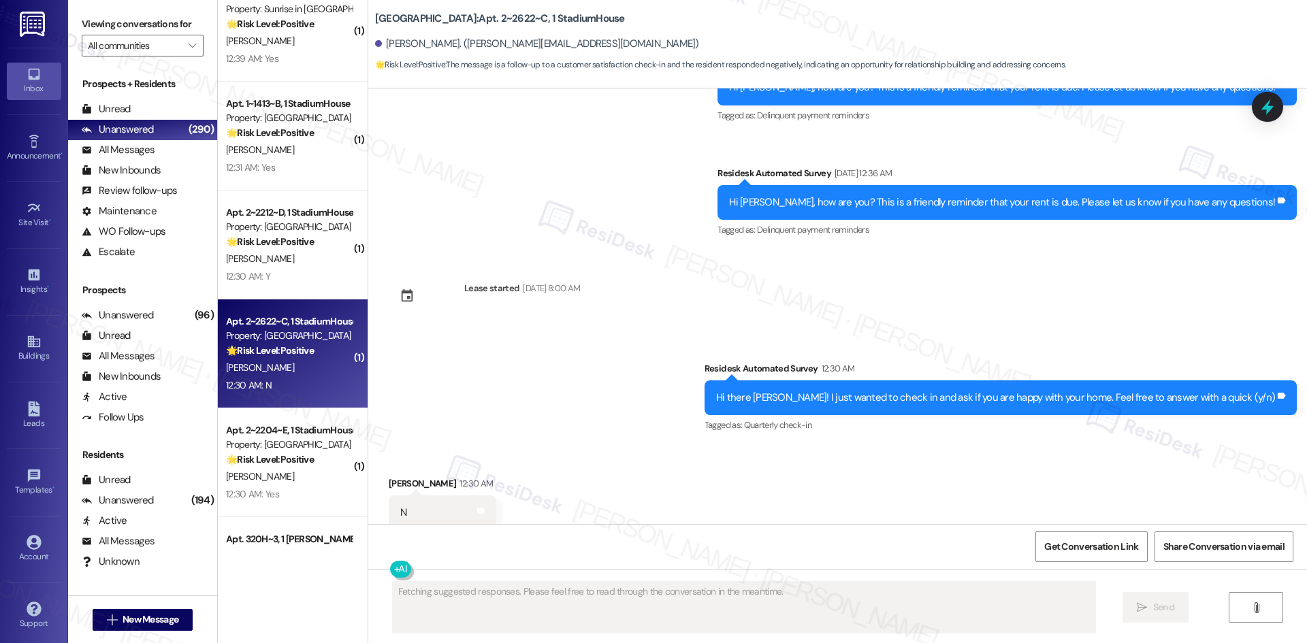
scroll to position [1465, 0]
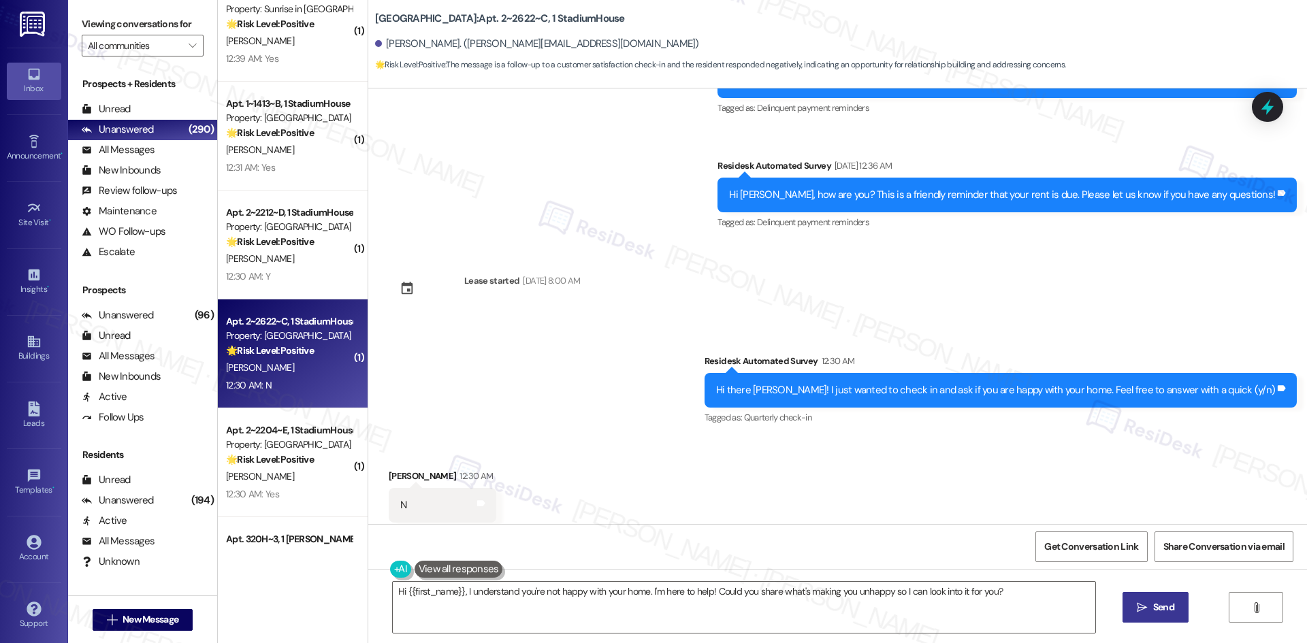
click at [559, 359] on div "Survey, sent via SMS Residesk Automated Survey 12:30 AM Hi there Gregory! I jus…" at bounding box center [837, 380] width 938 height 115
click at [572, 597] on textarea "Hi {{first_name}}, I understand you're not happy with your home. I'm here to he…" at bounding box center [744, 607] width 702 height 51
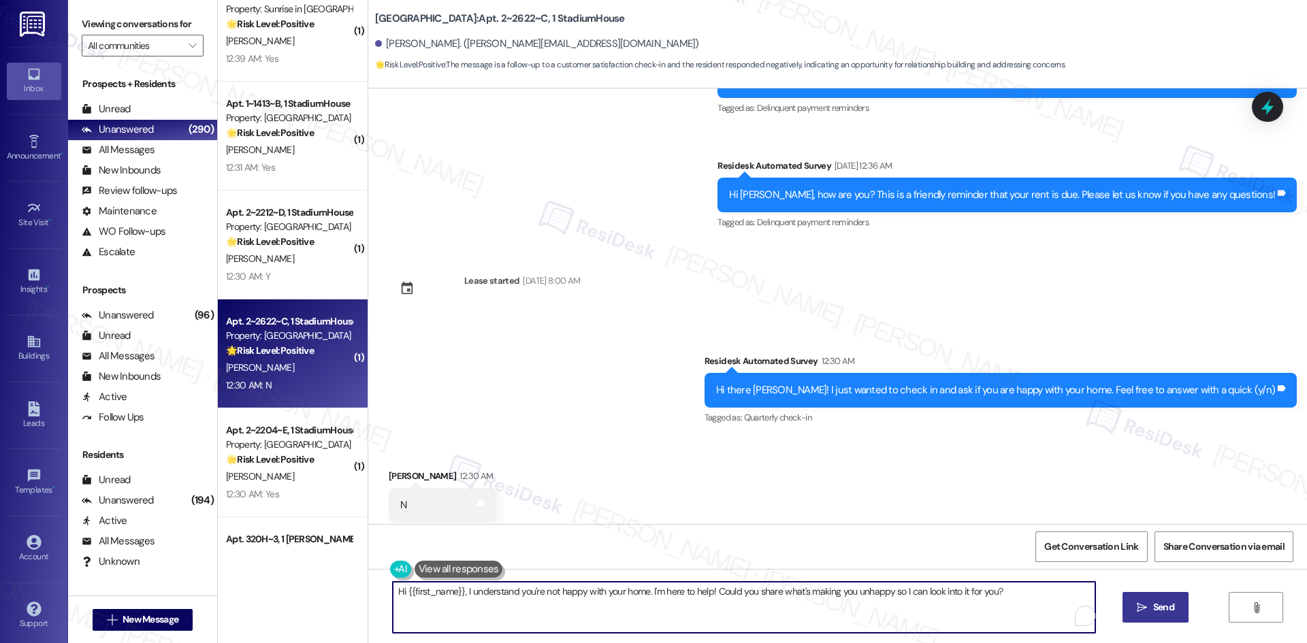
paste textarea "I'm sorry to hear that you're not satisfied with your home. Is there anything s…"
type textarea "I'm sorry to hear that you're not satisfied with your home. Is there anything s…"
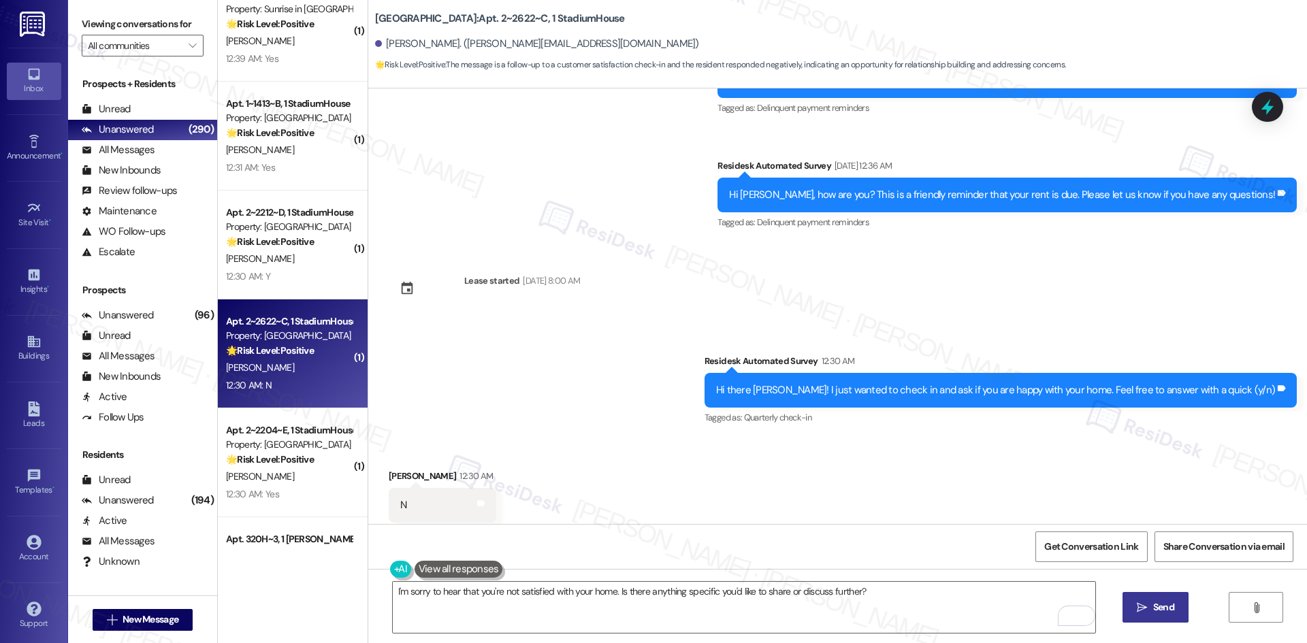
click at [1166, 610] on span "Send" at bounding box center [1163, 607] width 21 height 14
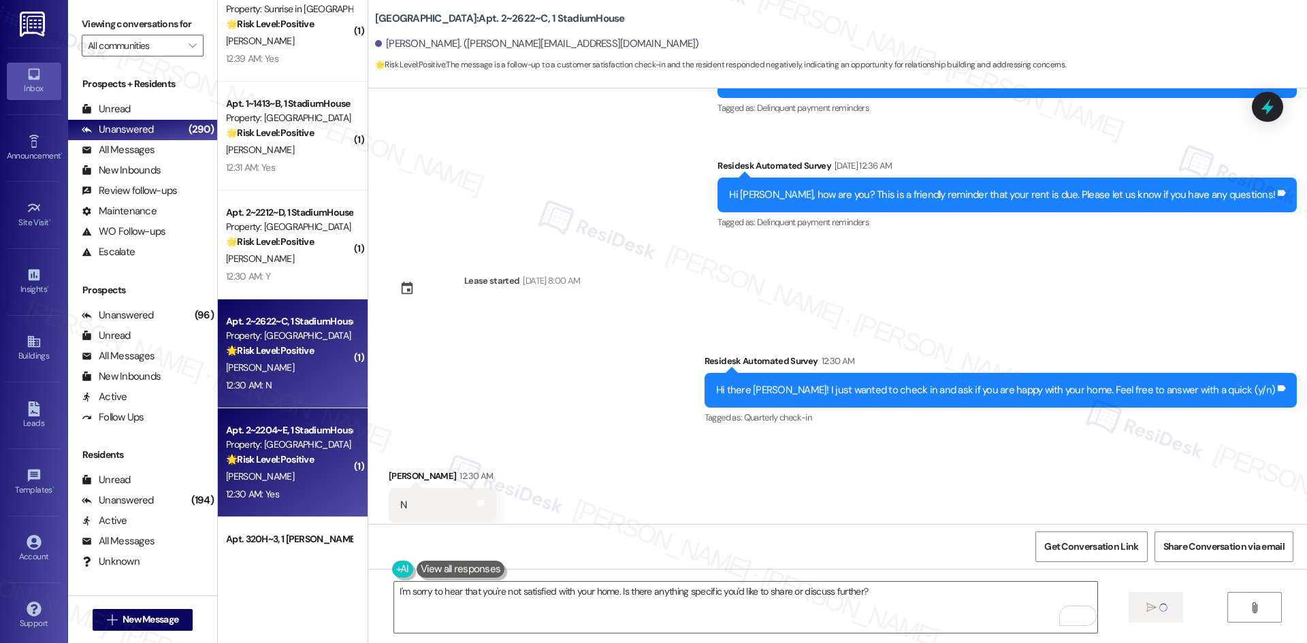
click at [289, 469] on div "[PERSON_NAME]" at bounding box center [289, 476] width 129 height 17
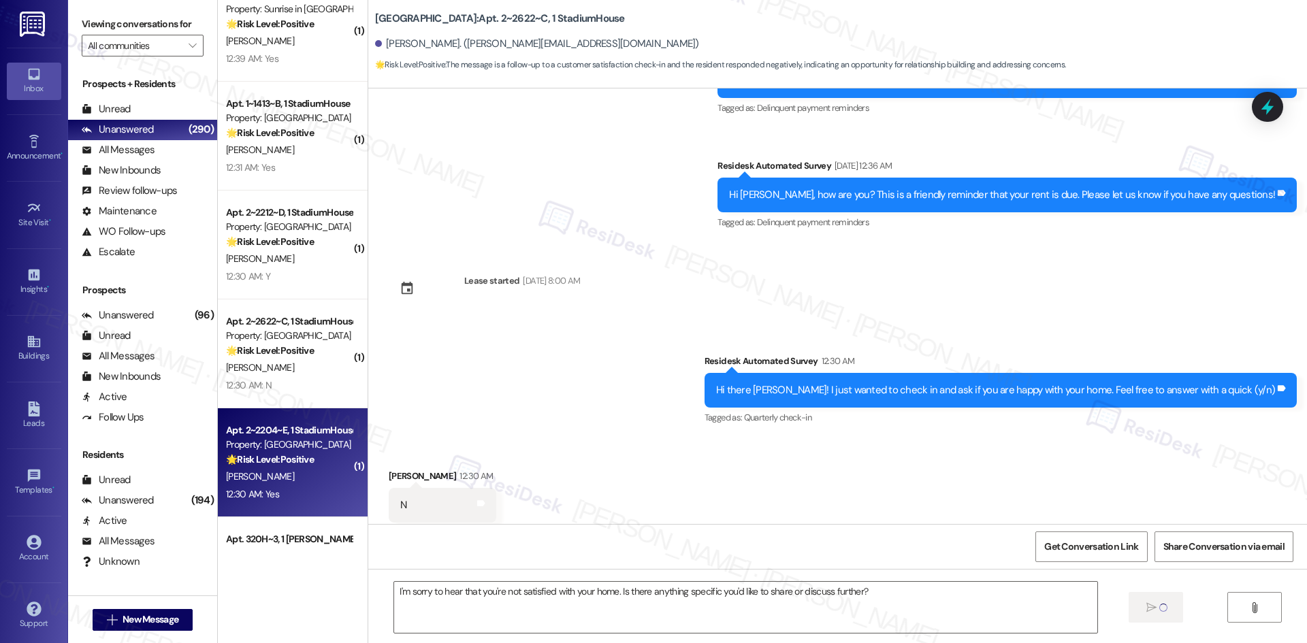
type textarea "Fetching suggested responses. Please feel free to read through the conversation…"
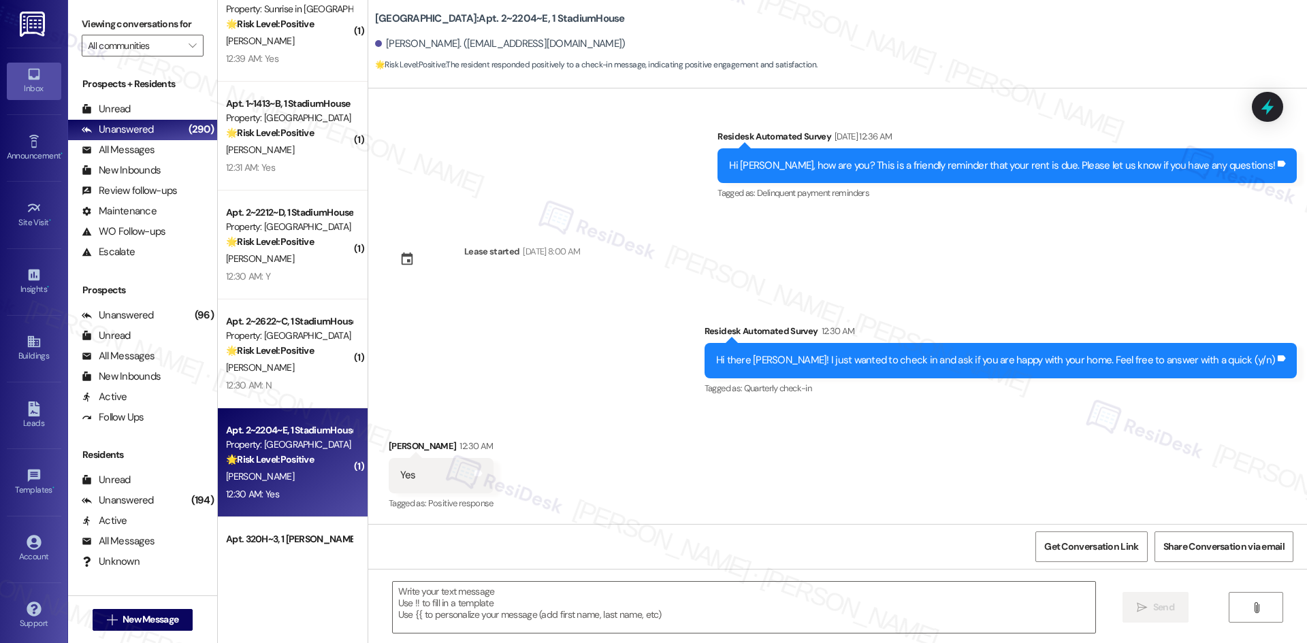
scroll to position [1430, 0]
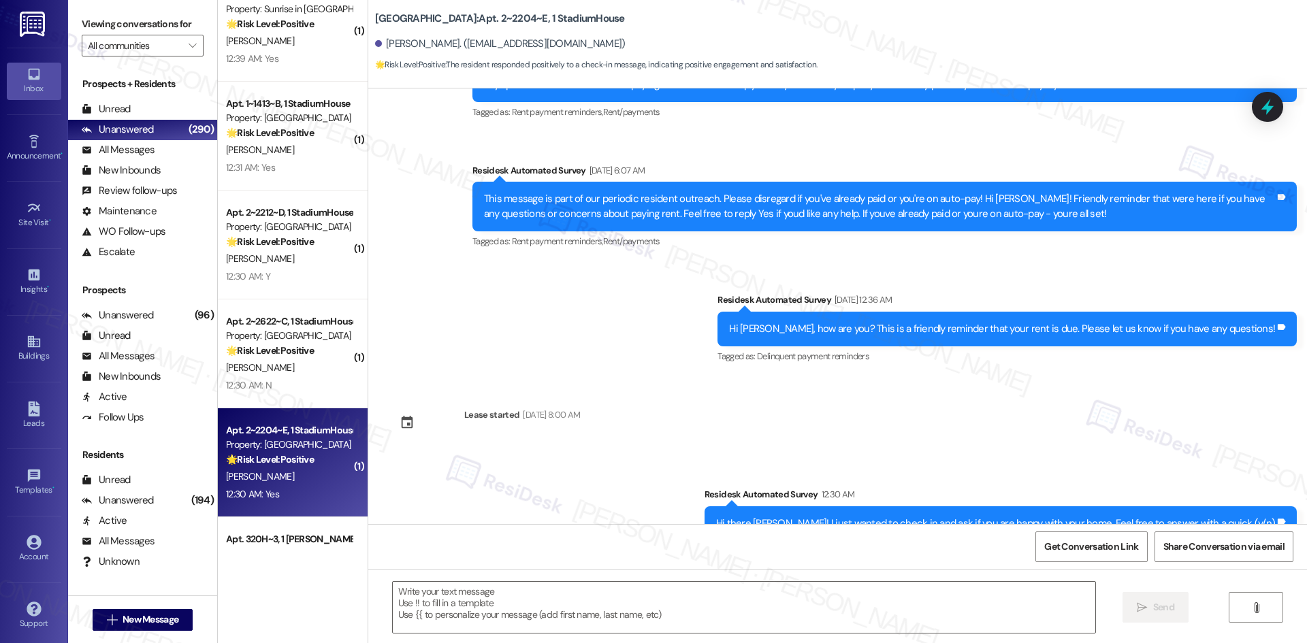
type textarea "Fetching suggested responses. Please feel free to read through the conversation…"
click at [493, 322] on div "Sent via SMS Sarah (ResiDesk) Dec 05, 2024 at 10:56 PM Fantastic that you've al…" at bounding box center [837, 94] width 938 height 564
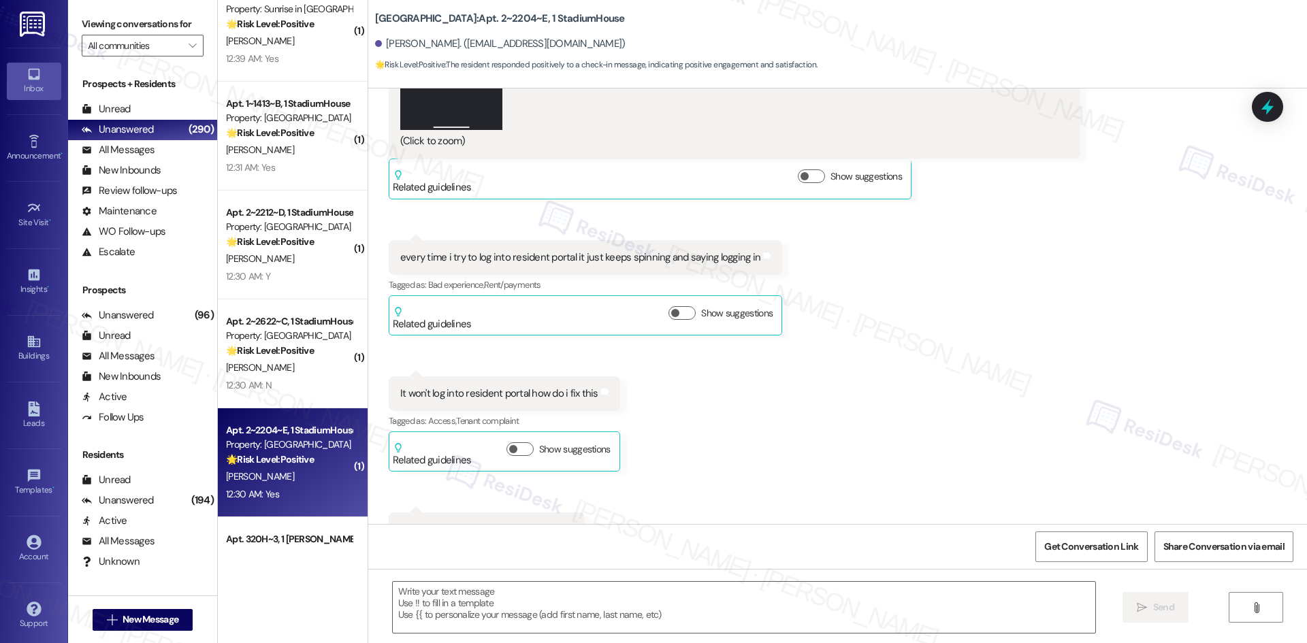
scroll to position [640, 0]
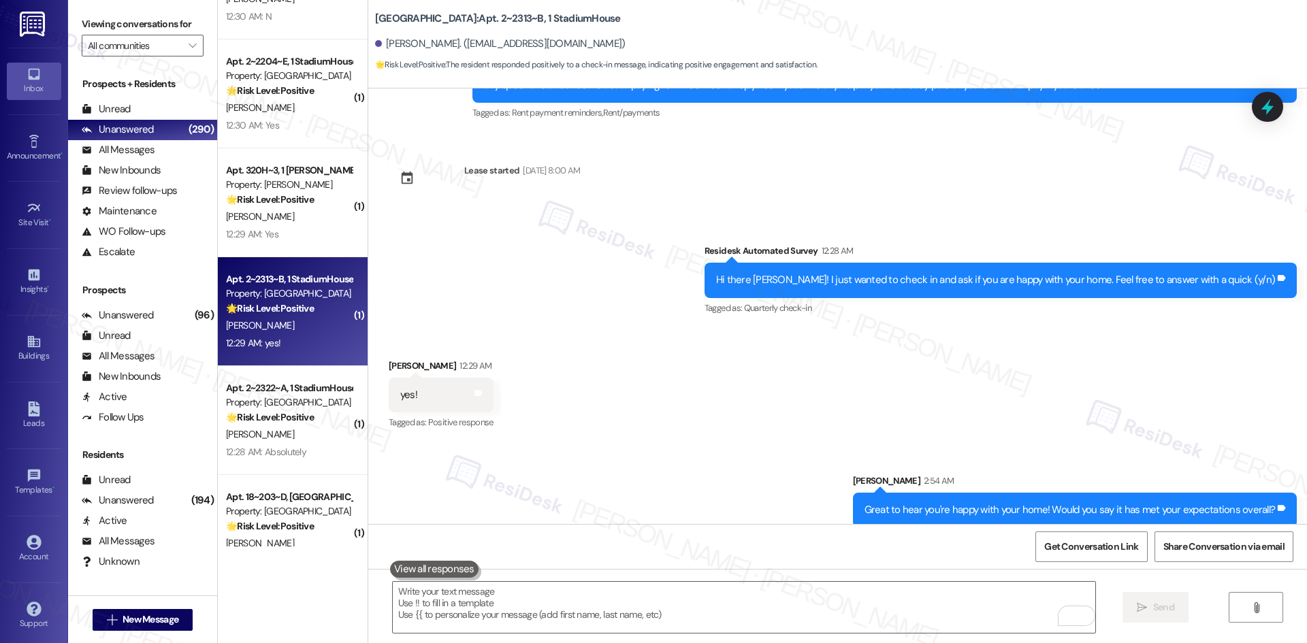
scroll to position [1633, 0]
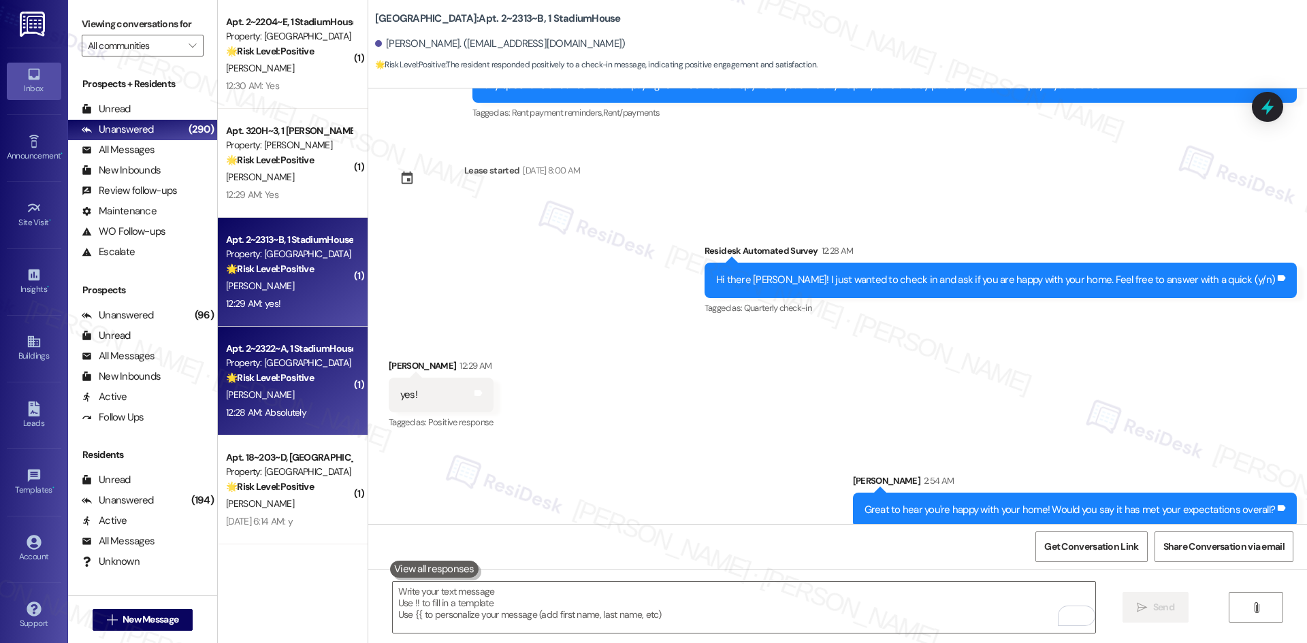
click at [298, 389] on div "[PERSON_NAME]" at bounding box center [289, 395] width 129 height 17
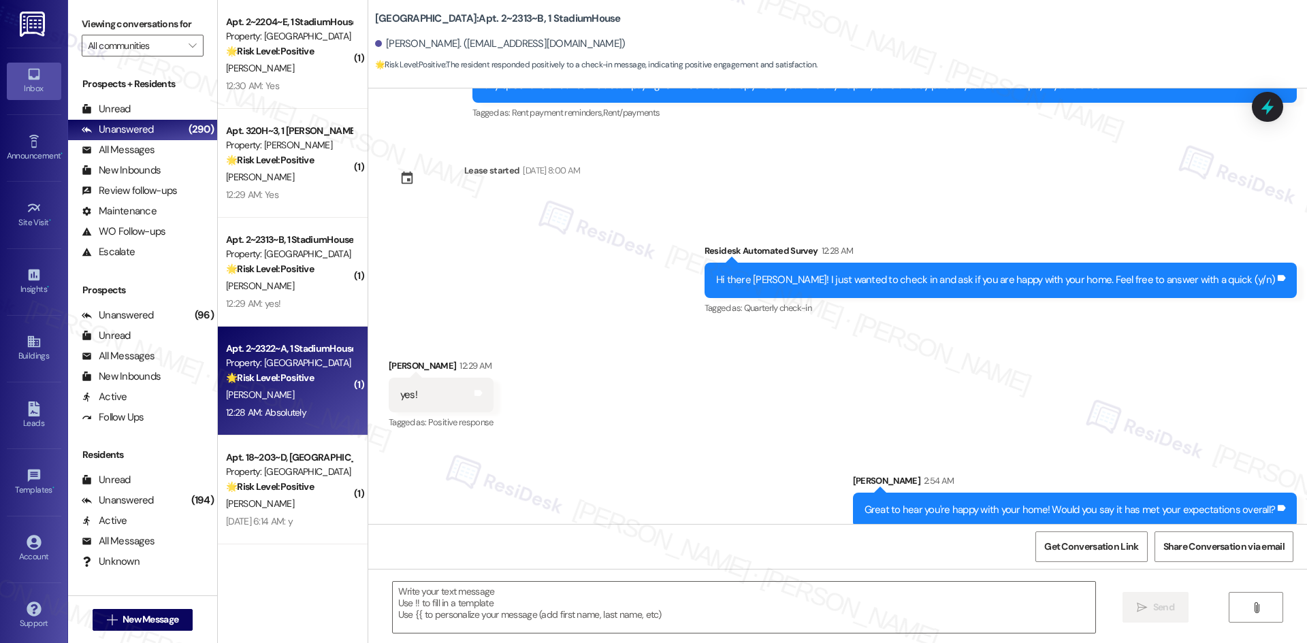
type textarea "Fetching suggested responses. Please feel free to read through the conversation…"
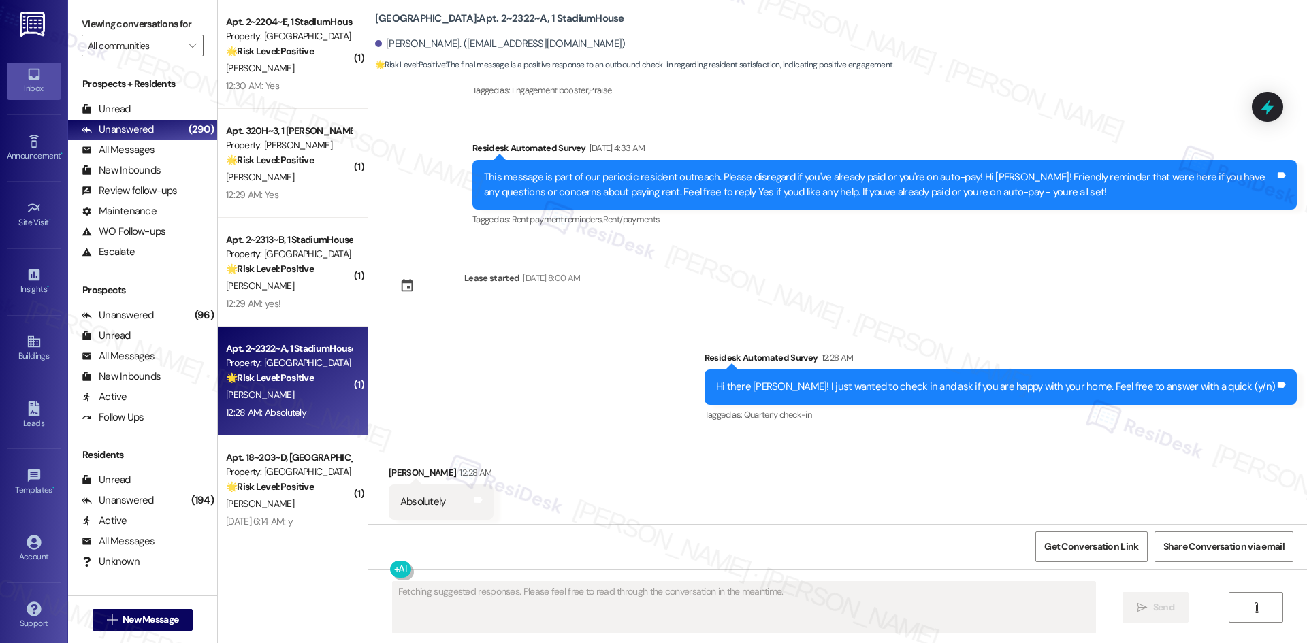
scroll to position [662, 0]
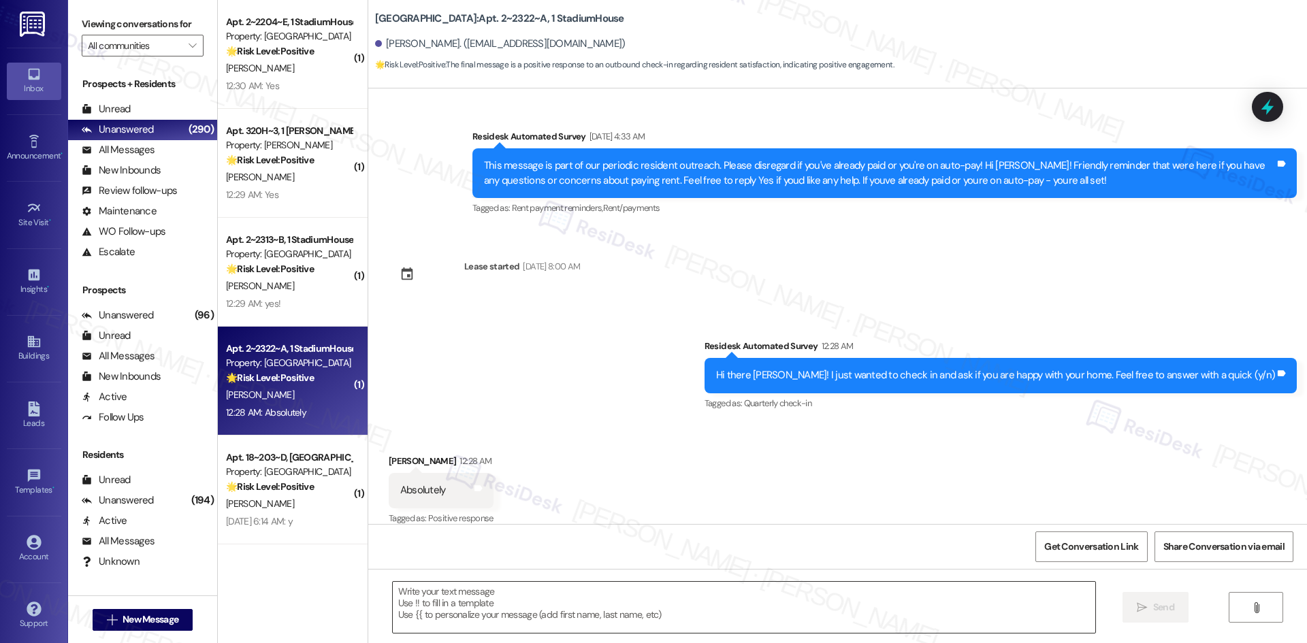
click at [702, 587] on textarea at bounding box center [744, 607] width 702 height 51
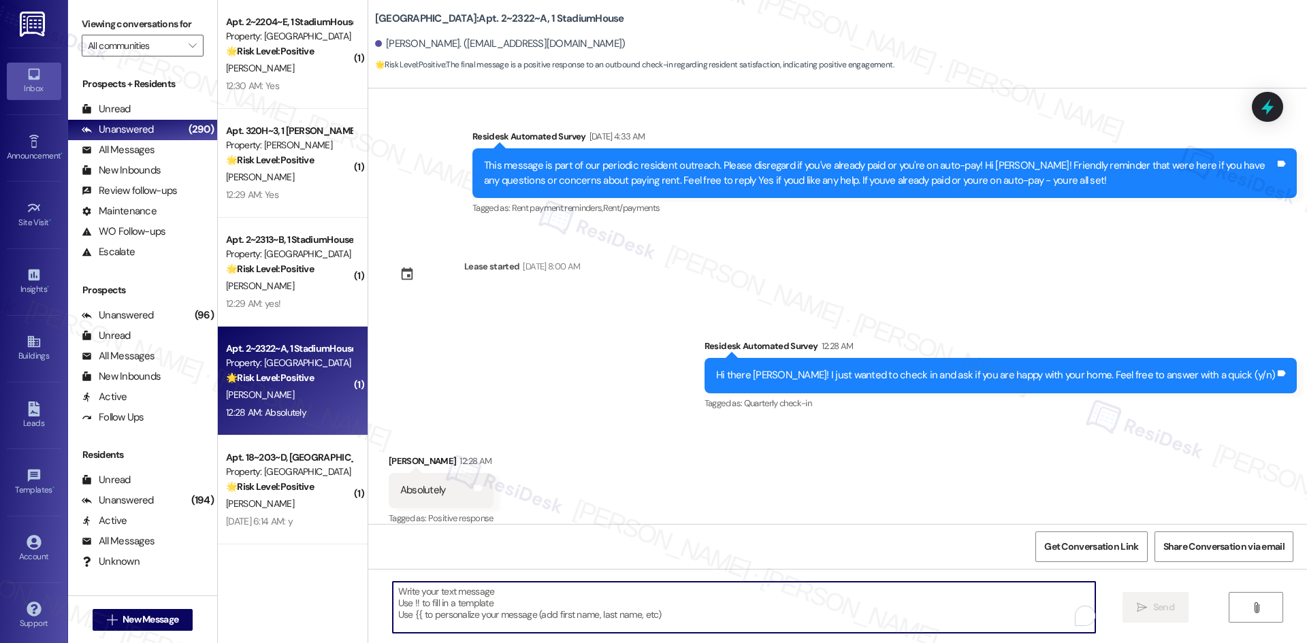
paste textarea "Great to hear you're happy with your home! Would you say it has met your expect…"
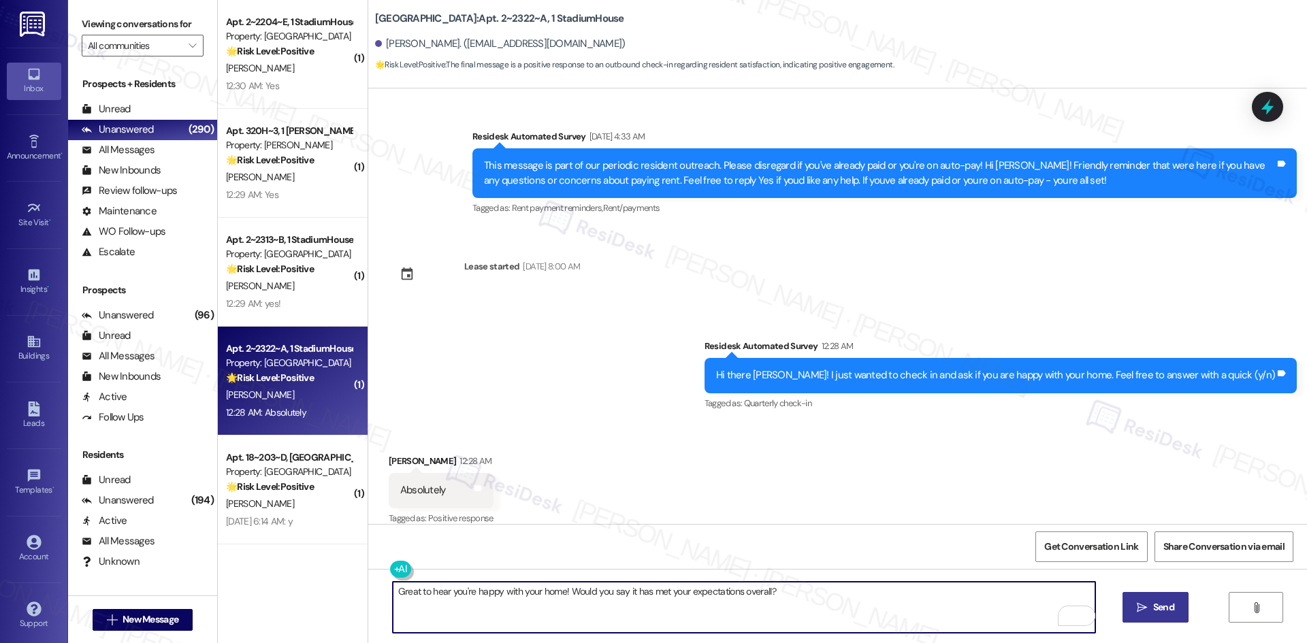
type textarea "Great to hear you're happy with your home! Would you say it has met your expect…"
click at [1153, 610] on span "Send" at bounding box center [1163, 607] width 21 height 14
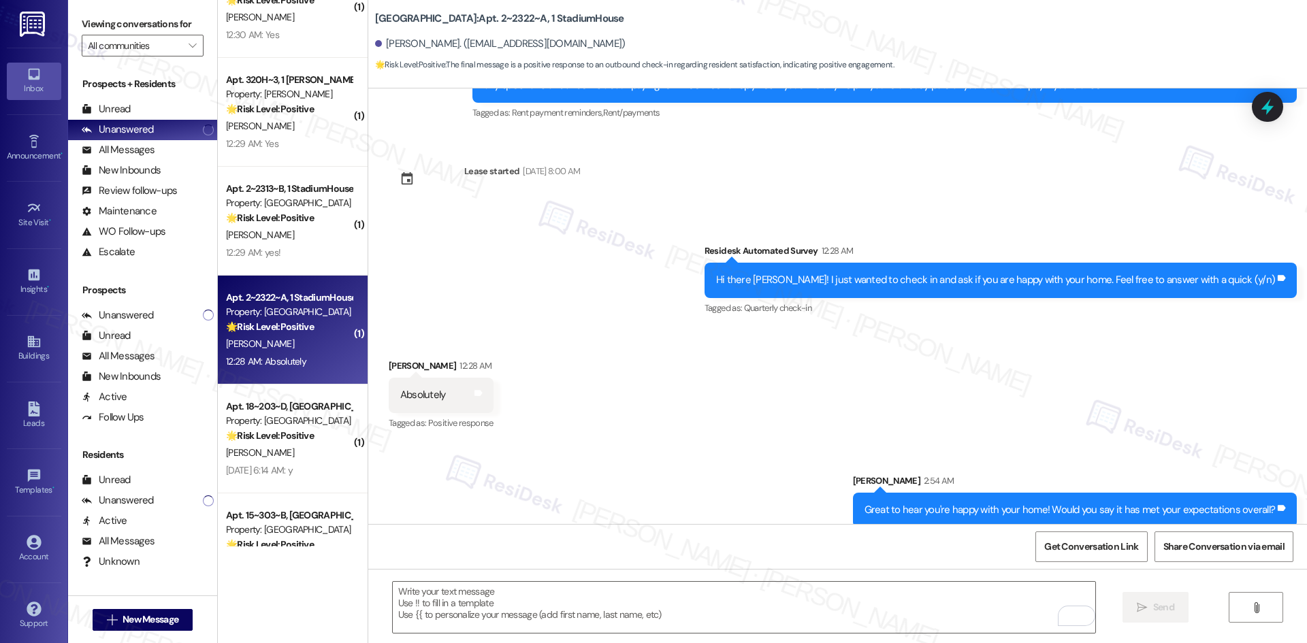
scroll to position [1769, 0]
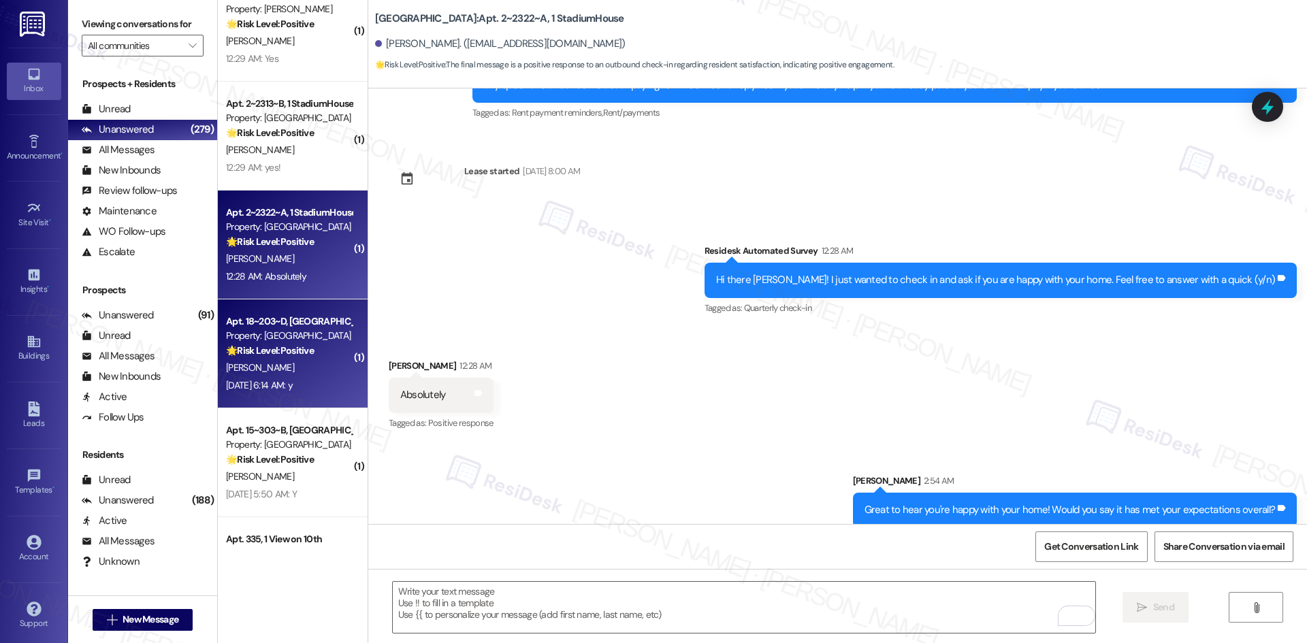
click at [324, 356] on div "🌟 Risk Level: Positive This is a positive engagement and relationship-building …" at bounding box center [289, 351] width 126 height 14
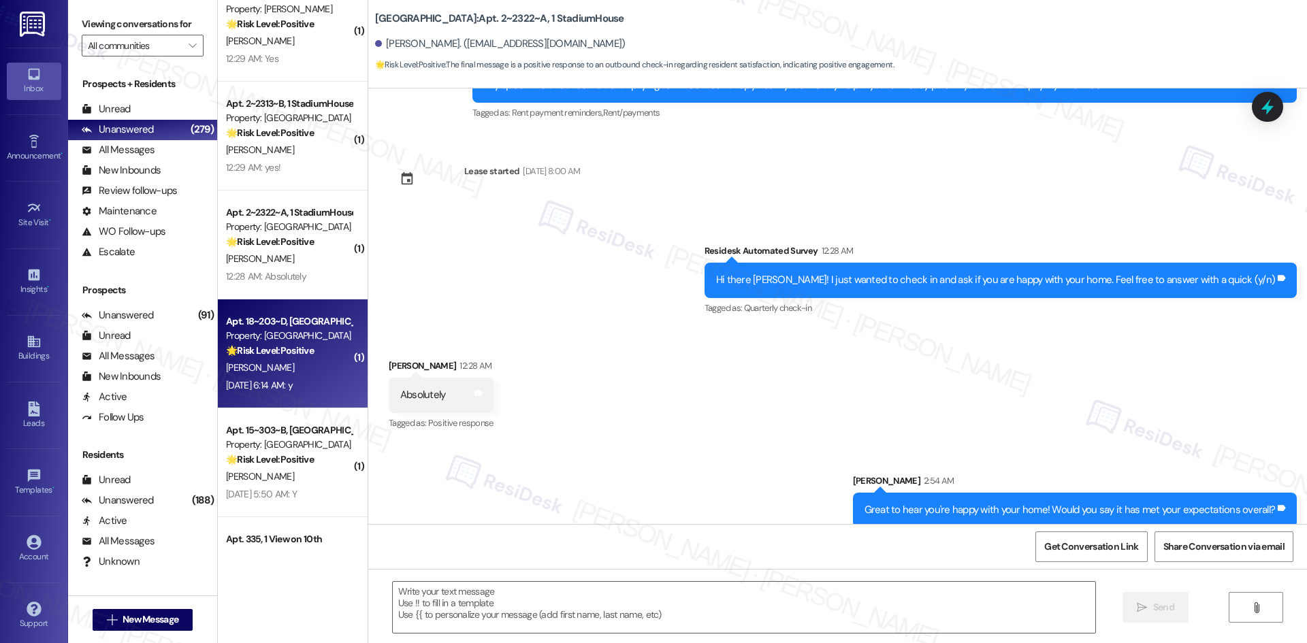
type textarea "Fetching suggested responses. Please feel free to read through the conversation…"
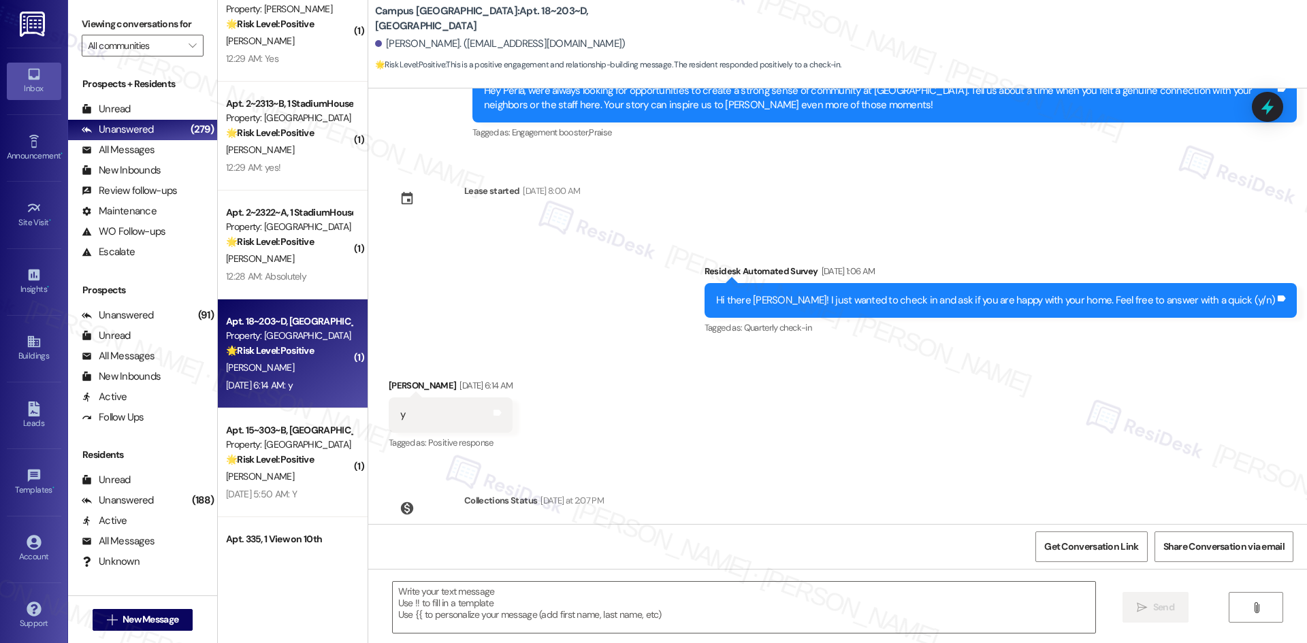
scroll to position [2396, 0]
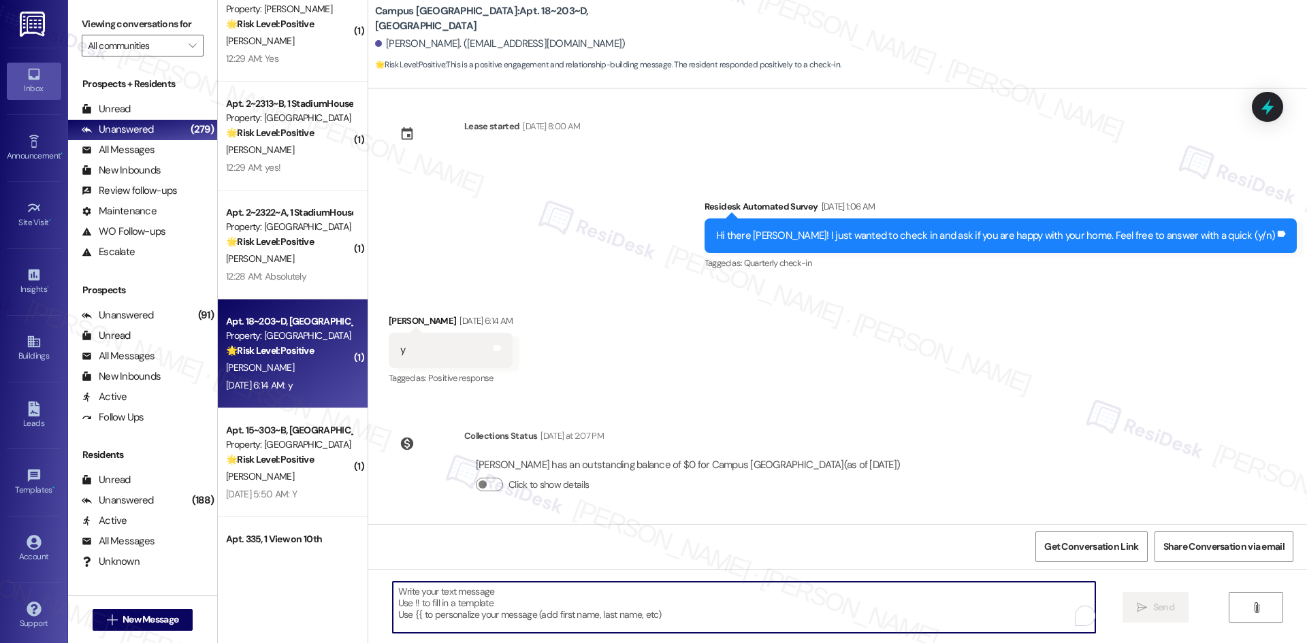
click at [666, 604] on textarea "To enrich screen reader interactions, please activate Accessibility in Grammarl…" at bounding box center [744, 607] width 702 height 51
paste textarea "Great to hear you're happy with your home! Would you say it has met your expect…"
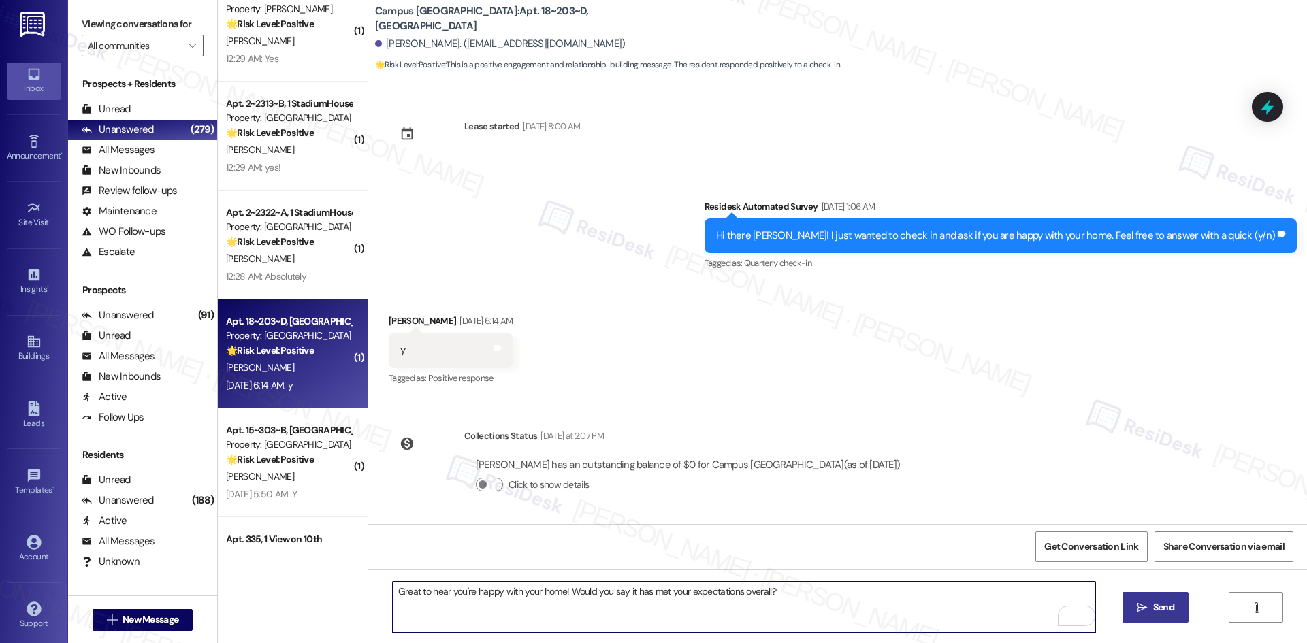
type textarea "Great to hear you're happy with your home! Would you say it has met your expect…"
click at [1157, 611] on span "Send" at bounding box center [1163, 607] width 21 height 14
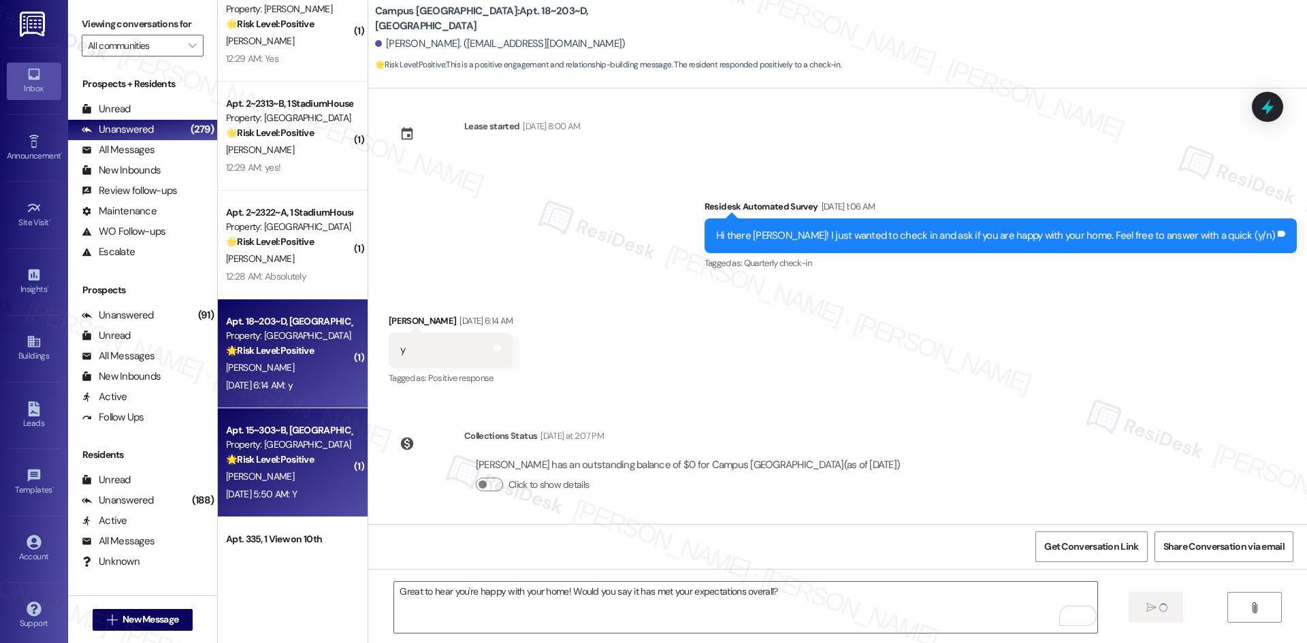
click at [291, 474] on div "[PERSON_NAME]" at bounding box center [289, 476] width 129 height 17
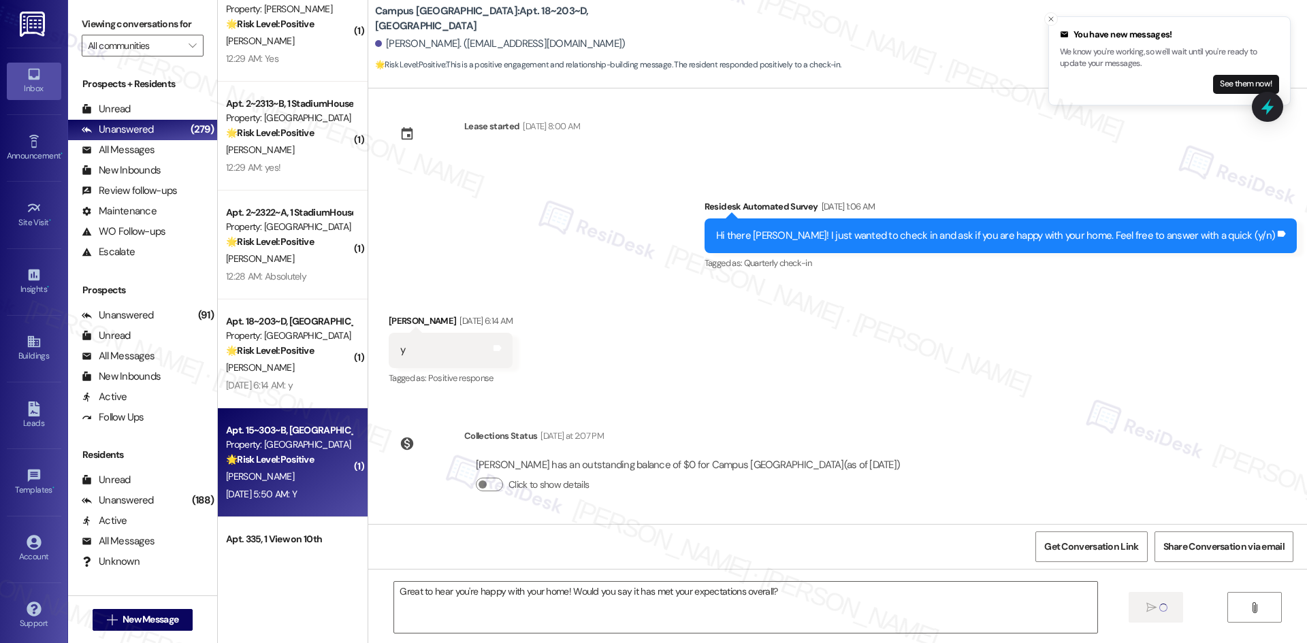
type textarea "Fetching suggested responses. Please feel free to read through the conversation…"
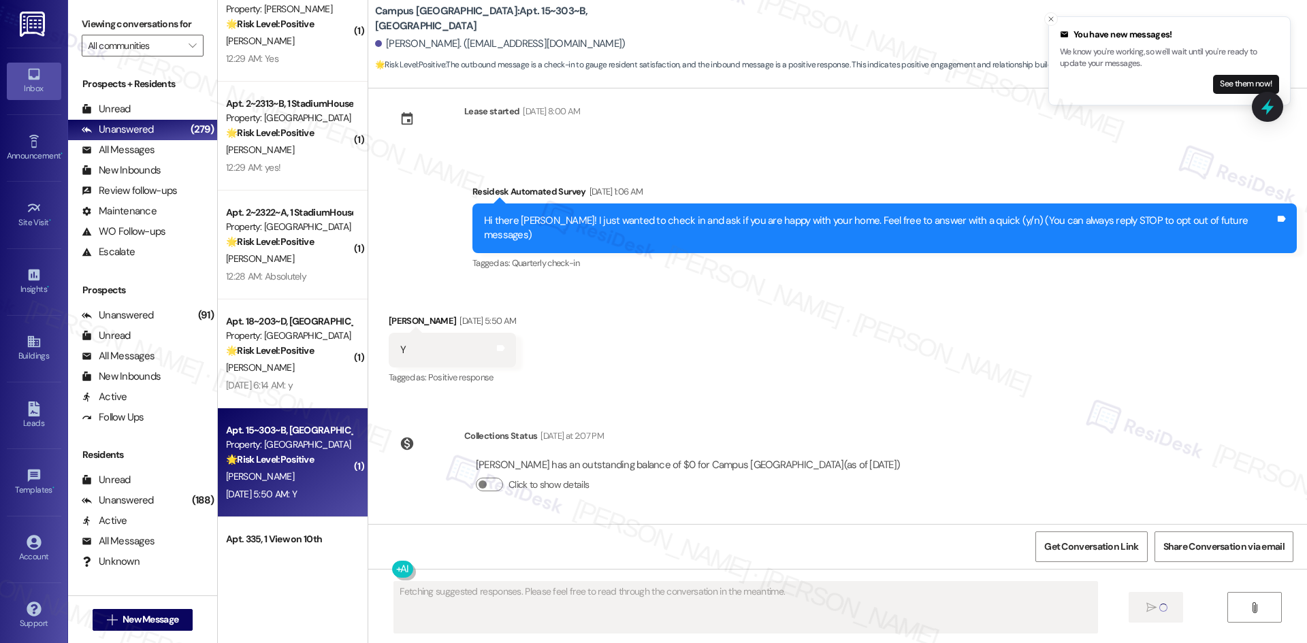
scroll to position [11, 0]
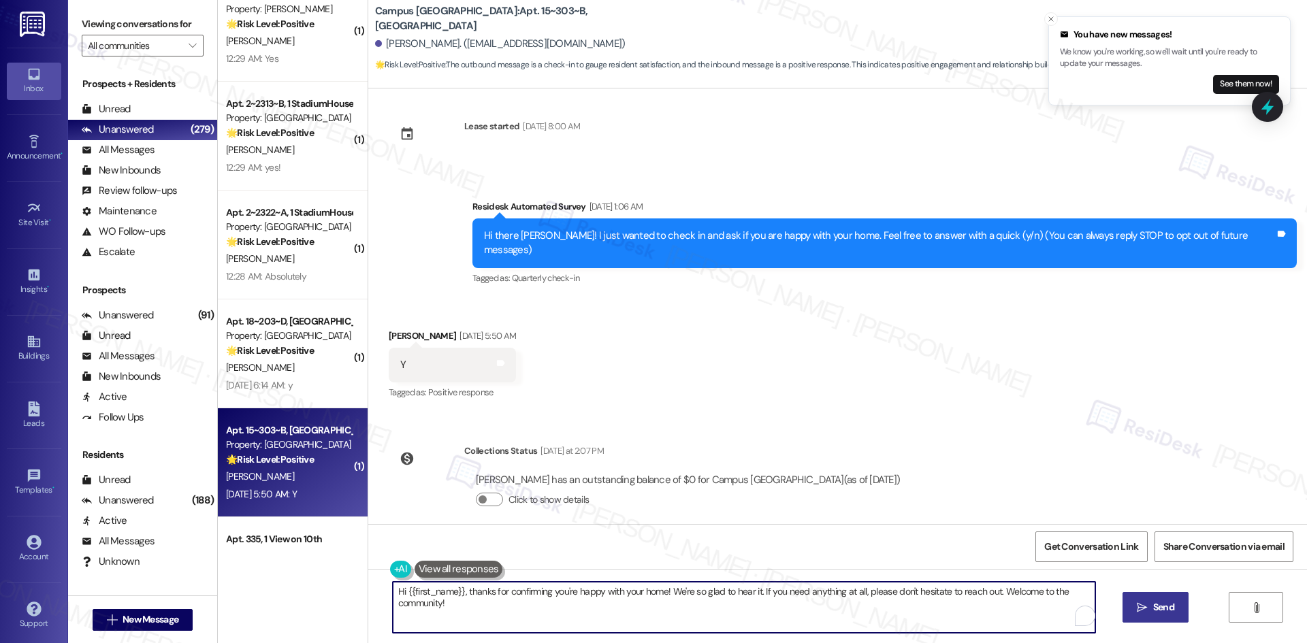
paste textarea "Great to hear you're happy with your home! Would you say it has met your expect…"
type textarea "Great to hear you're happy with your home! Would you say it has met your expect…"
click at [1150, 602] on span "Send" at bounding box center [1163, 607] width 27 height 14
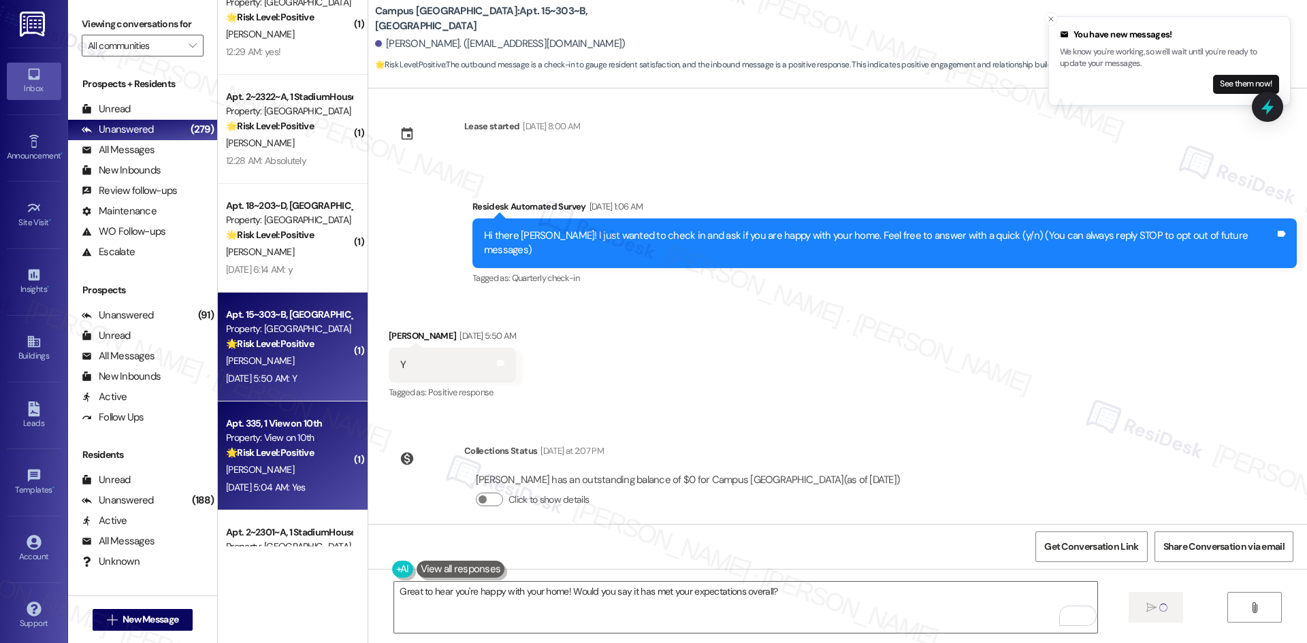
scroll to position [1905, 0]
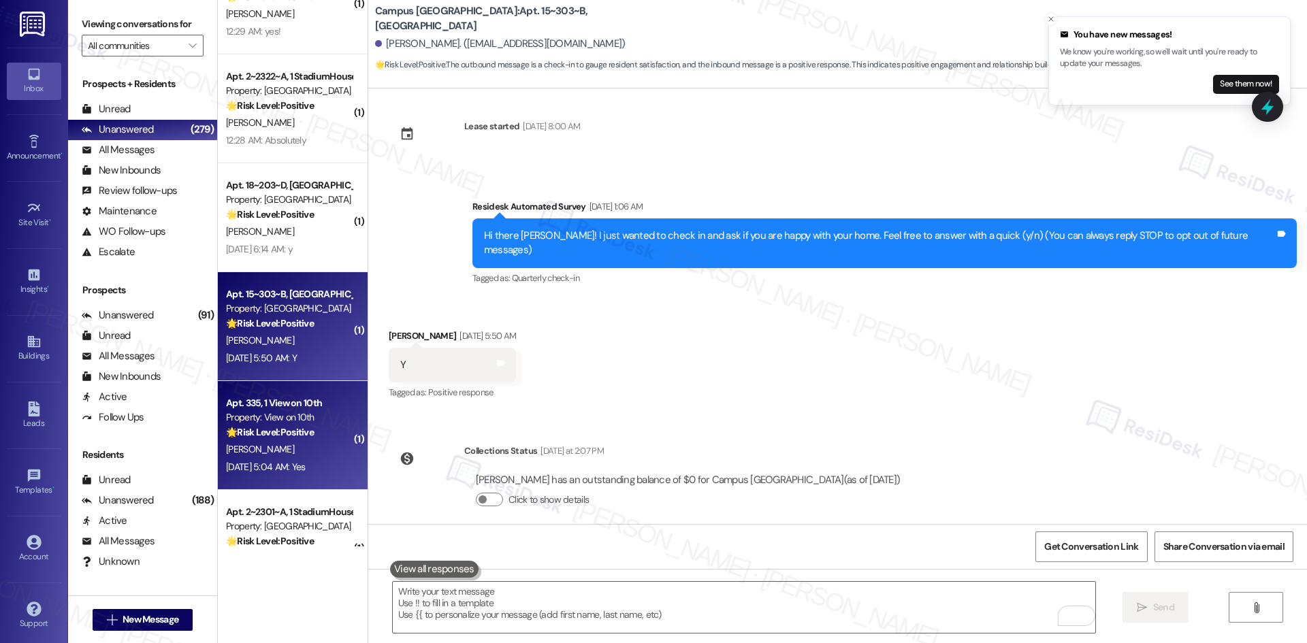
click at [313, 429] on div "🌟 Risk Level: Positive The message is a positive response to a check-in about r…" at bounding box center [289, 432] width 126 height 14
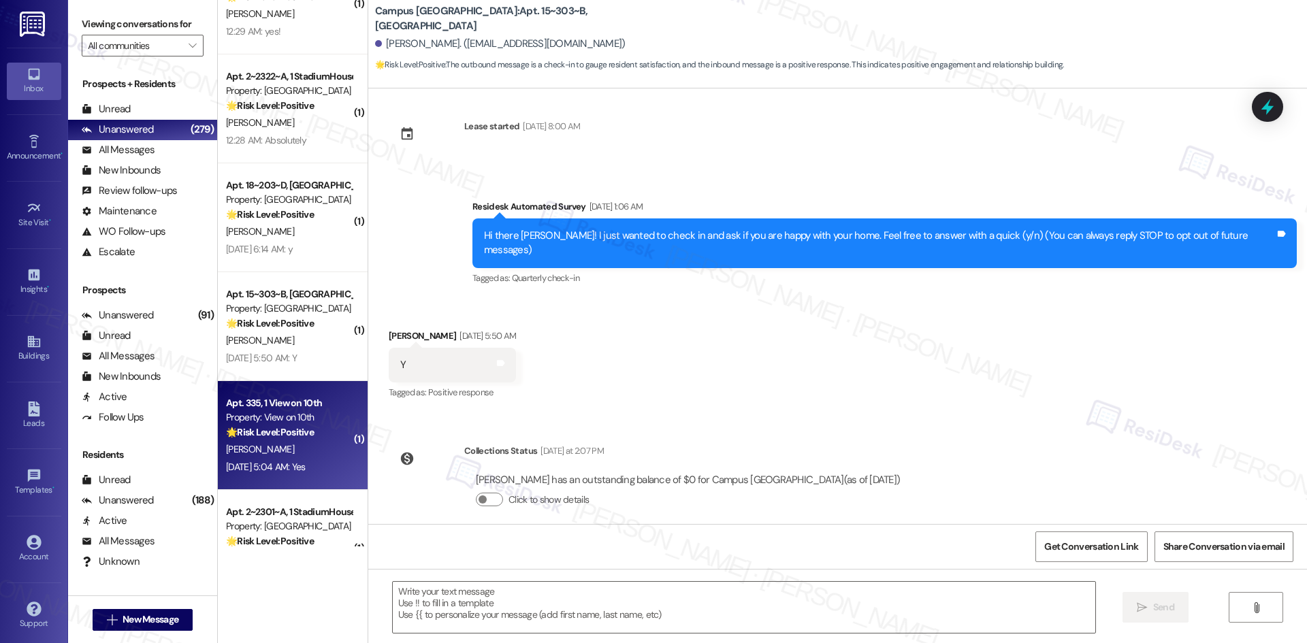
type textarea "Fetching suggested responses. Please feel free to read through the conversation…"
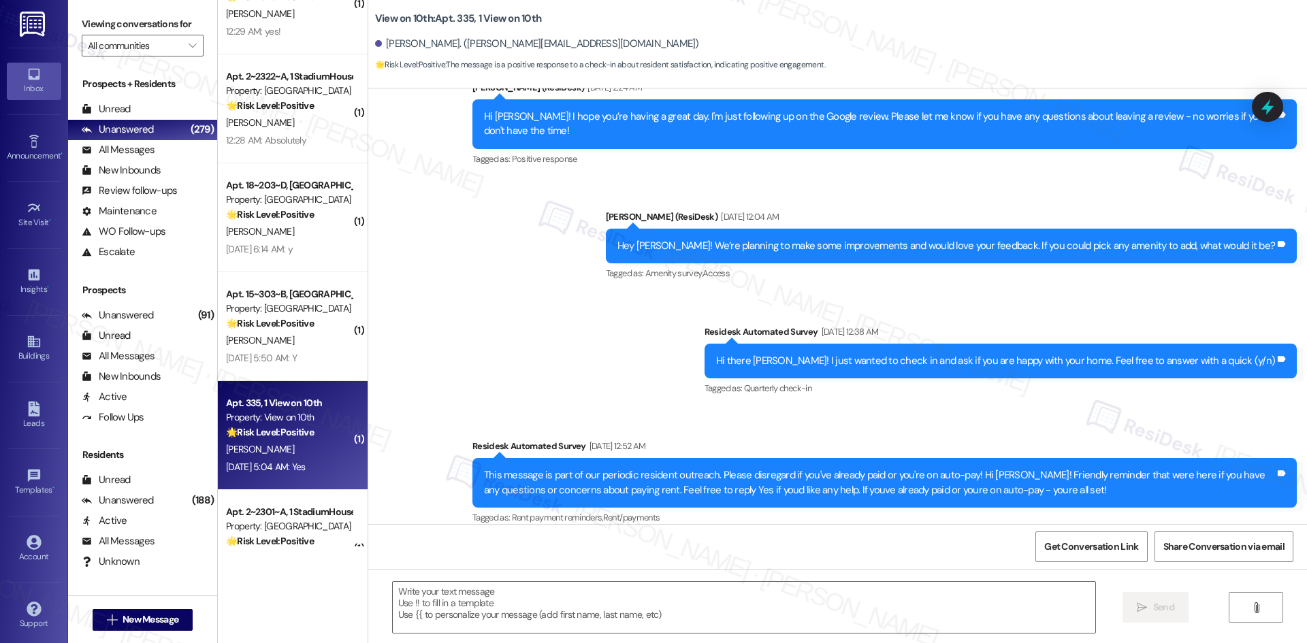
type textarea "Fetching suggested responses. Please feel free to read through the conversation…"
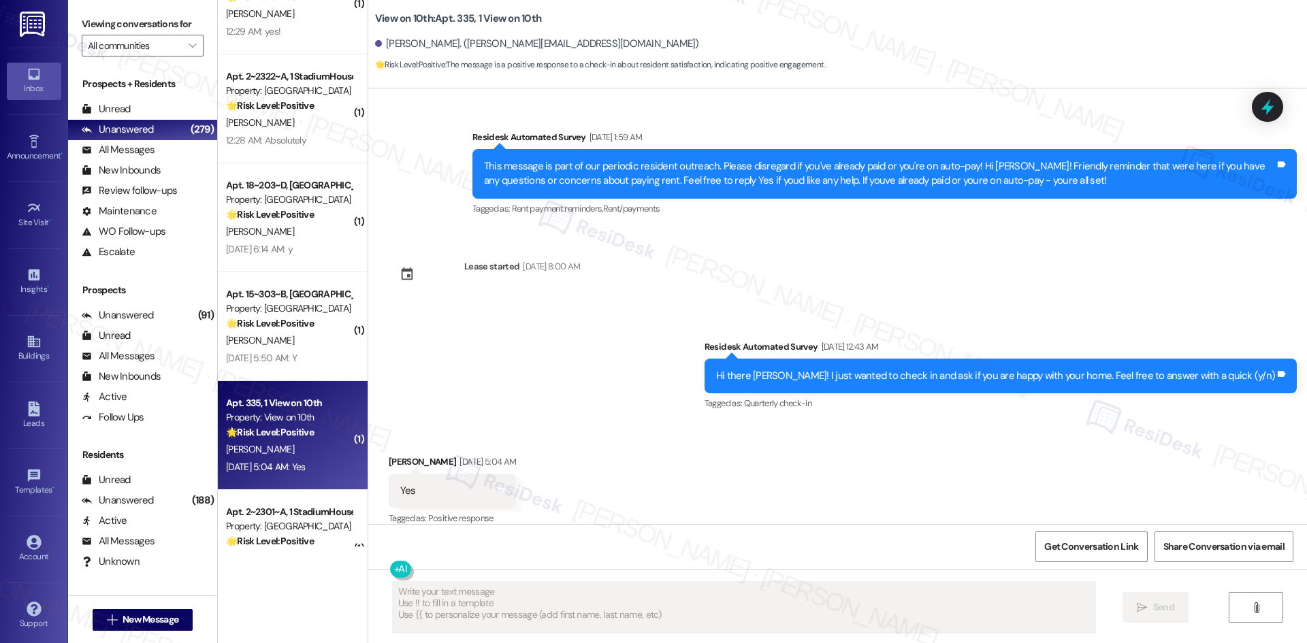
scroll to position [2765, 0]
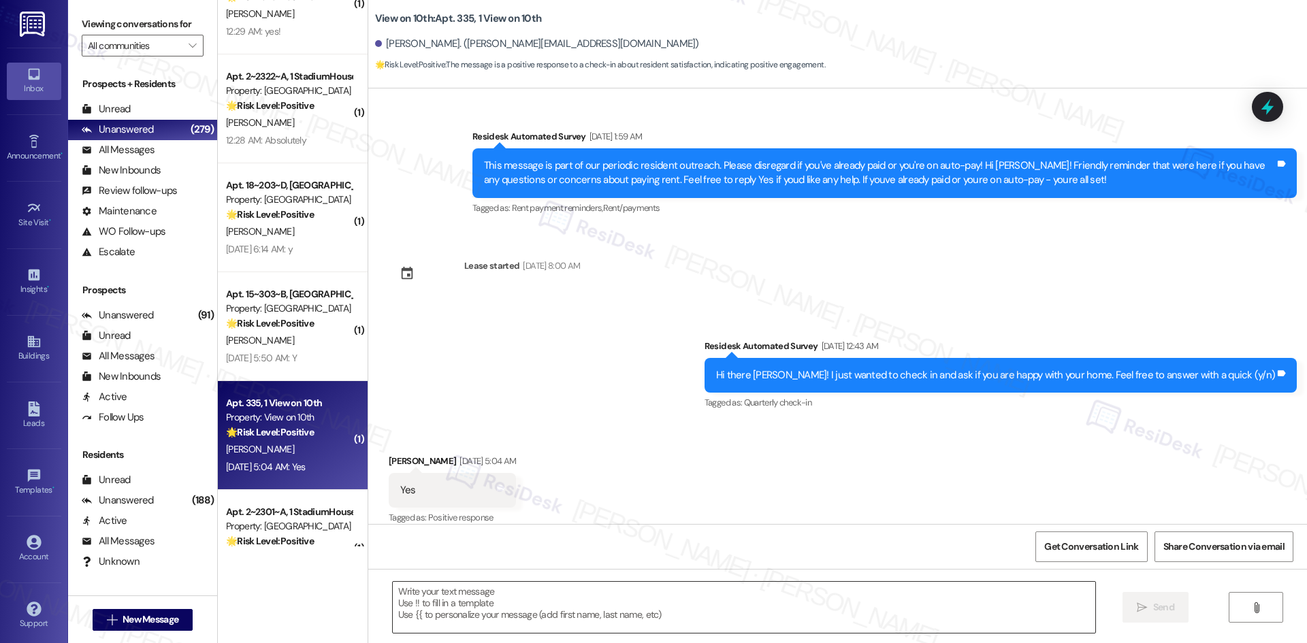
click at [768, 611] on textarea at bounding box center [744, 607] width 702 height 51
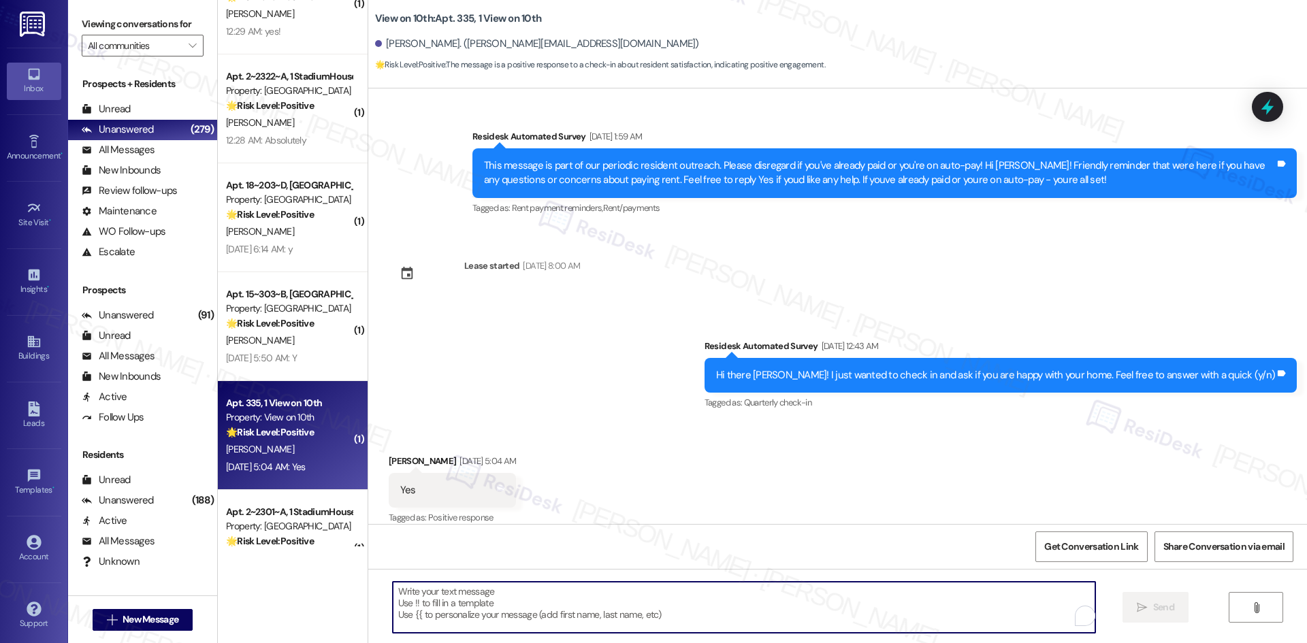
paste textarea "Great to hear you're happy with your home! Would you say it has met your expect…"
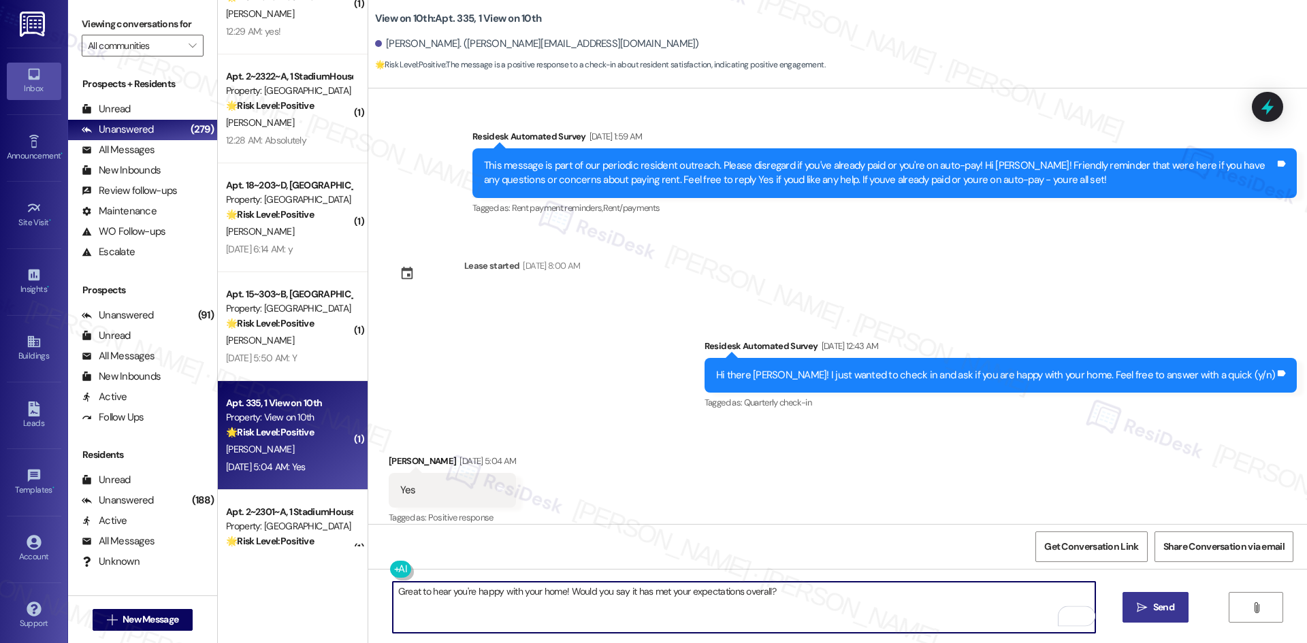
type textarea "Great to hear you're happy with your home! Would you say it has met your expect…"
click at [1162, 606] on span "Send" at bounding box center [1163, 607] width 21 height 14
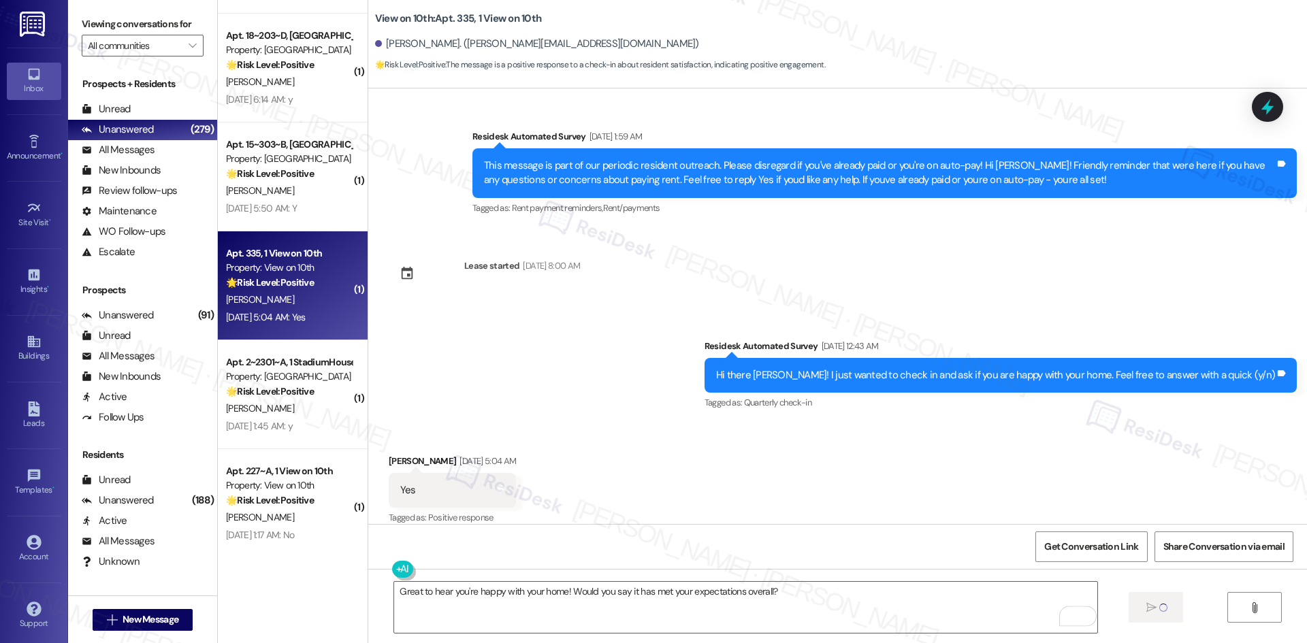
scroll to position [2109, 0]
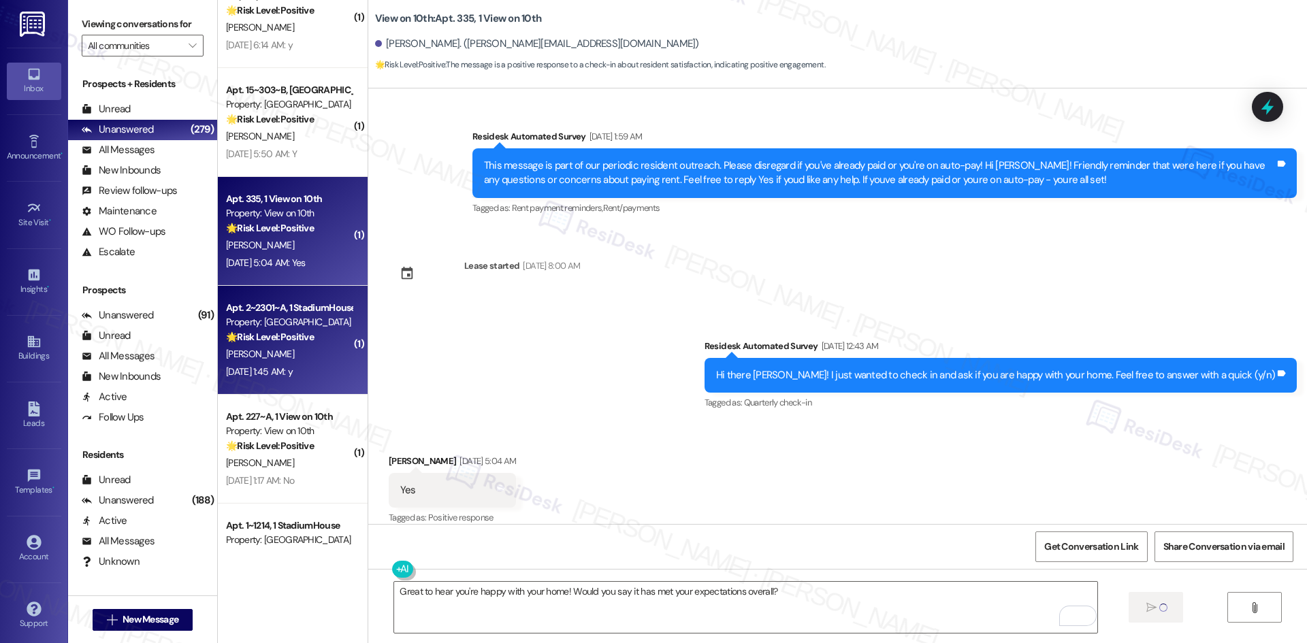
click at [293, 377] on div "[DATE] 1:45 AM: y [DATE] 1:45 AM: y" at bounding box center [259, 371] width 67 height 12
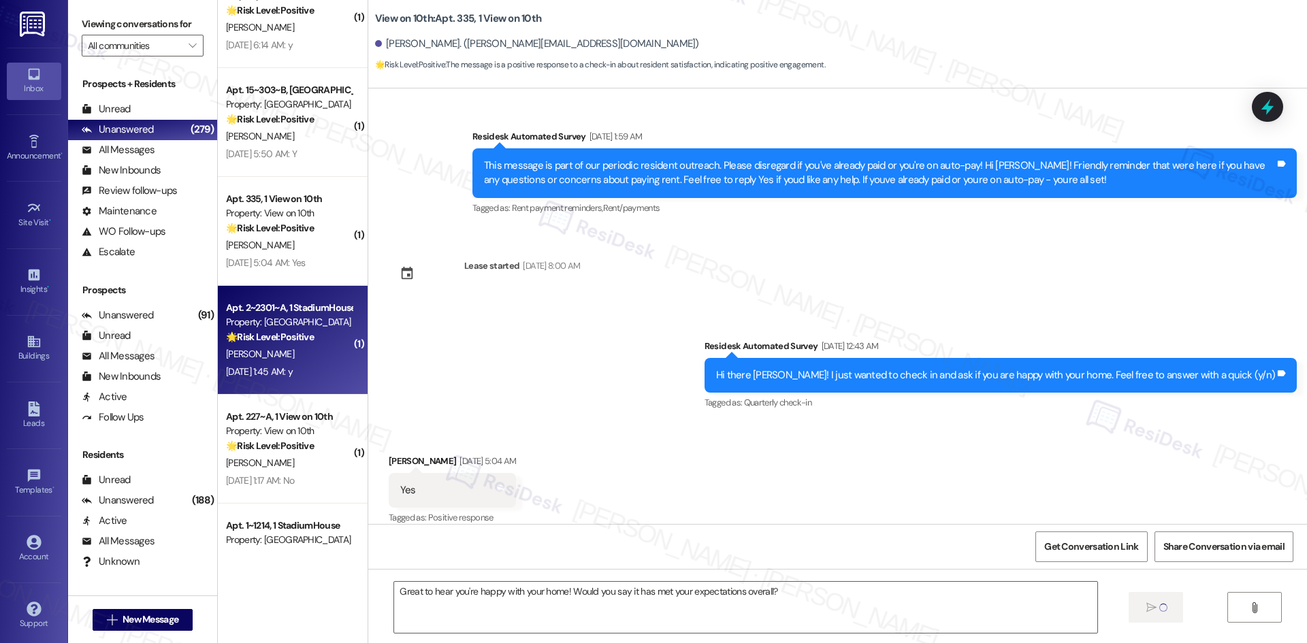
type textarea "Fetching suggested responses. Please feel free to read through the conversation…"
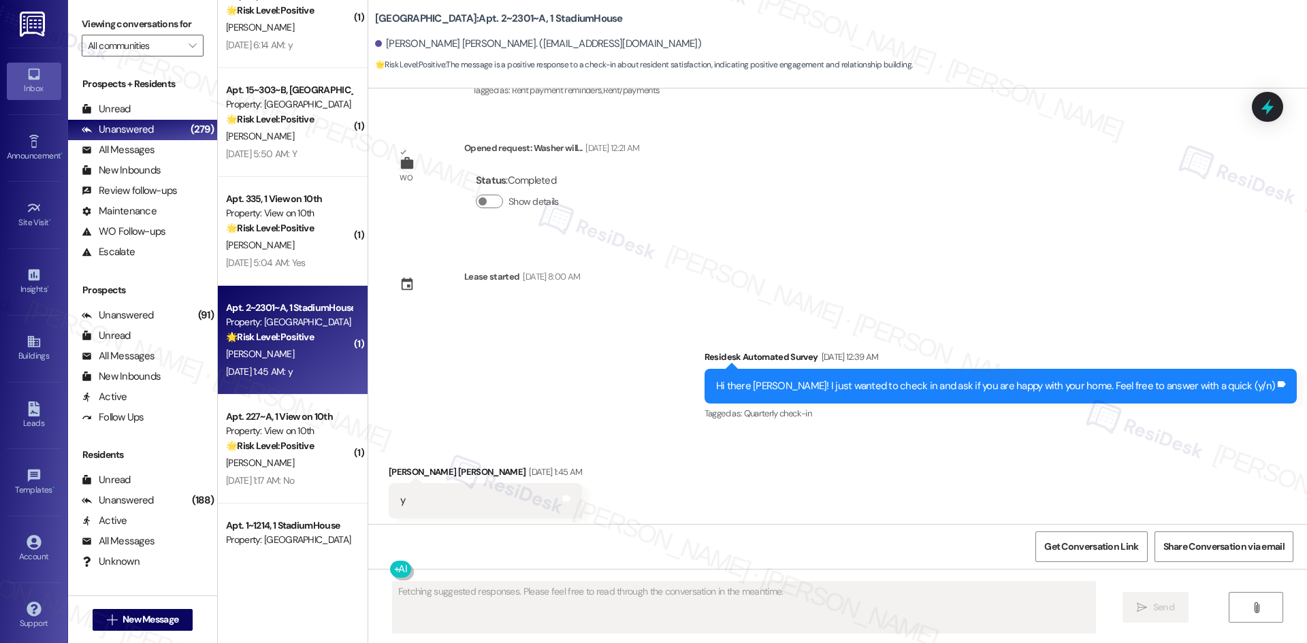
scroll to position [2379, 0]
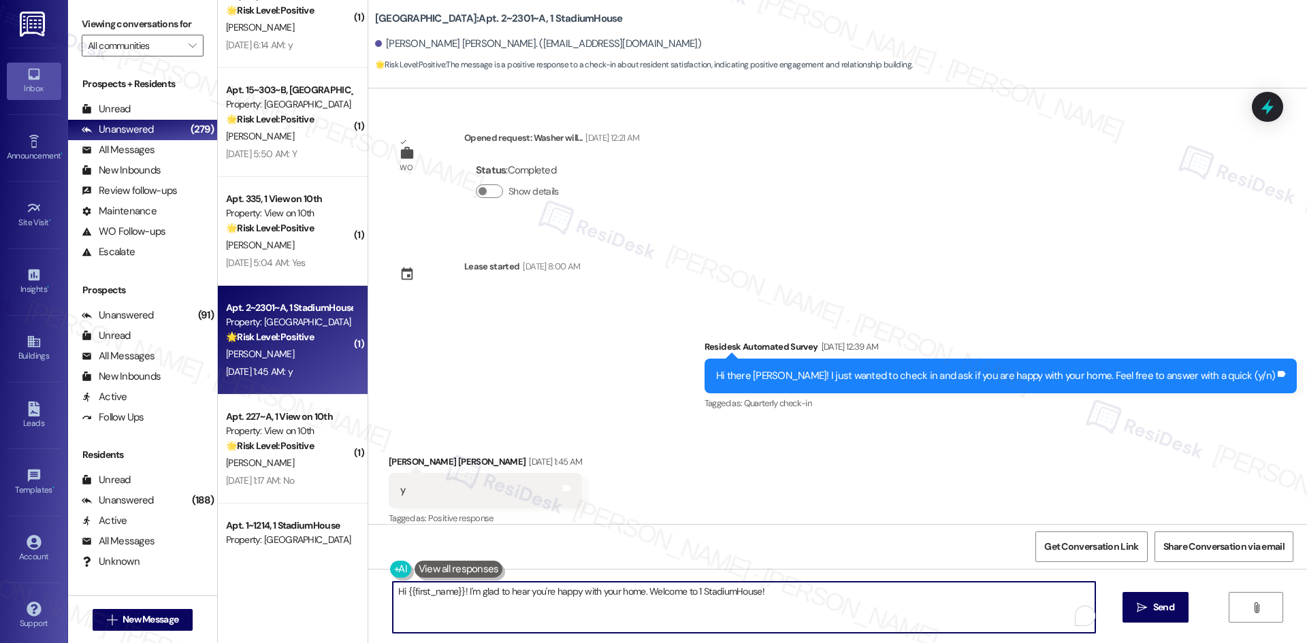
click at [692, 614] on textarea "Hi {{first_name}}! I'm glad to hear you're happy with your home. Welcome to 1 S…" at bounding box center [744, 607] width 702 height 51
paste textarea "Great to hear you're happy with your home! Would you say it has met your expect…"
type textarea "Great to hear you're happy with your home! Would you say it has met your expect…"
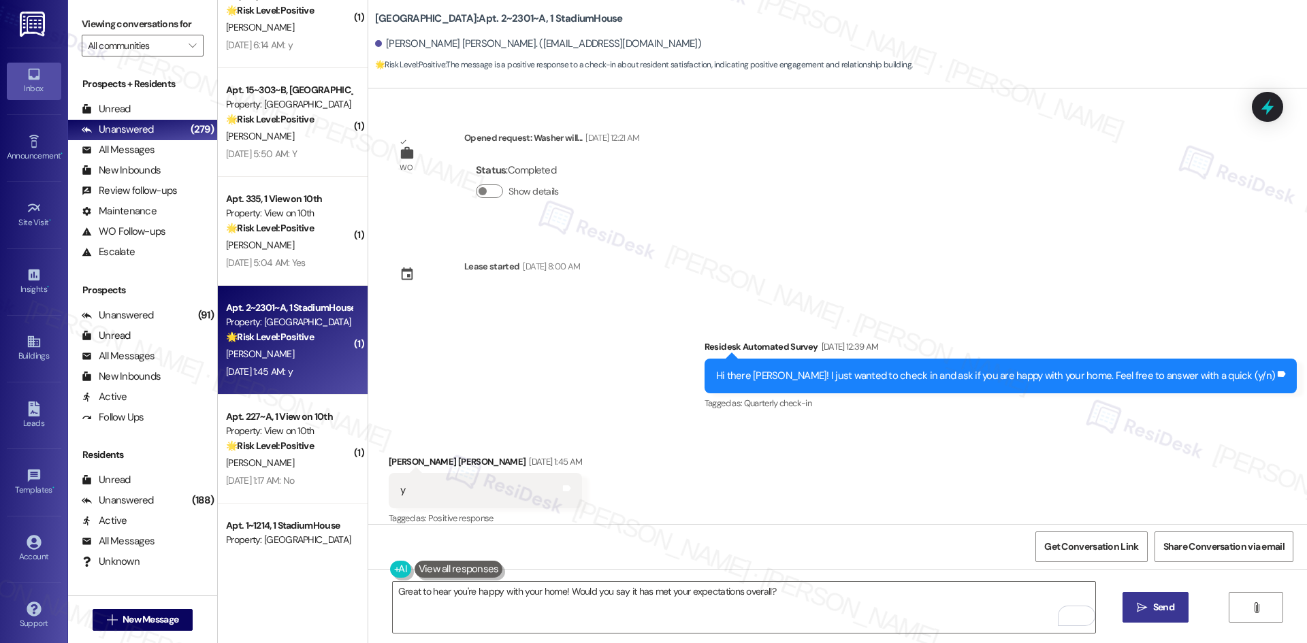
click at [1177, 612] on button " Send" at bounding box center [1155, 607] width 66 height 31
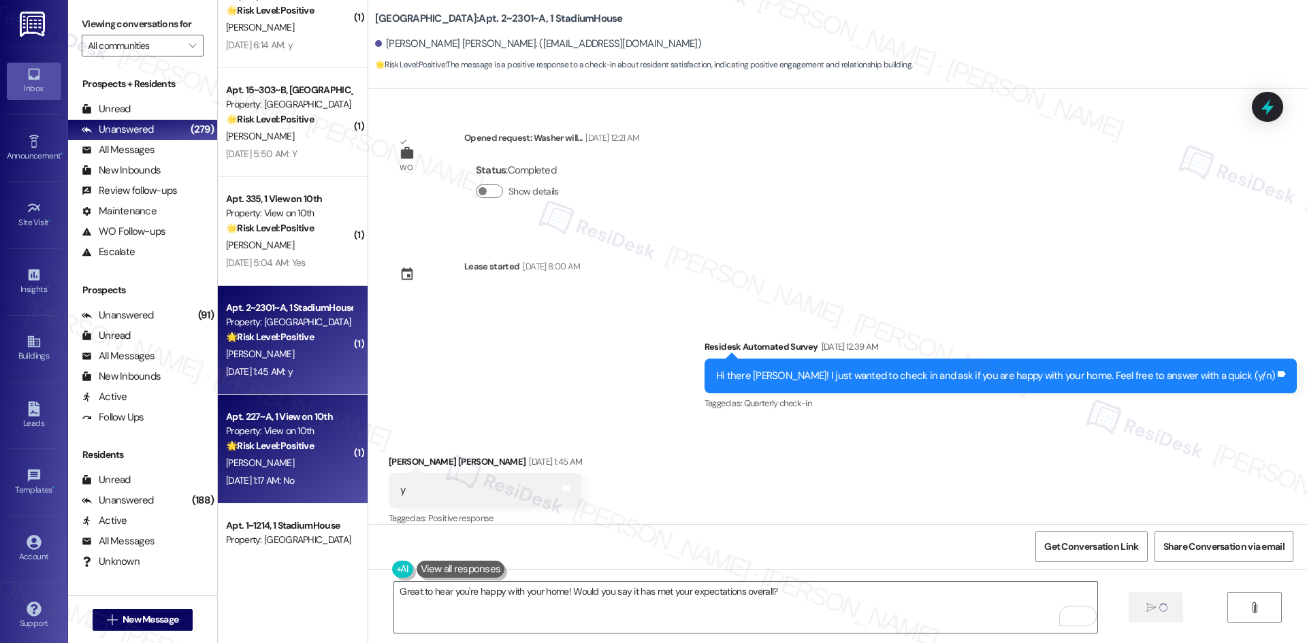
click at [272, 472] on div "[DATE] 1:17 AM: No [DATE] 1:17 AM: No" at bounding box center [289, 480] width 129 height 17
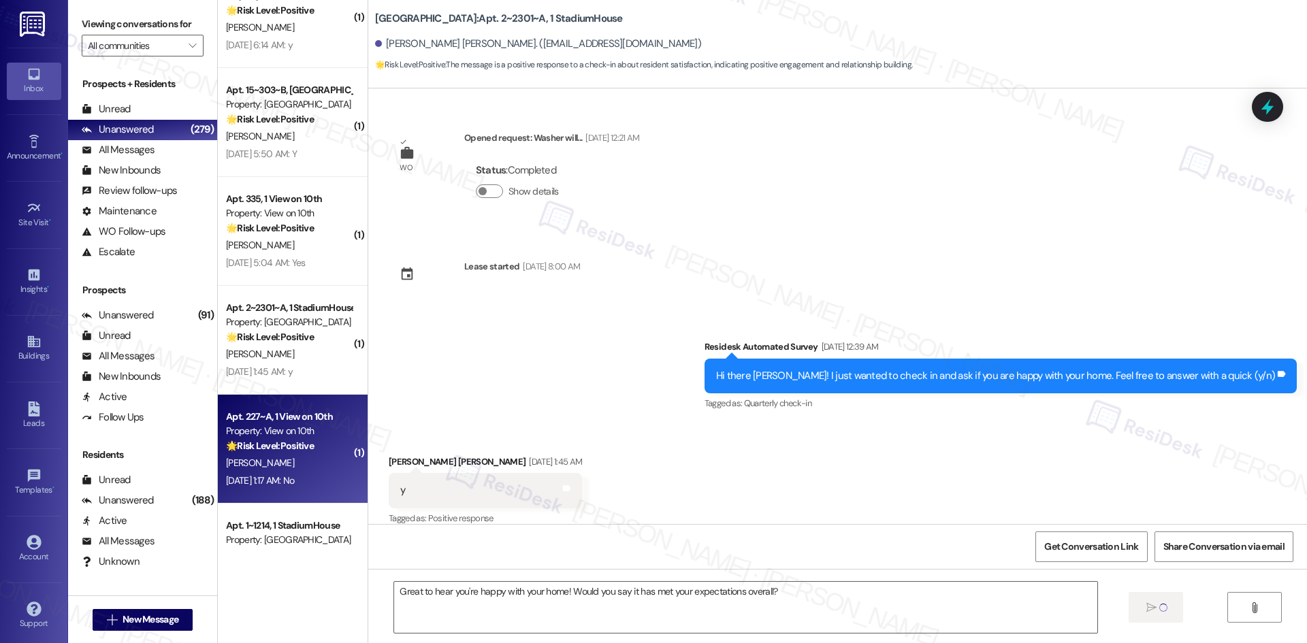
type textarea "Fetching suggested responses. Please feel free to read through the conversation…"
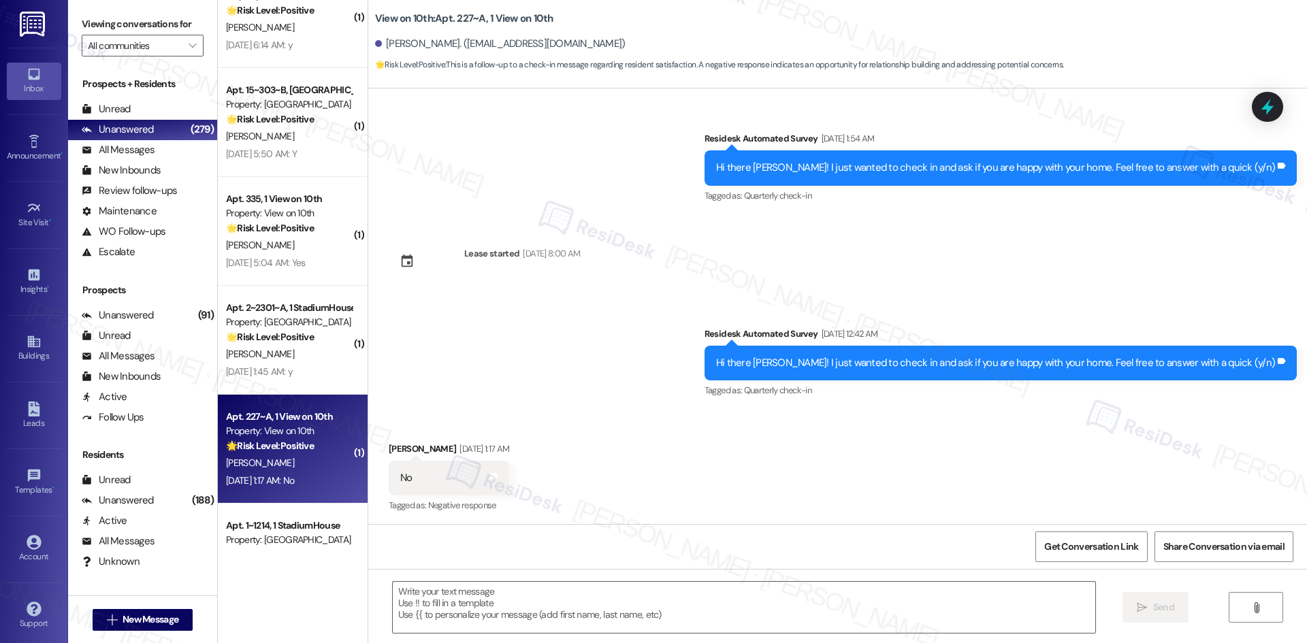
scroll to position [1818, 0]
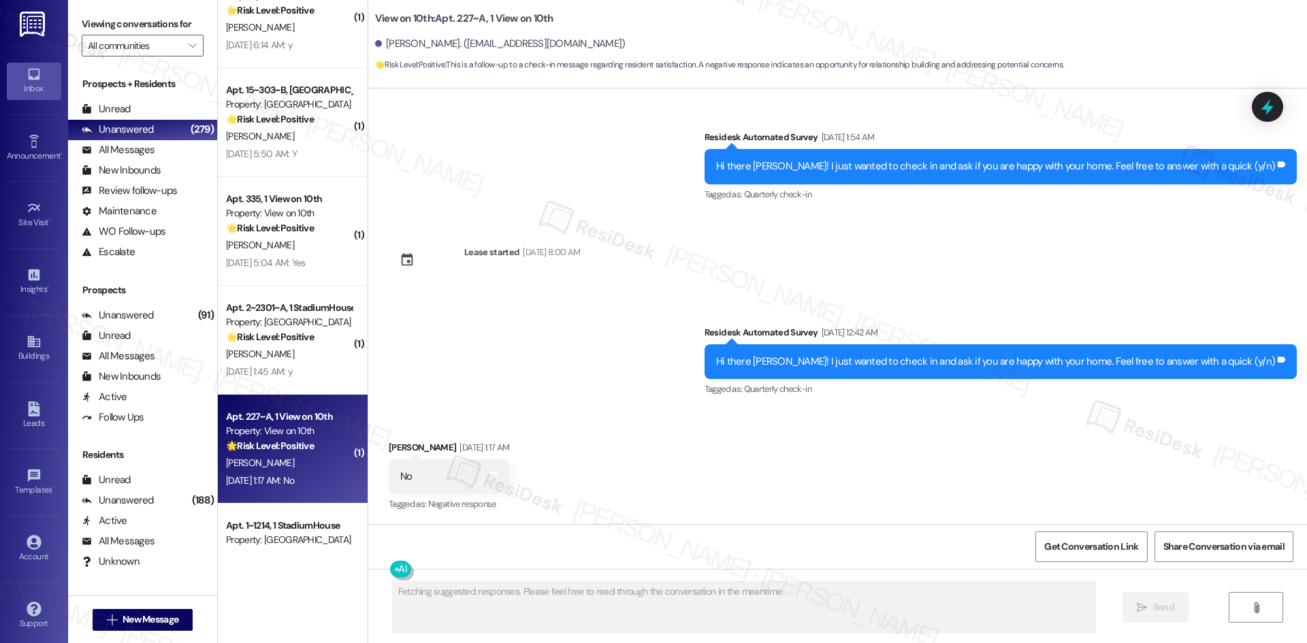
click at [545, 315] on div "Survey, sent via SMS Residesk Automated Survey [DATE] 12:42 AM Hi there [PERSON…" at bounding box center [837, 352] width 938 height 115
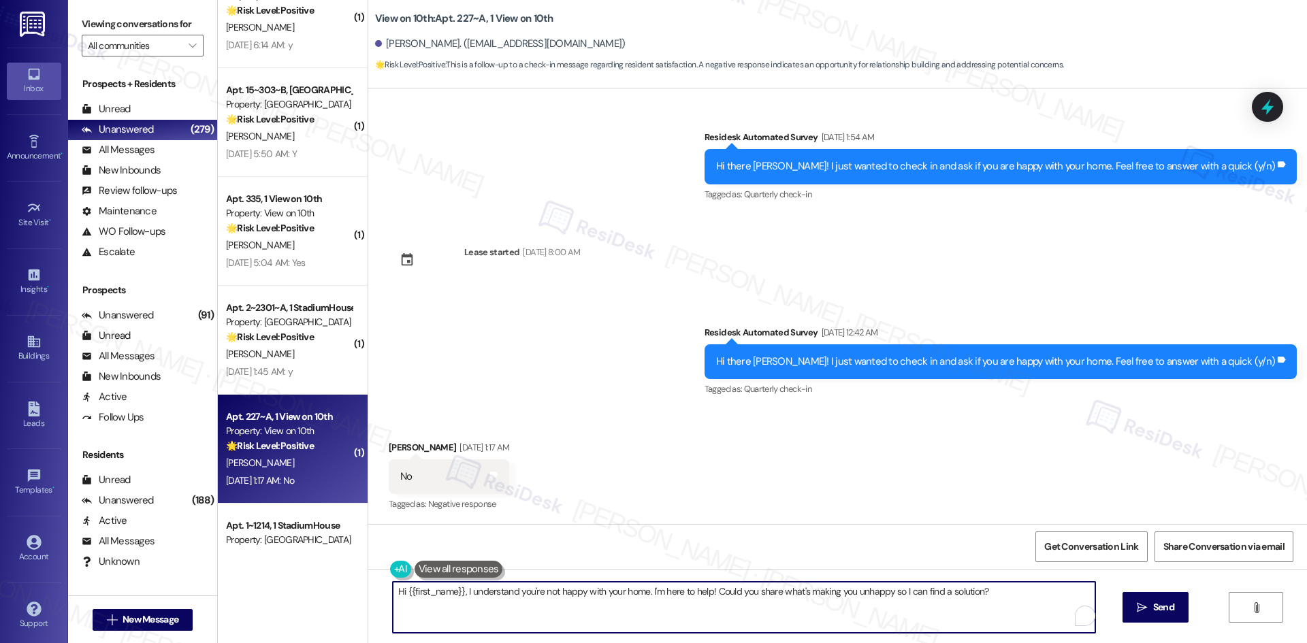
click at [582, 607] on textarea "Hi {{first_name}}, I understand you're not happy with your home. I'm here to he…" at bounding box center [744, 607] width 702 height 51
paste textarea "I'm sorry to hear that you're not satisfied with your home. Is there anything s…"
type textarea "I'm sorry to hear that you're not satisfied with your home. Is there anything s…"
click at [1134, 601] on span " Send" at bounding box center [1155, 607] width 43 height 14
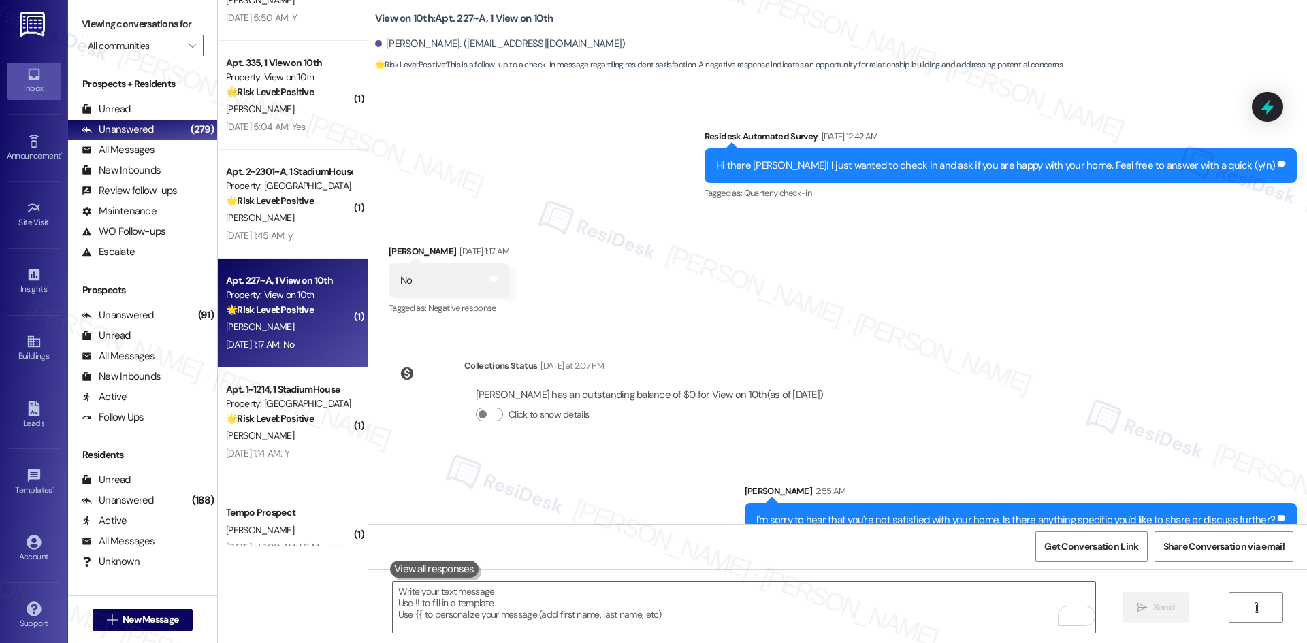
scroll to position [2039, 0]
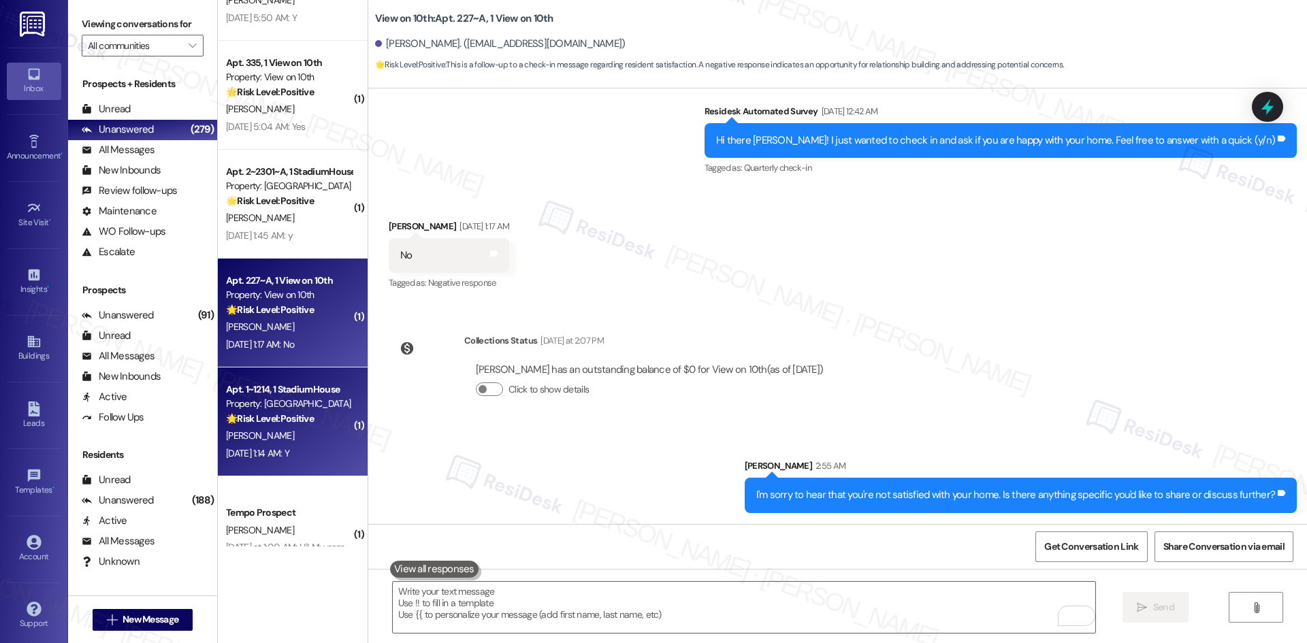
click at [280, 437] on div "[PERSON_NAME]" at bounding box center [289, 435] width 129 height 17
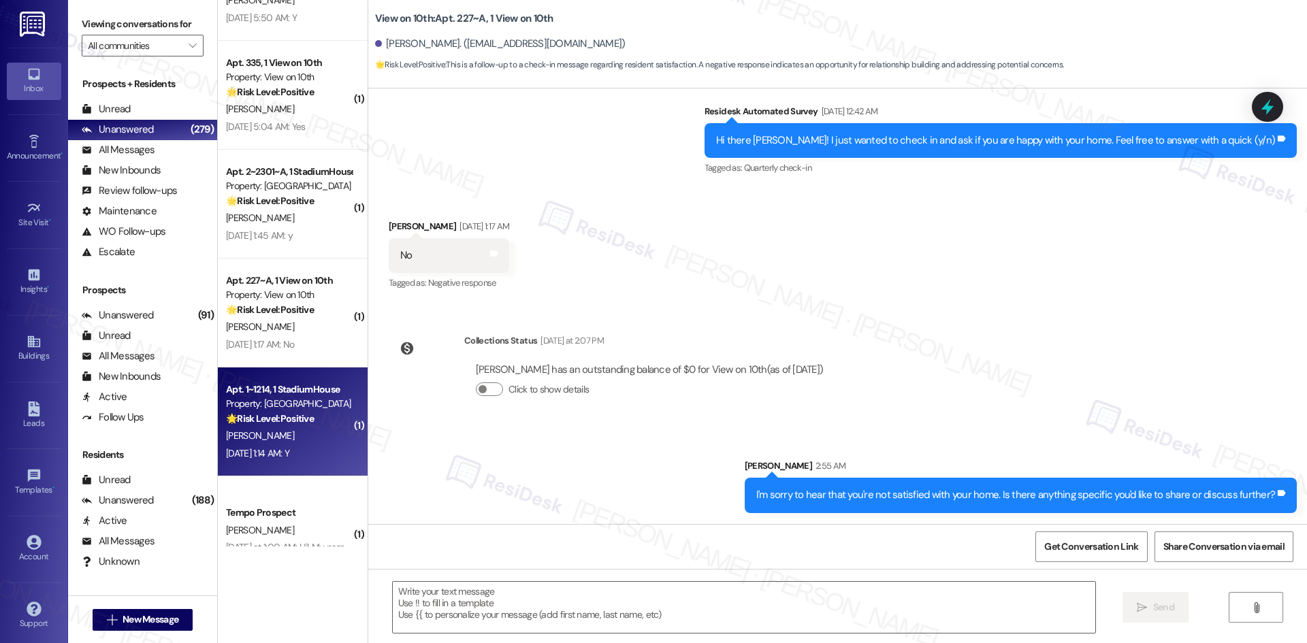
type textarea "Fetching suggested responses. Please feel free to read through the conversation…"
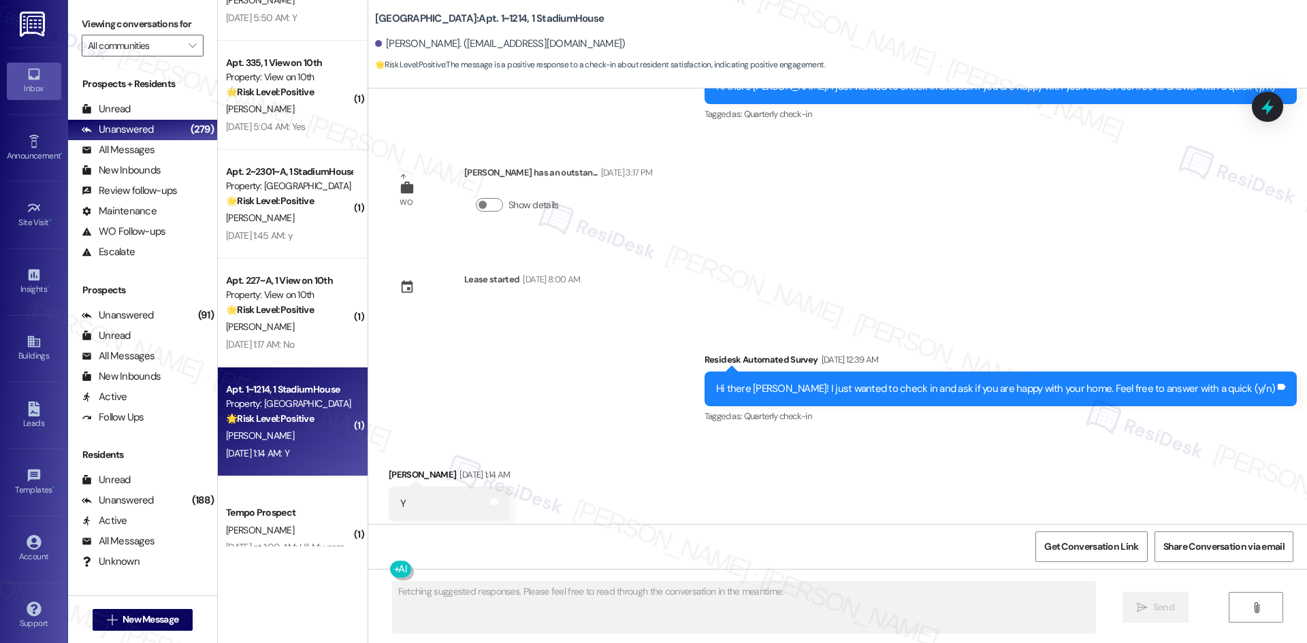
scroll to position [2102, 0]
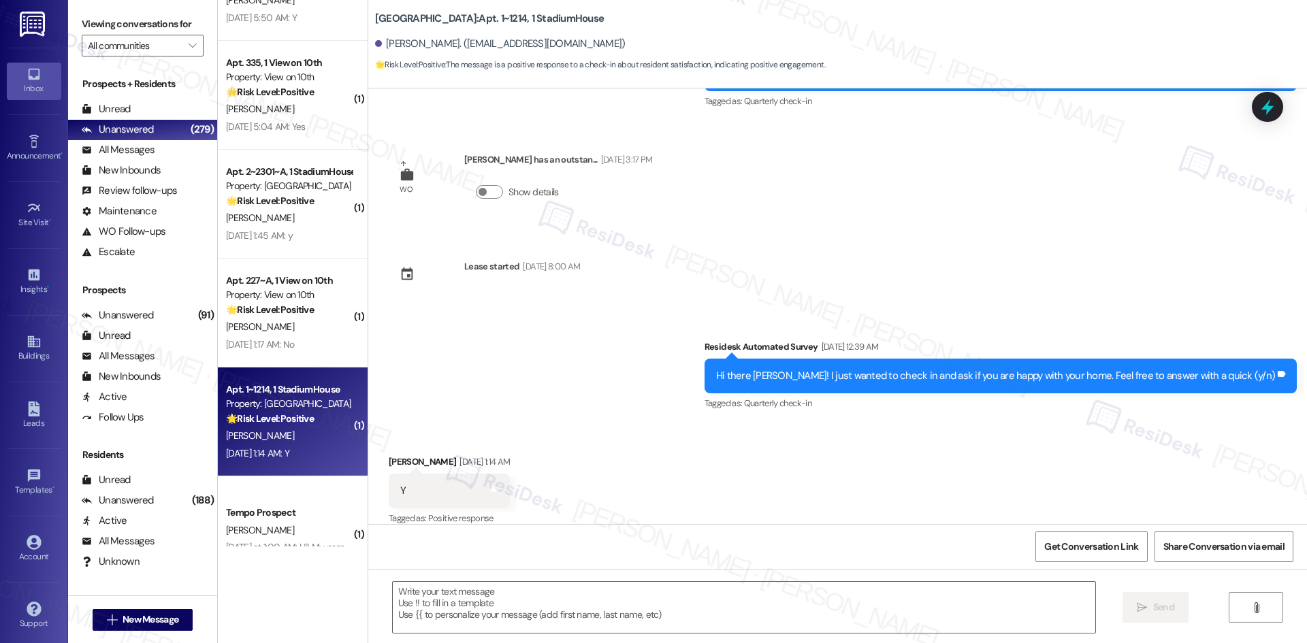
click at [804, 250] on div "Survey, sent via SMS Residesk Automated Survey [DATE] 2:04 AM Hi [PERSON_NAME] …" at bounding box center [837, 306] width 938 height 436
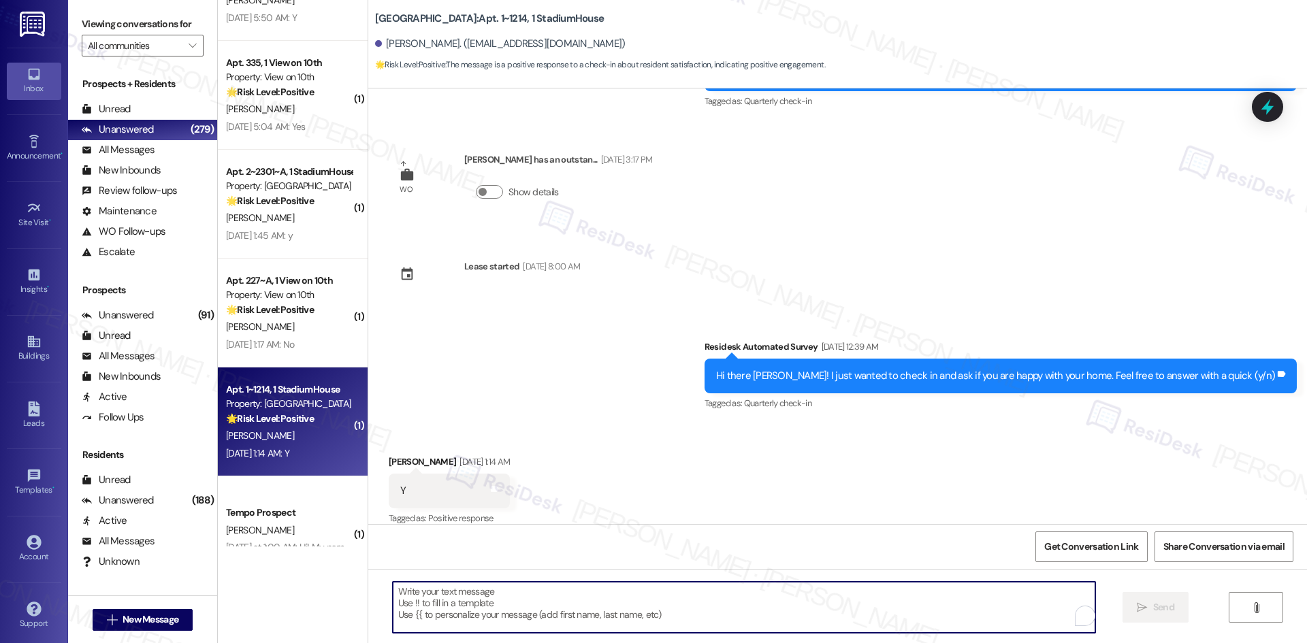
click at [791, 589] on textarea "To enrich screen reader interactions, please activate Accessibility in Grammarl…" at bounding box center [744, 607] width 702 height 51
paste textarea "Thank you for confirming! I’m glad to hear everything was completed to your sat…"
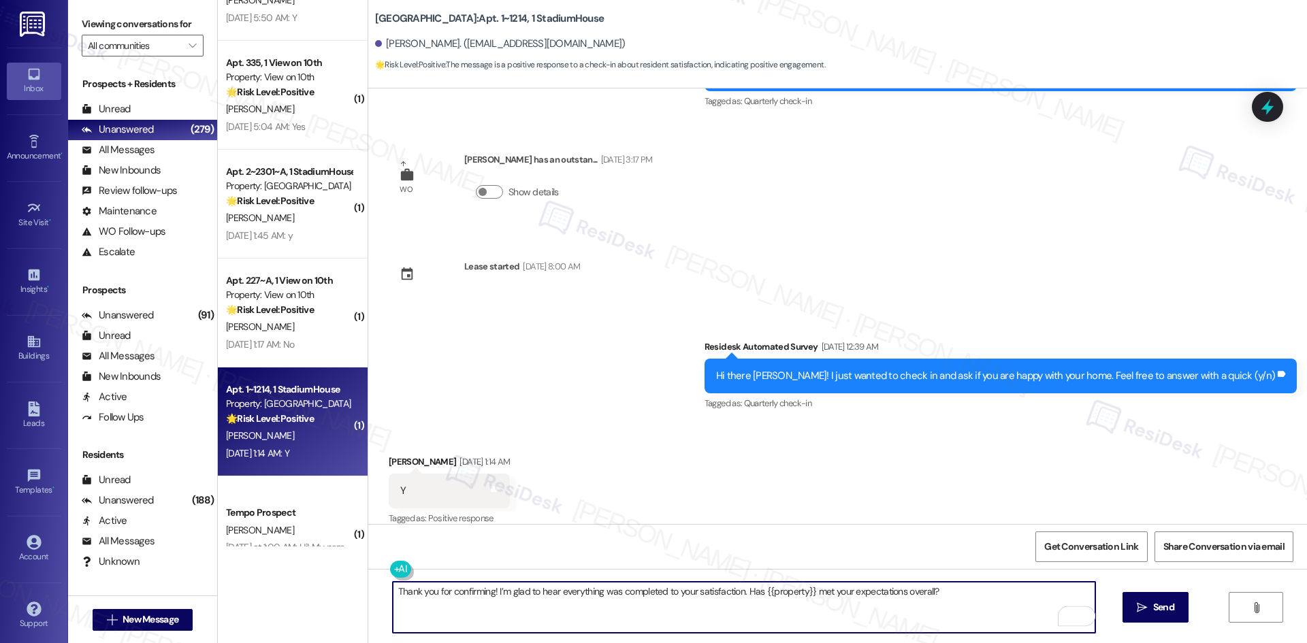
scroll to position [2103, 0]
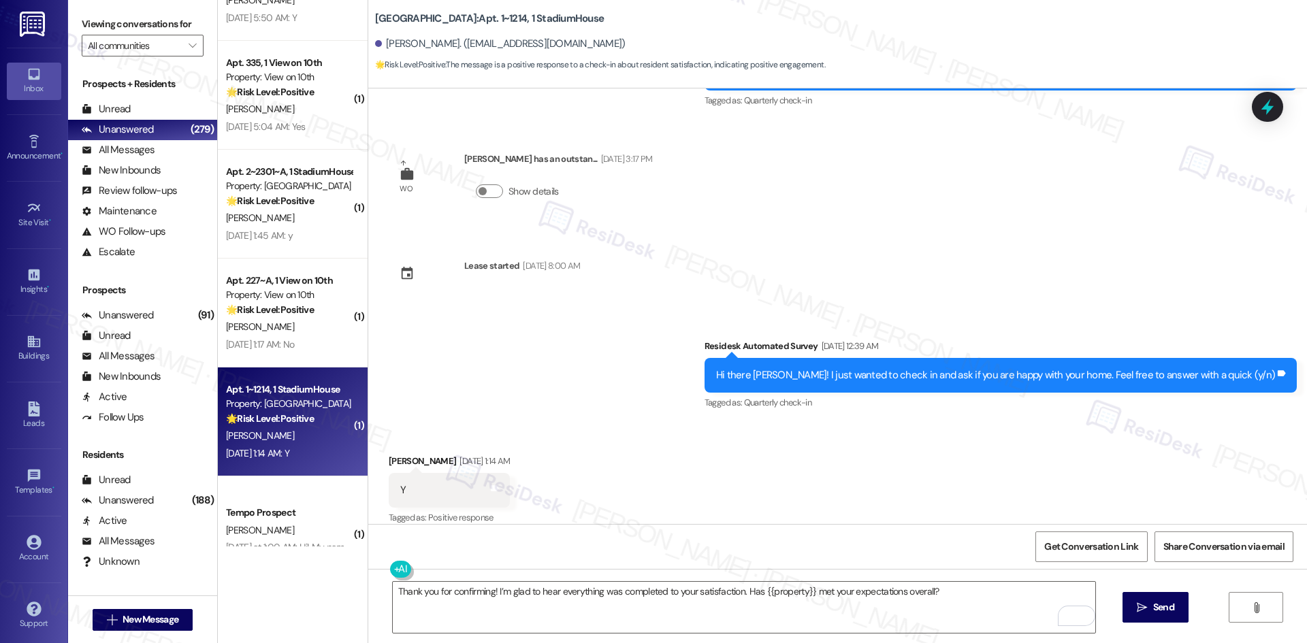
click at [671, 334] on div "Survey, sent via SMS Residesk Automated Survey [DATE] 12:39 AM Hi there [PERSON…" at bounding box center [837, 365] width 938 height 115
click at [866, 606] on textarea "Thank you for confirming! I’m glad to hear everything was completed to your sat…" at bounding box center [744, 607] width 702 height 51
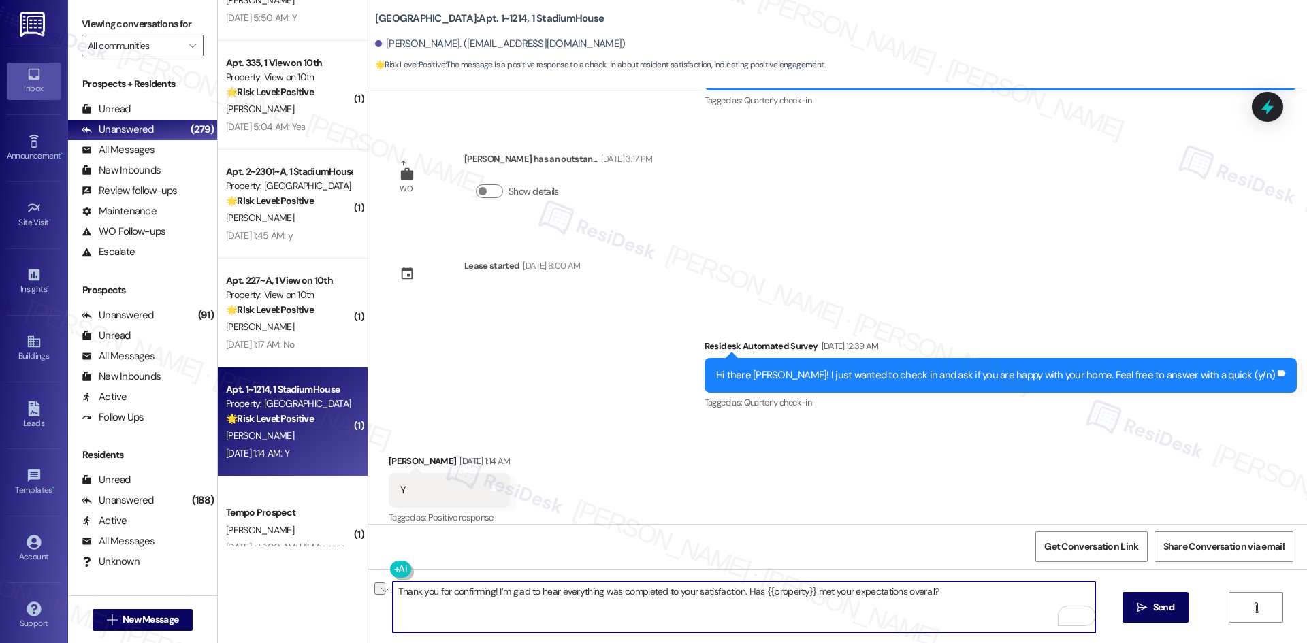
paste textarea "Great to hear you're happy with your home! Would you say it has met your expect…"
type textarea "Great to hear you're happy with your home! Would you say it has met your expect…"
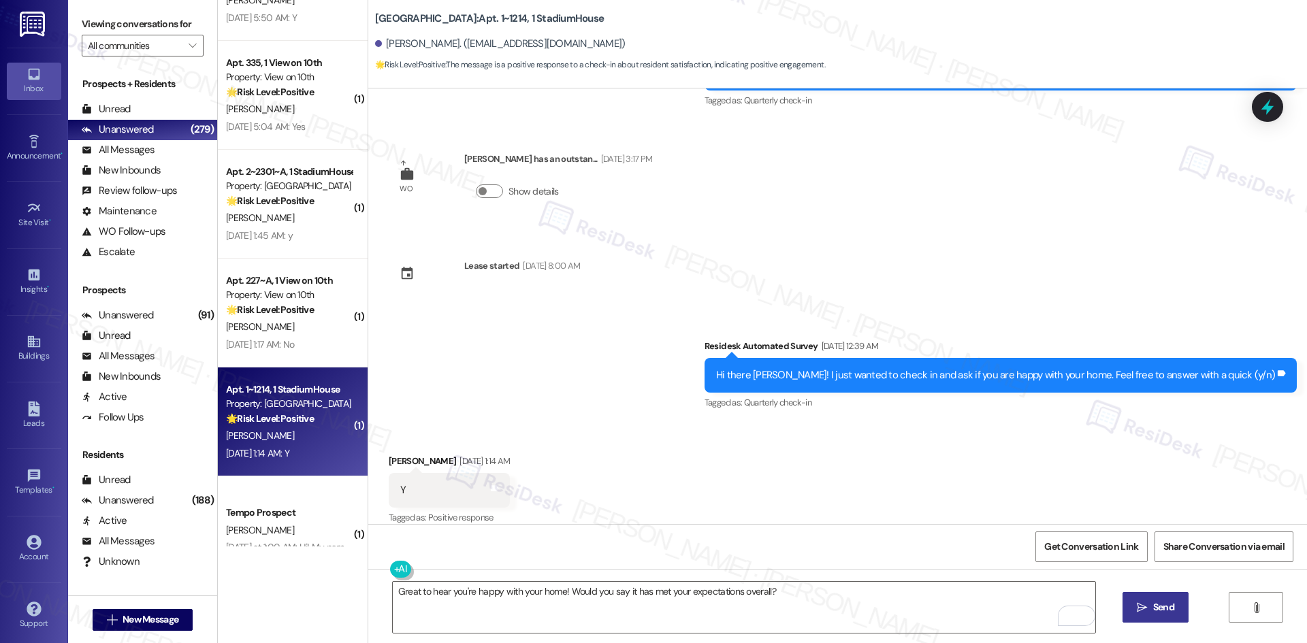
click at [1162, 608] on span "Send" at bounding box center [1163, 607] width 21 height 14
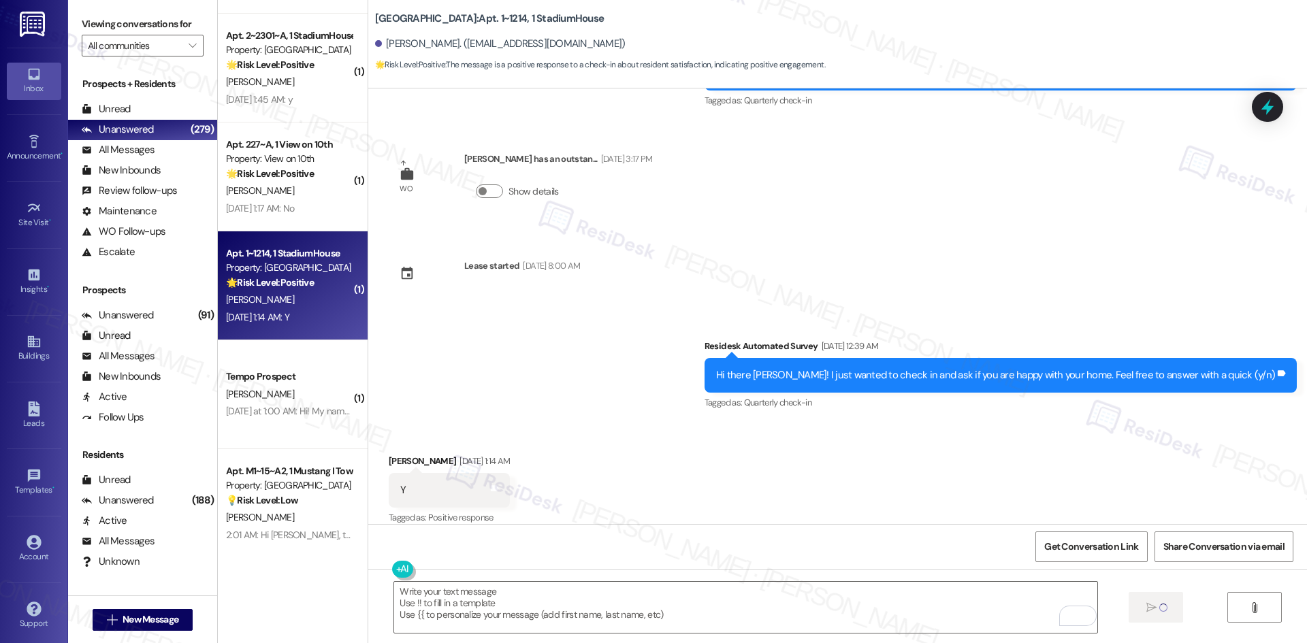
scroll to position [2102, 0]
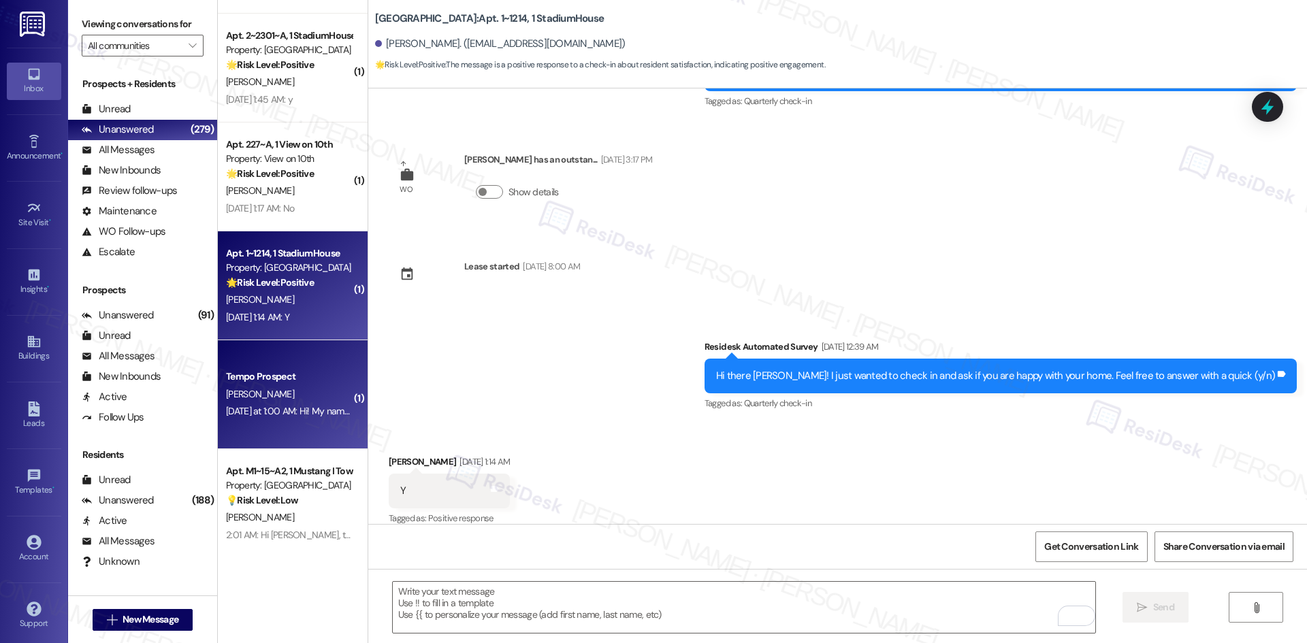
click at [293, 427] on div "Tempo Prospect [PERSON_NAME] [DATE] at 1:00 AM: Hi! My name is [PERSON_NAME] an…" at bounding box center [293, 394] width 150 height 109
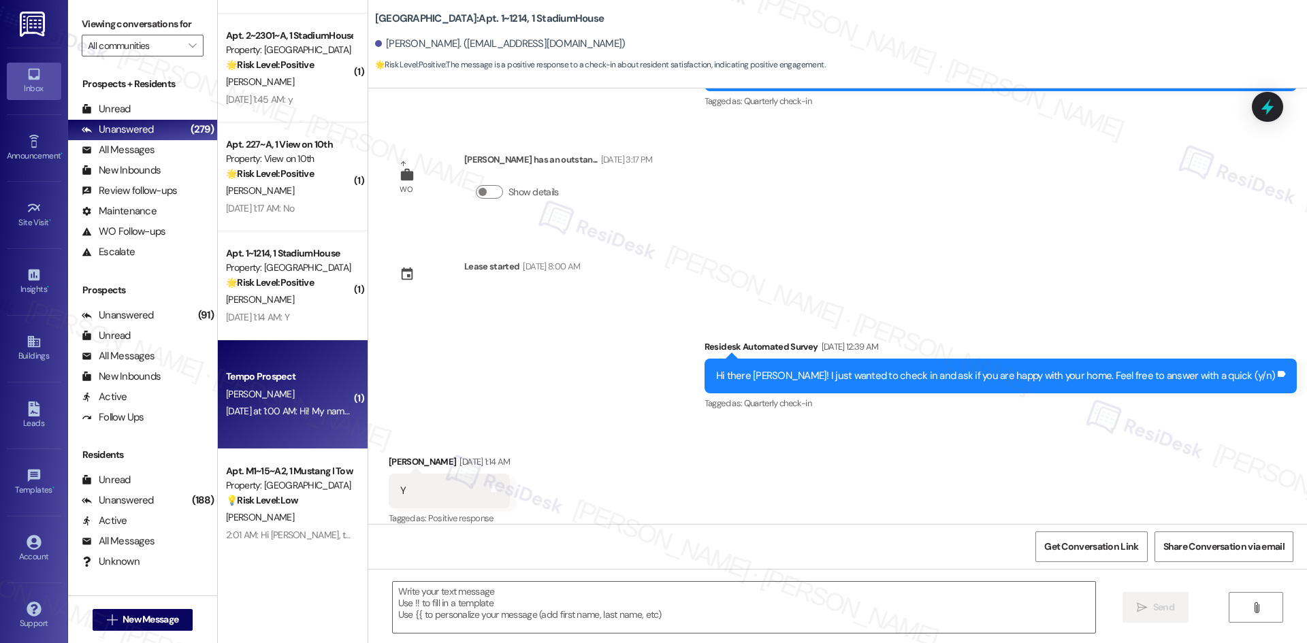
type textarea "Fetching suggested responses. Please feel free to read through the conversation…"
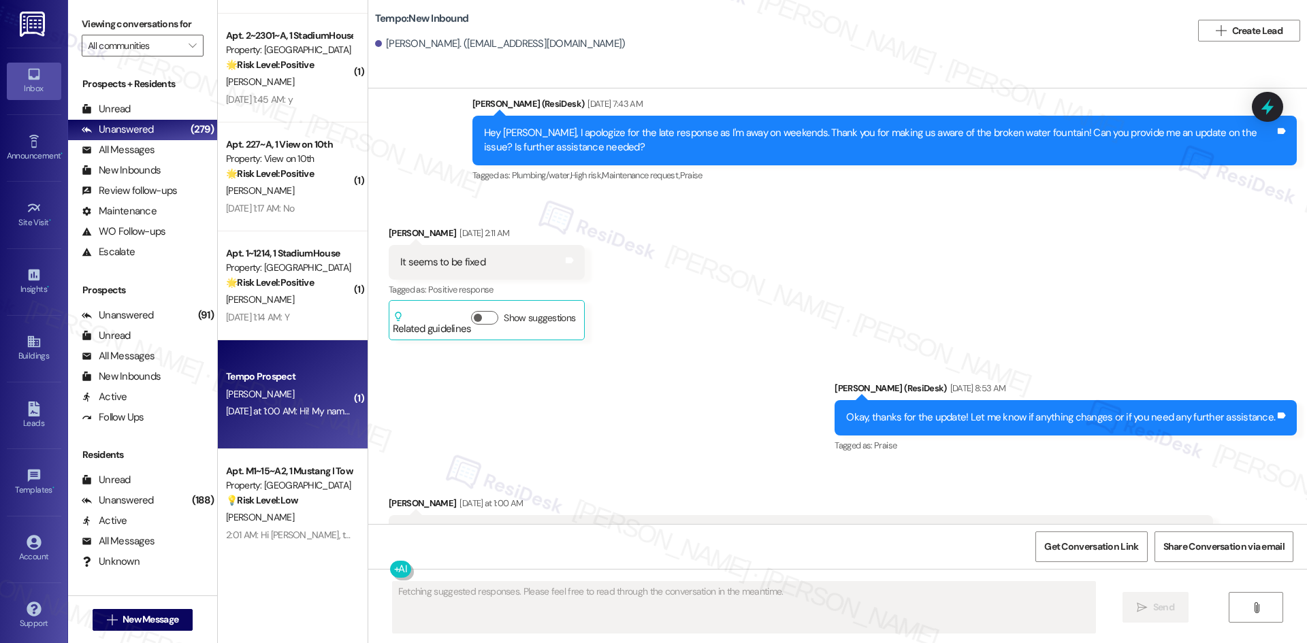
scroll to position [2303, 0]
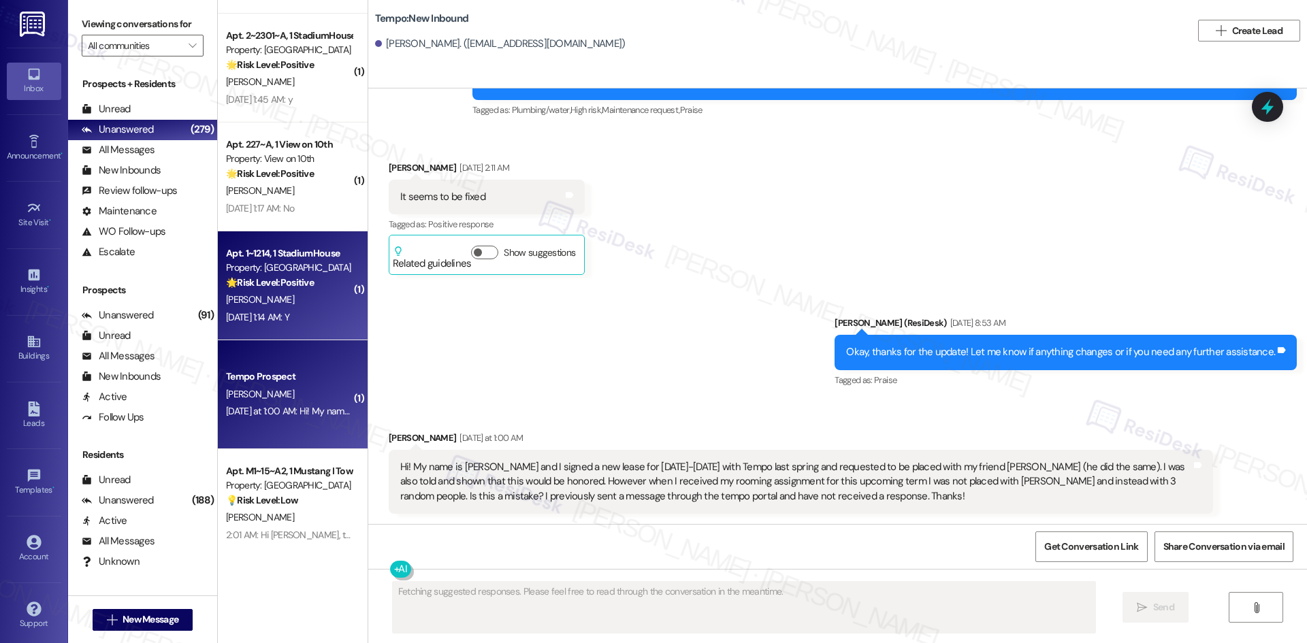
click at [289, 320] on div "[DATE] 1:14 AM: Y [DATE] 1:14 AM: Y" at bounding box center [257, 317] width 63 height 12
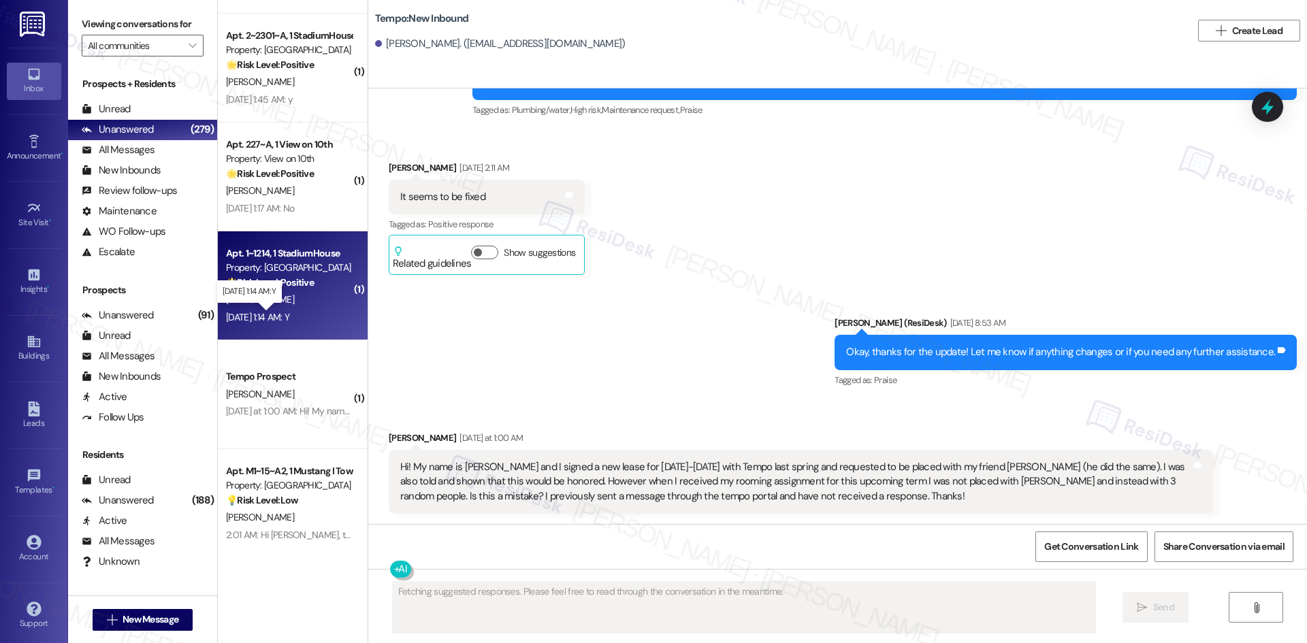
scroll to position [2218, 0]
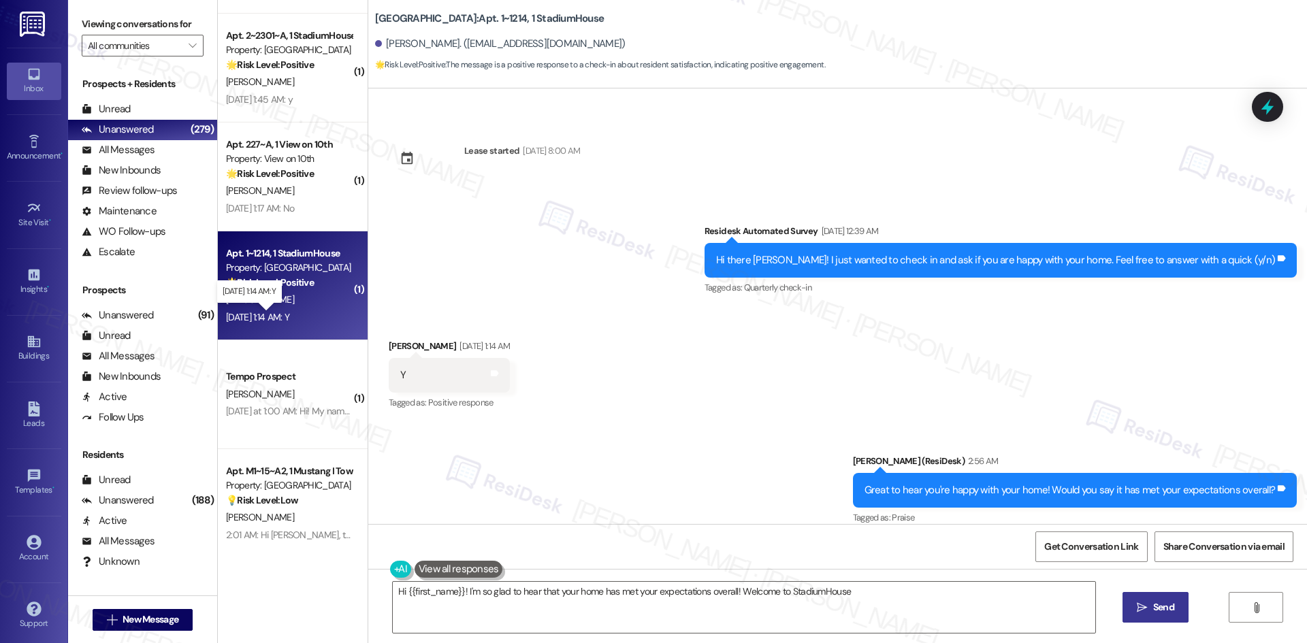
type textarea "Hi {{first_name}}! I'm so glad to hear that your home has met your expectations…"
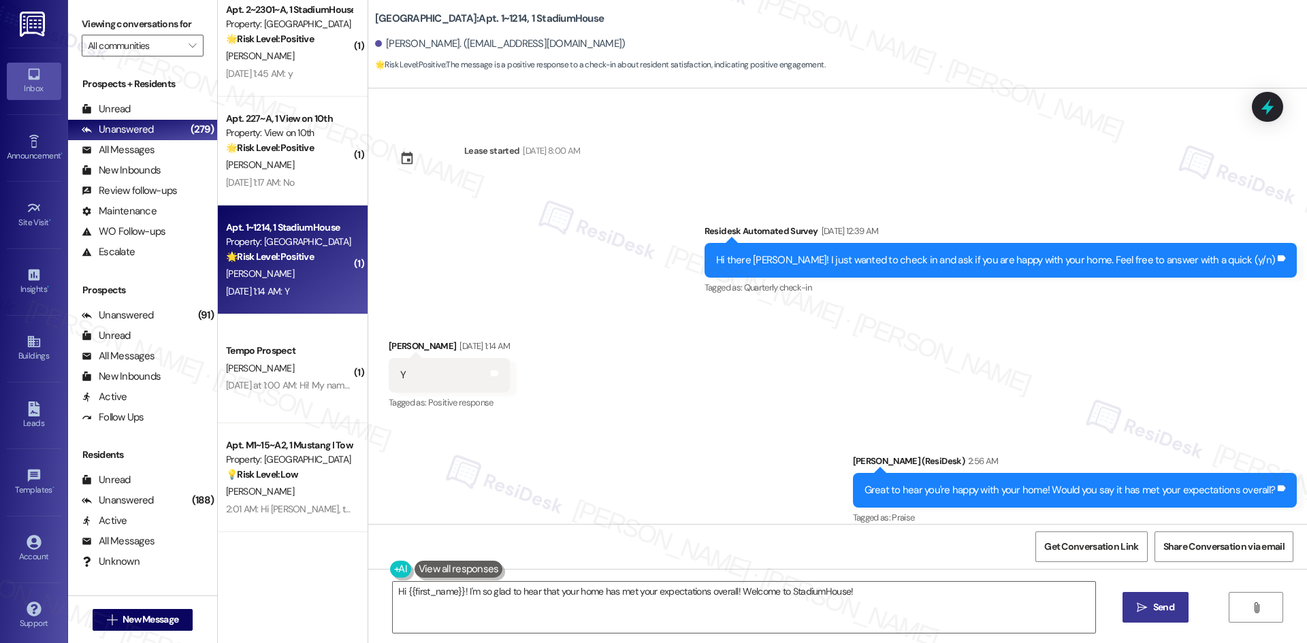
scroll to position [2518, 0]
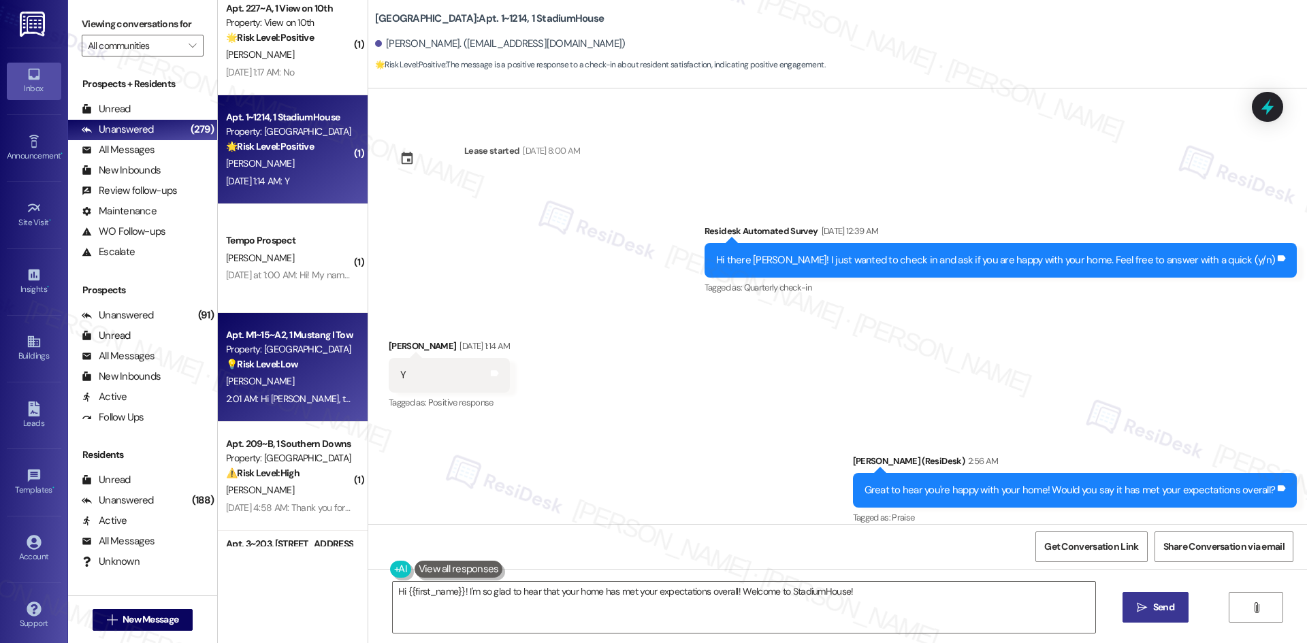
click at [307, 401] on div "2:01 AM: Hi [PERSON_NAME], thanks for your suggestion! I’ll share your feedback…" at bounding box center [611, 399] width 770 height 12
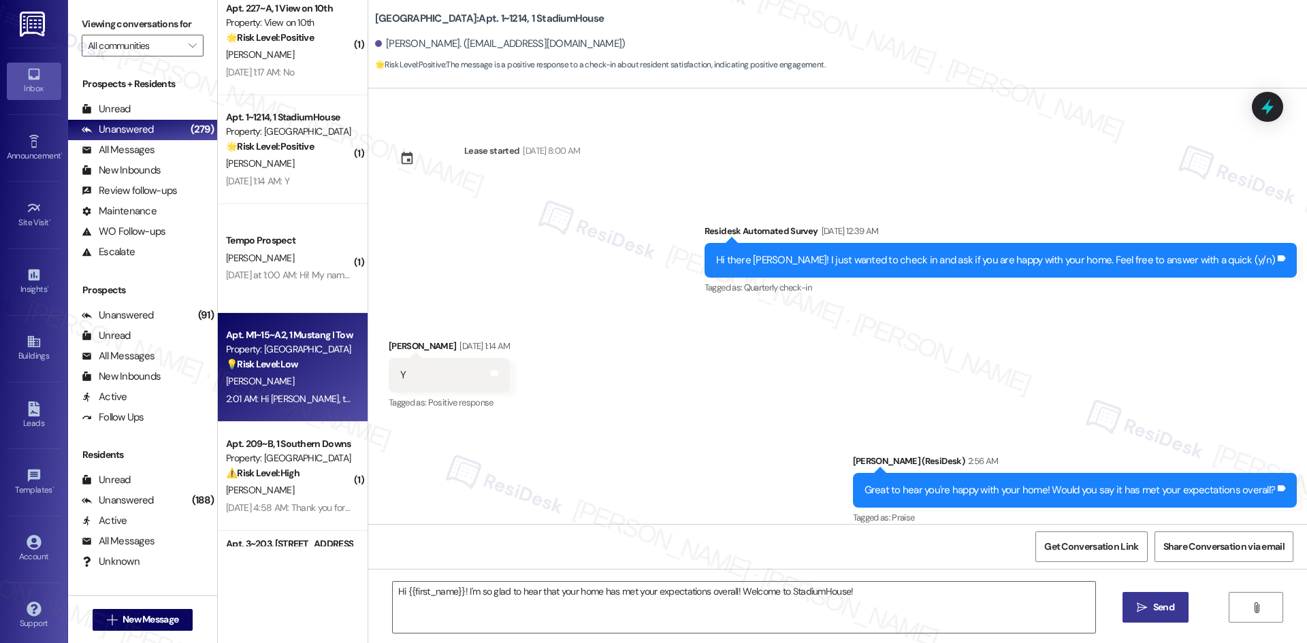
type textarea "Fetching suggested responses. Please feel free to read through the conversation…"
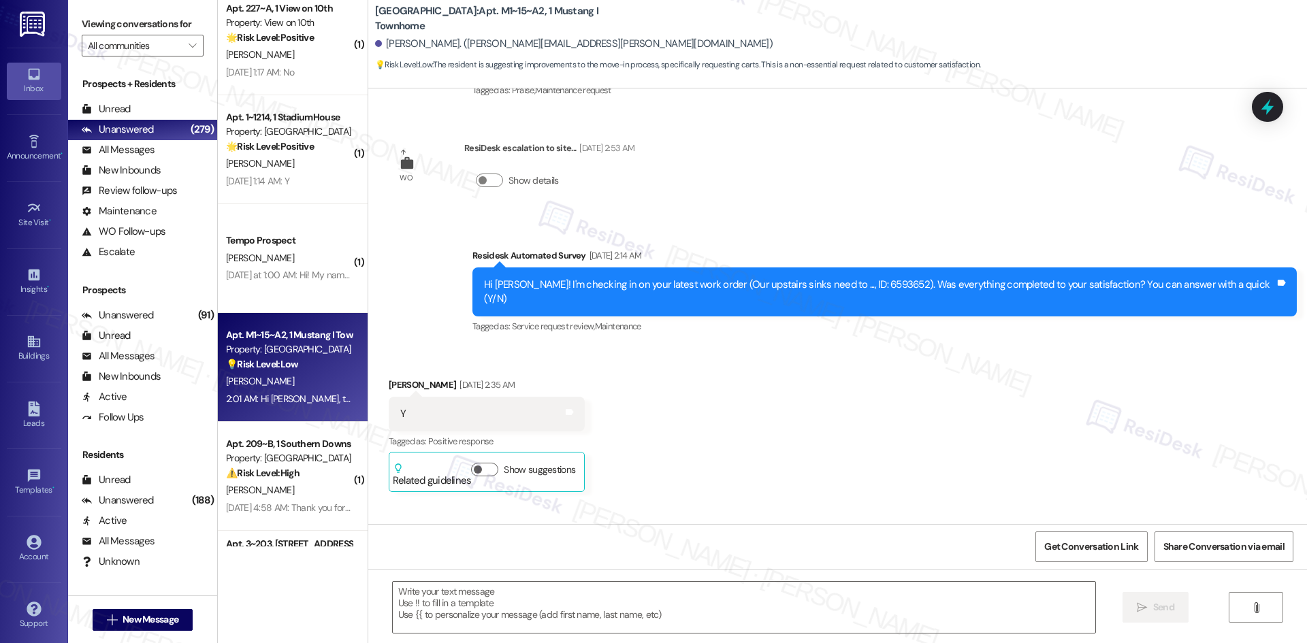
type textarea "Fetching suggested responses. Please feel free to read through the conversation…"
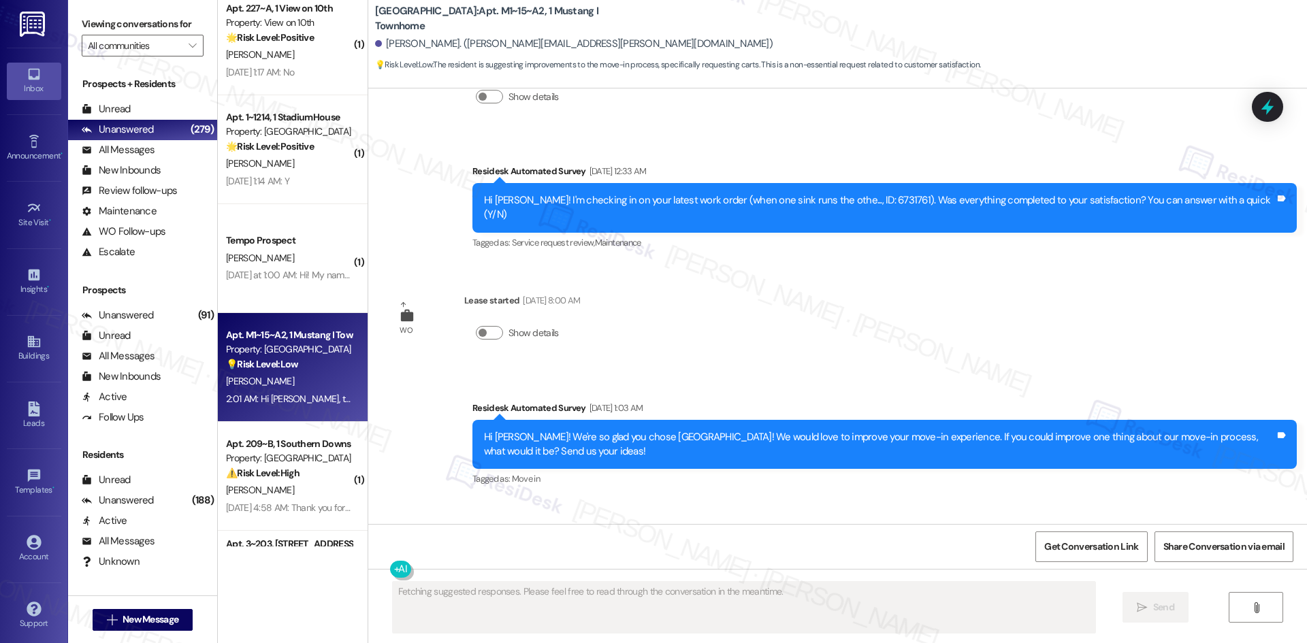
scroll to position [2804, 0]
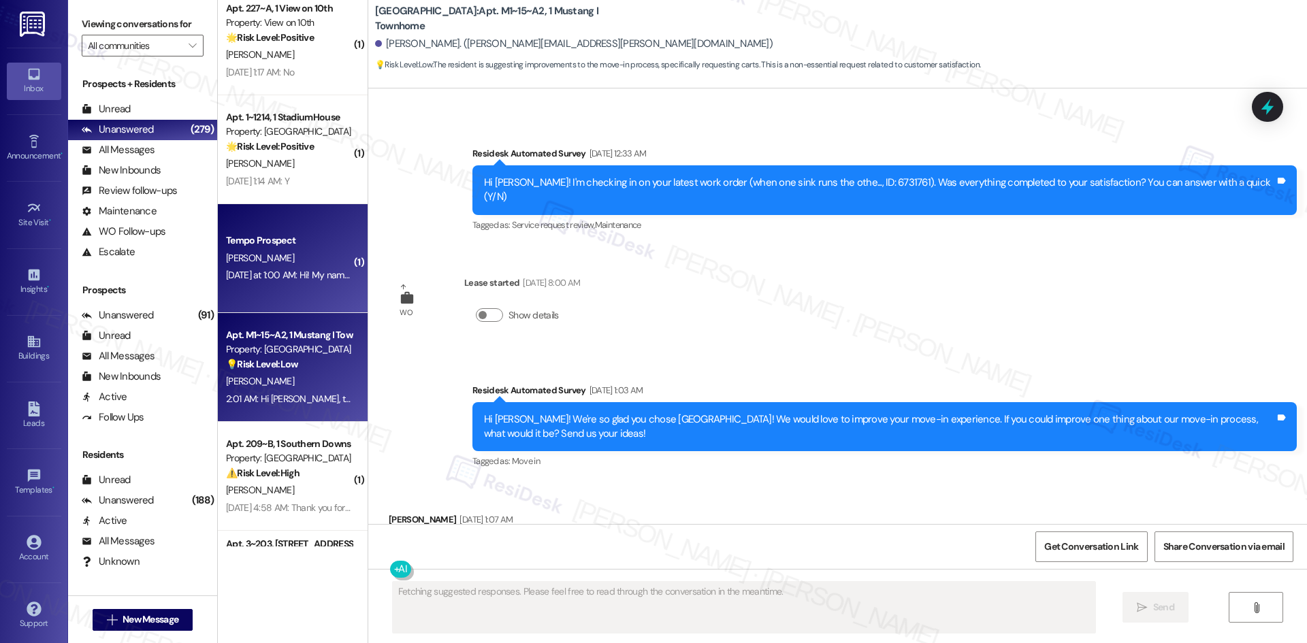
click at [267, 287] on div "Tempo Prospect [PERSON_NAME] [DATE] at 1:00 AM: Hi! My name is [PERSON_NAME] an…" at bounding box center [293, 258] width 150 height 109
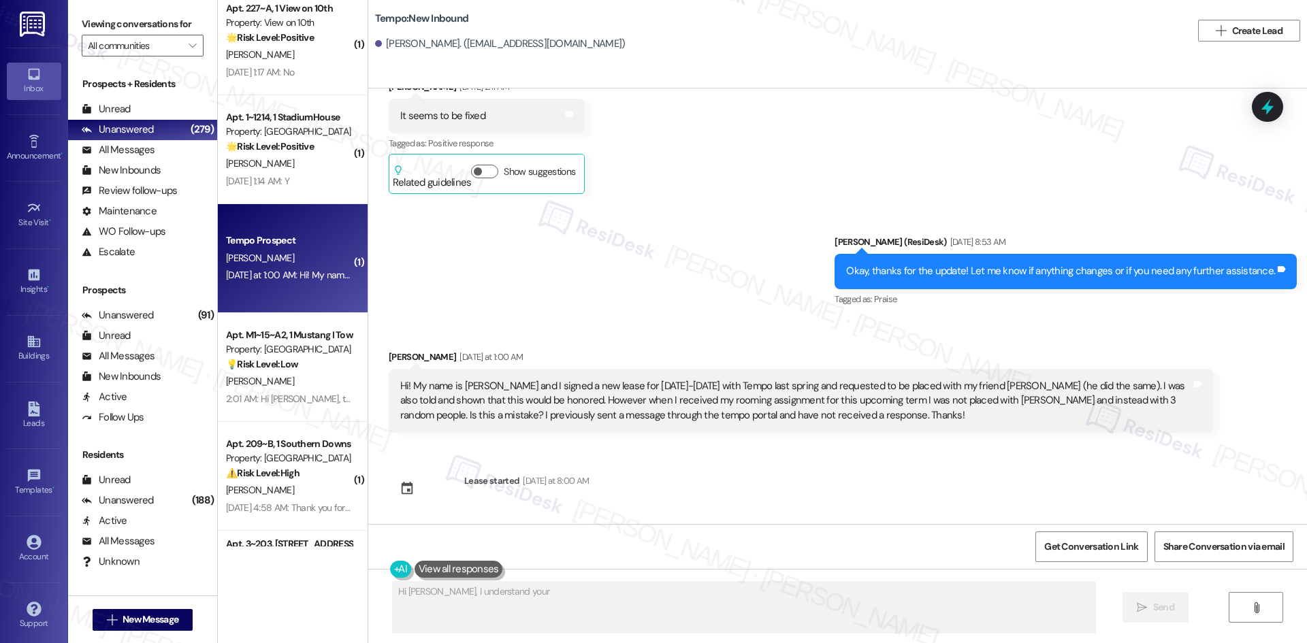
scroll to position [2303, 0]
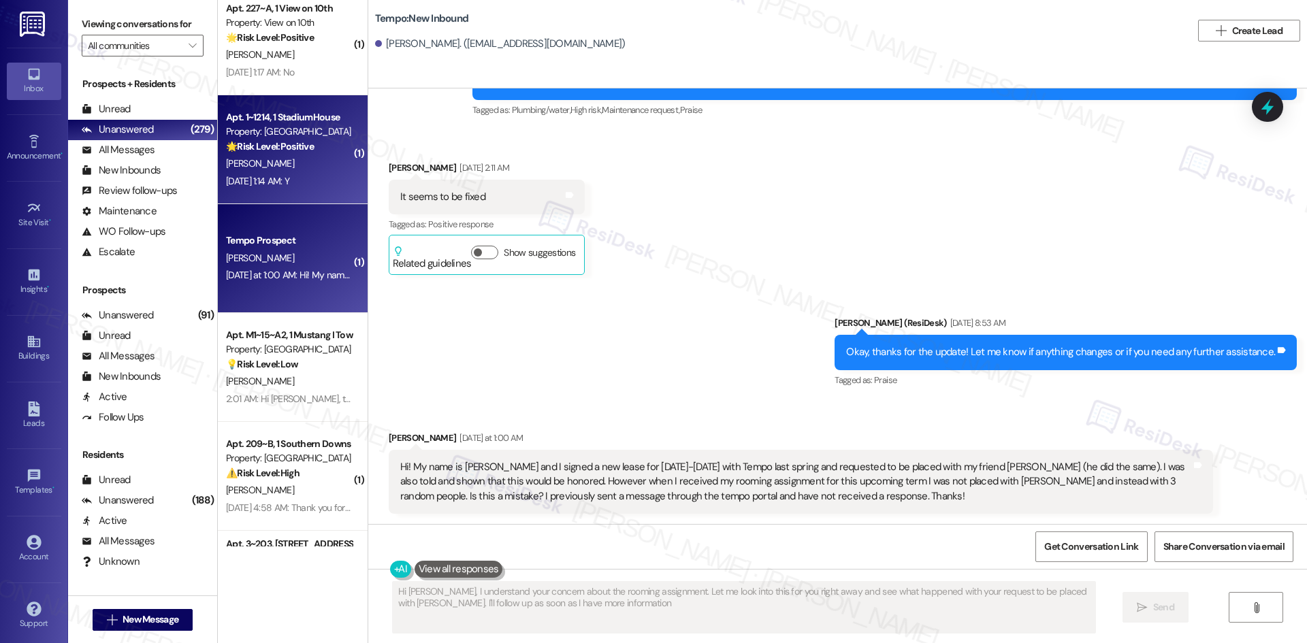
type textarea "Hi [PERSON_NAME], I understand your concern about the rooming assignment. Let m…"
click at [265, 184] on div "Aug 09, 2025 at 1:14 AM: Y Aug 09, 2025 at 1:14 AM: Y" at bounding box center [257, 181] width 63 height 12
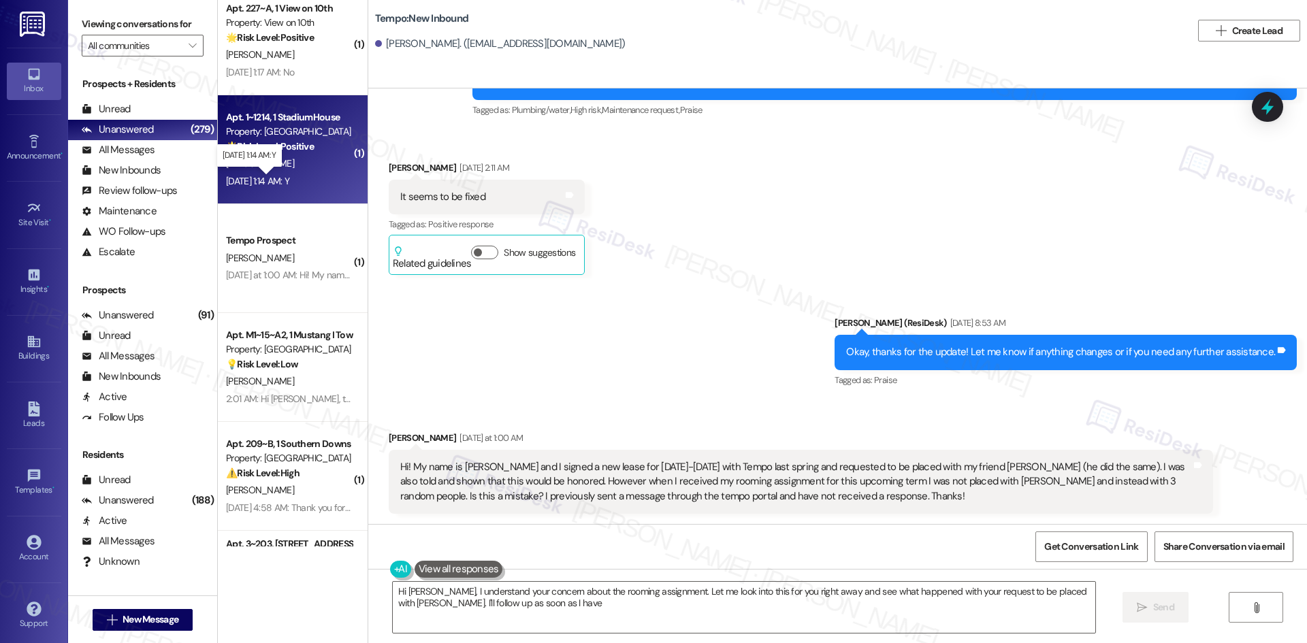
scroll to position [2218, 0]
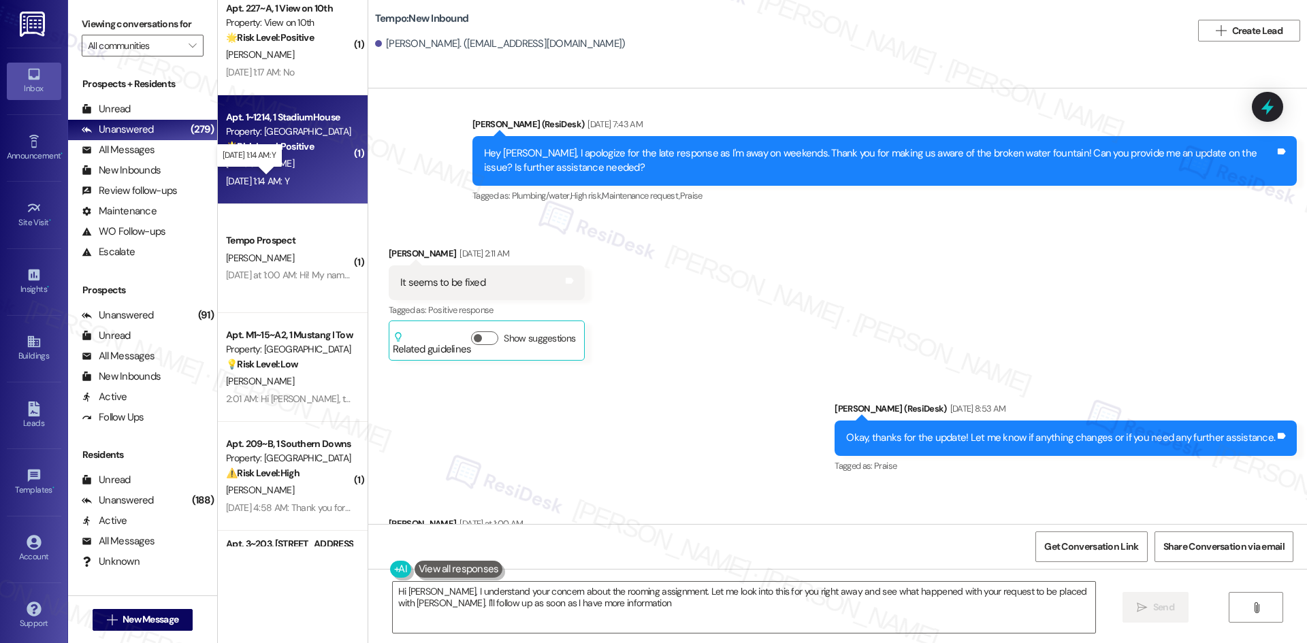
type textarea "Hi [PERSON_NAME], I understand your concern about the rooming assignment. Let m…"
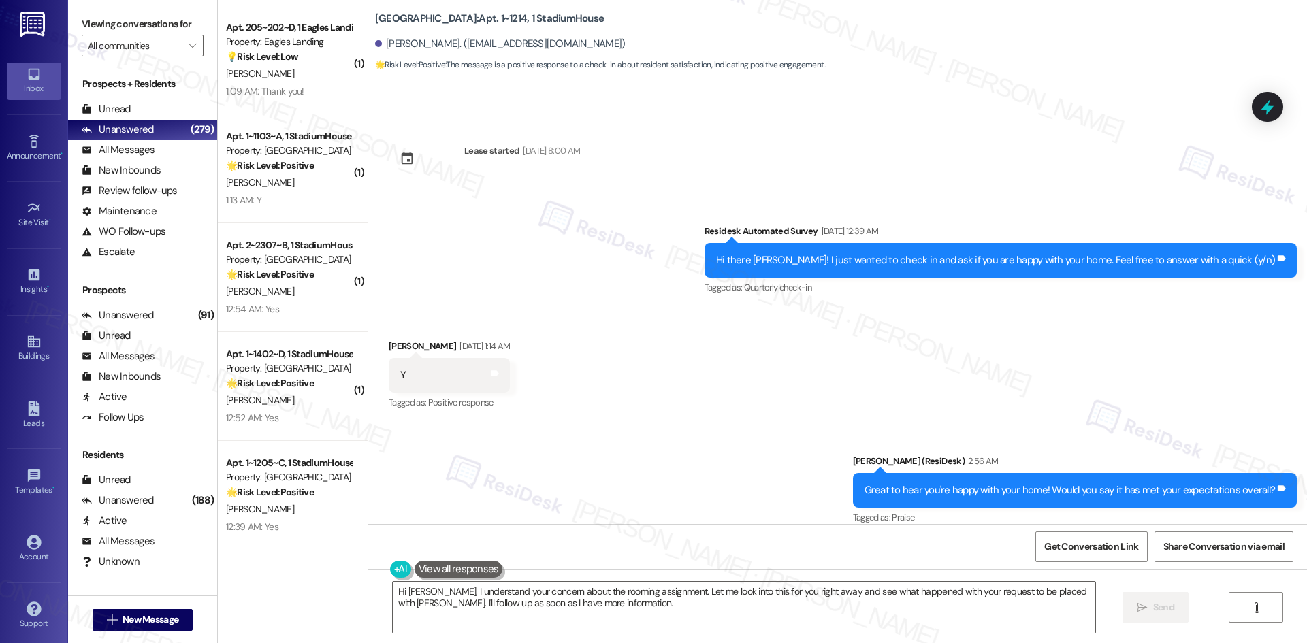
scroll to position [544, 0]
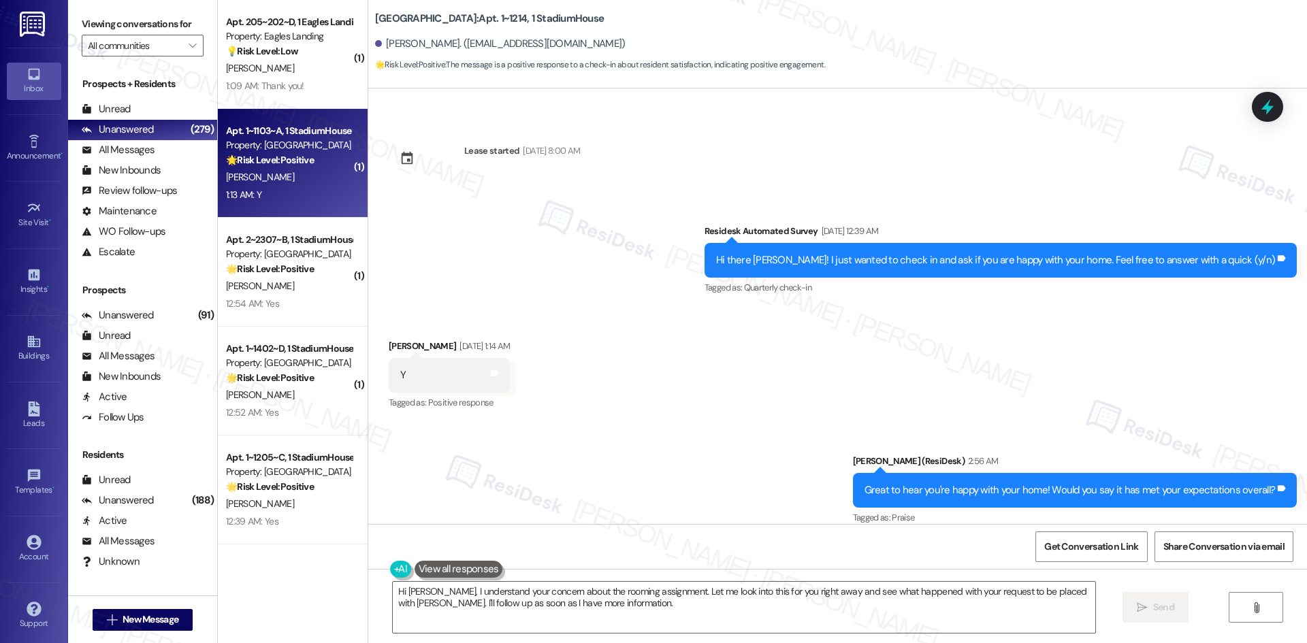
click at [289, 186] on div "1:13 AM: Y 1:13 AM: Y" at bounding box center [289, 194] width 129 height 17
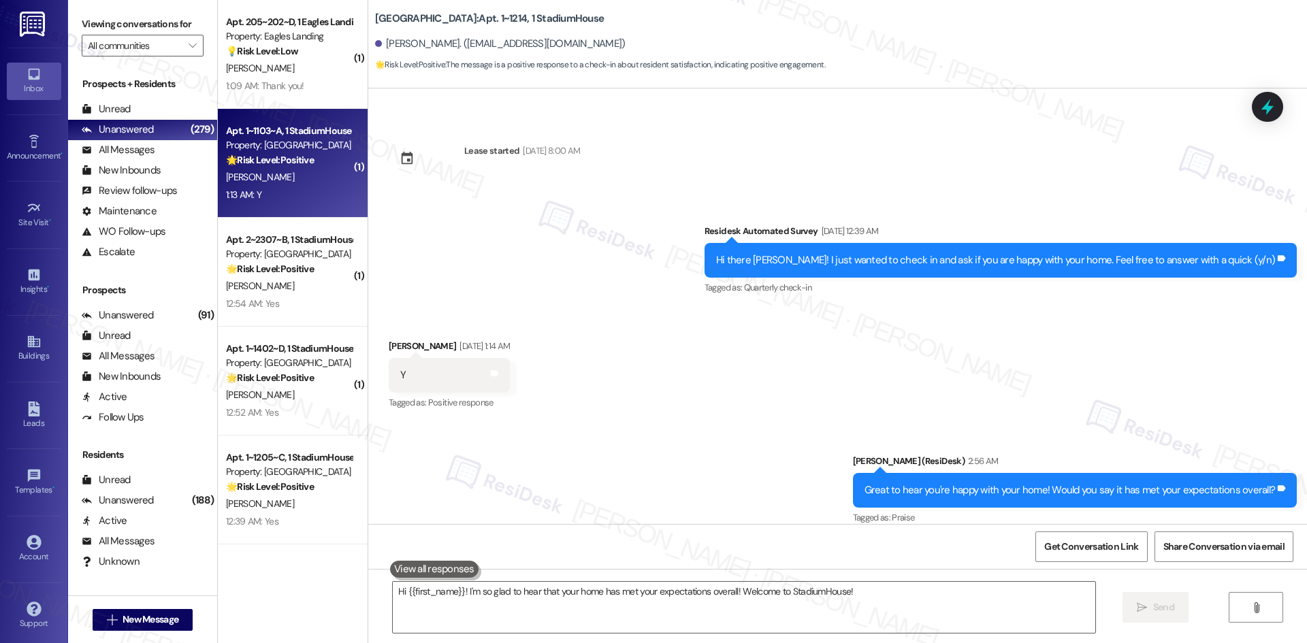
type textarea "Fetching suggested responses. Please feel free to read through the conversation…"
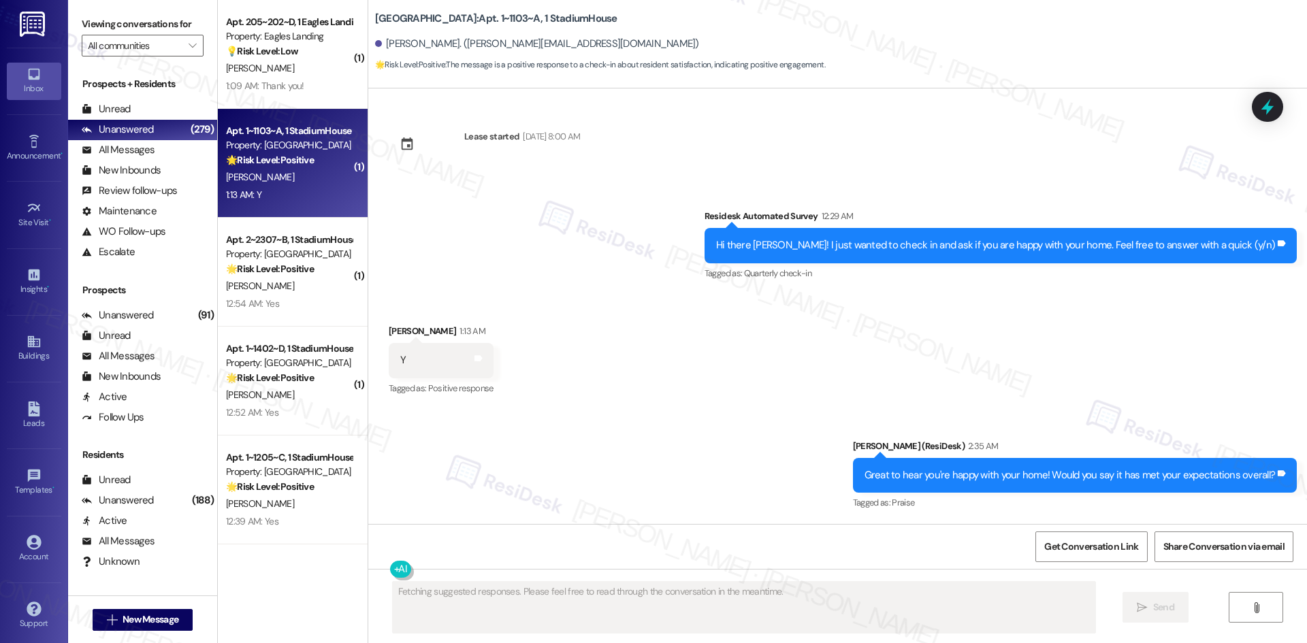
scroll to position [388, 0]
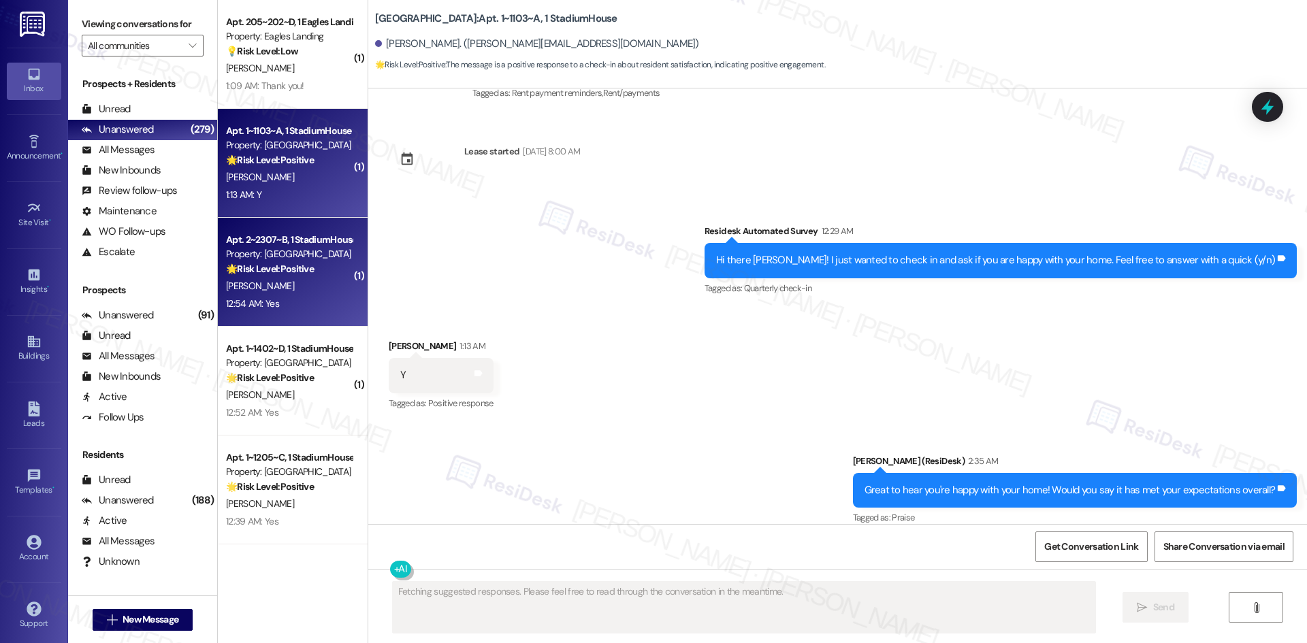
click at [307, 276] on div "🌟 Risk Level: Positive The resident responded positively to a check-in message,…" at bounding box center [289, 269] width 126 height 14
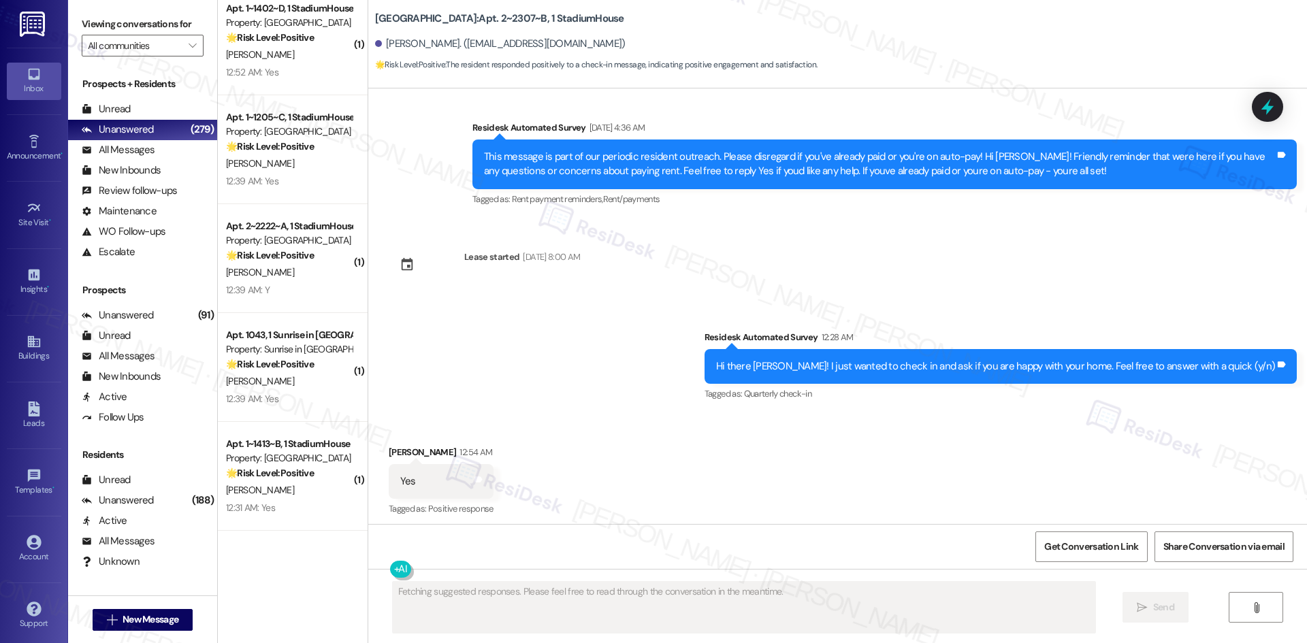
scroll to position [5129, 0]
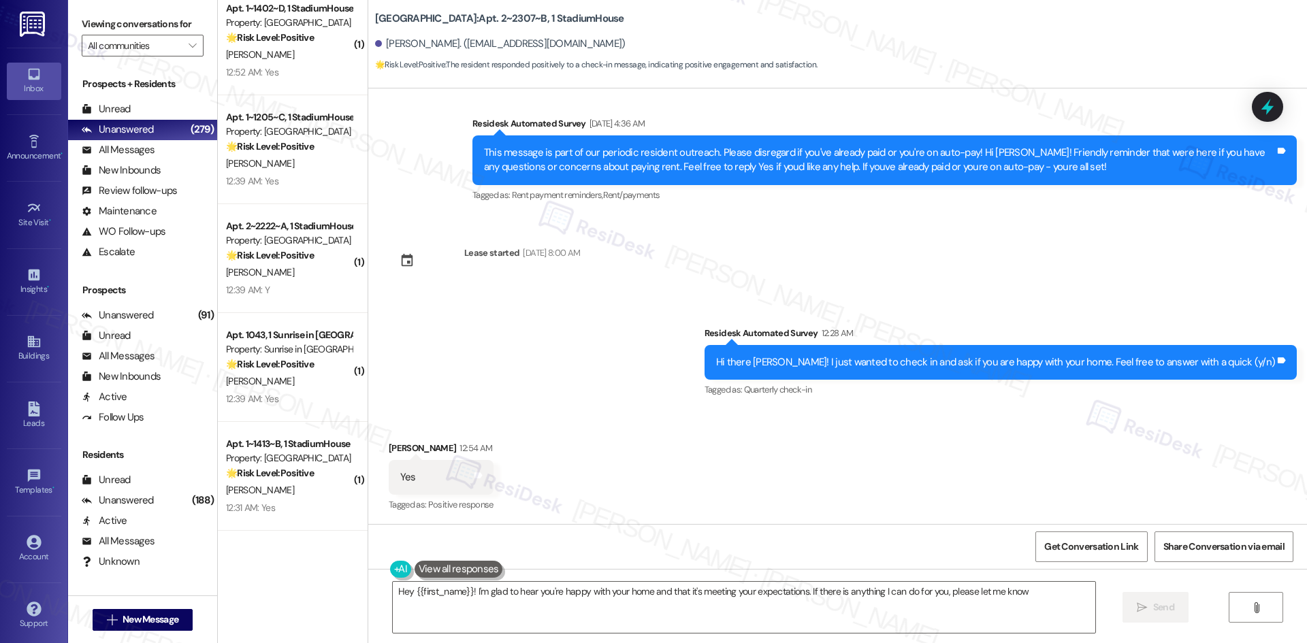
type textarea "Hey {{first_name}}! I'm glad to hear you're happy with your home and that it's …"
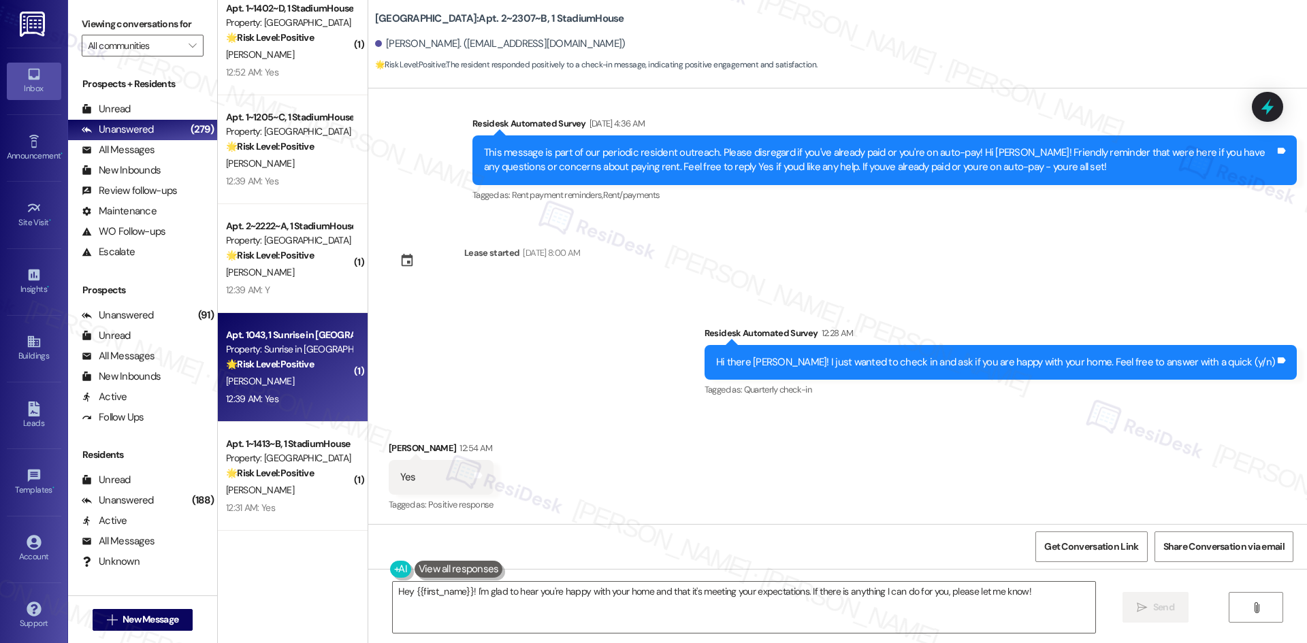
click at [272, 374] on div "S. Boyer" at bounding box center [289, 381] width 129 height 17
type textarea "Fetching suggested responses. Please feel free to read through the conversation…"
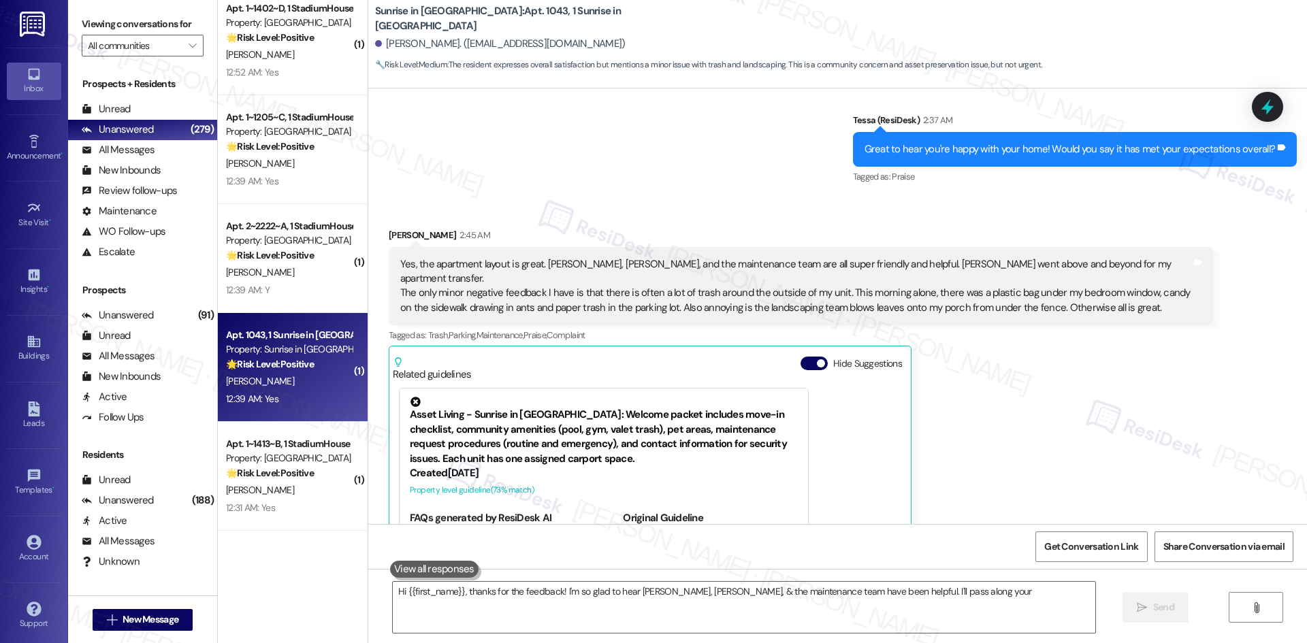
scroll to position [442, 0]
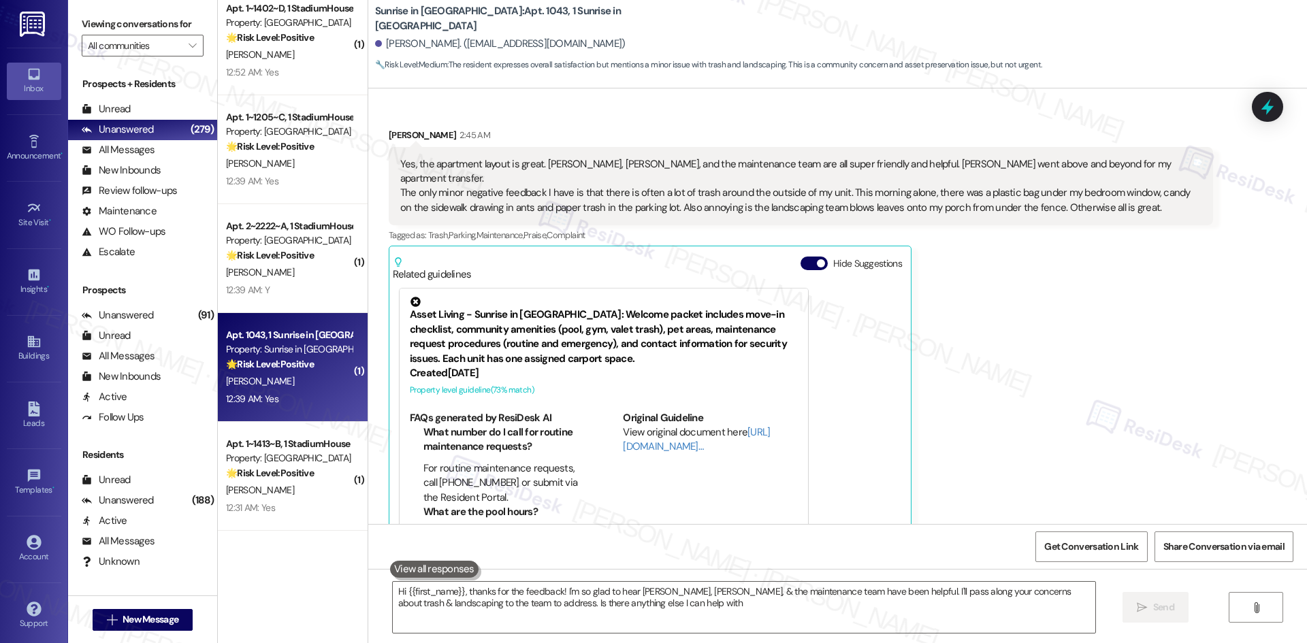
type textarea "Hi {{first_name}}, thanks for the feedback! I'm so glad to hear Megan, Mercedes…"
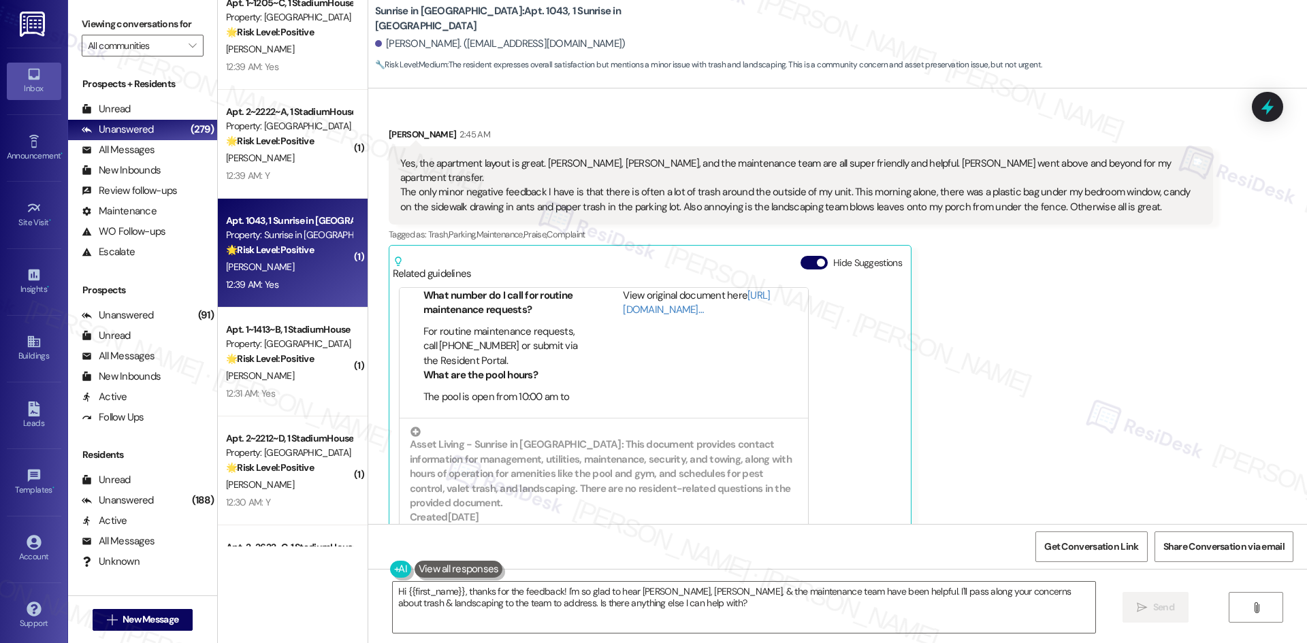
scroll to position [1021, 0]
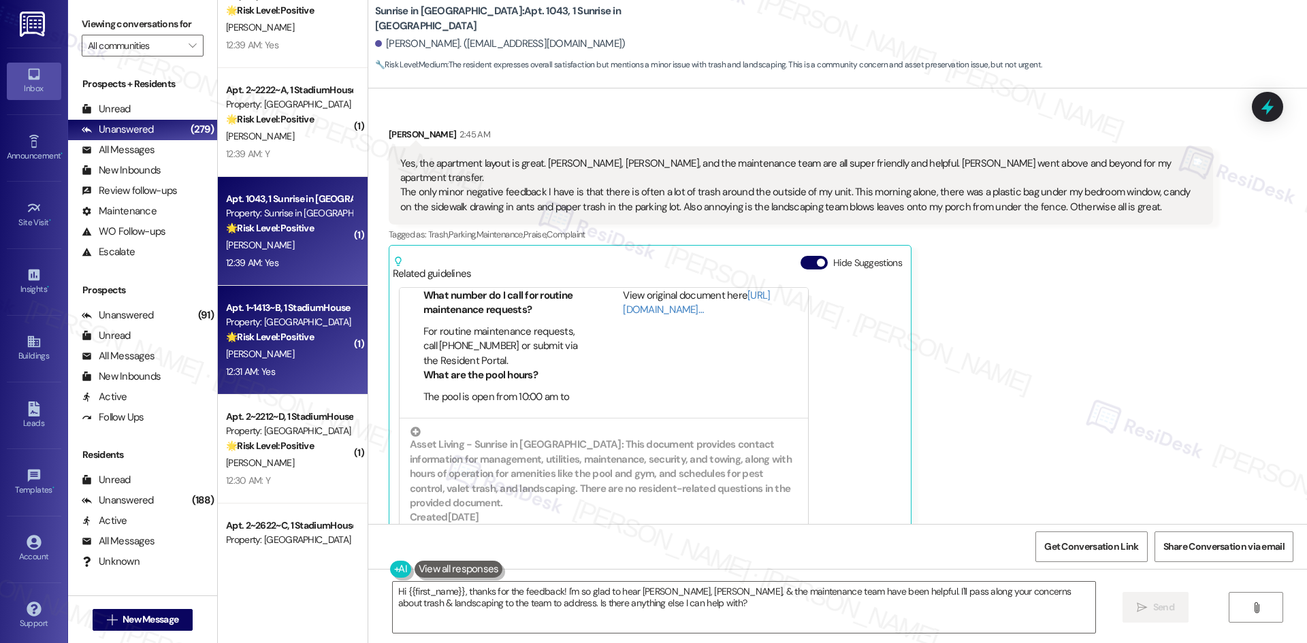
click at [278, 377] on div "12:31 AM: Yes 12:31 AM: Yes" at bounding box center [289, 371] width 129 height 17
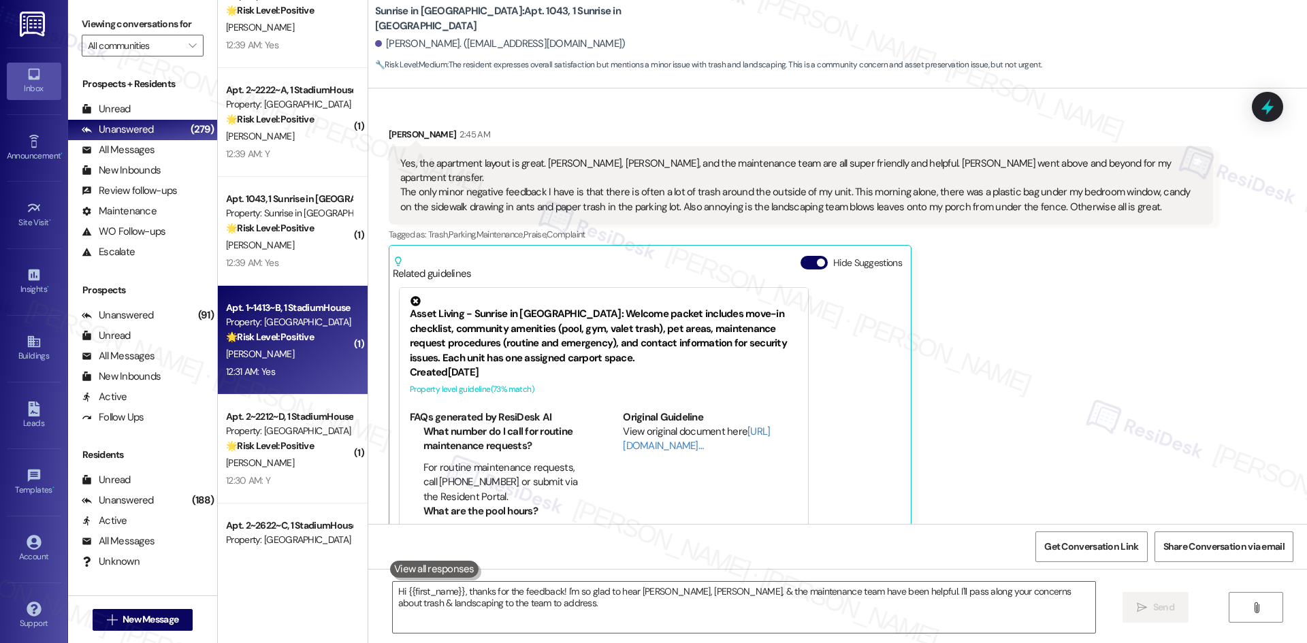
type textarea "Hi {{first_name}}, thanks for the feedback! I'm so glad to hear Megan, Mercedes…"
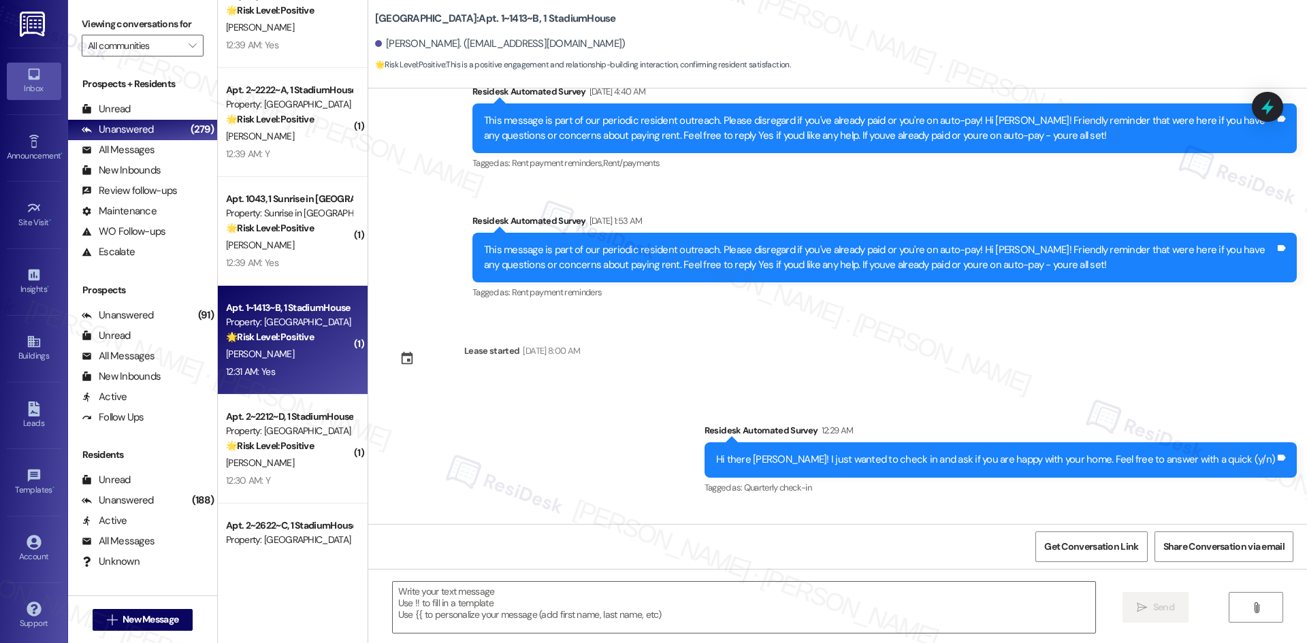
type textarea "Fetching suggested responses. Please feel free to read through the conversation…"
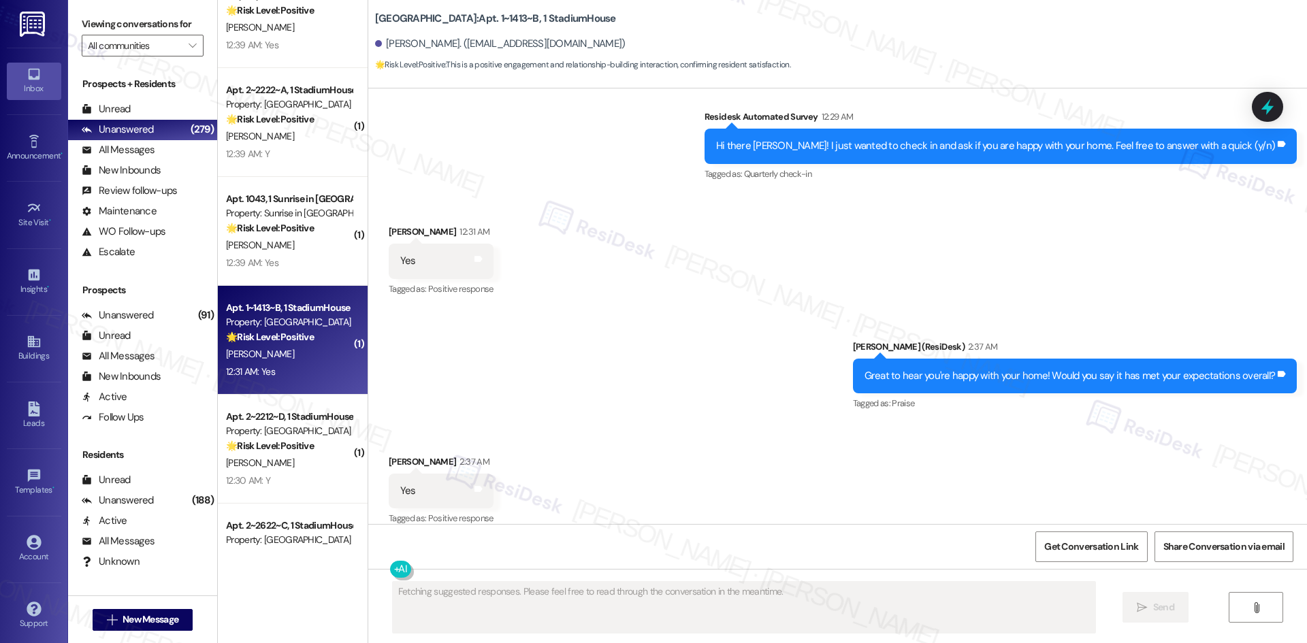
scroll to position [892, 0]
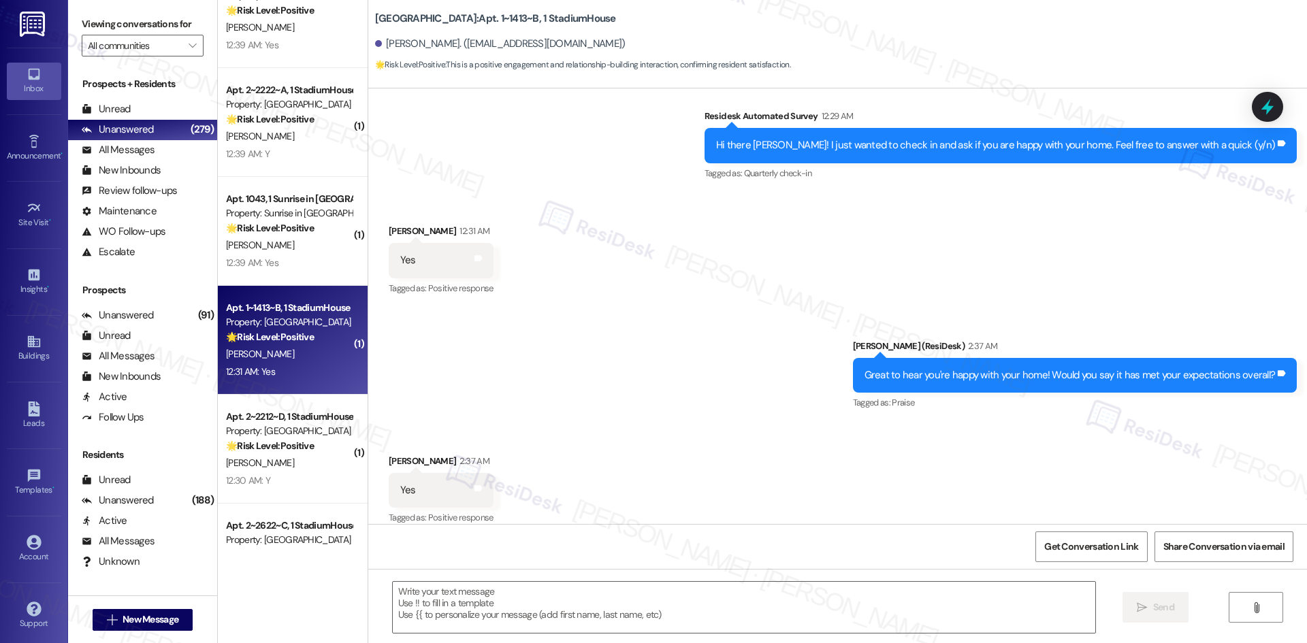
click at [569, 257] on div "Received via SMS Cristina Vicent 12:31 AM Yes Tags and notes Tagged as: Positiv…" at bounding box center [837, 250] width 938 height 115
click at [533, 604] on textarea at bounding box center [744, 607] width 702 height 51
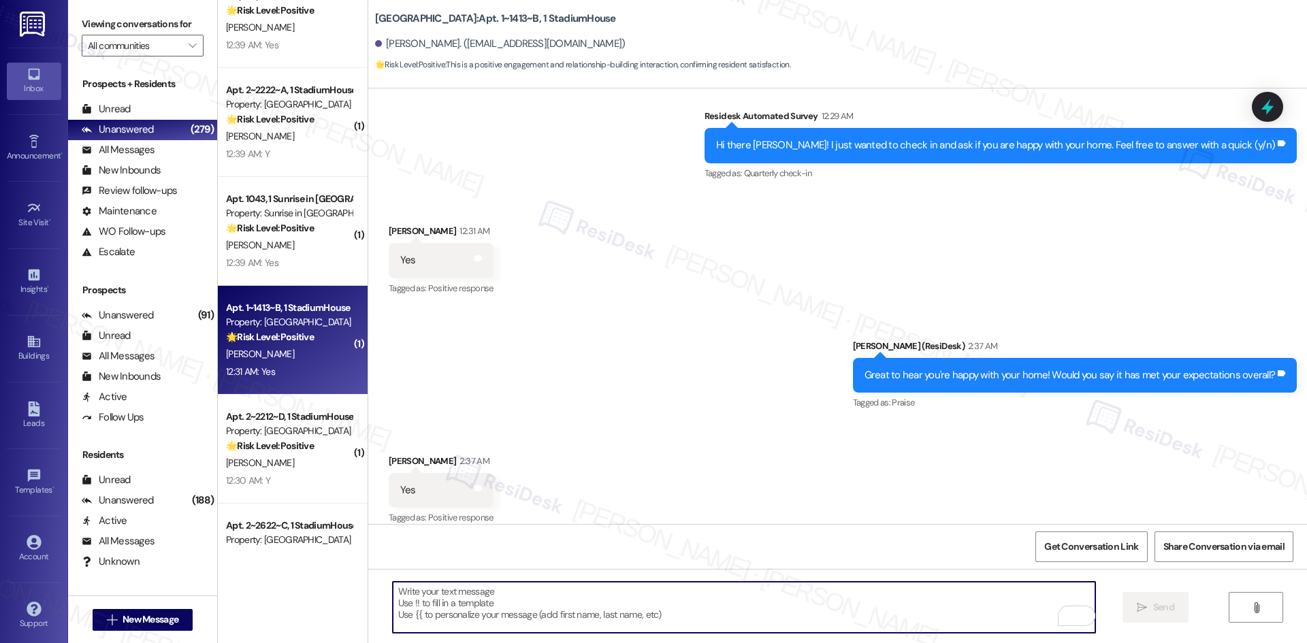
paste textarea "I'm glad you are satisfied with your home, {{first_name}}! We’d really apprecia…"
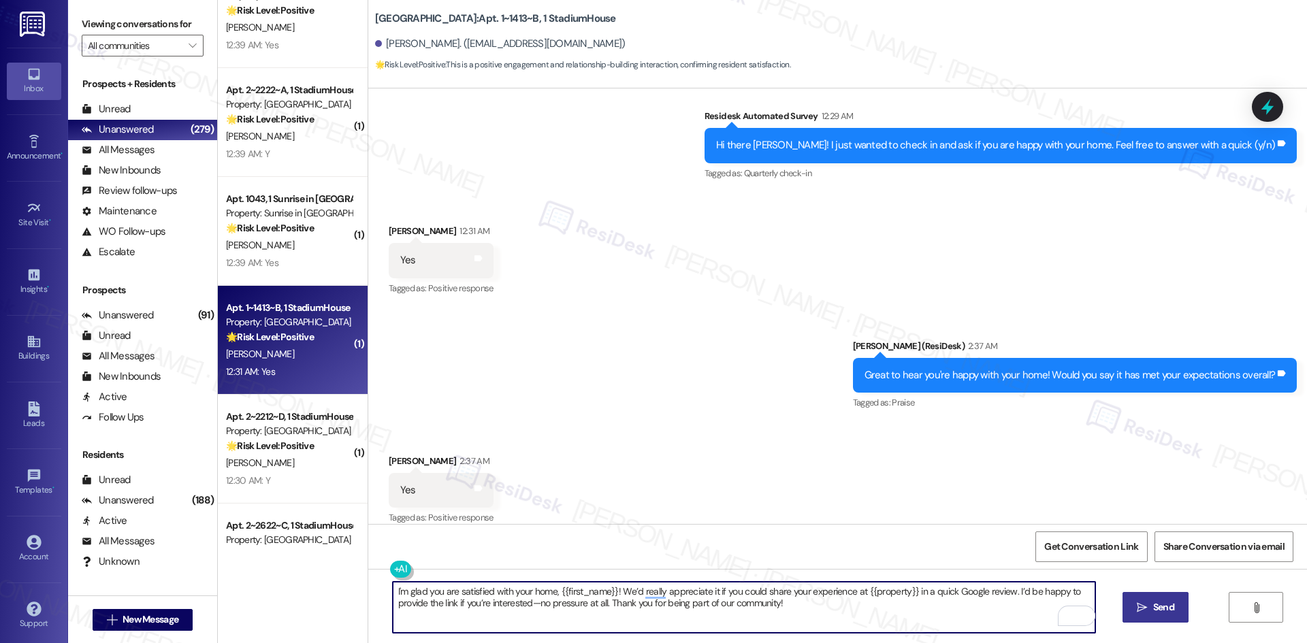
type textarea "I'm glad you are satisfied with your home, {{first_name}}! We’d really apprecia…"
click at [1171, 609] on span "Send" at bounding box center [1163, 607] width 21 height 14
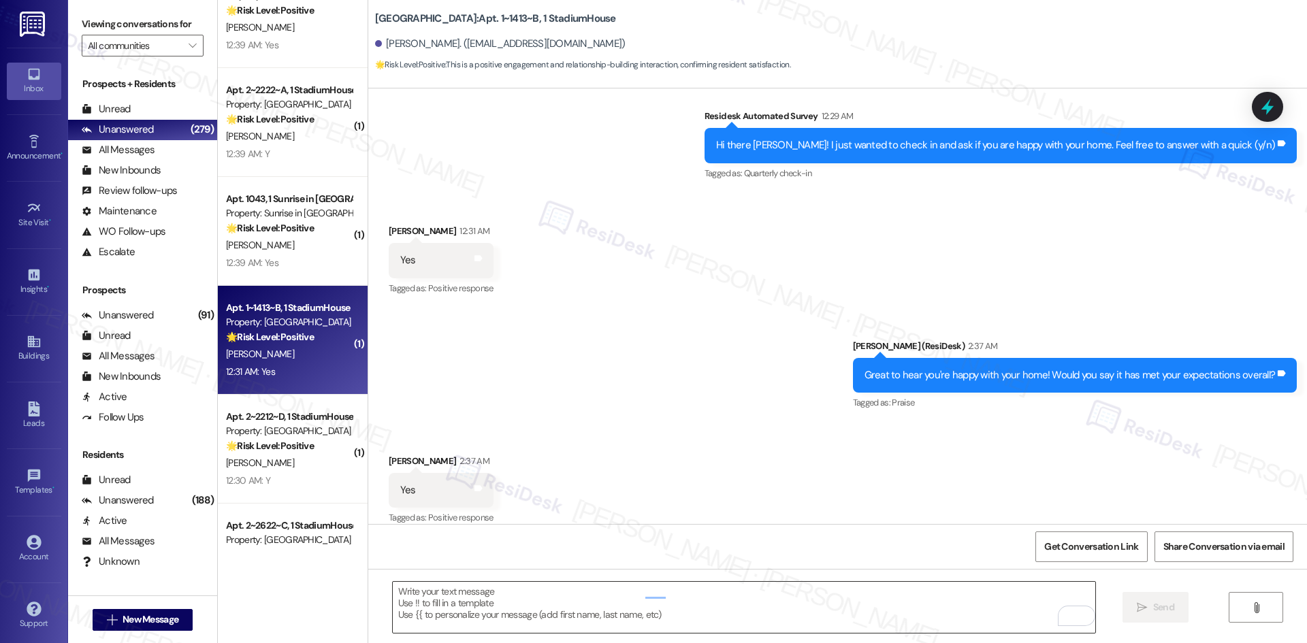
scroll to position [891, 0]
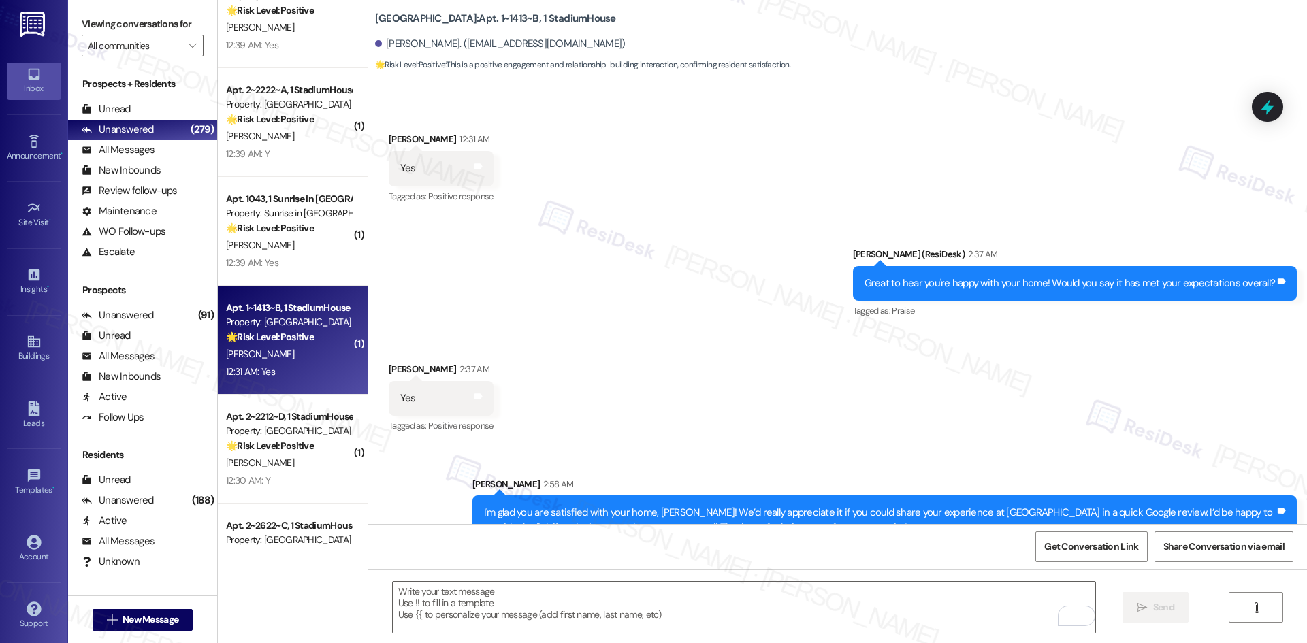
scroll to position [1002, 0]
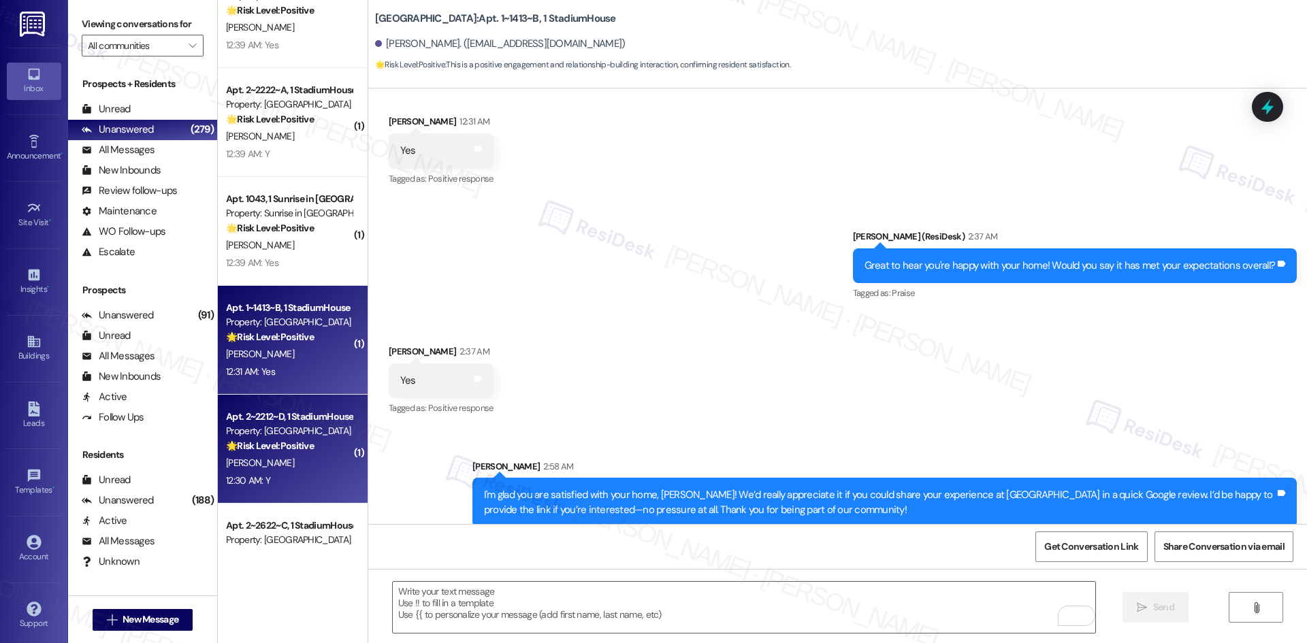
click at [284, 453] on div "🌟 Risk Level: Positive The message is a positive confirmation from the resident…" at bounding box center [289, 446] width 126 height 14
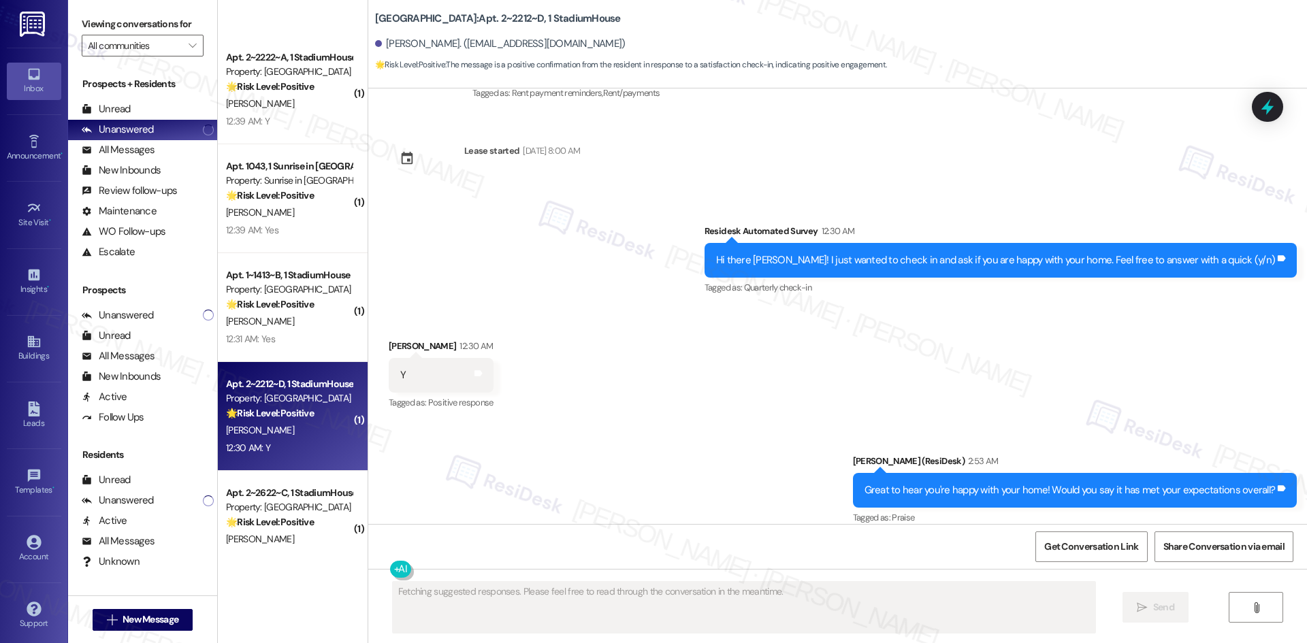
scroll to position [1361, 0]
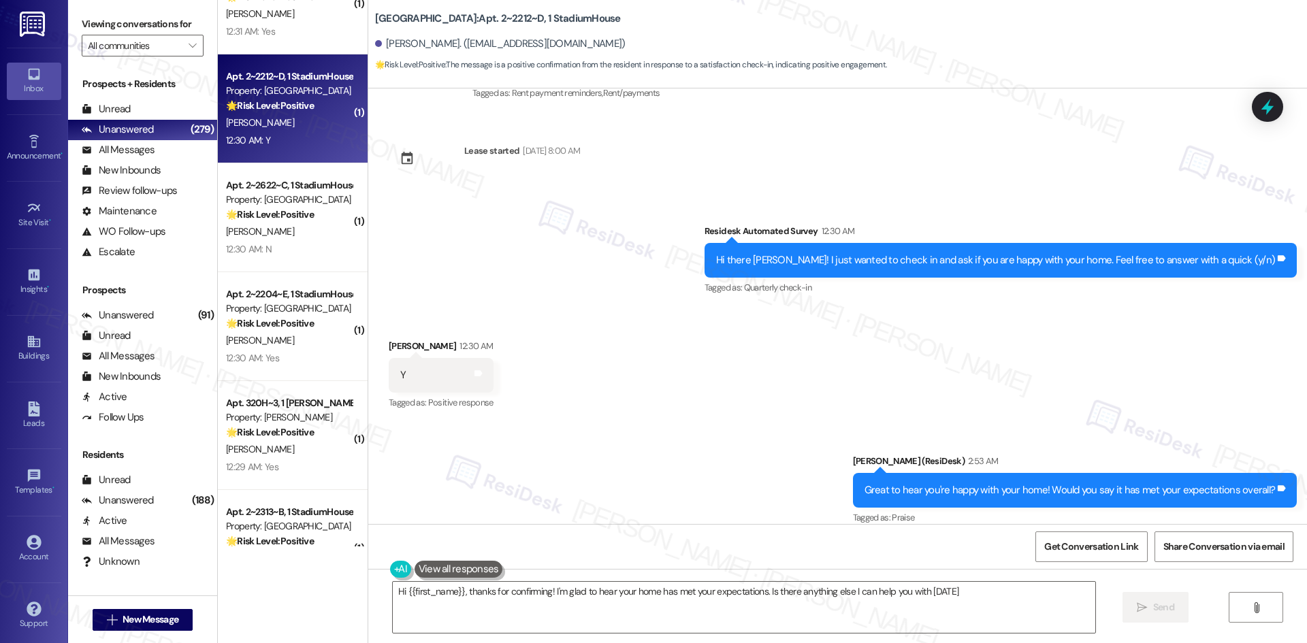
type textarea "Hi {{first_name}}, thanks for confirming! I'm glad to hear your home has met yo…"
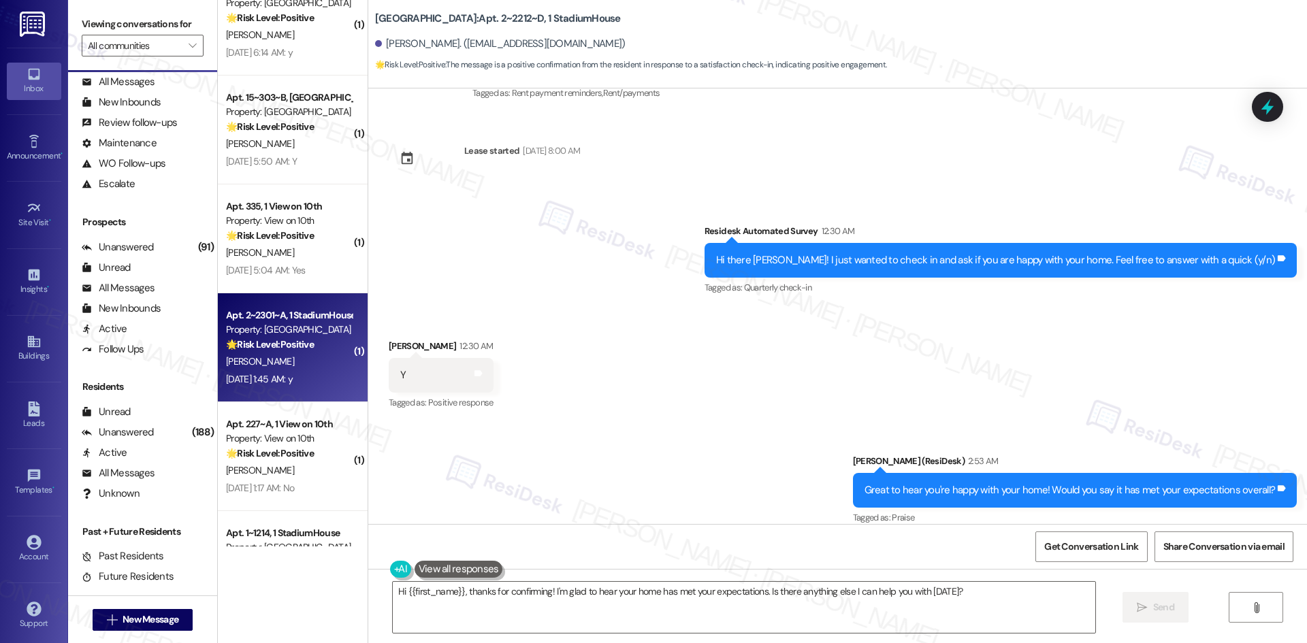
scroll to position [2109, 0]
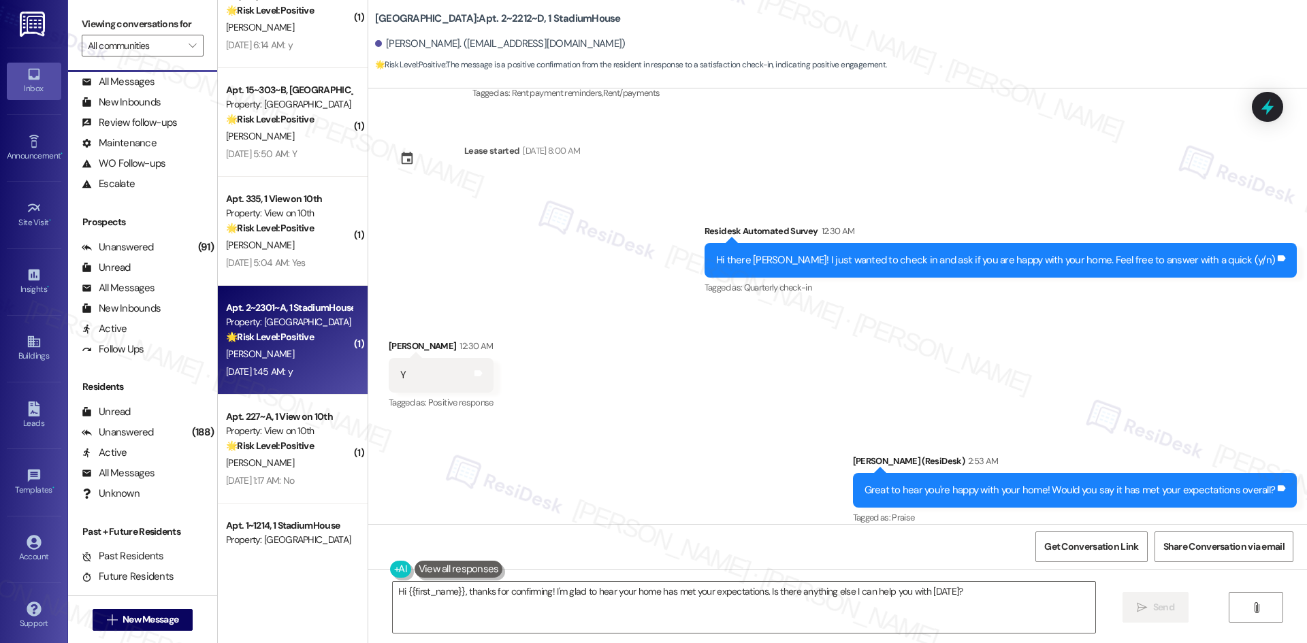
click at [289, 366] on div "[DATE] 1:45 AM: y [DATE] 1:45 AM: y" at bounding box center [259, 371] width 67 height 12
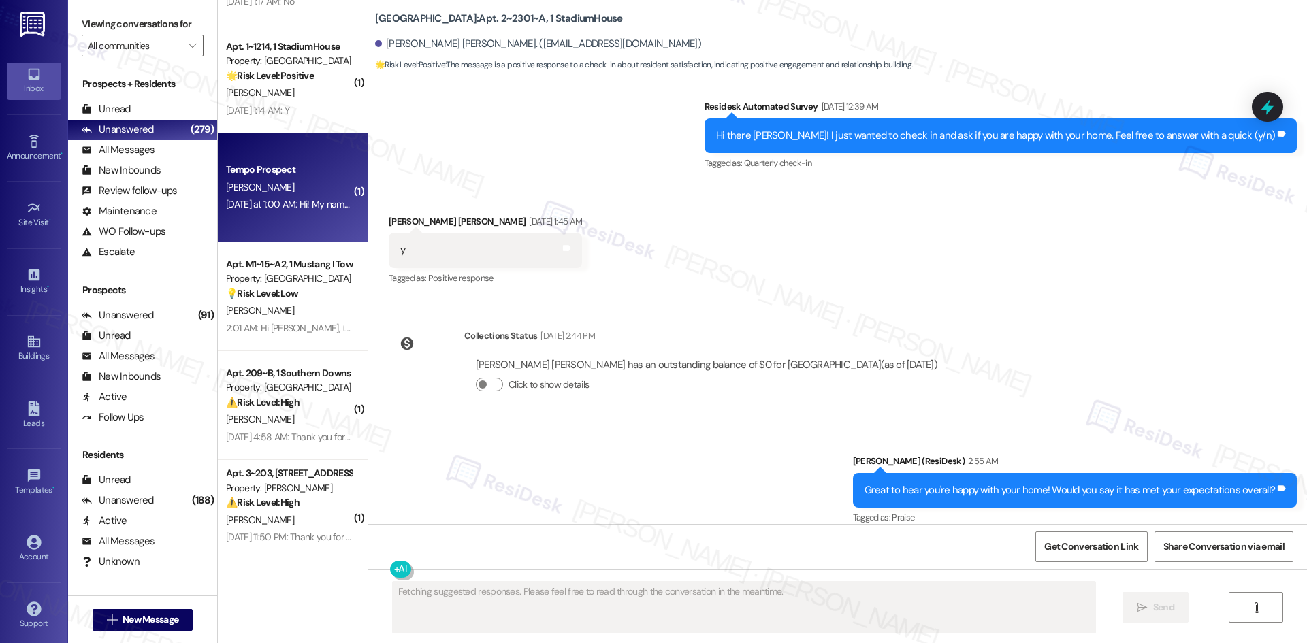
scroll to position [2654, 0]
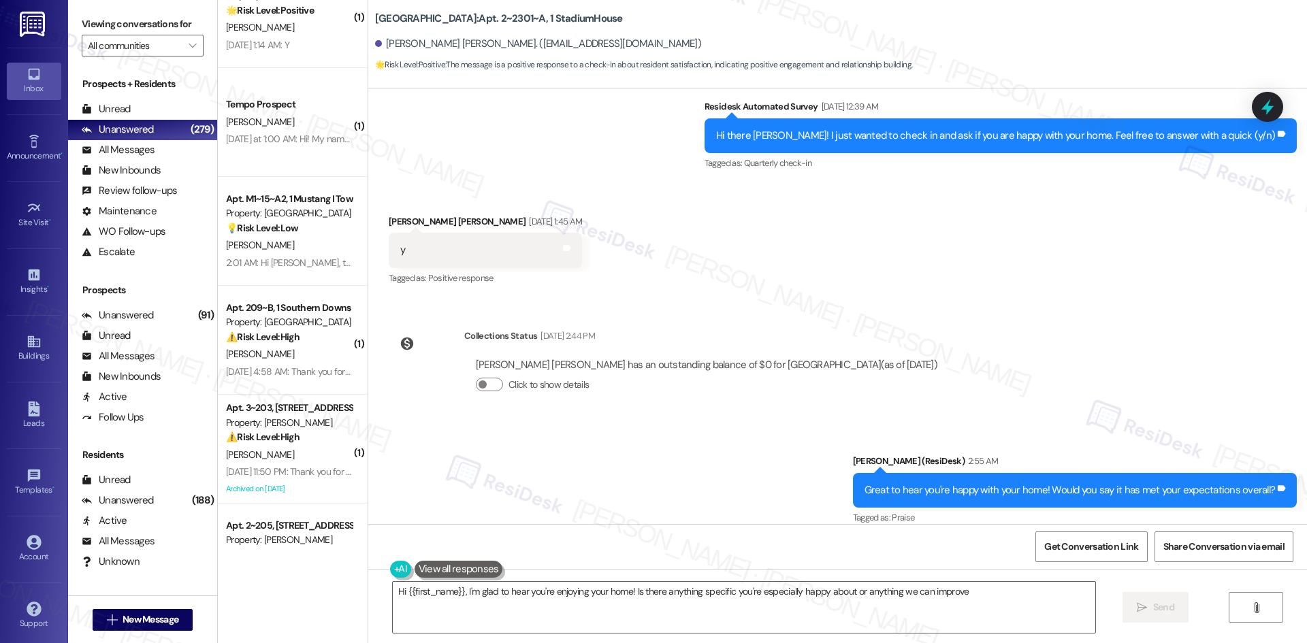
type textarea "Hi {{first_name}}, I'm glad to hear you're enjoying your home! Is there anythin…"
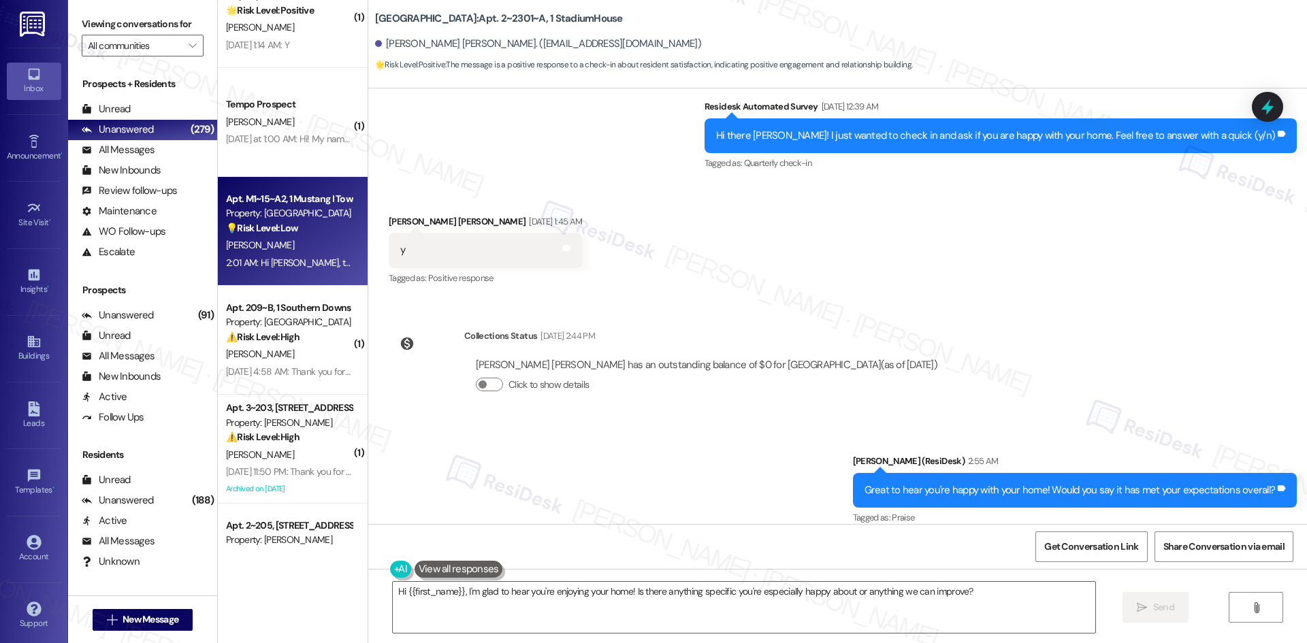
click at [294, 246] on div "[PERSON_NAME]" at bounding box center [289, 245] width 129 height 17
type textarea "Fetching suggested responses. Please feel free to read through the conversation…"
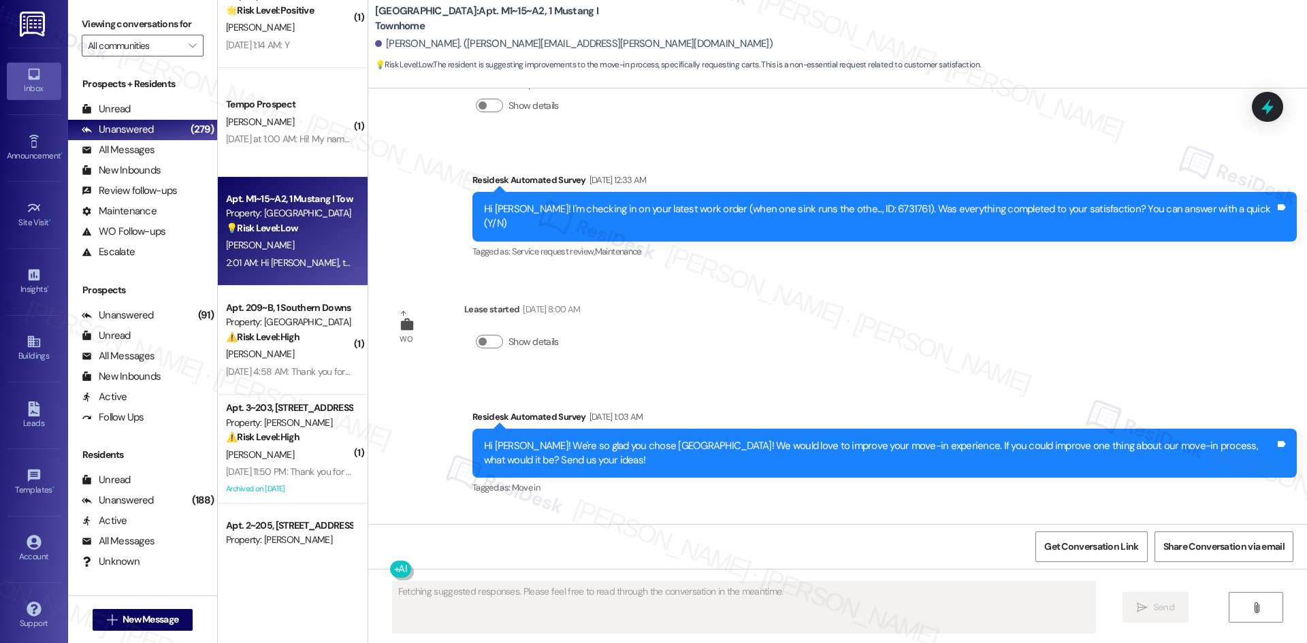
scroll to position [2804, 0]
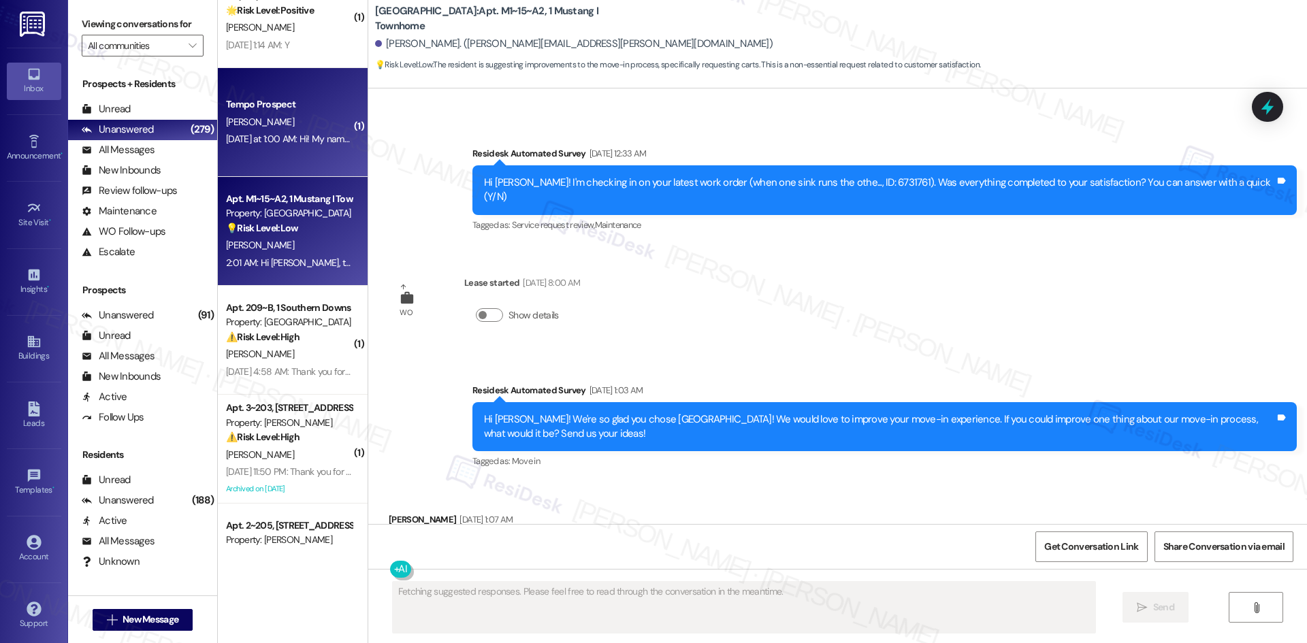
click at [265, 141] on div "Yesterday at 1:00 AM: Hi! My name is Shane Jayasundera and I signed a new lease…" at bounding box center [1243, 139] width 2035 height 12
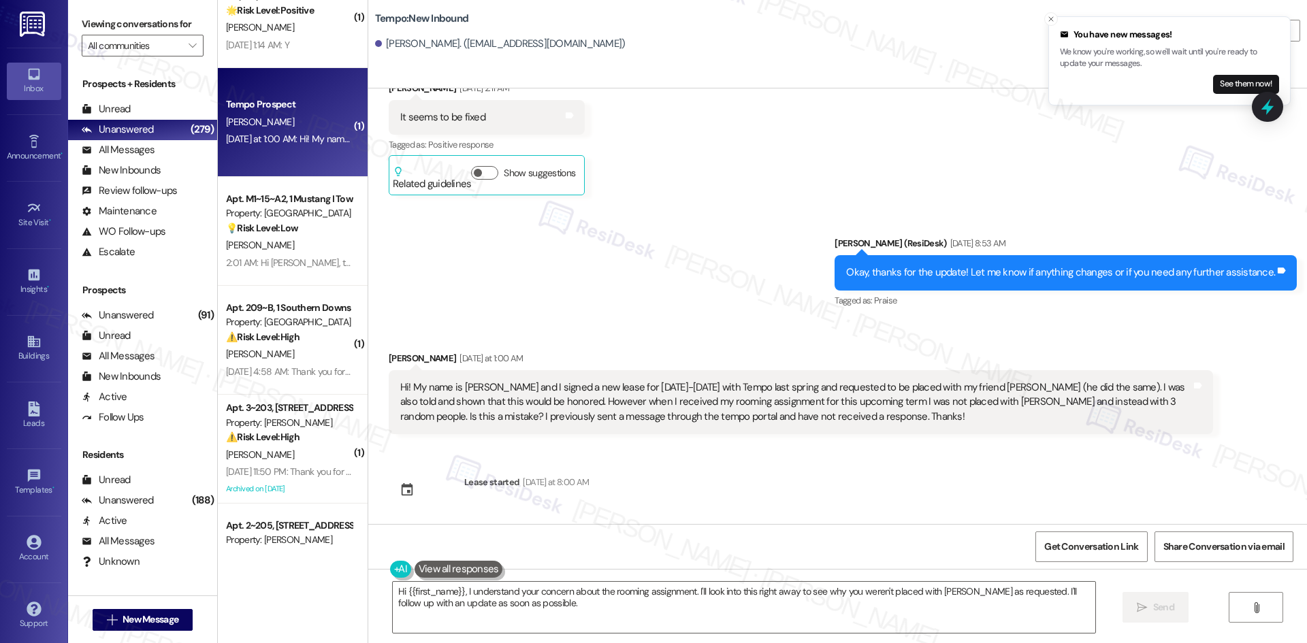
scroll to position [2384, 0]
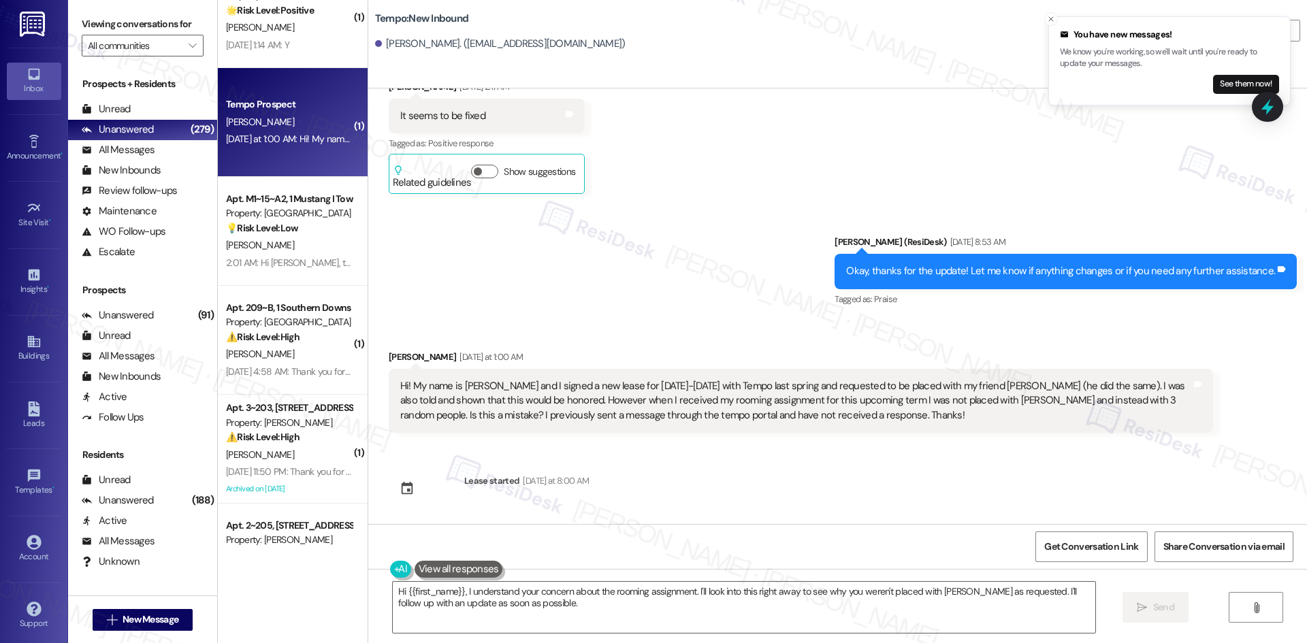
click at [382, 345] on div "Received via SMS Shane Jayasundera Yesterday at 1:00 AM Hi! My name is Shane Ja…" at bounding box center [800, 391] width 844 height 103
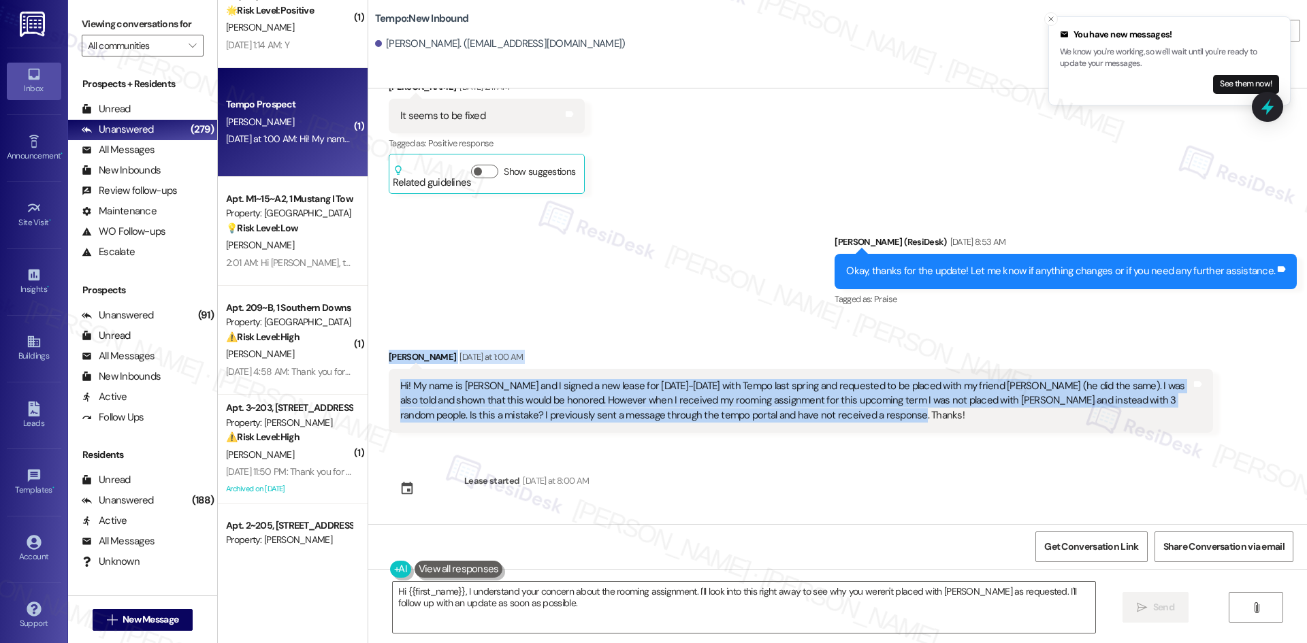
drag, startPoint x: 370, startPoint y: 348, endPoint x: 931, endPoint y: 415, distance: 564.7
click at [931, 415] on div "Received via SMS Shane Jayasundera Yesterday at 1:00 AM Hi! My name is Shane Ja…" at bounding box center [800, 391] width 844 height 103
copy div "Shane Jayasundera Yesterday at 1:00 AM Hi! My name is Shane Jayasundera and I s…"
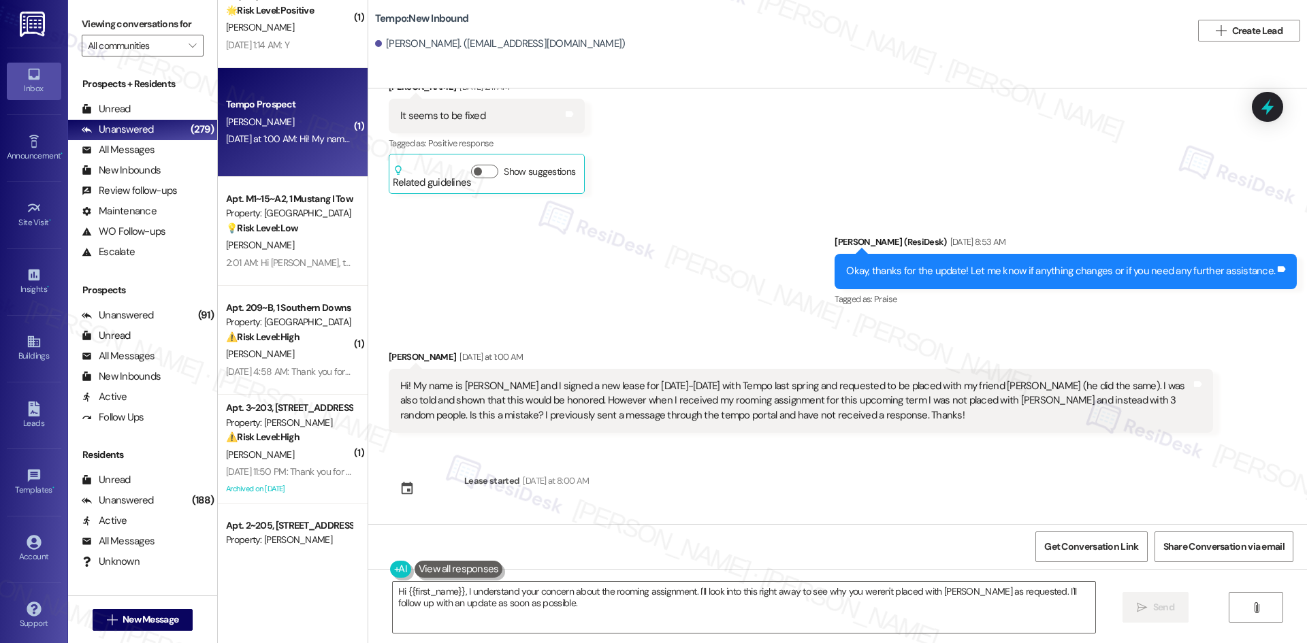
click at [523, 292] on div "Sent via SMS Sarah (ResiDesk) Feb 26, 2025 at 8:53 AM Okay, thanks for the upda…" at bounding box center [837, 261] width 938 height 115
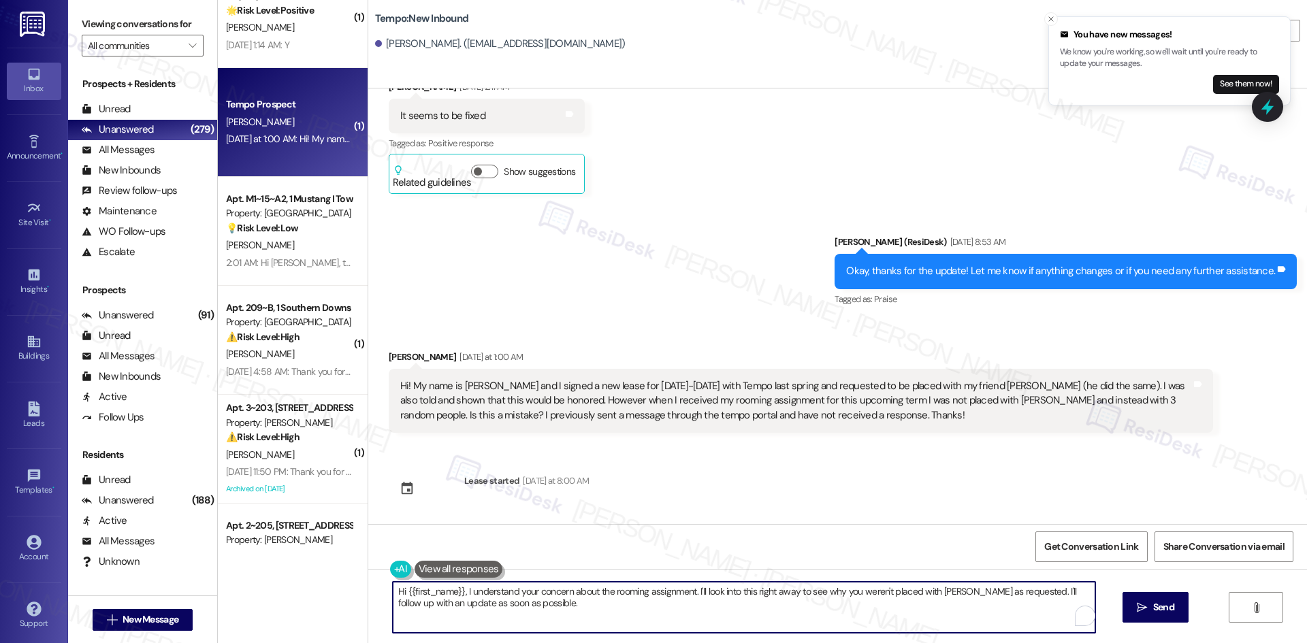
drag, startPoint x: 645, startPoint y: 618, endPoint x: 693, endPoint y: 614, distance: 47.8
click at [646, 618] on textarea "Hi {{first_name}}, I understand your concern about the rooming assignment. I'll…" at bounding box center [744, 607] width 702 height 51
drag, startPoint x: 689, startPoint y: 592, endPoint x: 722, endPoint y: 612, distance: 39.1
click at [727, 612] on textarea "Hi {{first_name}}, I understand your concern about the rooming assignment. I'll…" at bounding box center [744, 607] width 702 height 51
paste textarea "’ll check with the site team about your rooming assignment and the request to b…"
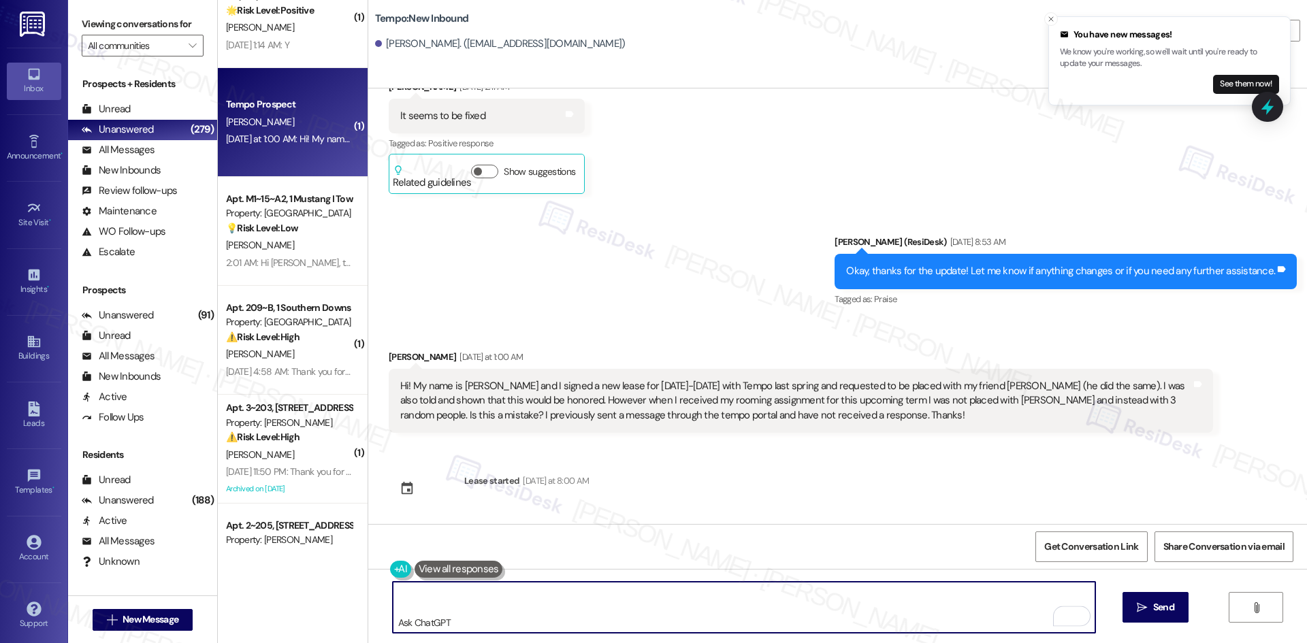
scroll to position [0, 0]
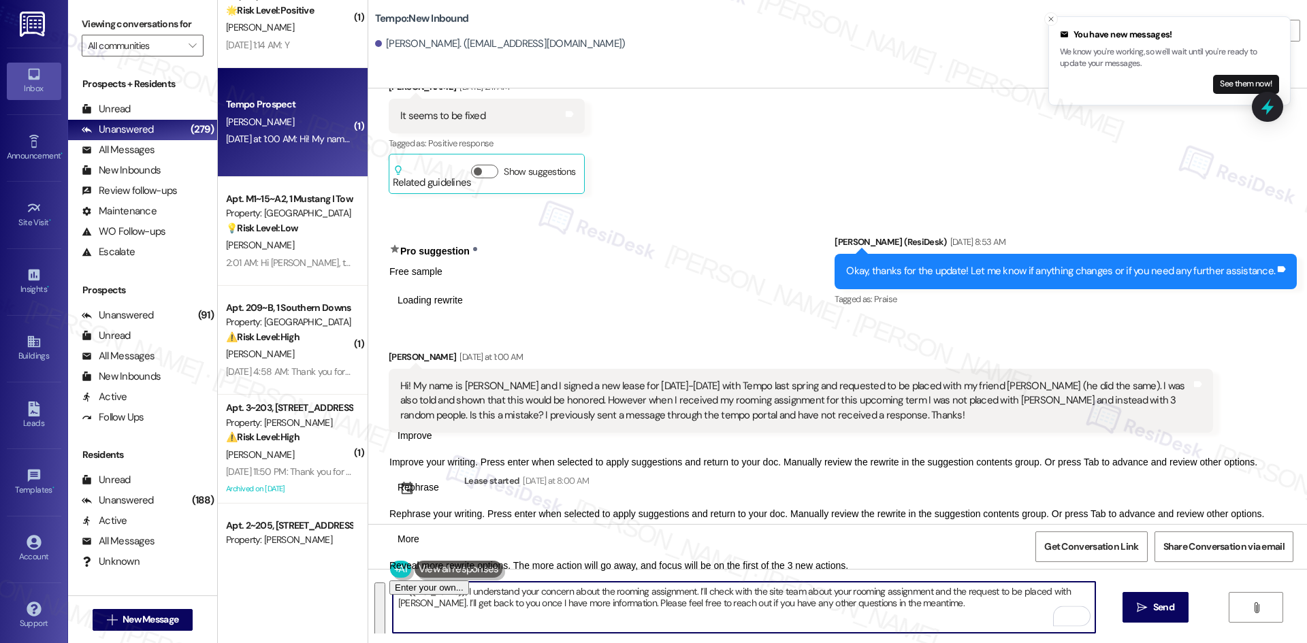
drag, startPoint x: 470, startPoint y: 626, endPoint x: 395, endPoint y: 616, distance: 75.5
click at [395, 616] on textarea "Hi {{first_name}}, I understand your concern about the rooming assignment. I’ll…" at bounding box center [744, 607] width 702 height 51
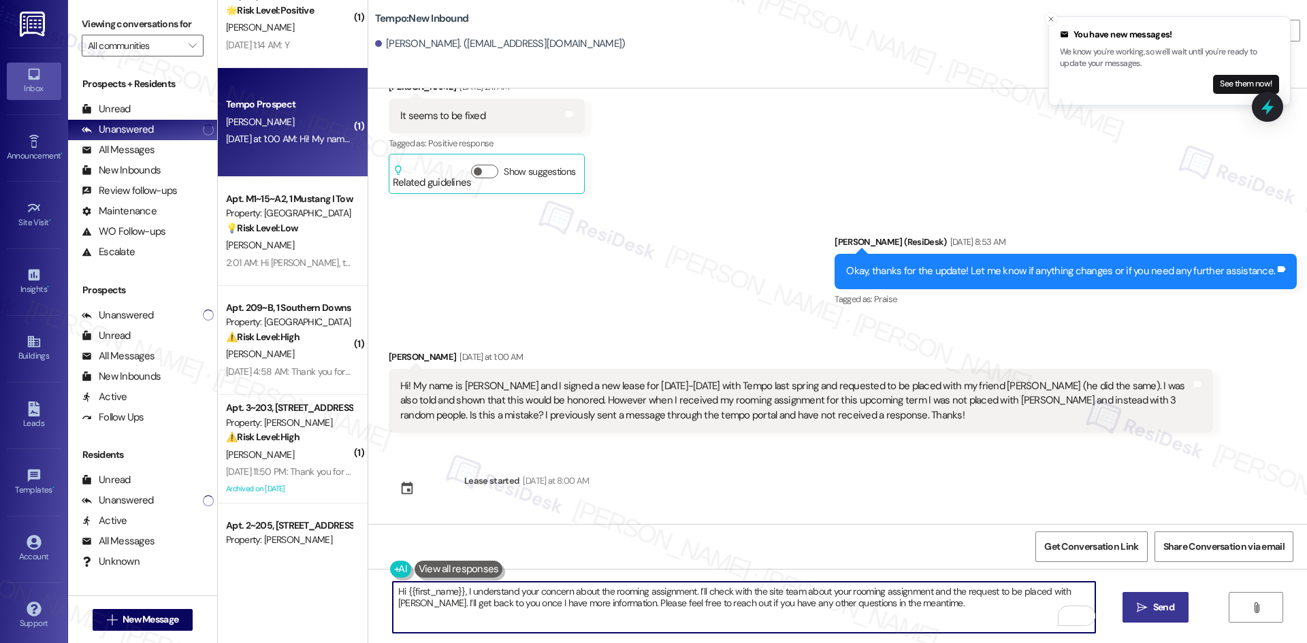
type textarea "Hi {{first_name}}, I understand your concern about the rooming assignment. I’ll…"
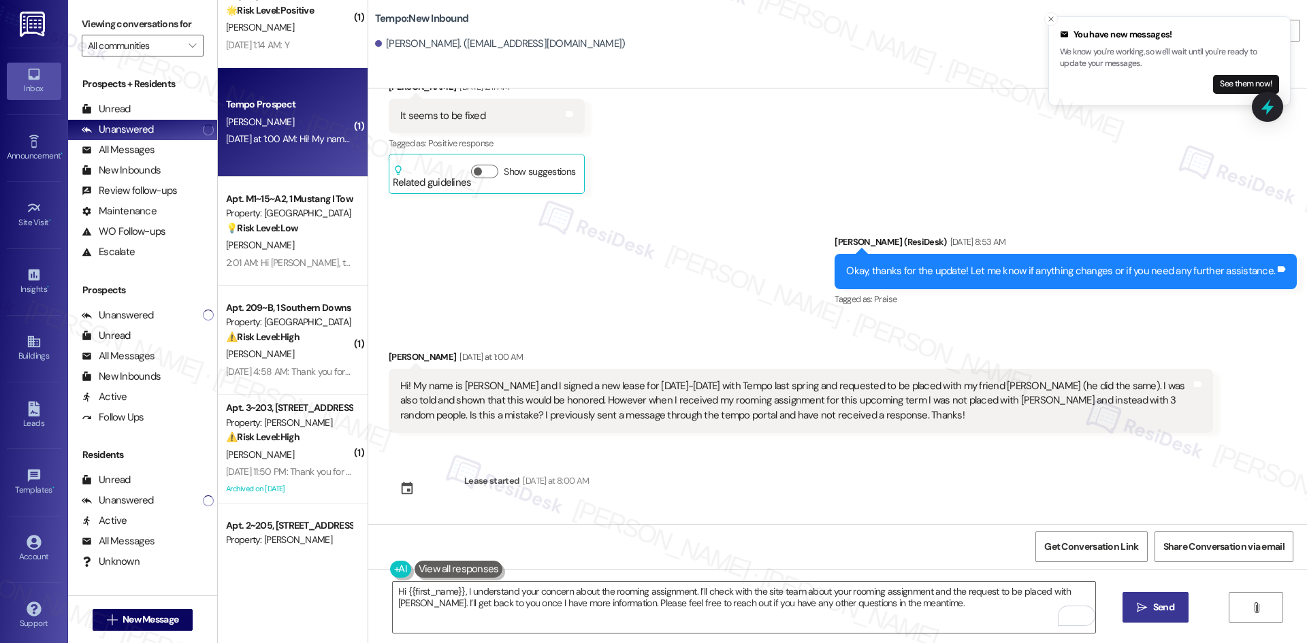
click at [1141, 612] on icon "" at bounding box center [1141, 607] width 10 height 11
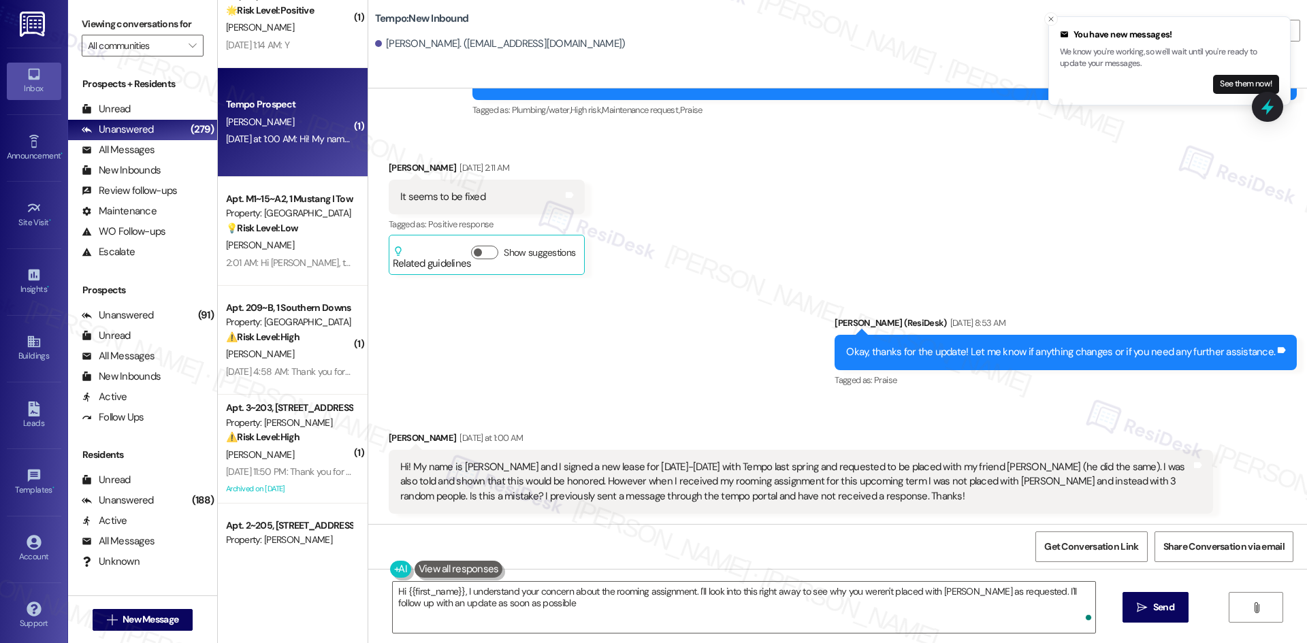
type textarea "Hi {{first_name}}, I understand your concern about the rooming assignment. I'll…"
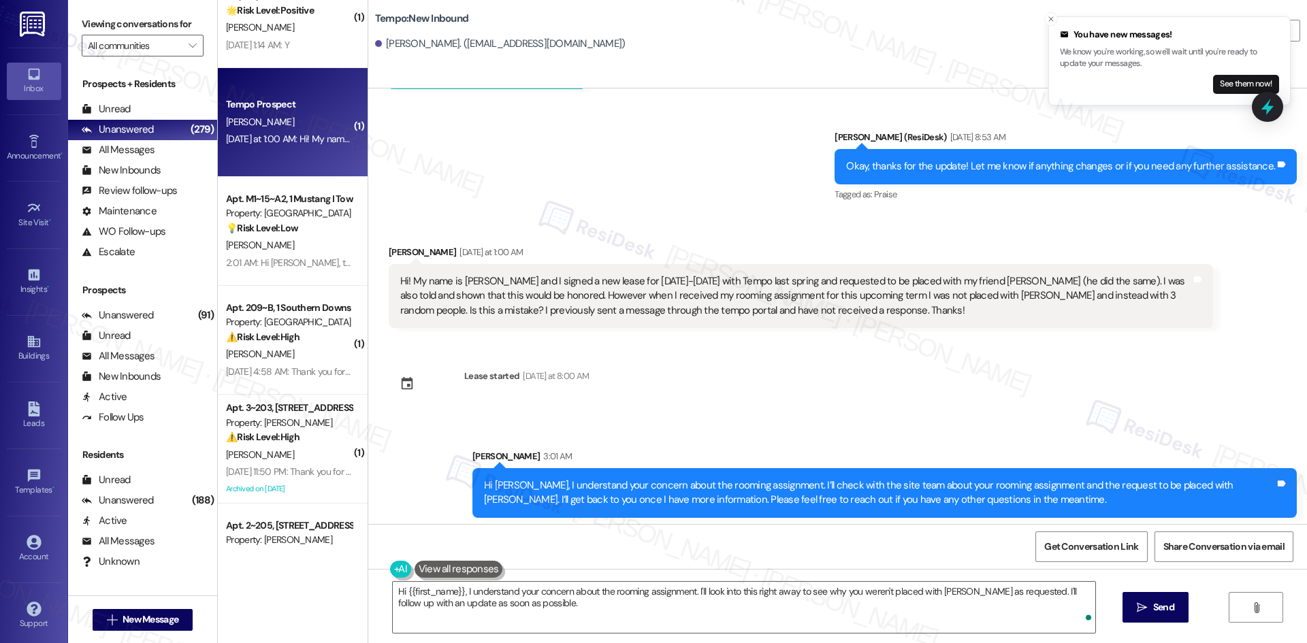
scroll to position [2494, 0]
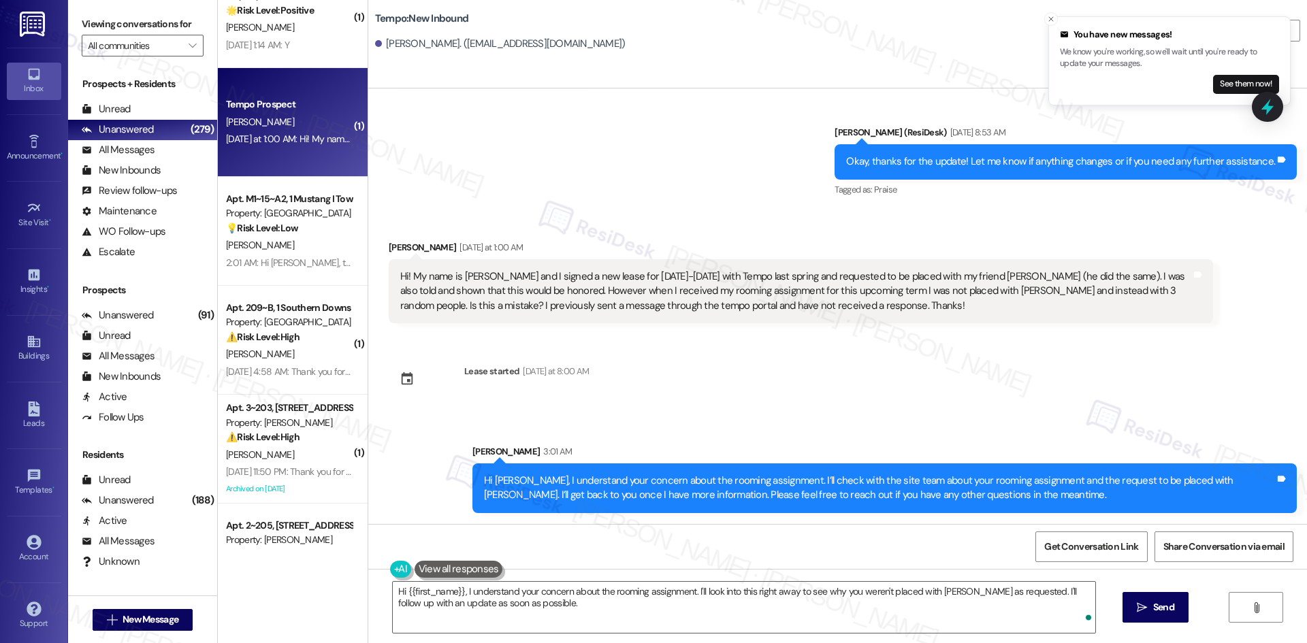
click at [860, 409] on div "Announcement, sent via SMS Sarah (ResiDesk) Oct 05, 2023 at 12:52 AM Hi Shane, …" at bounding box center [837, 306] width 938 height 436
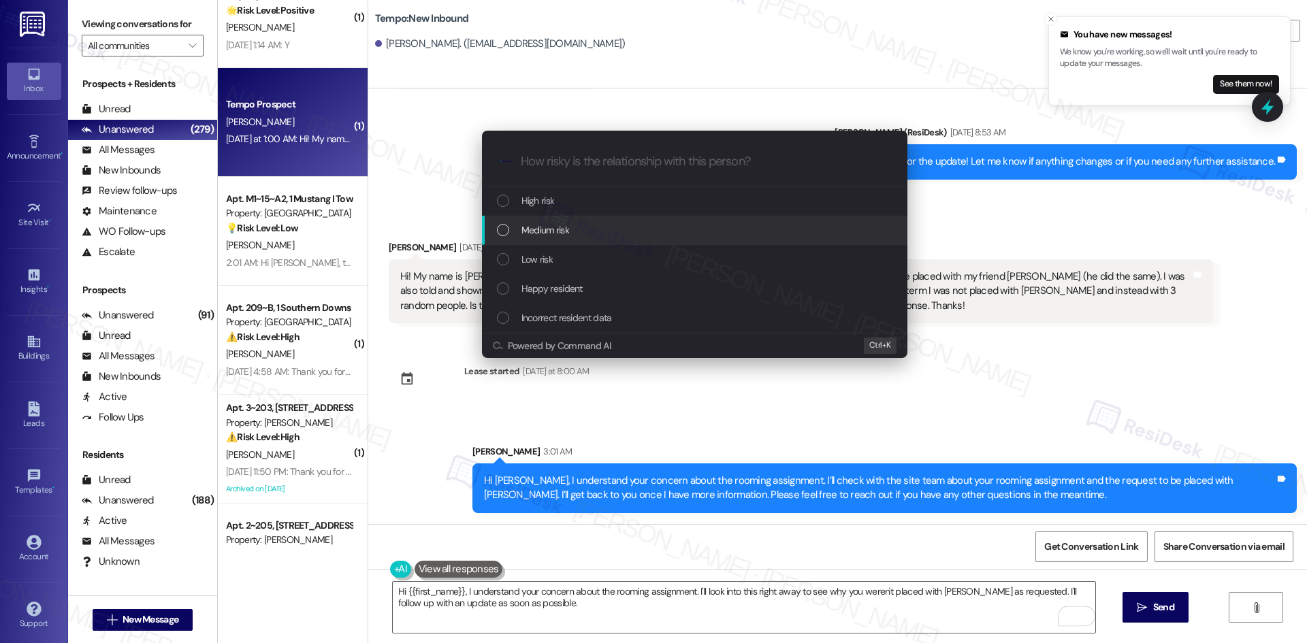
click at [586, 227] on div "Medium risk" at bounding box center [696, 230] width 398 height 15
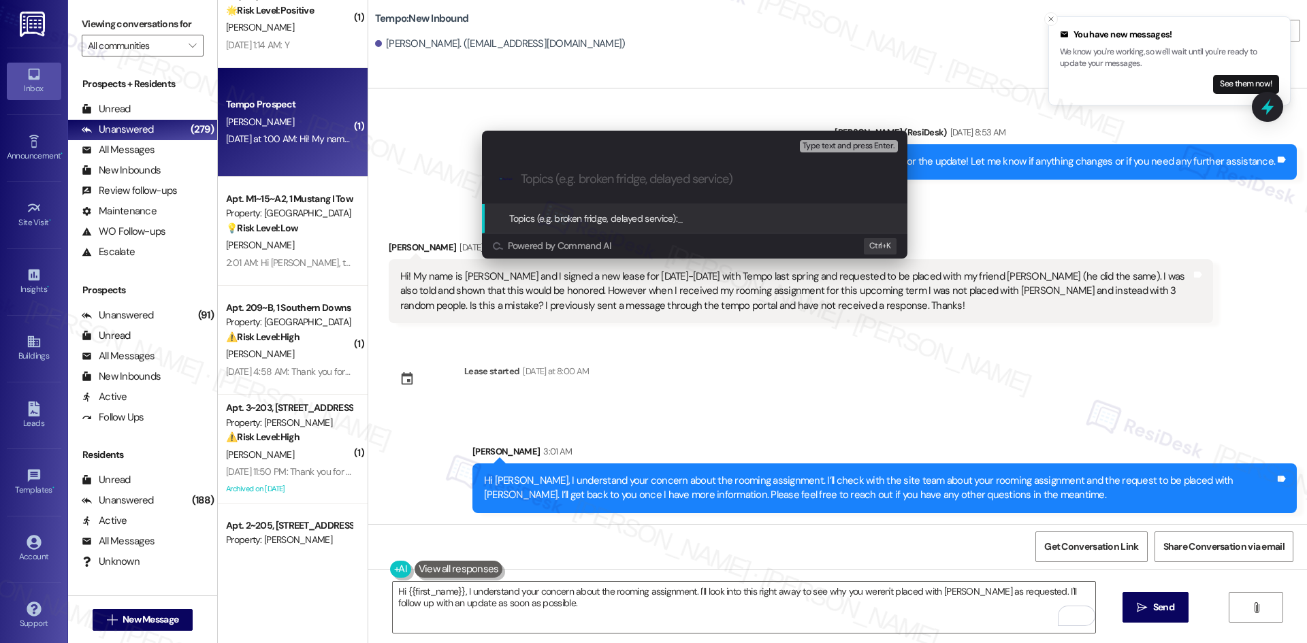
click at [563, 180] on input "Topics (e.g. broken fridge, delayed service)" at bounding box center [705, 179] width 369 height 14
paste input "Rooming Assignment Concern – Request to Be Placed with Friend"
type input "Rooming Assignment Concern – Request to Be Placed with Friend"
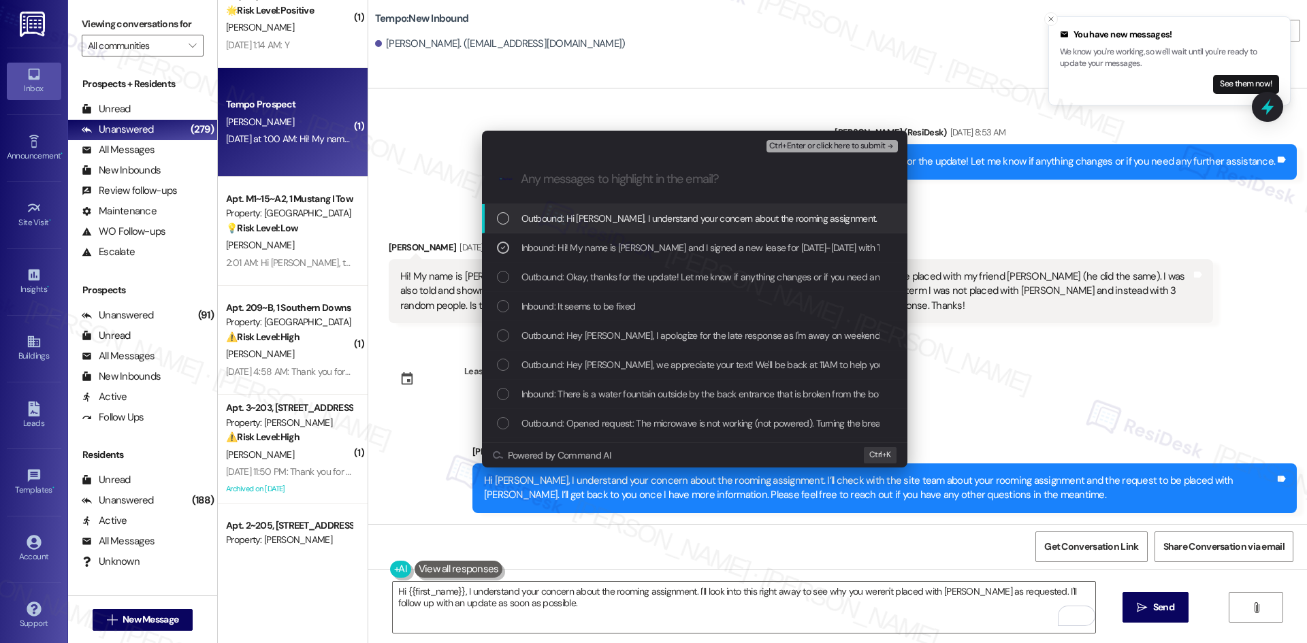
click at [867, 142] on span "Ctrl+Enter or click here to submit" at bounding box center [827, 147] width 116 height 10
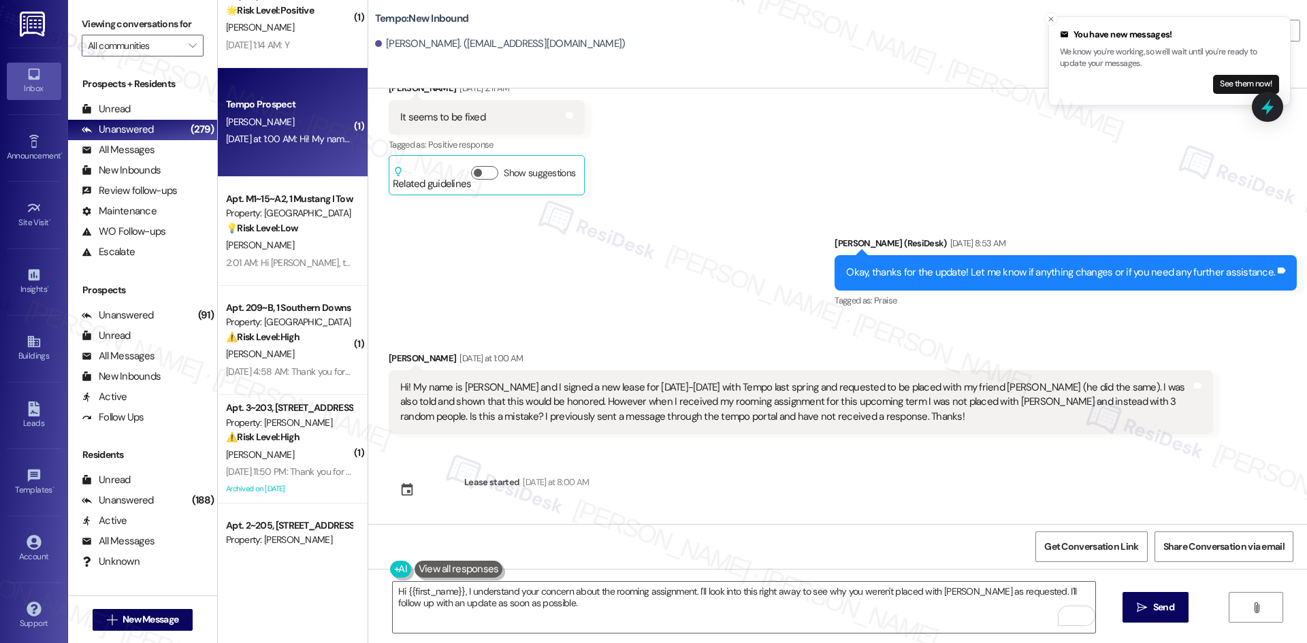
scroll to position [2303, 0]
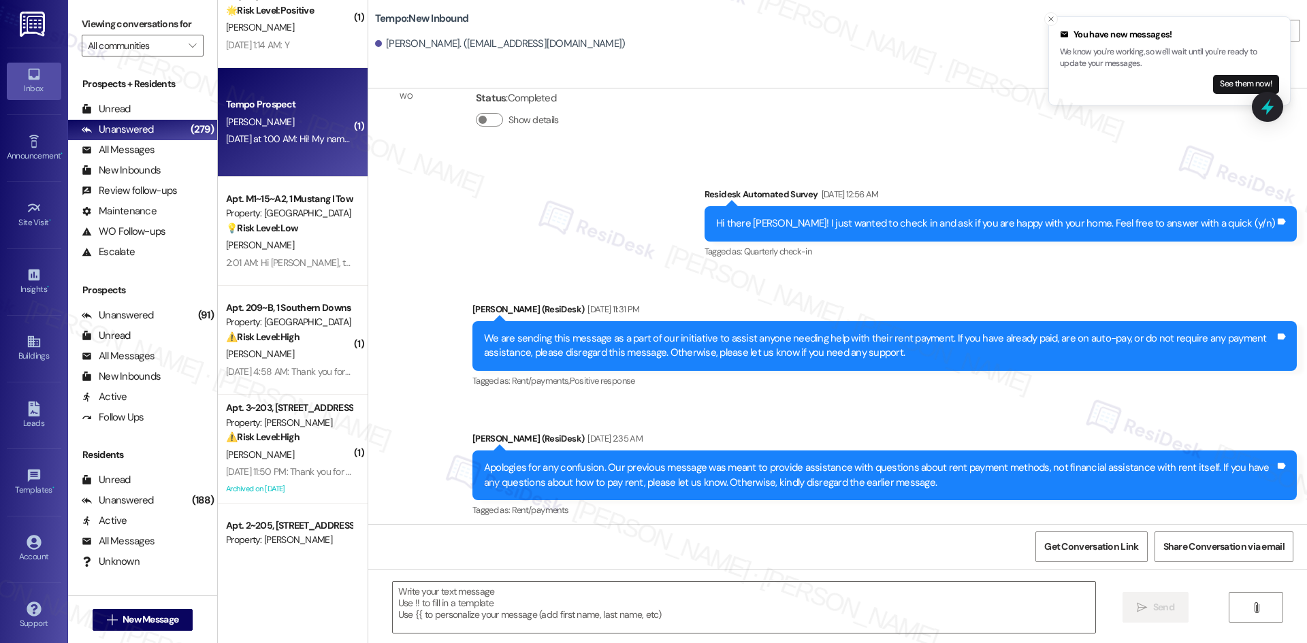
type textarea "Fetching suggested responses. Please feel free to read through the conversation…"
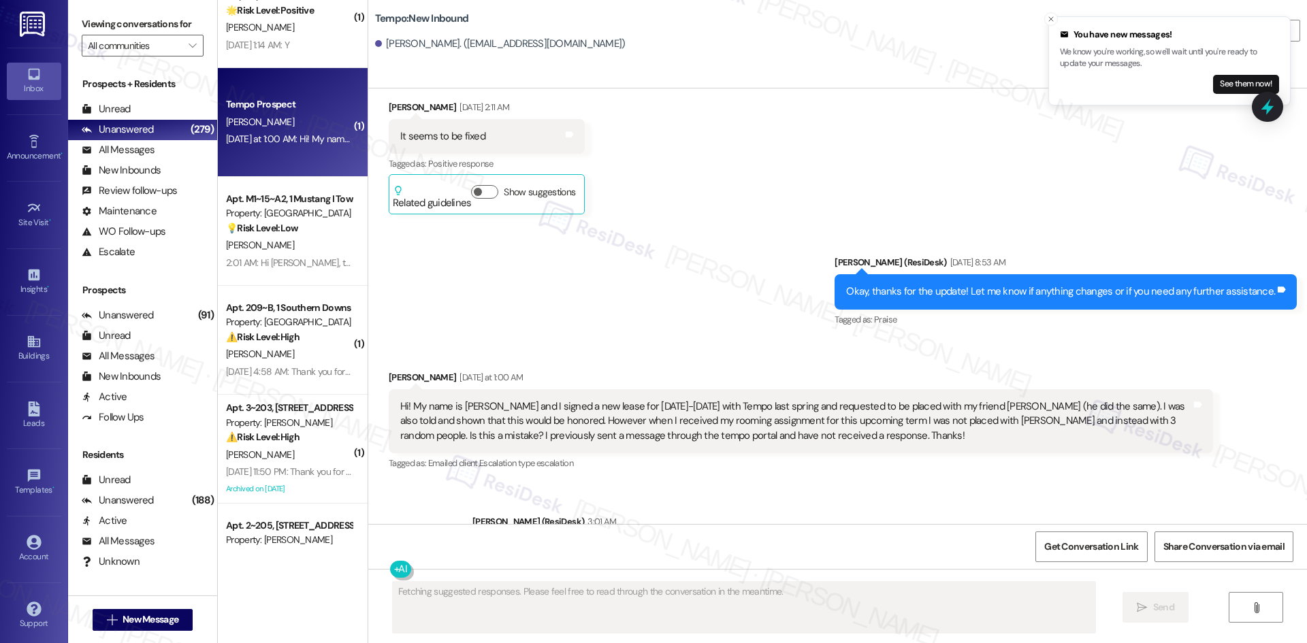
scroll to position [2534, 0]
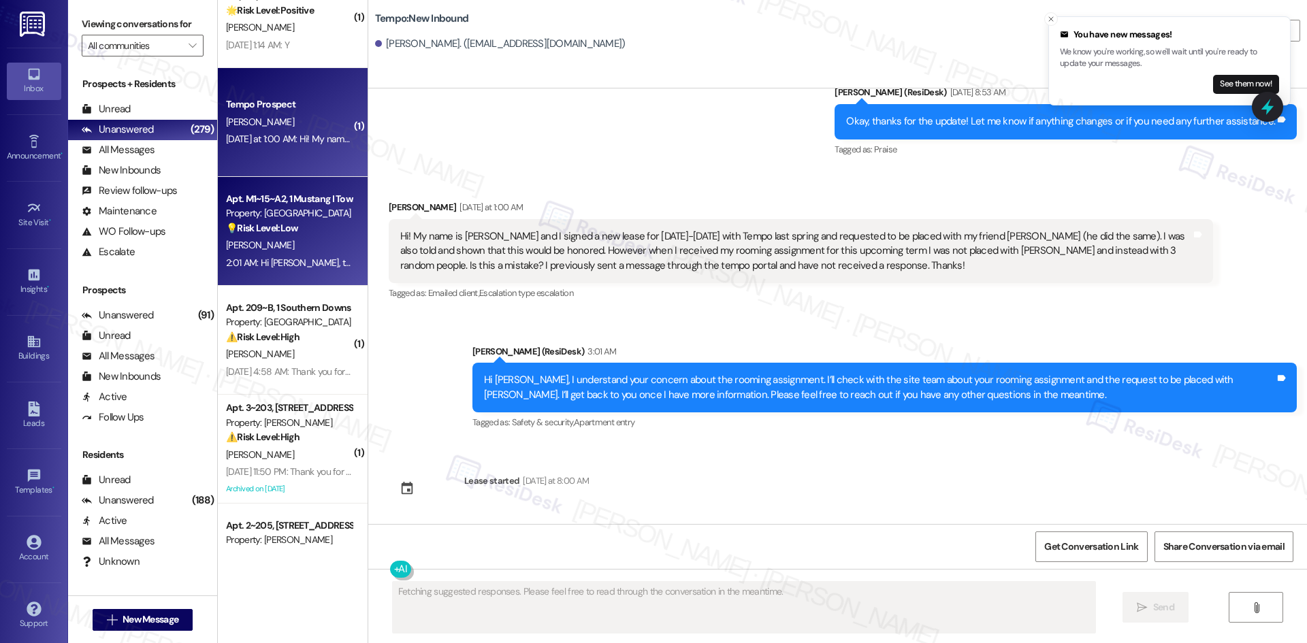
click at [291, 262] on div "2:01 AM: Hi Anna, thanks for your suggestion! I’ll share your feedback with the…" at bounding box center [611, 263] width 770 height 12
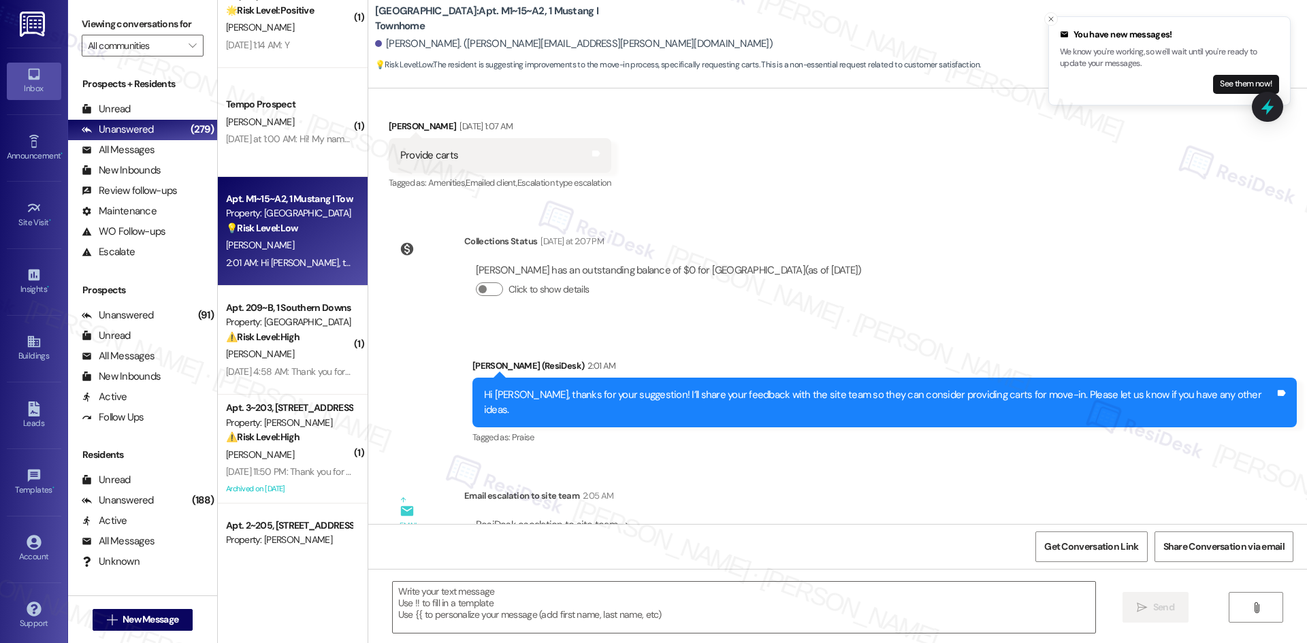
scroll to position [3212, 0]
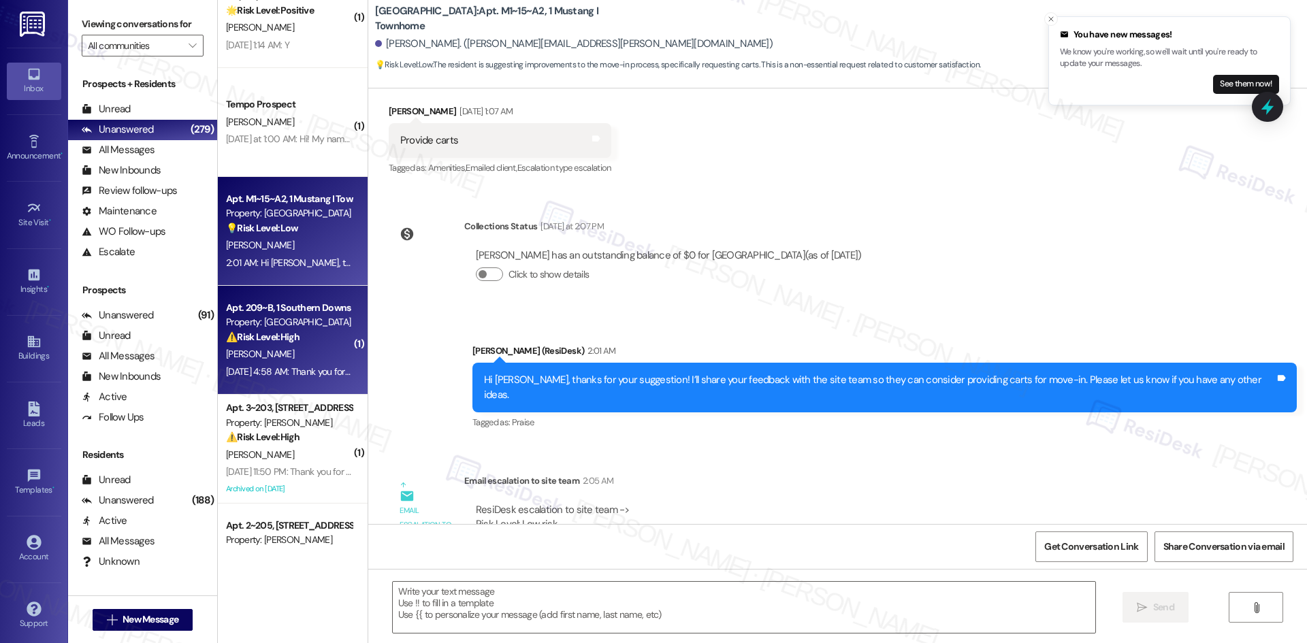
click at [292, 358] on div "R. Brown" at bounding box center [289, 354] width 129 height 17
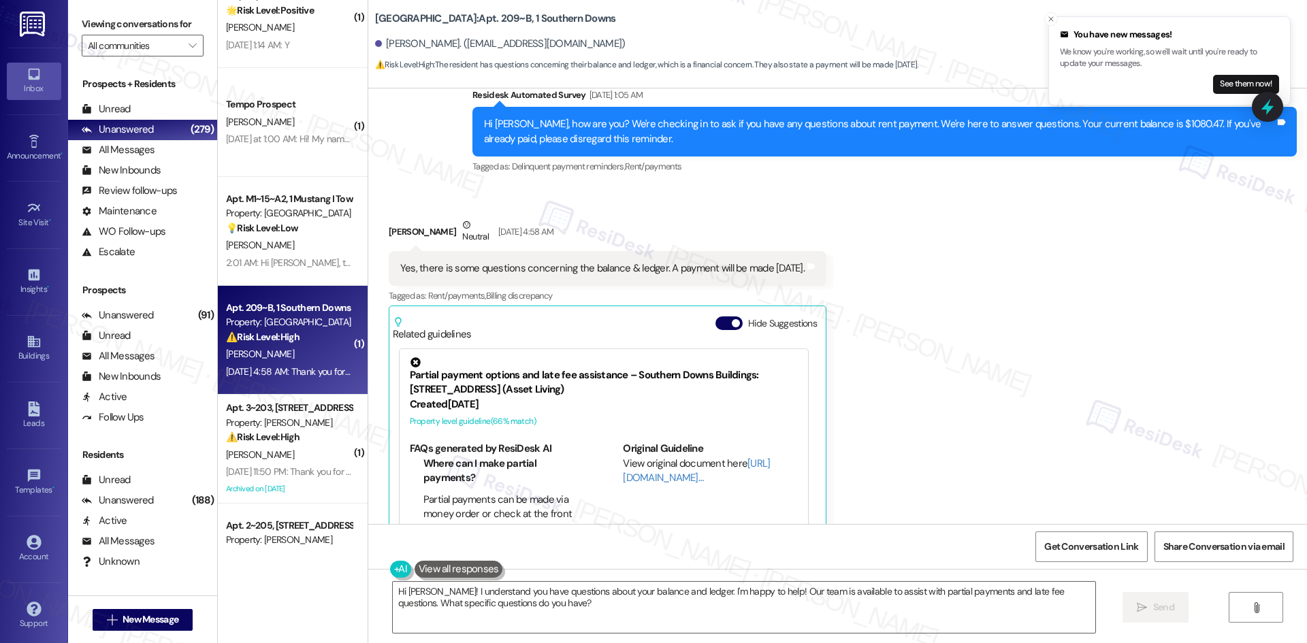
scroll to position [1558, 0]
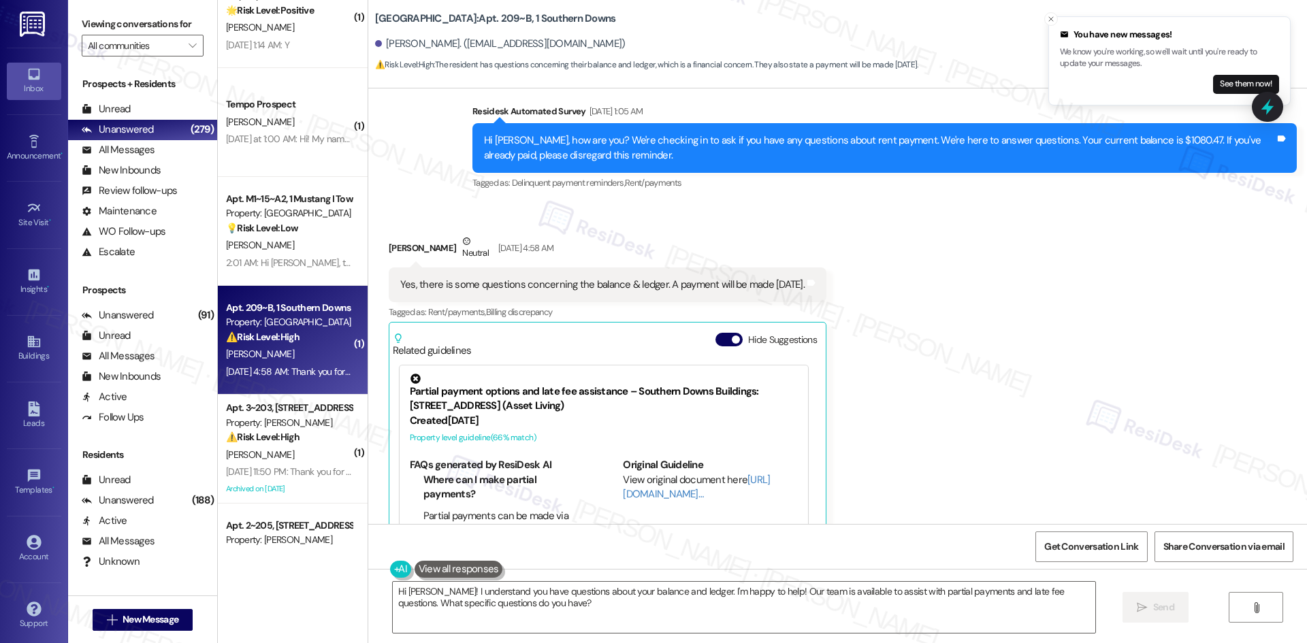
click at [894, 478] on div "Received via SMS Reggie Brown Neutral Aug 10, 2025 at 4:58 AM Yes, there is som…" at bounding box center [837, 413] width 938 height 420
click at [886, 315] on div "Received via SMS Reggie Brown Neutral Aug 10, 2025 at 4:58 AM Yes, there is som…" at bounding box center [837, 413] width 938 height 420
click at [697, 602] on textarea "Hi Reggie! I understand you have questions about your balance and ledger. I'm h…" at bounding box center [744, 607] width 702 height 51
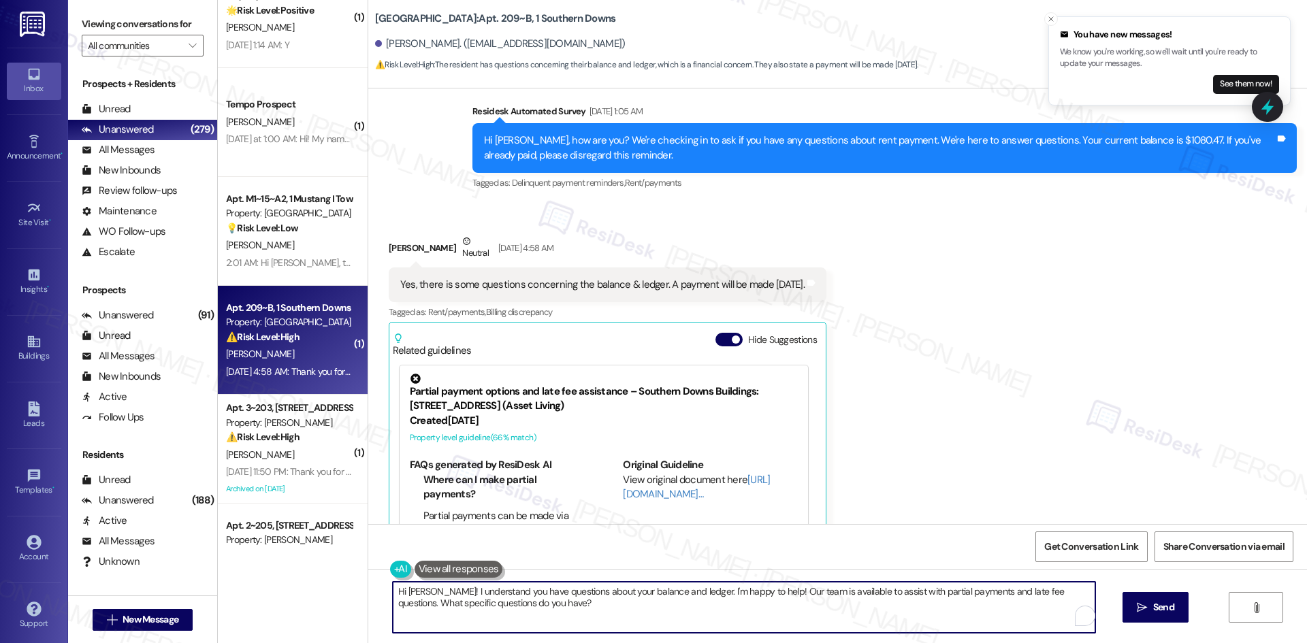
paste textarea "Thank you for letting us know! We appreciate it, and if you have any questions …"
type textarea "Thank you for letting us know! We appreciate it, and if you have any questions …"
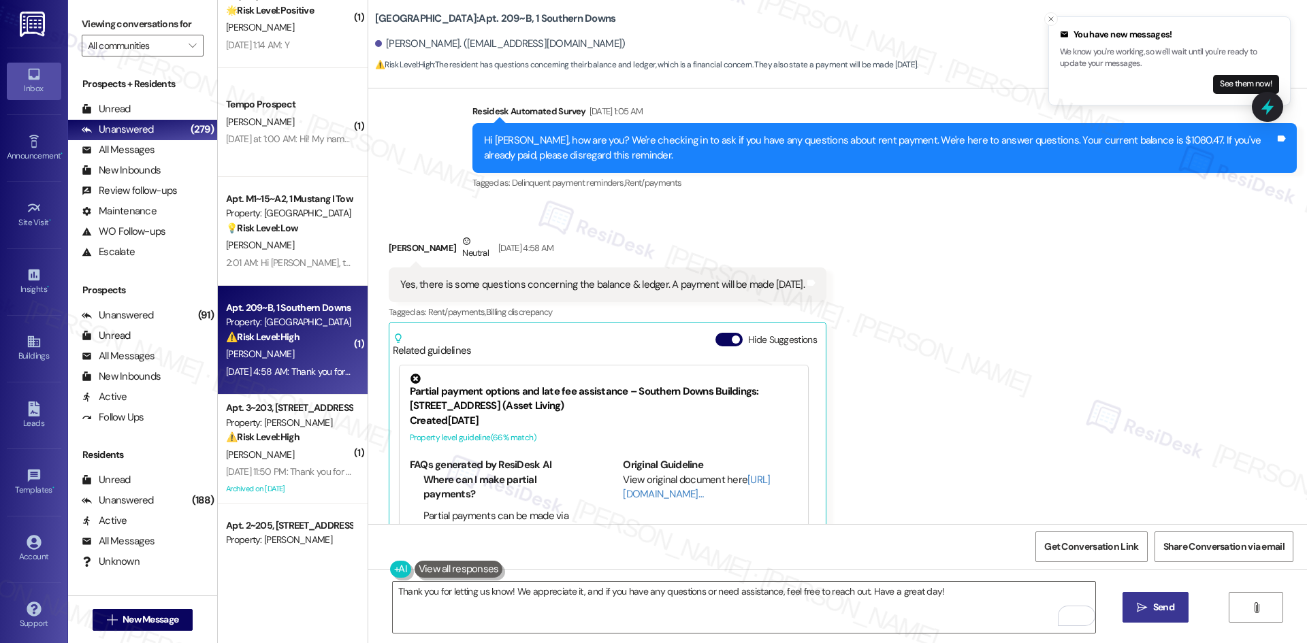
click at [1170, 609] on span "Send" at bounding box center [1163, 607] width 21 height 14
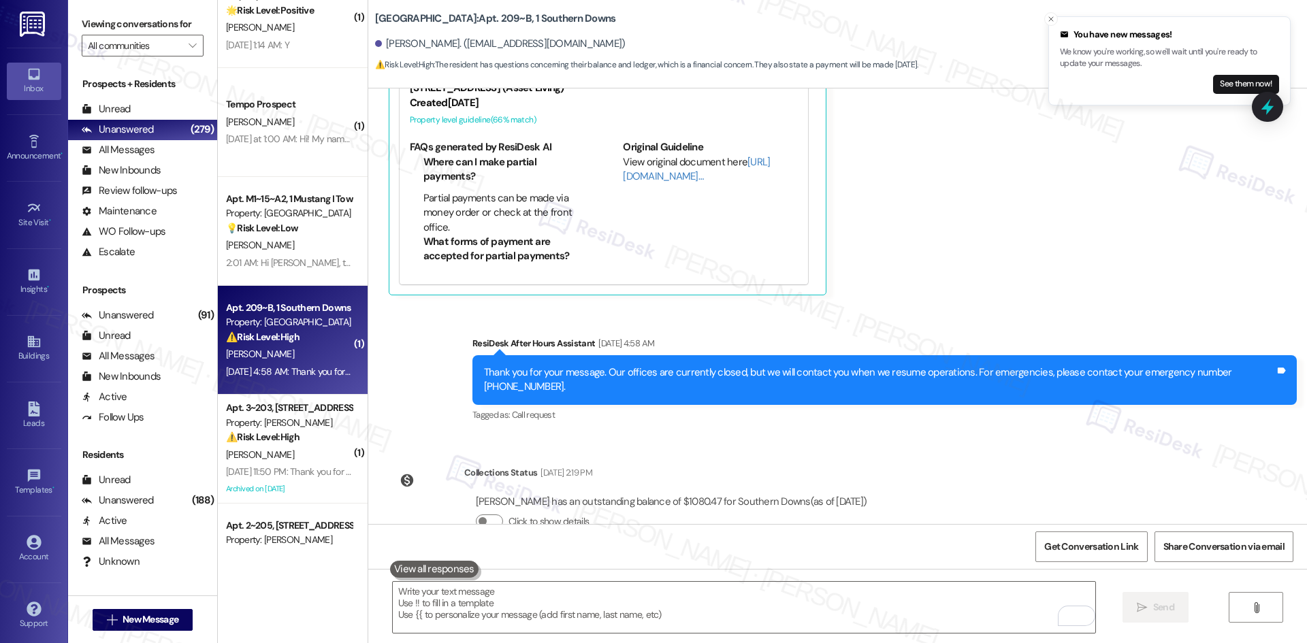
scroll to position [1992, 0]
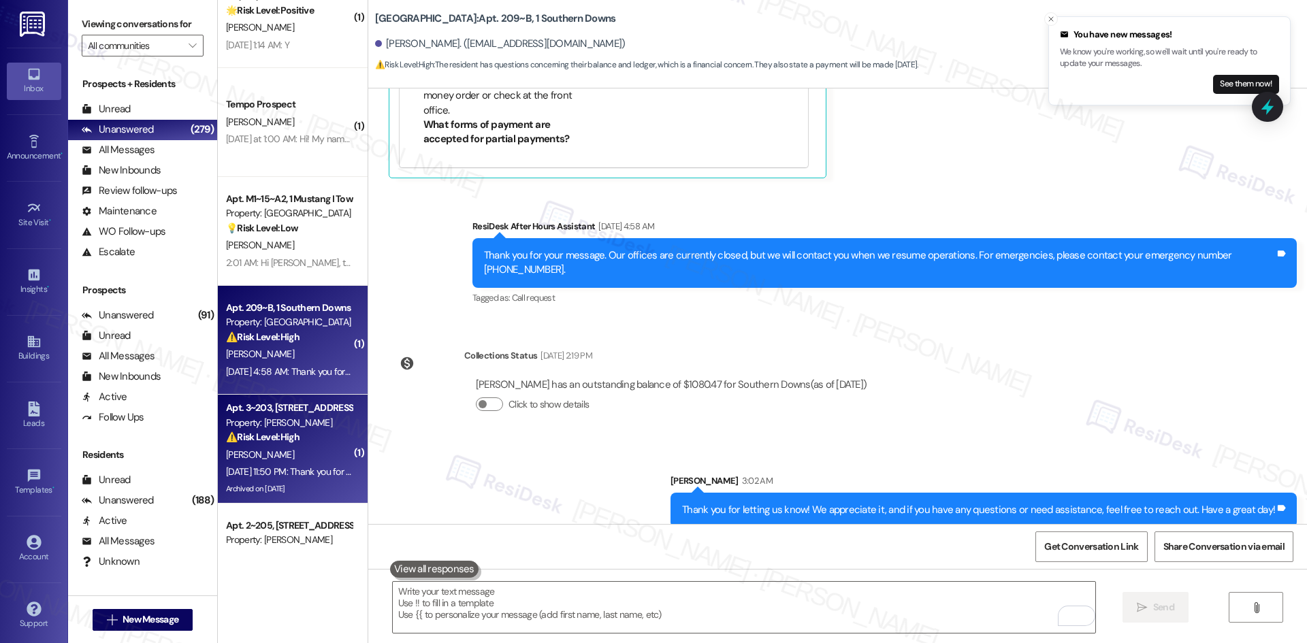
click at [290, 433] on strong "⚠️ Risk Level: High" at bounding box center [262, 437] width 73 height 12
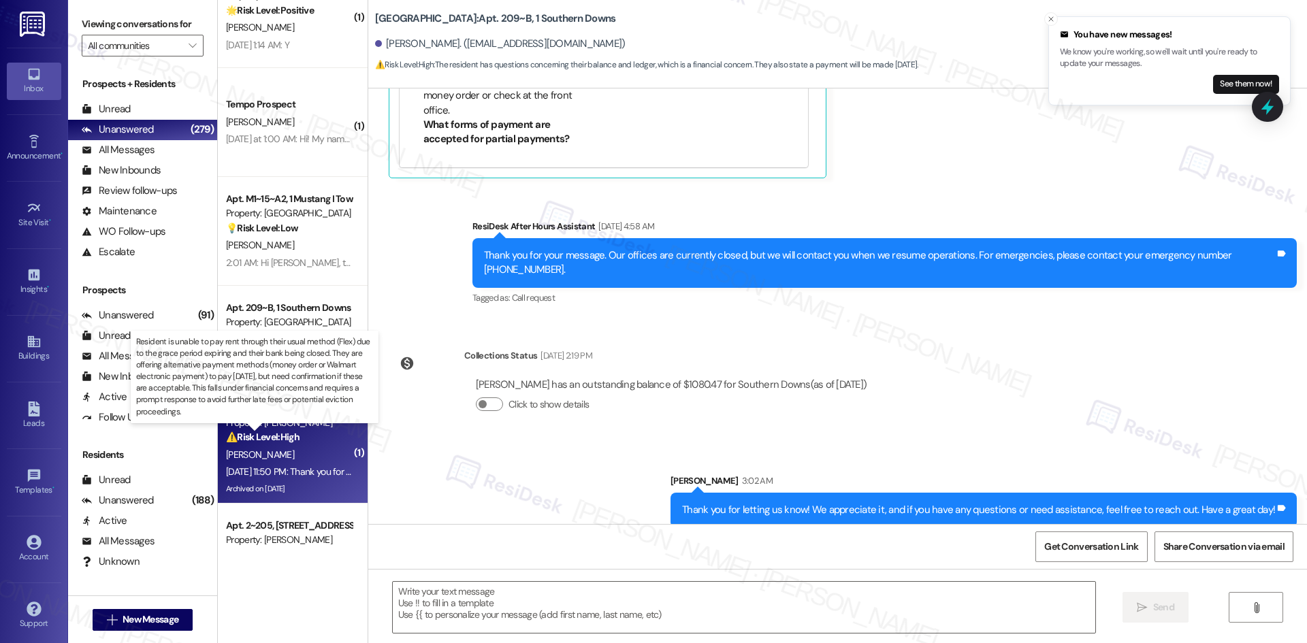
type textarea "Fetching suggested responses. Please feel free to read through the conversation…"
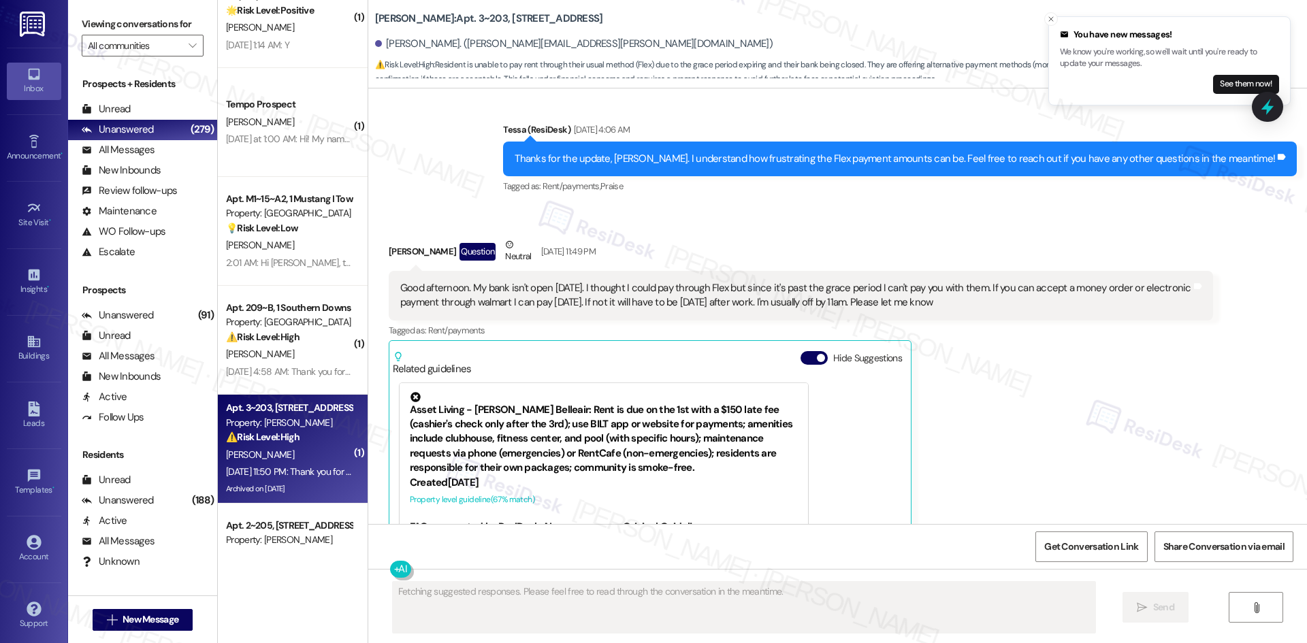
scroll to position [3396, 0]
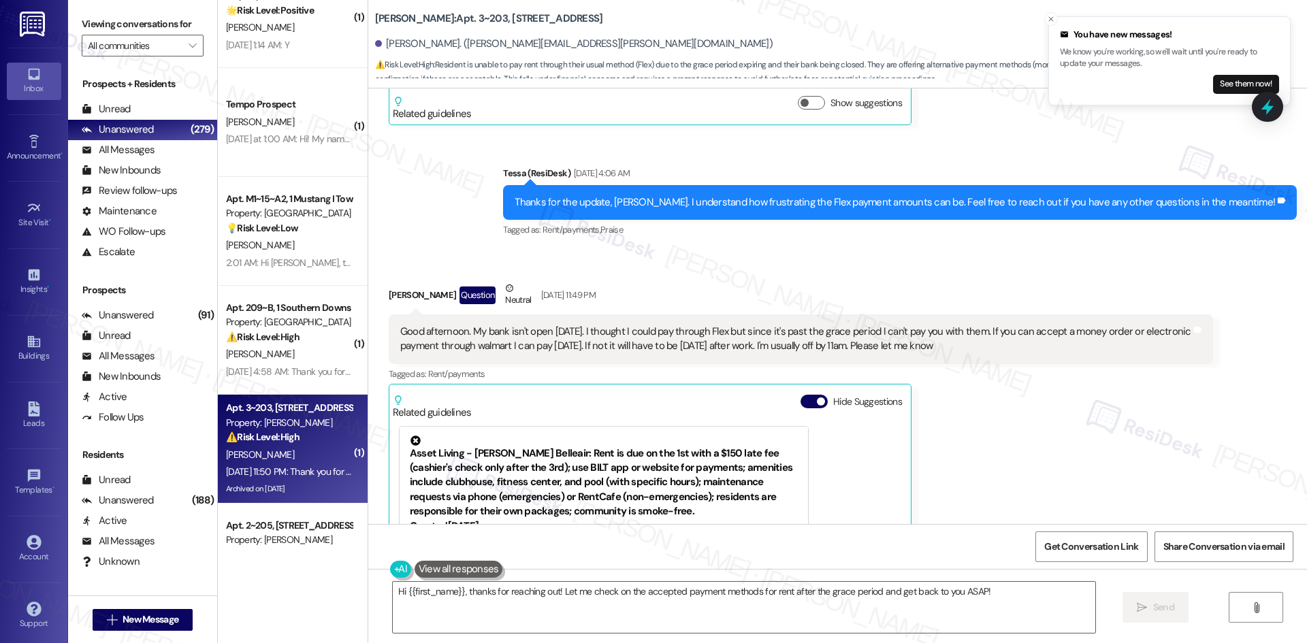
drag, startPoint x: 369, startPoint y: 275, endPoint x: 1002, endPoint y: 333, distance: 635.5
click at [1002, 333] on div "Received via SMS Carrie Jackson Question Neutral Aug 09, 2025 at 11:49 PM Good …" at bounding box center [800, 481] width 844 height 421
copy div "Carrie Jackson Question Neutral Aug 09, 2025 at 11:49 PM Good afternoon. My ban…"
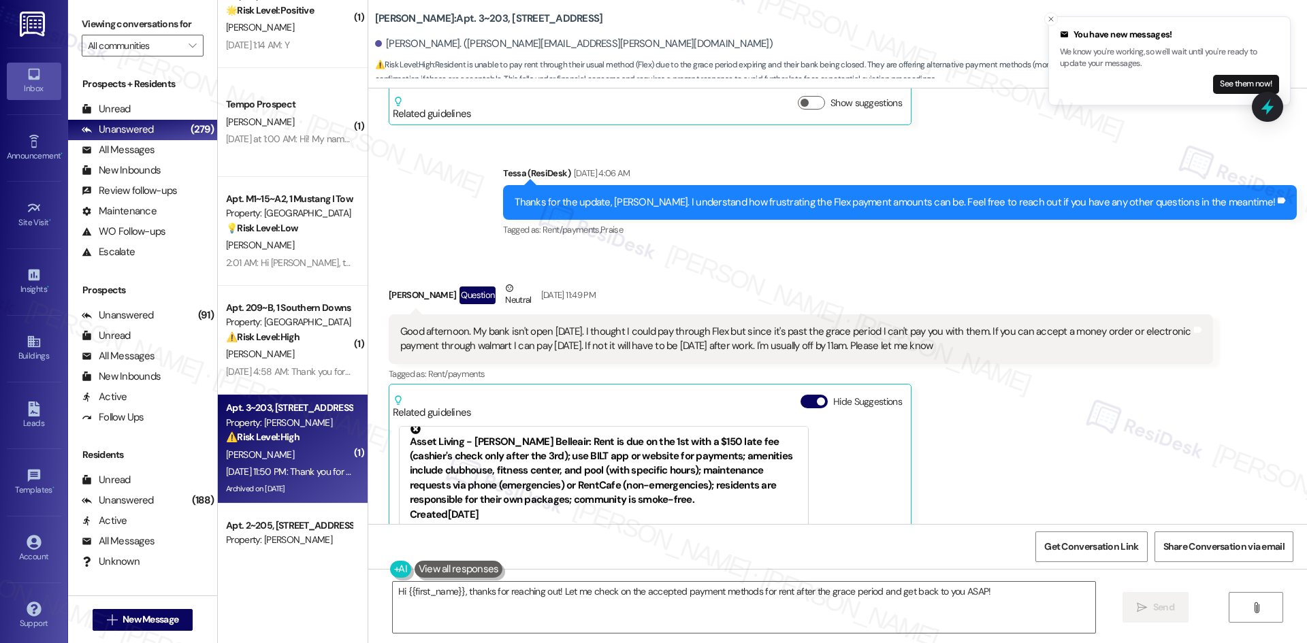
scroll to position [0, 0]
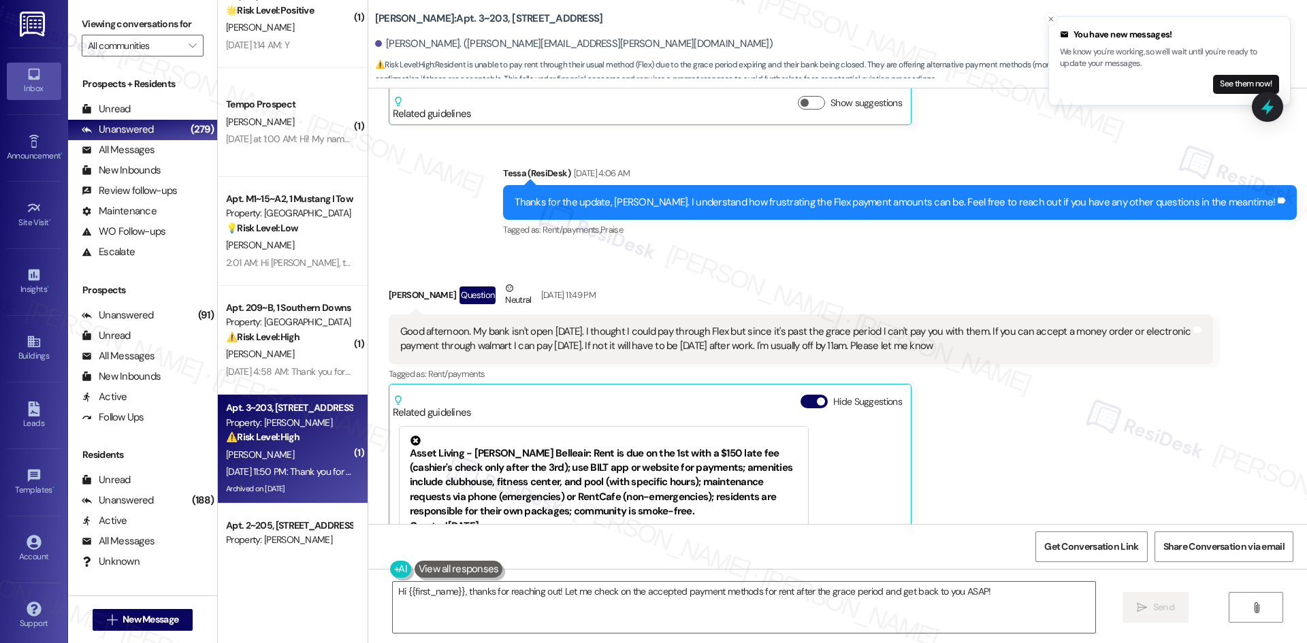
click at [1175, 472] on div "Carrie Jackson Question Neutral Aug 09, 2025 at 11:49 PM Good afternoon. My ban…" at bounding box center [801, 481] width 824 height 401
drag, startPoint x: 391, startPoint y: 283, endPoint x: 1028, endPoint y: 339, distance: 638.7
click at [1028, 339] on div "Received via SMS Carrie Jackson Question Neutral Aug 09, 2025 at 11:49 PM Good …" at bounding box center [800, 481] width 844 height 421
copy div "Carrie Jackson Question Neutral Aug 09, 2025 at 11:49 PM Good afternoon. My ban…"
click at [536, 440] on div "Asset Living - Solano Belleair: Rent is due on the 1st with a $150 late fee (ca…" at bounding box center [604, 478] width 388 height 84
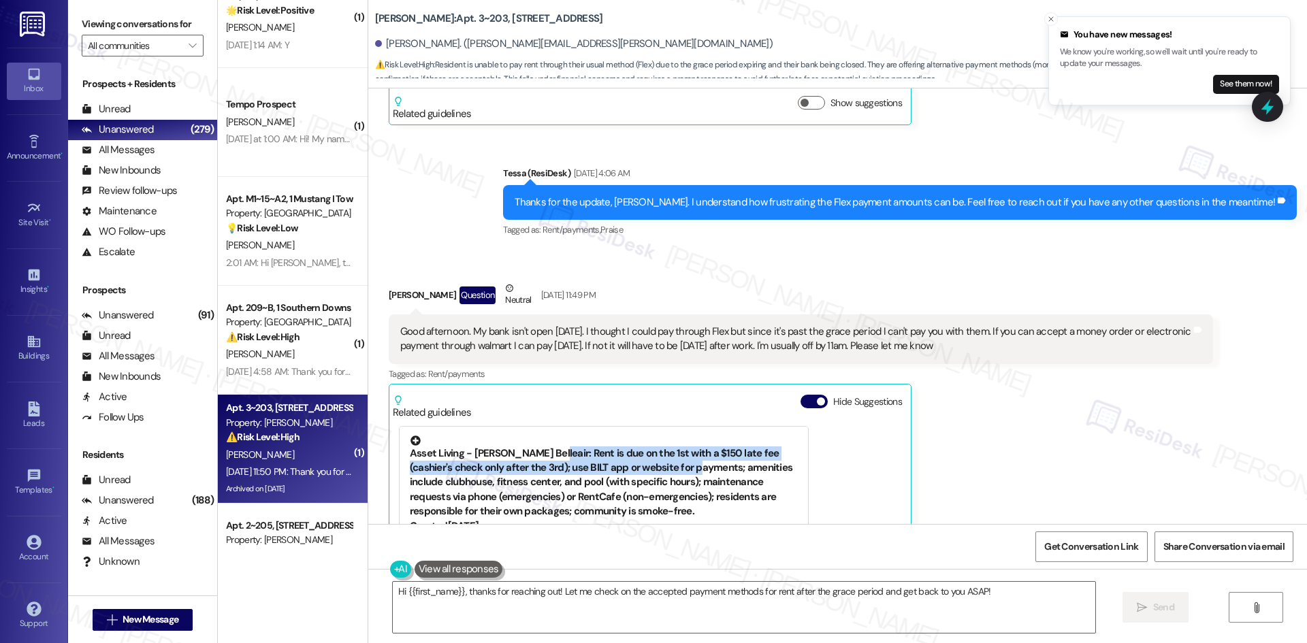
drag, startPoint x: 532, startPoint y: 437, endPoint x: 681, endPoint y: 458, distance: 150.5
click at [681, 458] on div "Asset Living - Solano Belleair: Rent is due on the 1st with a $150 late fee (ca…" at bounding box center [604, 478] width 388 height 84
copy div "Rent is due on the 1st with a $150 late fee (cashier's check only after the 3rd…"
click at [732, 250] on div "Received via SMS Carrie Jackson Question Neutral Aug 09, 2025 at 11:49 PM Good …" at bounding box center [837, 471] width 938 height 442
click at [970, 250] on div "Received via SMS Carrie Jackson Question Neutral Aug 09, 2025 at 11:49 PM Good …" at bounding box center [837, 471] width 938 height 442
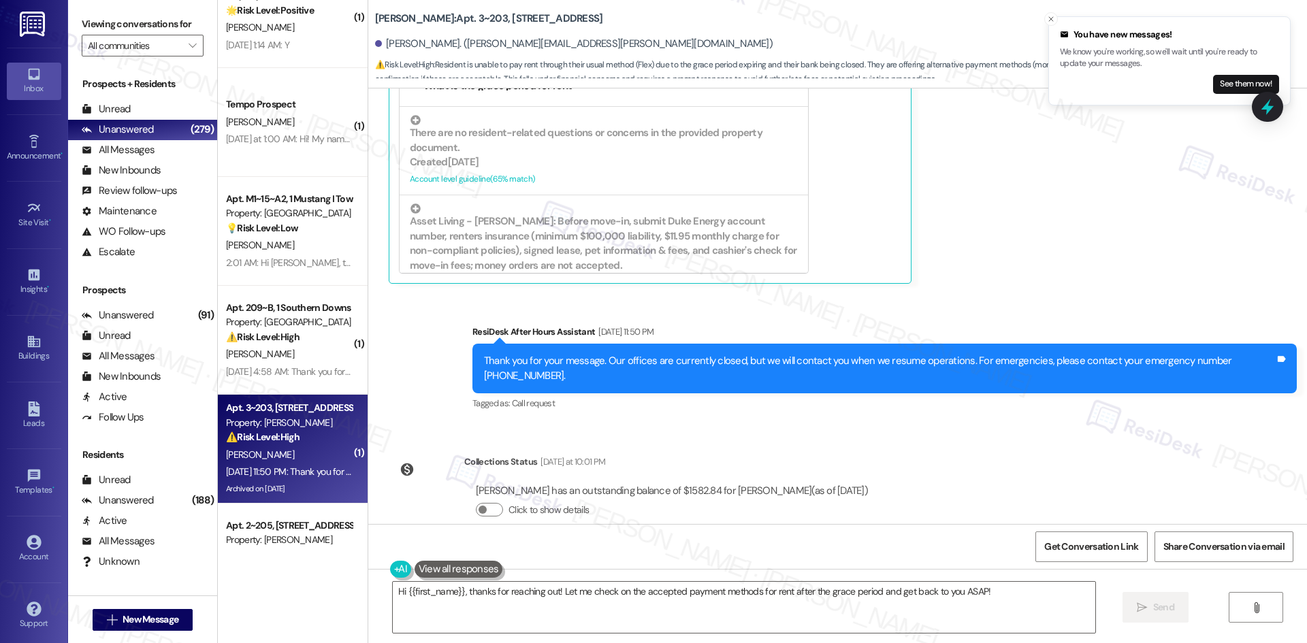
scroll to position [3805, 0]
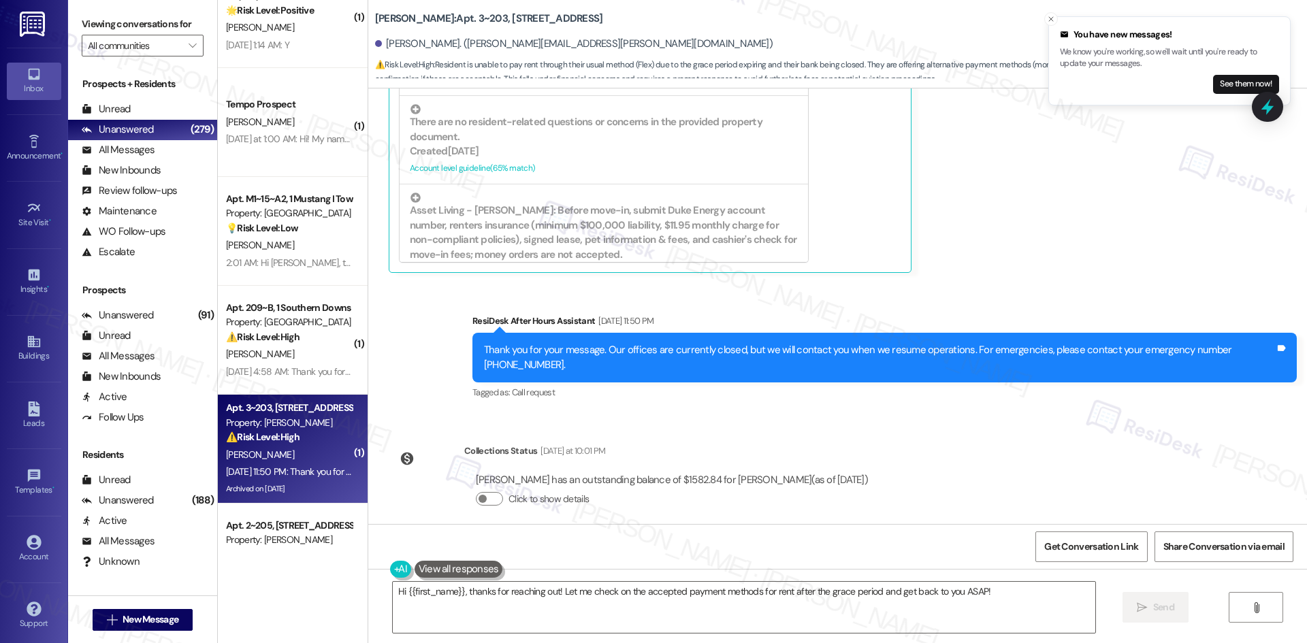
drag, startPoint x: 1136, startPoint y: 228, endPoint x: 1128, endPoint y: 233, distance: 9.5
click at [1136, 228] on div "Carrie Jackson Question Neutral Aug 09, 2025 at 11:49 PM Good afternoon. My ban…" at bounding box center [801, 73] width 824 height 401
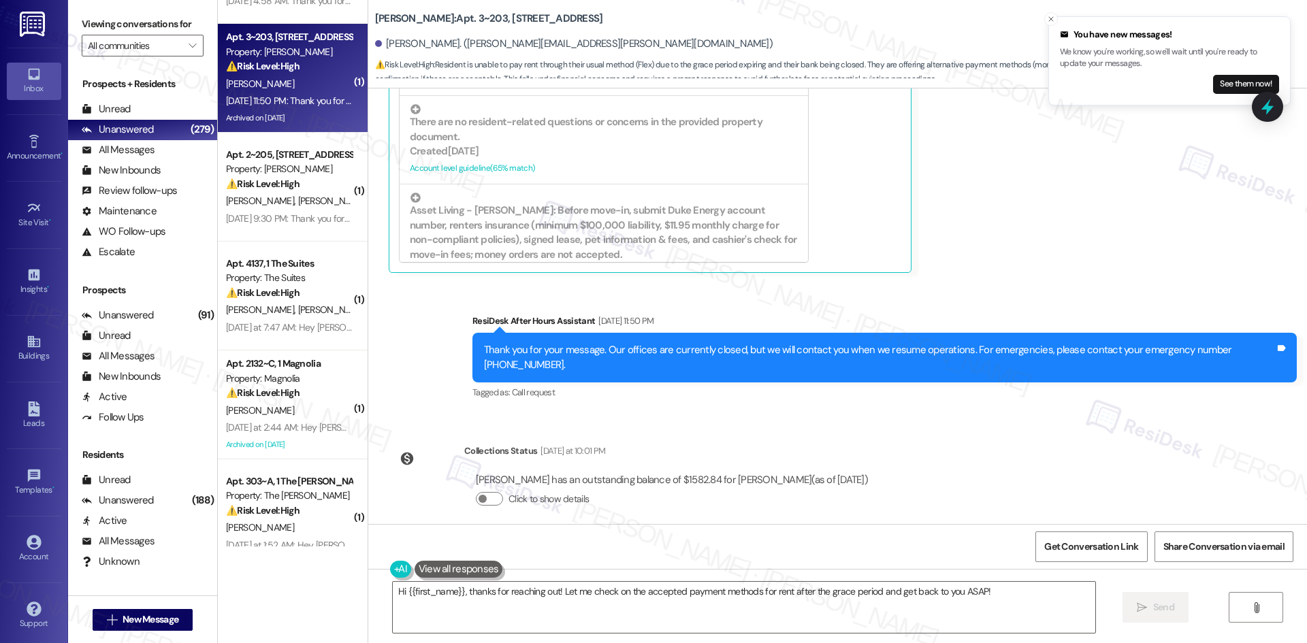
scroll to position [2994, 0]
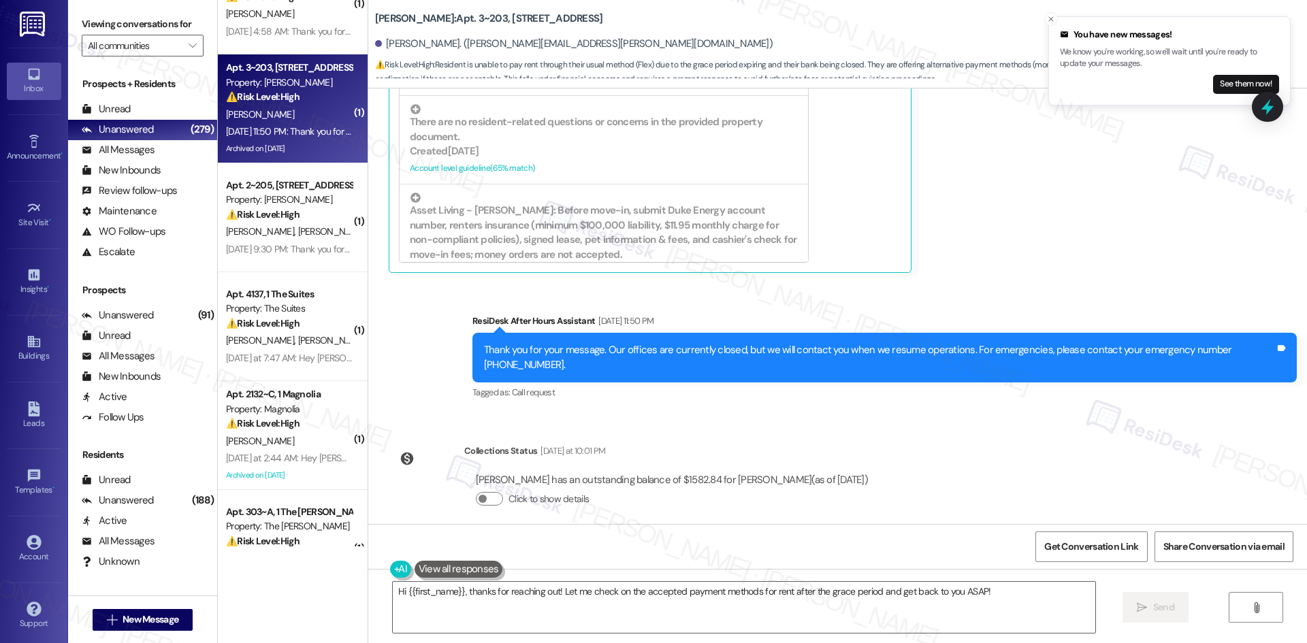
click at [1001, 447] on div "Lease started Jun 16, 2025 at 8:00 AM Survey, sent via SMS Residesk Automated S…" at bounding box center [837, 306] width 938 height 436
click at [480, 492] on button "Click to show details" at bounding box center [489, 499] width 27 height 14
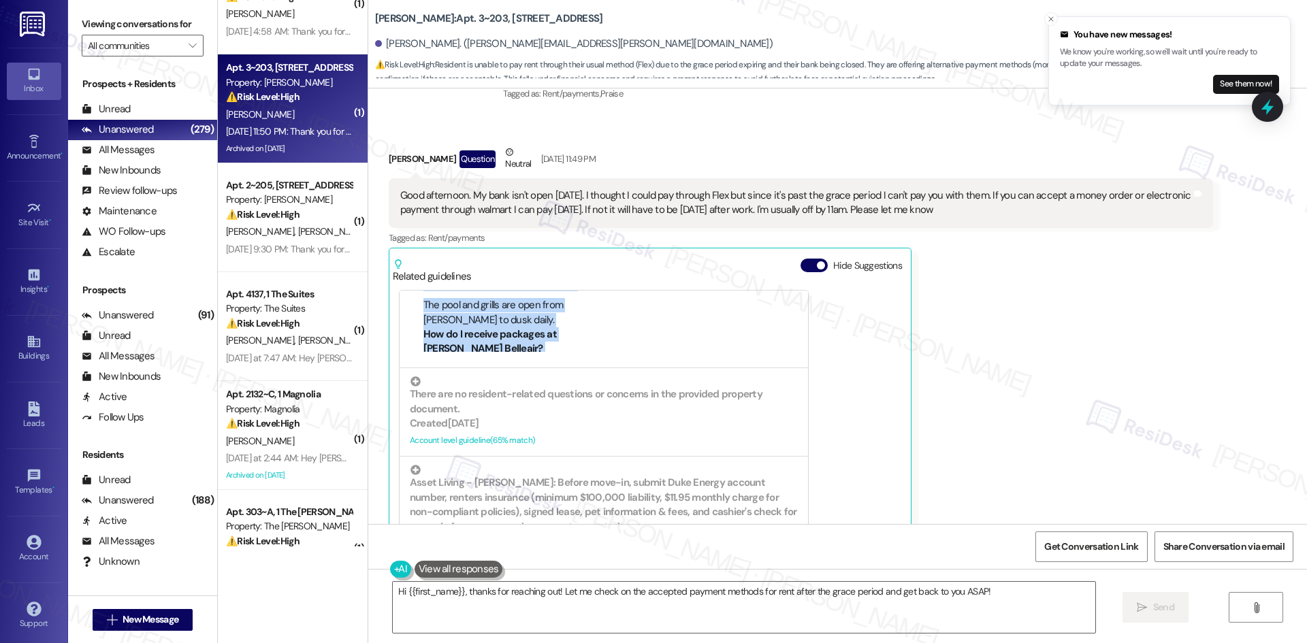
scroll to position [791, 0]
drag, startPoint x: 491, startPoint y: 310, endPoint x: 517, endPoint y: 318, distance: 27.8
click at [514, 315] on div "FAQs generated by ResiDesk AI What are the office hours for Solano Belleair? Of…" at bounding box center [497, 287] width 175 height 129
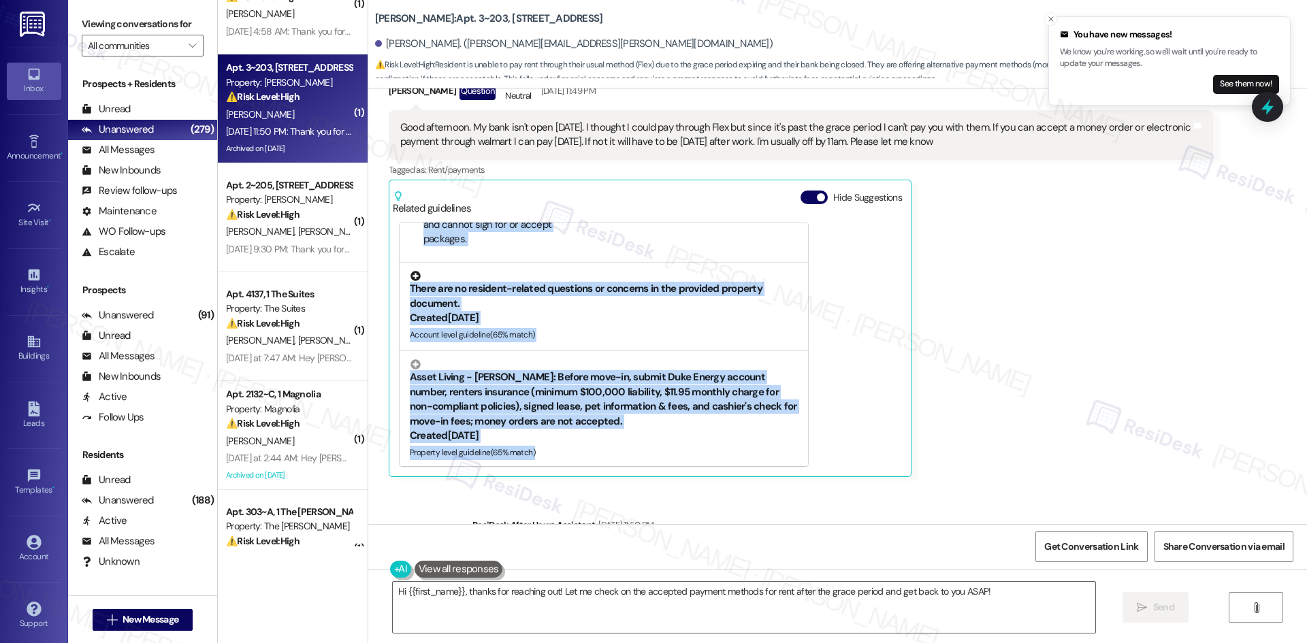
scroll to position [244, 0]
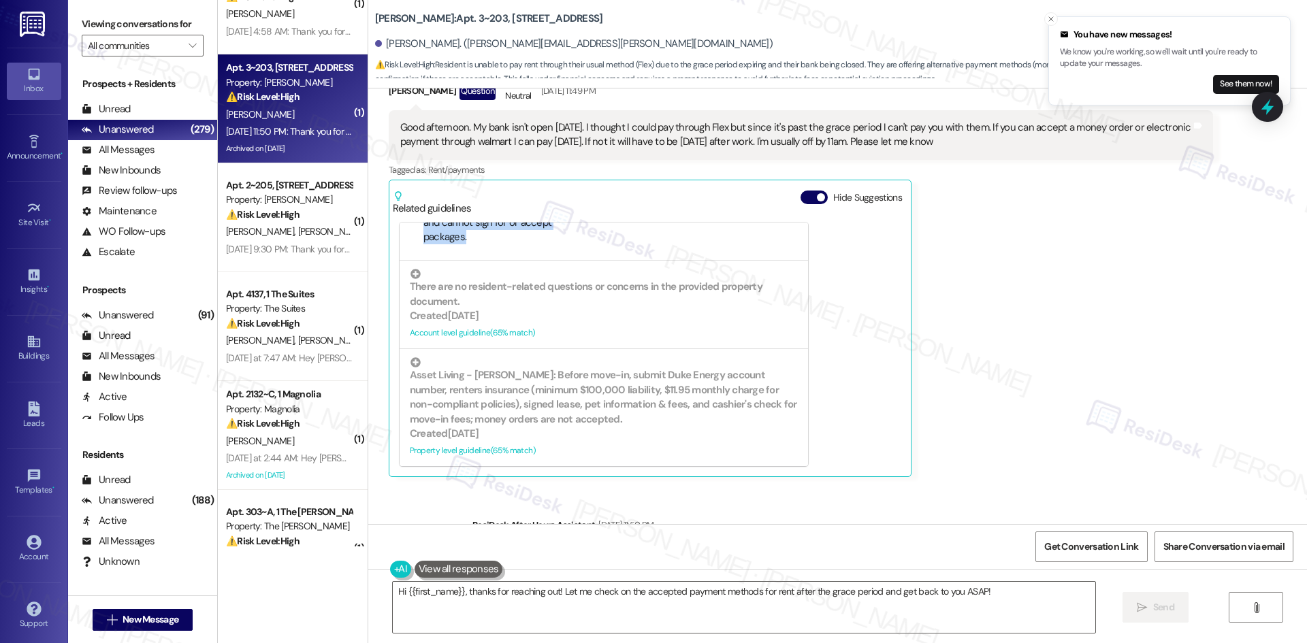
drag, startPoint x: 413, startPoint y: 365, endPoint x: 511, endPoint y: 218, distance: 177.2
click at [511, 218] on div "FAQs generated by ResiDesk AI What are the office hours for Solano Belleair? Of…" at bounding box center [497, 180] width 175 height 129
copy div "What are the office hours for Solano Belleair? Office hours are Monday to Frida…"
drag, startPoint x: 788, startPoint y: 603, endPoint x: 853, endPoint y: 603, distance: 65.3
click at [792, 603] on textarea "Hi {{first_name}}, thanks for reaching out! Let me check on the accepted paymen…" at bounding box center [744, 607] width 702 height 51
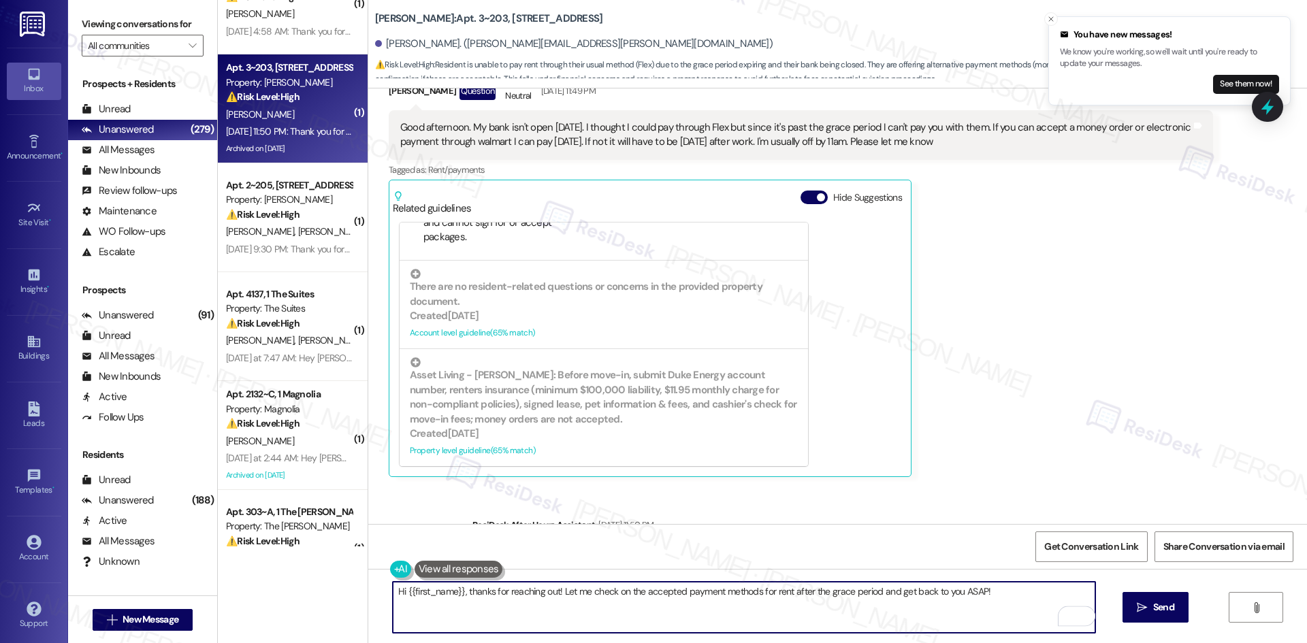
drag, startPoint x: 1021, startPoint y: 589, endPoint x: 459, endPoint y: 593, distance: 562.8
click at [459, 593] on textarea "Hi {{first_name}}, thanks for reaching out! Let me check on the accepted paymen…" at bounding box center [744, 607] width 702 height 51
paste textarea "After the 3rd, payment must be made by cashier’s check only. You can make payme…"
click at [463, 593] on textarea "Hi {{first_name}}, After the 3rd, payment must be made by cashier’s check only.…" at bounding box center [744, 607] width 702 height 51
click at [972, 595] on textarea "Hi {{first_name}}, after the 3rd, payment must be made by cashier’s check only.…" at bounding box center [744, 607] width 702 height 51
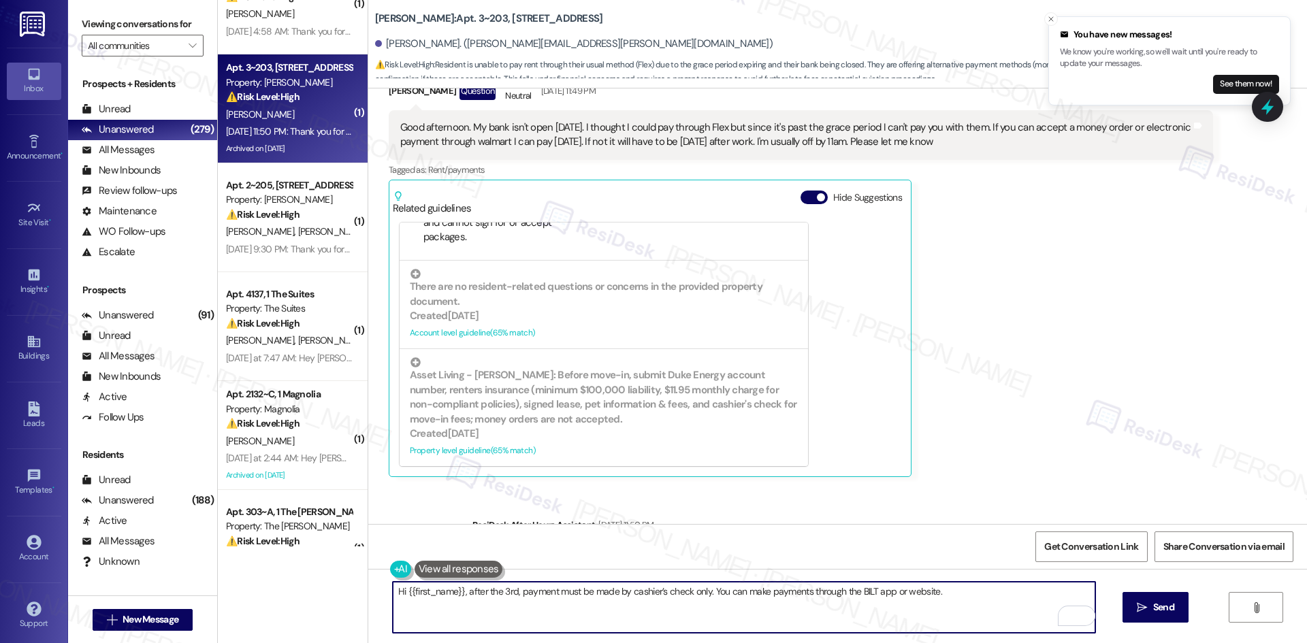
paste textarea "Please let us know if you have any other questions."
type textarea "Hi {{first_name}}, after the 3rd, payment must be made by cashier’s check only.…"
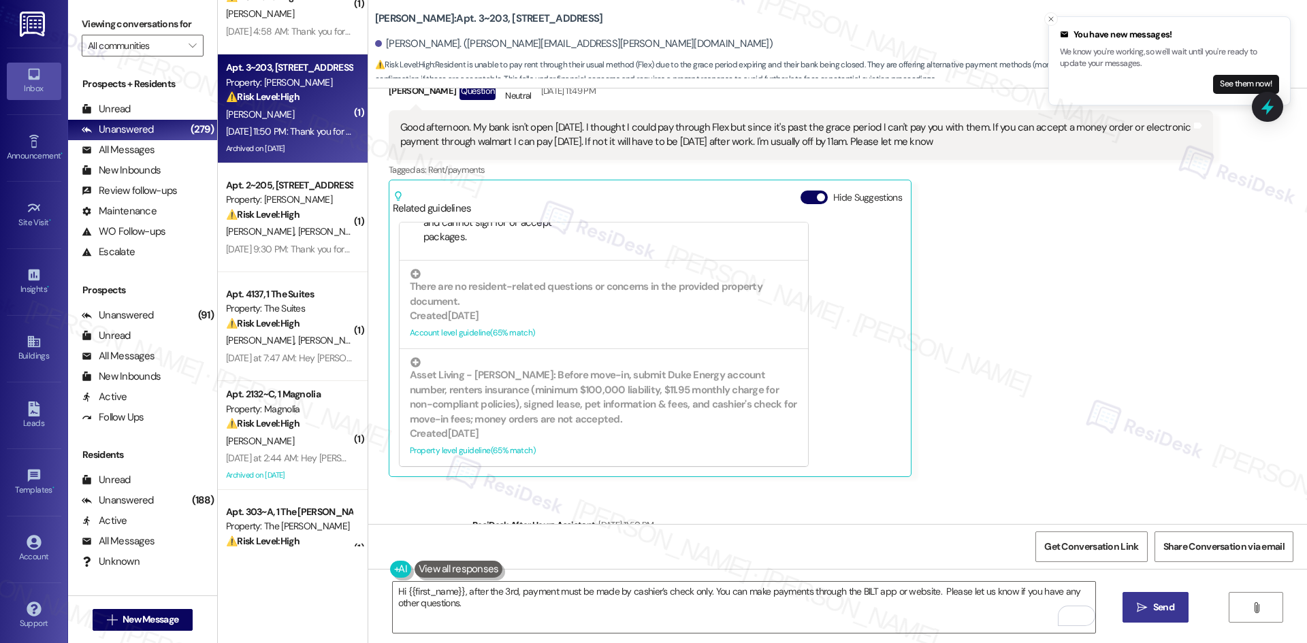
click at [1166, 618] on button " Send" at bounding box center [1155, 607] width 66 height 31
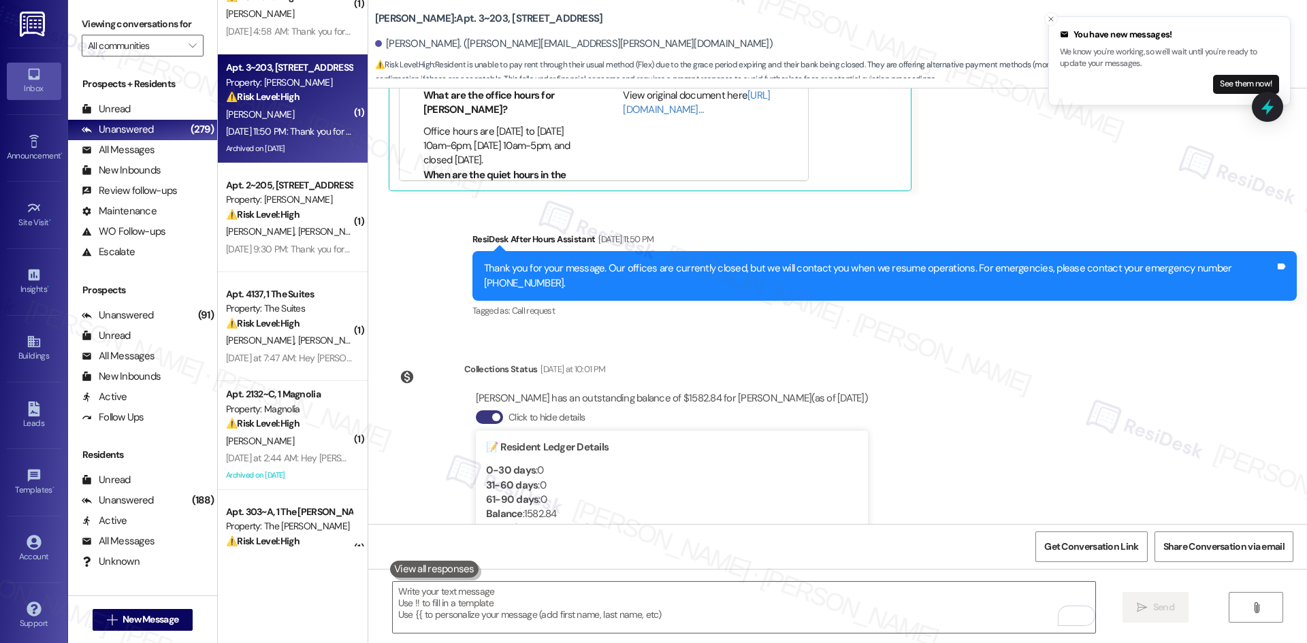
scroll to position [4103, 0]
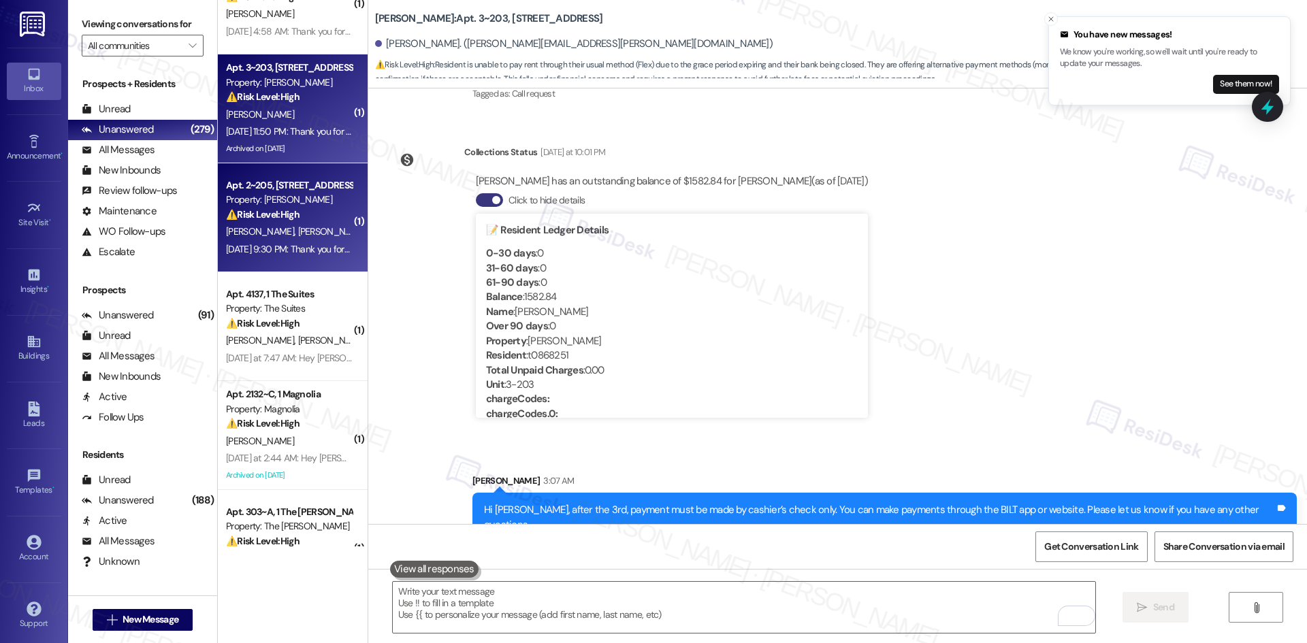
click at [300, 242] on div "Aug 09, 2025 at 9:30 PM: Thank you for your message. Our offices are currently …" at bounding box center [289, 249] width 129 height 17
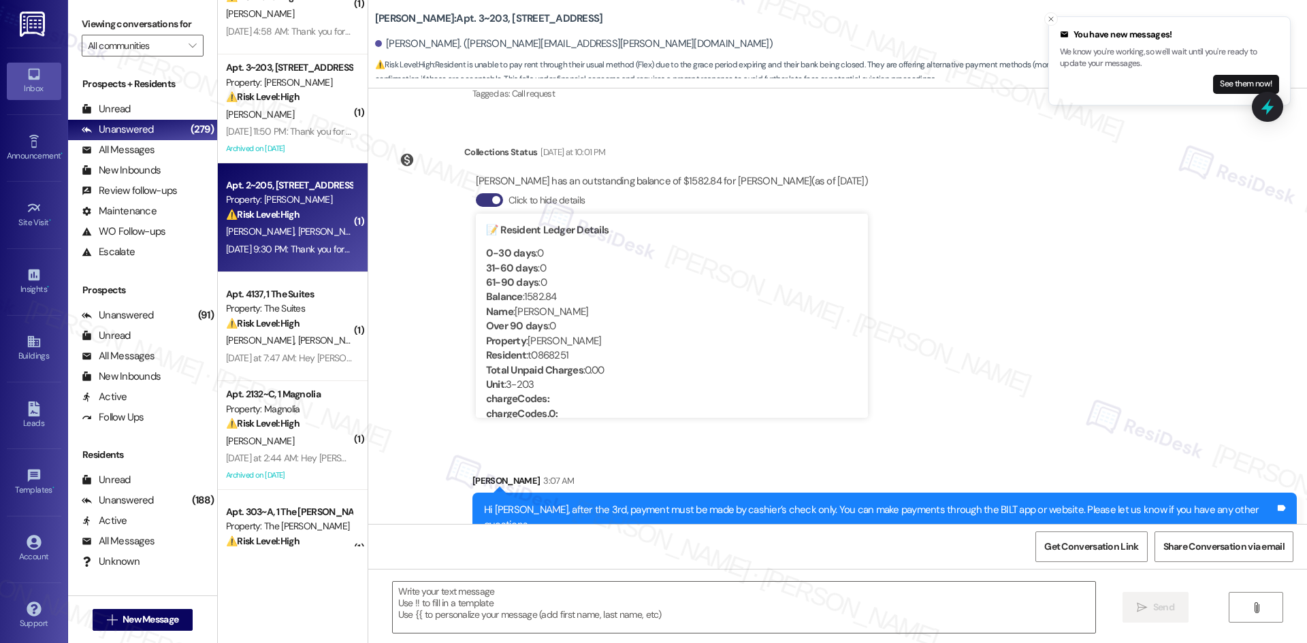
type textarea "Fetching suggested responses. Please feel free to read through the conversation…"
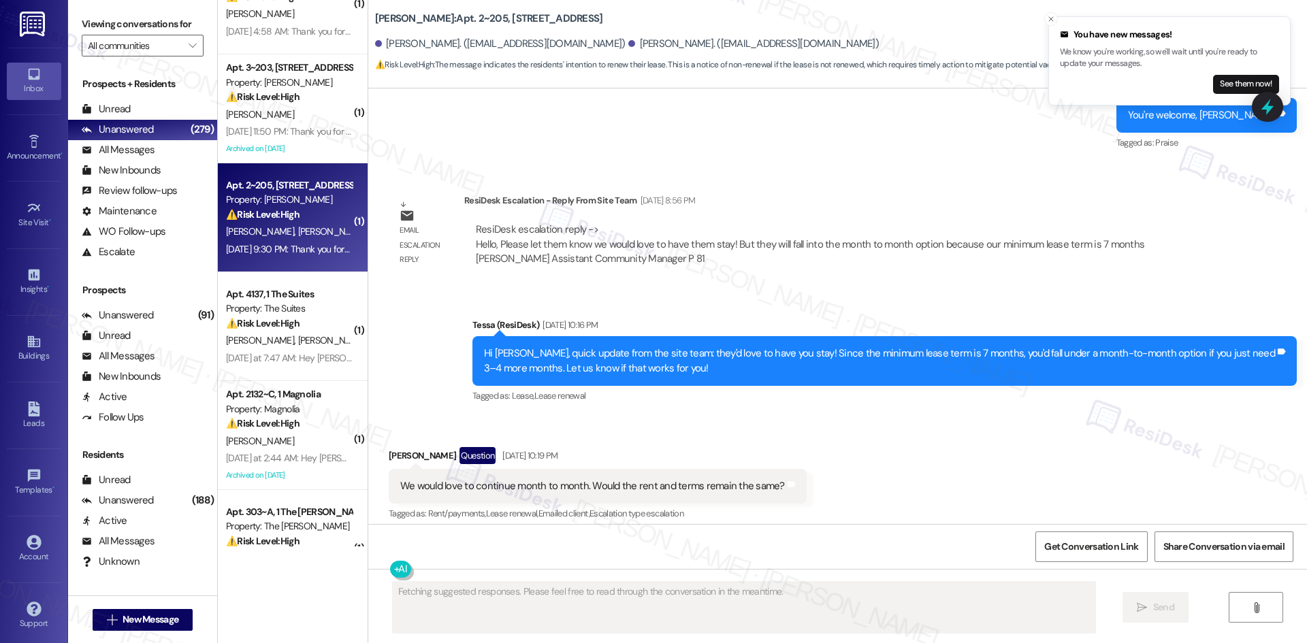
scroll to position [3427, 0]
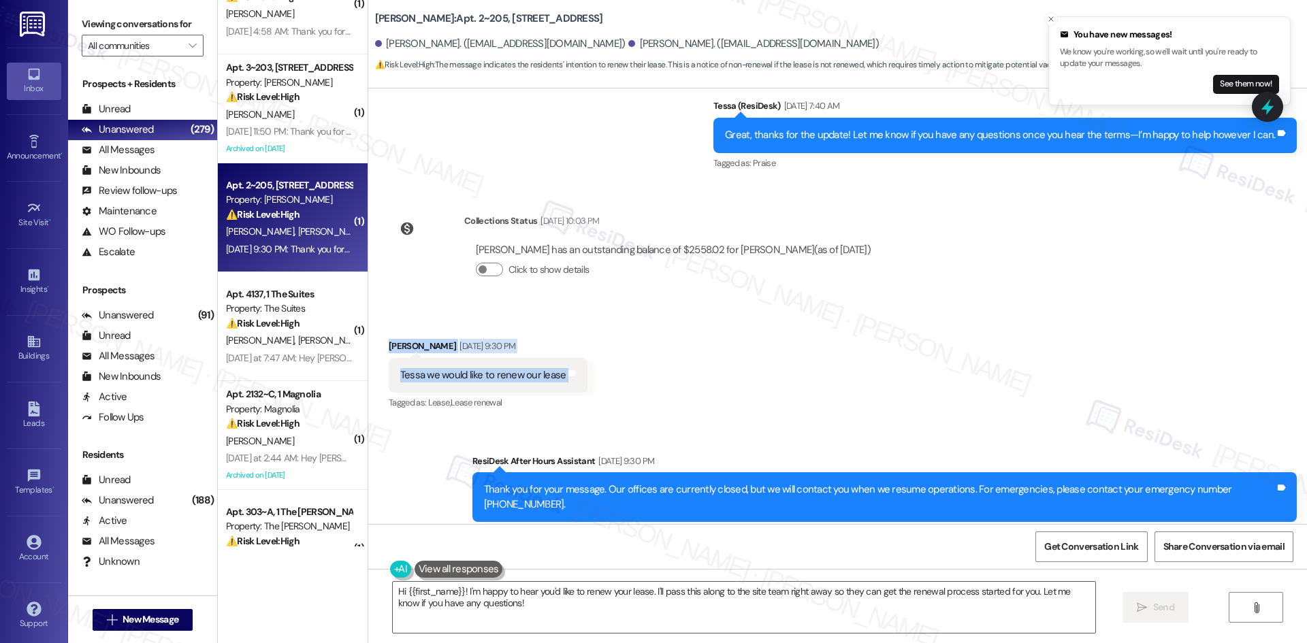
drag, startPoint x: 372, startPoint y: 311, endPoint x: 609, endPoint y: 362, distance: 242.2
click at [609, 362] on div "Received via SMS Timothy Dexter Aug 09, 2025 at 9:30 PM Tessa we would like to …" at bounding box center [837, 365] width 938 height 115
copy div "Timothy Dexter Aug 09, 2025 at 9:30 PM Tessa we would like to renew our lease T…"
click at [729, 319] on div "Received via SMS Timothy Dexter Aug 09, 2025 at 9:30 PM Tessa we would like to …" at bounding box center [837, 365] width 938 height 115
click at [597, 628] on textarea "Hi {{first_name}}! I'm happy to hear you'd like to renew your lease. I'll pass …" at bounding box center [744, 607] width 702 height 51
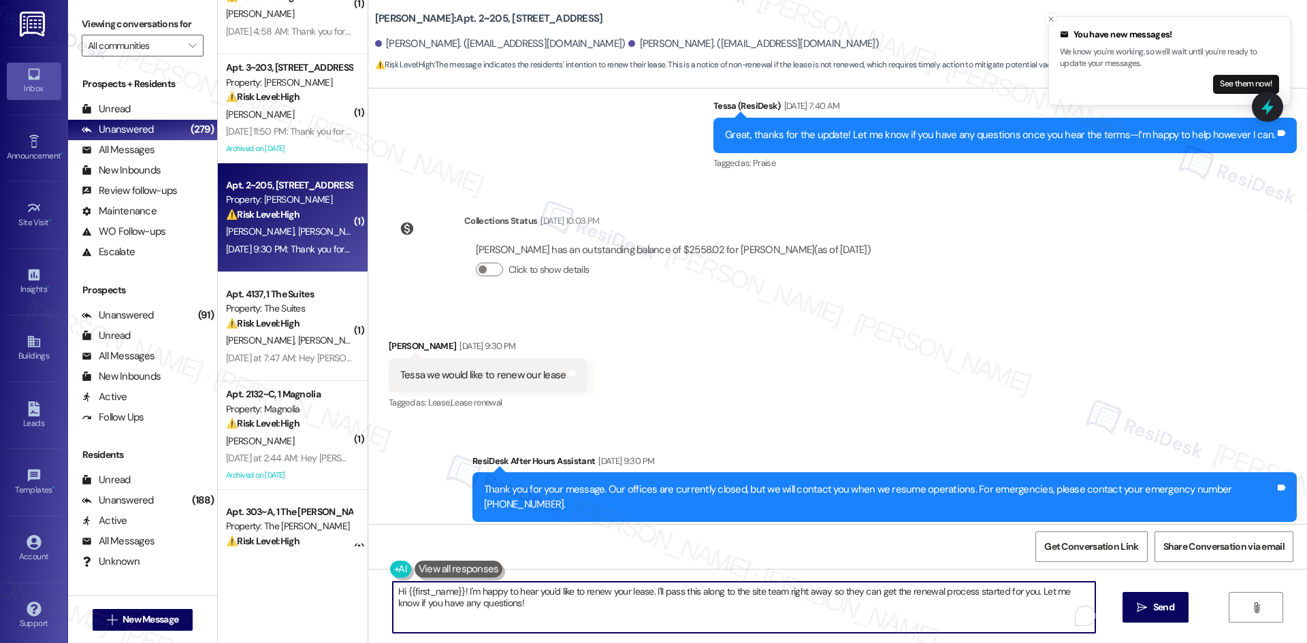
paste textarea "Thanks for sharing your interest in renewing, Timothy. I’ll check with the site…"
type textarea "Thanks for sharing your interest in renewing, Timothy. I’ll check with the site…"
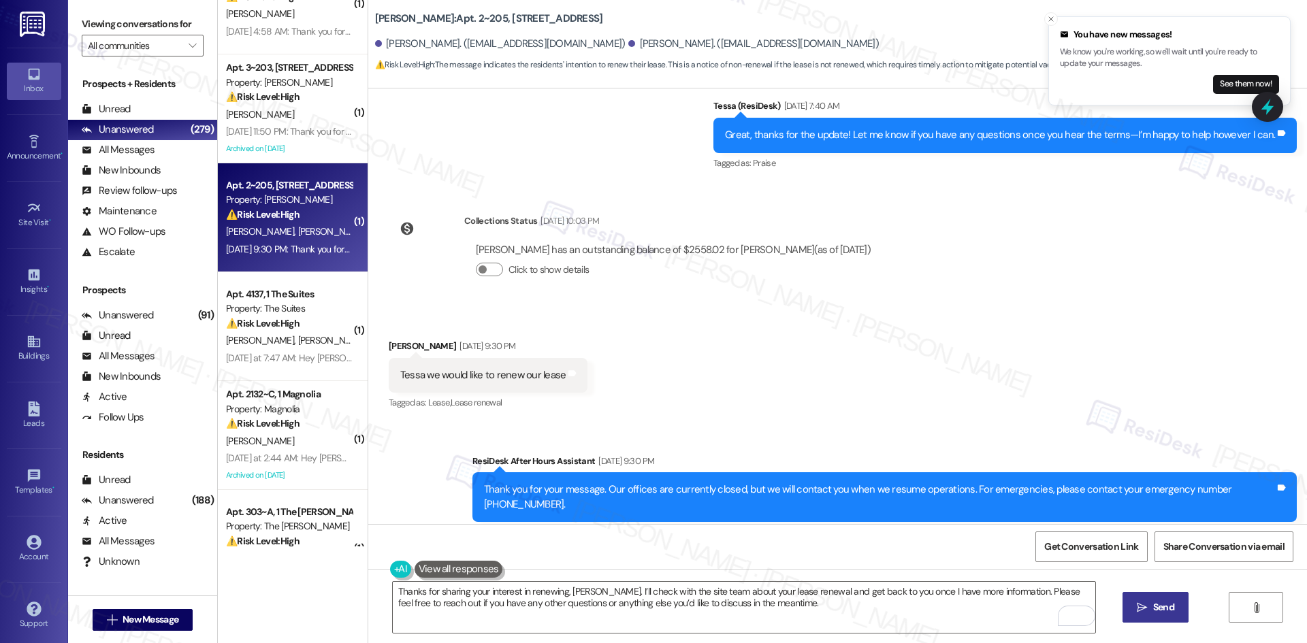
click at [1154, 611] on span "Send" at bounding box center [1163, 607] width 21 height 14
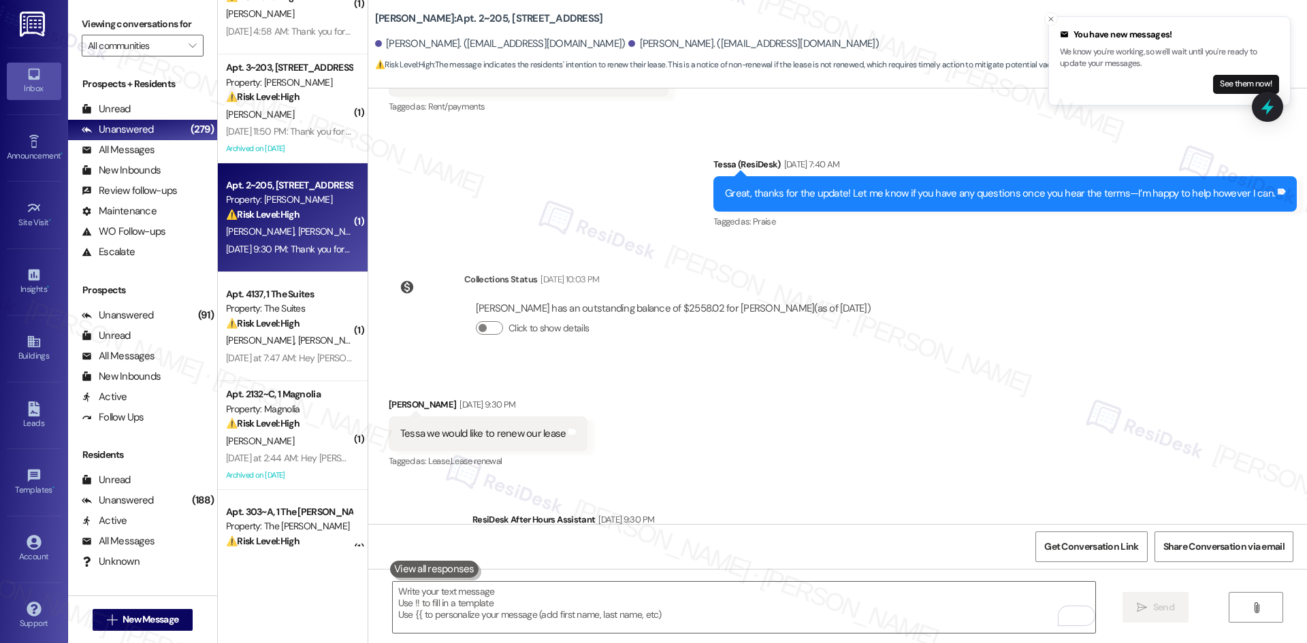
scroll to position [3536, 0]
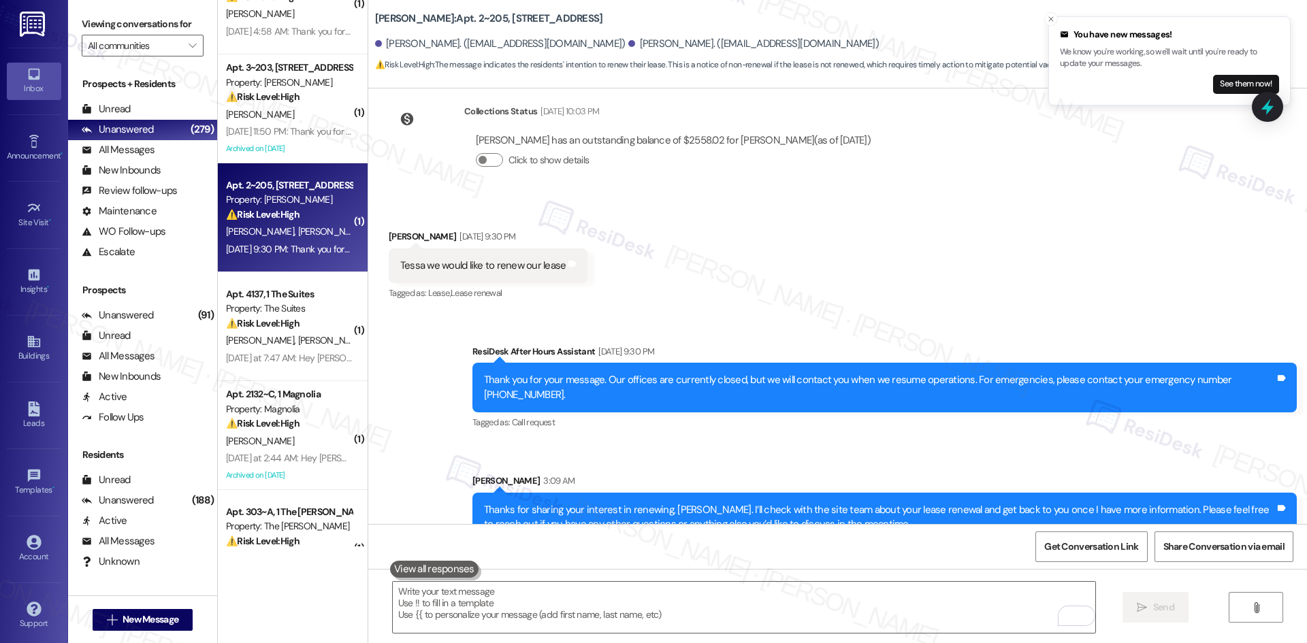
click at [950, 314] on div "Sent via SMS ResiDesk After Hours Assistant Aug 09, 2025 at 9:30 PM Thank you f…" at bounding box center [837, 433] width 938 height 239
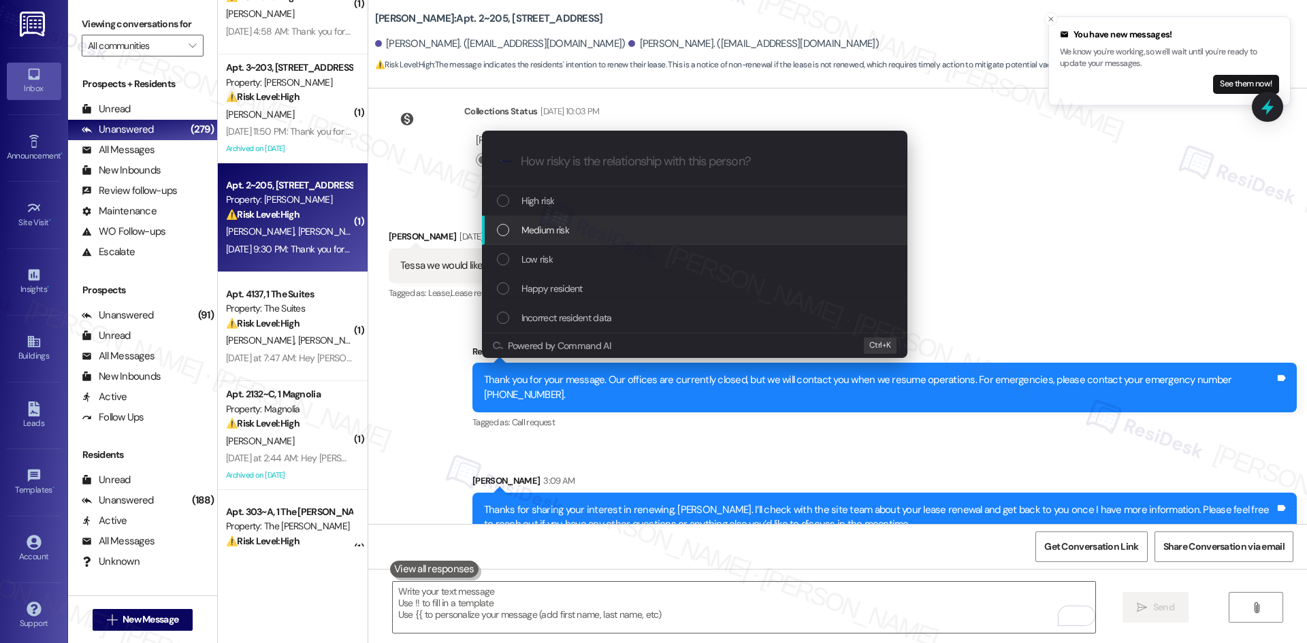
click at [642, 228] on div "Medium risk" at bounding box center [696, 230] width 398 height 15
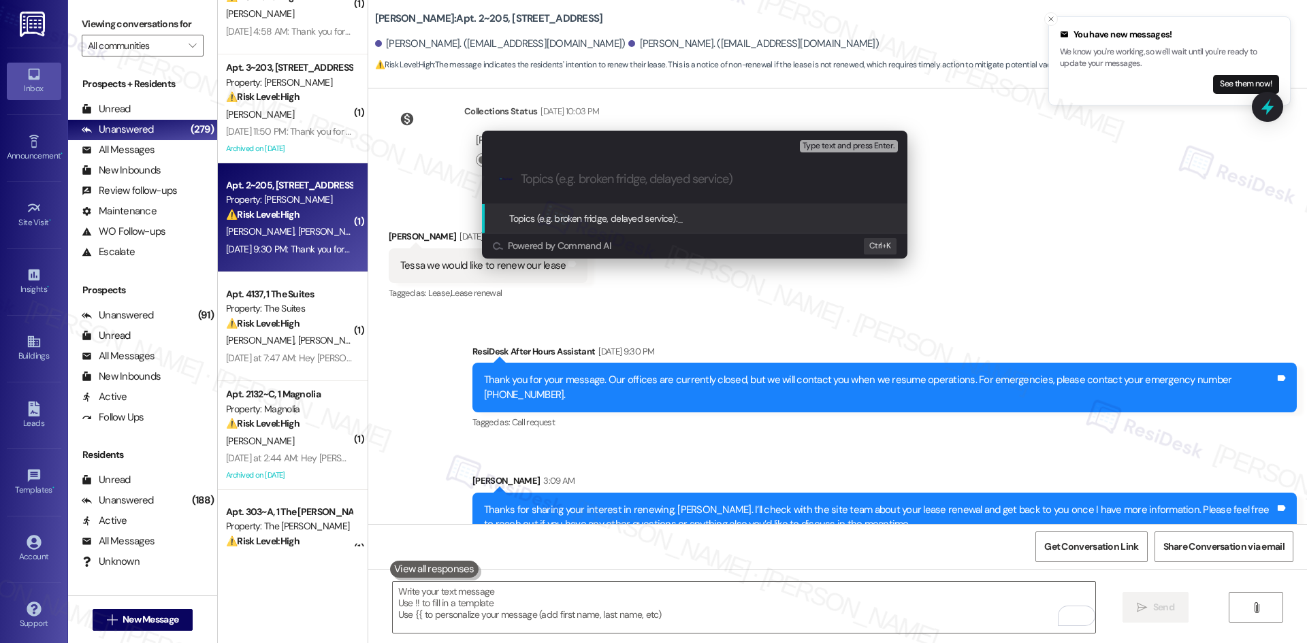
click at [549, 170] on div ".cls-1{fill:#0a055f;}.cls-2{fill:#0cc4c4;} resideskLogoBlueOrange" at bounding box center [694, 179] width 425 height 48
click at [555, 185] on input "Topics (e.g. broken fridge, delayed service)" at bounding box center [705, 179] width 369 height 14
paste input "Lease Renewal Request"
type input "Lease Renewal Request"
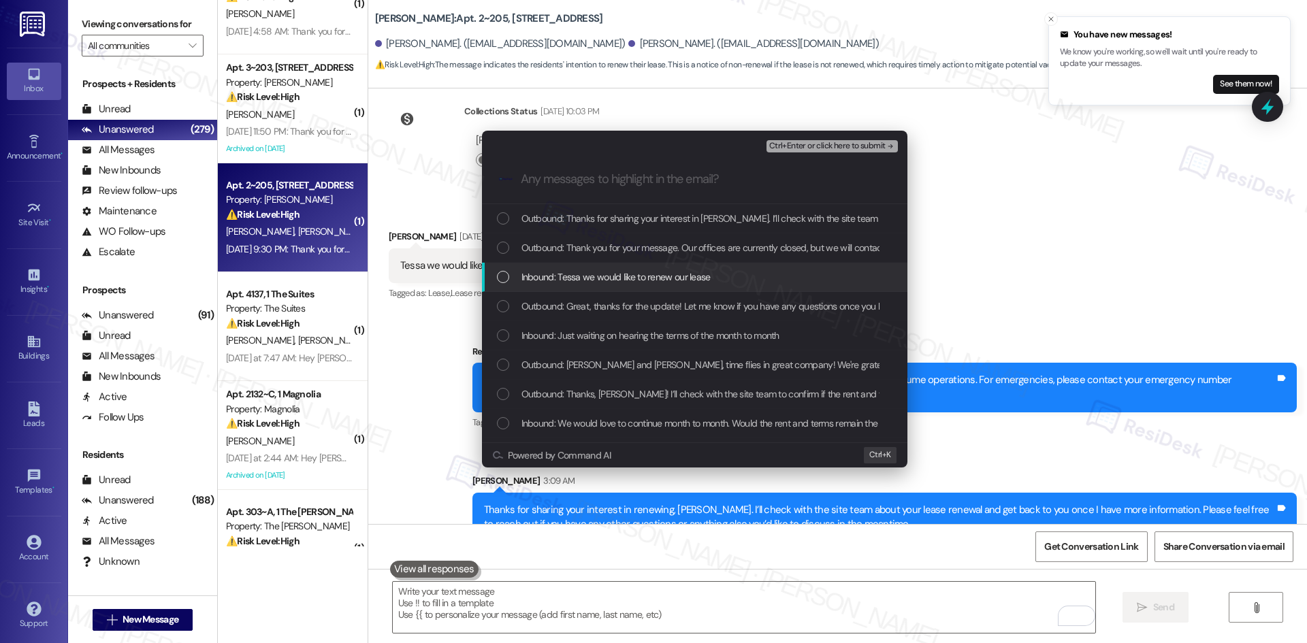
click at [608, 286] on div "Inbound: Tessa we would like to renew our lease" at bounding box center [694, 277] width 425 height 29
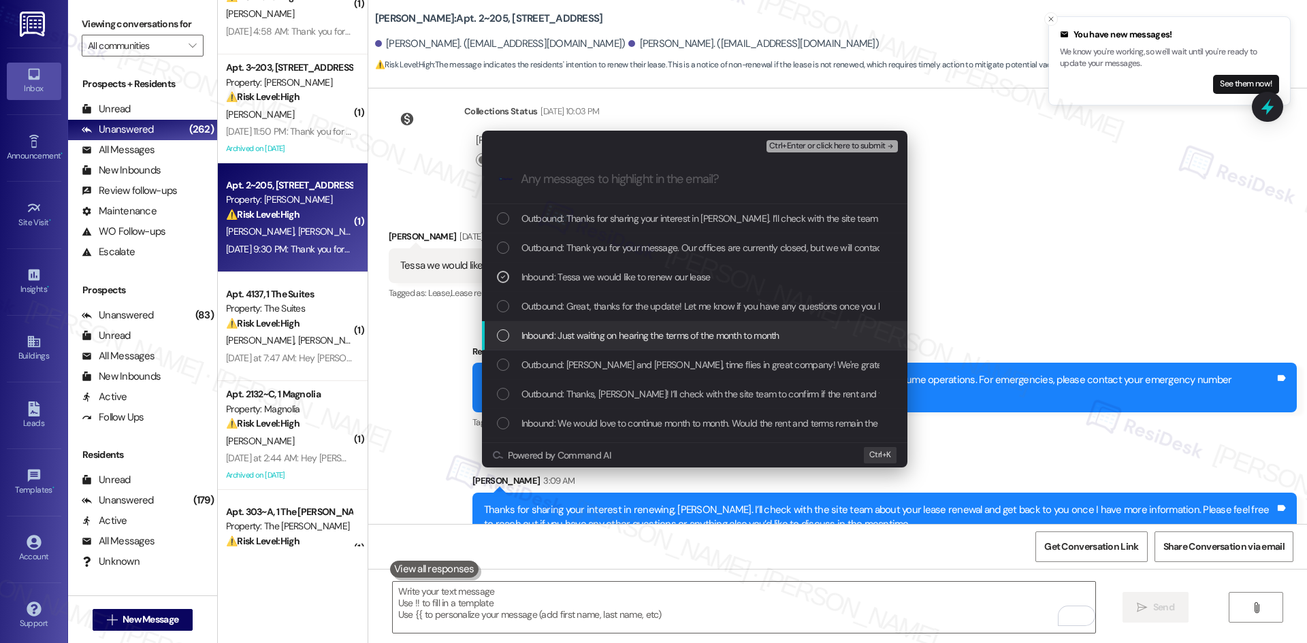
click at [748, 333] on span "Inbound: Just waiting on hearing the terms of the month to month" at bounding box center [650, 335] width 258 height 15
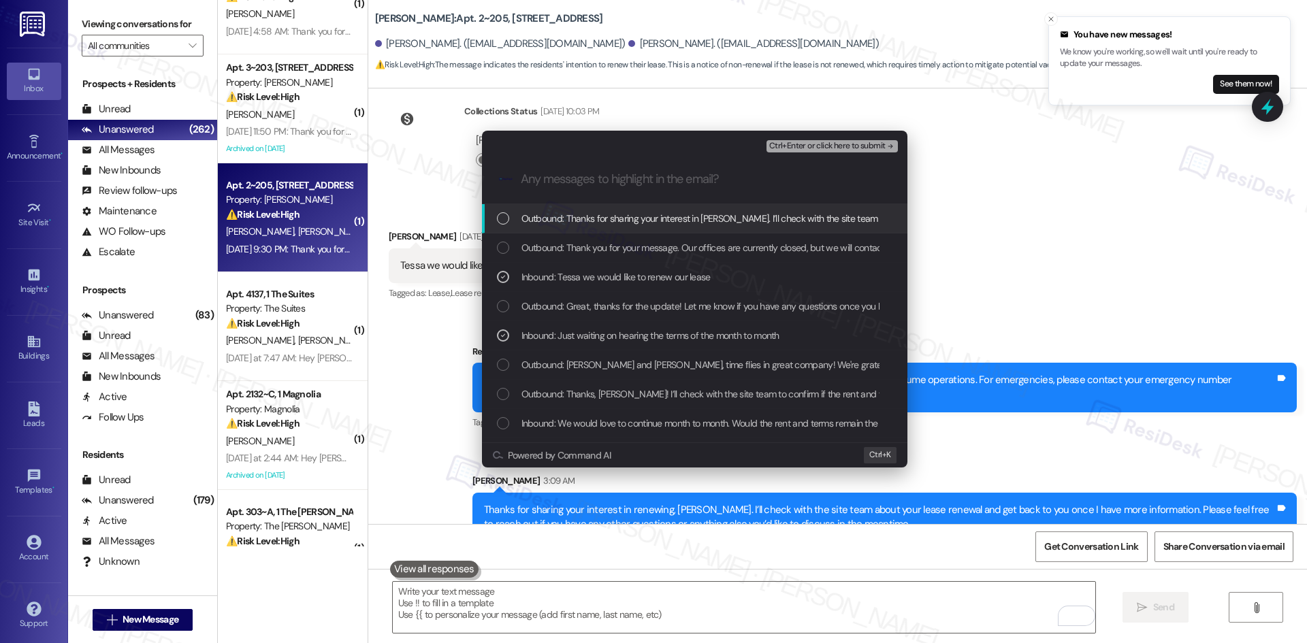
click at [1013, 198] on div "Escalate Conversation Medium risk Lease Renewal Request Inbound: Tessa we would…" at bounding box center [653, 321] width 1307 height 643
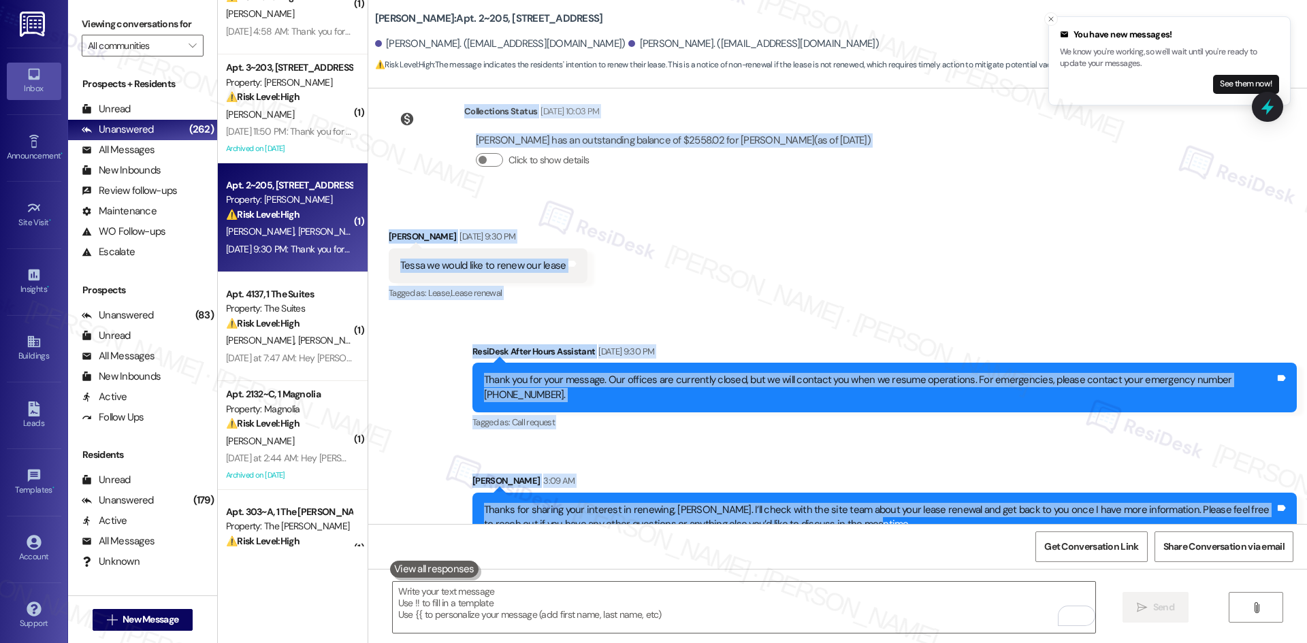
drag, startPoint x: 457, startPoint y: 129, endPoint x: 900, endPoint y: 496, distance: 575.1
click at [900, 496] on div "Lease started Nov 15, 2024 at 8:00 AM Survey, sent via SMS Residesk Automated S…" at bounding box center [837, 306] width 938 height 436
copy div "Residesk Automated Survey Jul 18, 2025 at 12:32 AM Timothy and Susan, time flie…"
click at [793, 269] on div "Received via SMS Timothy Dexter Aug 09, 2025 at 9:30 PM Tessa we would like to …" at bounding box center [837, 256] width 938 height 115
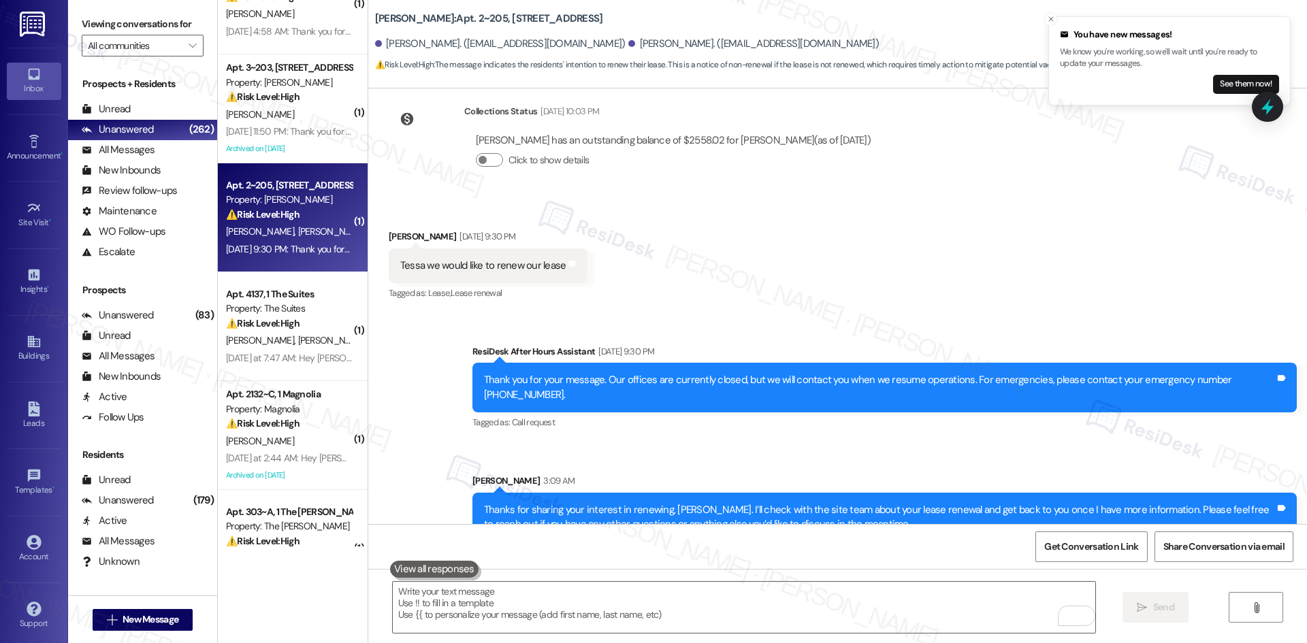
click at [770, 314] on div "Sent via SMS ResiDesk After Hours Assistant Aug 09, 2025 at 9:30 PM Thank you f…" at bounding box center [837, 433] width 938 height 239
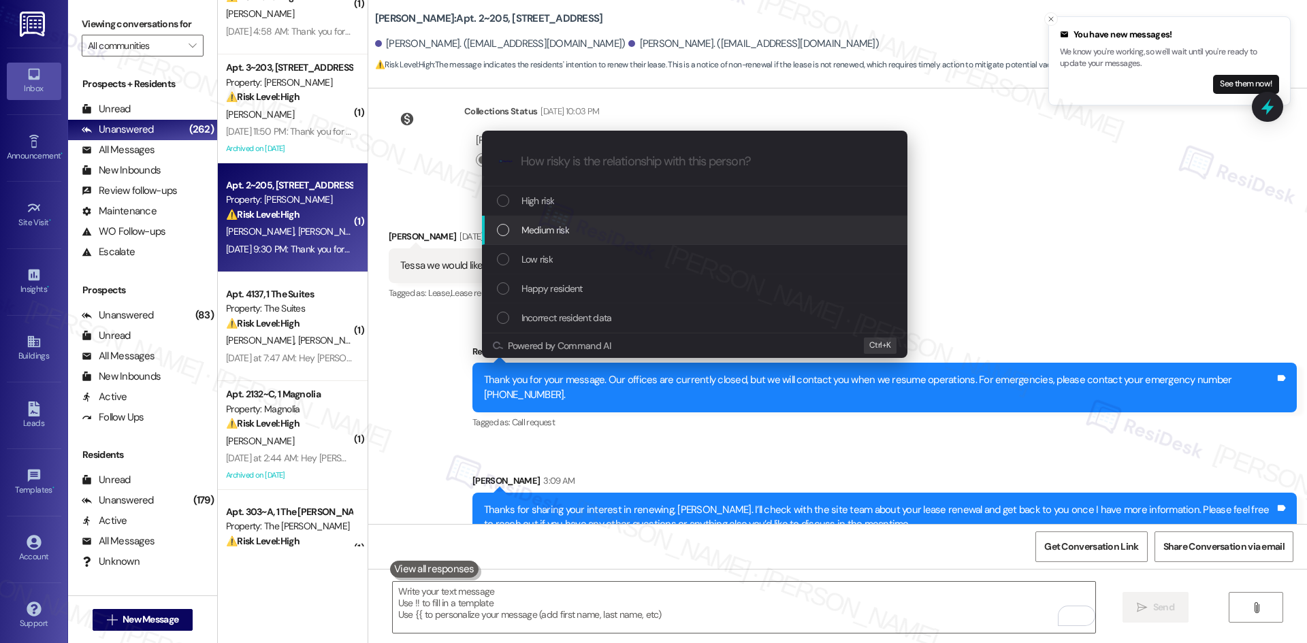
click at [602, 224] on div "Medium risk" at bounding box center [696, 230] width 398 height 15
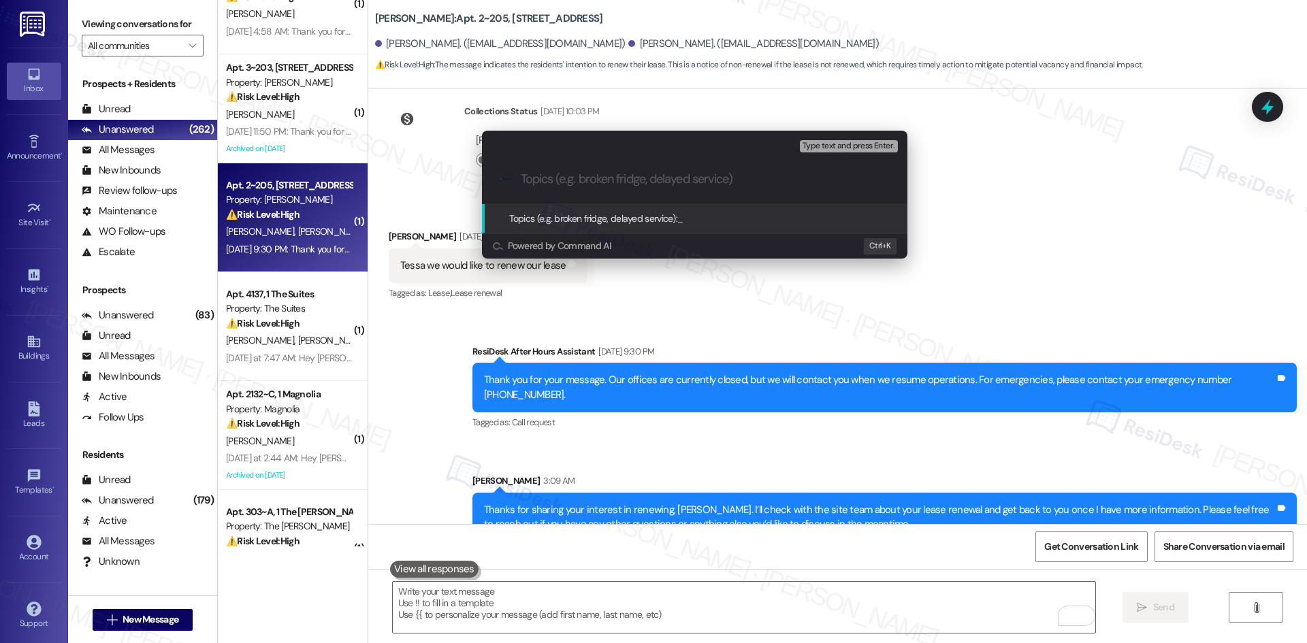
click at [585, 182] on input "Topics (e.g. broken fridge, delayed service)" at bounding box center [705, 179] width 369 height 14
paste input "Lease Renewal Request"
type input "Lease Renewal Request"
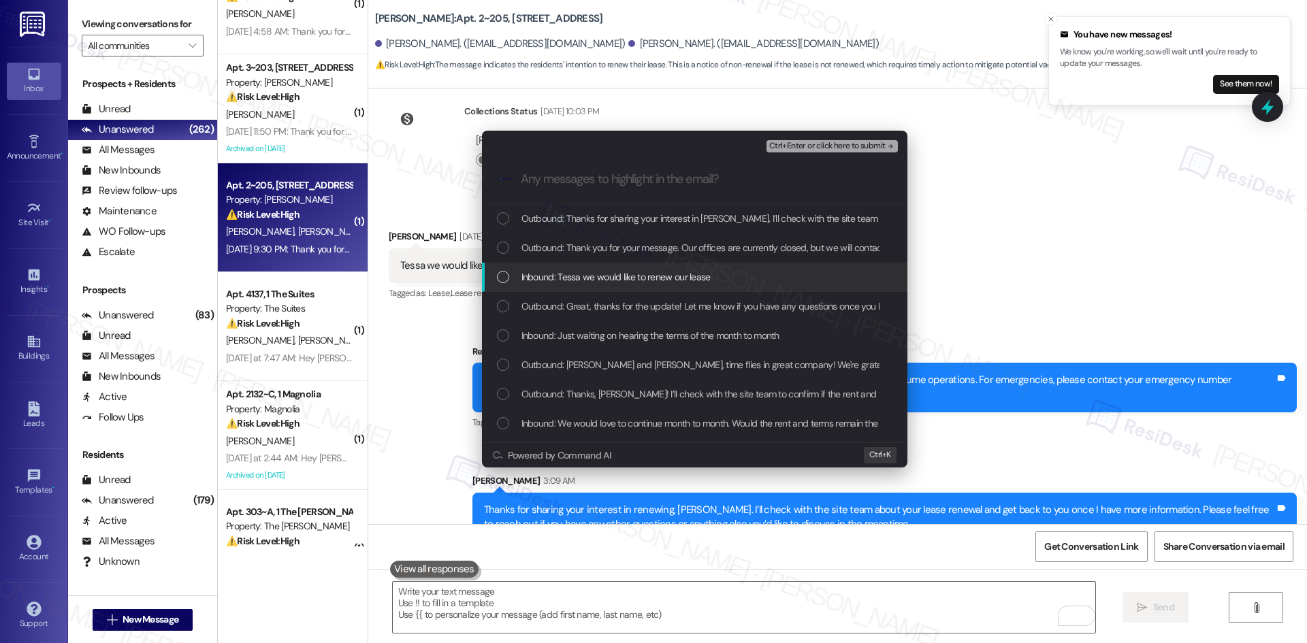
click at [641, 283] on span "Inbound: Tessa we would like to renew our lease" at bounding box center [615, 276] width 189 height 15
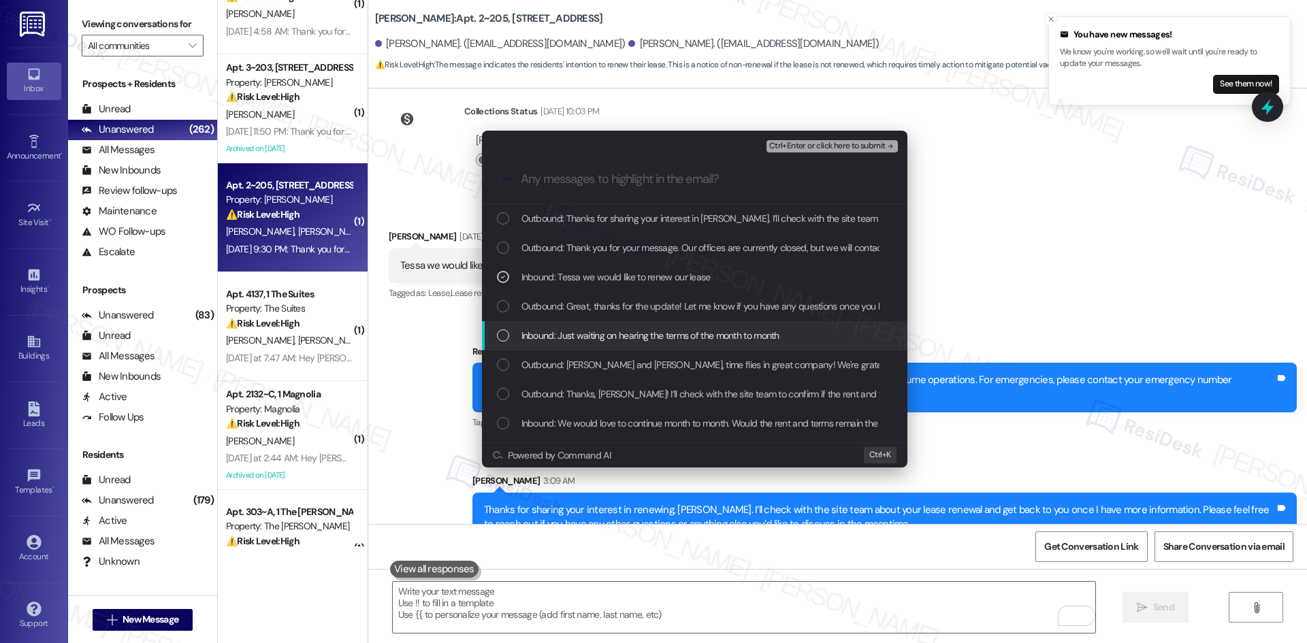
click at [684, 333] on span "Inbound: Just waiting on hearing the terms of the month to month" at bounding box center [650, 335] width 258 height 15
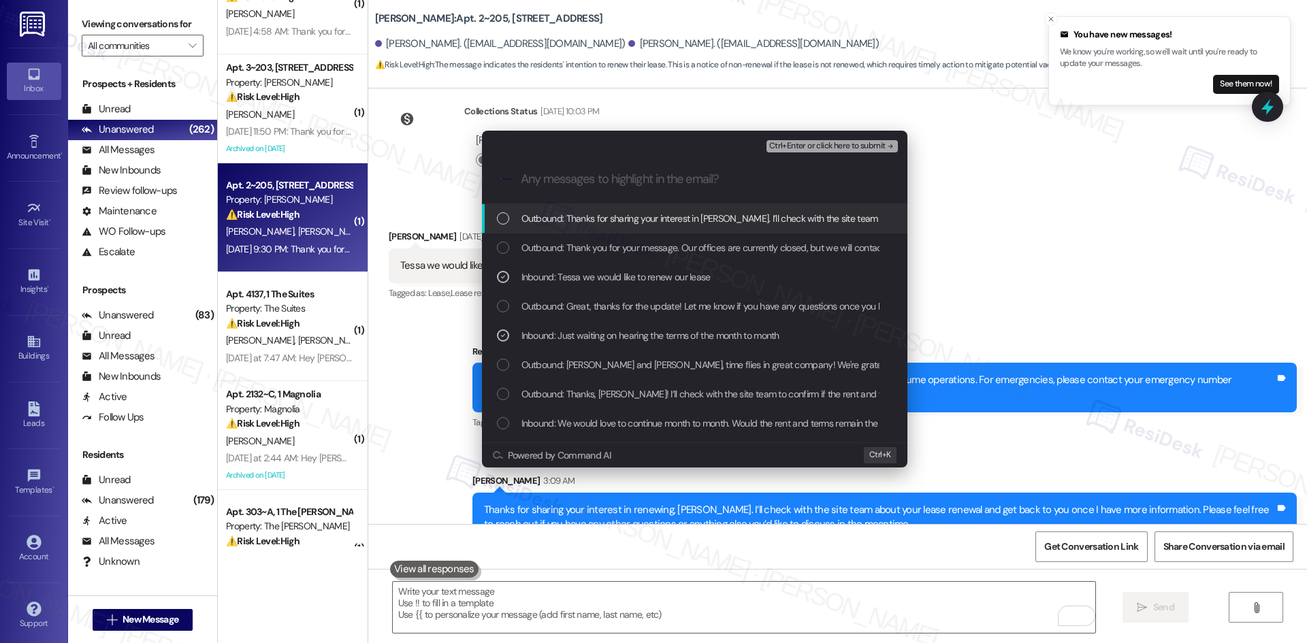
click at [874, 142] on span "Ctrl+Enter or click here to submit" at bounding box center [827, 147] width 116 height 10
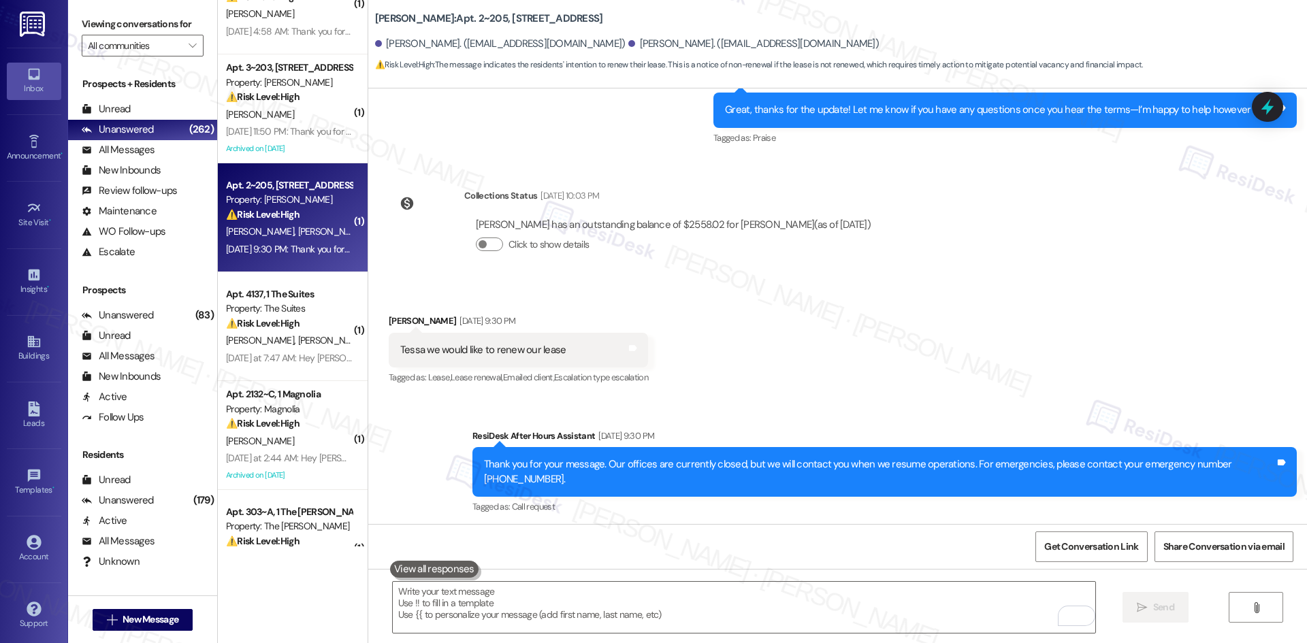
scroll to position [3556, 0]
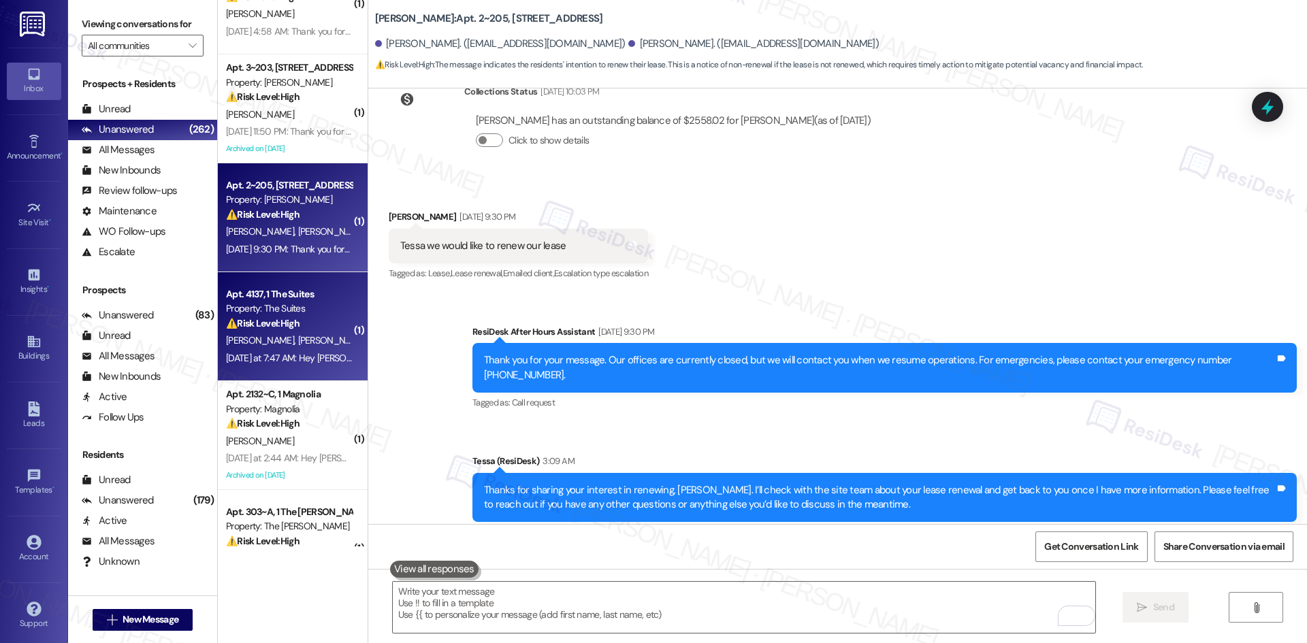
click at [277, 329] on strong "⚠️ Risk Level: High" at bounding box center [262, 323] width 73 height 12
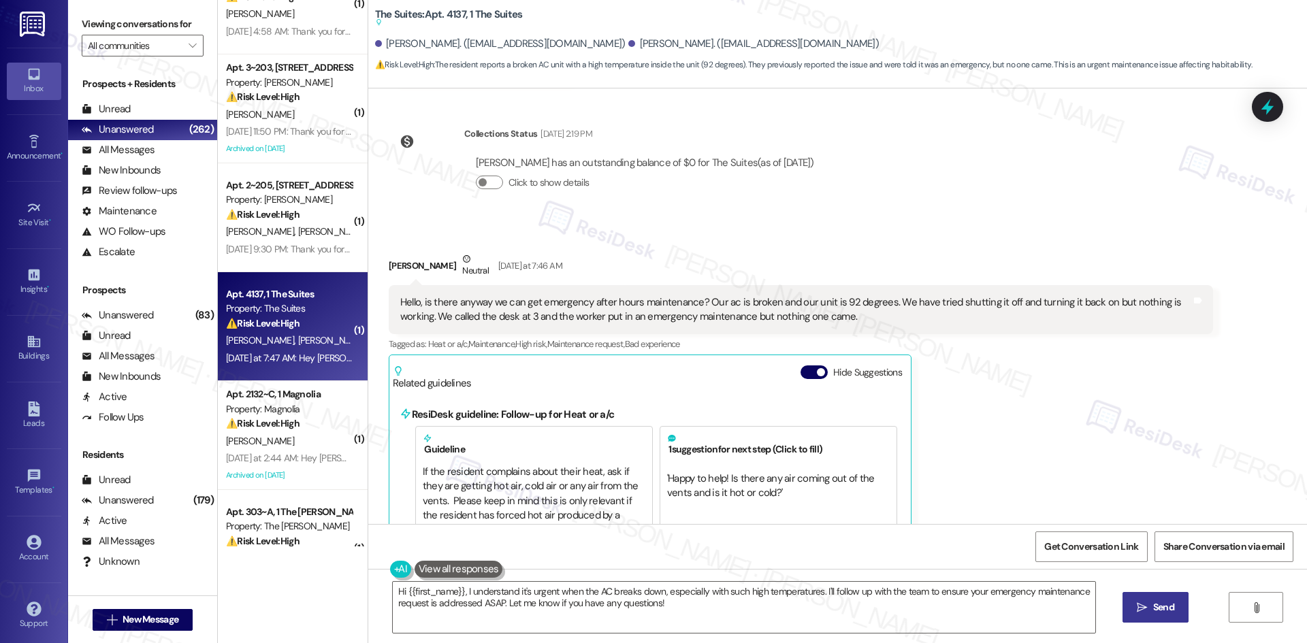
scroll to position [4819, 0]
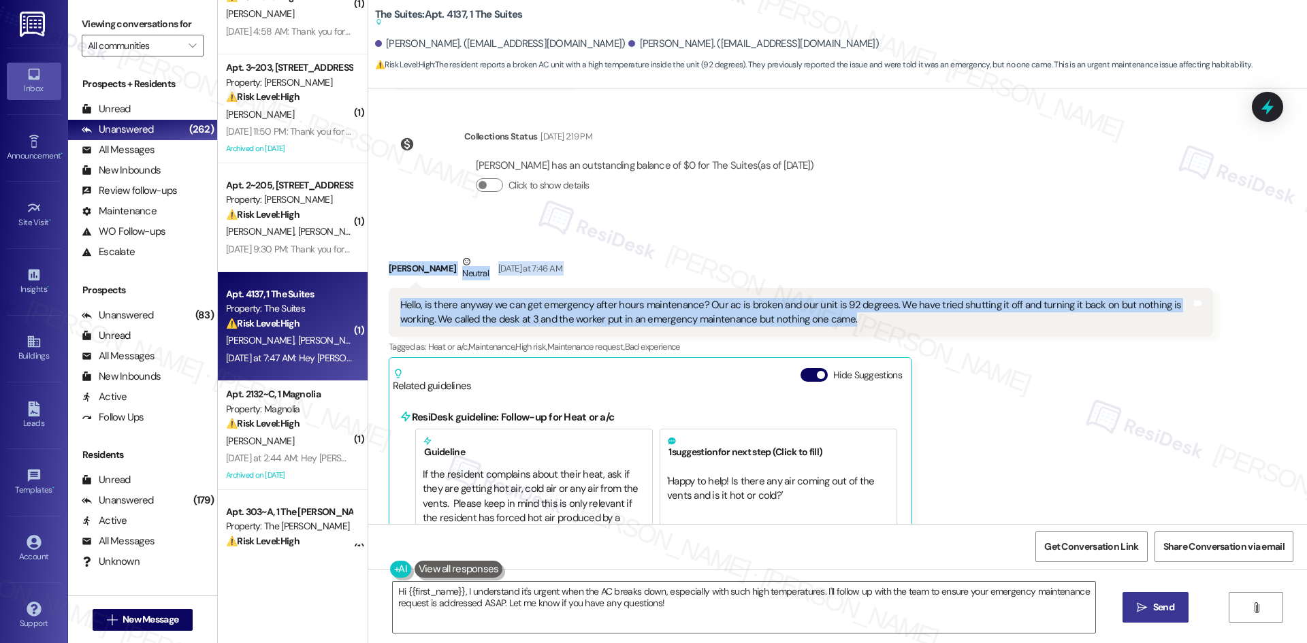
drag, startPoint x: 825, startPoint y: 263, endPoint x: 378, endPoint y: 210, distance: 450.9
click at [389, 254] on div "Courtney Montoya Neutral Yesterday at 7:46 AM Hello, is there anyway we can get…" at bounding box center [801, 538] width 824 height 568
copy div "Courtney Montoya Neutral Yesterday at 7:46 AM Hello, is there anyway we can get…"
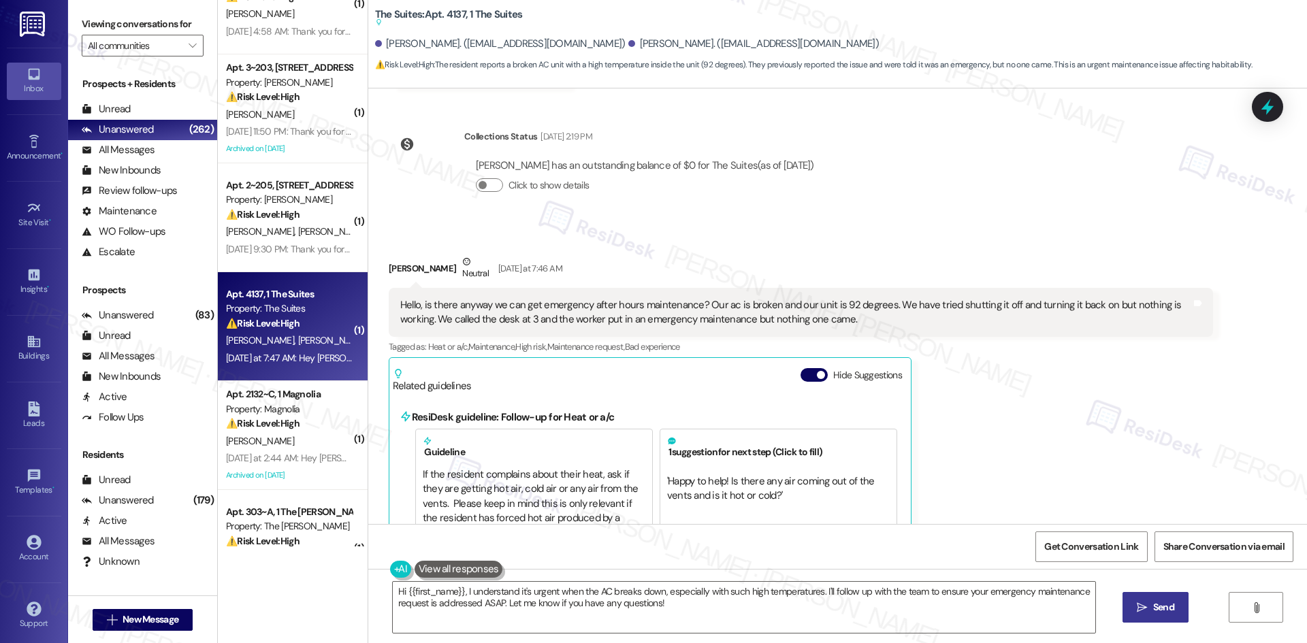
click at [975, 352] on div "Courtney Montoya Neutral Yesterday at 7:46 AM Hello, is there anyway we can get…" at bounding box center [801, 538] width 824 height 568
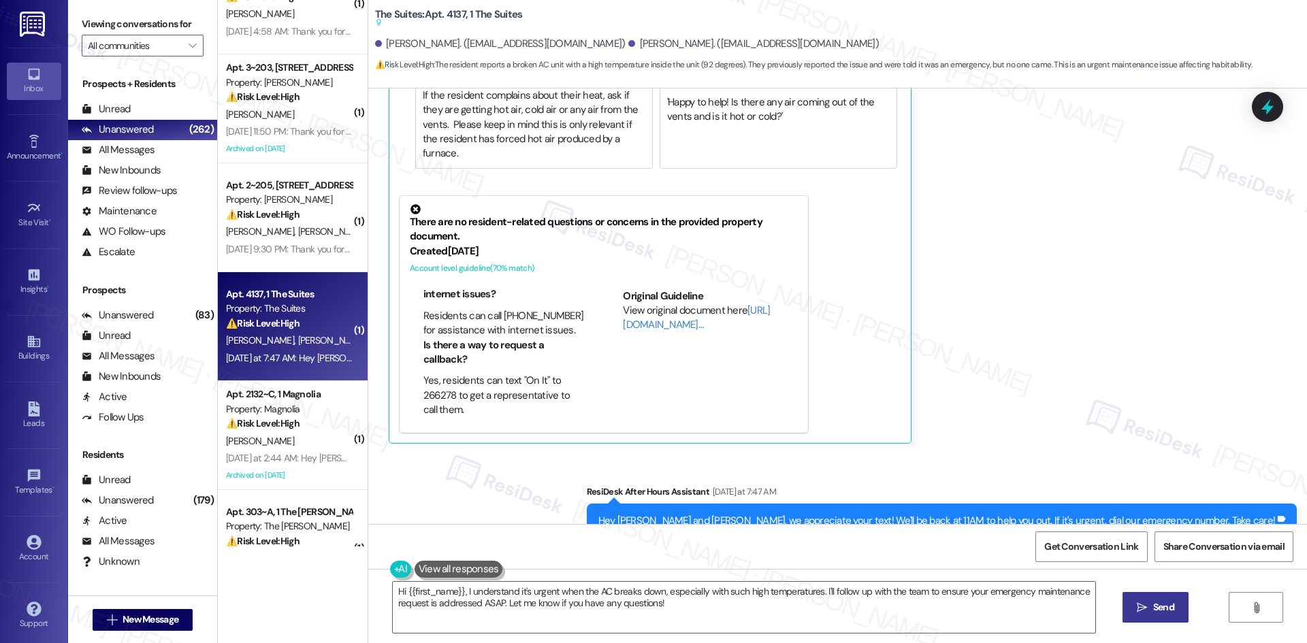
scroll to position [5295, 0]
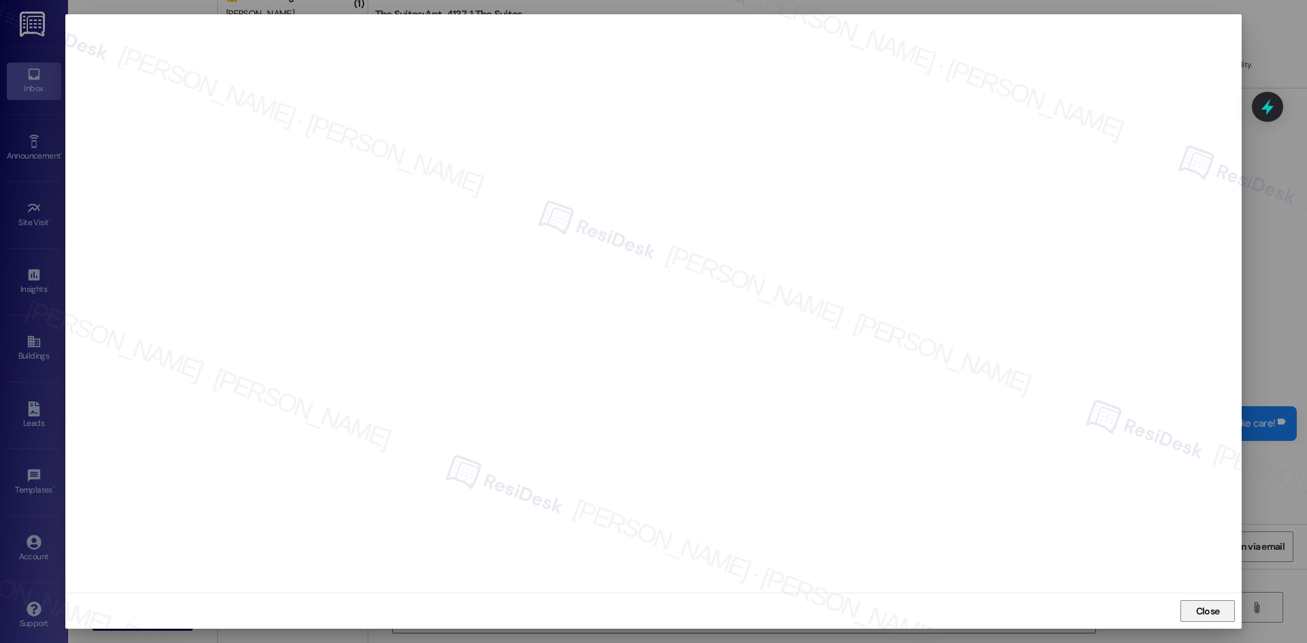
click at [1197, 615] on span "Close" at bounding box center [1208, 611] width 24 height 14
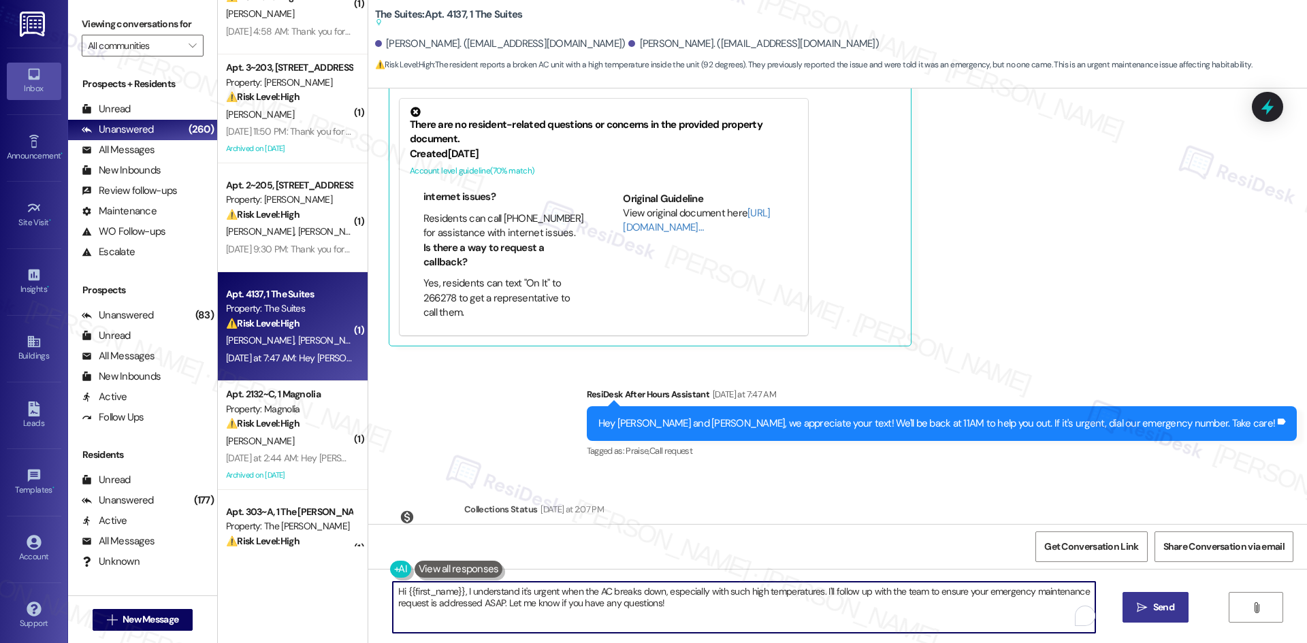
click at [627, 609] on textarea "Hi {{first_name}}, I understand it's urgent when the AC breaks down, especially…" at bounding box center [744, 607] width 702 height 51
paste textarea "6749160"
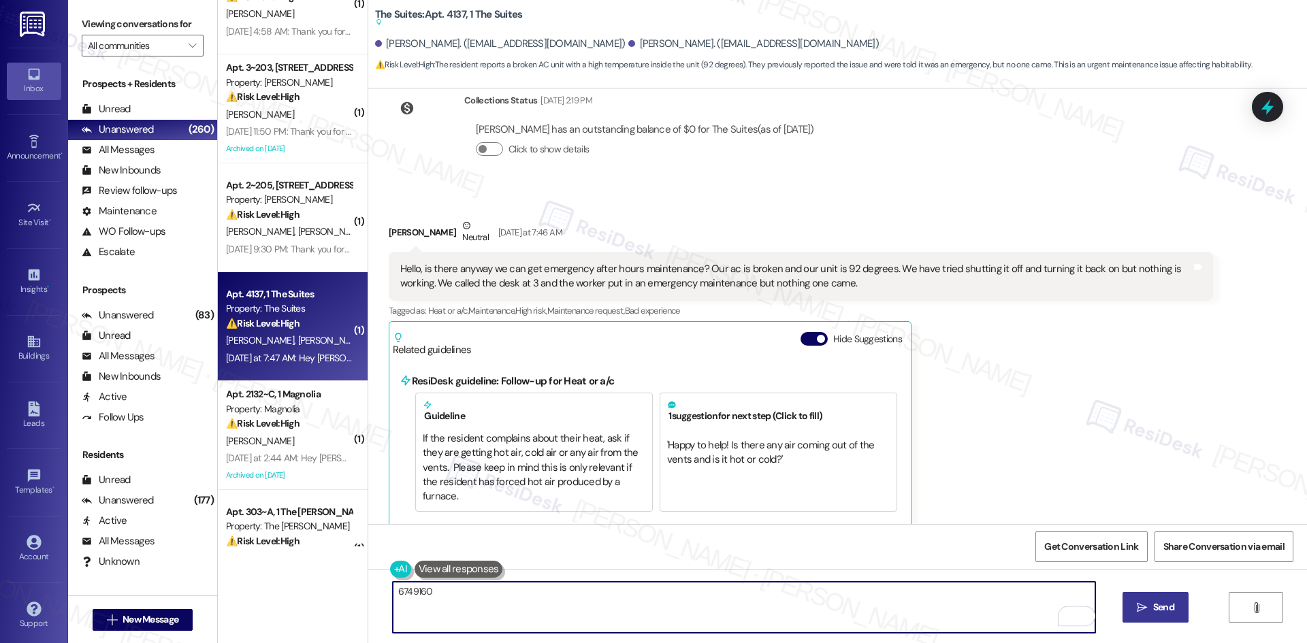
scroll to position [4819, 0]
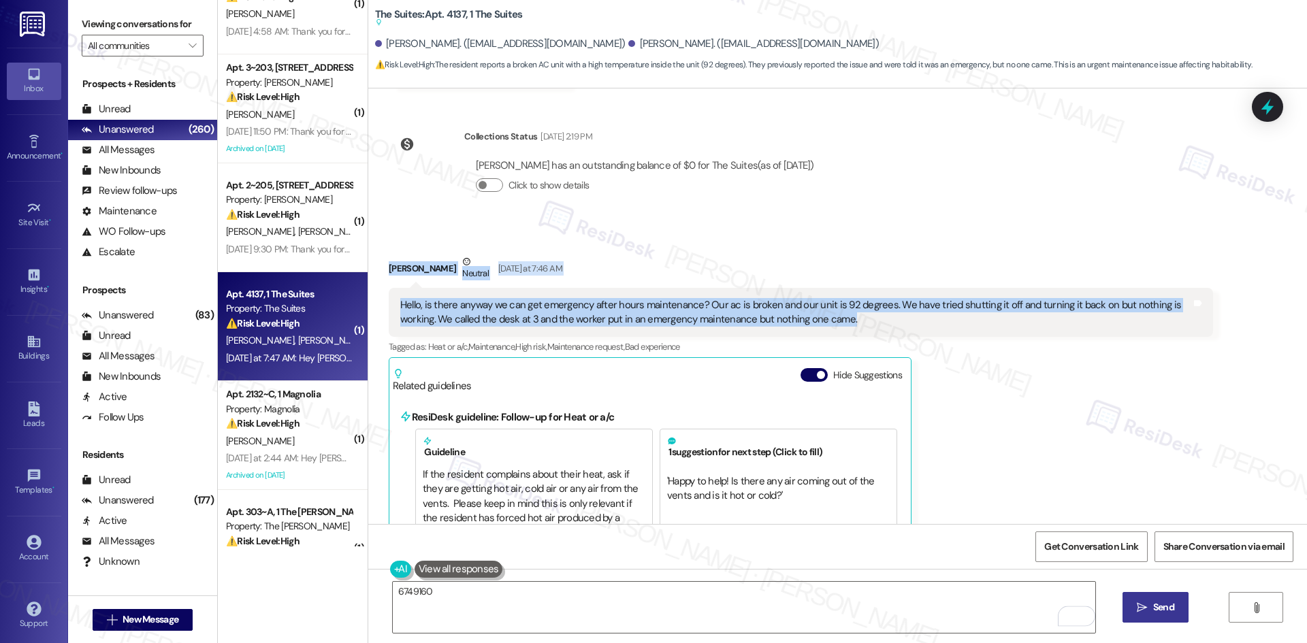
drag, startPoint x: 366, startPoint y: 195, endPoint x: 863, endPoint y: 264, distance: 501.5
click at [863, 264] on div "Received via SMS Courtney Montoya Neutral Yesterday at 7:46 AM Hello, is there …" at bounding box center [837, 528] width 938 height 609
copy div "Courtney Montoya Neutral Yesterday at 7:46 AM Hello, is there anyway we can get…"
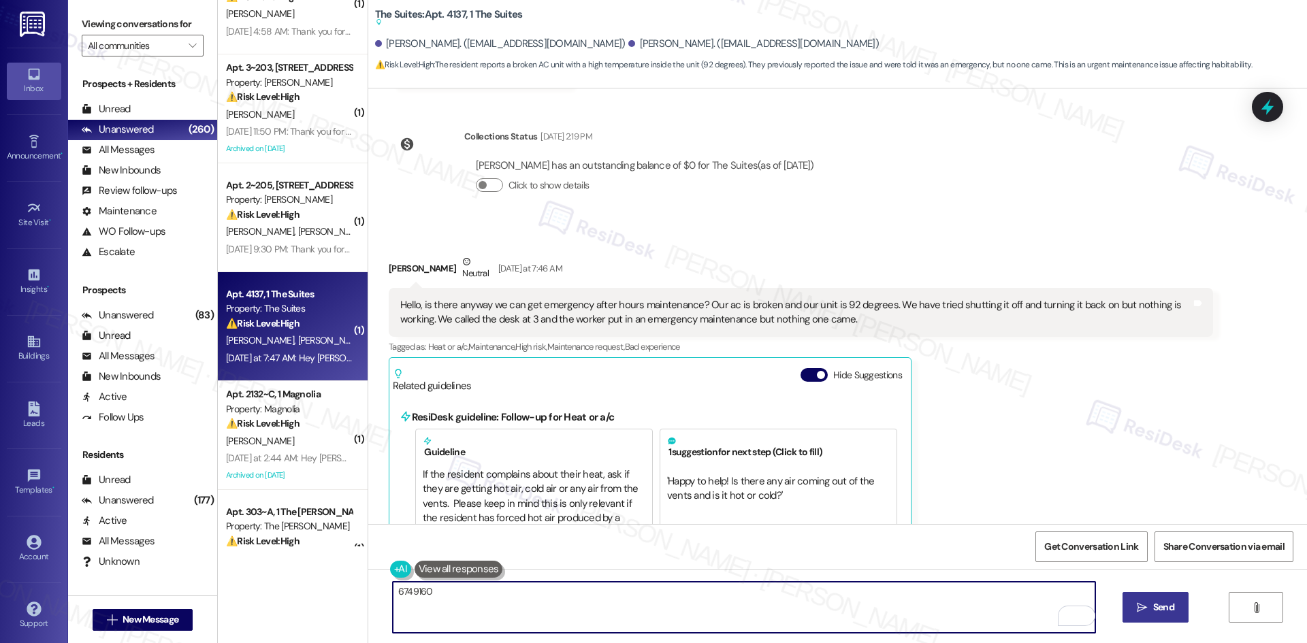
click at [417, 595] on textarea "6749160" at bounding box center [744, 607] width 702 height 51
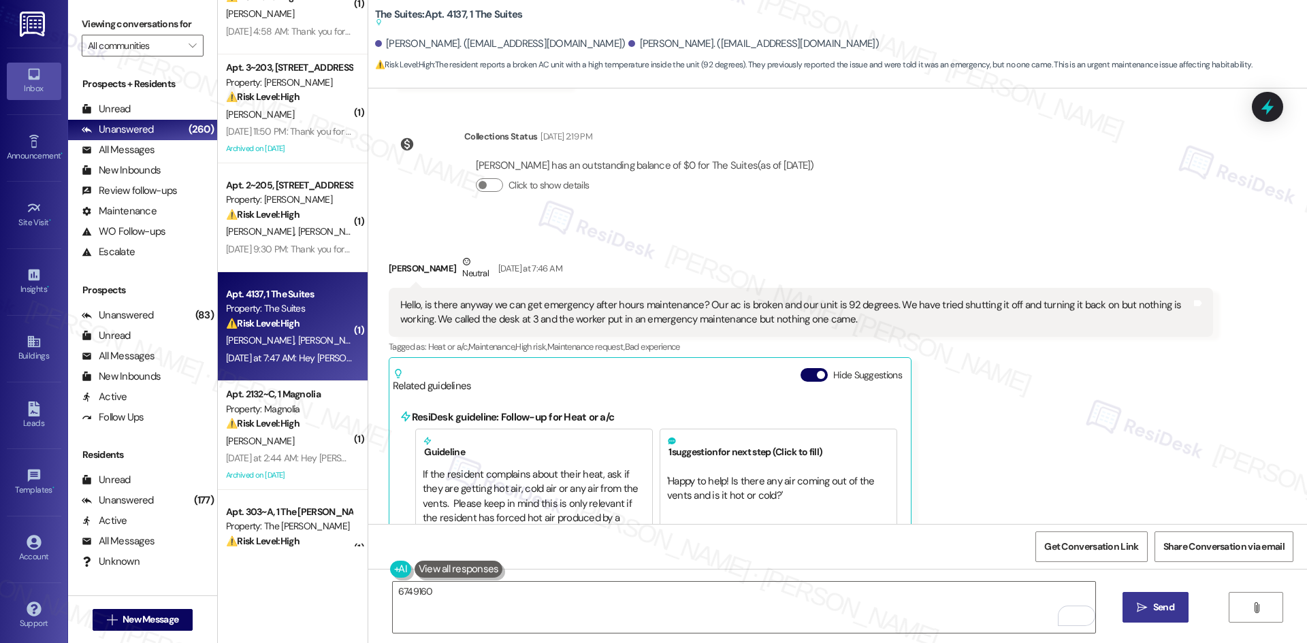
click at [683, 254] on div "Courtney Montoya Neutral Yesterday at 7:46 AM" at bounding box center [801, 270] width 824 height 33
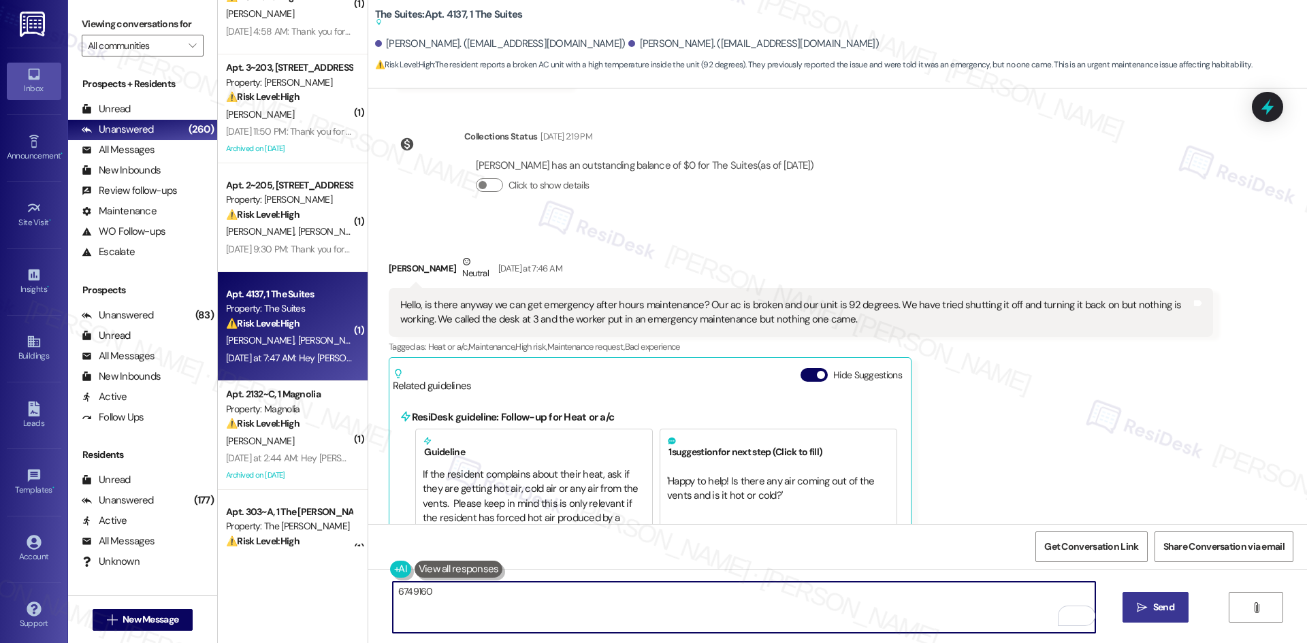
click at [574, 604] on textarea "6749160" at bounding box center [744, 607] width 702 height 51
paste textarea "I see the work order for this issue (ID 6749160), Courtney. I’m sorry you’re de…"
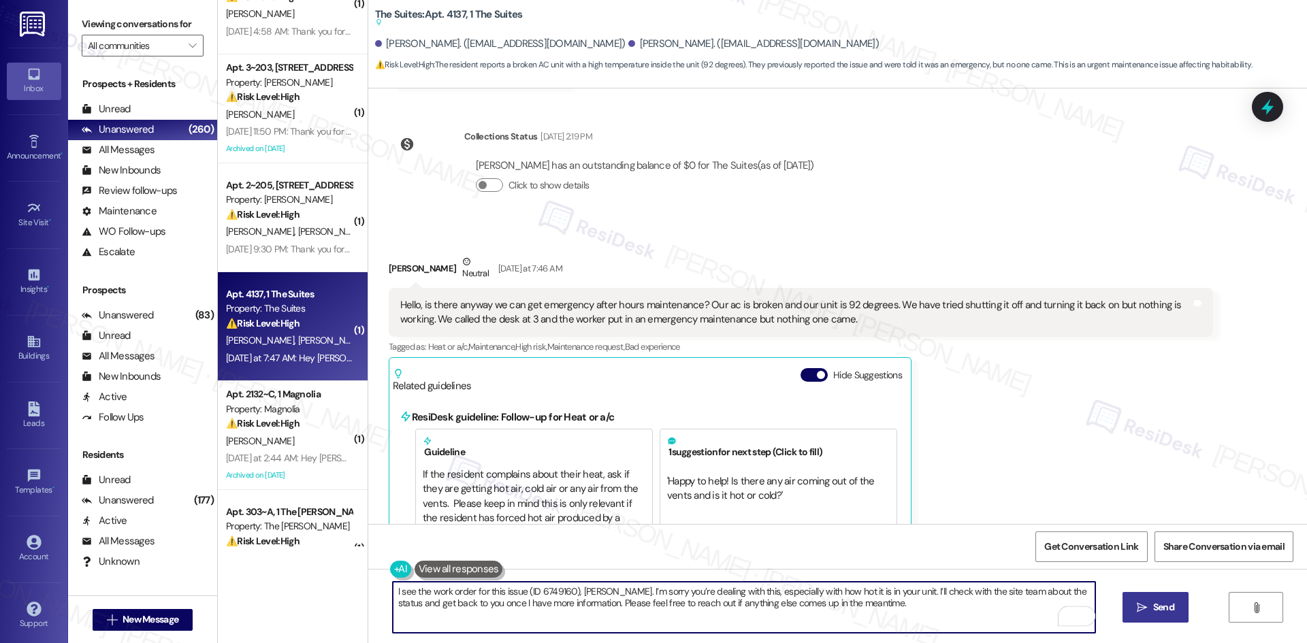
type textarea "I see the work order for this issue (ID 6749160), Courtney. I’m sorry you’re de…"
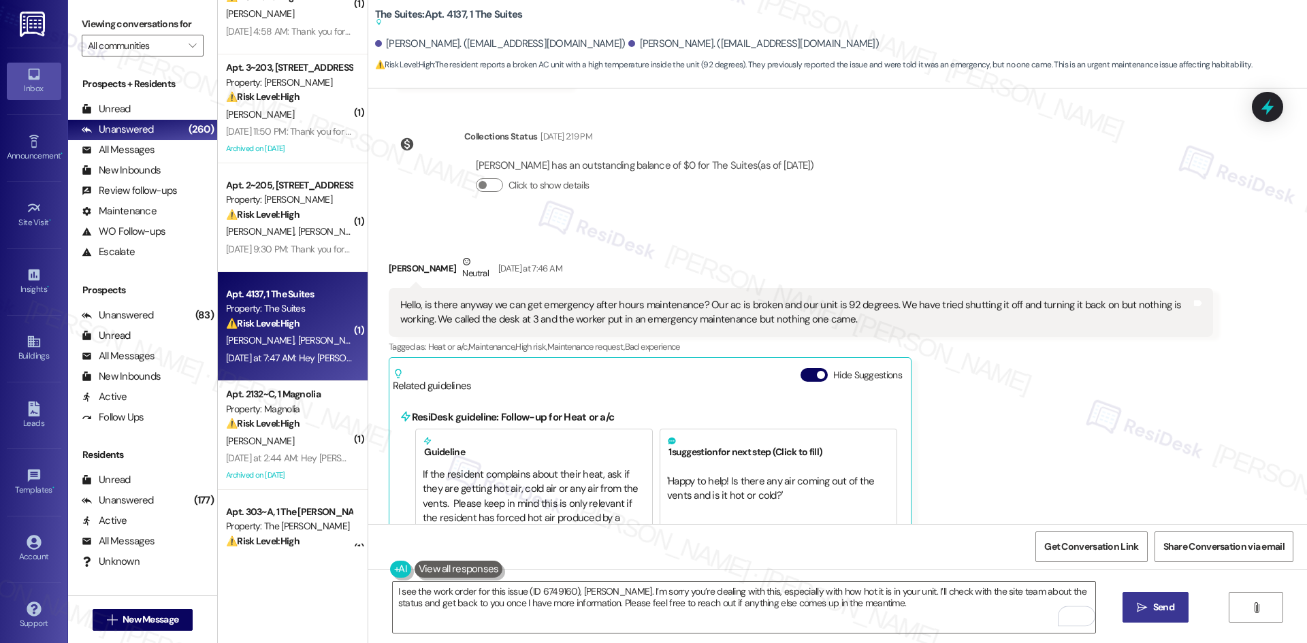
click at [1166, 612] on span "Send" at bounding box center [1163, 607] width 21 height 14
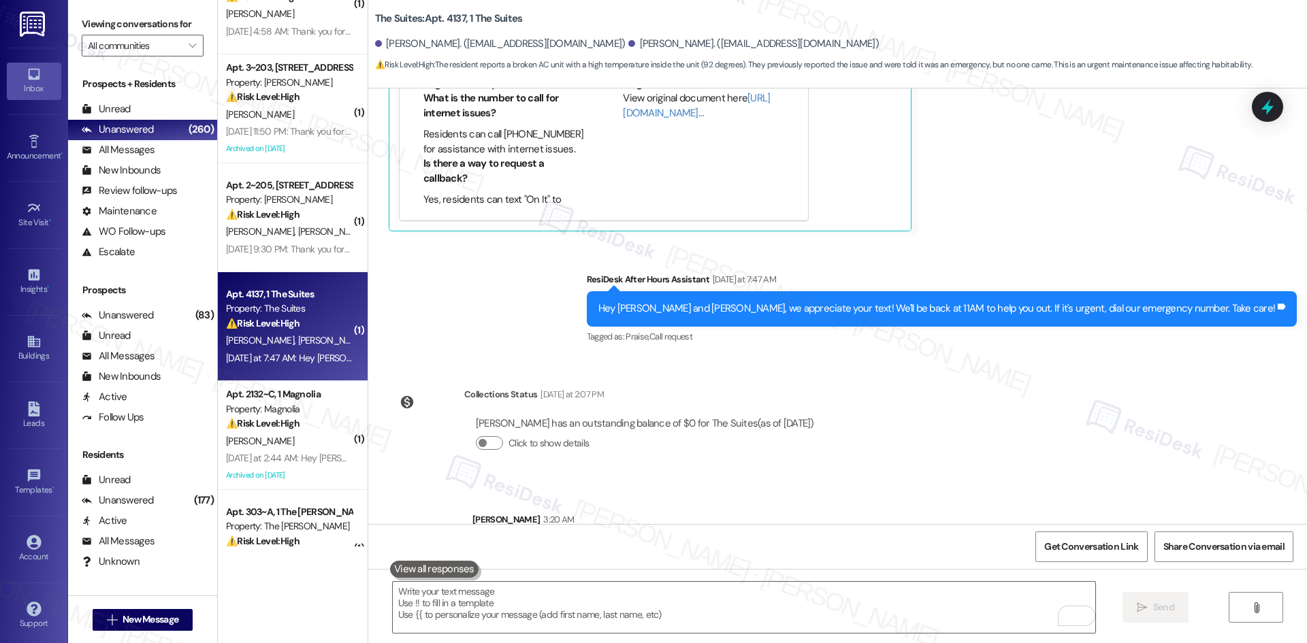
scroll to position [5245, 0]
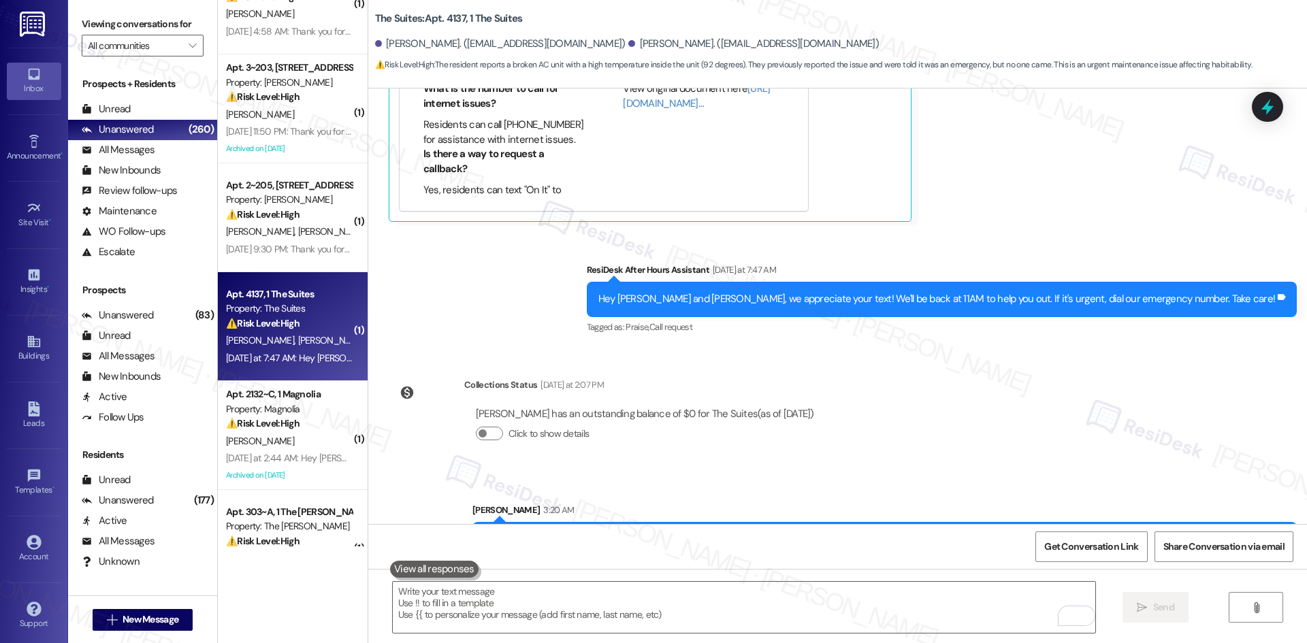
click at [997, 493] on div "Sent via SMS Sarah 3:20 AM I see the work order for this issue (ID 6749160), Co…" at bounding box center [884, 537] width 844 height 89
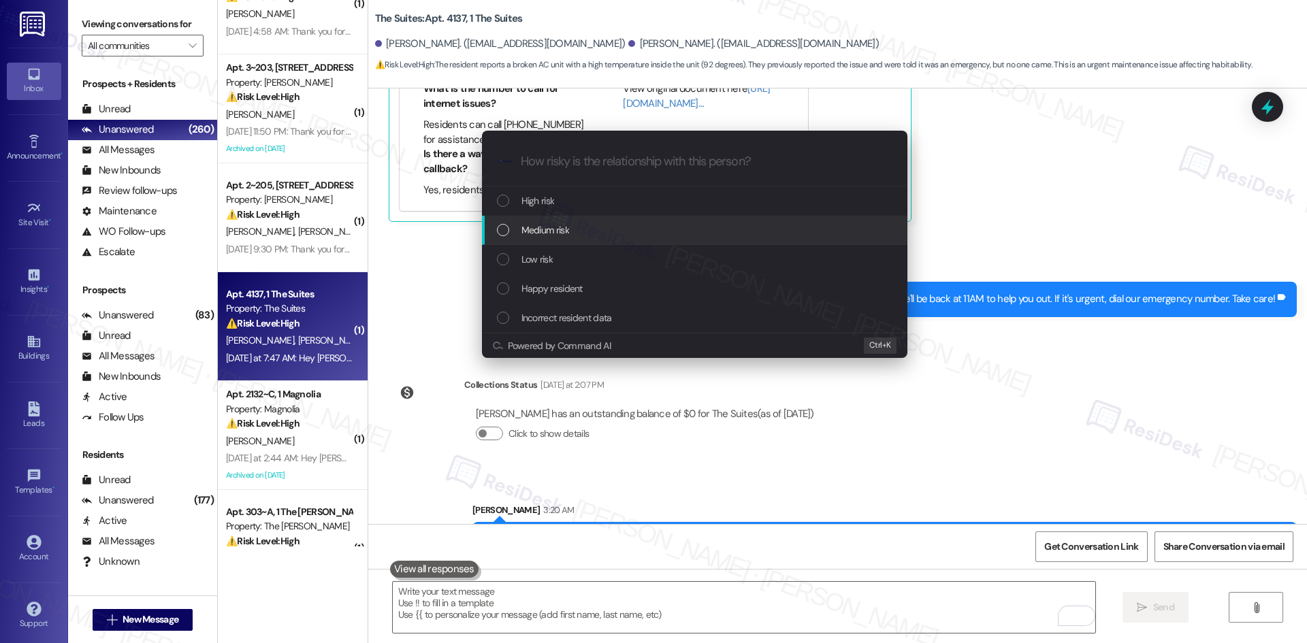
click at [550, 233] on span "Medium risk" at bounding box center [545, 230] width 48 height 15
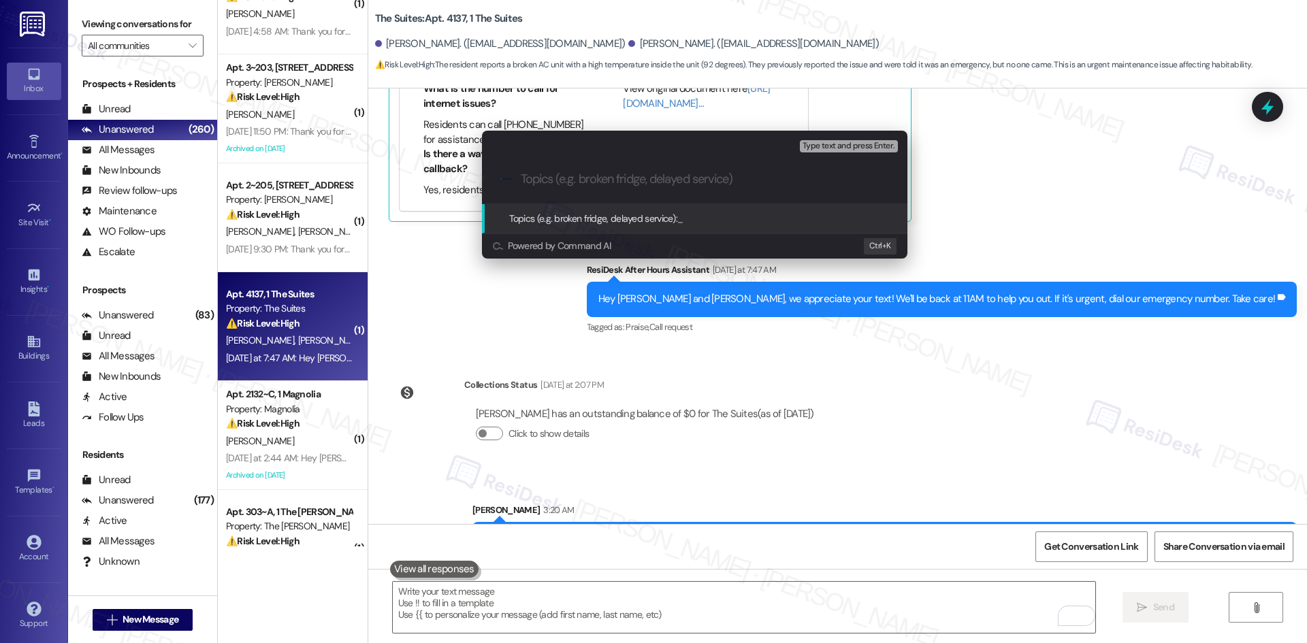
click at [915, 371] on div "Escalate Conversation Medium risk Topics (e.g. broken fridge, delayed service) …" at bounding box center [653, 321] width 1307 height 643
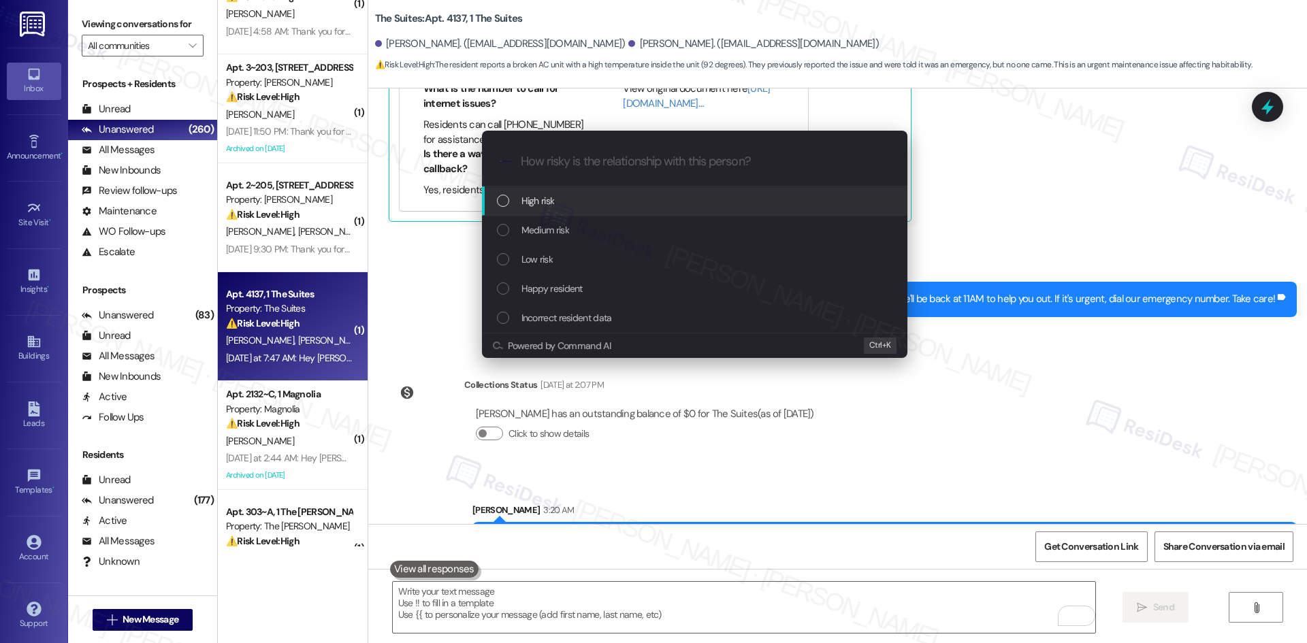
click at [551, 193] on span "High risk" at bounding box center [537, 200] width 33 height 15
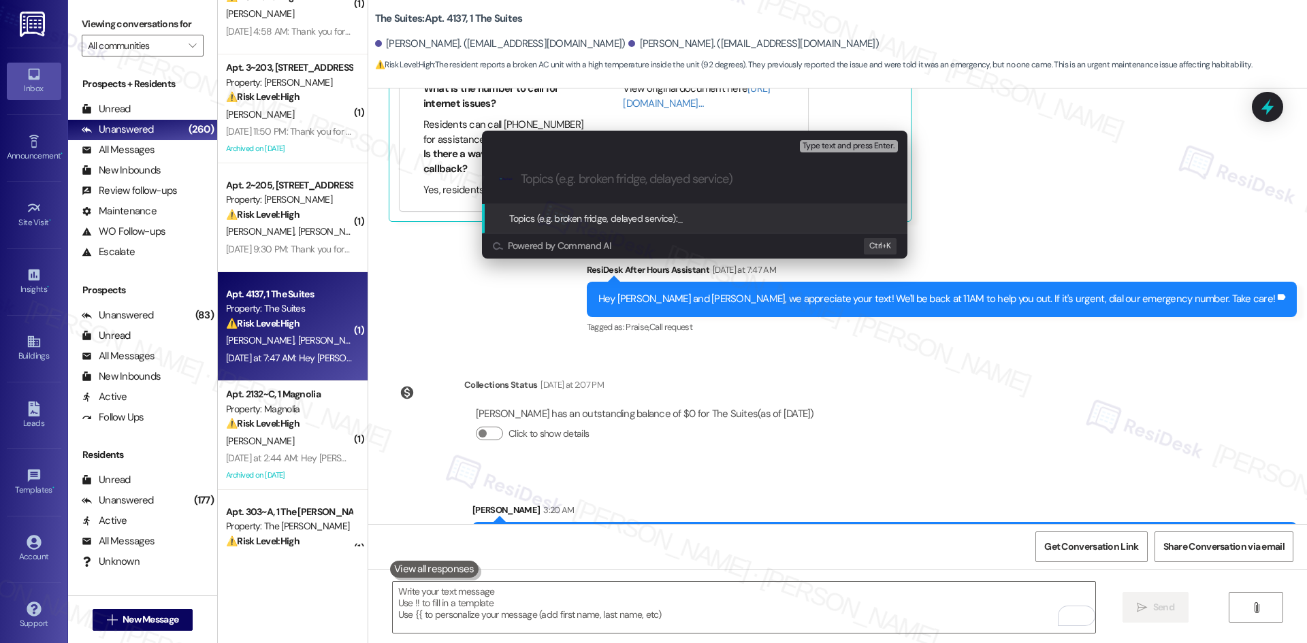
click at [581, 178] on input "Topics (e.g. broken fridge, delayed service)" at bounding box center [705, 179] width 369 height 14
paste input "Emergency Maintenance Request – Broken AC (ID 6749160)"
type input "Emergency Maintenance Request – Broken AC (ID 6749160)"
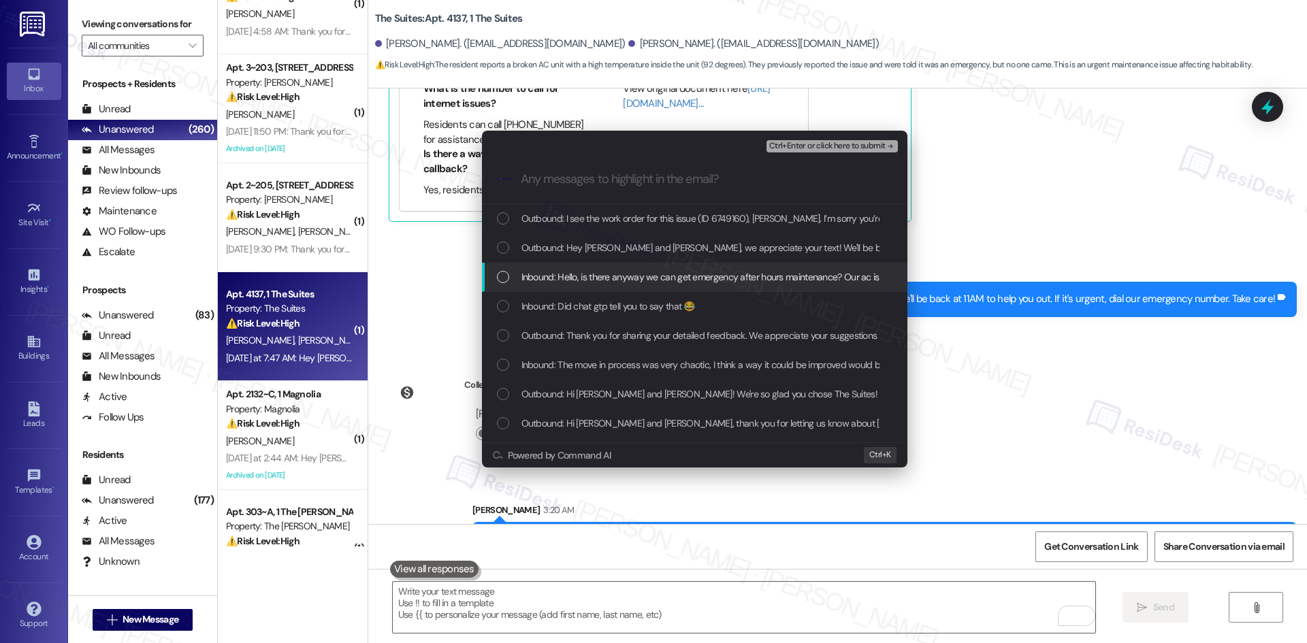
click at [637, 282] on span "Inbound: Hello, is there anyway we can get emergency after hours maintenance? O…" at bounding box center [1106, 276] width 1170 height 15
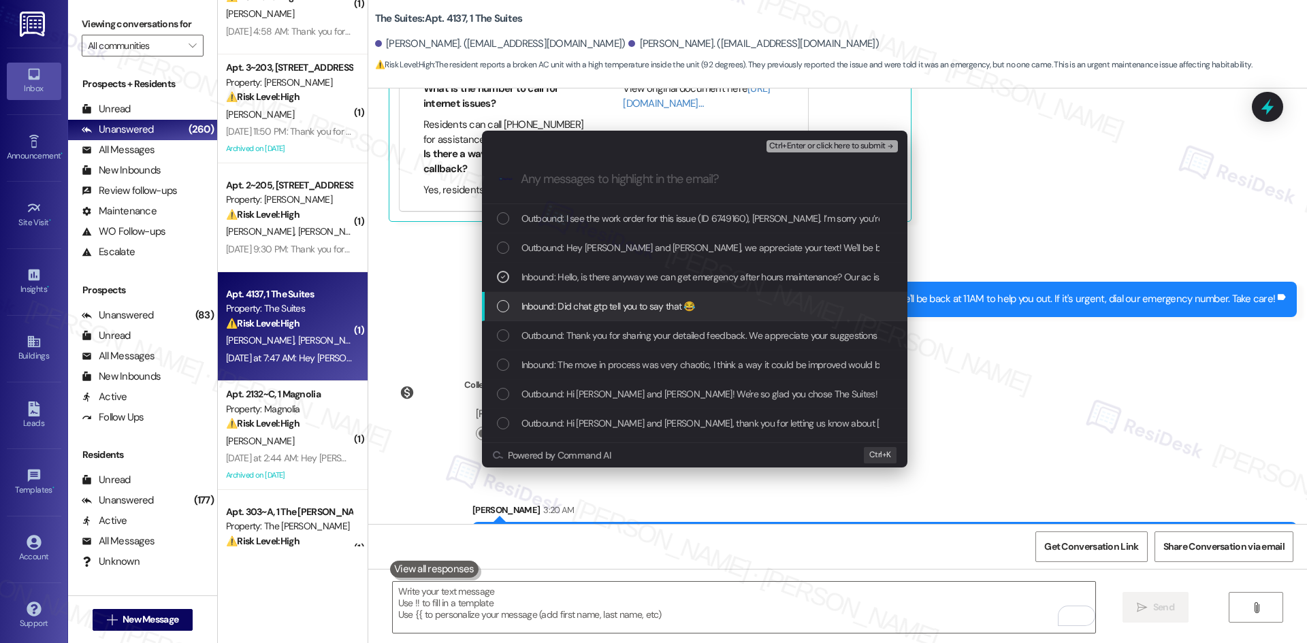
click at [1028, 317] on div "Escalate Conversation High risk Emergency Maintenance Request – Broken AC (ID 6…" at bounding box center [653, 321] width 1307 height 643
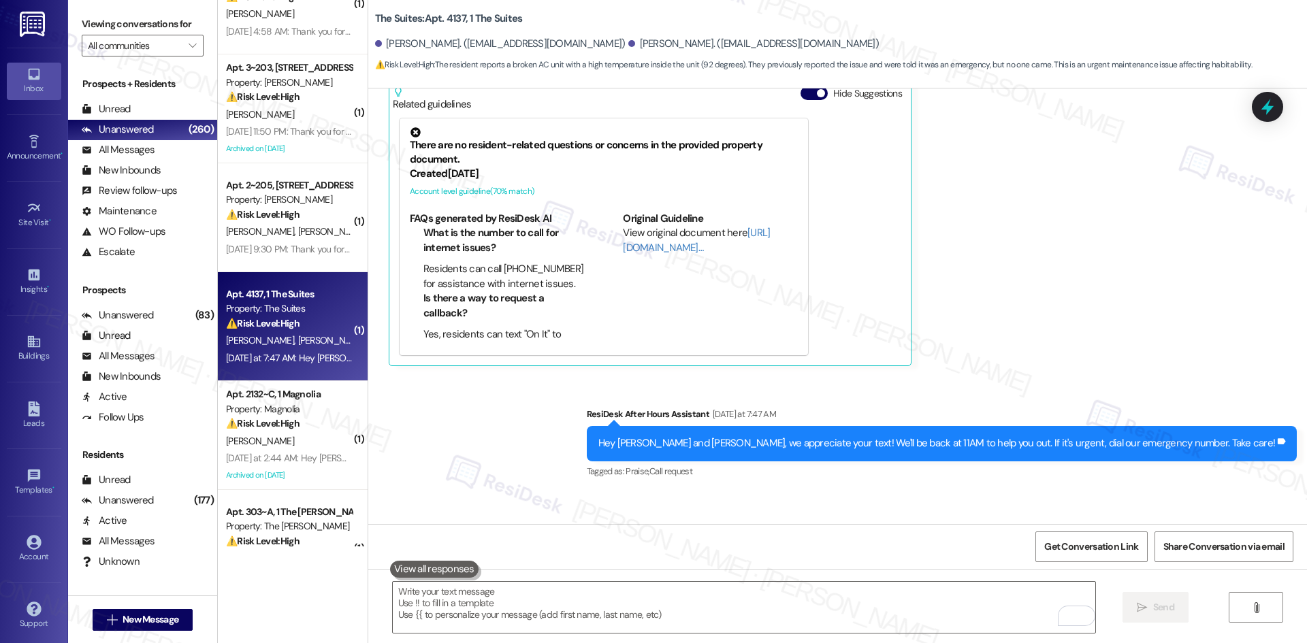
scroll to position [5041, 0]
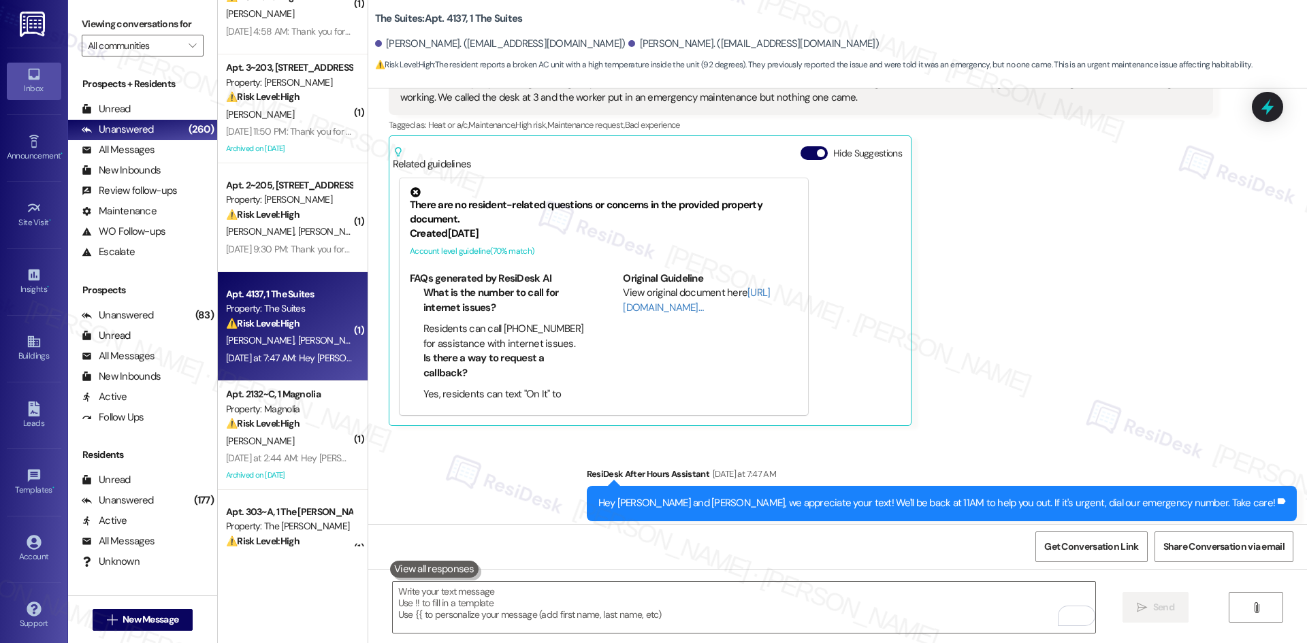
click at [540, 436] on div "Sent via SMS ResiDesk After Hours Assistant Yesterday at 7:47 AM Hey Ian and Co…" at bounding box center [837, 493] width 938 height 115
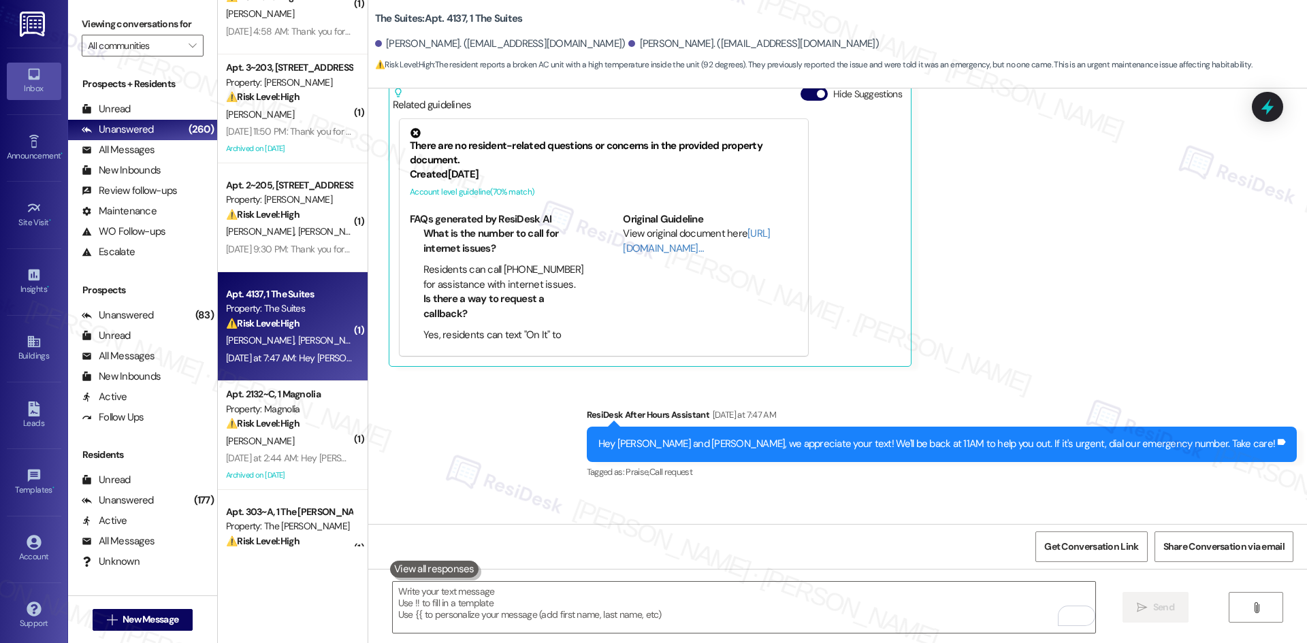
scroll to position [5245, 0]
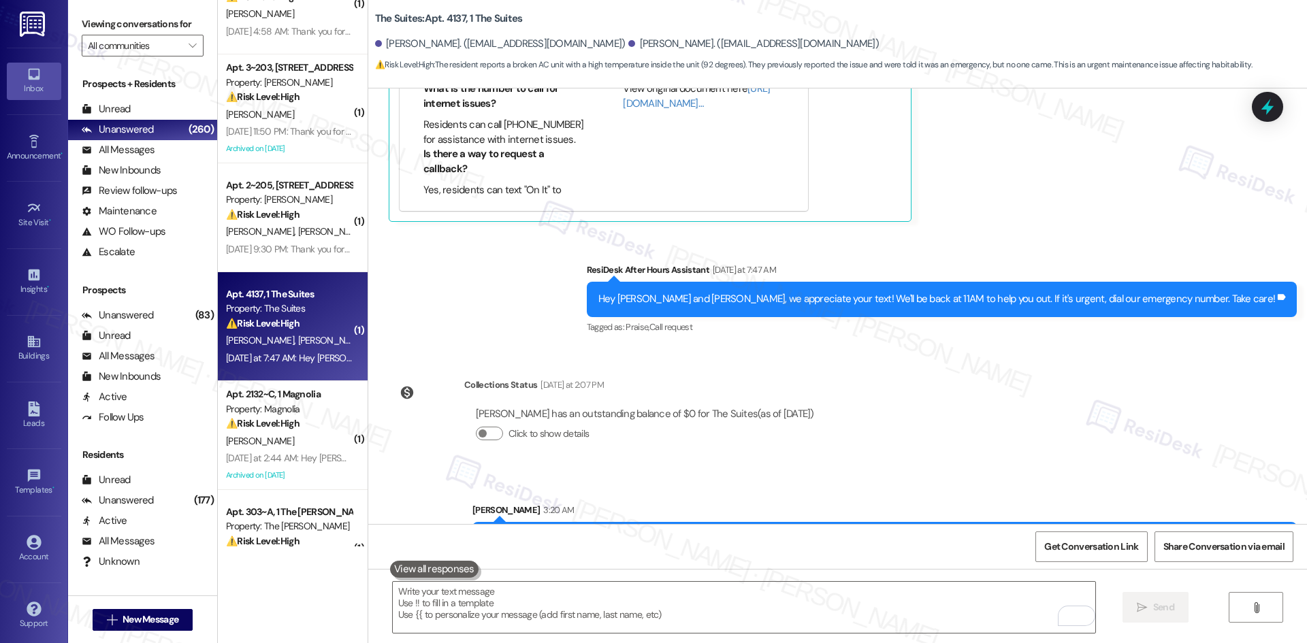
click at [991, 373] on div "WO Opened request: Bathroom do... Aug 21, 2024 at 5:35 PM Status : New Show det…" at bounding box center [837, 306] width 938 height 436
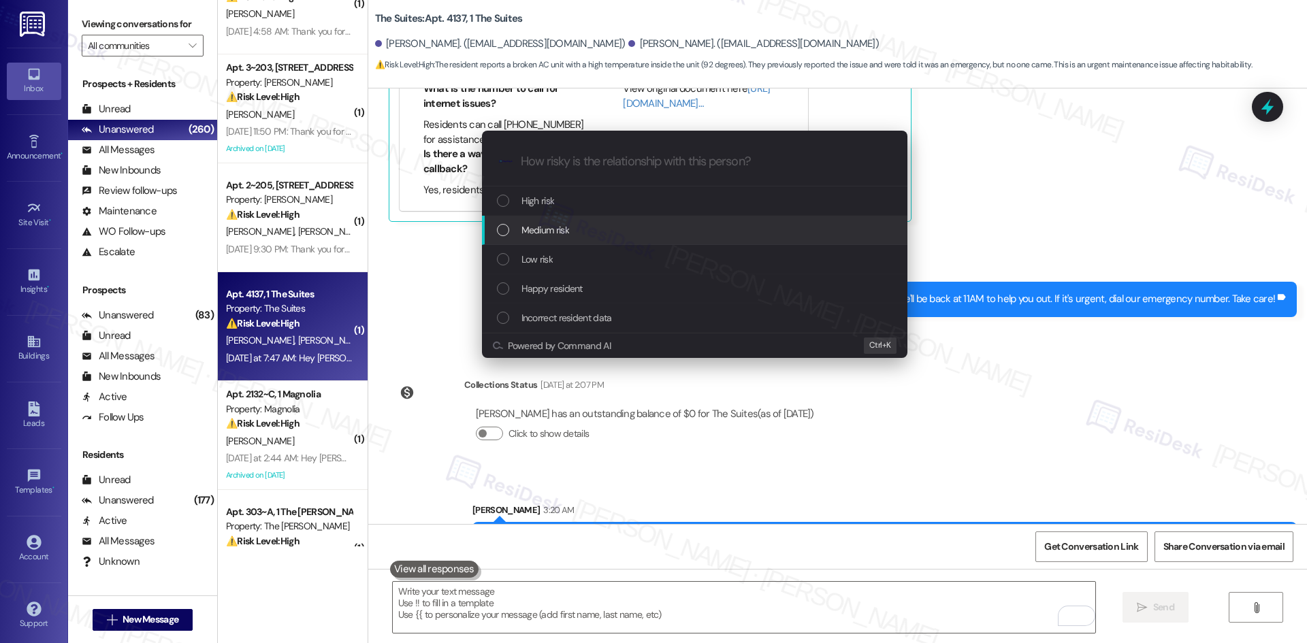
click at [602, 235] on div "Medium risk" at bounding box center [696, 230] width 398 height 15
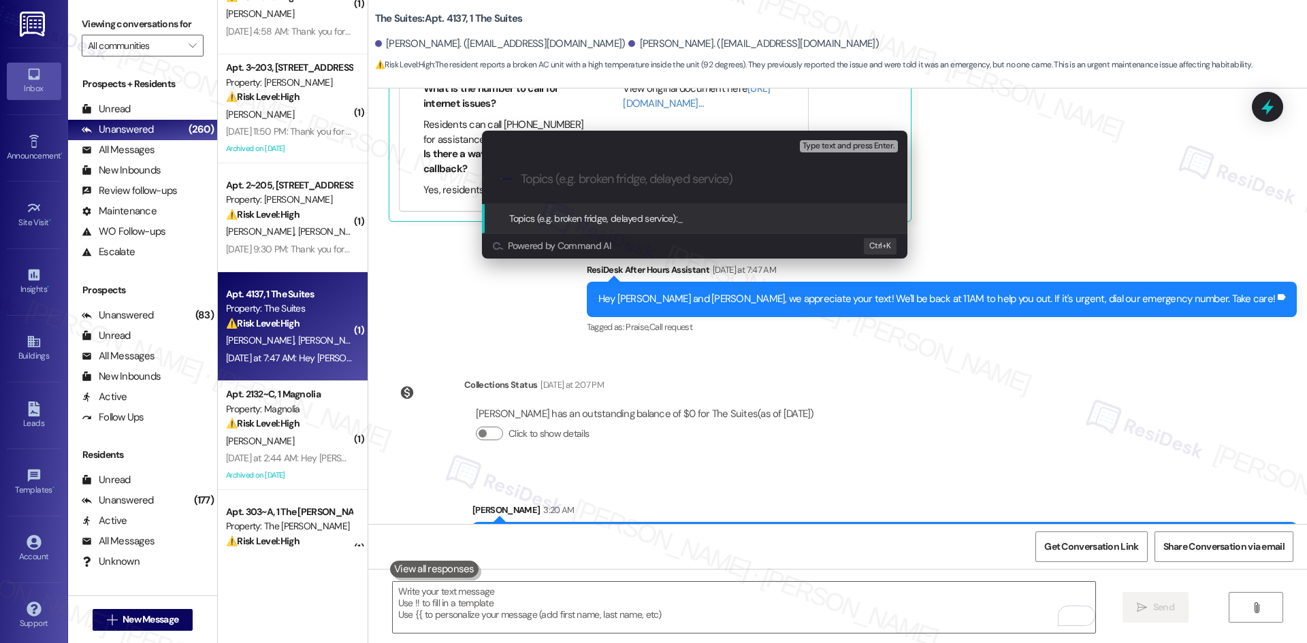
click at [623, 176] on input "Topics (e.g. broken fridge, delayed service)" at bounding box center [705, 179] width 369 height 14
paste input "Emergency Maintenance Request – Broken AC (ID 6749160)"
type input "Emergency Maintenance Request – Broken AC (ID 6749160)"
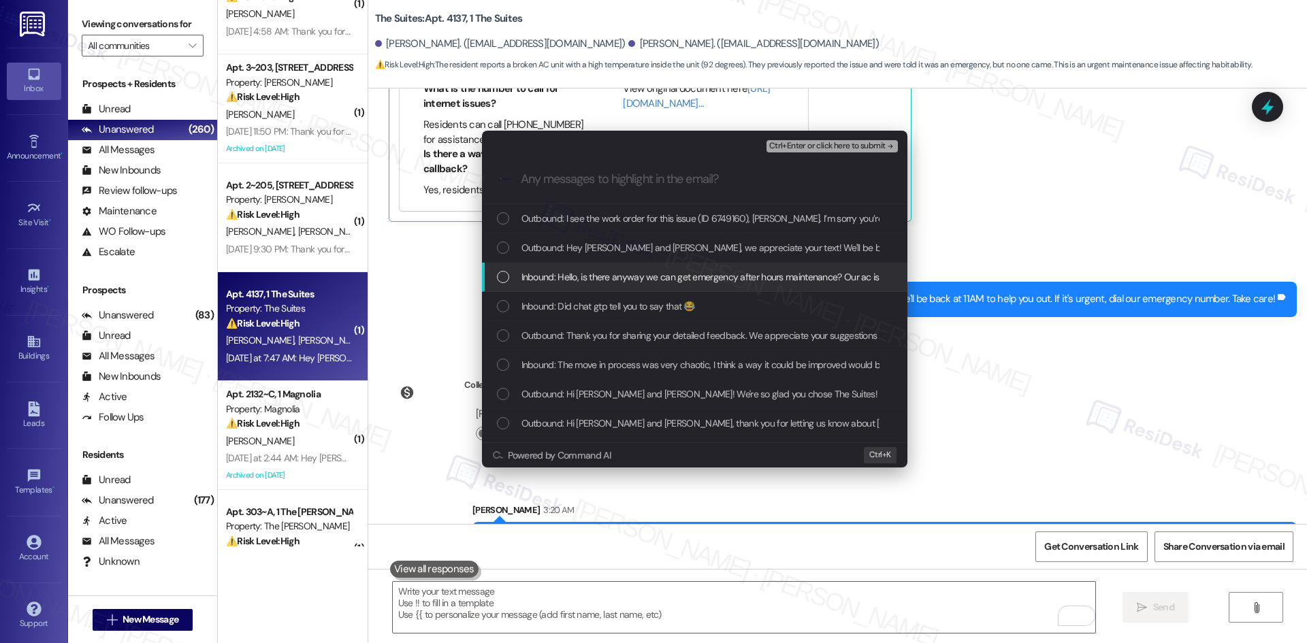
click at [672, 278] on span "Inbound: Hello, is there anyway we can get emergency after hours maintenance? O…" at bounding box center [1106, 276] width 1170 height 15
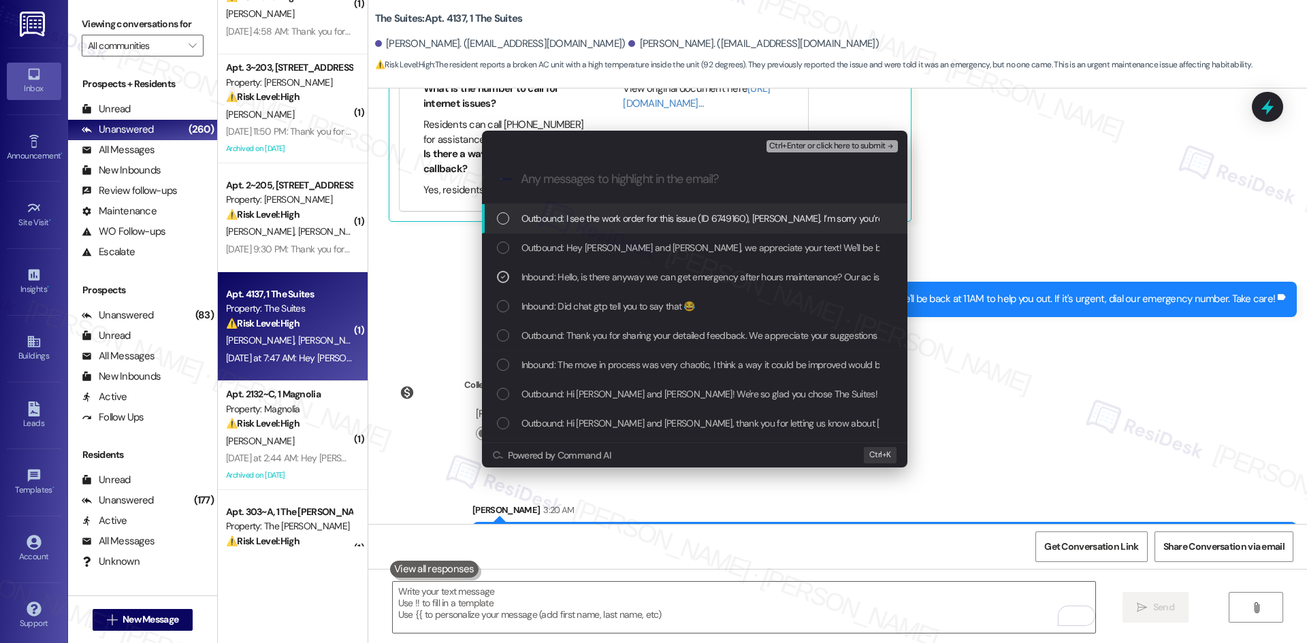
click at [871, 148] on span "Ctrl+Enter or click here to submit" at bounding box center [827, 147] width 116 height 10
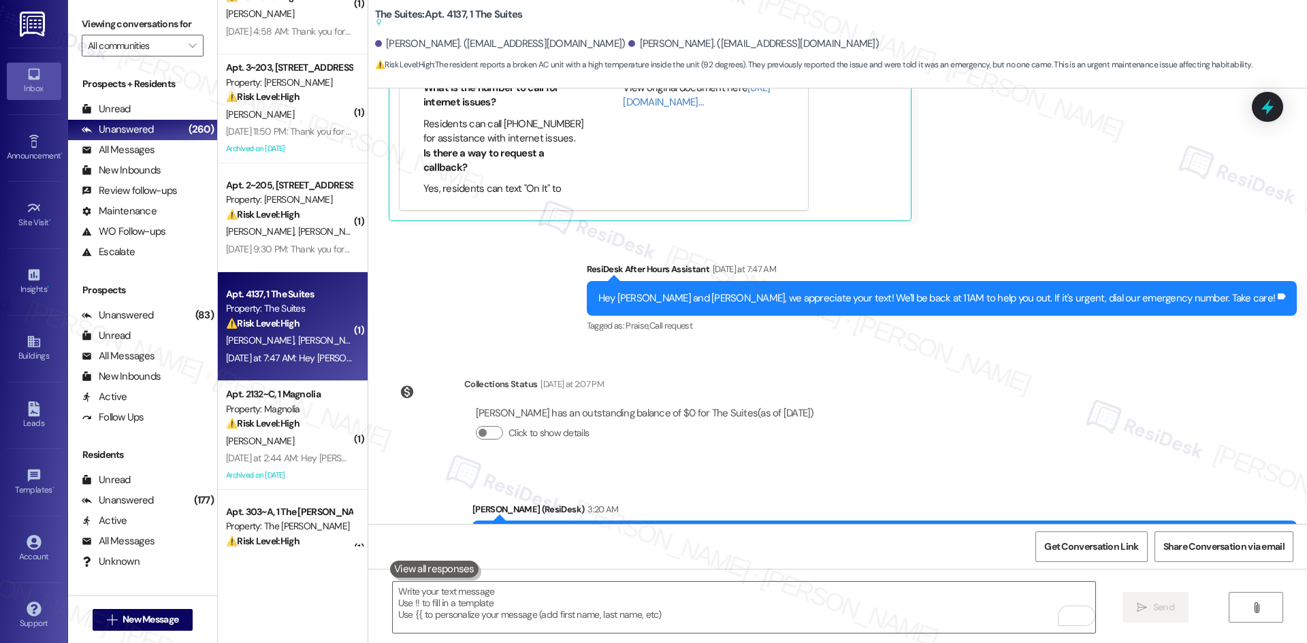
scroll to position [5425, 0]
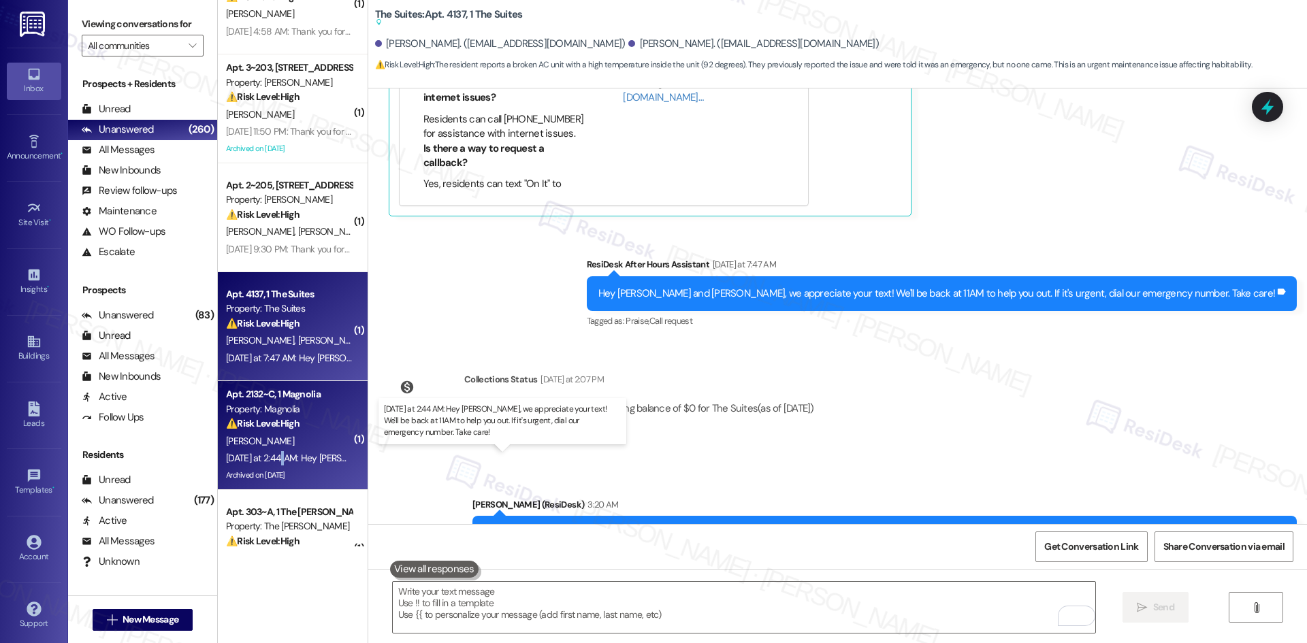
click at [273, 457] on div "Yesterday at 2:44 AM: Hey Alicia, we appreciate your text! We'll be back at 11A…" at bounding box center [532, 458] width 613 height 12
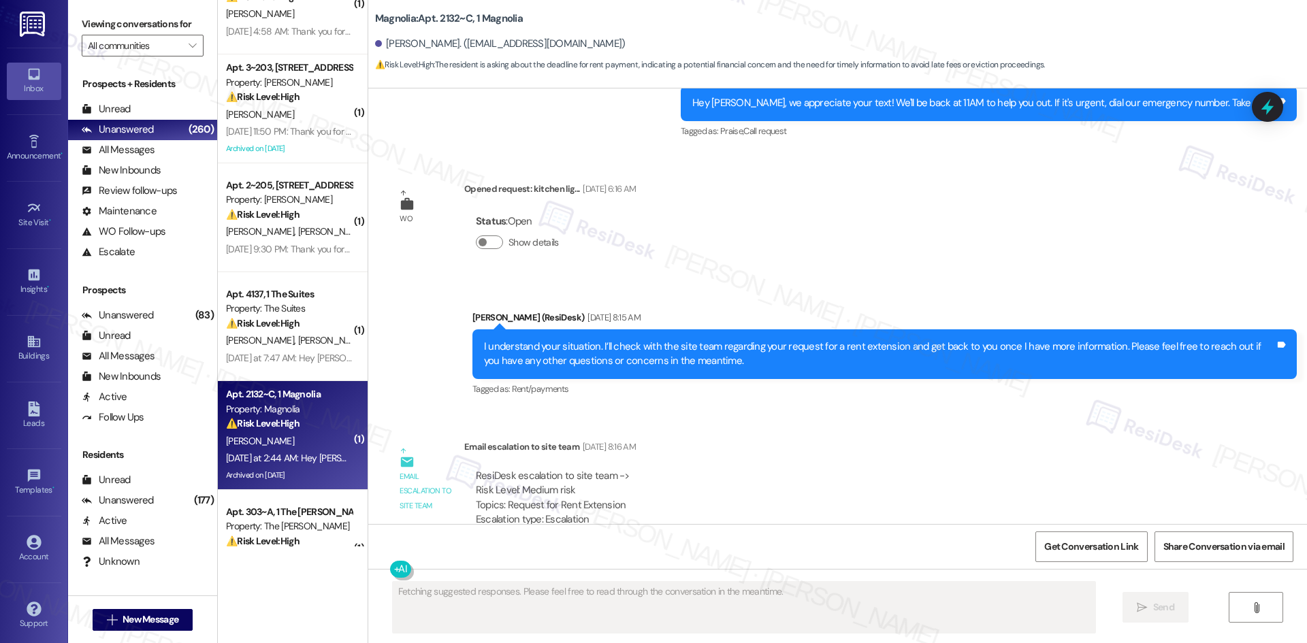
scroll to position [7031, 0]
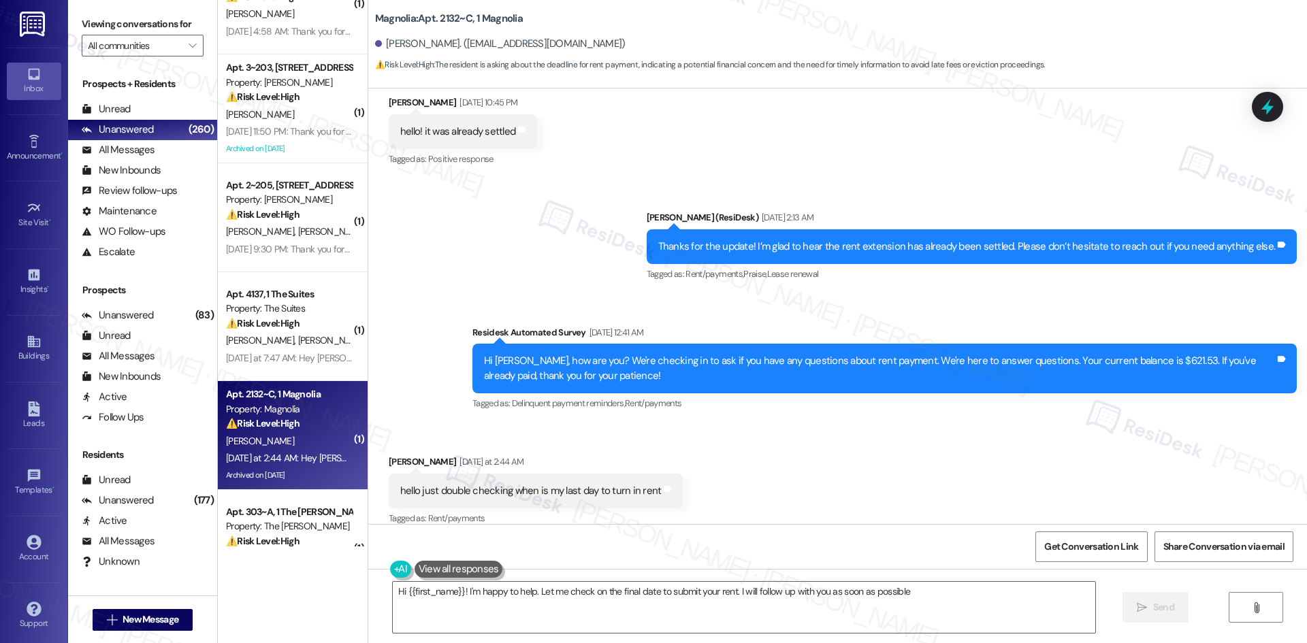
type textarea "Hi {{first_name}}! I'm happy to help. Let me check on the final date to submit …"
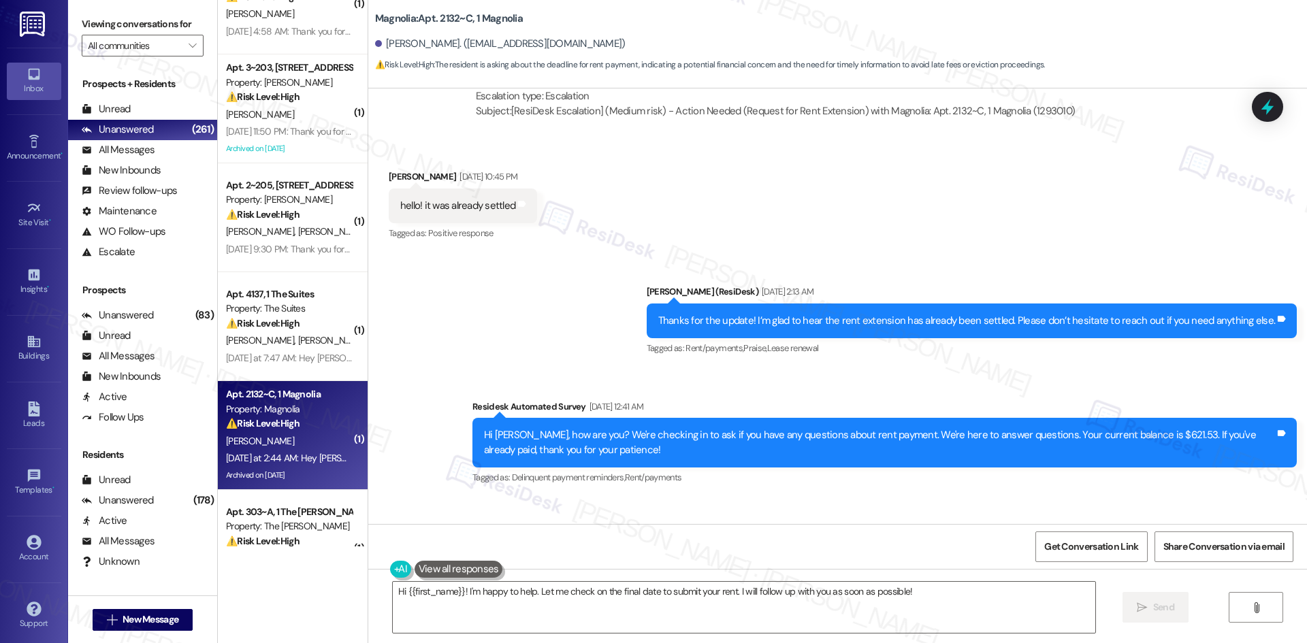
scroll to position [7272, 0]
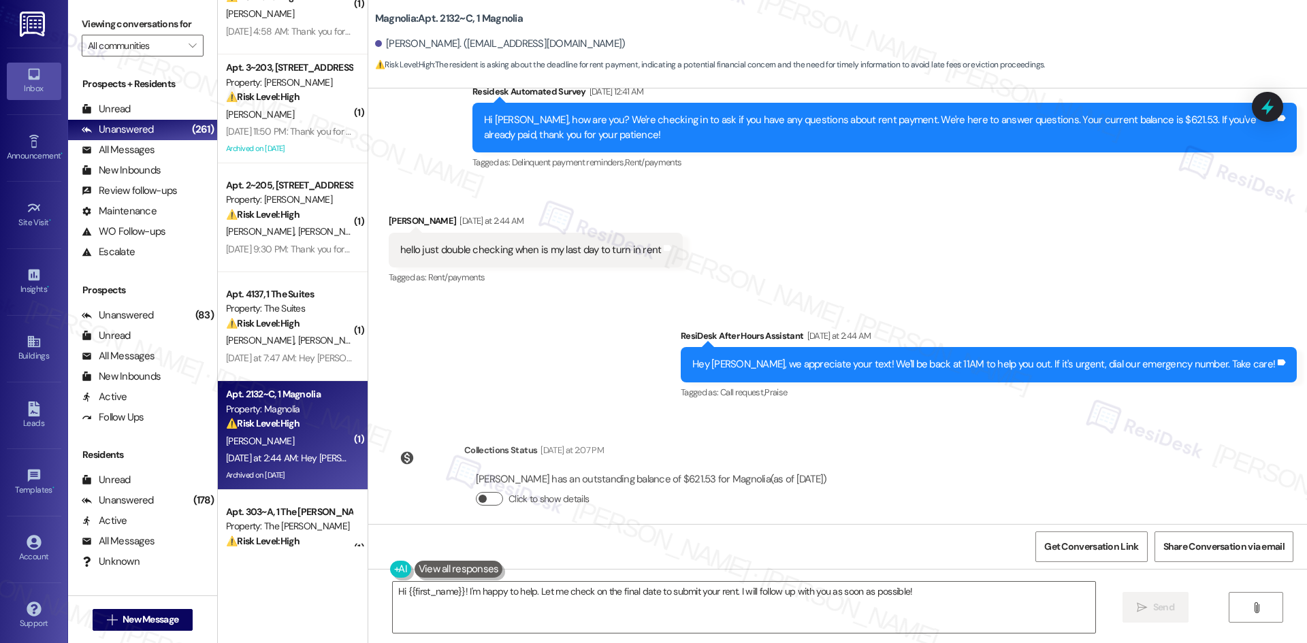
click at [478, 495] on span "button" at bounding box center [482, 499] width 8 height 8
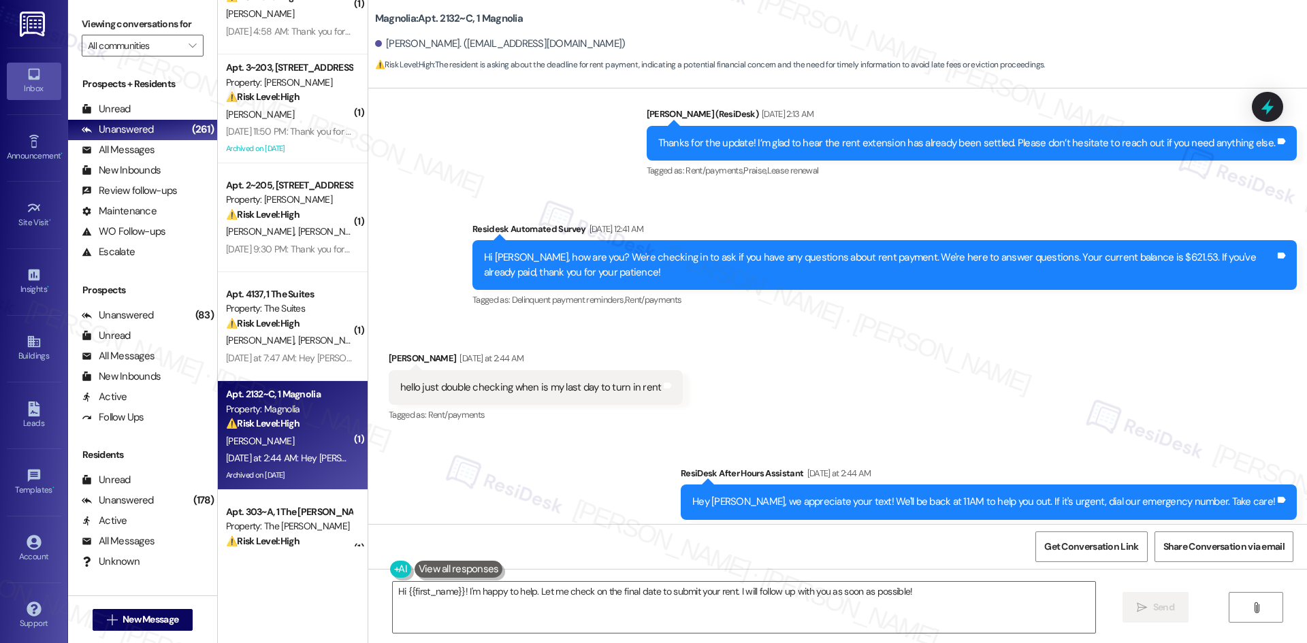
scroll to position [7136, 0]
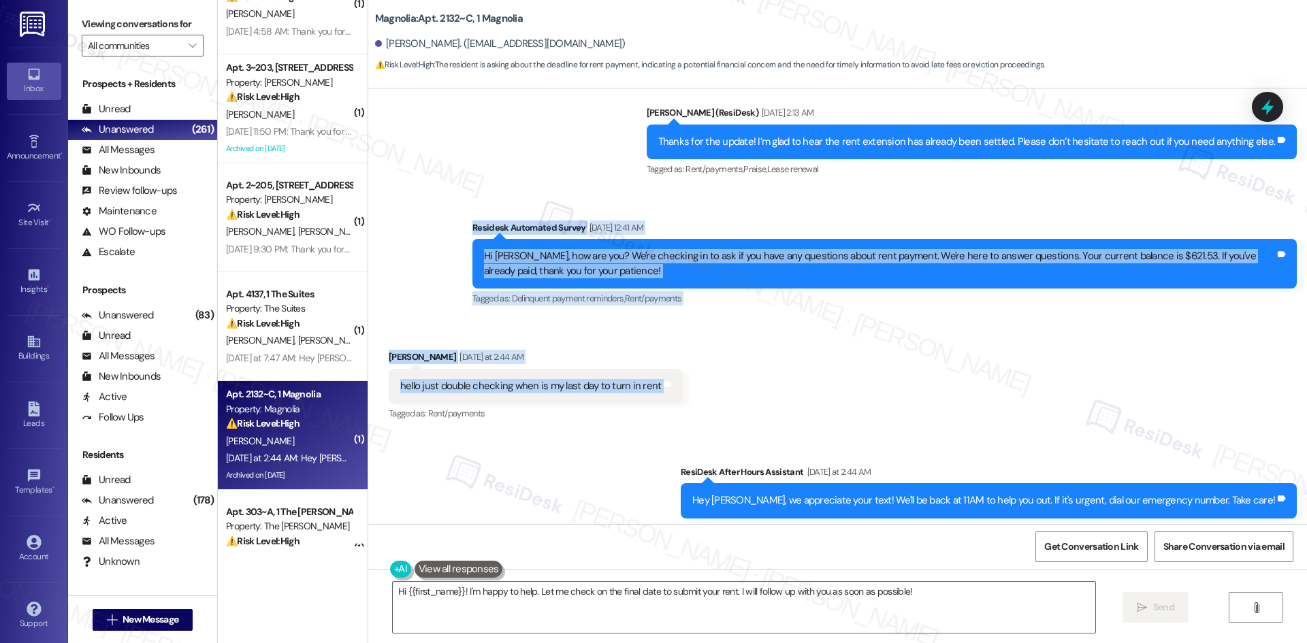
drag, startPoint x: 435, startPoint y: 216, endPoint x: 725, endPoint y: 377, distance: 331.4
click at [725, 377] on div "WO Opened request: the toilet ... Sep 01, 2024 at 1:36 AM Status : Completed Sh…" at bounding box center [837, 306] width 938 height 436
copy div "Residesk Automated Survey Aug 09, 2025 at 12:41 AM Hi Alicia, how are you? We'r…"
drag, startPoint x: 742, startPoint y: 373, endPoint x: 724, endPoint y: 389, distance: 23.6
click at [742, 373] on div "Received via SMS Alicia Howell Yesterday at 2:44 AM hello just double checking …" at bounding box center [837, 376] width 938 height 115
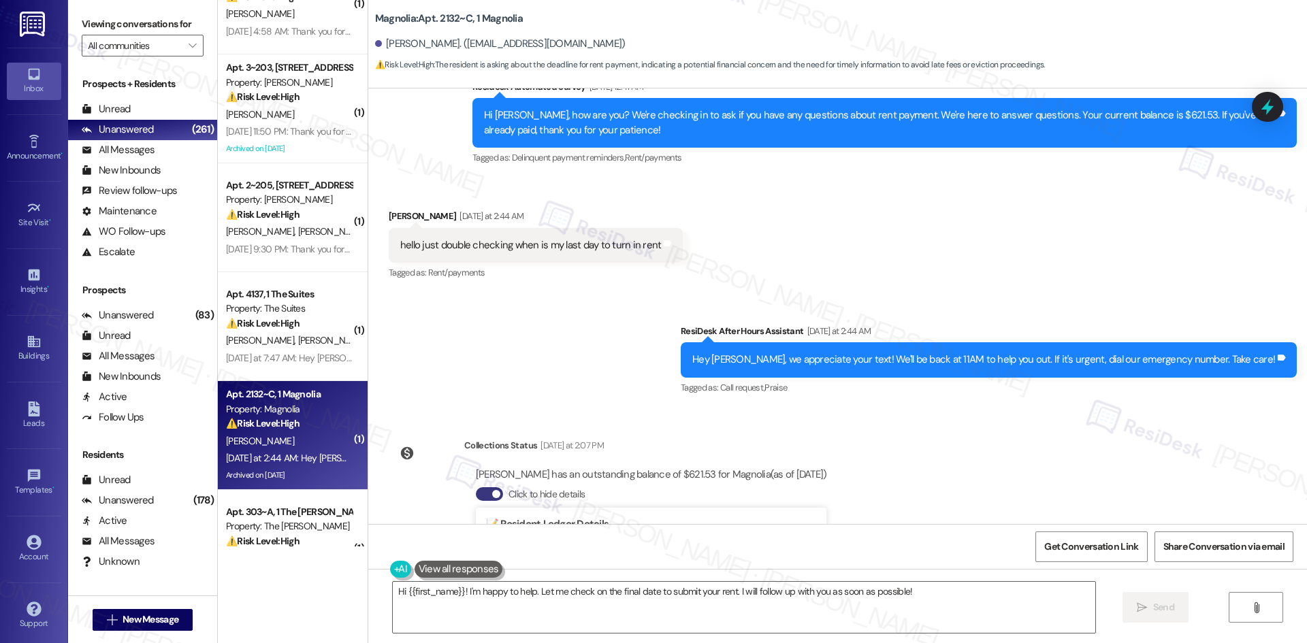
scroll to position [7272, 0]
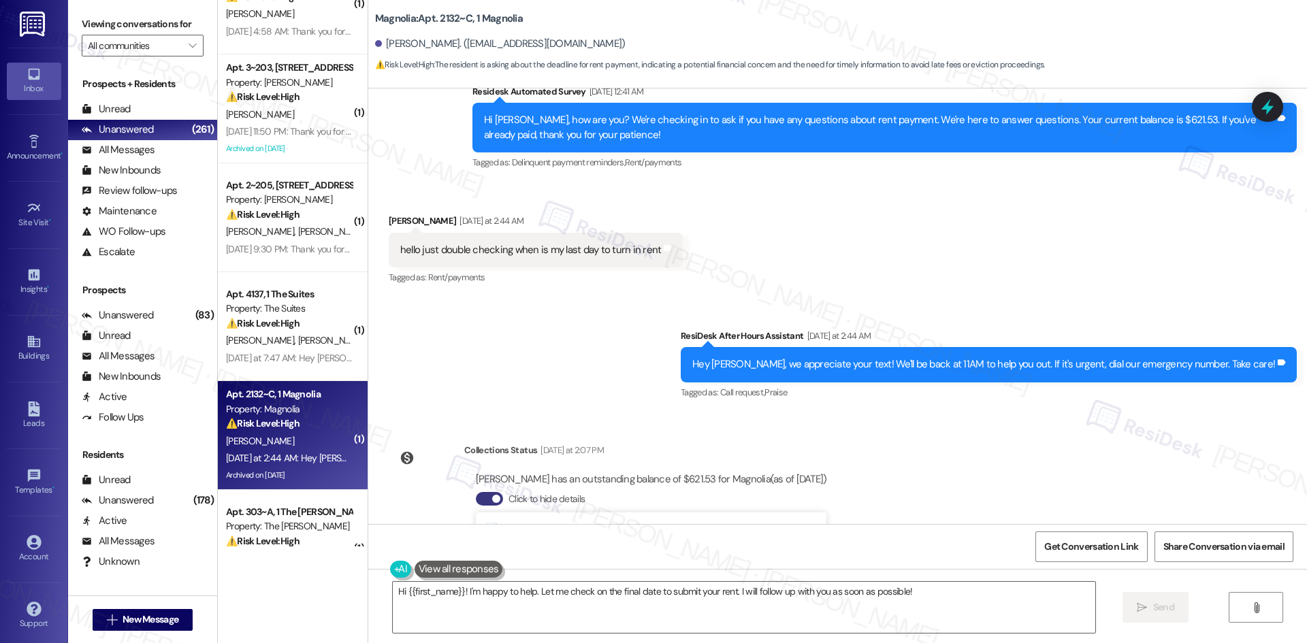
click at [595, 355] on div "Sent via SMS ResiDesk After Hours Assistant Yesterday at 2:44 AM Hey Alicia, we…" at bounding box center [837, 355] width 938 height 115
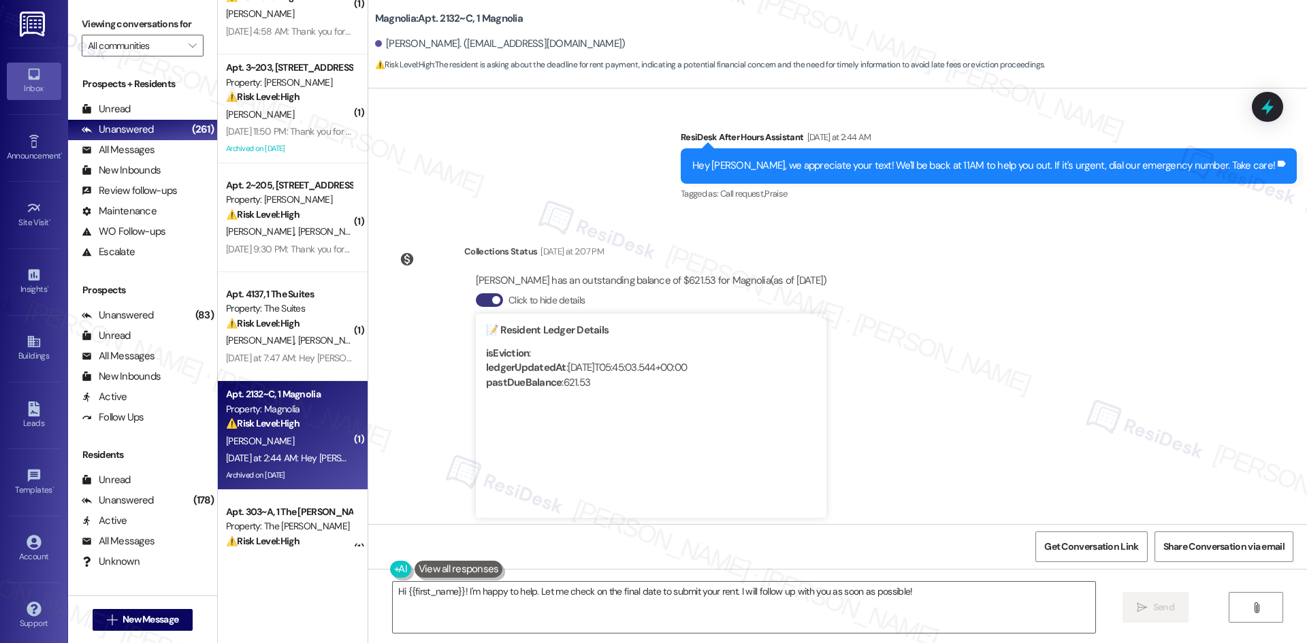
scroll to position [7476, 0]
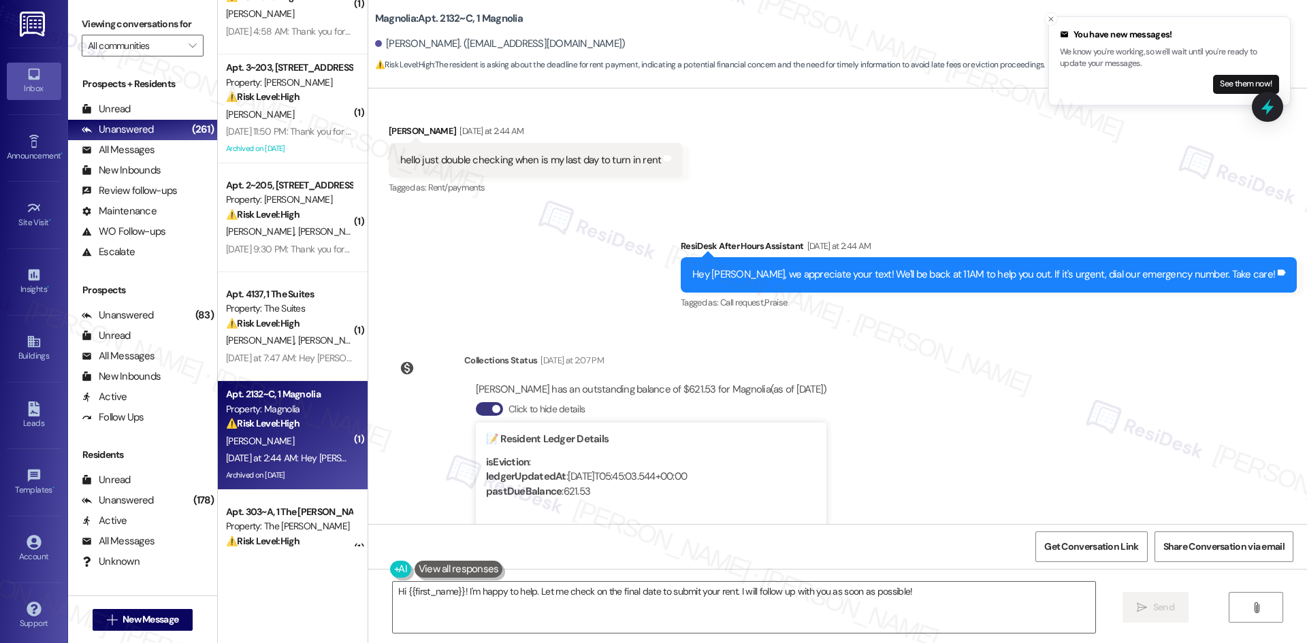
scroll to position [7340, 0]
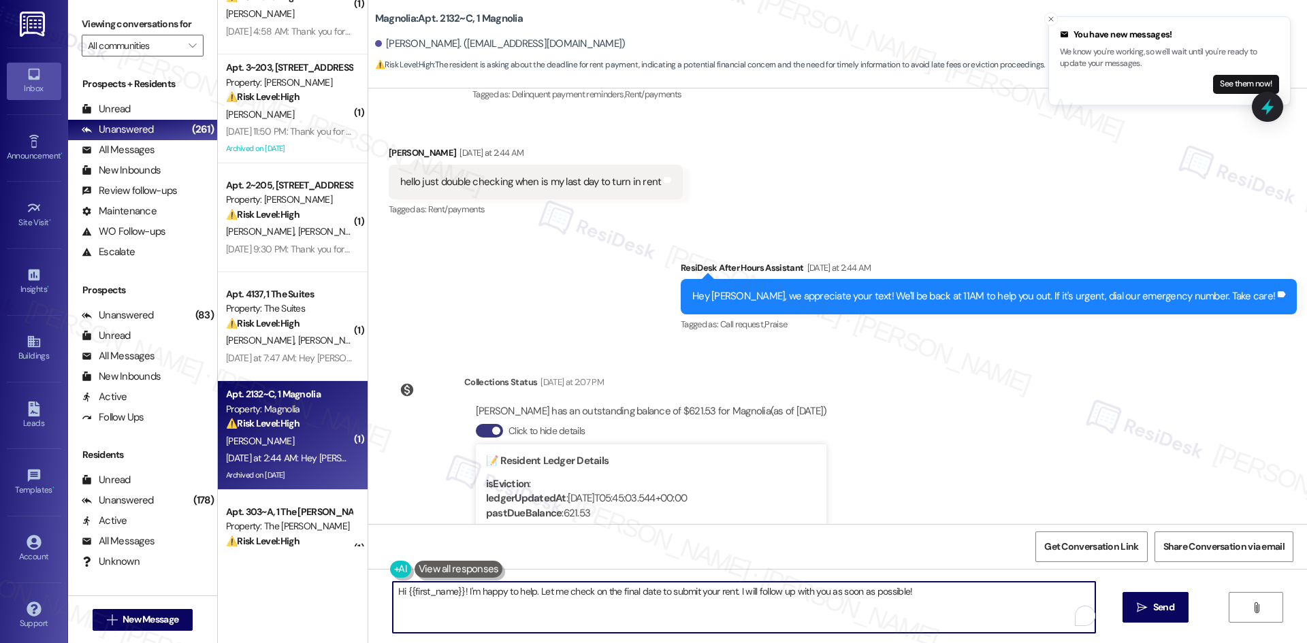
drag, startPoint x: 529, startPoint y: 591, endPoint x: 1051, endPoint y: 591, distance: 521.9
click at [1051, 591] on textarea "Hi {{first_name}}! I'm happy to help. Let me check on the final date to submit …" at bounding box center [744, 607] width 702 height 51
paste textarea "I’ll check with the site team to confirm the last day to turn in your rent and …"
type textarea "Hi {{first_name}}! I'm happy to help. I’ll check with the site team to confirm …"
drag, startPoint x: 1170, startPoint y: 609, endPoint x: 1160, endPoint y: 612, distance: 11.2
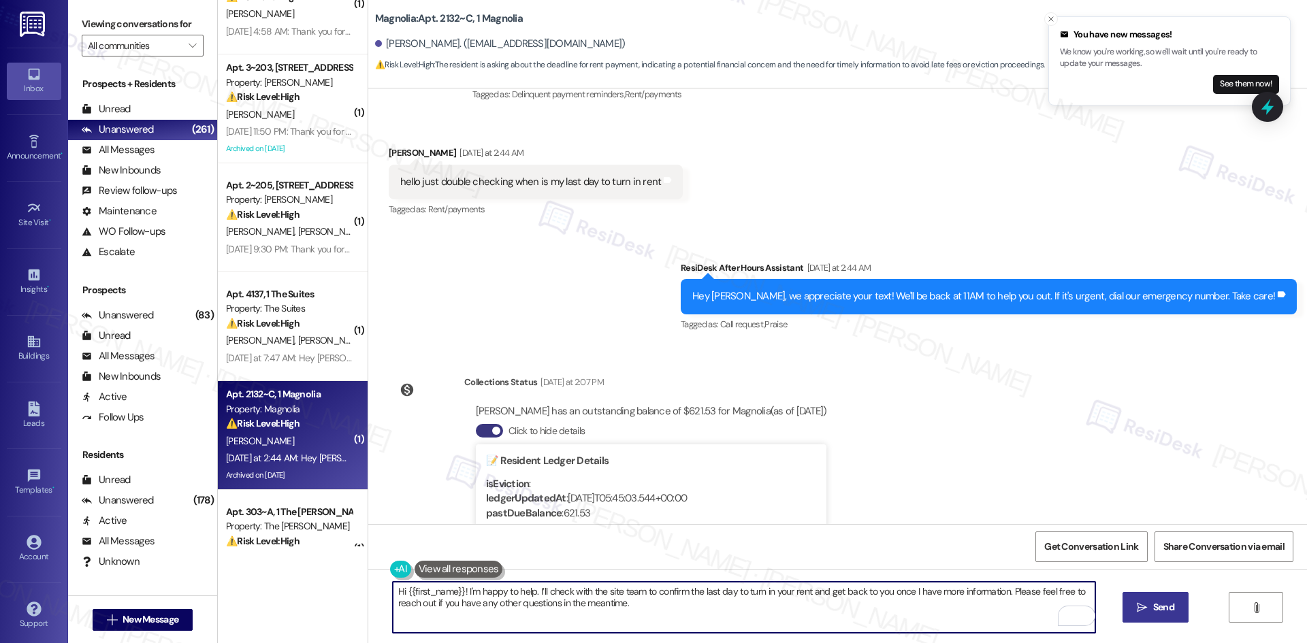
click at [1170, 609] on span "Send" at bounding box center [1163, 607] width 21 height 14
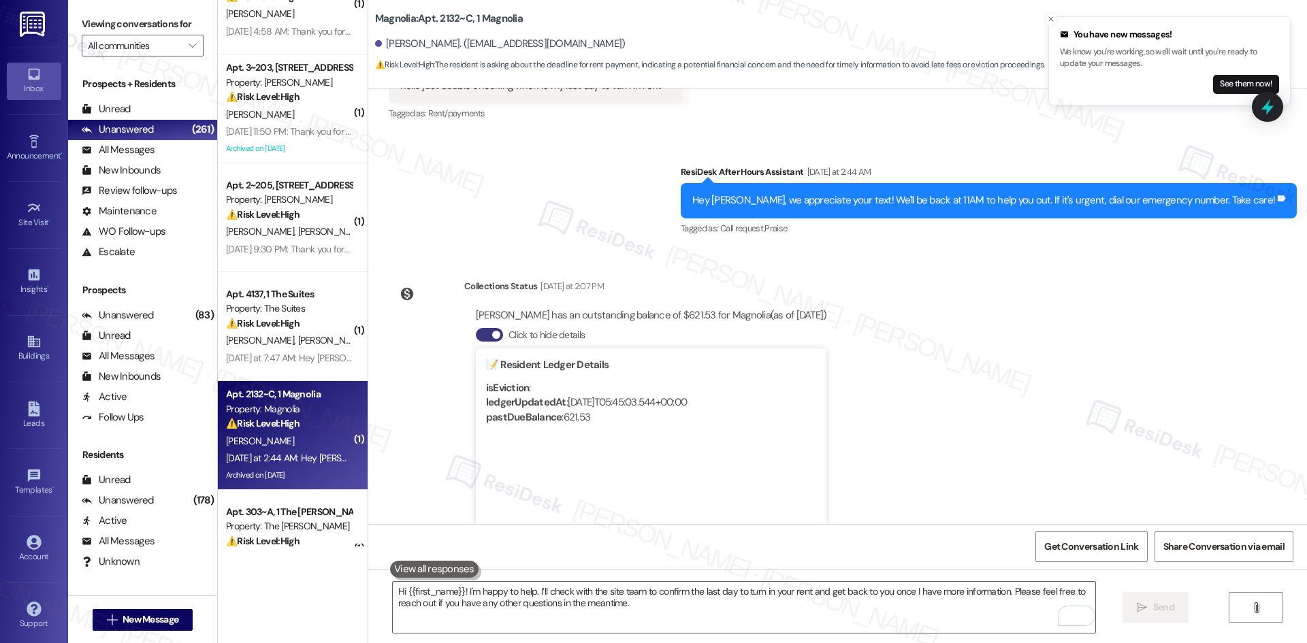
scroll to position [7585, 0]
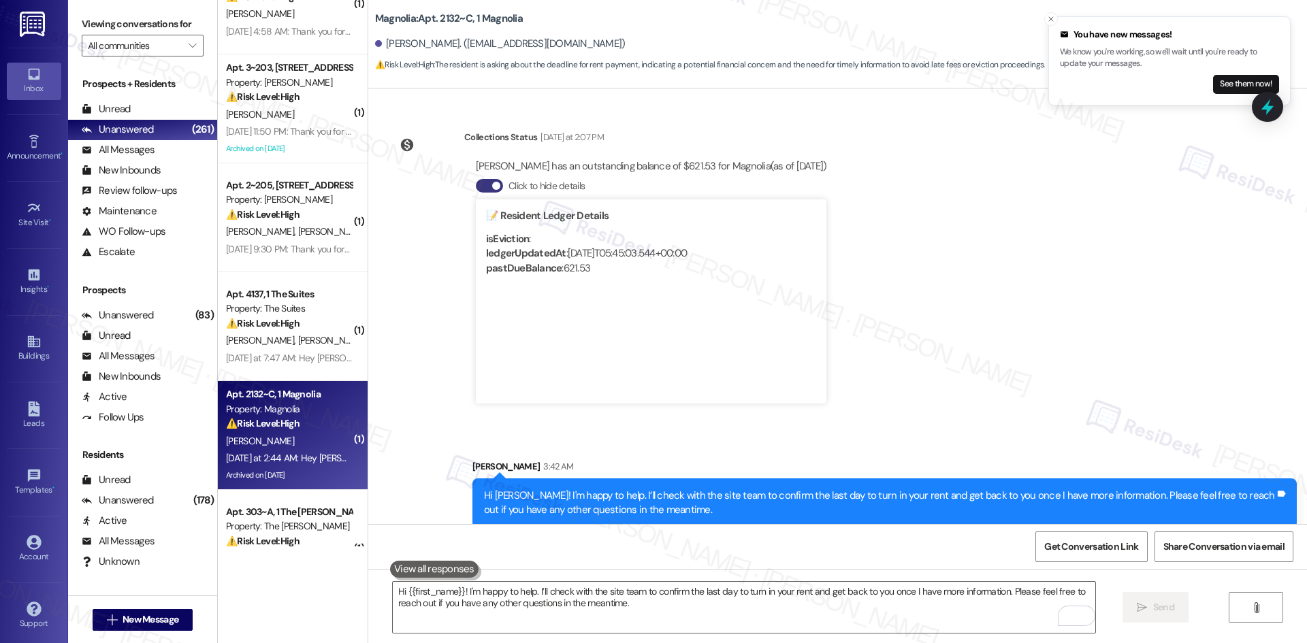
click at [961, 429] on div "Sent via SMS Sarah 3:42 AM Hi Alicia! I'm happy to help. I’ll check with the si…" at bounding box center [837, 484] width 938 height 110
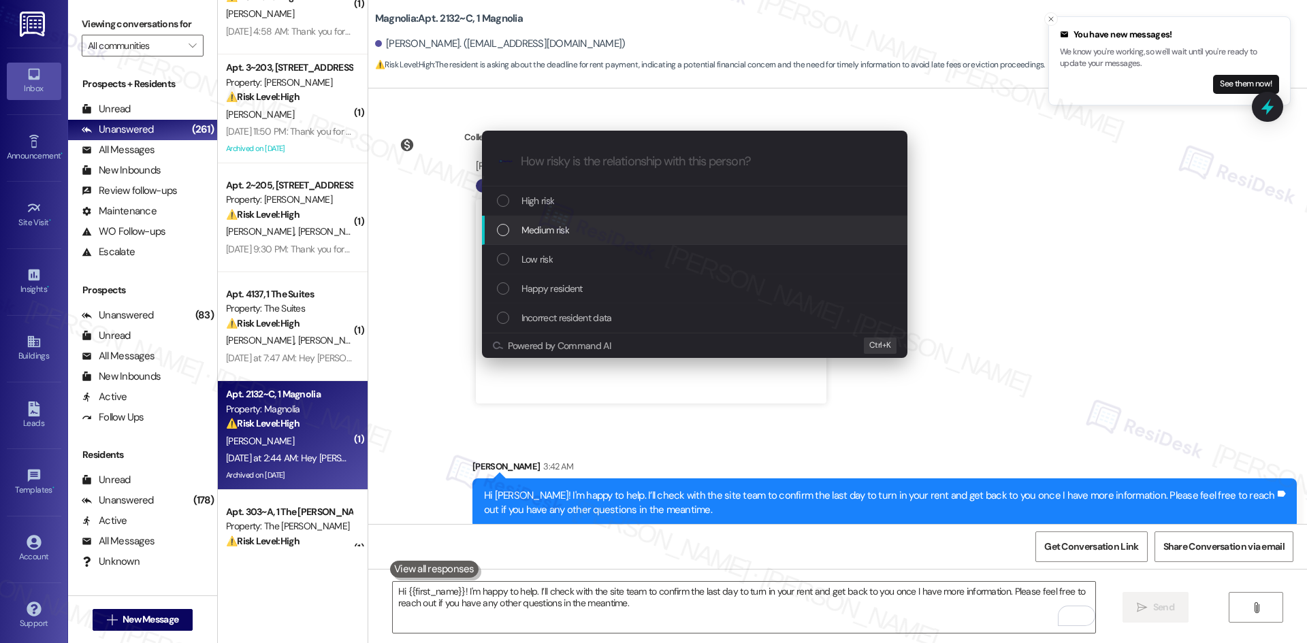
click at [595, 236] on div "Medium risk" at bounding box center [696, 230] width 398 height 15
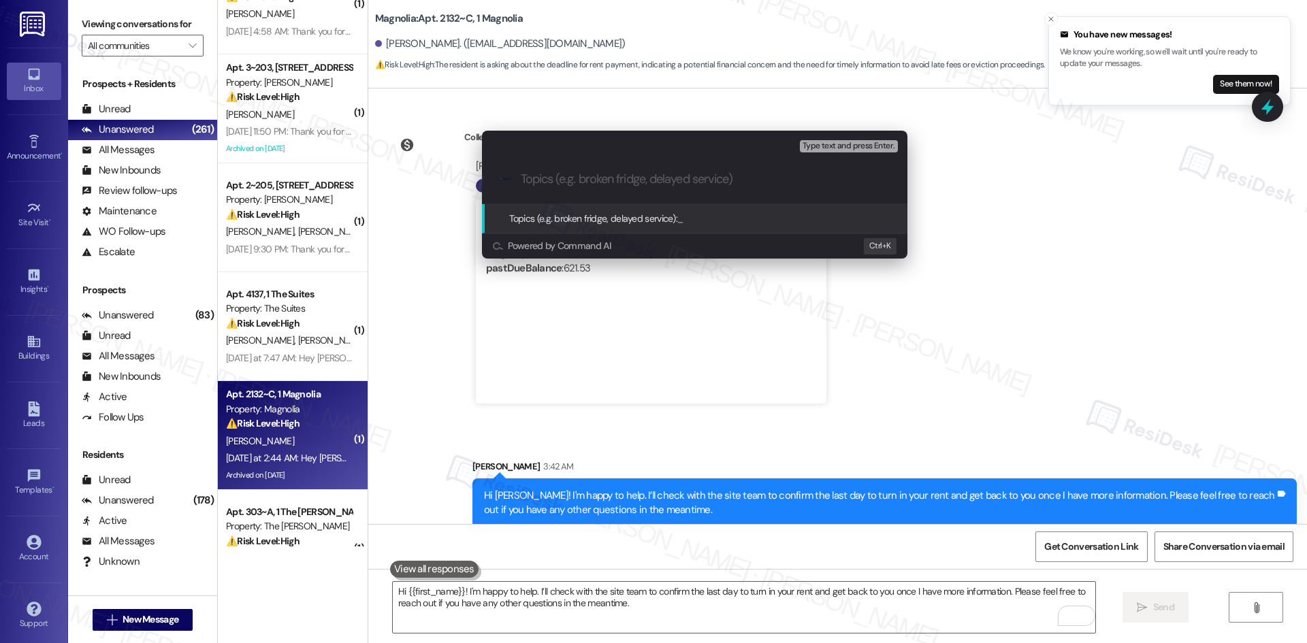
click at [635, 172] on input "Topics (e.g. broken fridge, delayed service)" at bounding box center [705, 179] width 369 height 14
paste input "Inquiry on Last Day to Pay Rent"
type input "Inquiry on Last Day to Pay Rent"
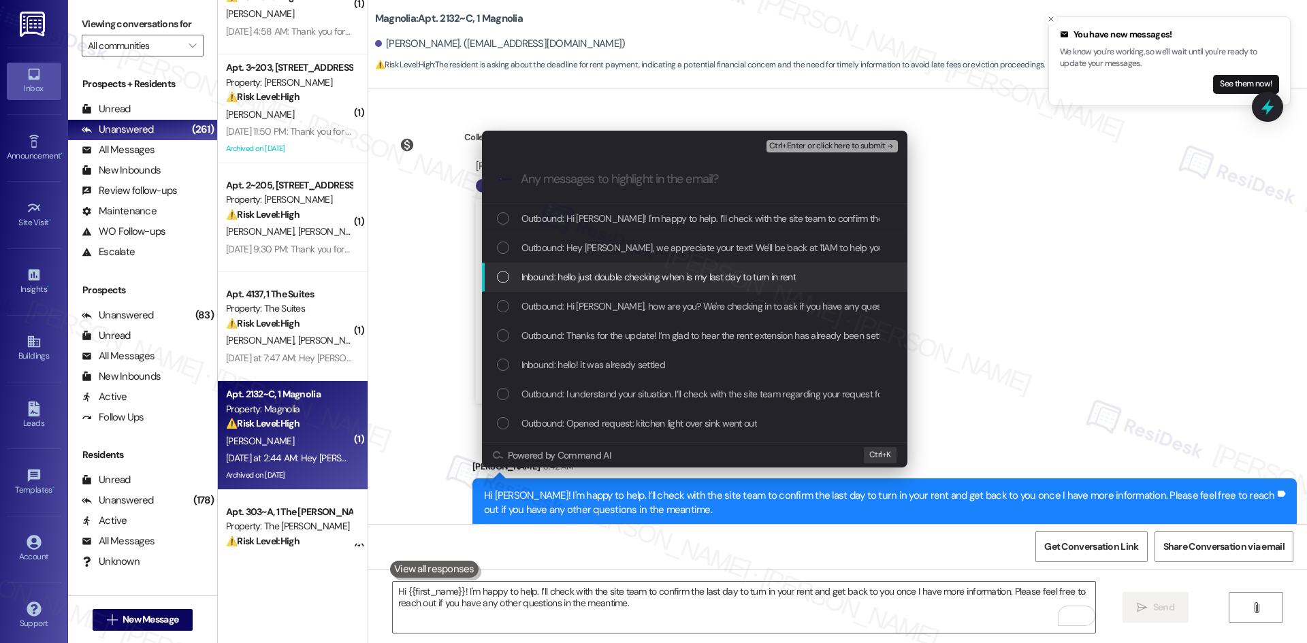
click at [707, 277] on span "Inbound: hello just double checking when is my last day to turn in rent" at bounding box center [658, 276] width 274 height 15
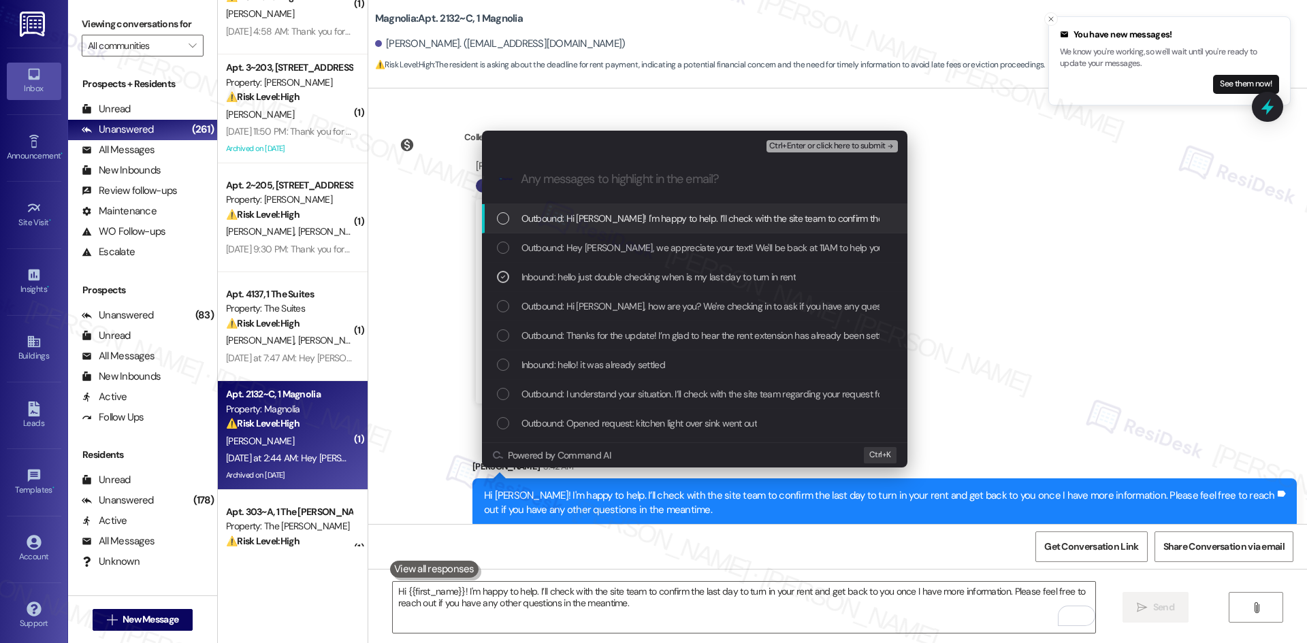
click at [864, 144] on span "Ctrl+Enter or click here to submit" at bounding box center [827, 147] width 116 height 10
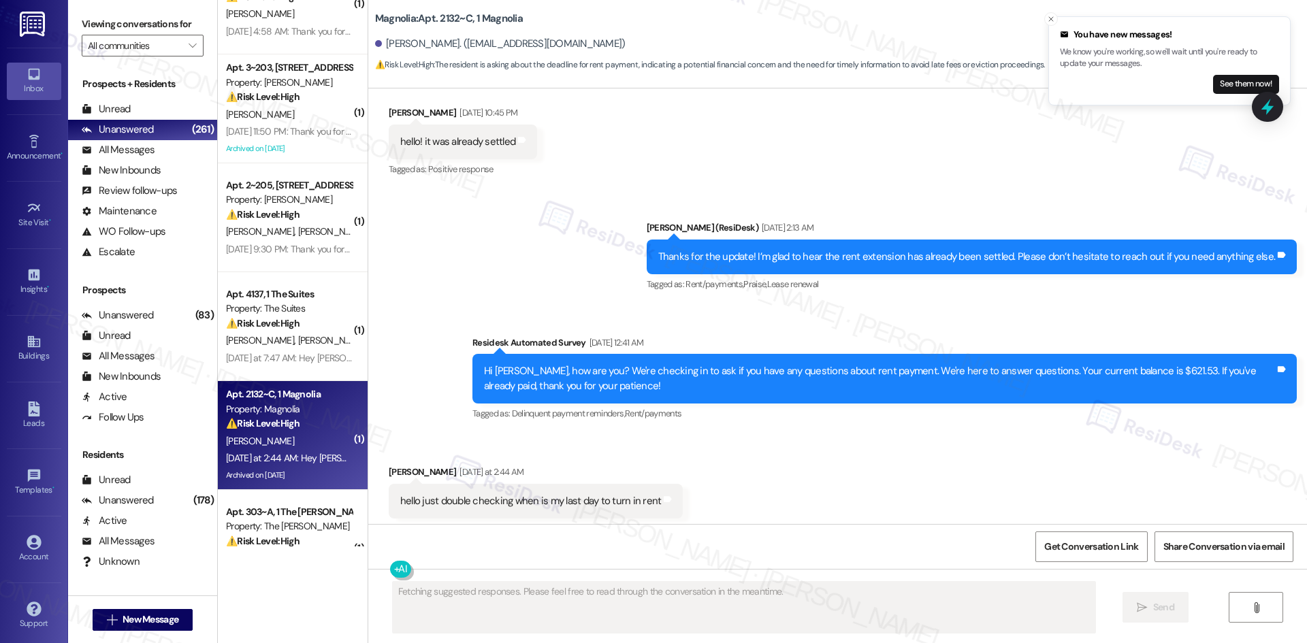
scroll to position [7031, 0]
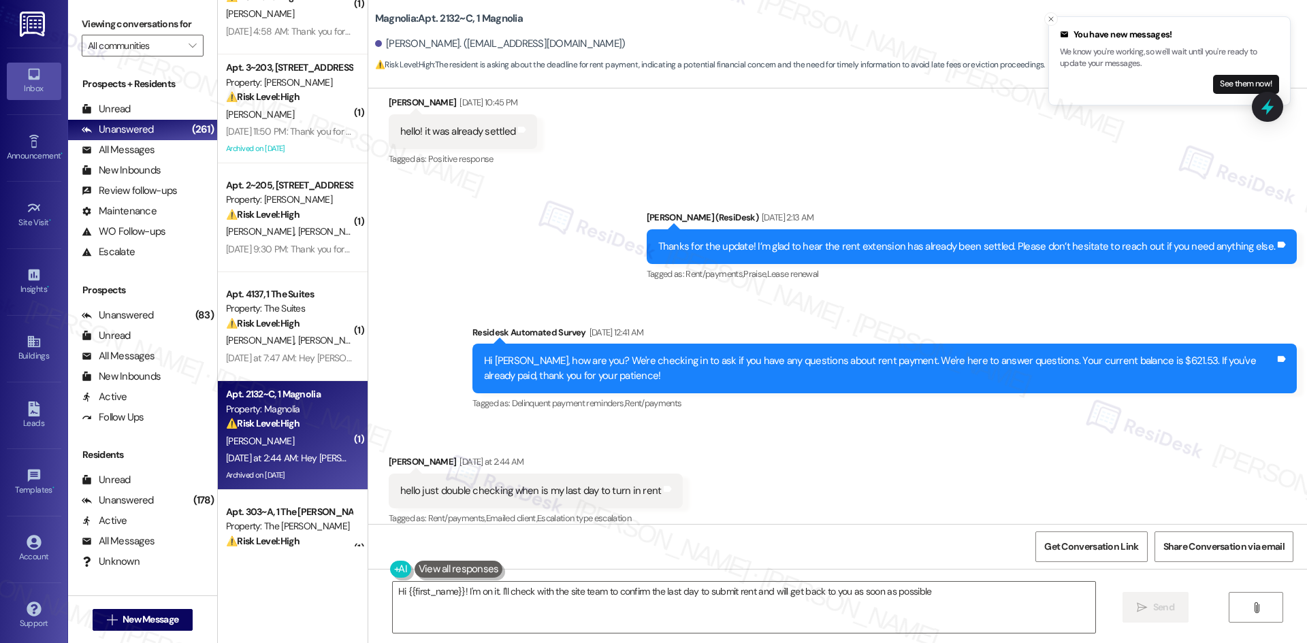
type textarea "Hi {{first_name}}! I'm on it. I'll check with the site team to confirm the last…"
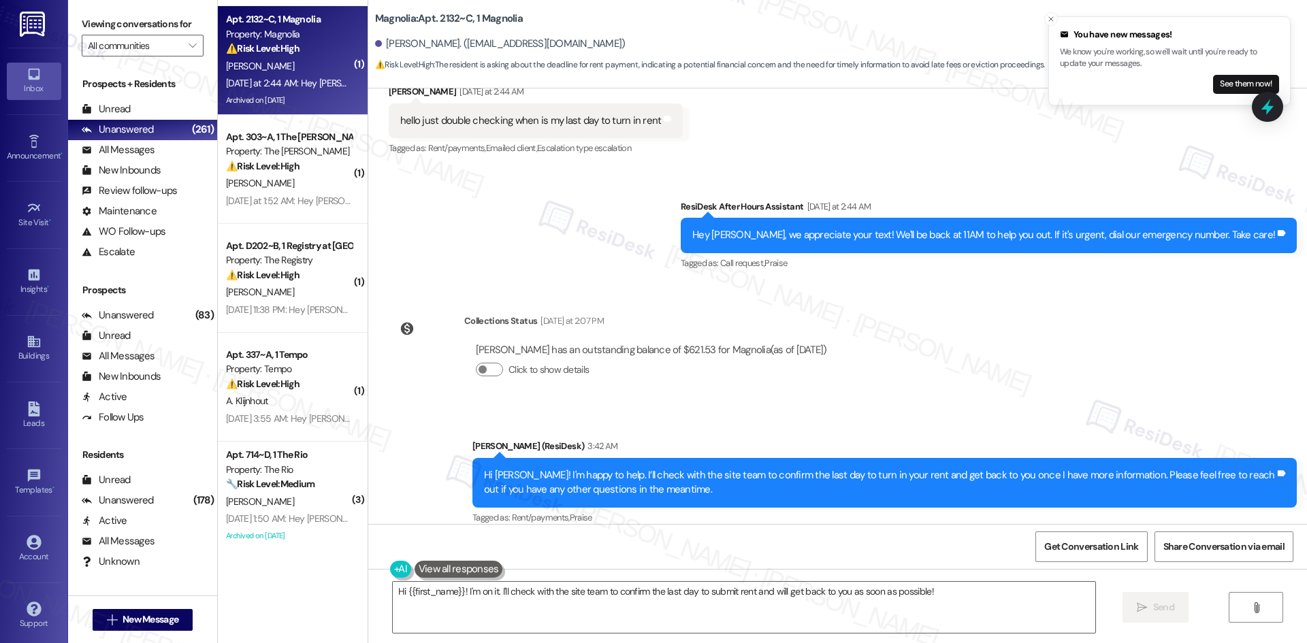
scroll to position [3402, 0]
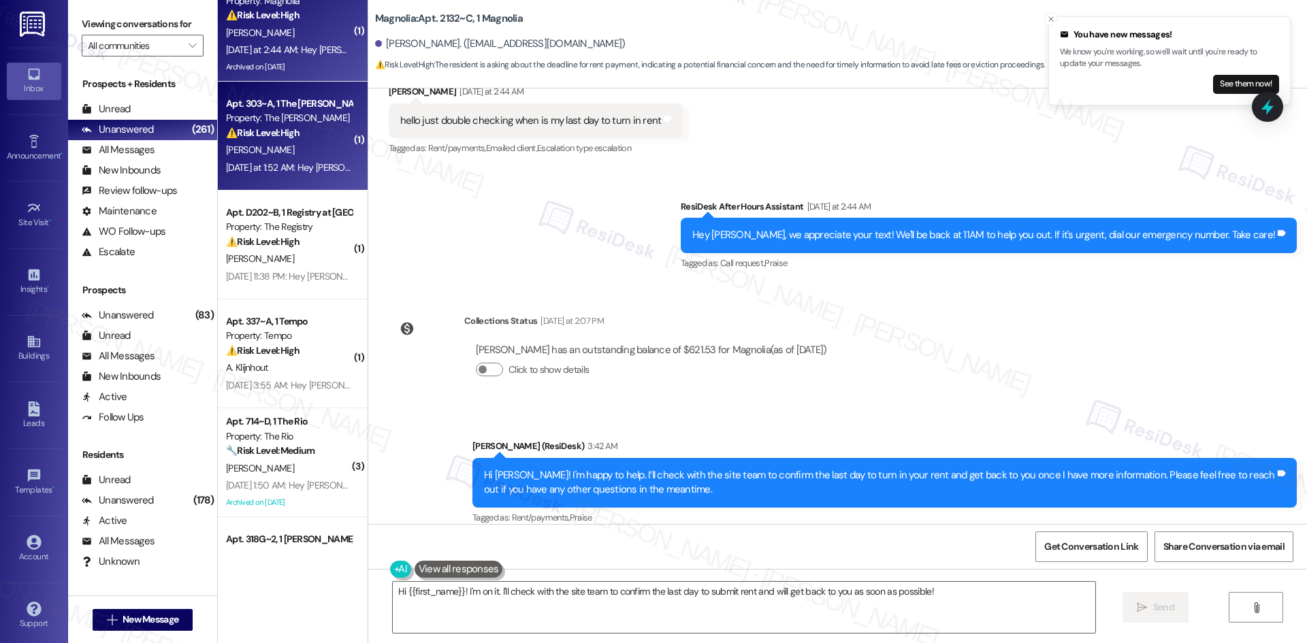
click at [291, 131] on strong "⚠️ Risk Level: High" at bounding box center [262, 133] width 73 height 12
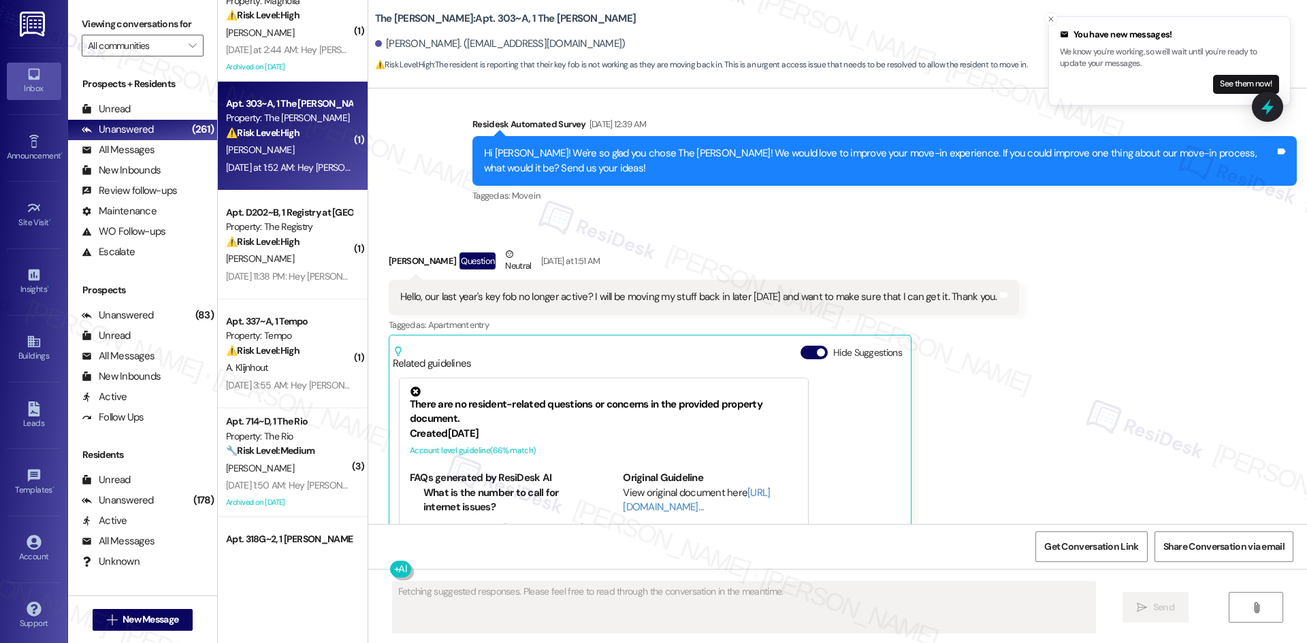
scroll to position [5005, 0]
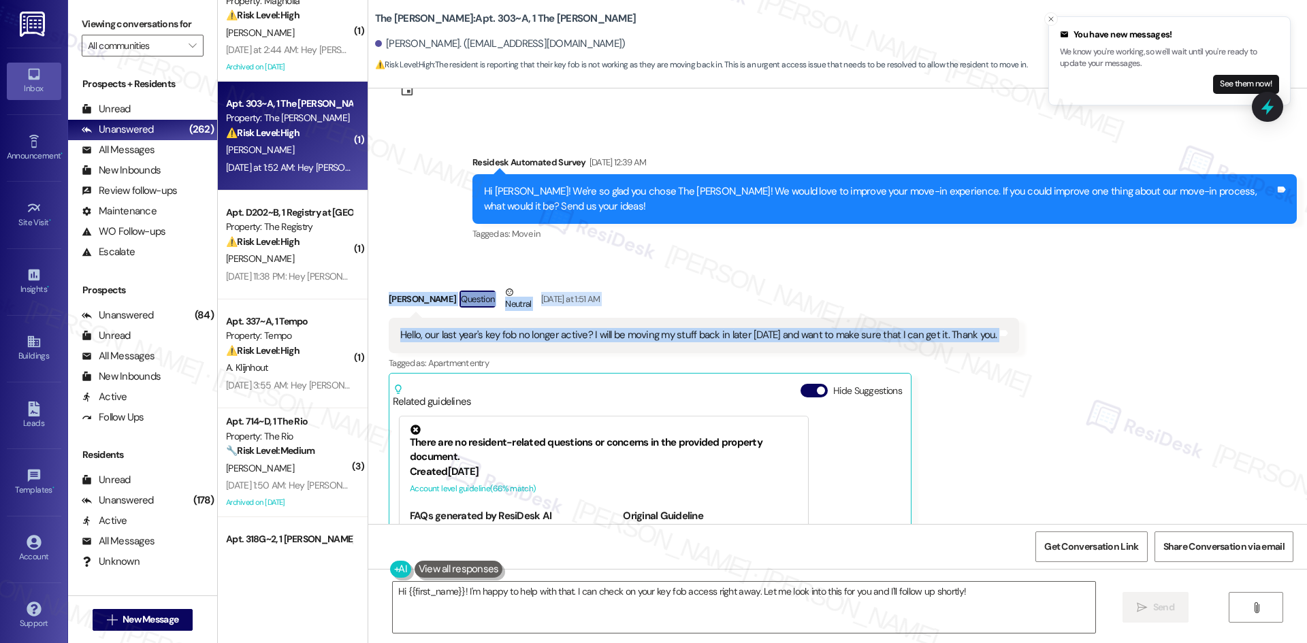
drag, startPoint x: 421, startPoint y: 289, endPoint x: 1111, endPoint y: 318, distance: 689.9
click at [1111, 318] on div "Received via SMS Brianna Urukalo Question Neutral Yesterday at 1:51 AM Hello, o…" at bounding box center [837, 464] width 938 height 420
copy div "Brianna Urukalo Question Neutral Yesterday at 1:51 AM Hello, our last year's ke…"
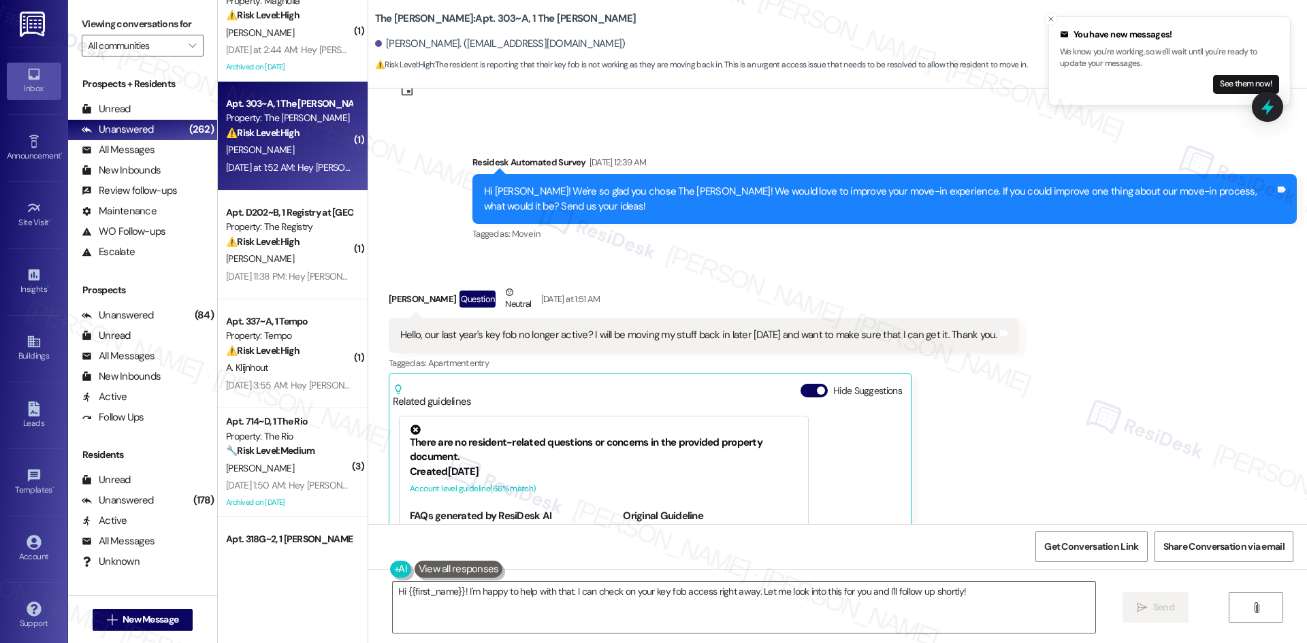
click at [1015, 240] on div "Survey, sent via SMS Residesk Automated Survey Aug 09, 2025 at 12:39 AM Hi Bria…" at bounding box center [884, 199] width 844 height 109
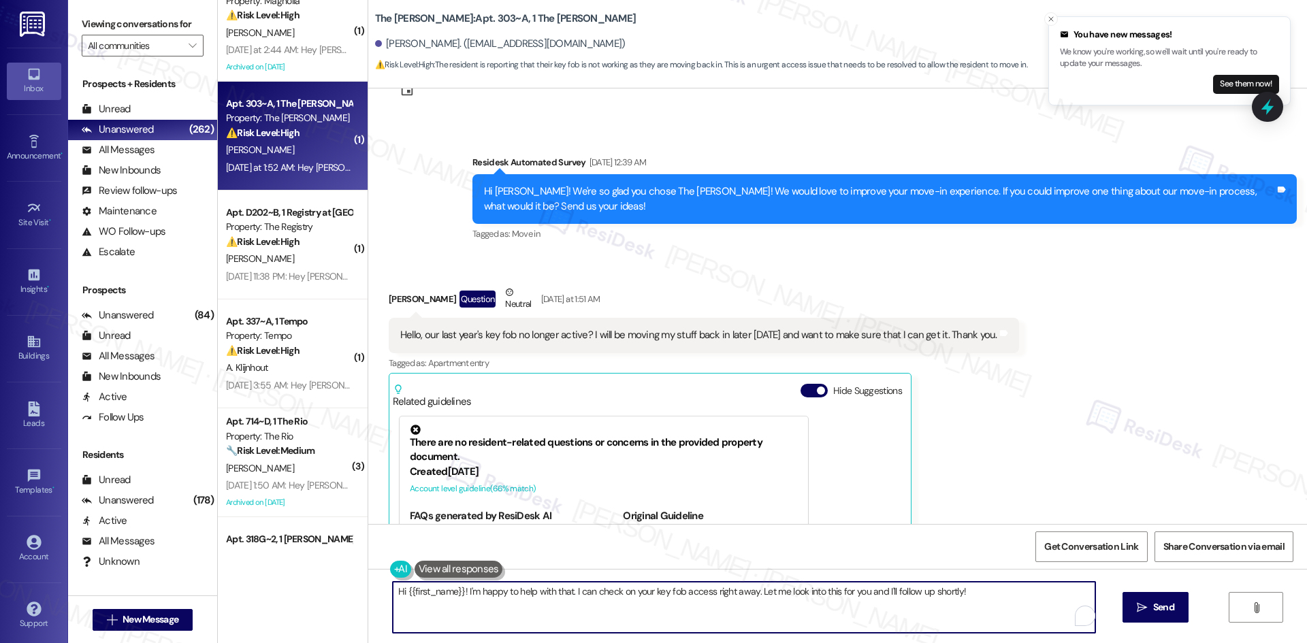
click at [781, 616] on textarea "Hi {{first_name}}! I'm happy to help with that. I can check on your key fob acc…" at bounding box center [744, 607] width 702 height 51
paste textarea "Brianna, I’ll check with the site team to confirm if last year’s key fob is sti…"
type textarea "Hi Brianna, I’ll check with the site team to confirm if last year’s key fob is …"
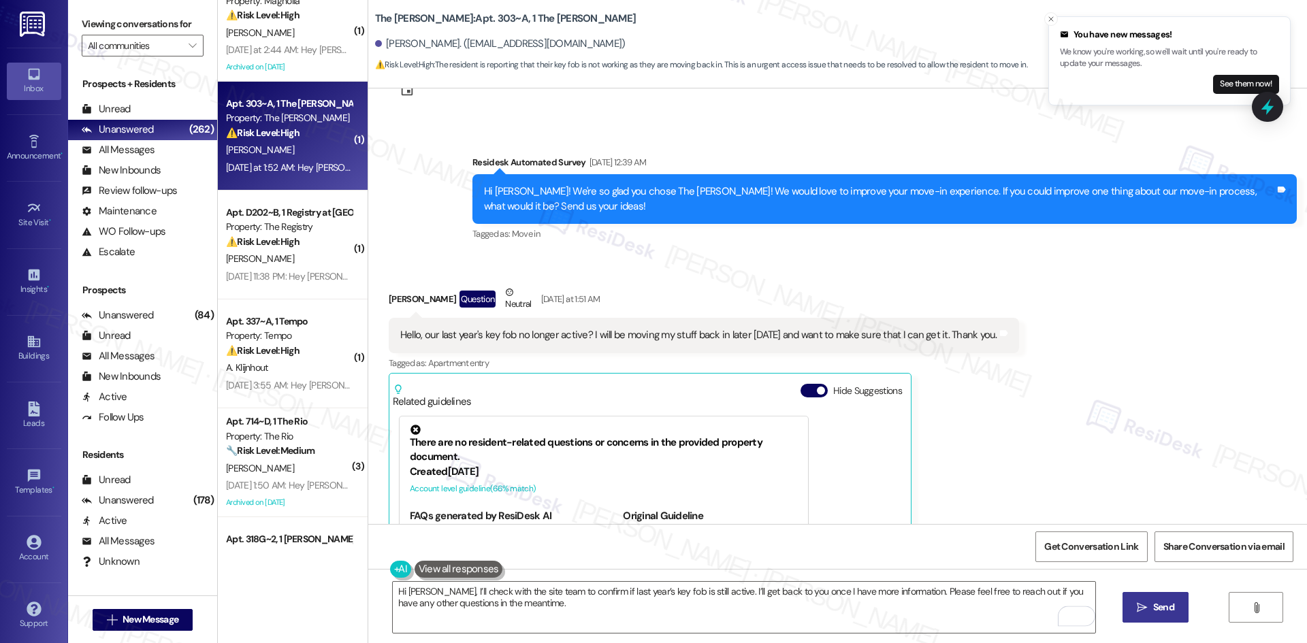
click at [1163, 596] on button " Send" at bounding box center [1155, 607] width 66 height 31
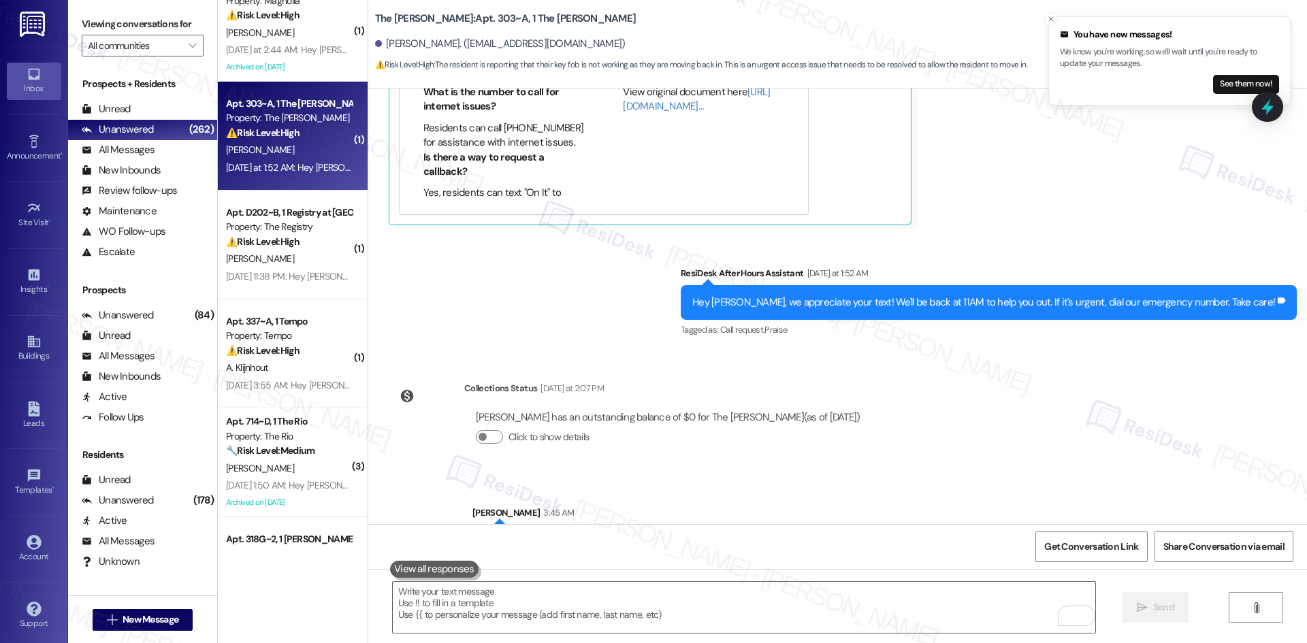
scroll to position [5491, 0]
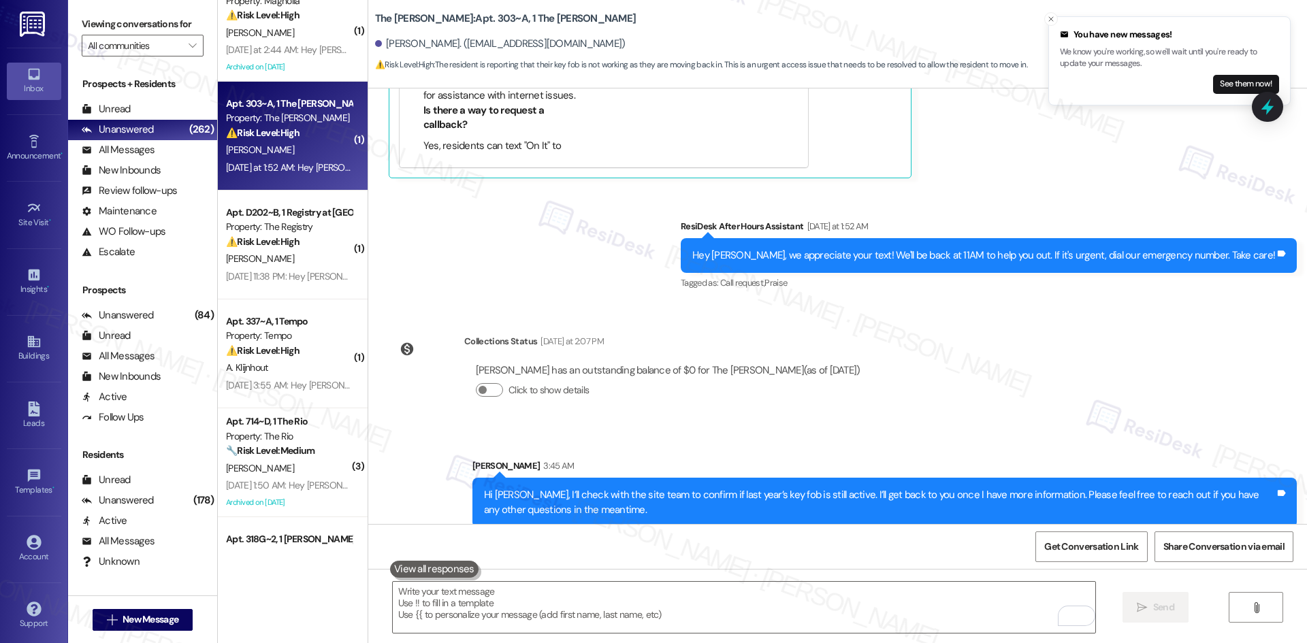
click at [1028, 372] on div "Survey, sent via SMS Residesk Automated Survey Aug 17, 2024 at 12:42 AM This me…" at bounding box center [837, 306] width 938 height 436
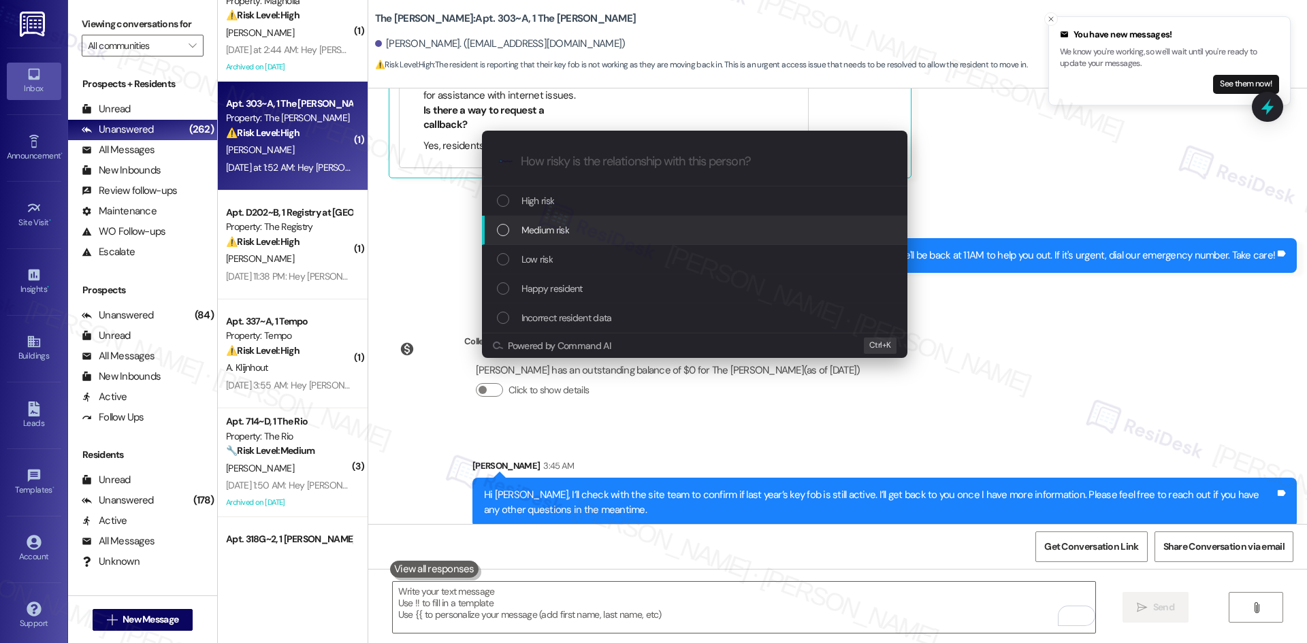
click at [636, 232] on div "Medium risk" at bounding box center [696, 230] width 398 height 15
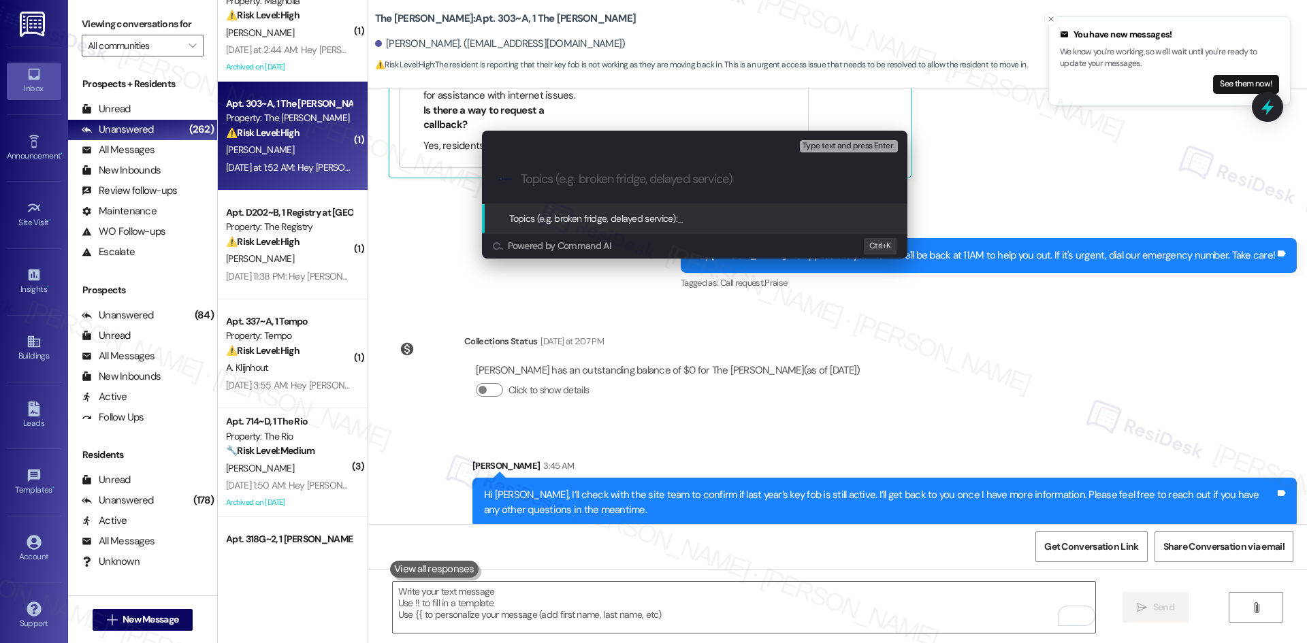
click at [989, 137] on div "Escalate Conversation Medium risk Topics (e.g. broken fridge, delayed service) …" at bounding box center [653, 321] width 1307 height 643
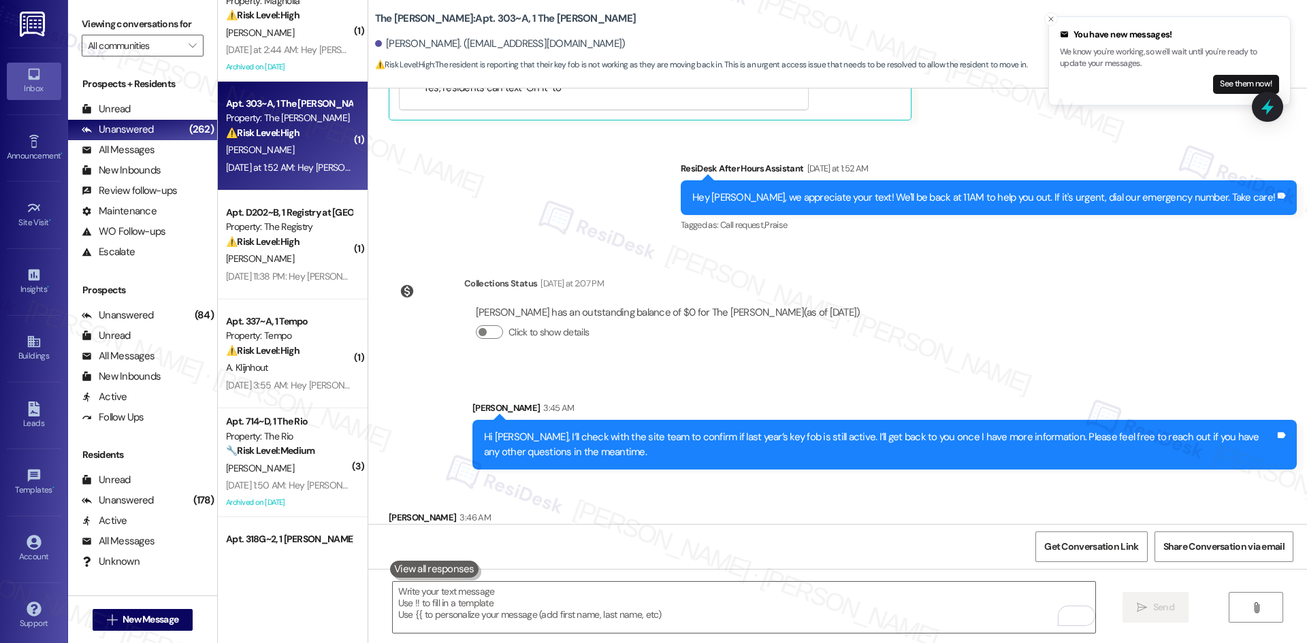
scroll to position [5585, 0]
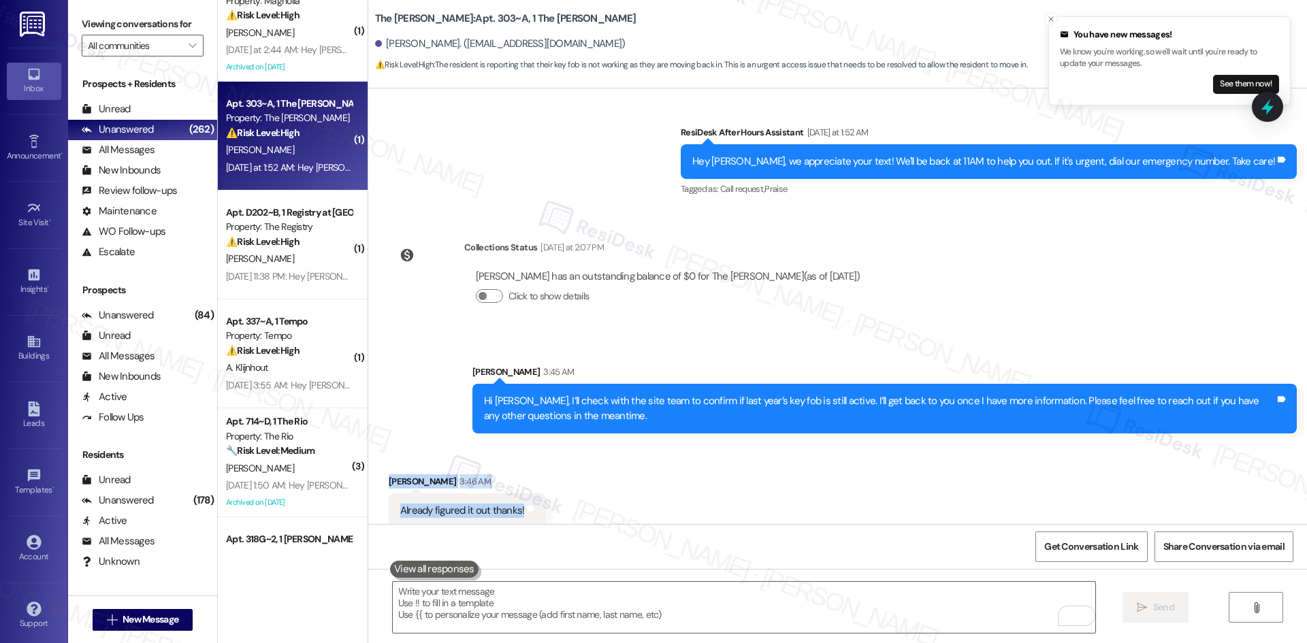
drag, startPoint x: 371, startPoint y: 458, endPoint x: 576, endPoint y: 500, distance: 209.1
click at [576, 500] on div "Received via SMS Brianna Urukalo 3:46 AM Already figured it out thanks! Tags an…" at bounding box center [837, 491] width 938 height 95
copy div "Brianna Urukalo 3:46 AM Already figured it out thanks! Tags and notes"
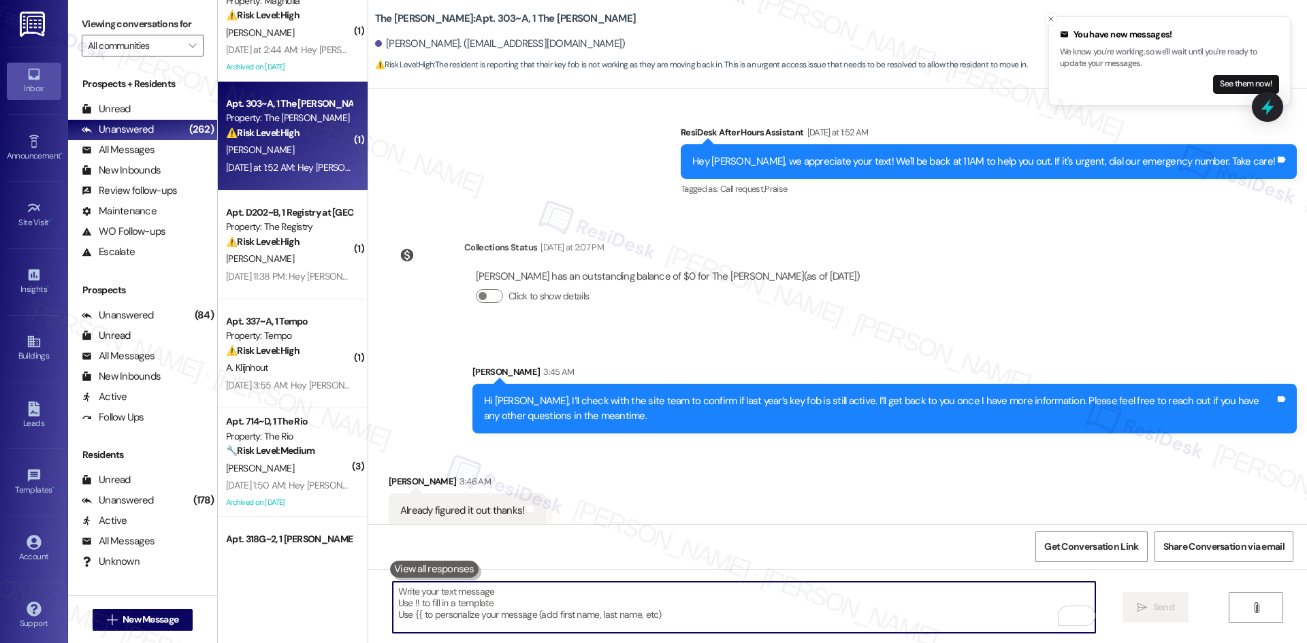
click at [615, 608] on textarea "To enrich screen reader interactions, please activate Accessibility in Grammarl…" at bounding box center [744, 607] width 702 height 51
paste textarea "Glad to hear you were able to get it sorted, Brianna. Please let us know if any…"
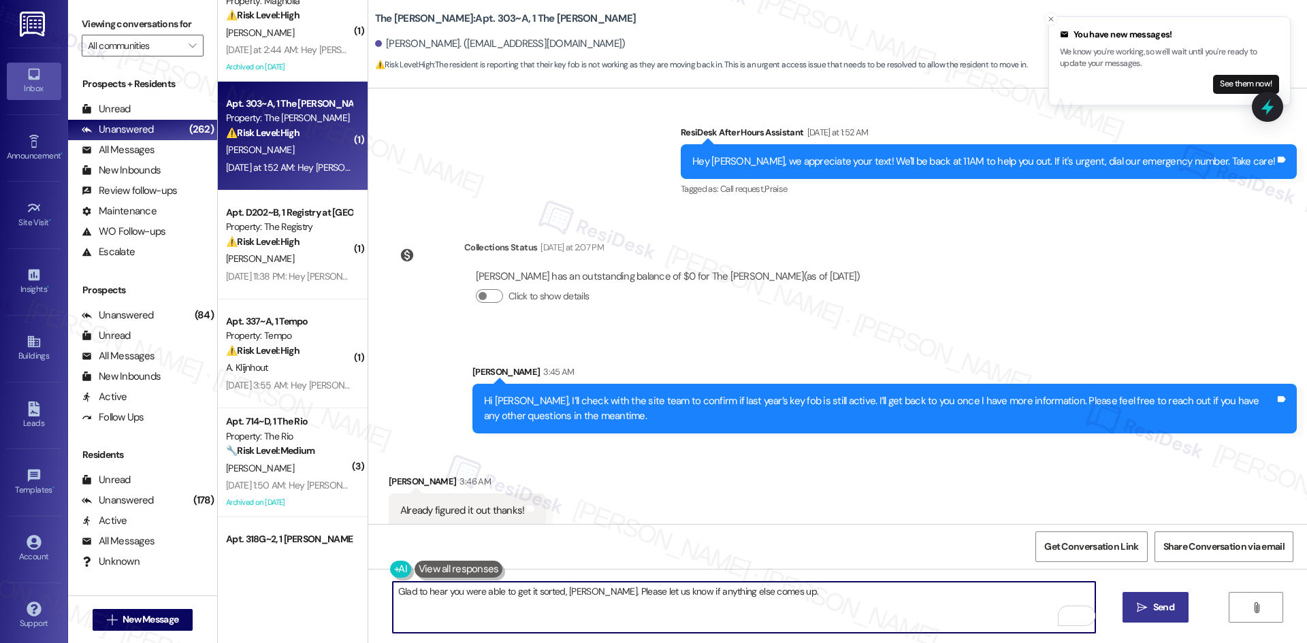
type textarea "Glad to hear you were able to get it sorted, Brianna. Please let us know if any…"
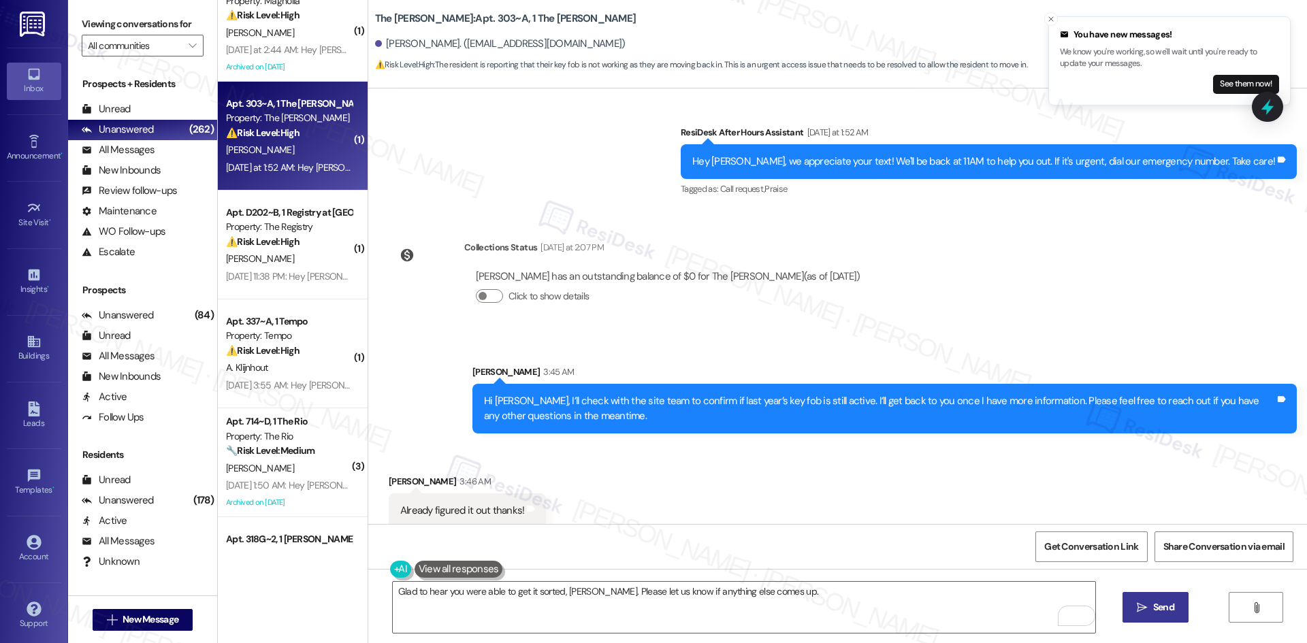
click at [1155, 612] on span "Send" at bounding box center [1163, 607] width 21 height 14
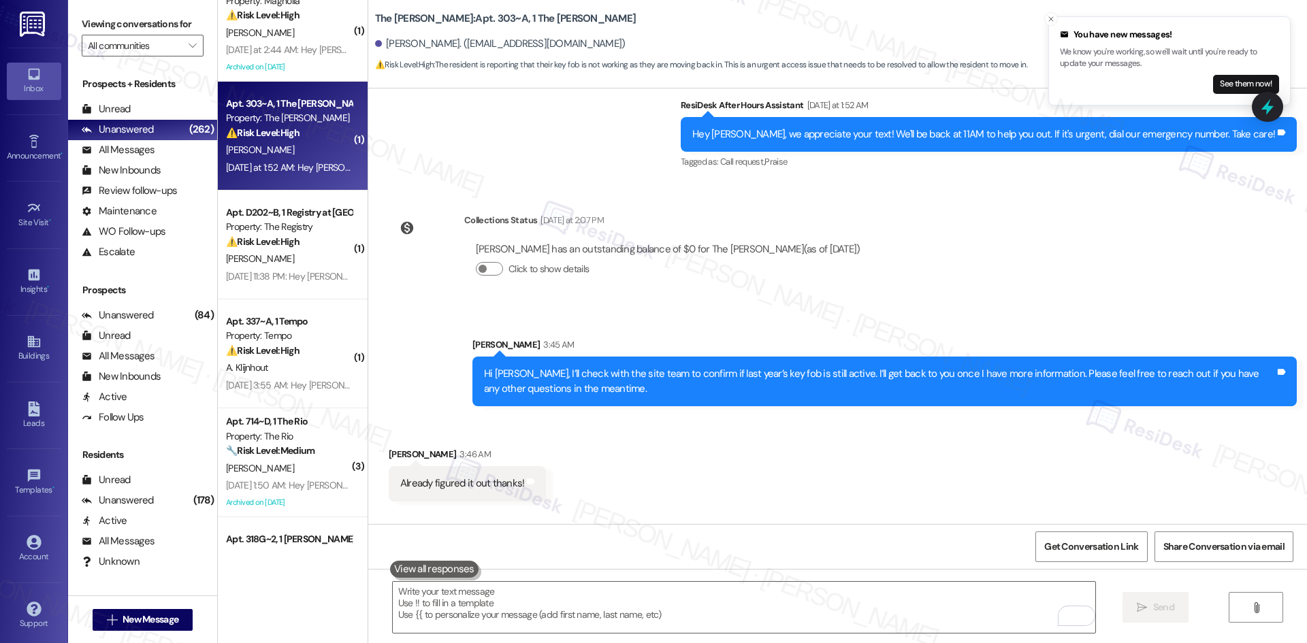
scroll to position [5681, 0]
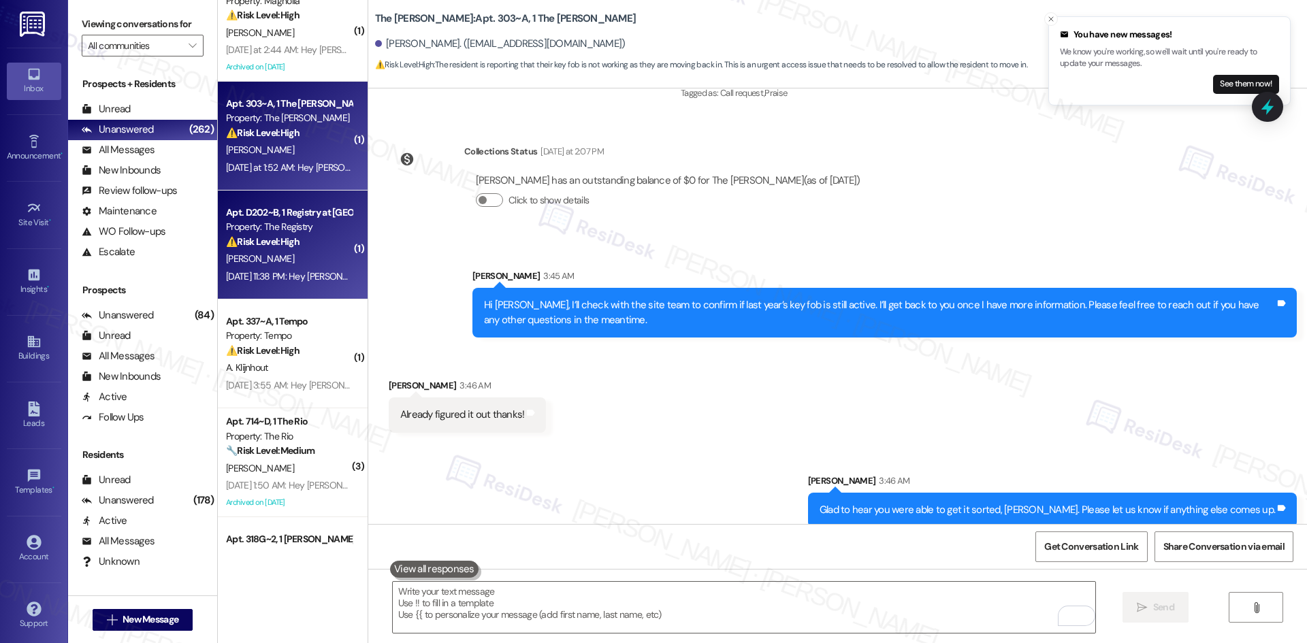
click at [297, 258] on div "J. Costellow" at bounding box center [289, 258] width 129 height 17
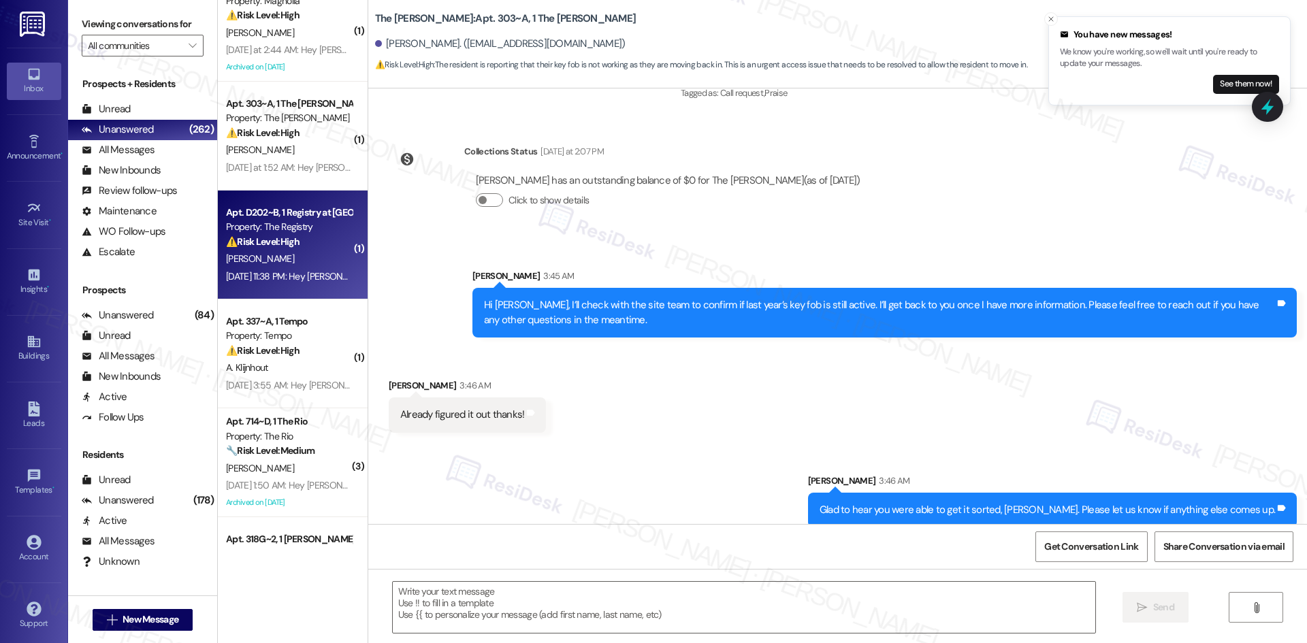
type textarea "Fetching suggested responses. Please feel free to read through the conversation…"
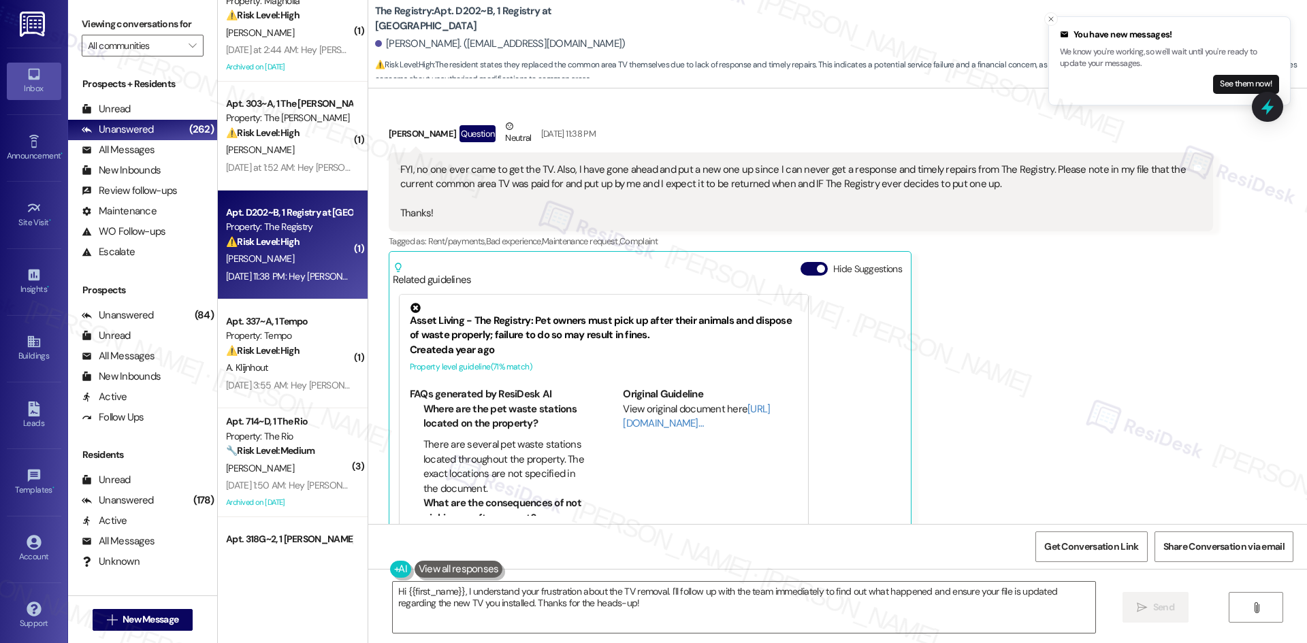
scroll to position [8826, 0]
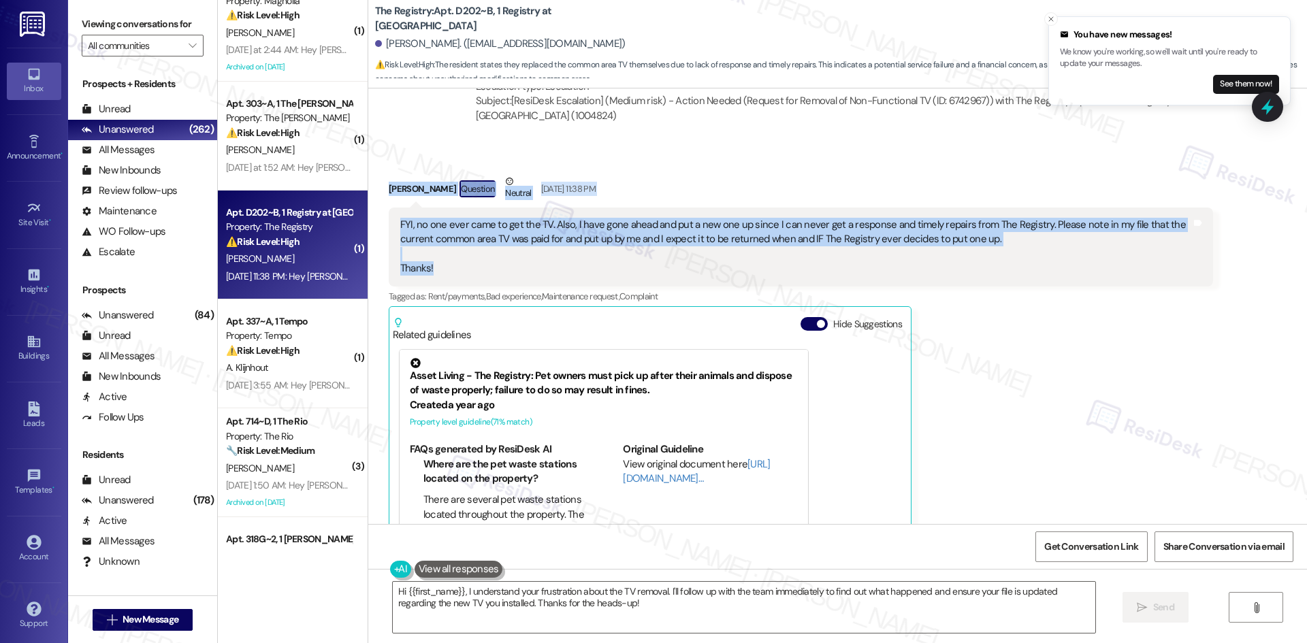
drag, startPoint x: 369, startPoint y: 122, endPoint x: 491, endPoint y: 222, distance: 157.7
click at [491, 222] on div "Received via SMS John Costellow Question Neutral Aug 10, 2025 at 11:38 PM FYI, …" at bounding box center [800, 389] width 844 height 450
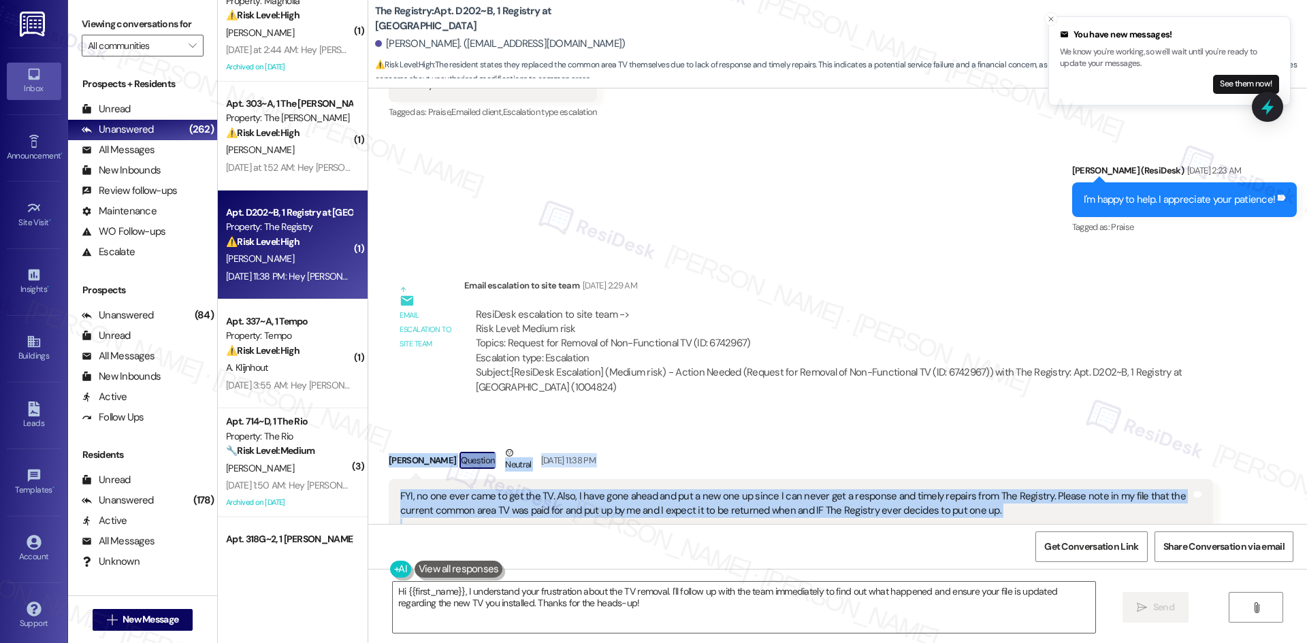
scroll to position [8554, 0]
click at [1038, 416] on div "Received via SMS John Costellow Question Neutral Aug 10, 2025 at 11:38 PM FYI, …" at bounding box center [837, 651] width 938 height 470
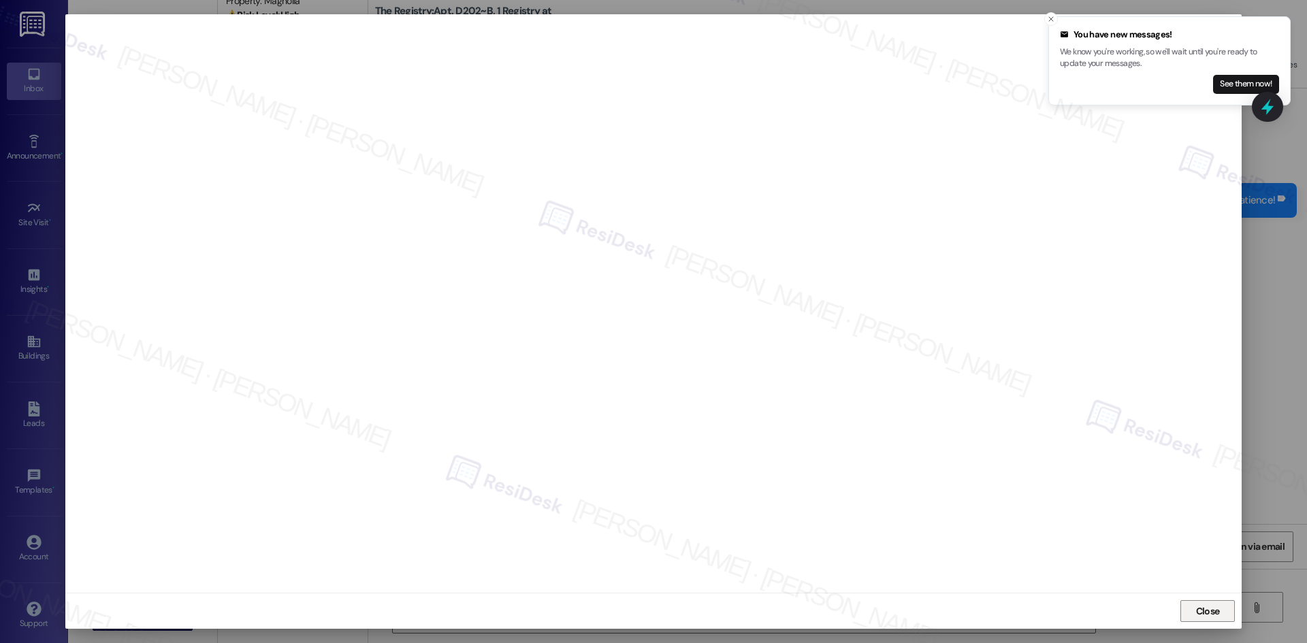
click at [1196, 605] on span "Close" at bounding box center [1208, 611] width 24 height 14
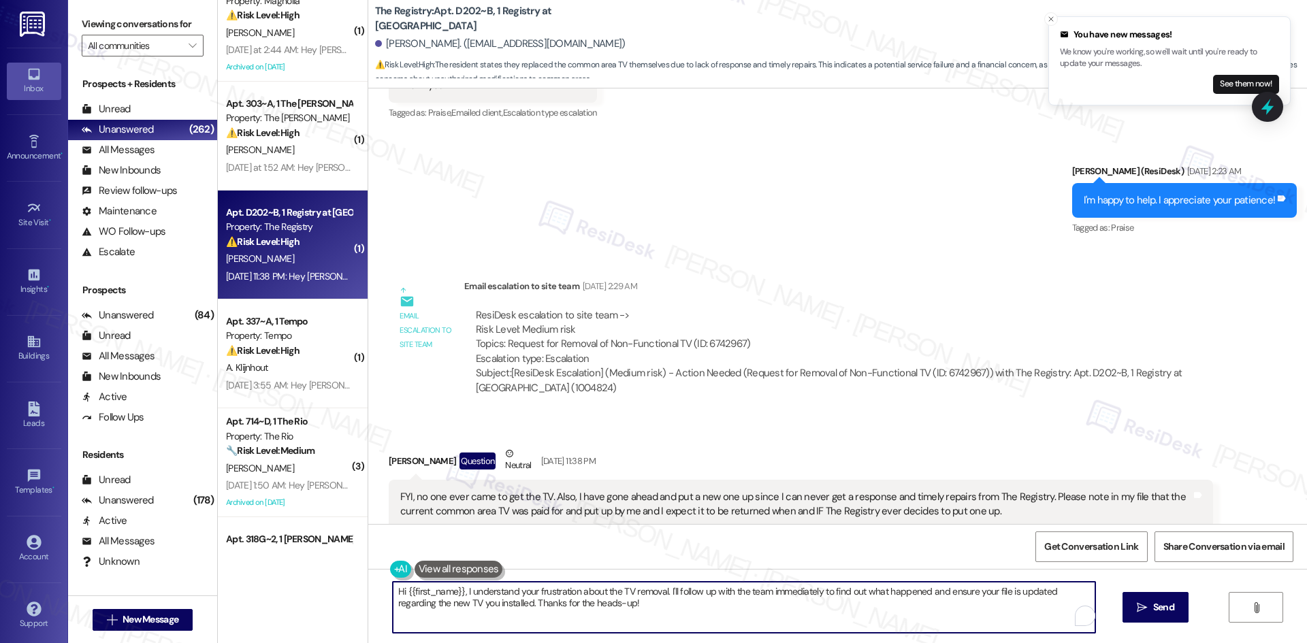
click at [718, 610] on textarea "Hi {{first_name}}, I understand your frustration about the TV removal. I'll fol…" at bounding box center [744, 607] width 702 height 51
paste textarea "6742967"
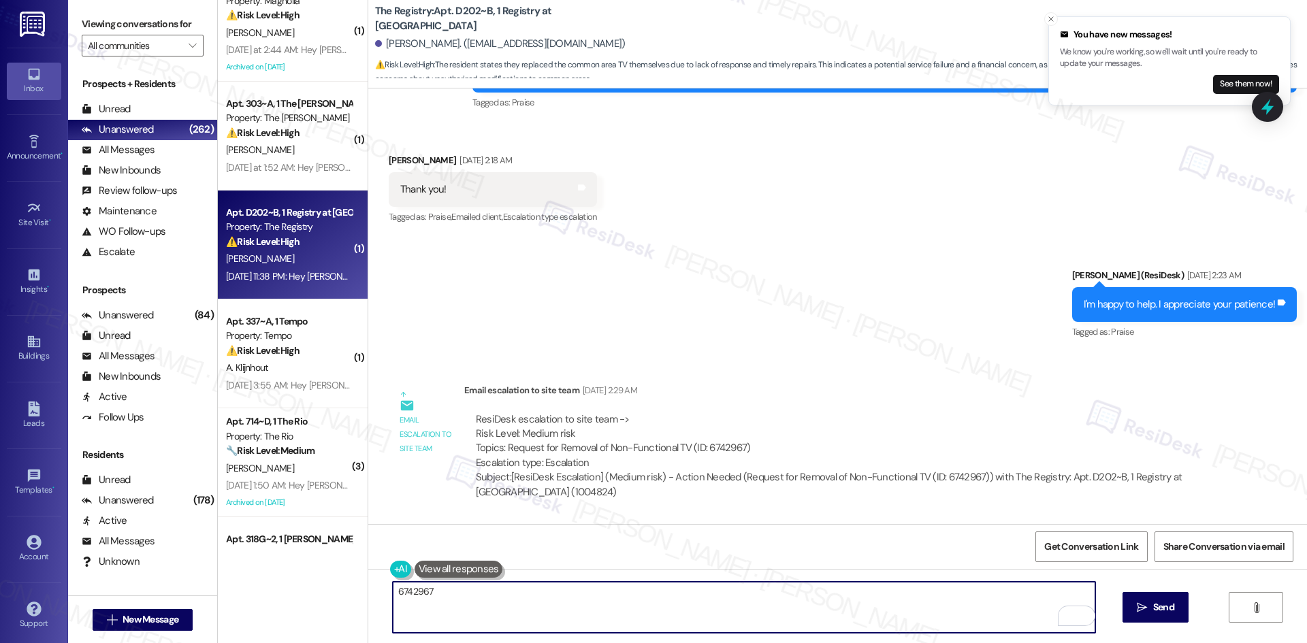
scroll to position [8486, 0]
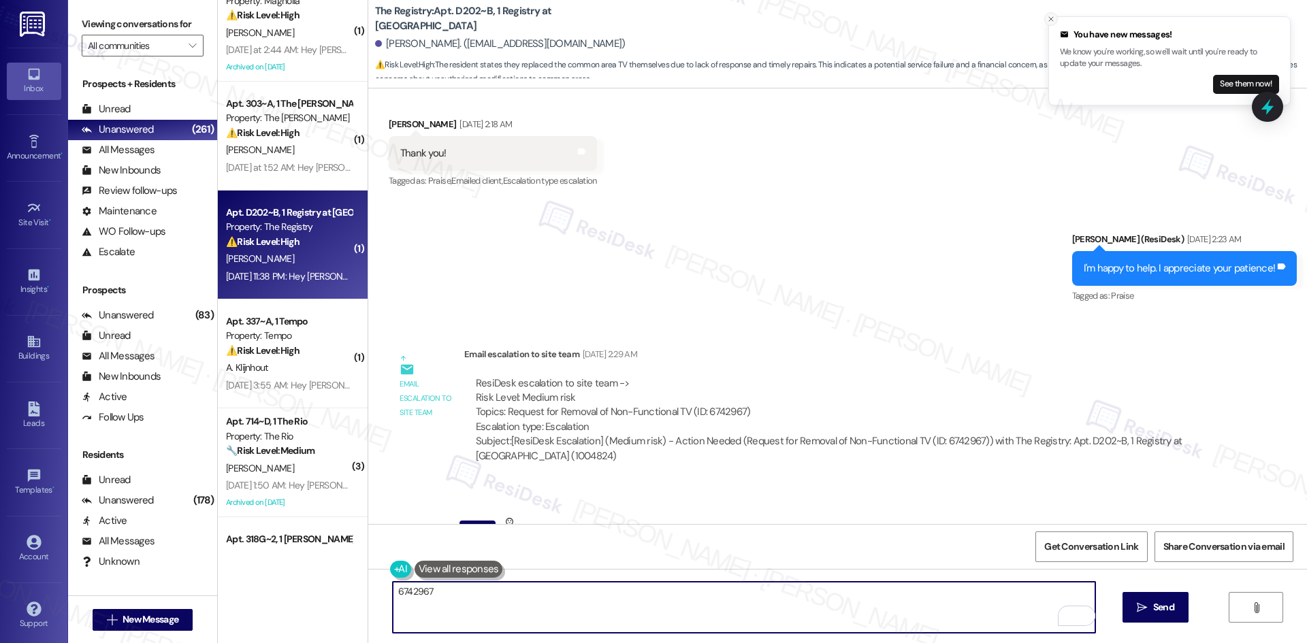
click at [1048, 19] on icon "Close toast" at bounding box center [1051, 19] width 8 height 8
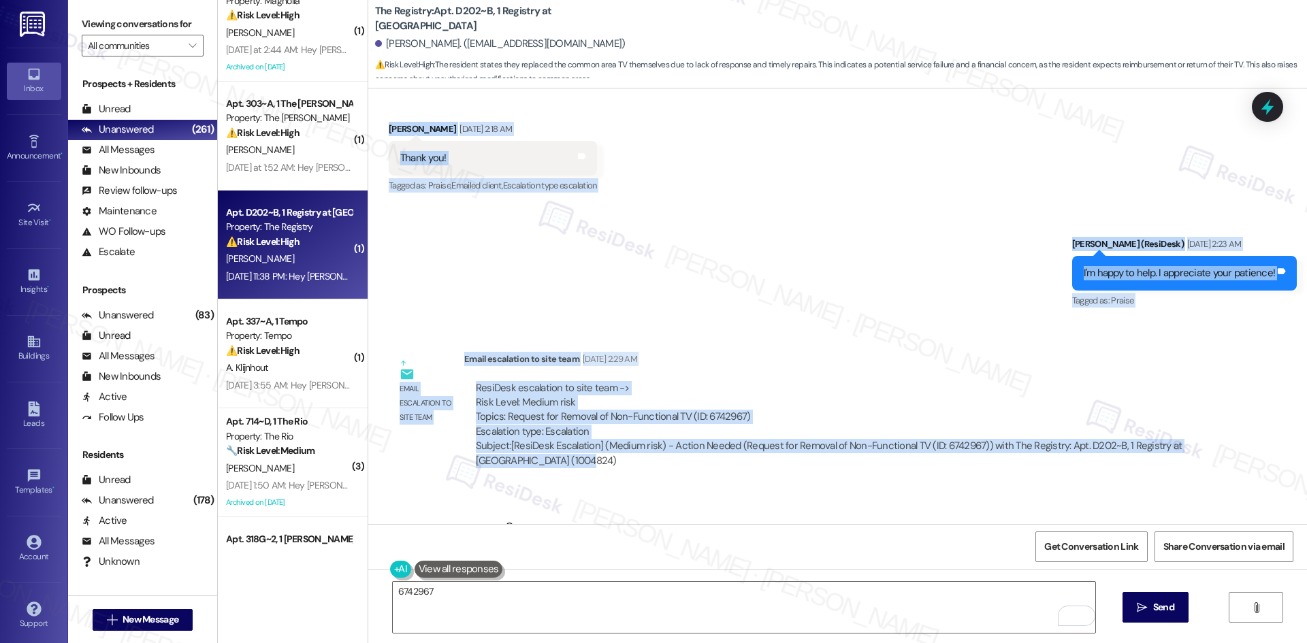
scroll to position [8554, 0]
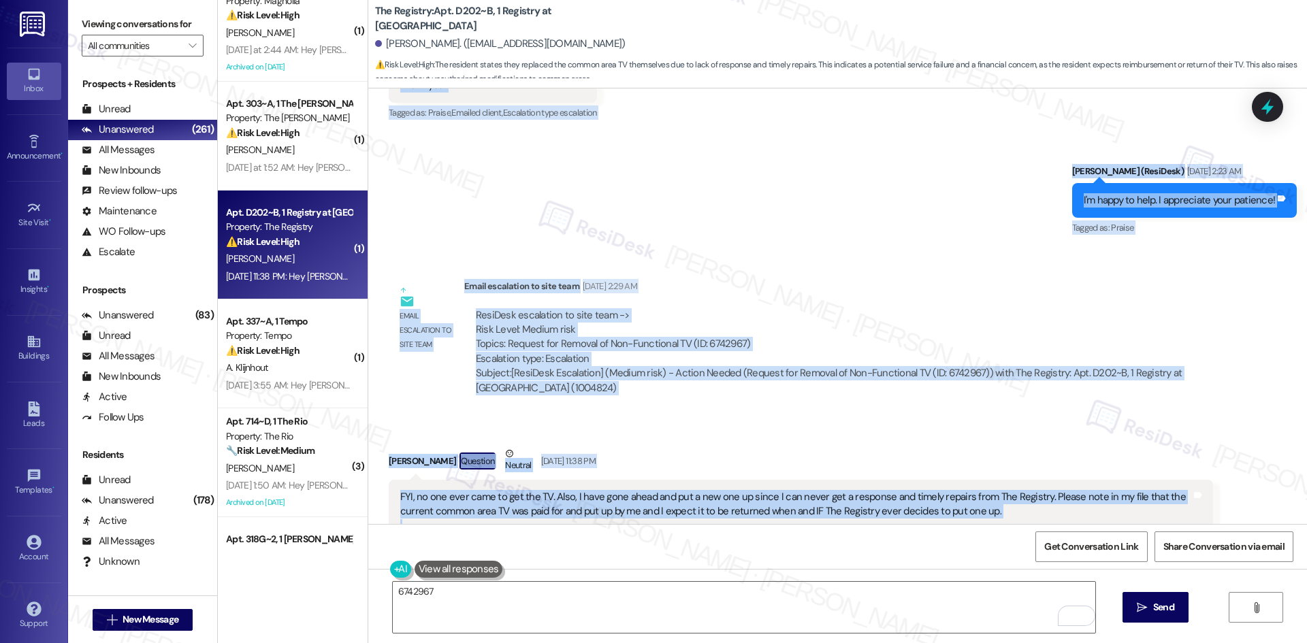
drag, startPoint x: 427, startPoint y: 123, endPoint x: 671, endPoint y: 482, distance: 434.1
click at [671, 482] on div "Announcement, sent via SMS Sarah (ResiDesk) Nov 23, 2023 at 3:36 AM Hi John - w…" at bounding box center [837, 306] width 938 height 436
copy div "Sarah (ResiDesk) Aug 06, 2025 at 2:15 AM Thank you for confirming. I’ll let the…"
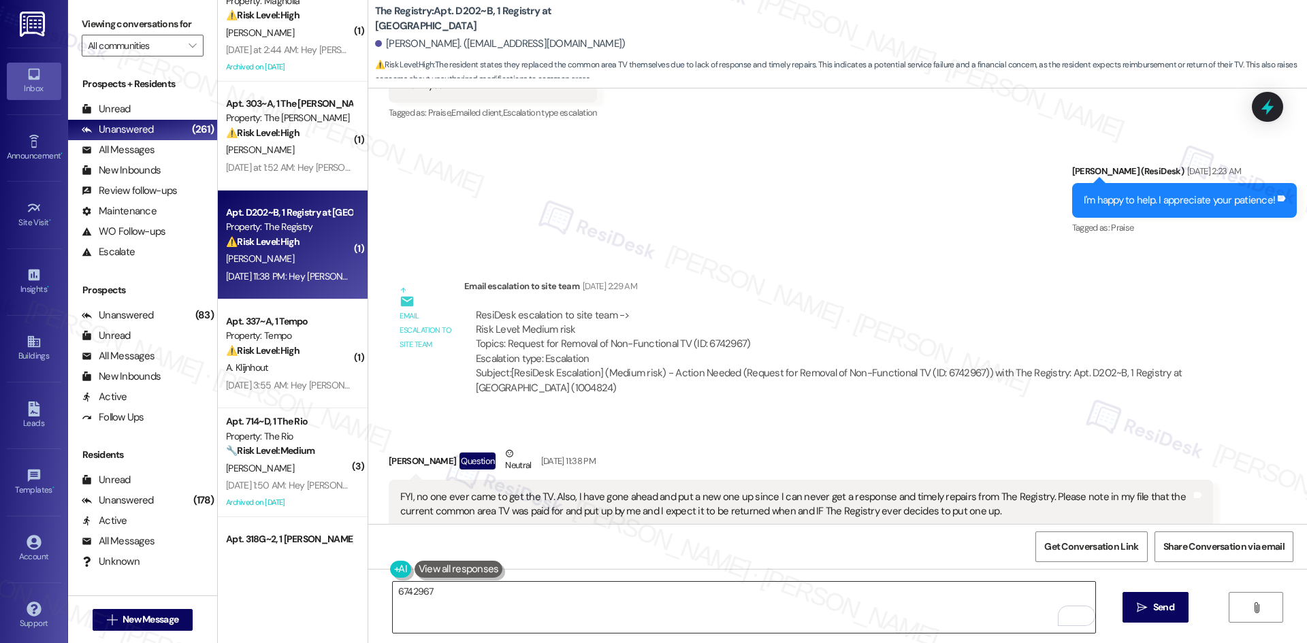
click at [417, 593] on textarea "6742967" at bounding box center [744, 607] width 702 height 51
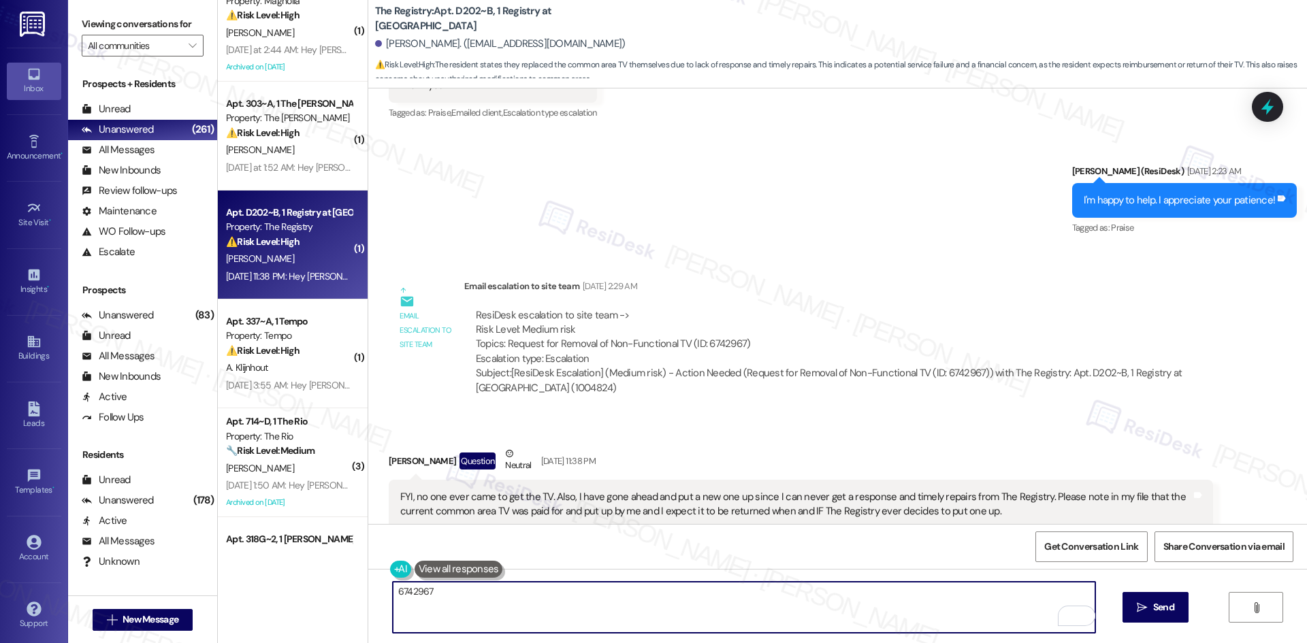
click at [417, 593] on textarea "6742967" at bounding box center [744, 607] width 702 height 51
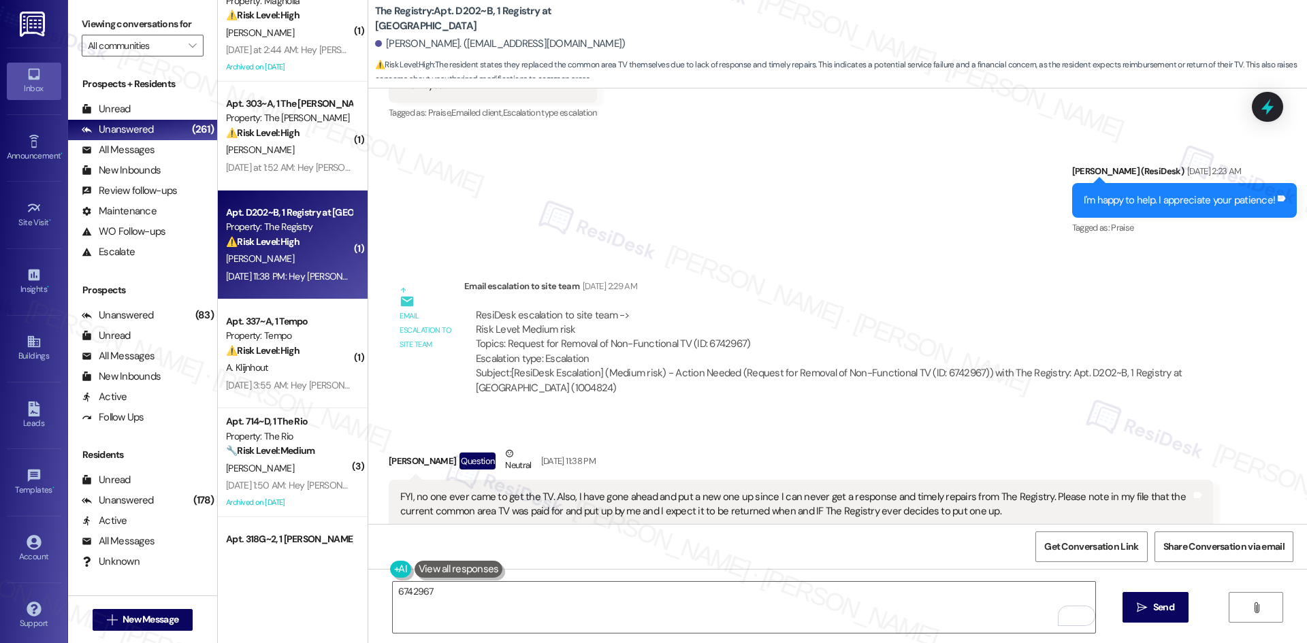
click at [777, 342] on div "ResiDesk escalation to site team -> Risk Level: Medium risk Topics: Request for…" at bounding box center [838, 352] width 749 height 108
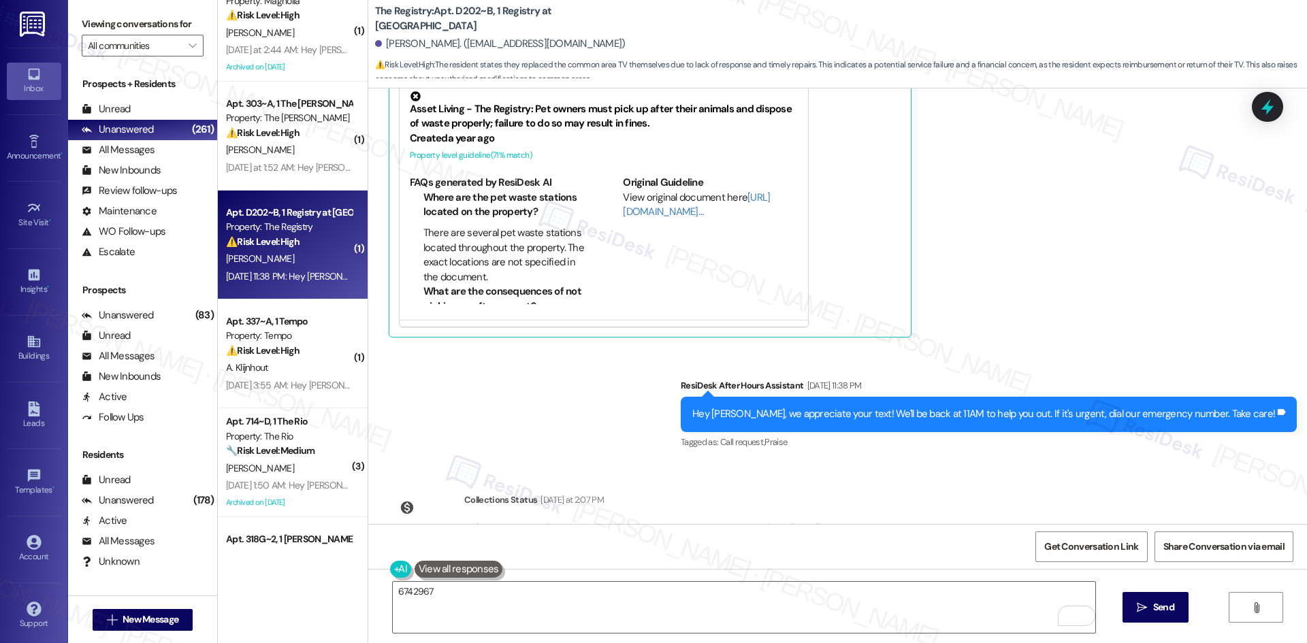
scroll to position [9099, 0]
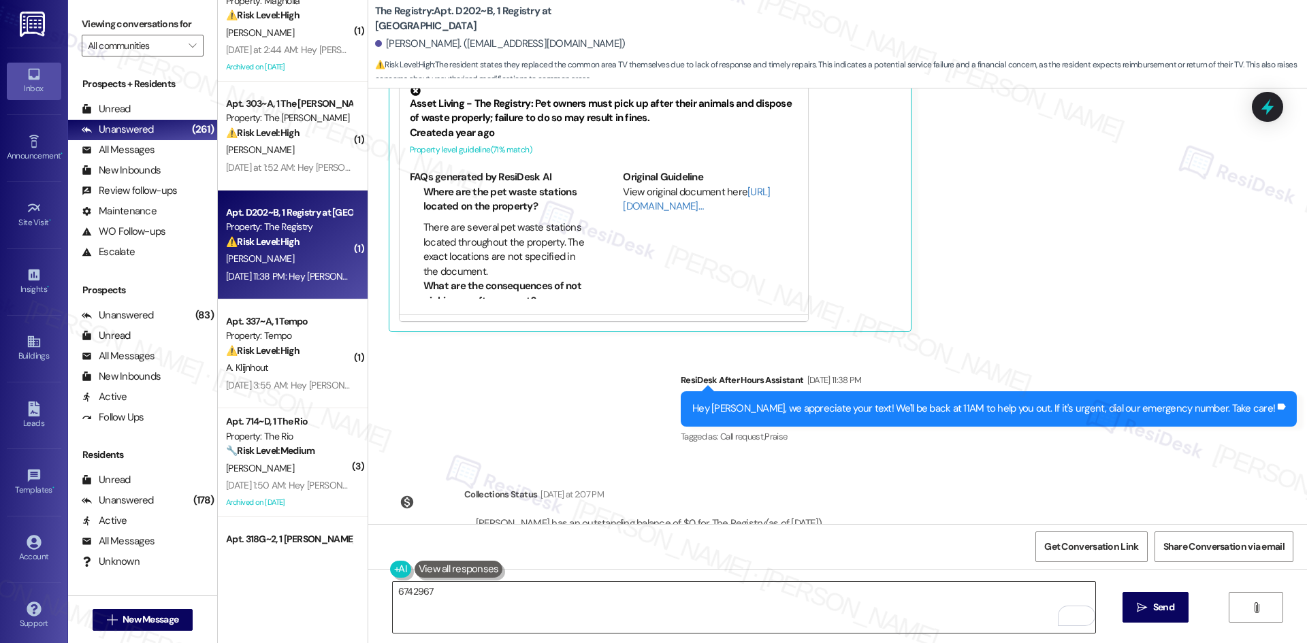
click at [565, 598] on textarea "6742967" at bounding box center [744, 607] width 702 height 51
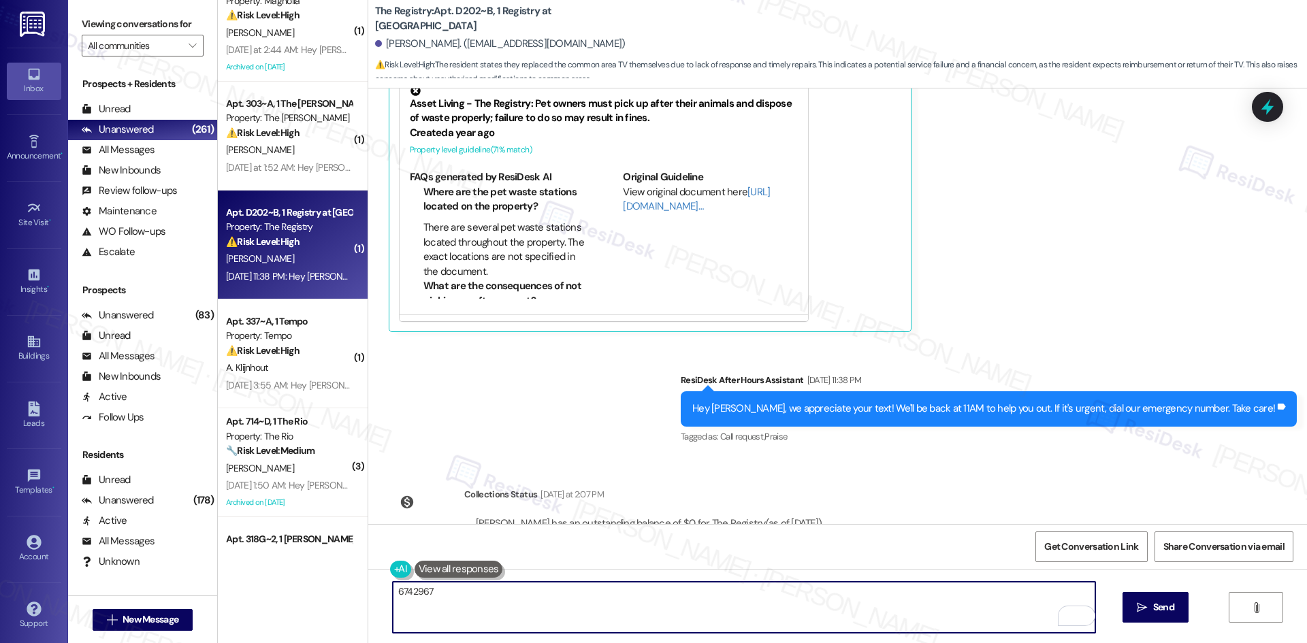
paste textarea "I understand, John. I’ll follow up on work order 6742967 and check with the sit…"
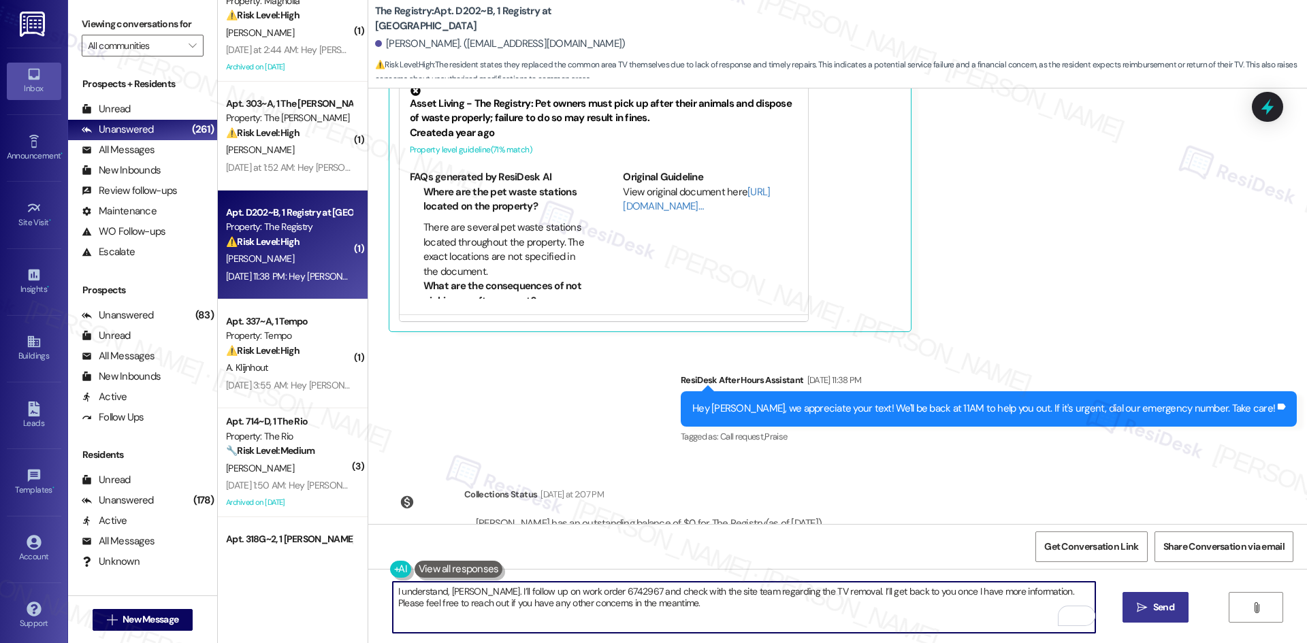
type textarea "I understand, John. I’ll follow up on work order 6742967 and check with the sit…"
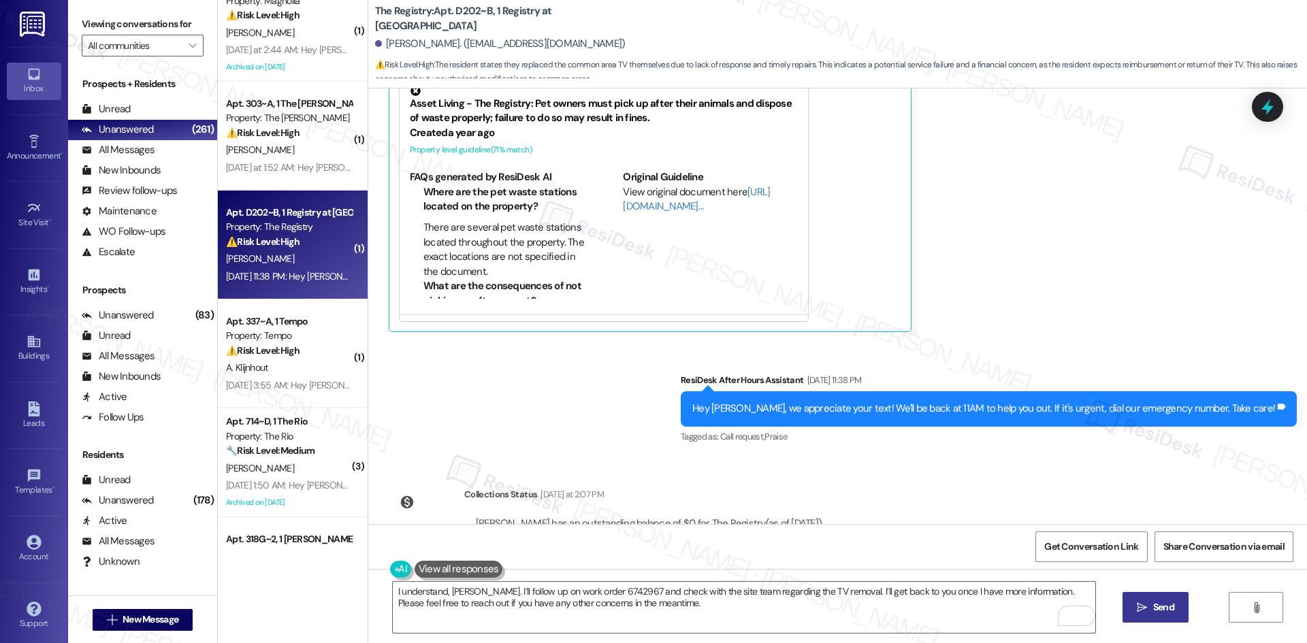
click at [1162, 614] on span "Send" at bounding box center [1163, 607] width 21 height 14
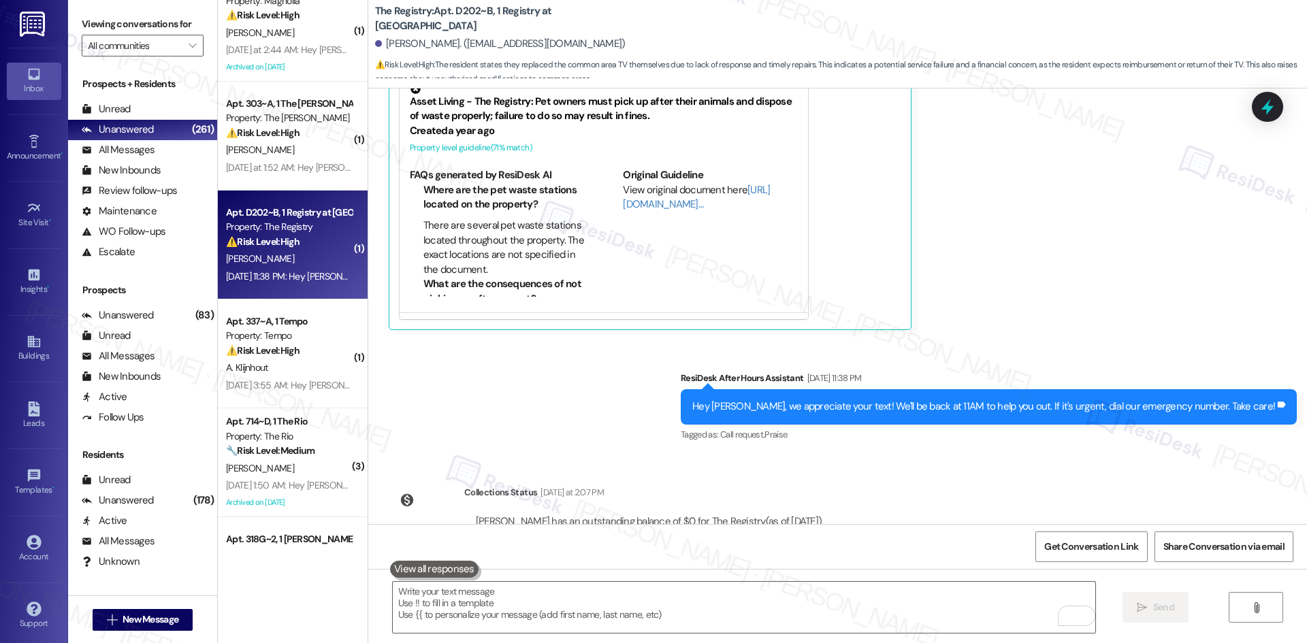
scroll to position [9208, 0]
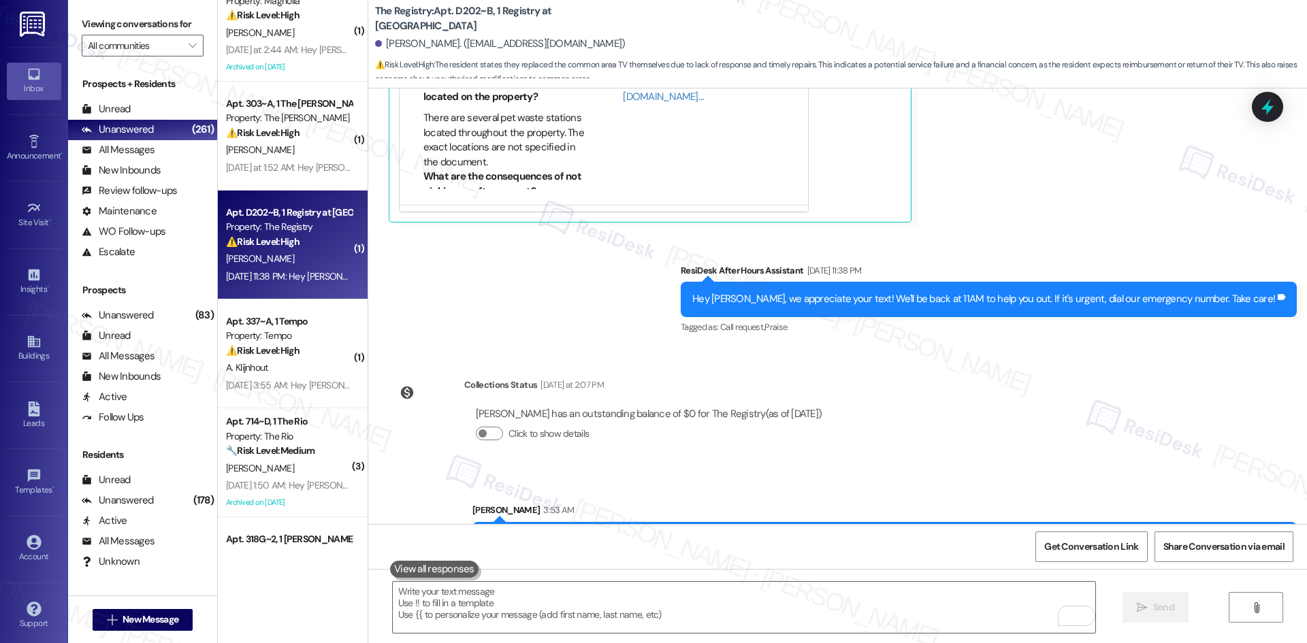
click at [1051, 412] on div "Announcement, sent via SMS Sarah (ResiDesk) Nov 23, 2023 at 3:36 AM Hi John - w…" at bounding box center [837, 306] width 938 height 436
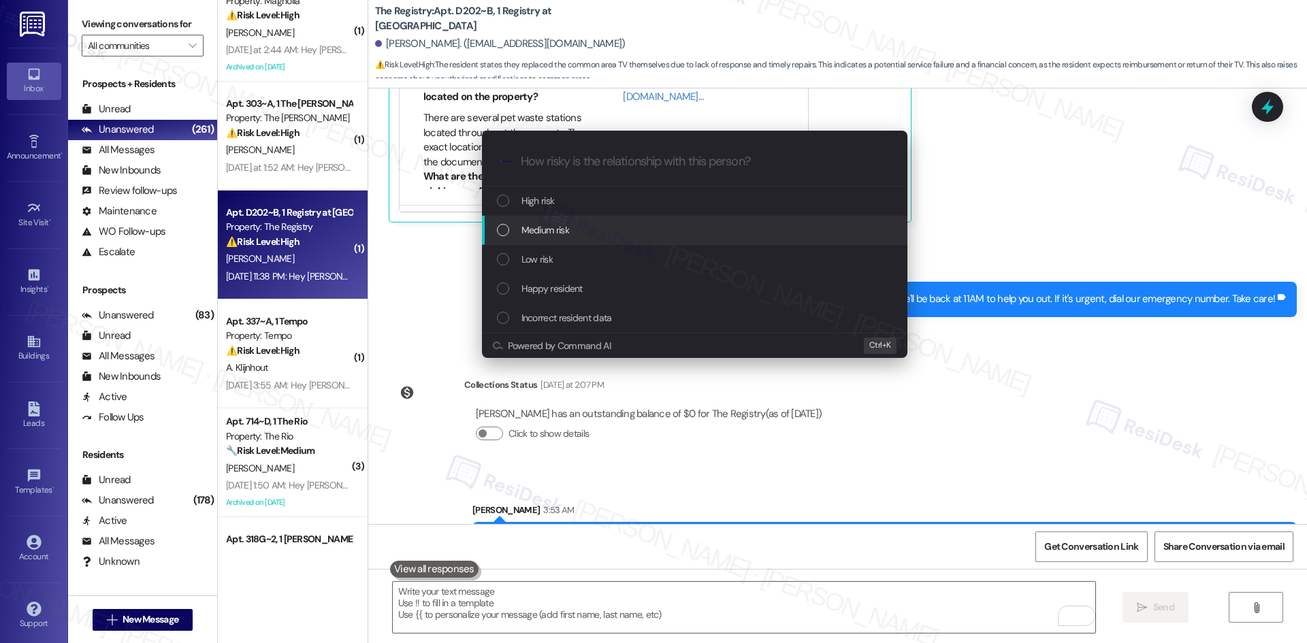
click at [584, 225] on div "Medium risk" at bounding box center [696, 230] width 398 height 15
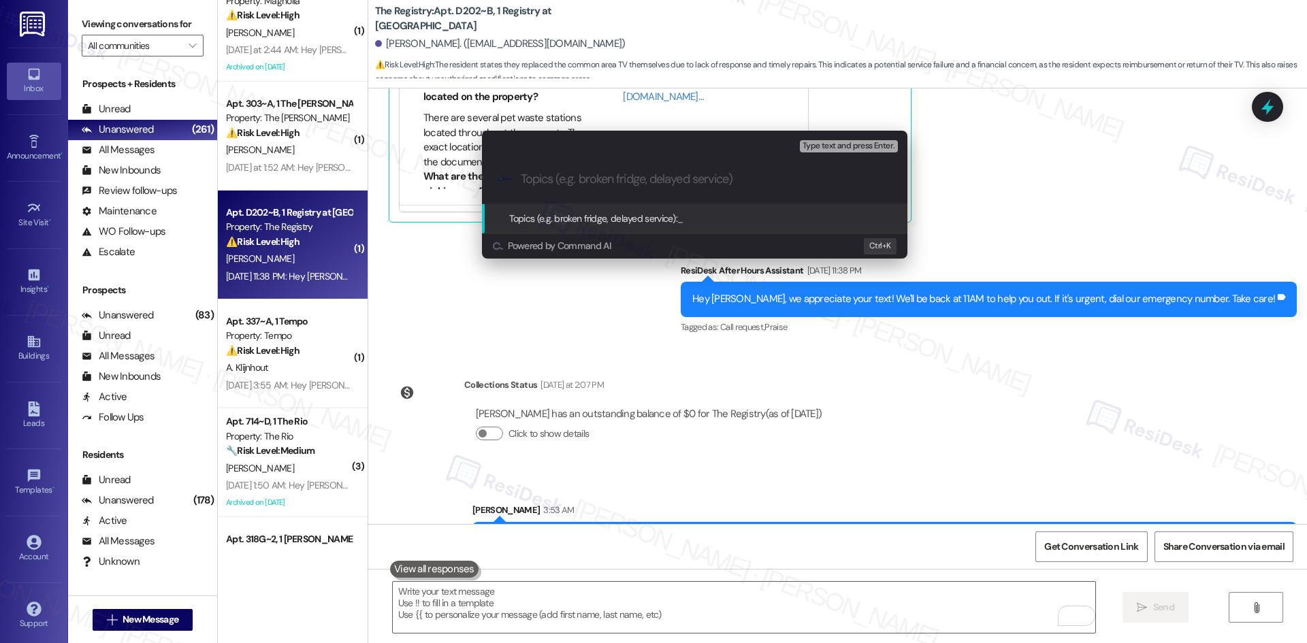
click at [585, 181] on input "Topics (e.g. broken fridge, delayed service)" at bounding box center [705, 179] width 369 height 14
paste input "Follow-Up – Non-Functional TV Removal (ID 6742967)"
type input "Follow-Up – Non-Functional TV Removal (ID 6742967)"
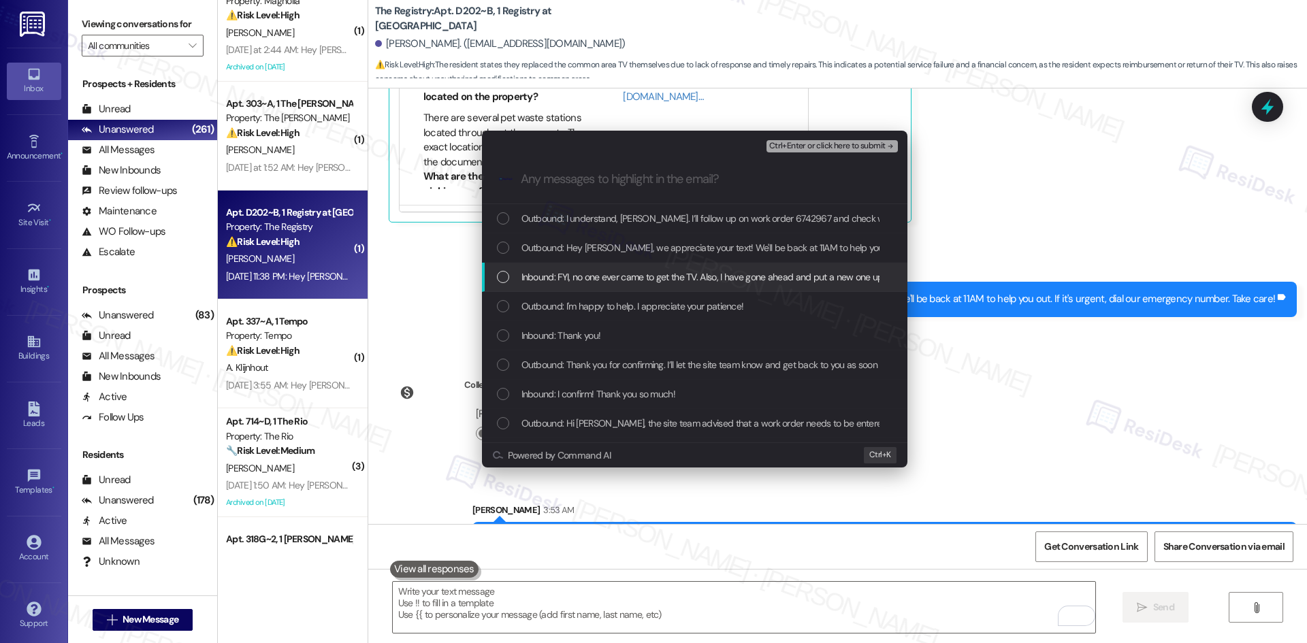
click at [698, 274] on span "Inbound: FYI, no one ever came to get the TV. Also, I have gone ahead and put a…" at bounding box center [1193, 276] width 1345 height 15
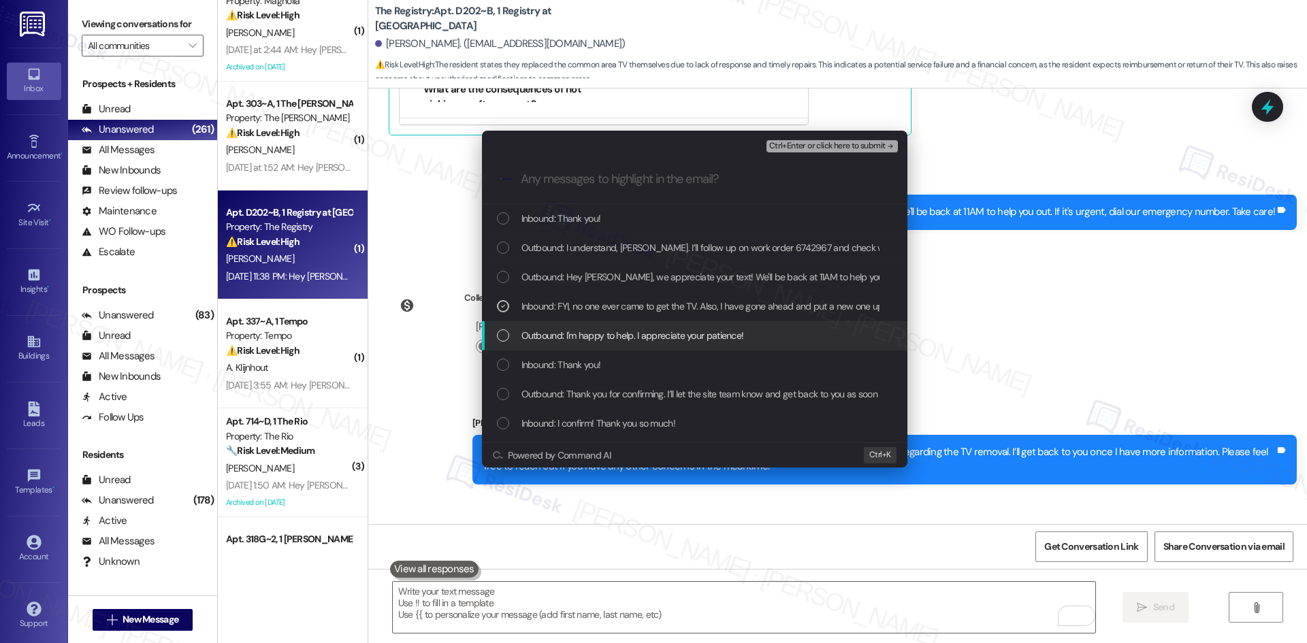
scroll to position [9302, 0]
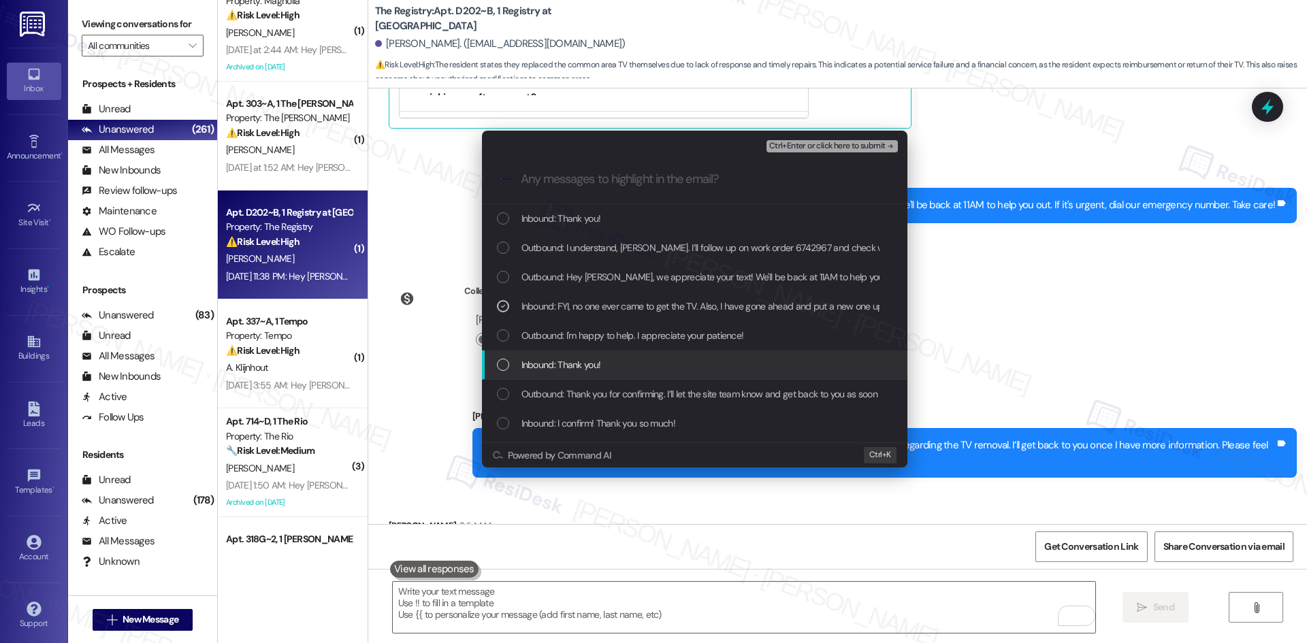
click at [544, 366] on span "Inbound: Thank you!" at bounding box center [561, 364] width 80 height 15
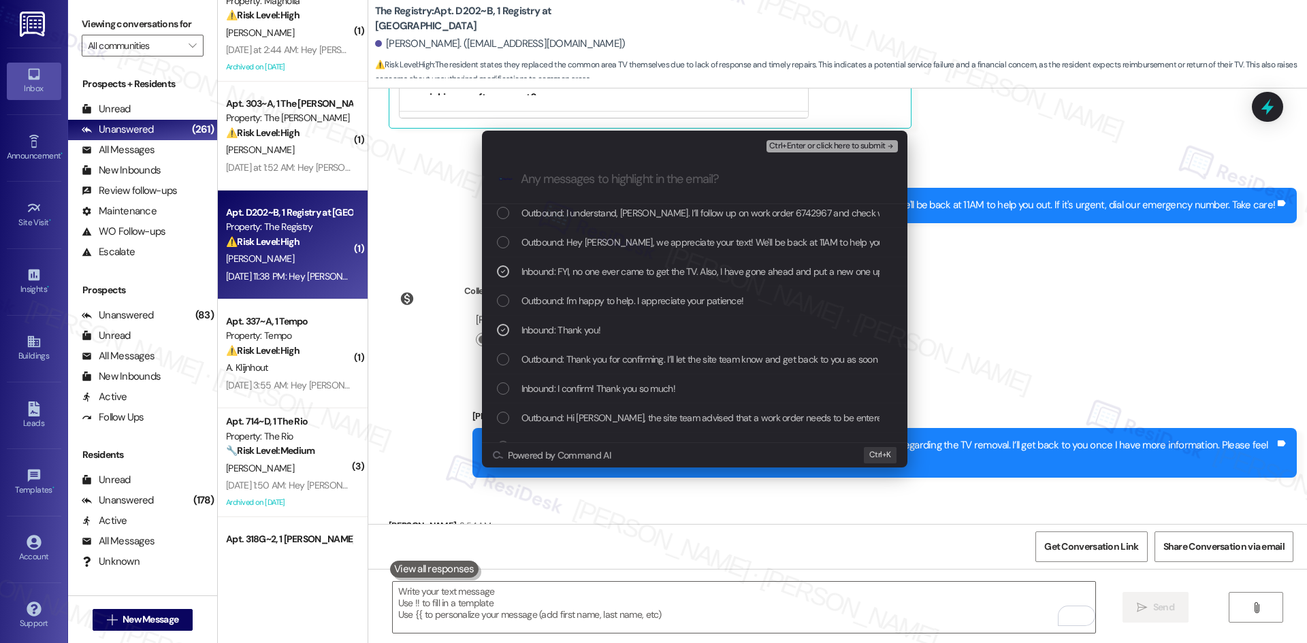
scroll to position [0, 0]
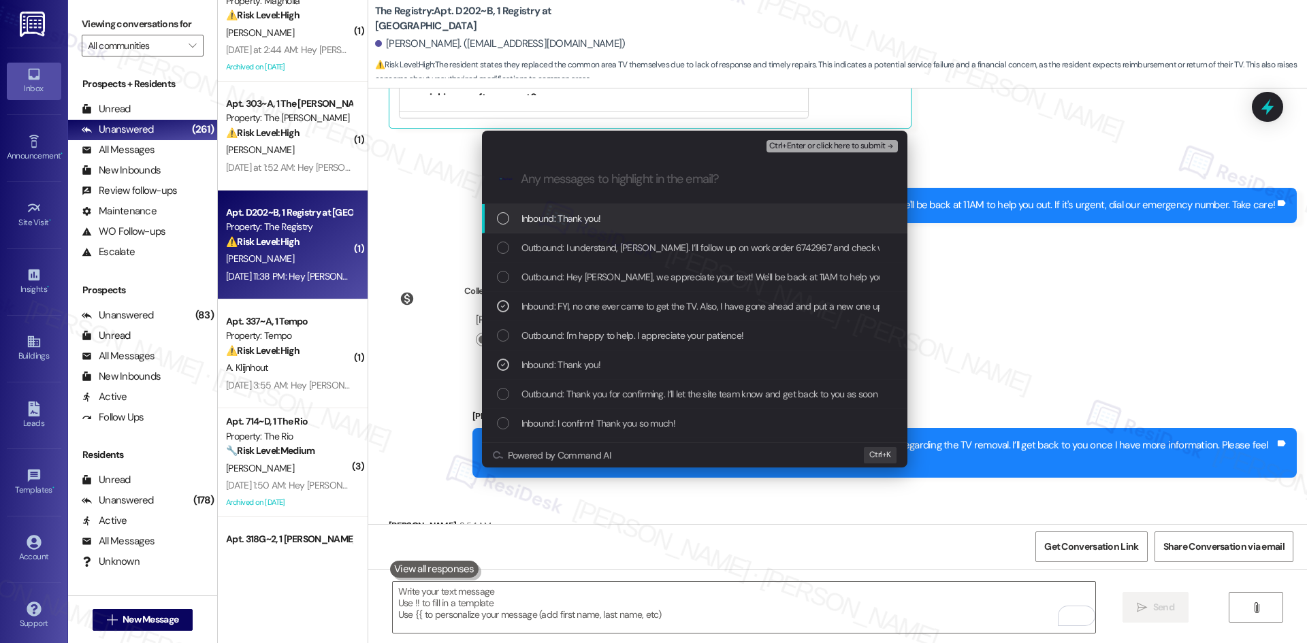
click at [573, 216] on span "Inbound: Thank you!" at bounding box center [561, 218] width 80 height 15
click at [867, 147] on span "Ctrl+Enter or click here to submit" at bounding box center [827, 147] width 116 height 10
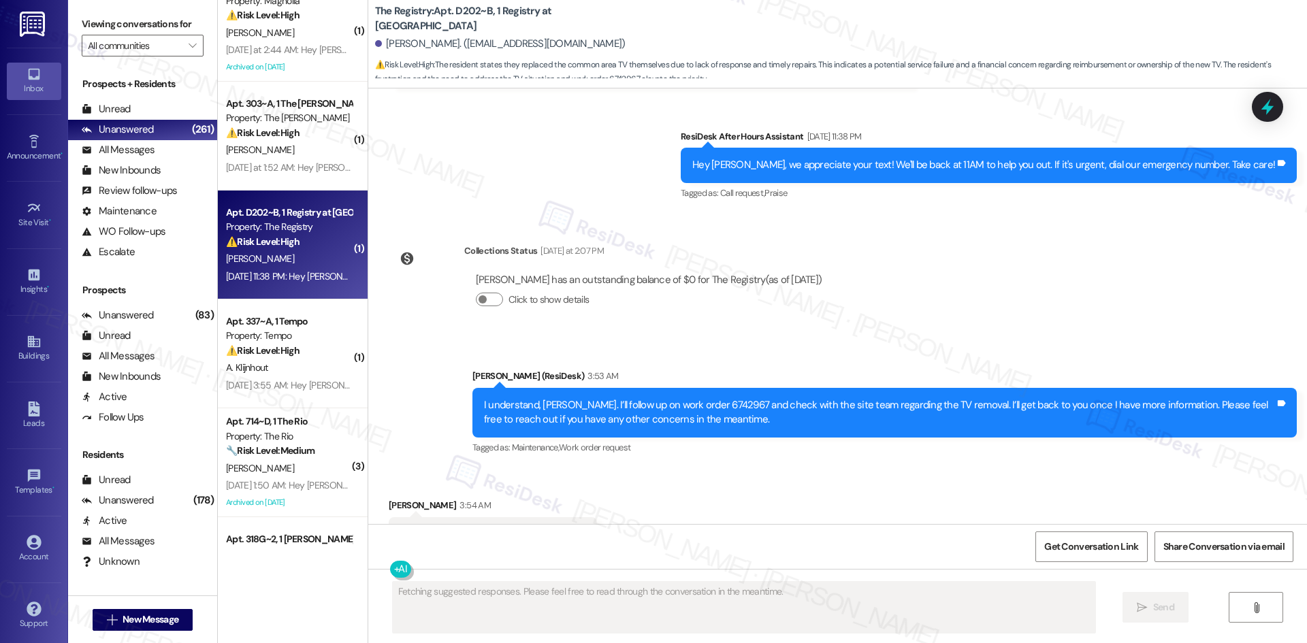
scroll to position [9086, 0]
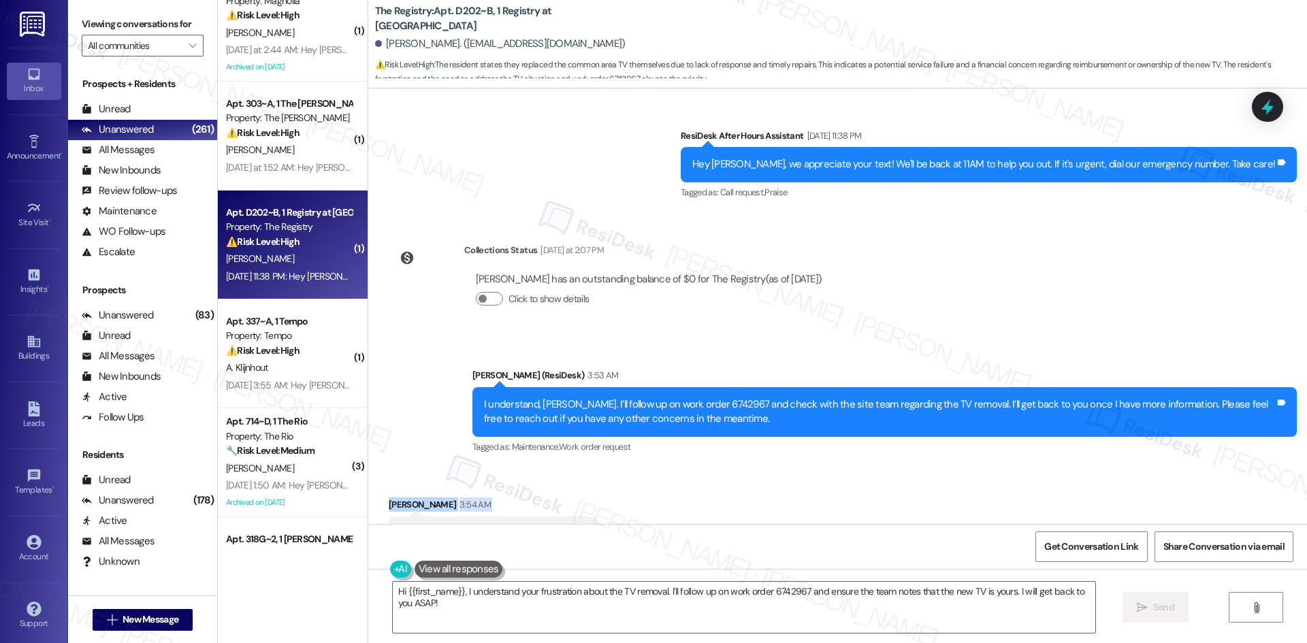
drag, startPoint x: 467, startPoint y: 472, endPoint x: 372, endPoint y: 448, distance: 97.5
click at [378, 487] on div "Received via SMS John Costellow 3:54 AM Thank you! Tags and notes Tagged as: Pr…" at bounding box center [492, 534] width 229 height 95
copy div "John Costellow 3:54 AM Thank you!"
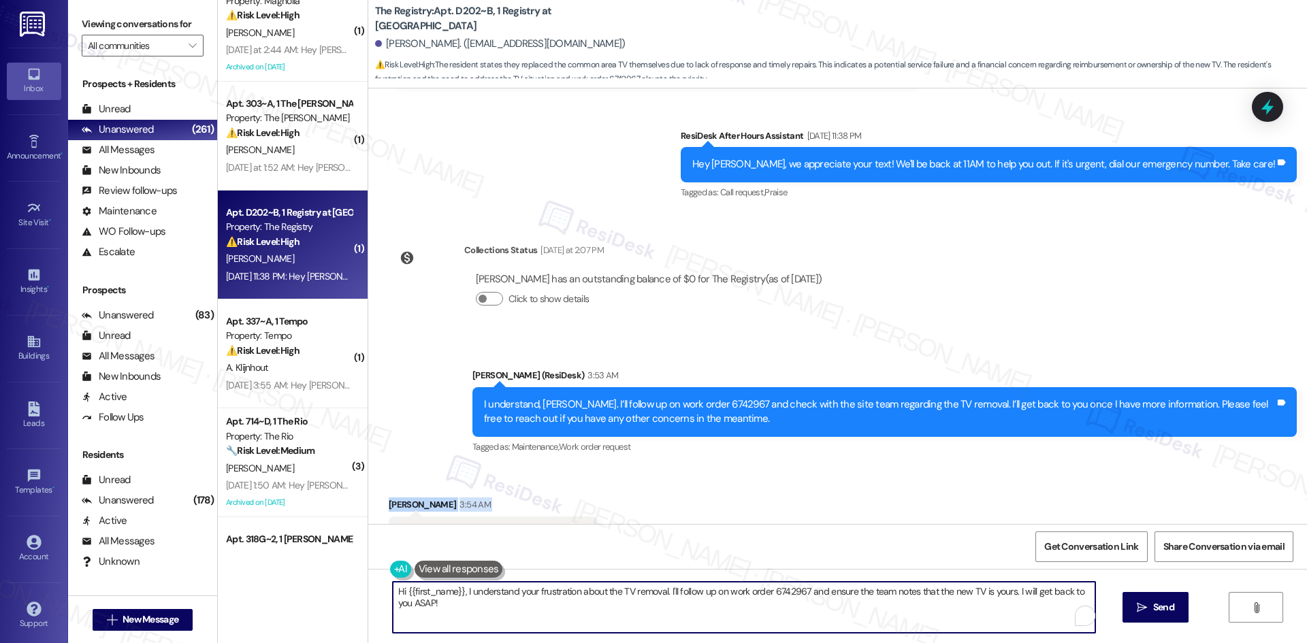
click at [506, 610] on textarea "Hi {{first_name}}, I understand your frustration about the TV removal. I'll fol…" at bounding box center [744, 607] width 702 height 51
paste textarea "You’re welcome, John."
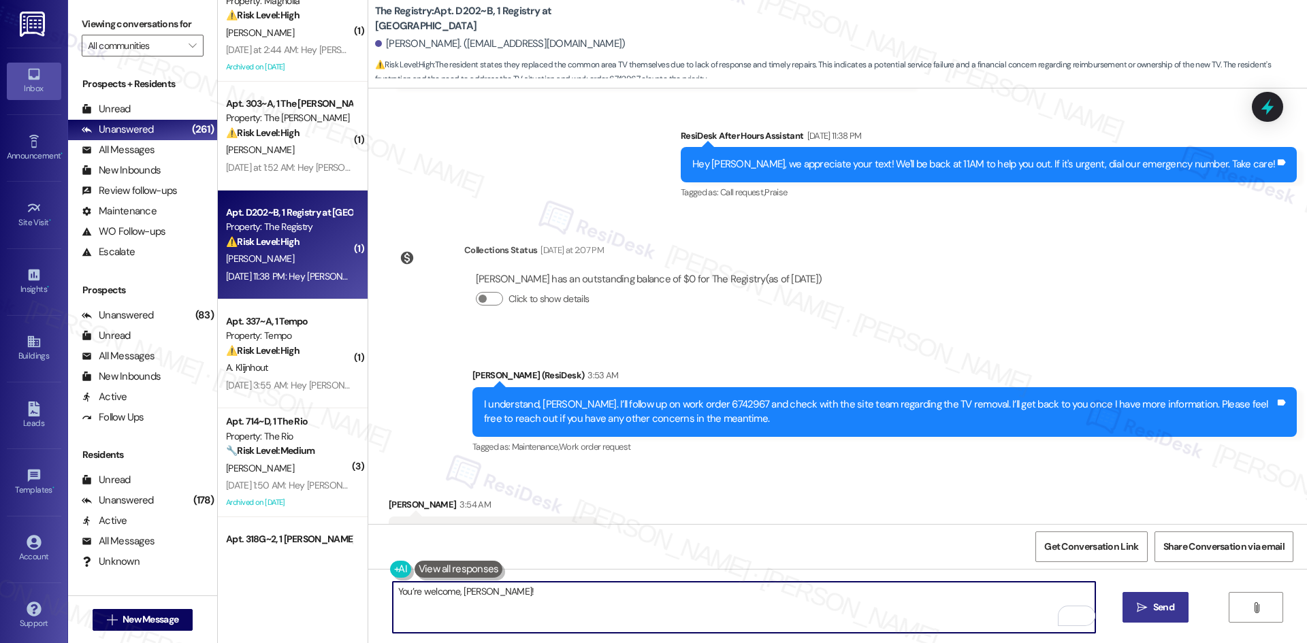
type textarea "You’re welcome, John!"
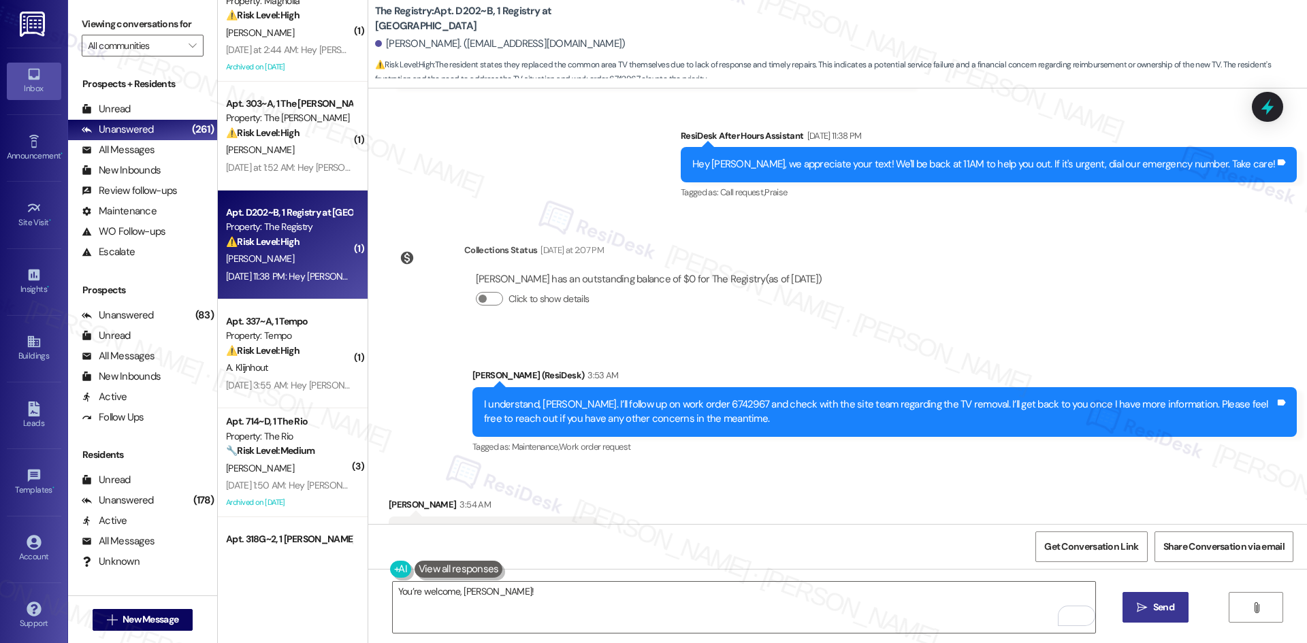
click at [1153, 605] on span "Send" at bounding box center [1163, 607] width 21 height 14
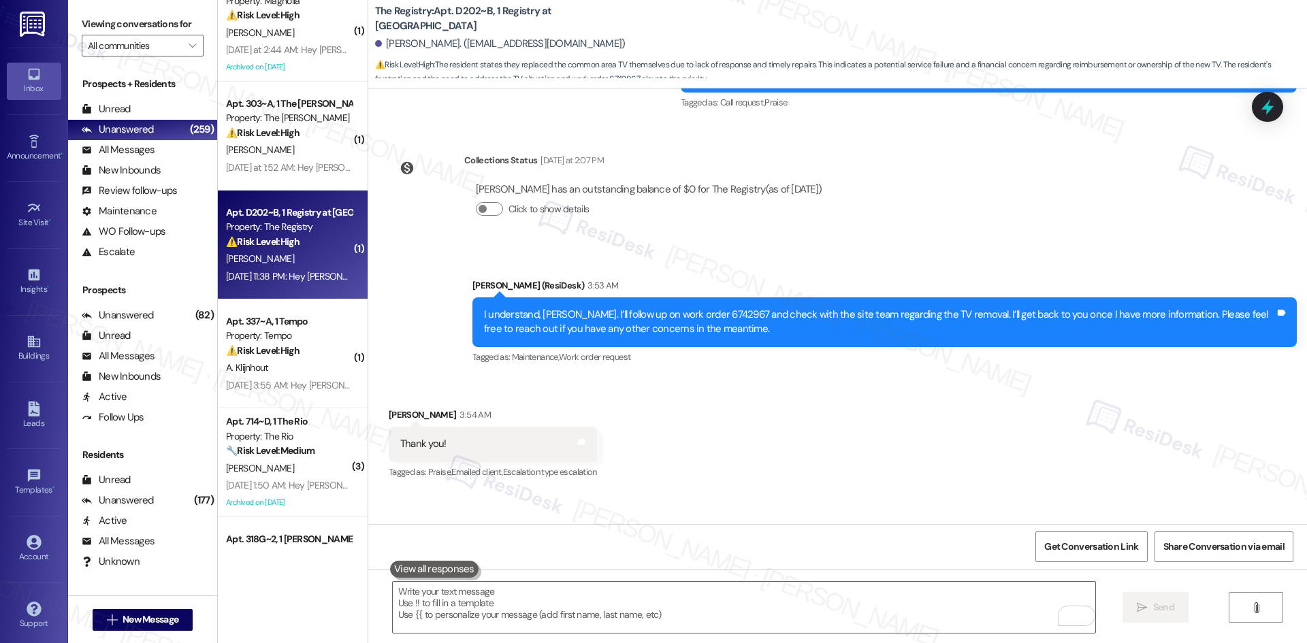
scroll to position [9181, 0]
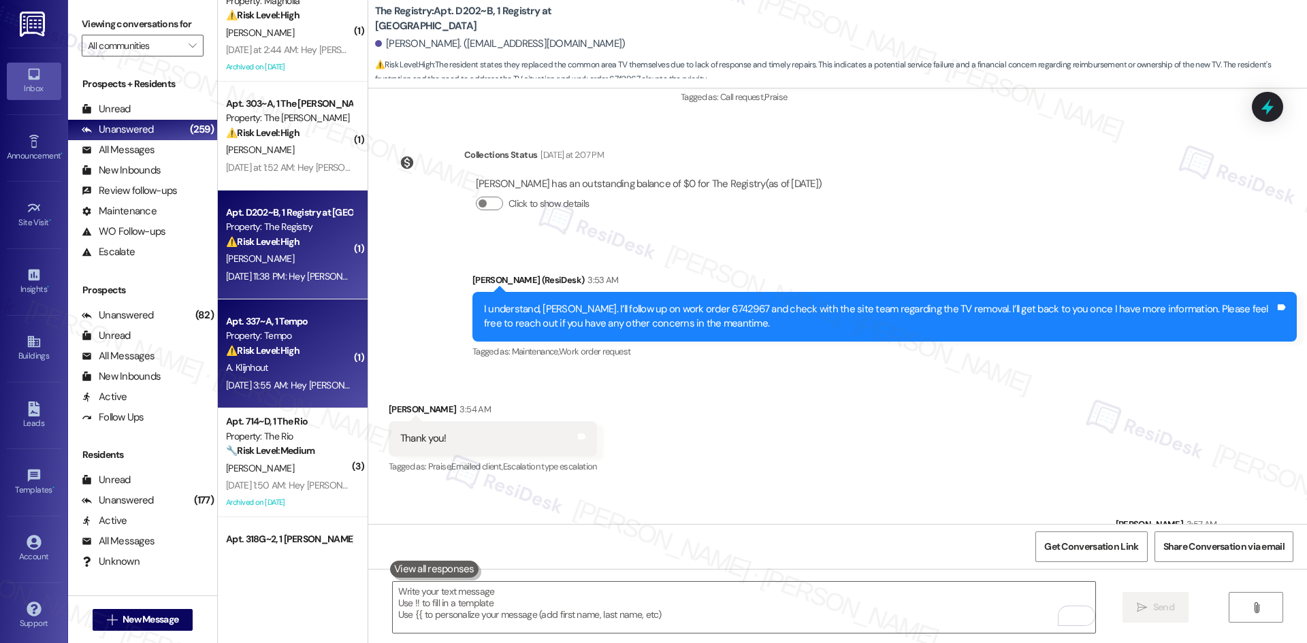
click at [280, 342] on div "Property: Tempo" at bounding box center [289, 336] width 126 height 14
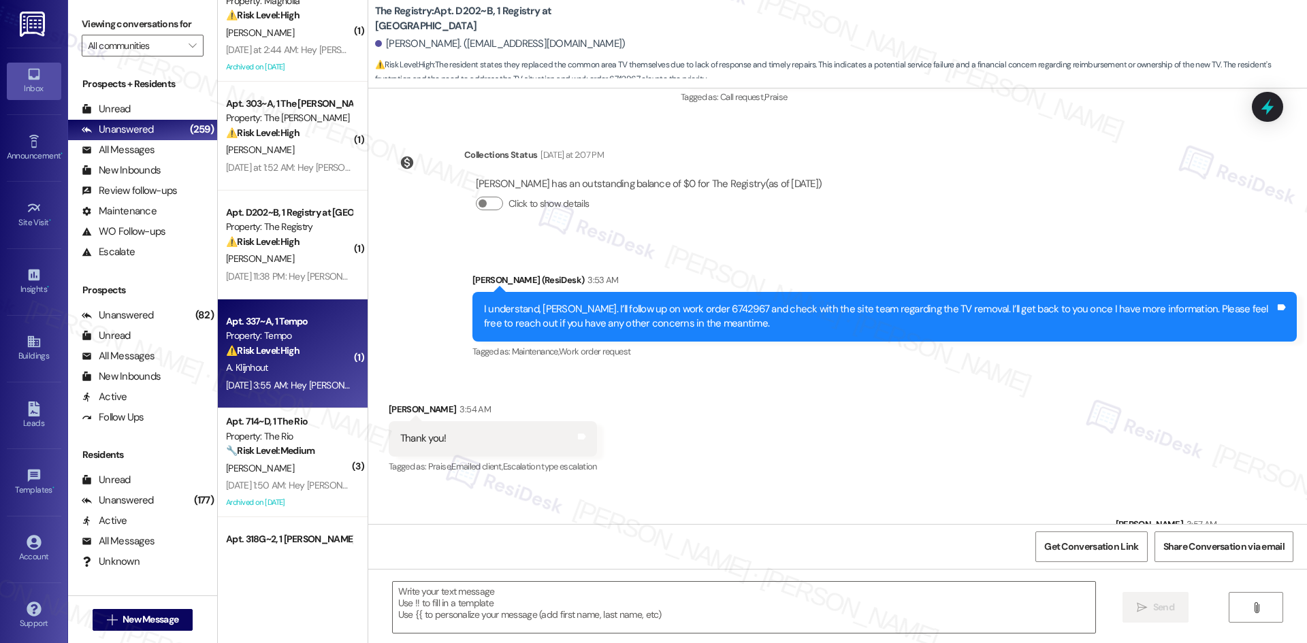
type textarea "Fetching suggested responses. Please feel free to read through the conversation…"
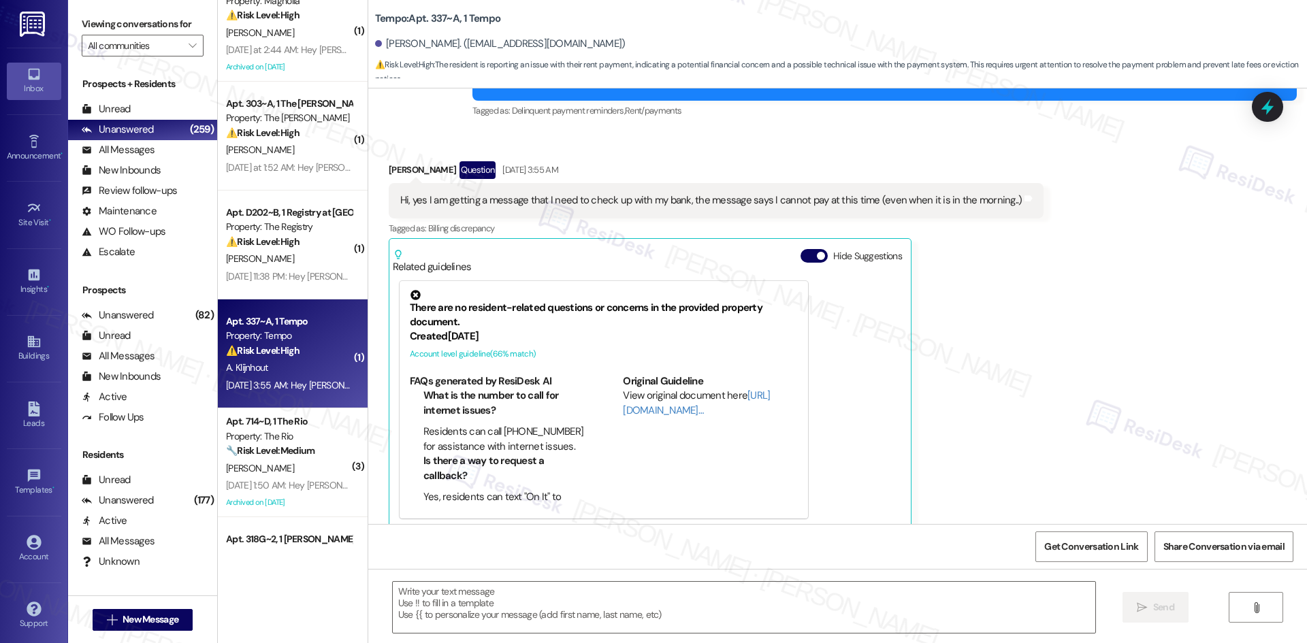
scroll to position [114, 0]
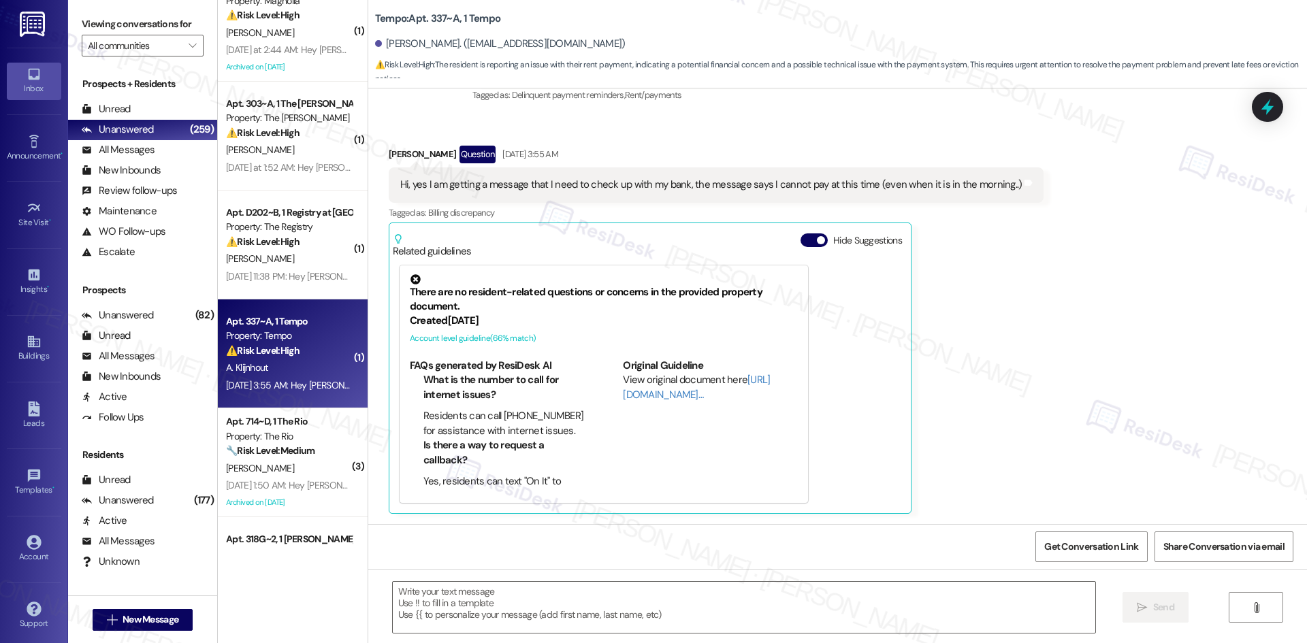
type textarea "Fetching suggested responses. Please feel free to read through the conversation…"
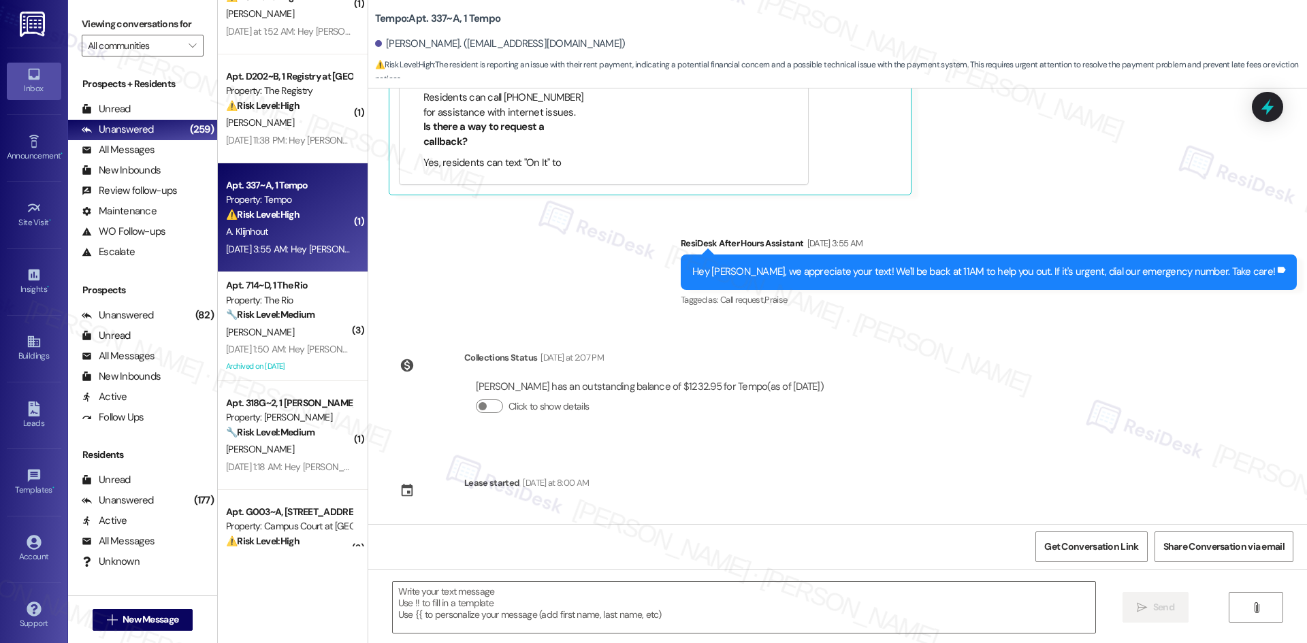
scroll to position [434, 0]
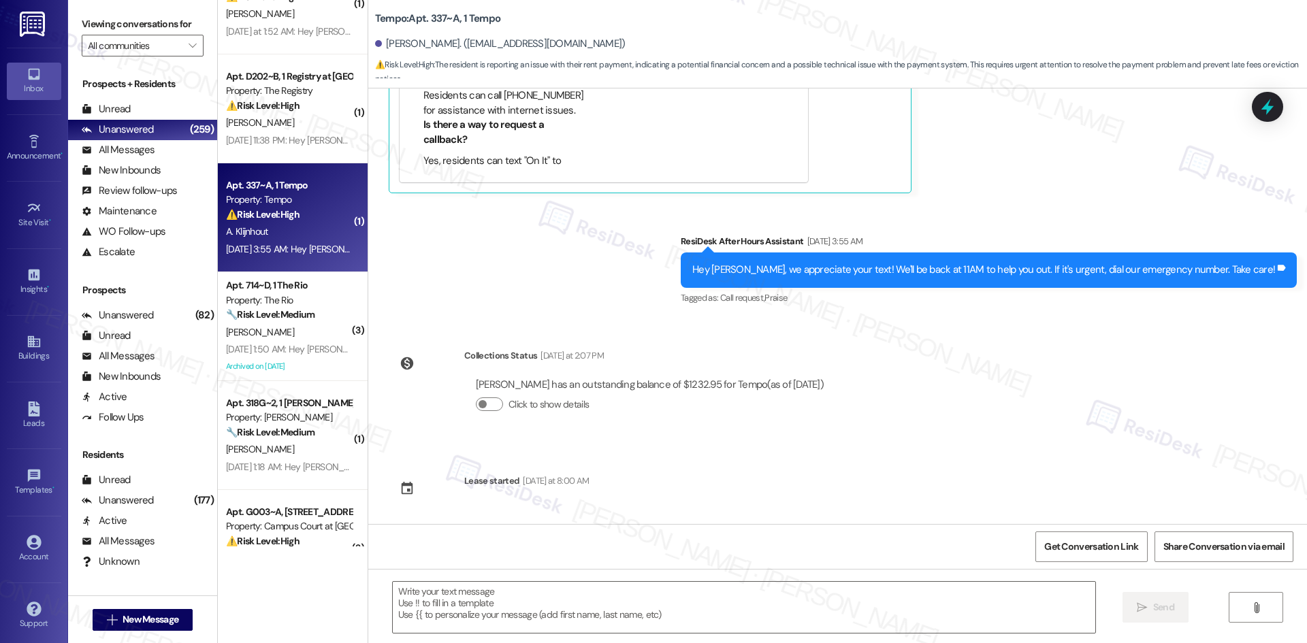
click at [664, 293] on div "Sent via SMS ResiDesk After Hours Assistant Aug 10, 2025 at 3:55 AM Hey Annemij…" at bounding box center [837, 260] width 938 height 115
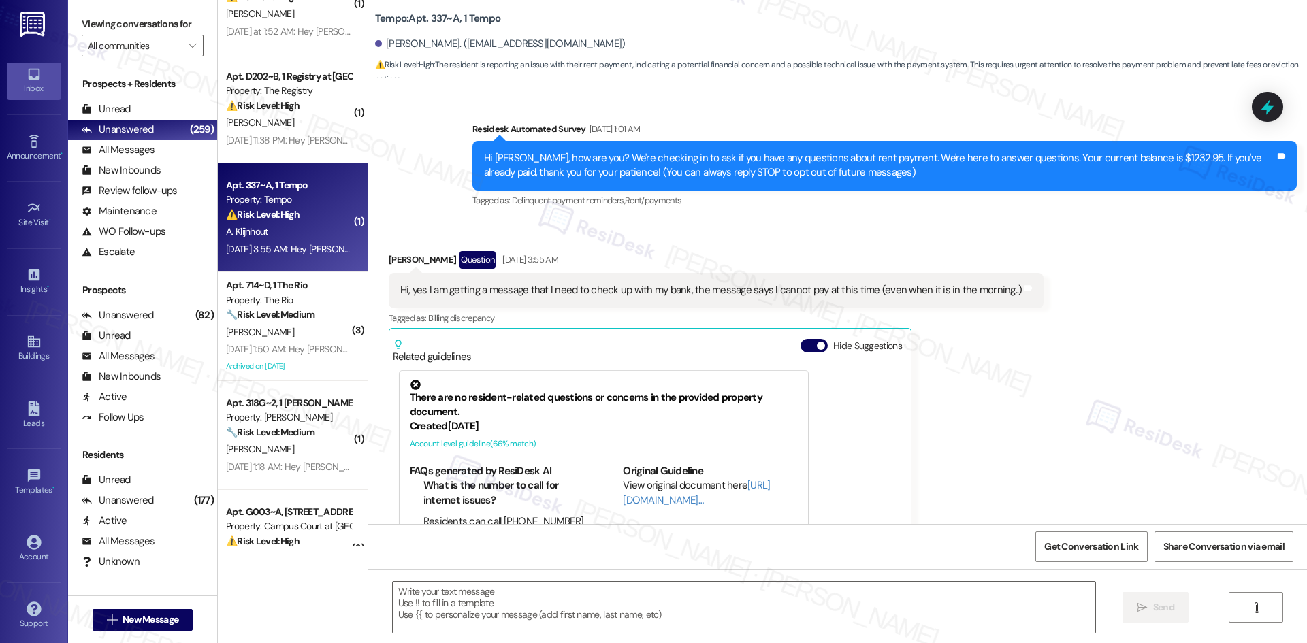
scroll to position [0, 0]
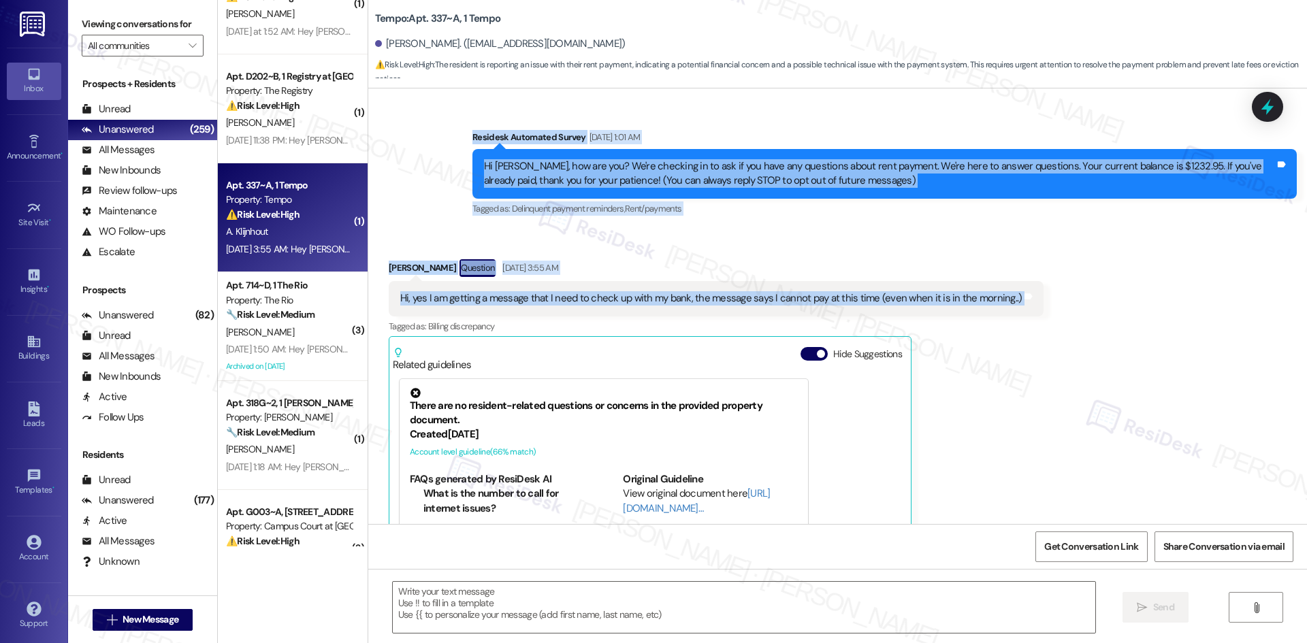
drag, startPoint x: 438, startPoint y: 125, endPoint x: 1083, endPoint y: 304, distance: 670.3
click at [1083, 304] on div "Survey, sent via SMS Residesk Automated Survey Aug 09, 2025 at 1:01 AM Hi Annem…" at bounding box center [837, 306] width 938 height 436
copy div "Residesk Automated Survey Aug 09, 2025 at 1:01 AM Hi Annemijn, how are you? We'…"
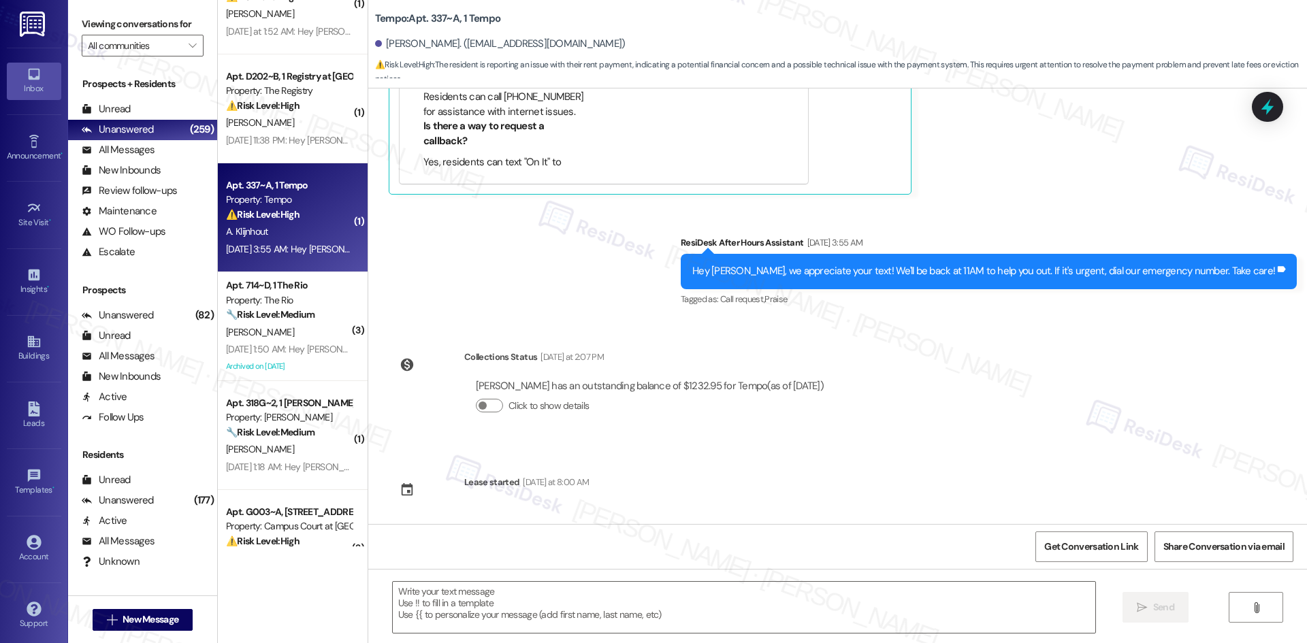
scroll to position [434, 0]
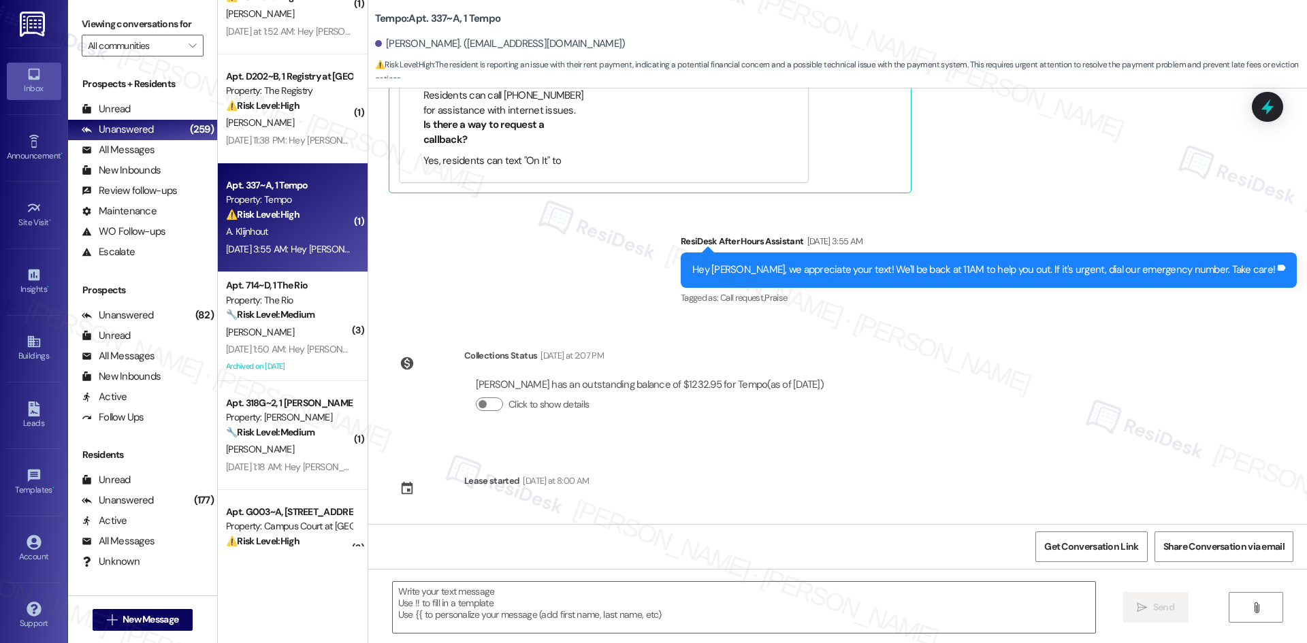
click at [619, 322] on div "Survey, sent via SMS Residesk Automated Survey Aug 09, 2025 at 1:01 AM Hi Annem…" at bounding box center [837, 306] width 938 height 436
click at [571, 289] on div "Sent via SMS ResiDesk After Hours Assistant Aug 10, 2025 at 3:55 AM Hey Annemij…" at bounding box center [837, 260] width 938 height 115
click at [663, 611] on textarea at bounding box center [744, 607] width 702 height 51
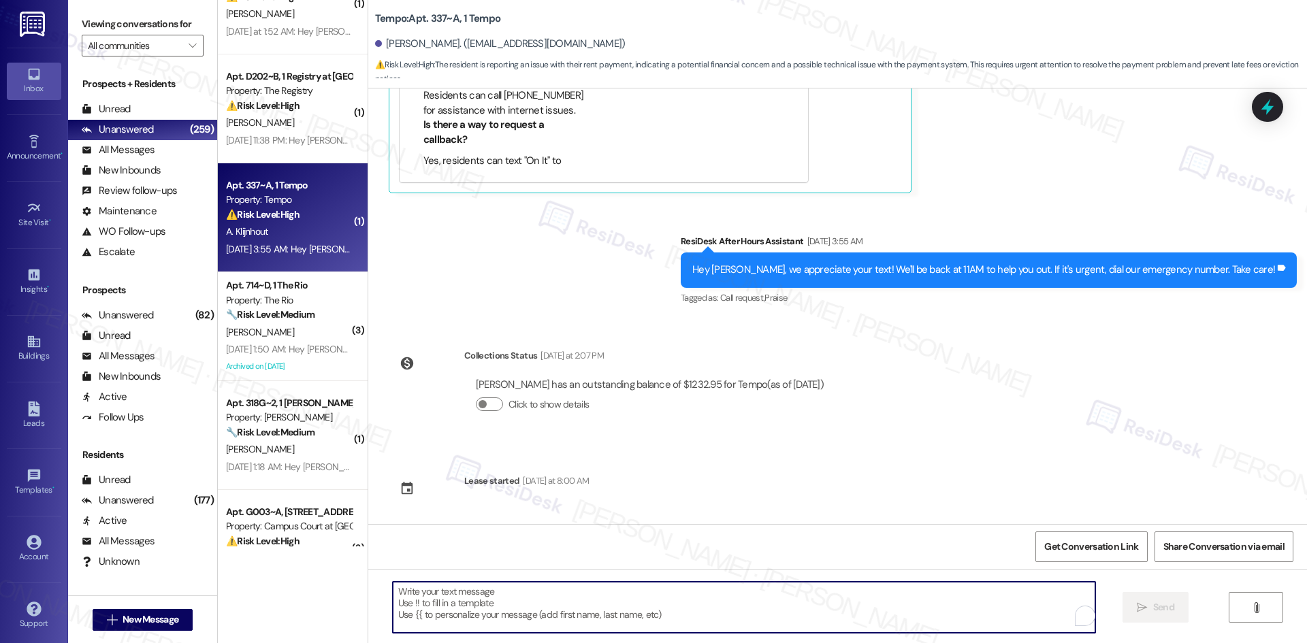
paste textarea "Hi Annemijn, just checking in — are you still seeing the same message when you …"
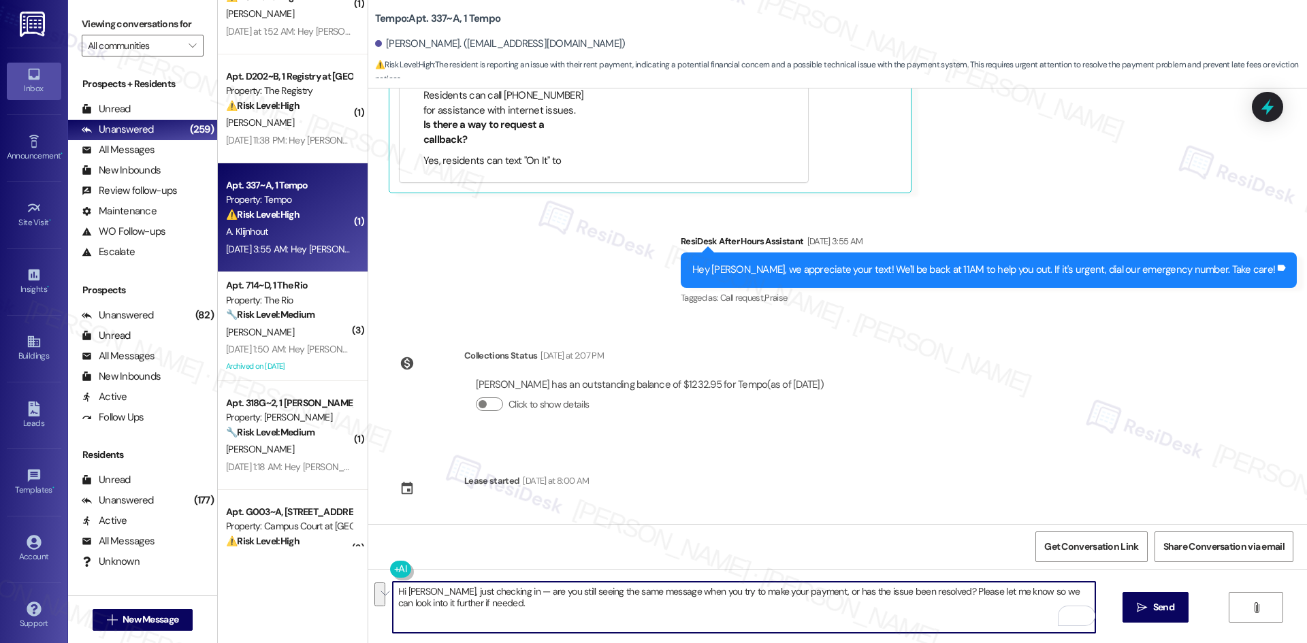
drag, startPoint x: 991, startPoint y: 593, endPoint x: 995, endPoint y: 600, distance: 7.9
click at [995, 600] on textarea "Hi Annemijn, just checking in — are you still seeing the same message when you …" at bounding box center [744, 607] width 702 height 51
click at [934, 604] on textarea "Hi Annemijn, just checking in — are you still seeing the same message when you …" at bounding box center [744, 607] width 702 height 51
drag, startPoint x: 553, startPoint y: 611, endPoint x: 962, endPoint y: 597, distance: 409.2
click at [962, 597] on textarea "Hi Annemijn, just checking in — are you still seeing the same message when you …" at bounding box center [744, 607] width 702 height 51
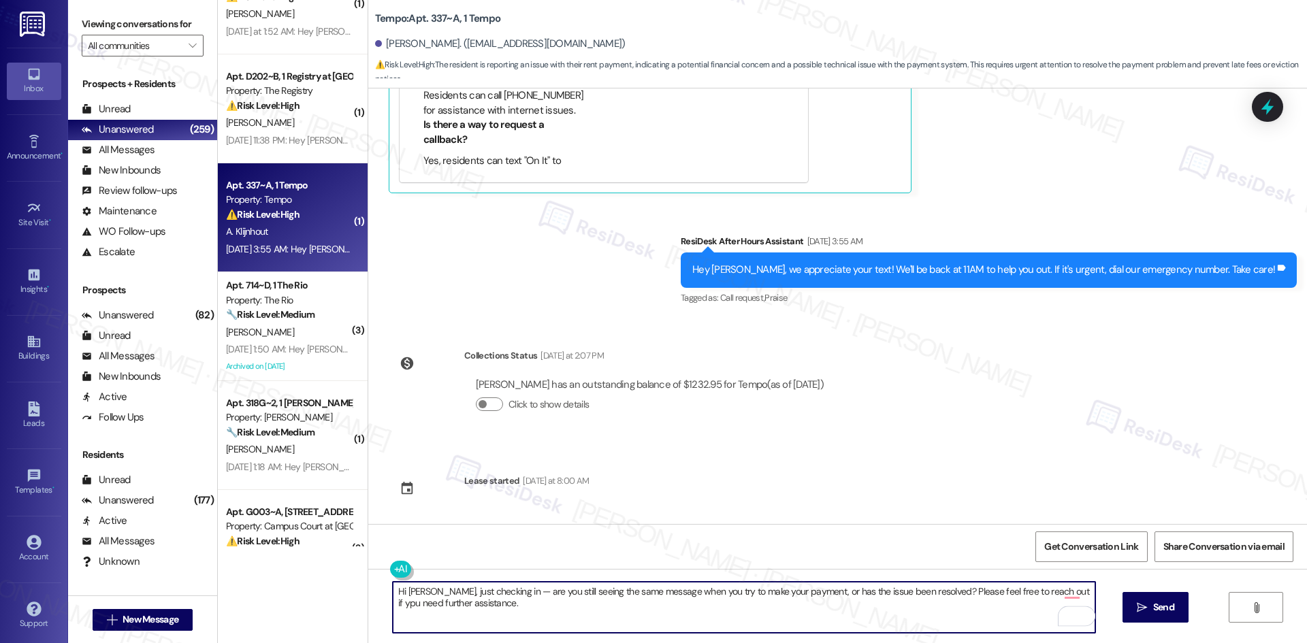
click at [1066, 600] on textarea "Hi Annemijn, just checking in — are you still seeing the same message when you …" at bounding box center [744, 607] width 702 height 51
click at [1065, 595] on textarea "Hi Annemijn, just checking in — are you still seeing the same message when you …" at bounding box center [744, 607] width 702 height 51
type textarea "Hi Annemijn, just checking in — are you still seeing the same message when you …"
click at [1162, 606] on span "Send" at bounding box center [1163, 607] width 21 height 14
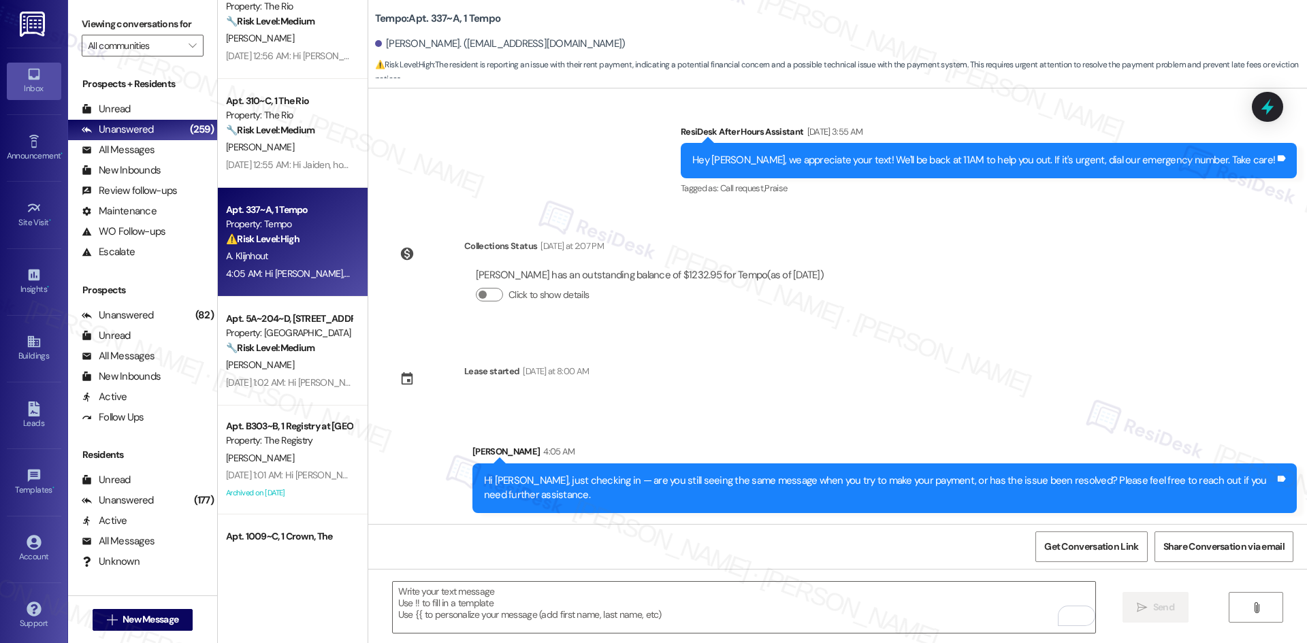
scroll to position [3266, 0]
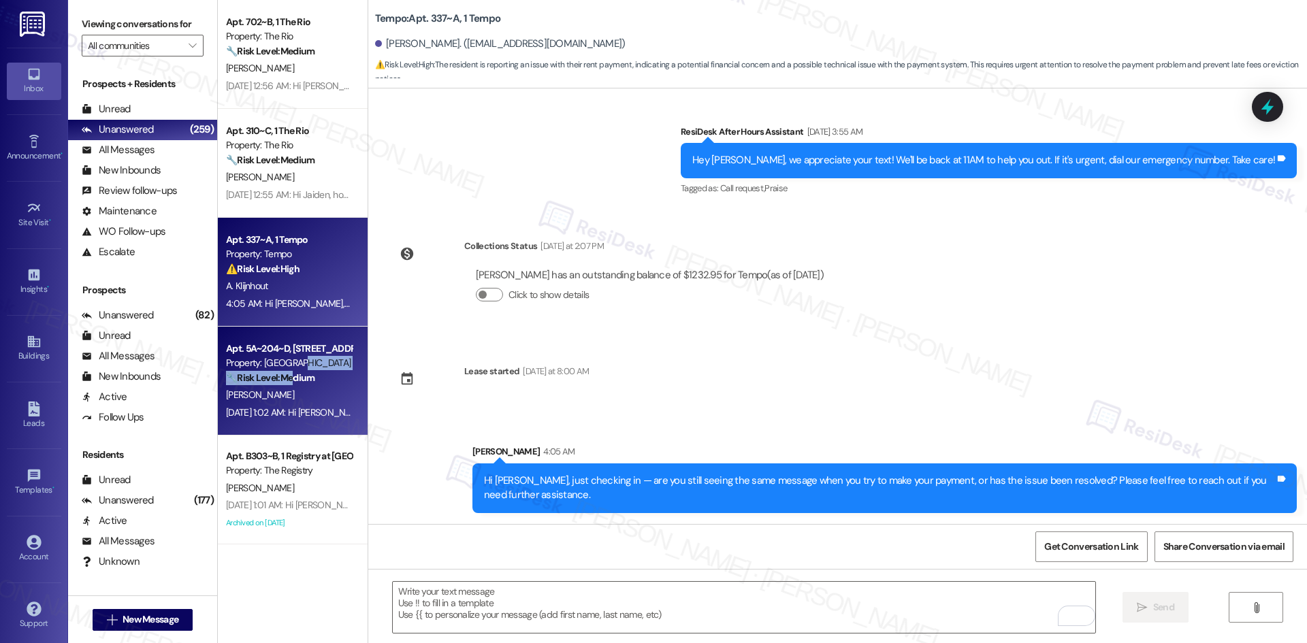
click at [286, 369] on div "Apt. 5A~204~D, 1 St Joe Place Property: St.Joes Place 🔧 Risk Level: Medium The …" at bounding box center [289, 363] width 129 height 46
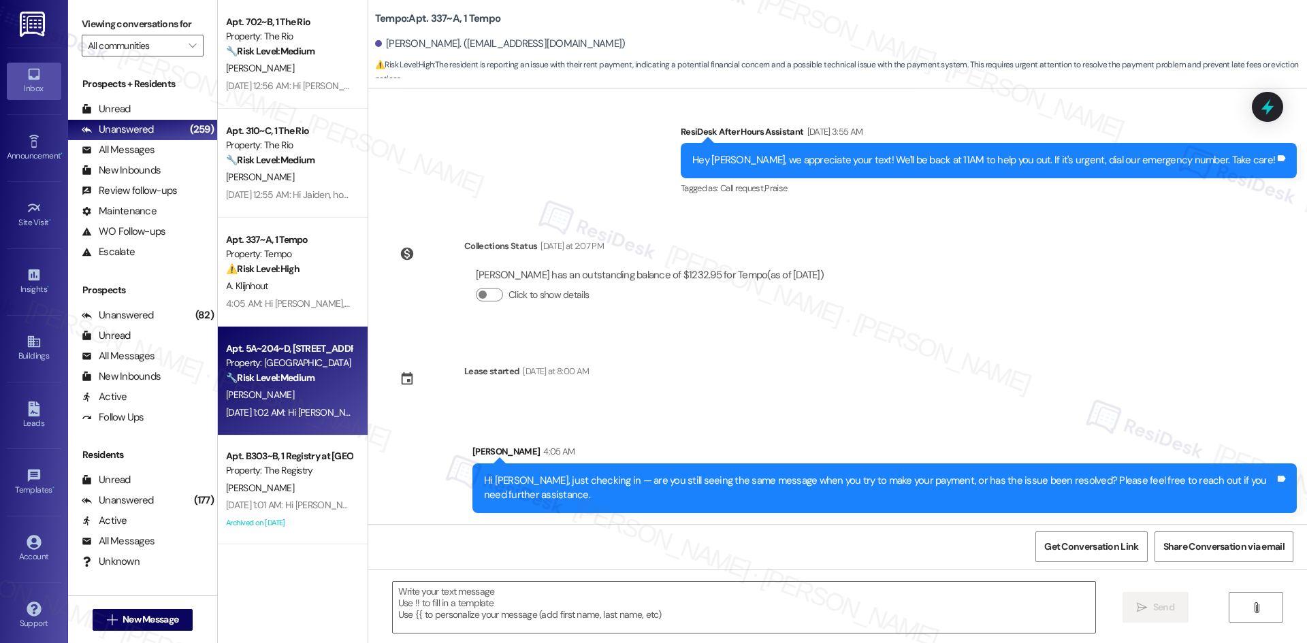
type textarea "Fetching suggested responses. Please feel free to read through the conversation…"
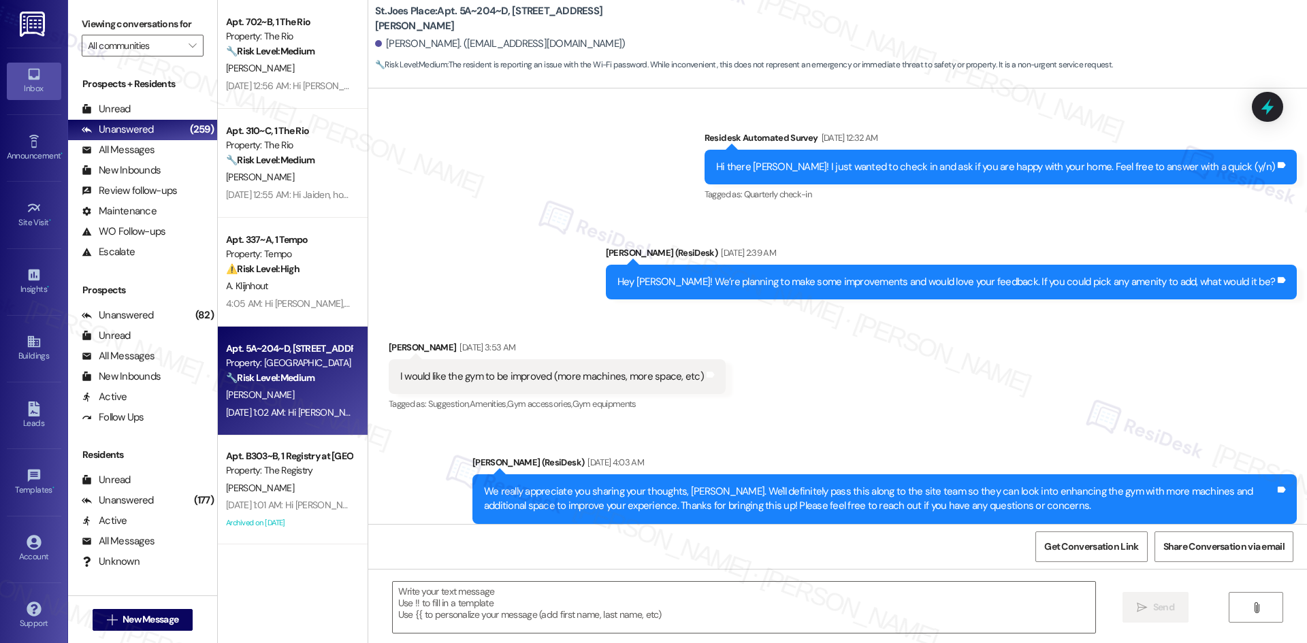
type textarea "Fetching suggested responses. Please feel free to read through the conversation…"
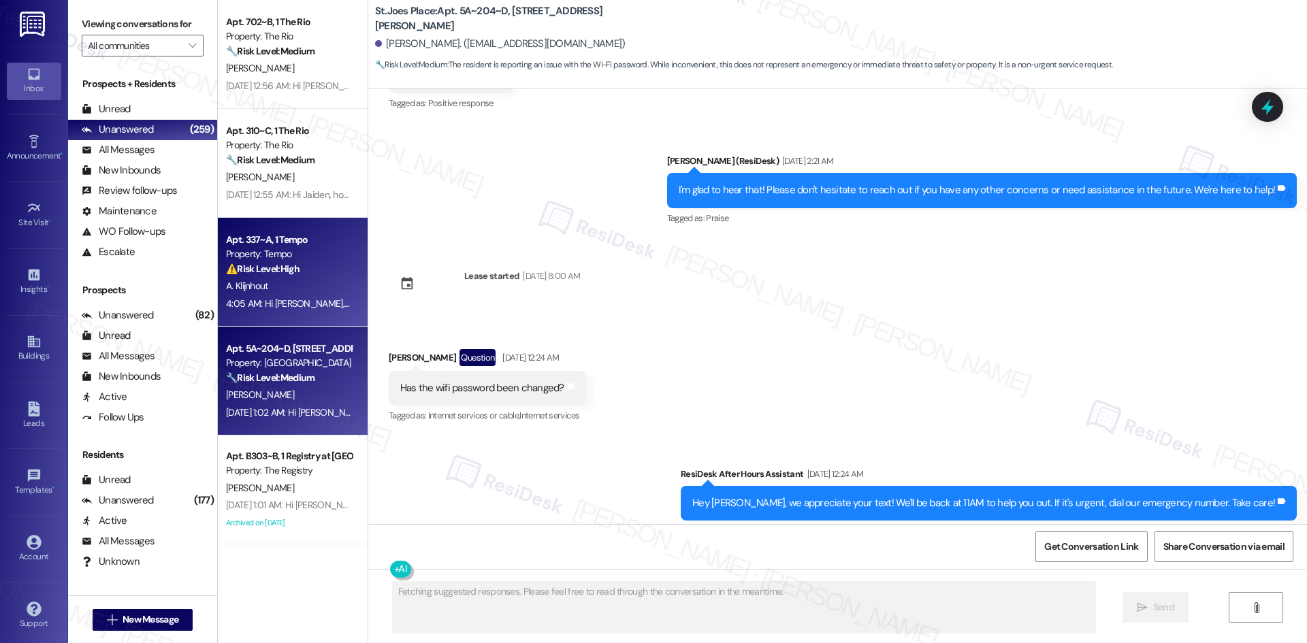
drag, startPoint x: 275, startPoint y: 327, endPoint x: 273, endPoint y: 307, distance: 19.8
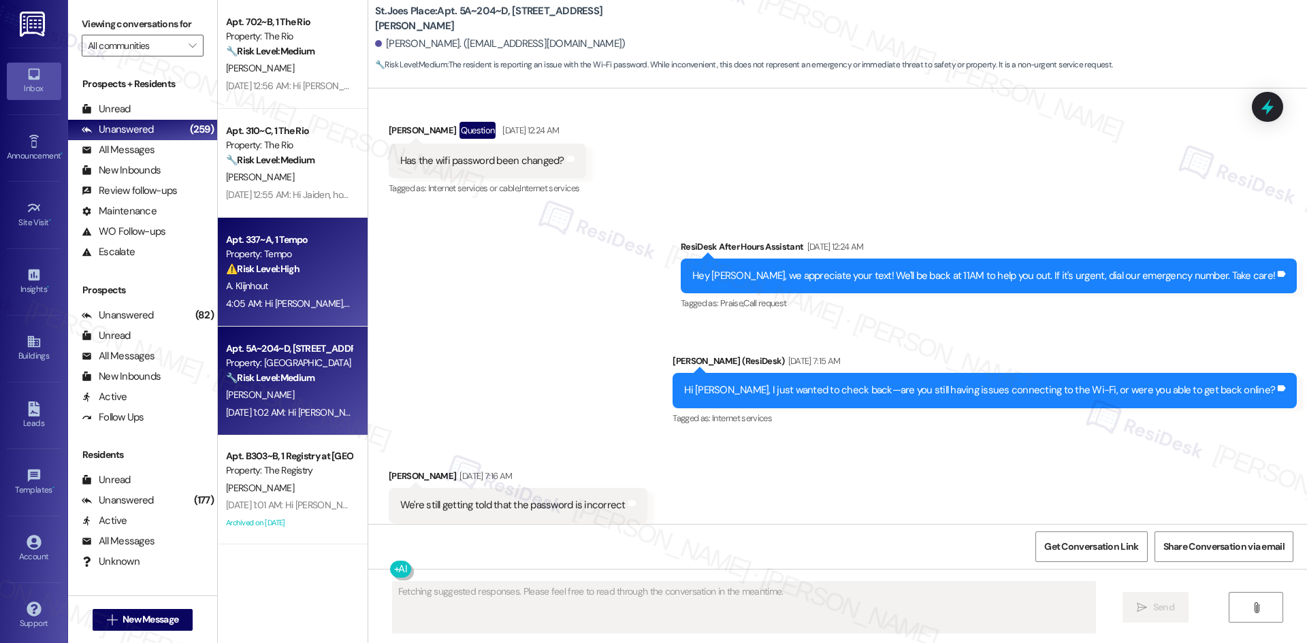
click at [280, 280] on div "A. Klijnhout" at bounding box center [289, 286] width 129 height 17
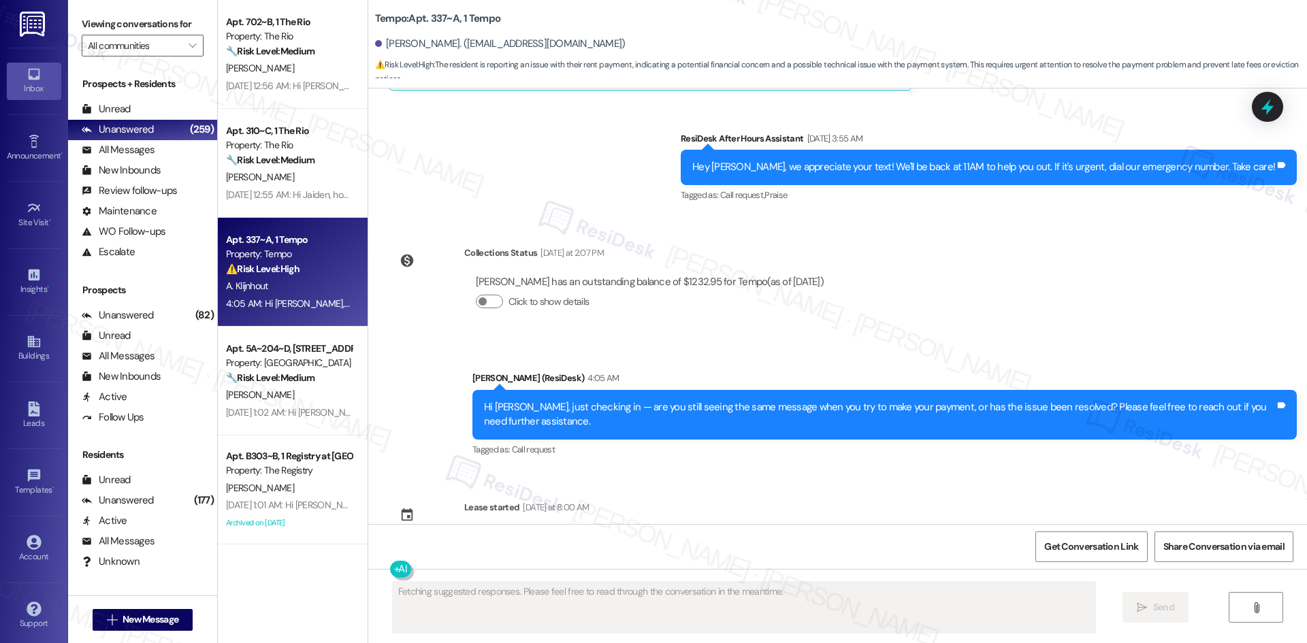
scroll to position [563, 0]
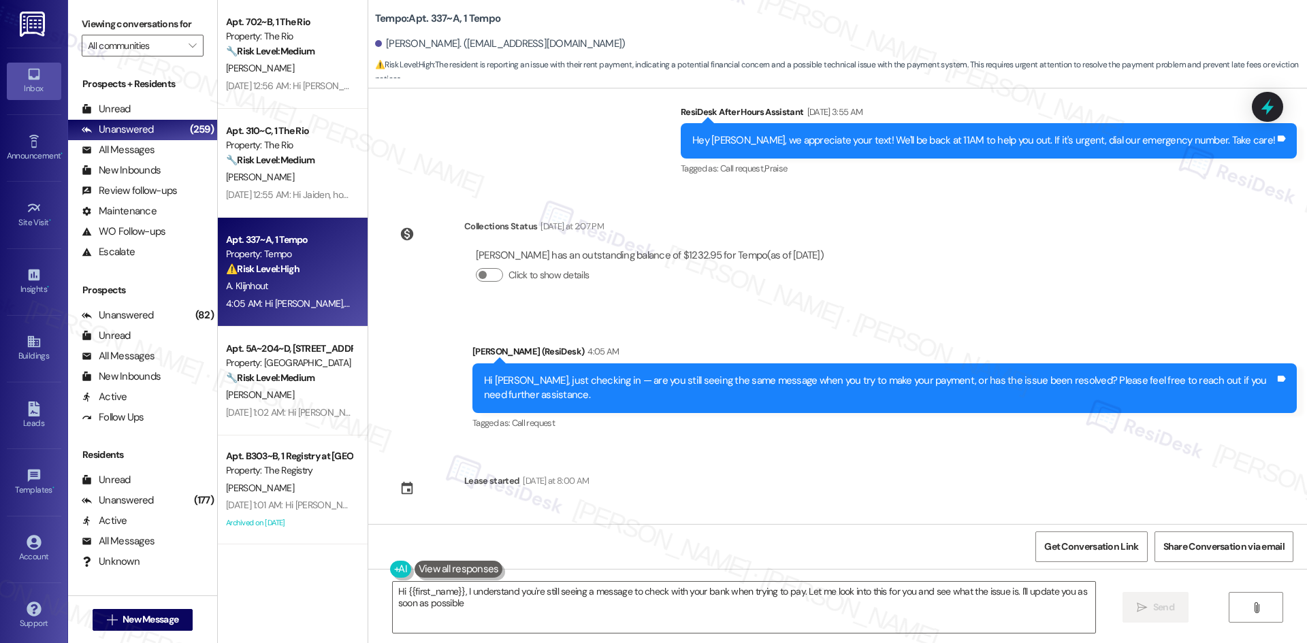
type textarea "Hi {{first_name}}, I understand you're still seeing a message to check with you…"
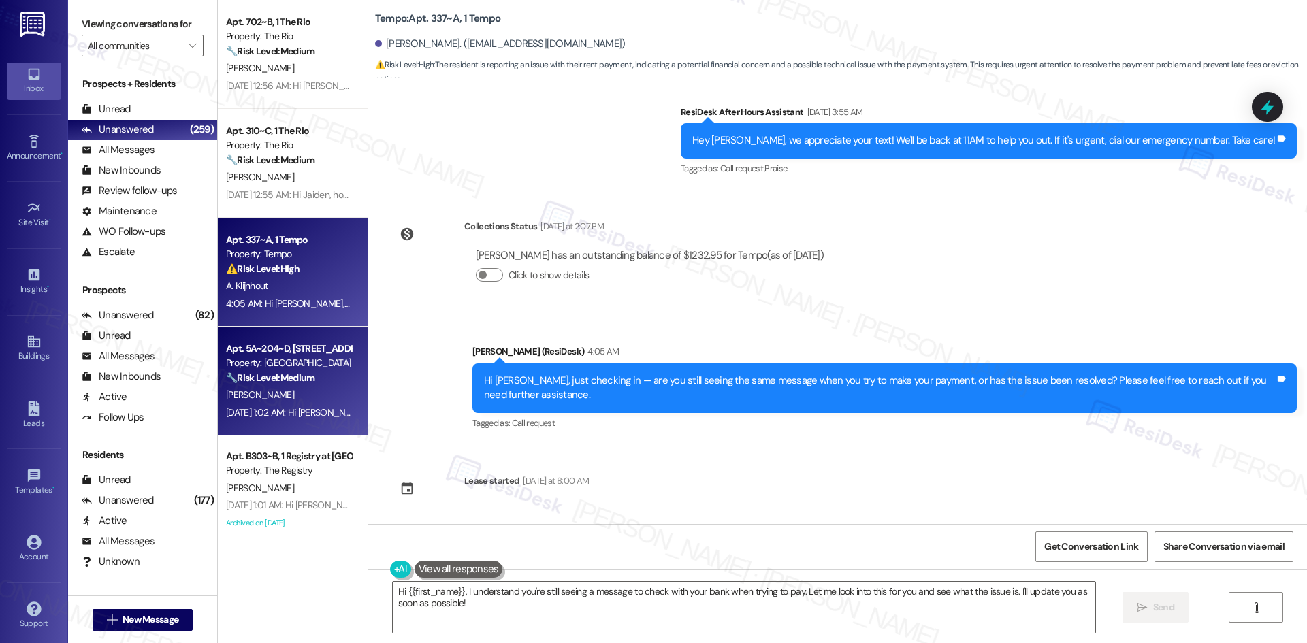
click at [285, 397] on div "[PERSON_NAME]" at bounding box center [289, 395] width 129 height 17
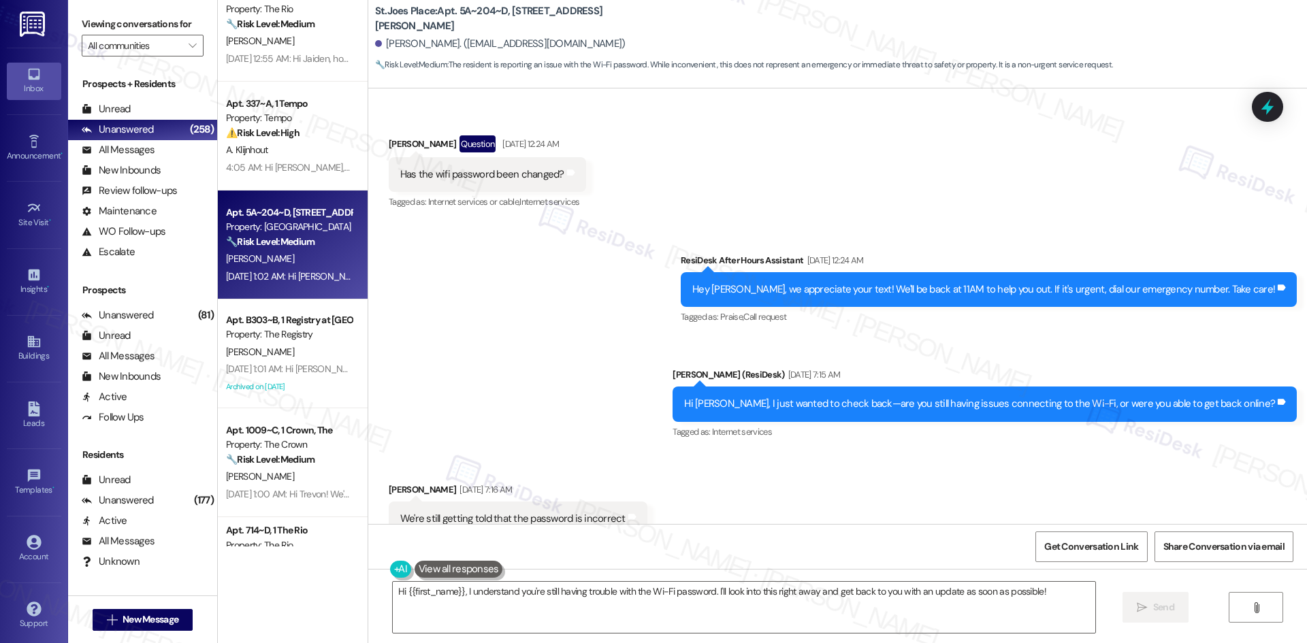
scroll to position [3189, 0]
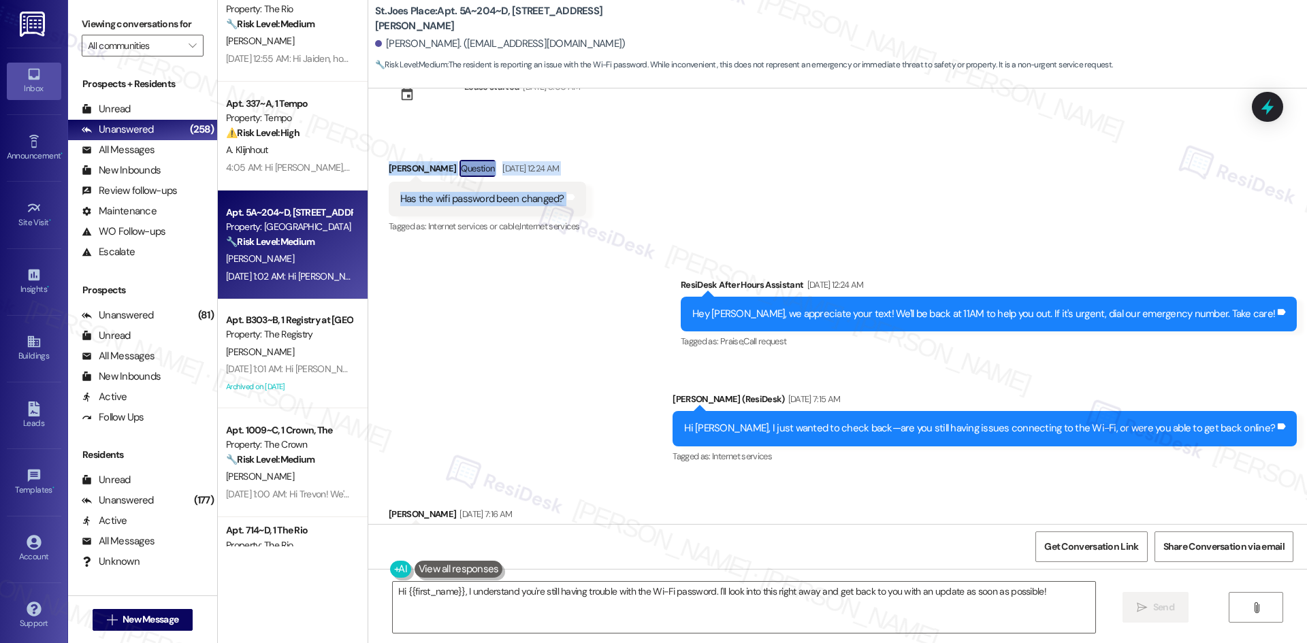
drag, startPoint x: 367, startPoint y: 133, endPoint x: 576, endPoint y: 184, distance: 214.9
click at [576, 184] on div "Received via SMS David Shaw Question Aug 04, 2025 at 12:24 AM Has the wifi pass…" at bounding box center [837, 188] width 938 height 118
copy div "David Shaw Question Aug 04, 2025 at 12:24 AM Has the wifi password been changed…"
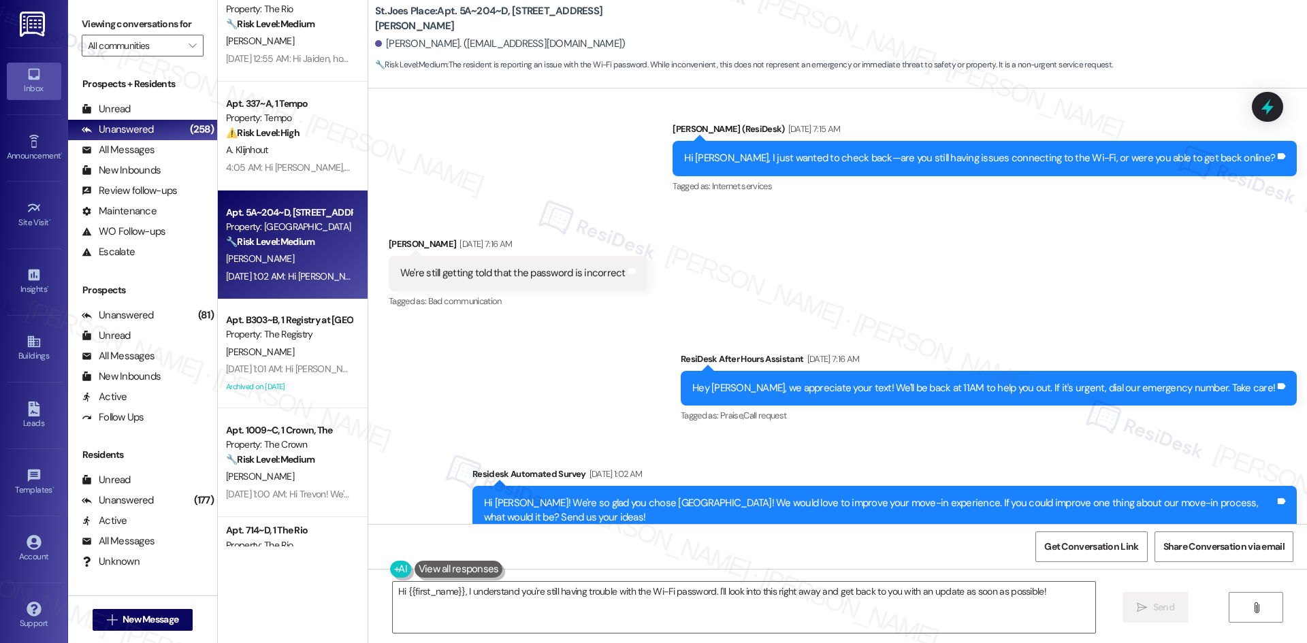
scroll to position [3462, 0]
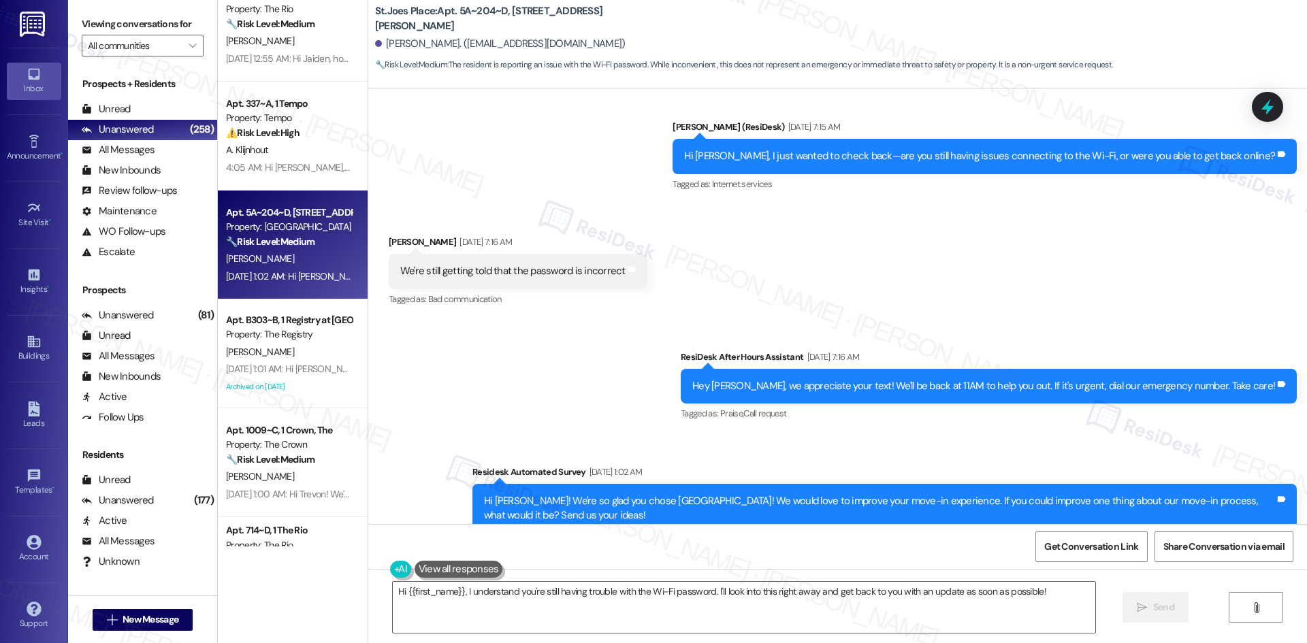
click at [567, 204] on div "Received via SMS David Shaw Aug 05, 2025 at 7:16 AM We're still getting told th…" at bounding box center [837, 261] width 938 height 115
drag, startPoint x: 369, startPoint y: 201, endPoint x: 694, endPoint y: 242, distance: 327.8
click at [694, 242] on div "Received via SMS David Shaw Aug 05, 2025 at 7:16 AM We're still getting told th…" at bounding box center [837, 261] width 938 height 115
copy div "David Shaw Aug 05, 2025 at 7:16 AM We're still getting told that the password i…"
click at [589, 319] on div "Sent via SMS ResiDesk After Hours Assistant Aug 05, 2025 at 7:16 AM Hey David, …" at bounding box center [837, 441] width 938 height 244
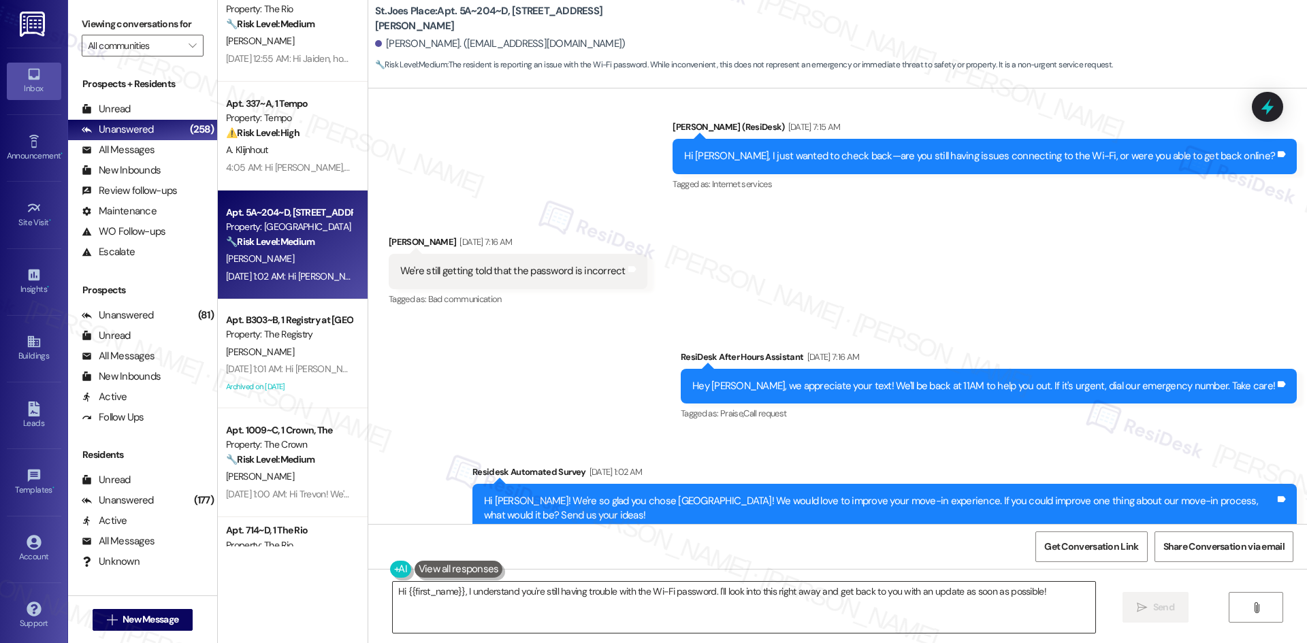
drag, startPoint x: 589, startPoint y: 617, endPoint x: 598, endPoint y: 613, distance: 10.1
click at [595, 615] on textarea "Hi {{first_name}}, I understand you're still having trouble with the Wi-Fi pass…" at bounding box center [744, 607] width 702 height 51
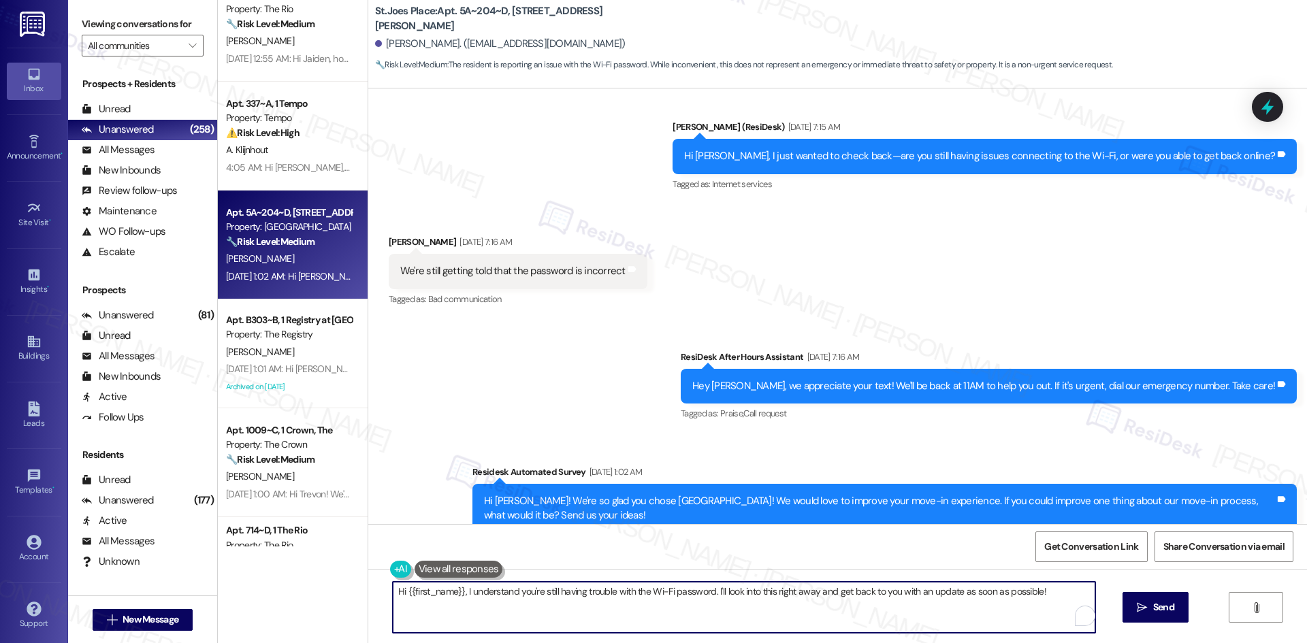
paste textarea "David, just checking in — are you still having trouble connecting to the Wi-Fi,…"
click at [1140, 611] on icon "" at bounding box center [1141, 607] width 10 height 11
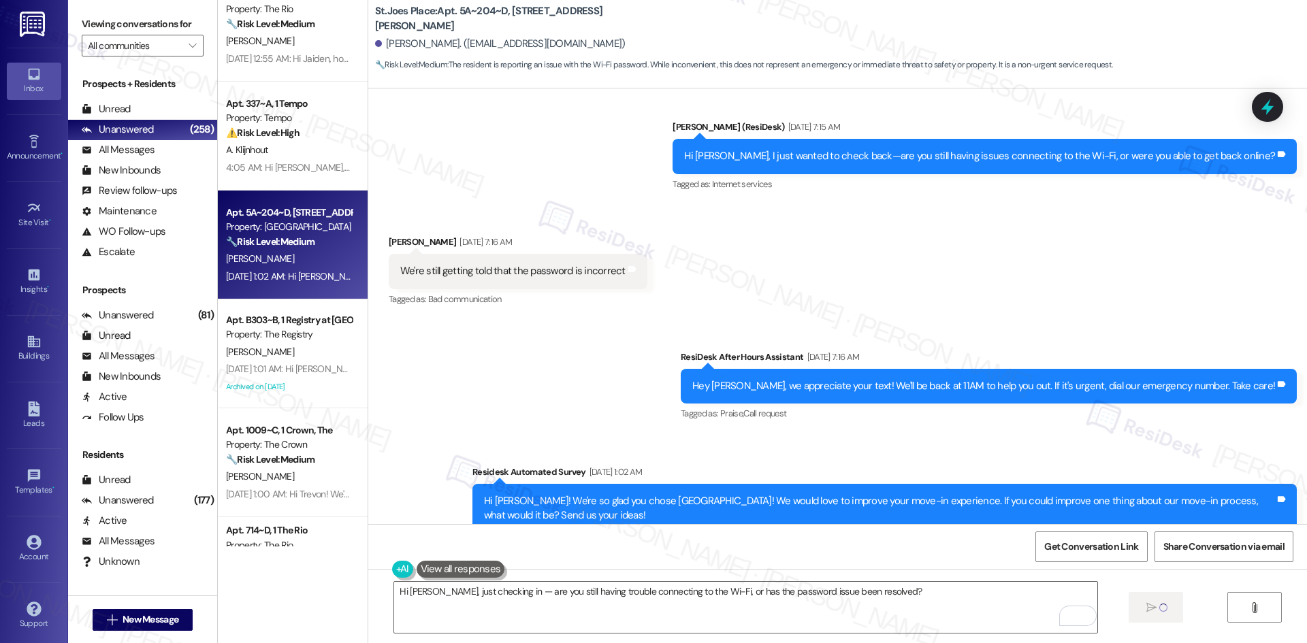
type textarea "Fetching suggested responses. Please feel free to read through the conversation…"
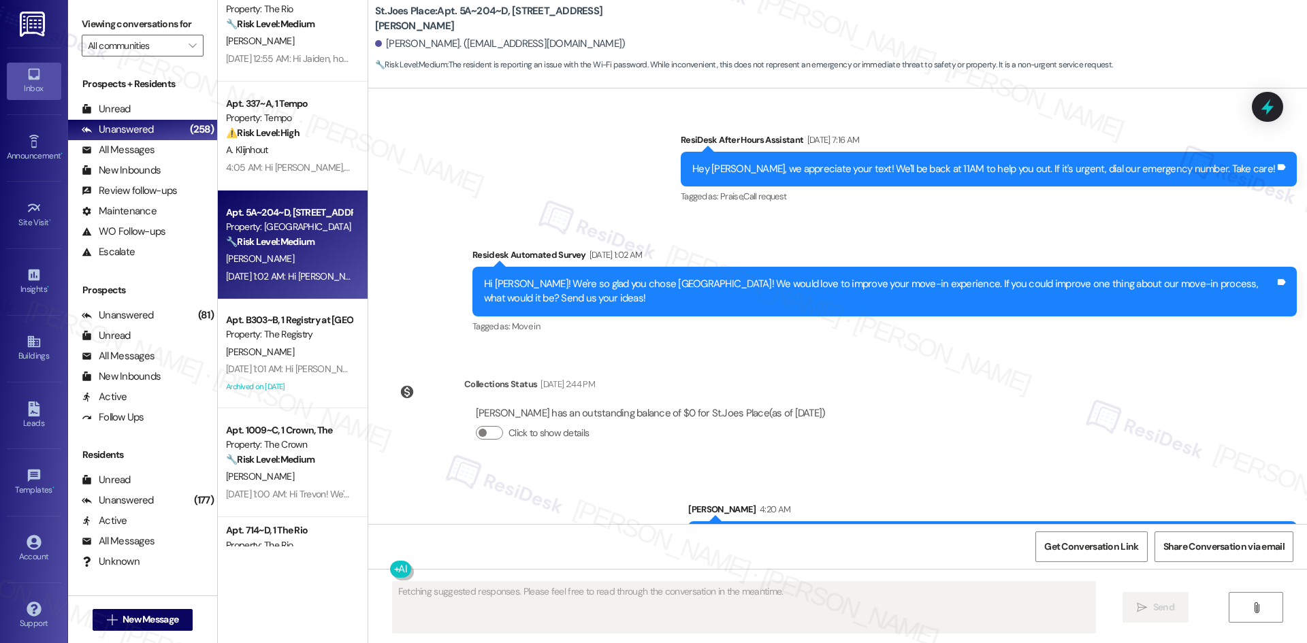
scroll to position [3692, 0]
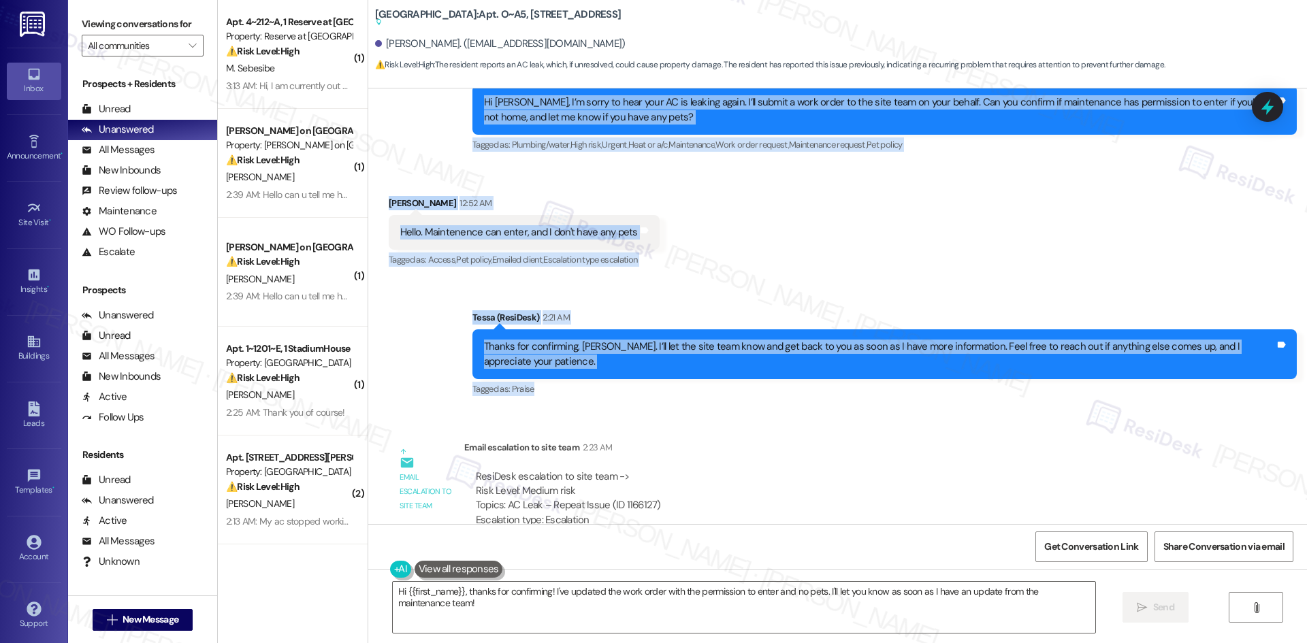
scroll to position [2321, 0]
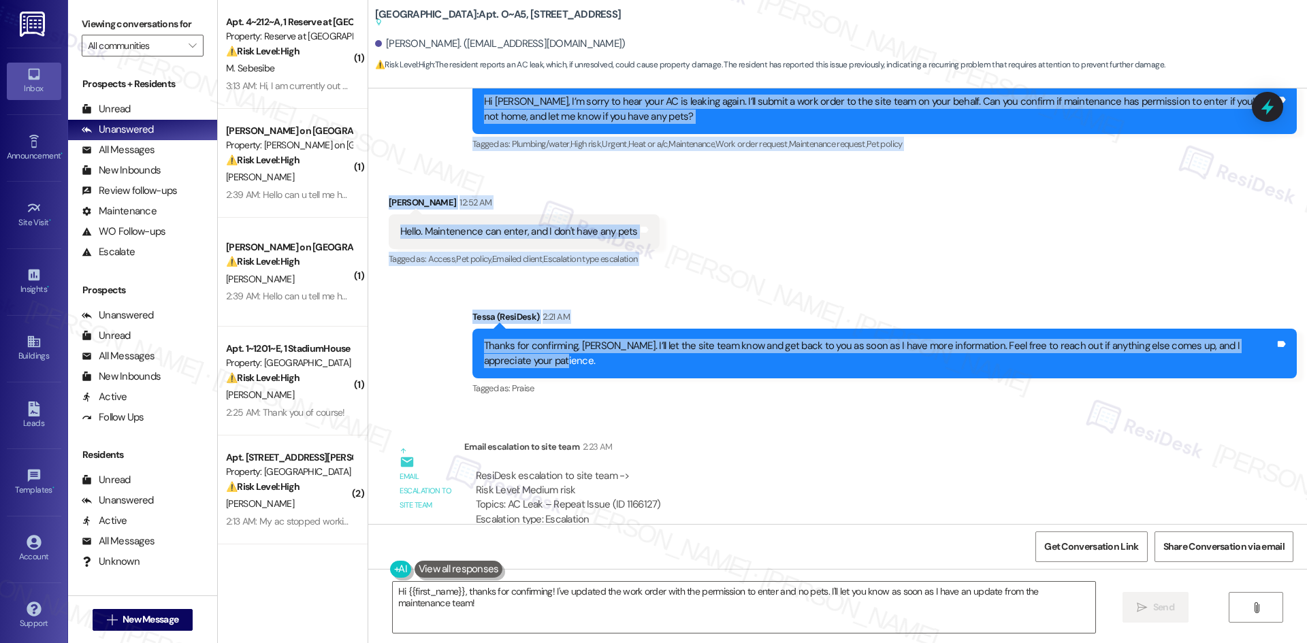
drag, startPoint x: 374, startPoint y: 103, endPoint x: 565, endPoint y: 372, distance: 330.4
click at [576, 353] on div "Lease started [DATE] 8:00 AM Announcement, sent via SMS Tessa (ResiDesk) [DATE]…" at bounding box center [837, 306] width 938 height 436
drag, startPoint x: 562, startPoint y: 370, endPoint x: 519, endPoint y: 349, distance: 47.8
copy div "Loremip Dolorsit Ametconse ad 45:17 EL Sedd eiusmod. Te IN ut laboree dolor Mag…"
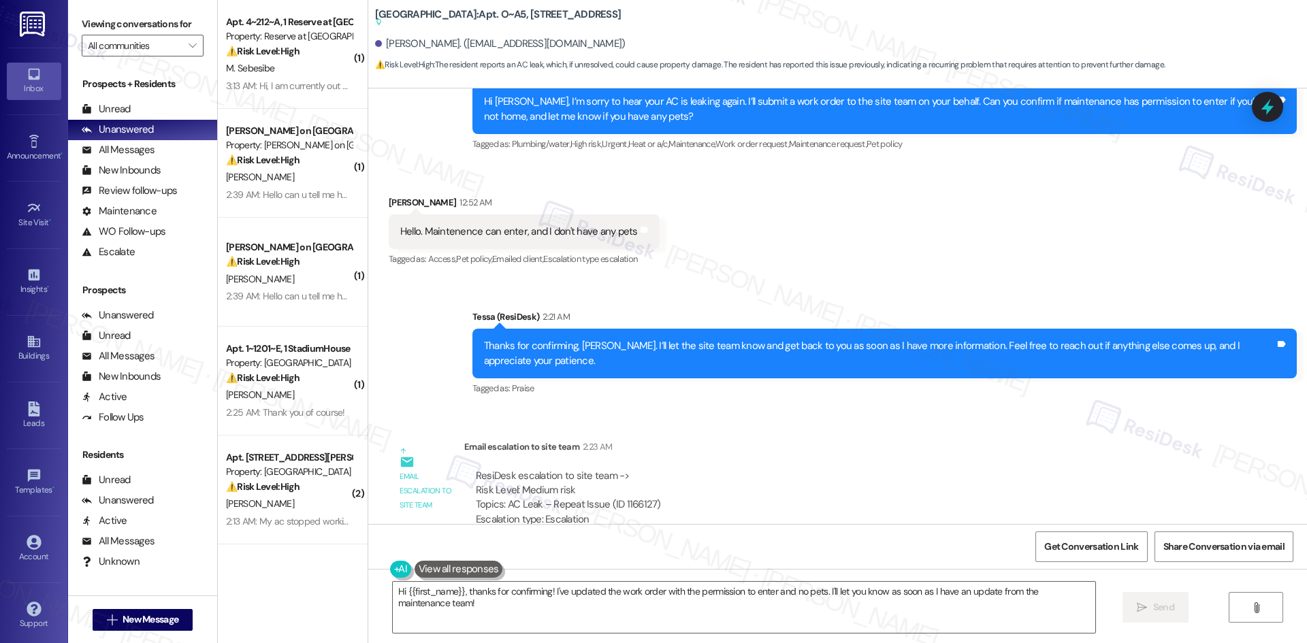
drag, startPoint x: 795, startPoint y: 425, endPoint x: 774, endPoint y: 426, distance: 21.1
click at [795, 440] on div "Email escalation to site team 2:23 AM" at bounding box center [814, 449] width 700 height 19
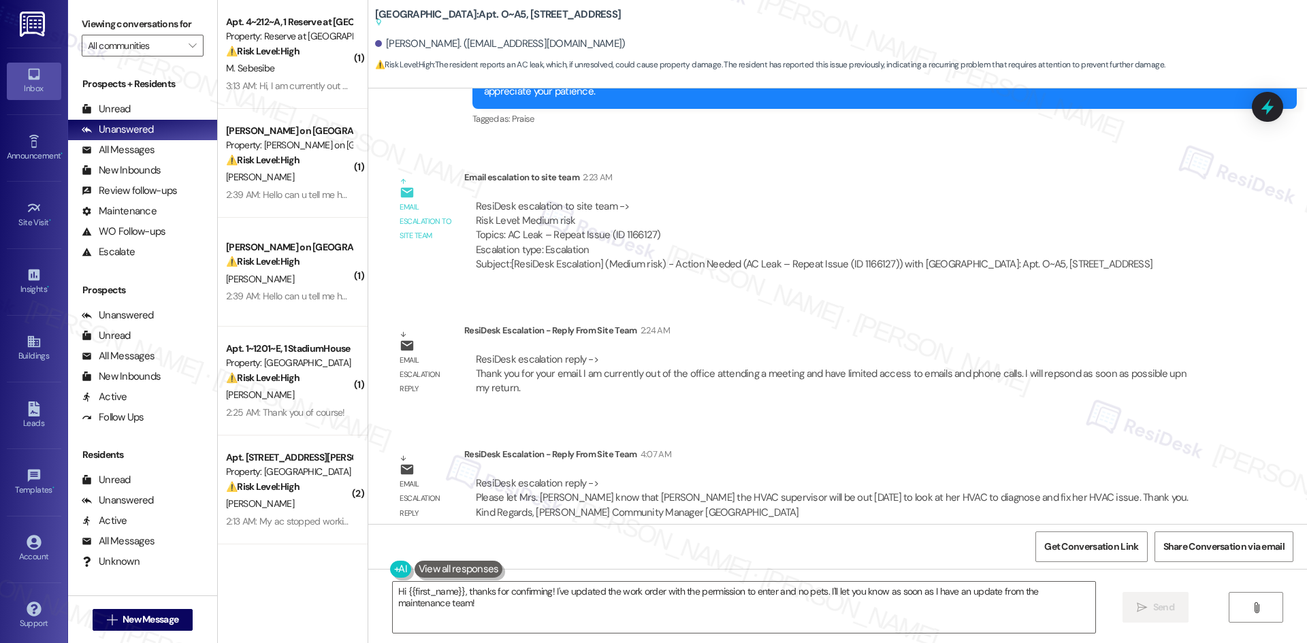
scroll to position [2593, 0]
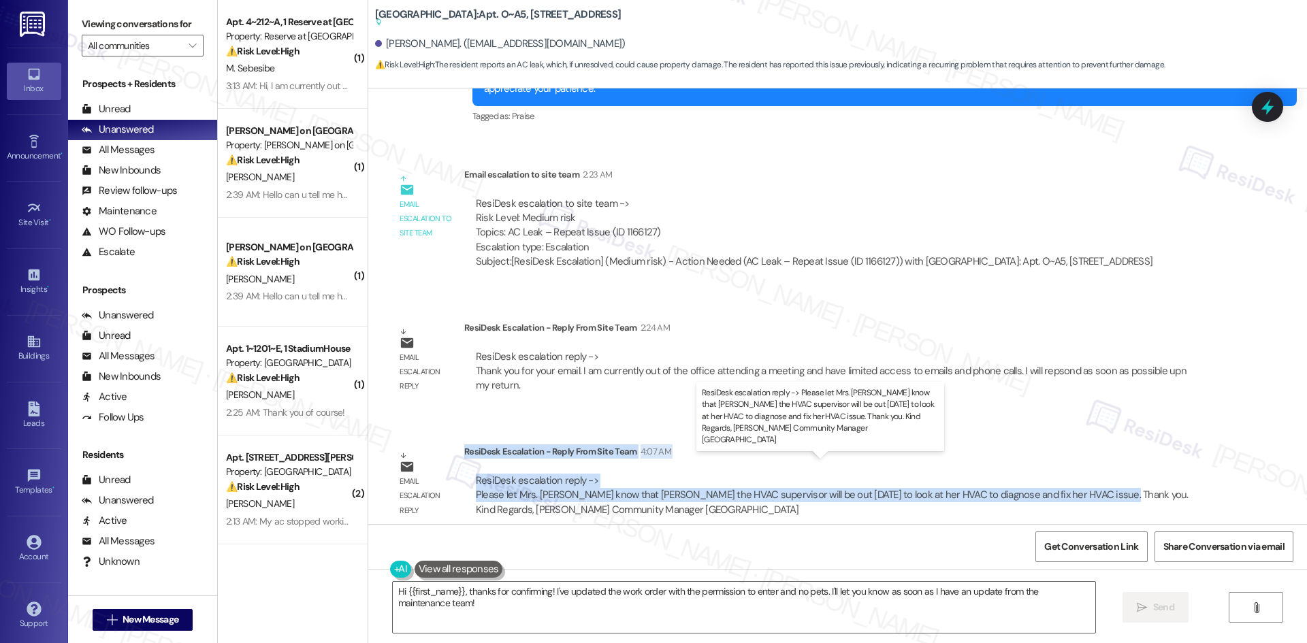
drag, startPoint x: 453, startPoint y: 438, endPoint x: 1090, endPoint y: 482, distance: 638.5
click at [1090, 482] on div "ResiDesk Escalation - Reply From Site Team 4:07 AM ResiDesk escalation reply ->…" at bounding box center [838, 485] width 749 height 83
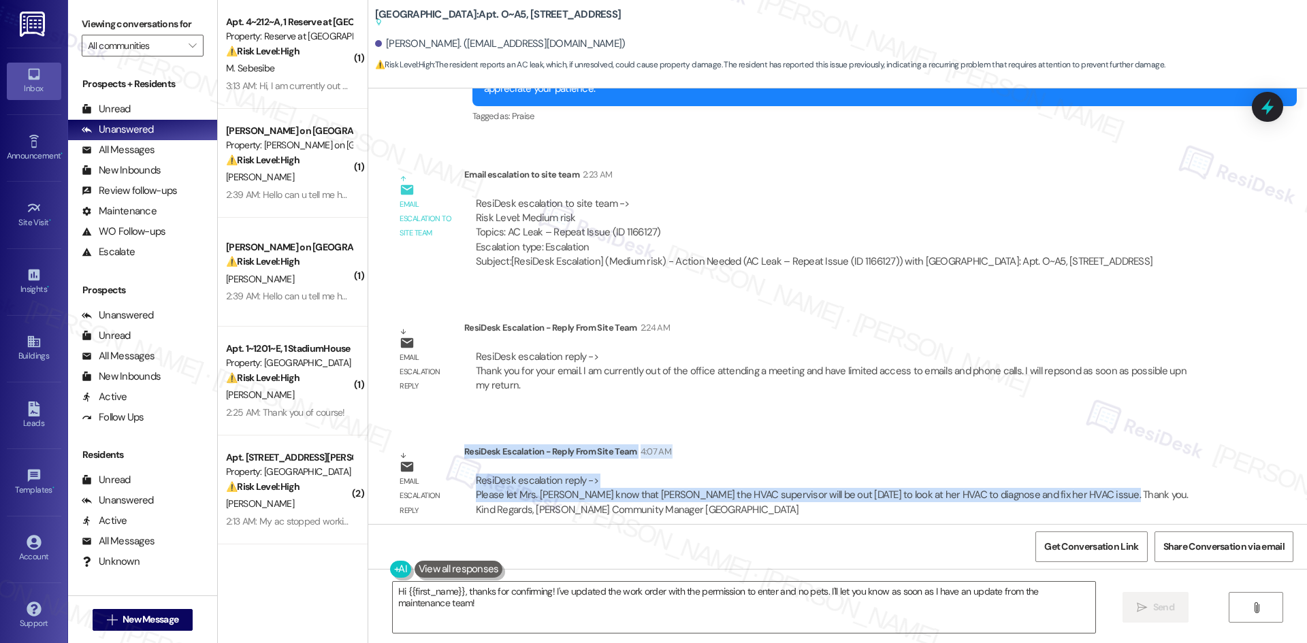
copy div "ResiDesk Escalation - Reply From Site Team 4:07 AM ResiDesk escalation reply ->…"
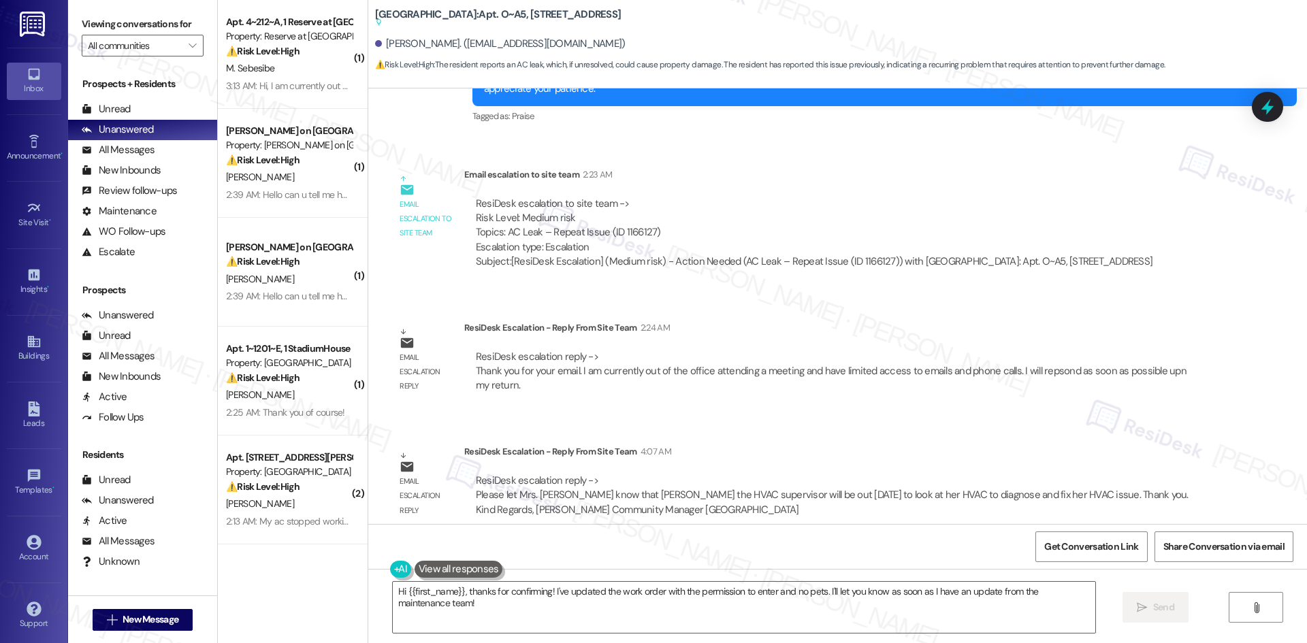
click at [642, 157] on div "Email escalation to site team Email escalation to site team 2:23 AM ResiDesk es…" at bounding box center [775, 223] width 795 height 133
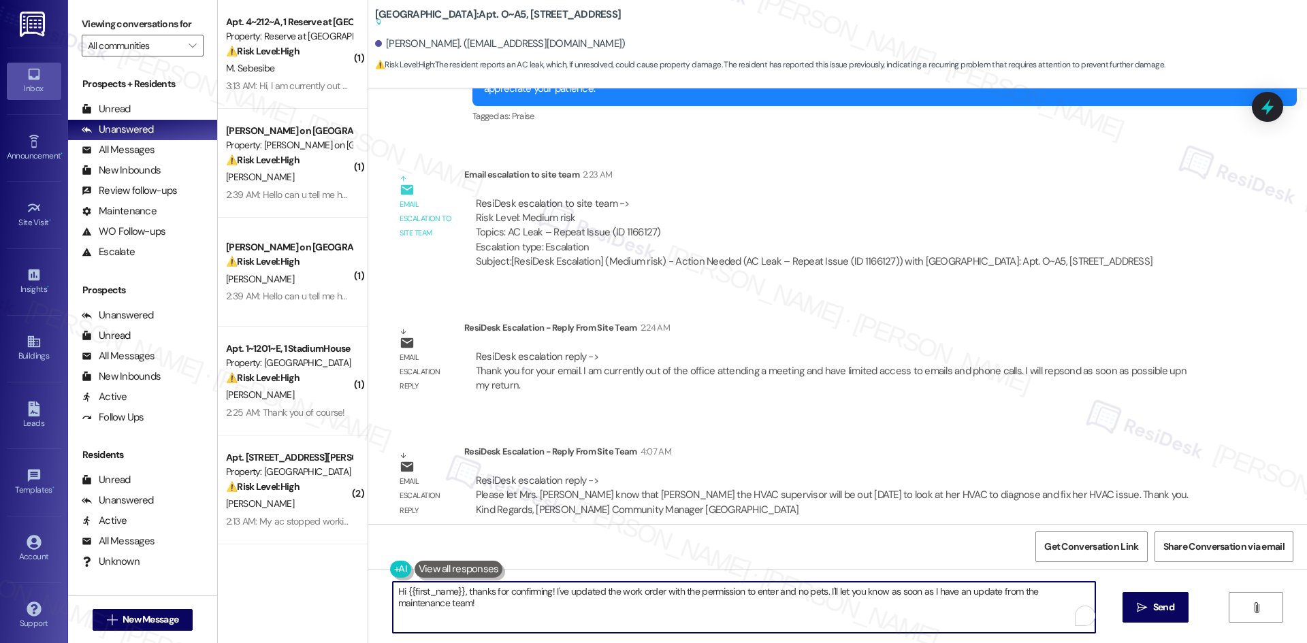
drag, startPoint x: 385, startPoint y: 603, endPoint x: 357, endPoint y: 590, distance: 31.4
click at [367, 590] on div "Lakeview Oaks: Apt. O~A5, 1102 Mohawk Street Suggested actions and notes availa…" at bounding box center [836, 321] width 939 height 643
paste textarea "Carolyn, the site team said that Chris, the HVAC supervisor, will be out tomorr…"
click at [710, 615] on textarea "Hi Carolyn, the site team said that Chris, the HVAC supervisor, will be out tom…" at bounding box center [744, 607] width 702 height 51
paste textarea "Please let us know if you have any other concerns in the meantime."
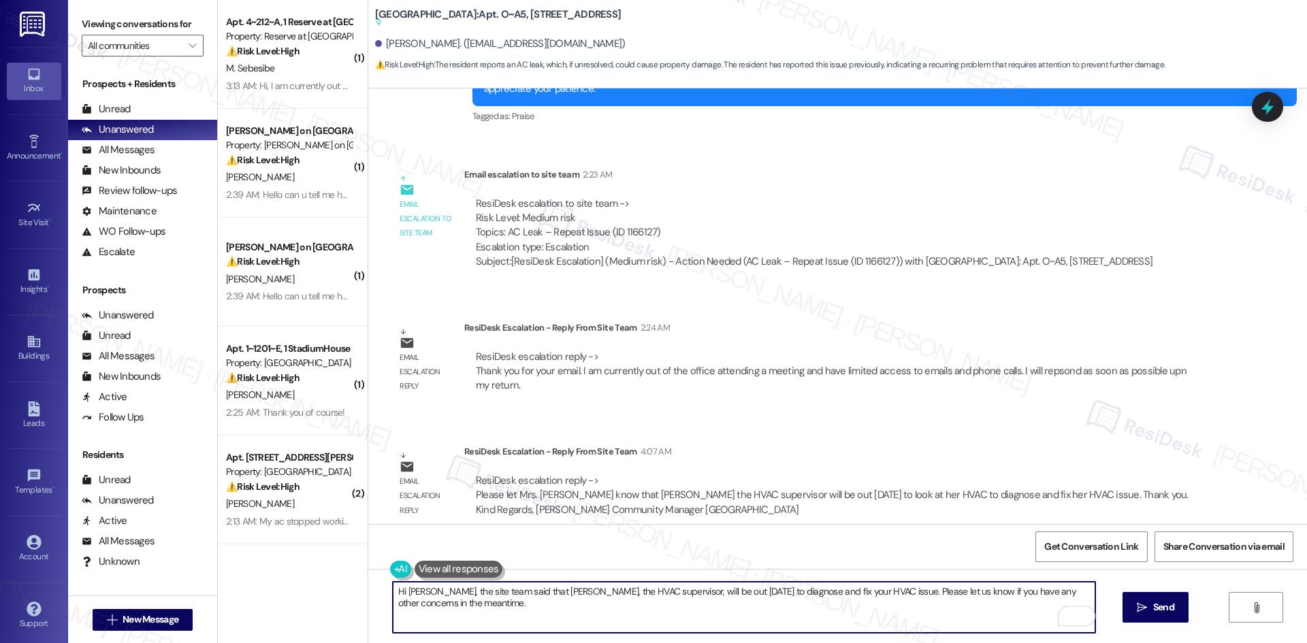
click at [594, 620] on textarea "Hi Carolyn, the site team said that Chris, the HVAC supervisor, will be out tom…" at bounding box center [744, 607] width 702 height 51
type textarea "Hi Carolyn, the site team said that Chris, the HVAC supervisor, will be out tom…"
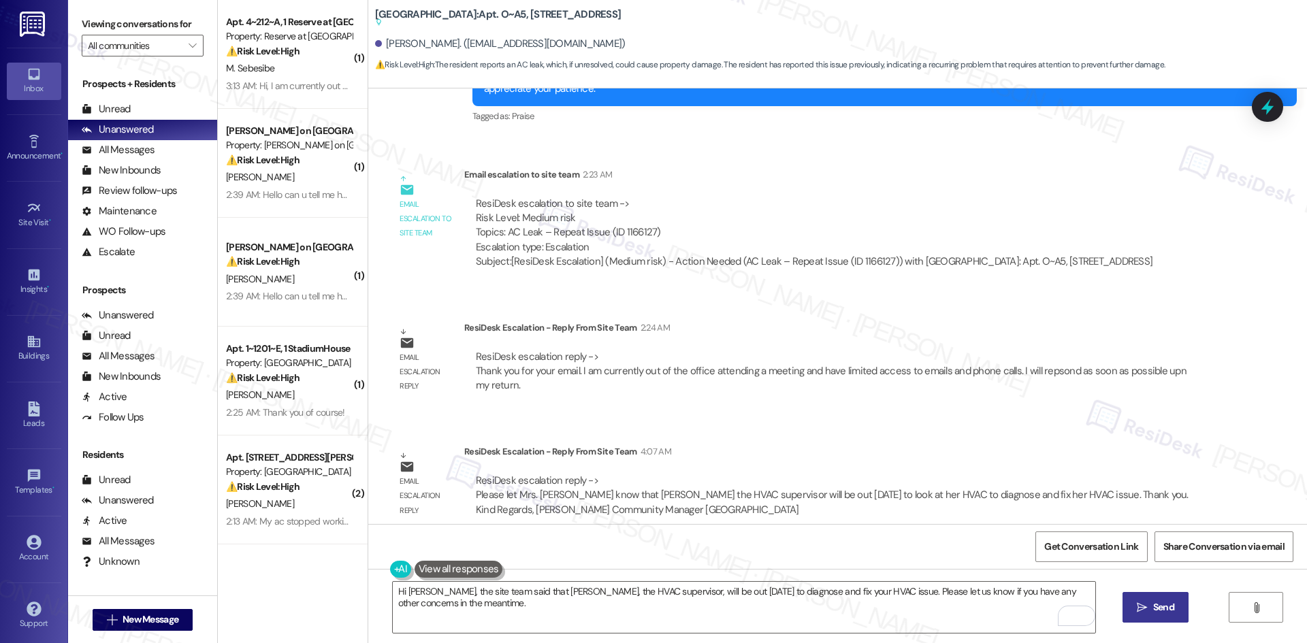
click at [1143, 608] on icon "" at bounding box center [1141, 607] width 10 height 11
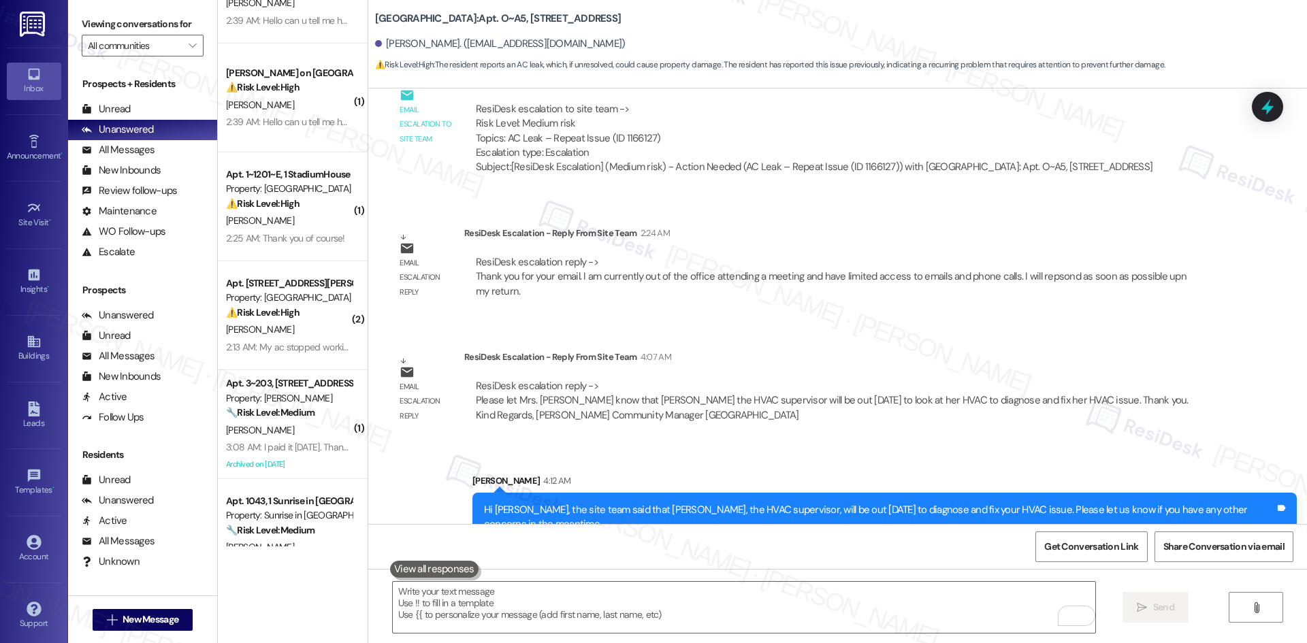
scroll to position [272, 0]
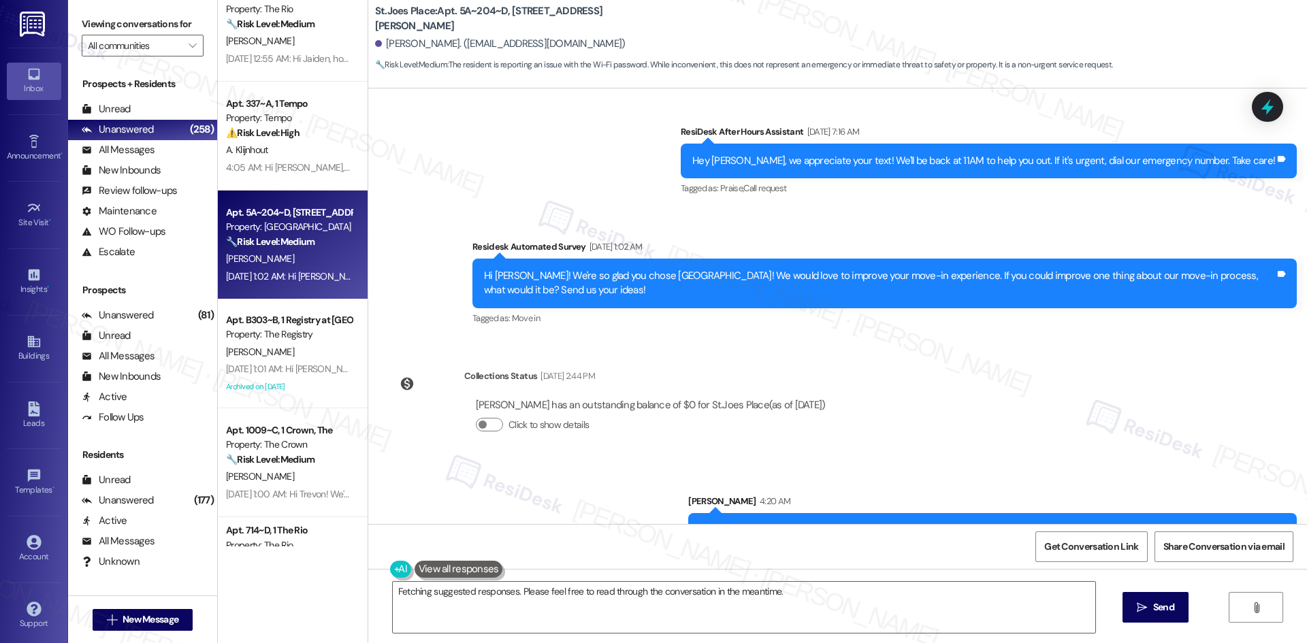
scroll to position [3692, 0]
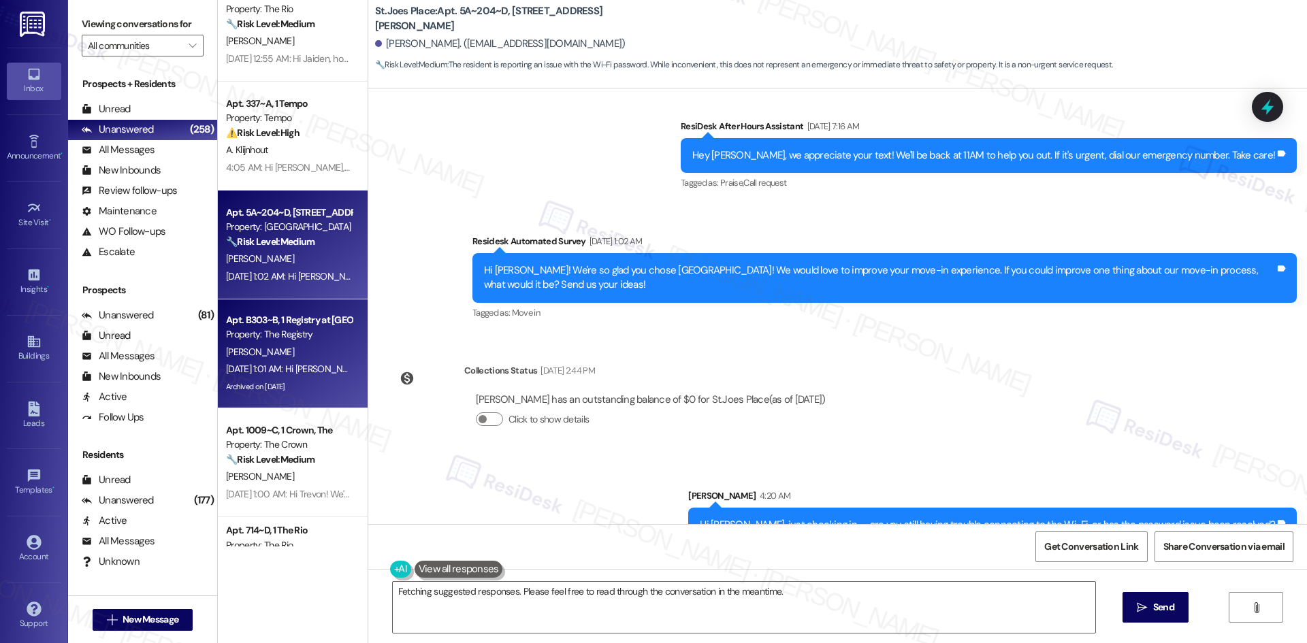
click at [283, 374] on div "[DATE] 1:01 AM: Hi [PERSON_NAME]! We're so glad you chose The Registry! We woul…" at bounding box center [667, 369] width 883 height 12
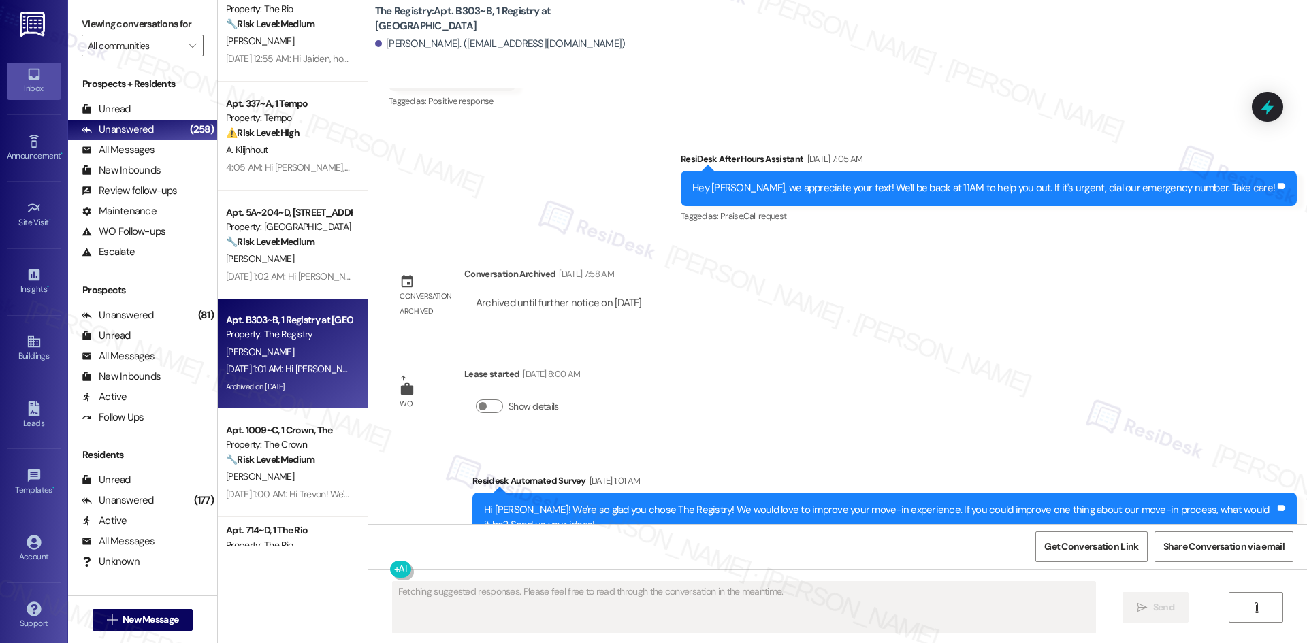
scroll to position [2982, 0]
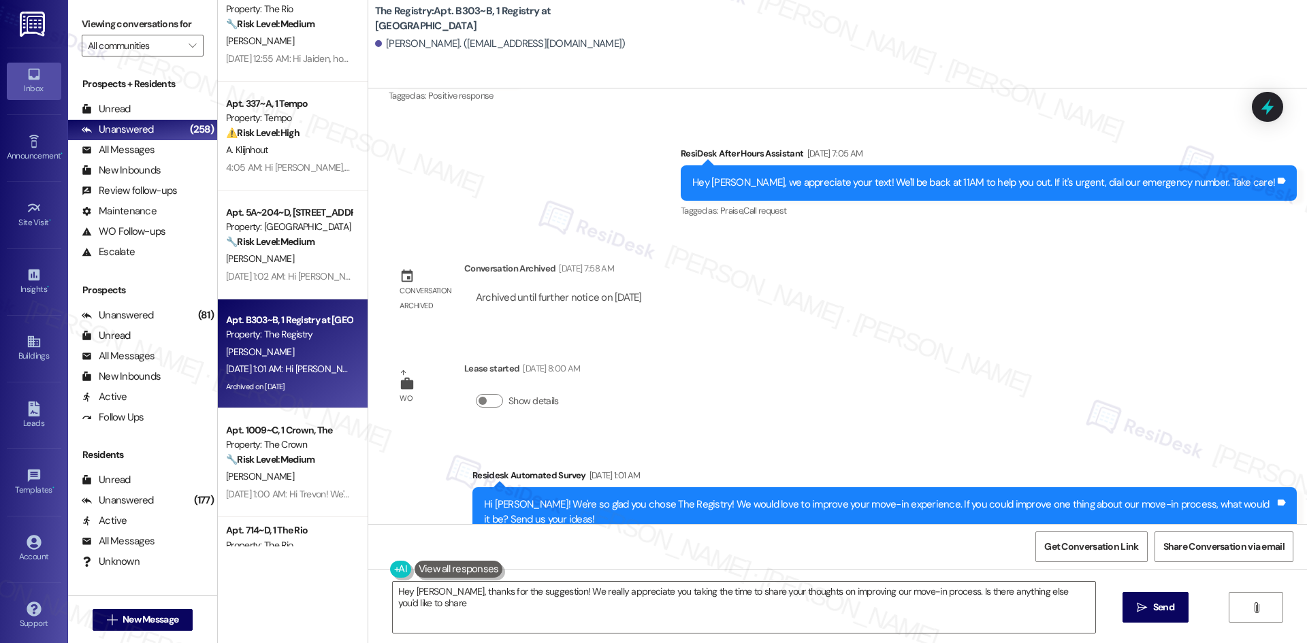
type textarea "Hey [PERSON_NAME], thanks for the suggestion! We really appreciate you taking t…"
click at [782, 371] on div "Survey, sent via SMS Residesk Automated Survey [DATE] 2:05 AM Hi there [PERSON_…" at bounding box center [837, 306] width 938 height 436
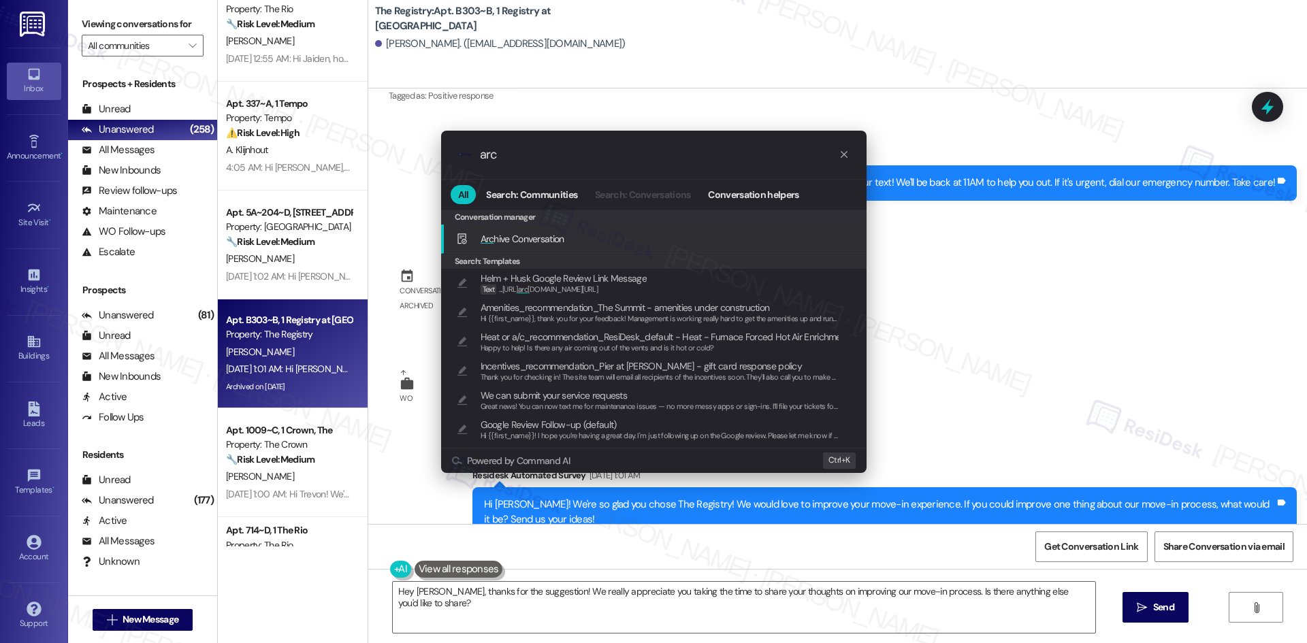
type input "arc"
click at [537, 237] on span "Arc hive Conversation" at bounding box center [522, 239] width 84 height 12
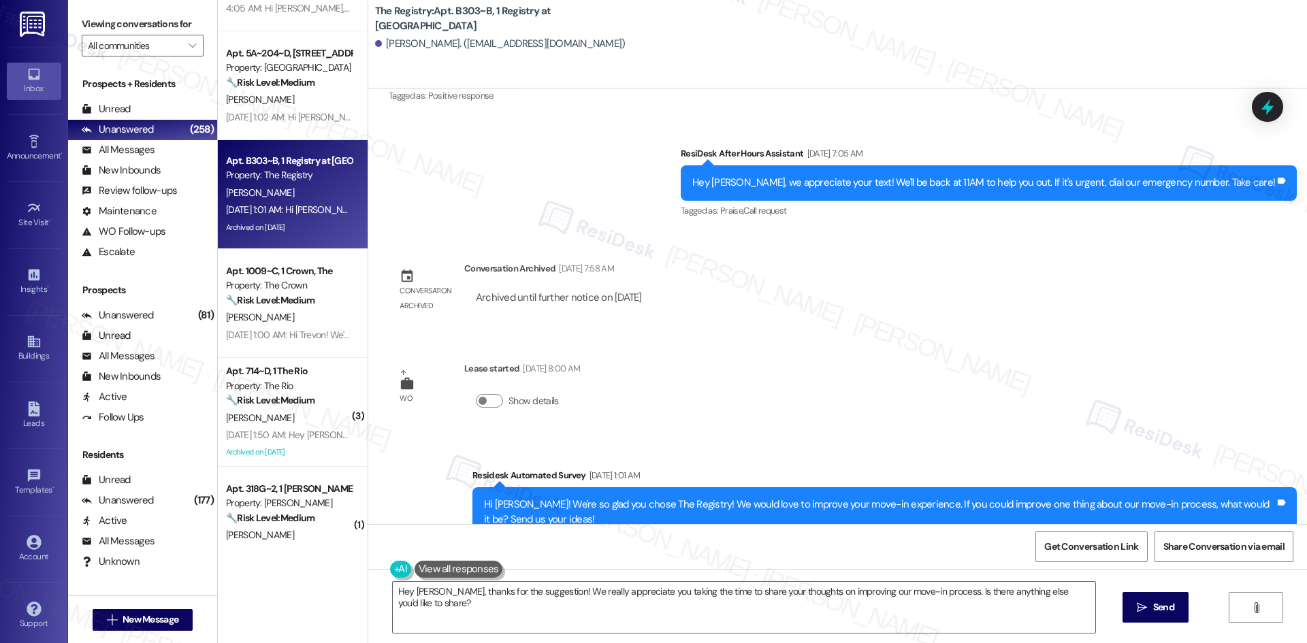
scroll to position [3607, 0]
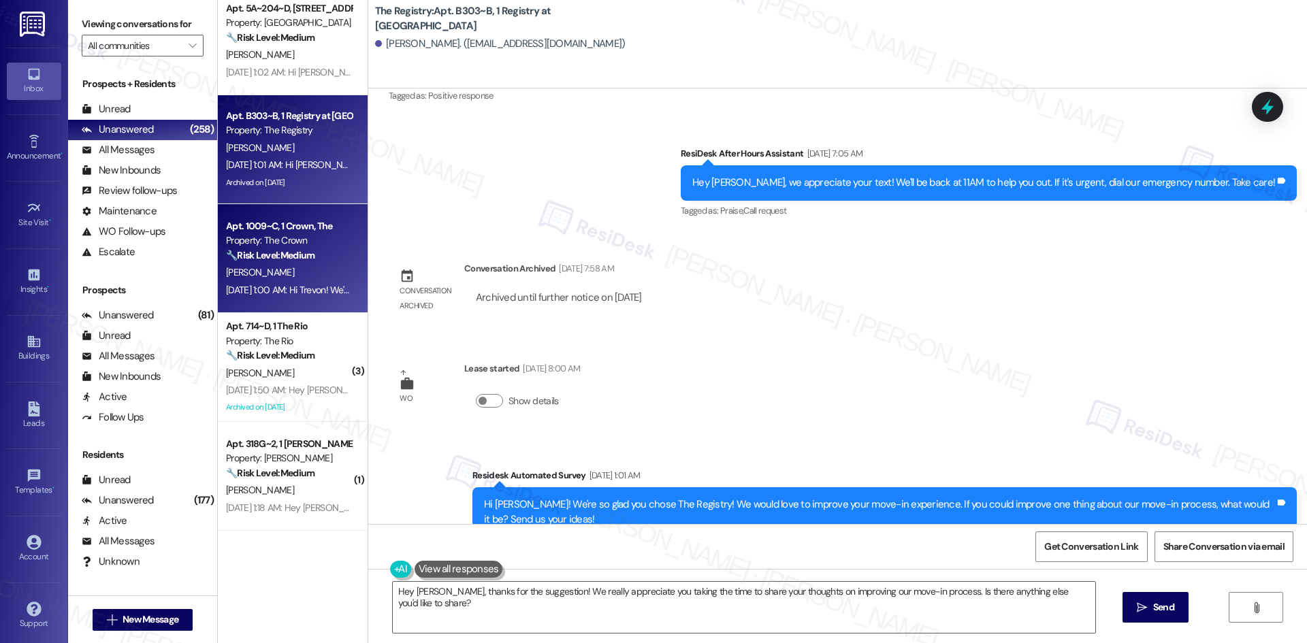
click at [299, 276] on div "[PERSON_NAME]" at bounding box center [289, 272] width 129 height 17
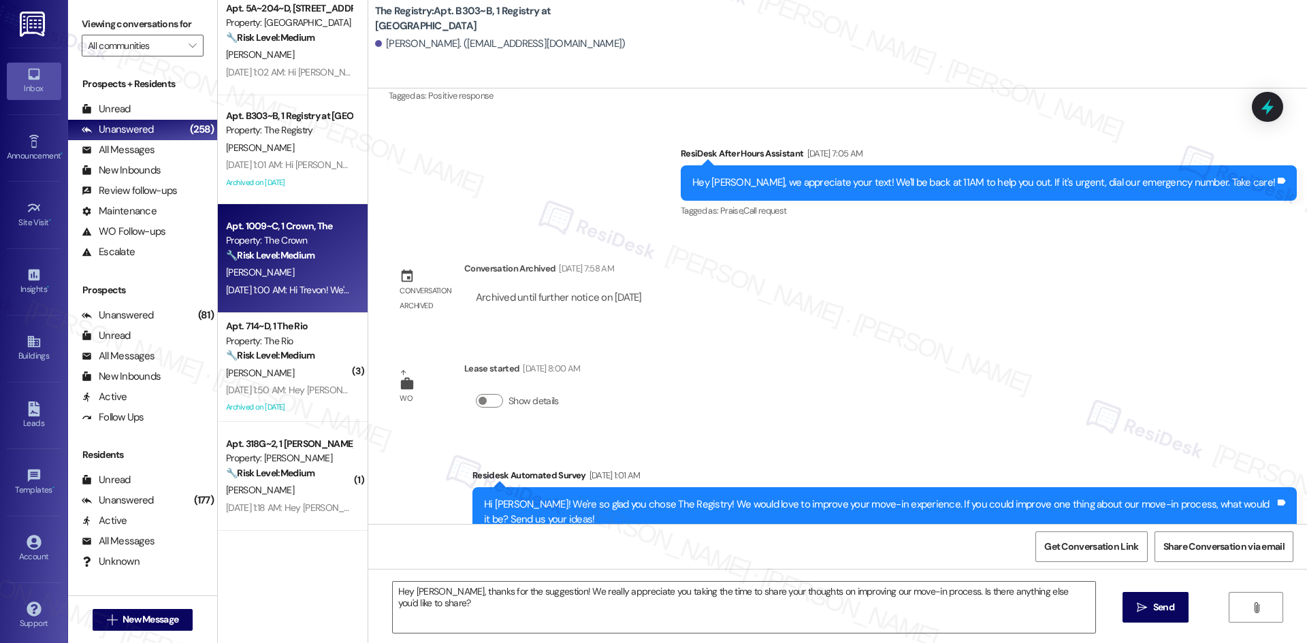
type textarea "Fetching suggested responses. Please feel free to read through the conversation…"
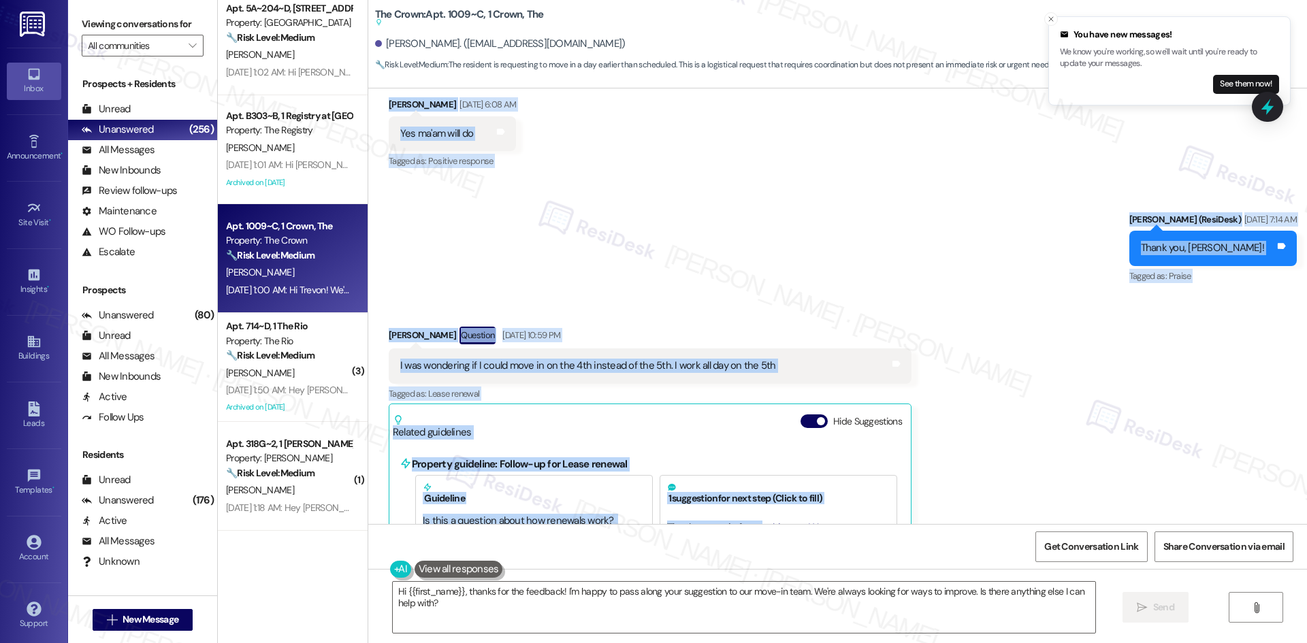
scroll to position [1681, 0]
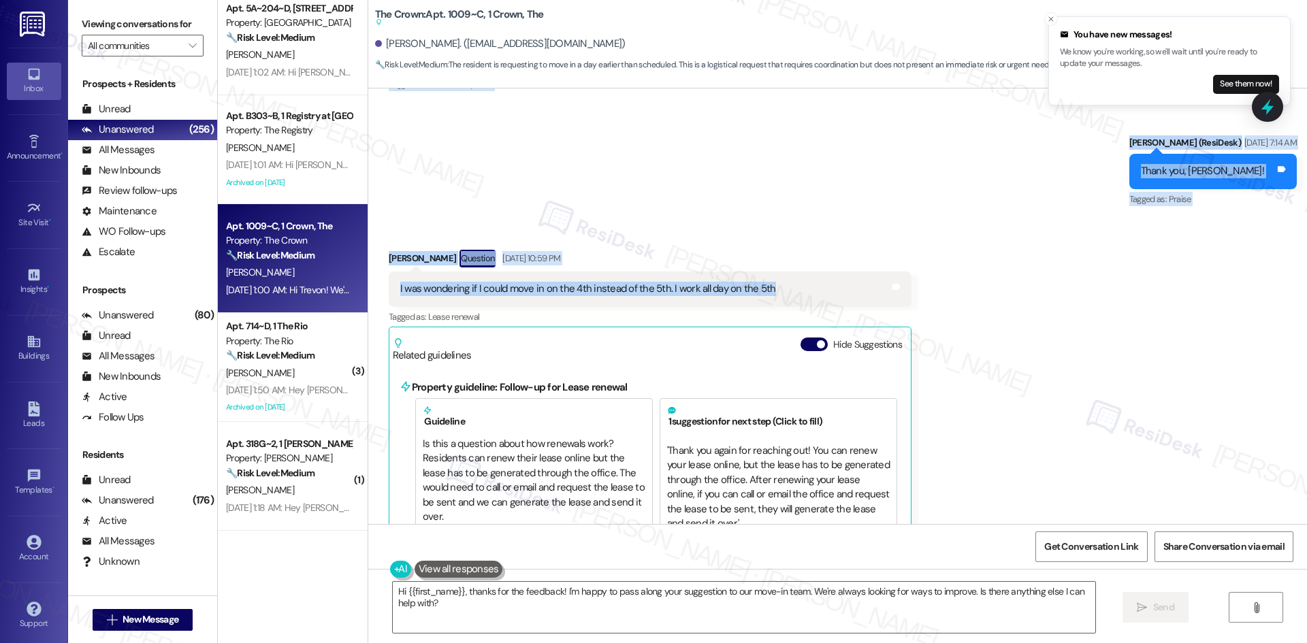
drag, startPoint x: 714, startPoint y: 336, endPoint x: 795, endPoint y: 261, distance: 110.2
click at [795, 261] on div "WO Opened request: Temperature... [DATE] 2:44 PM Status : Completed Show detail…" at bounding box center [837, 306] width 938 height 436
copy div "Loremips Dolorsita Consec Adi 89, 0252 el 80:94 SE Do eiusm Tempor! I utla etdo…"
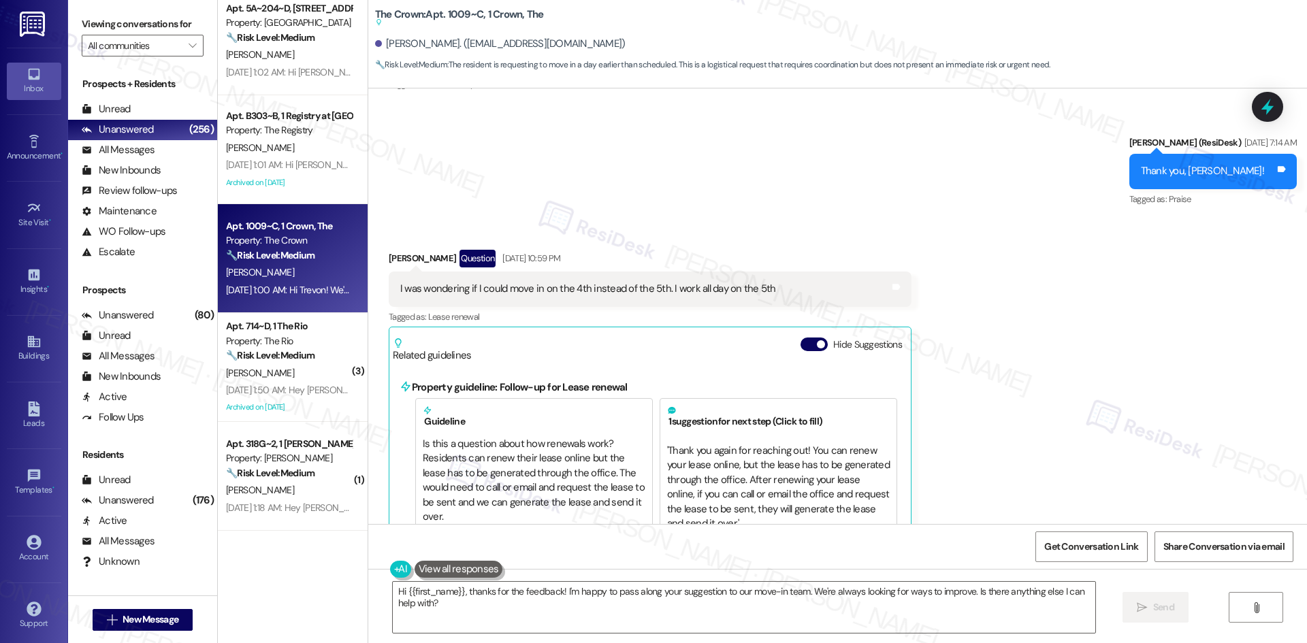
click at [1022, 325] on div "Received via SMS [PERSON_NAME] Question [DATE] 10:59 PM I was wondering if I co…" at bounding box center [837, 399] width 938 height 361
click at [908, 607] on textarea "Hi {{first_name}}, thanks for the feedback! I'm happy to pass along your sugges…" at bounding box center [744, 607] width 702 height 51
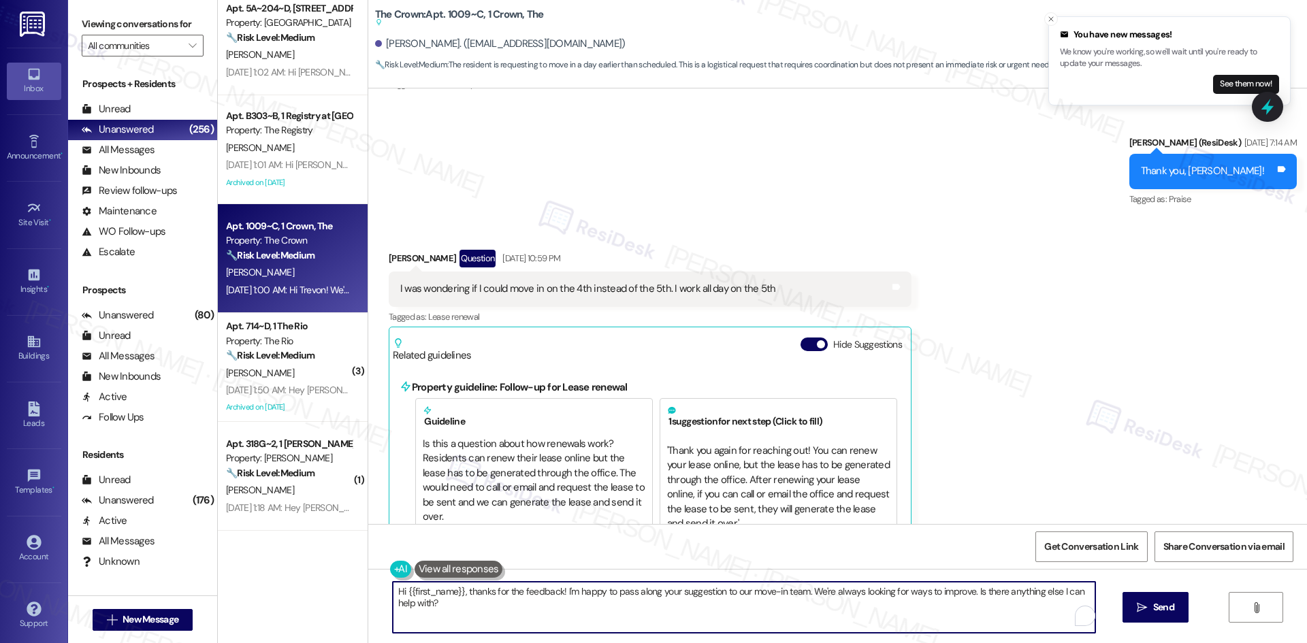
paste textarea "Trevon, just checking in — were you able to move in without any issues? Please …"
type textarea "Hi [PERSON_NAME], just checking in — were you able to move in without any issue…"
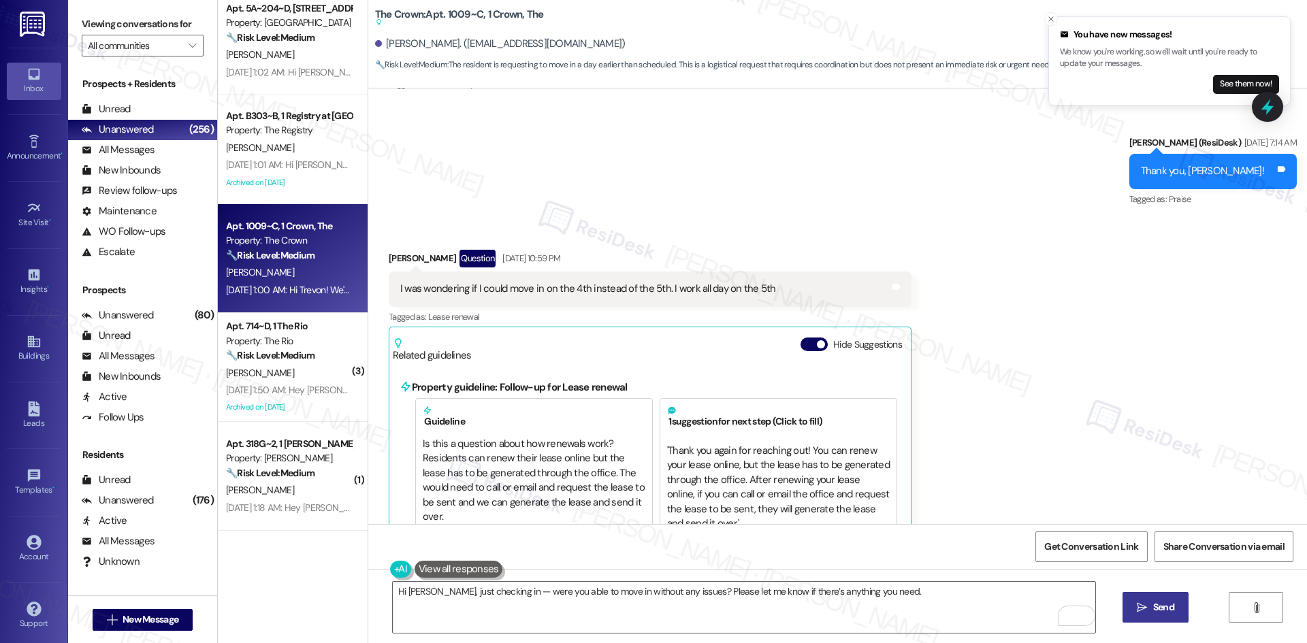
click at [1159, 610] on span "Send" at bounding box center [1163, 607] width 21 height 14
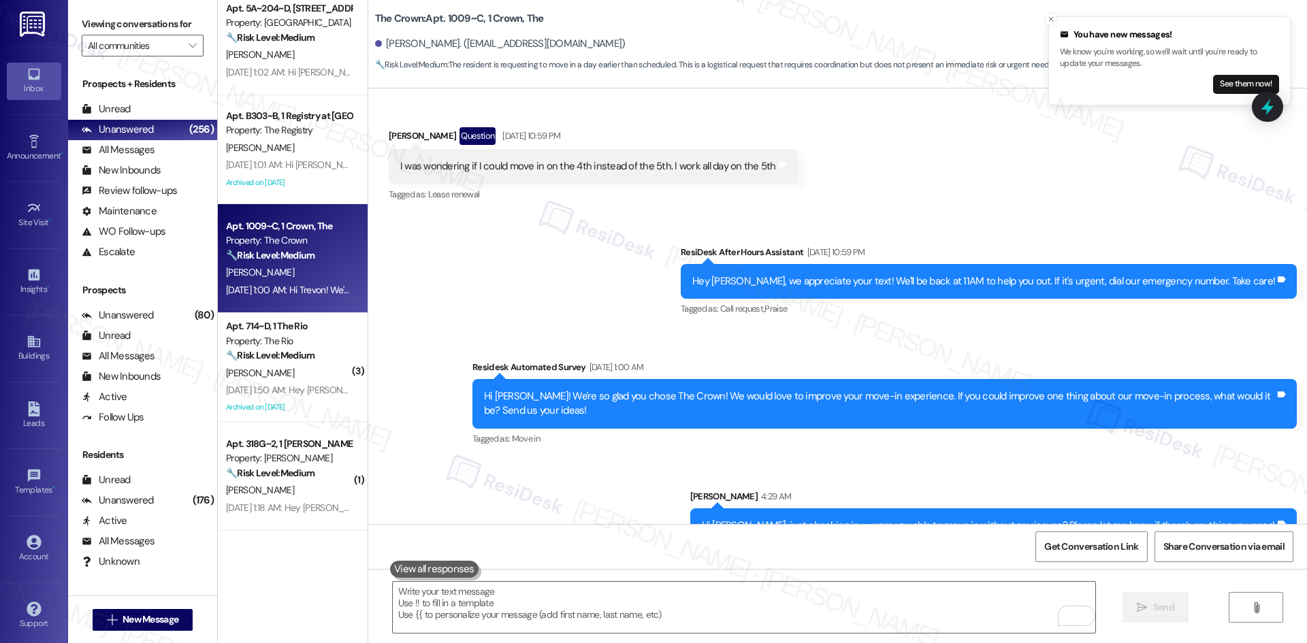
scroll to position [1805, 0]
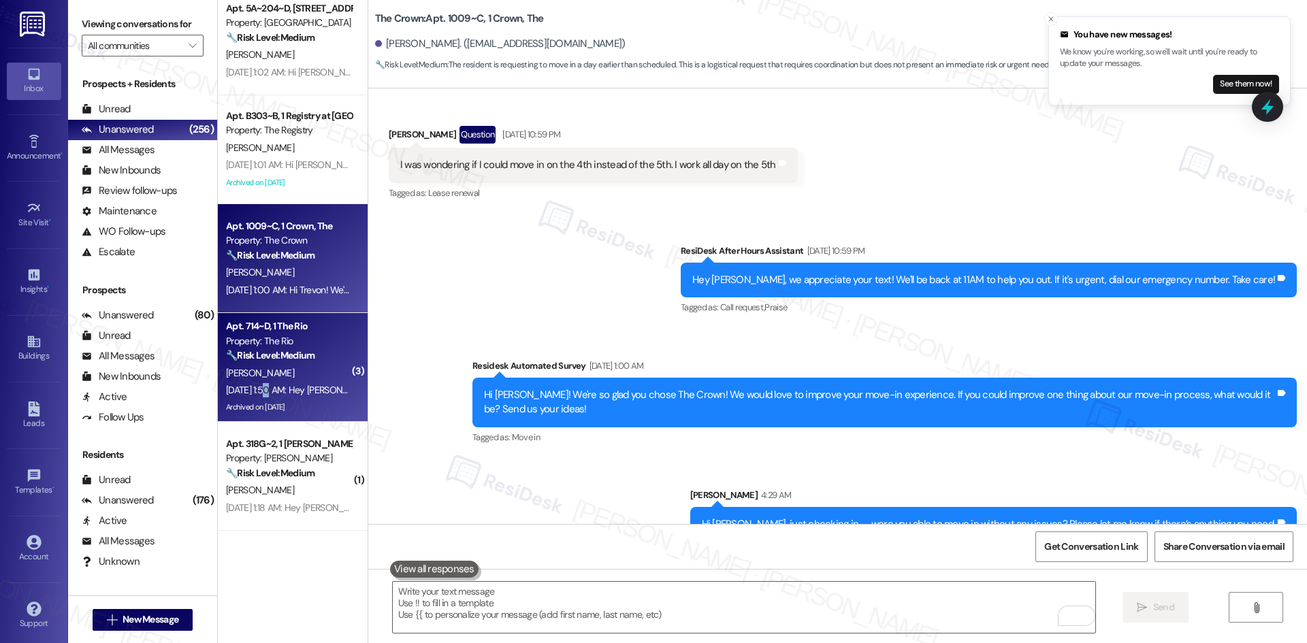
click at [259, 382] on div "[DATE] 1:50 AM: Hey [PERSON_NAME], we appreciate your text! We'll be back at 11…" at bounding box center [289, 390] width 129 height 17
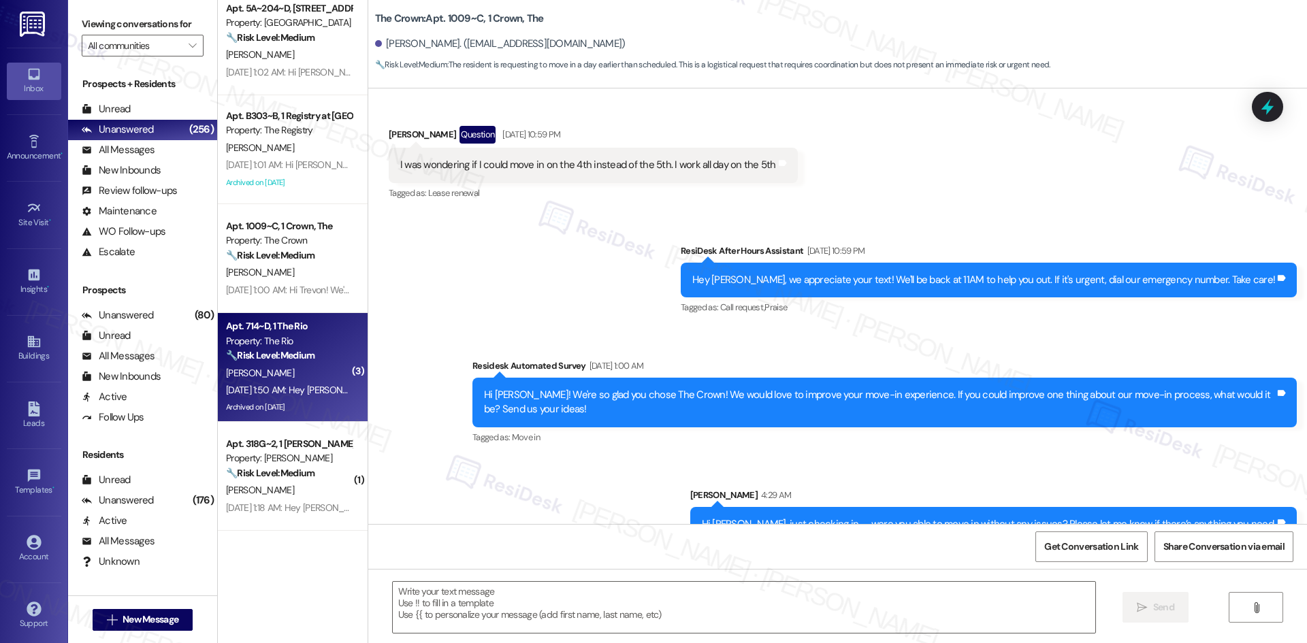
type textarea "Fetching suggested responses. Please feel free to read through the conversation…"
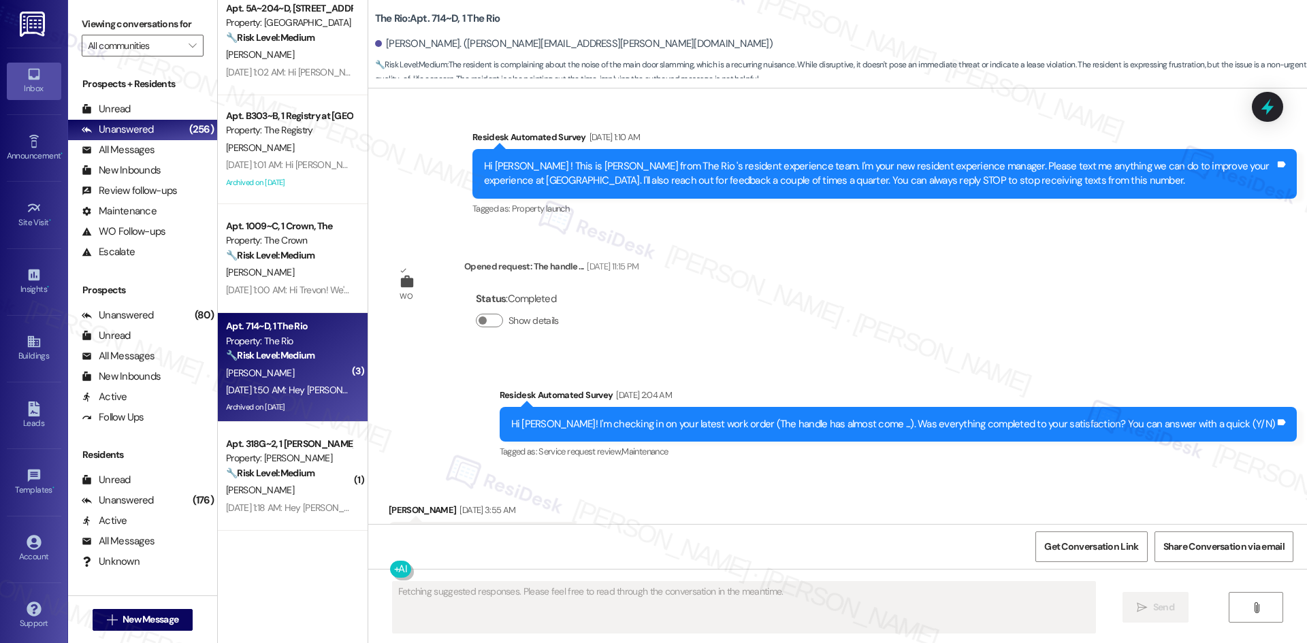
scroll to position [48623, 0]
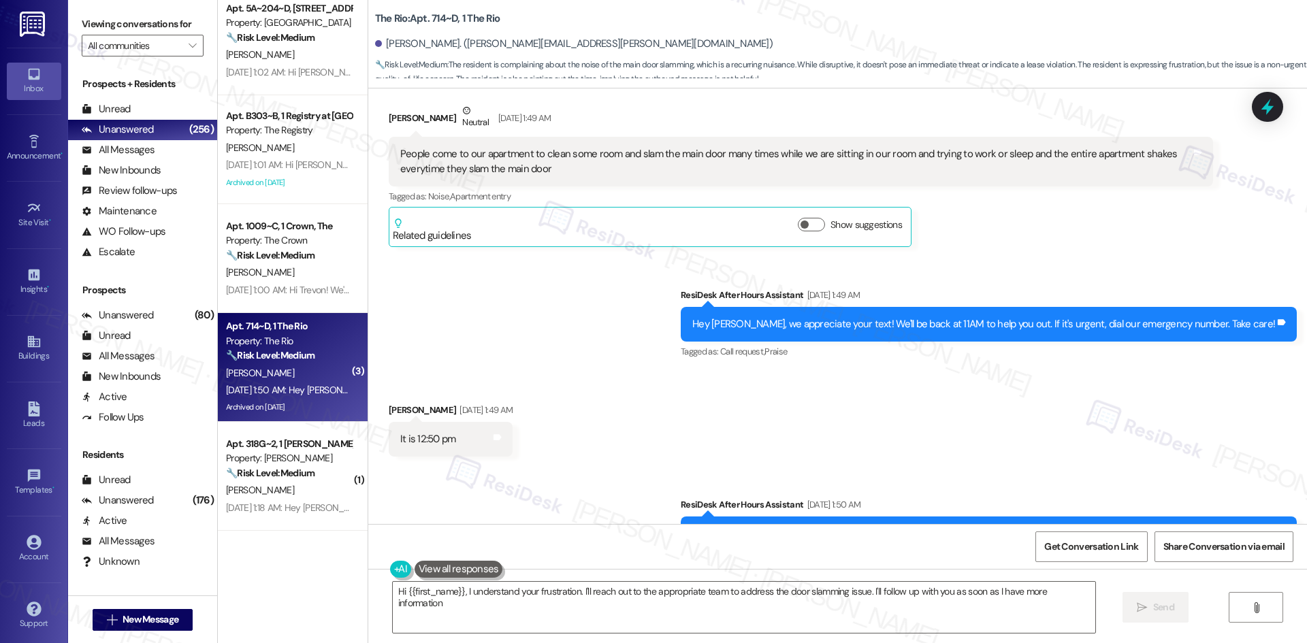
type textarea "Hi {{first_name}}, I understand your frustration. I'll reach out to the appropr…"
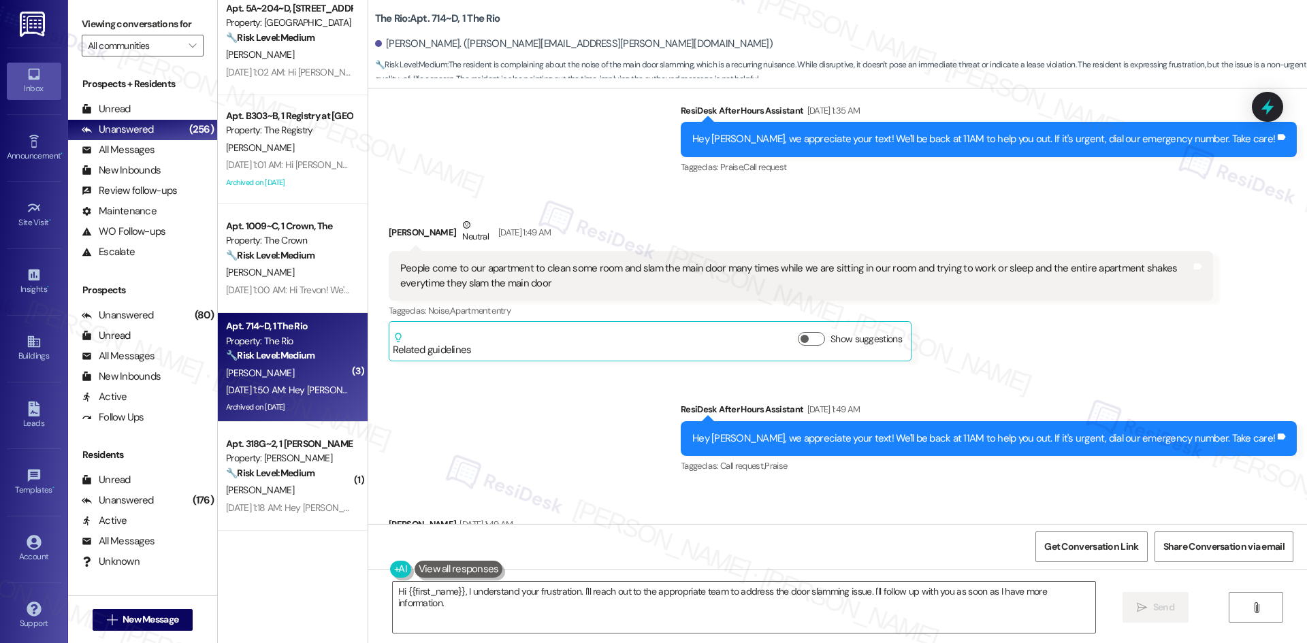
scroll to position [48487, 0]
